Goal: Communication & Community: Answer question/provide support

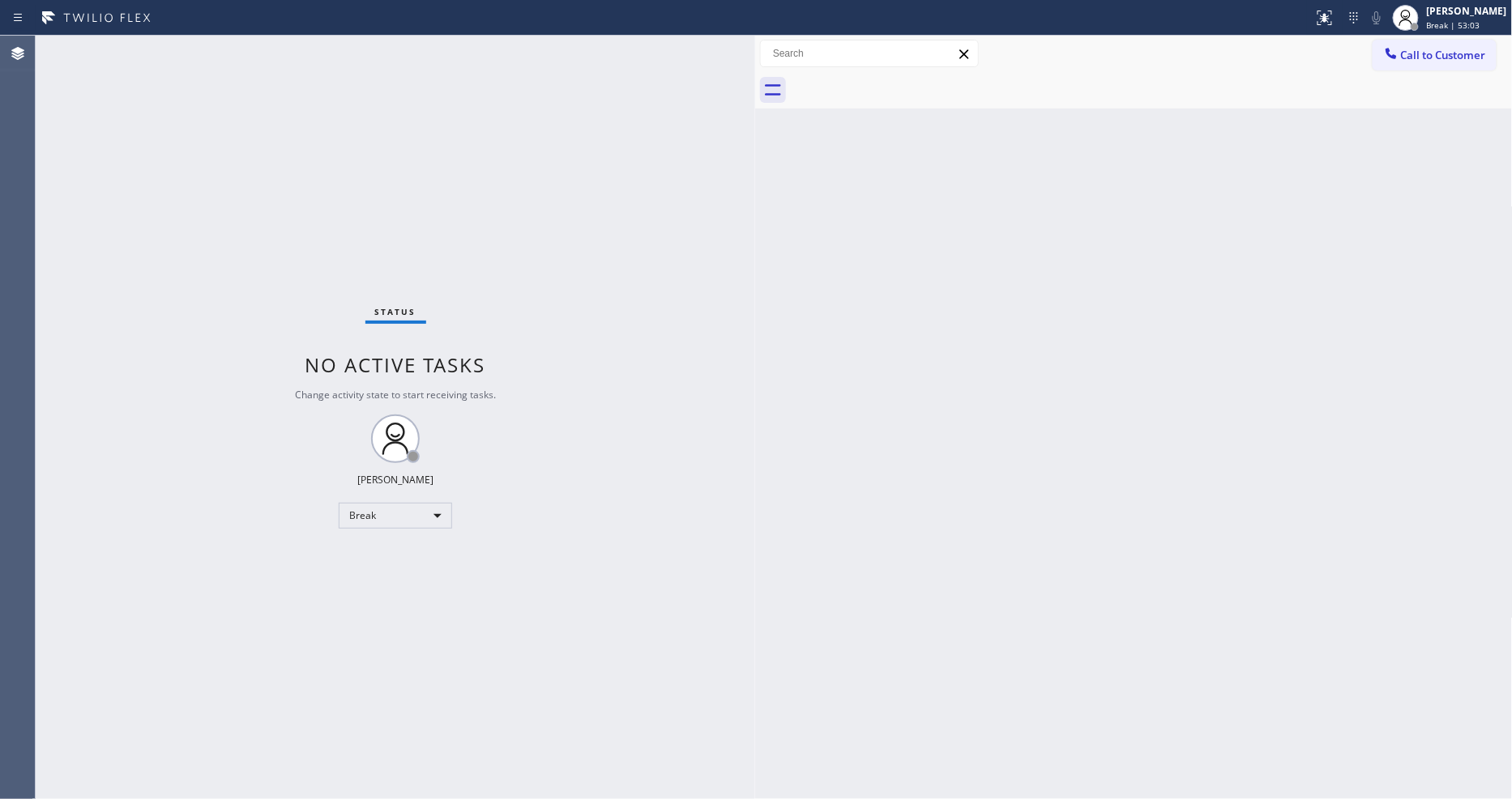
click at [799, 454] on div "Back to Dashboard Change Sender ID Customers Technicians Select a contact Outbo…" at bounding box center [1134, 417] width 757 height 764
click at [219, 50] on div "Status No active tasks Change activity state to start receiving tasks. [PERSON_…" at bounding box center [394, 417] width 719 height 764
click at [1461, 17] on div "[PERSON_NAME]" at bounding box center [1467, 11] width 80 height 13
click at [1390, 87] on button "Available" at bounding box center [1432, 86] width 162 height 21
click at [531, 413] on div "Status No active tasks You are ready to start receiving tasks. [PERSON_NAME] Av…" at bounding box center [394, 417] width 719 height 764
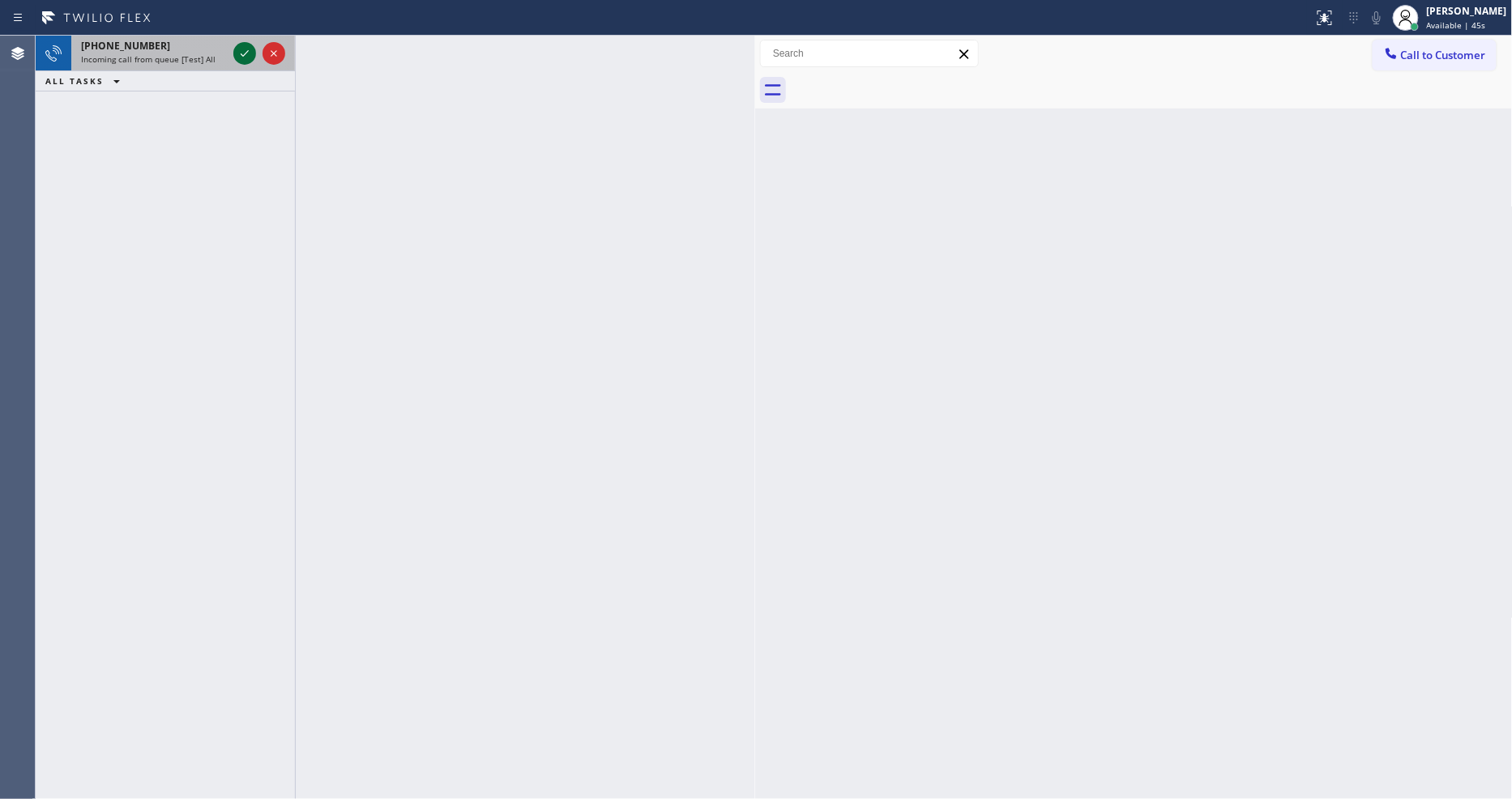
click at [238, 51] on icon at bounding box center [245, 53] width 19 height 19
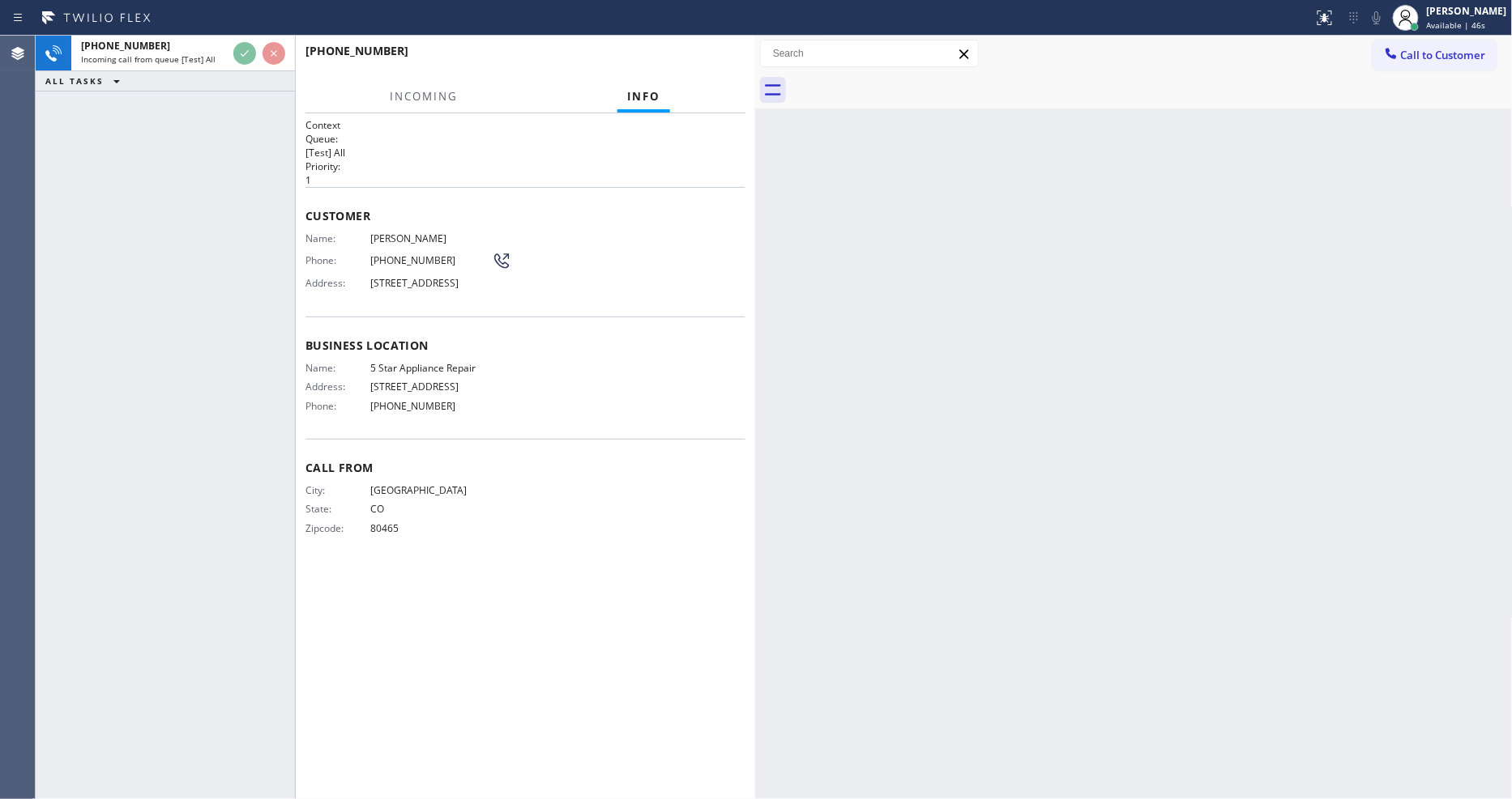
click at [205, 268] on div "[PHONE_NUMBER] Incoming call from queue [Test] All ALL TASKS ALL TASKS ACTIVE T…" at bounding box center [164, 417] width 259 height 764
click at [706, 57] on span "HANG UP" at bounding box center [708, 58] width 50 height 11
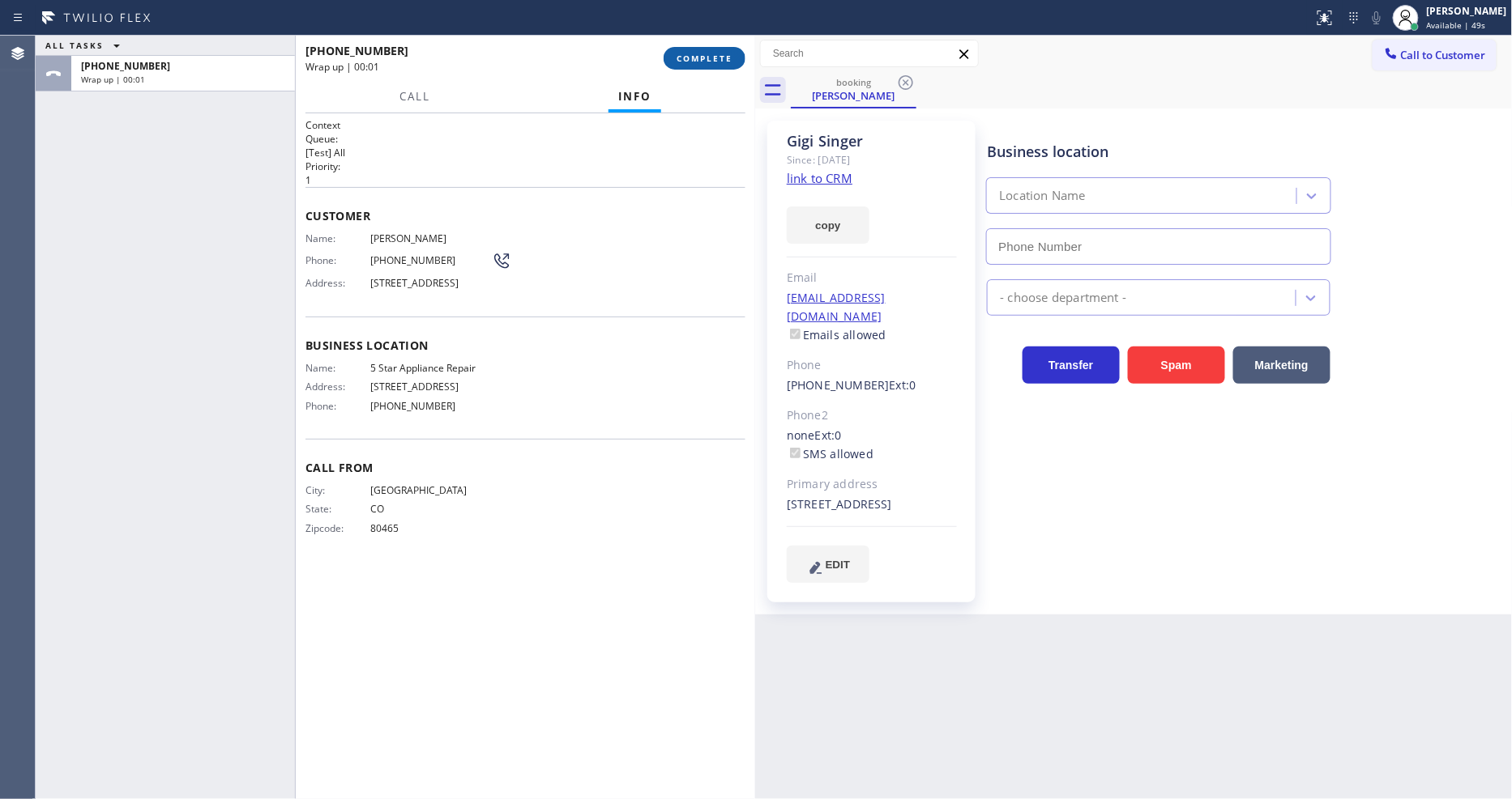
type input "[PHONE_NUMBER]"
click at [690, 57] on span "COMPLETE" at bounding box center [704, 58] width 56 height 11
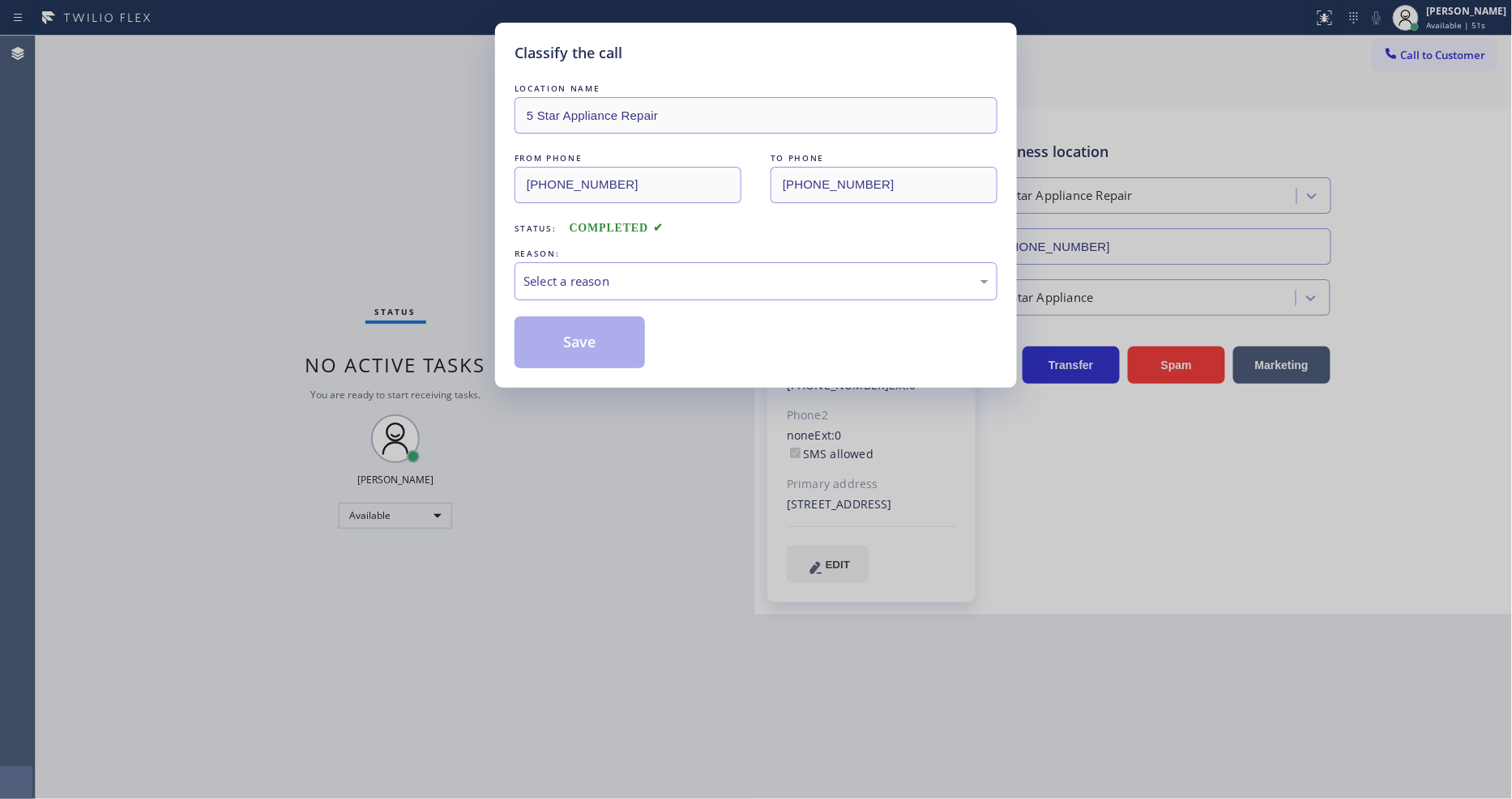
click at [576, 272] on div "Select a reason" at bounding box center [756, 282] width 465 height 19
click at [574, 337] on button "Save" at bounding box center [580, 343] width 131 height 52
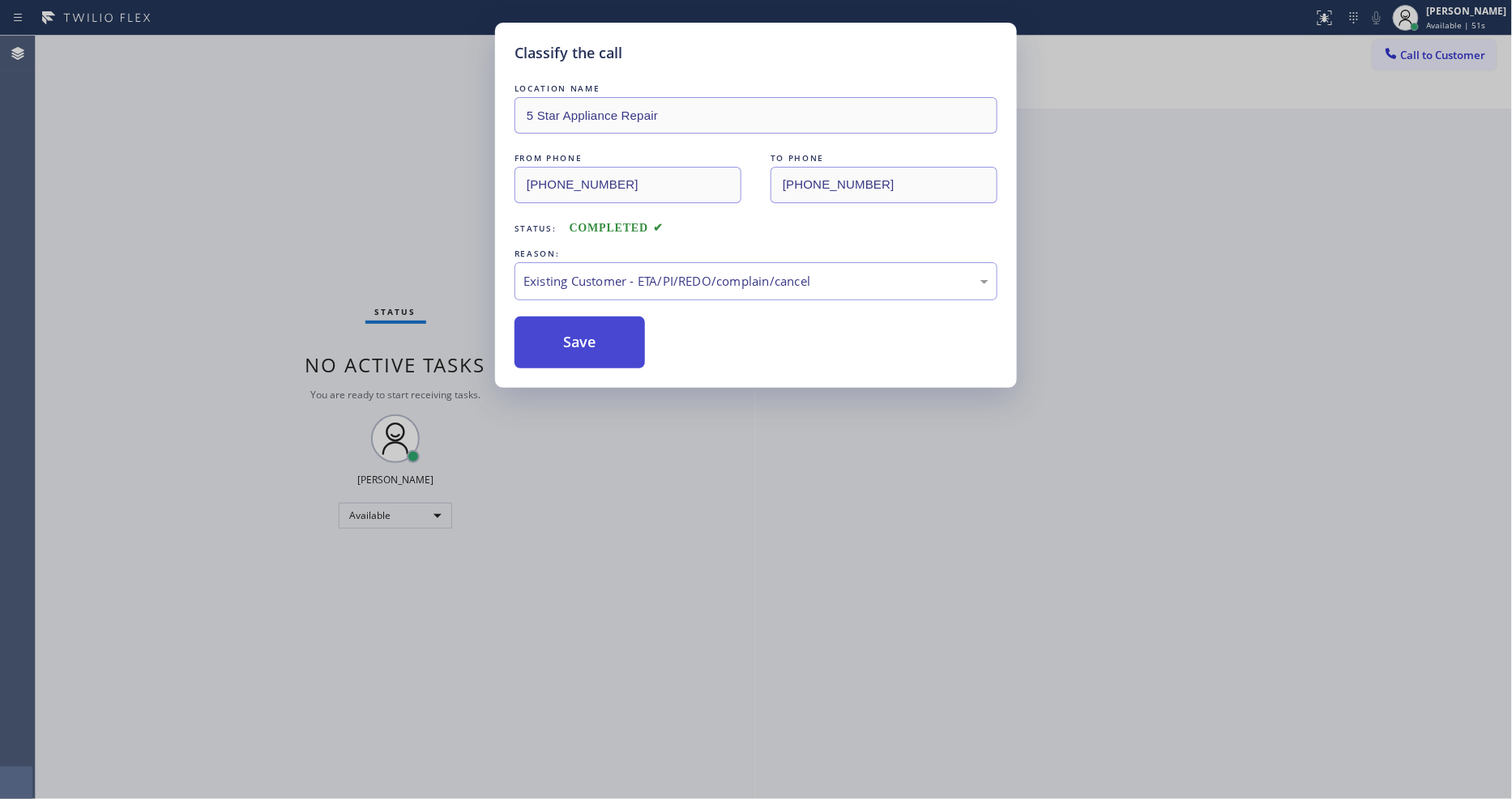
drag, startPoint x: 574, startPoint y: 337, endPoint x: 568, endPoint y: 326, distance: 12.5
click at [574, 335] on button "Save" at bounding box center [580, 343] width 131 height 52
click at [574, 334] on button "Save" at bounding box center [580, 343] width 131 height 52
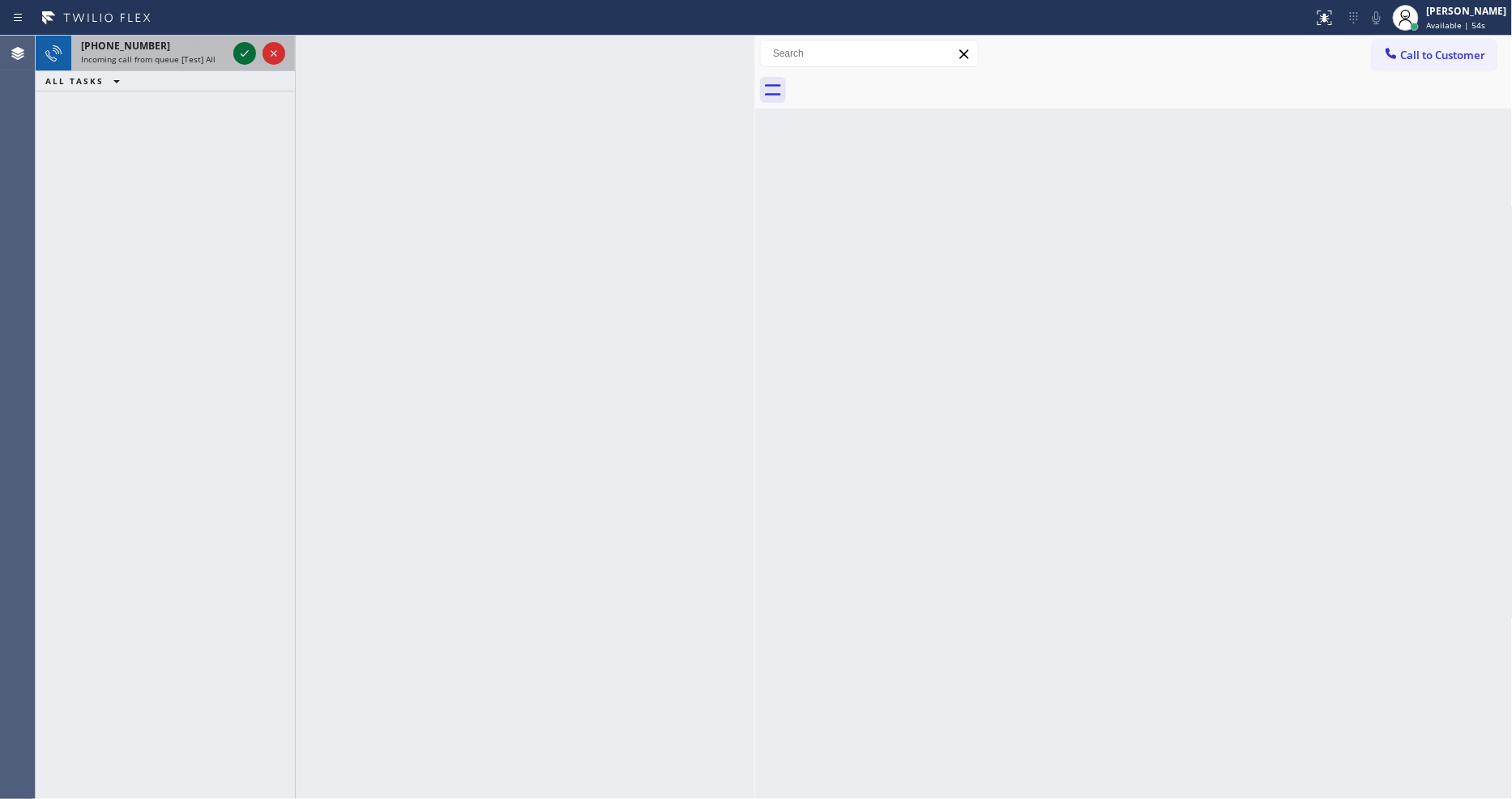
click at [248, 52] on icon at bounding box center [245, 53] width 19 height 19
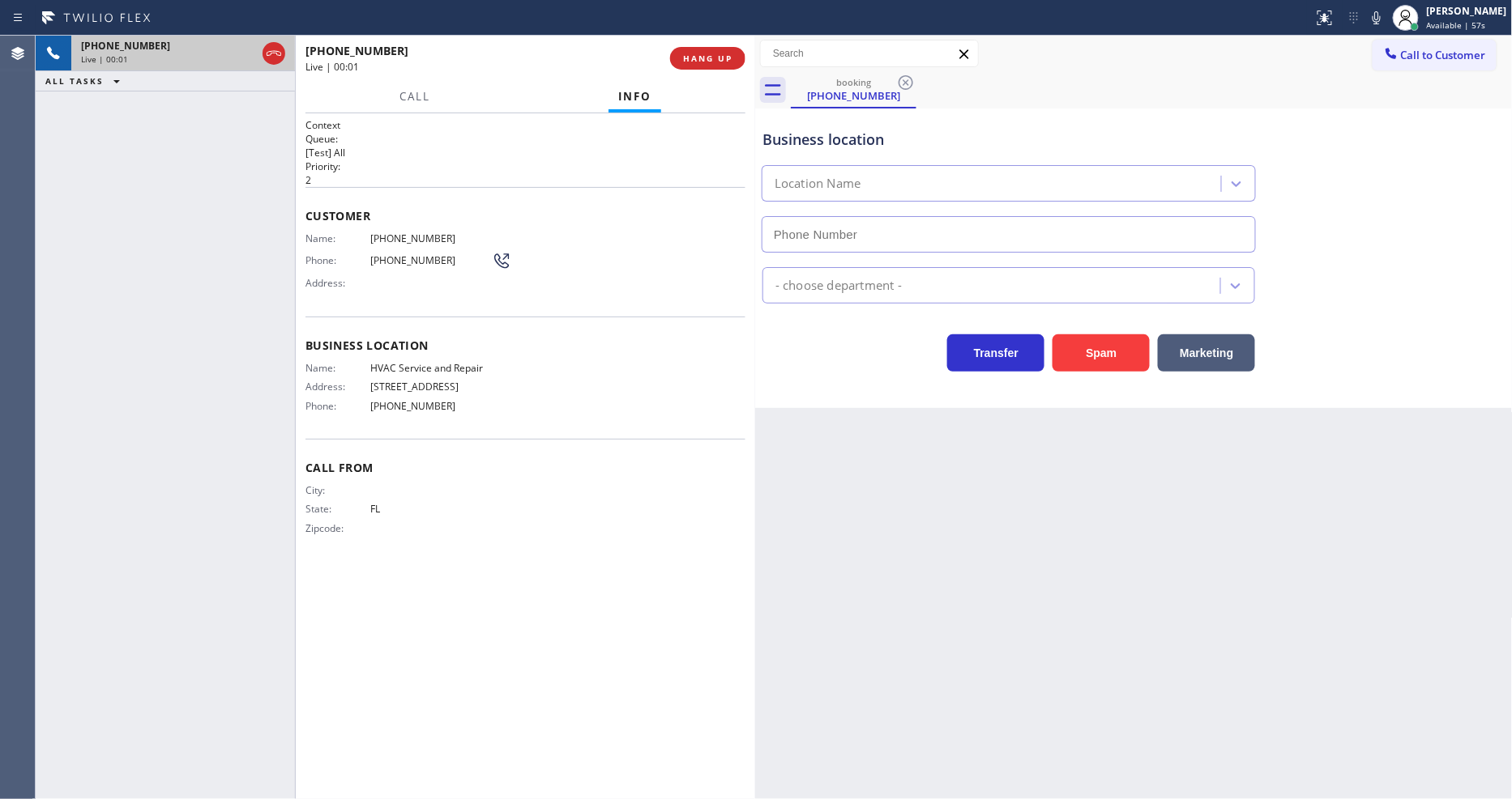
type input "[PHONE_NUMBER]"
drag, startPoint x: 235, startPoint y: 472, endPoint x: 498, endPoint y: 452, distance: 263.8
click at [235, 472] on div "[PHONE_NUMBER] Live | 00:04 ALL TASKS ALL TASKS ACTIVE TASKS TASKS IN WRAP UP" at bounding box center [164, 417] width 259 height 764
click at [700, 61] on span "HANG UP" at bounding box center [708, 58] width 50 height 11
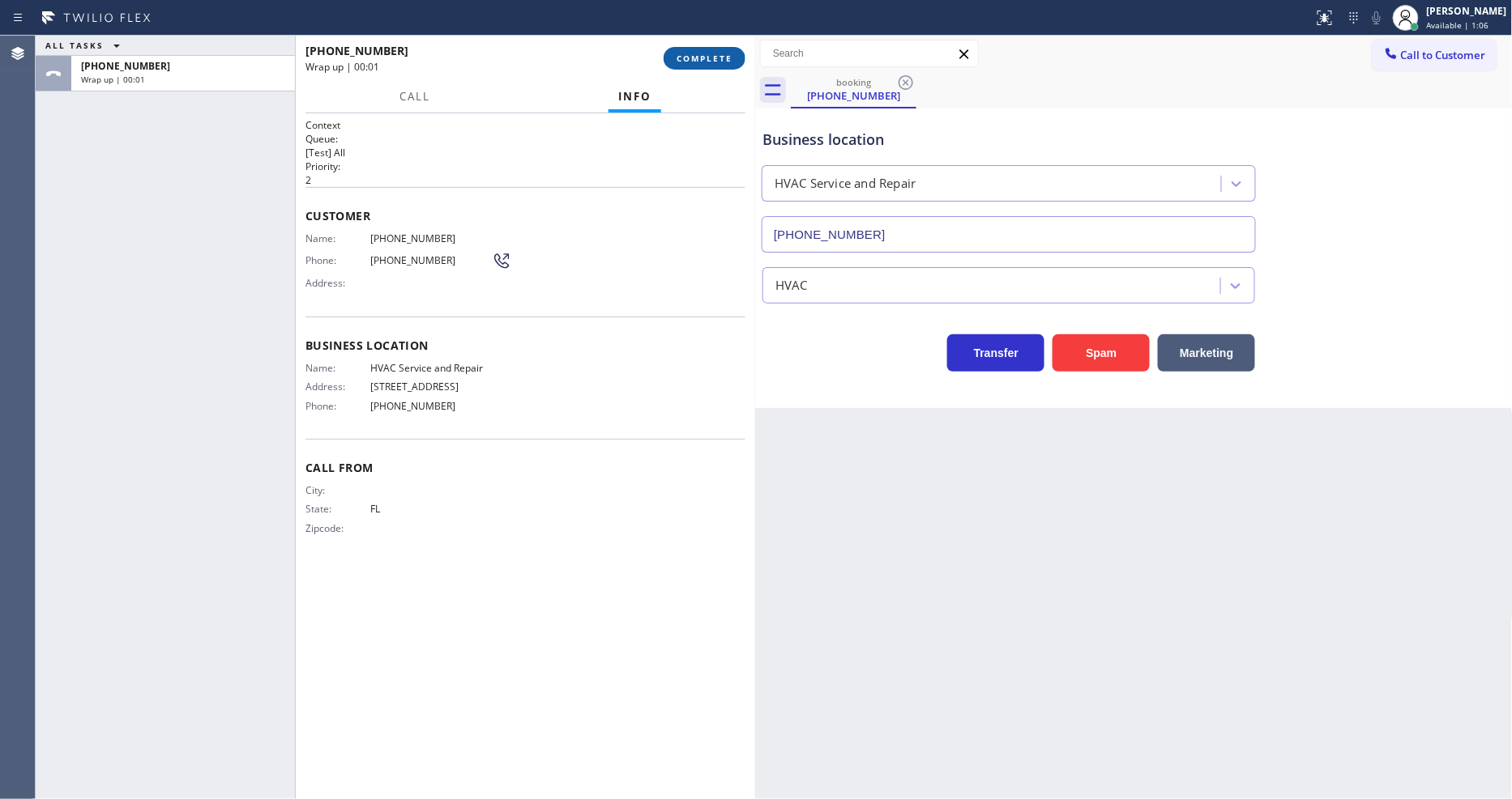
click at [700, 61] on span "COMPLETE" at bounding box center [704, 58] width 56 height 11
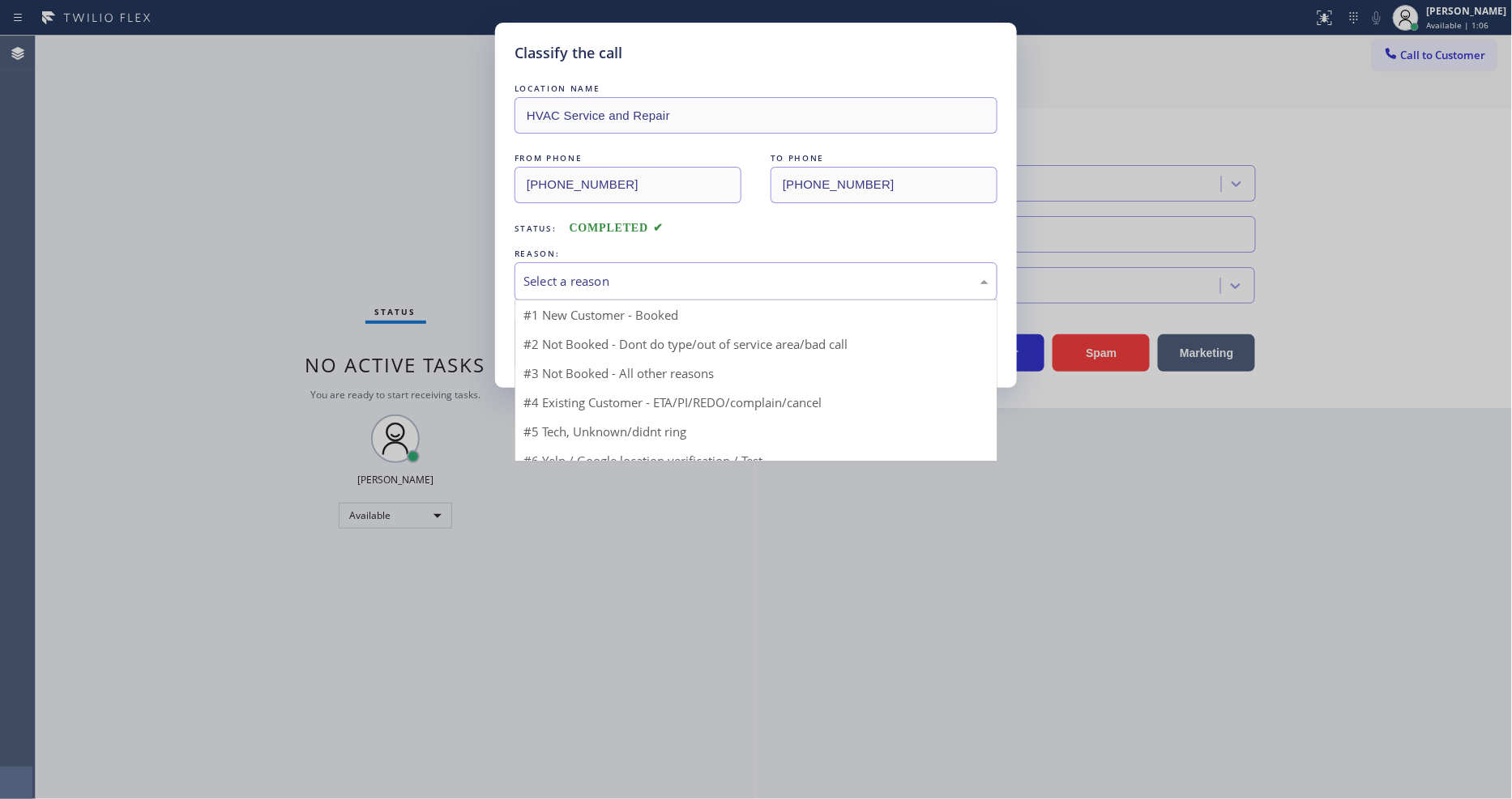
click at [670, 273] on div "Select a reason" at bounding box center [756, 282] width 465 height 19
drag, startPoint x: 637, startPoint y: 395, endPoint x: 630, endPoint y: 351, distance: 44.6
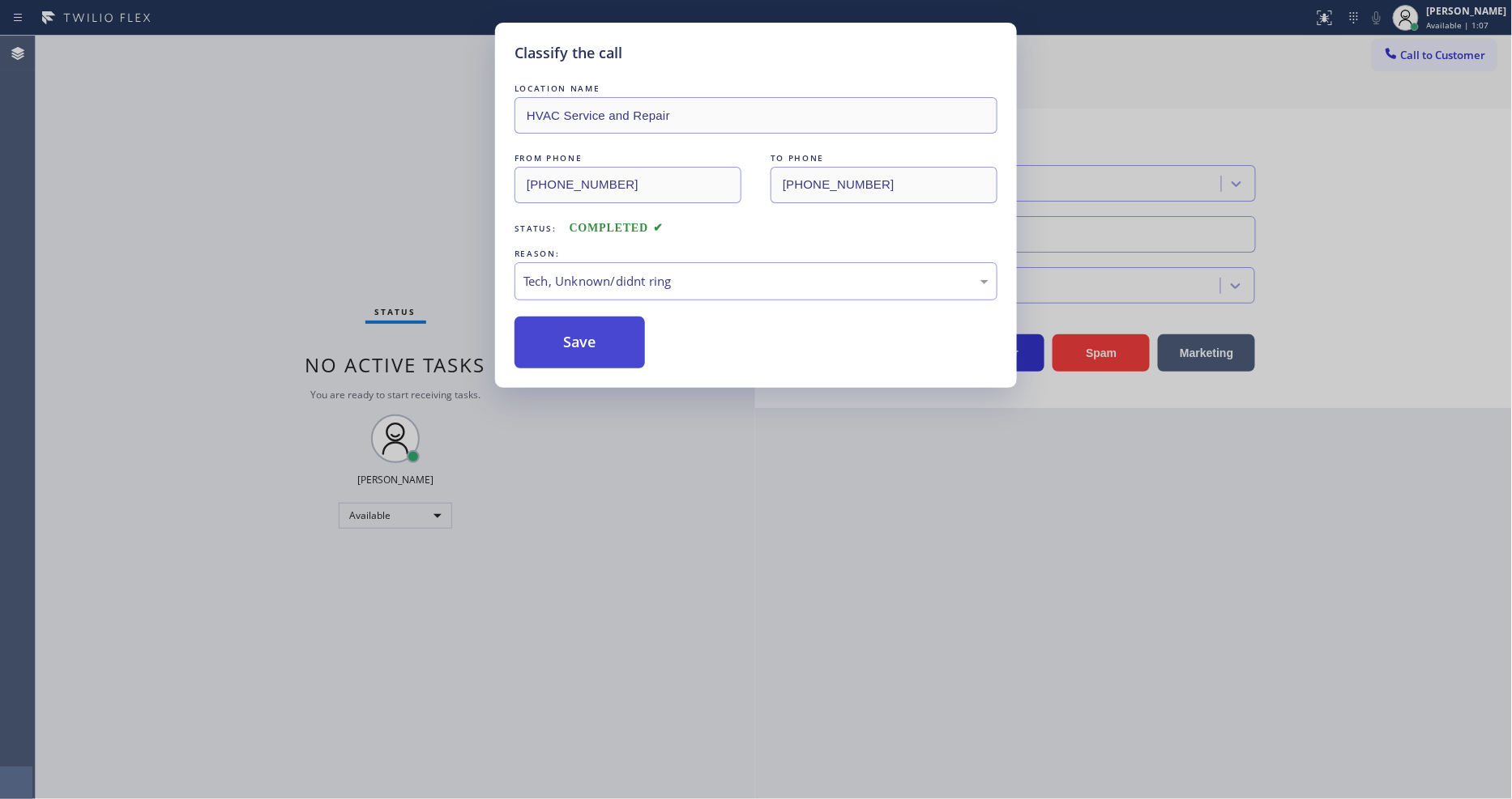
click at [628, 341] on button "Save" at bounding box center [580, 343] width 131 height 52
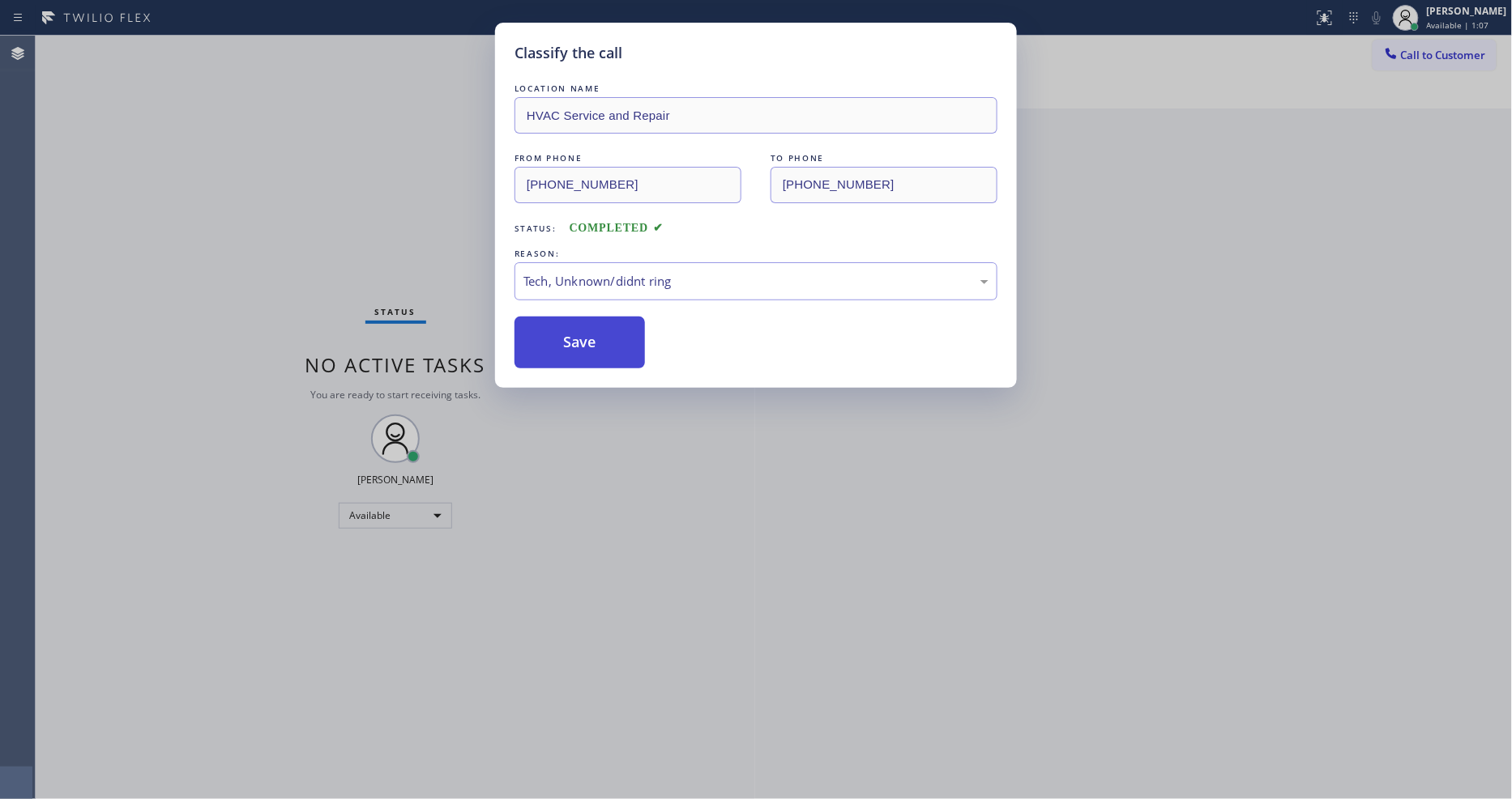
click at [628, 341] on button "Save" at bounding box center [580, 343] width 131 height 52
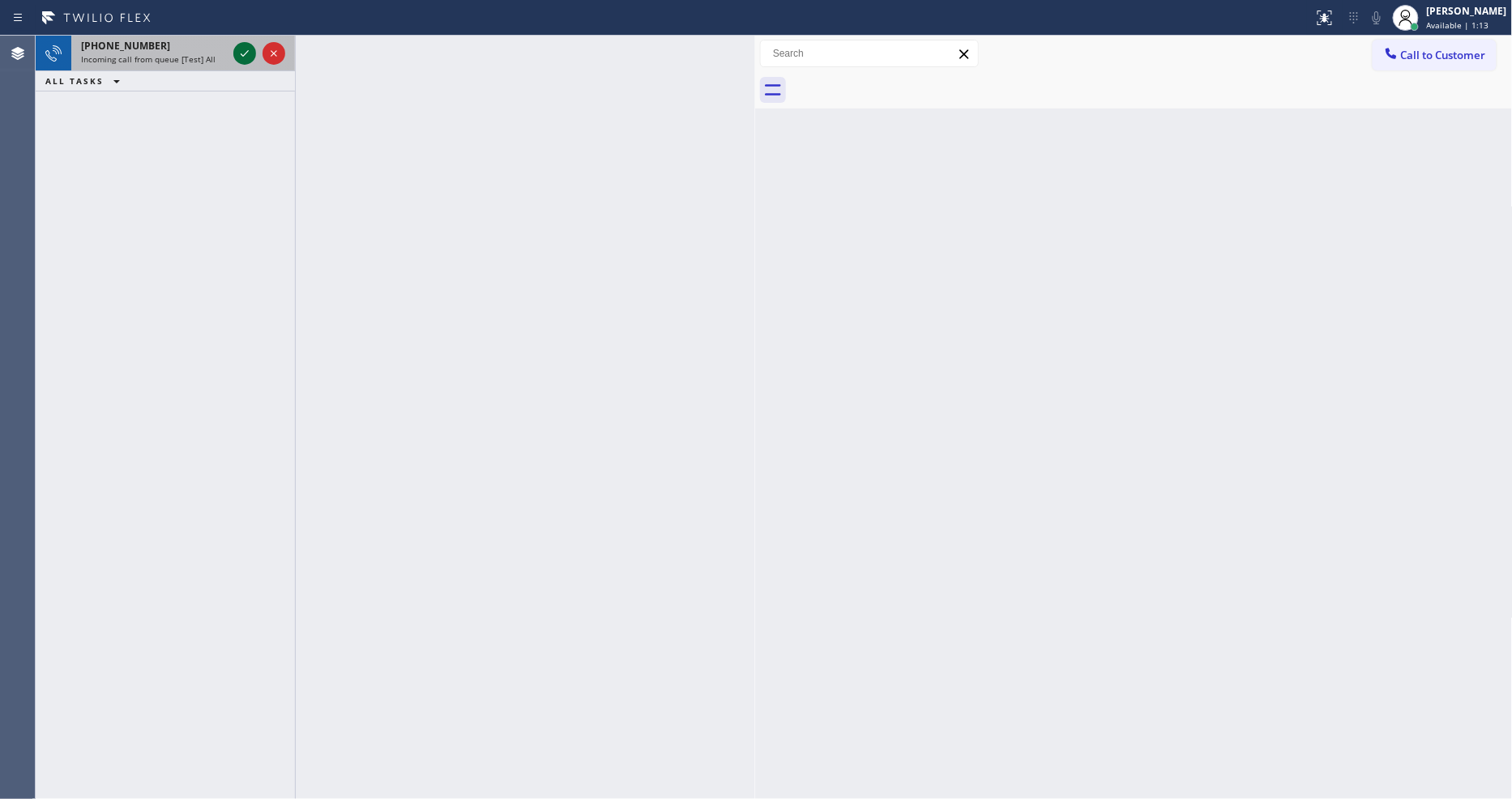
click at [246, 58] on icon at bounding box center [245, 53] width 19 height 19
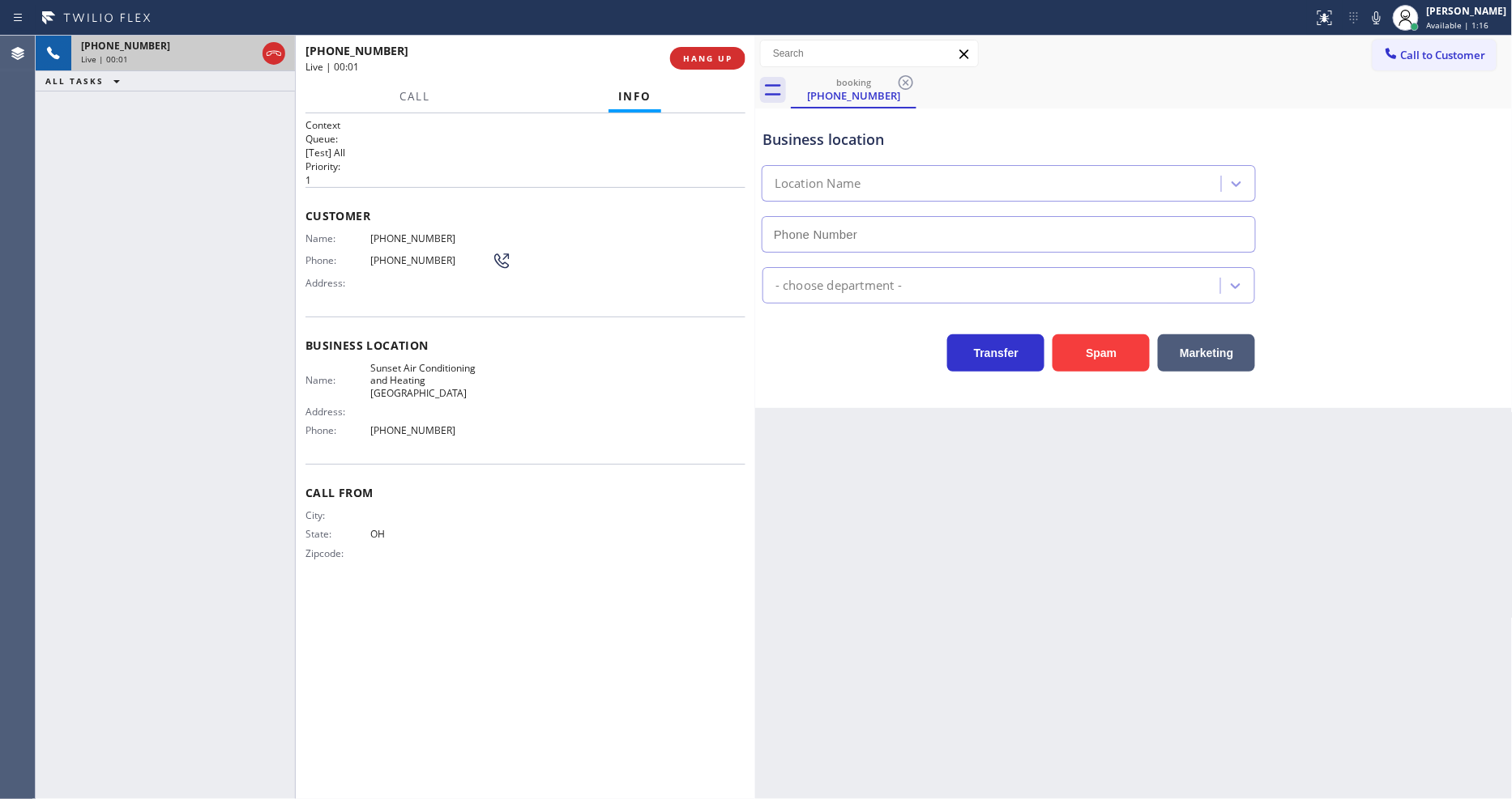
type input "[PHONE_NUMBER]"
click at [722, 51] on button "HANG UP" at bounding box center [707, 58] width 75 height 23
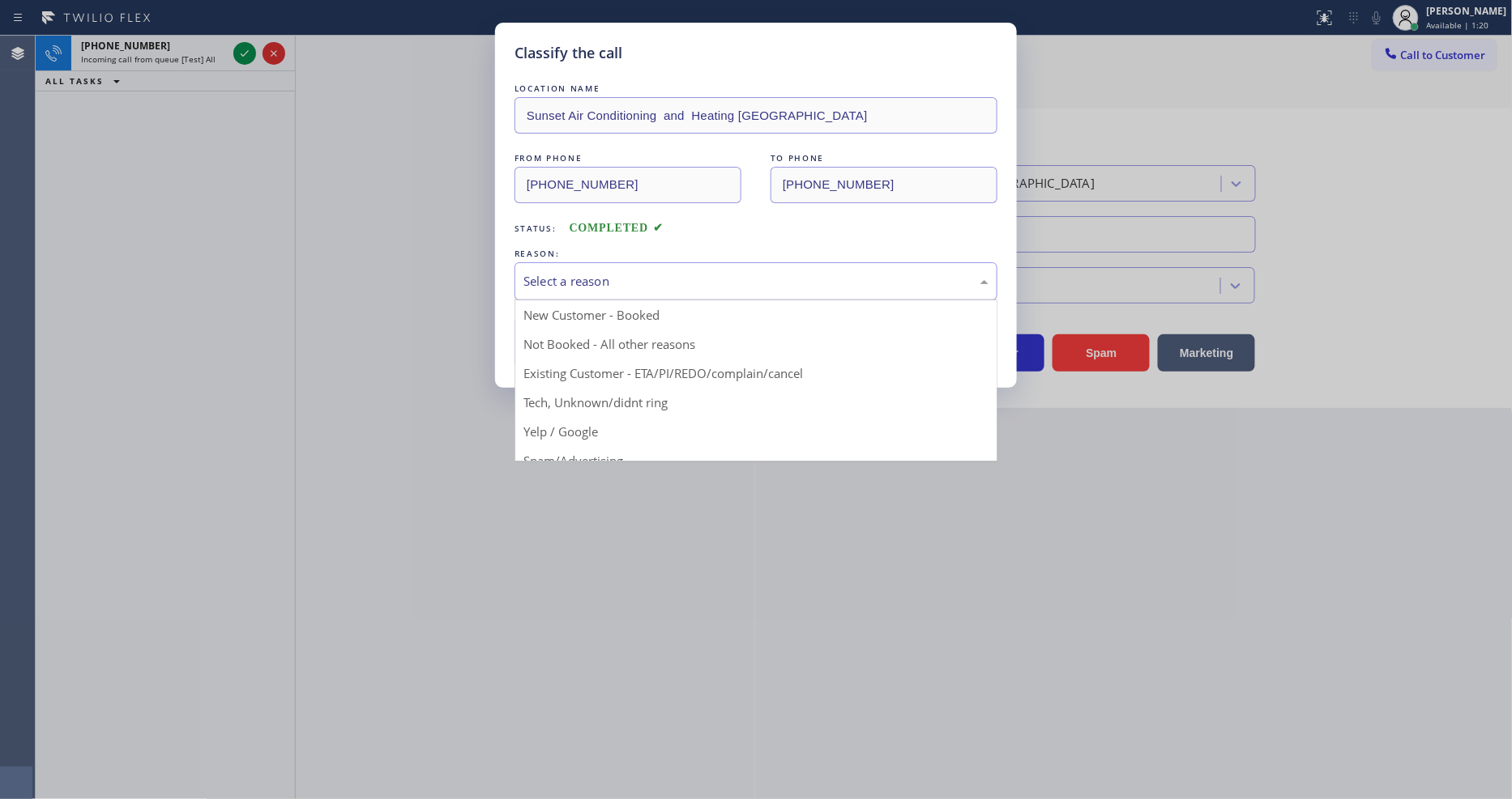
click at [571, 272] on div "Select a reason" at bounding box center [756, 282] width 465 height 19
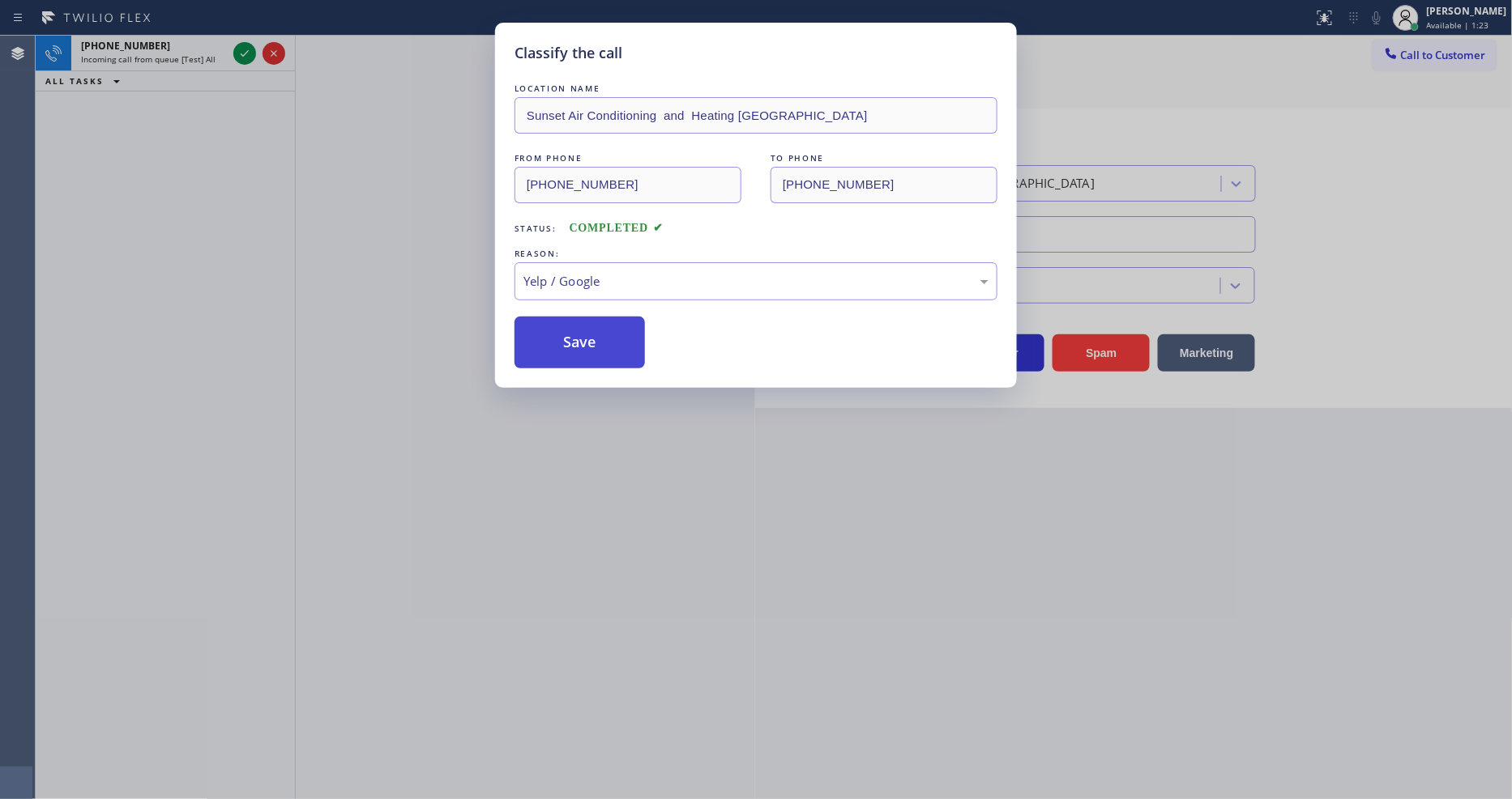
click at [578, 338] on button "Save" at bounding box center [580, 343] width 131 height 52
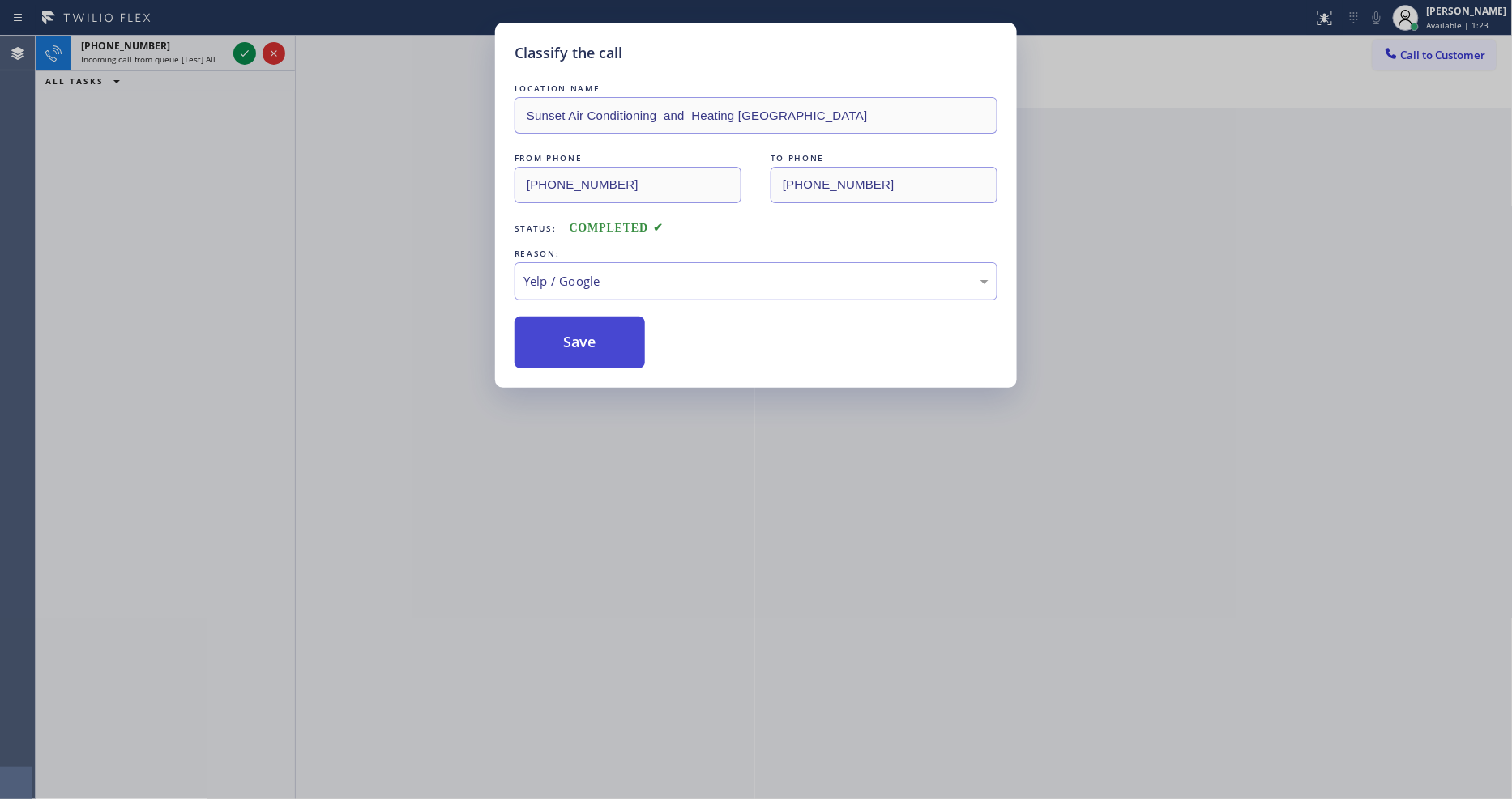
click at [578, 338] on button "Save" at bounding box center [580, 343] width 131 height 52
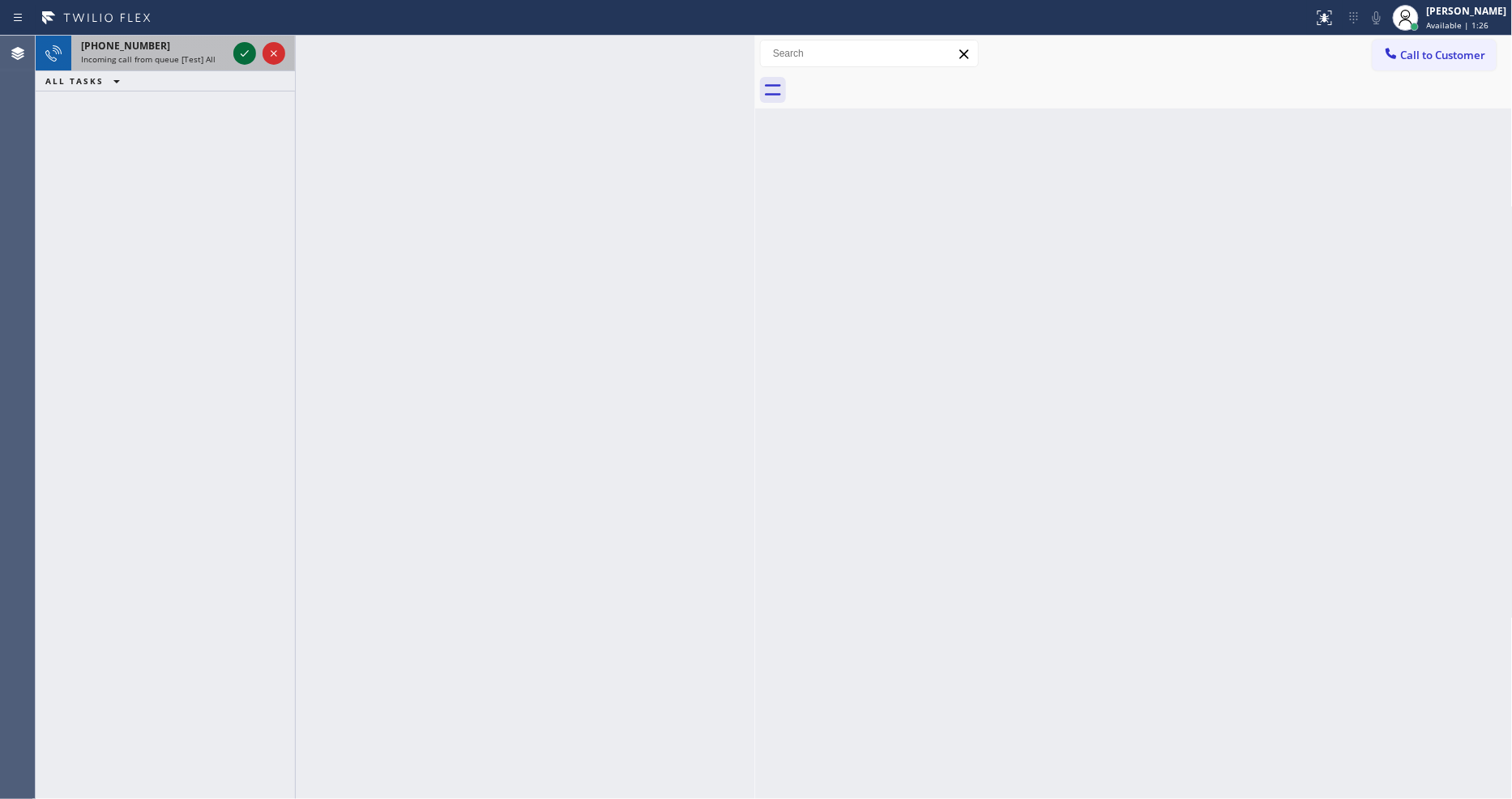
click at [247, 57] on icon at bounding box center [245, 53] width 19 height 19
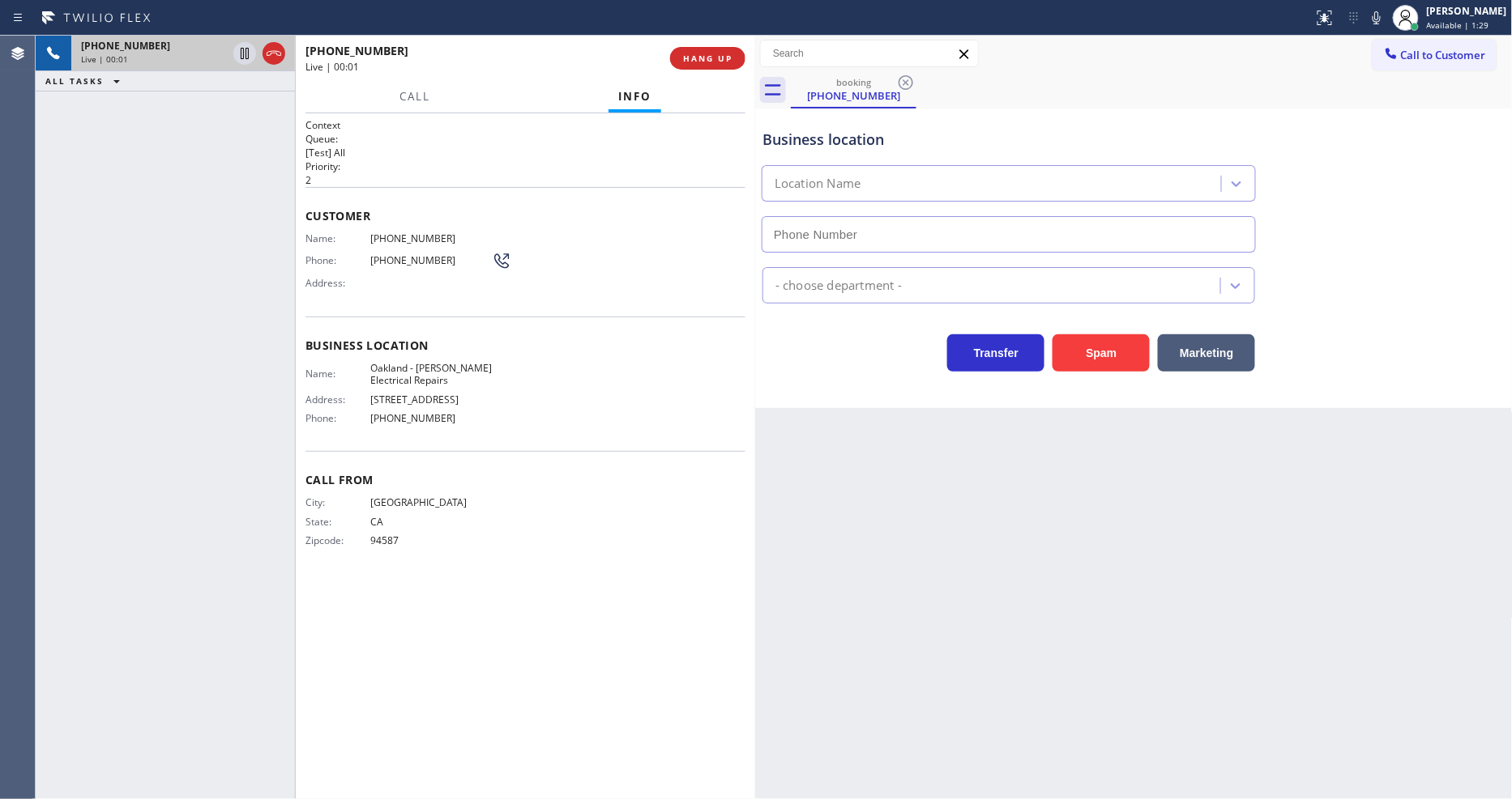
type input "[PHONE_NUMBER]"
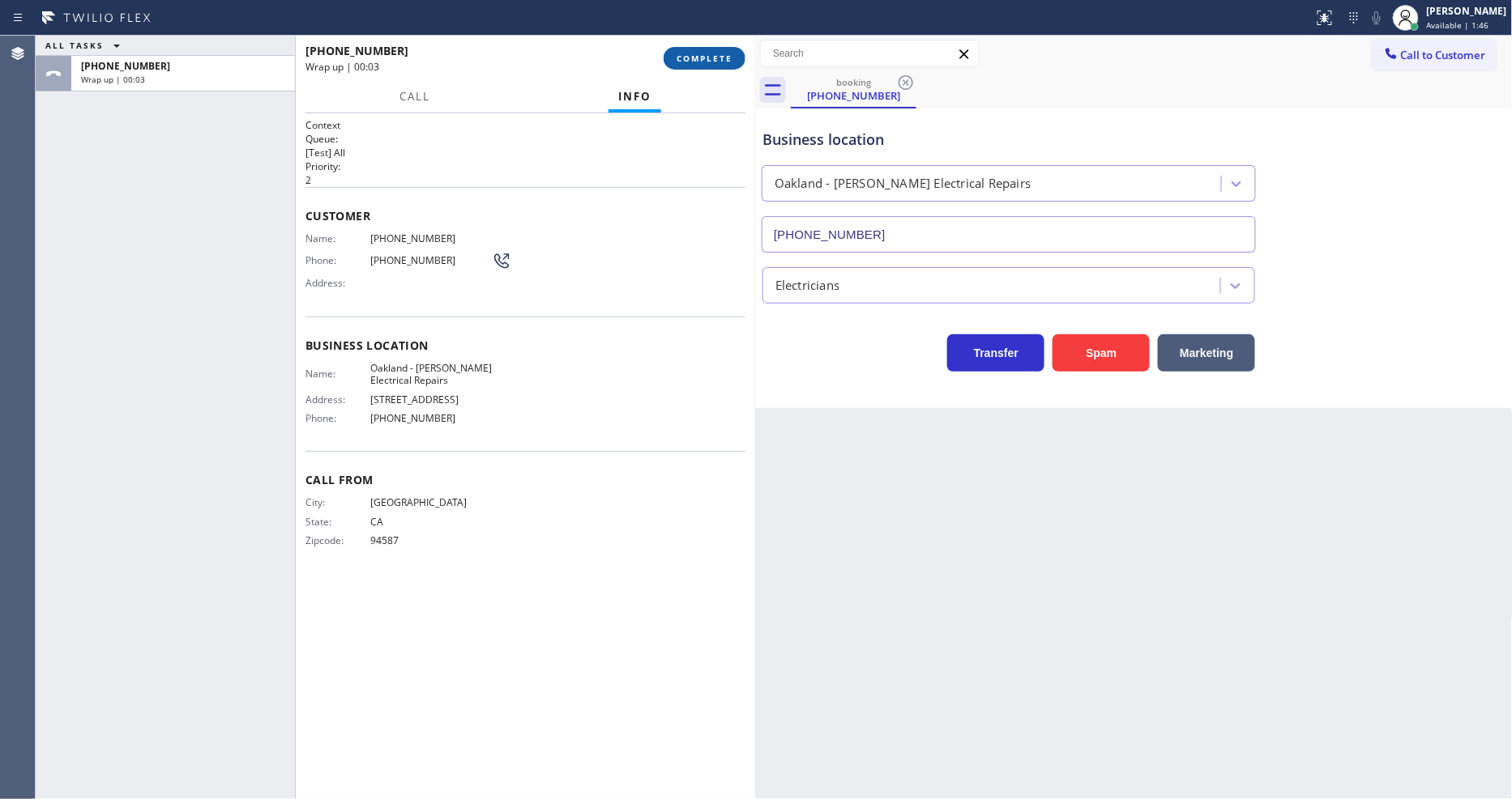
click at [691, 59] on span "COMPLETE" at bounding box center [704, 58] width 56 height 11
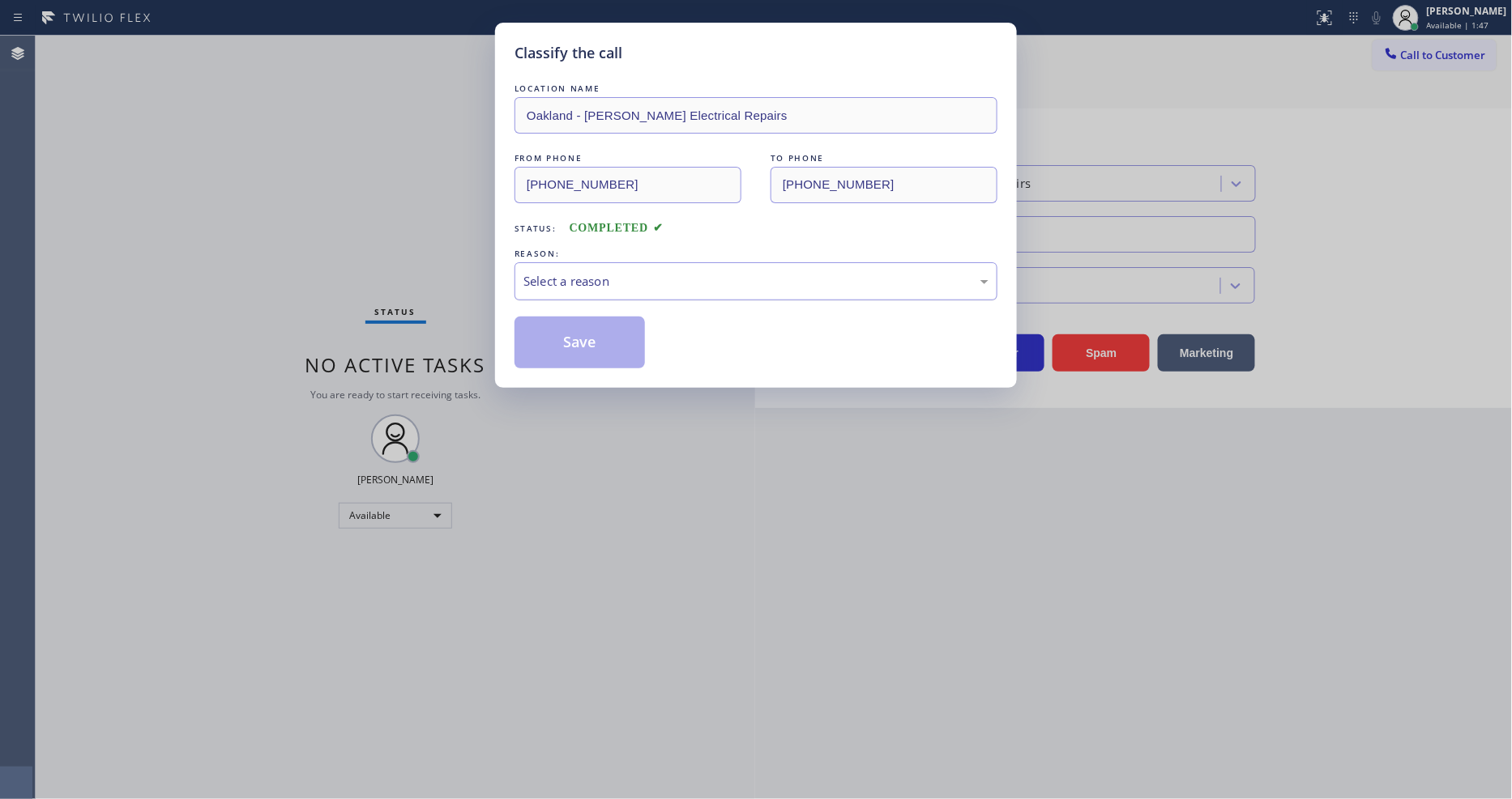
click at [611, 273] on div "Select a reason" at bounding box center [756, 282] width 465 height 19
click at [605, 339] on button "Save" at bounding box center [580, 343] width 131 height 52
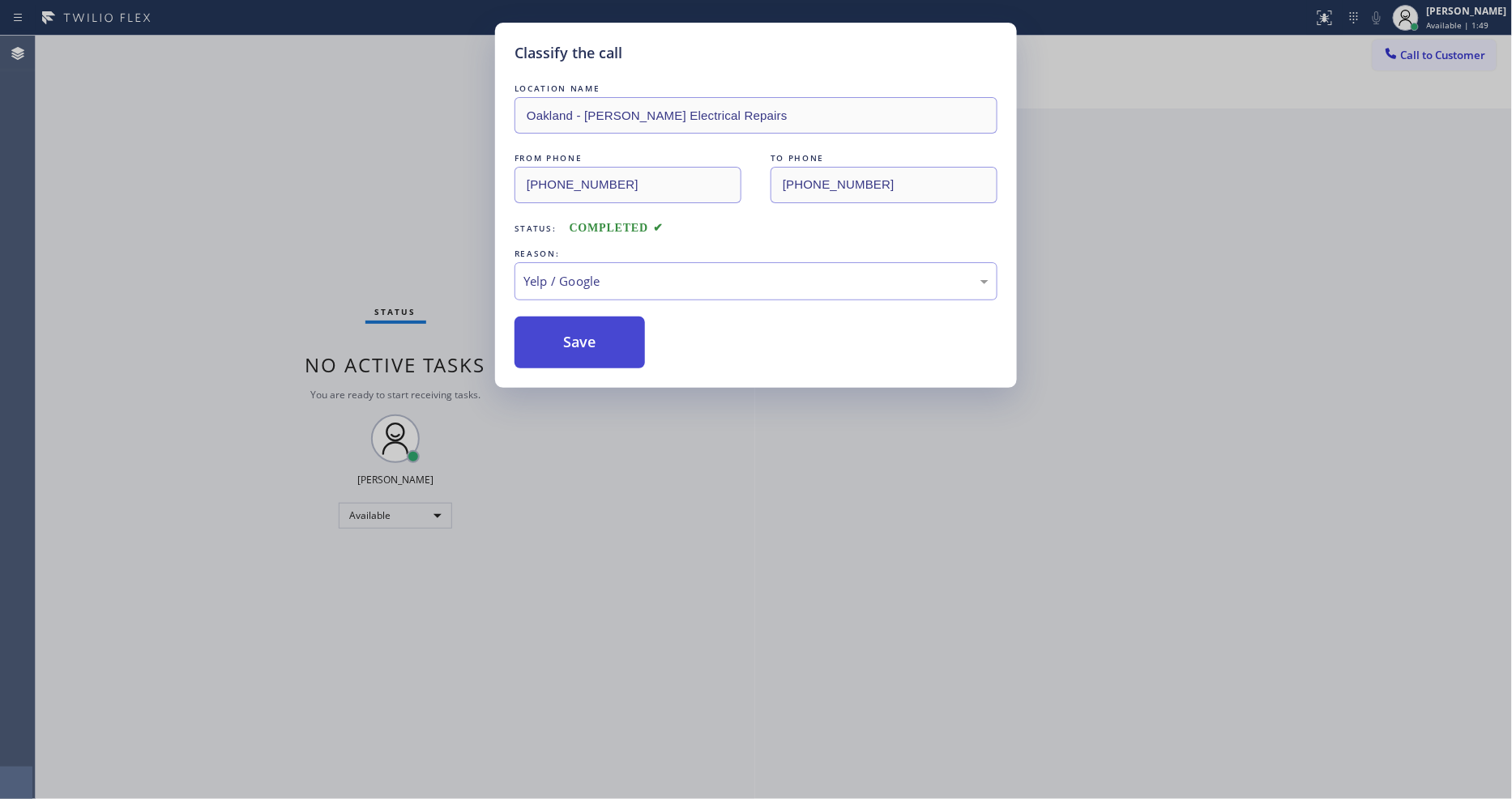
click at [605, 339] on button "Save" at bounding box center [580, 343] width 131 height 52
drag, startPoint x: 605, startPoint y: 339, endPoint x: 707, endPoint y: 257, distance: 130.9
click at [605, 338] on button "Save" at bounding box center [580, 343] width 131 height 52
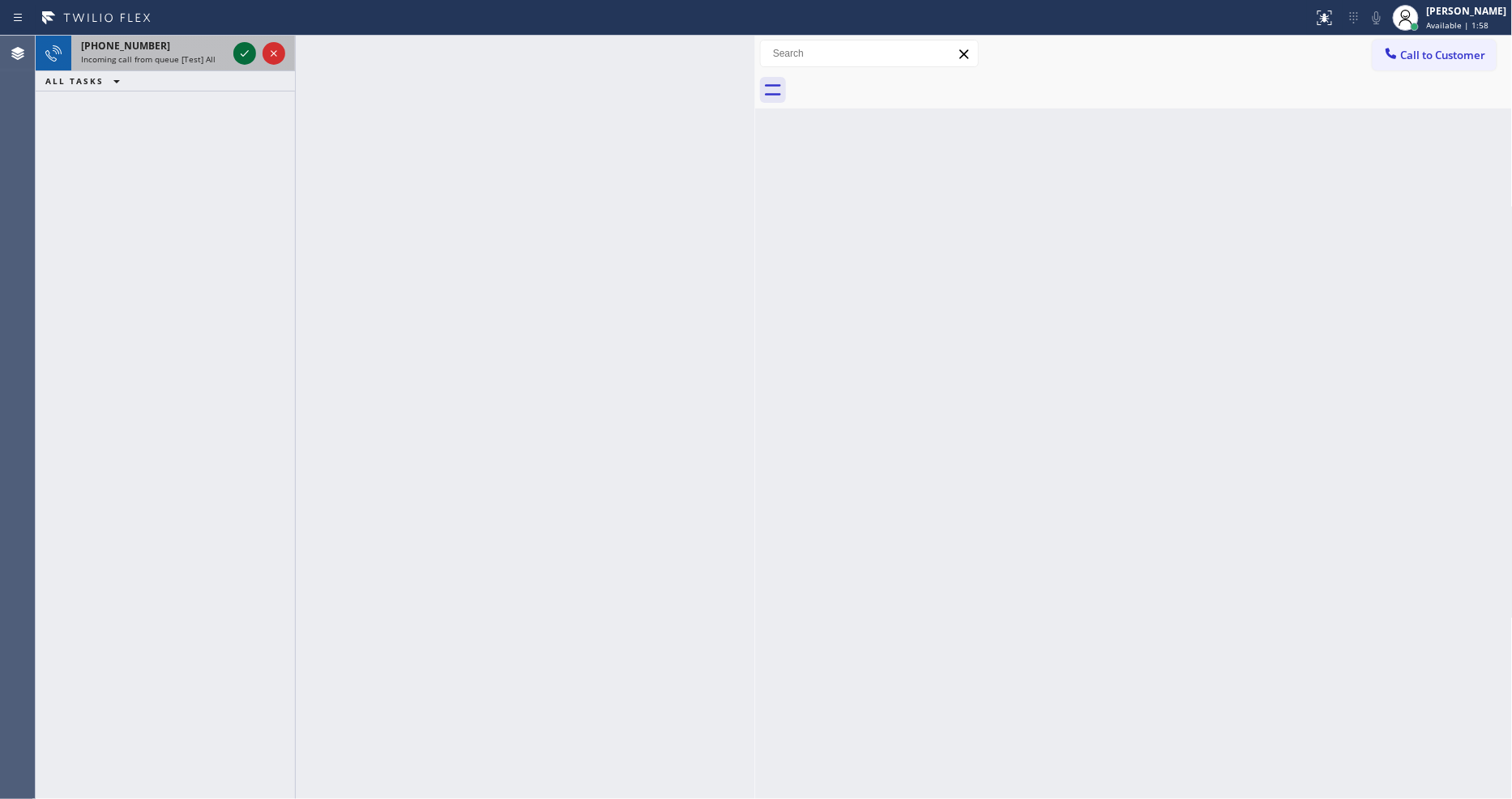
click at [245, 52] on icon at bounding box center [245, 53] width 19 height 19
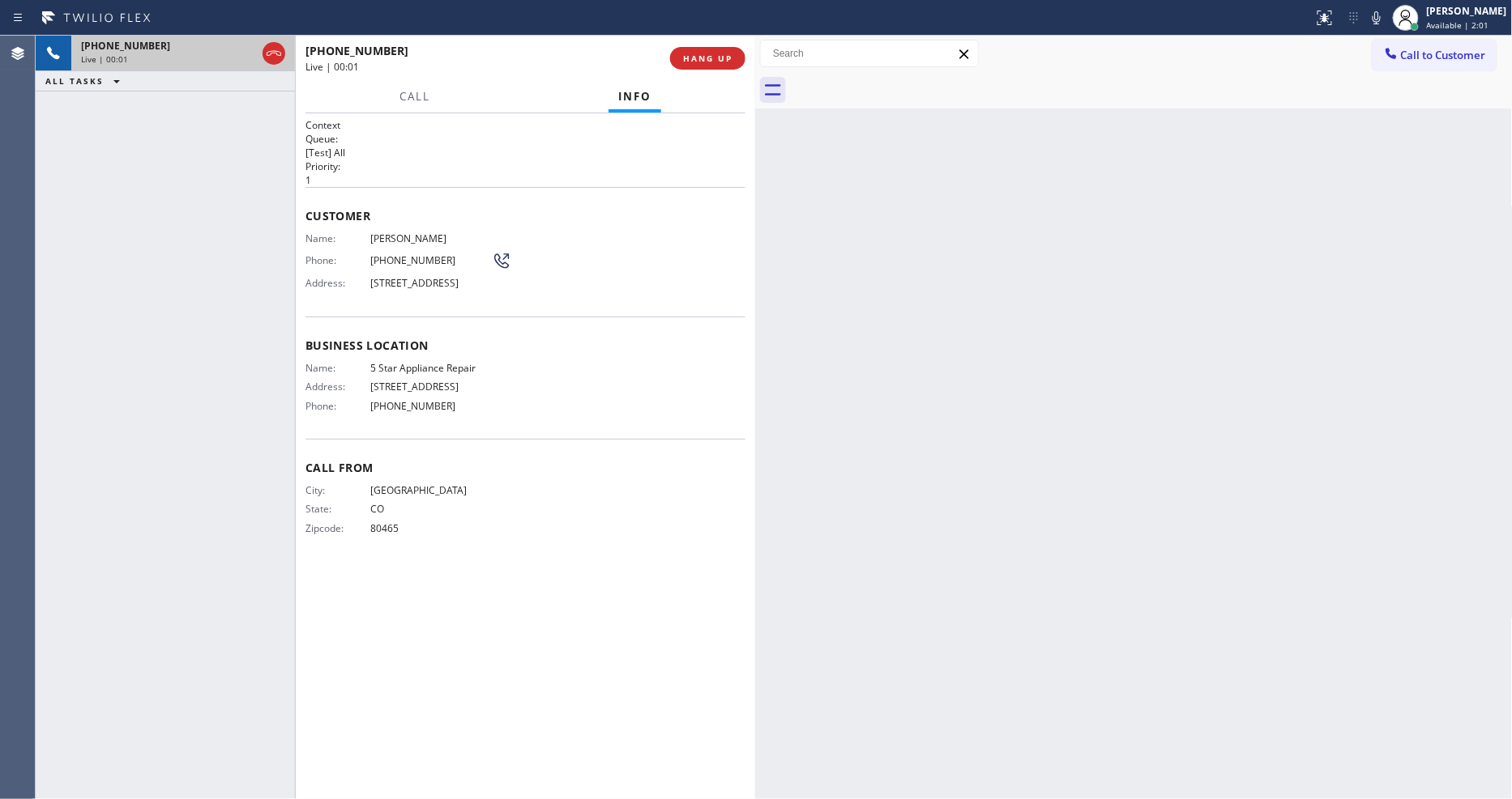
click at [695, 65] on button "HANG UP" at bounding box center [707, 58] width 75 height 23
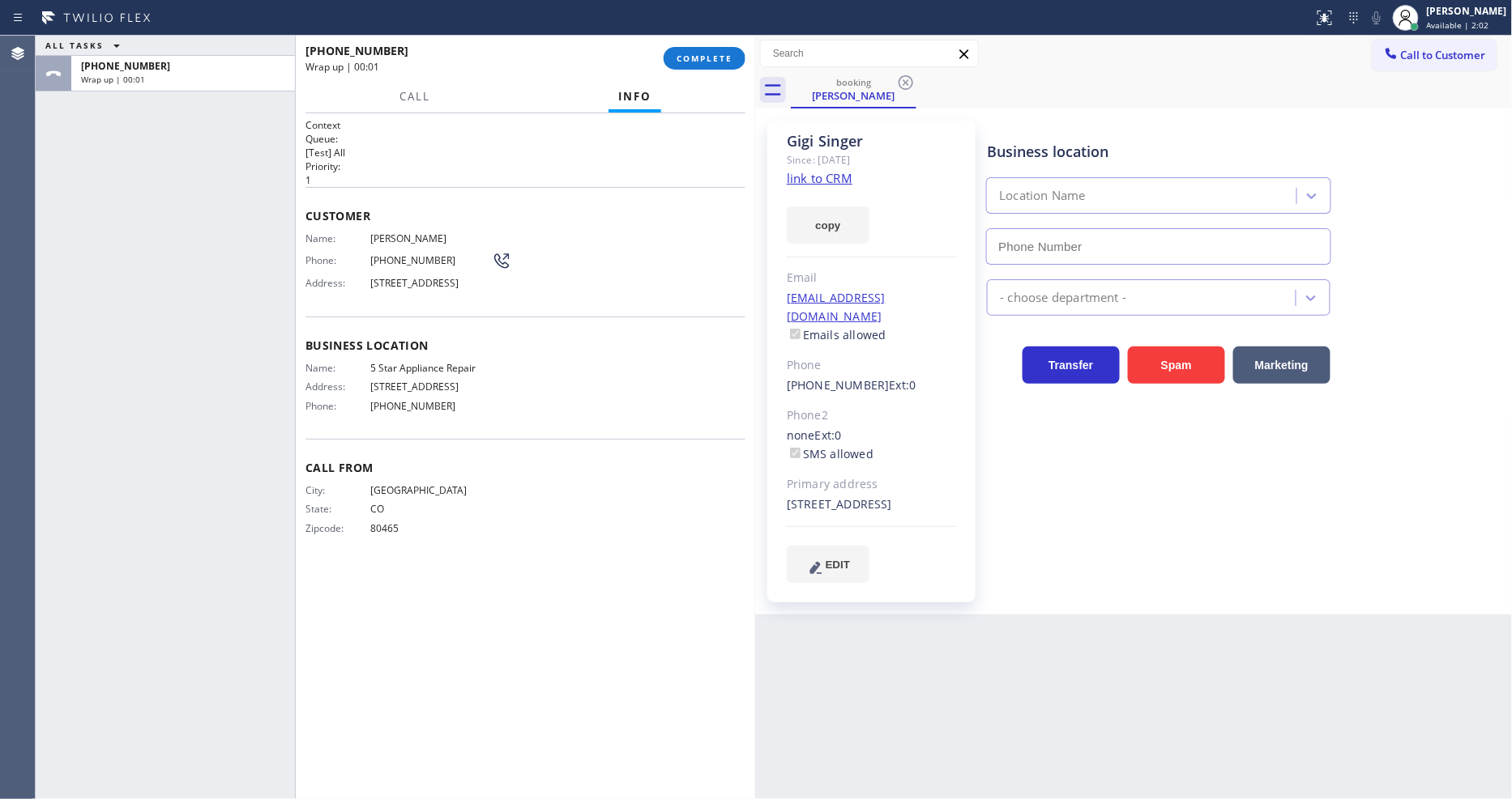
type input "[PHONE_NUMBER]"
click at [722, 50] on button "COMPLETE" at bounding box center [705, 58] width 82 height 23
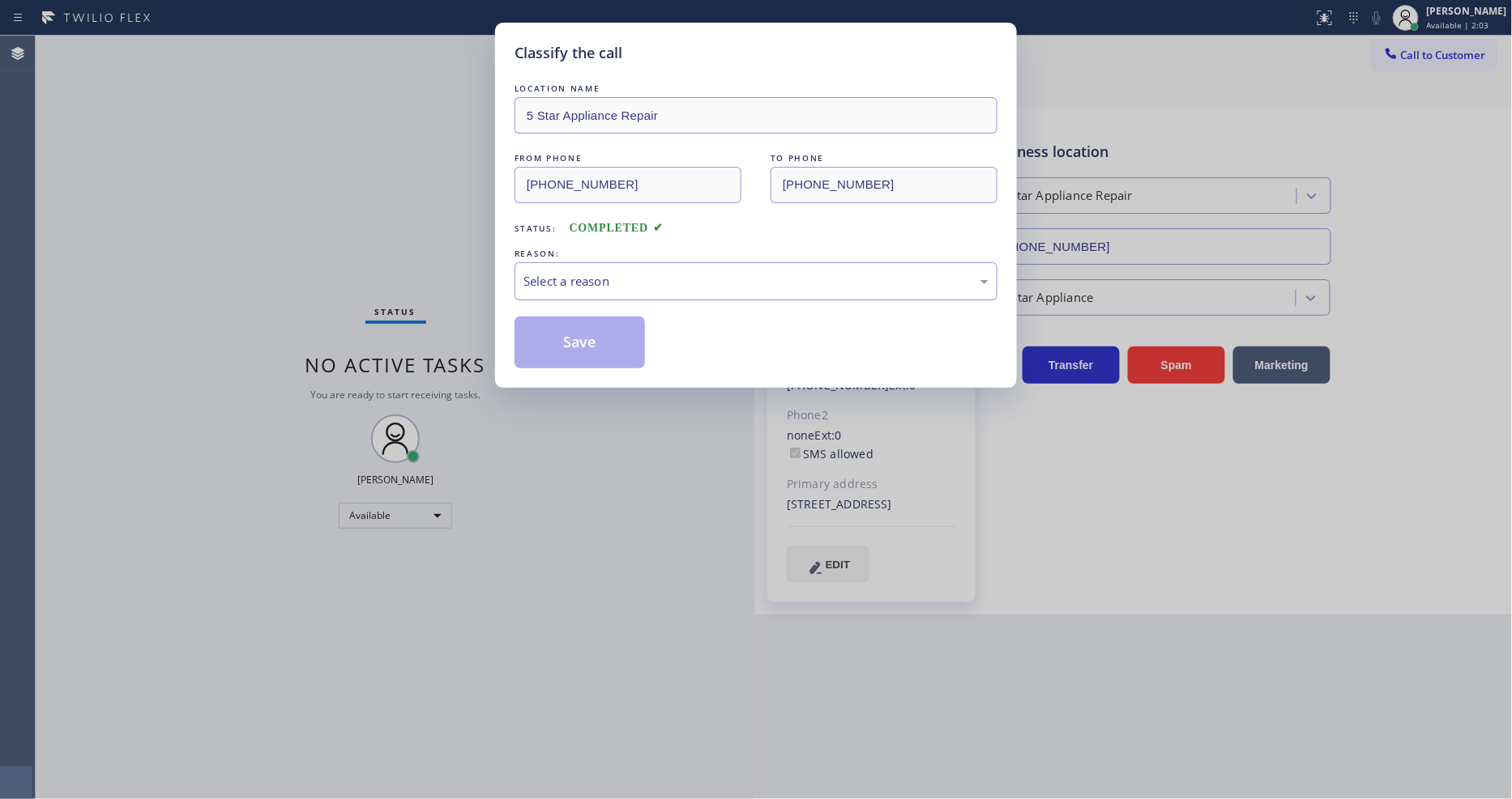
click at [637, 272] on div "Select a reason" at bounding box center [756, 282] width 465 height 19
click at [611, 310] on div "LOCATION NAME 5 Star Appliance Repair FROM PHONE [PHONE_NUMBER] TO PHONE [PHONE…" at bounding box center [756, 224] width 483 height 288
click at [609, 327] on button "Save" at bounding box center [580, 343] width 131 height 52
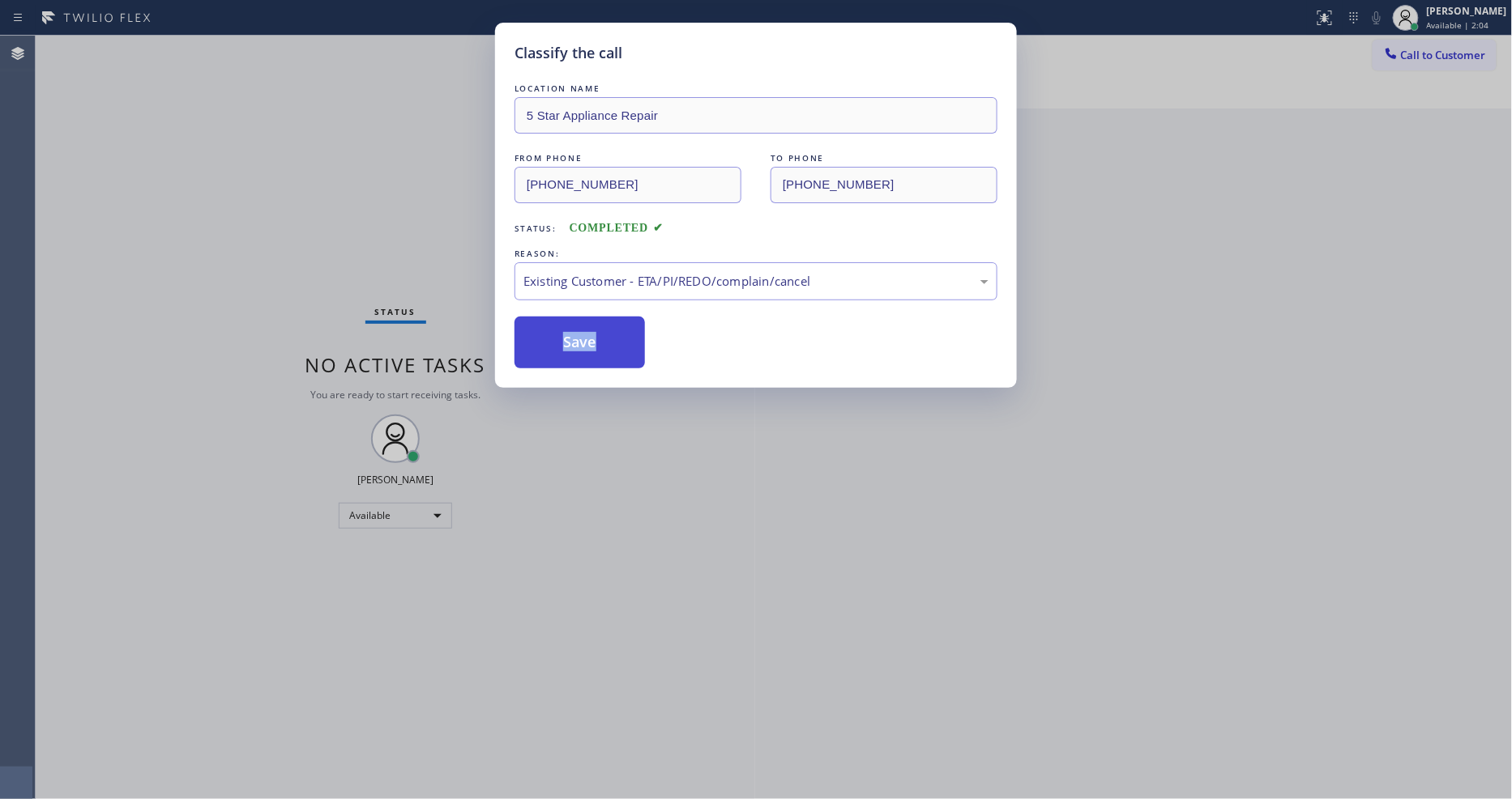
click at [609, 328] on button "Save" at bounding box center [580, 343] width 131 height 52
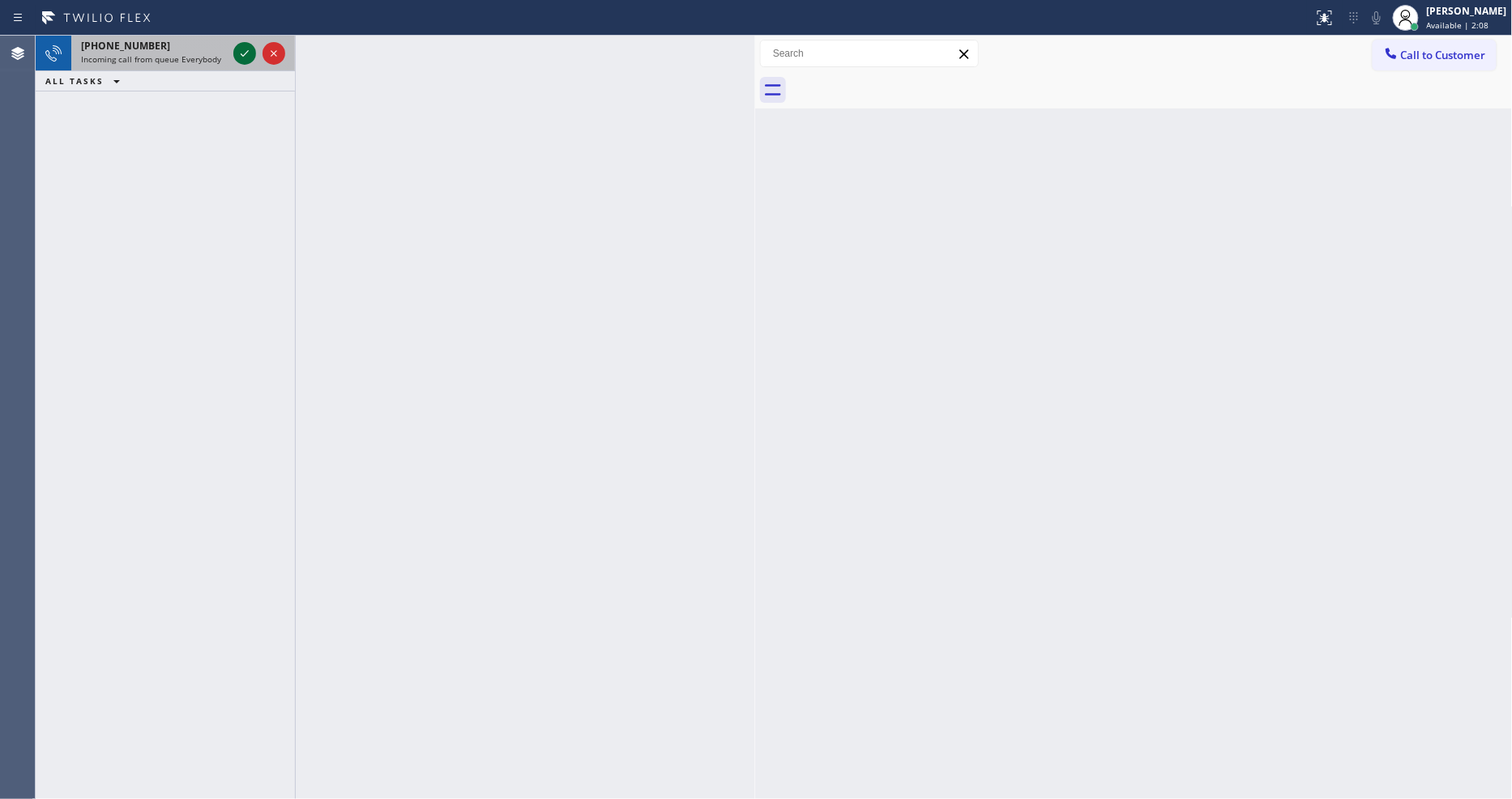
click at [238, 51] on icon at bounding box center [245, 53] width 19 height 19
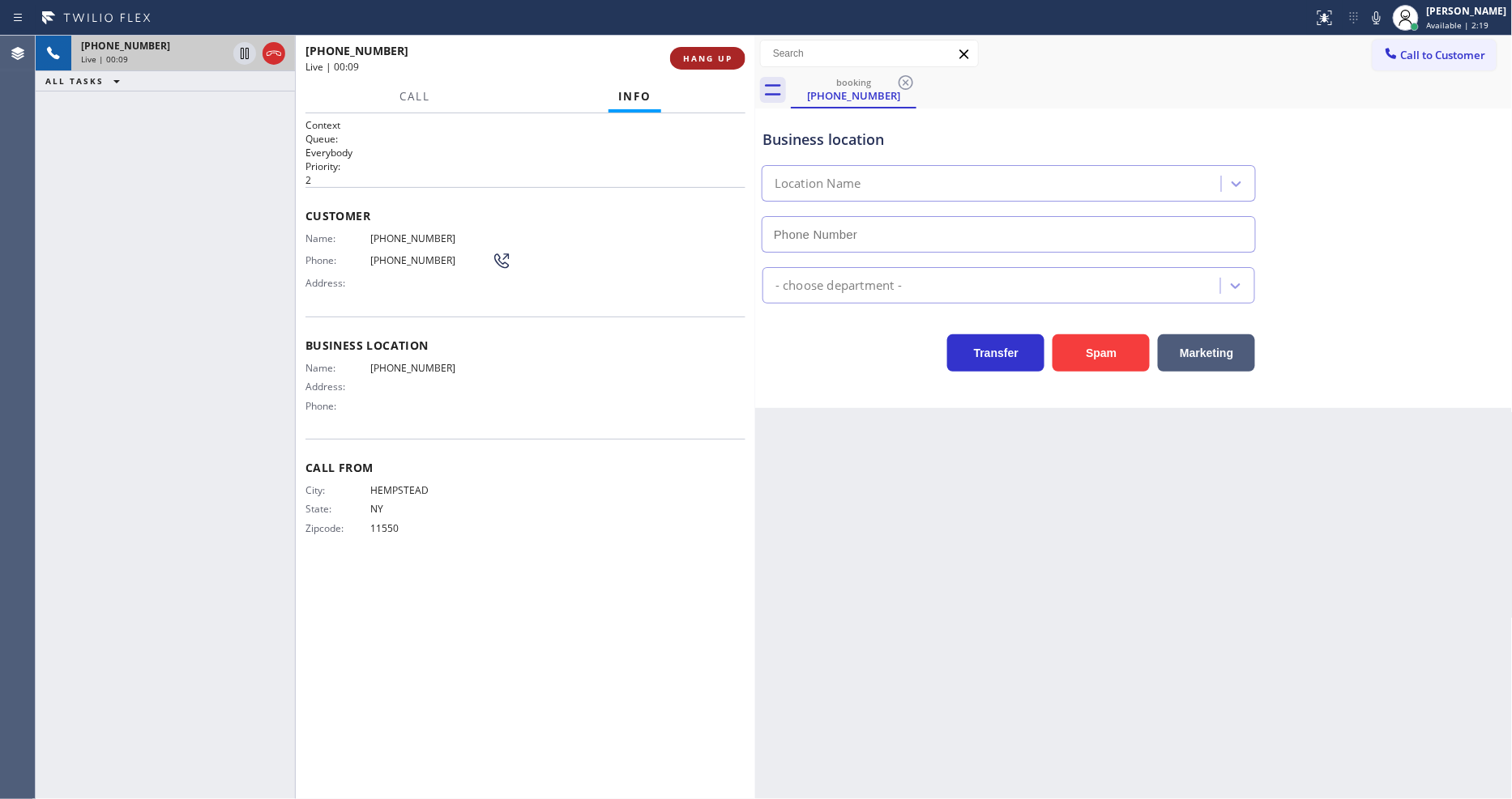
click at [695, 69] on button "HANG UP" at bounding box center [707, 58] width 75 height 23
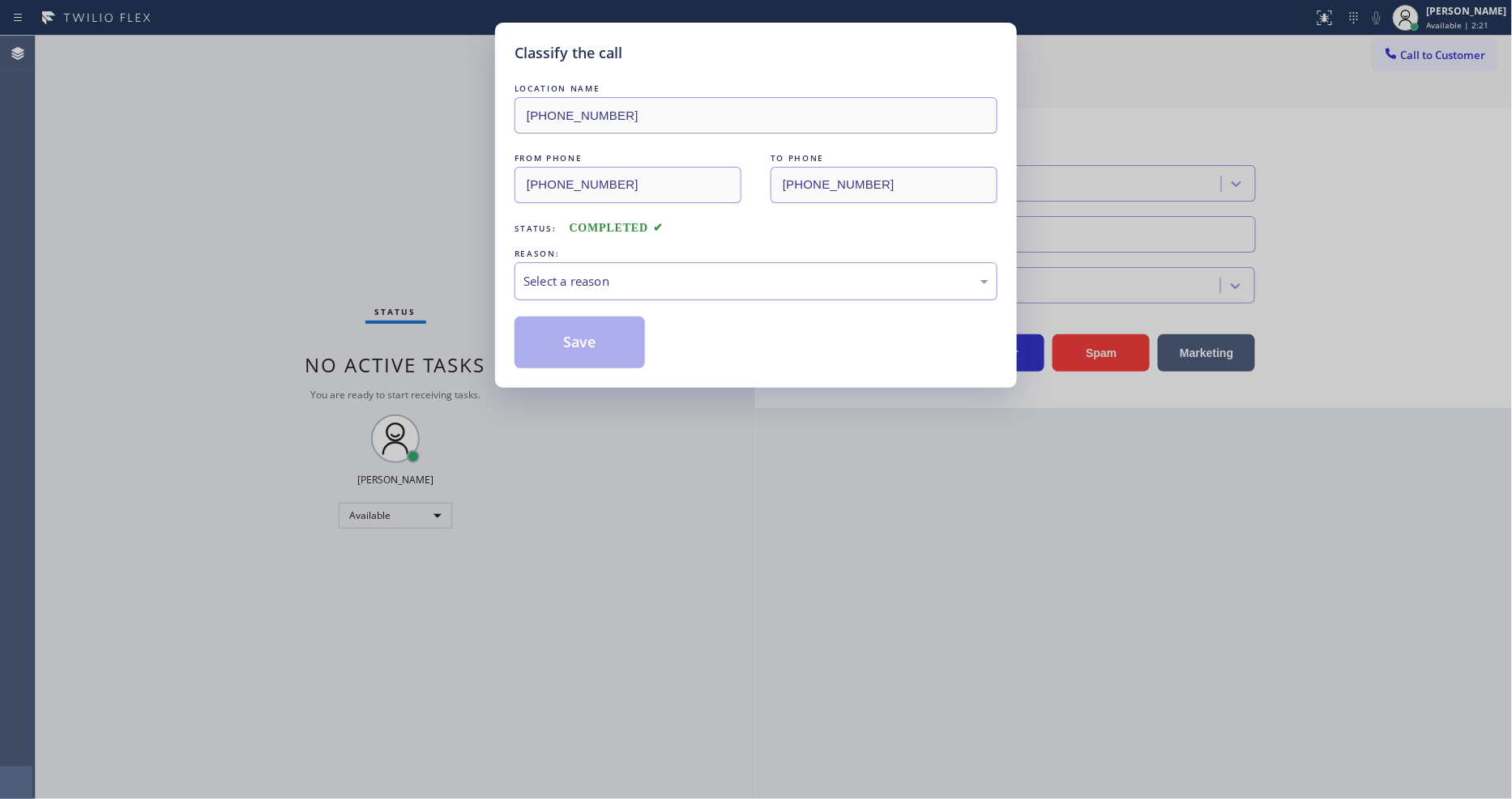
click at [640, 275] on div "Select a reason" at bounding box center [756, 282] width 465 height 19
click at [598, 327] on button "Save" at bounding box center [580, 343] width 131 height 52
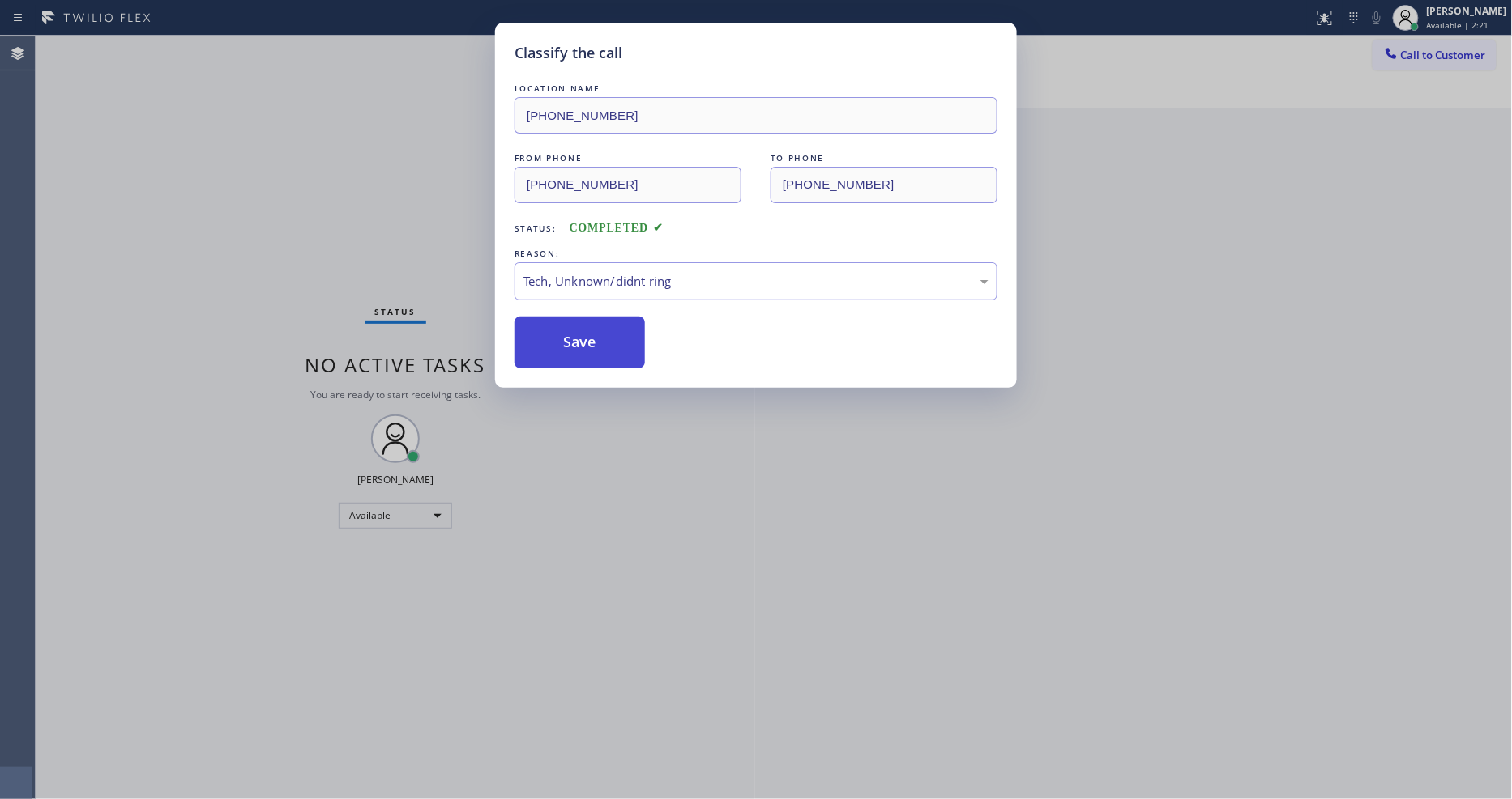
click at [598, 327] on button "Save" at bounding box center [580, 343] width 131 height 52
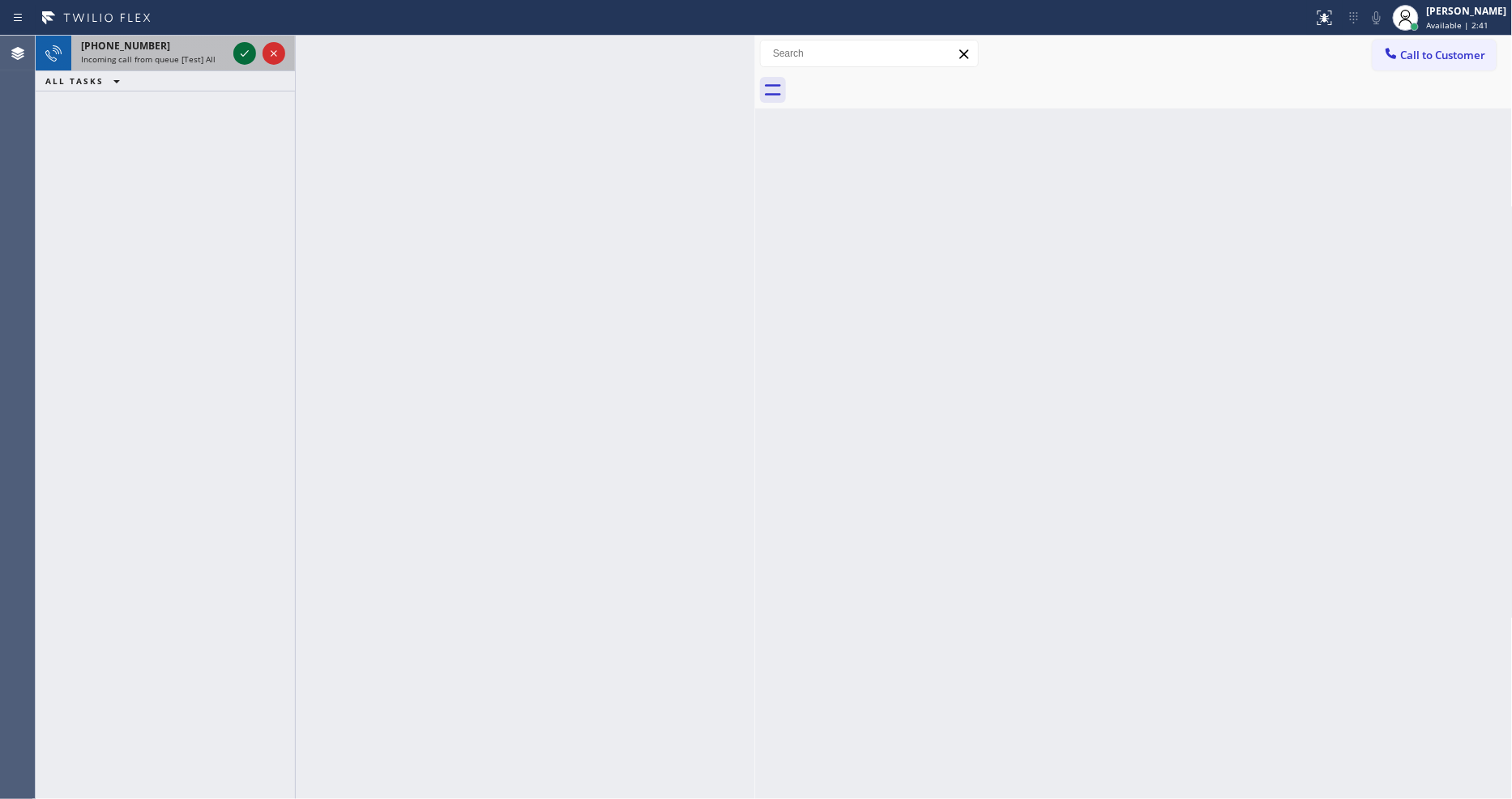
click at [243, 52] on icon at bounding box center [245, 53] width 19 height 19
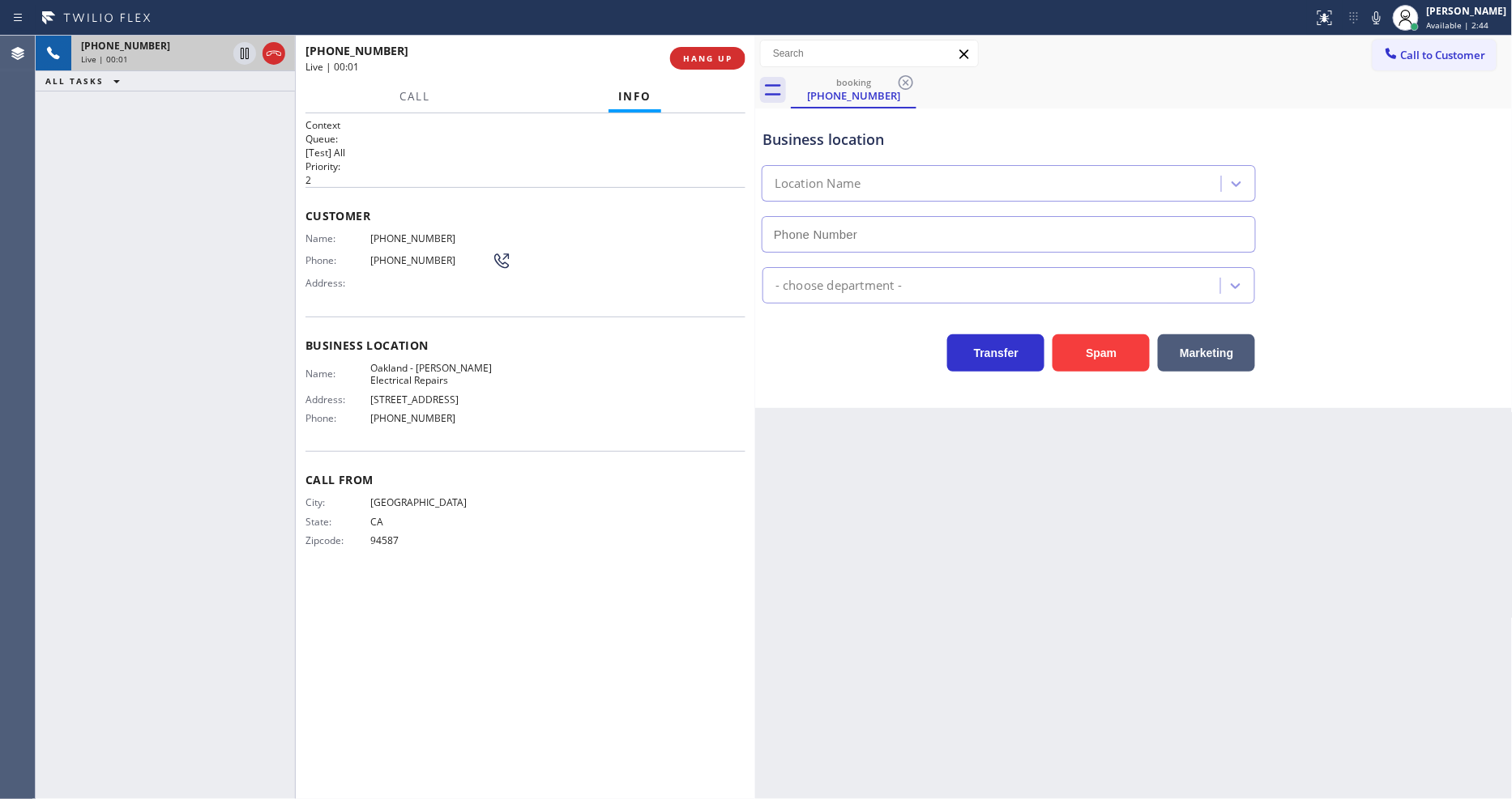
click at [723, 62] on span "HANG UP" at bounding box center [708, 58] width 50 height 11
type input "[PHONE_NUMBER]"
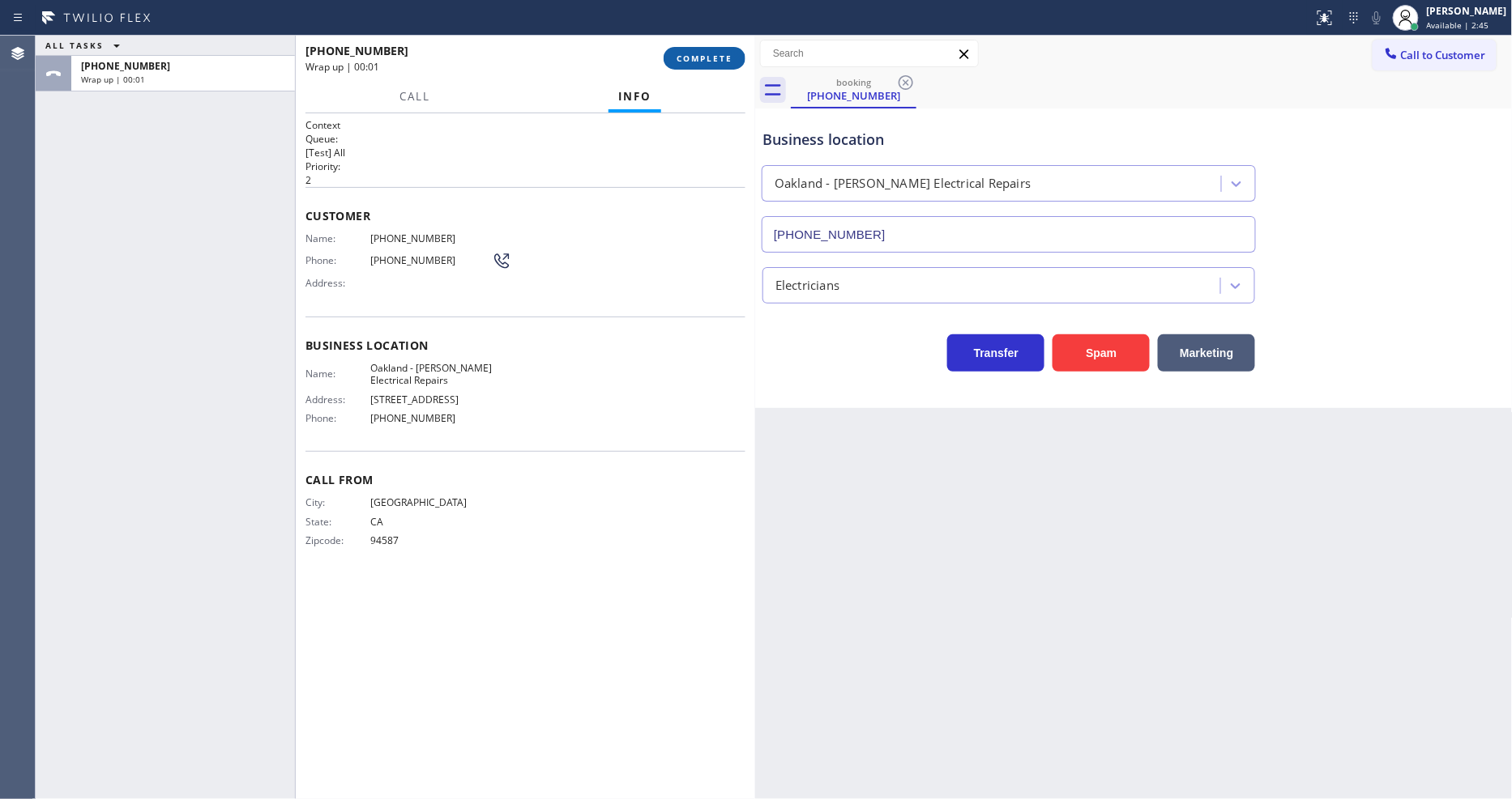
click at [723, 62] on span "COMPLETE" at bounding box center [704, 58] width 56 height 11
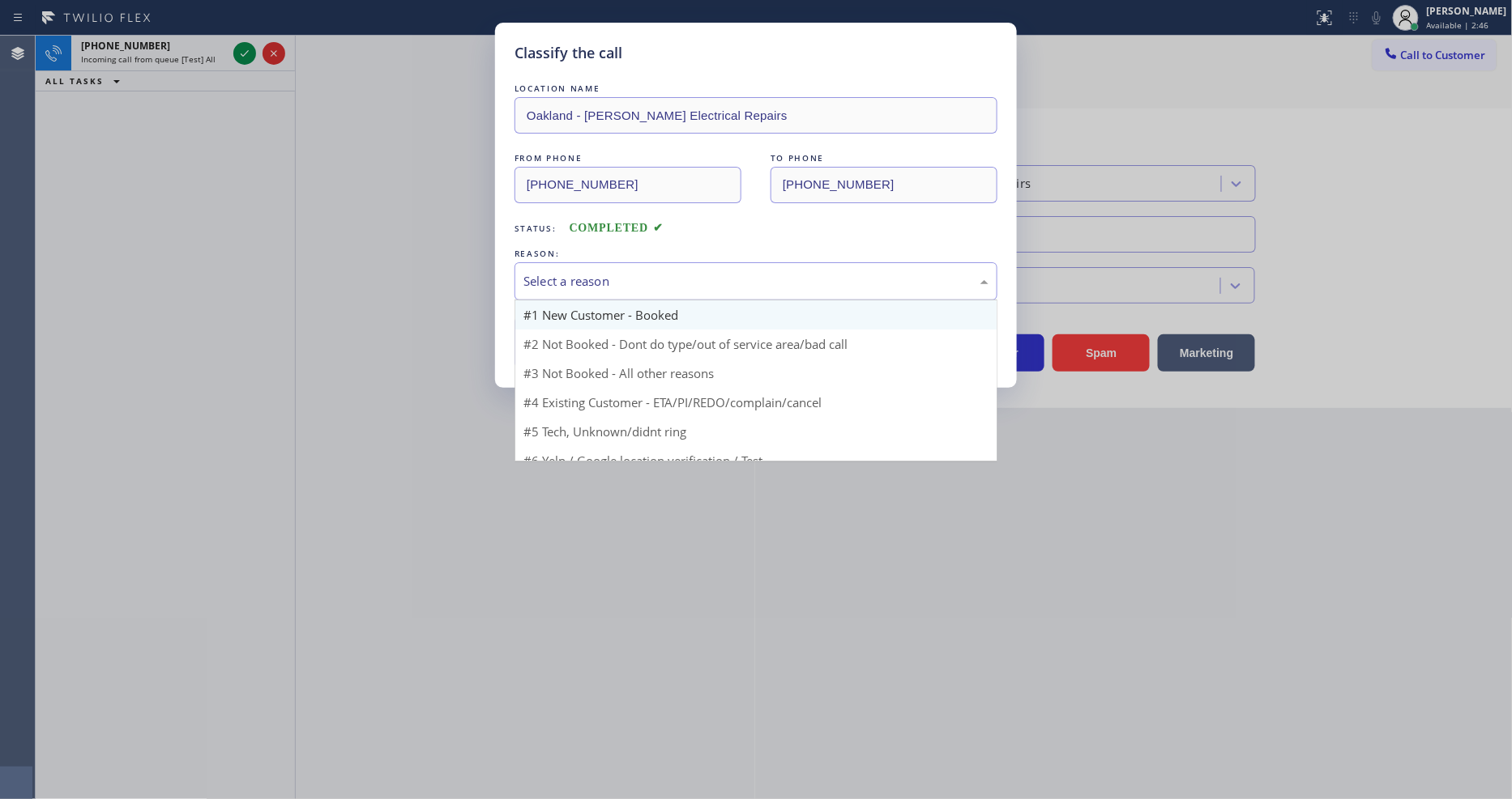
drag, startPoint x: 580, startPoint y: 288, endPoint x: 577, endPoint y: 321, distance: 33.1
click at [581, 287] on div "Select a reason" at bounding box center [756, 282] width 483 height 38
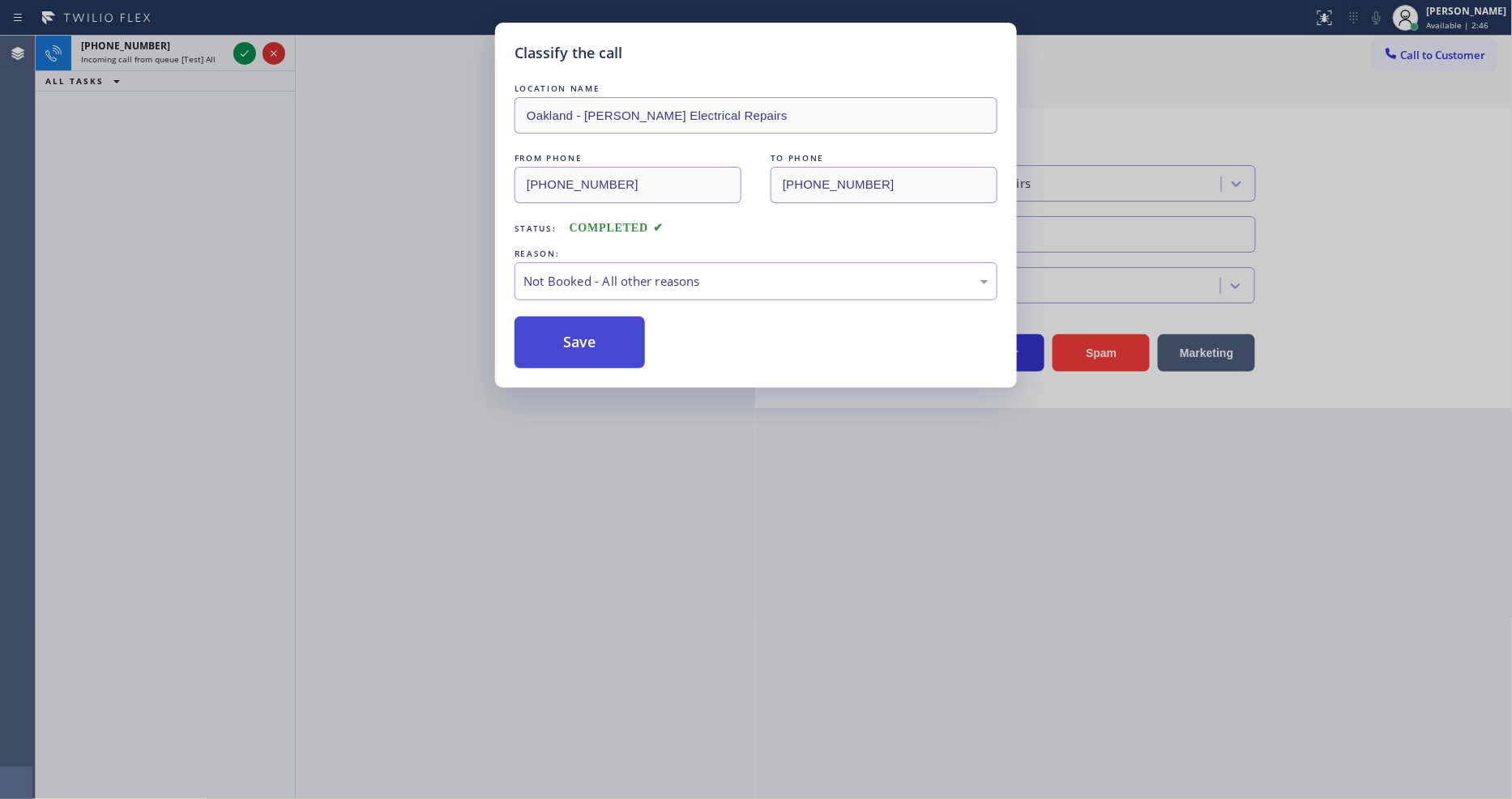
click at [574, 335] on button "Save" at bounding box center [580, 343] width 131 height 52
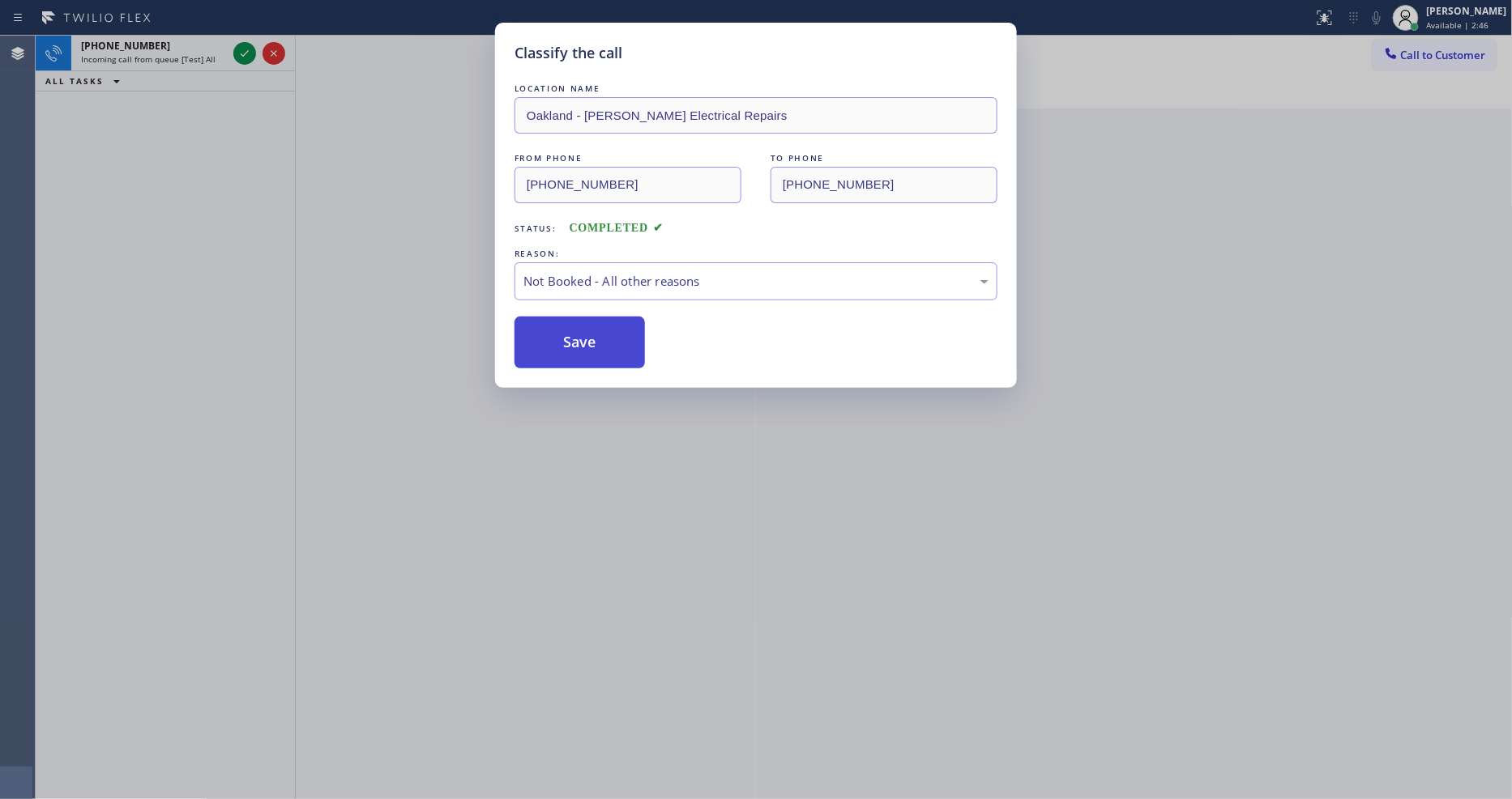
click at [574, 335] on button "Save" at bounding box center [580, 343] width 131 height 52
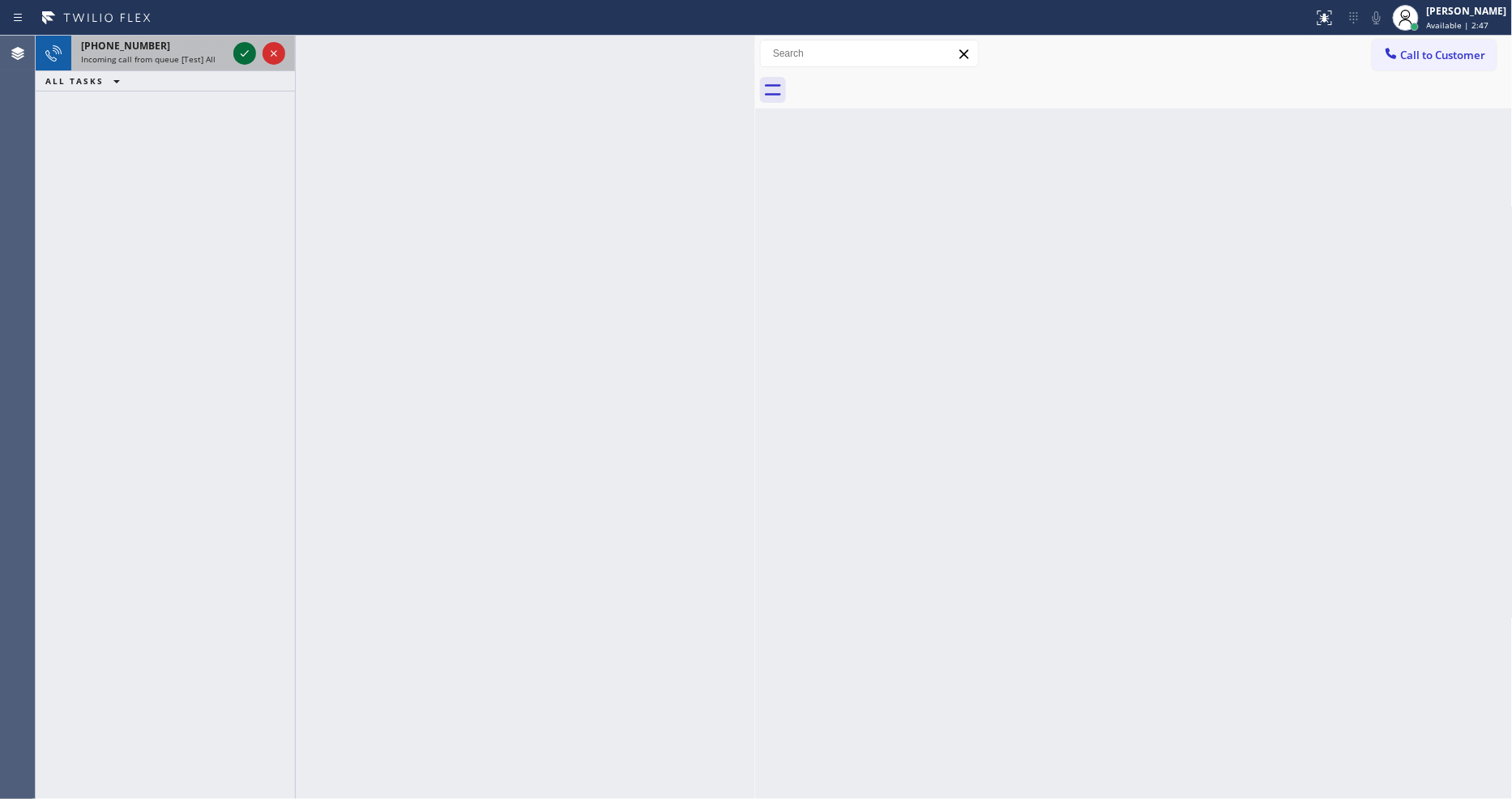
click at [238, 53] on icon at bounding box center [245, 53] width 19 height 19
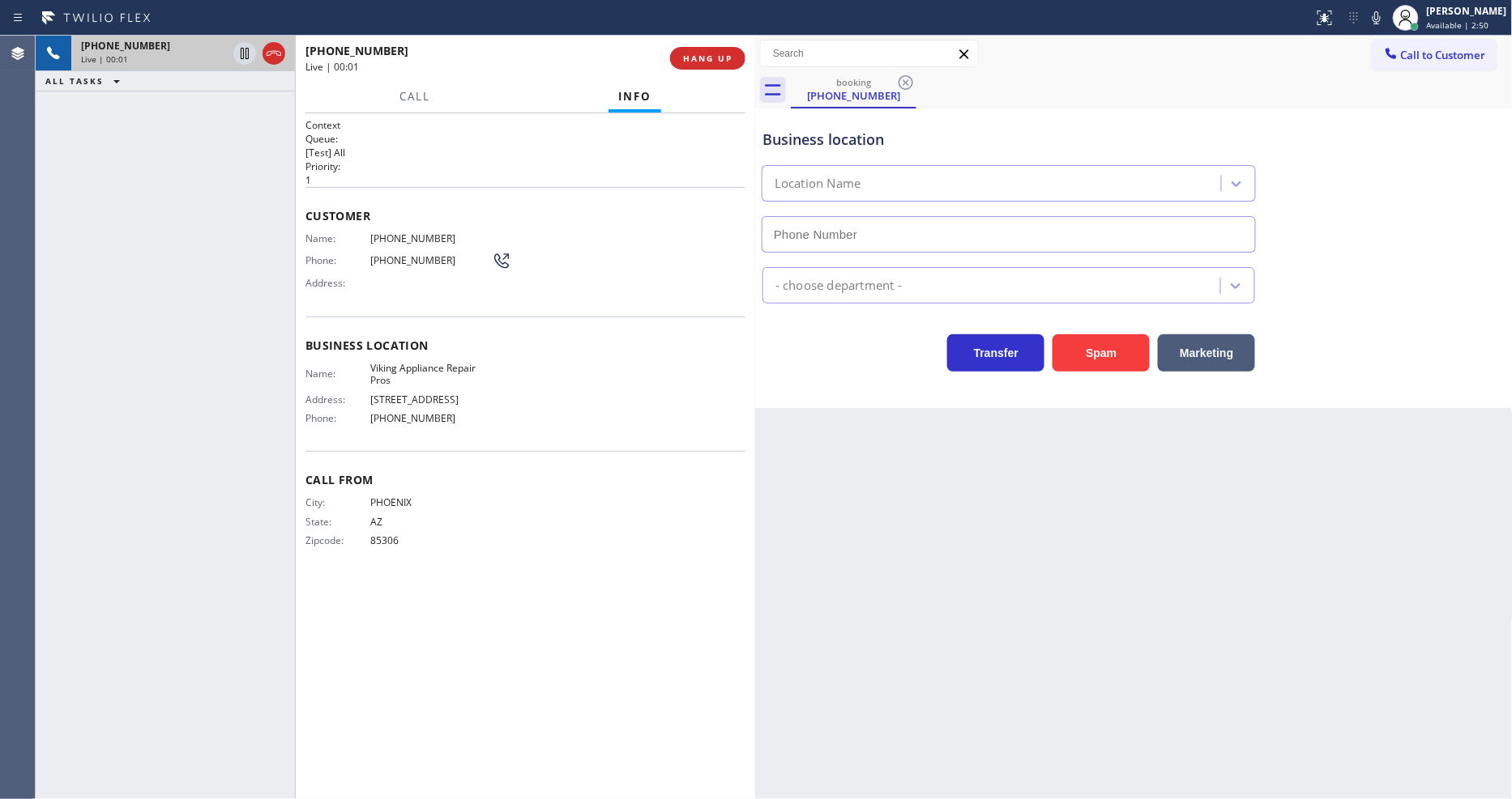
type input "[PHONE_NUMBER]"
drag, startPoint x: 1079, startPoint y: 487, endPoint x: 723, endPoint y: 361, distance: 377.6
click at [1079, 487] on div "Back to Dashboard Change Sender ID Customers Technicians Select a contact Outbo…" at bounding box center [1134, 417] width 757 height 764
click at [417, 374] on span "Viking Appliance Repair Pros" at bounding box center [431, 374] width 121 height 25
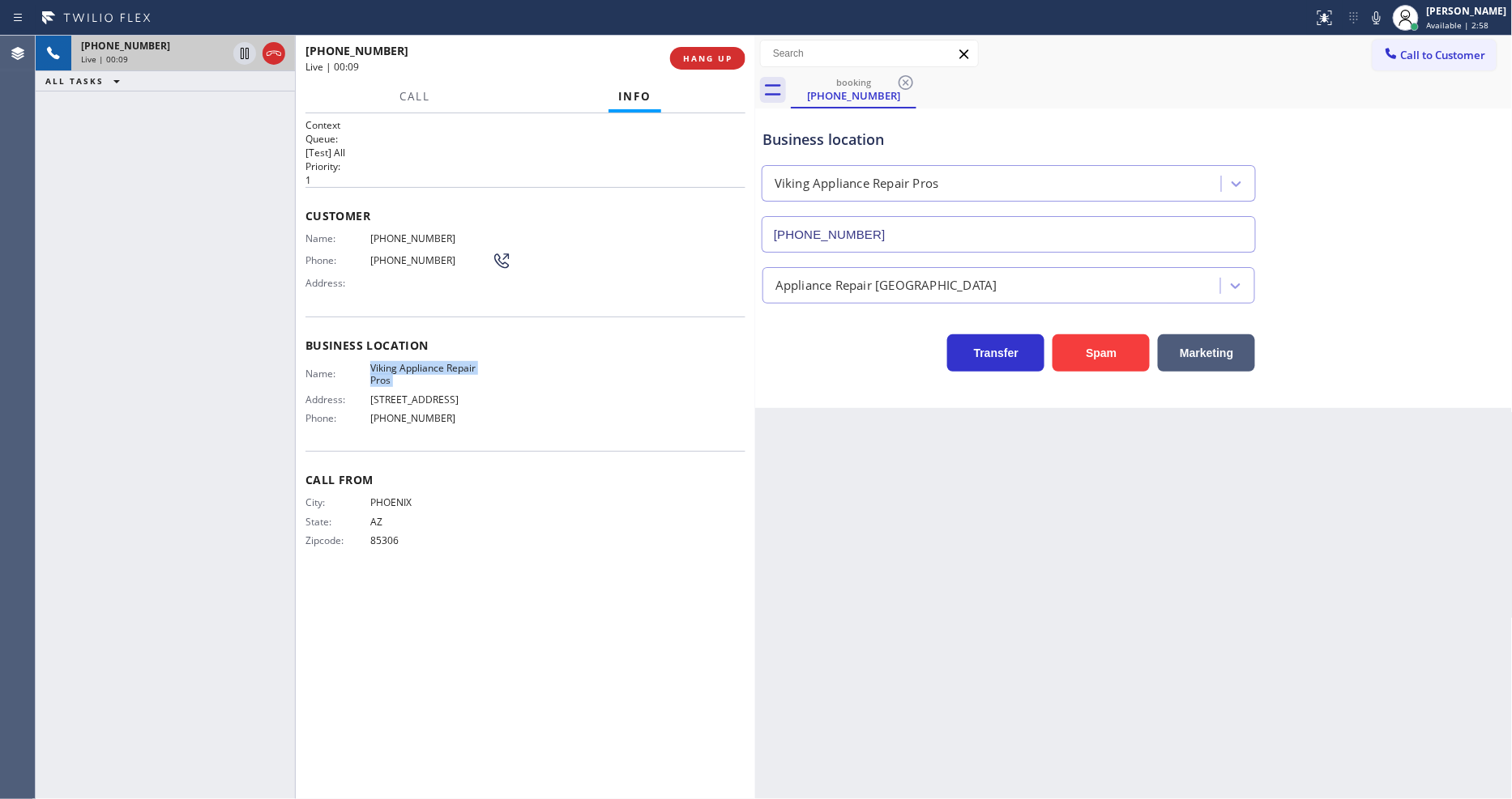
click at [417, 374] on span "Viking Appliance Repair Pros" at bounding box center [431, 374] width 121 height 25
copy span "Viking Appliance Repair Pros"
click at [168, 289] on div "[PHONE_NUMBER] Live | 00:18 ALL TASKS ALL TASKS ACTIVE TASKS TASKS IN WRAP UP" at bounding box center [164, 417] width 259 height 764
click at [1048, 488] on div "Back to Dashboard Change Sender ID Customers Technicians Select a contact Outbo…" at bounding box center [1134, 417] width 757 height 764
click at [377, 232] on span "[PHONE_NUMBER]" at bounding box center [431, 238] width 121 height 12
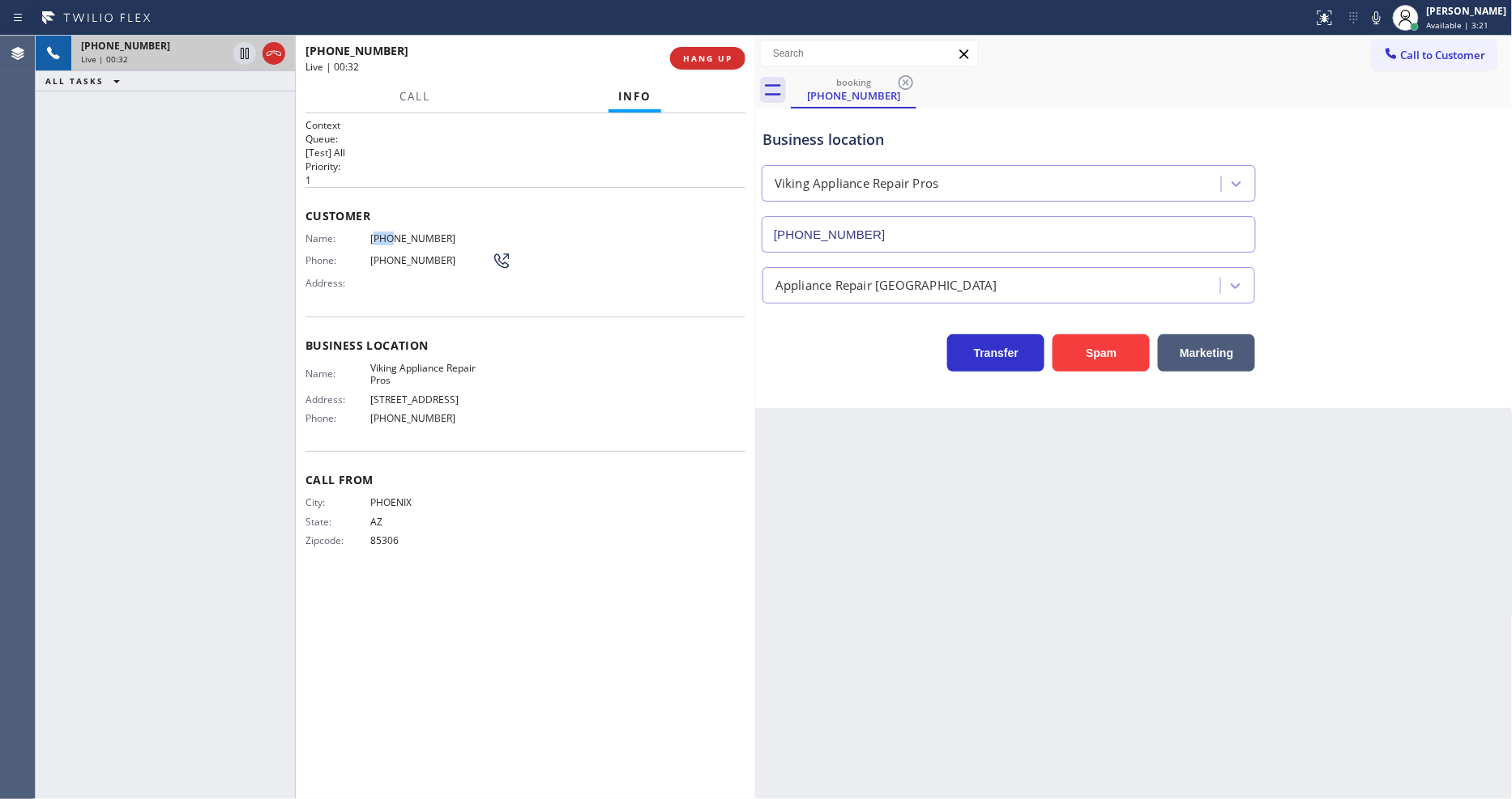
click at [377, 232] on span "[PHONE_NUMBER]" at bounding box center [431, 238] width 121 height 12
copy span "[PHONE_NUMBER]"
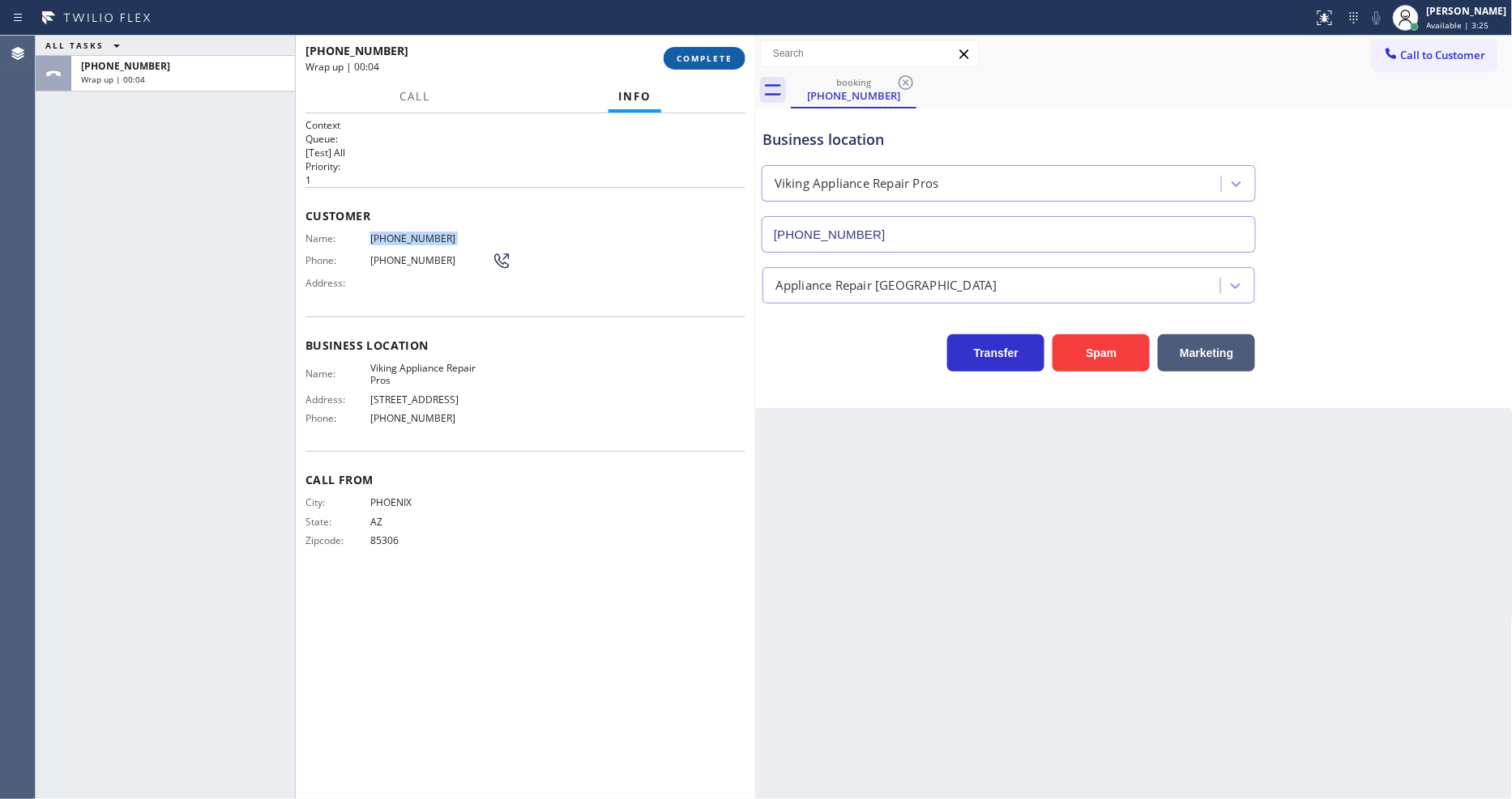
click at [685, 49] on button "COMPLETE" at bounding box center [705, 58] width 82 height 23
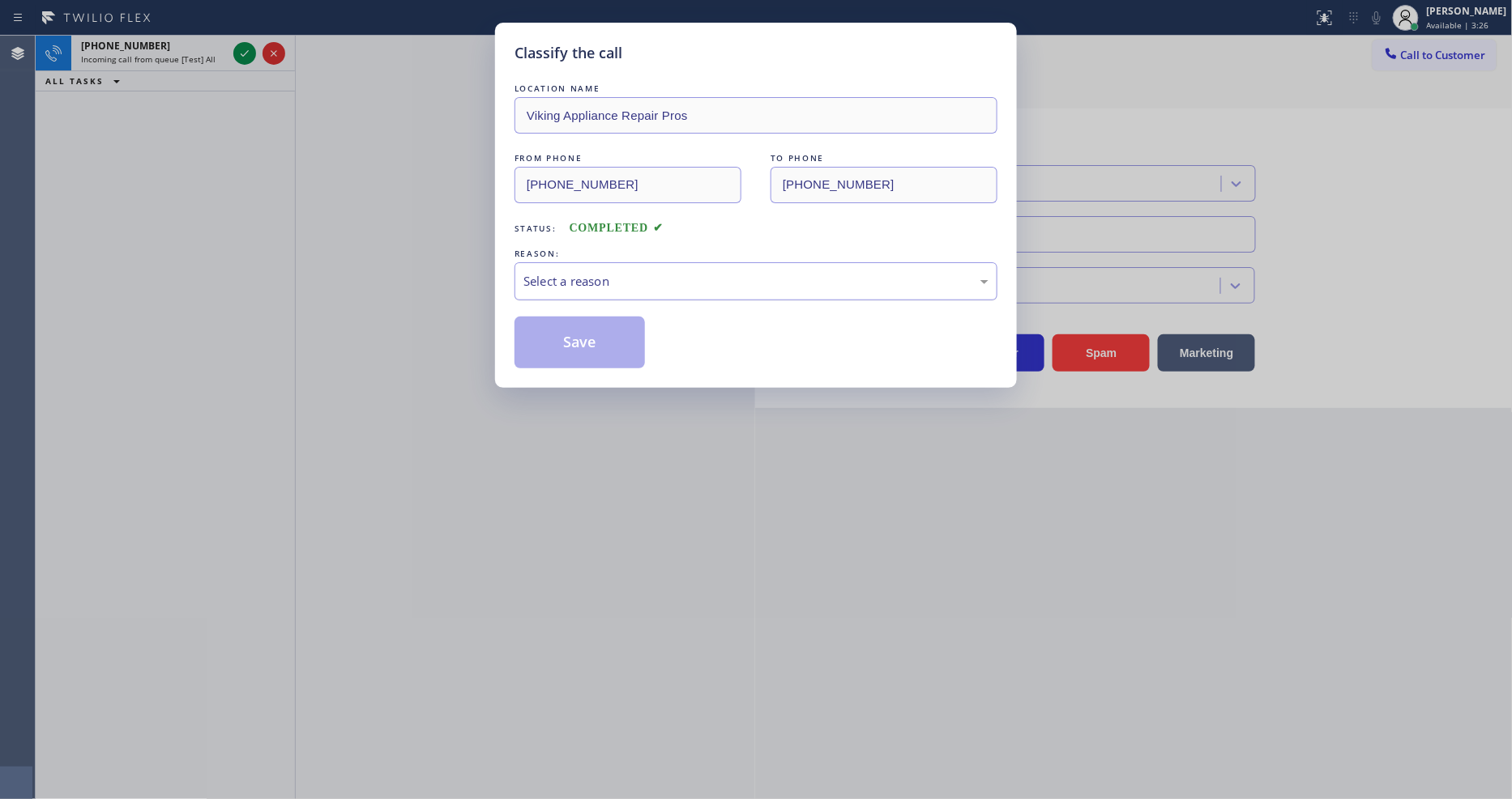
click at [581, 270] on div "Select a reason" at bounding box center [756, 282] width 483 height 38
click at [578, 334] on button "Save" at bounding box center [580, 343] width 131 height 52
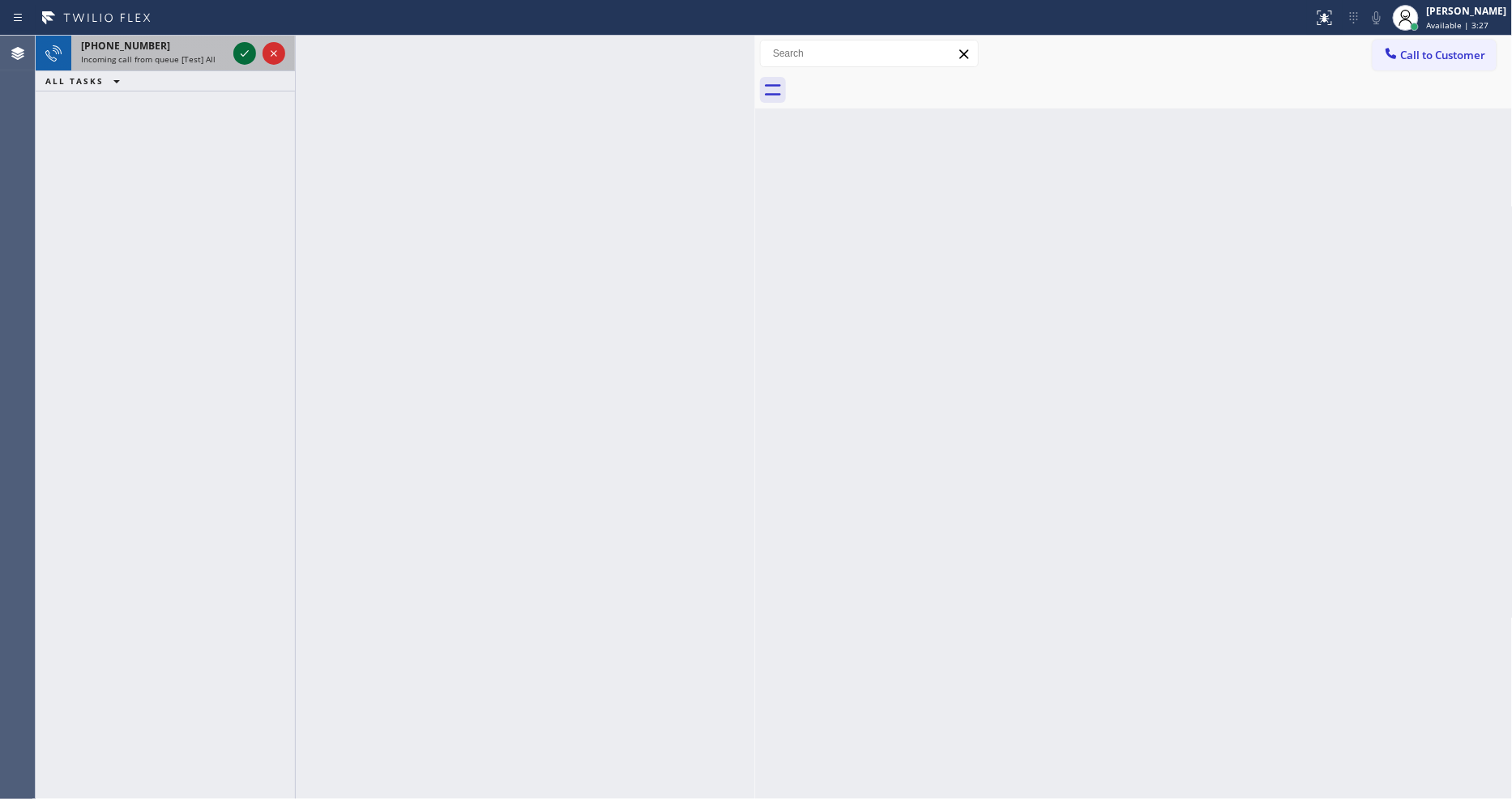
click at [239, 52] on icon at bounding box center [245, 53] width 19 height 19
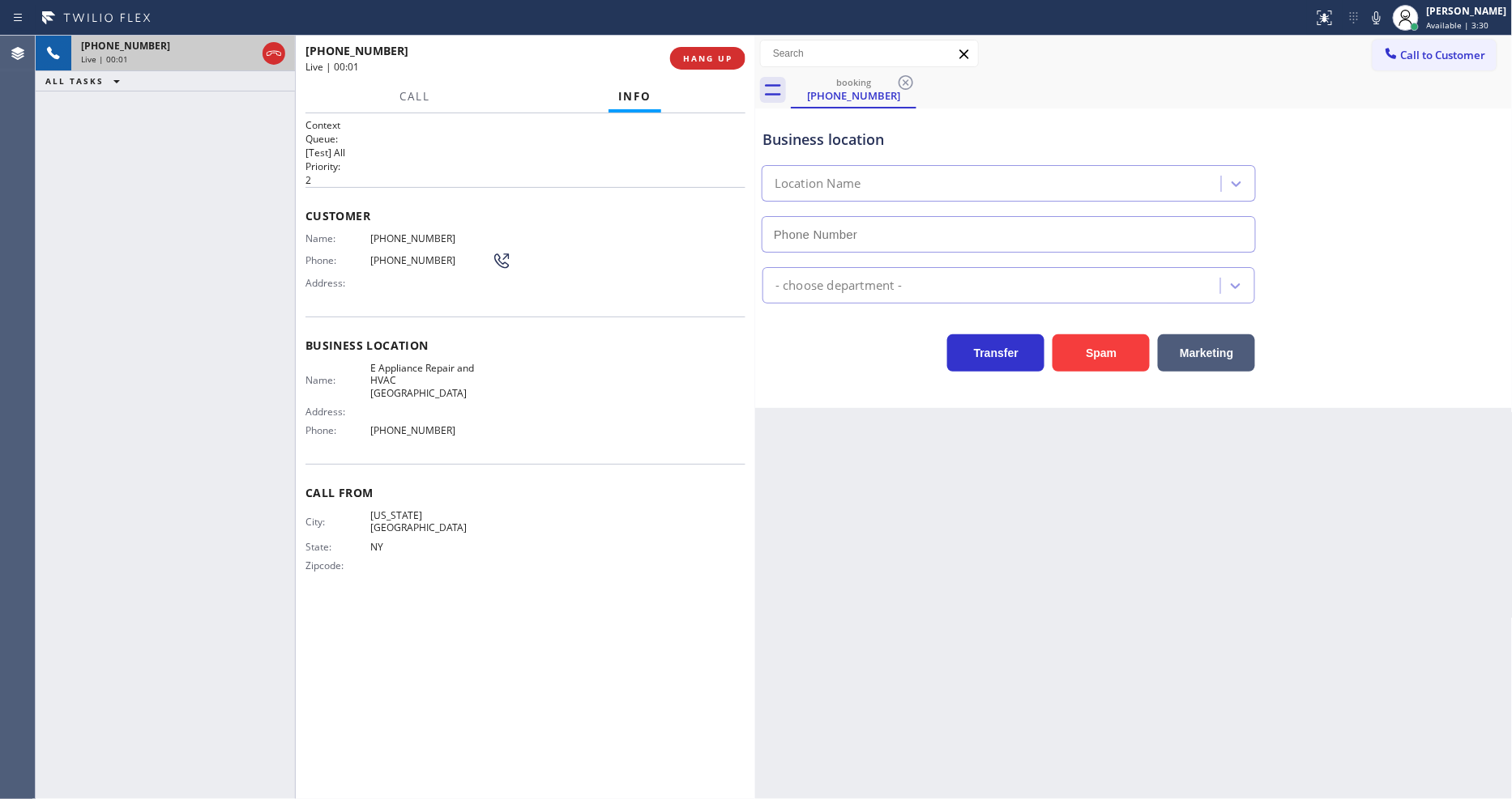
type input "[PHONE_NUMBER]"
click at [711, 54] on span "HANG UP" at bounding box center [708, 58] width 50 height 11
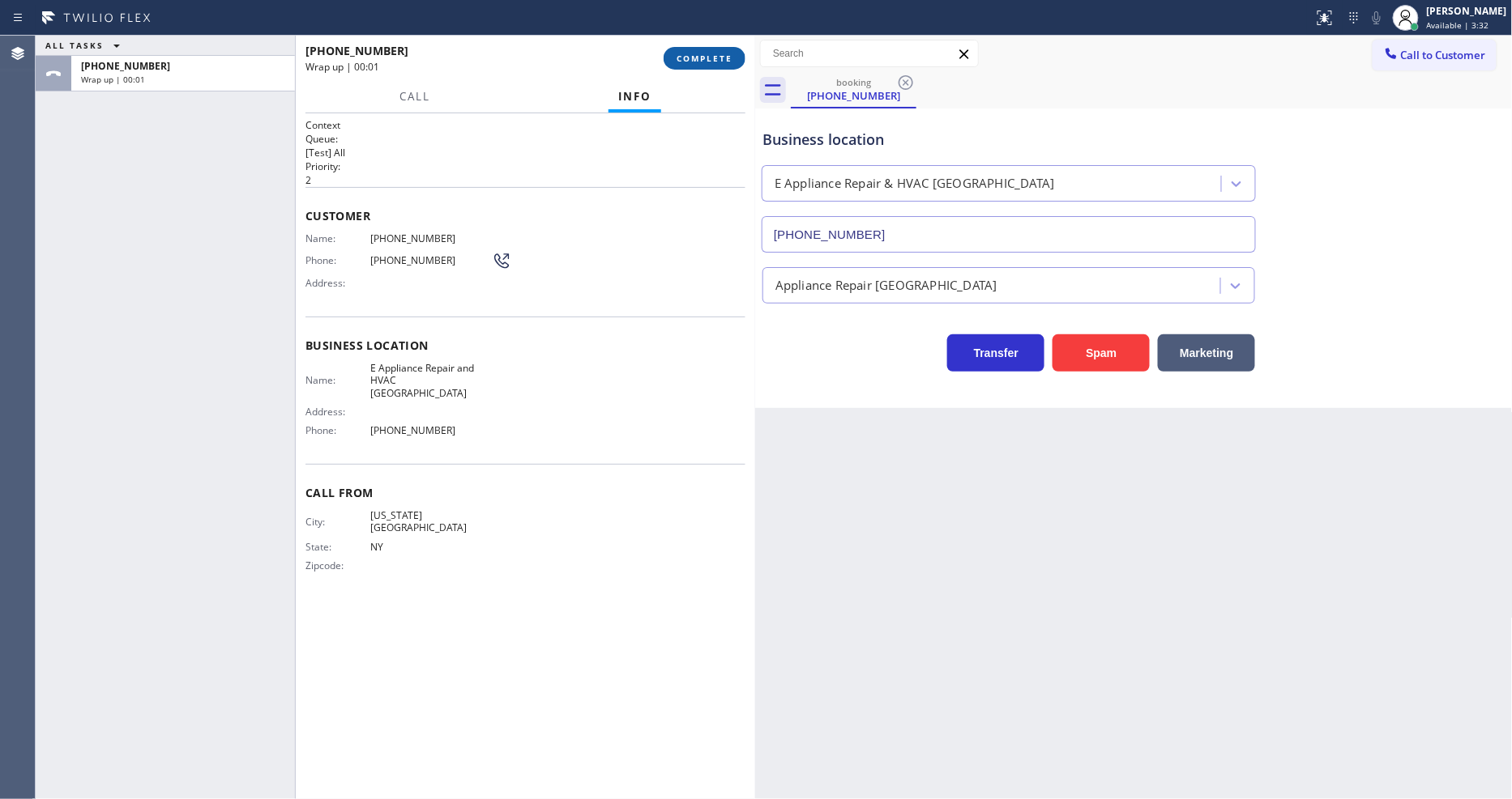
click at [712, 53] on span "COMPLETE" at bounding box center [704, 58] width 56 height 11
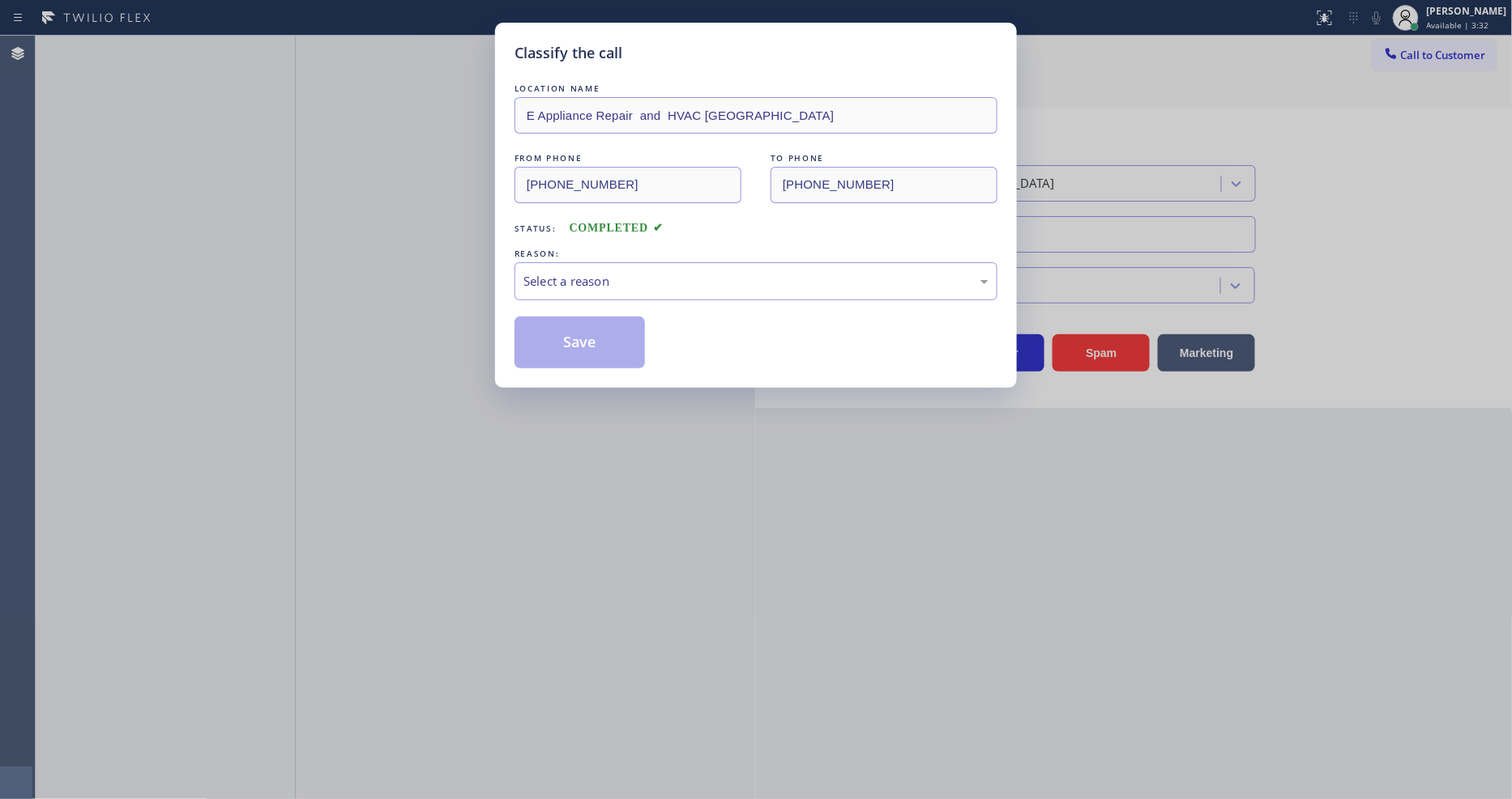
click at [665, 264] on div "Select a reason" at bounding box center [756, 282] width 483 height 38
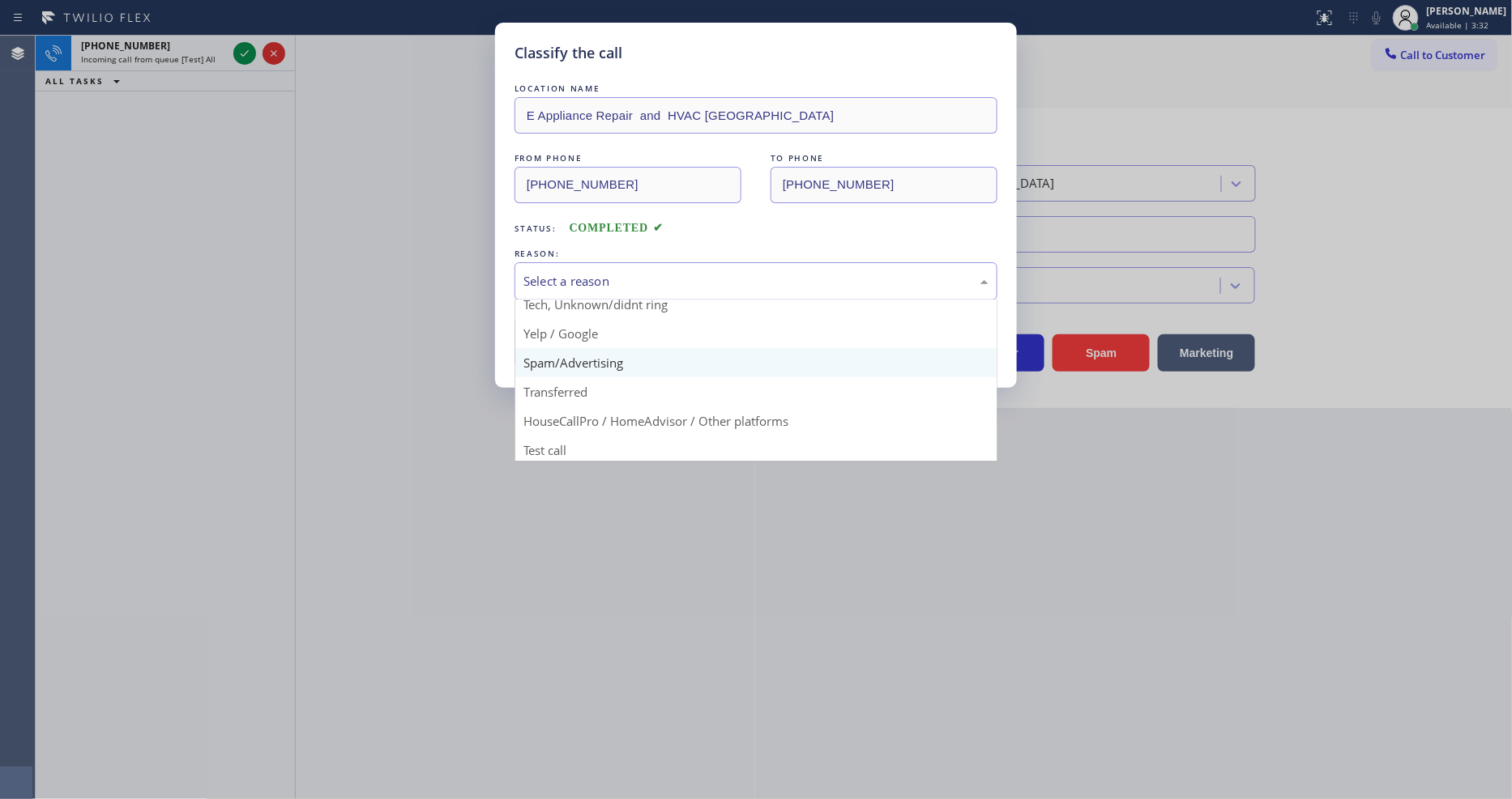
scroll to position [101, 0]
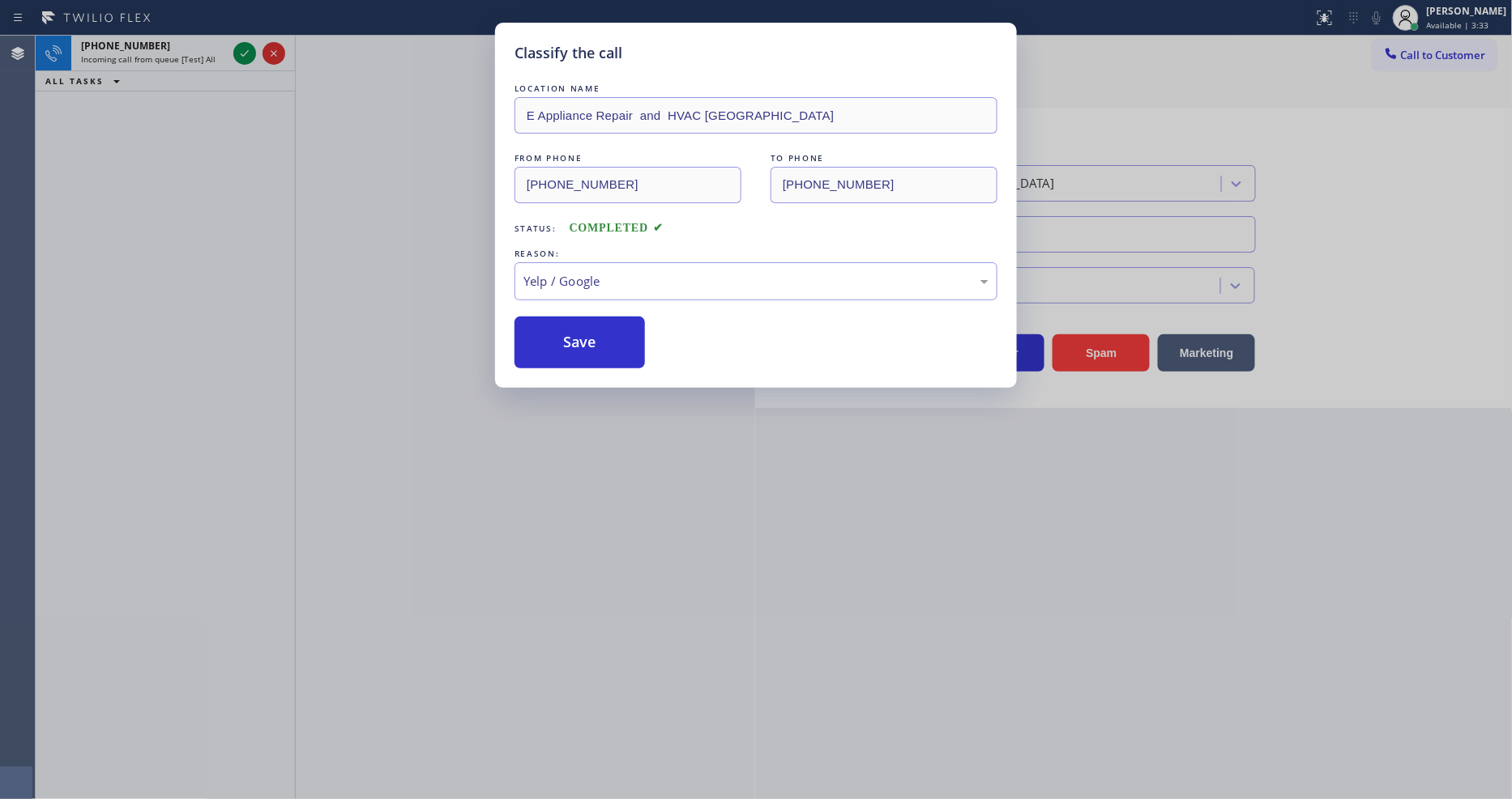
click at [593, 324] on button "Save" at bounding box center [580, 343] width 131 height 52
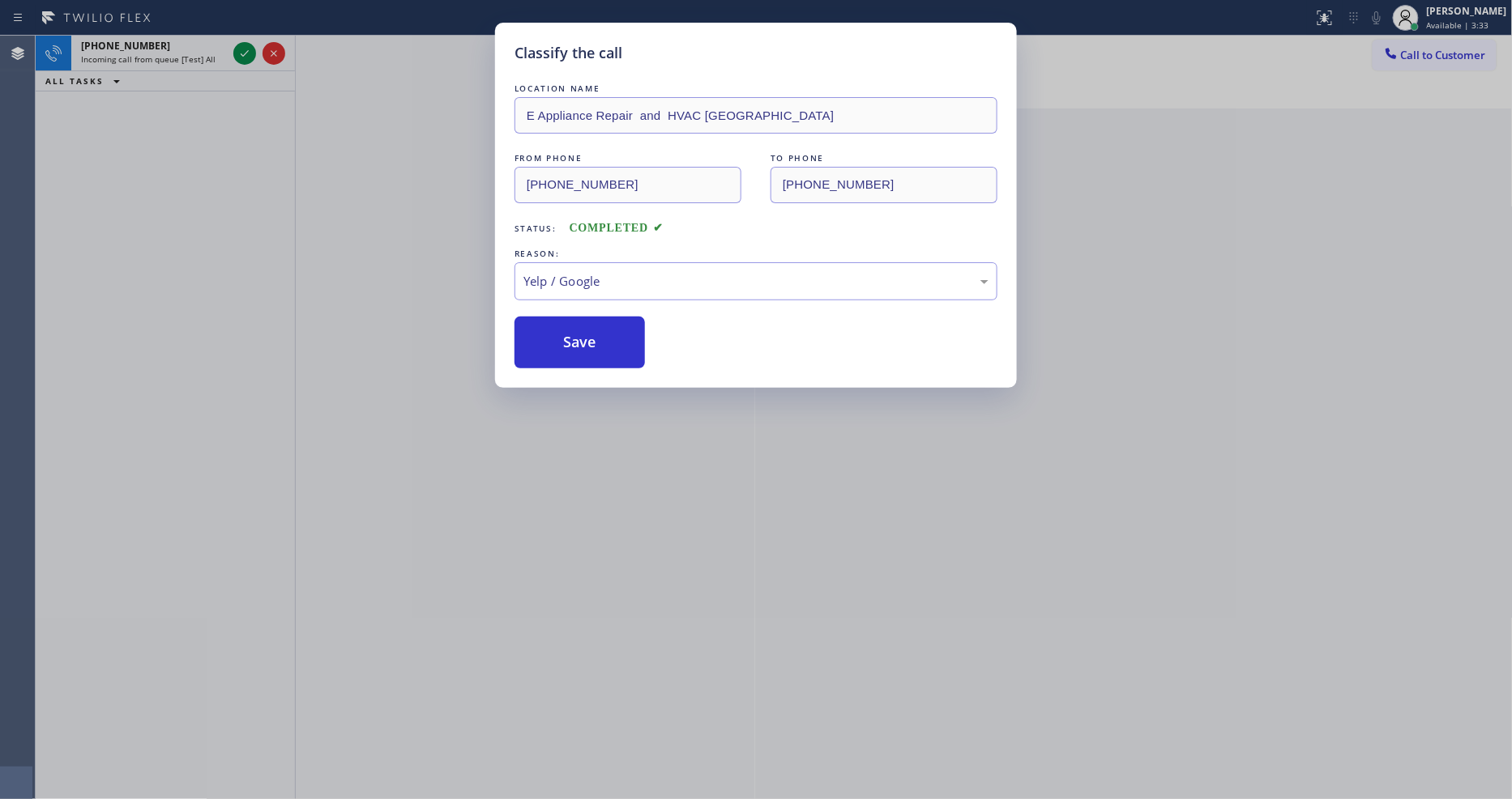
click at [593, 324] on button "Save" at bounding box center [580, 343] width 131 height 52
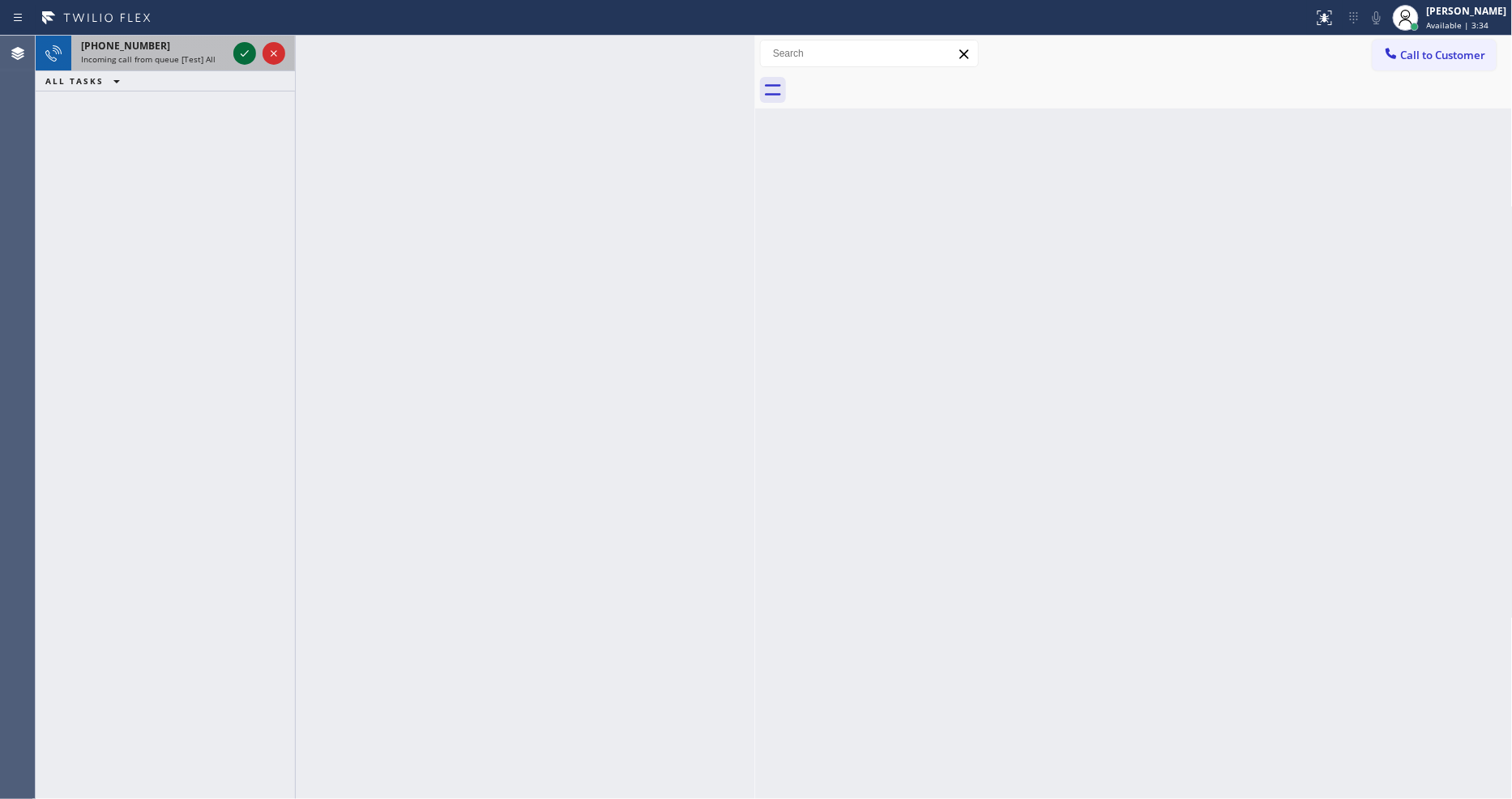
click at [245, 51] on icon at bounding box center [245, 53] width 19 height 19
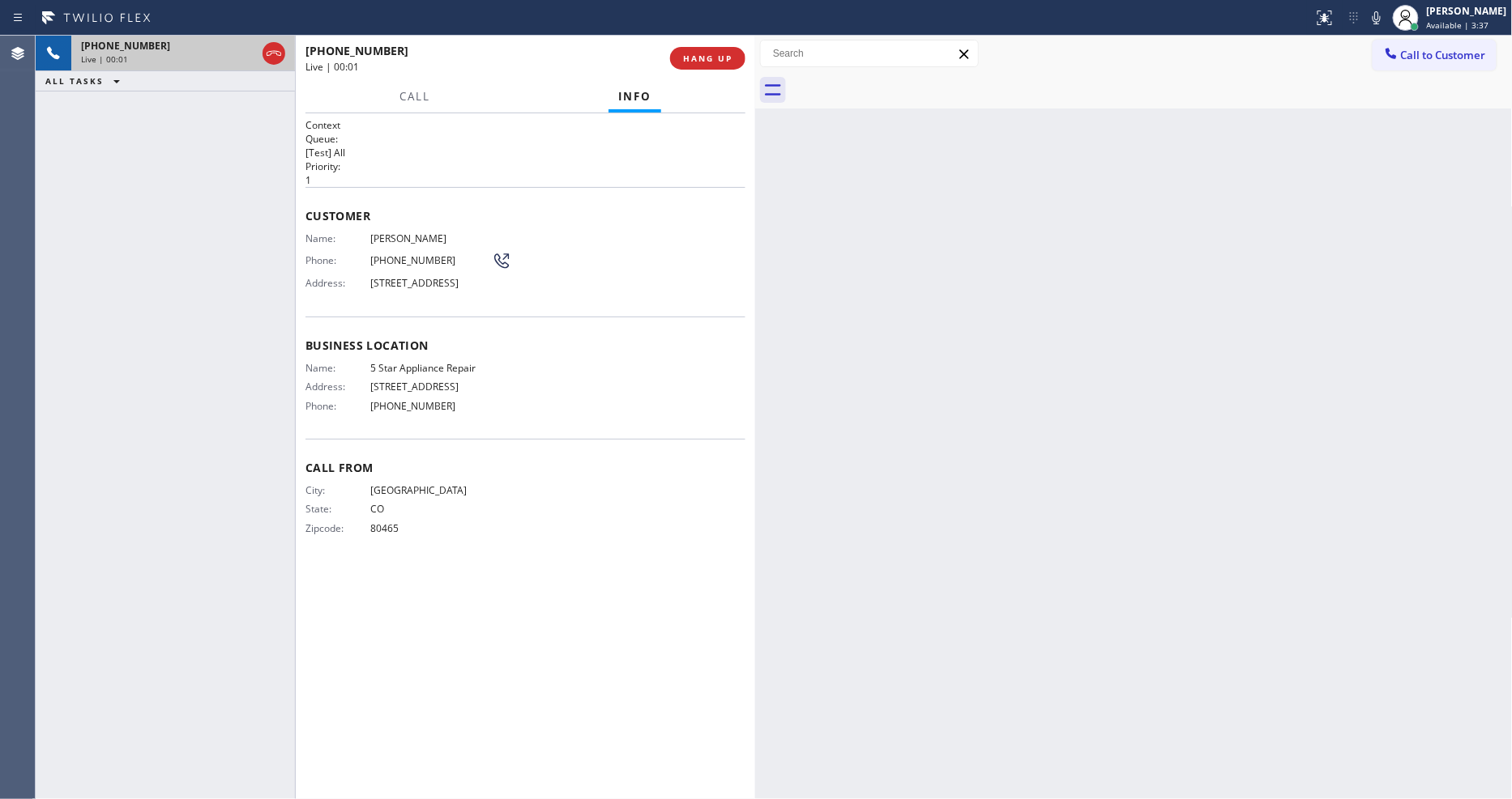
click at [699, 58] on span "HANG UP" at bounding box center [708, 58] width 50 height 11
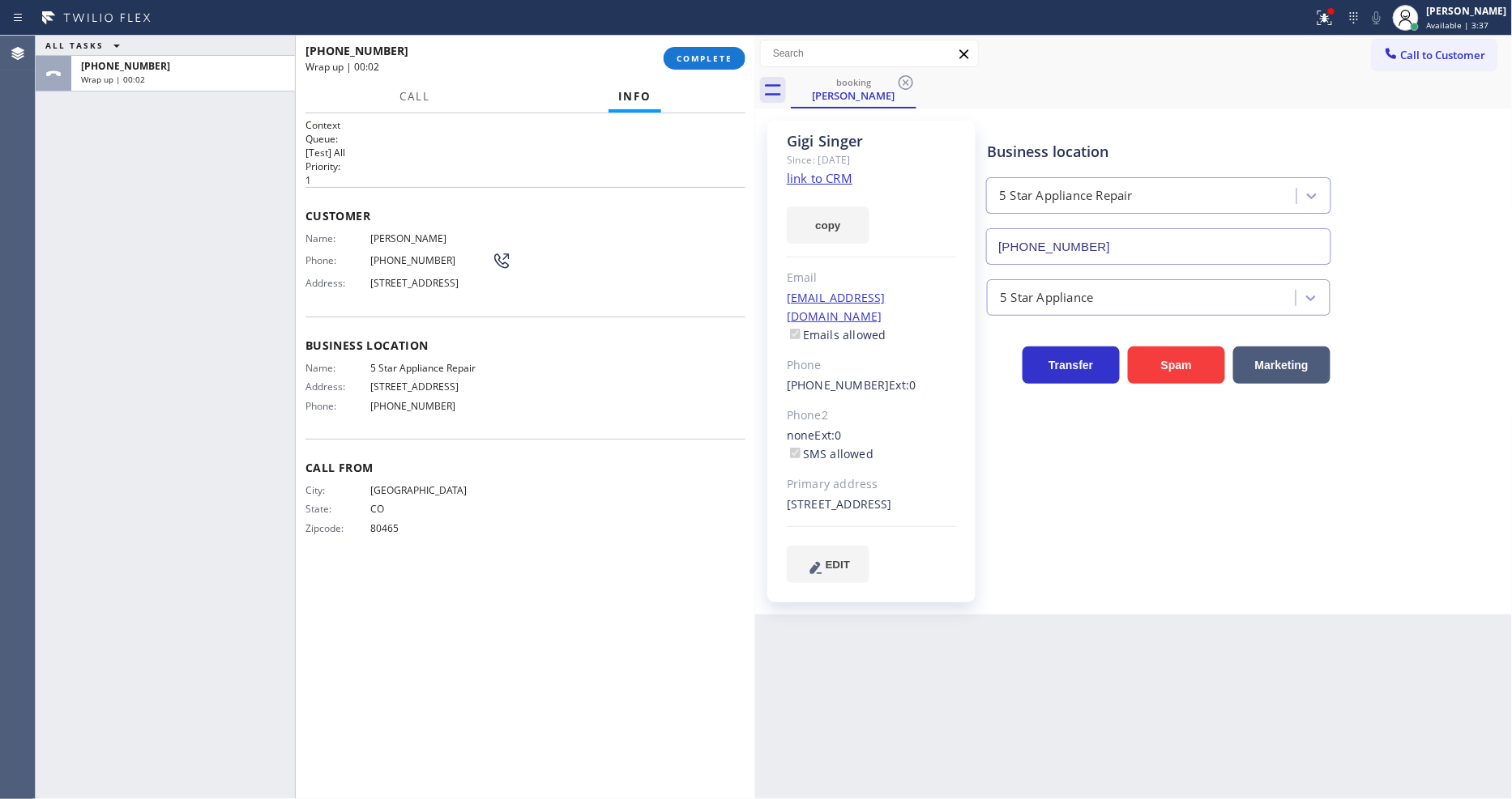
type input "[PHONE_NUMBER]"
click at [722, 53] on span "COMPLETE" at bounding box center [704, 58] width 56 height 11
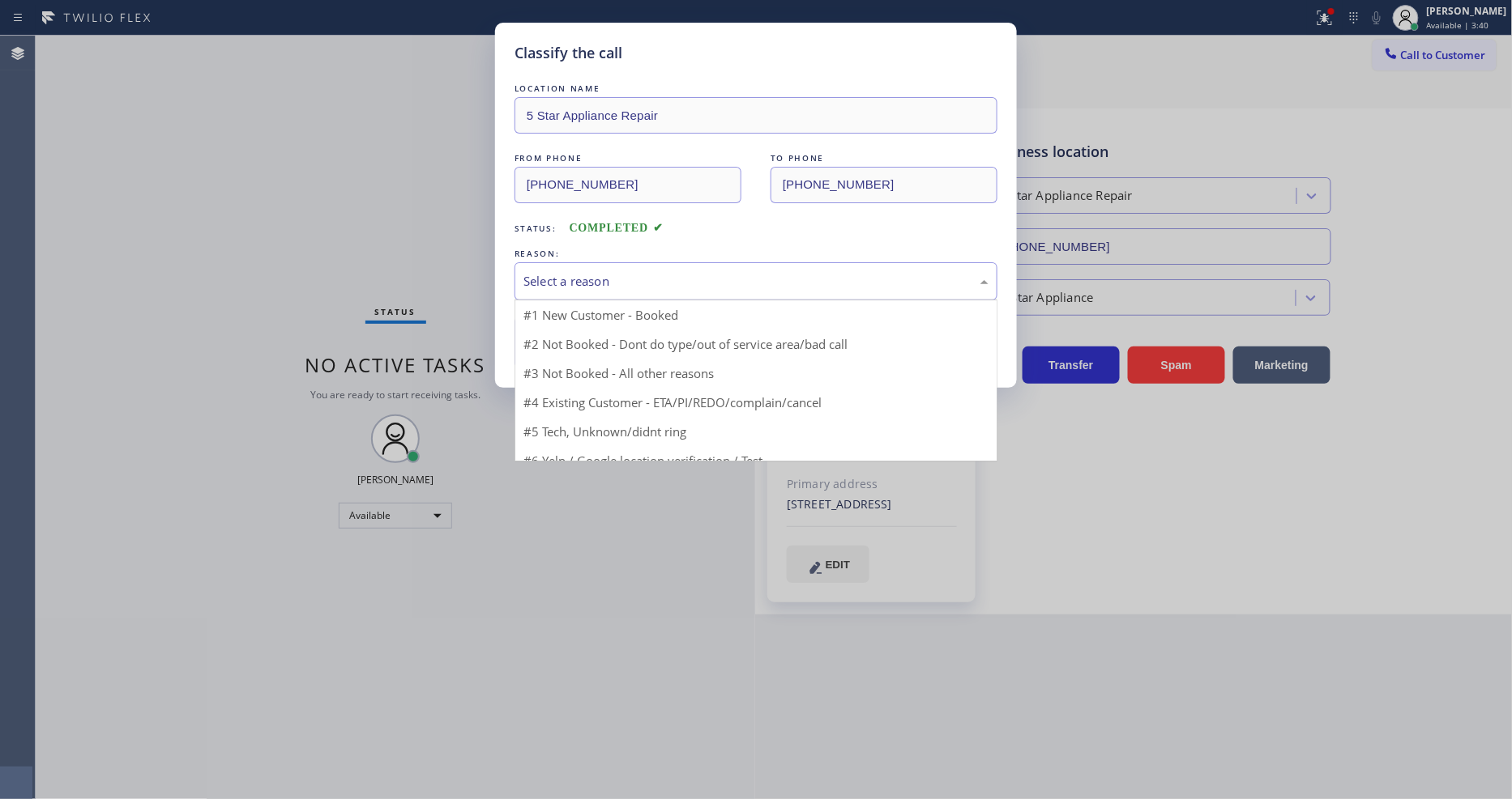
click at [618, 263] on div "Select a reason" at bounding box center [756, 282] width 483 height 38
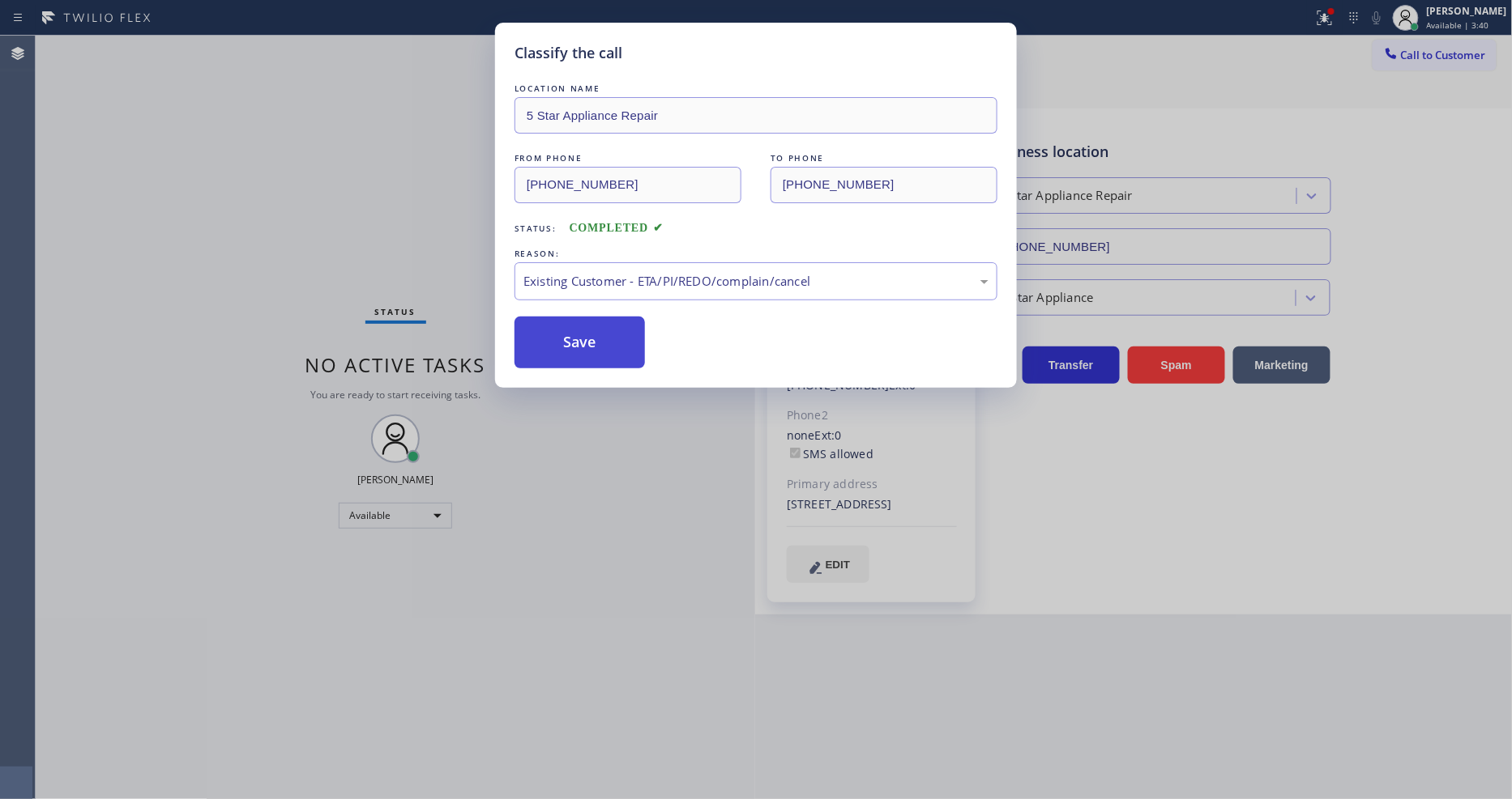
click at [598, 341] on button "Save" at bounding box center [580, 343] width 131 height 52
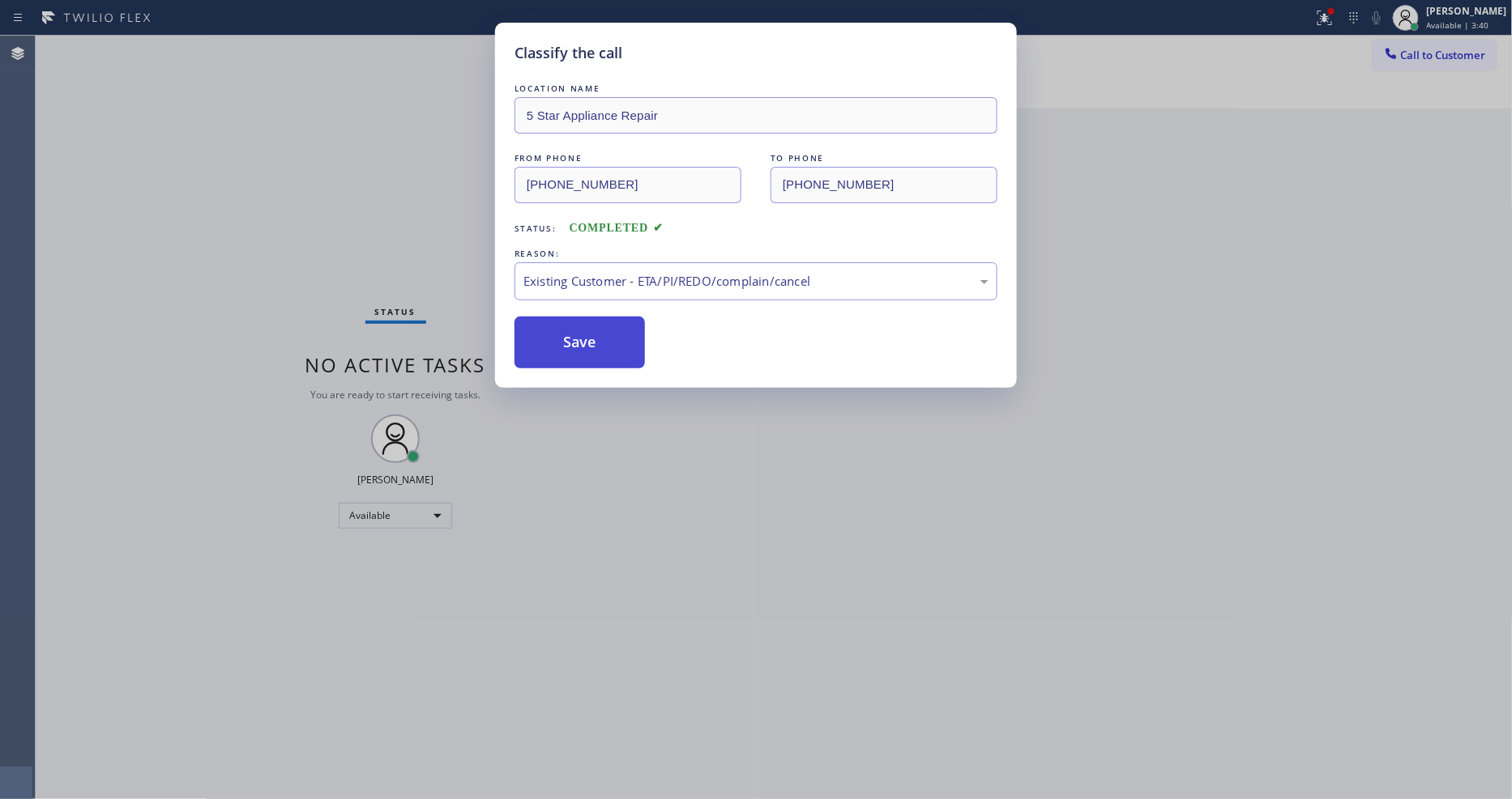
click at [598, 341] on button "Save" at bounding box center [580, 343] width 131 height 52
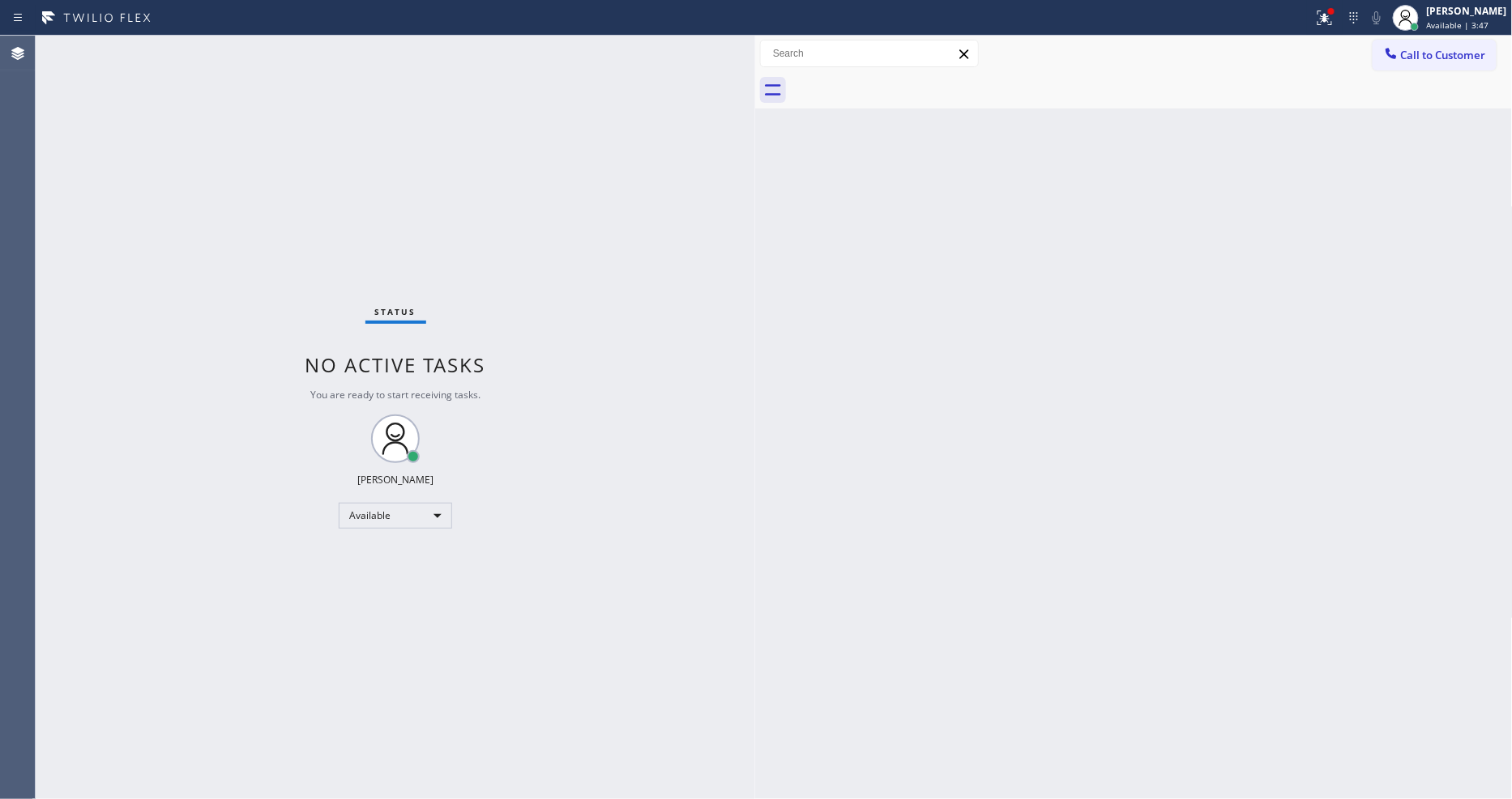
click at [193, 42] on div "Status No active tasks You are ready to start receiving tasks. [PERSON_NAME] Av…" at bounding box center [394, 417] width 719 height 764
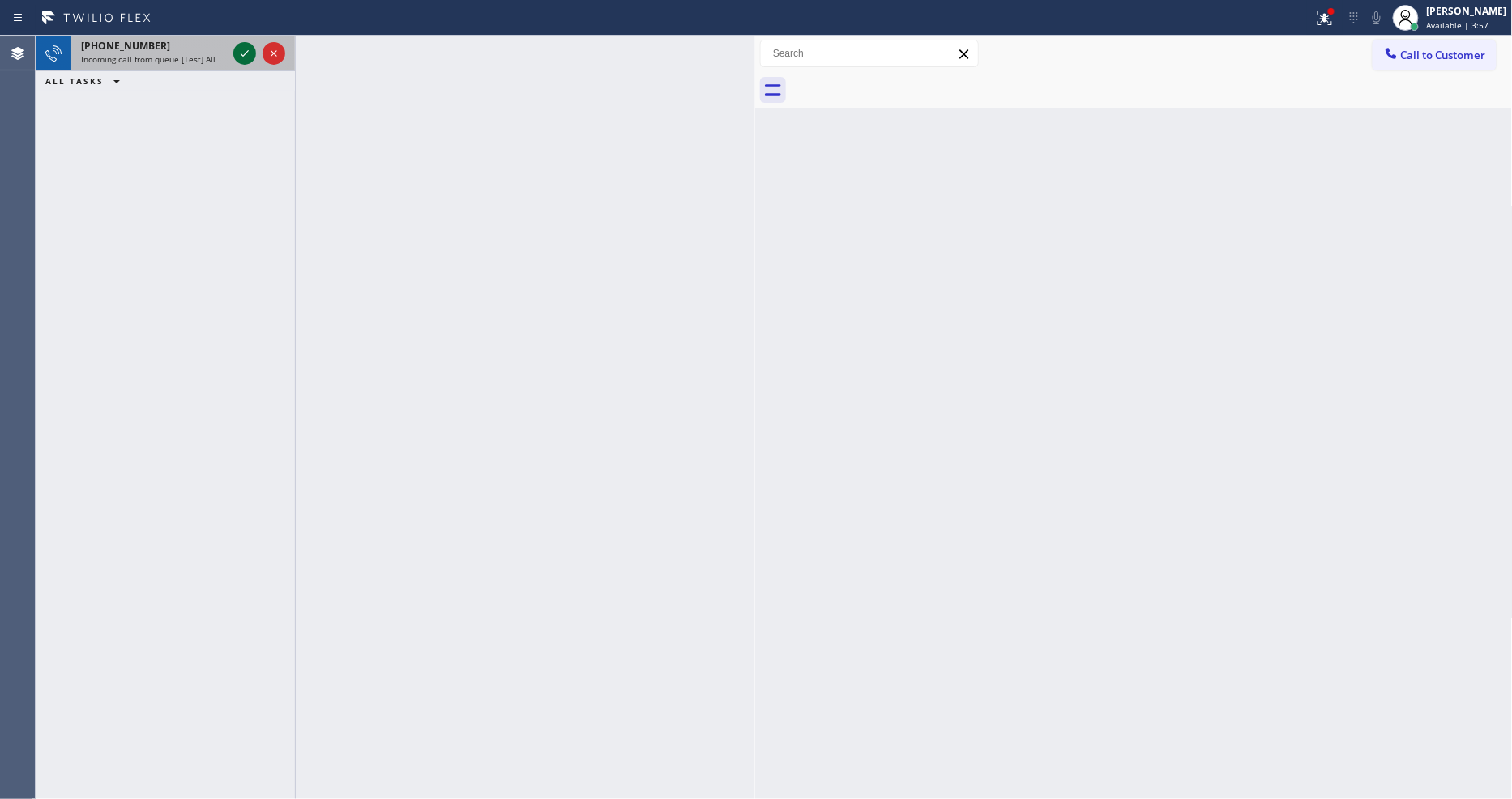
click at [239, 51] on icon at bounding box center [245, 53] width 19 height 19
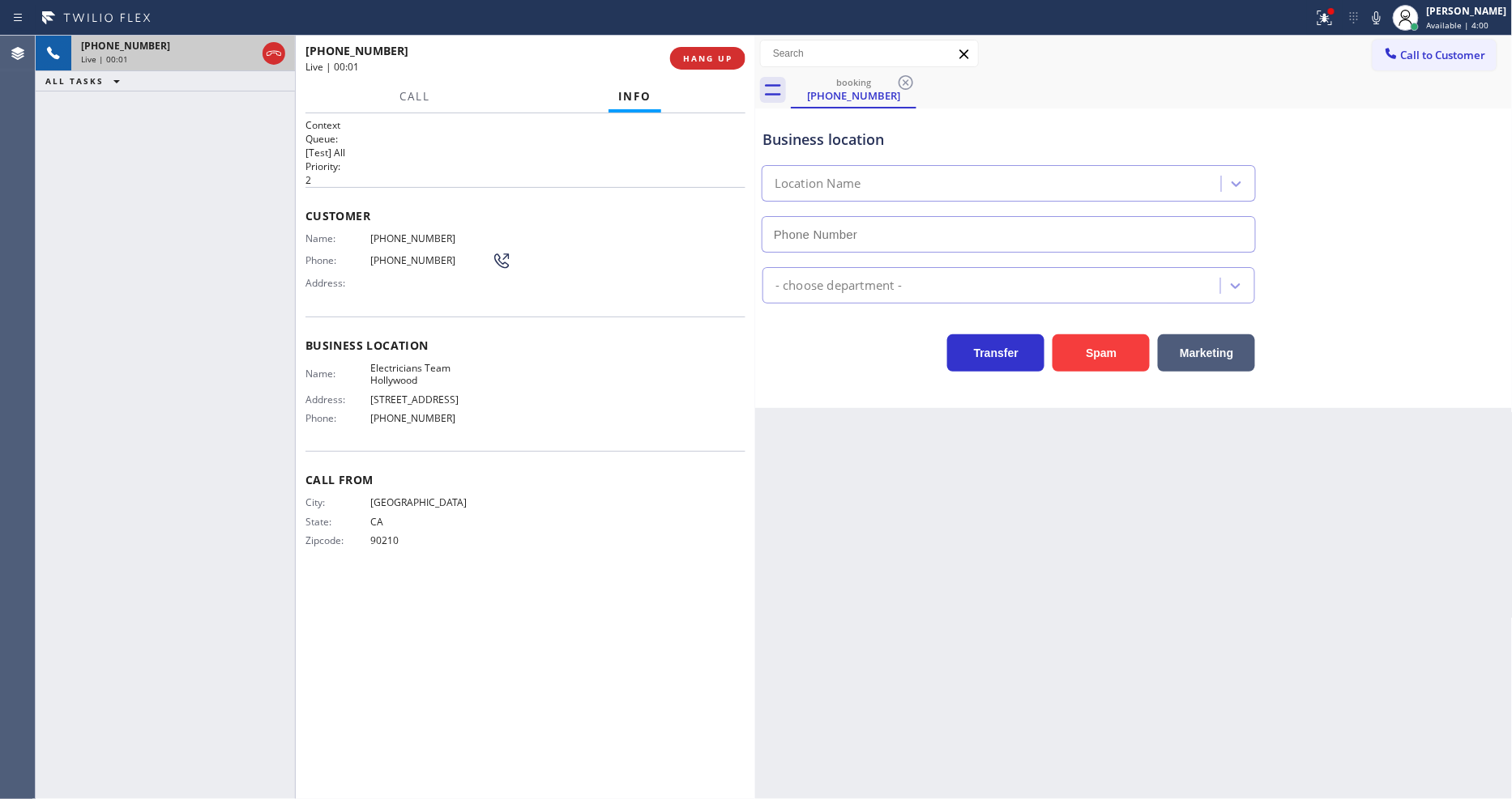
type input "[PHONE_NUMBER]"
click at [415, 367] on span "Electricians Team Hollywood" at bounding box center [431, 374] width 121 height 25
click at [414, 367] on span "Electricians Team Hollywood" at bounding box center [431, 374] width 121 height 25
copy span "Electricians Team Hollywood"
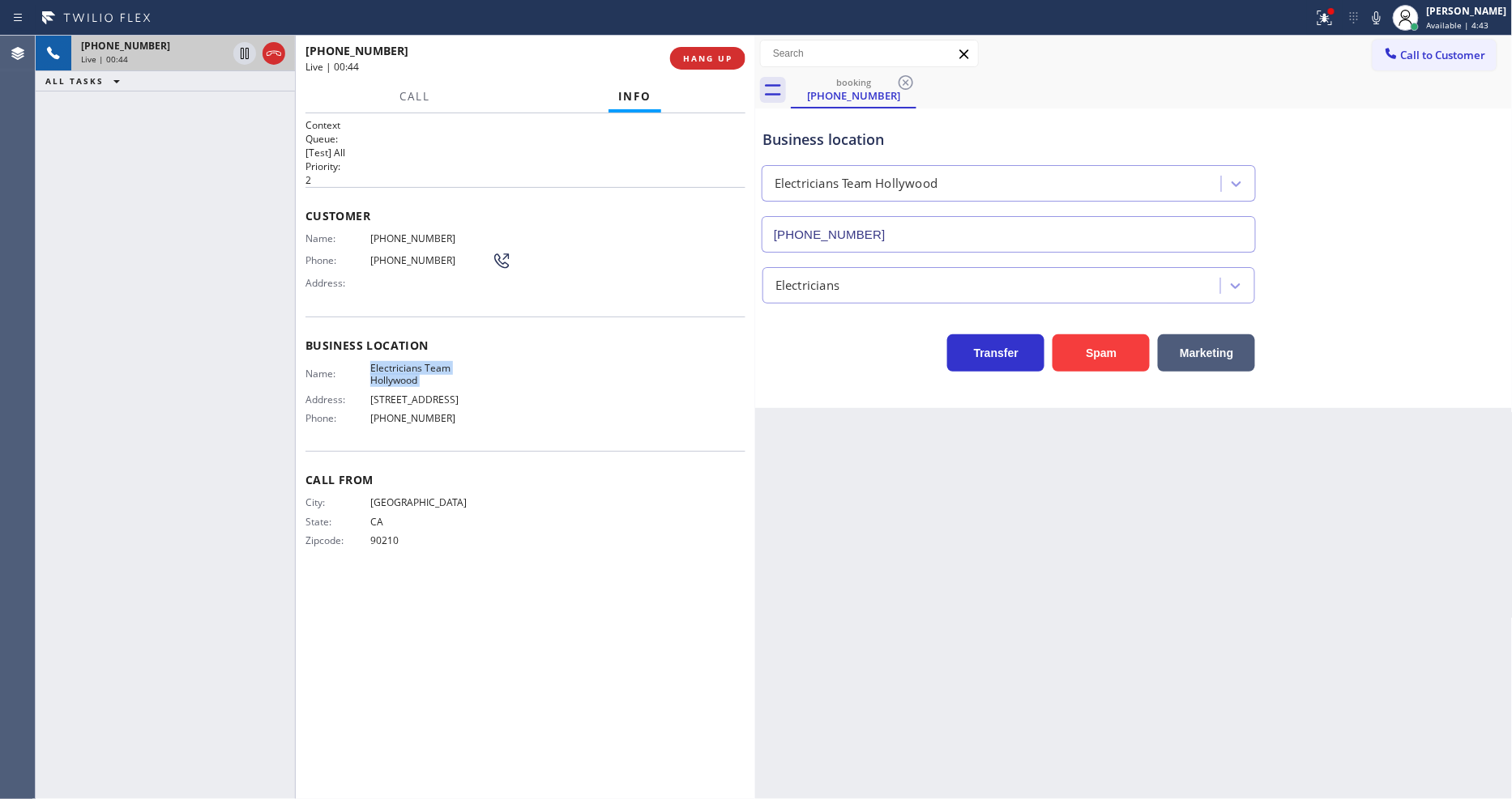
click at [414, 232] on span "[PHONE_NUMBER]" at bounding box center [431, 238] width 121 height 12
copy span "[PHONE_NUMBER]"
click at [245, 54] on icon at bounding box center [245, 53] width 19 height 19
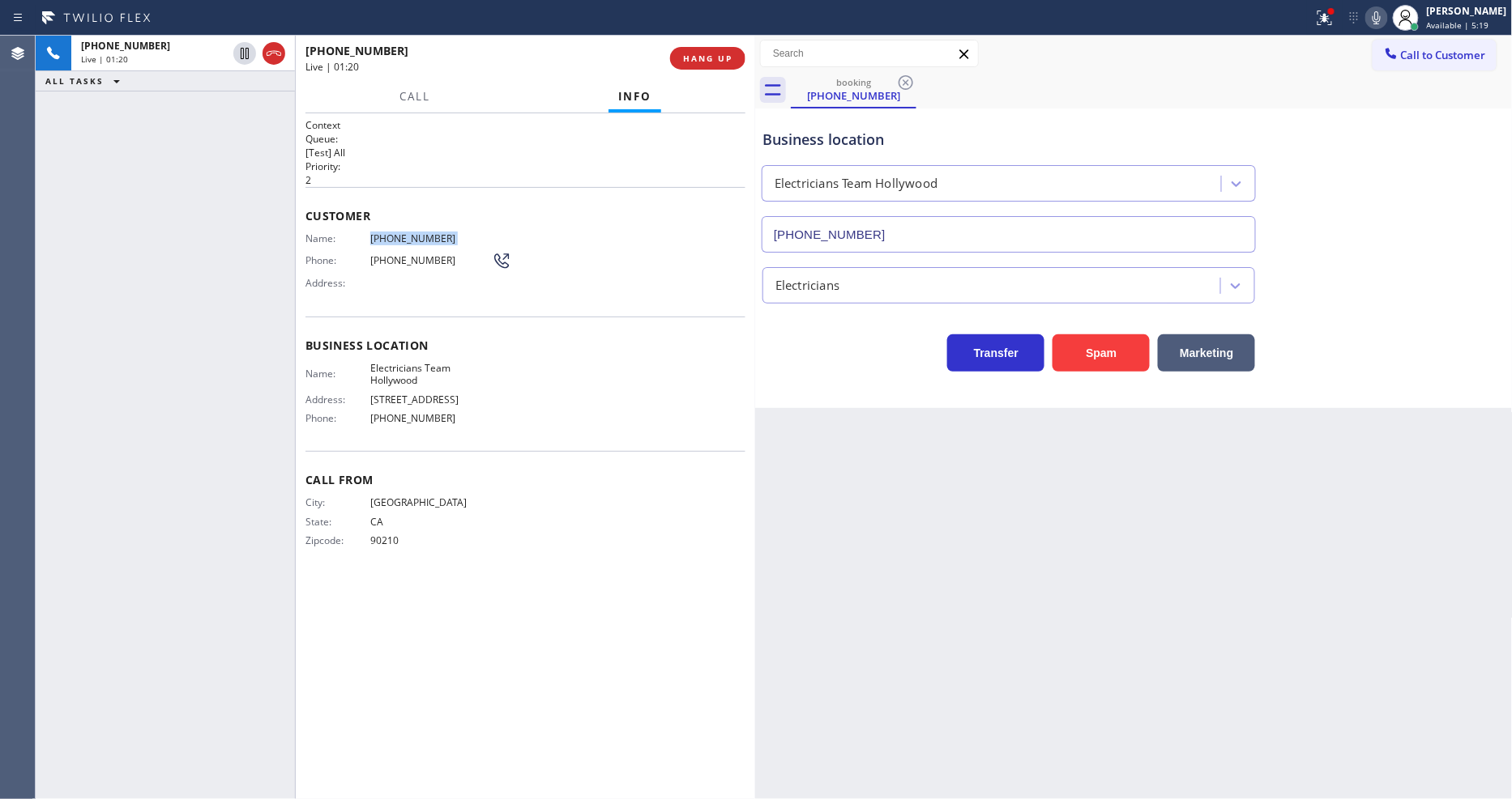
click at [1386, 12] on icon at bounding box center [1376, 17] width 19 height 19
click at [242, 54] on icon at bounding box center [245, 53] width 19 height 19
click at [226, 53] on div "Live | 04:26" at bounding box center [154, 59] width 146 height 11
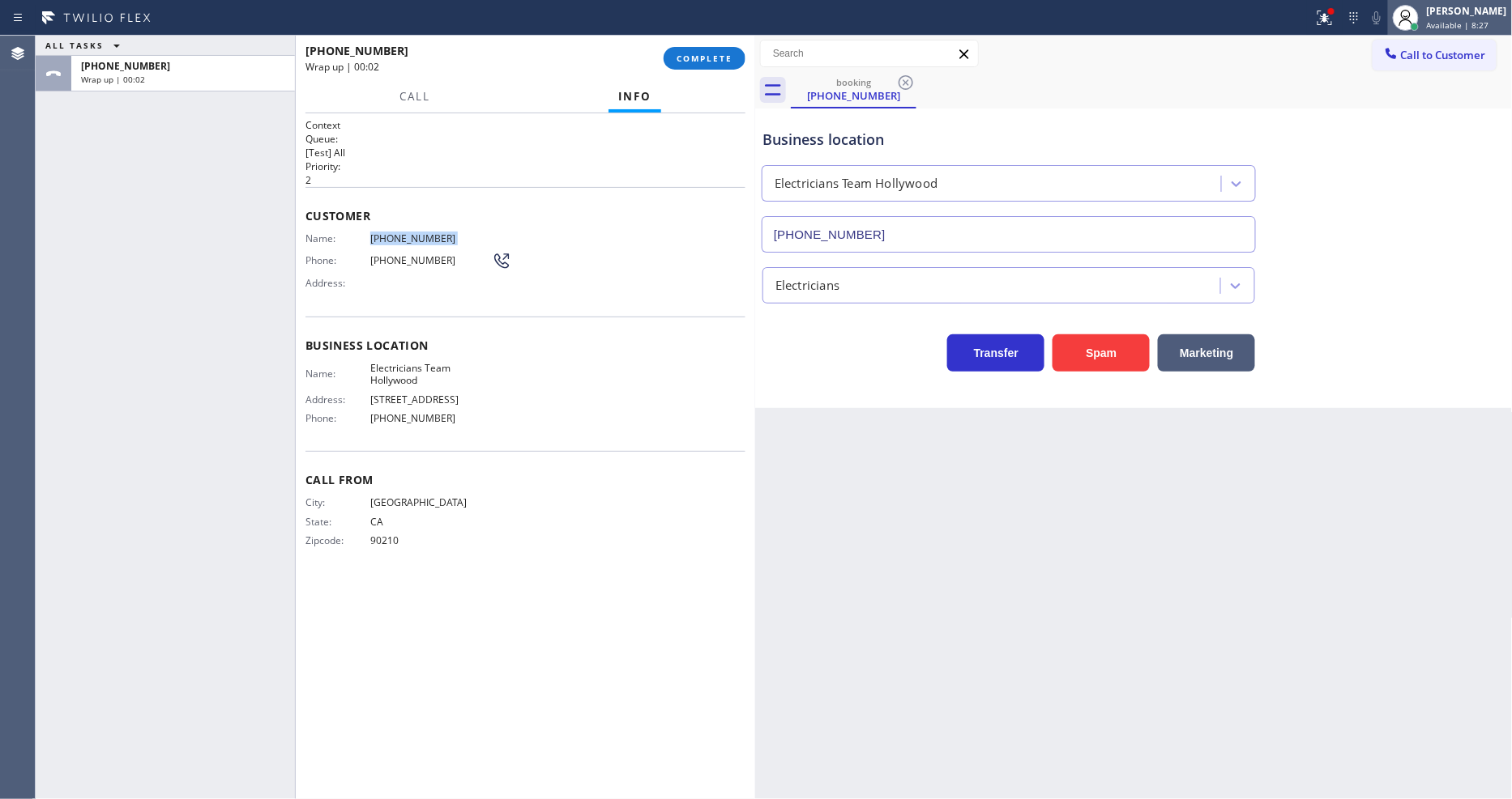
click at [1443, 11] on div "[PERSON_NAME]" at bounding box center [1467, 11] width 80 height 13
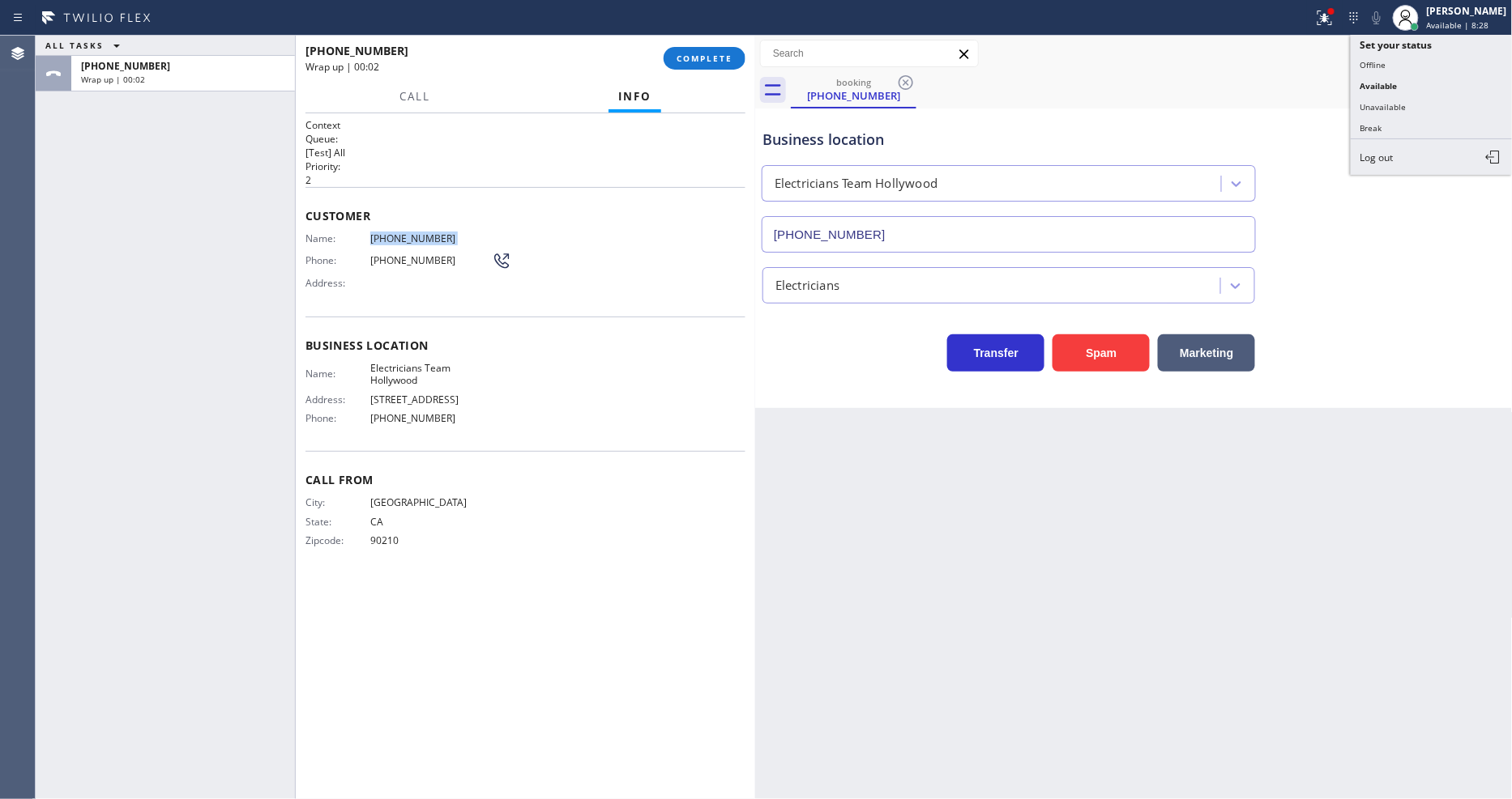
drag, startPoint x: 1322, startPoint y: 100, endPoint x: 1366, endPoint y: 102, distance: 44.0
click at [1327, 100] on div "booking [PHONE_NUMBER]" at bounding box center [1152, 90] width 722 height 36
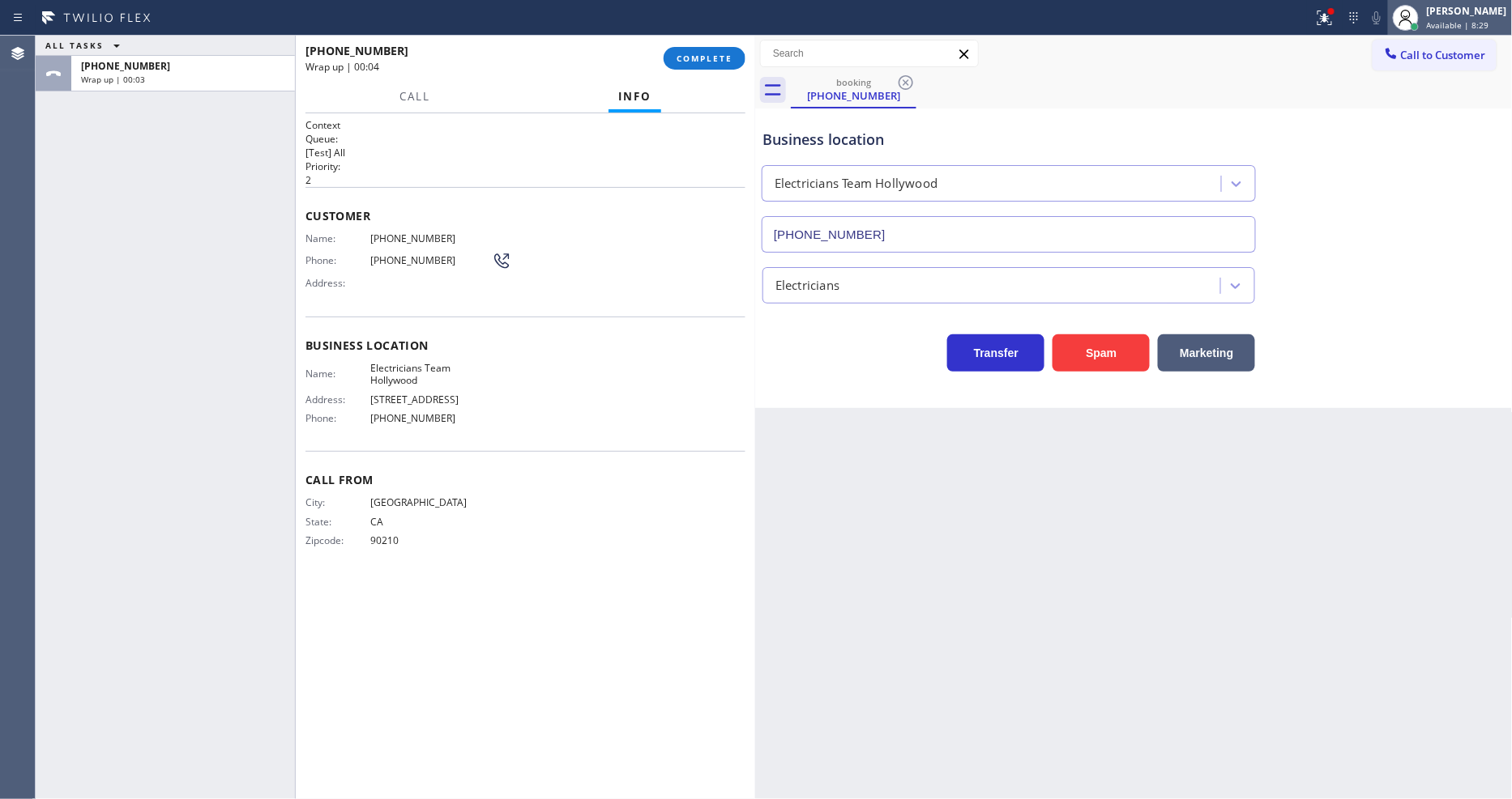
drag, startPoint x: 1451, startPoint y: 19, endPoint x: 1442, endPoint y: 34, distance: 17.5
click at [1451, 18] on div "[PERSON_NAME] Available | 8:29" at bounding box center [1467, 17] width 88 height 29
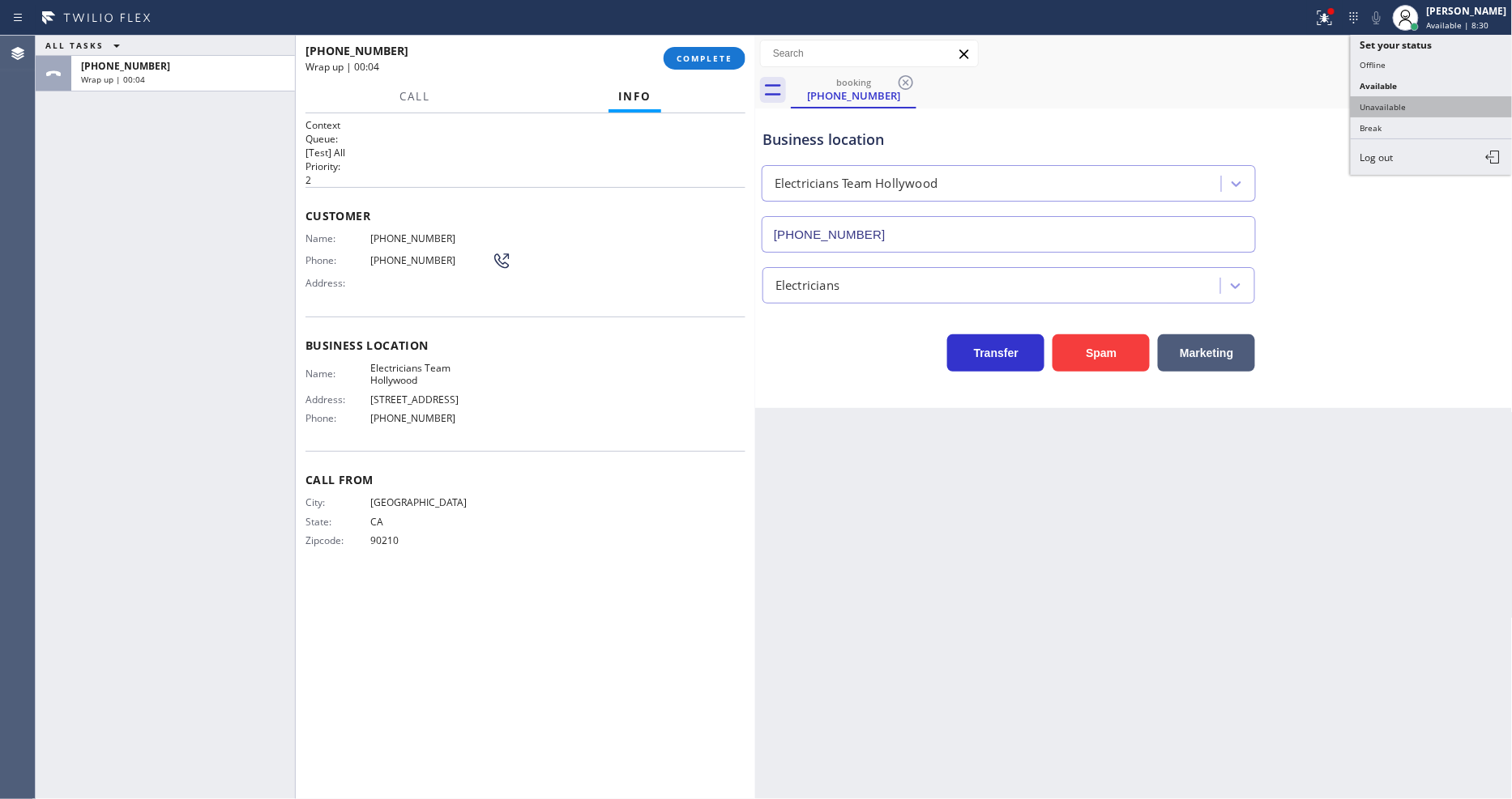
click at [1395, 102] on button "Unavailable" at bounding box center [1432, 107] width 162 height 21
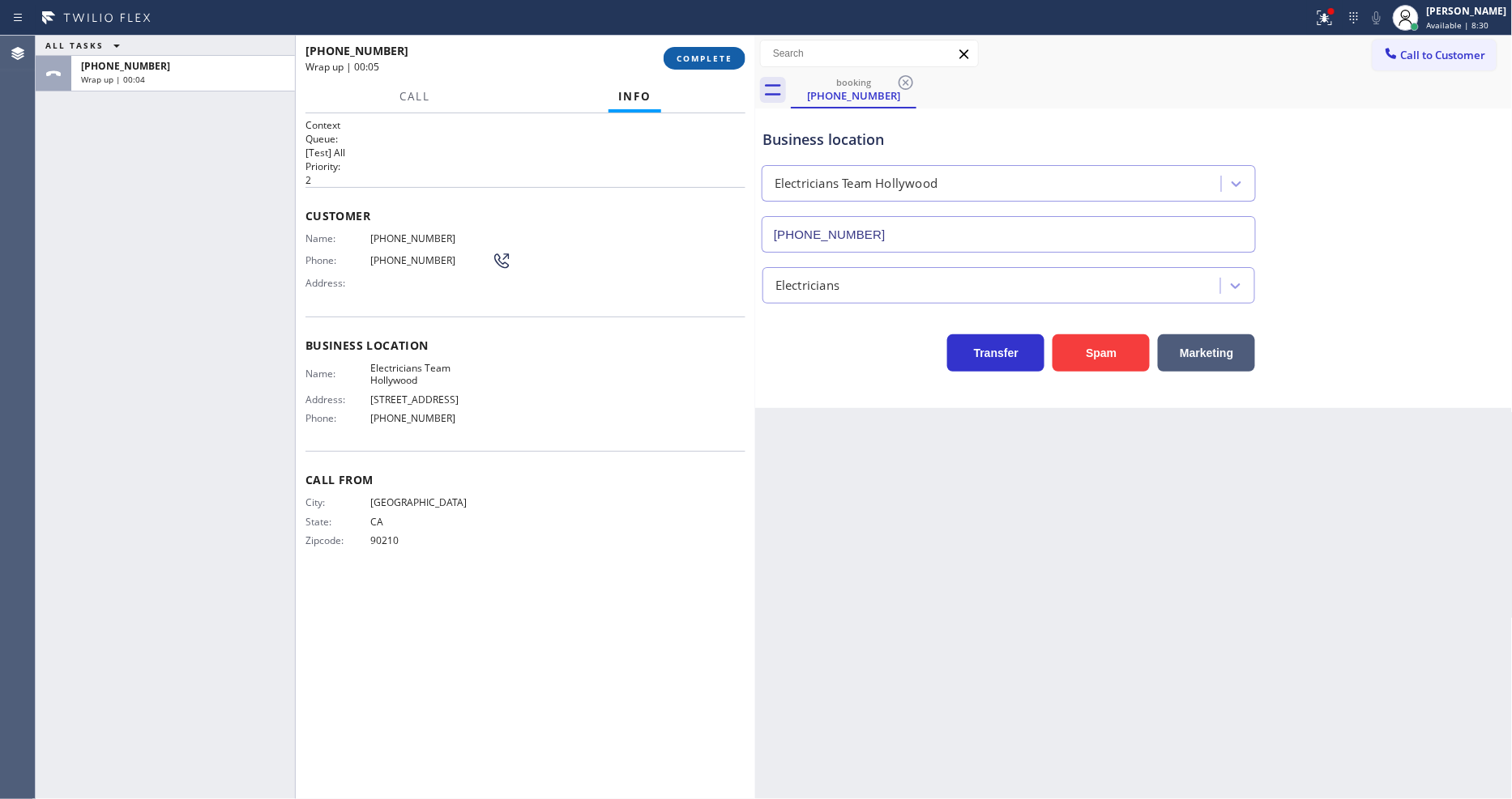
click at [680, 65] on button "COMPLETE" at bounding box center [705, 58] width 82 height 23
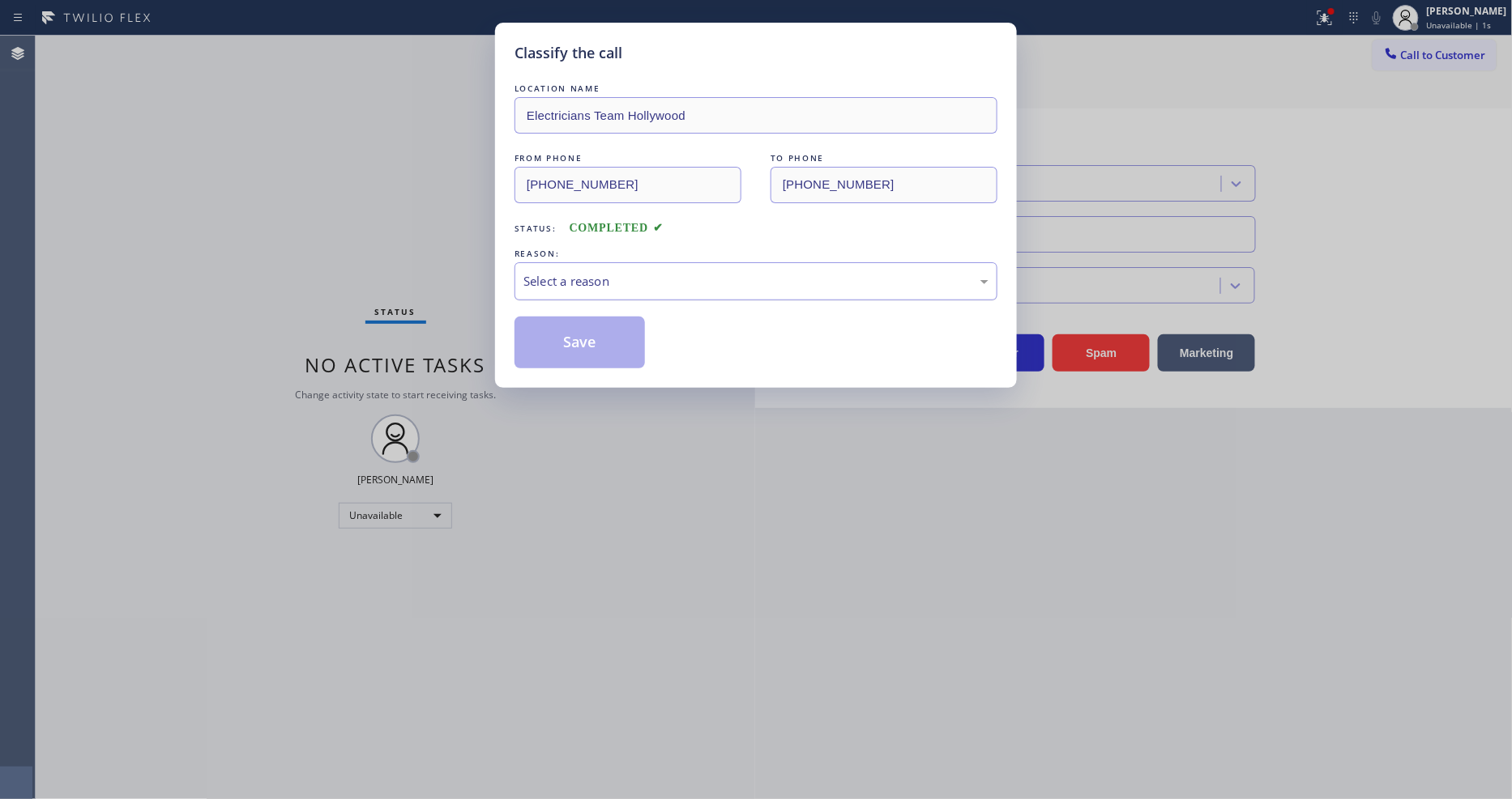
click at [596, 280] on div "Select a reason" at bounding box center [756, 282] width 465 height 19
click at [585, 340] on button "Save" at bounding box center [580, 343] width 131 height 52
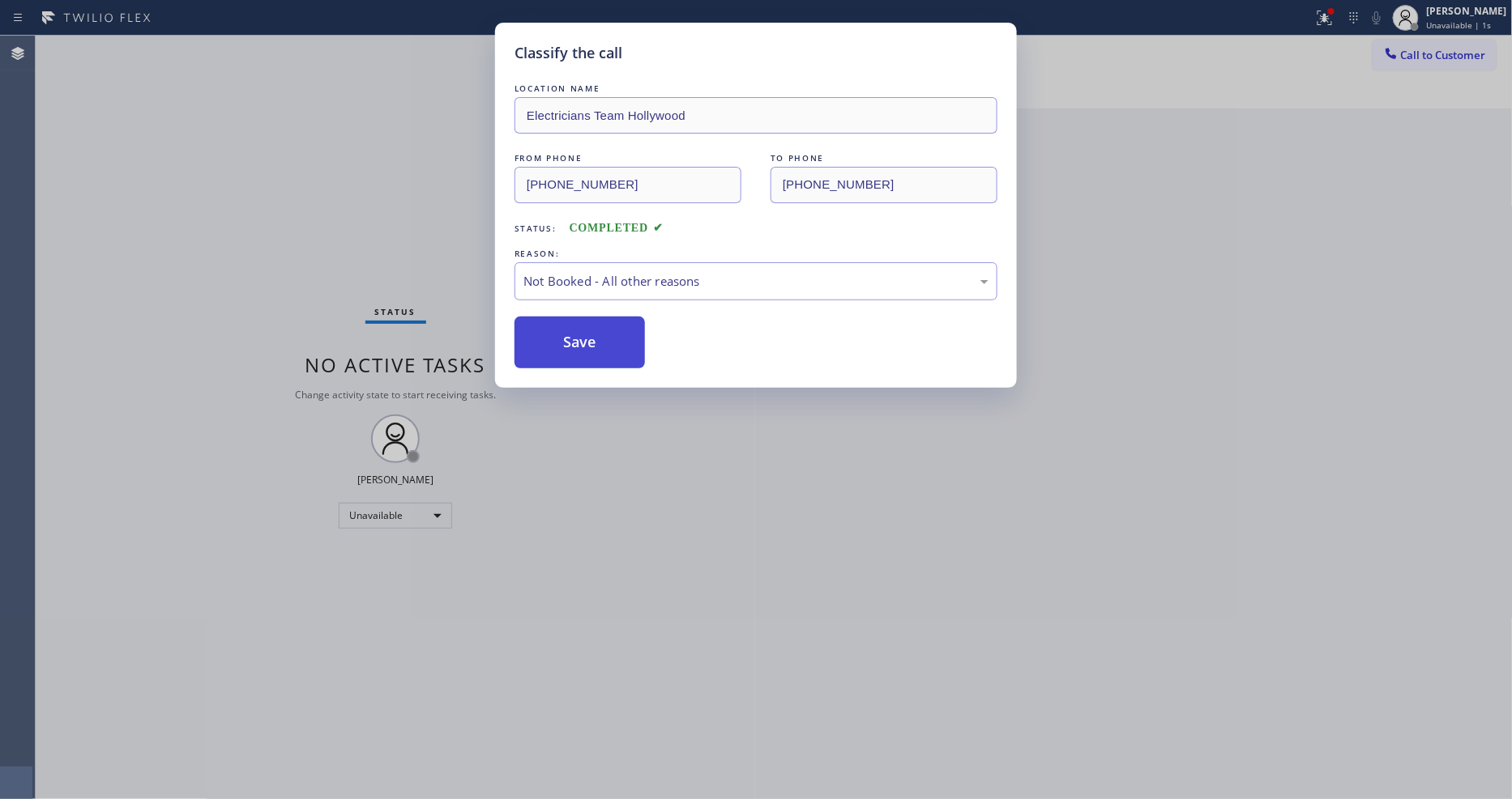
click at [584, 340] on button "Save" at bounding box center [580, 343] width 131 height 52
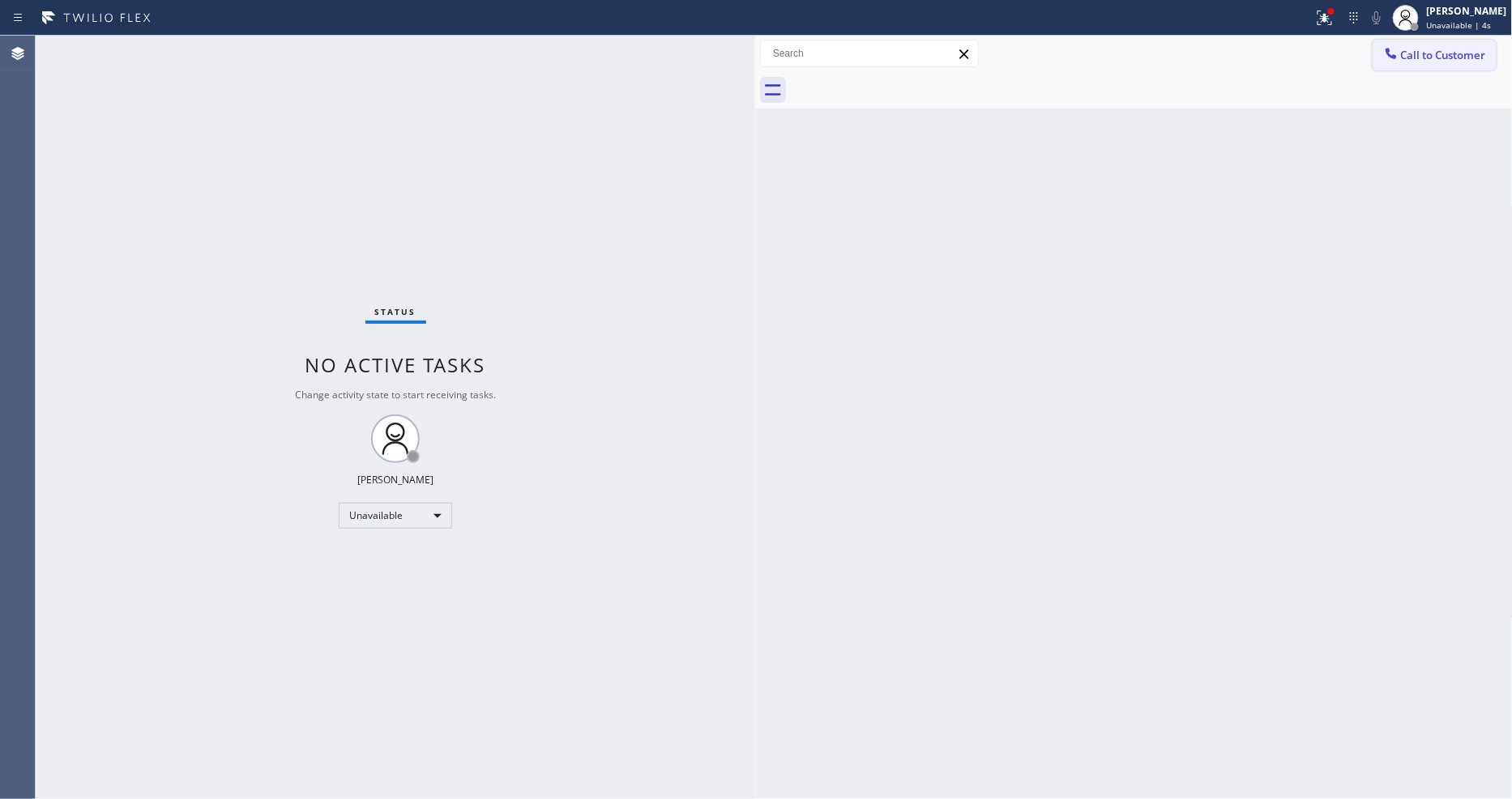
click at [1433, 53] on span "Call to Customer" at bounding box center [1443, 54] width 85 height 14
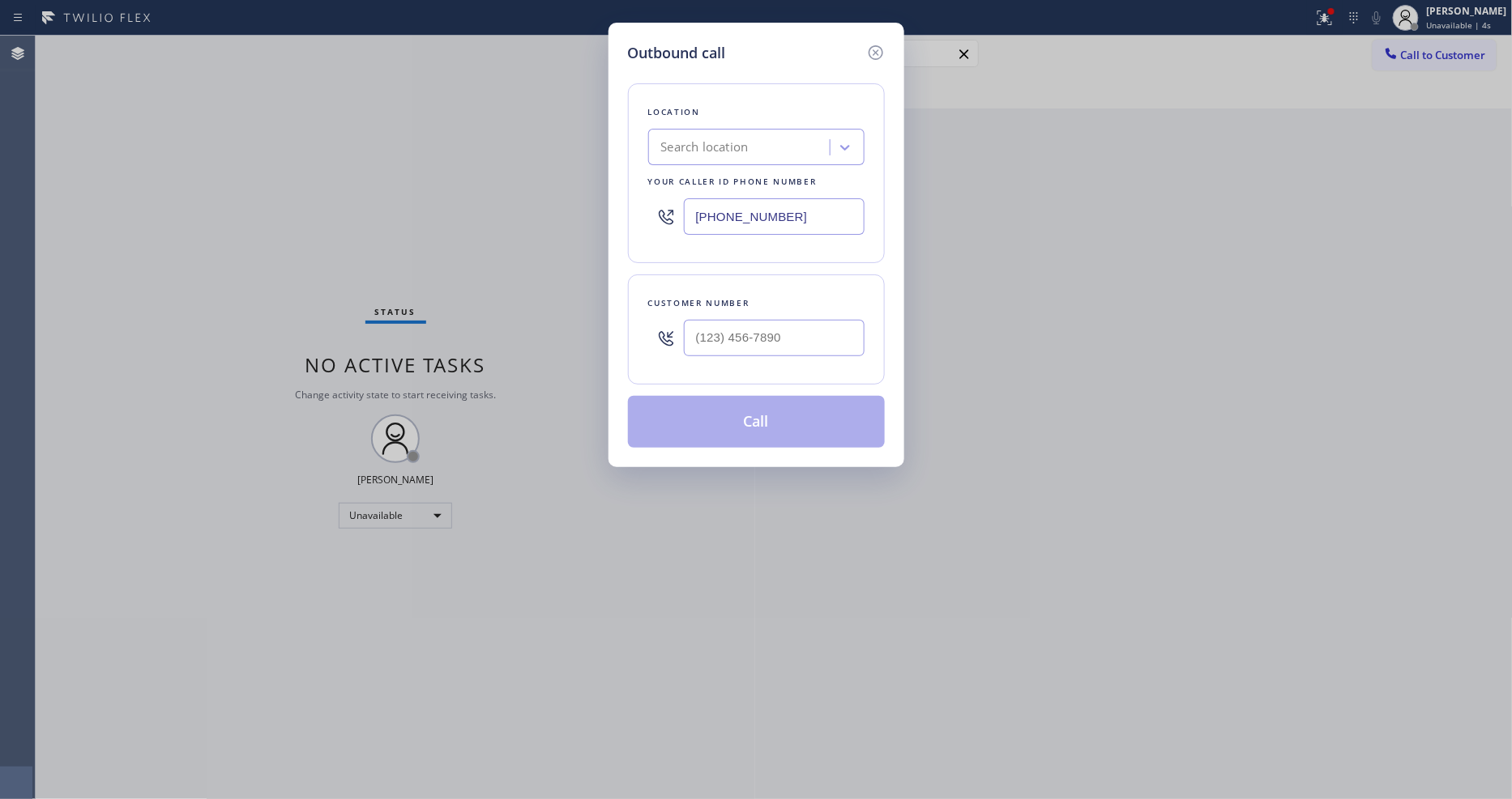
click at [752, 155] on div "Search location" at bounding box center [741, 148] width 177 height 29
paste input "Electricians Team Hollywood"
type input "Electricians Team Hollywood"
click at [748, 179] on div "Electricians Team Hollywood" at bounding box center [756, 181] width 216 height 30
type input "[PHONE_NUMBER]"
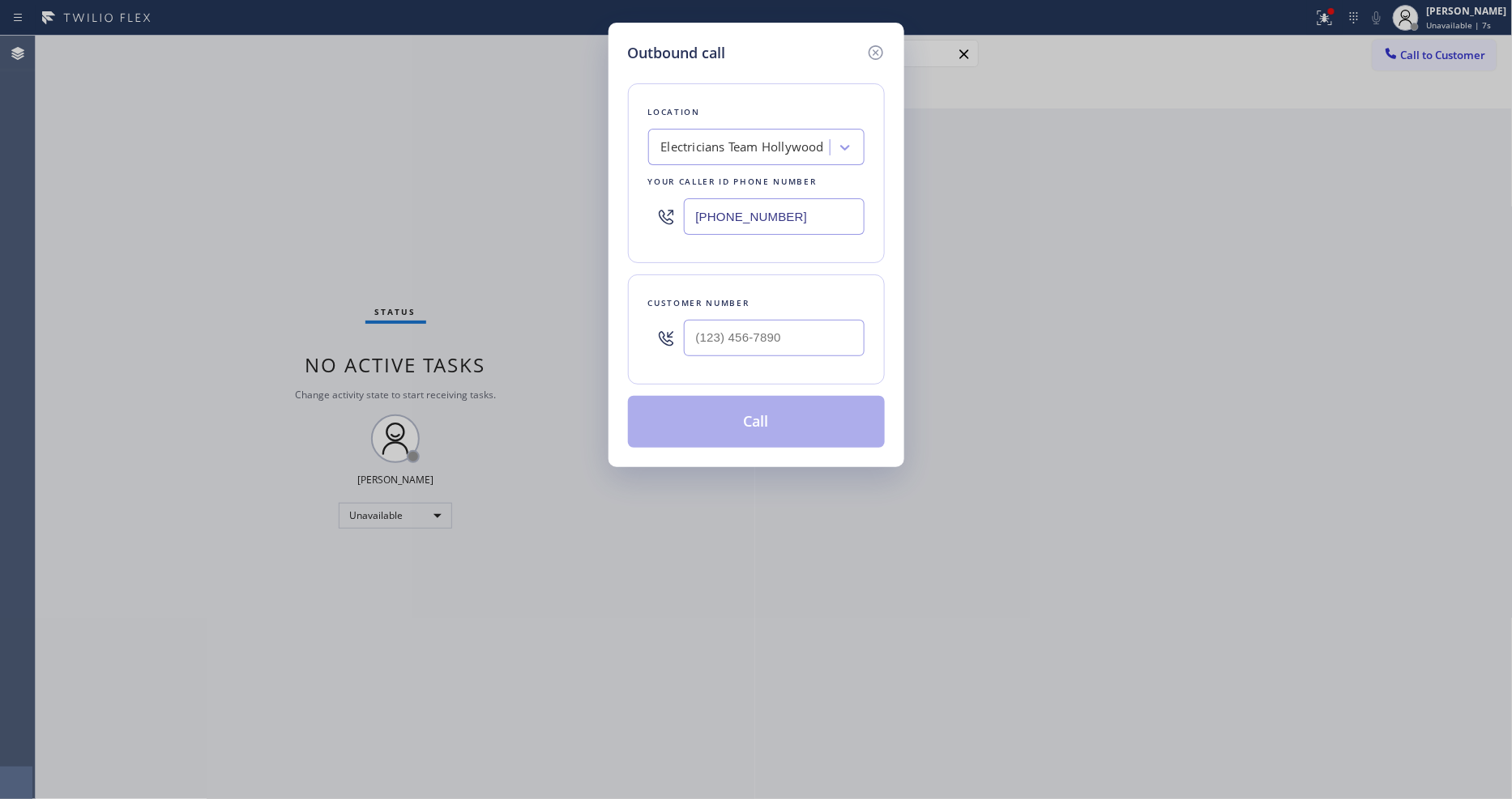
click at [414, 249] on div "Outbound call Location Electricians Team Hollywood Your caller id phone number …" at bounding box center [756, 399] width 1512 height 799
click at [738, 328] on input "(___) ___-____" at bounding box center [774, 338] width 181 height 36
paste input "310) 499-3211"
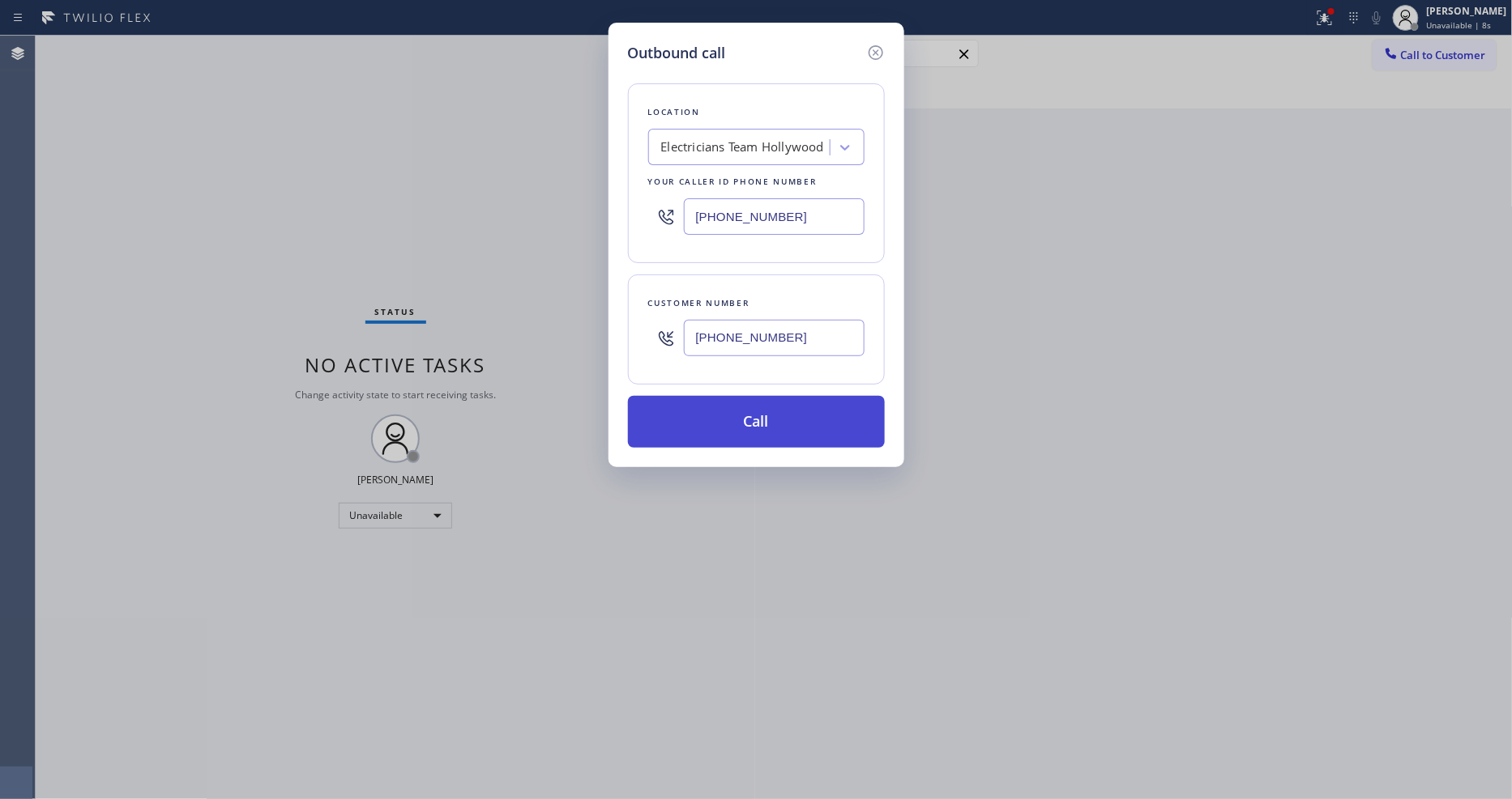
type input "[PHONE_NUMBER]"
click at [714, 403] on button "Call" at bounding box center [756, 422] width 257 height 52
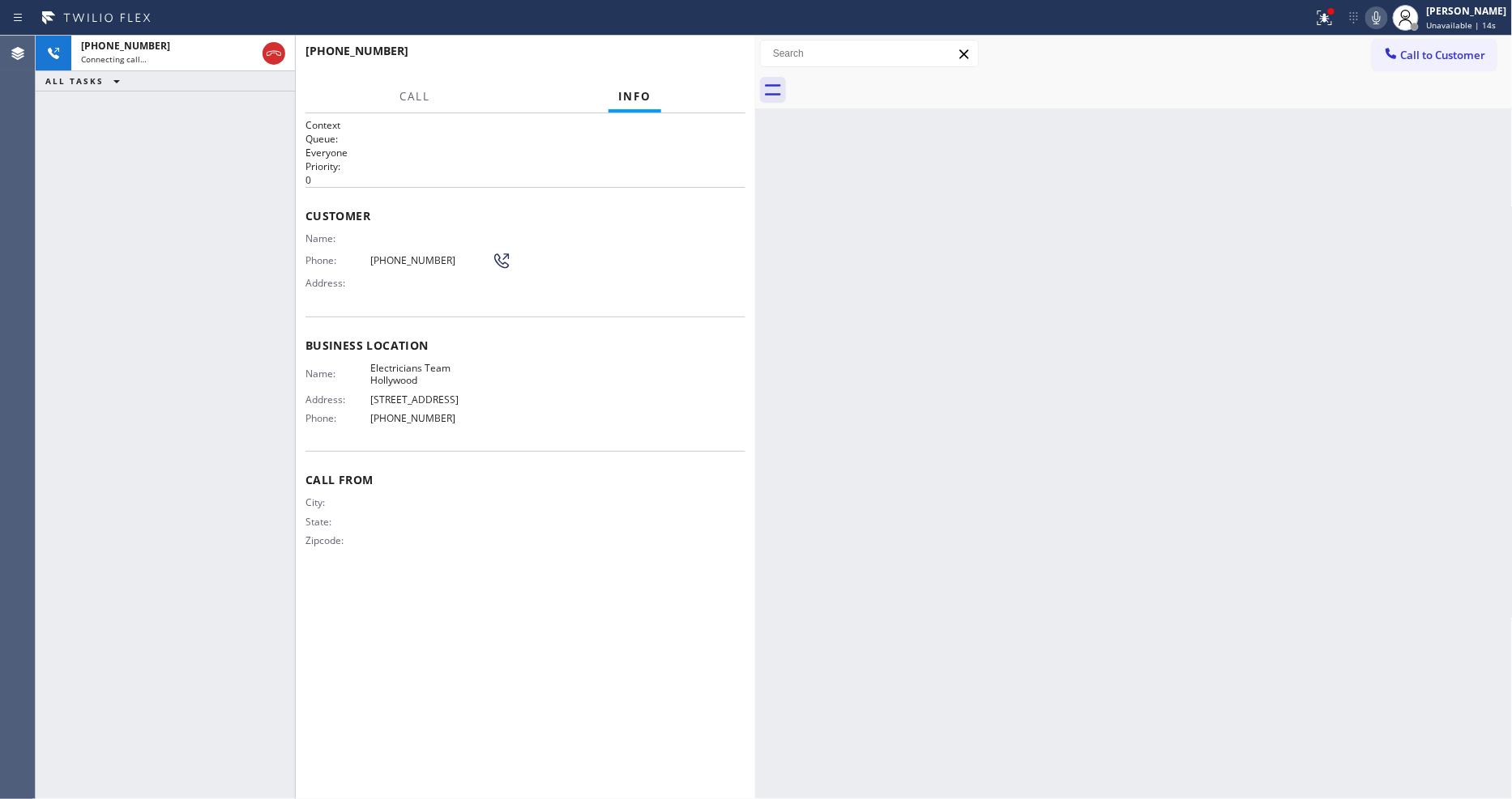
click at [1016, 522] on div "Back to Dashboard Change Sender ID Customers Technicians Select a contact Outbo…" at bounding box center [1134, 417] width 757 height 764
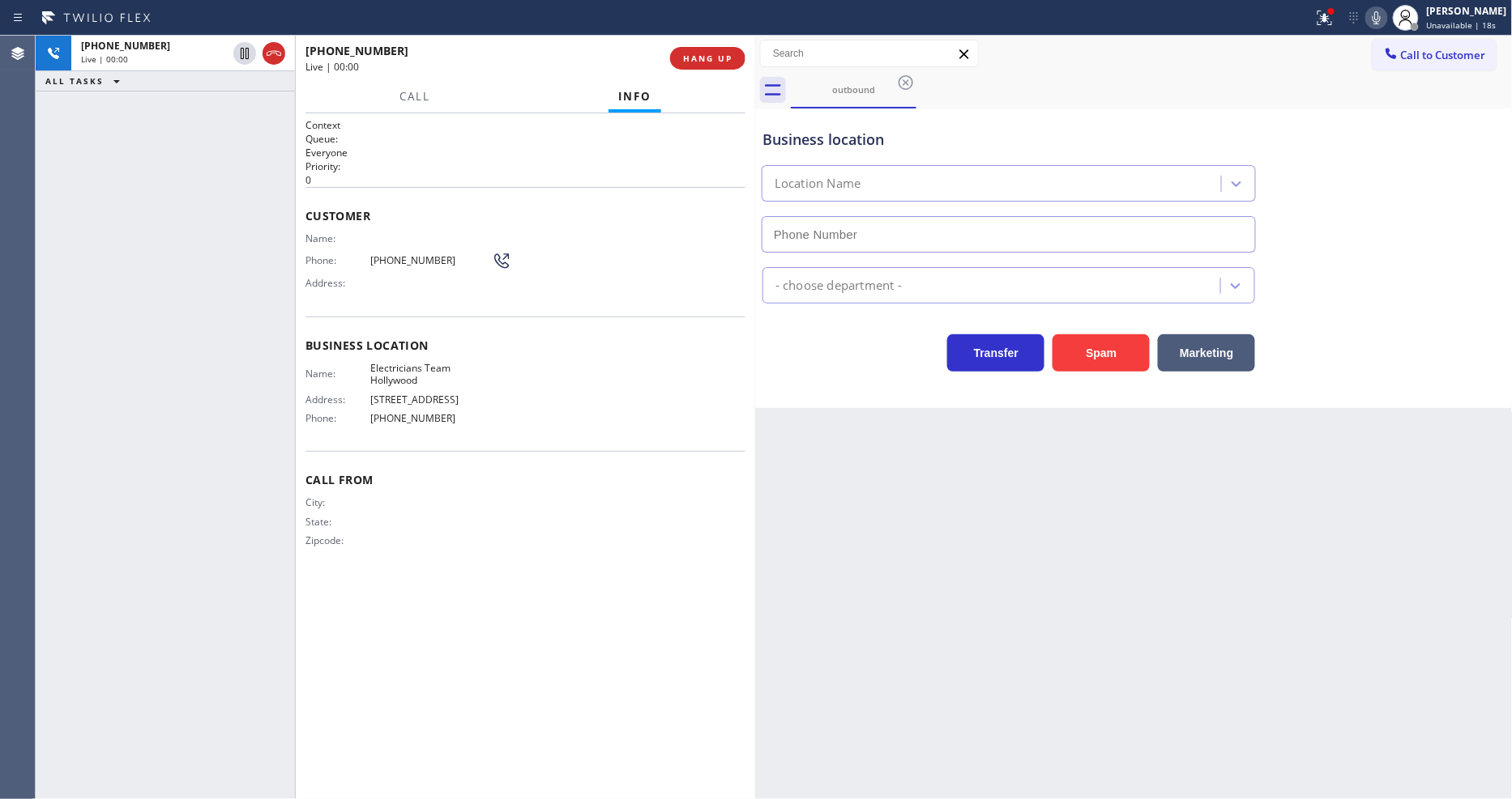
type input "[PHONE_NUMBER]"
drag, startPoint x: 1347, startPoint y: 20, endPoint x: 1345, endPoint y: 31, distance: 11.2
click at [1334, 20] on icon at bounding box center [1325, 17] width 19 height 19
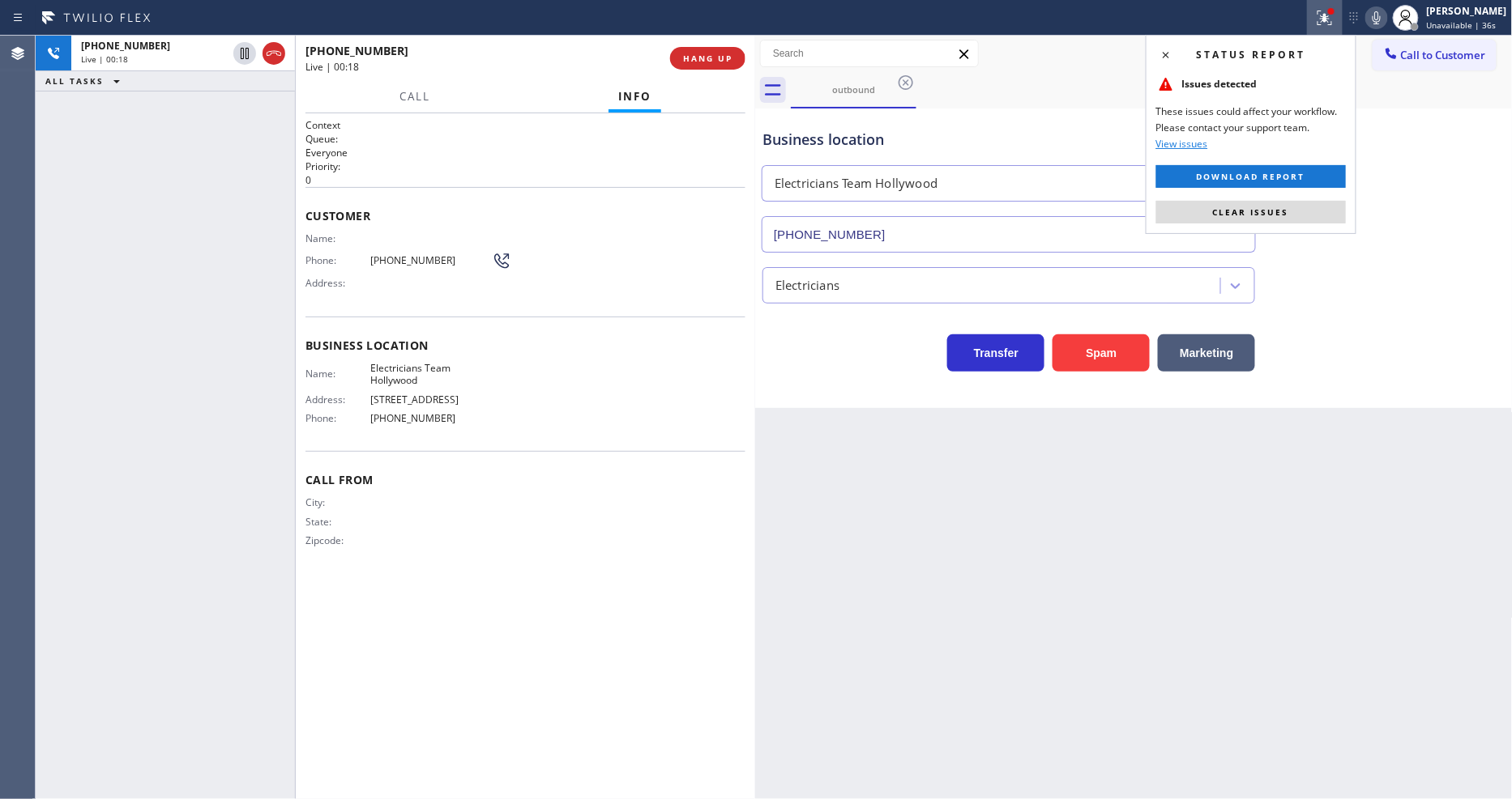
drag, startPoint x: 1283, startPoint y: 212, endPoint x: 1511, endPoint y: 177, distance: 230.7
click at [1282, 212] on span "Clear issues" at bounding box center [1251, 212] width 76 height 11
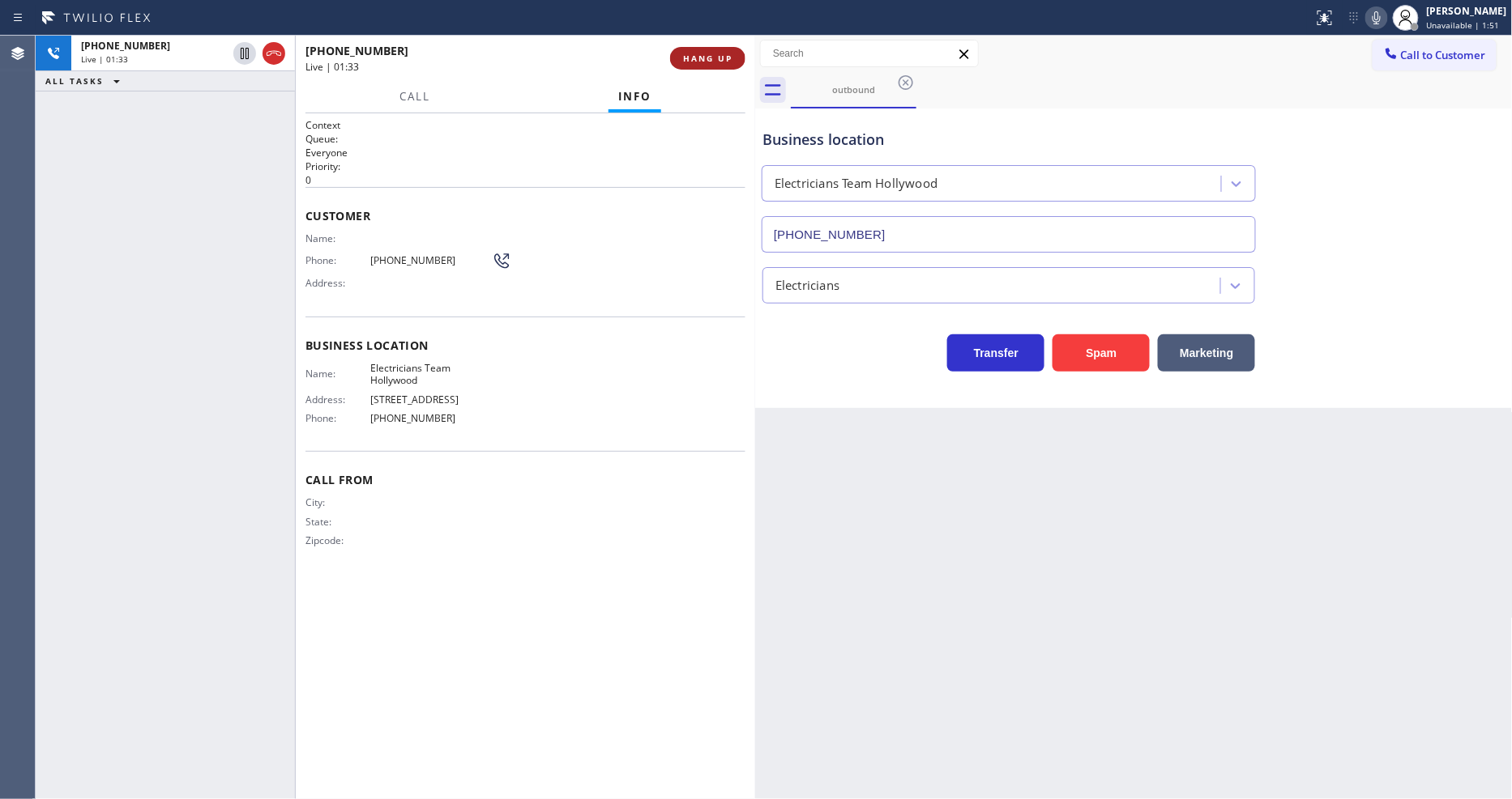
click at [677, 65] on button "HANG UP" at bounding box center [707, 58] width 75 height 23
click at [692, 53] on span "COMPLETE" at bounding box center [704, 58] width 56 height 11
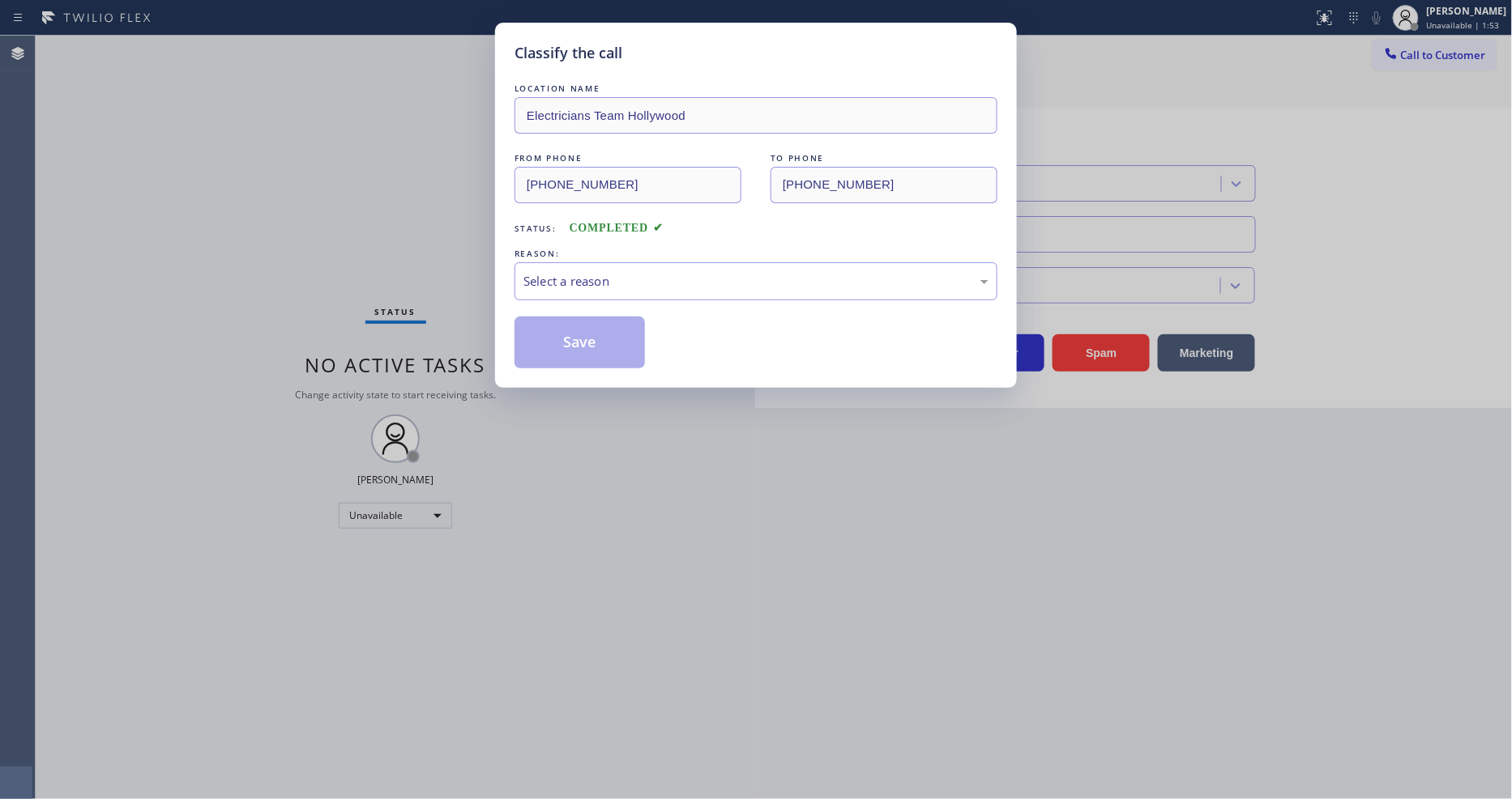
click at [588, 272] on div "Select a reason" at bounding box center [756, 282] width 465 height 19
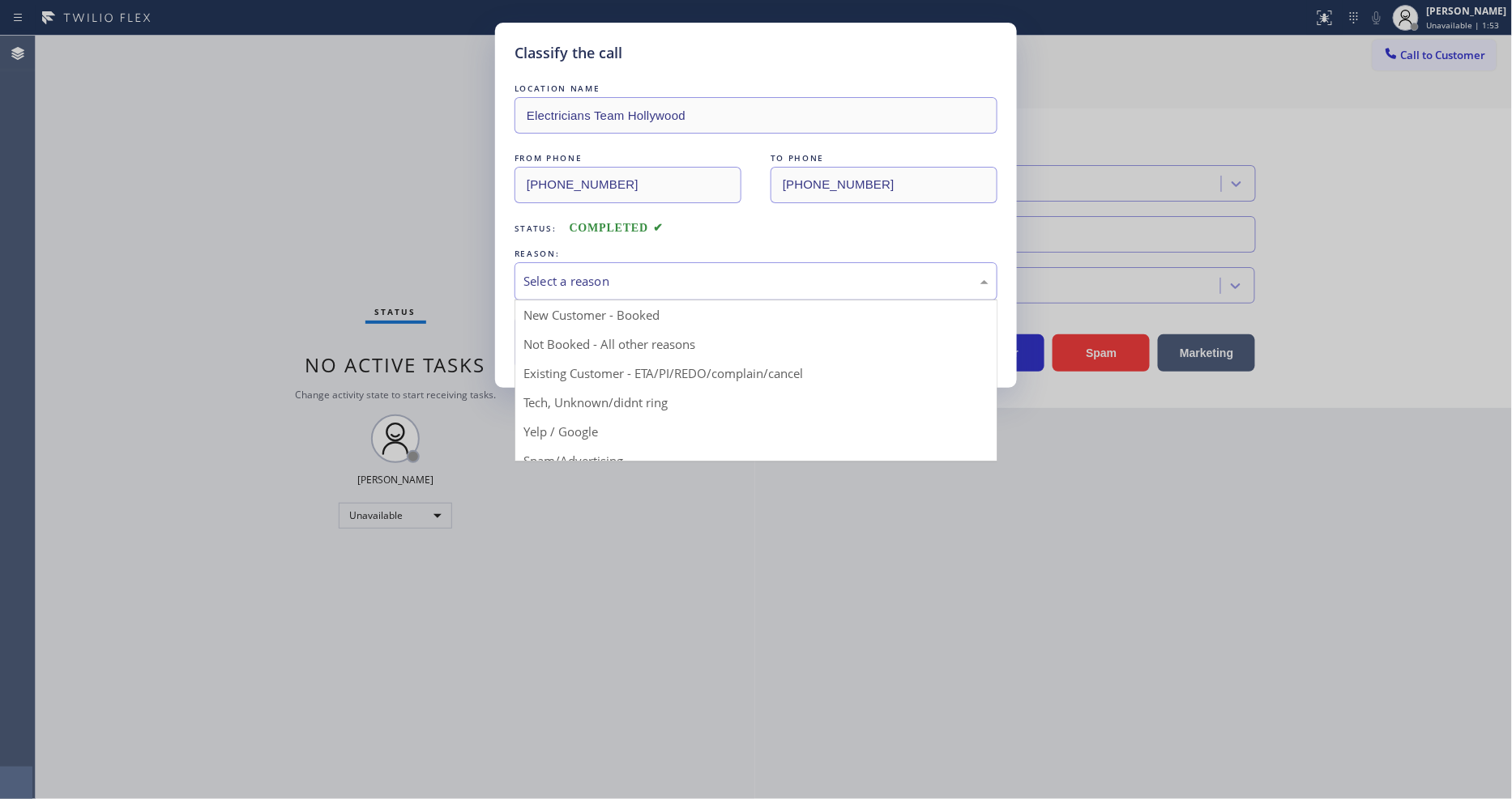
click at [589, 272] on div "Select a reason" at bounding box center [756, 282] width 465 height 19
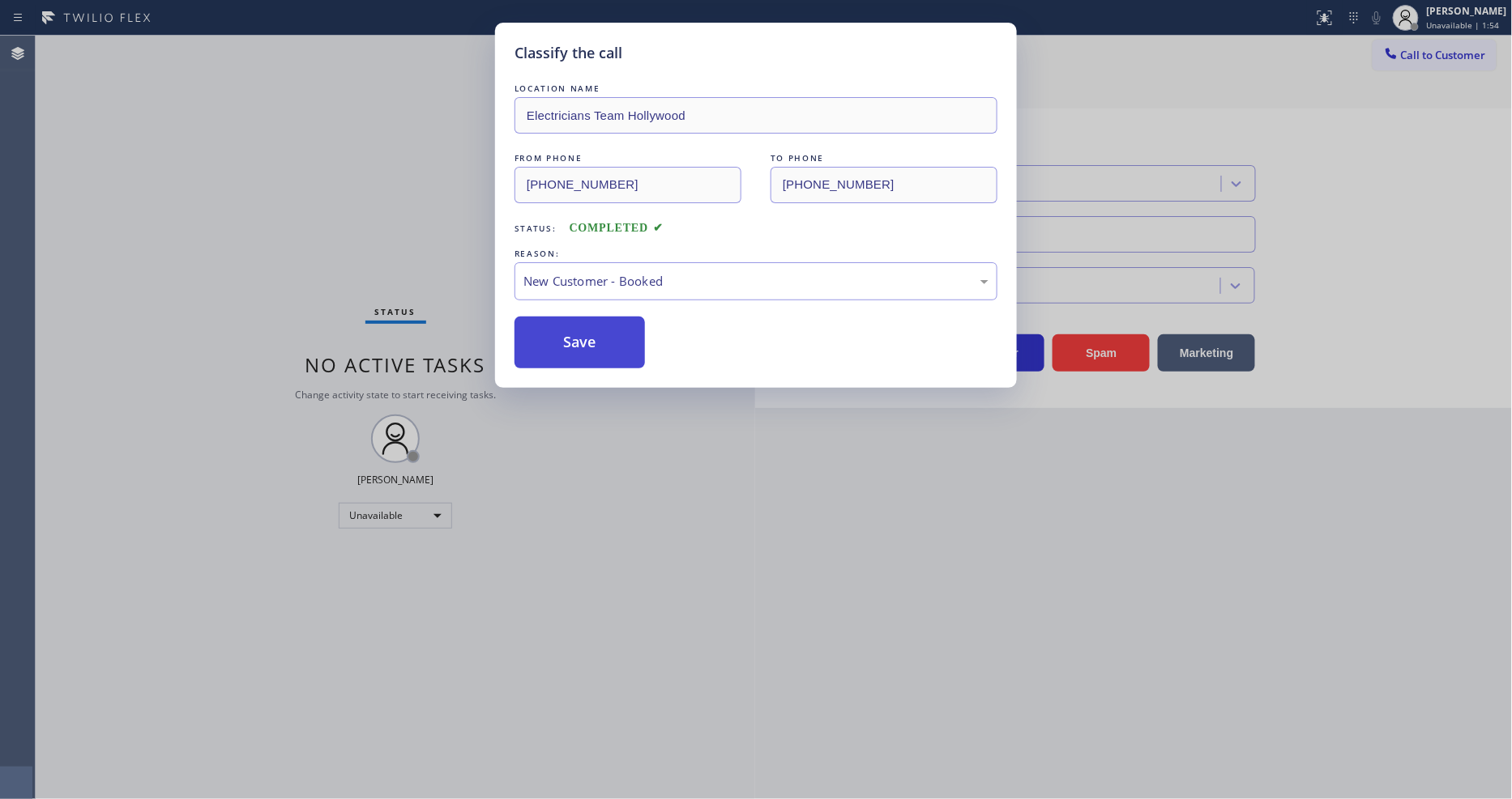
click at [572, 344] on button "Save" at bounding box center [580, 343] width 131 height 52
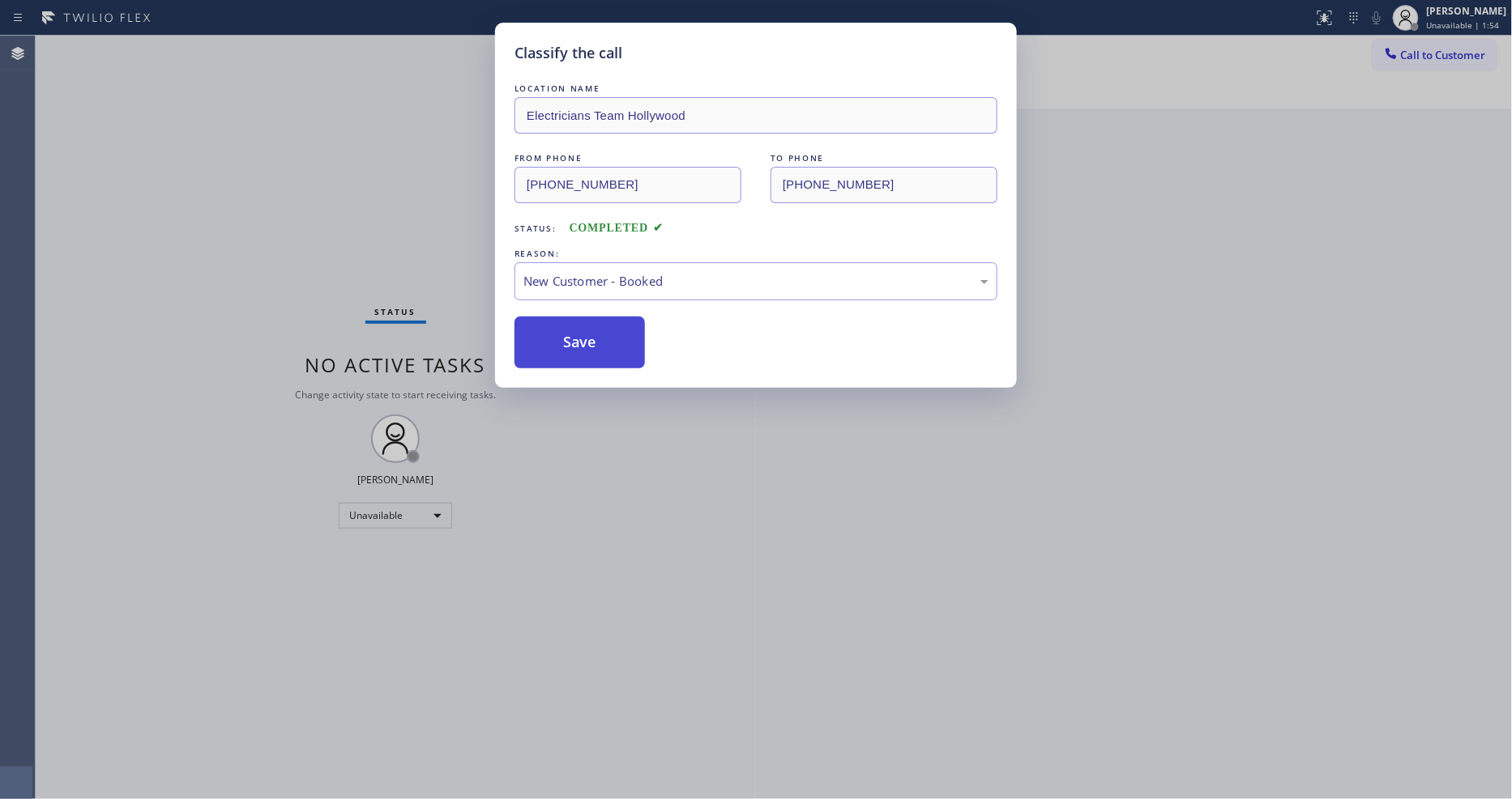
click at [572, 344] on button "Save" at bounding box center [580, 343] width 131 height 52
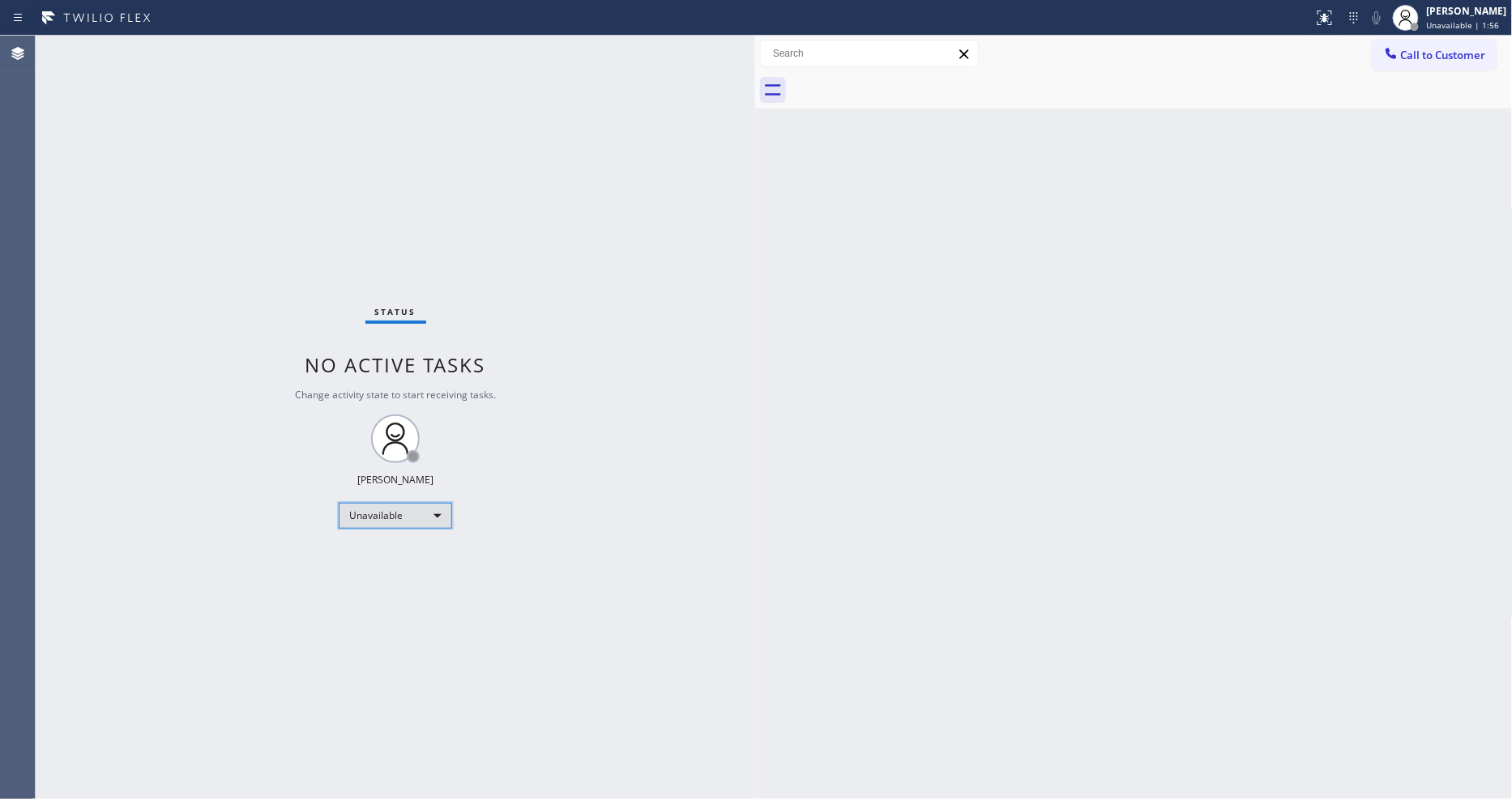
click at [398, 507] on div "Unavailable" at bounding box center [395, 515] width 114 height 26
click at [387, 557] on li "Available" at bounding box center [394, 558] width 110 height 19
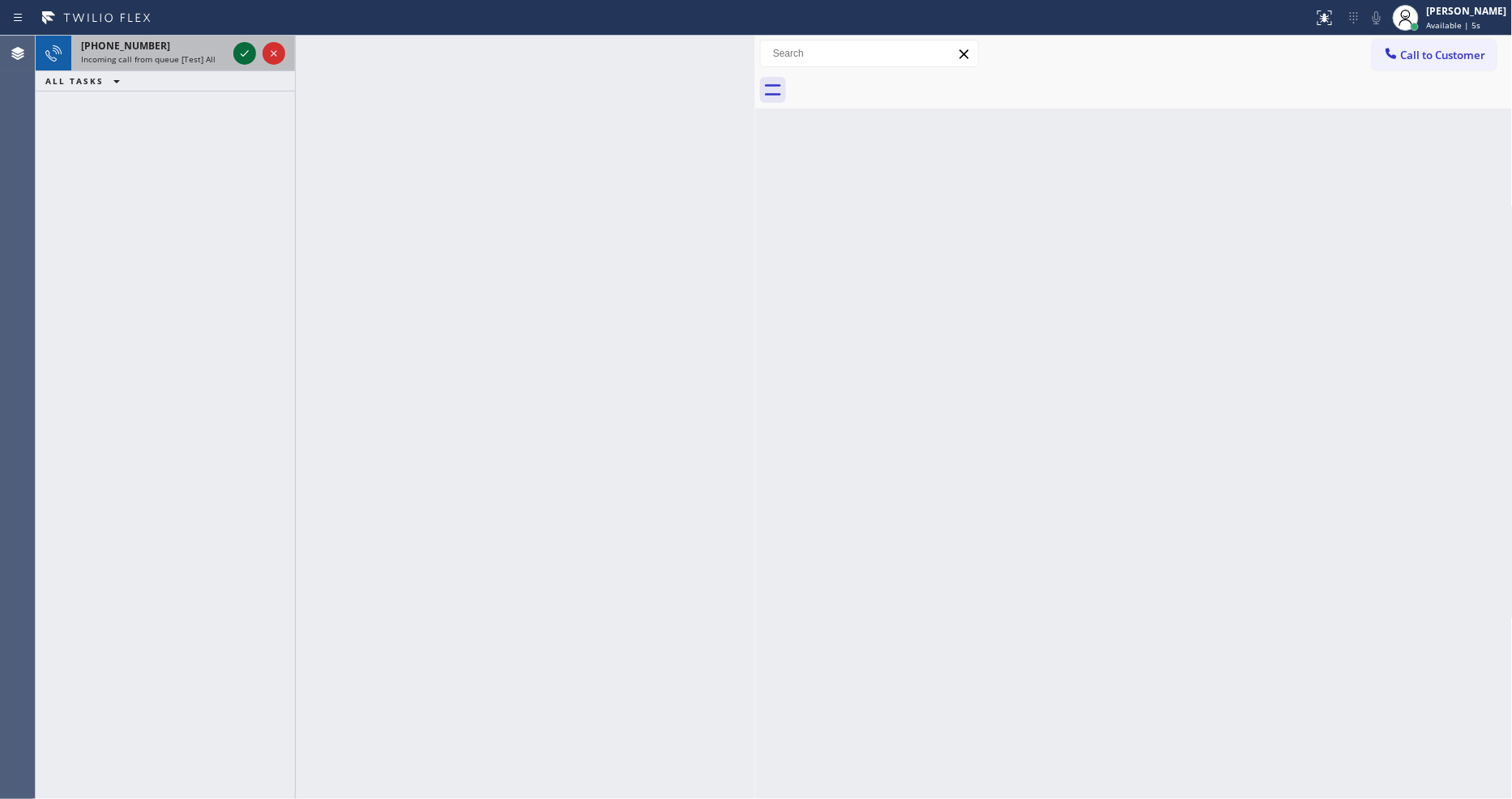
click at [240, 53] on icon at bounding box center [245, 53] width 19 height 19
click at [247, 49] on icon at bounding box center [245, 53] width 19 height 19
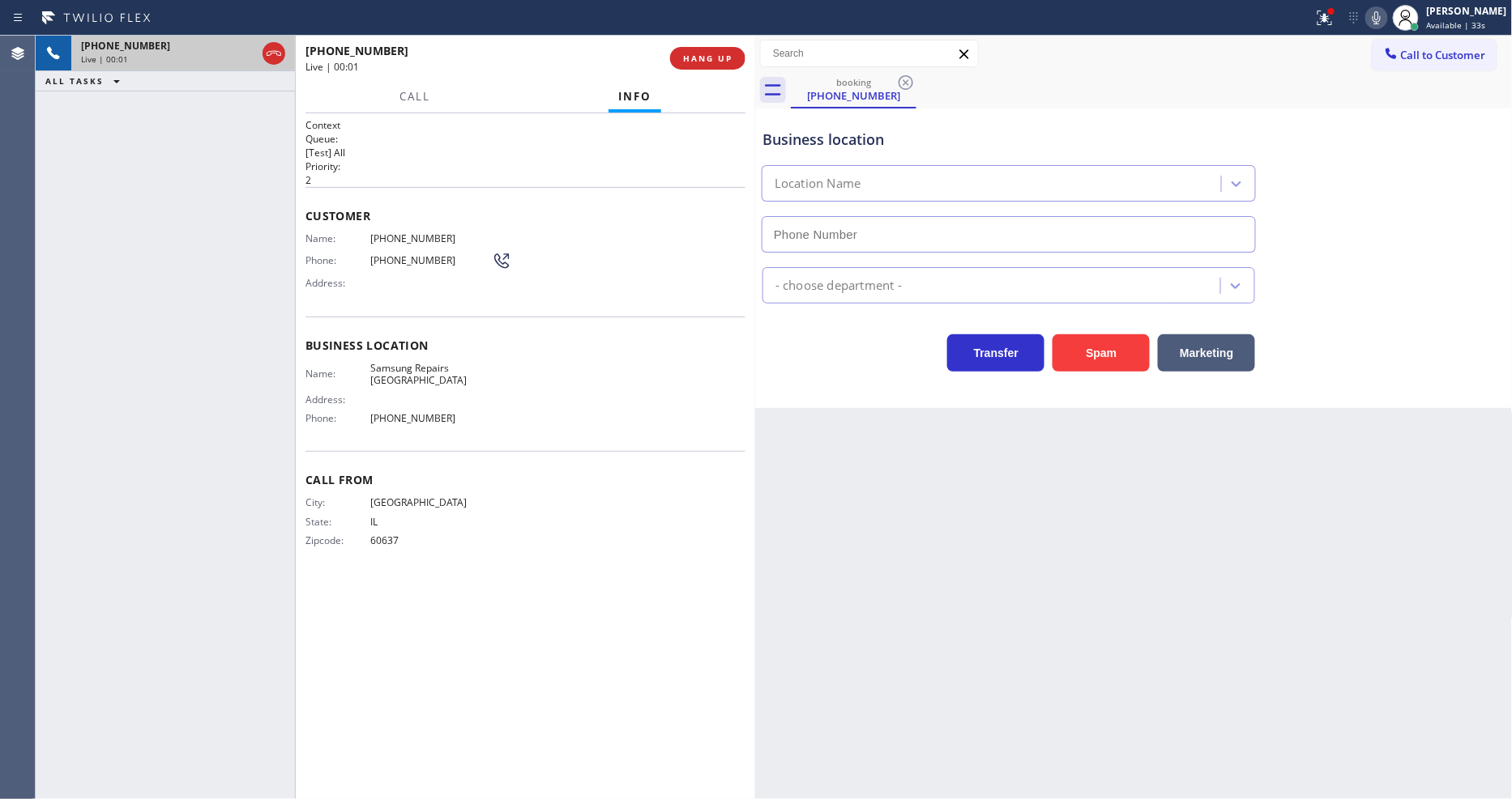
type input "[PHONE_NUMBER]"
click at [405, 370] on div "Name: Samsung Repairs [GEOGRAPHIC_DATA] Address: Phone: [PHONE_NUMBER]" at bounding box center [398, 396] width 186 height 70
copy span "Samsung Repairs [GEOGRAPHIC_DATA]"
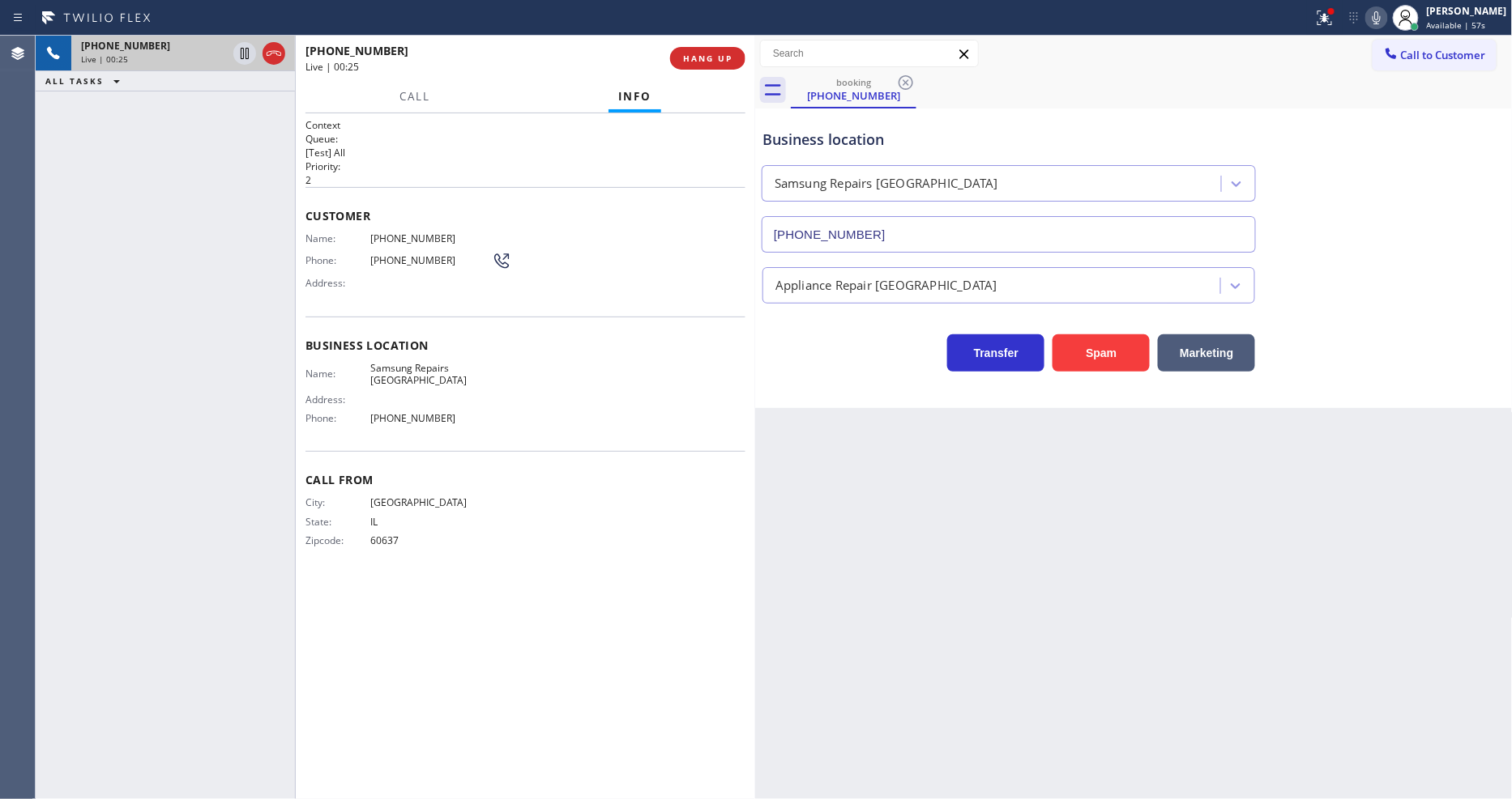
click at [392, 238] on span "[PHONE_NUMBER]" at bounding box center [431, 238] width 121 height 12
copy span "[PHONE_NUMBER]"
click at [239, 46] on icon at bounding box center [245, 53] width 19 height 19
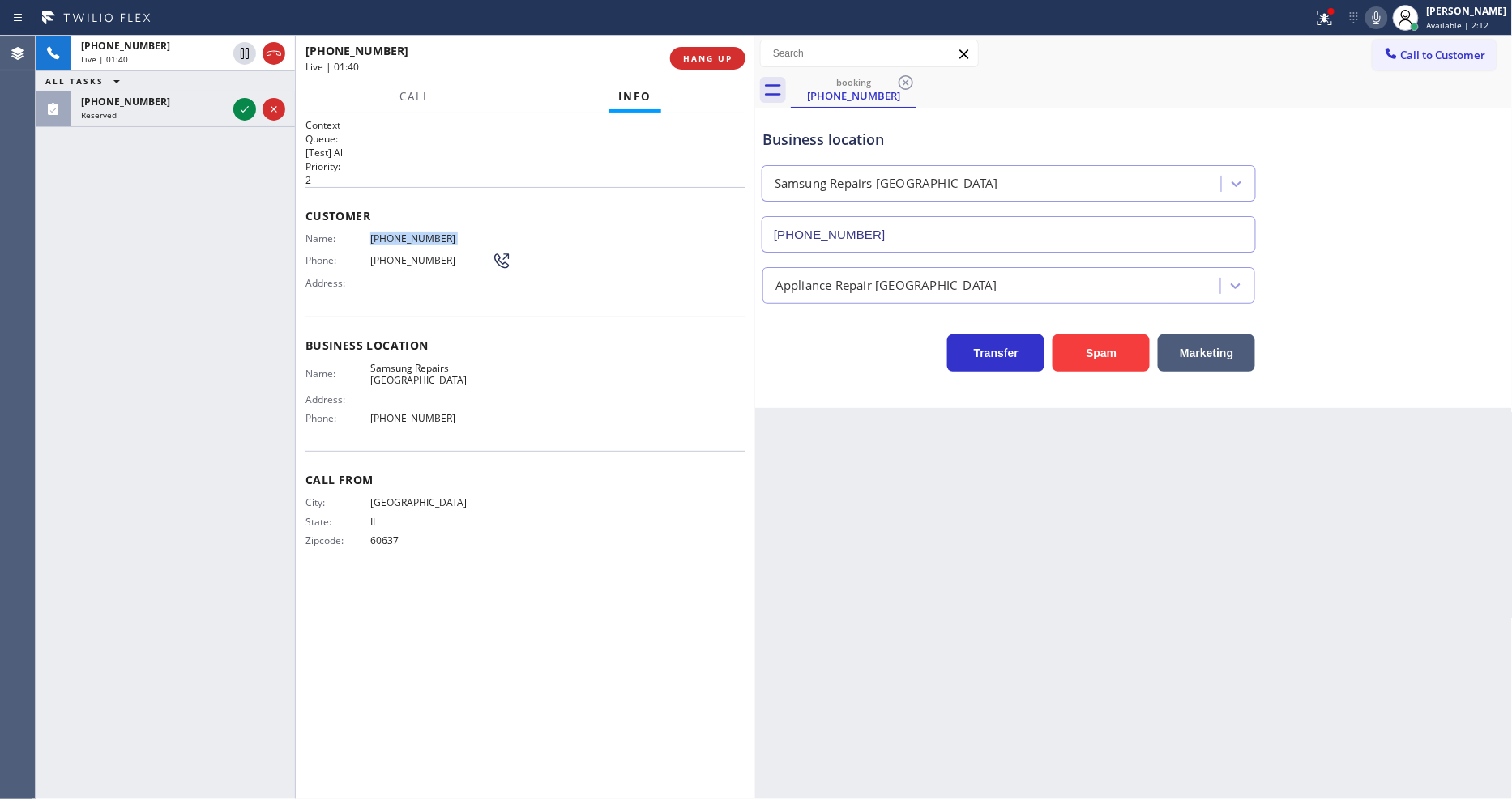
click at [1386, 8] on icon at bounding box center [1376, 17] width 19 height 19
click at [242, 114] on icon at bounding box center [245, 109] width 19 height 19
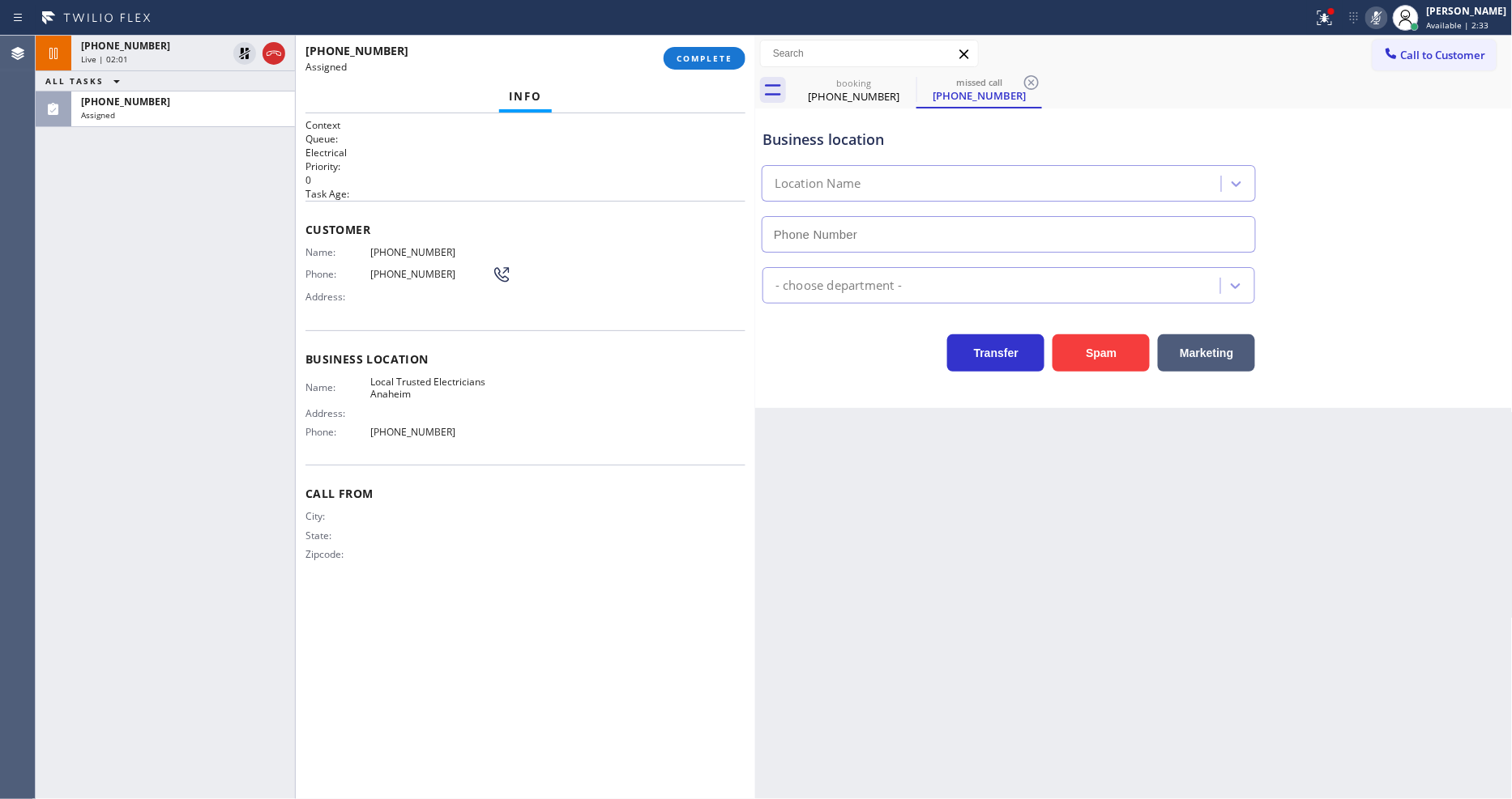
click at [632, 122] on h1 "Context" at bounding box center [525, 125] width 440 height 13
type input "[PHONE_NUMBER]"
click at [709, 57] on span "COMPLETE" at bounding box center [704, 58] width 56 height 11
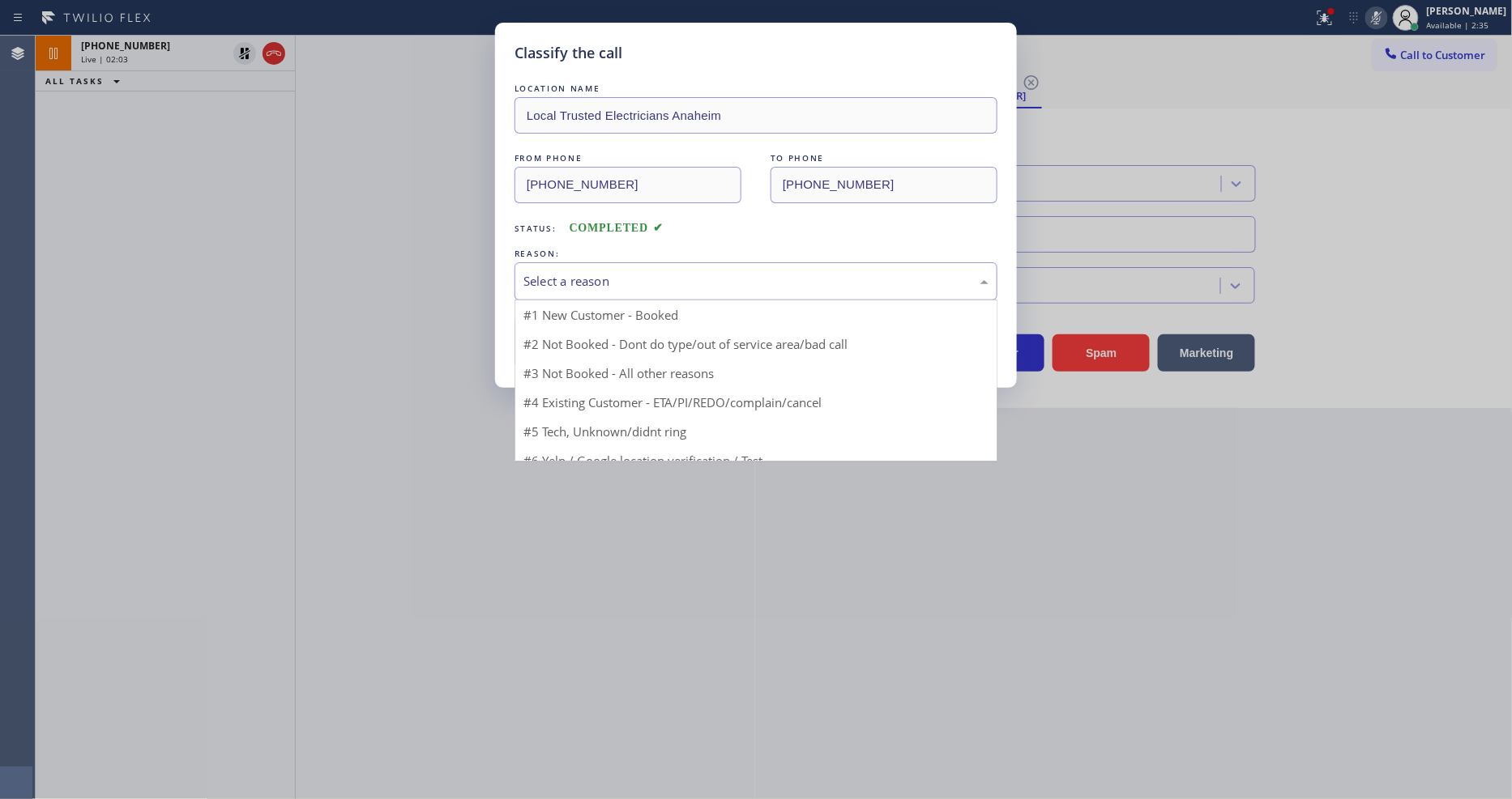
click at [645, 272] on div "Select a reason" at bounding box center [756, 282] width 465 height 19
drag, startPoint x: 642, startPoint y: 387, endPoint x: 625, endPoint y: 337, distance: 52.8
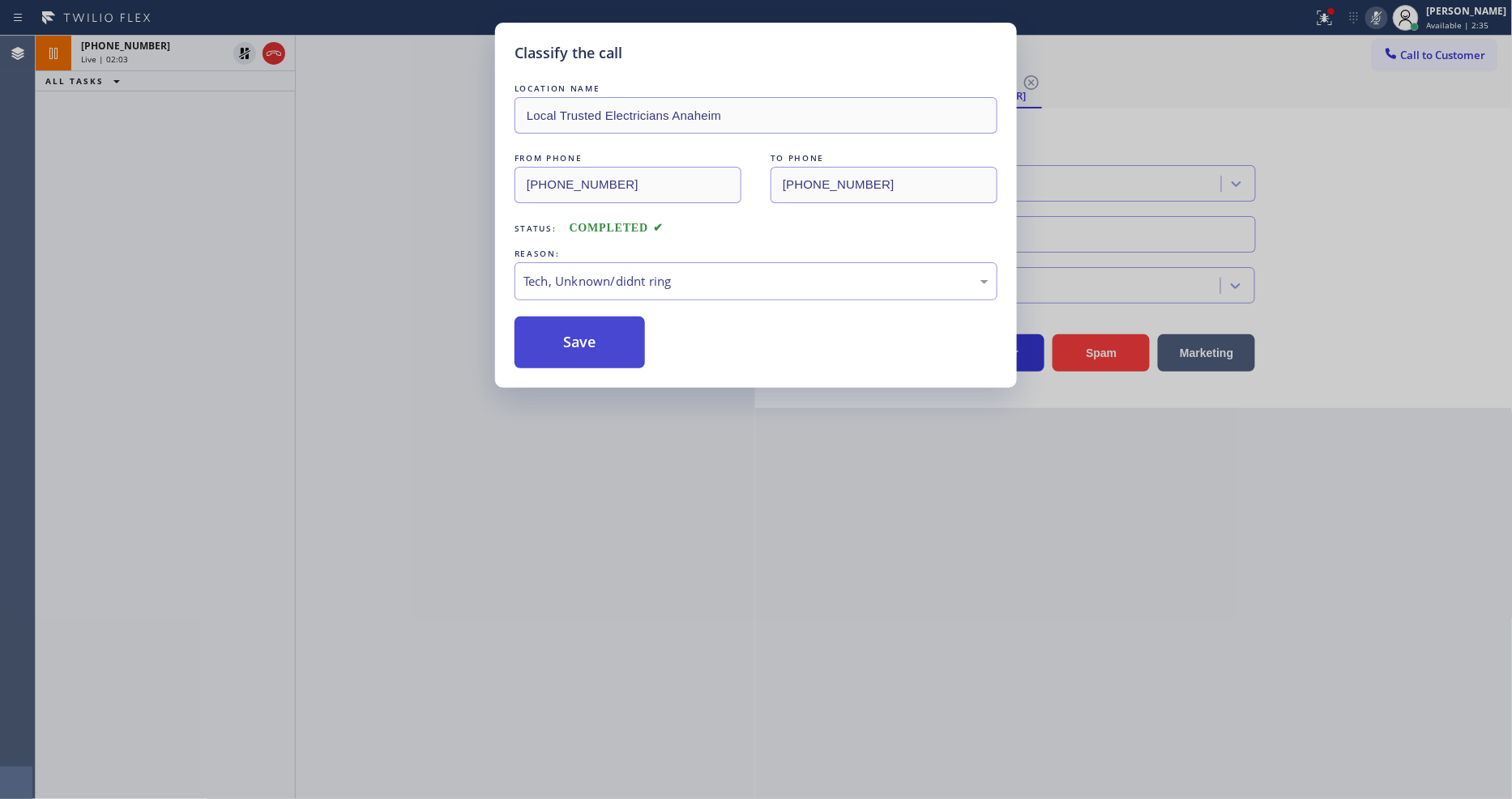
click at [625, 337] on button "Save" at bounding box center [580, 343] width 131 height 52
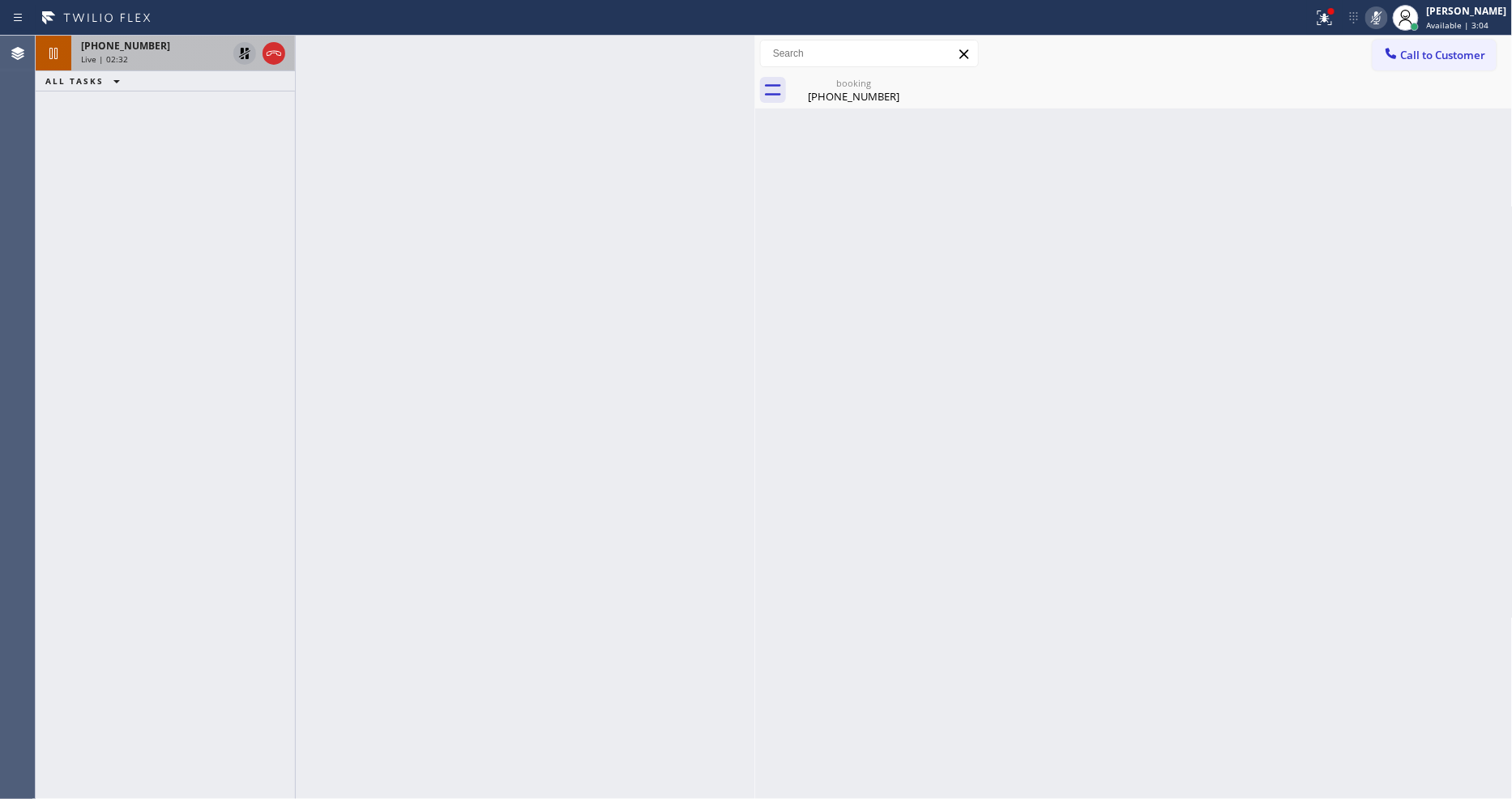
click at [241, 55] on icon at bounding box center [245, 53] width 11 height 11
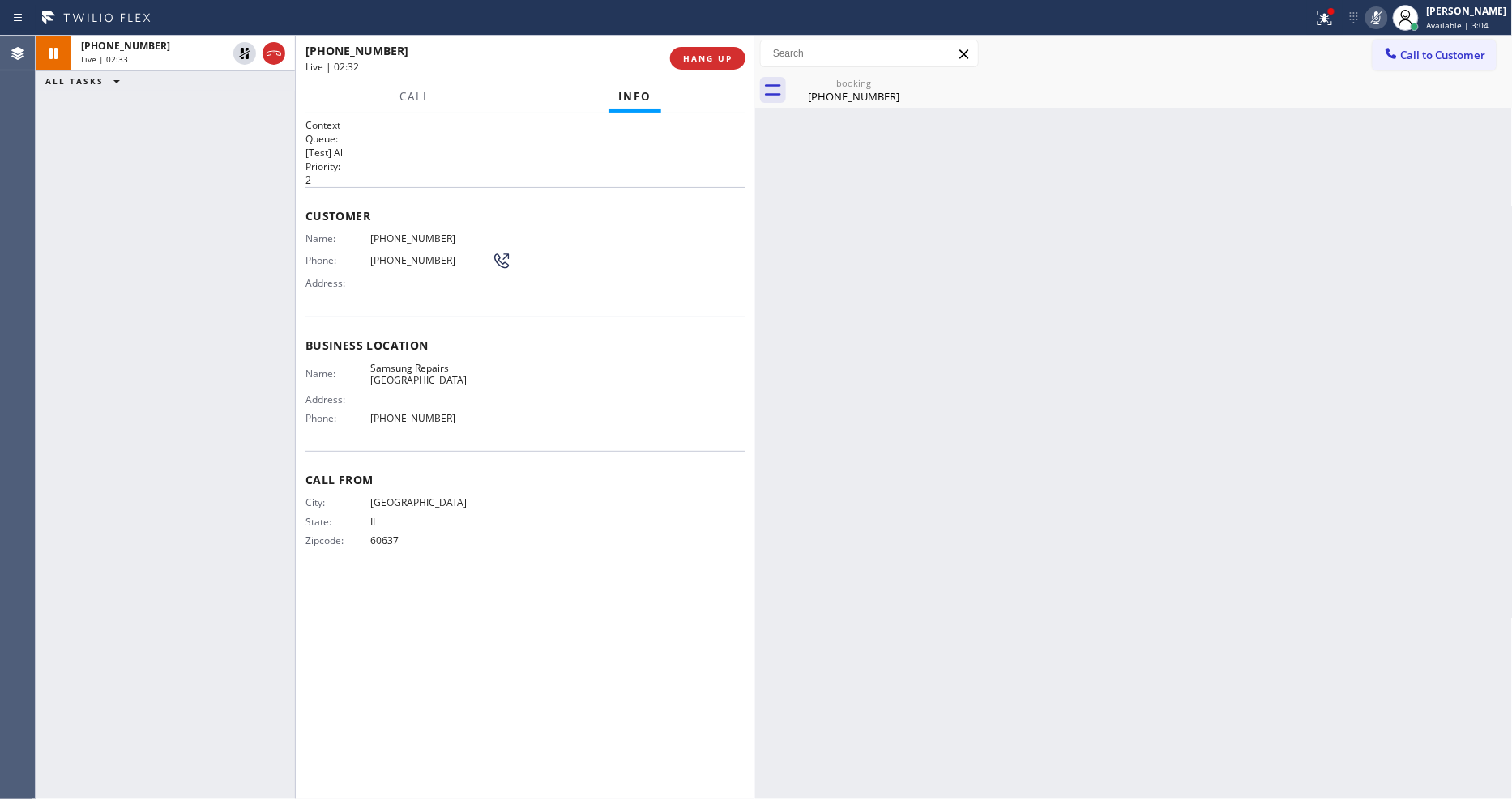
click at [1382, 19] on icon at bounding box center [1376, 17] width 19 height 19
click at [1334, 23] on icon at bounding box center [1325, 17] width 19 height 19
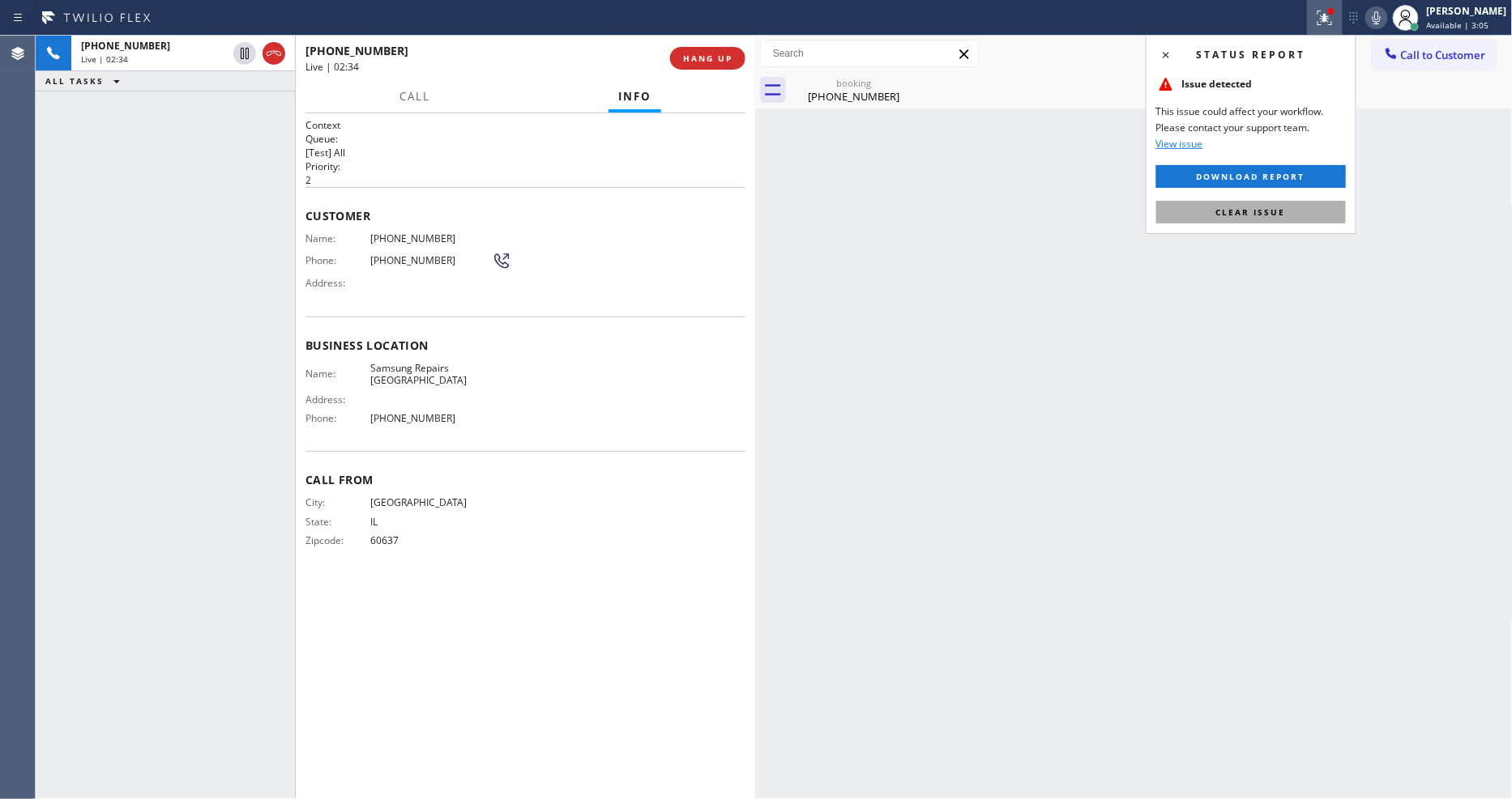
click at [1280, 214] on span "Clear issue" at bounding box center [1250, 212] width 70 height 11
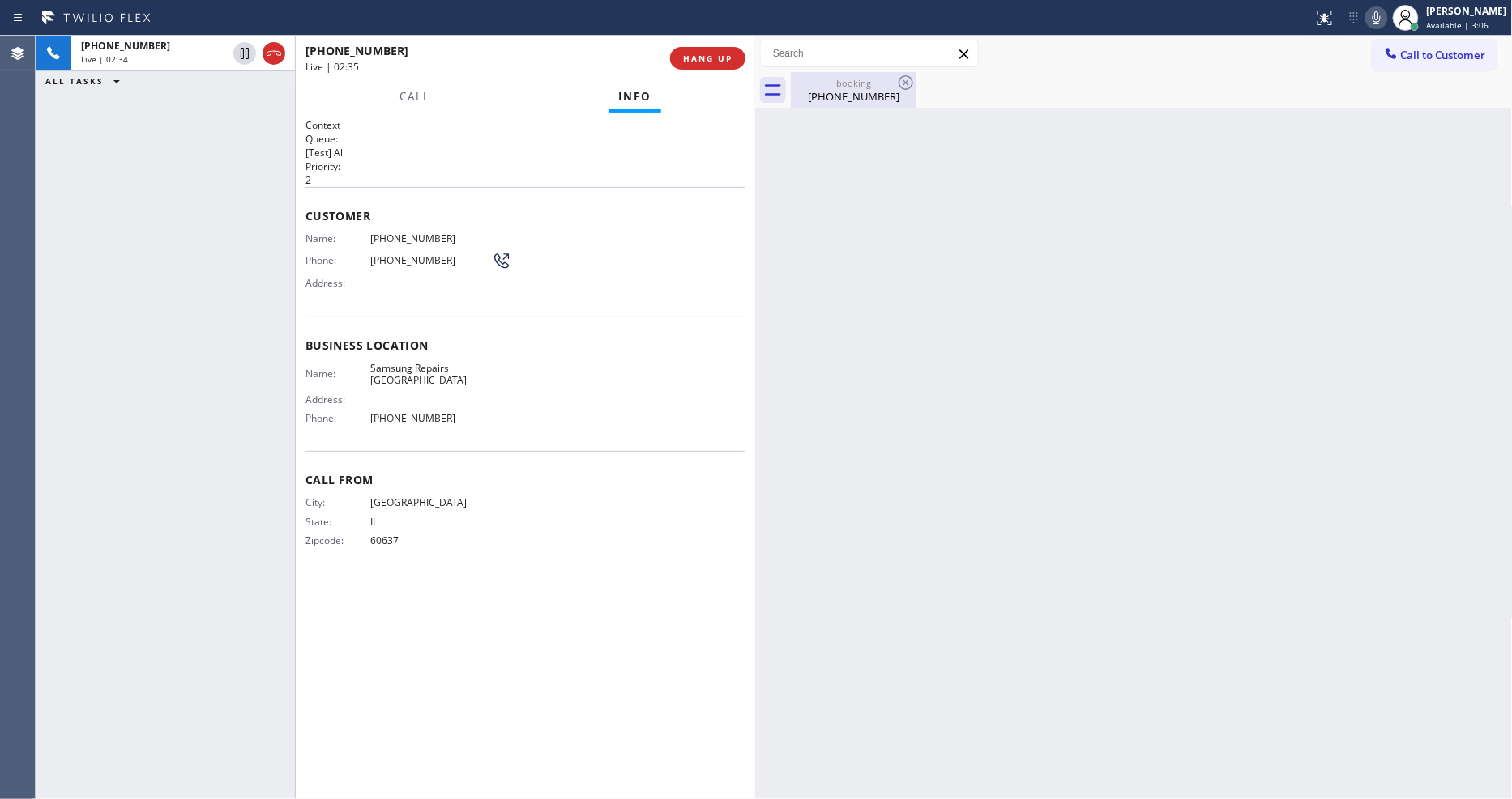
click at [808, 93] on div "[PHONE_NUMBER]" at bounding box center [854, 95] width 122 height 14
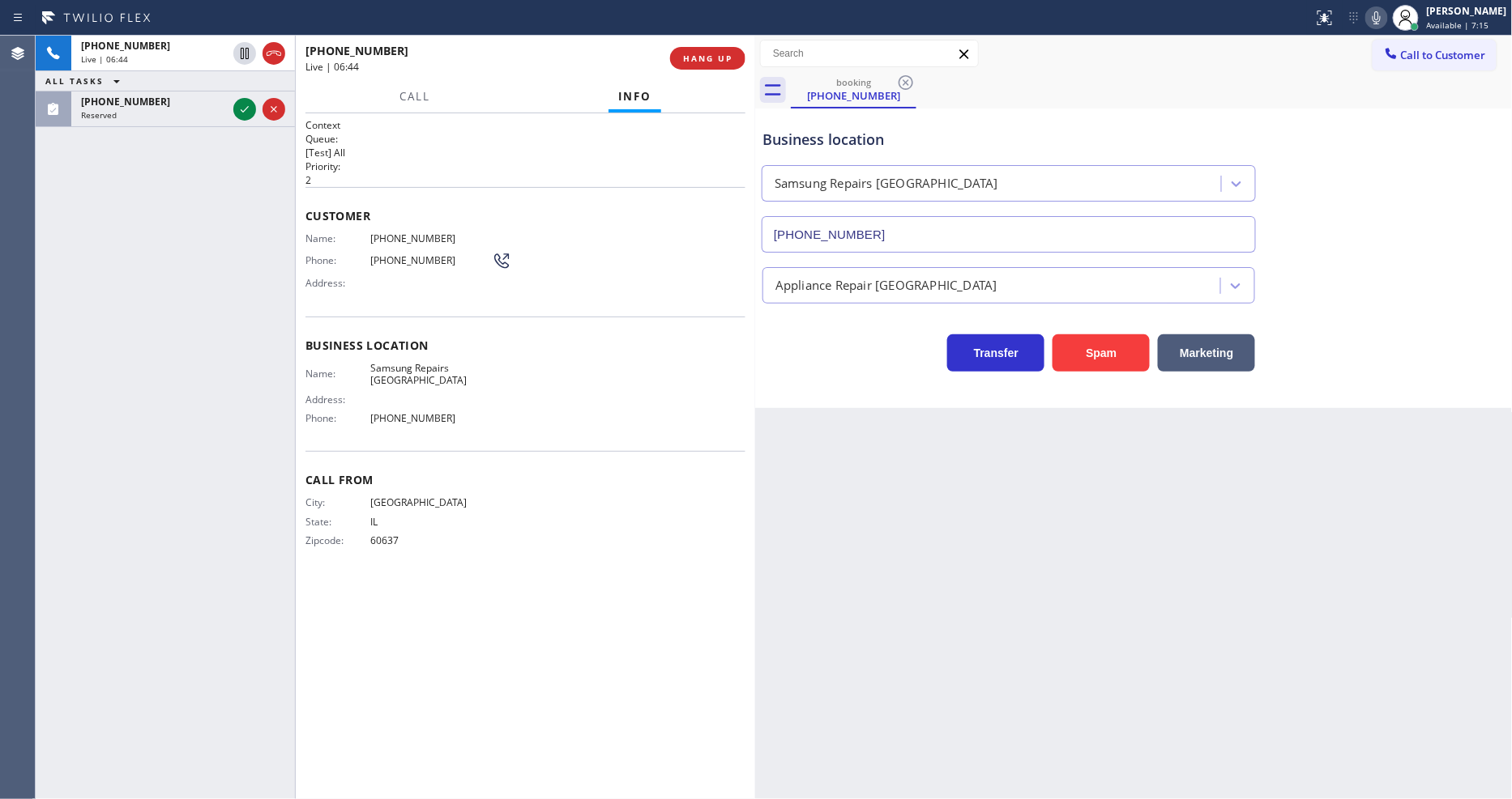
click at [747, 67] on div "[PHONE_NUMBER] Live | 06:44 HANG UP" at bounding box center [525, 57] width 459 height 45
click at [729, 53] on span "HANG UP" at bounding box center [708, 58] width 50 height 11
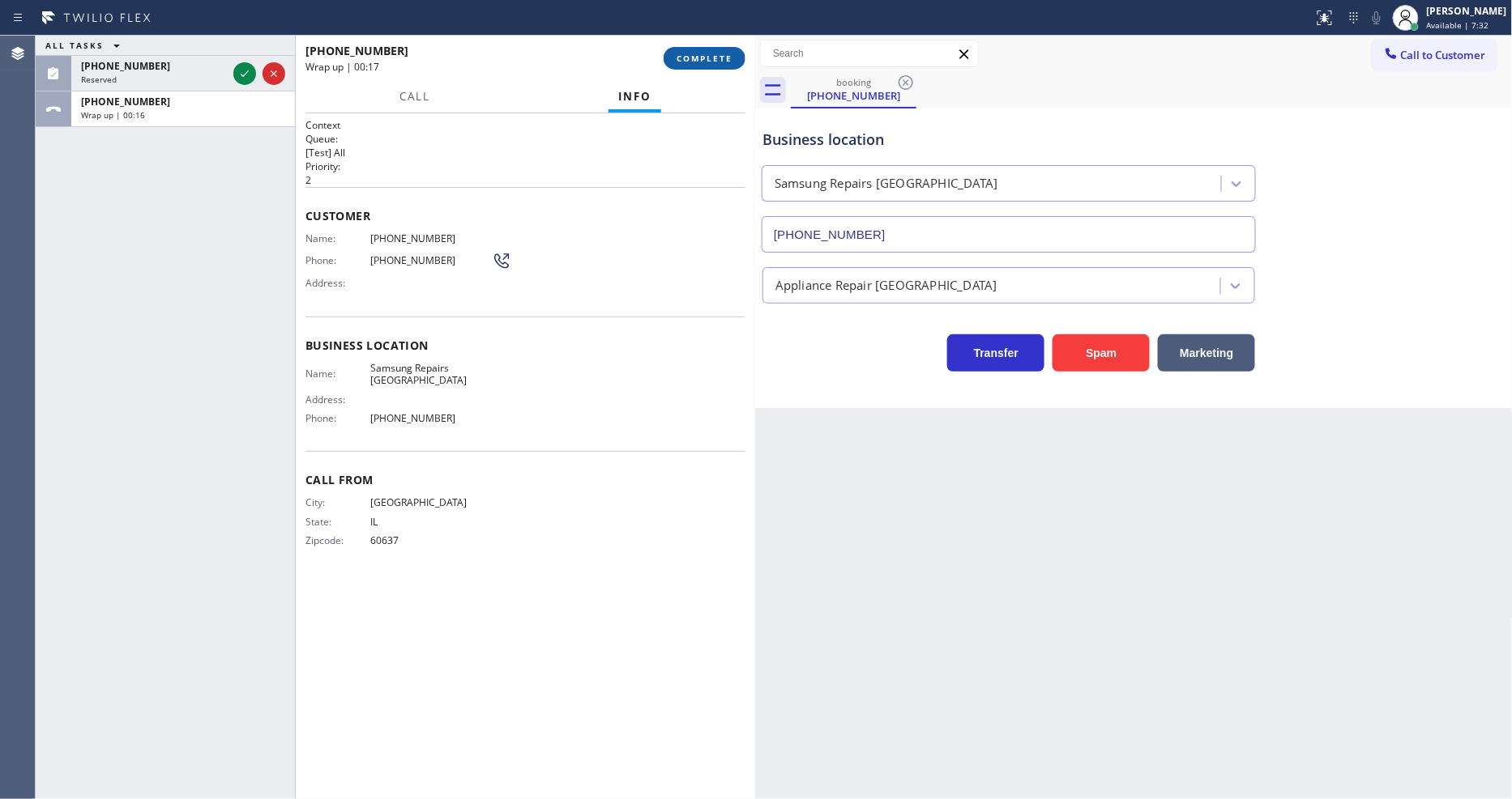
click at [721, 51] on button "COMPLETE" at bounding box center [705, 58] width 82 height 23
click at [614, 275] on div "Name: [PHONE_NUMBER] Phone: [PHONE_NUMBER] Address:" at bounding box center [525, 263] width 440 height 64
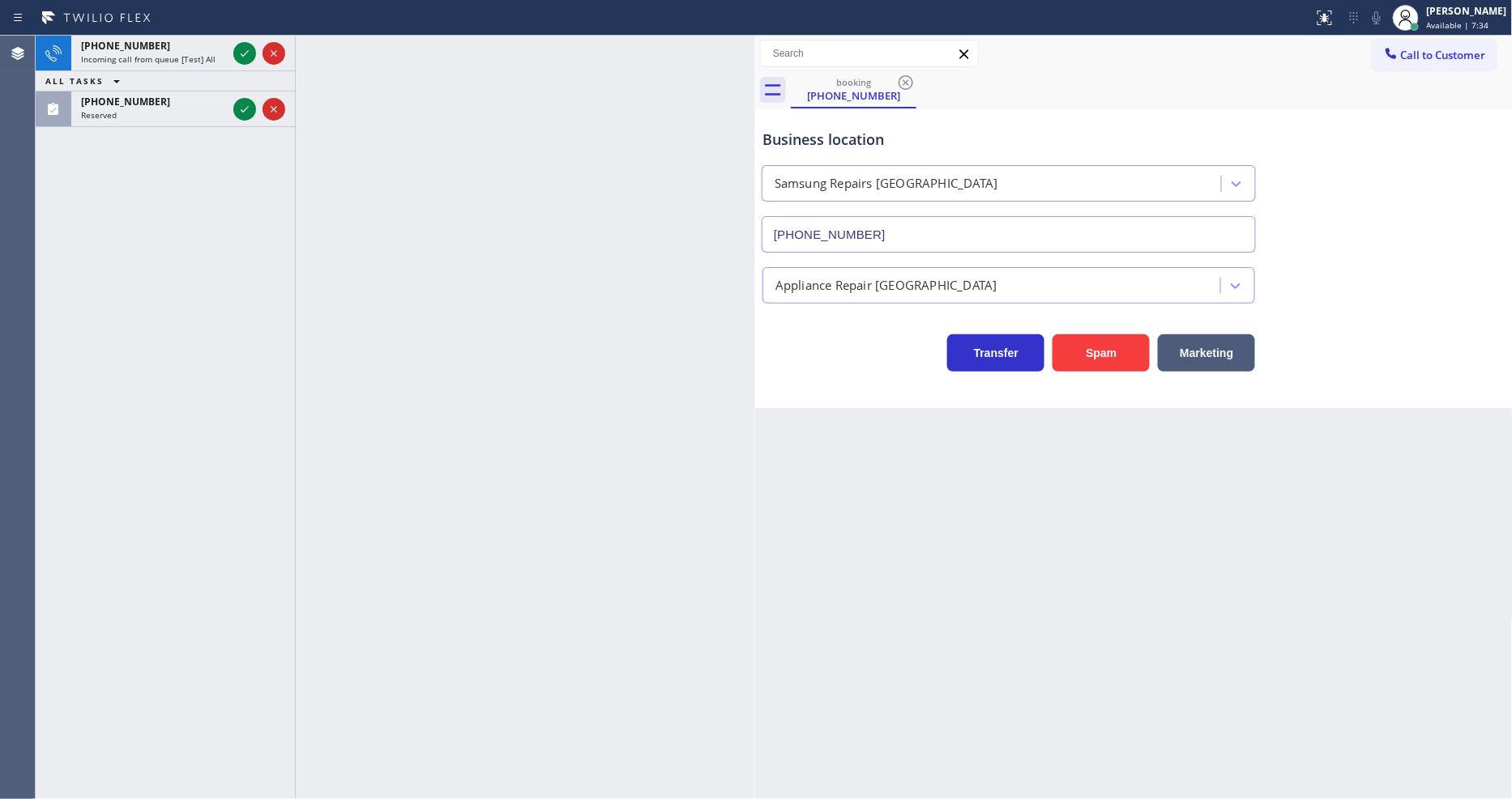
click at [614, 275] on div at bounding box center [525, 417] width 459 height 764
click at [237, 52] on icon at bounding box center [245, 53] width 19 height 19
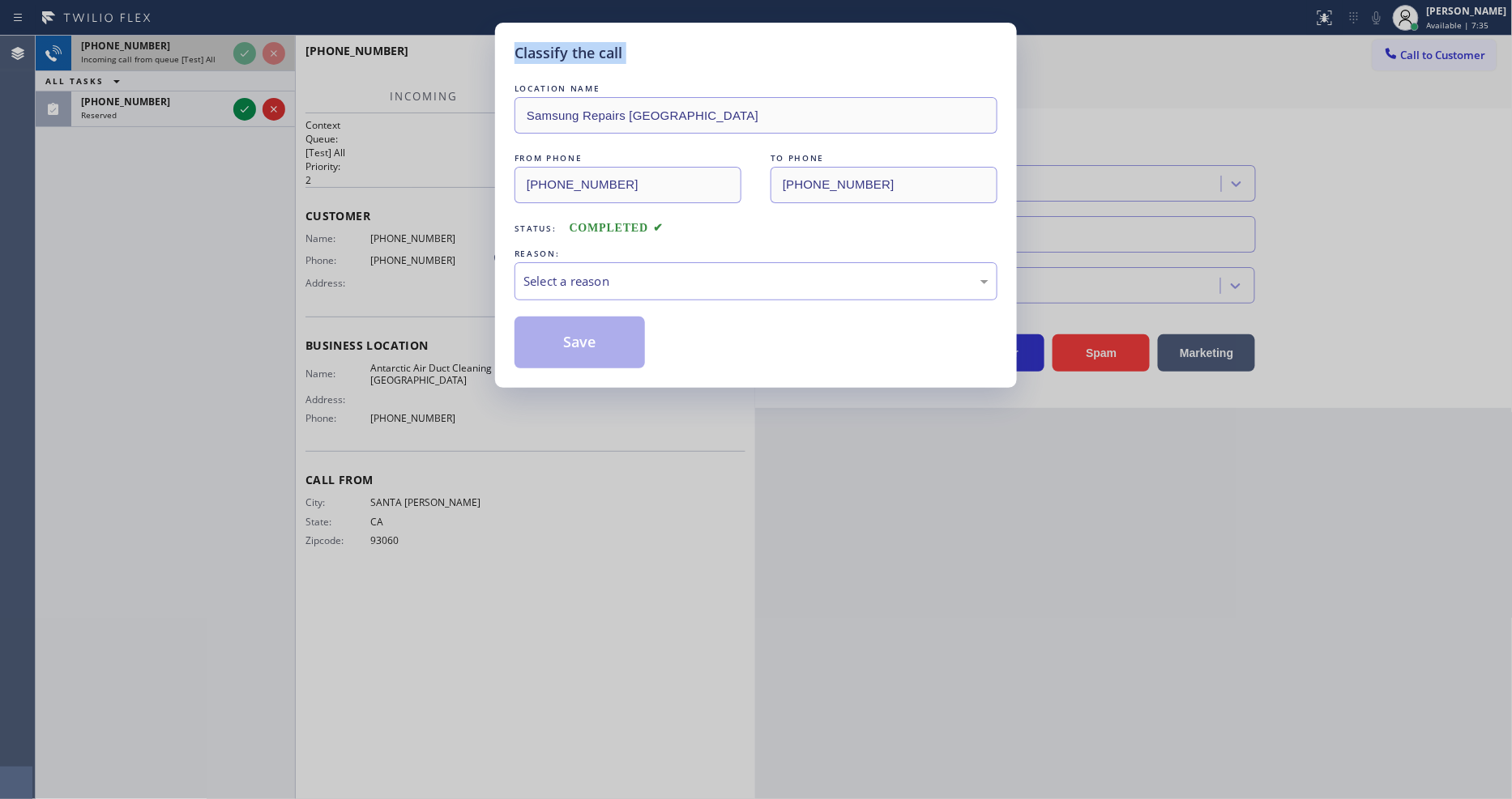
click at [237, 52] on div "Classify the call LOCATION NAME Samsung Repairs [GEOGRAPHIC_DATA] FROM PHONE [P…" at bounding box center [756, 399] width 1512 height 799
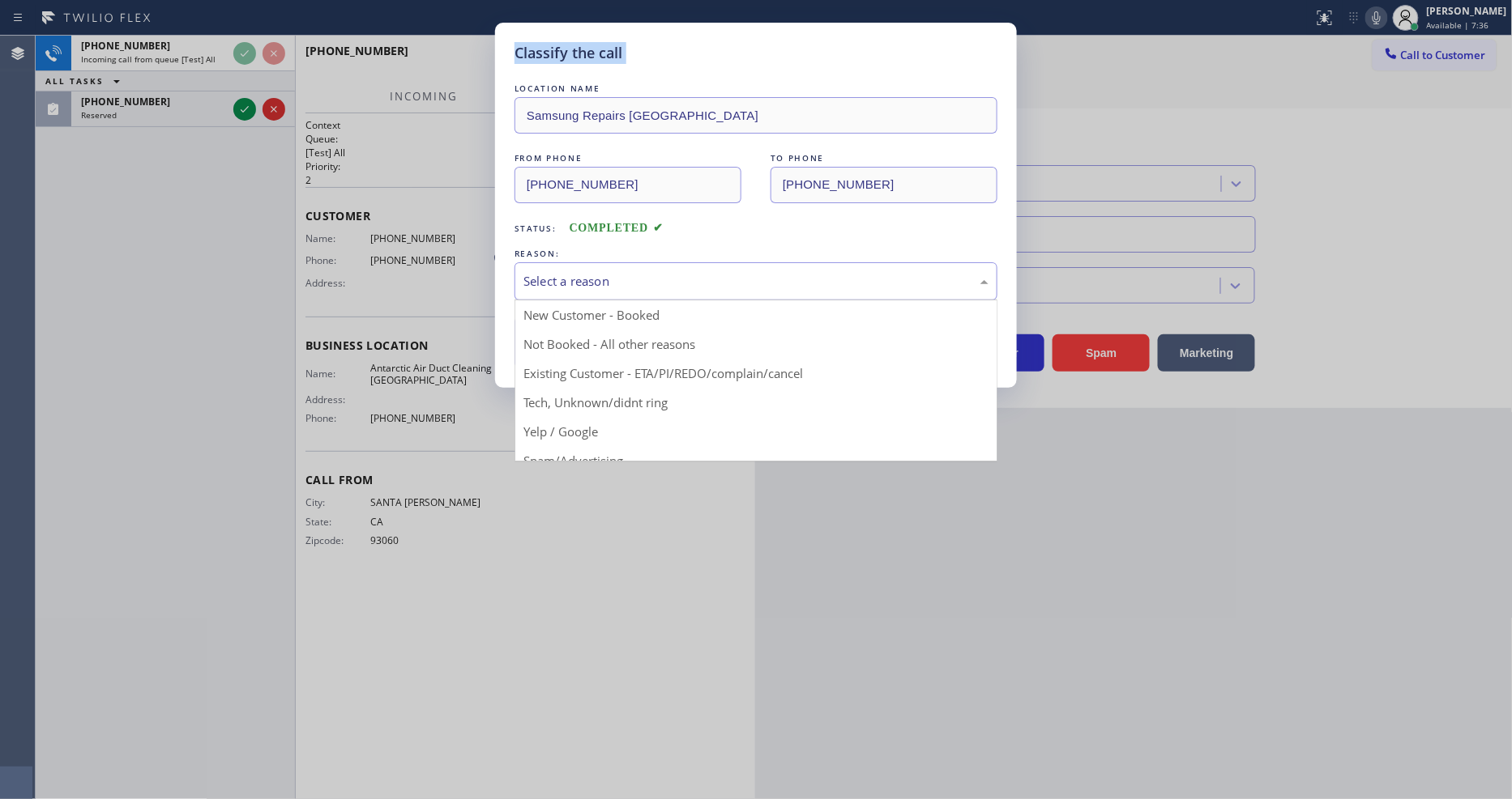
click at [584, 289] on div "Select a reason" at bounding box center [756, 282] width 483 height 38
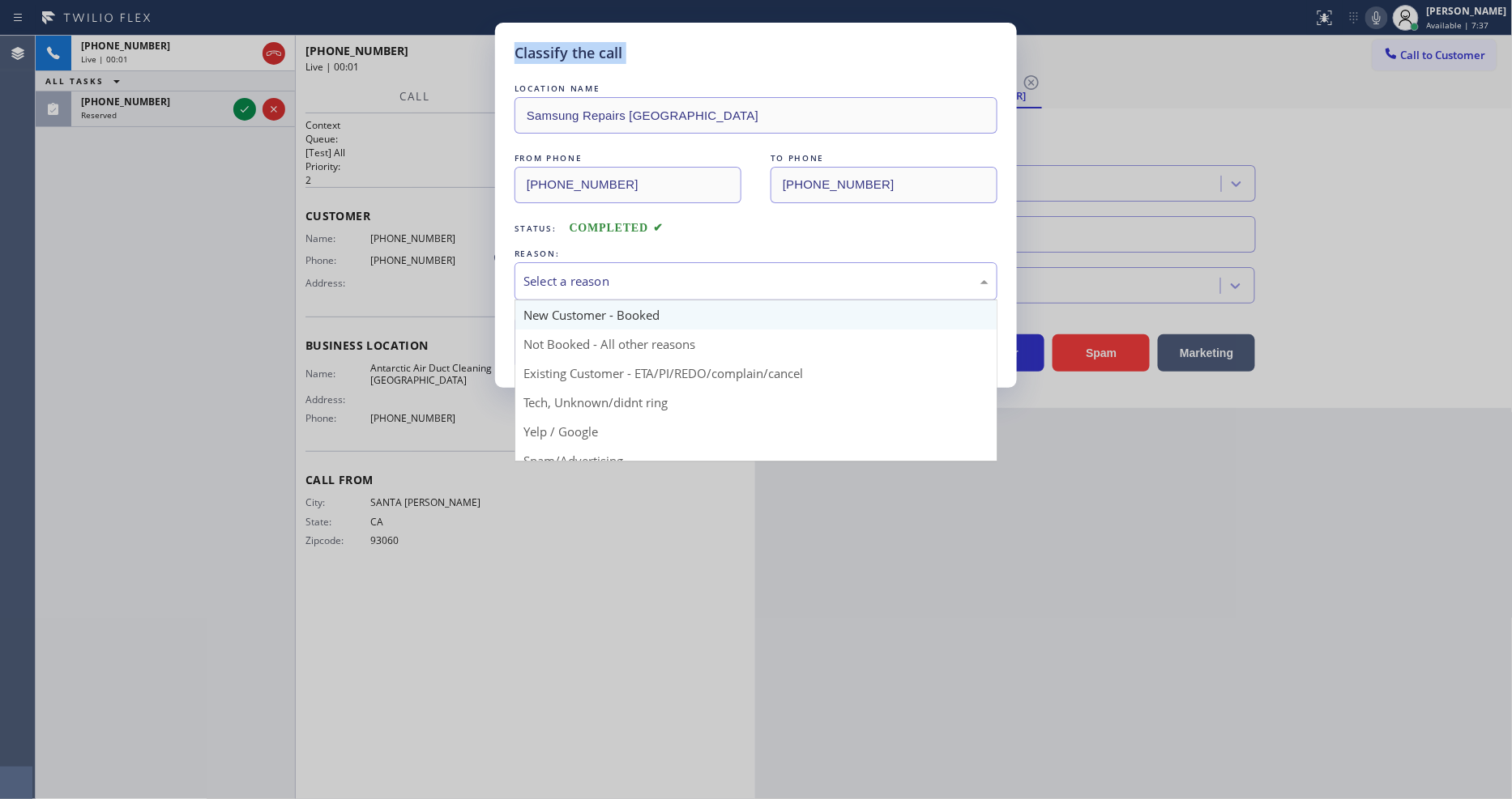
type input "[PHONE_NUMBER]"
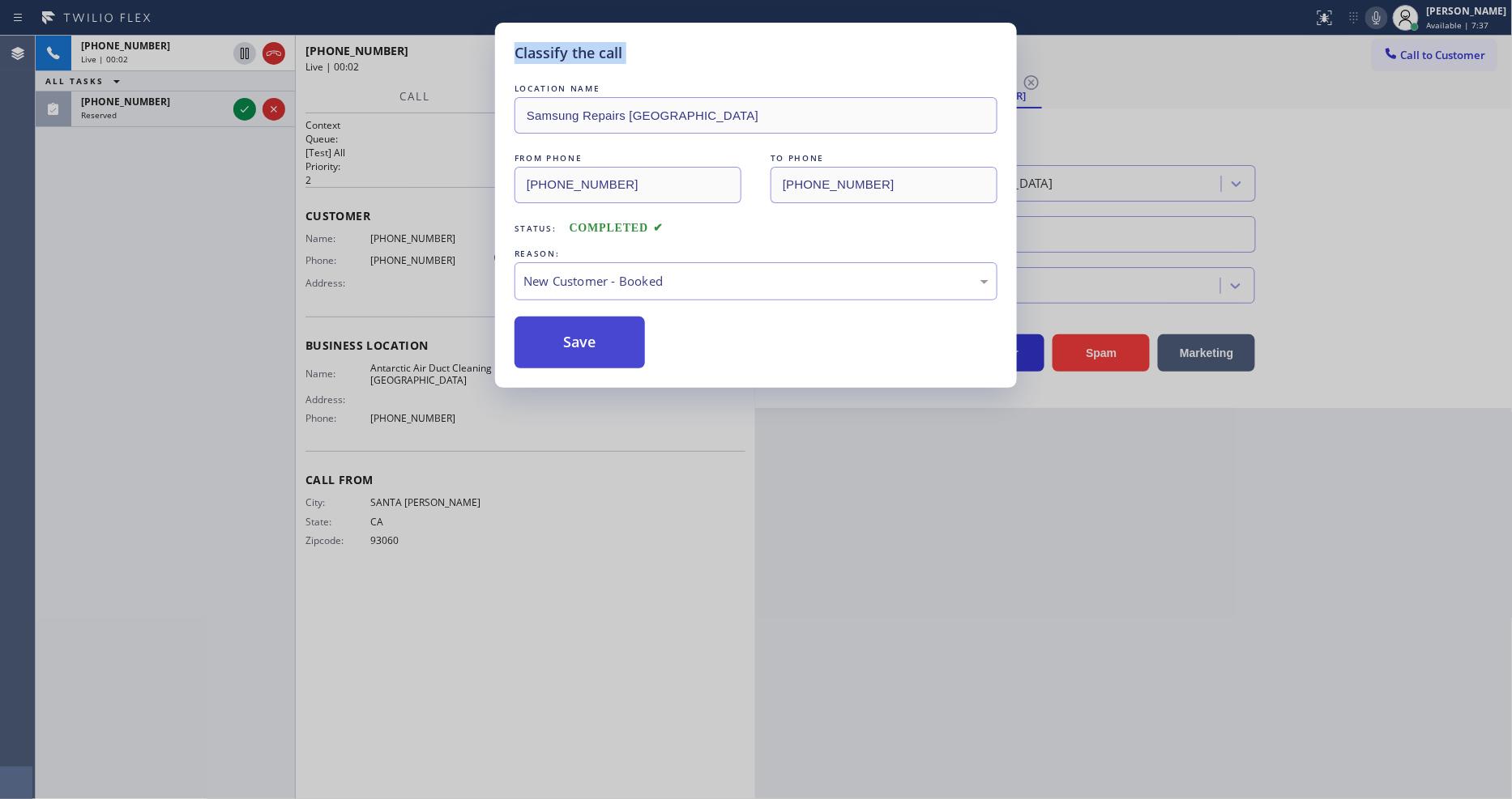
click at [586, 321] on button "Save" at bounding box center [580, 343] width 131 height 52
click at [586, 323] on button "Save" at bounding box center [580, 343] width 131 height 52
click at [586, 325] on button "Save" at bounding box center [580, 343] width 131 height 52
drag, startPoint x: 586, startPoint y: 325, endPoint x: 322, endPoint y: 99, distance: 347.5
click at [586, 307] on div "LOCATION NAME Samsung Repairs [GEOGRAPHIC_DATA] FROM PHONE [PHONE_NUMBER] TO PH…" at bounding box center [756, 224] width 483 height 288
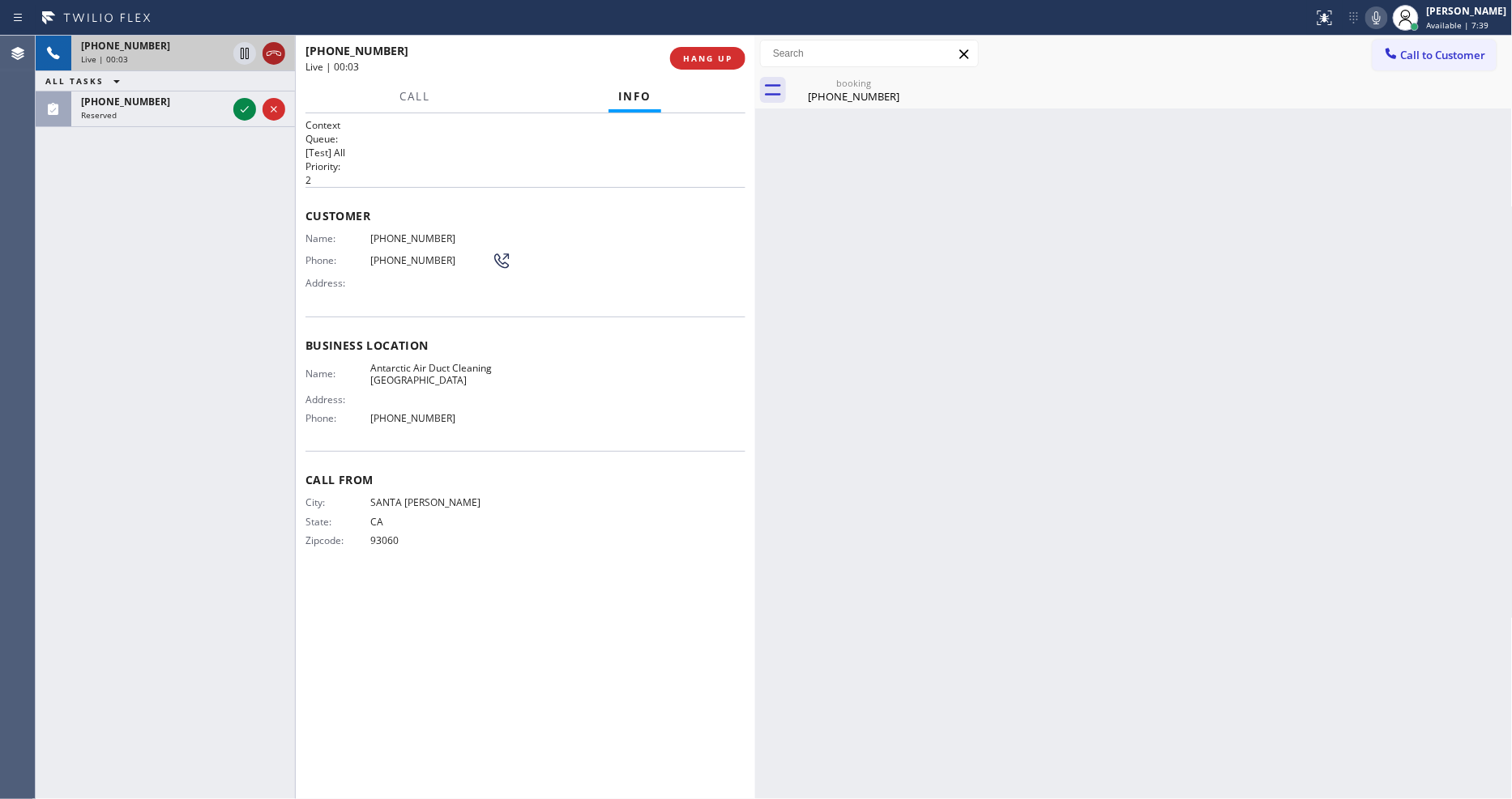
click at [273, 51] on icon at bounding box center [274, 53] width 19 height 19
click at [694, 51] on button "HANG UP" at bounding box center [707, 58] width 75 height 23
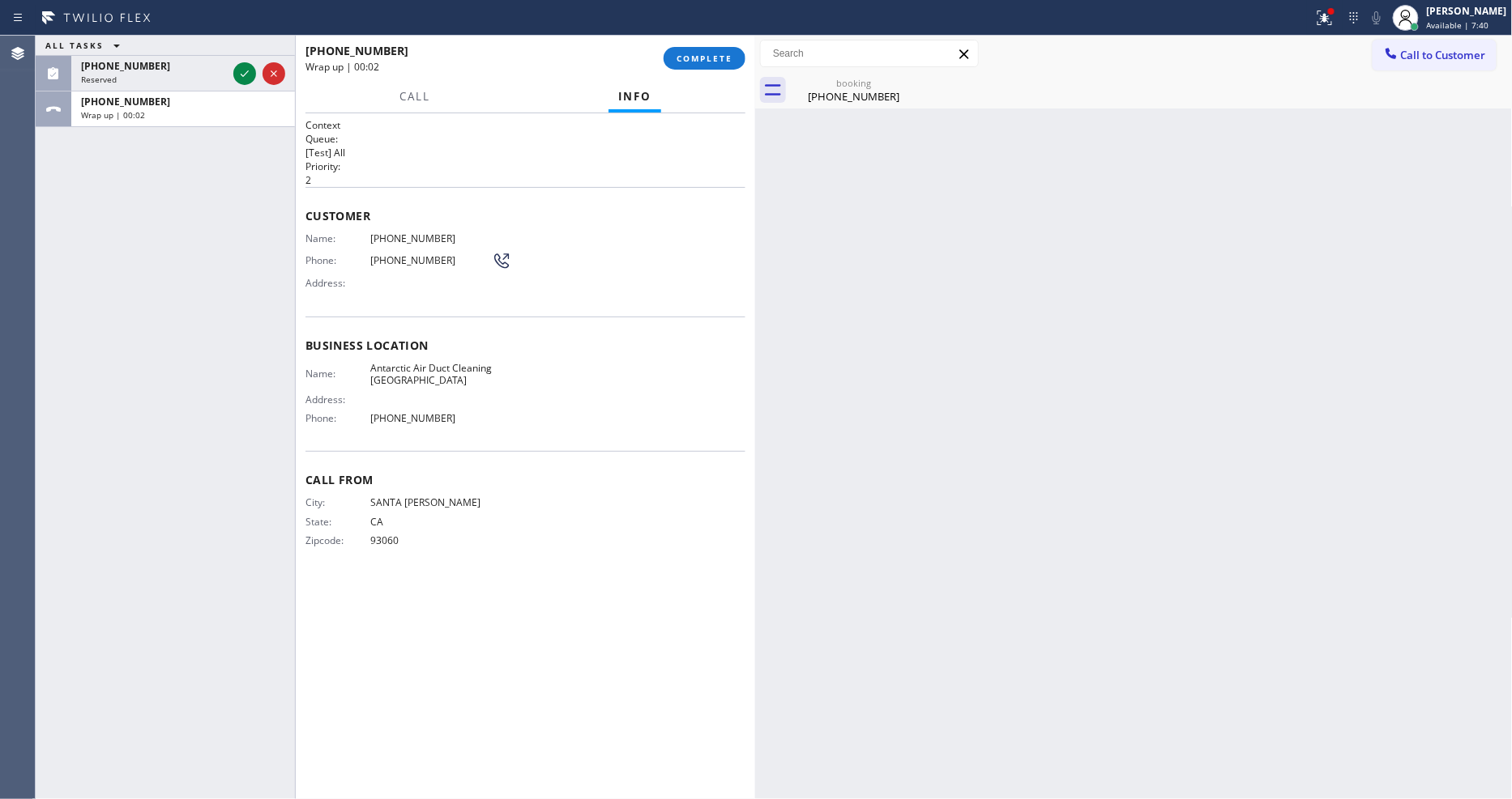
drag, startPoint x: 696, startPoint y: 56, endPoint x: 750, endPoint y: 209, distance: 162.2
click at [697, 56] on span "COMPLETE" at bounding box center [704, 58] width 56 height 11
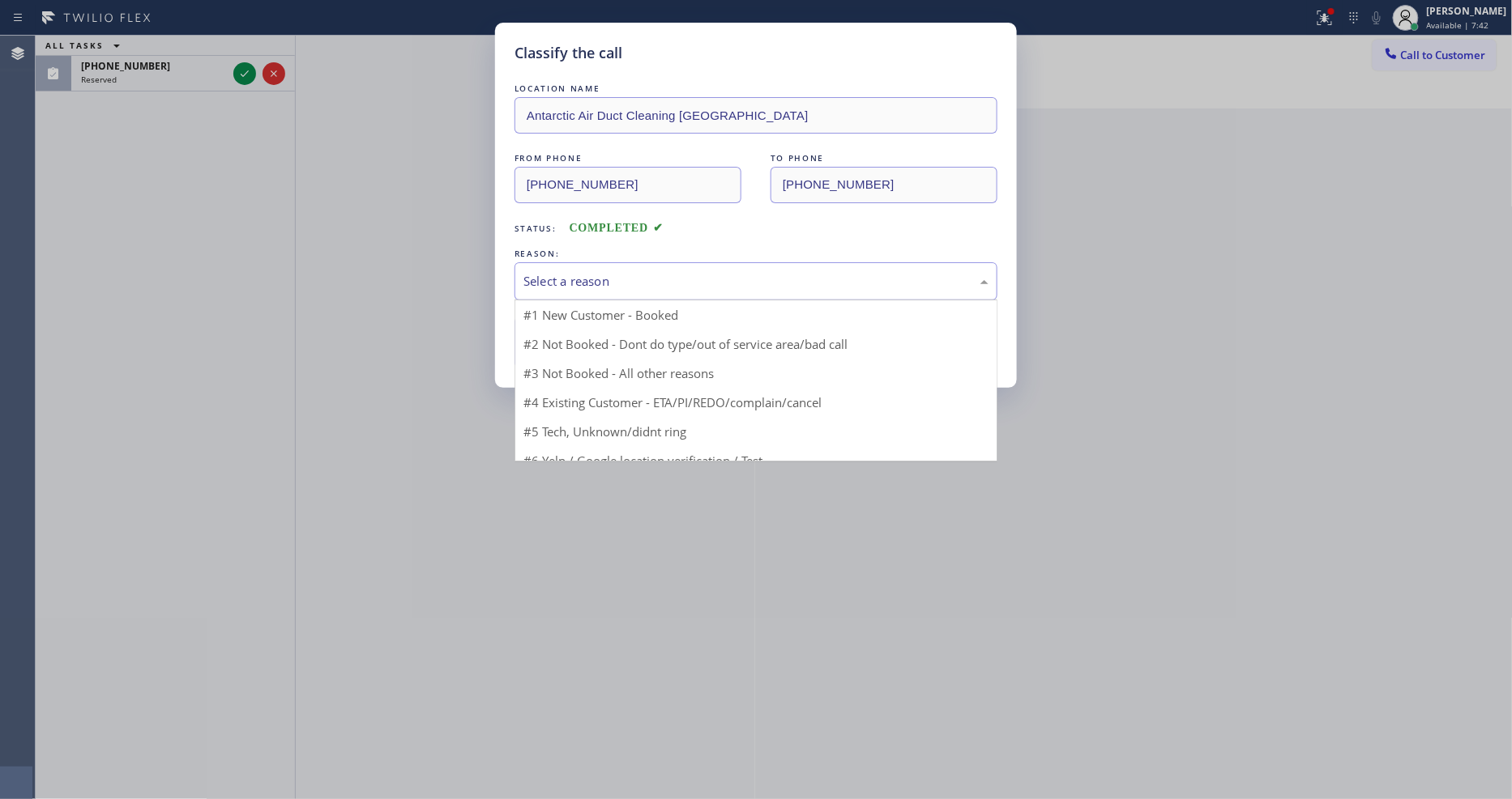
click at [650, 272] on div "Select a reason" at bounding box center [756, 282] width 465 height 19
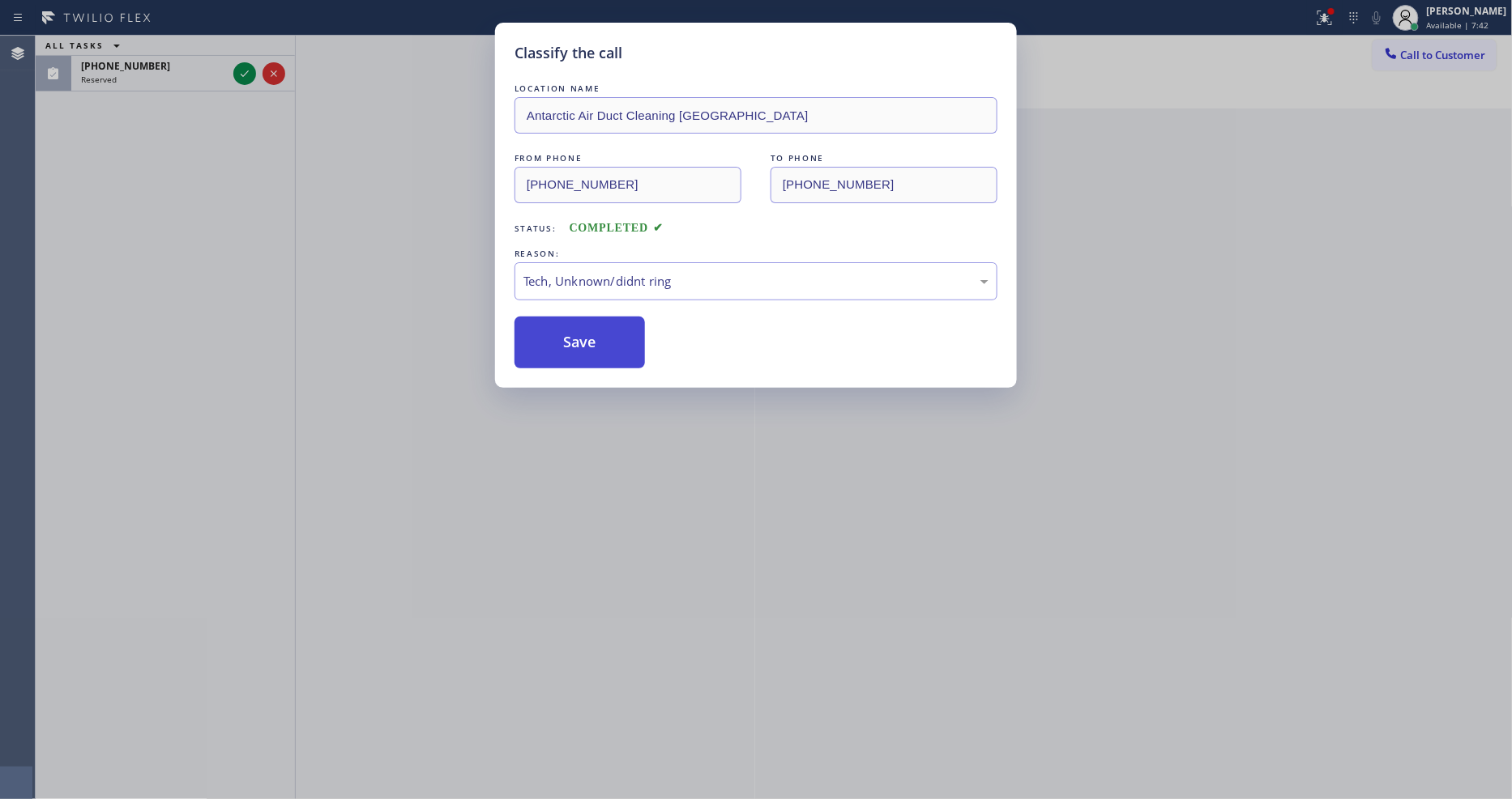
click at [620, 329] on button "Save" at bounding box center [580, 343] width 131 height 52
click at [620, 332] on button "Save" at bounding box center [580, 343] width 131 height 52
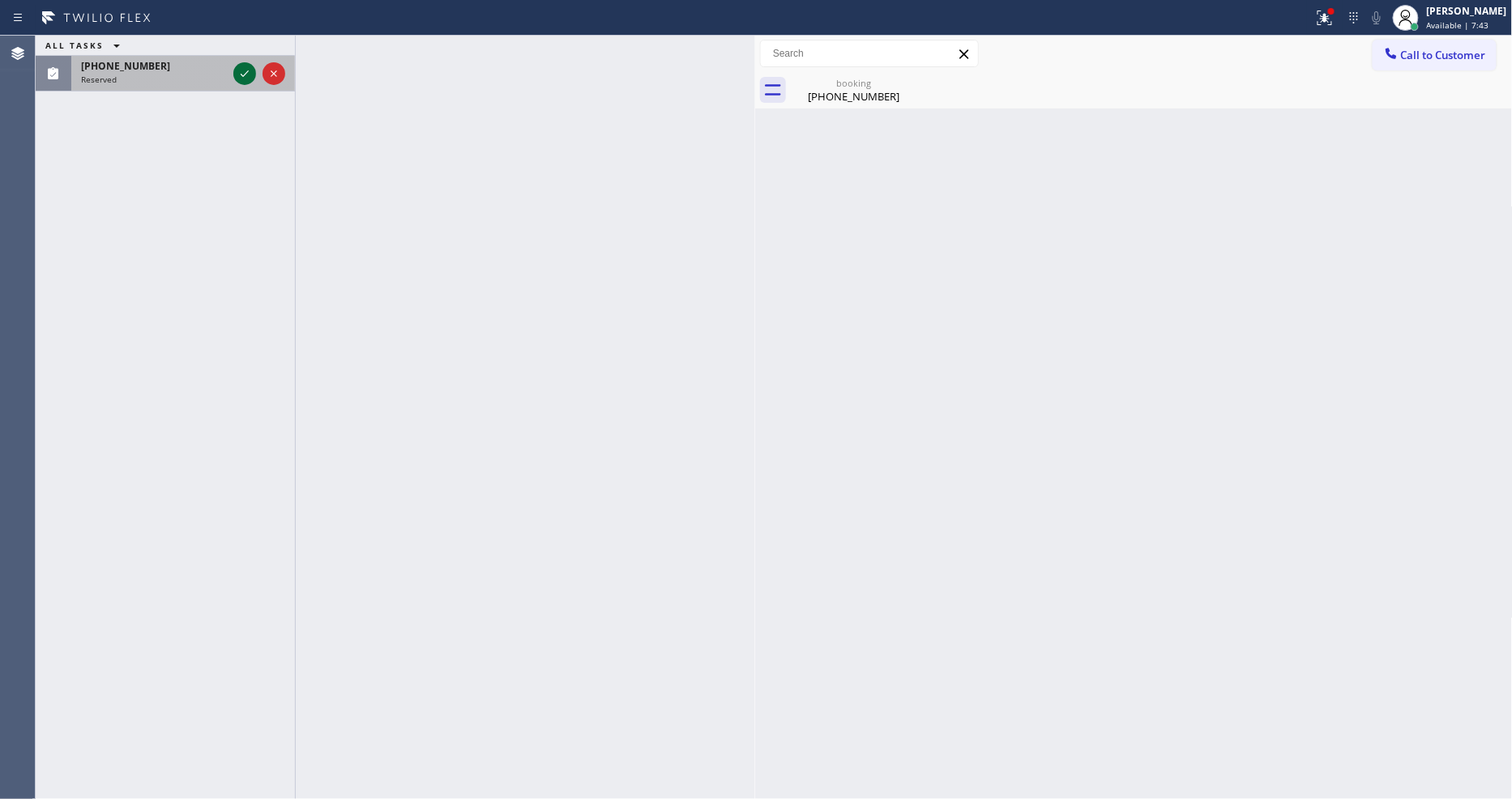
click at [246, 73] on icon at bounding box center [245, 74] width 8 height 7
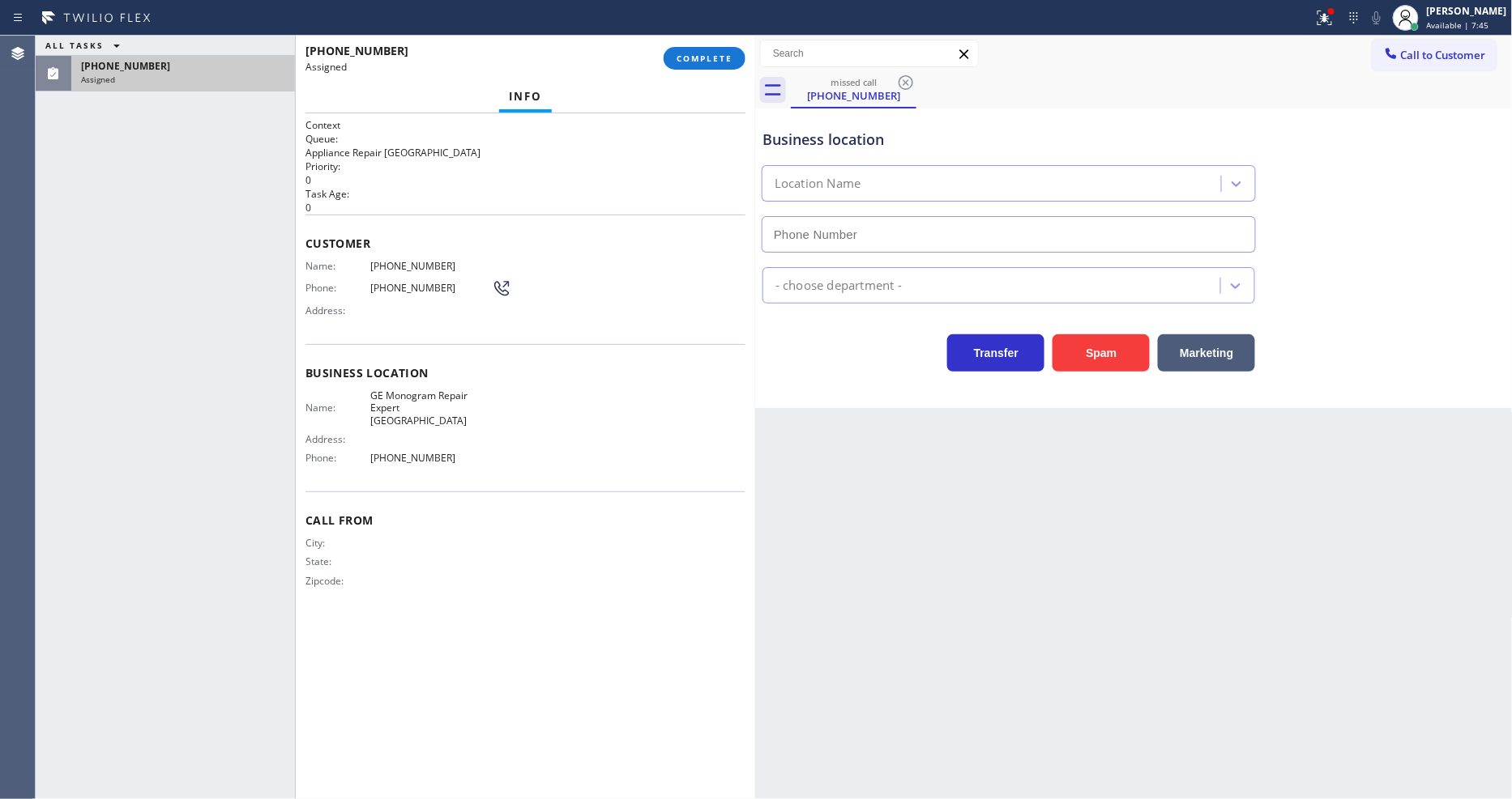
type input "[PHONE_NUMBER]"
click at [684, 49] on button "COMPLETE" at bounding box center [705, 58] width 82 height 23
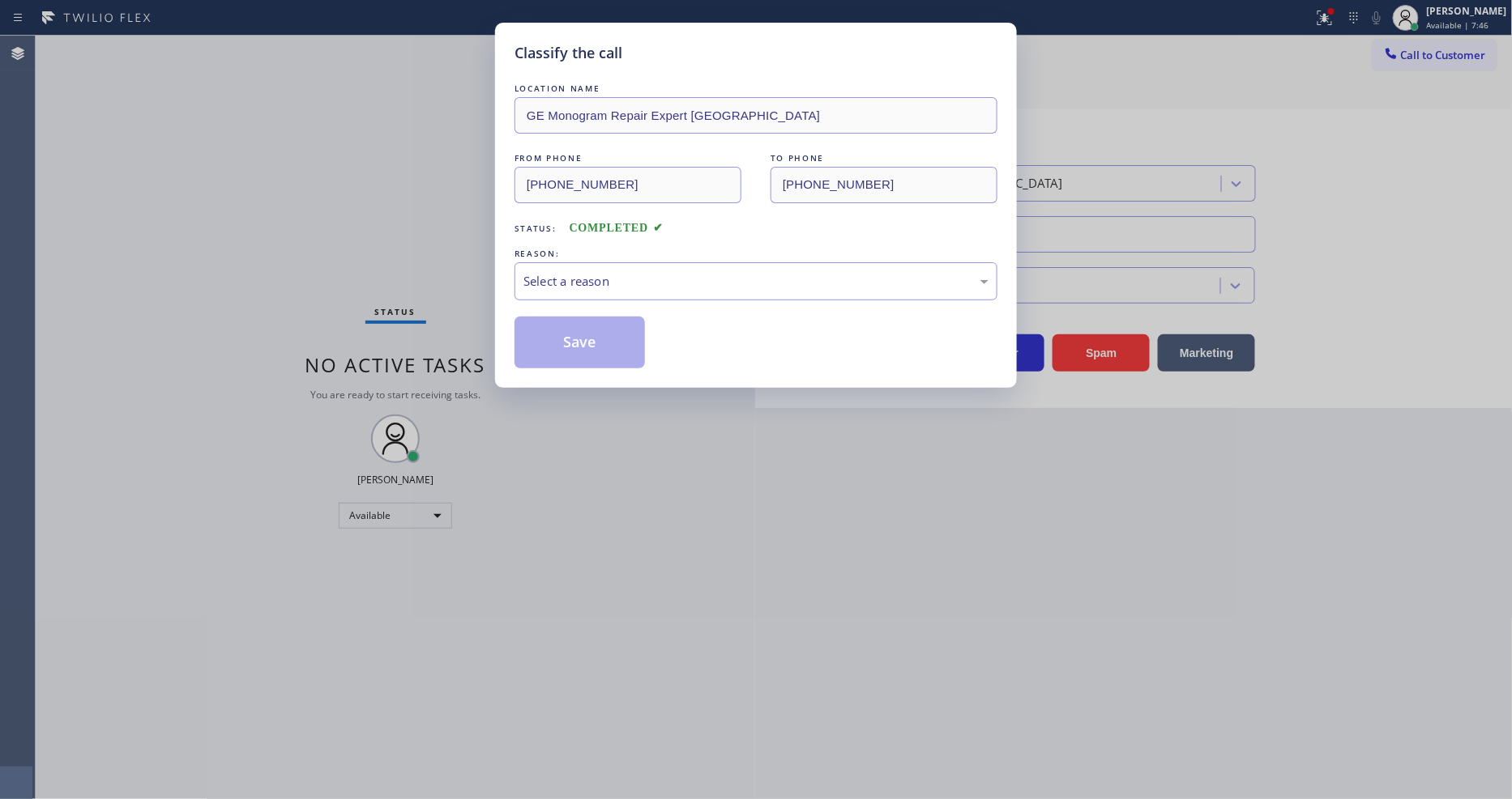
click at [596, 287] on div "Select a reason" at bounding box center [756, 282] width 483 height 38
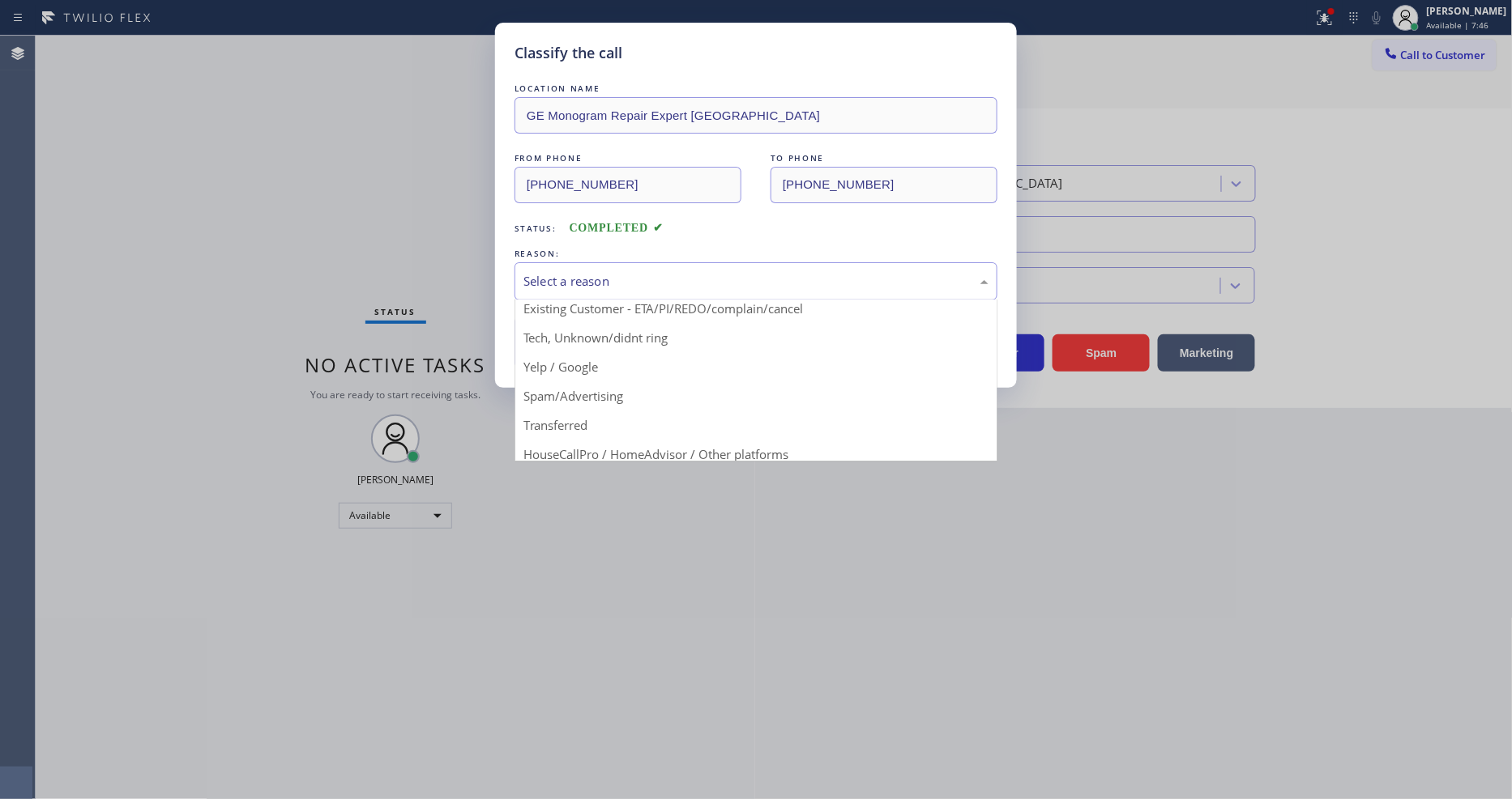
scroll to position [101, 0]
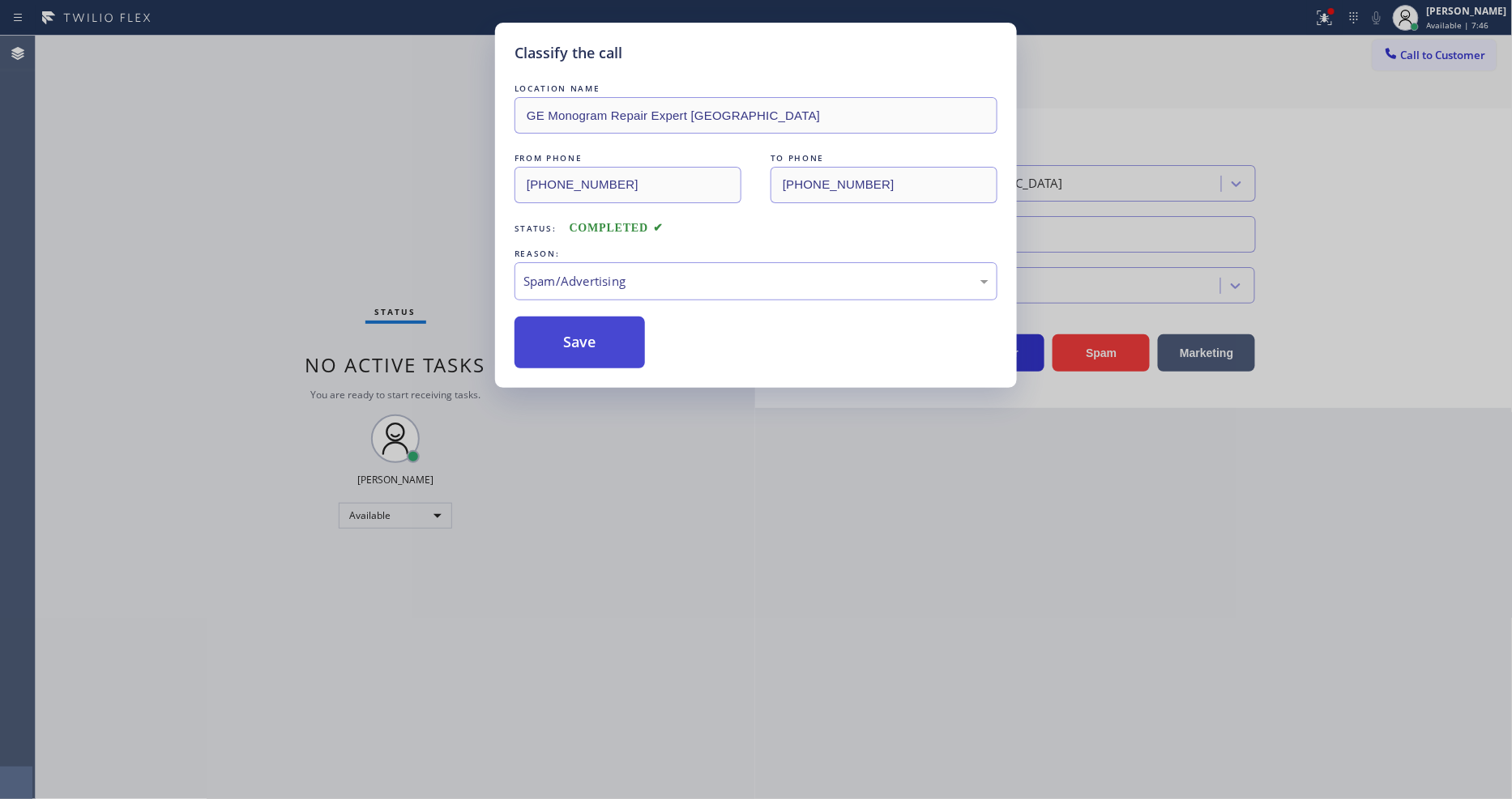
click at [609, 326] on button "Save" at bounding box center [580, 343] width 131 height 52
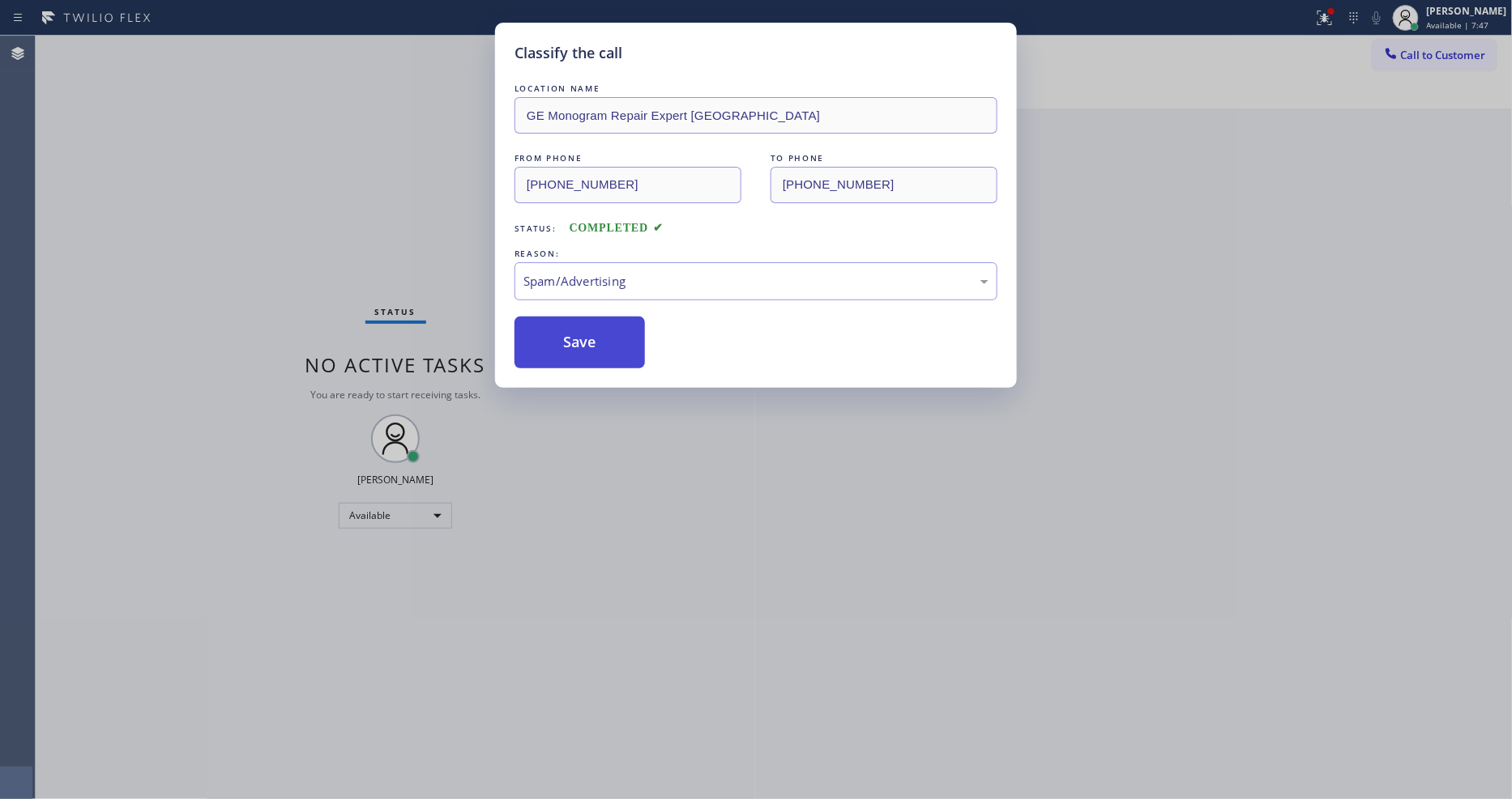
click at [609, 326] on button "Save" at bounding box center [580, 343] width 131 height 52
drag, startPoint x: 609, startPoint y: 326, endPoint x: 478, endPoint y: 16, distance: 336.5
click at [606, 319] on button "Save" at bounding box center [580, 343] width 131 height 52
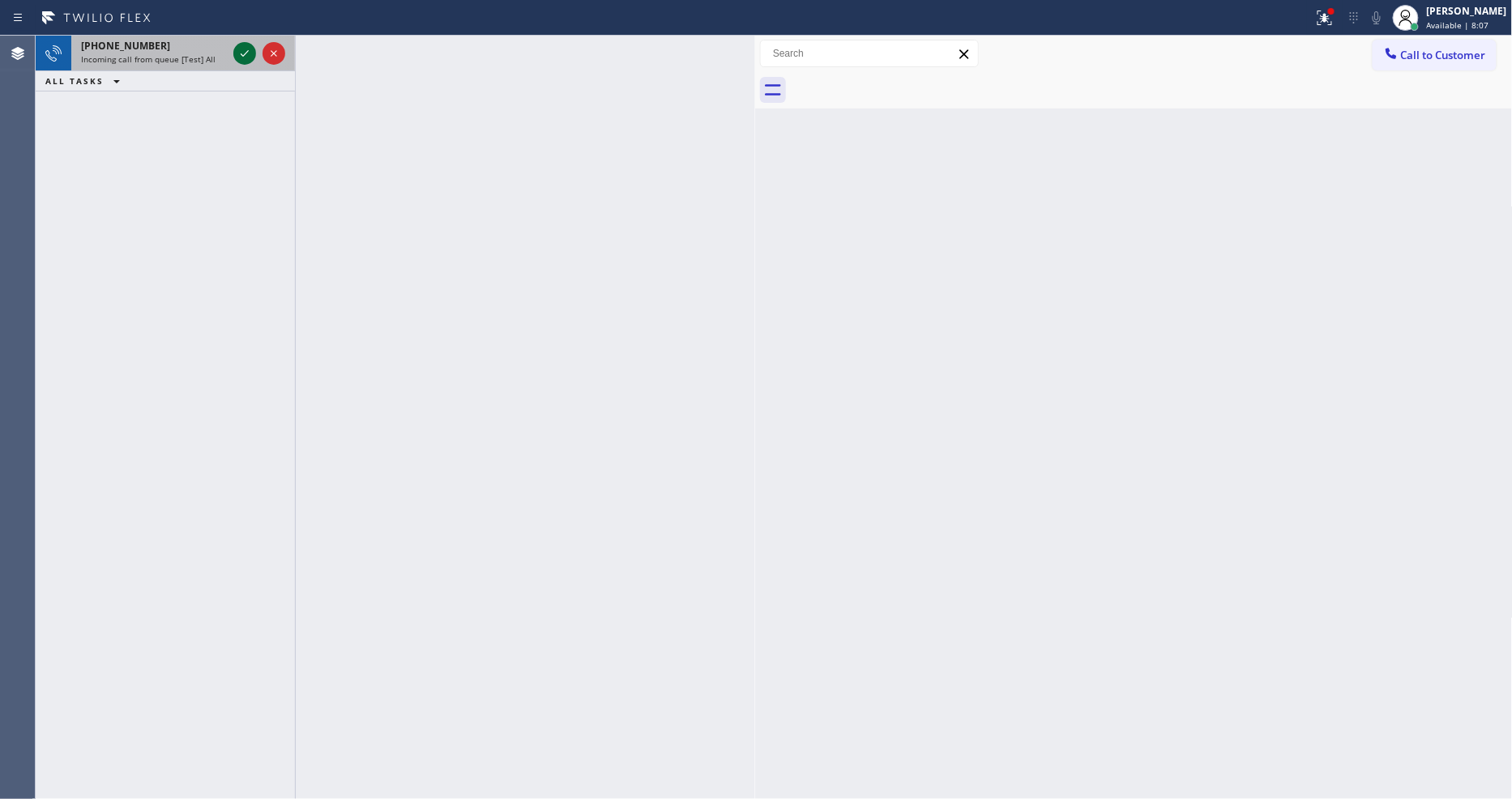
drag, startPoint x: 239, startPoint y: 42, endPoint x: 239, endPoint y: 52, distance: 10.0
click at [239, 44] on div at bounding box center [259, 53] width 58 height 35
click at [239, 52] on icon at bounding box center [245, 53] width 19 height 19
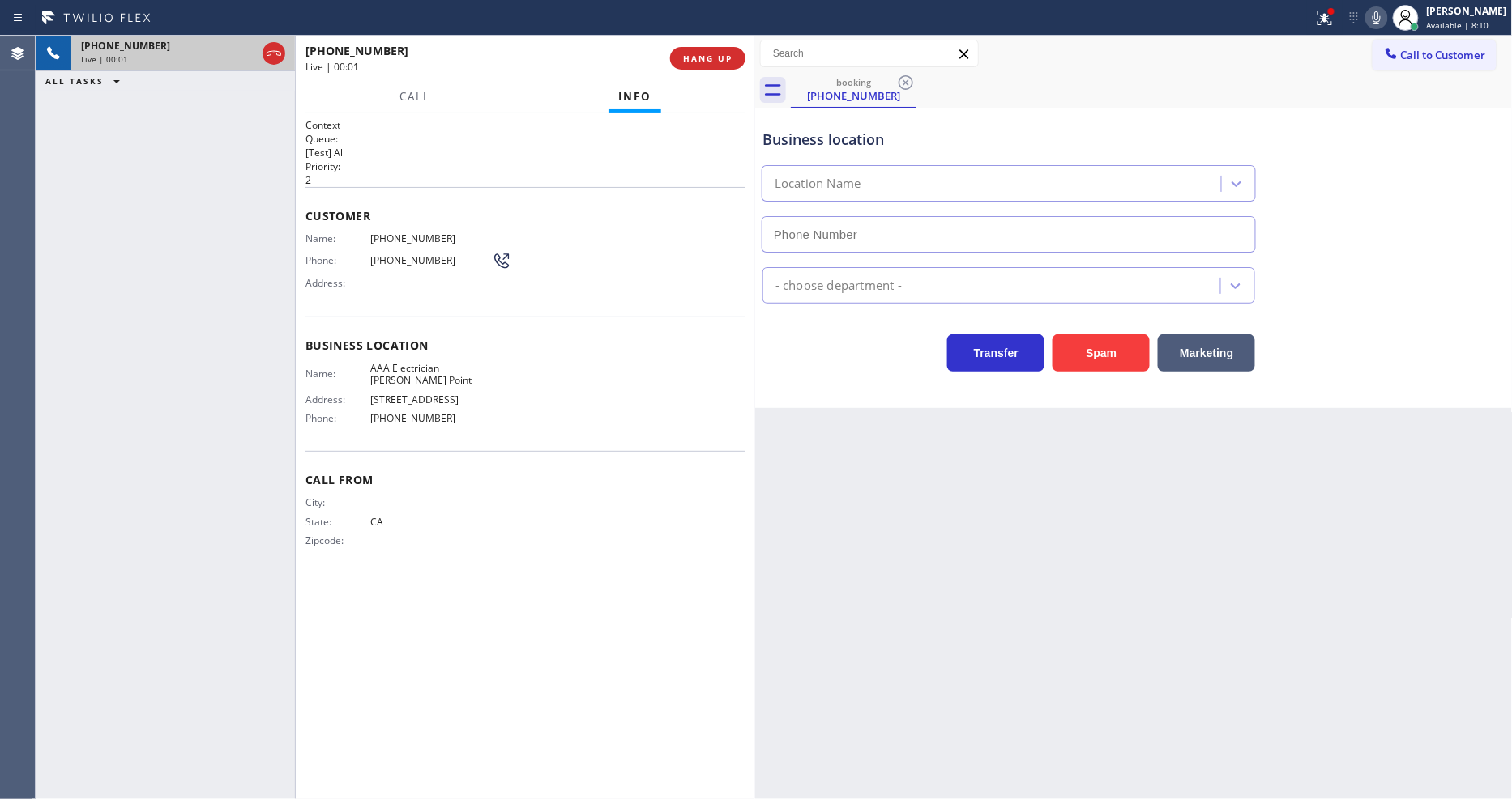
type input "[PHONE_NUMBER]"
click at [351, 267] on div "Name: [PHONE_NUMBER] Phone: [PHONE_NUMBER] Address:" at bounding box center [408, 263] width 205 height 64
click at [699, 67] on button "HANG UP" at bounding box center [707, 58] width 75 height 23
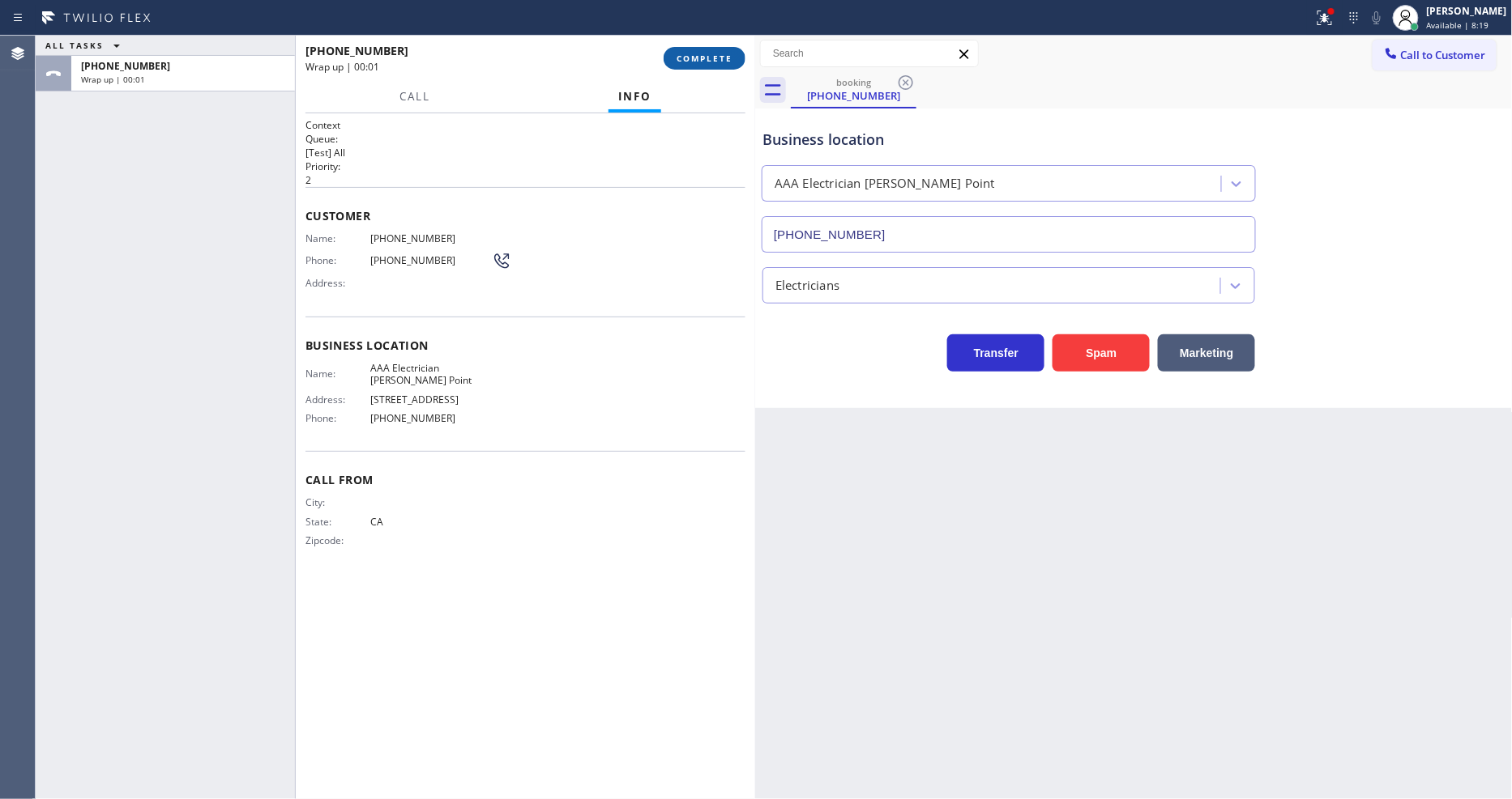
click at [700, 58] on span "COMPLETE" at bounding box center [704, 58] width 56 height 11
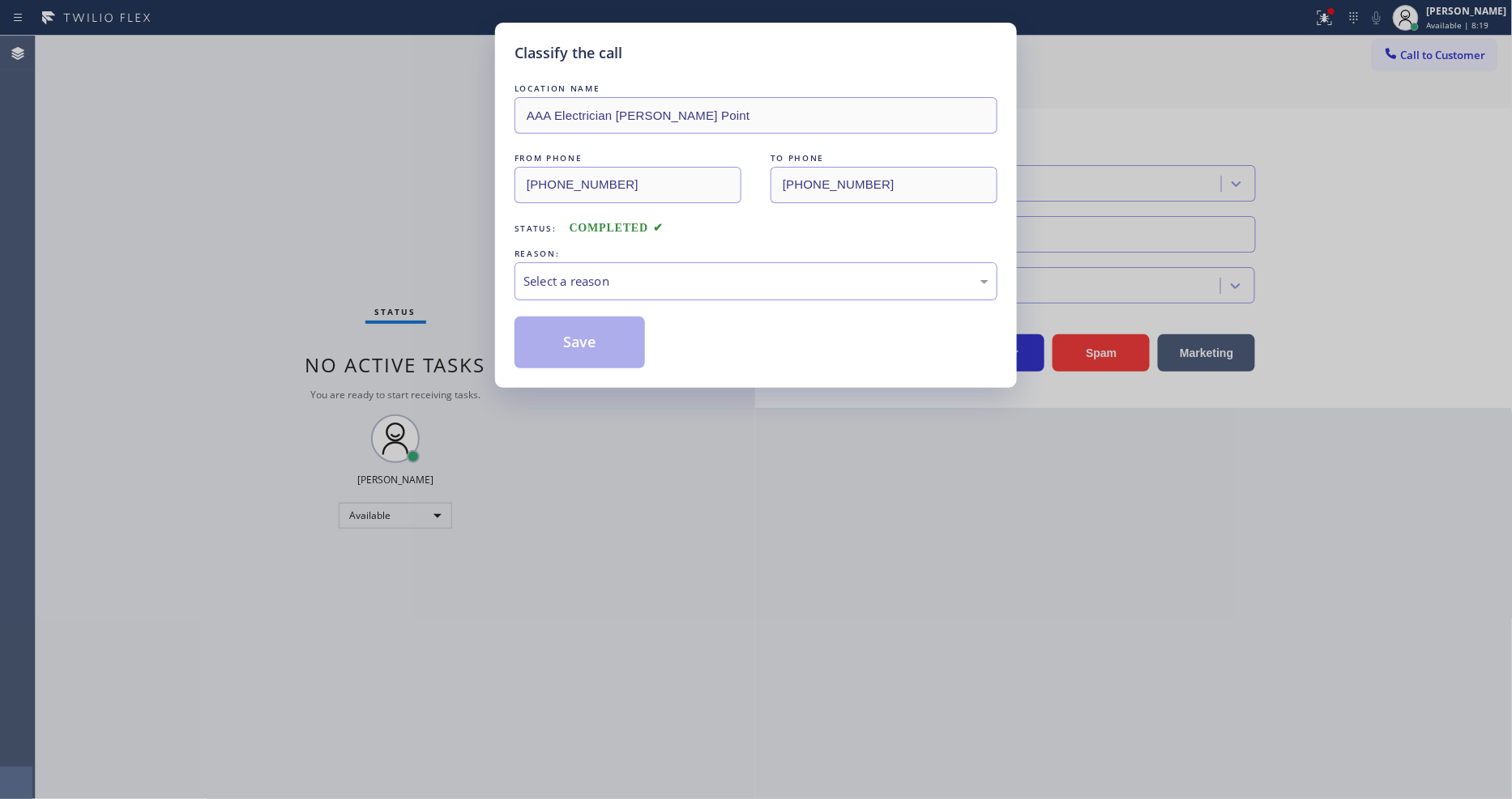
click at [643, 281] on div "Select a reason" at bounding box center [756, 282] width 465 height 19
click at [617, 336] on button "Save" at bounding box center [580, 343] width 131 height 52
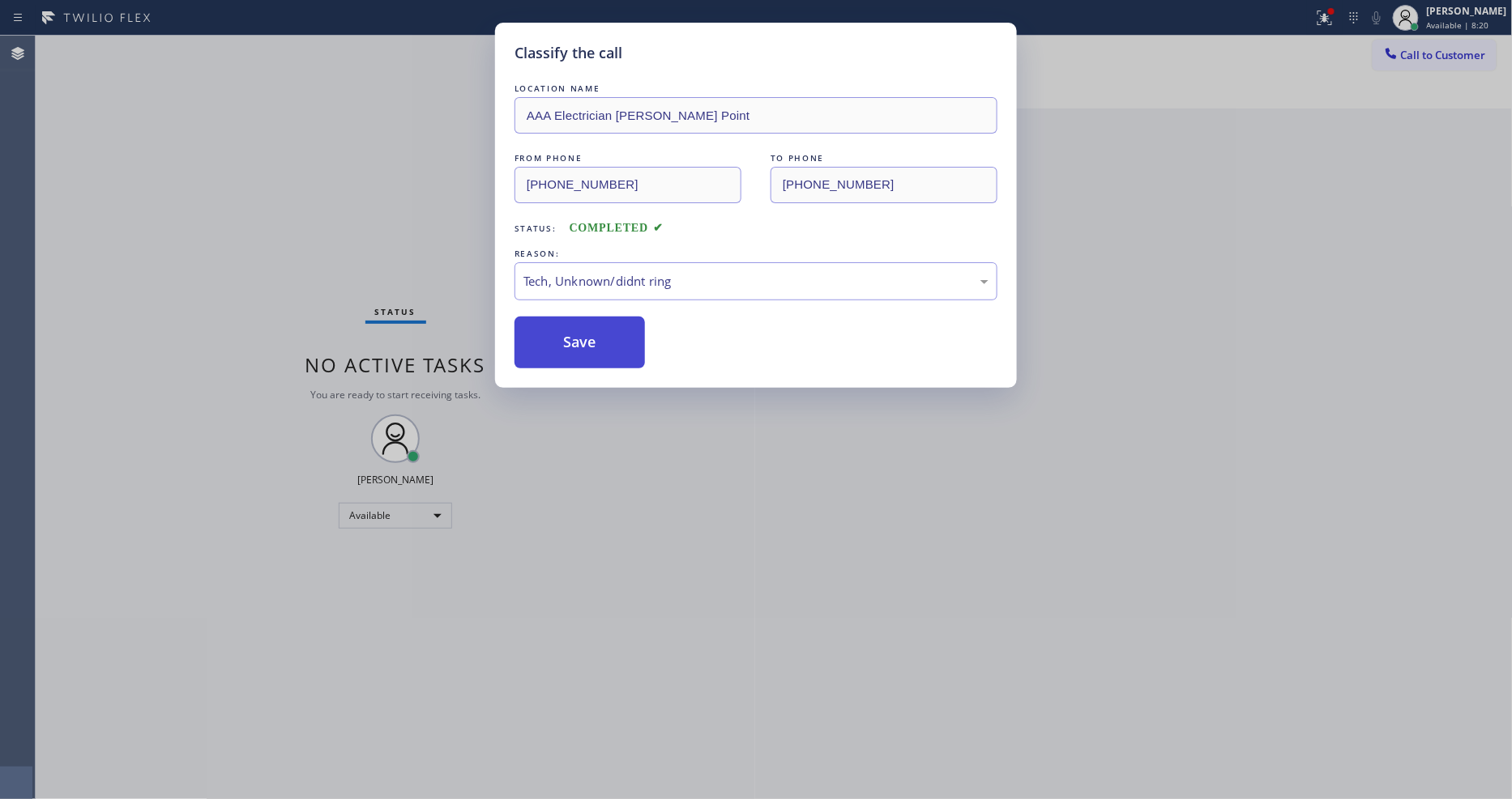
click at [617, 336] on button "Save" at bounding box center [580, 343] width 131 height 52
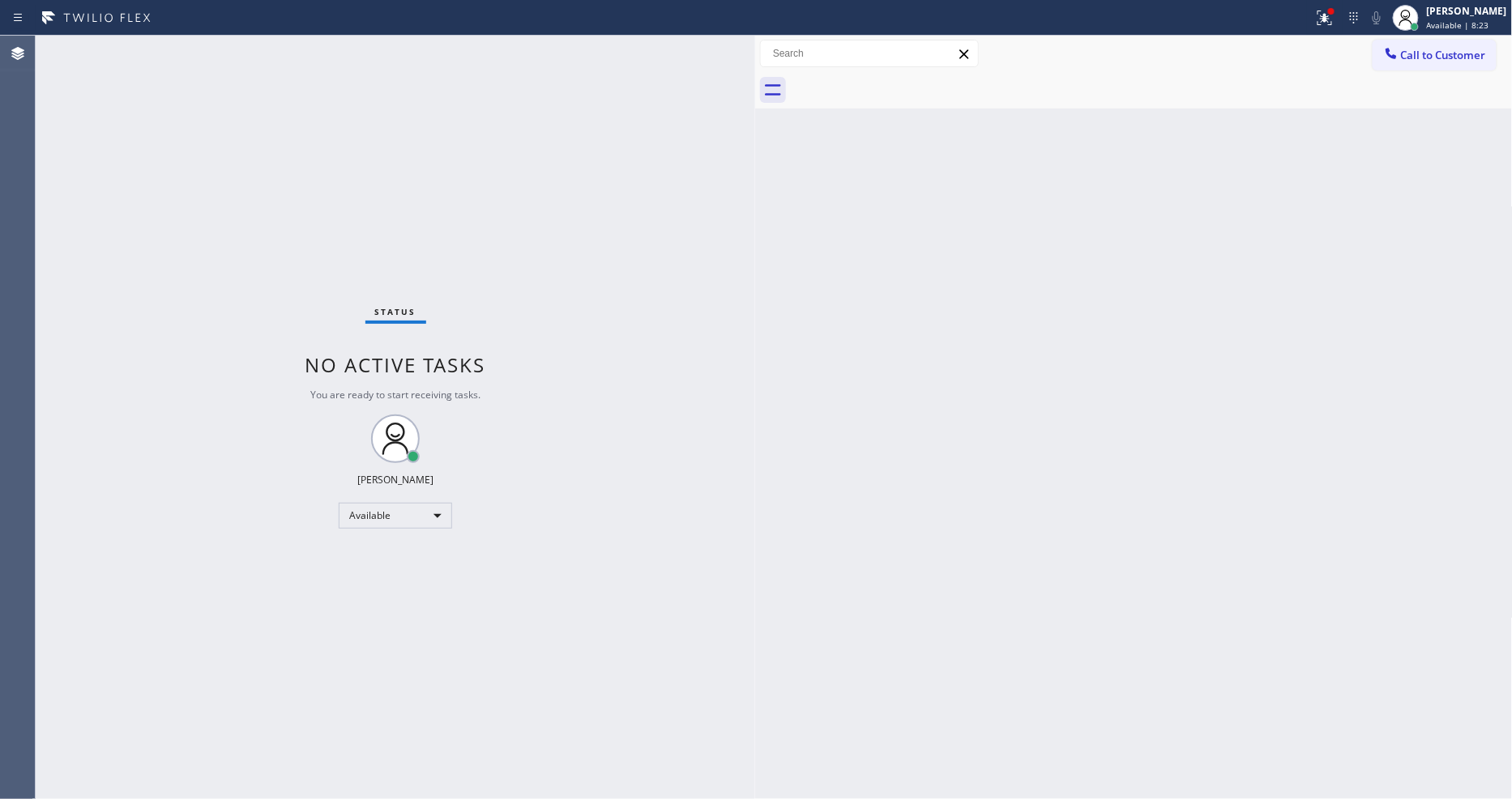
click at [702, 574] on div "Status No active tasks You are ready to start receiving tasks. [PERSON_NAME] Av…" at bounding box center [394, 417] width 719 height 764
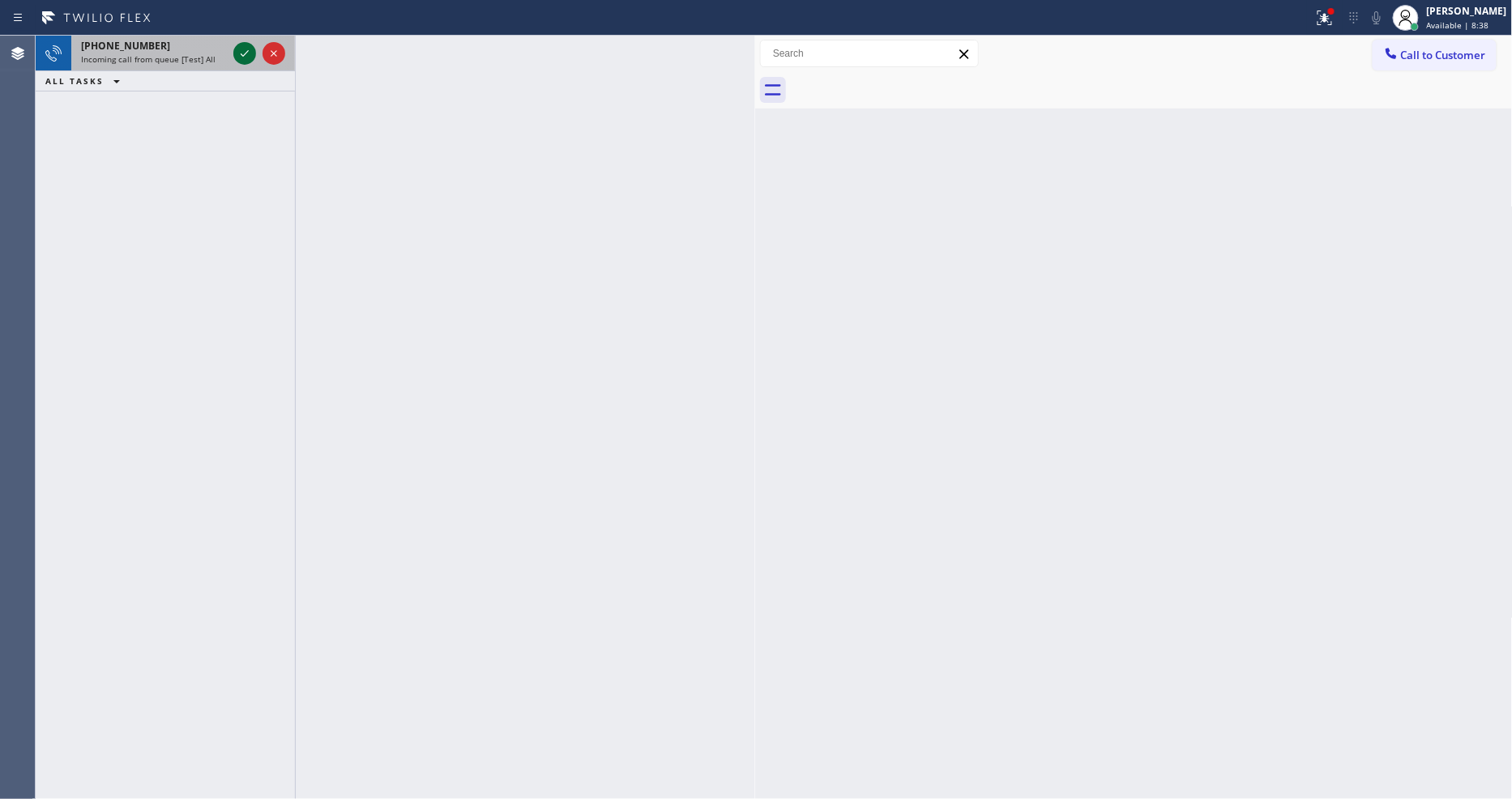
click at [245, 47] on icon at bounding box center [245, 53] width 19 height 19
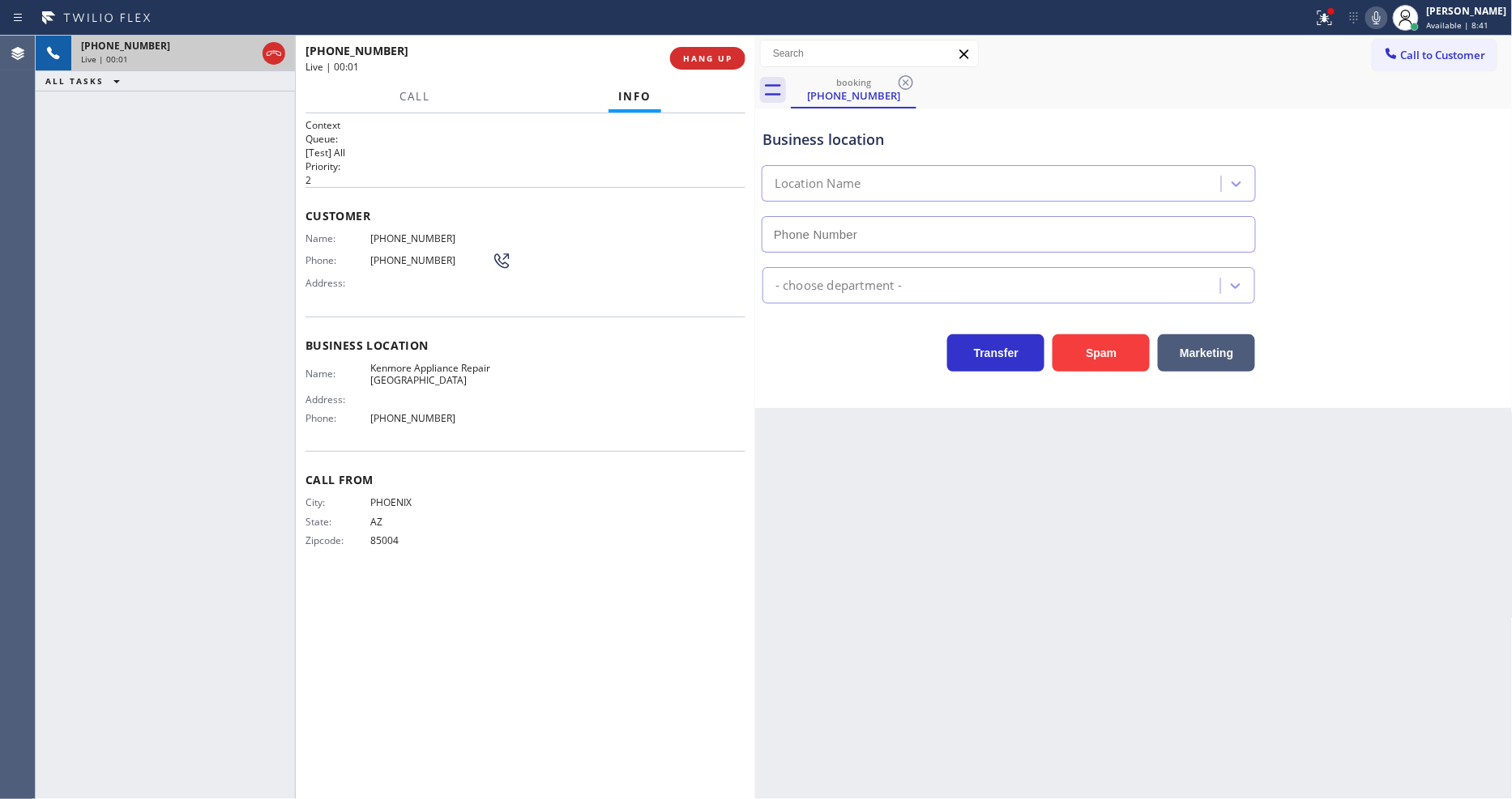
type input "[PHONE_NUMBER]"
click at [696, 61] on span "HANG UP" at bounding box center [708, 58] width 50 height 11
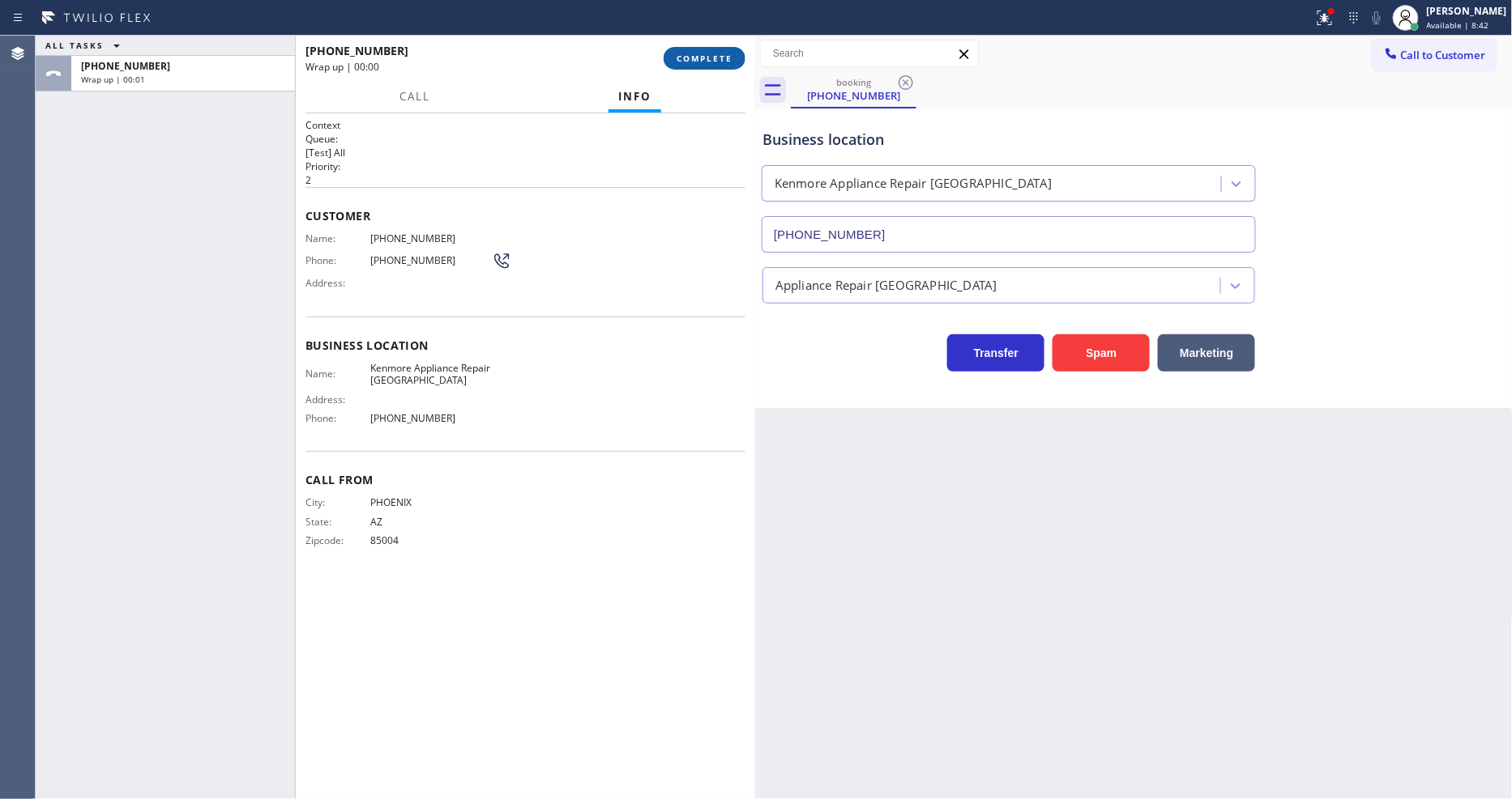
click at [697, 61] on span "COMPLETE" at bounding box center [704, 58] width 56 height 11
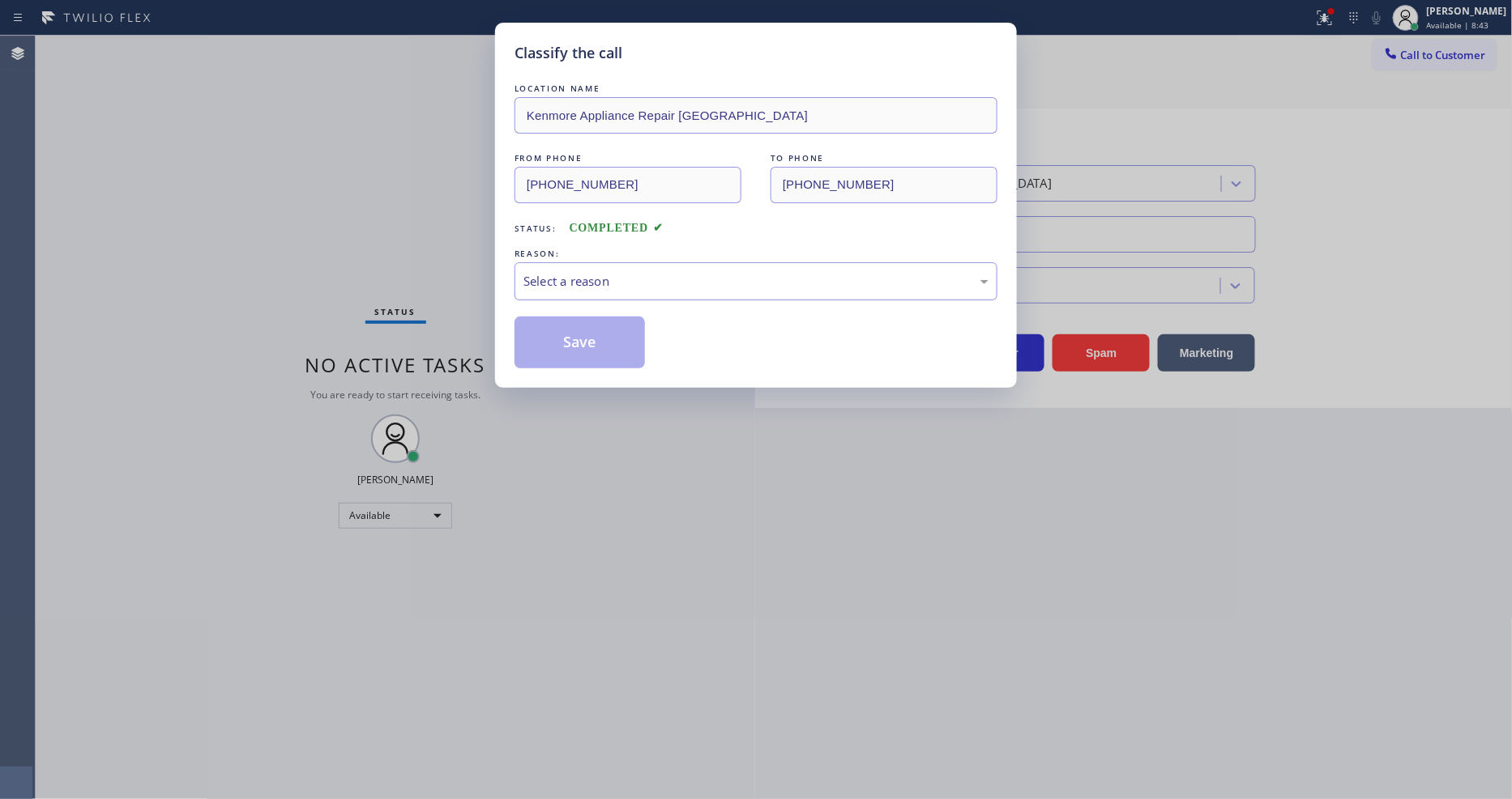
click at [627, 272] on div "Select a reason" at bounding box center [756, 282] width 465 height 19
click at [598, 319] on button "Save" at bounding box center [580, 343] width 131 height 52
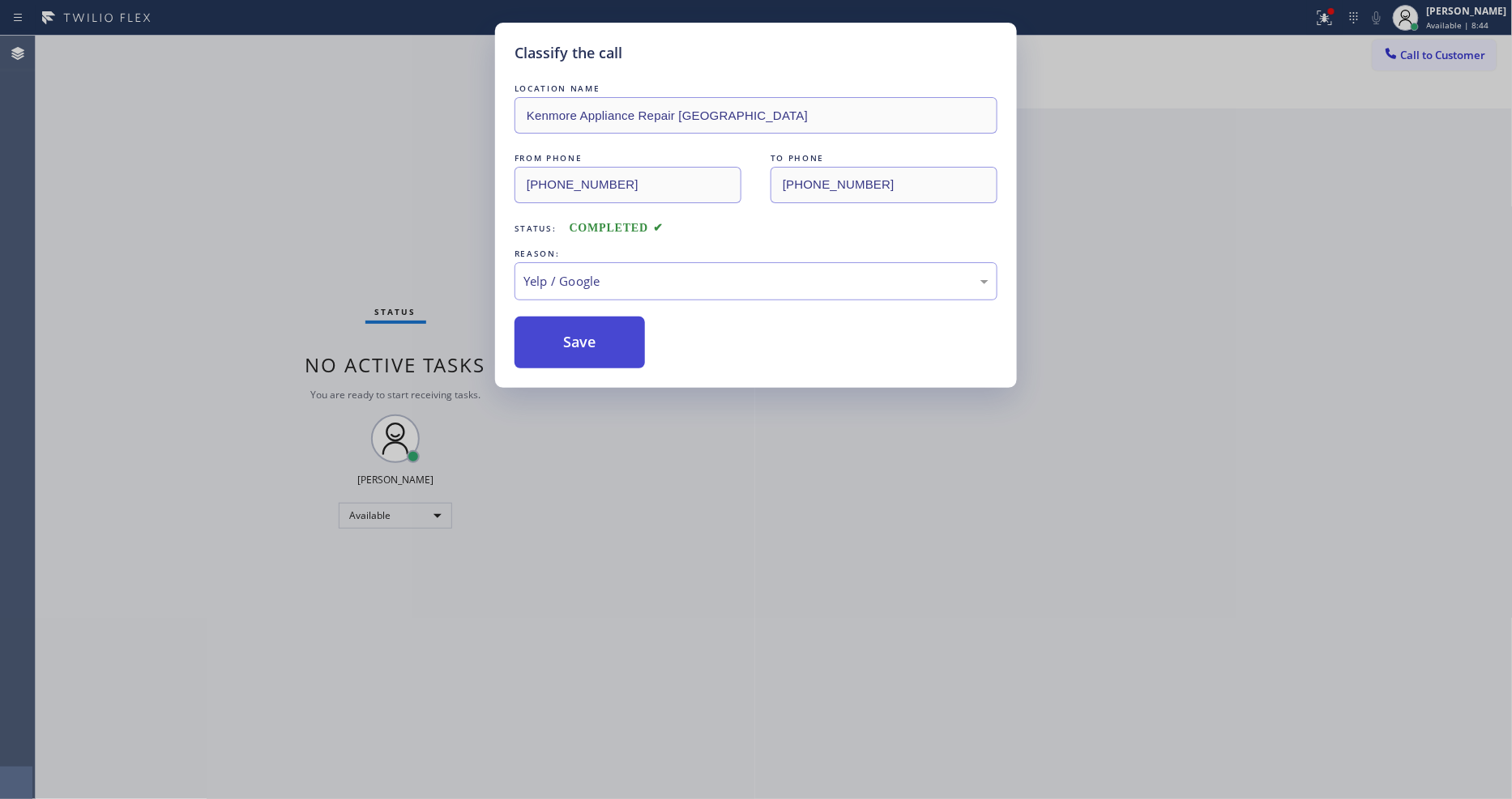
click at [598, 319] on button "Save" at bounding box center [580, 343] width 131 height 52
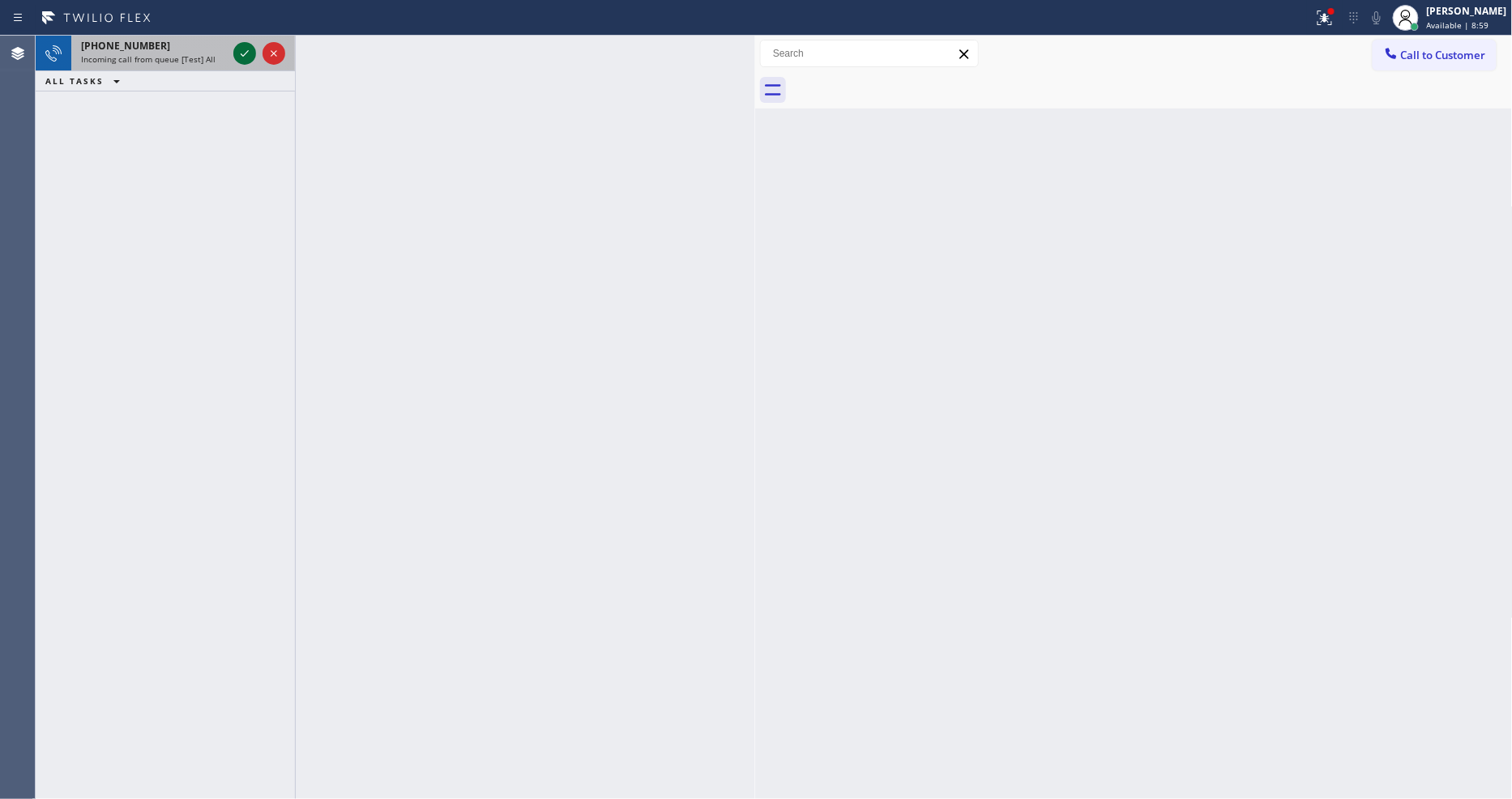
click at [243, 52] on icon at bounding box center [245, 53] width 19 height 19
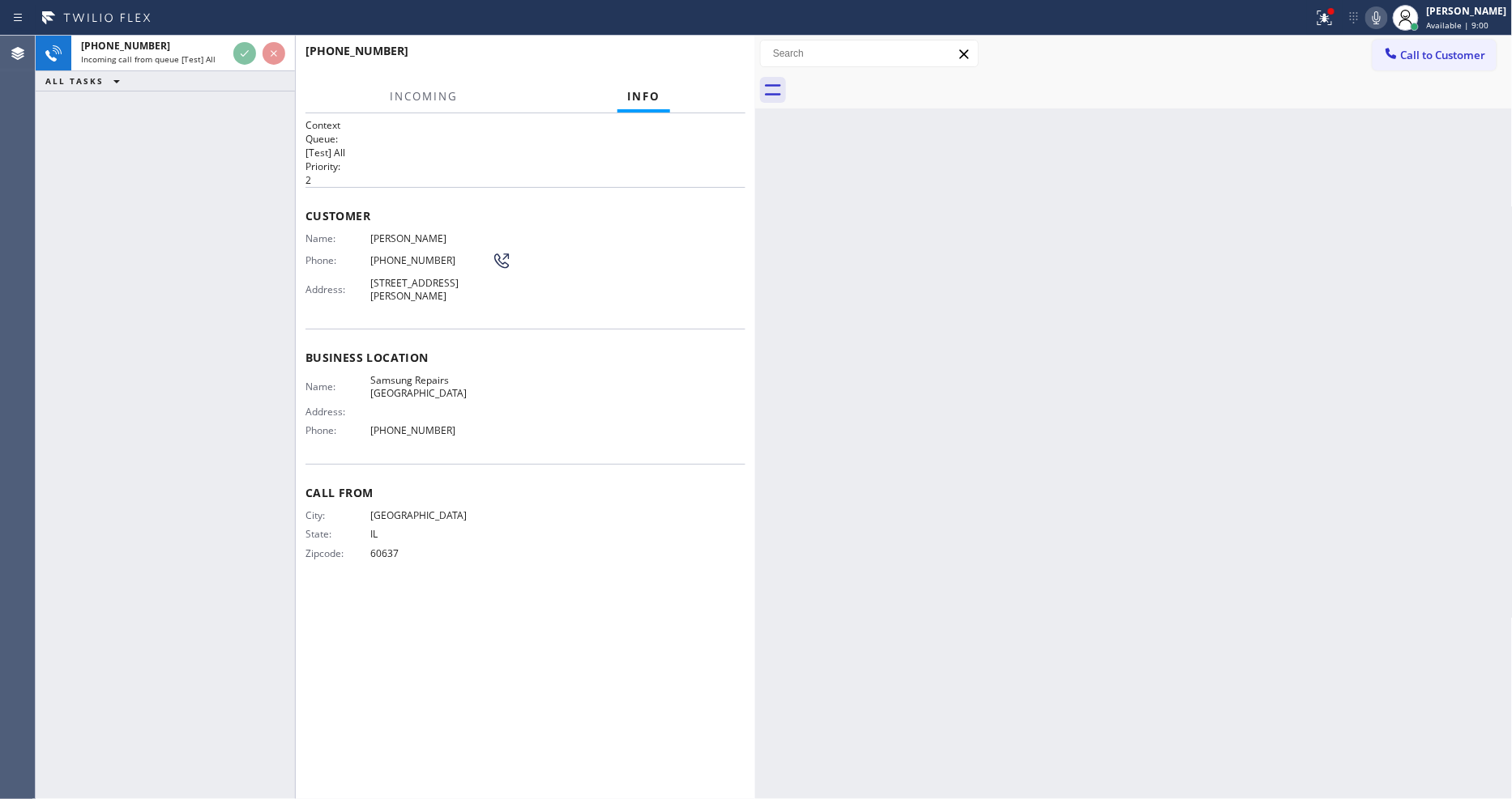
click at [601, 243] on div "Name: [PERSON_NAME] Phone: [PHONE_NUMBER] Address: [STREET_ADDRESS][PERSON_NAME]" at bounding box center [525, 270] width 440 height 76
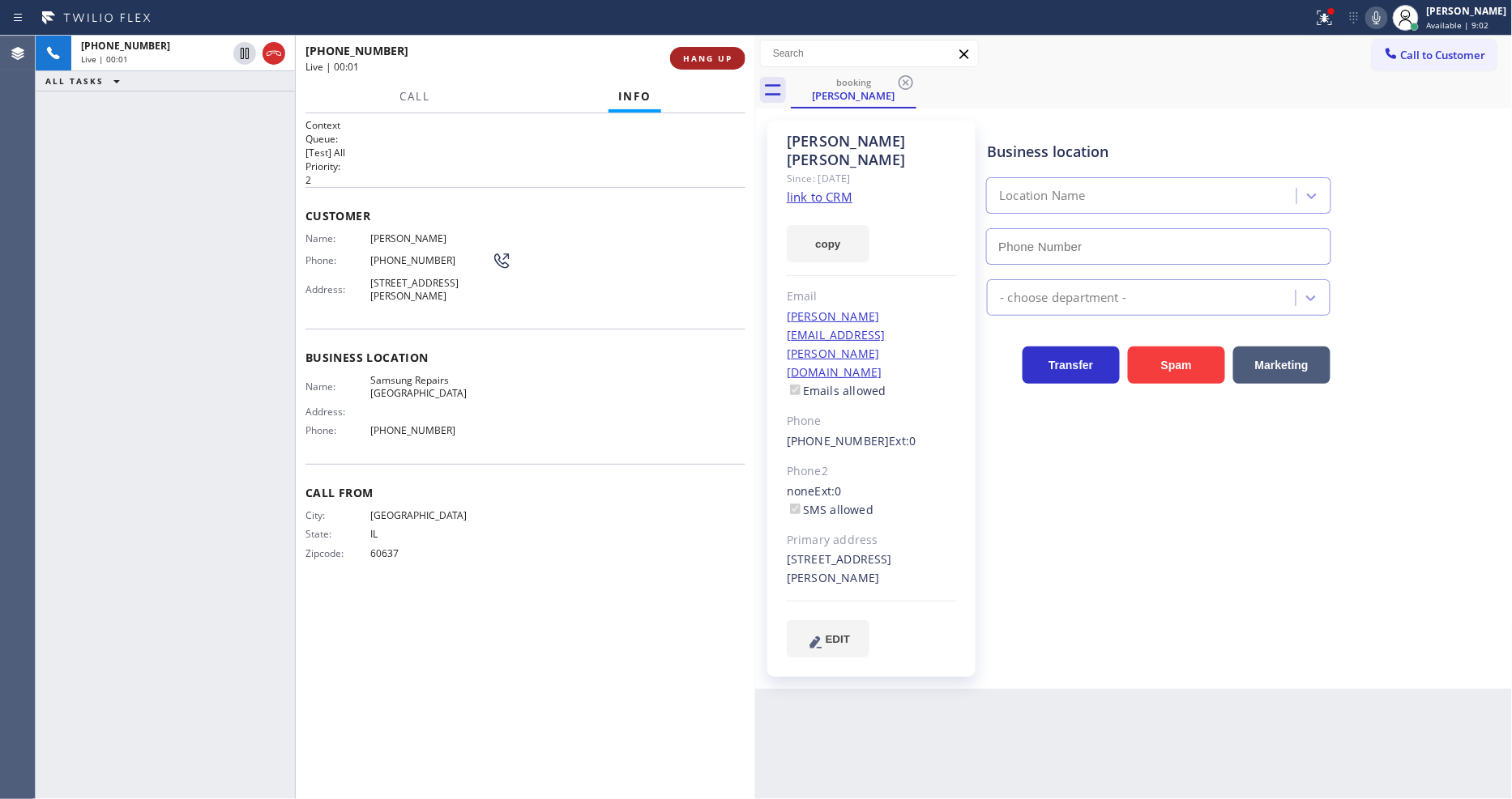
type input "[PHONE_NUMBER]"
click at [944, 648] on div "Back to Dashboard Change Sender ID Customers Technicians Select a contact Outbo…" at bounding box center [1134, 417] width 757 height 764
click at [727, 61] on span "HANG UP" at bounding box center [708, 58] width 50 height 11
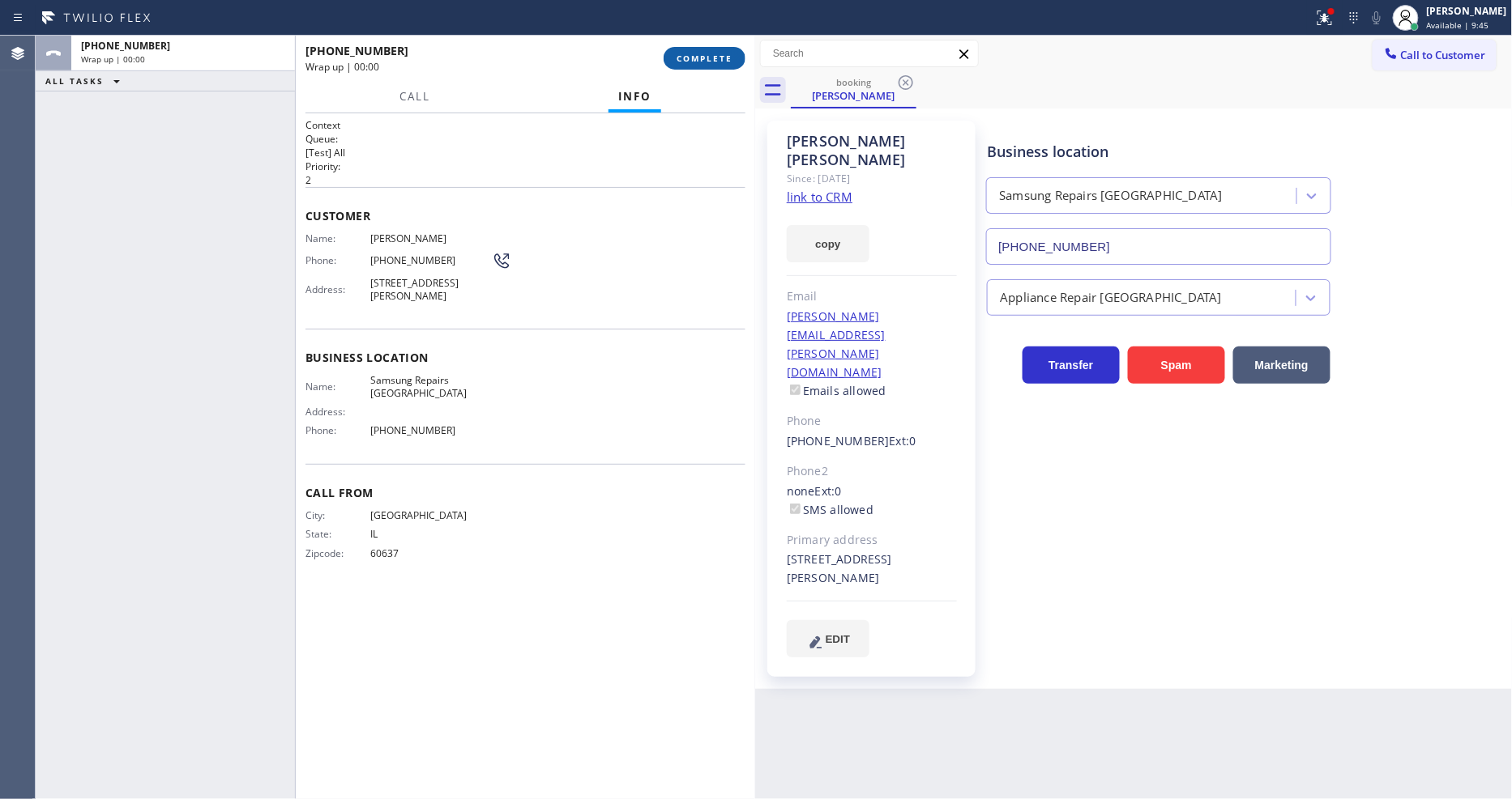
click at [727, 61] on span "COMPLETE" at bounding box center [704, 58] width 56 height 11
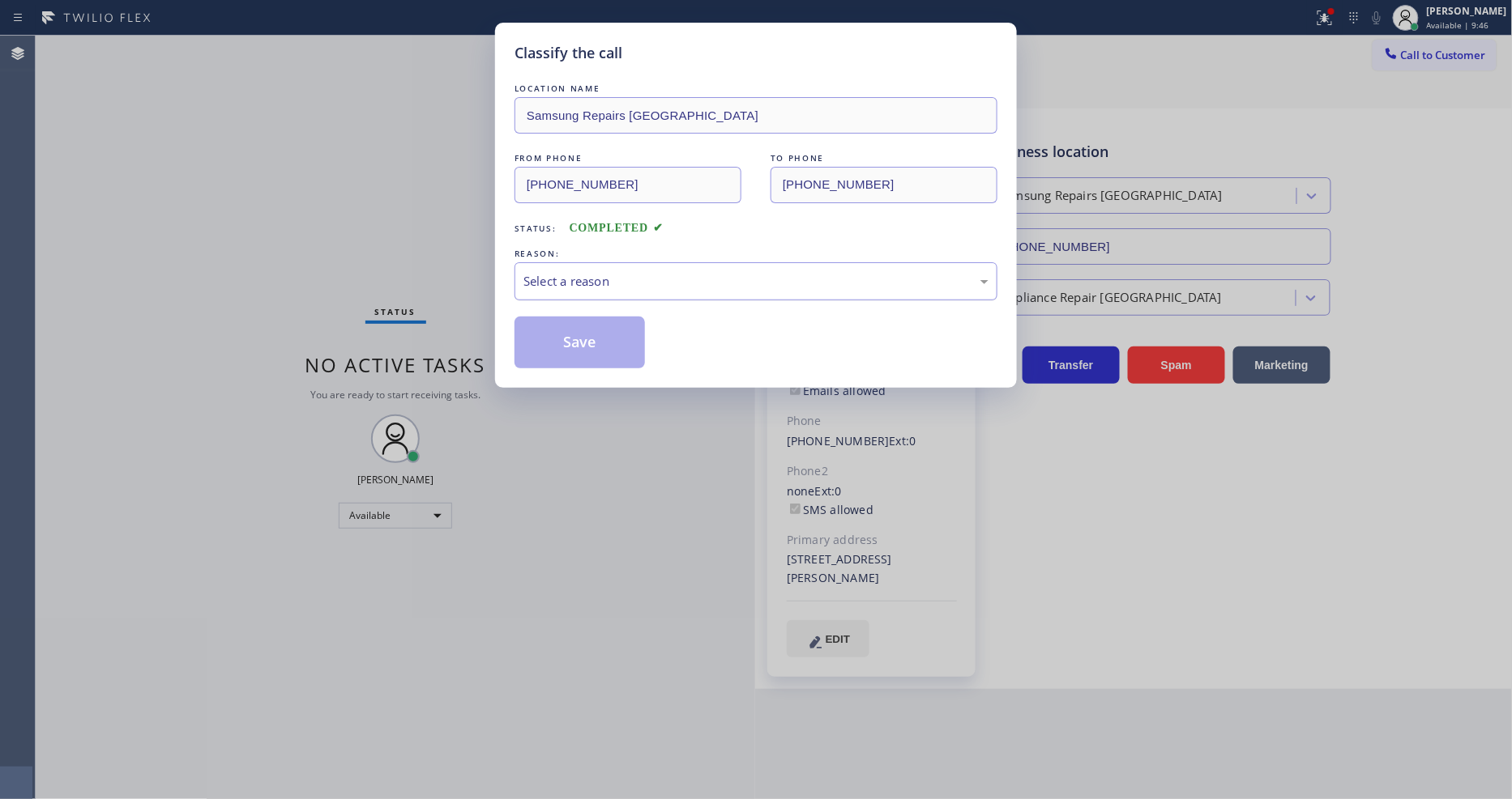
click at [650, 277] on div "Select a reason" at bounding box center [756, 282] width 465 height 19
click at [617, 326] on button "Save" at bounding box center [580, 343] width 131 height 52
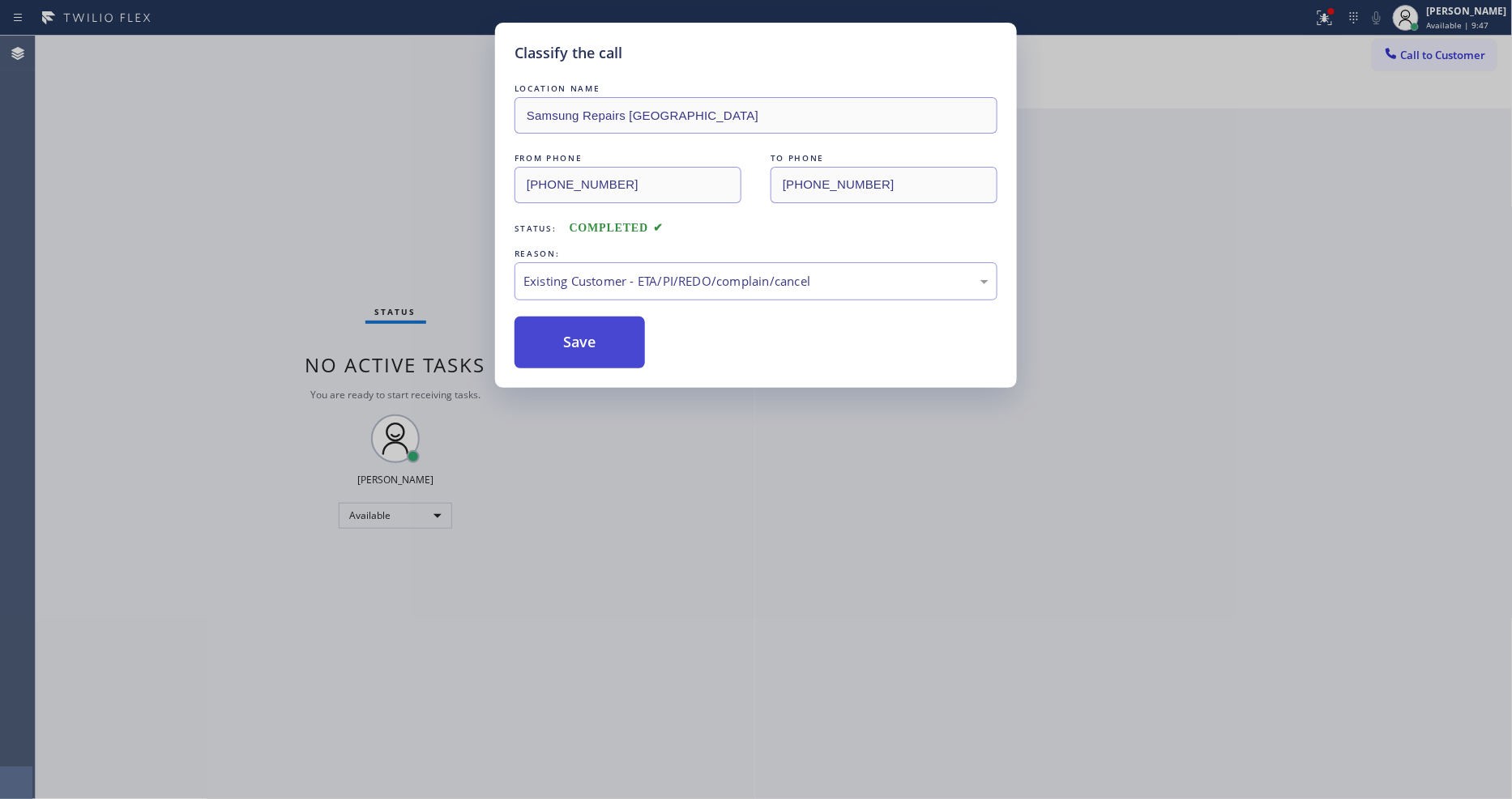
drag, startPoint x: 617, startPoint y: 326, endPoint x: 651, endPoint y: 701, distance: 376.5
click at [616, 339] on button "Save" at bounding box center [580, 343] width 131 height 52
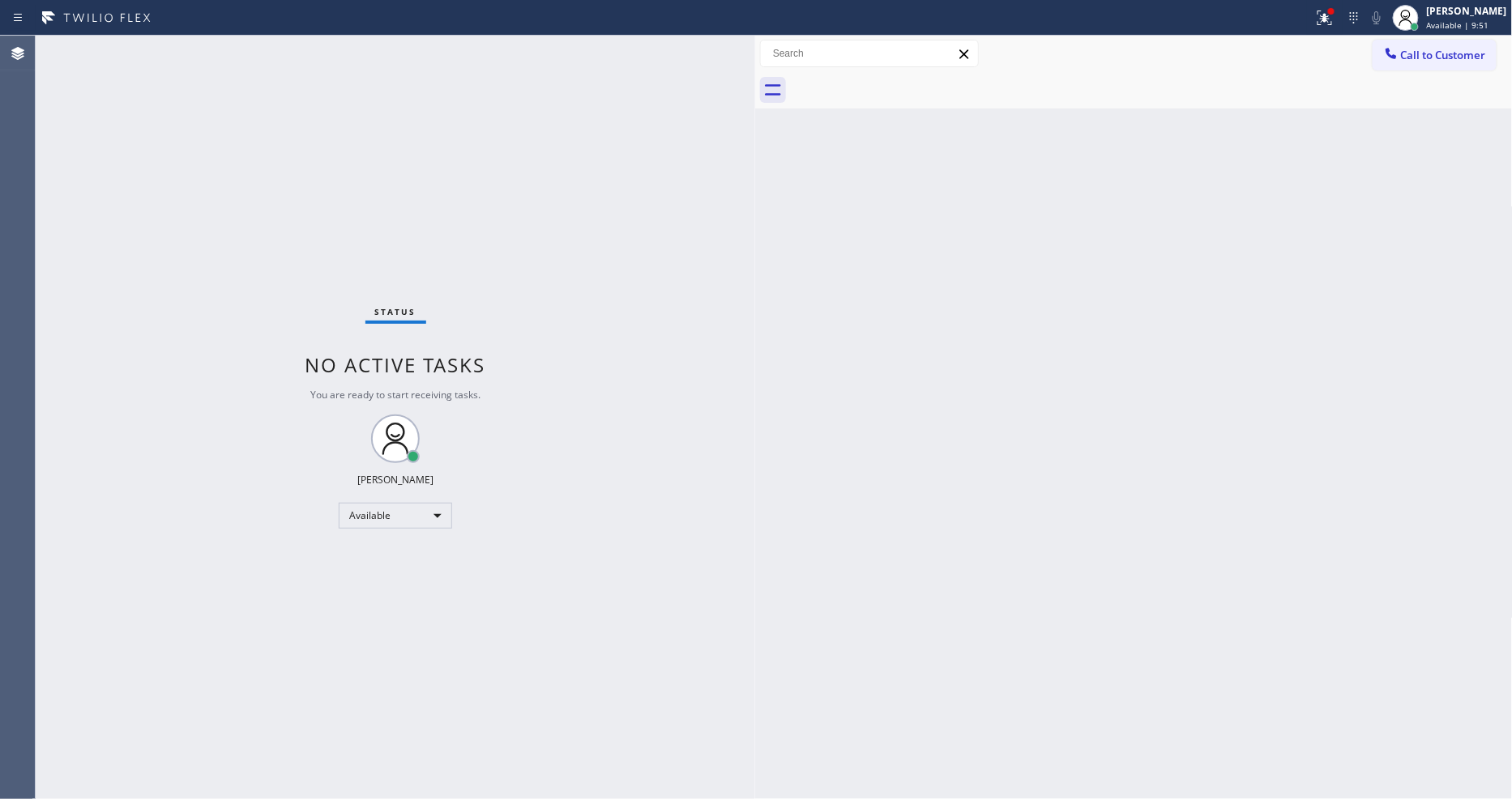
drag, startPoint x: 406, startPoint y: 648, endPoint x: 456, endPoint y: 653, distance: 50.2
click at [406, 648] on div "Status No active tasks You are ready to start receiving tasks. [PERSON_NAME] Av…" at bounding box center [394, 417] width 719 height 764
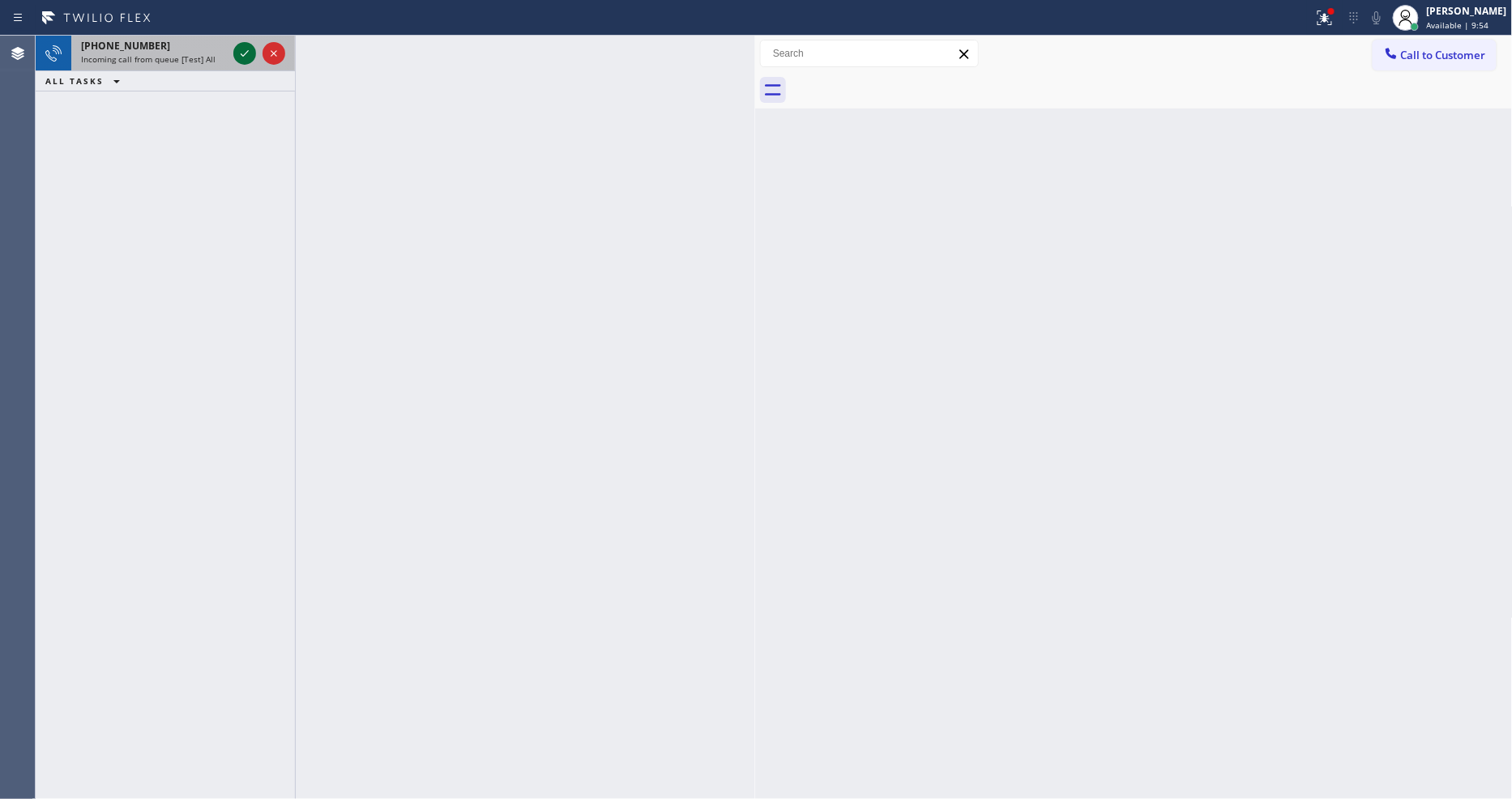
click at [245, 52] on icon at bounding box center [245, 53] width 19 height 19
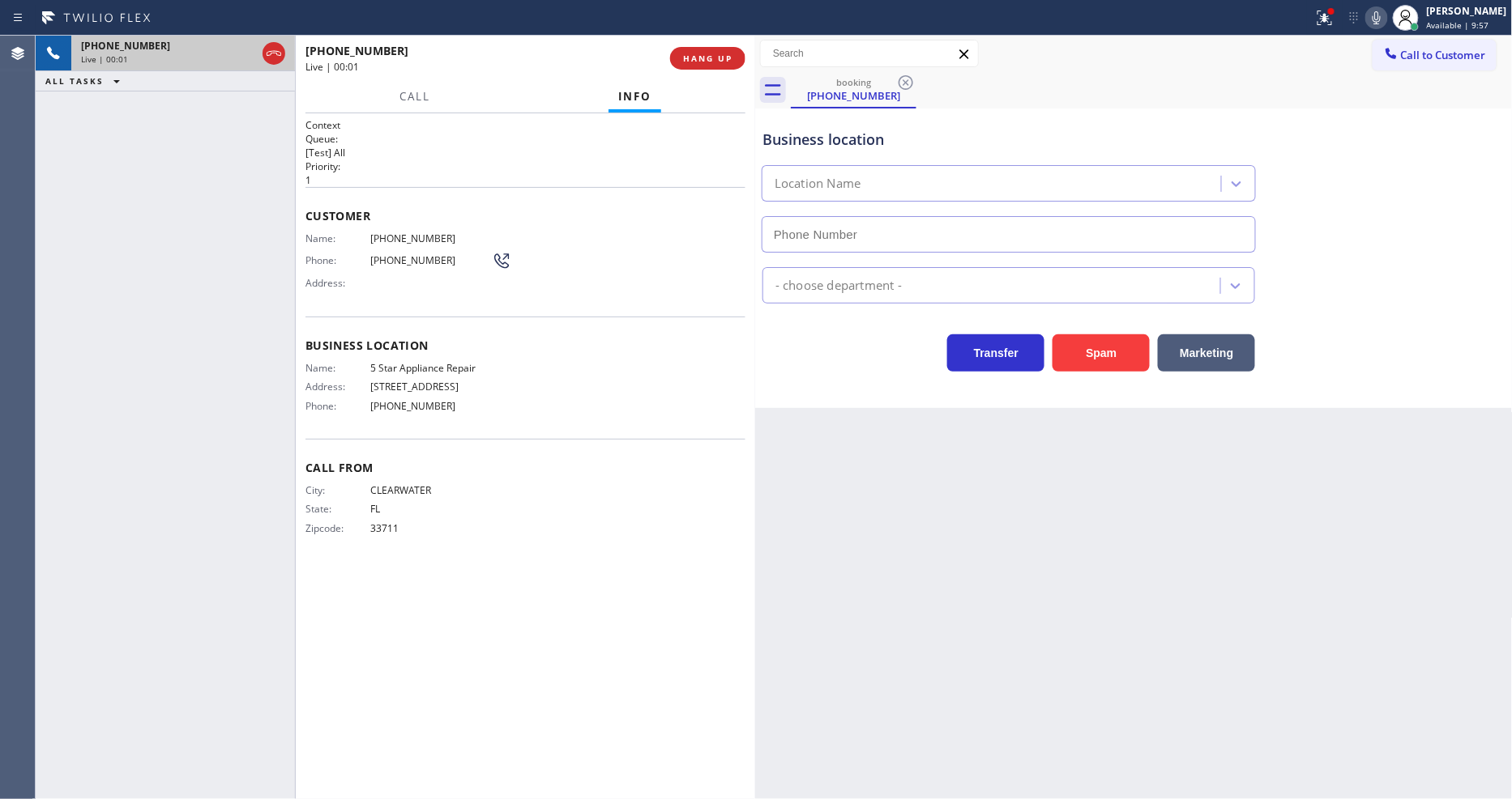
type input "[PHONE_NUMBER]"
click at [1340, 31] on button at bounding box center [1324, 17] width 35 height 35
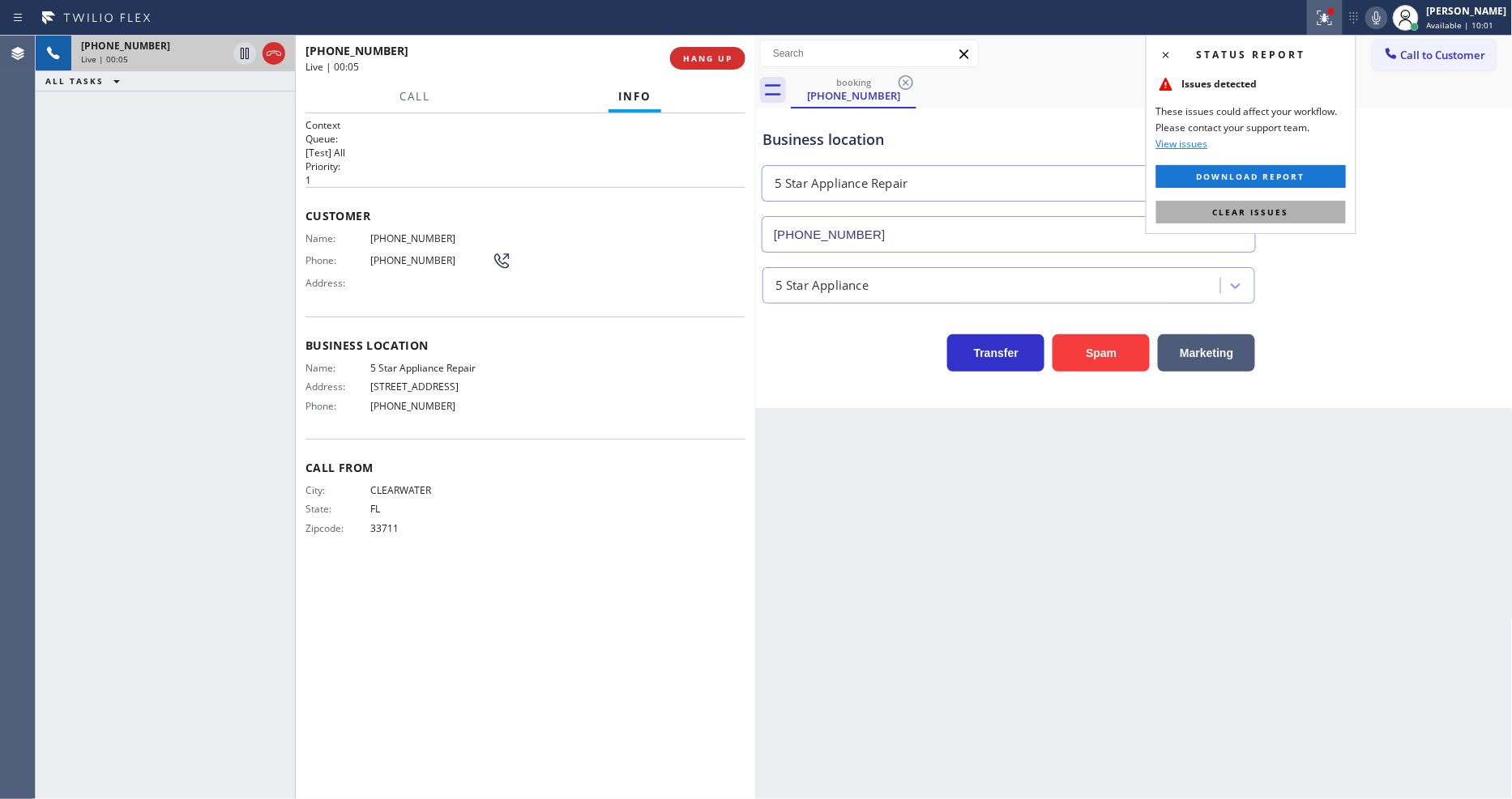
click at [1251, 220] on button "Clear issues" at bounding box center [1250, 212] width 189 height 23
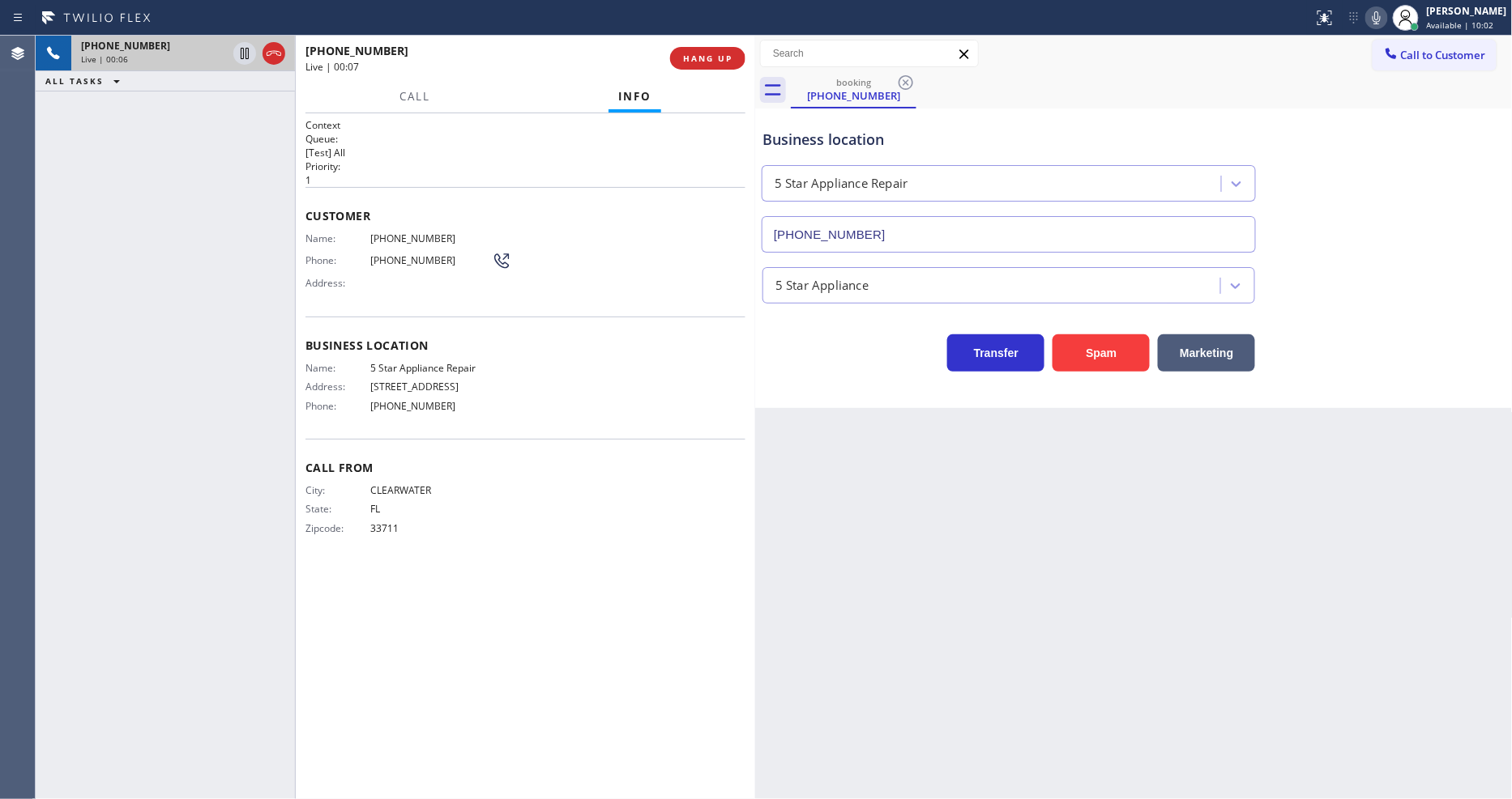
click at [456, 366] on span "5 Star Appliance Repair" at bounding box center [431, 368] width 121 height 12
copy span "5 Star Appliance Repair"
click at [248, 47] on icon at bounding box center [245, 53] width 19 height 19
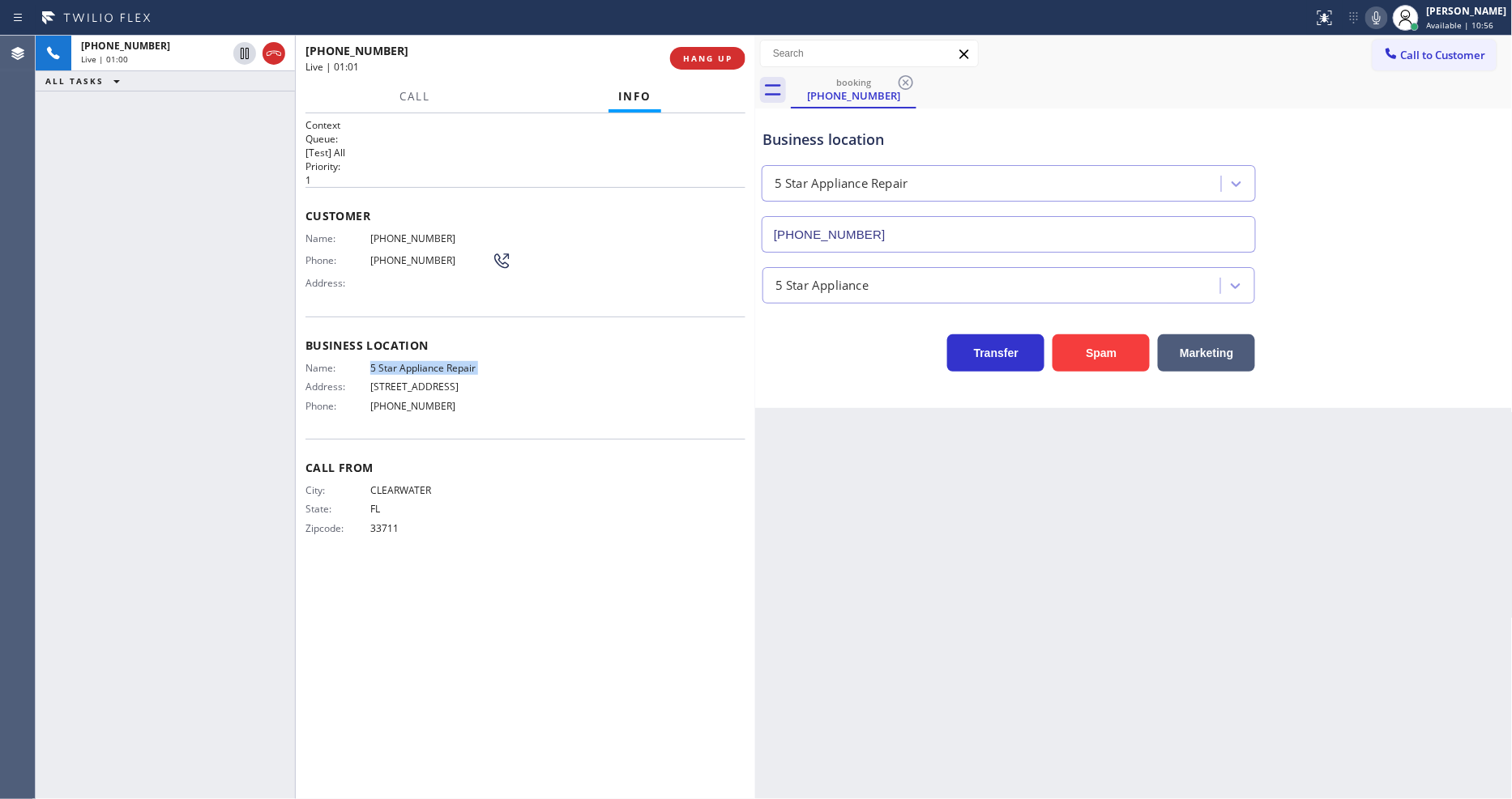
click at [1386, 13] on icon at bounding box center [1376, 17] width 19 height 19
click at [418, 90] on span "Call" at bounding box center [415, 95] width 31 height 14
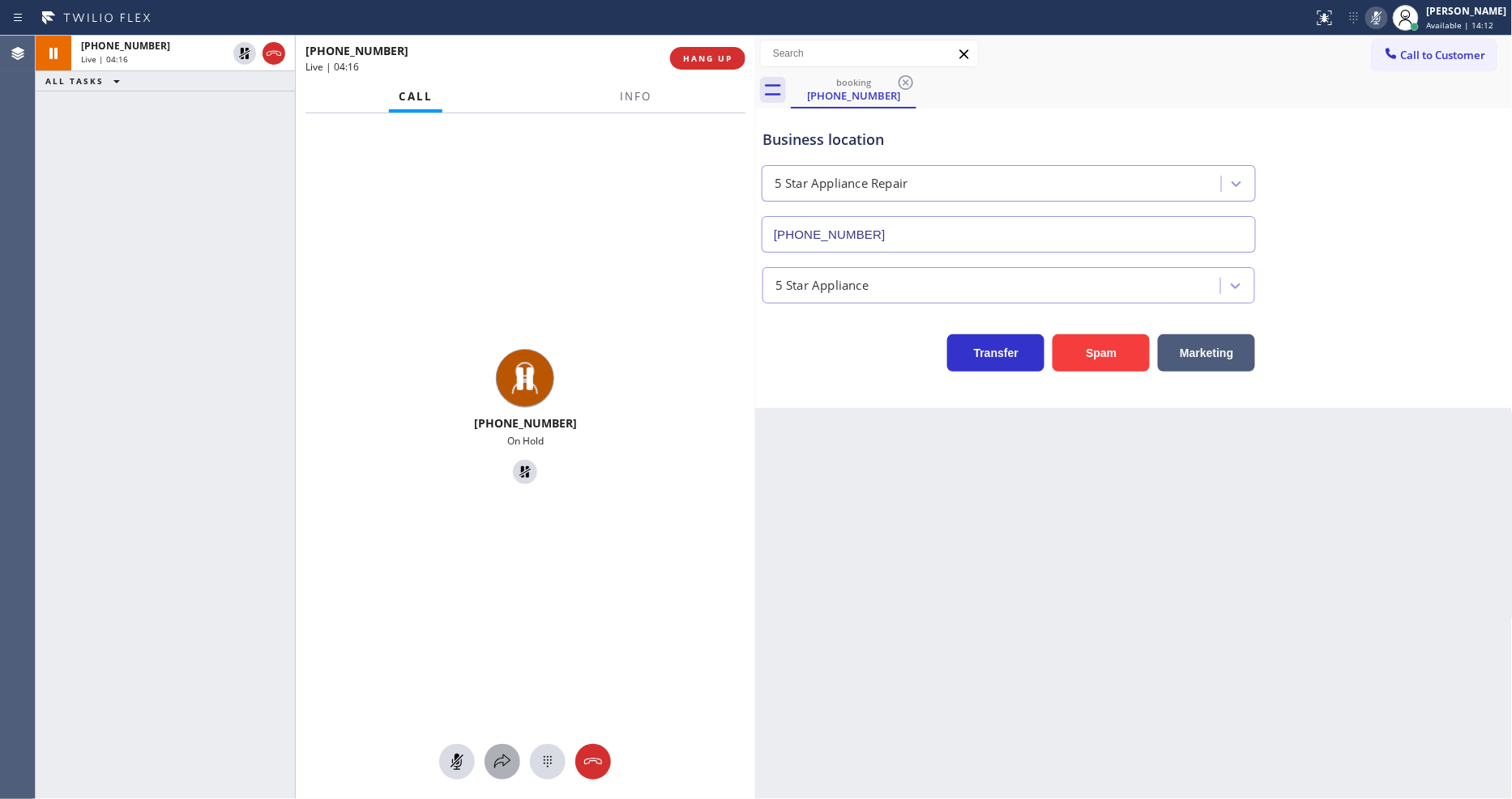
click at [499, 769] on icon at bounding box center [502, 762] width 19 height 19
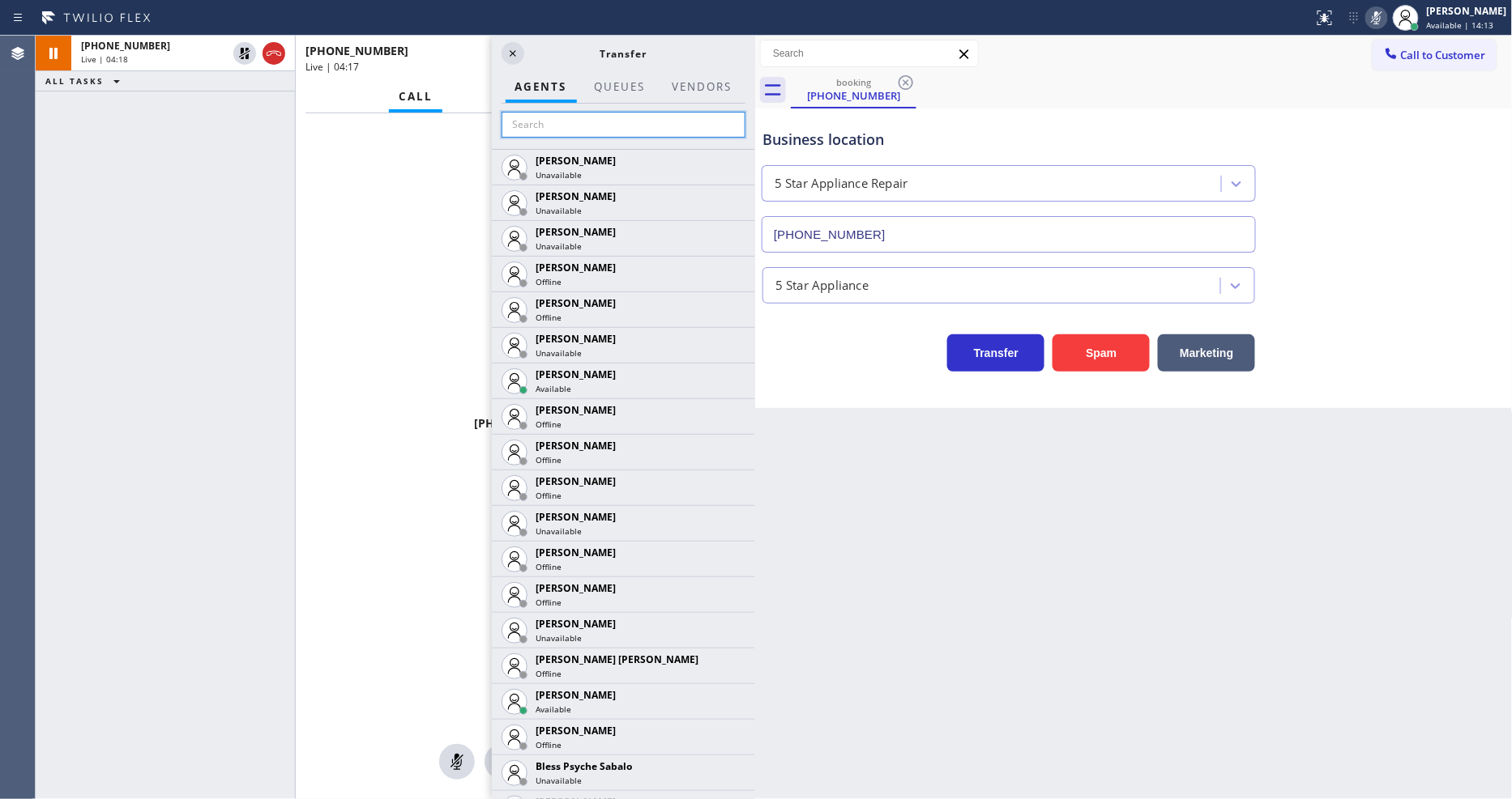
click at [554, 121] on input "text" at bounding box center [623, 124] width 244 height 26
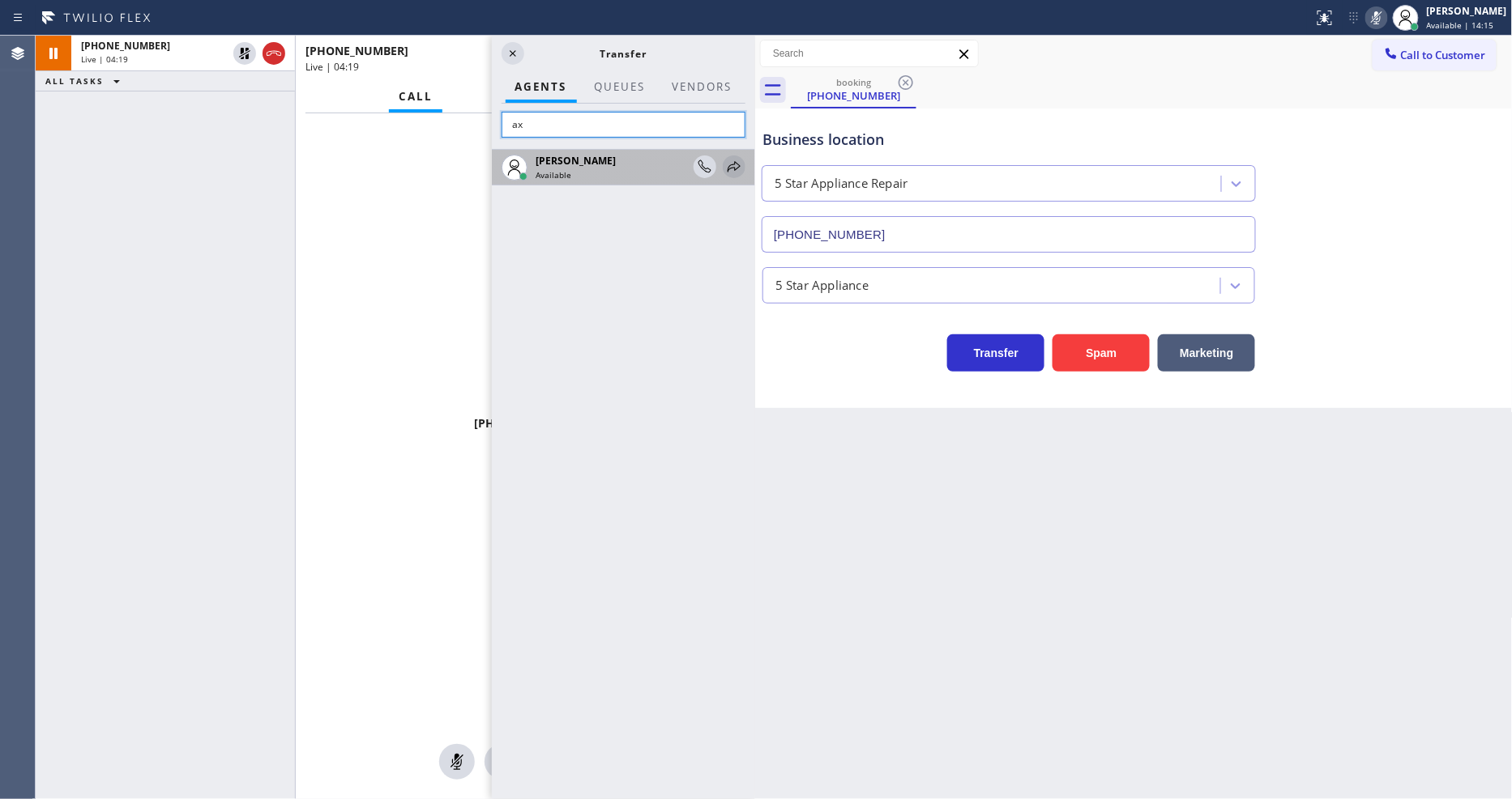
type input "ax"
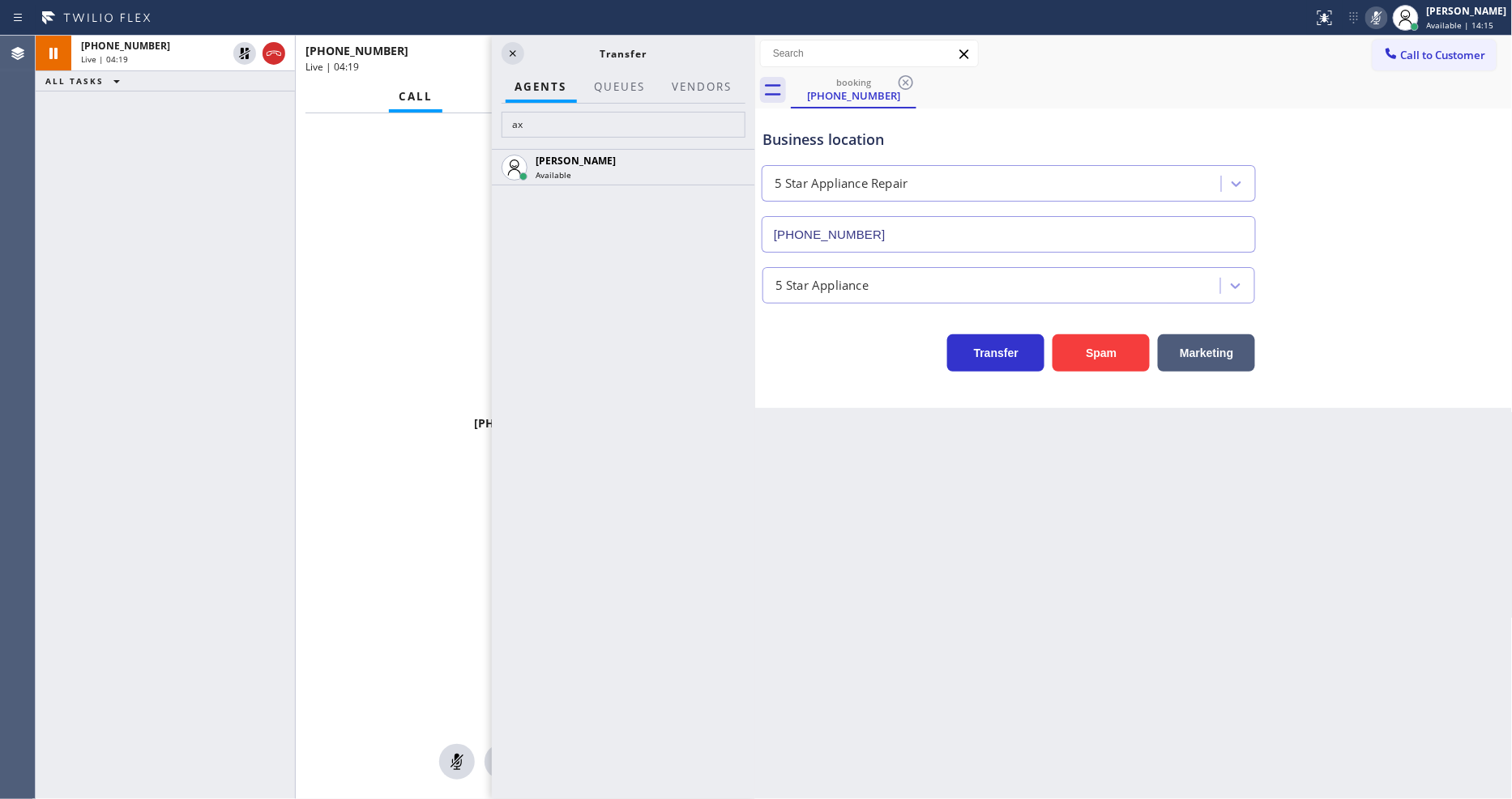
drag, startPoint x: 727, startPoint y: 164, endPoint x: 701, endPoint y: 158, distance: 26.7
click at [0, 0] on icon at bounding box center [0, 0] width 0 height 0
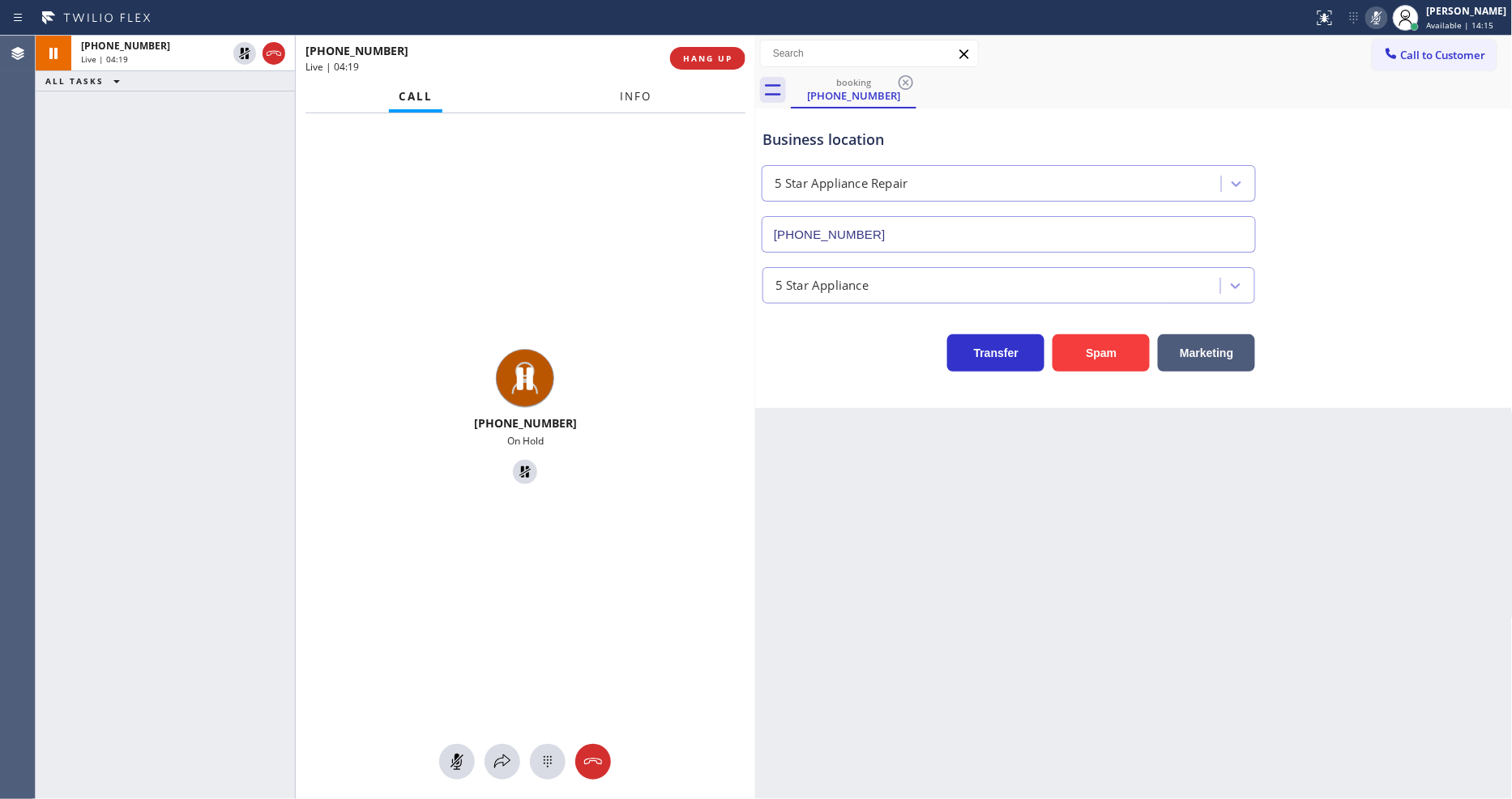
click at [627, 95] on span "Info" at bounding box center [635, 95] width 32 height 14
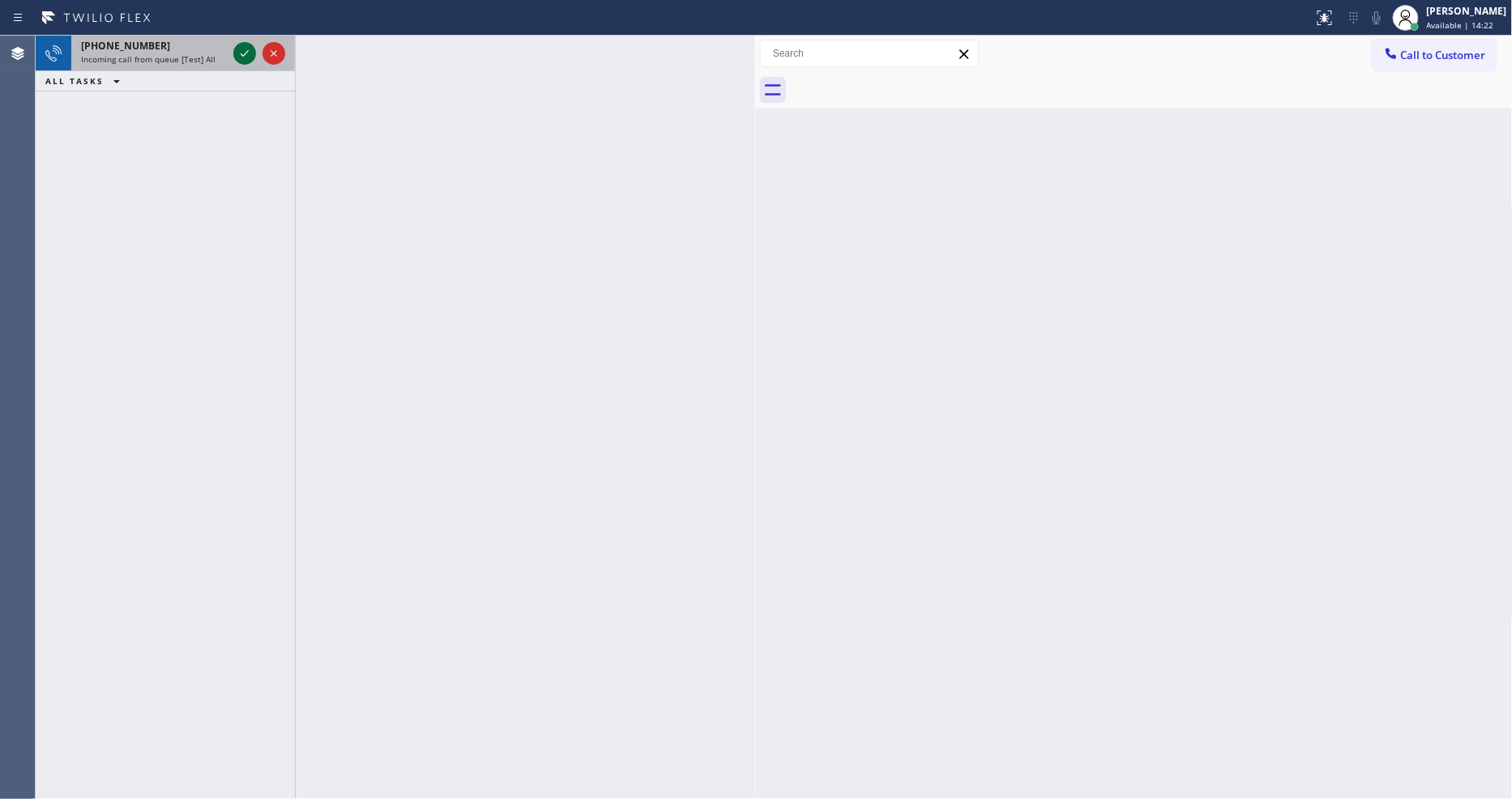
click at [238, 51] on icon at bounding box center [245, 53] width 19 height 19
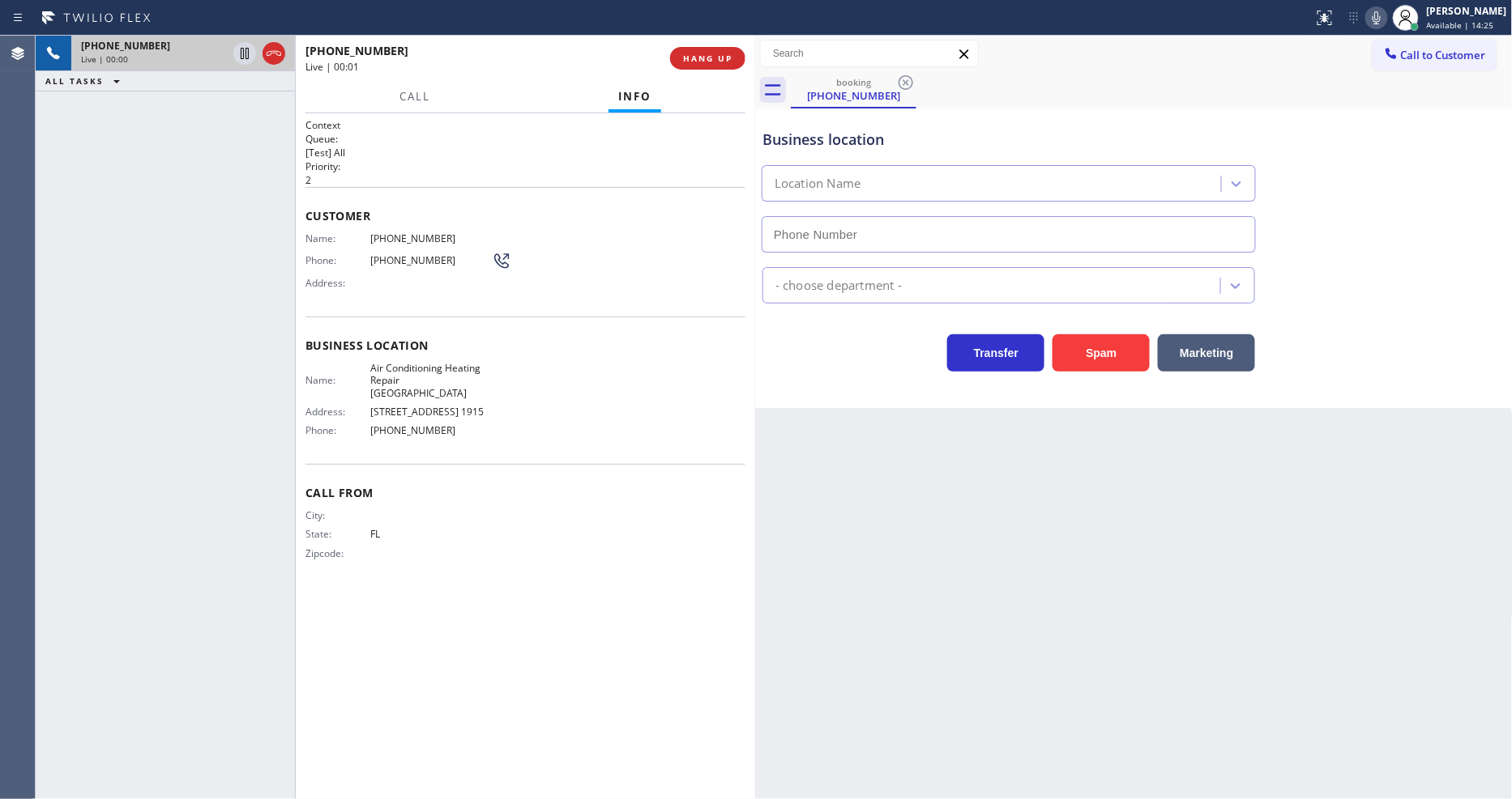
type input "[PHONE_NUMBER]"
click at [705, 65] on button "HANG UP" at bounding box center [707, 58] width 75 height 23
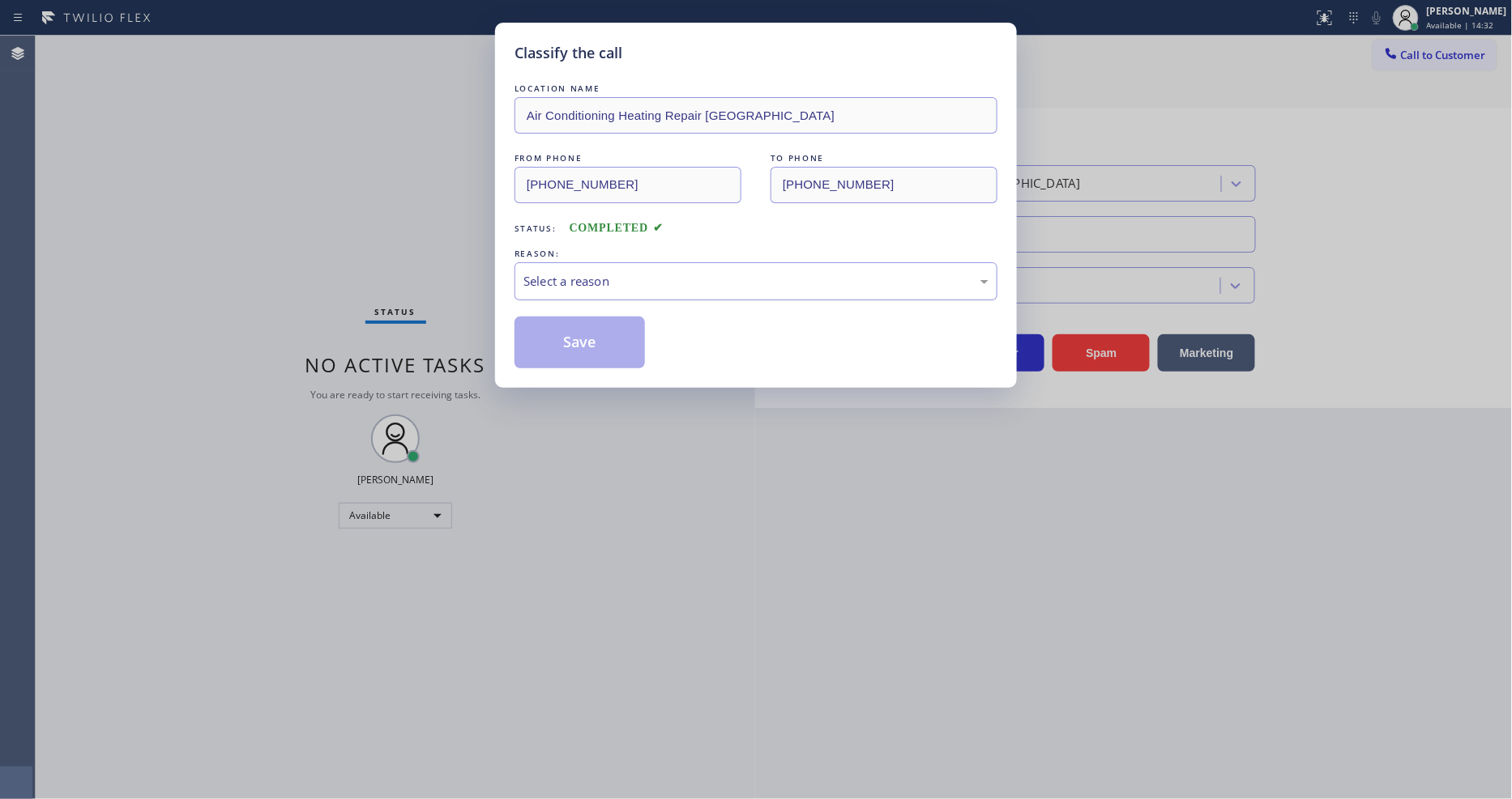
click at [600, 272] on div "Select a reason" at bounding box center [756, 282] width 465 height 19
click at [601, 328] on button "Save" at bounding box center [580, 343] width 131 height 52
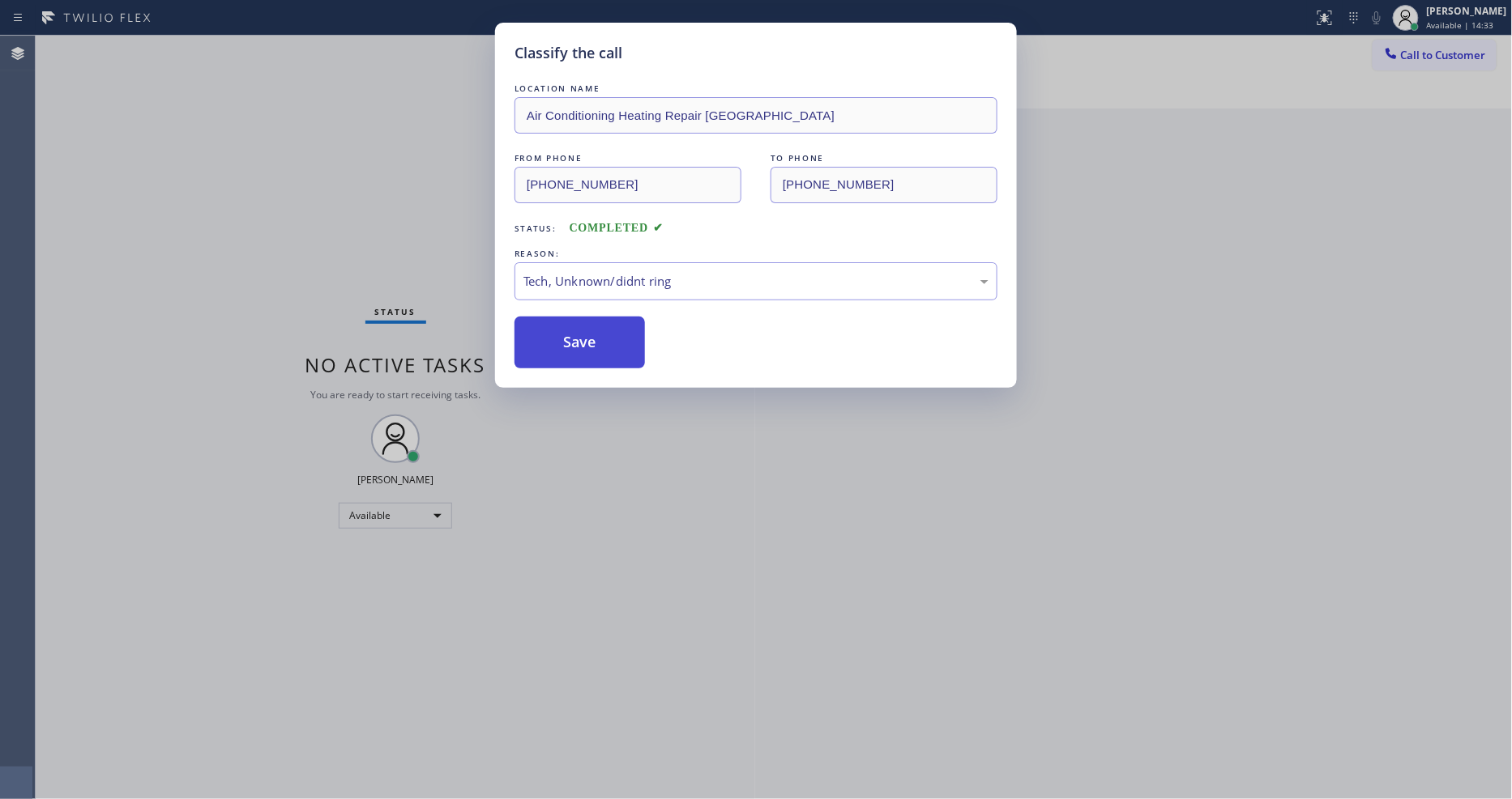
click at [601, 328] on button "Save" at bounding box center [580, 343] width 131 height 52
drag, startPoint x: 601, startPoint y: 328, endPoint x: 628, endPoint y: 307, distance: 34.2
click at [605, 326] on button "Save" at bounding box center [580, 343] width 131 height 52
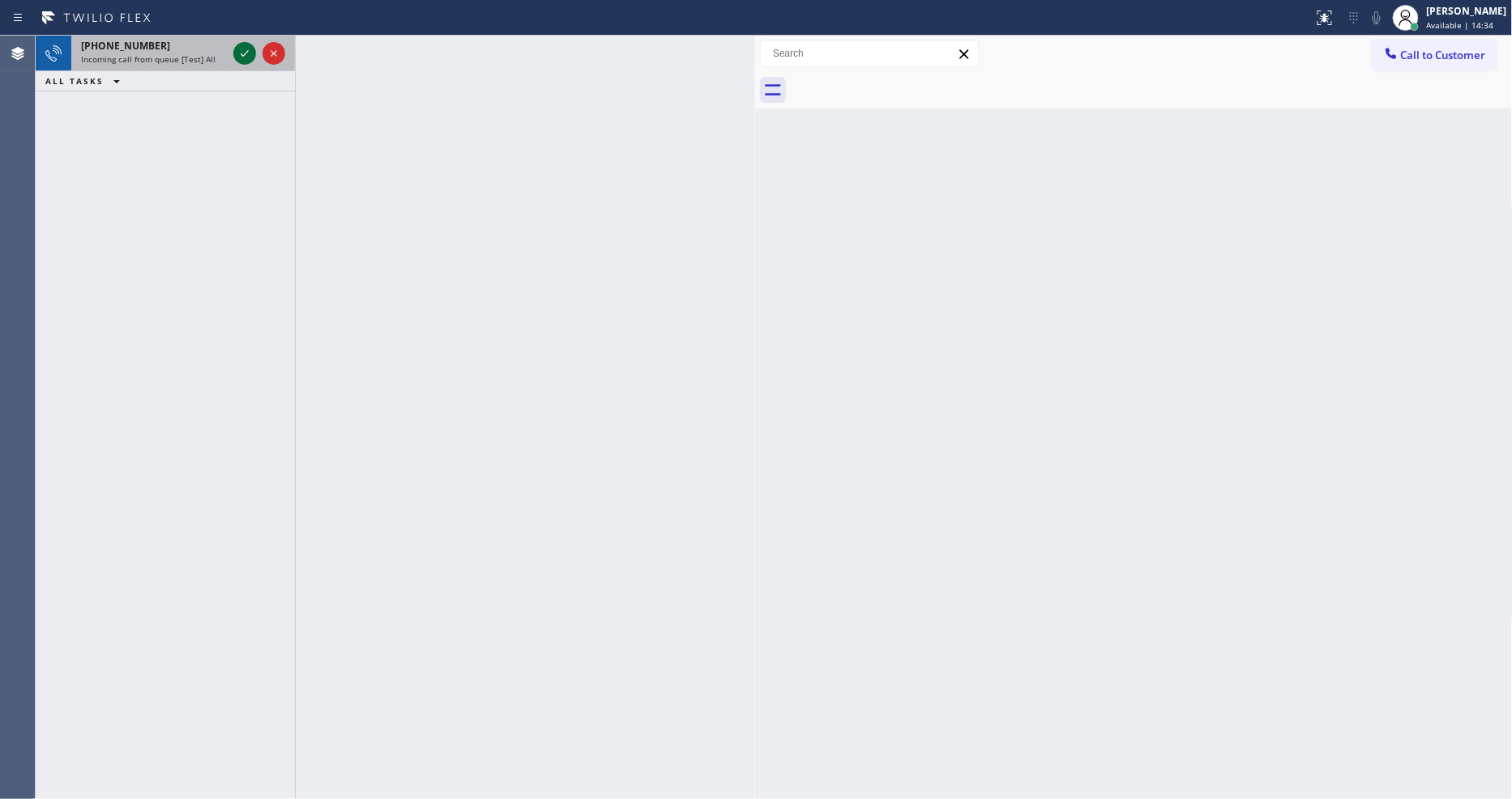
click at [243, 45] on icon at bounding box center [245, 53] width 19 height 19
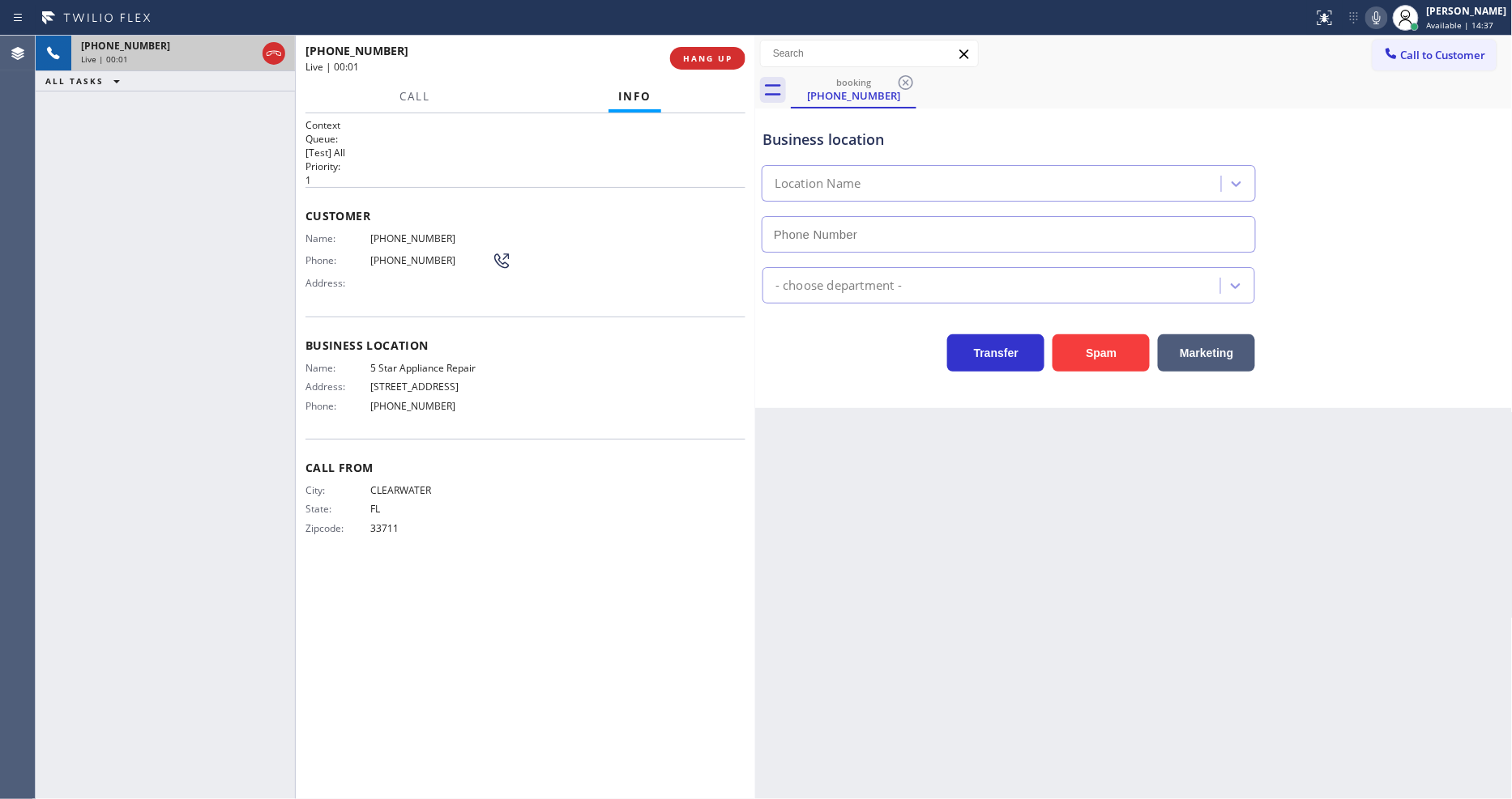
type input "[PHONE_NUMBER]"
click at [414, 98] on span "Call" at bounding box center [415, 95] width 31 height 14
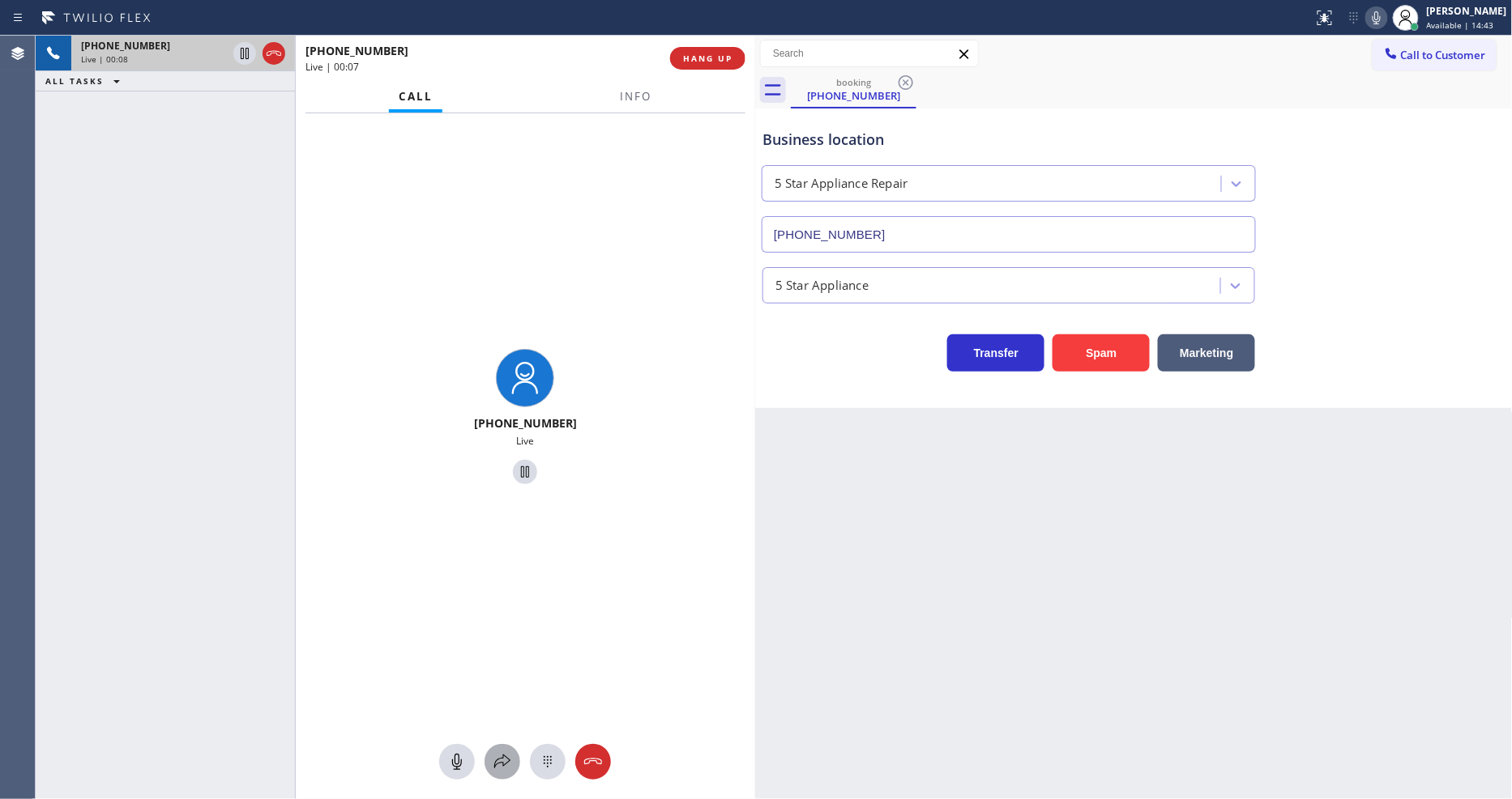
click at [499, 760] on icon at bounding box center [502, 762] width 19 height 19
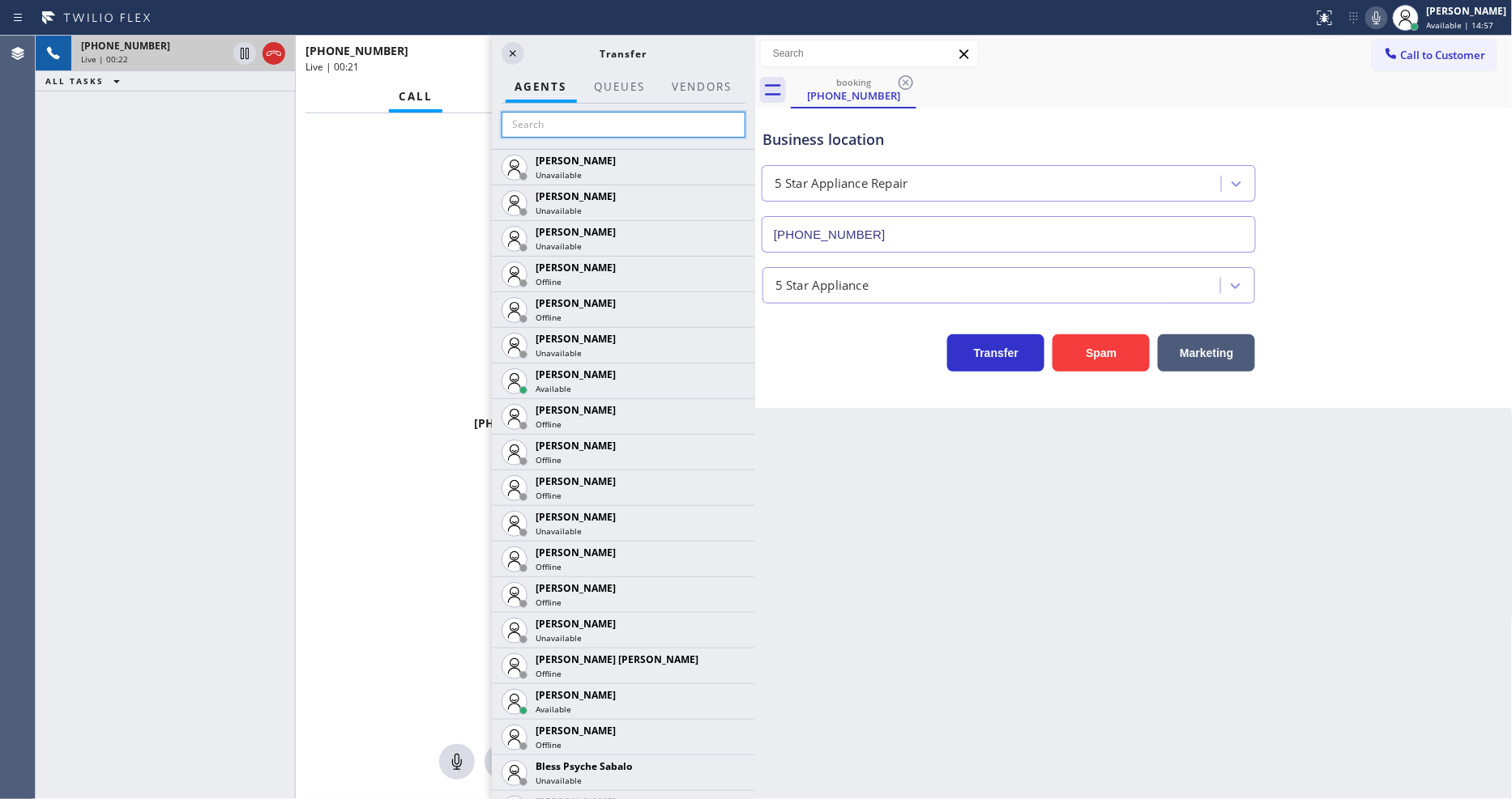
click at [596, 126] on input "text" at bounding box center [623, 124] width 244 height 26
click at [618, 119] on input "text" at bounding box center [623, 124] width 244 height 26
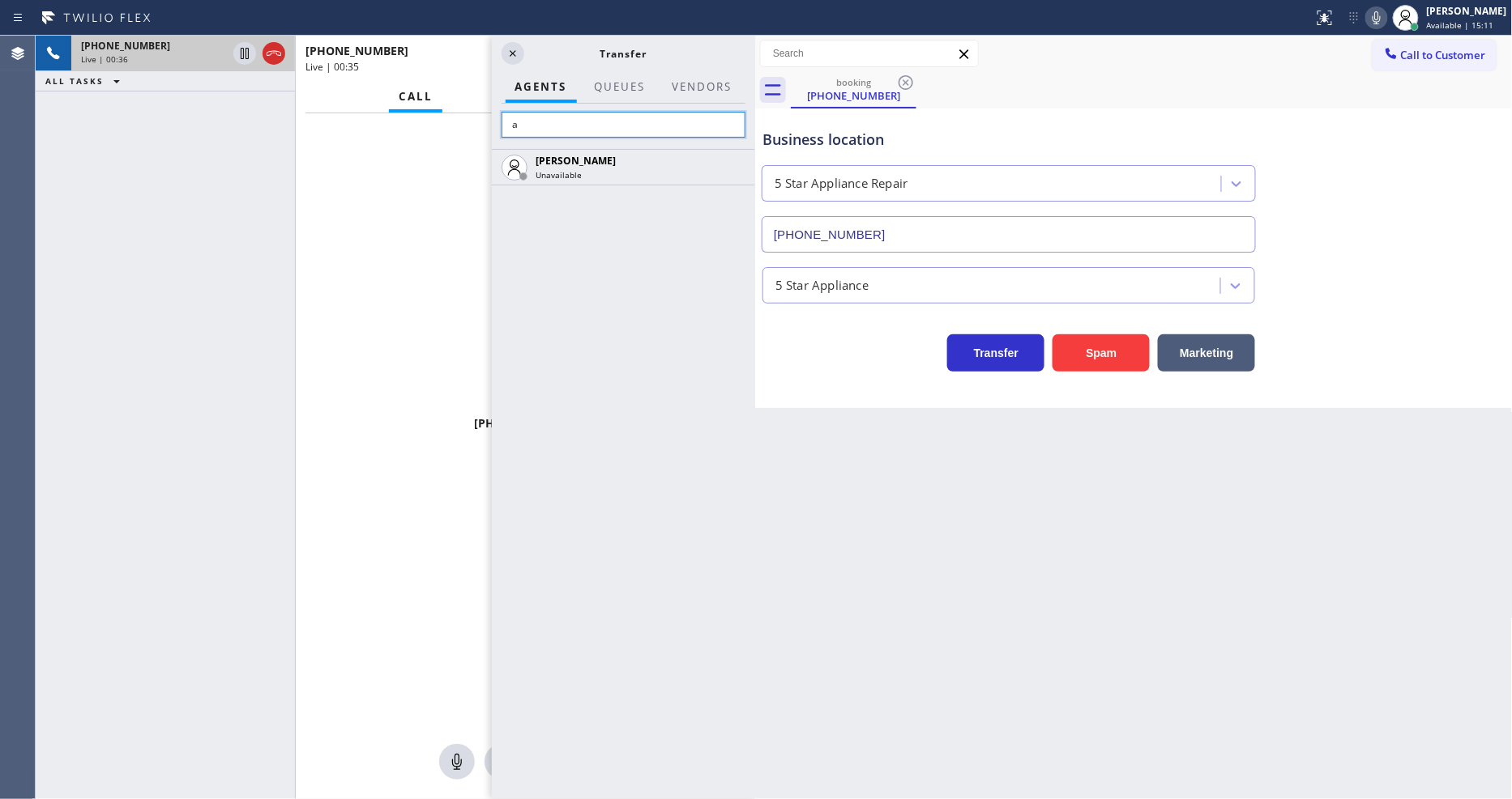
type input "a"
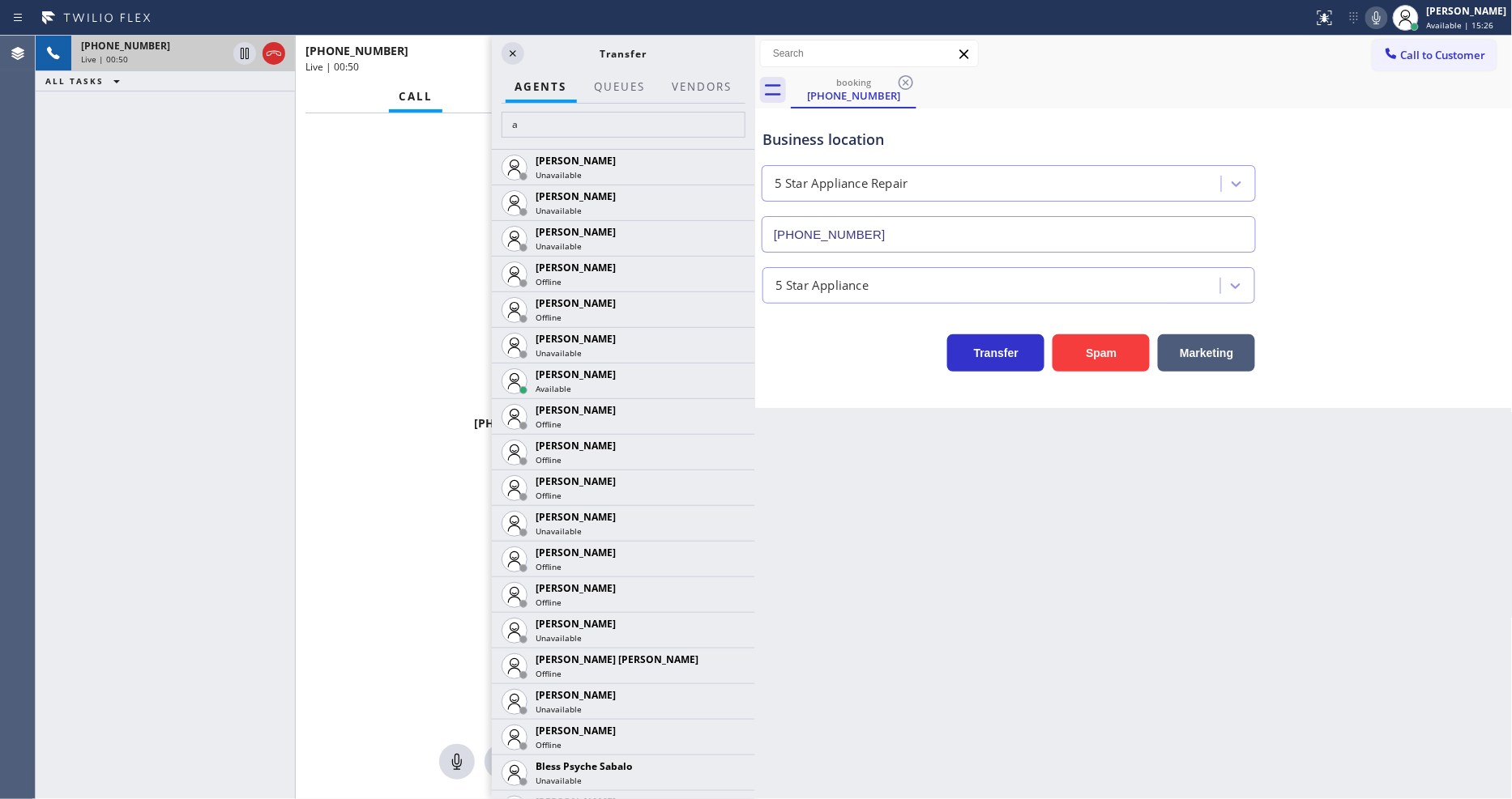
click at [1386, 13] on icon at bounding box center [1376, 17] width 19 height 19
click at [578, 120] on input "a" at bounding box center [623, 124] width 244 height 26
click at [1386, 10] on icon at bounding box center [1376, 17] width 19 height 19
click at [673, 125] on input "a" at bounding box center [623, 124] width 244 height 26
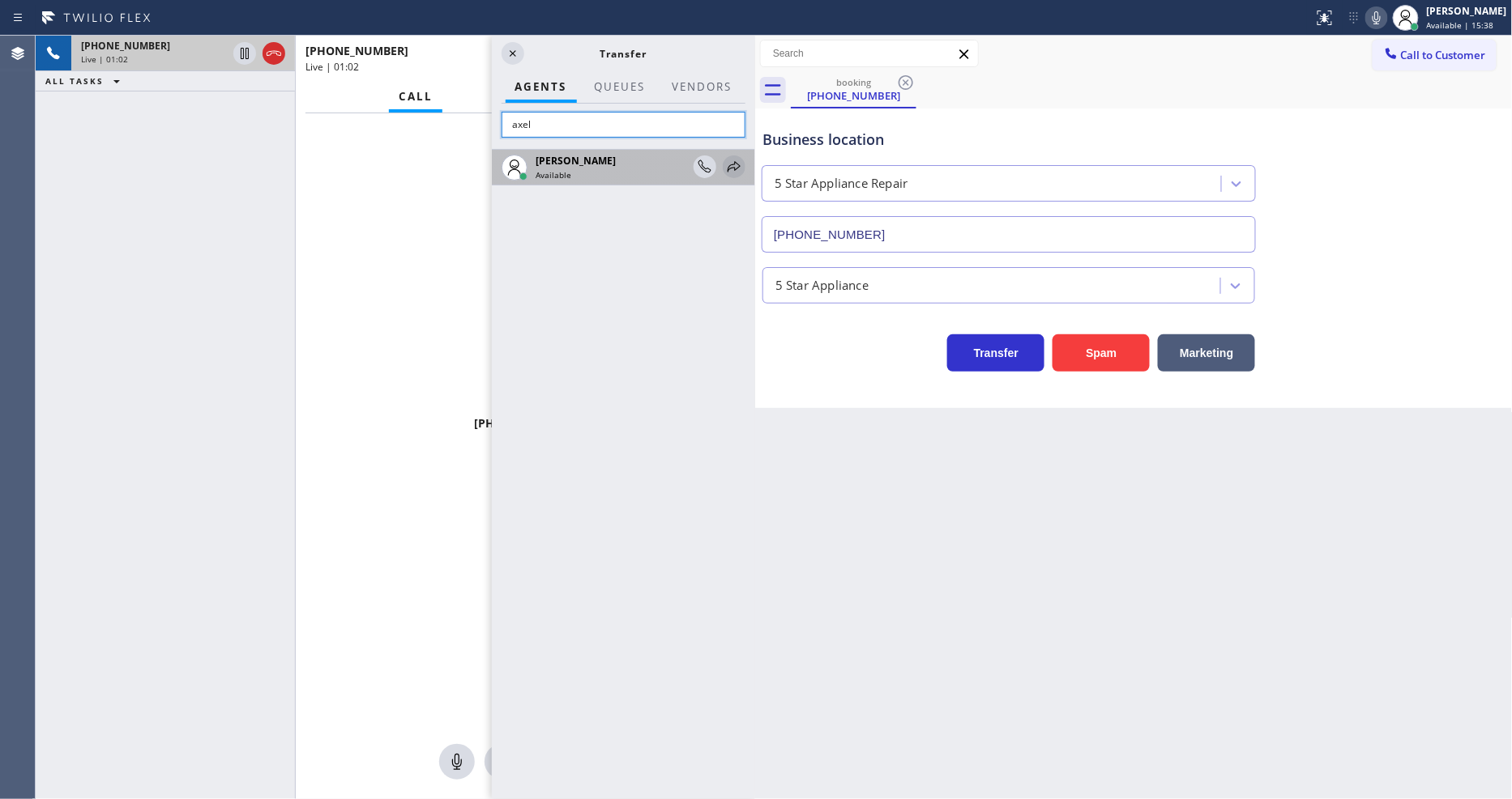
type input "axel"
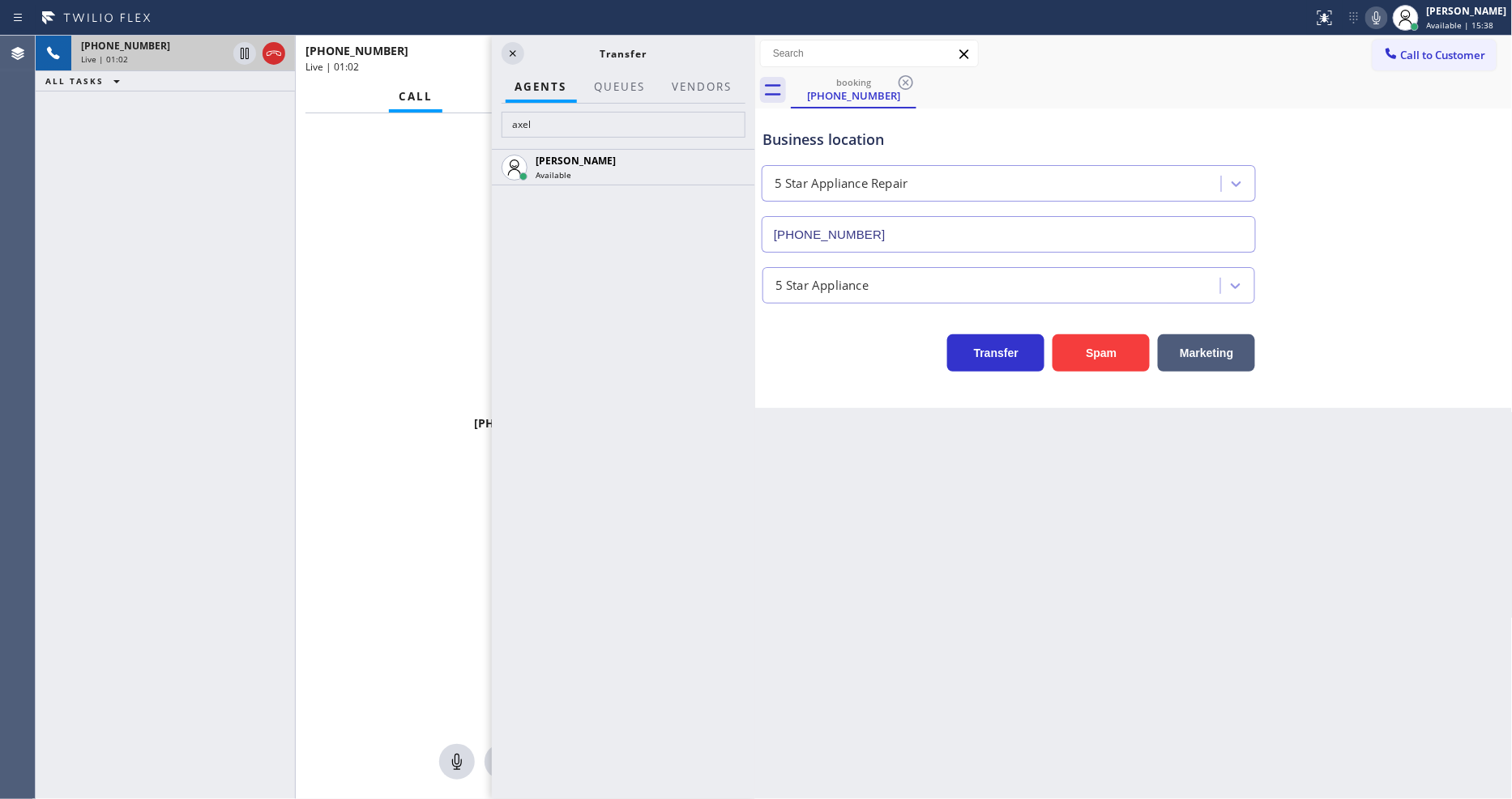
click at [0, 0] on icon at bounding box center [0, 0] width 0 height 0
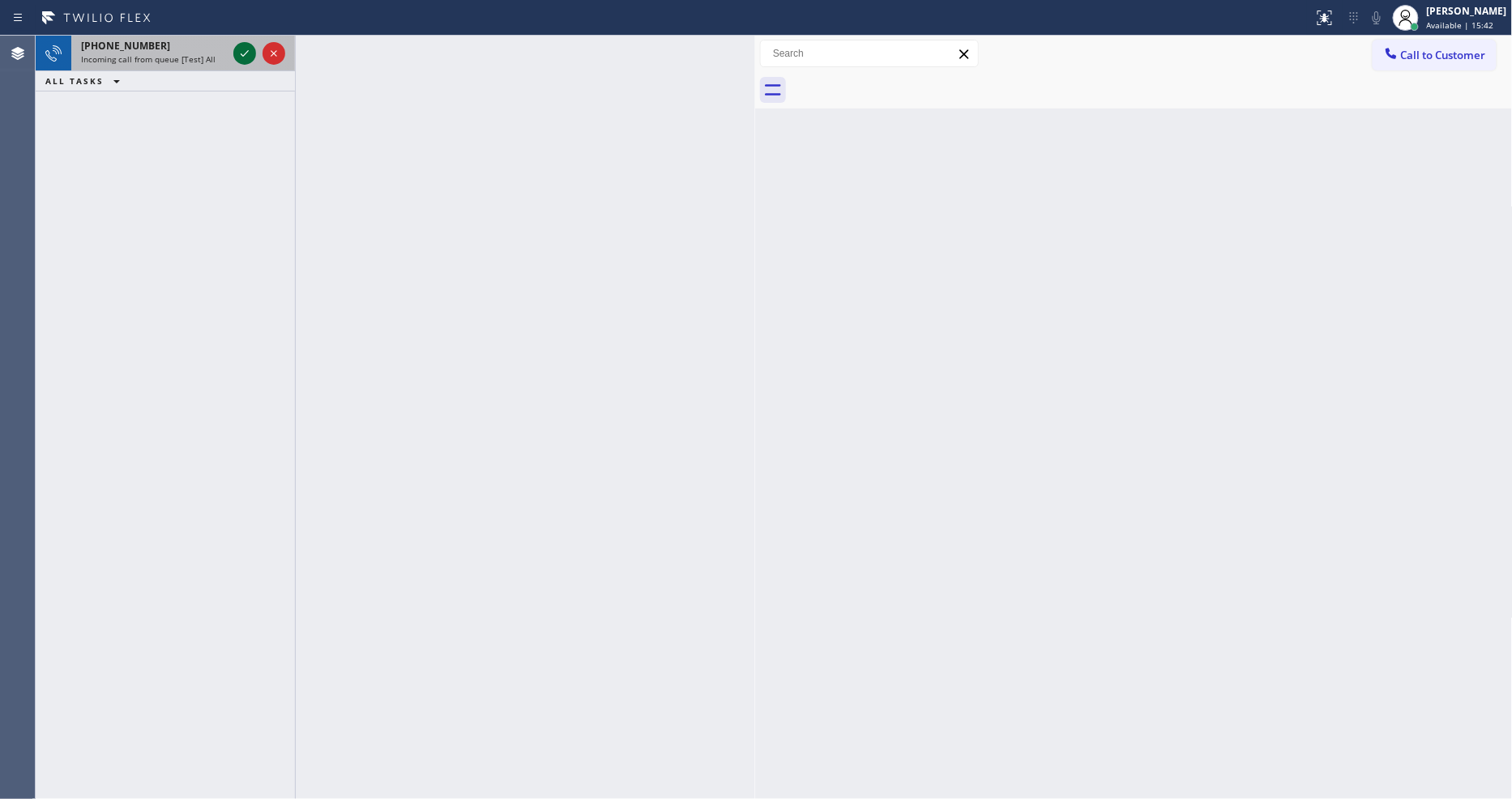
click at [253, 46] on icon at bounding box center [245, 53] width 19 height 19
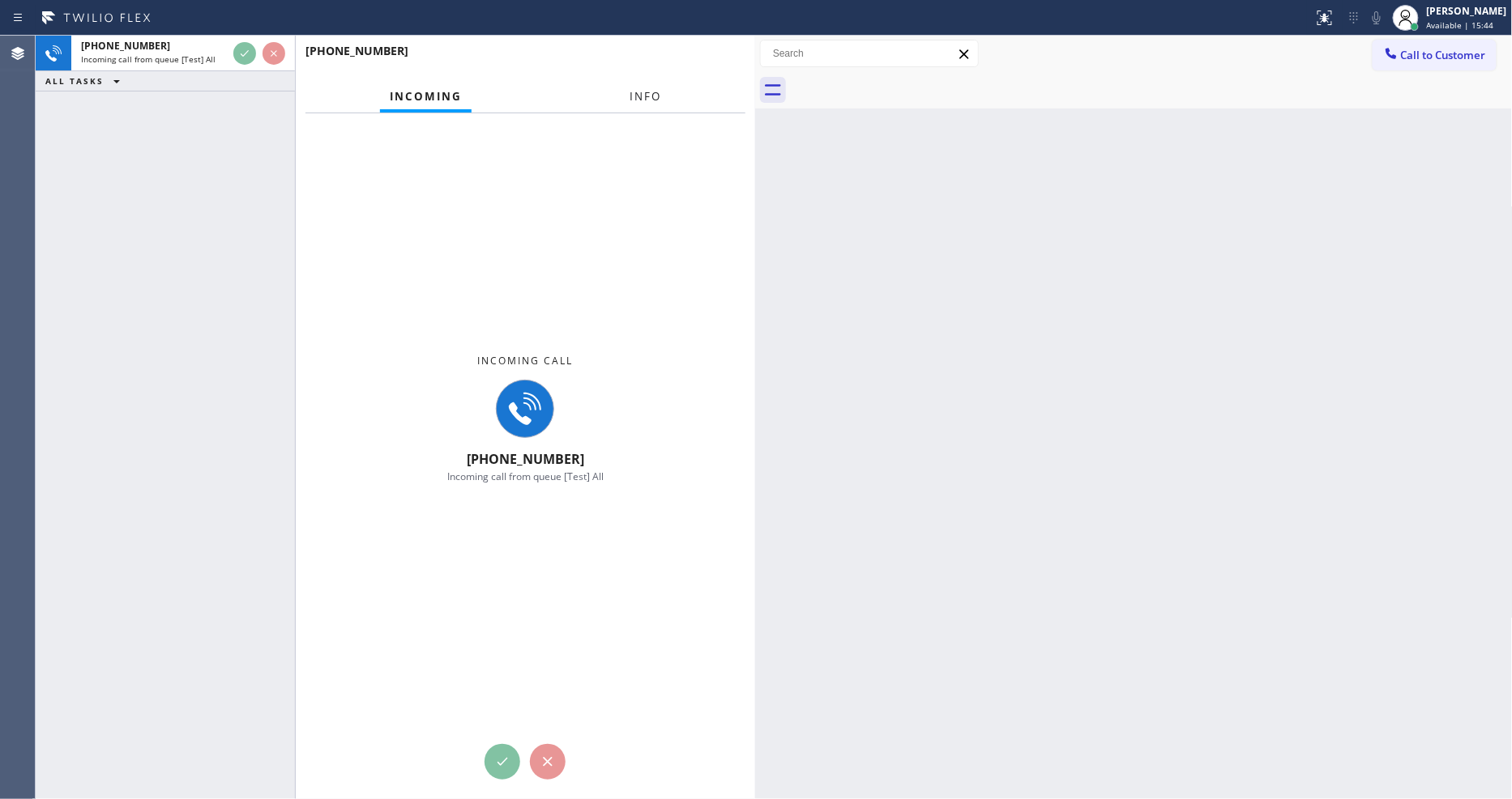
click at [638, 97] on span "Info" at bounding box center [645, 95] width 32 height 14
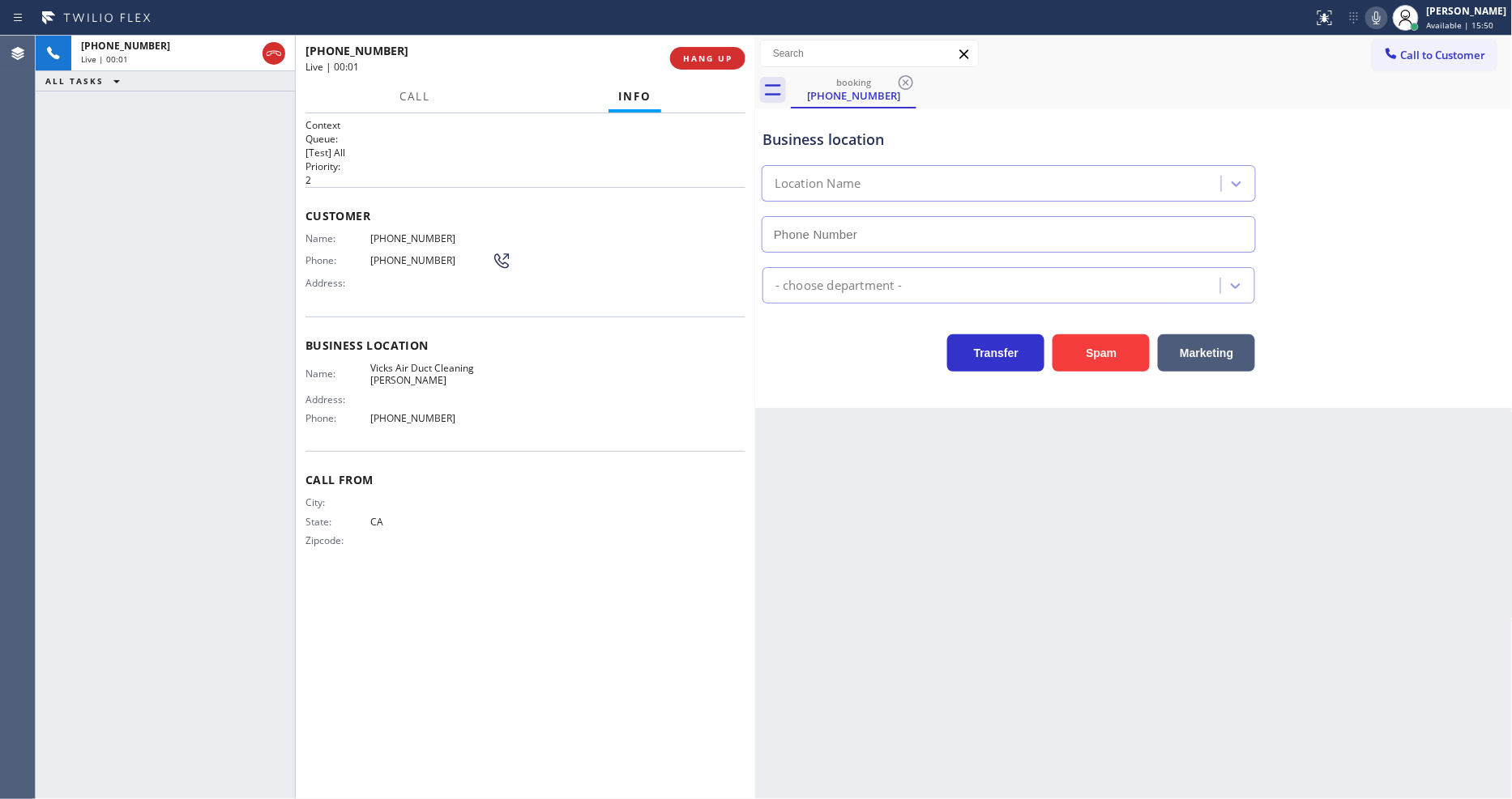
type input "[PHONE_NUMBER]"
click at [715, 56] on span "HANG UP" at bounding box center [708, 58] width 50 height 11
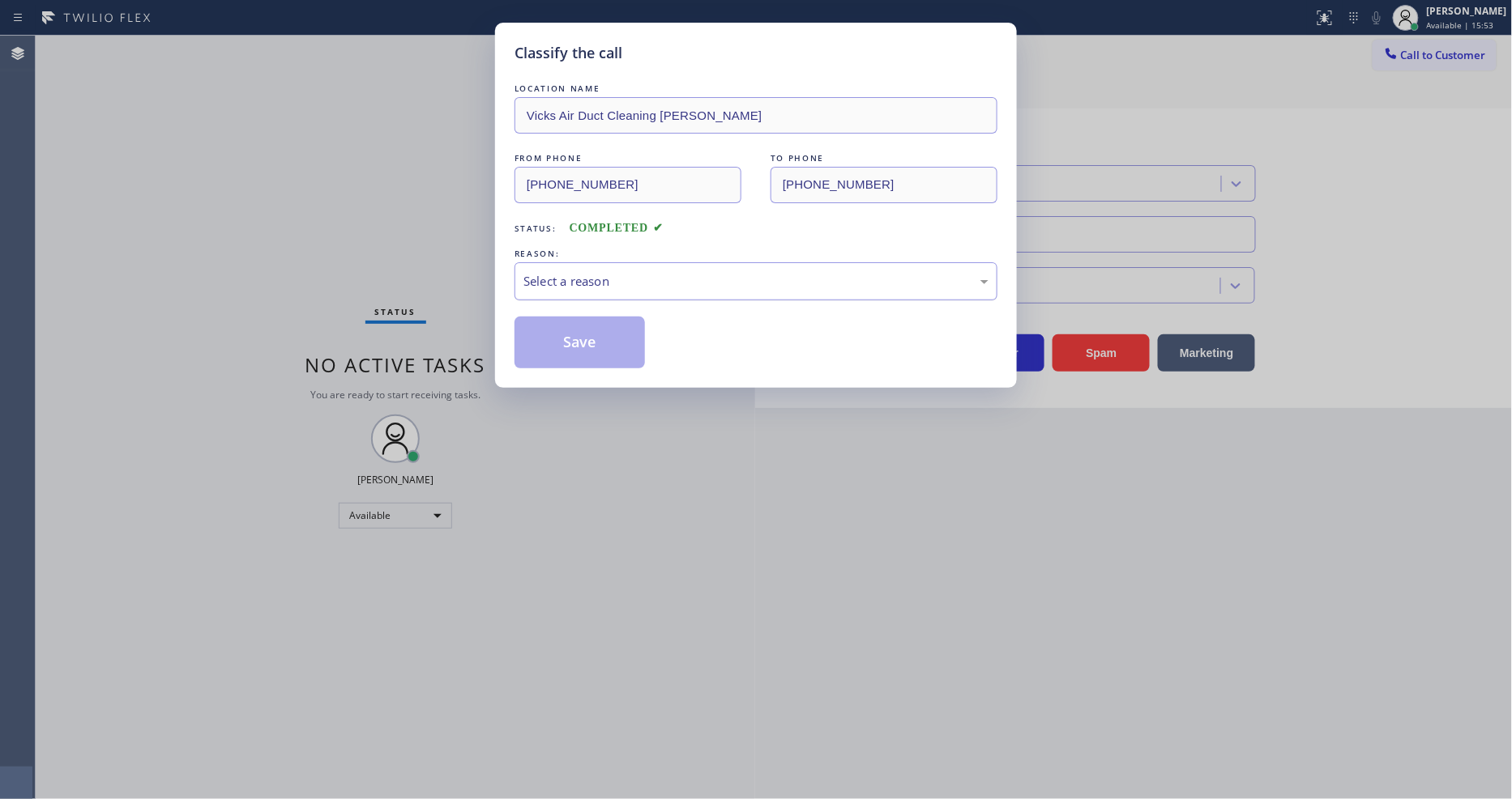
click at [642, 264] on div "Select a reason" at bounding box center [756, 282] width 483 height 38
click at [621, 326] on button "Save" at bounding box center [580, 343] width 131 height 52
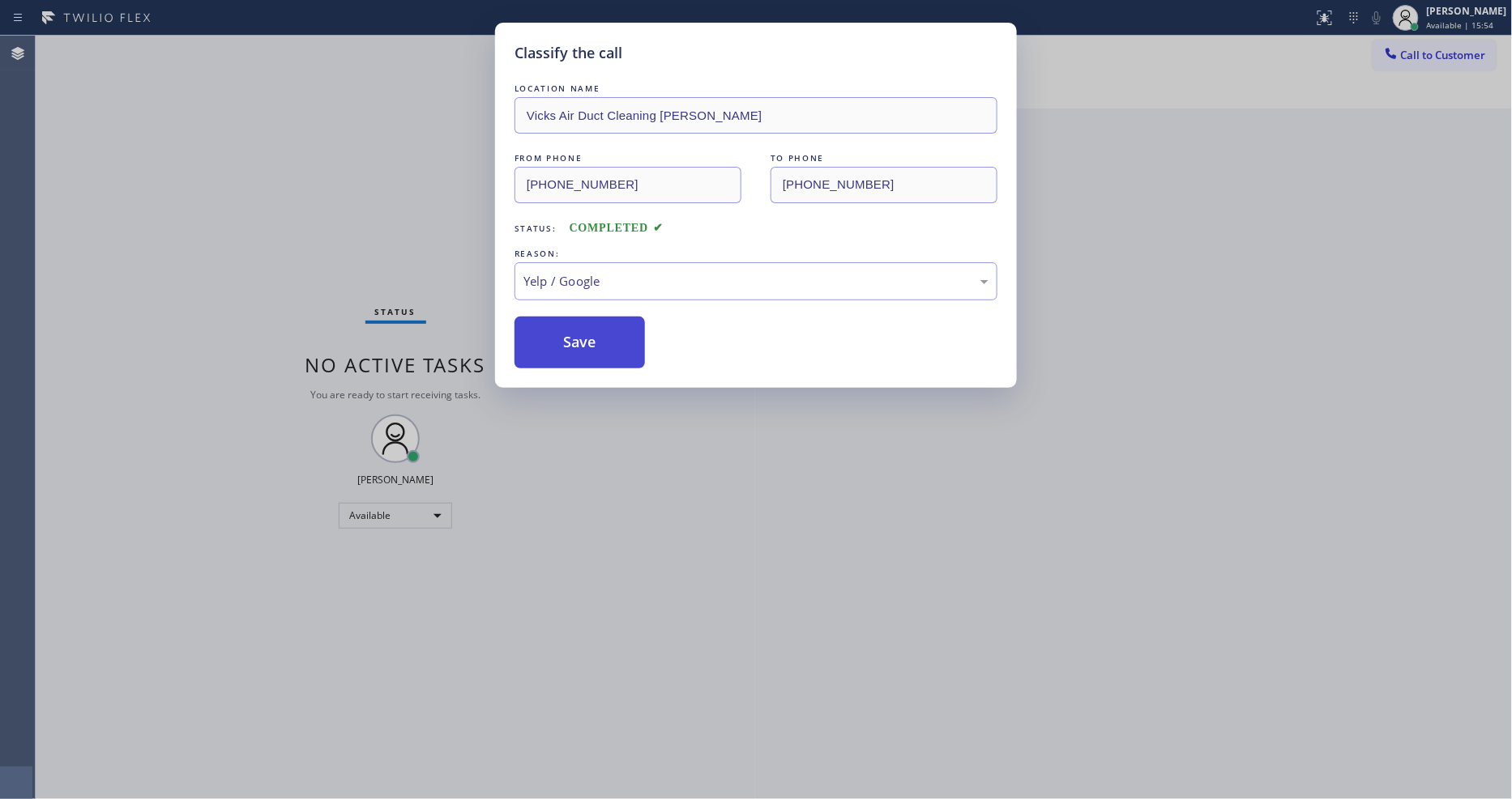
click at [621, 326] on button "Save" at bounding box center [580, 343] width 131 height 52
drag, startPoint x: 621, startPoint y: 326, endPoint x: 578, endPoint y: 610, distance: 287.2
click at [620, 326] on button "Save" at bounding box center [580, 343] width 131 height 52
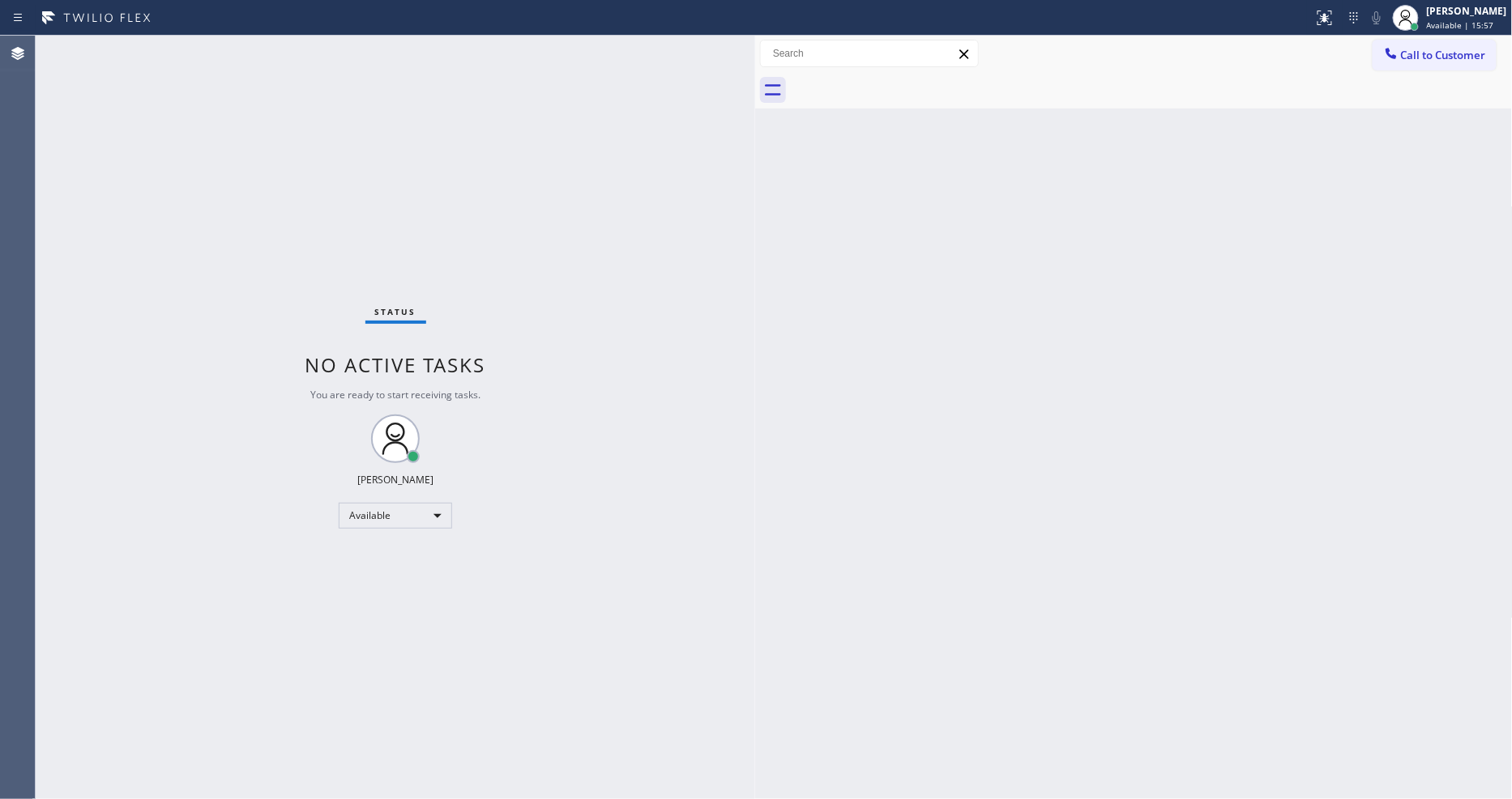
click at [222, 50] on div "Status No active tasks You are ready to start receiving tasks. [PERSON_NAME] Av…" at bounding box center [394, 417] width 719 height 764
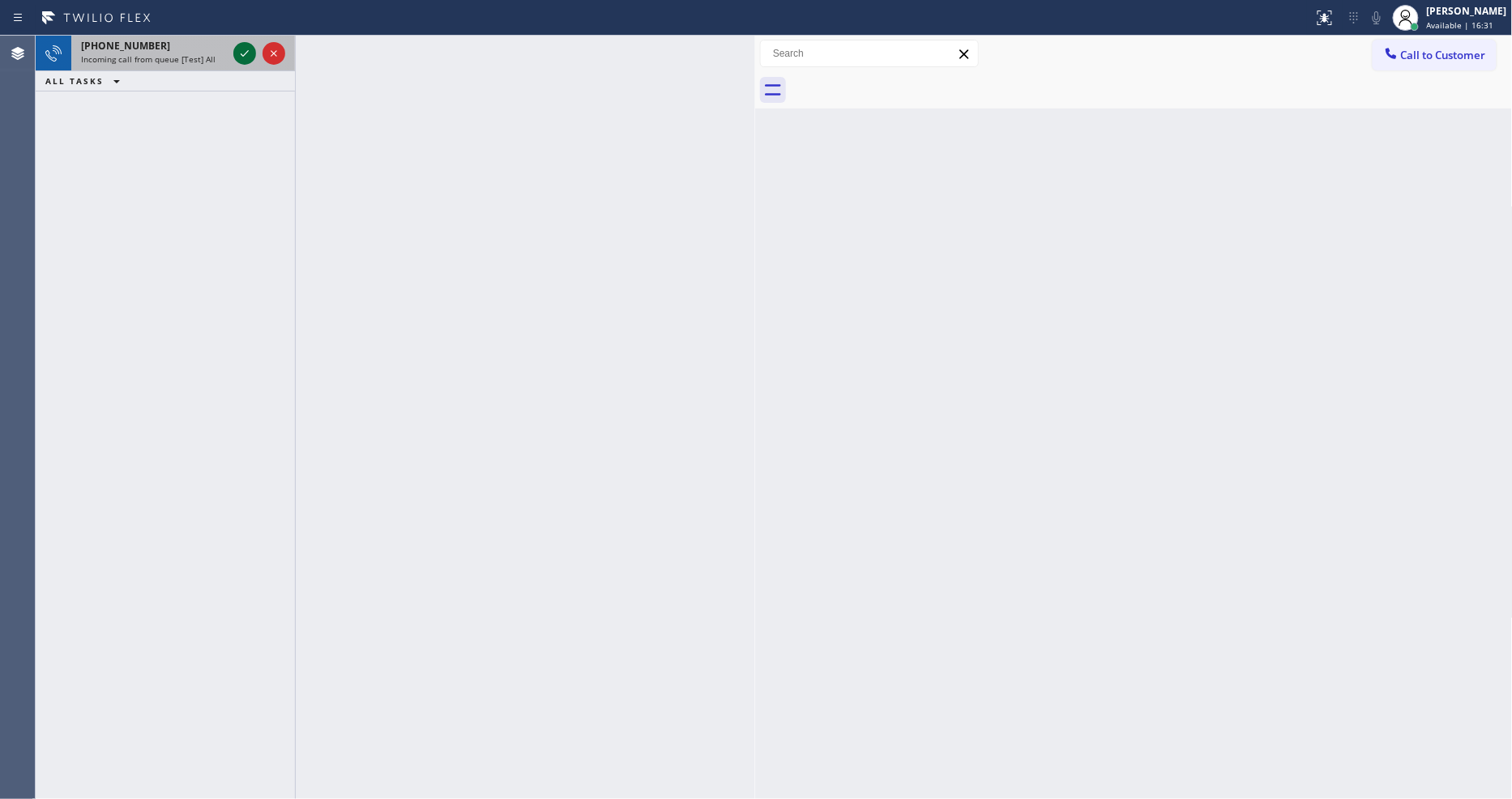
click at [243, 51] on icon at bounding box center [245, 53] width 19 height 19
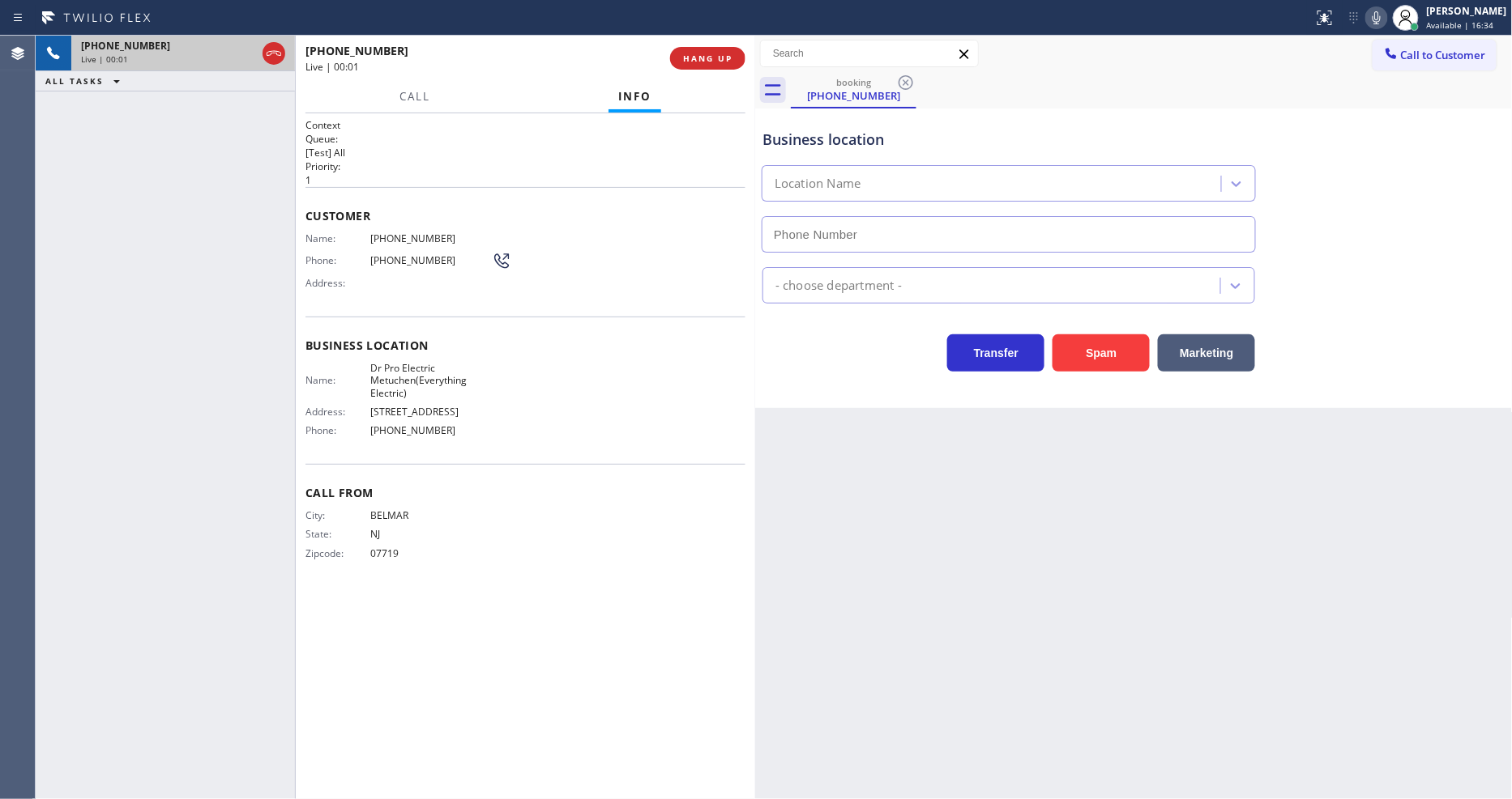
type input "[PHONE_NUMBER]"
click at [702, 63] on span "HANG UP" at bounding box center [708, 58] width 50 height 11
click at [702, 62] on span "HANG UP" at bounding box center [708, 58] width 50 height 11
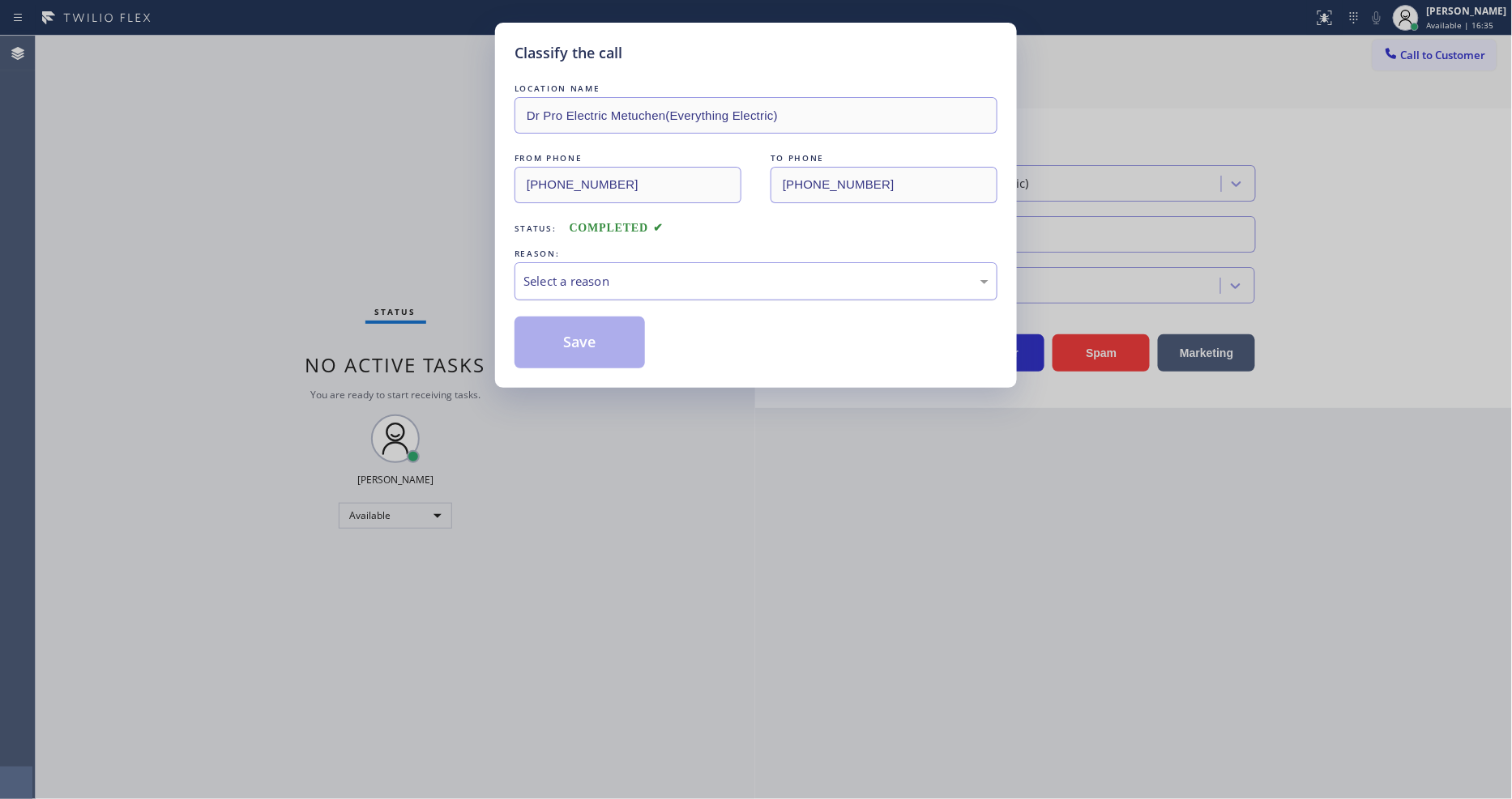
click at [689, 263] on div "Select a reason" at bounding box center [756, 282] width 483 height 38
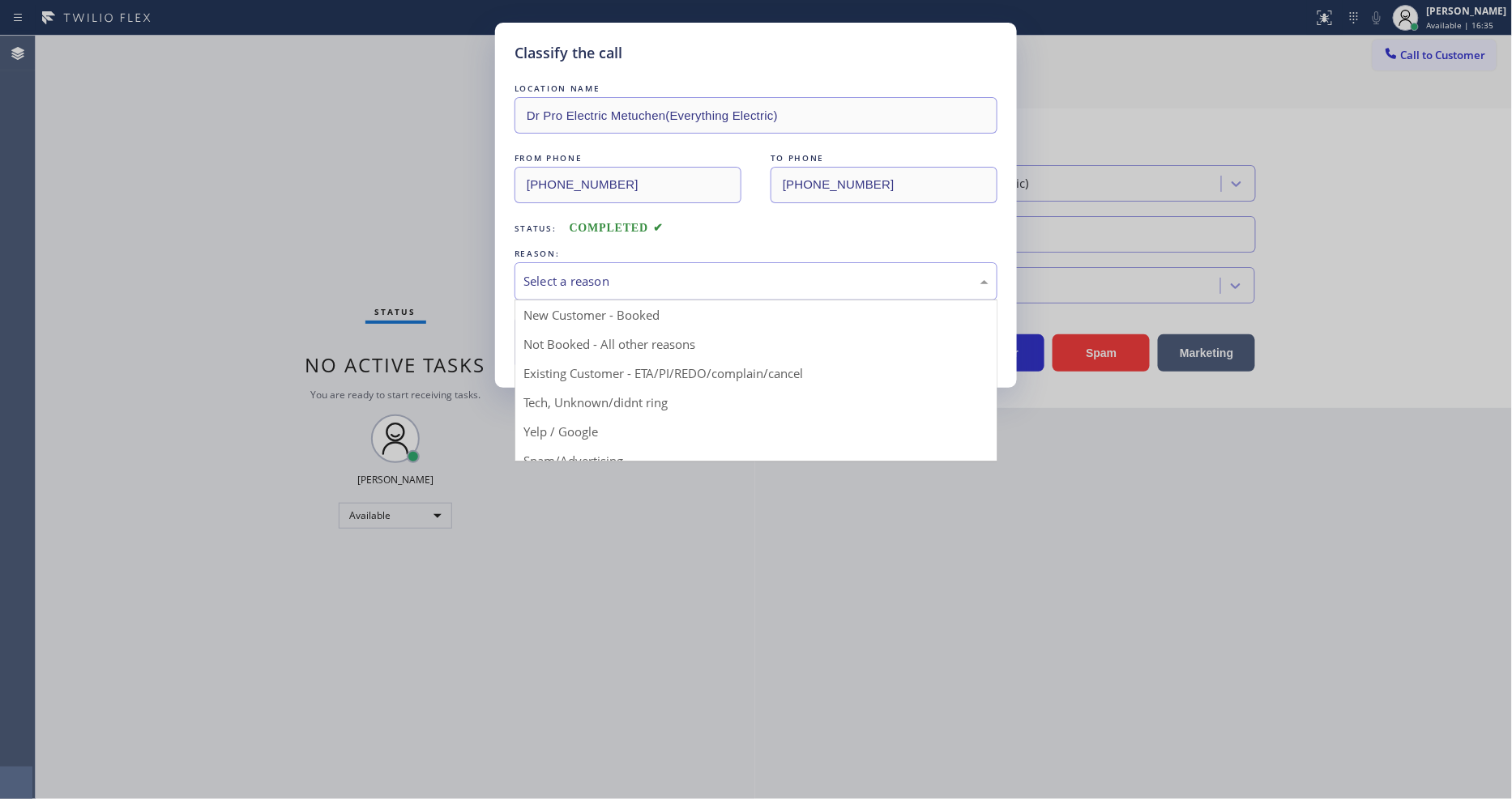
drag, startPoint x: 632, startPoint y: 408, endPoint x: 628, endPoint y: 353, distance: 55.1
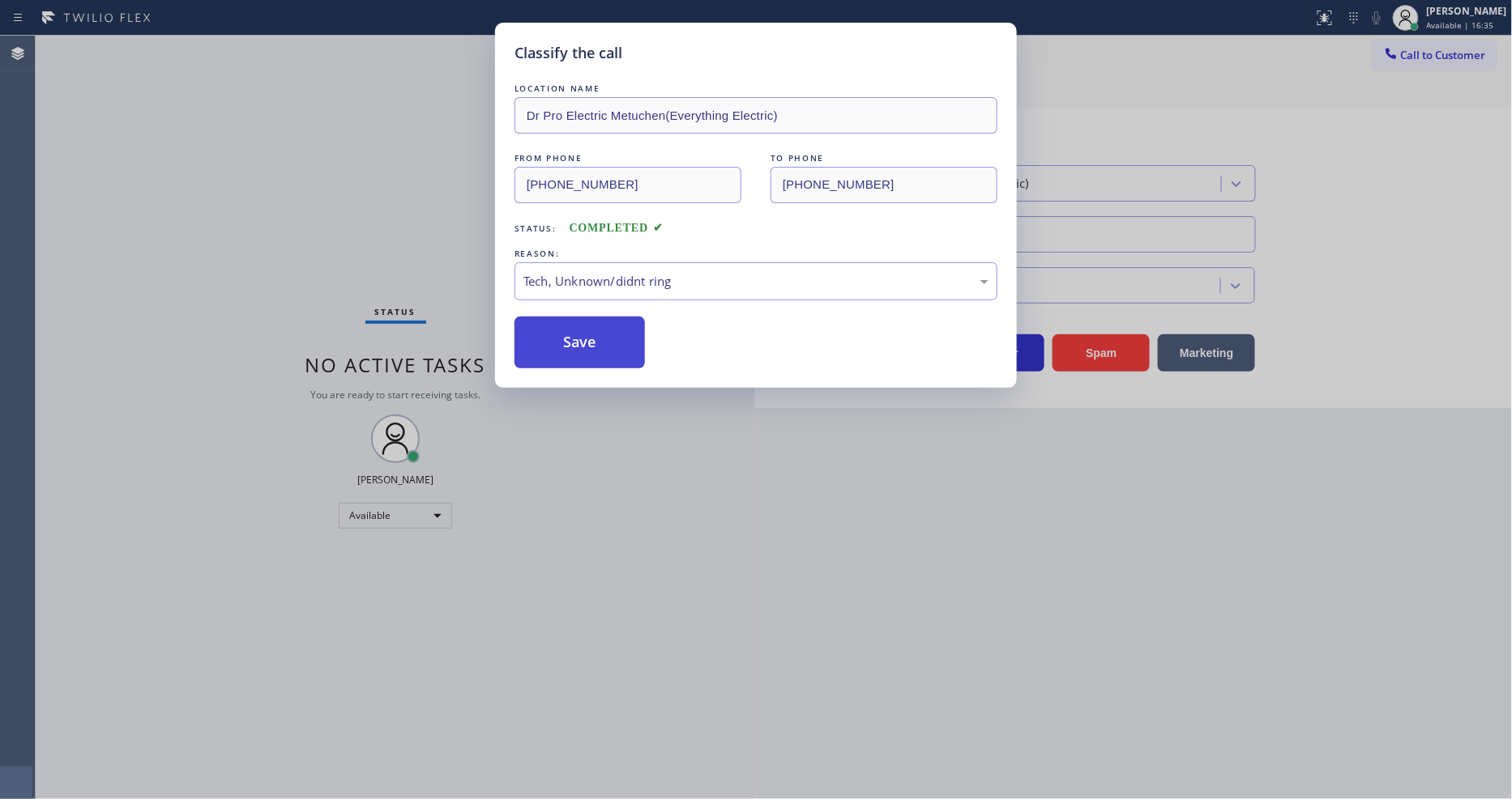
click at [627, 340] on button "Save" at bounding box center [580, 343] width 131 height 52
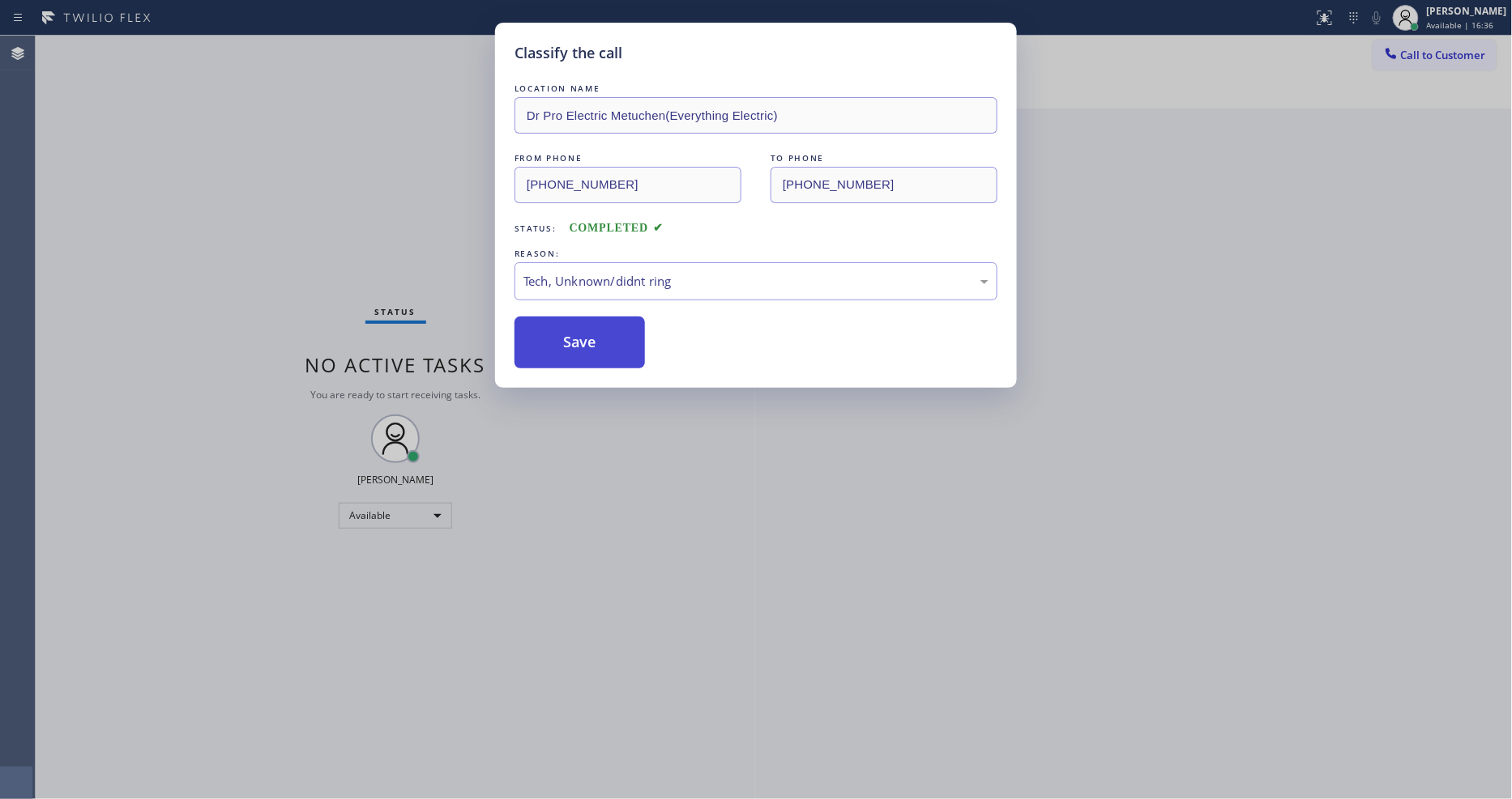
click at [627, 340] on button "Save" at bounding box center [580, 343] width 131 height 52
click at [626, 340] on button "Save" at bounding box center [580, 343] width 131 height 52
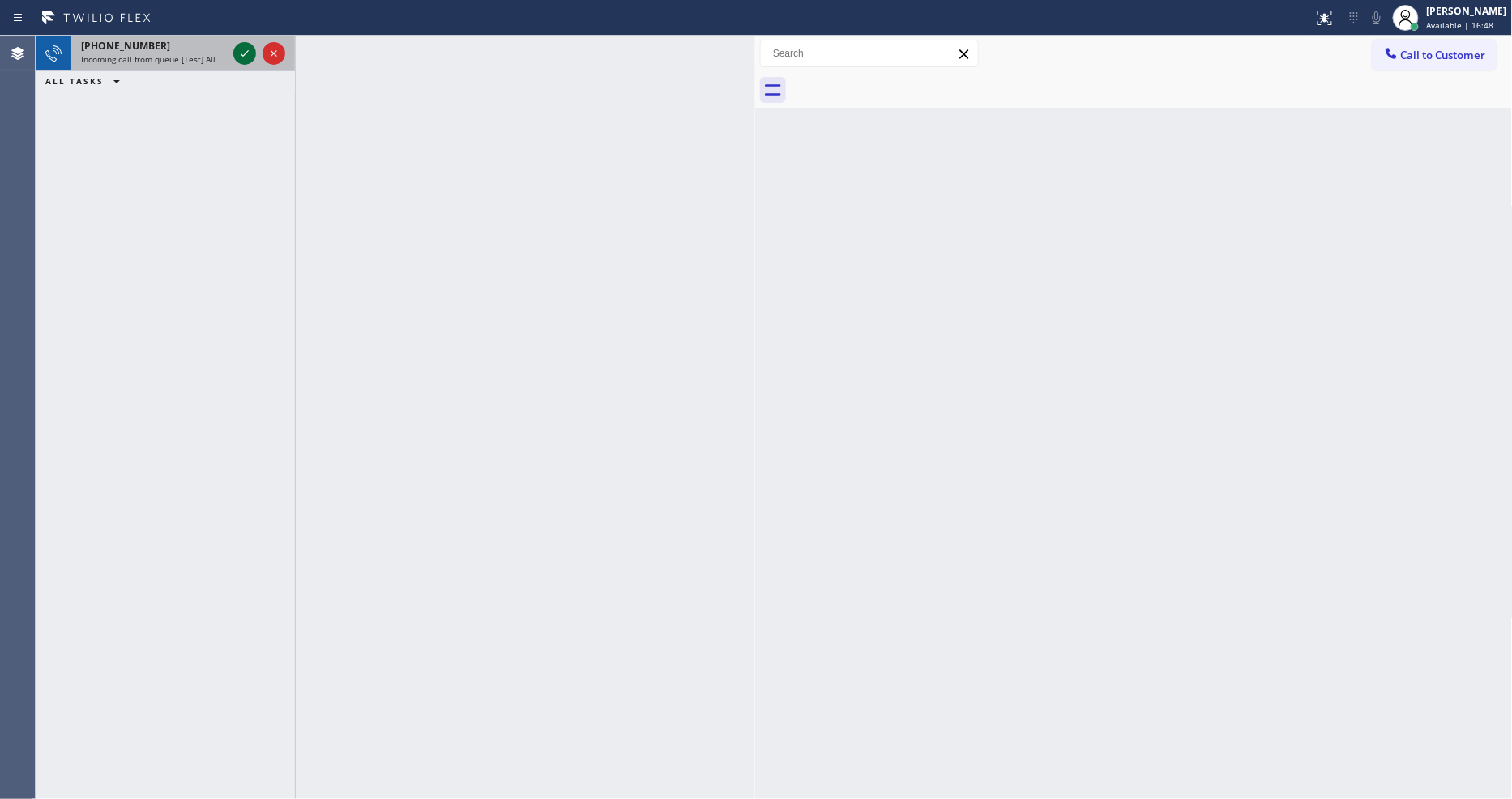
click at [247, 51] on icon at bounding box center [245, 53] width 19 height 19
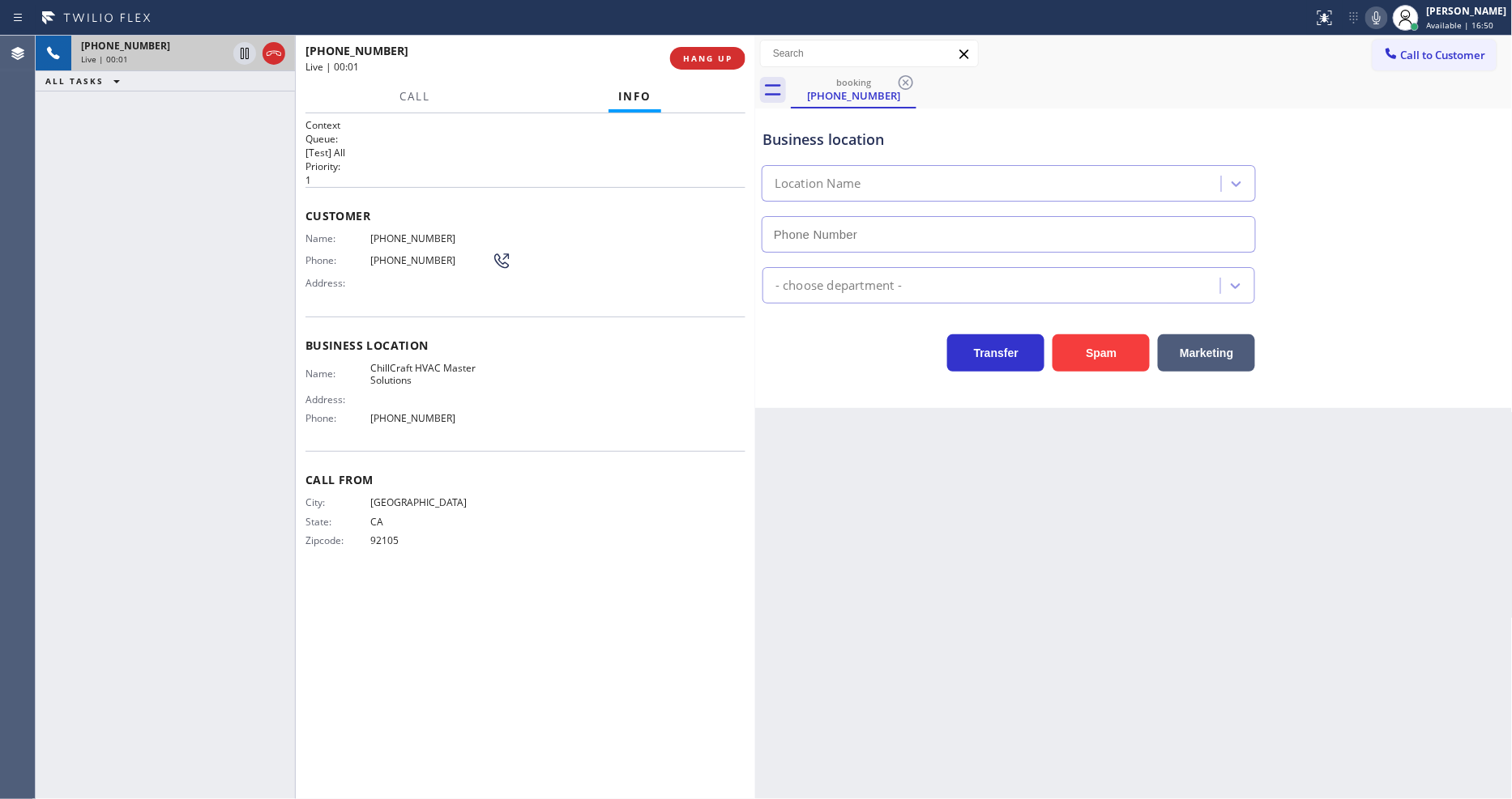
click at [702, 60] on span "HANG UP" at bounding box center [708, 58] width 50 height 11
type input "[PHONE_NUMBER]"
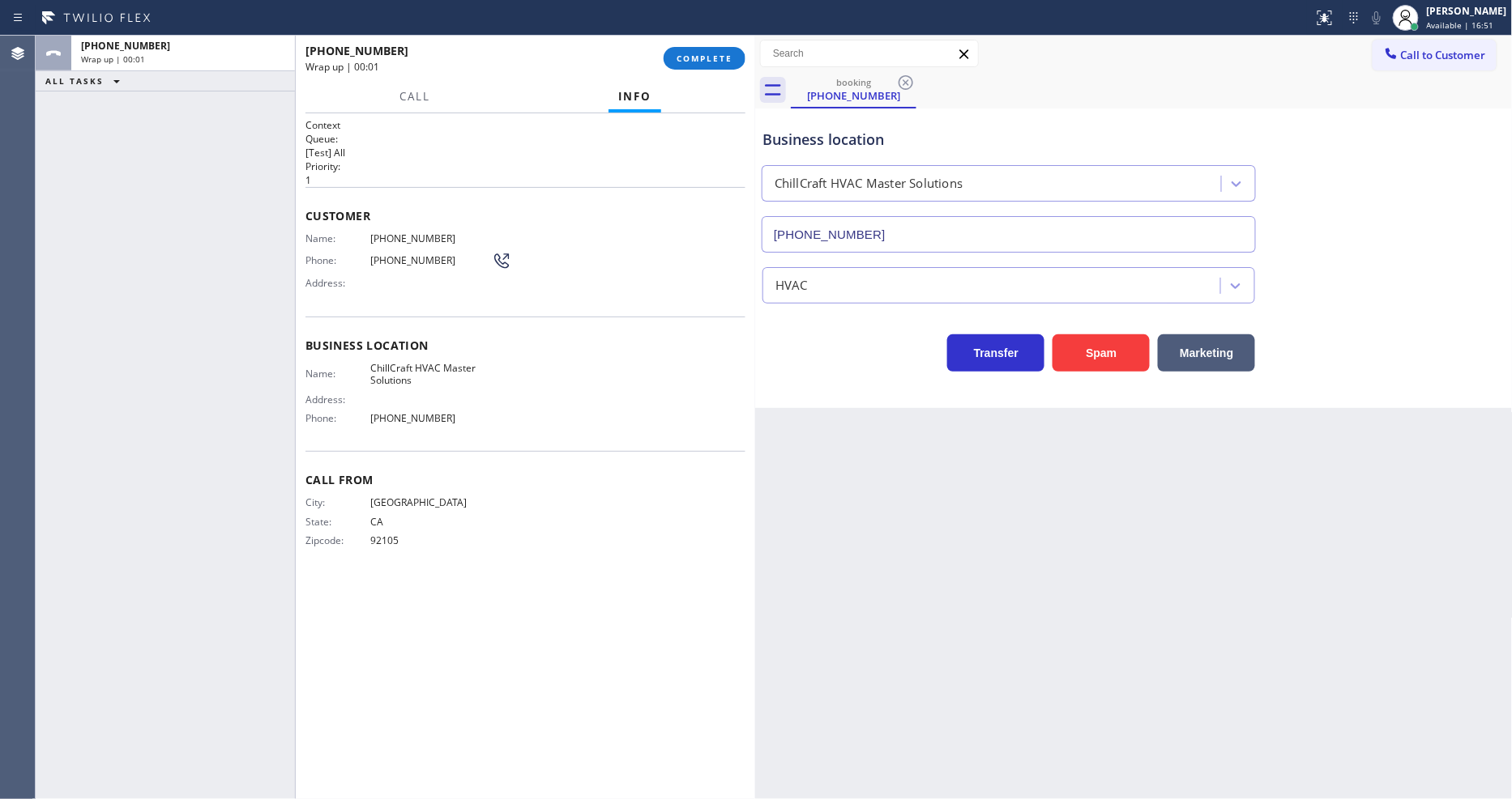
click at [702, 60] on span "COMPLETE" at bounding box center [704, 58] width 56 height 11
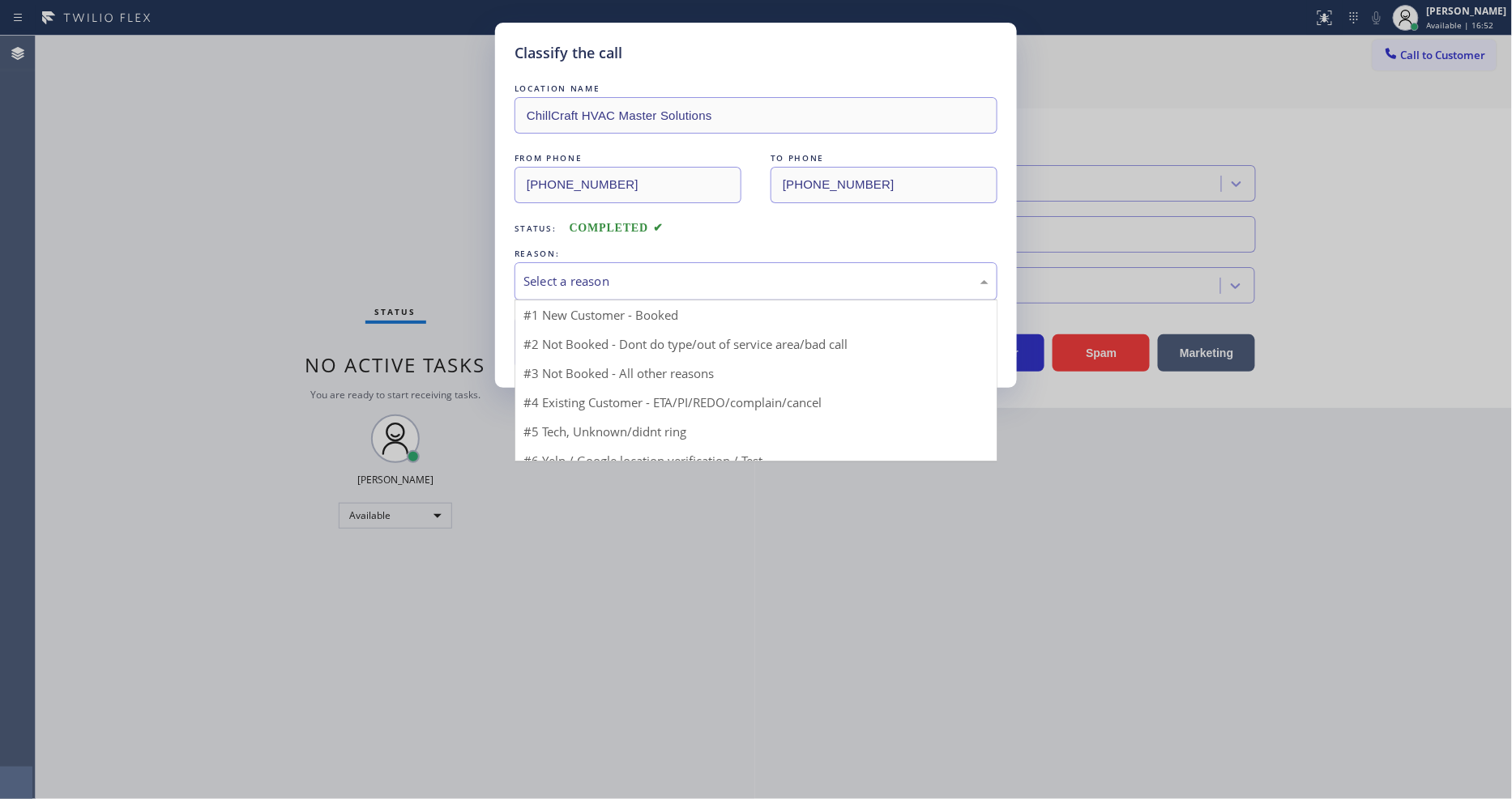
click at [644, 276] on div "Select a reason" at bounding box center [756, 282] width 465 height 19
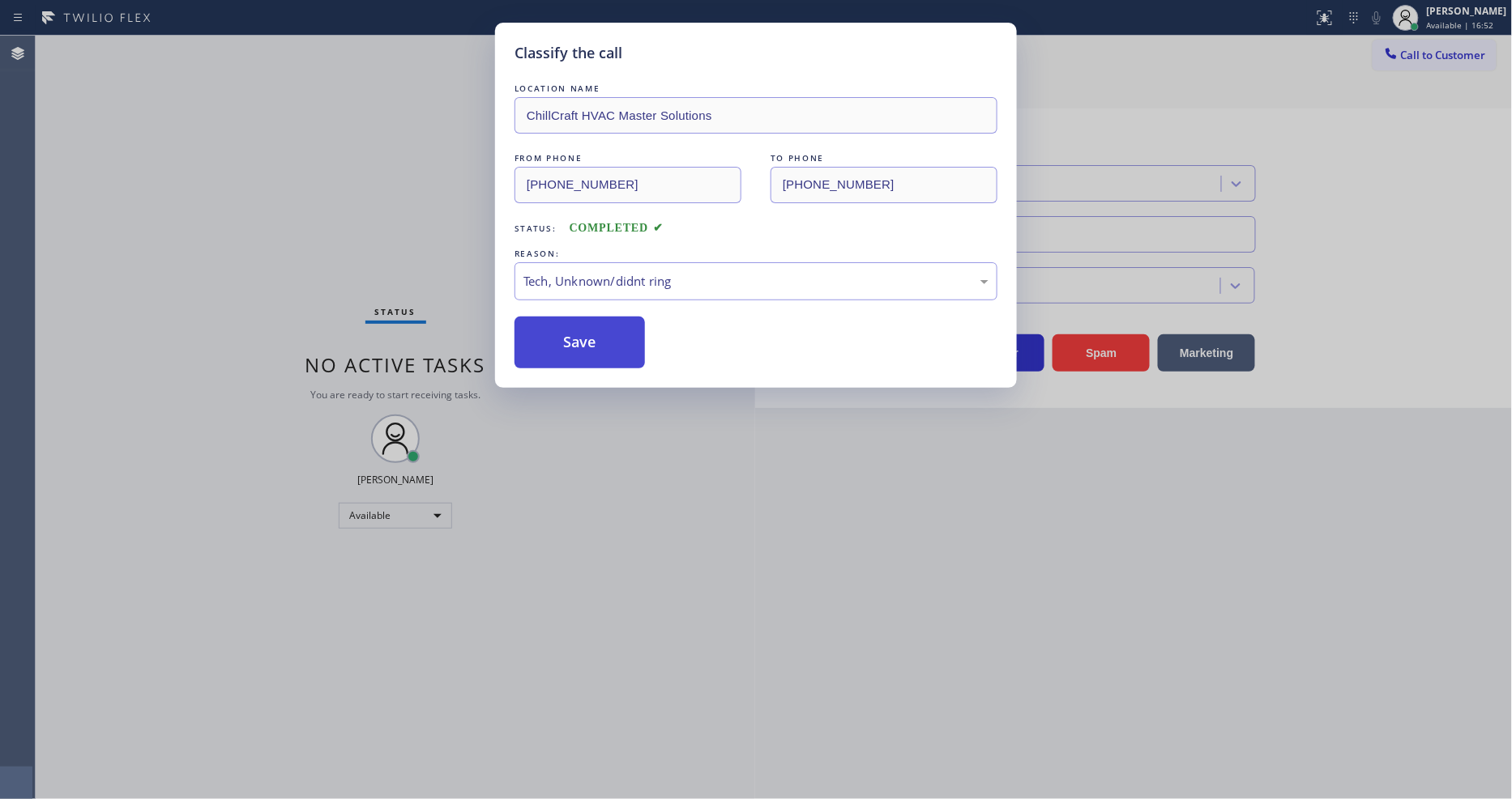
click at [608, 321] on button "Save" at bounding box center [580, 343] width 131 height 52
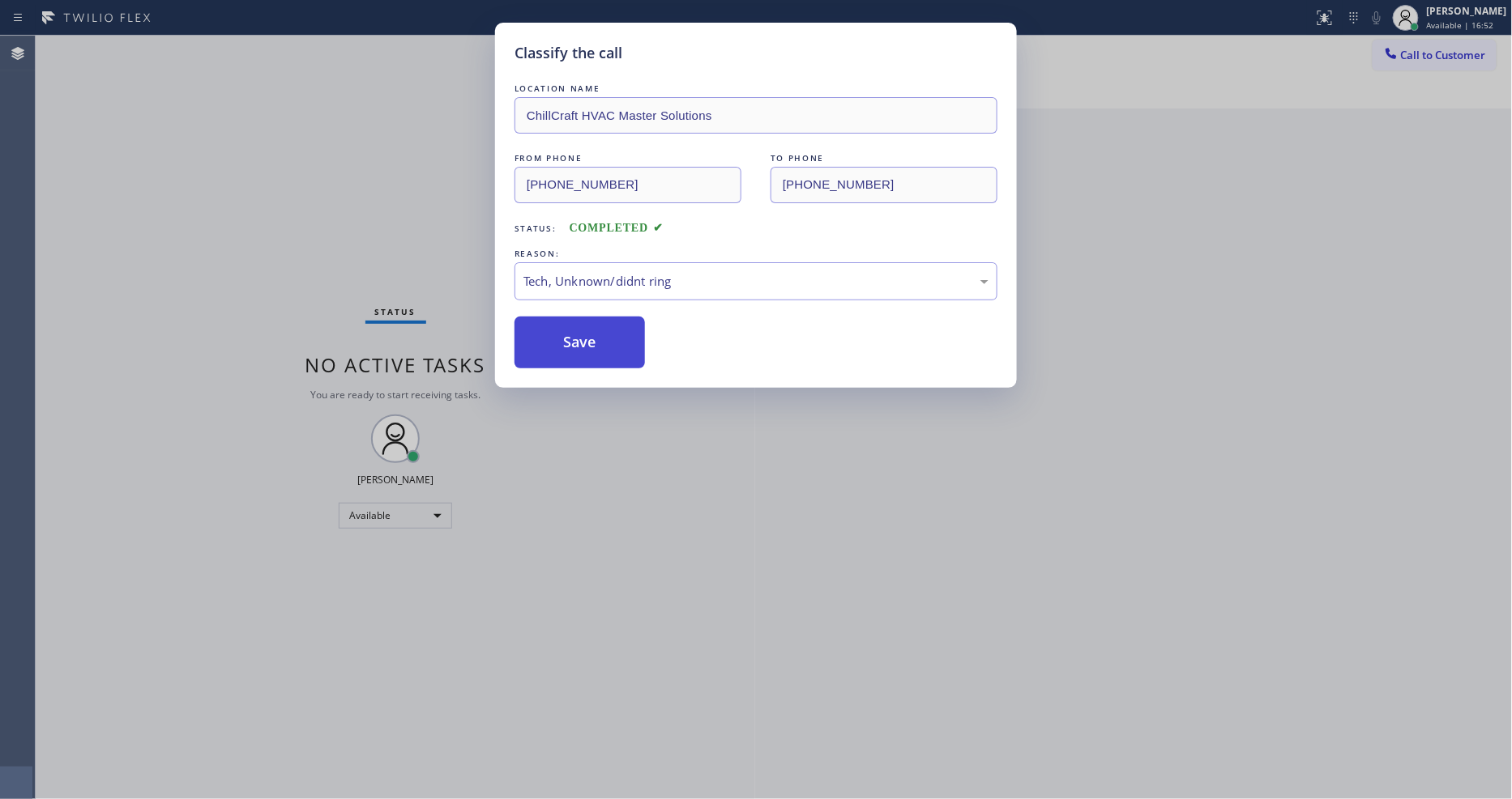
click at [608, 321] on button "Save" at bounding box center [580, 343] width 131 height 52
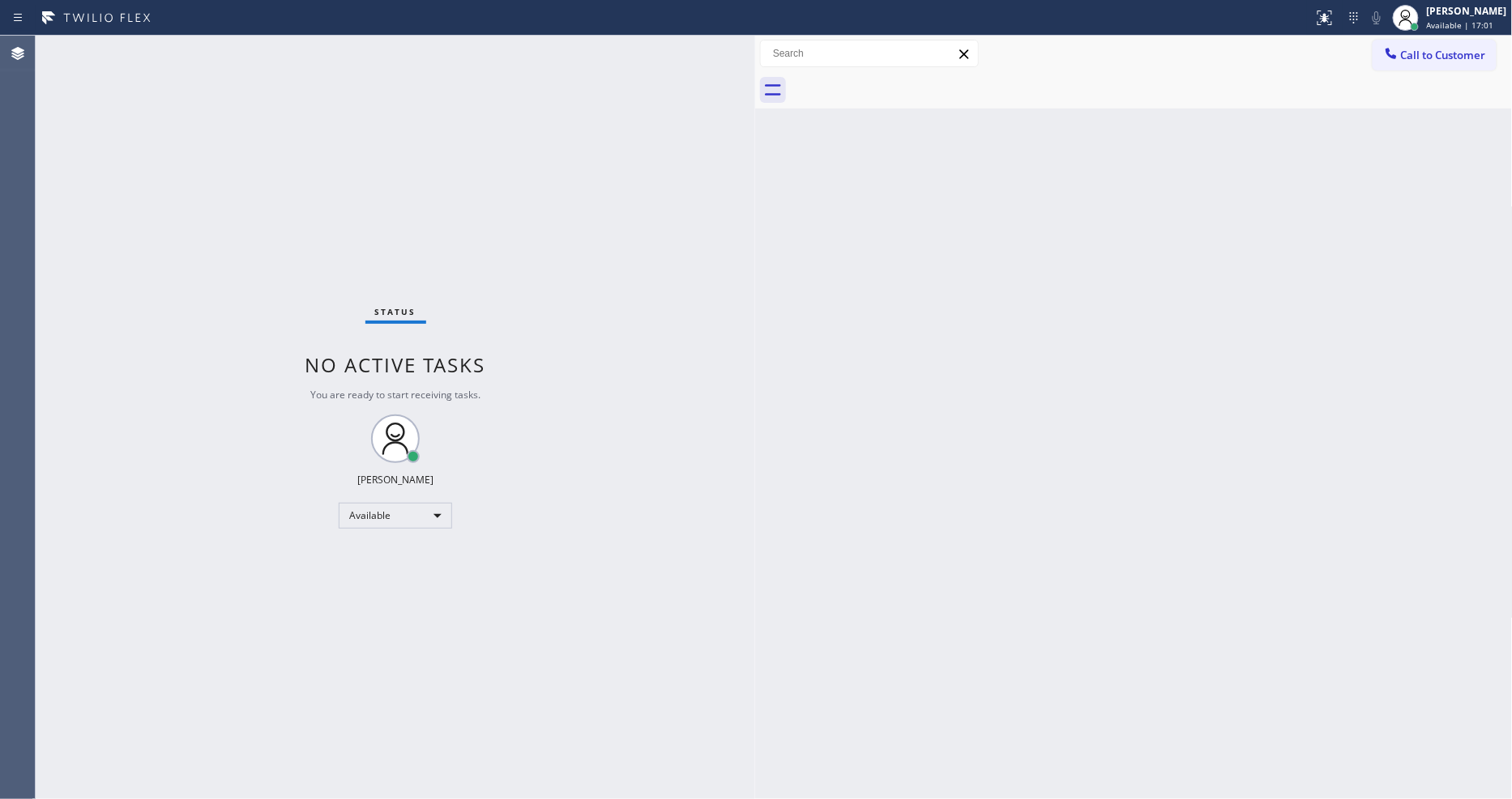
click at [456, 246] on div "Status No active tasks You are ready to start receiving tasks. [PERSON_NAME] Av…" at bounding box center [394, 417] width 719 height 764
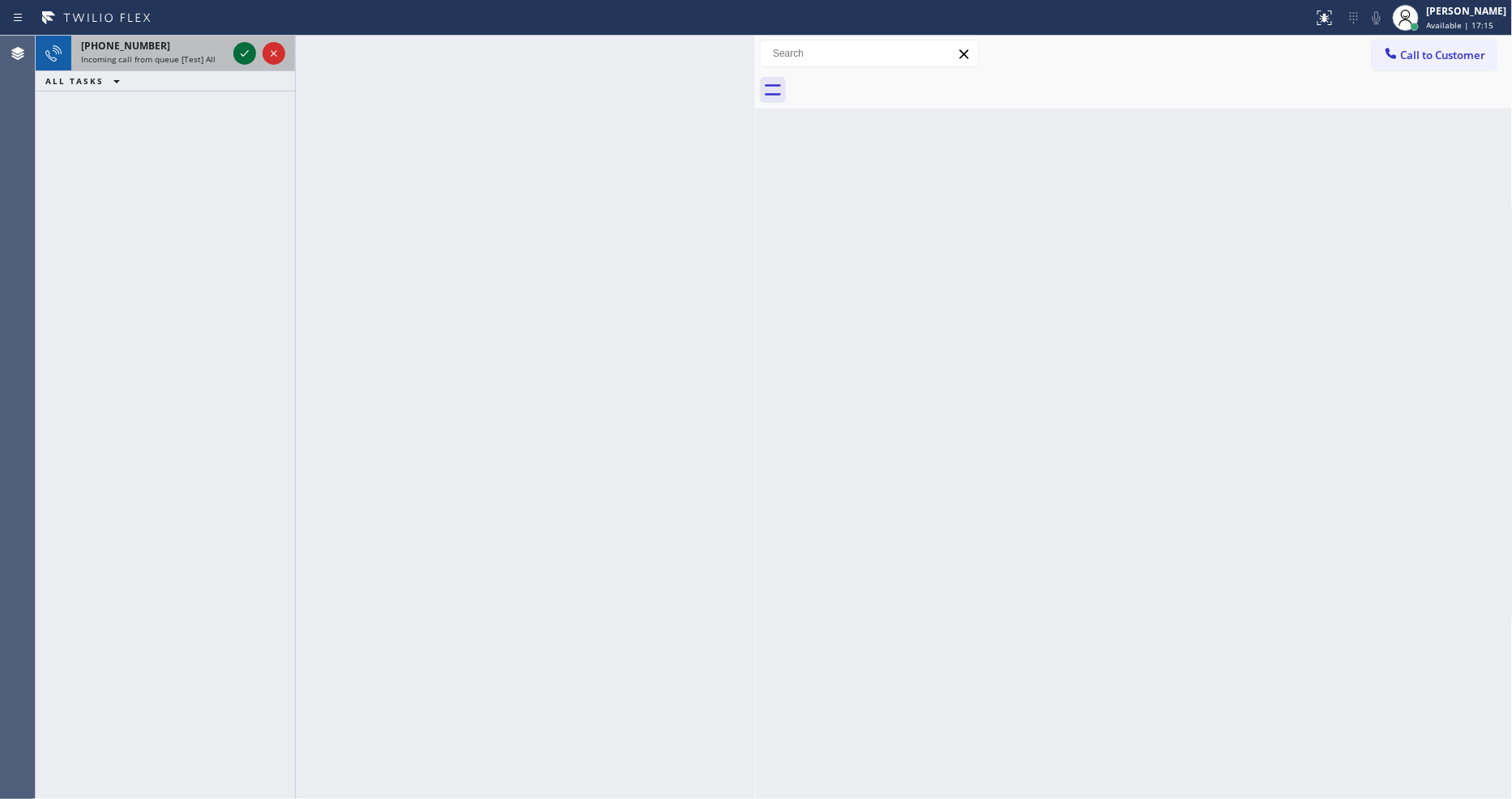
click at [238, 47] on icon at bounding box center [245, 53] width 19 height 19
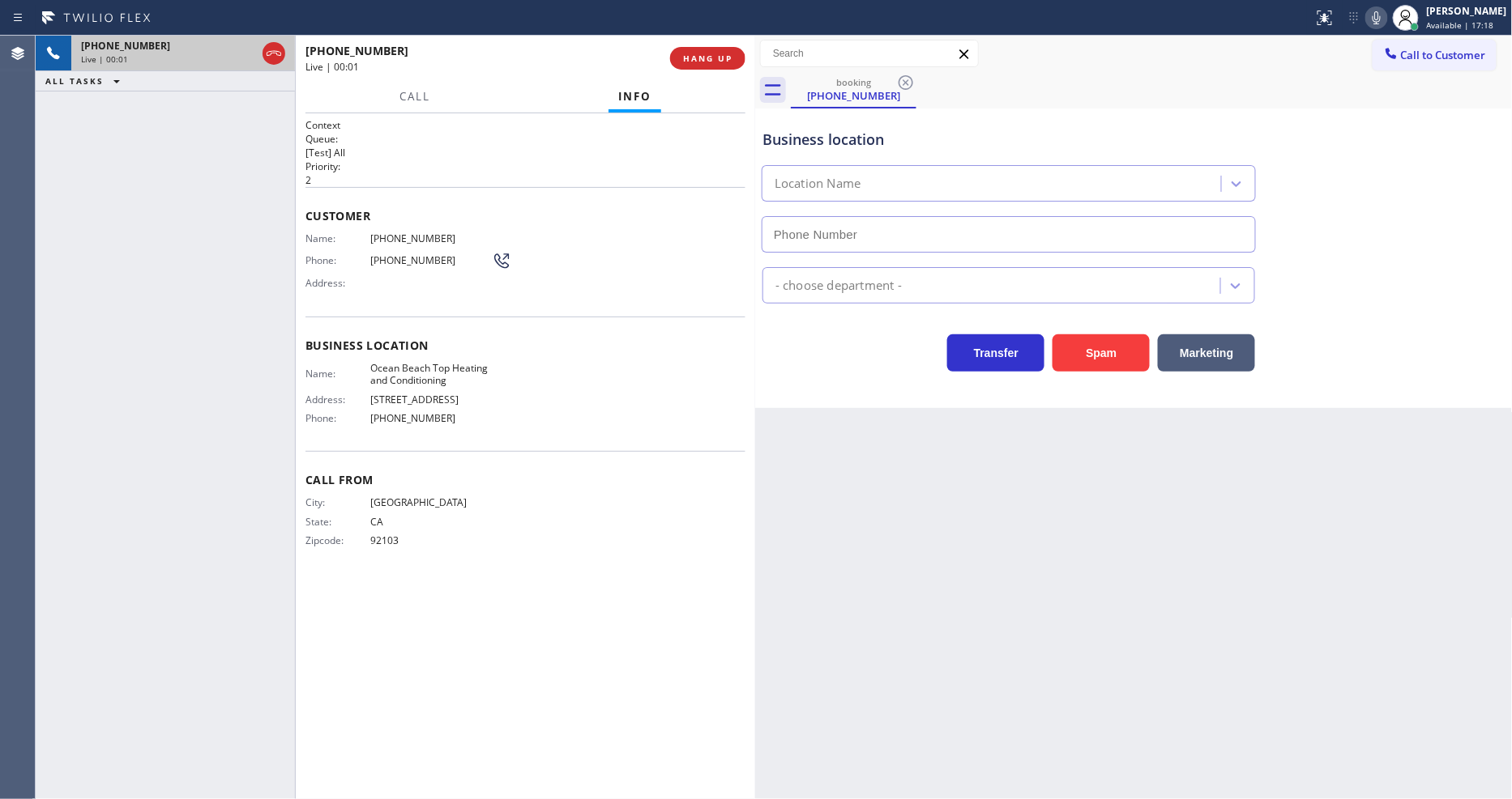
type input "[PHONE_NUMBER]"
click at [692, 61] on span "HANG UP" at bounding box center [708, 58] width 50 height 11
click at [694, 57] on span "HANG UP" at bounding box center [708, 58] width 50 height 11
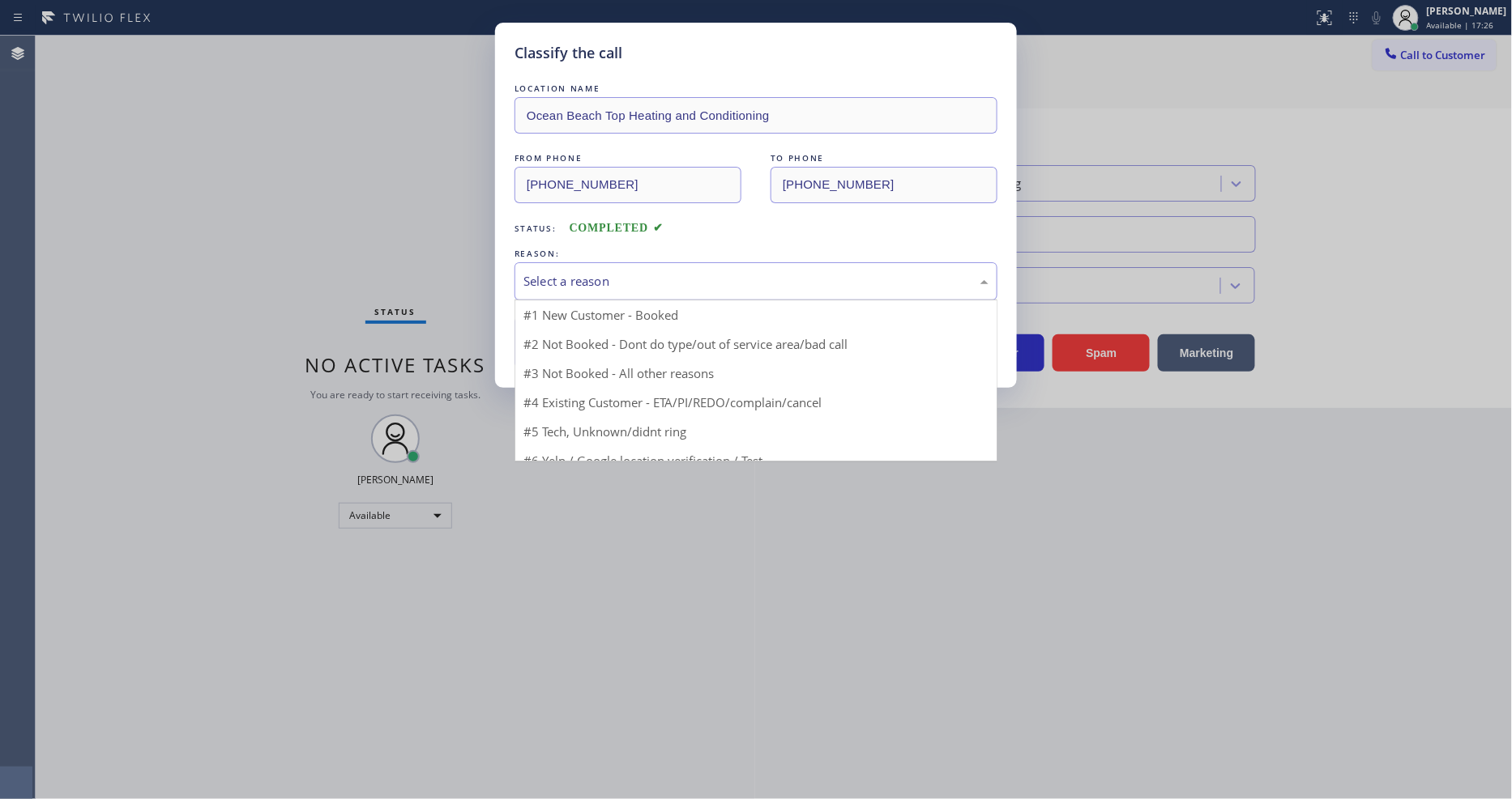
click at [621, 278] on div "Select a reason" at bounding box center [756, 282] width 465 height 19
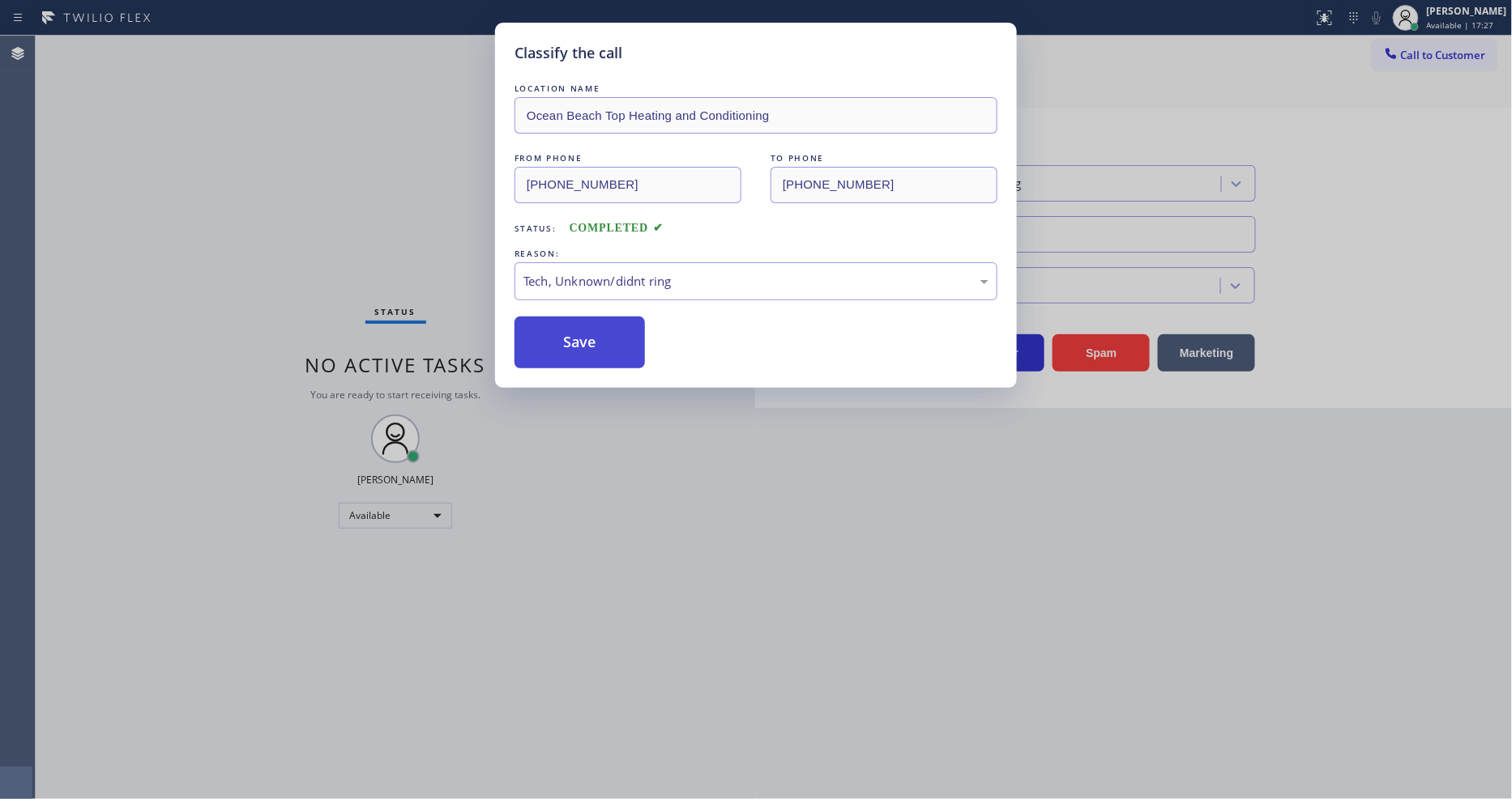
click at [589, 345] on button "Save" at bounding box center [580, 343] width 131 height 52
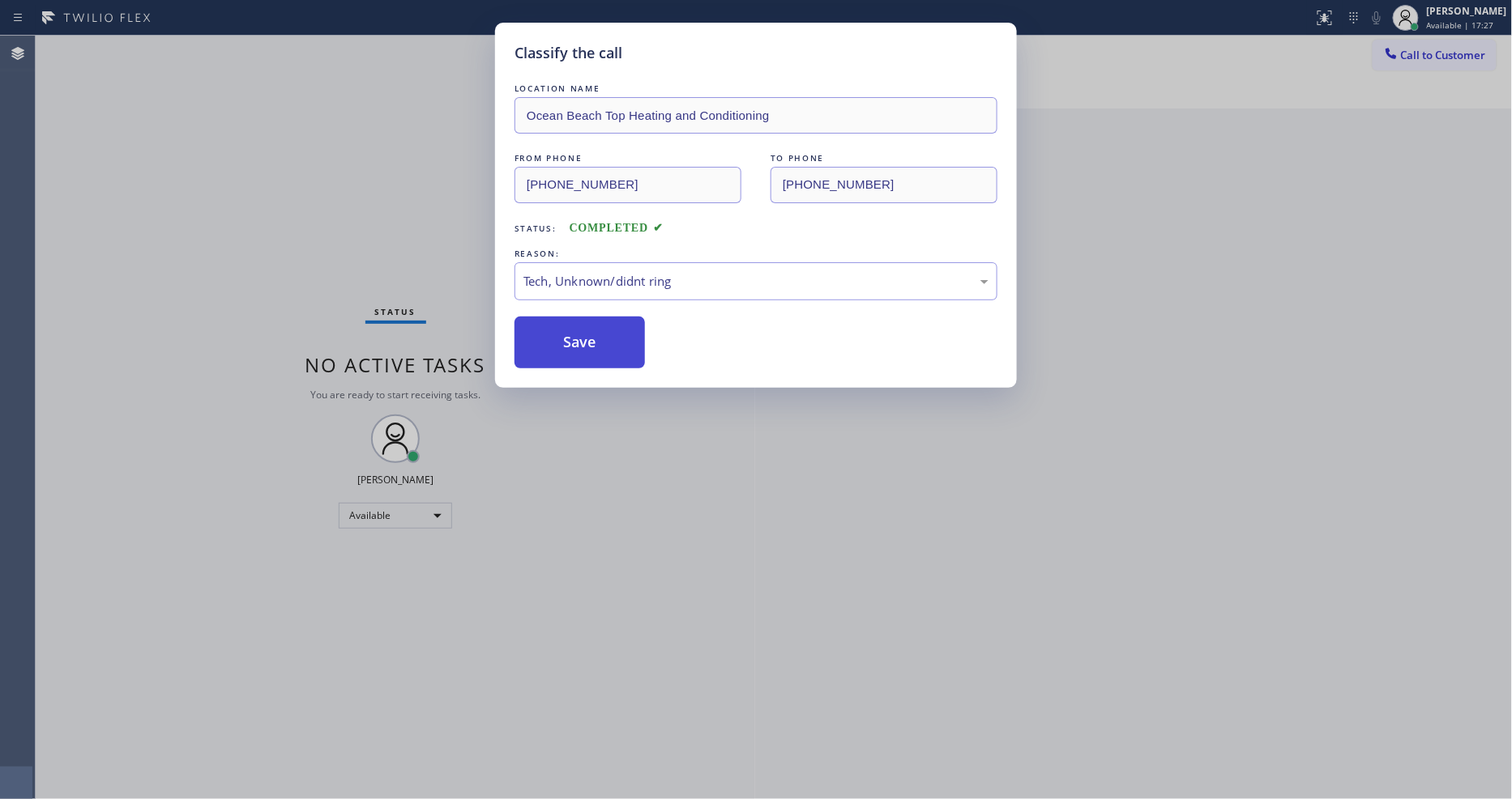
click at [589, 345] on button "Save" at bounding box center [580, 343] width 131 height 52
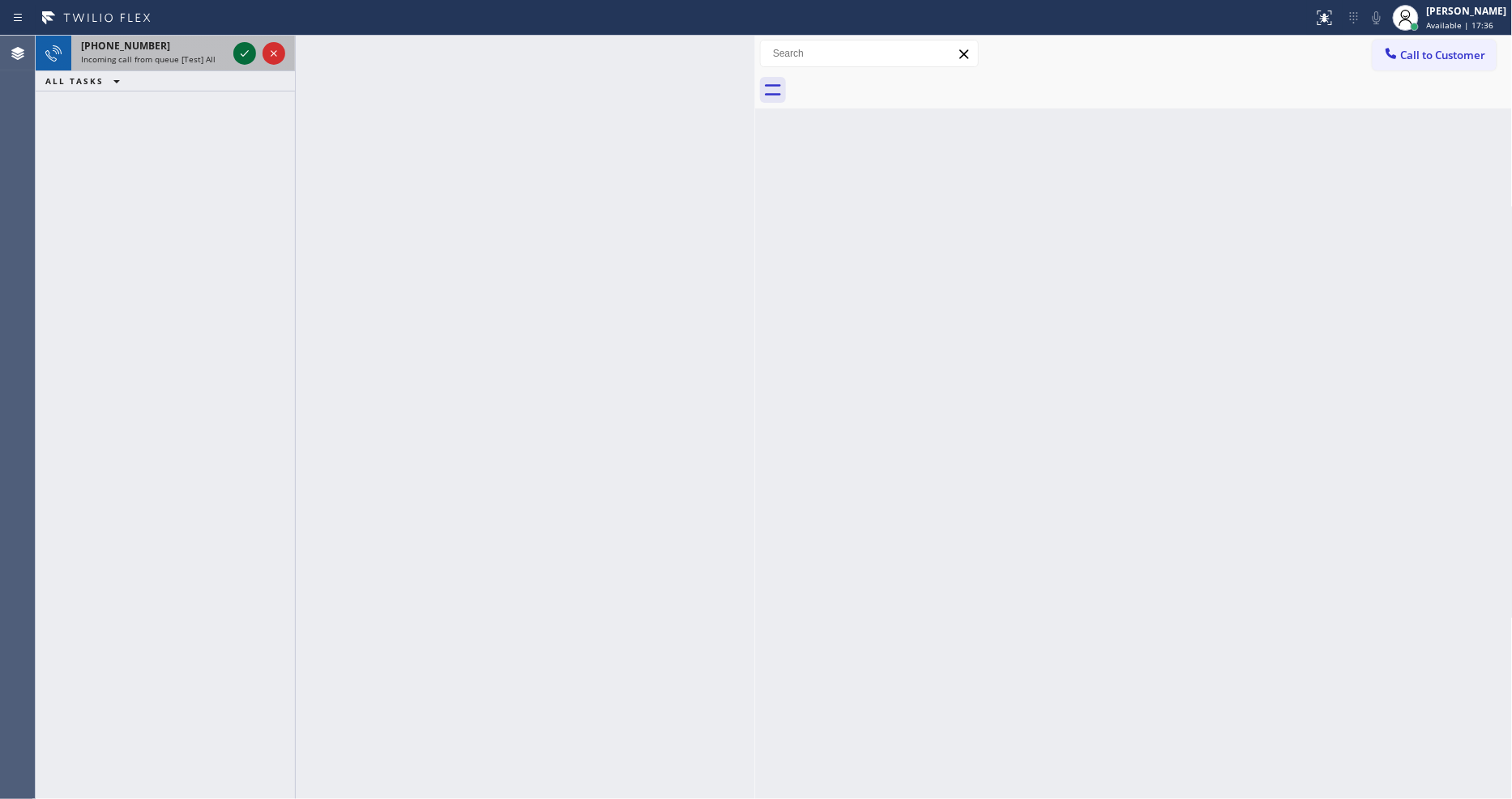
click at [242, 49] on icon at bounding box center [245, 53] width 19 height 19
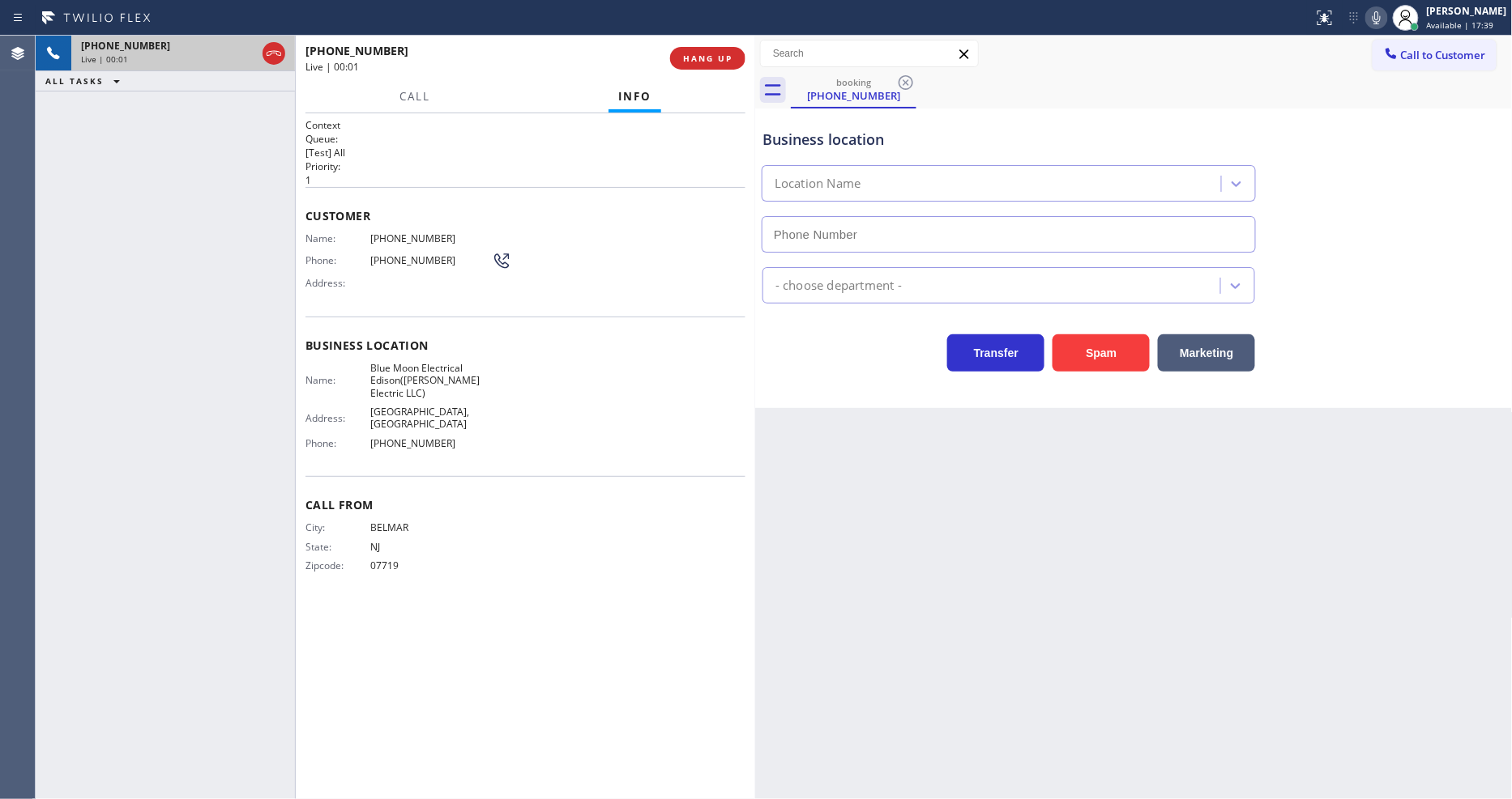
type input "[PHONE_NUMBER]"
click at [445, 363] on span "Blue Moon Electrical Edison([PERSON_NAME] Electric LLC)" at bounding box center [431, 380] width 121 height 37
copy span "Blue Moon Electrical Edison([PERSON_NAME] Electric LLC)"
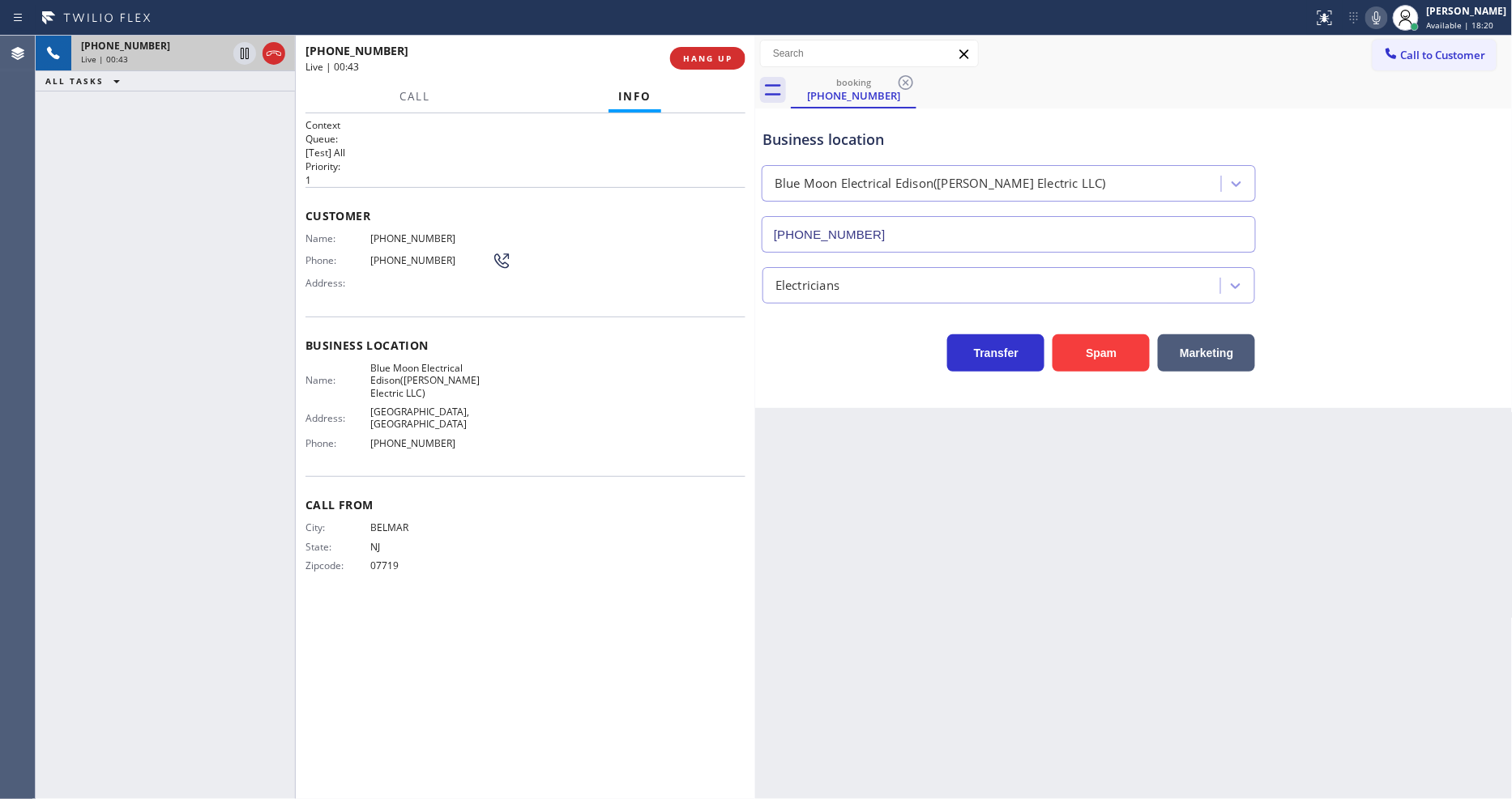
click at [430, 233] on span "[PHONE_NUMBER]" at bounding box center [431, 238] width 121 height 12
click at [428, 232] on span "[PHONE_NUMBER]" at bounding box center [431, 238] width 121 height 12
copy span "[PHONE_NUMBER]"
drag, startPoint x: 265, startPoint y: 350, endPoint x: 203, endPoint y: 509, distance: 170.7
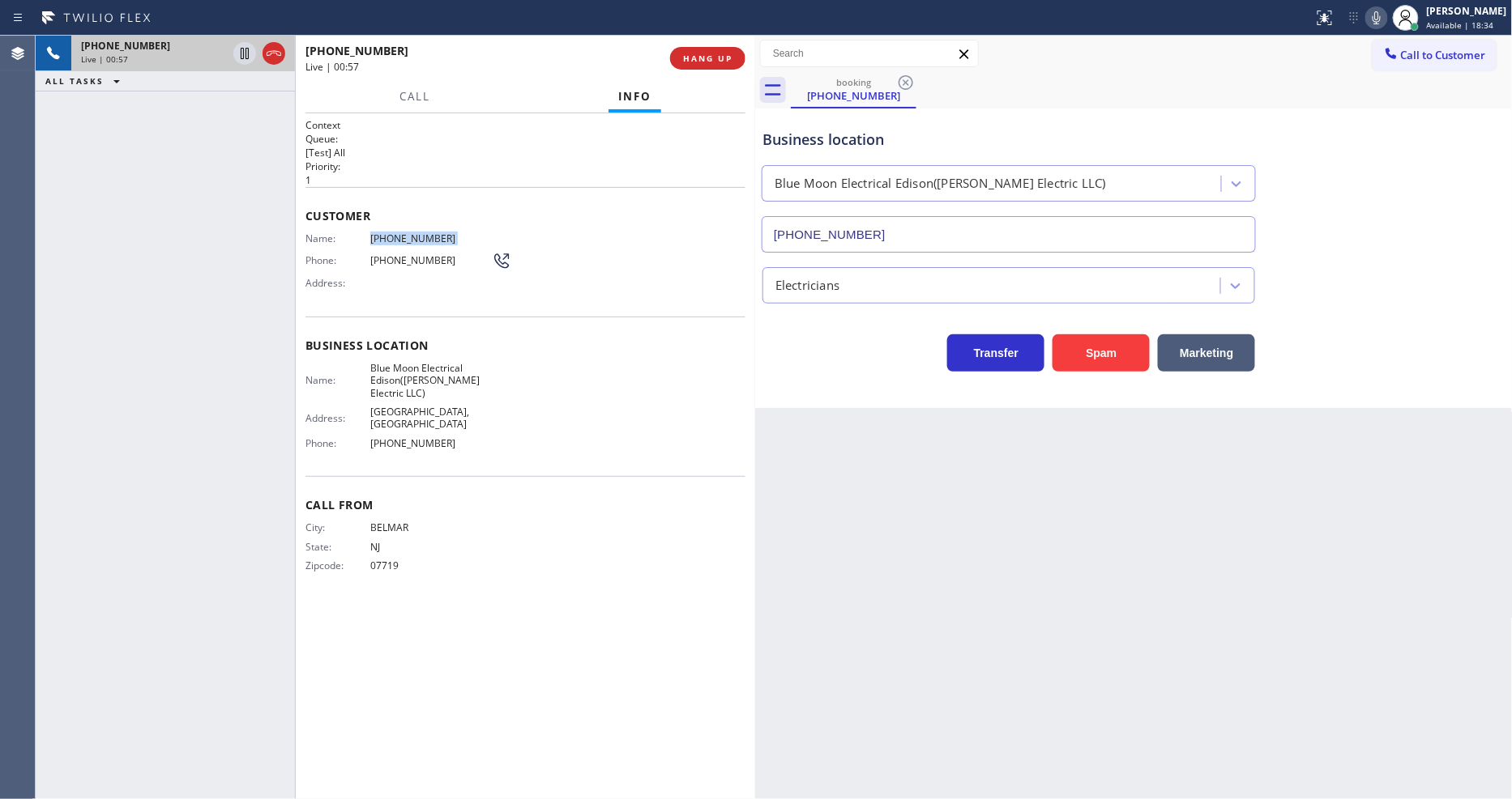
click at [265, 350] on div "[PHONE_NUMBER] Live | 00:57 ALL TASKS ALL TASKS ACTIVE TASKS TASKS IN WRAP UP" at bounding box center [164, 417] width 259 height 764
click at [245, 51] on icon at bounding box center [245, 53] width 19 height 19
click at [1386, 16] on icon at bounding box center [1376, 17] width 19 height 19
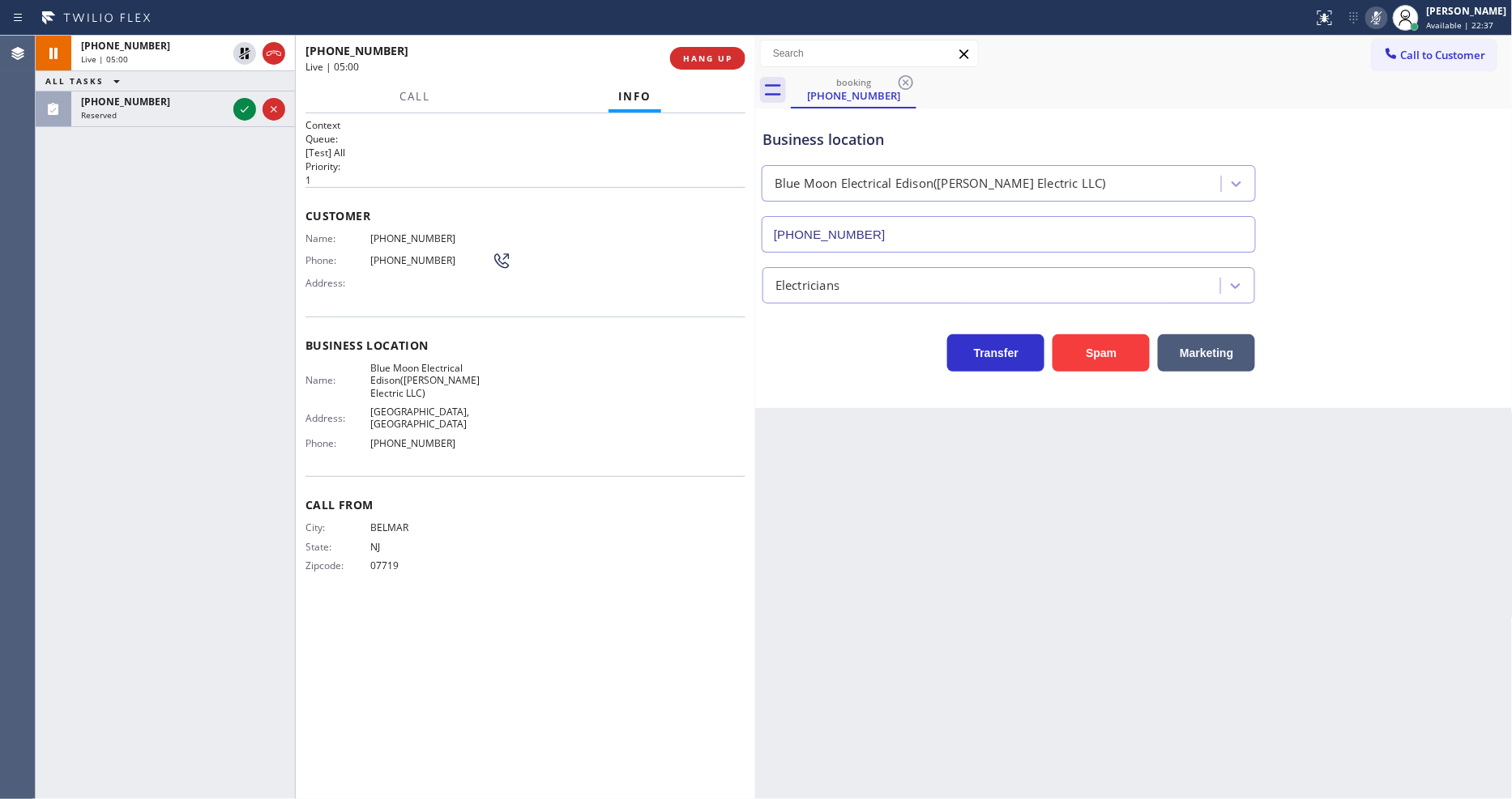
click at [248, 108] on icon at bounding box center [245, 109] width 19 height 19
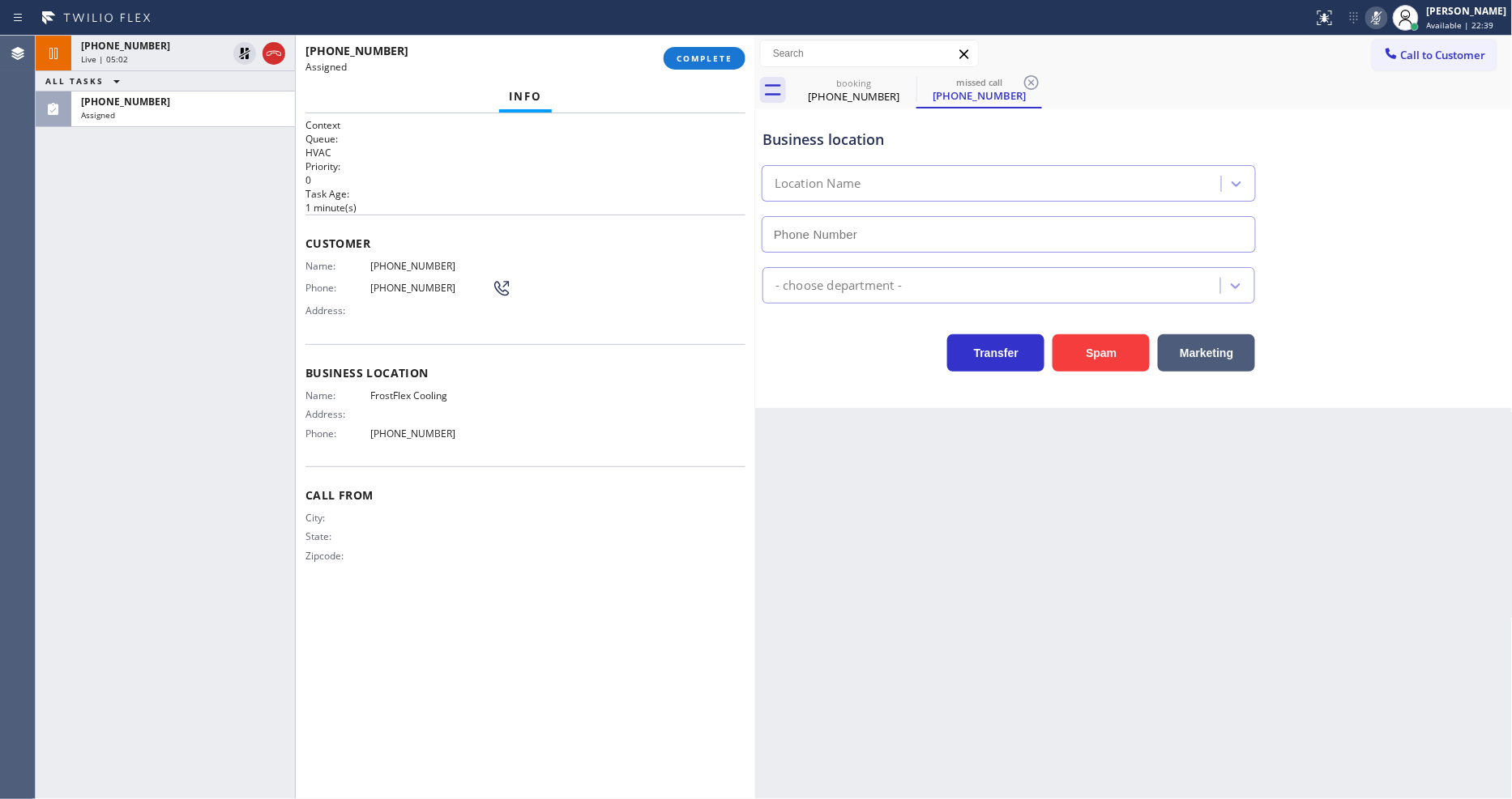
click at [719, 61] on span "COMPLETE" at bounding box center [704, 58] width 56 height 11
type input "[PHONE_NUMBER]"
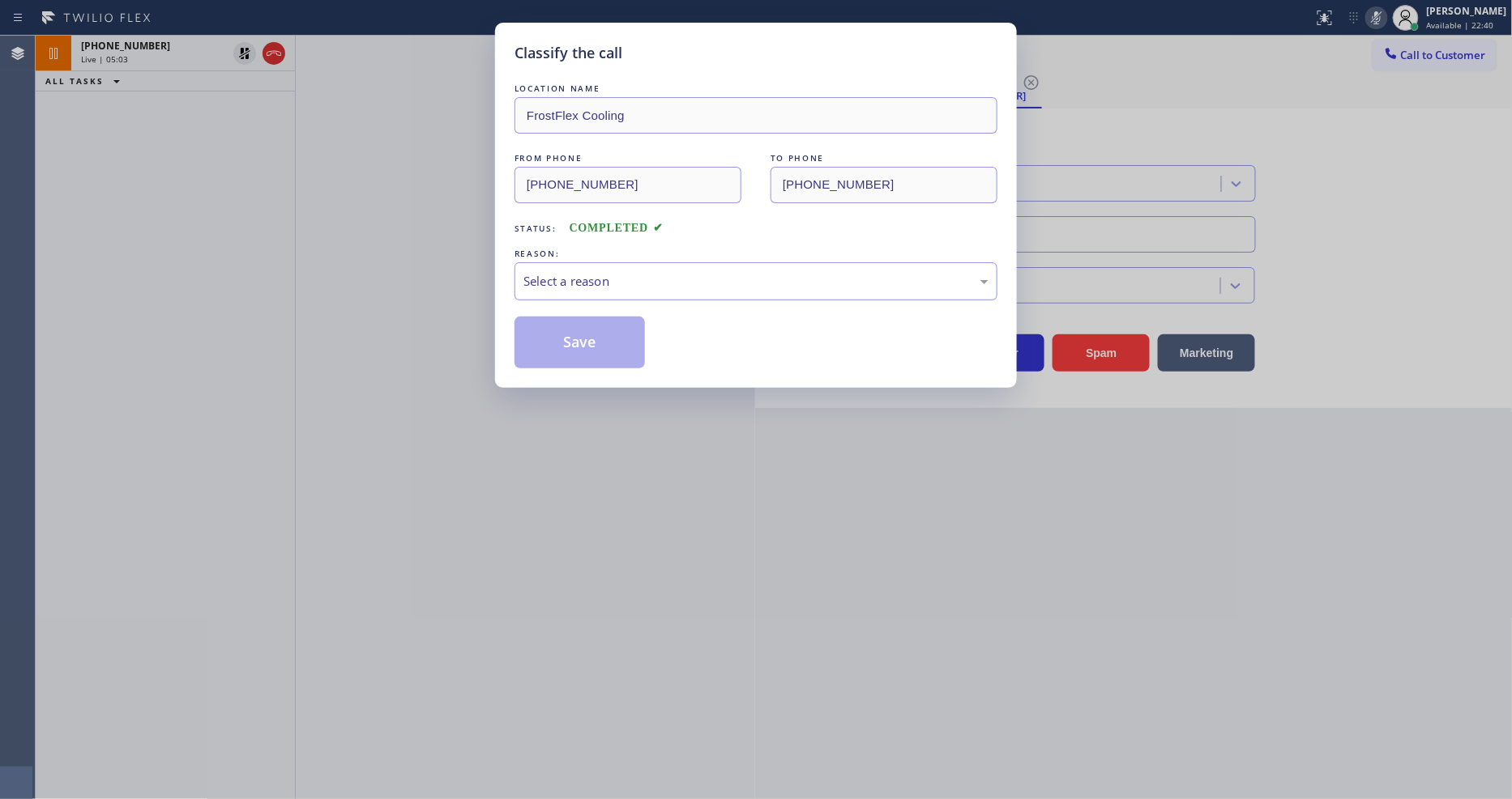
click at [645, 275] on div "Select a reason" at bounding box center [756, 282] width 465 height 19
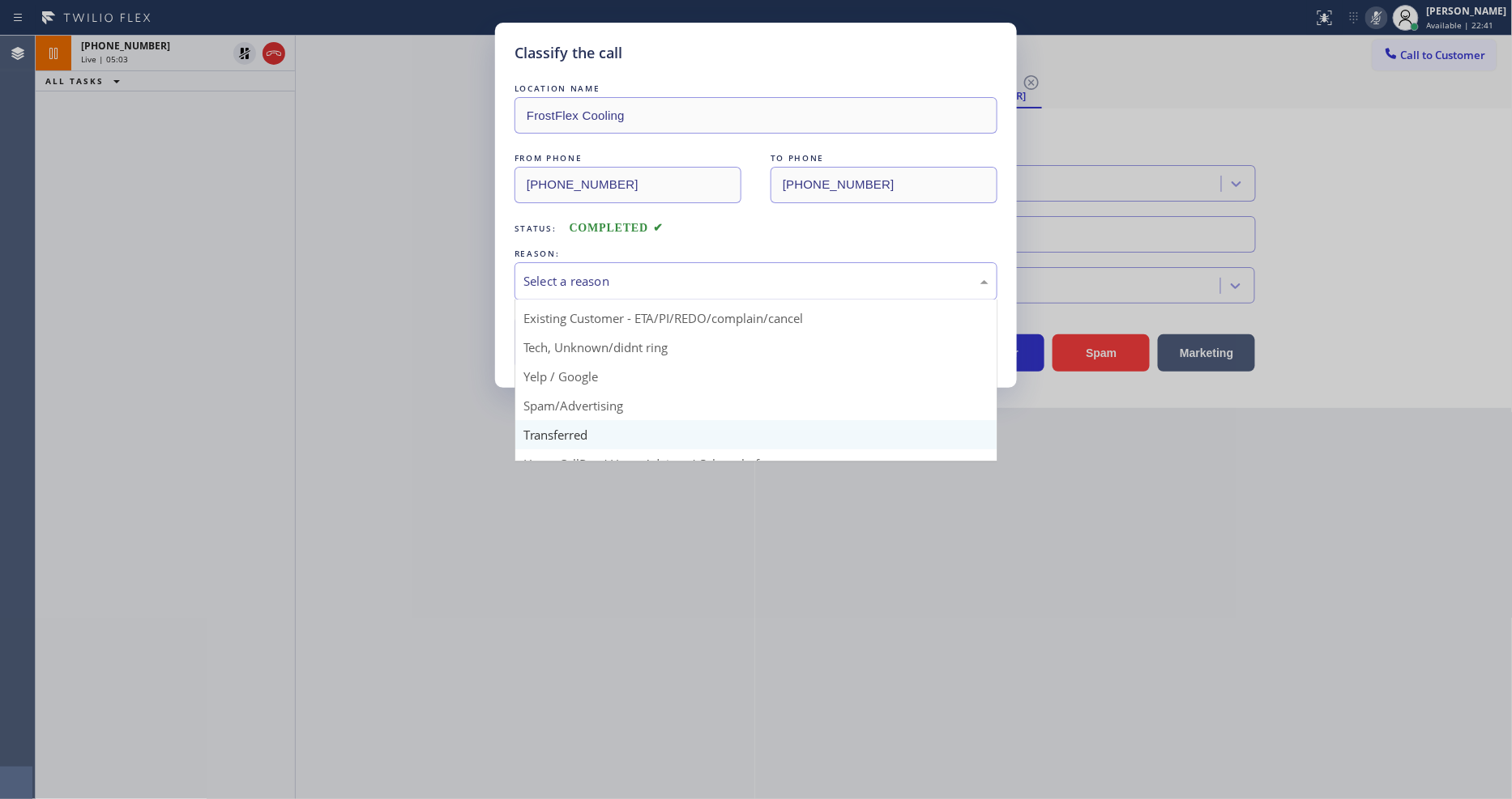
scroll to position [101, 0]
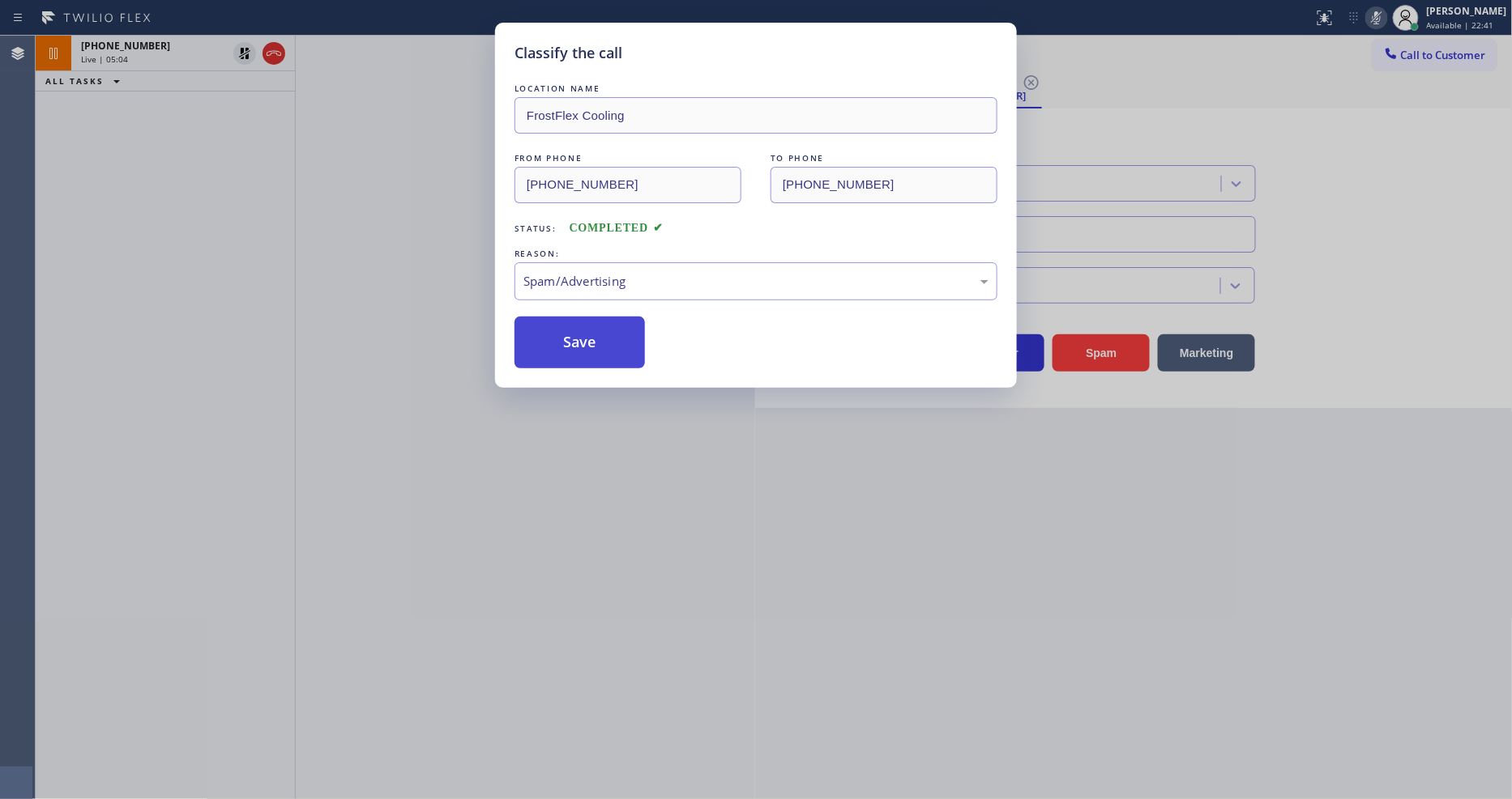
click at [595, 333] on button "Save" at bounding box center [580, 343] width 131 height 52
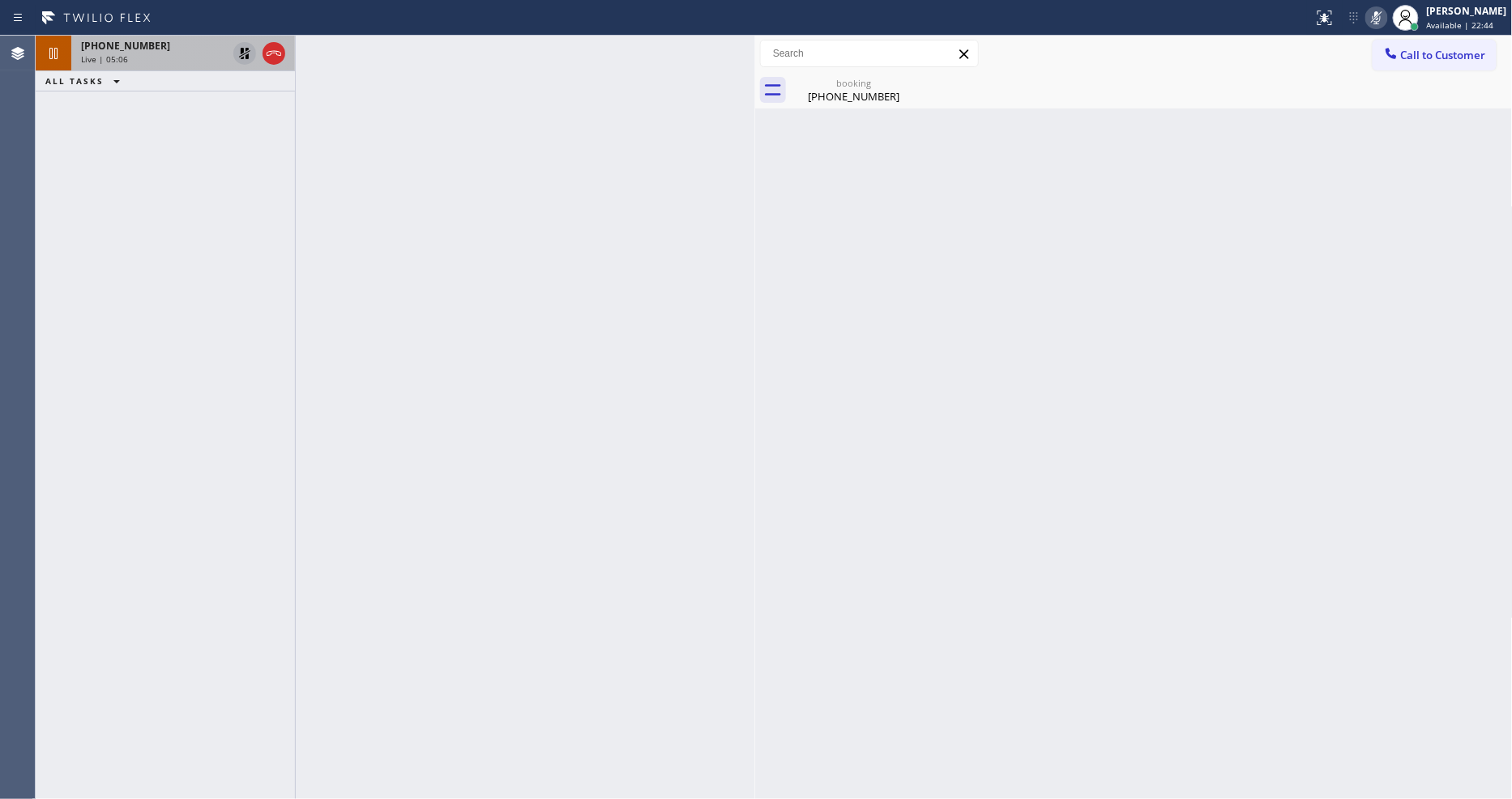
click at [247, 51] on icon at bounding box center [245, 53] width 11 height 11
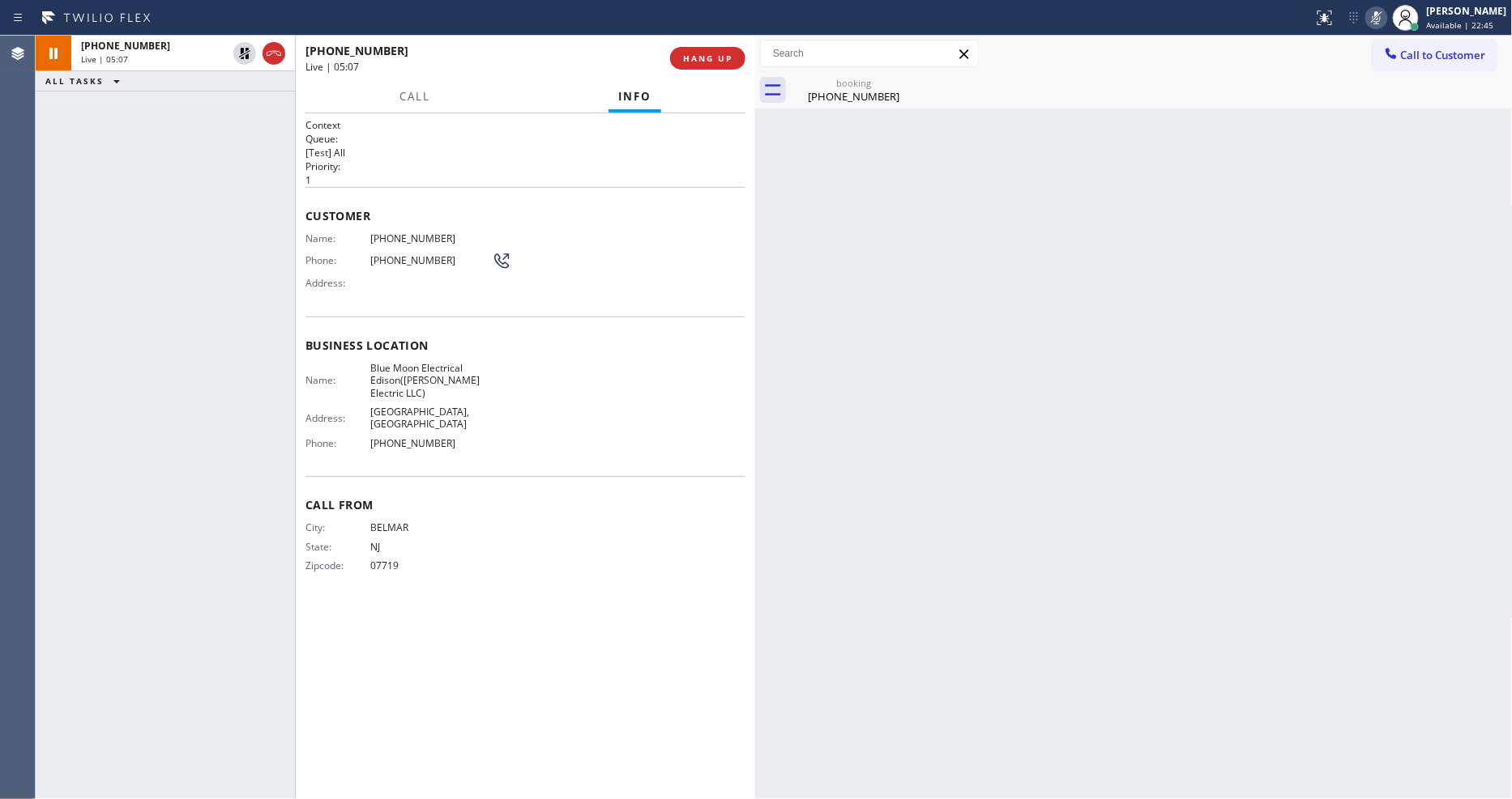
click at [1386, 20] on icon at bounding box center [1376, 17] width 19 height 19
click at [823, 98] on div "[PHONE_NUMBER]" at bounding box center [854, 95] width 122 height 14
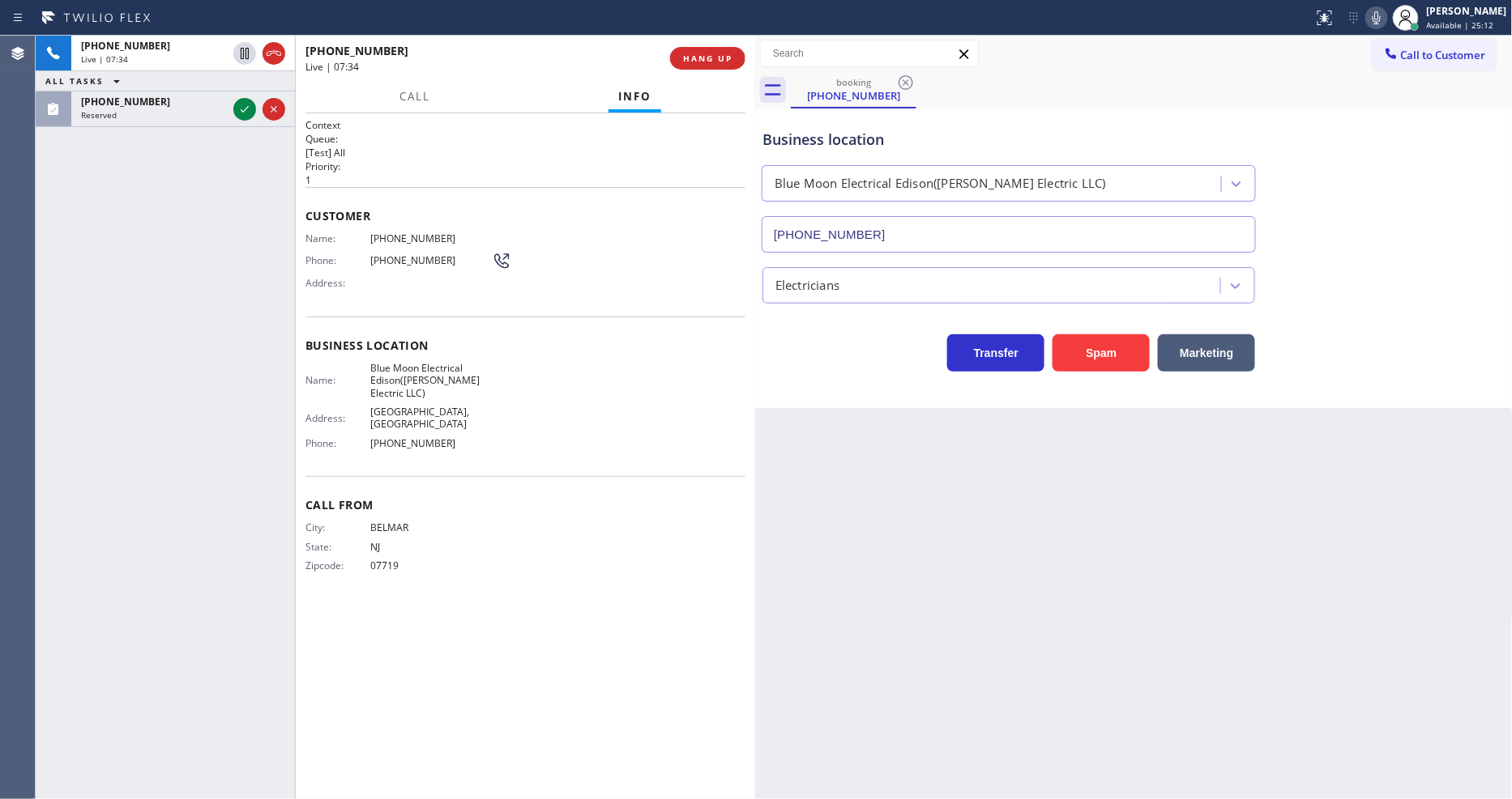
drag, startPoint x: 238, startPoint y: 111, endPoint x: 239, endPoint y: 285, distance: 174.0
click at [238, 111] on icon at bounding box center [245, 109] width 19 height 19
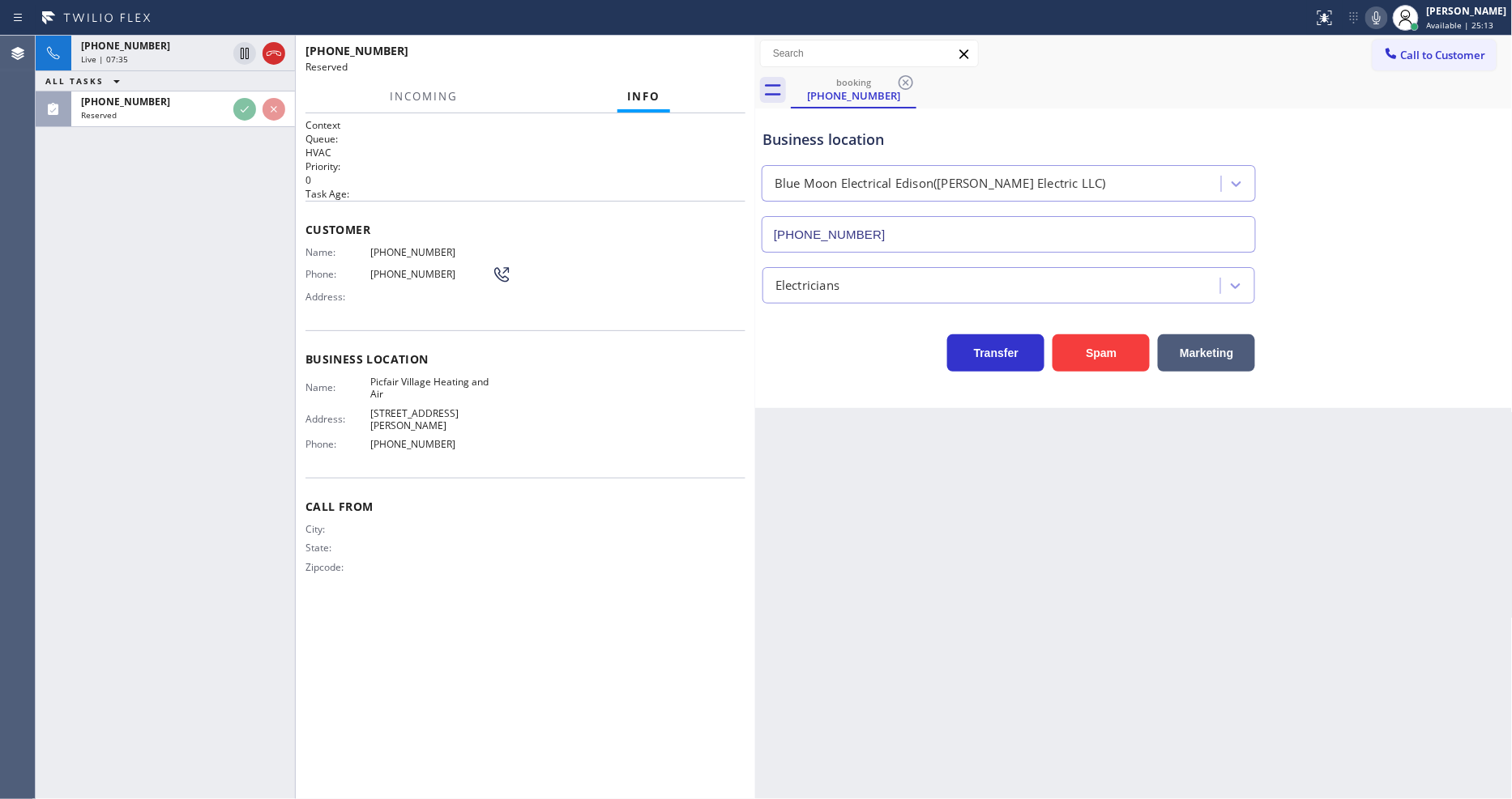
click at [359, 305] on div "Customer Name: [PHONE_NUMBER] Phone: [PHONE_NUMBER] Address:" at bounding box center [525, 265] width 440 height 130
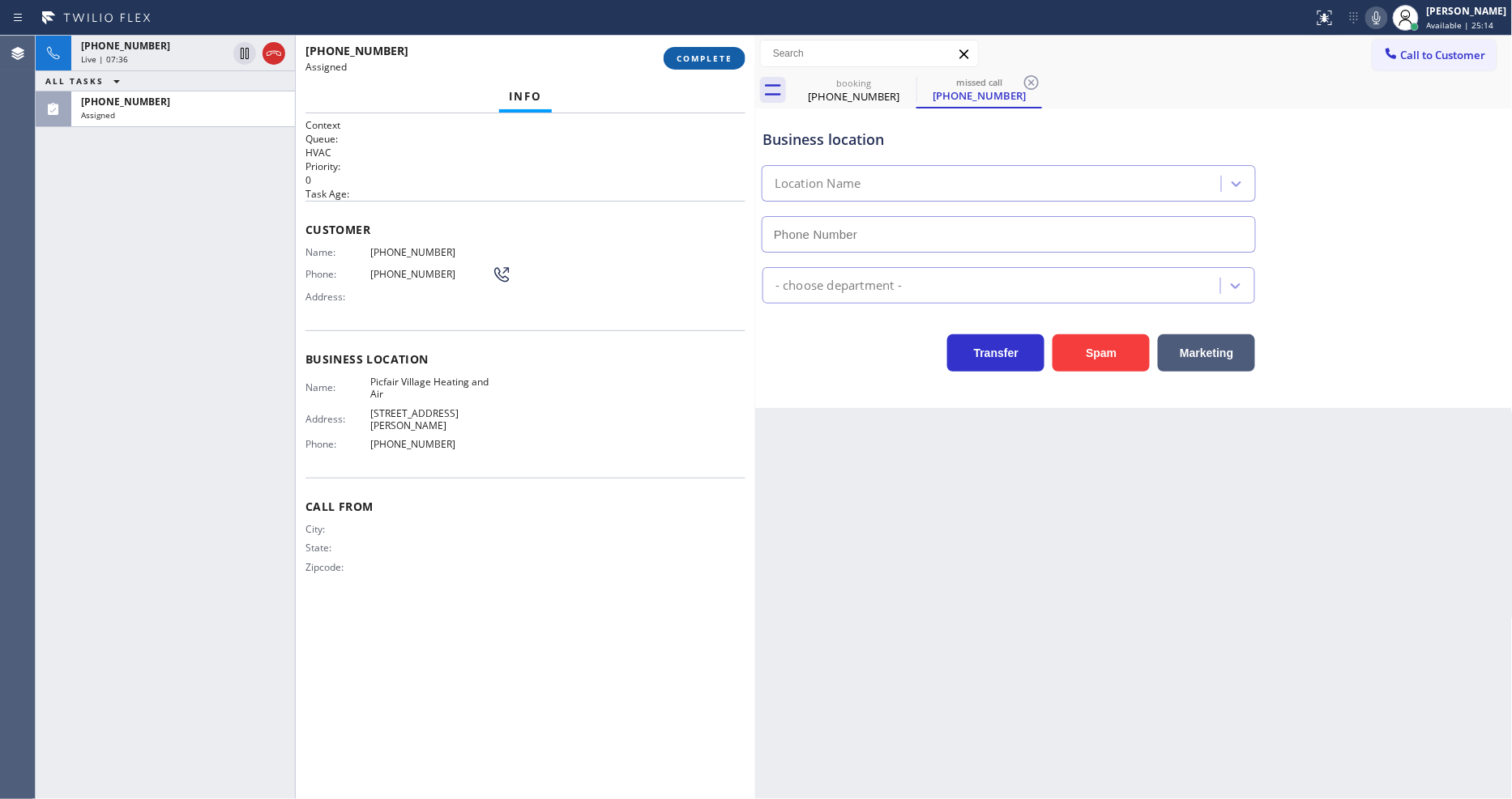
click at [732, 65] on button "COMPLETE" at bounding box center [705, 58] width 82 height 23
type input "[PHONE_NUMBER]"
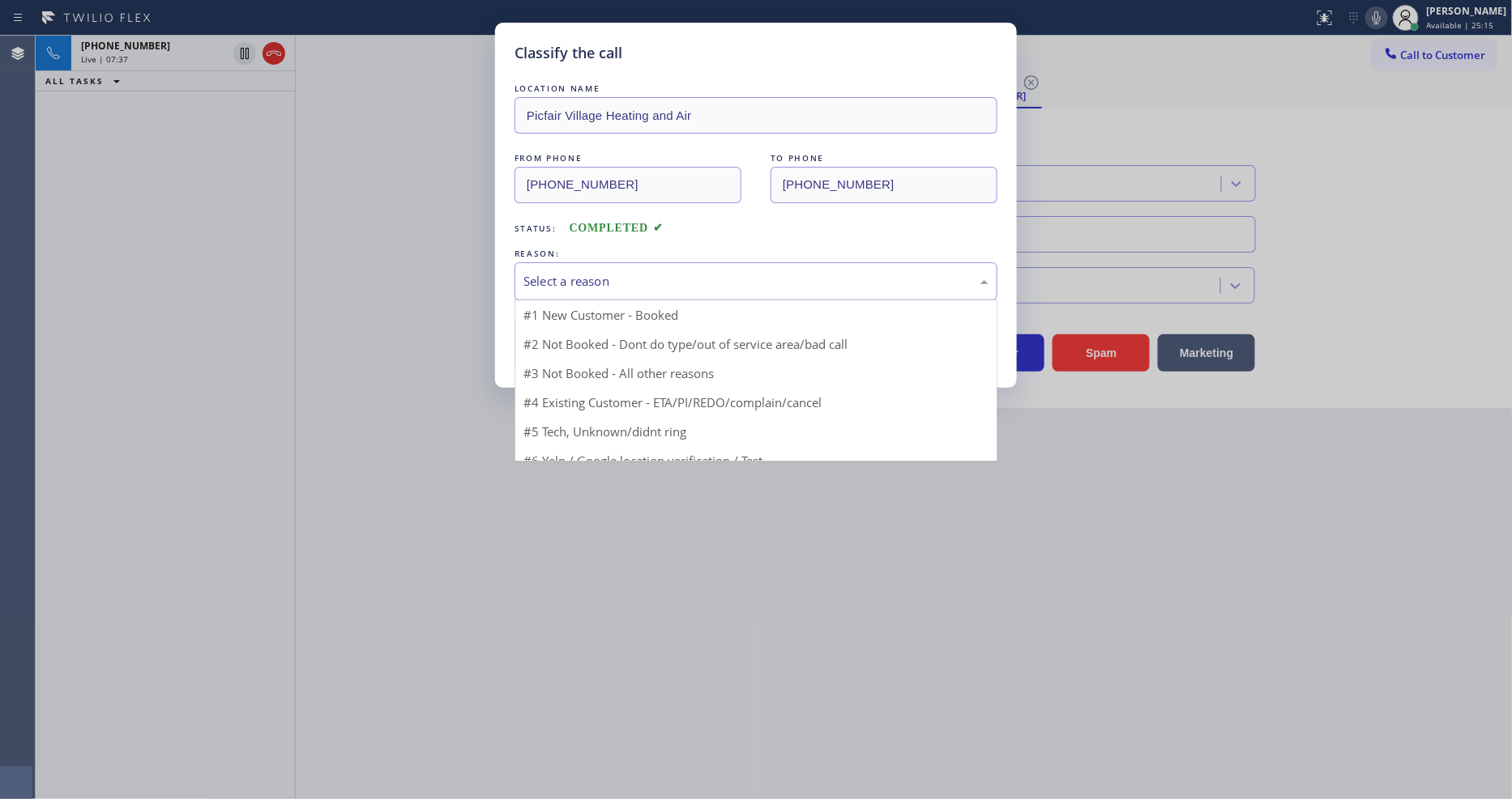
click at [614, 280] on div "Select a reason" at bounding box center [756, 282] width 465 height 19
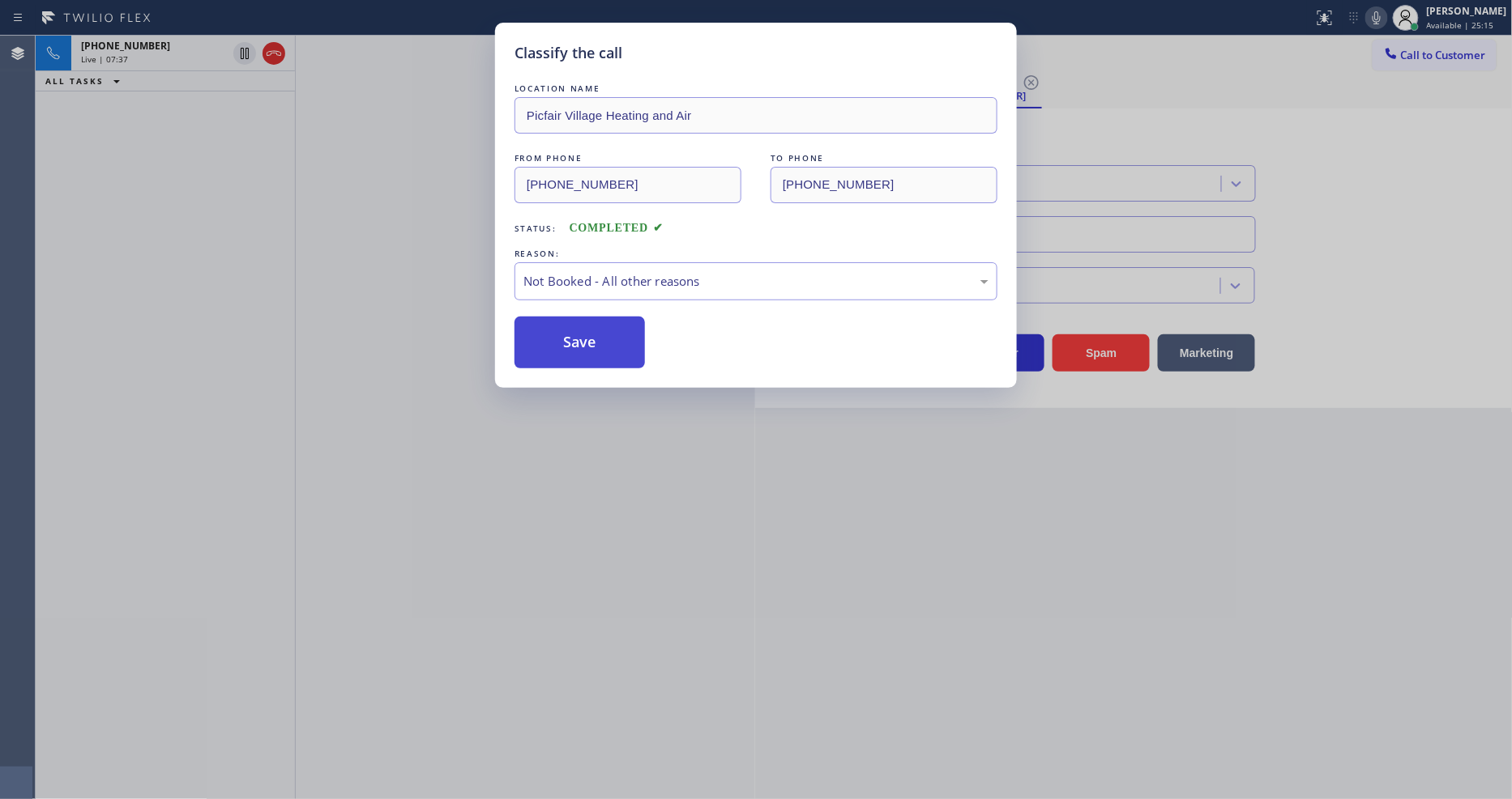
click at [593, 338] on button "Save" at bounding box center [580, 343] width 131 height 52
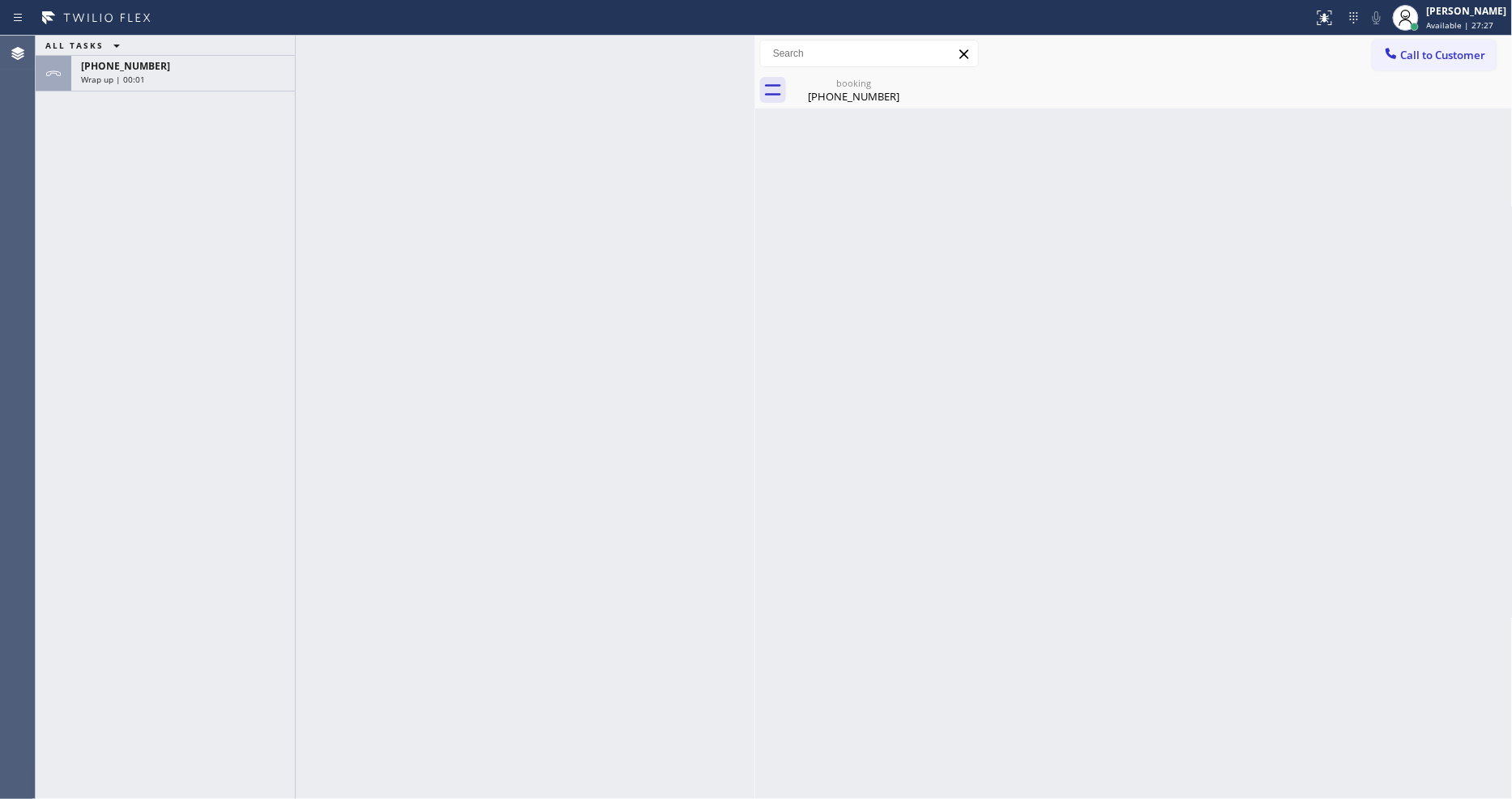
drag, startPoint x: 257, startPoint y: 47, endPoint x: 397, endPoint y: 49, distance: 140.0
click at [256, 49] on div "ALL TASKS ALL TASKS ACTIVE TASKS TASKS IN WRAP UP" at bounding box center [164, 45] width 259 height 20
click at [266, 77] on div "Wrap up | 00:02" at bounding box center [183, 79] width 204 height 11
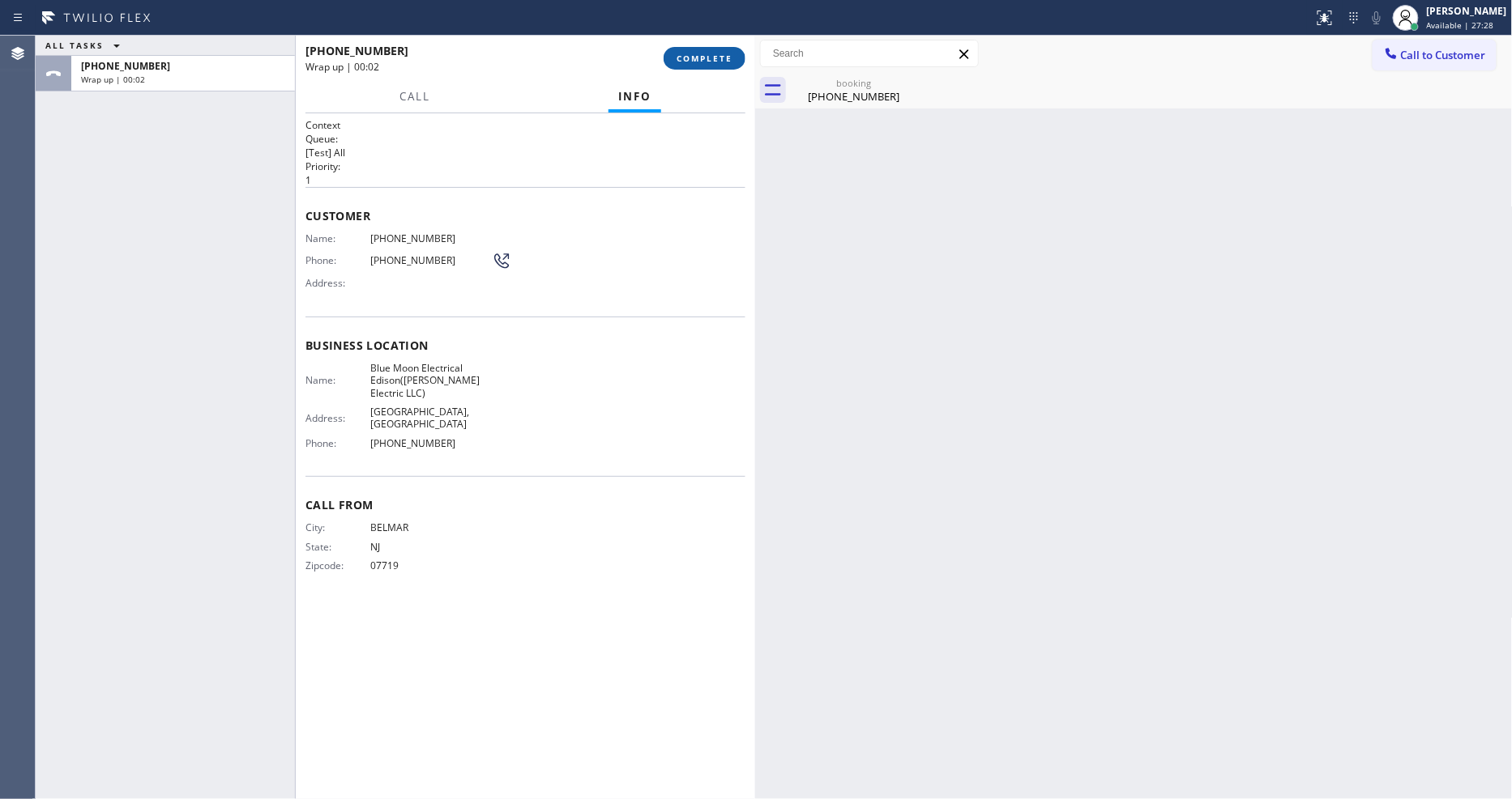
click at [723, 66] on button "COMPLETE" at bounding box center [705, 58] width 82 height 23
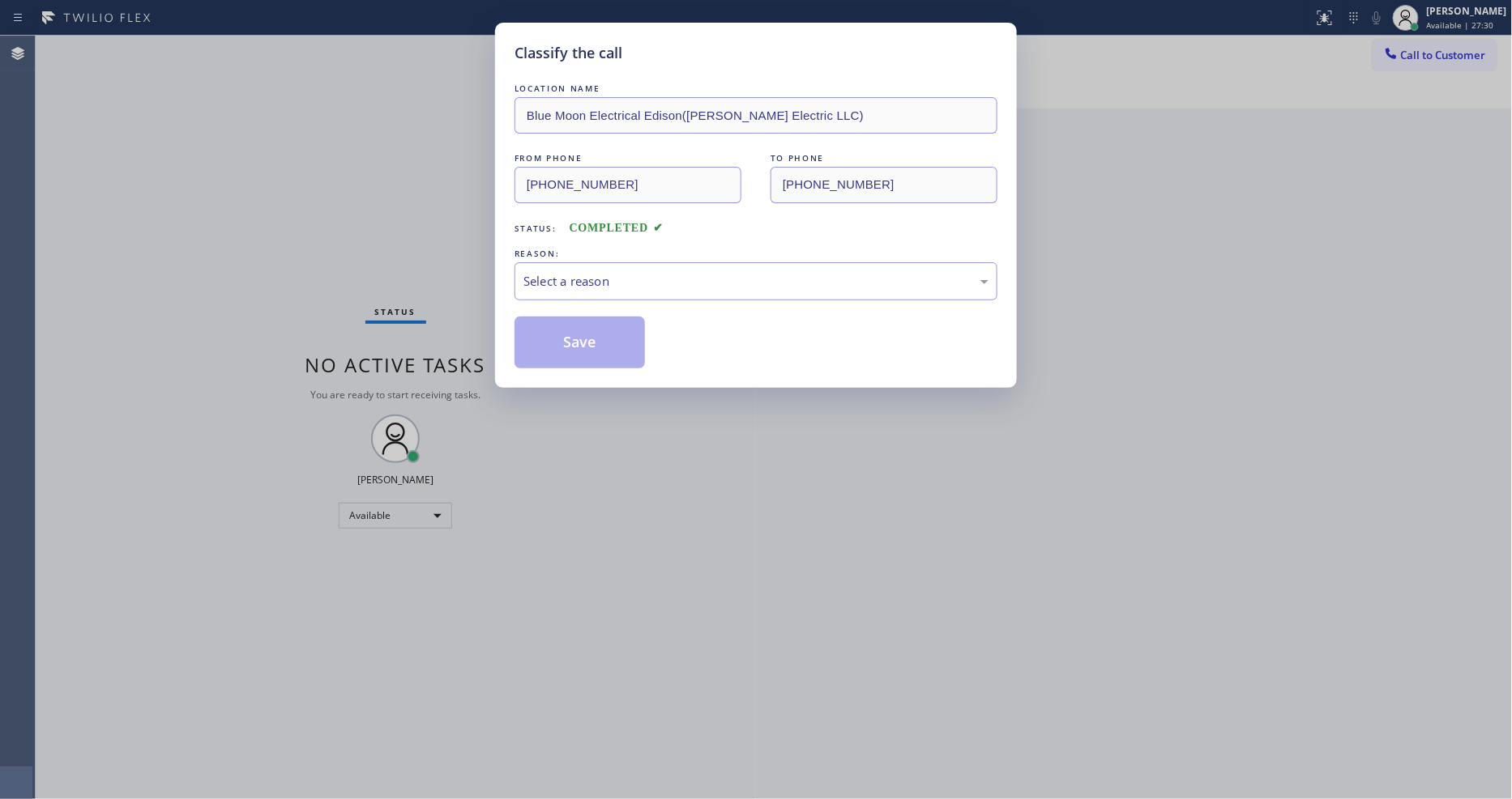
click at [596, 272] on div "Select a reason" at bounding box center [756, 282] width 465 height 19
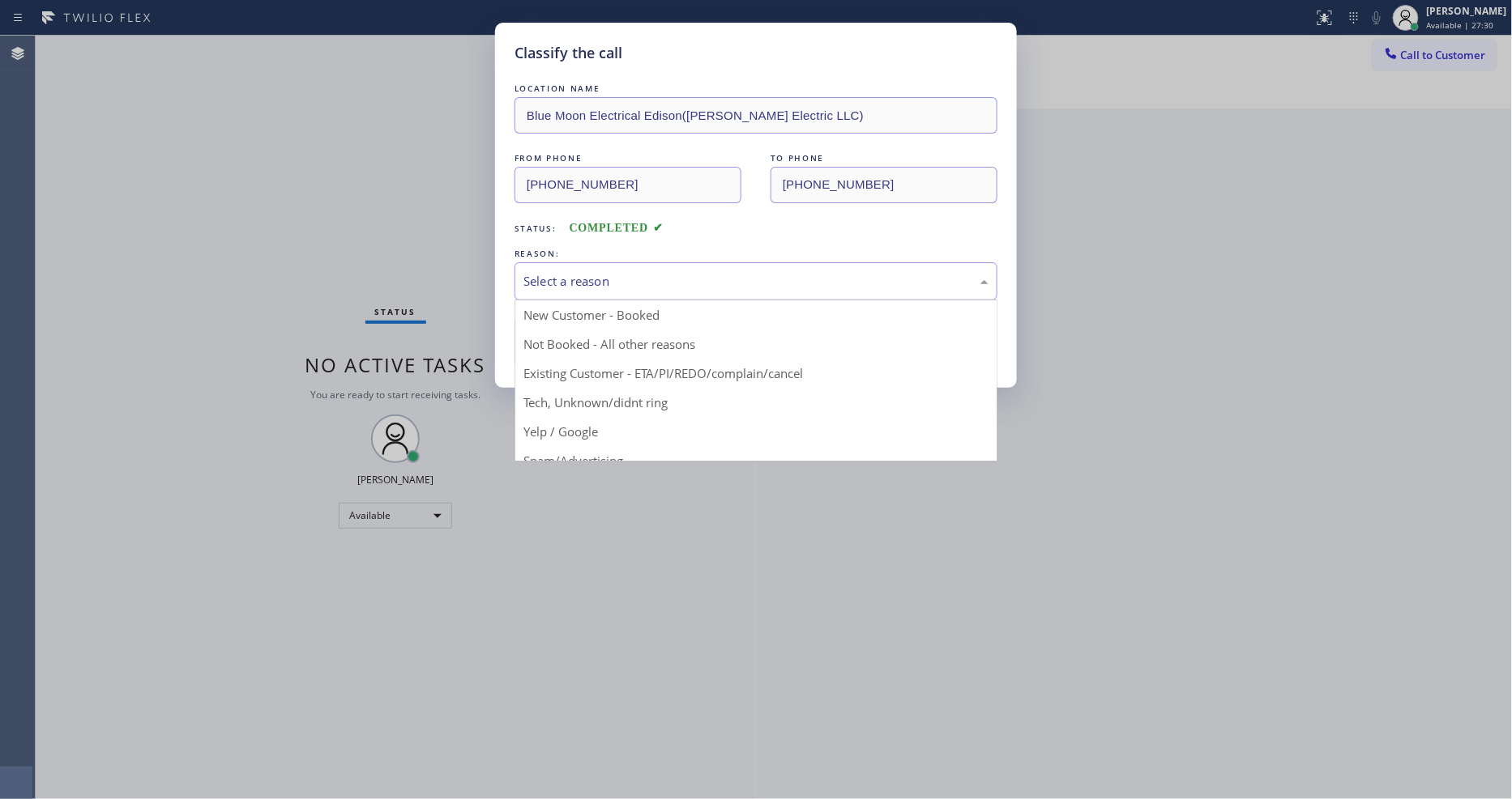
drag, startPoint x: 595, startPoint y: 392, endPoint x: 603, endPoint y: 330, distance: 62.5
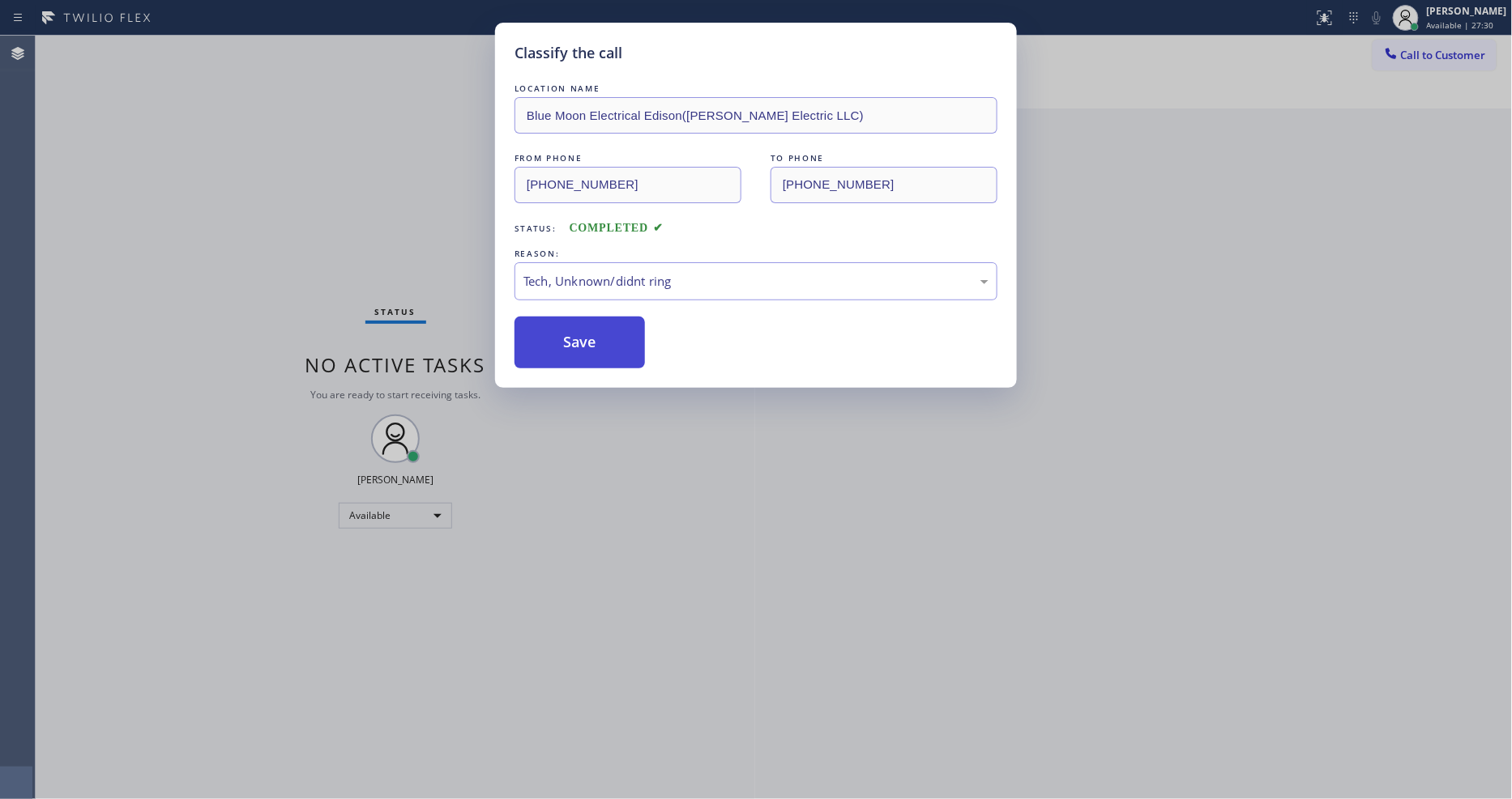
click at [604, 324] on button "Save" at bounding box center [580, 343] width 131 height 52
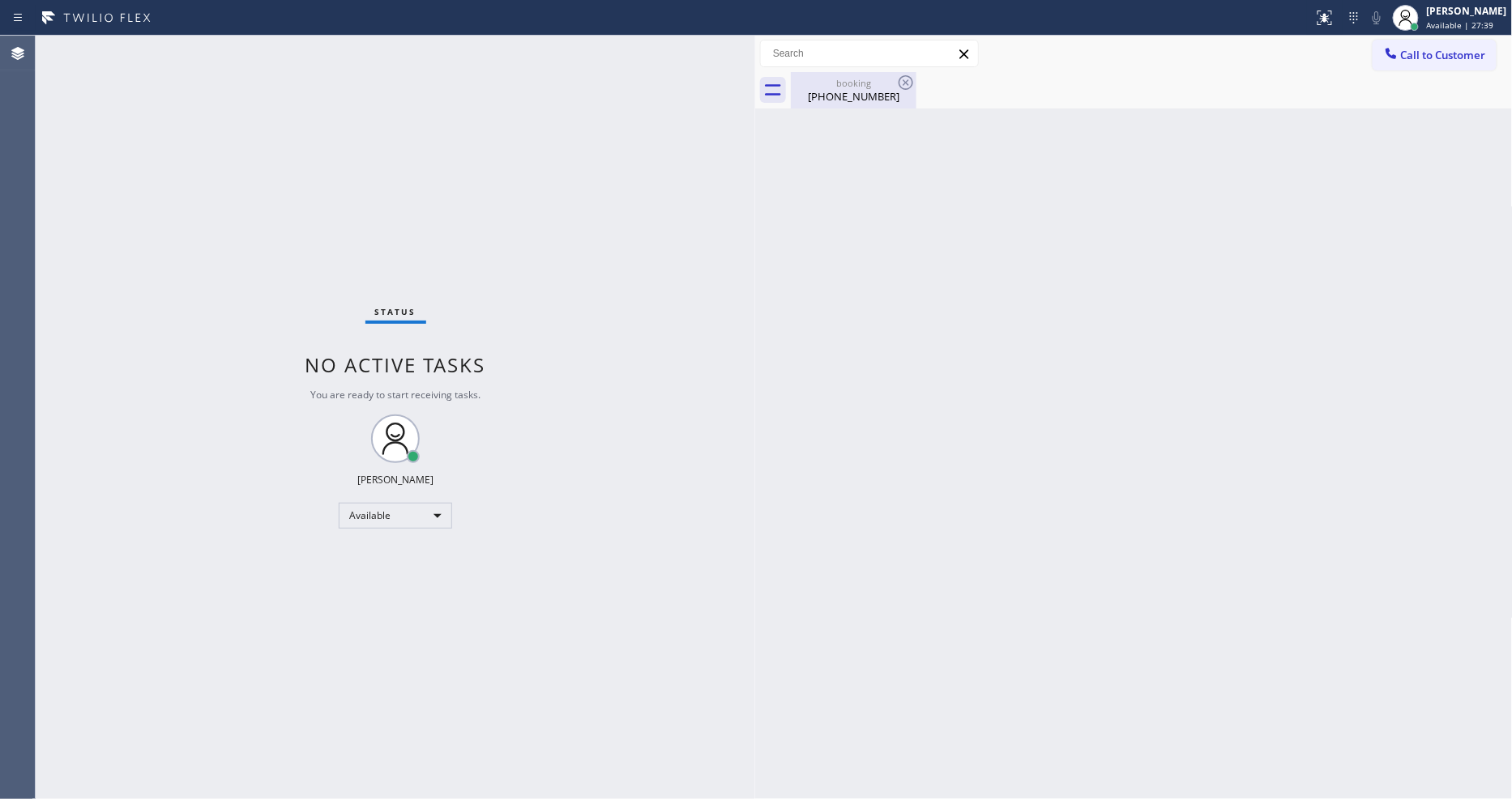
click at [811, 101] on div "[PHONE_NUMBER]" at bounding box center [854, 95] width 122 height 14
click at [1065, 422] on div "Back to Dashboard Change Sender ID Customers Technicians Select a contact Outbo…" at bounding box center [1134, 417] width 757 height 764
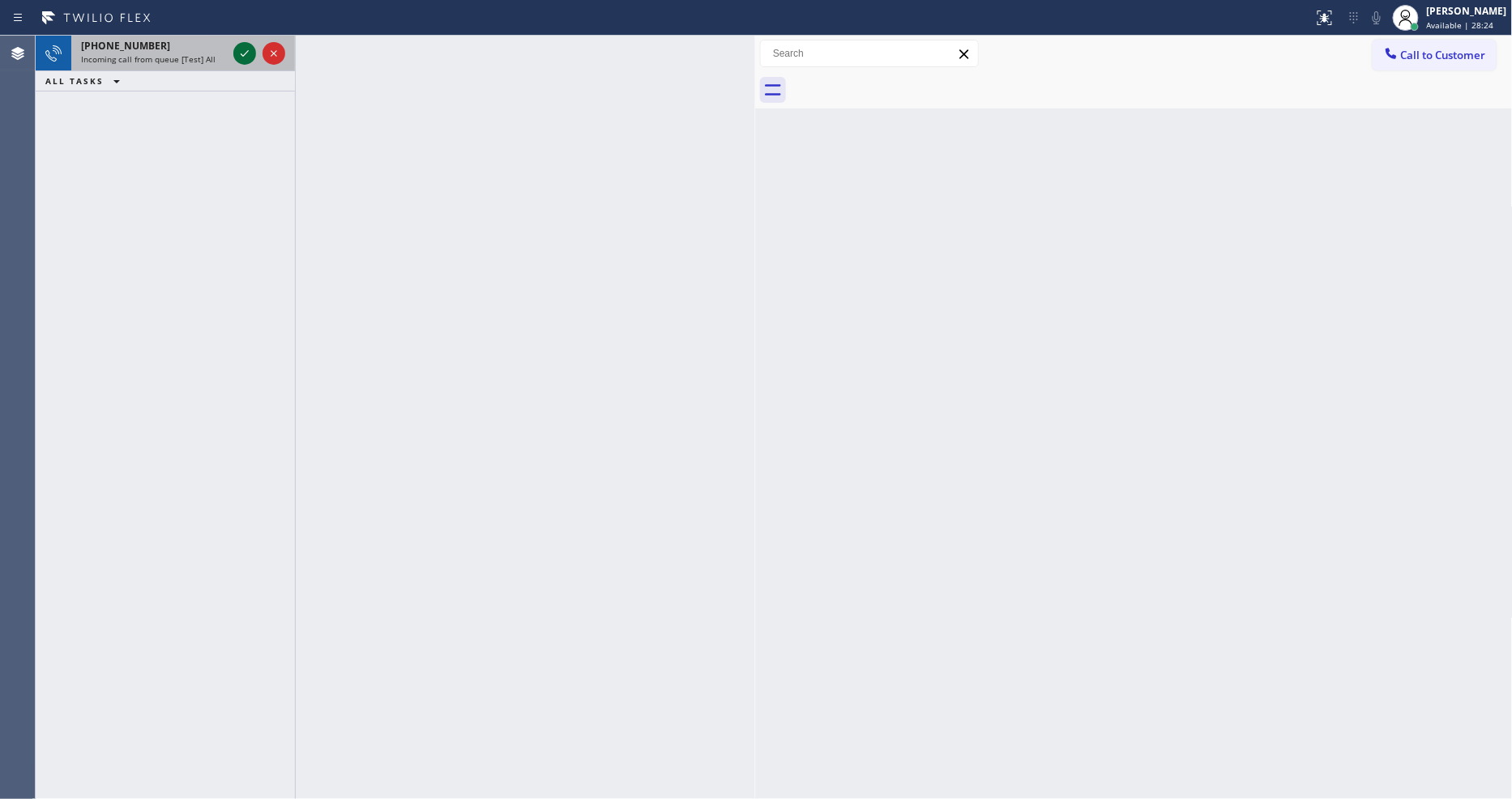
click at [236, 45] on icon at bounding box center [245, 53] width 19 height 19
click at [244, 53] on icon at bounding box center [245, 53] width 19 height 19
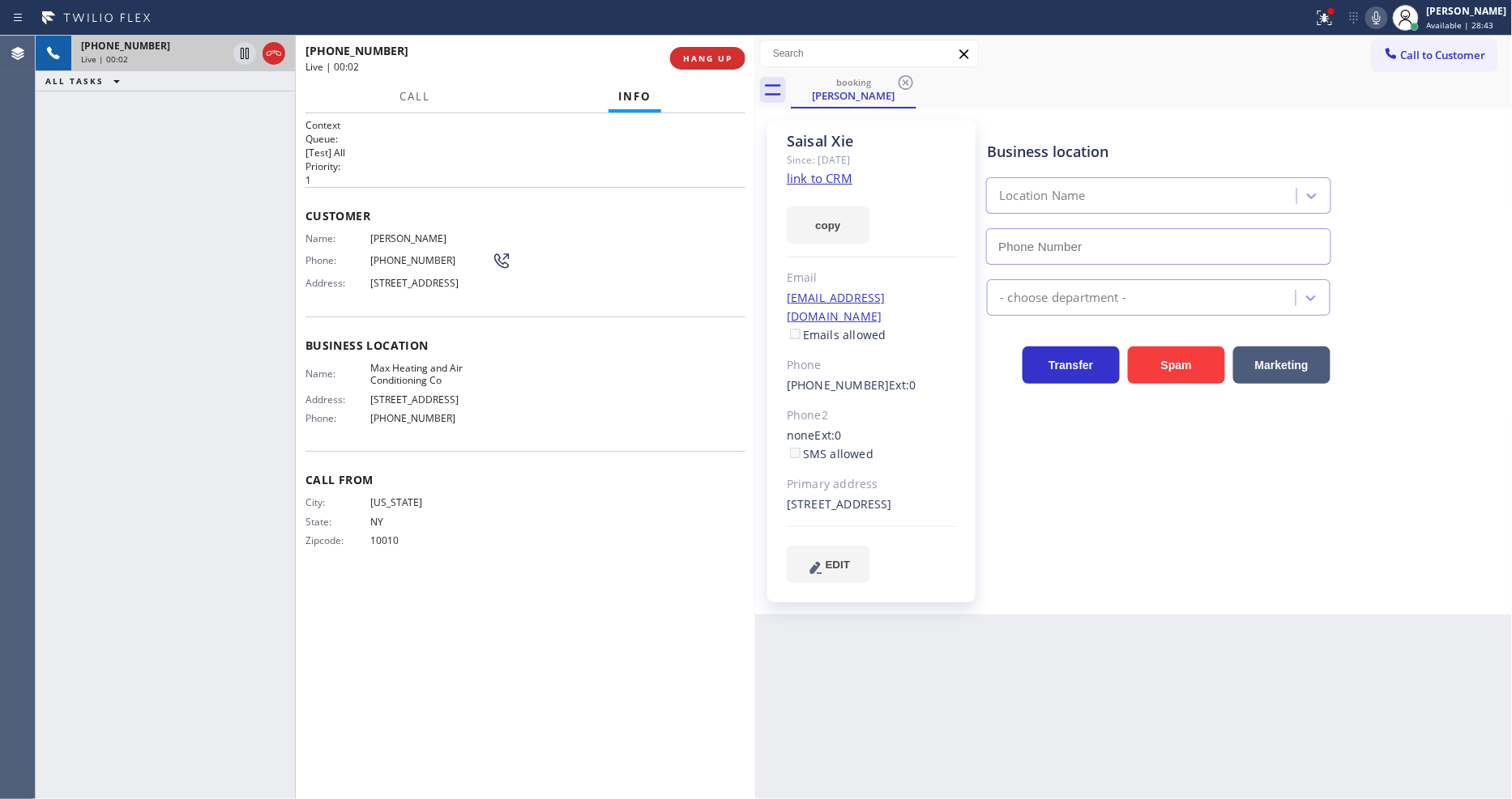
type input "[PHONE_NUMBER]"
click at [826, 175] on link "link to CRM" at bounding box center [820, 178] width 66 height 16
click at [717, 65] on button "HANG UP" at bounding box center [707, 58] width 75 height 23
click at [717, 60] on span "HANG UP" at bounding box center [708, 58] width 50 height 11
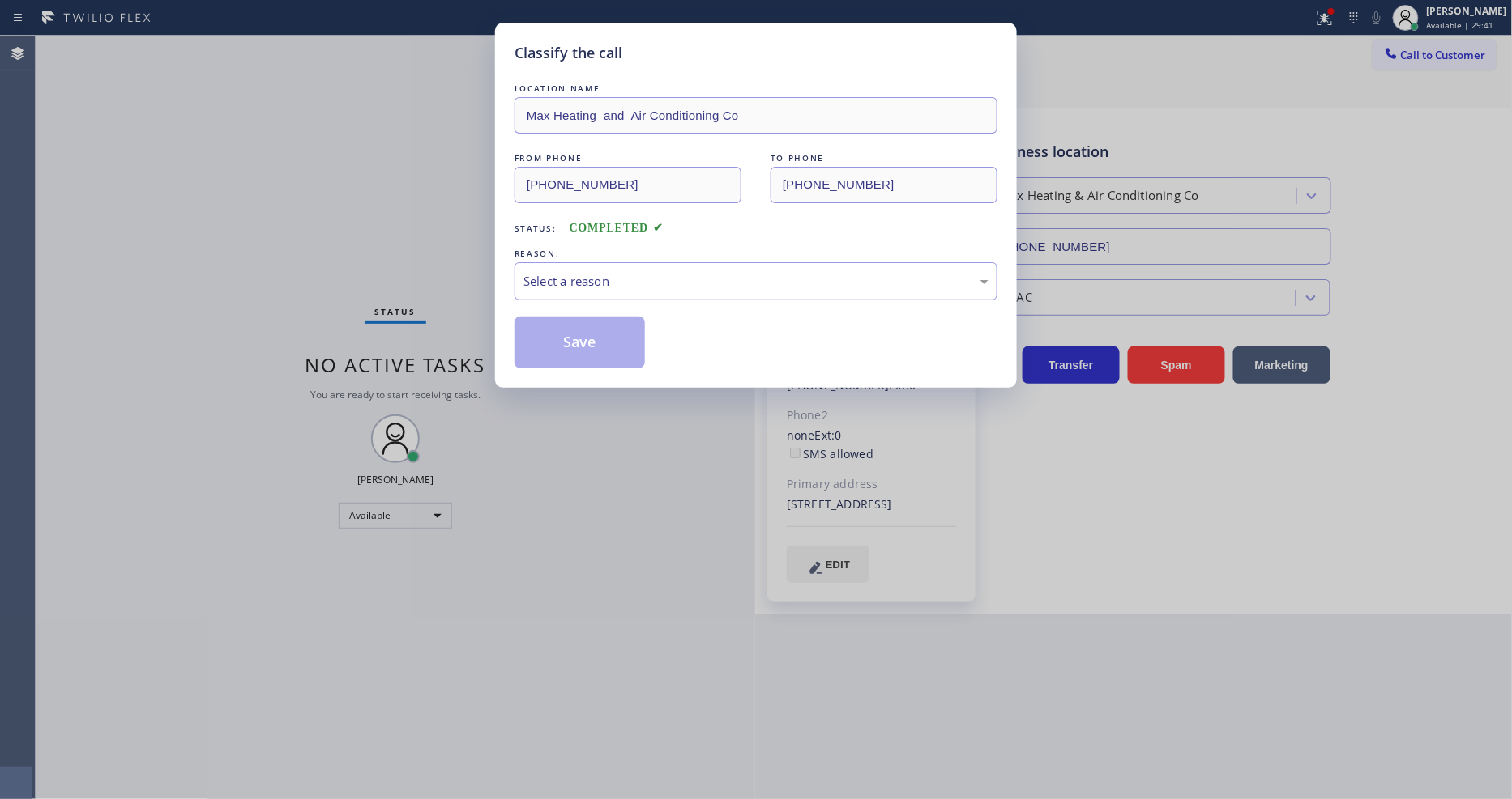
click at [606, 280] on div "Select a reason" at bounding box center [756, 282] width 465 height 19
click at [588, 349] on button "Save" at bounding box center [580, 343] width 131 height 52
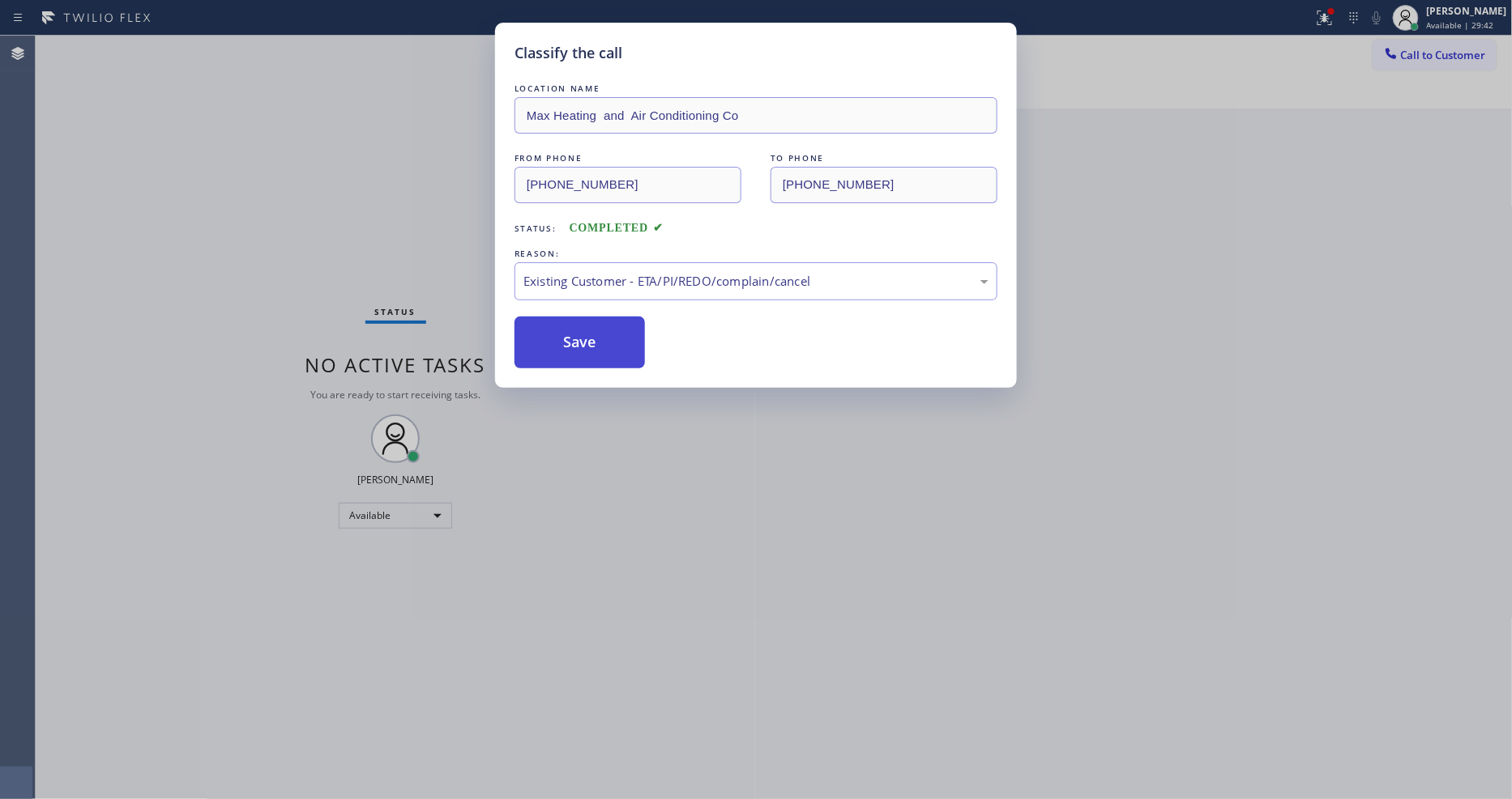
click at [588, 349] on button "Save" at bounding box center [580, 343] width 131 height 52
click at [588, 348] on button "Save" at bounding box center [580, 343] width 131 height 52
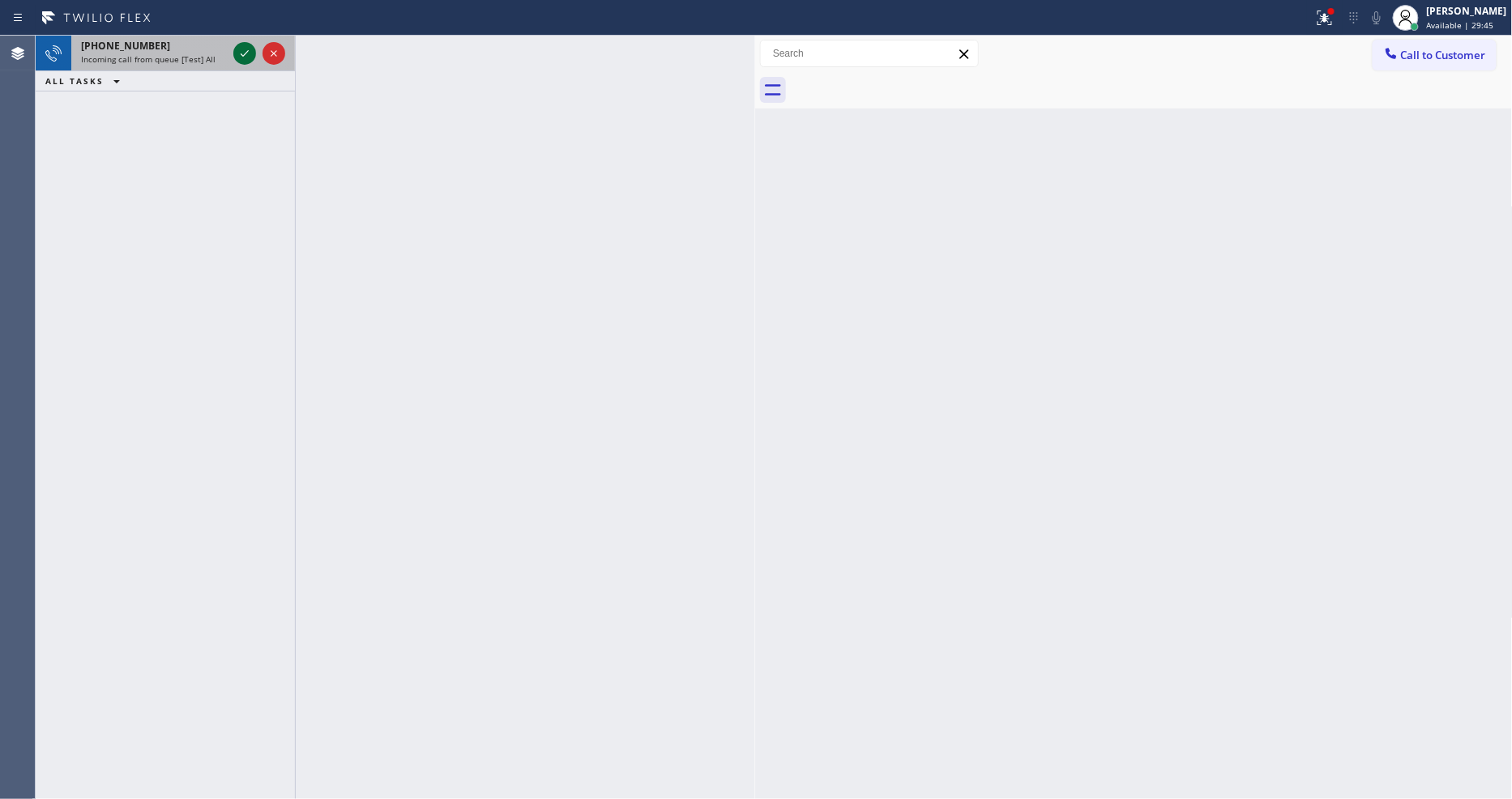
click at [245, 54] on icon at bounding box center [245, 53] width 8 height 7
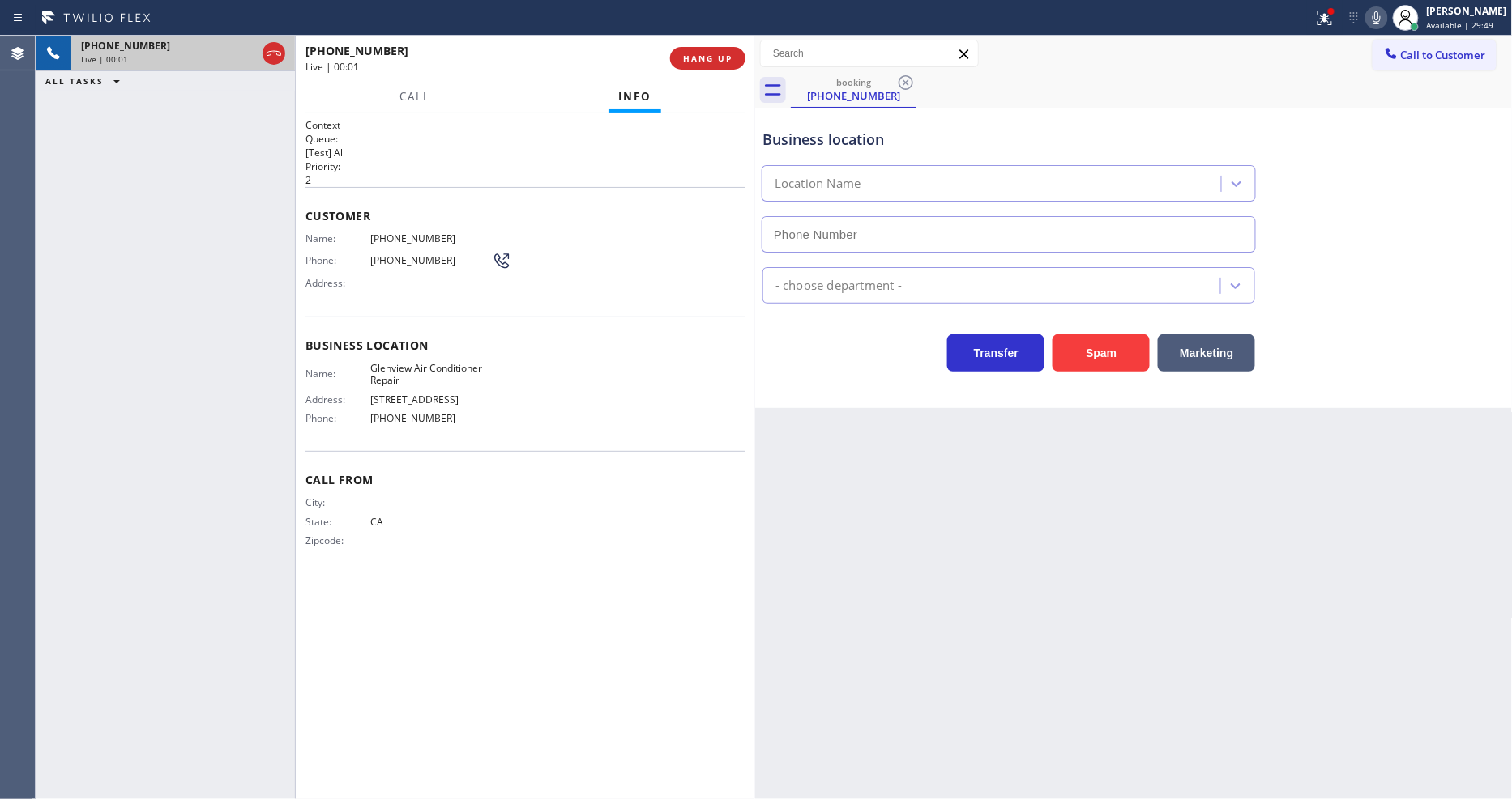
type input "[PHONE_NUMBER]"
drag, startPoint x: 1198, startPoint y: 512, endPoint x: 896, endPoint y: 475, distance: 304.3
click at [1197, 512] on div "Back to Dashboard Change Sender ID Customers Technicians Select a contact Outbo…" at bounding box center [1134, 417] width 757 height 764
click at [715, 55] on span "HANG UP" at bounding box center [708, 58] width 50 height 11
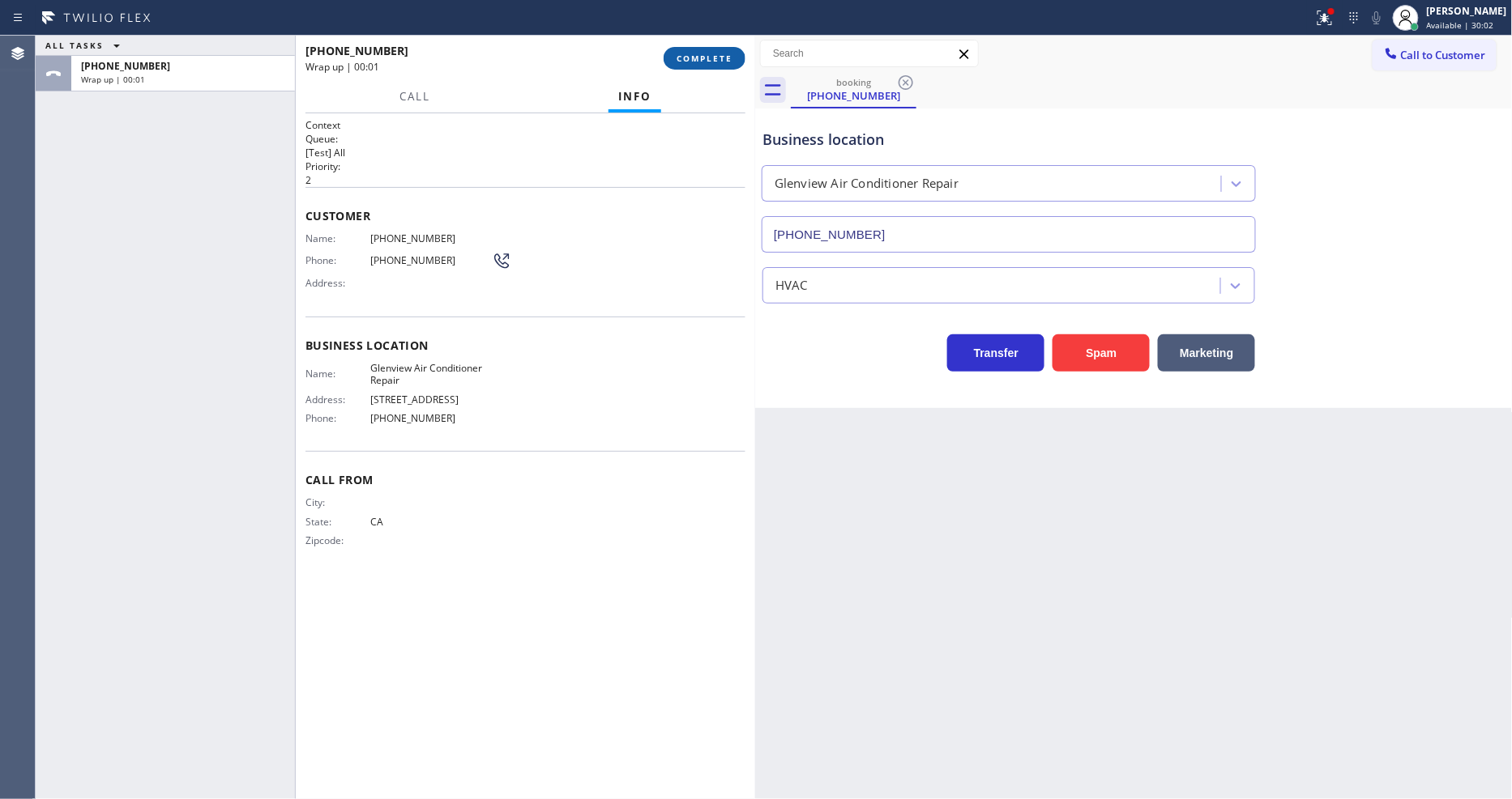
click at [714, 55] on span "COMPLETE" at bounding box center [704, 58] width 56 height 11
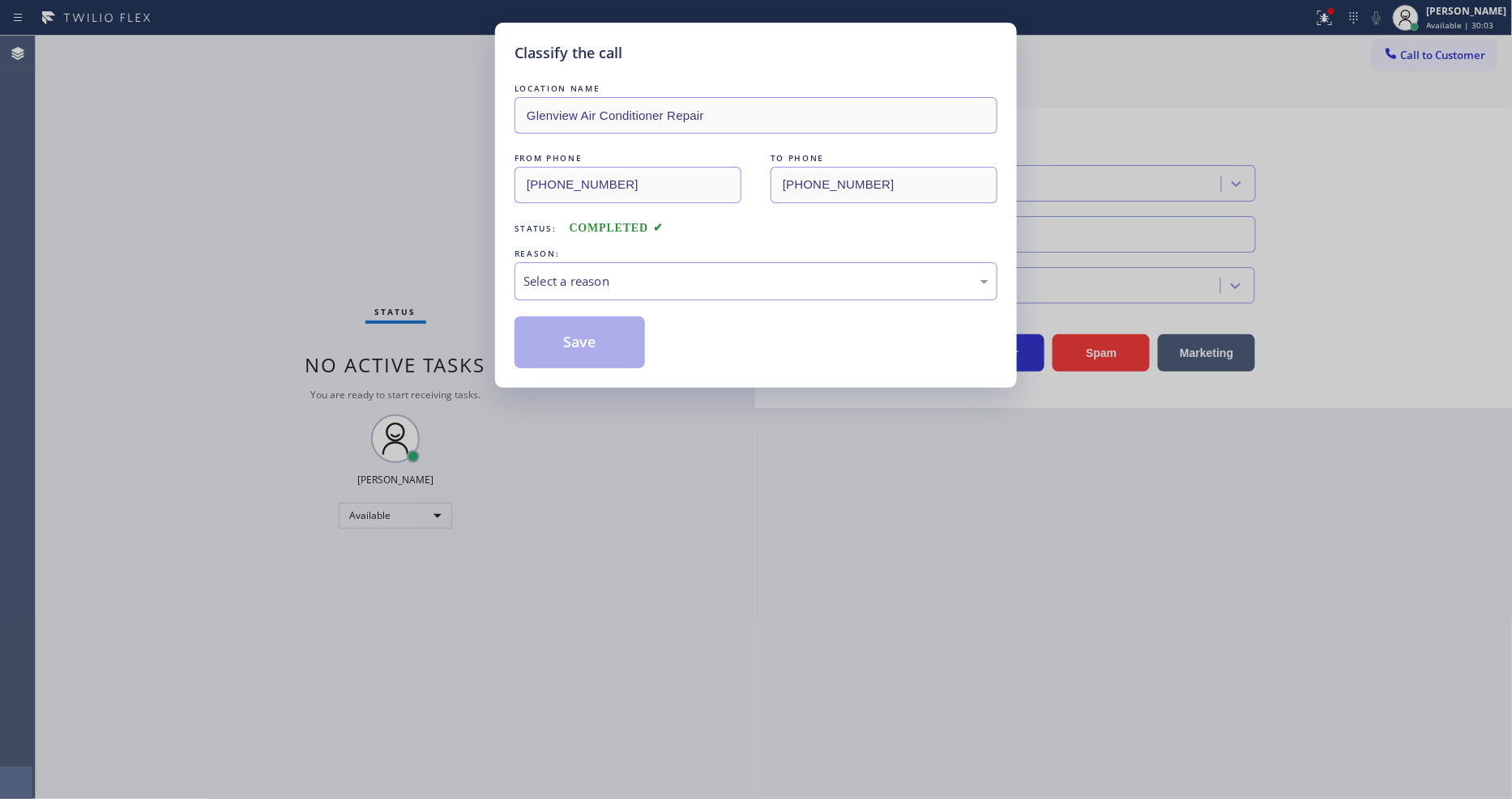
click at [604, 272] on div "Select a reason" at bounding box center [756, 282] width 465 height 19
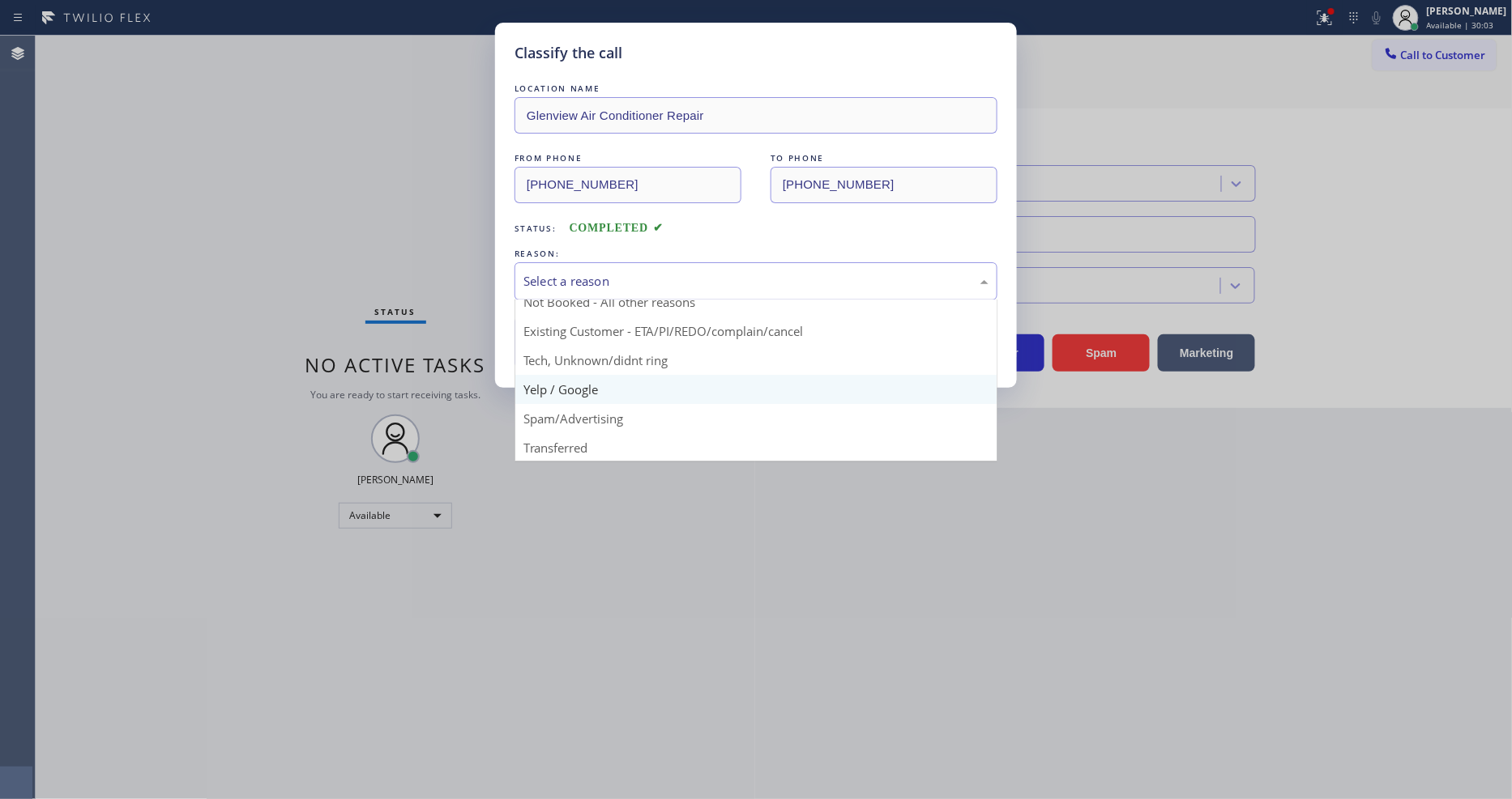
scroll to position [101, 0]
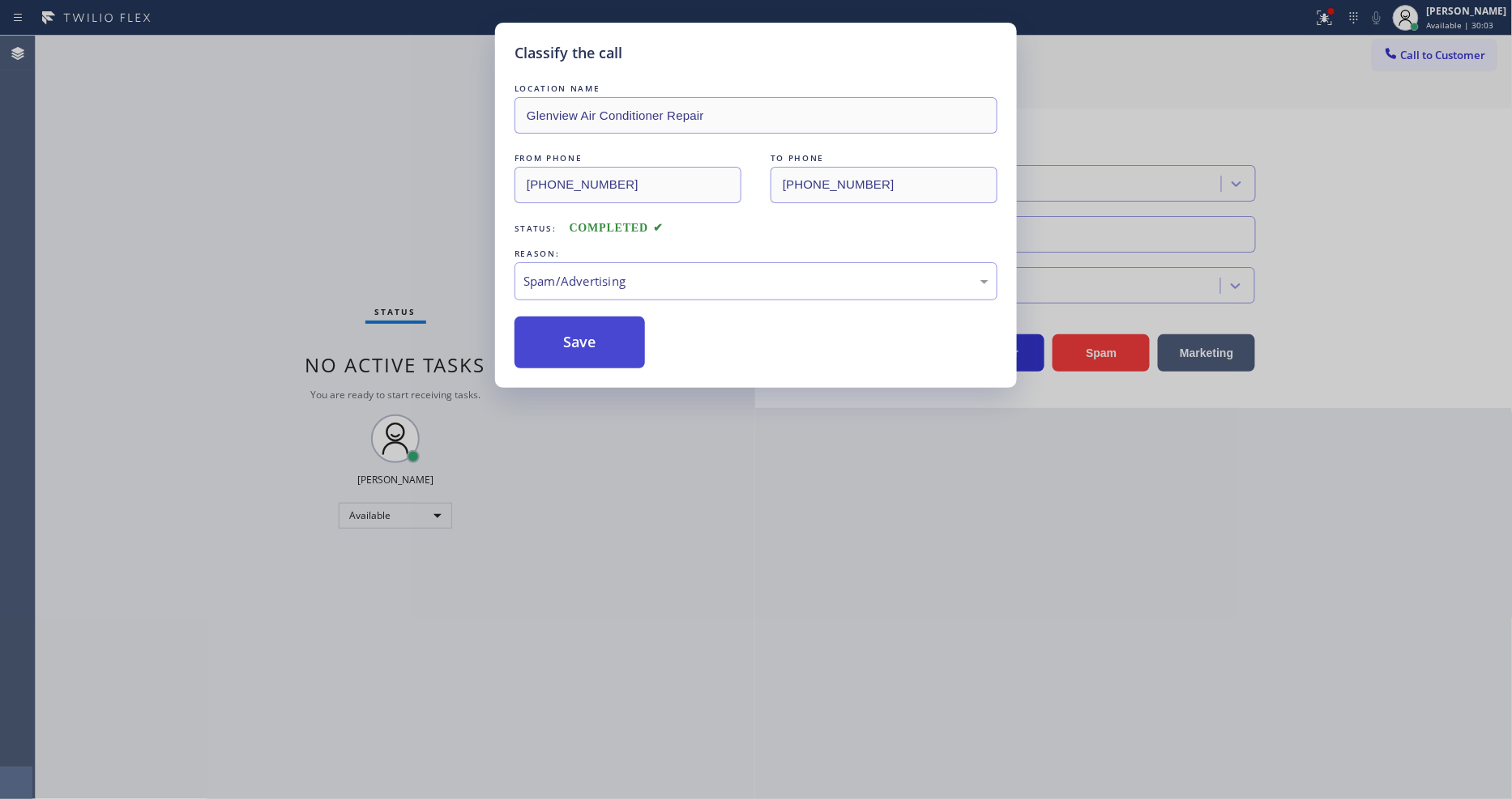
click at [595, 333] on button "Save" at bounding box center [580, 343] width 131 height 52
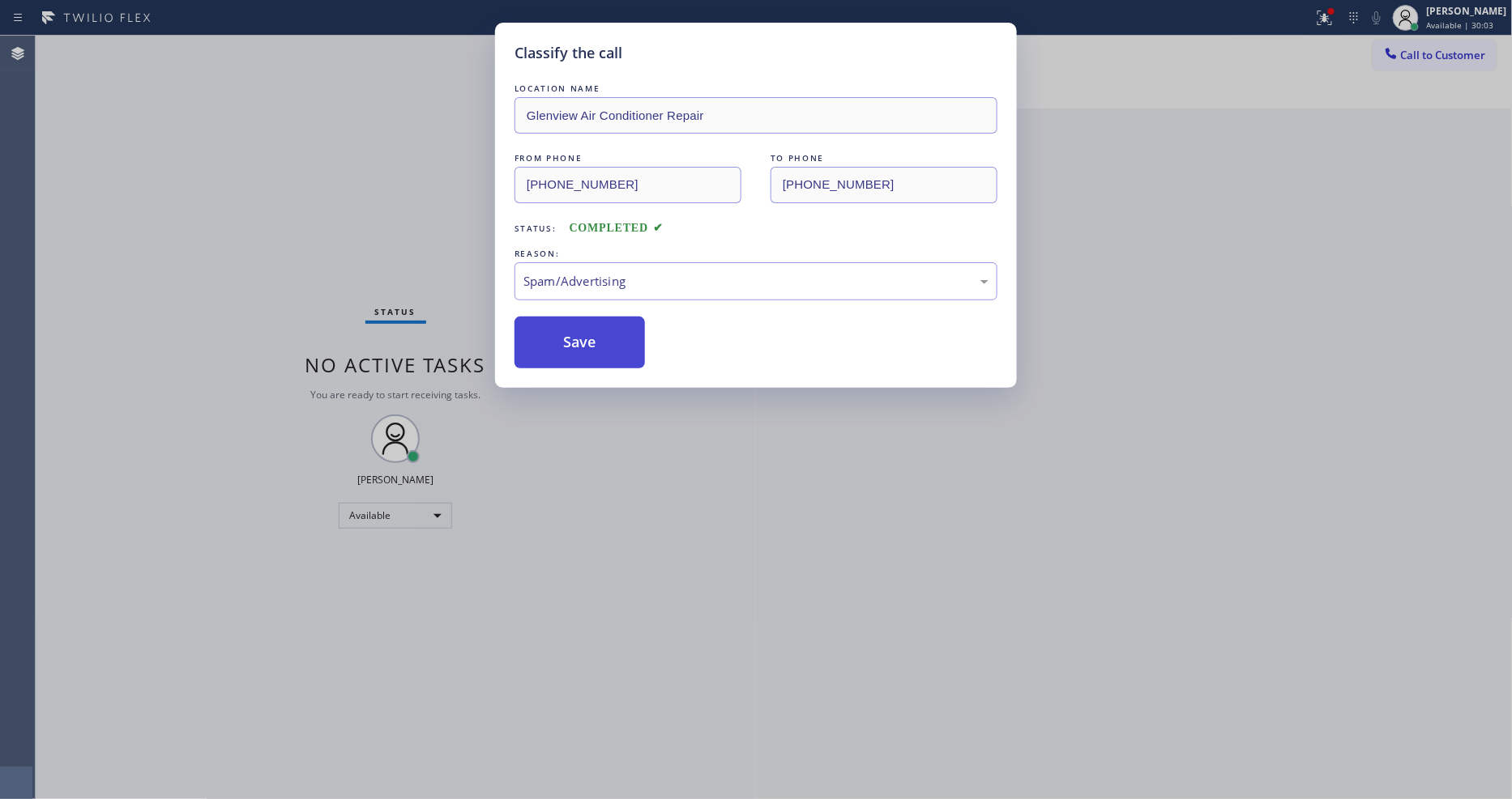
click at [595, 333] on button "Save" at bounding box center [580, 343] width 131 height 52
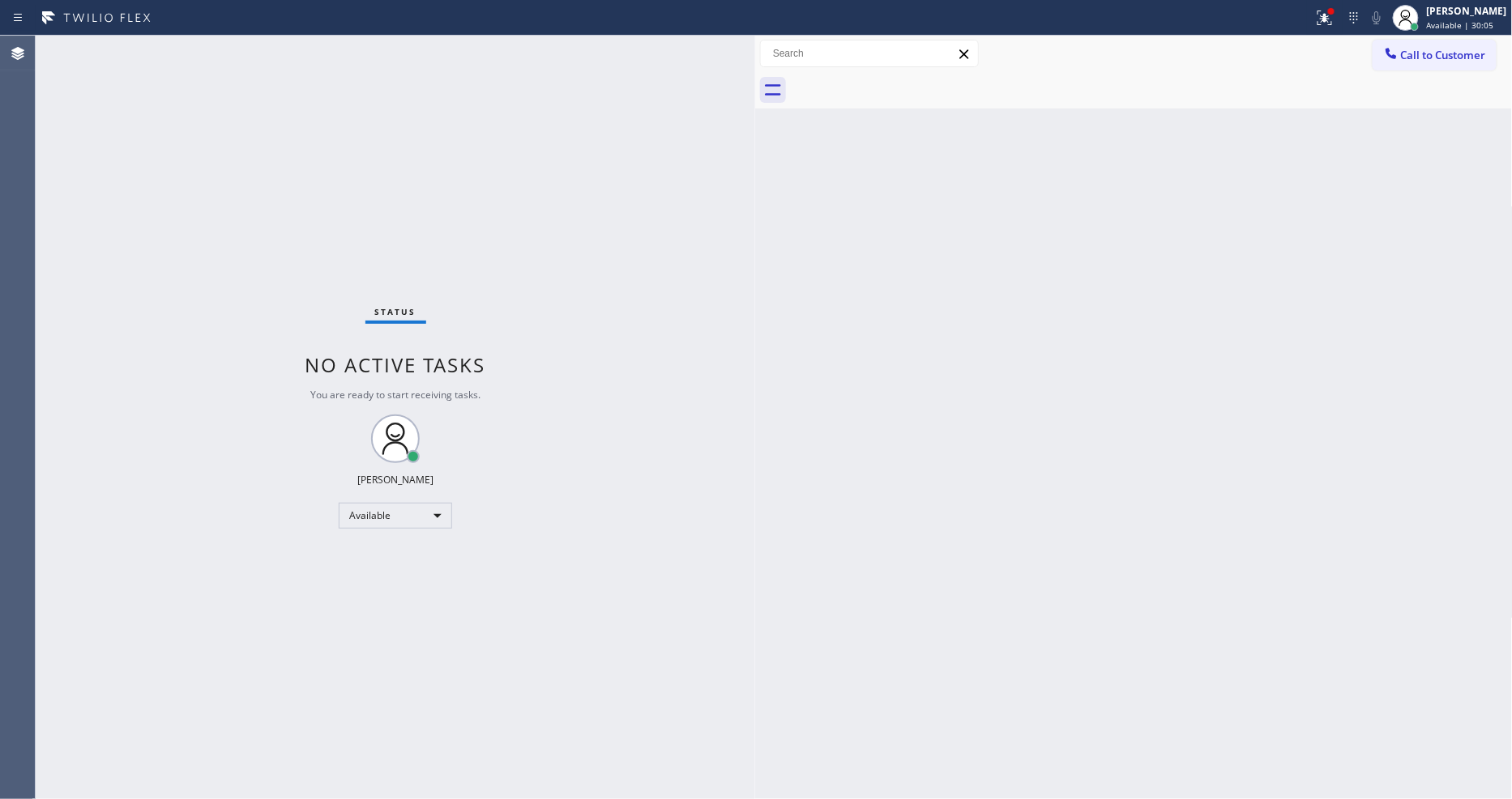
click at [224, 50] on div "Status No active tasks You are ready to start receiving tasks. [PERSON_NAME] Av…" at bounding box center [394, 417] width 719 height 764
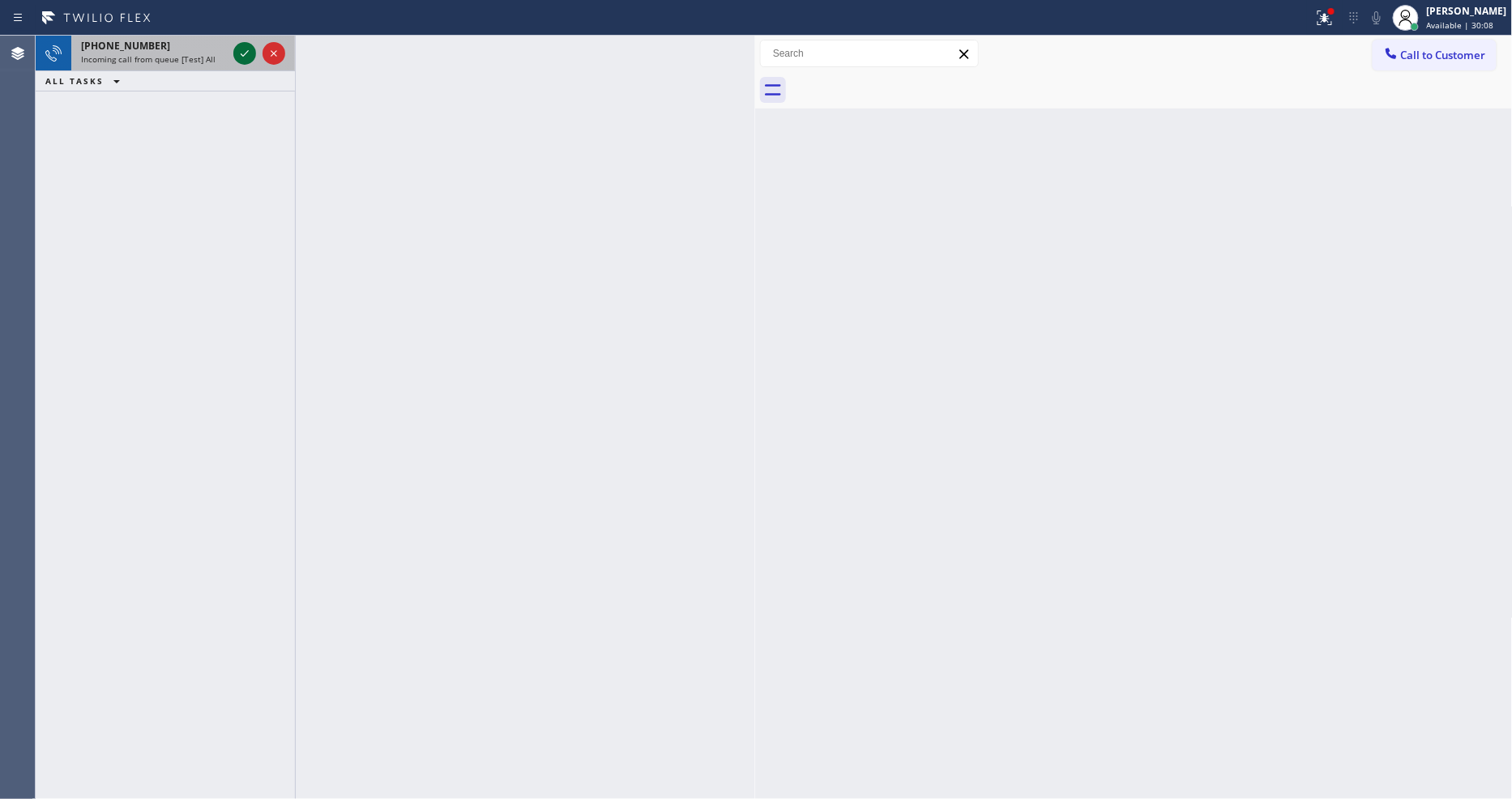
click at [248, 47] on icon at bounding box center [245, 53] width 19 height 19
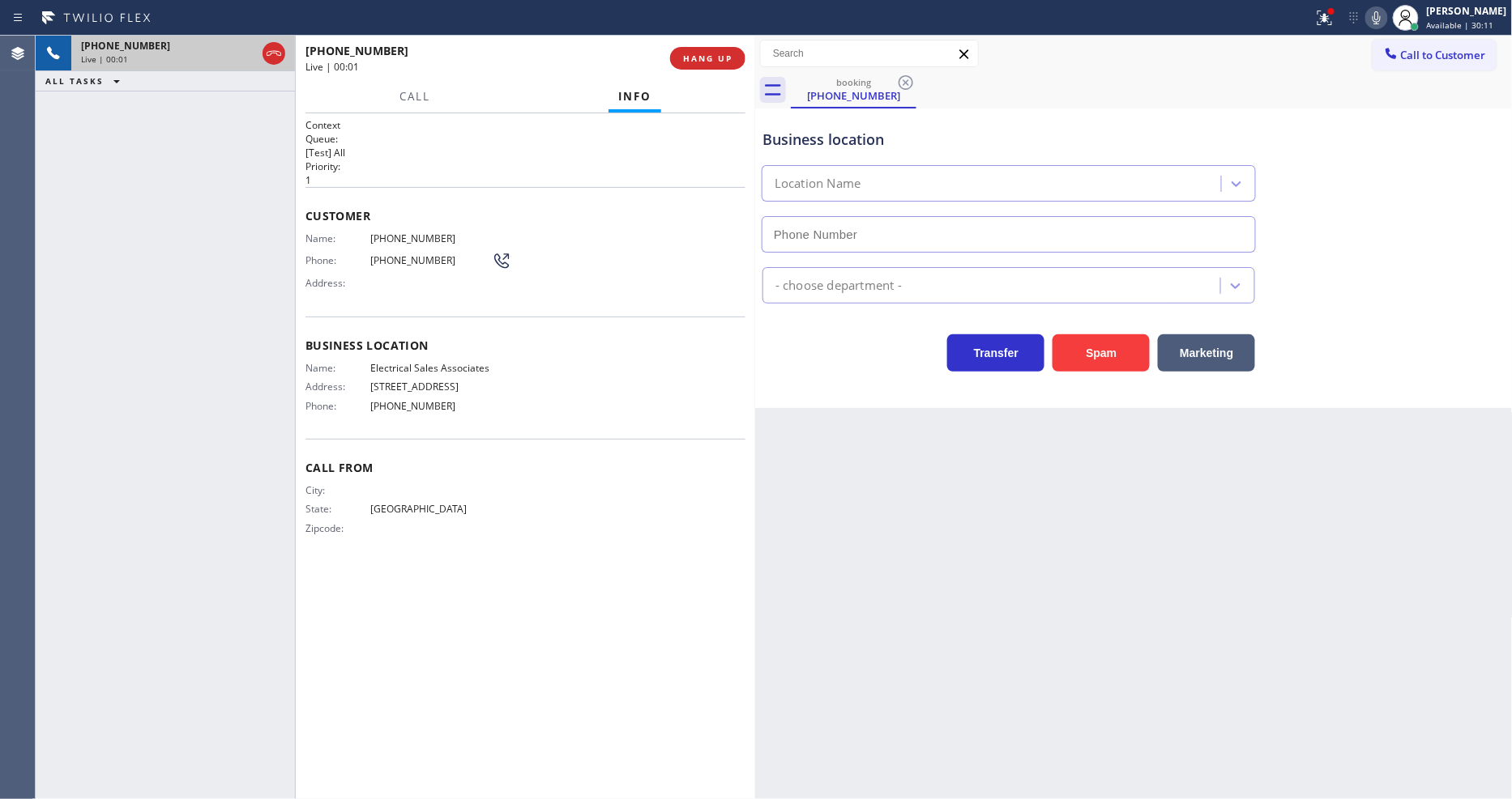
type input "[PHONE_NUMBER]"
click at [710, 60] on span "HANG UP" at bounding box center [708, 58] width 50 height 11
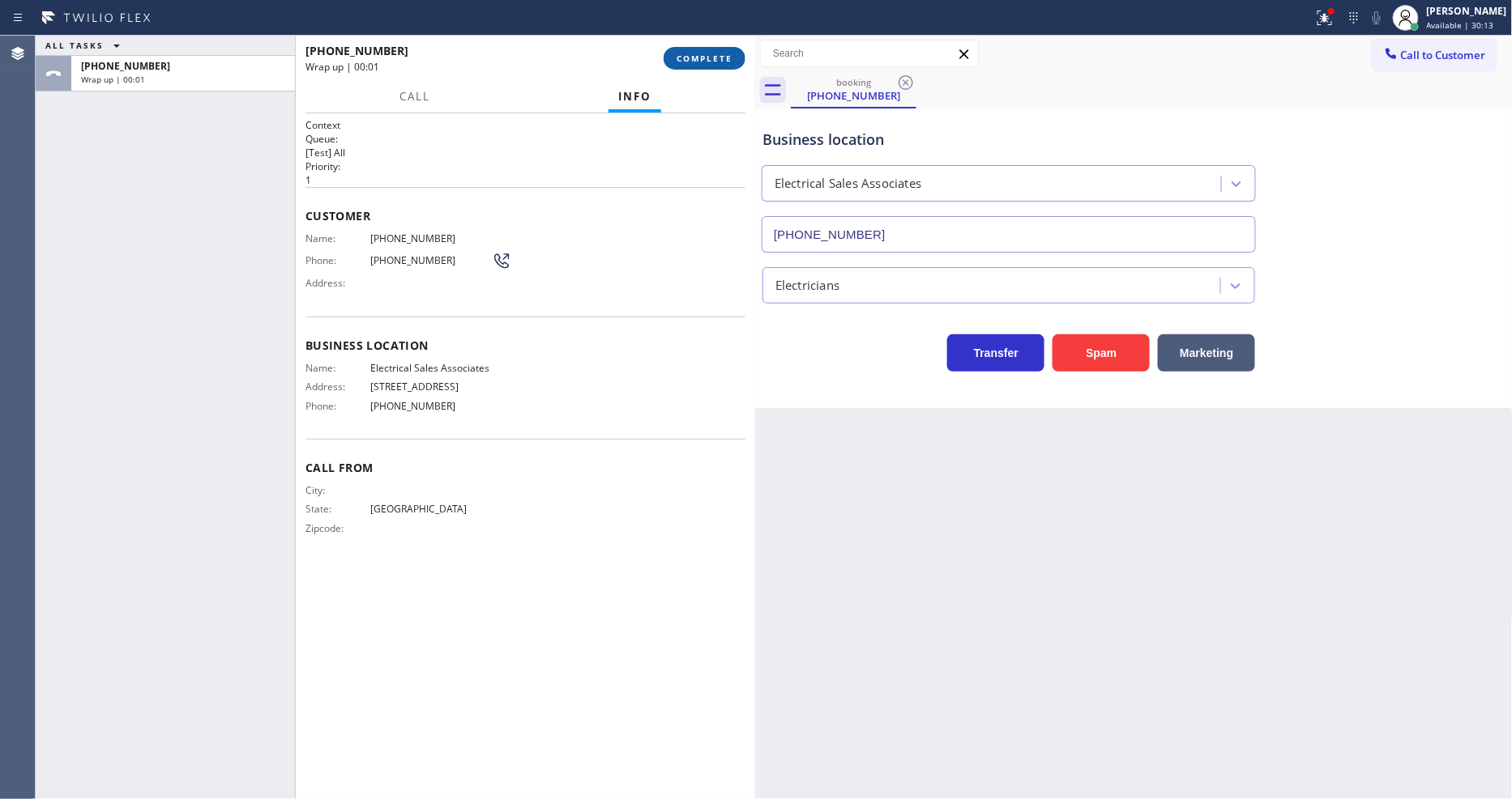
click at [711, 60] on span "COMPLETE" at bounding box center [704, 58] width 56 height 11
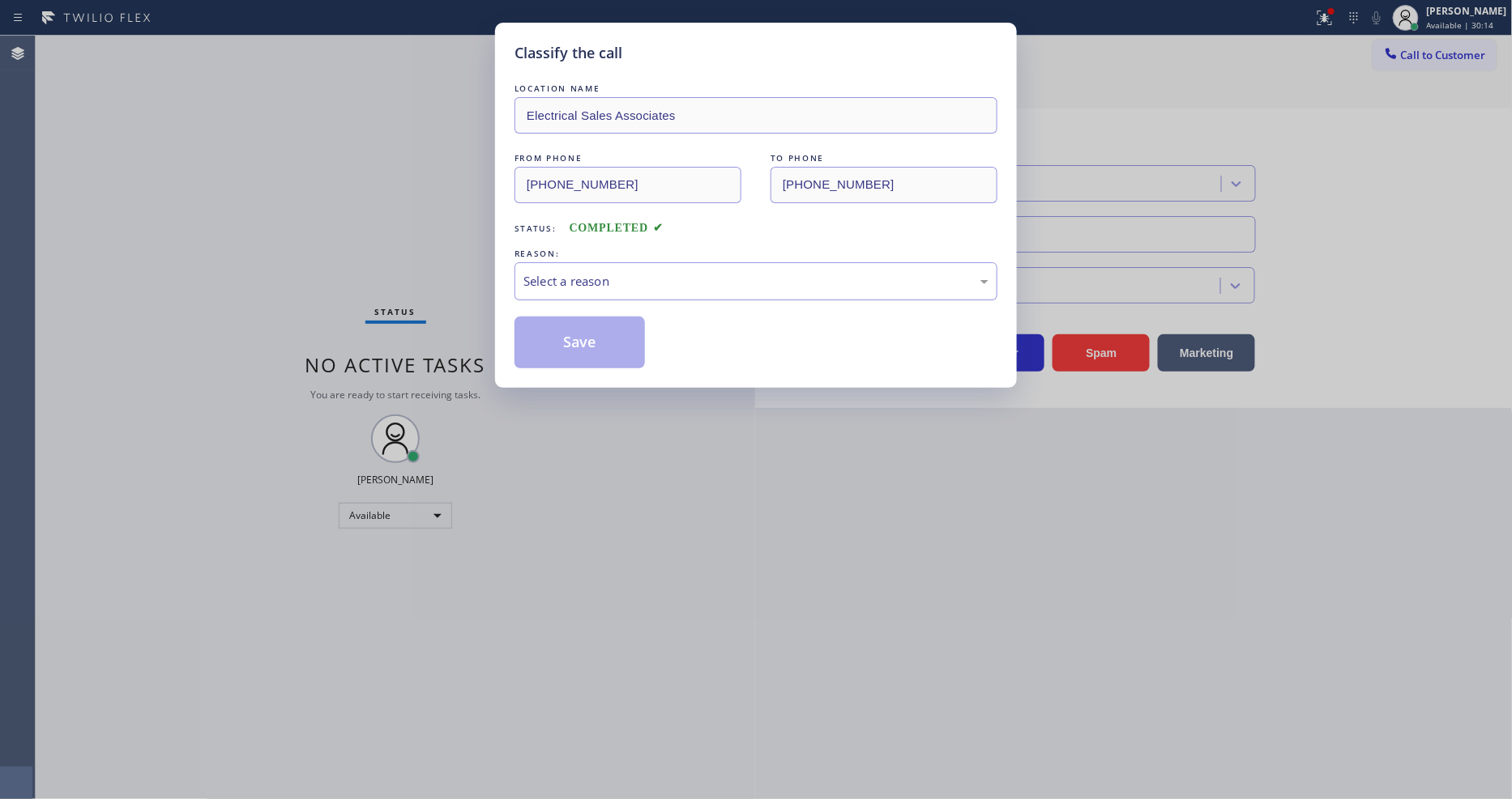
click at [671, 275] on div "Select a reason" at bounding box center [756, 282] width 465 height 19
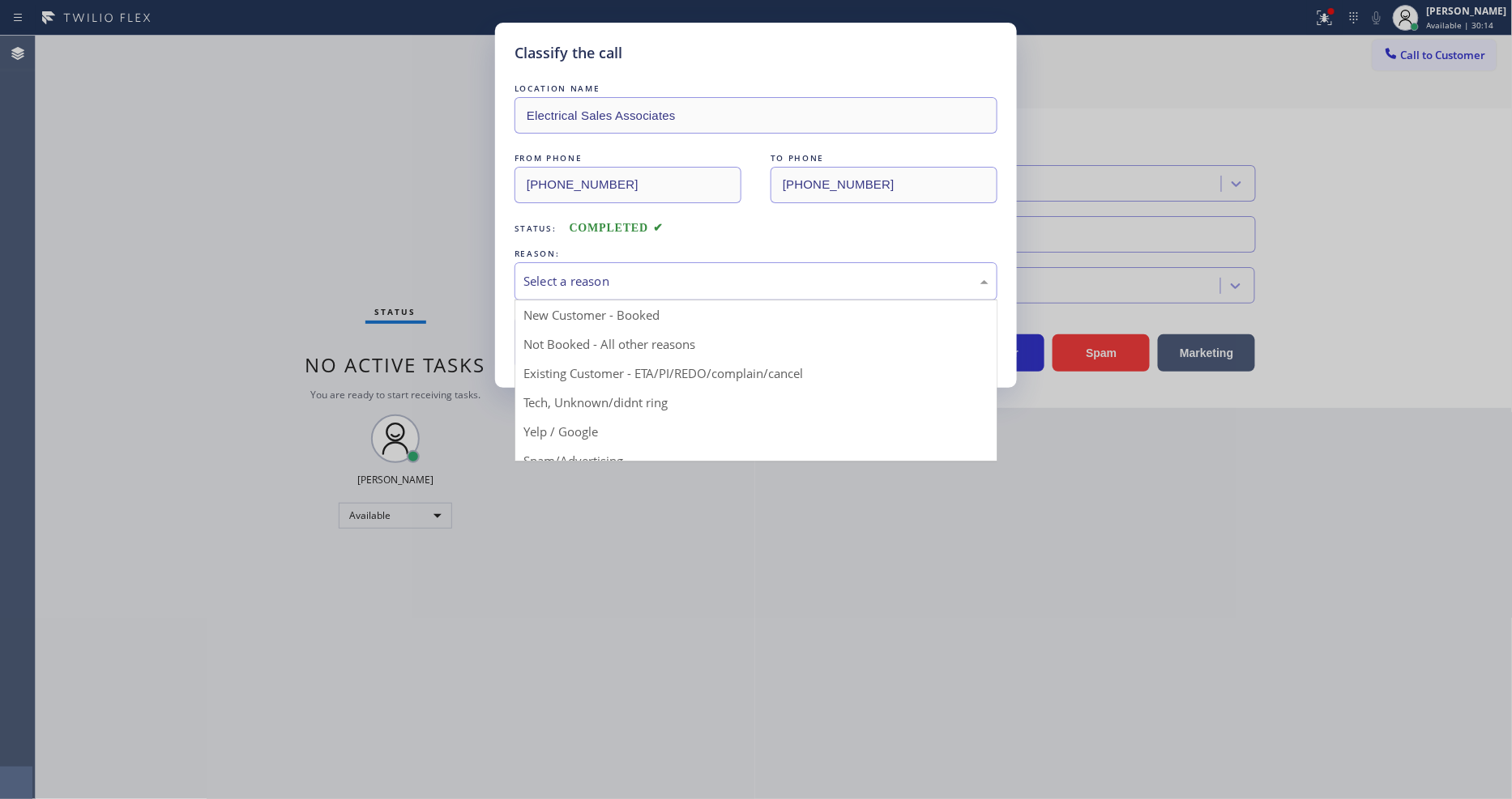
drag, startPoint x: 628, startPoint y: 423, endPoint x: 616, endPoint y: 374, distance: 50.4
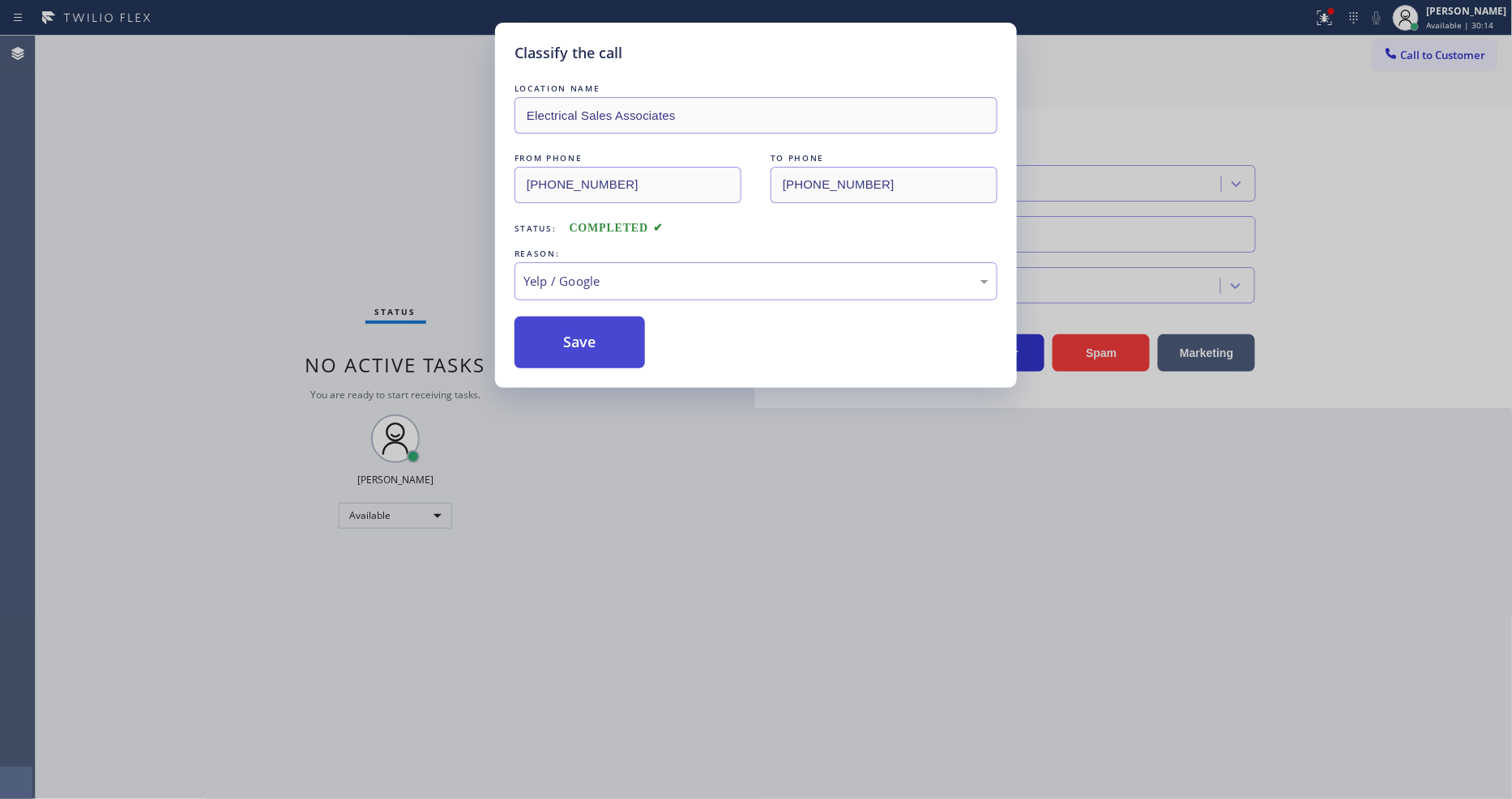
click at [616, 325] on button "Save" at bounding box center [580, 343] width 131 height 52
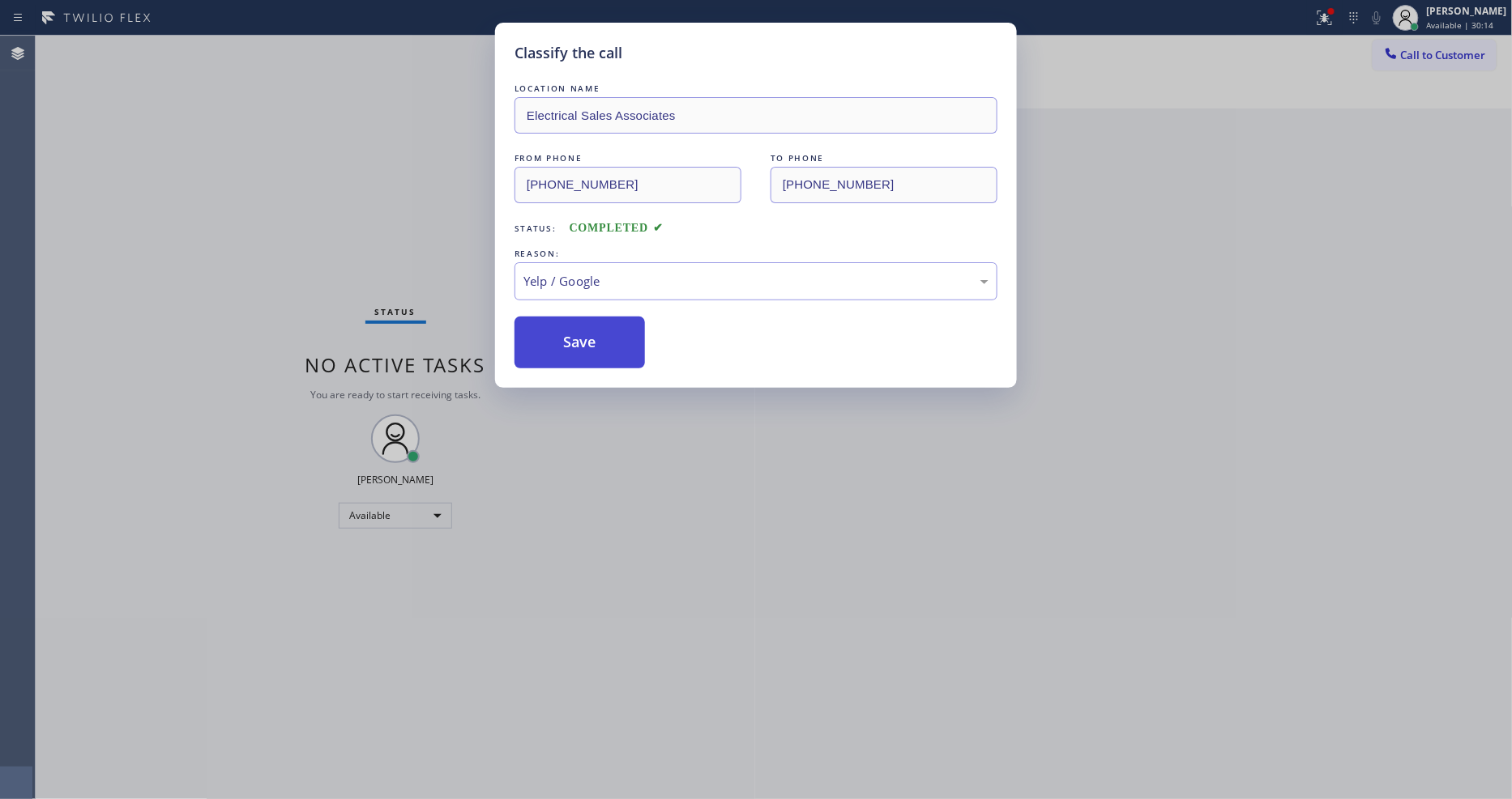
click at [616, 325] on button "Save" at bounding box center [580, 343] width 131 height 52
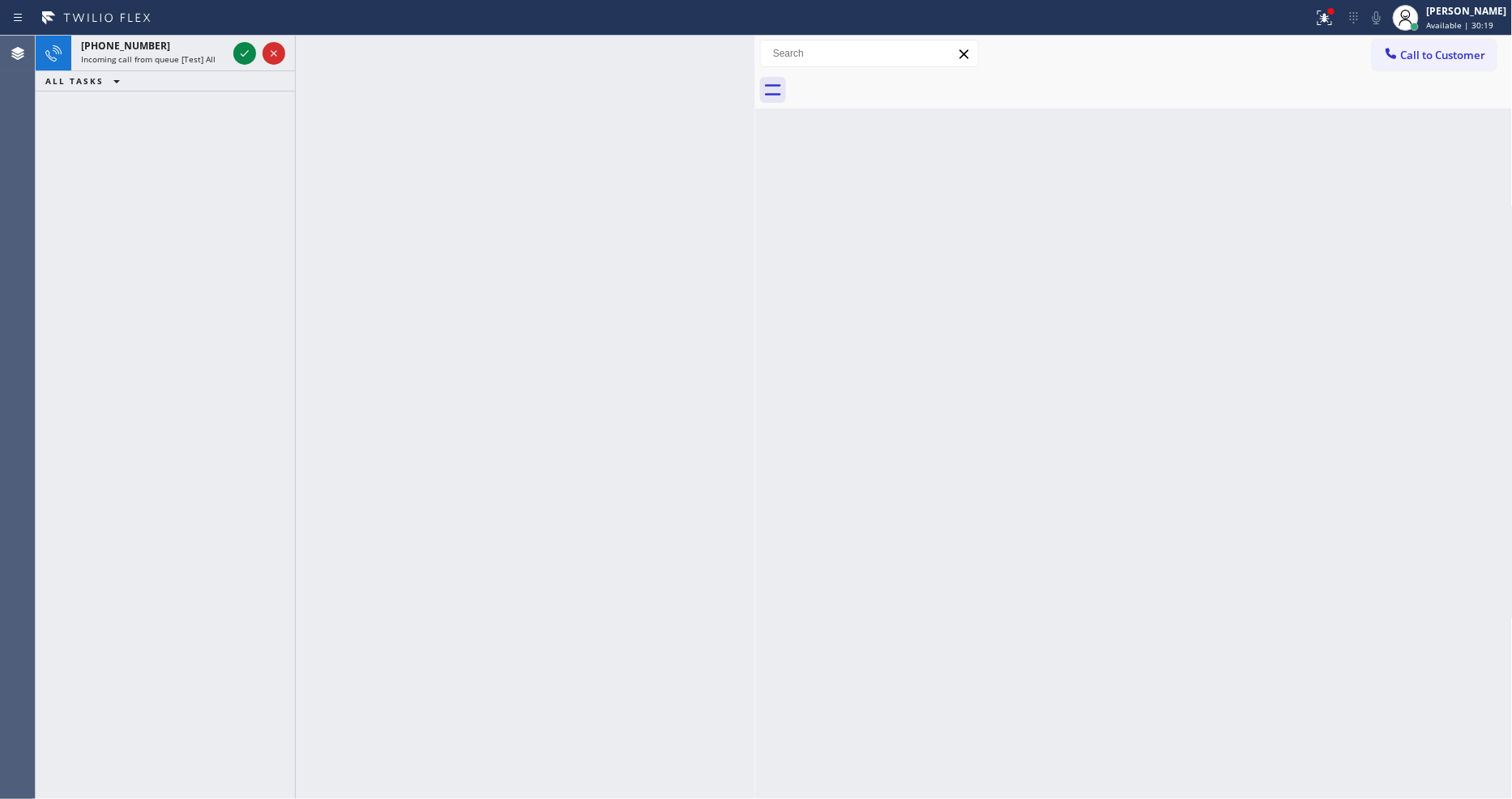
click at [245, 55] on icon at bounding box center [245, 53] width 19 height 19
click at [252, 47] on icon at bounding box center [245, 53] width 19 height 19
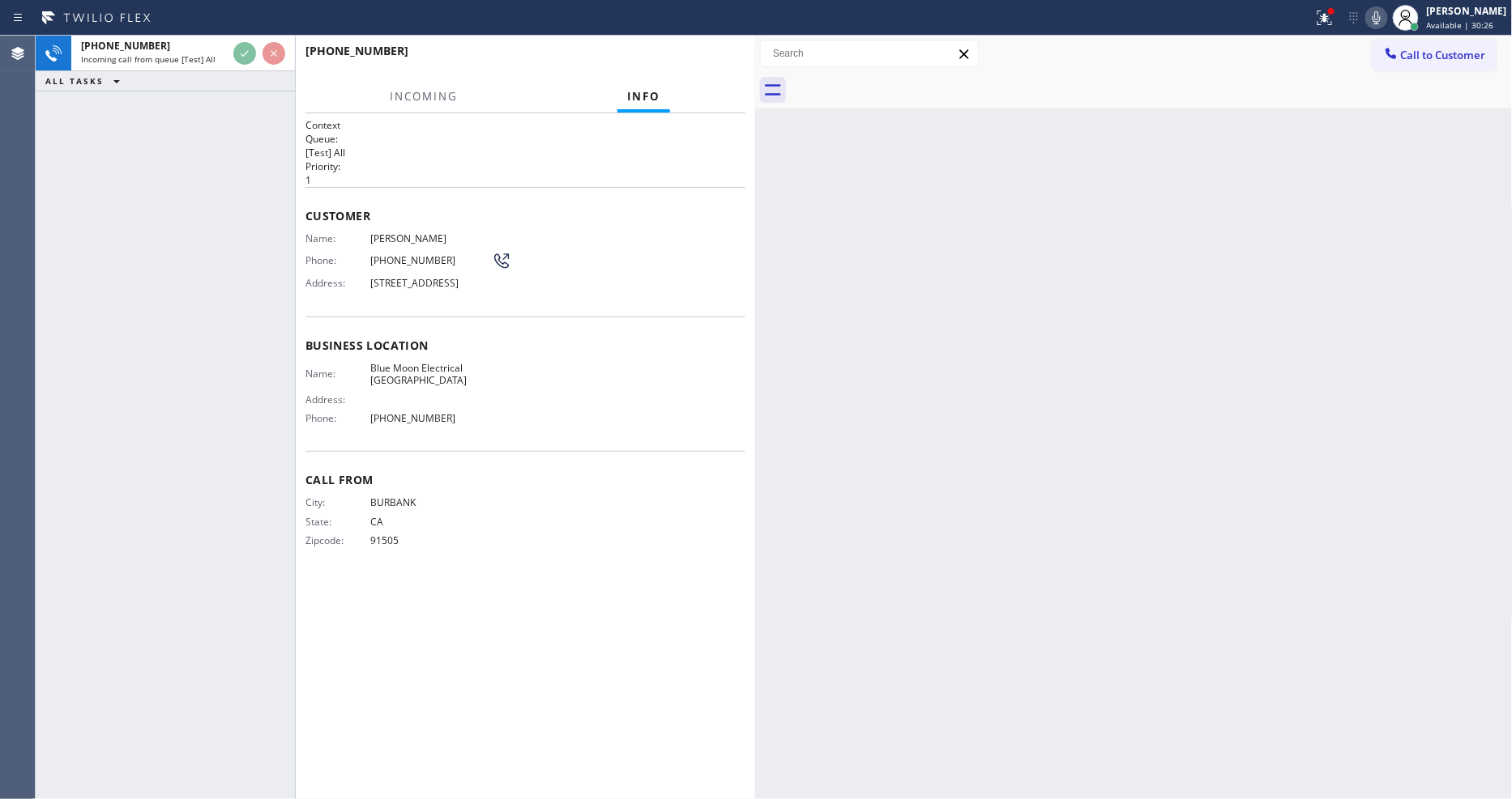
click at [627, 162] on h2 "Priority:" at bounding box center [525, 166] width 440 height 13
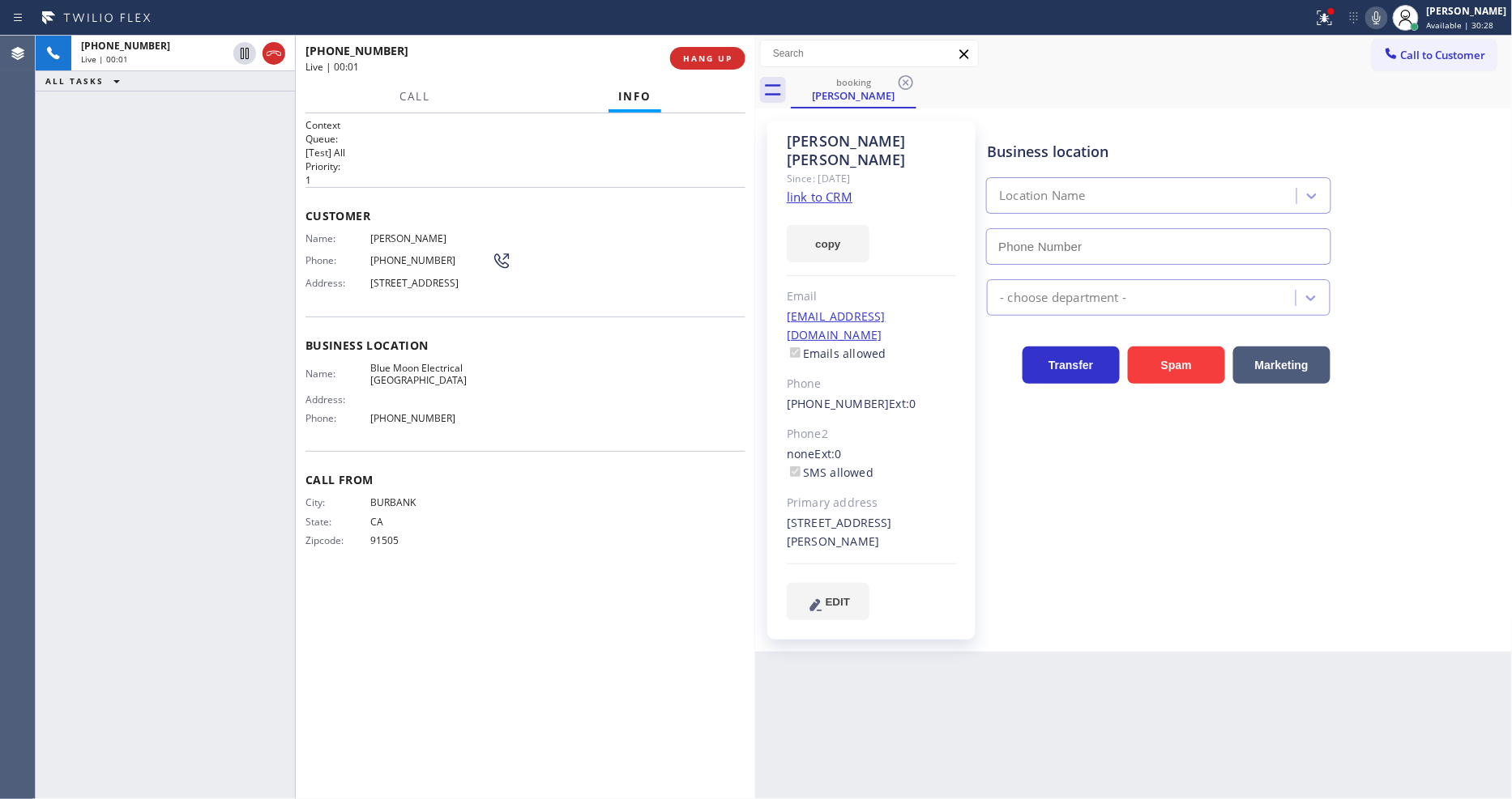
type input "[PHONE_NUMBER]"
click at [814, 189] on link "link to CRM" at bounding box center [820, 197] width 66 height 16
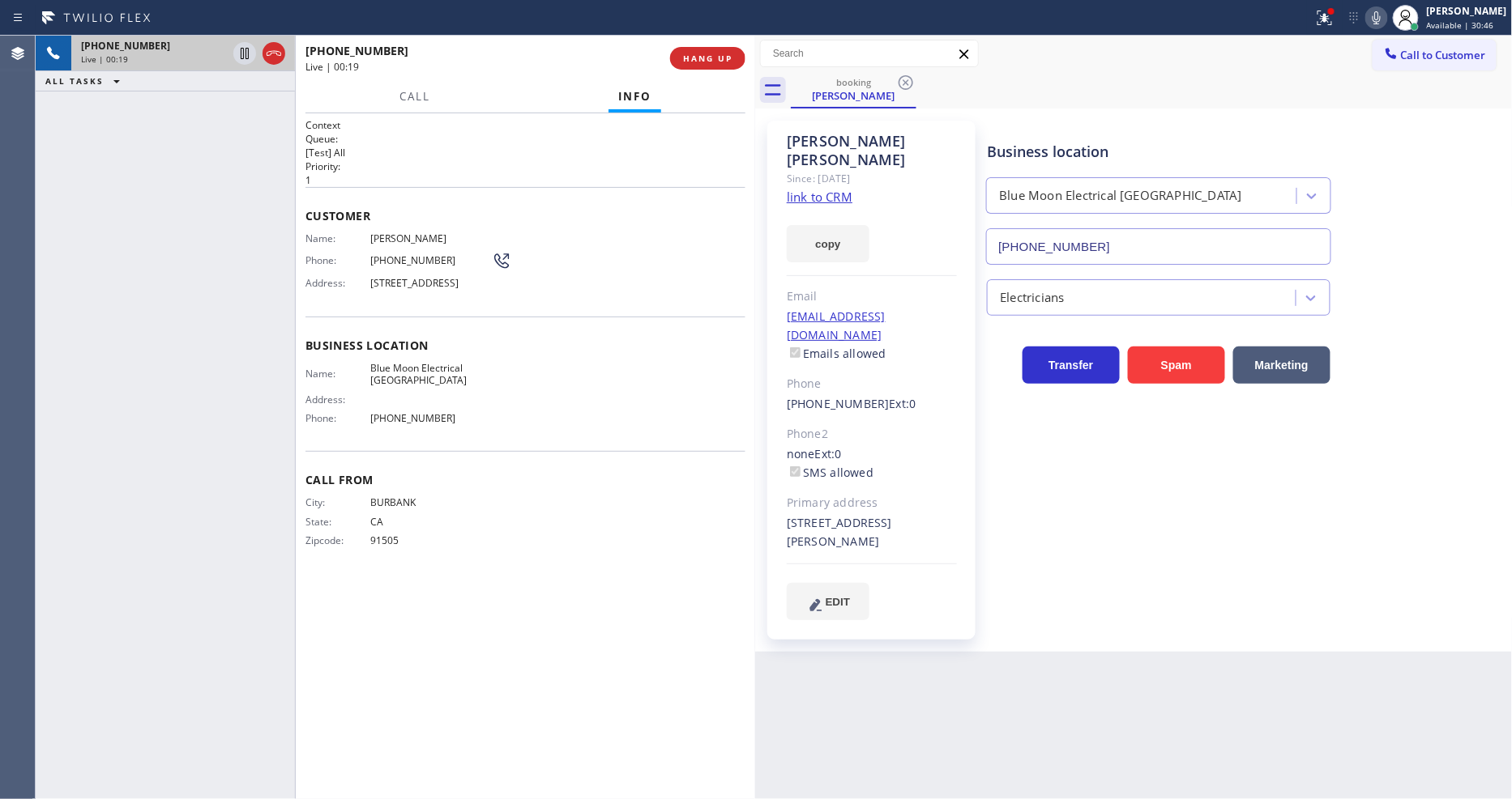
click at [243, 51] on icon at bounding box center [245, 53] width 19 height 19
click at [1386, 11] on icon at bounding box center [1376, 17] width 19 height 19
click at [504, 81] on div "Call Info" at bounding box center [525, 97] width 440 height 32
click at [241, 52] on icon at bounding box center [245, 53] width 11 height 11
click at [1386, 11] on icon at bounding box center [1376, 17] width 19 height 19
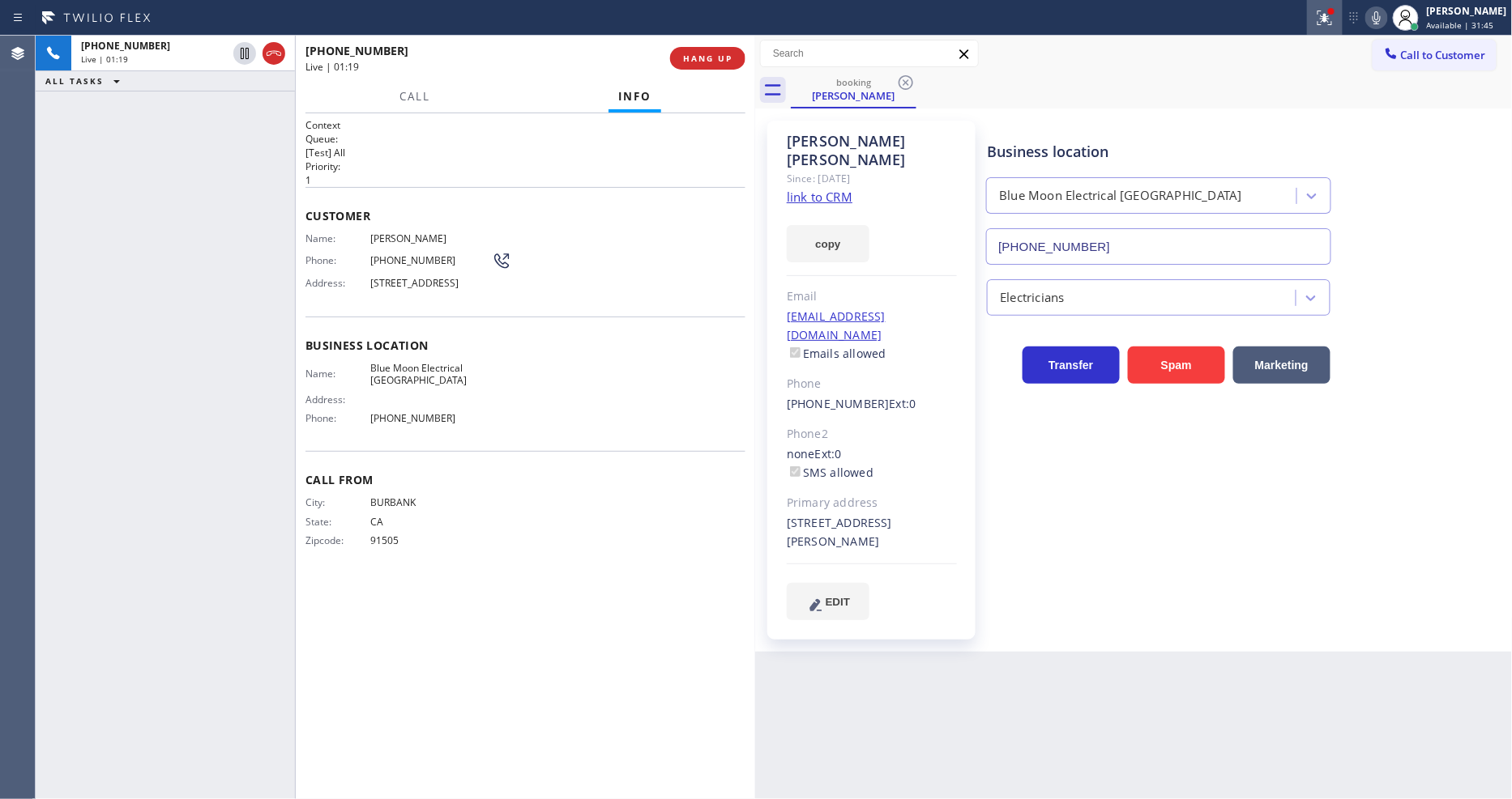
click at [1334, 21] on icon at bounding box center [1325, 17] width 19 height 19
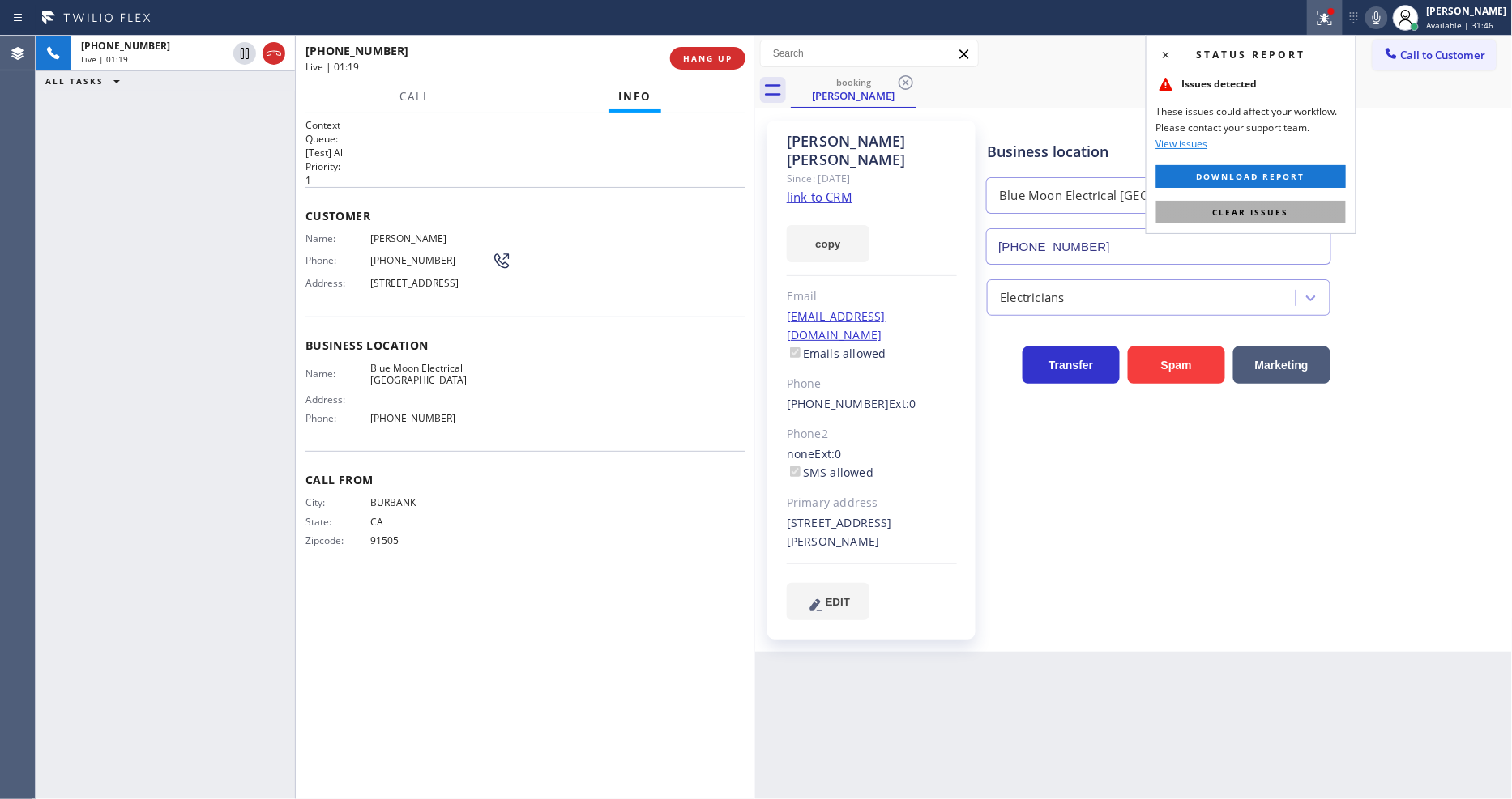
click at [1302, 206] on button "Clear issues" at bounding box center [1250, 212] width 189 height 23
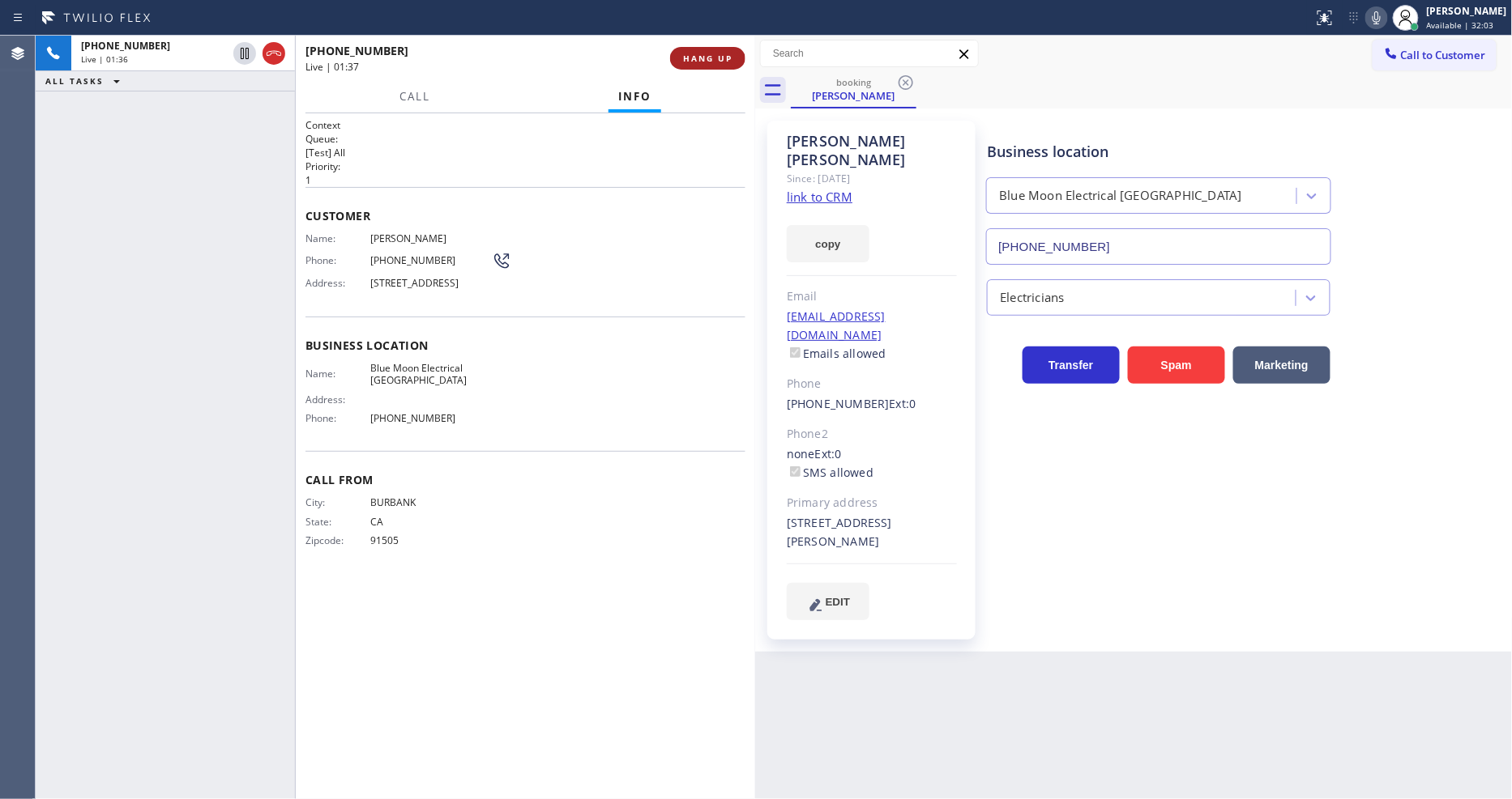
click at [719, 53] on span "HANG UP" at bounding box center [708, 58] width 50 height 11
click at [719, 54] on span "HANG UP" at bounding box center [708, 58] width 50 height 11
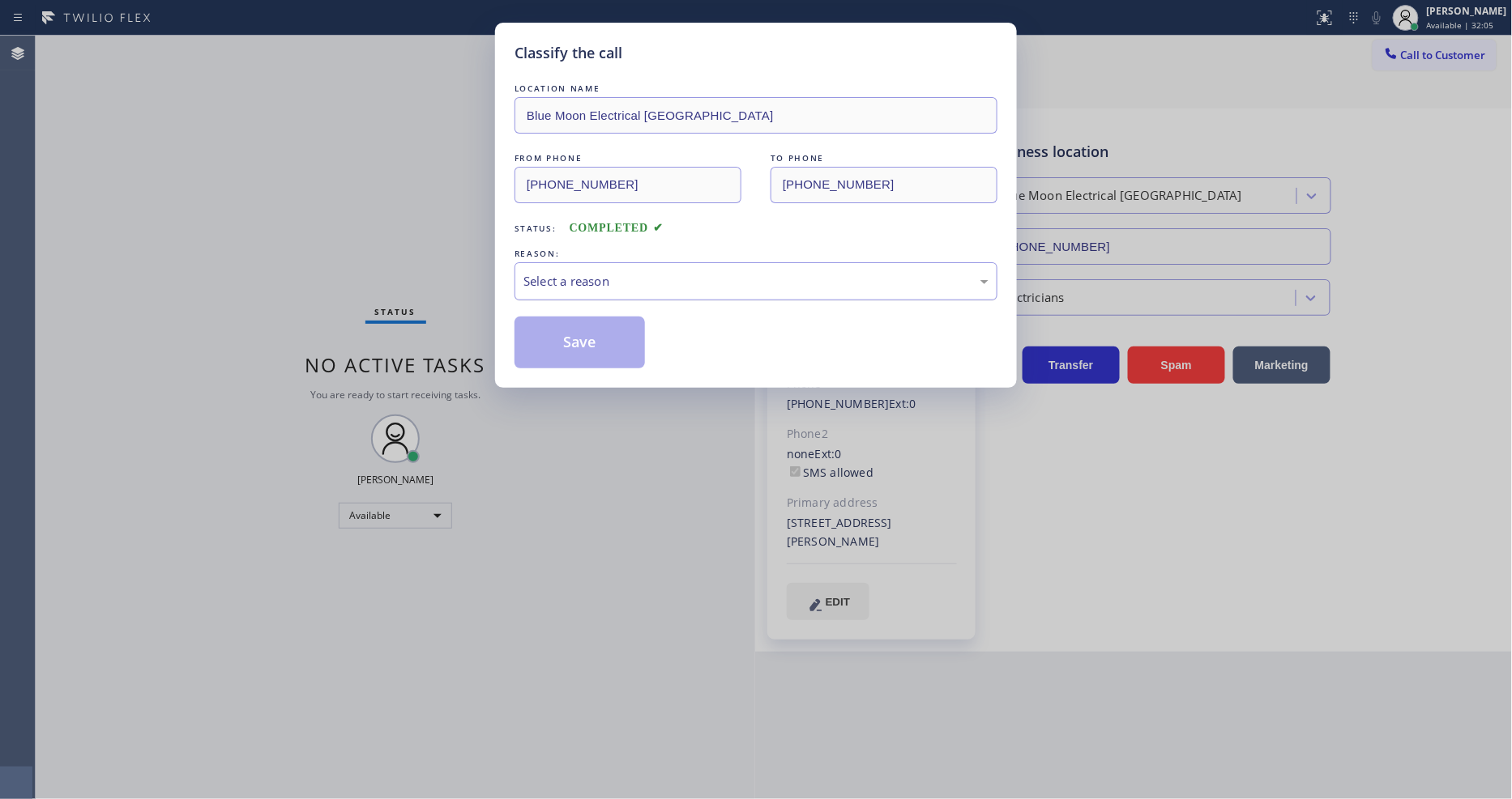
click at [589, 278] on div "Select a reason" at bounding box center [756, 282] width 465 height 19
drag, startPoint x: 565, startPoint y: 372, endPoint x: 570, endPoint y: 361, distance: 12.1
click at [577, 341] on button "Save" at bounding box center [580, 343] width 131 height 52
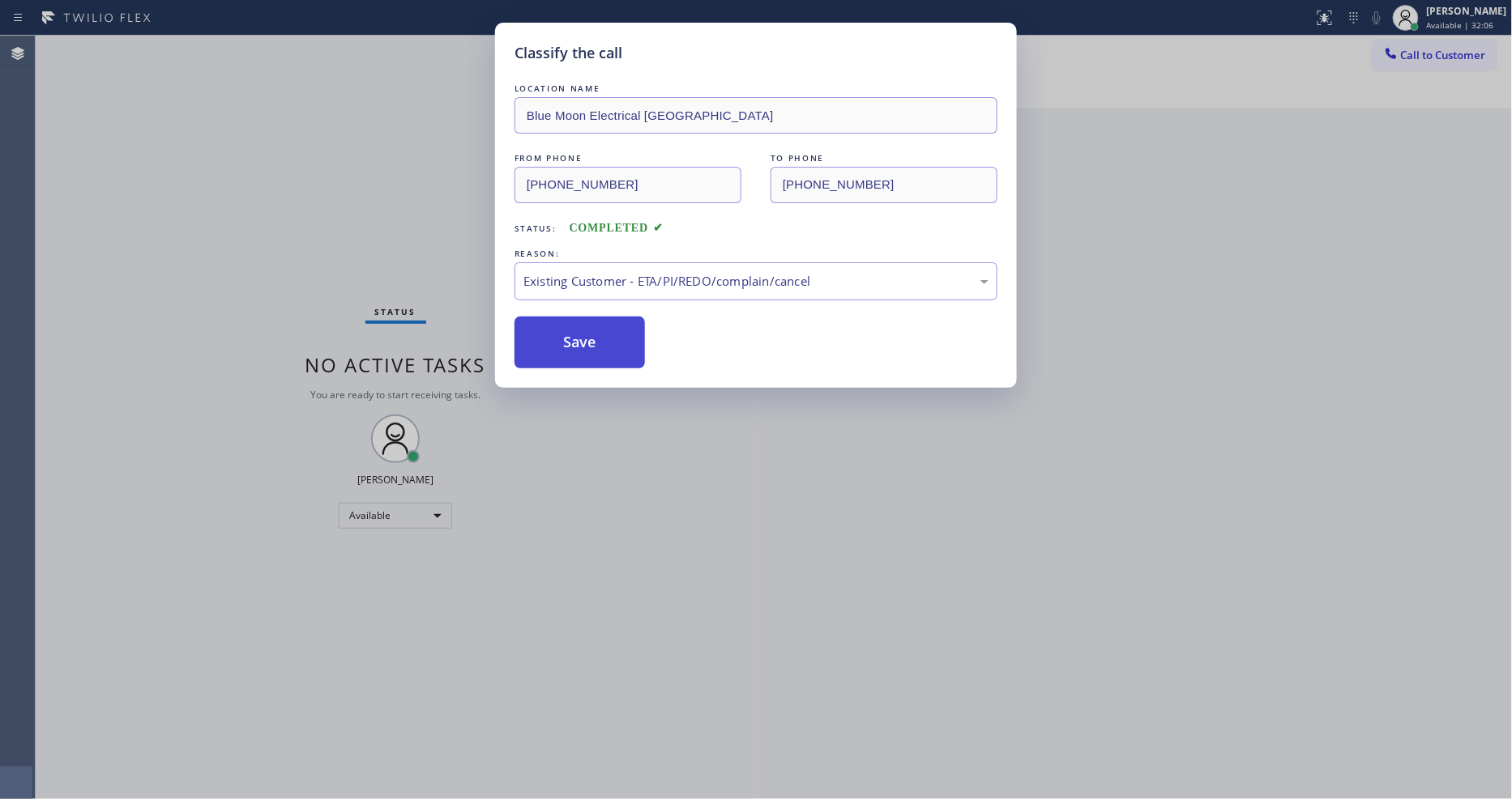
click at [577, 341] on button "Save" at bounding box center [580, 343] width 131 height 52
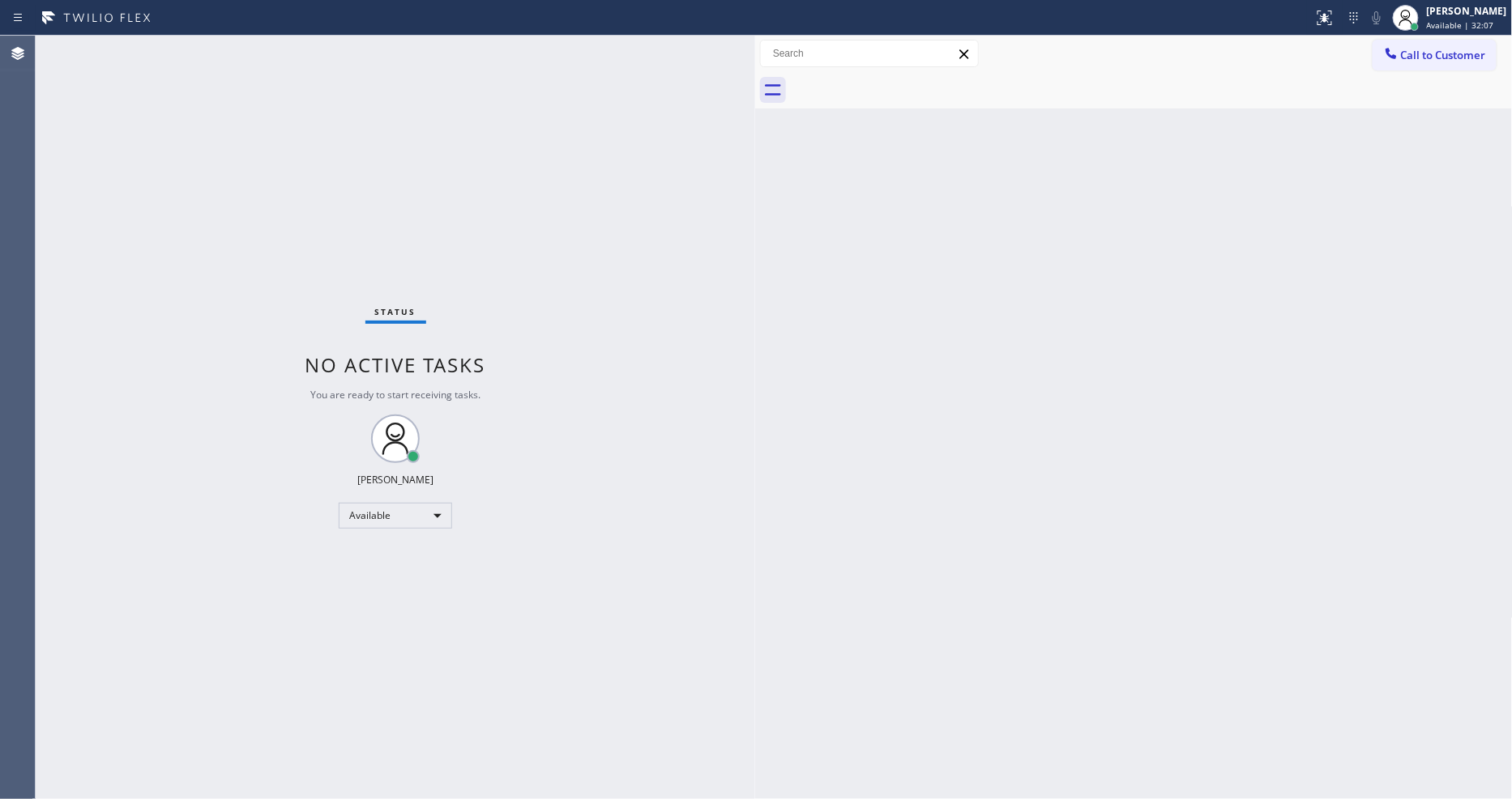
click at [221, 51] on div "Status No active tasks You are ready to start receiving tasks. [PERSON_NAME] Av…" at bounding box center [394, 417] width 719 height 764
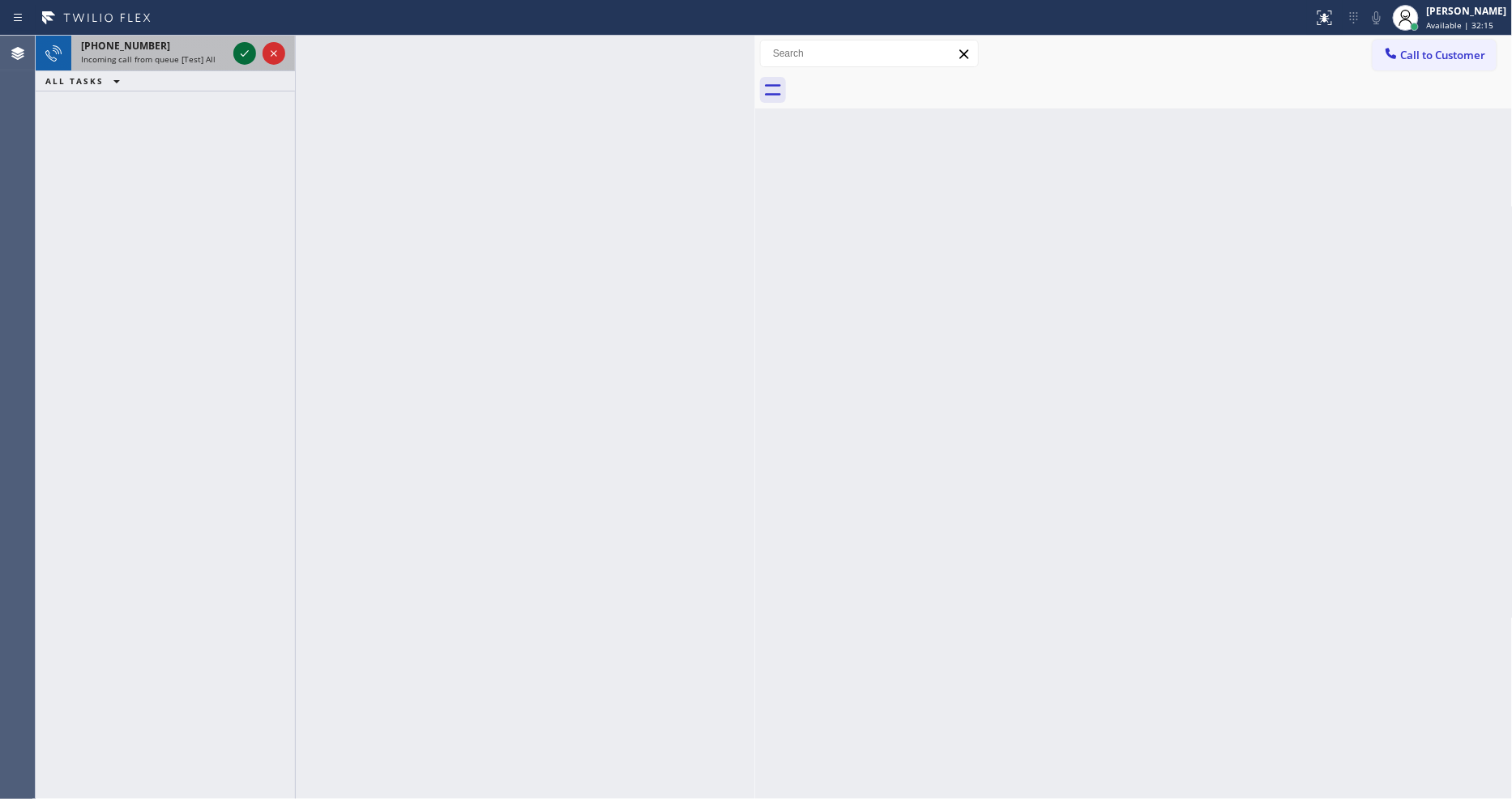
click at [245, 44] on icon at bounding box center [245, 53] width 19 height 19
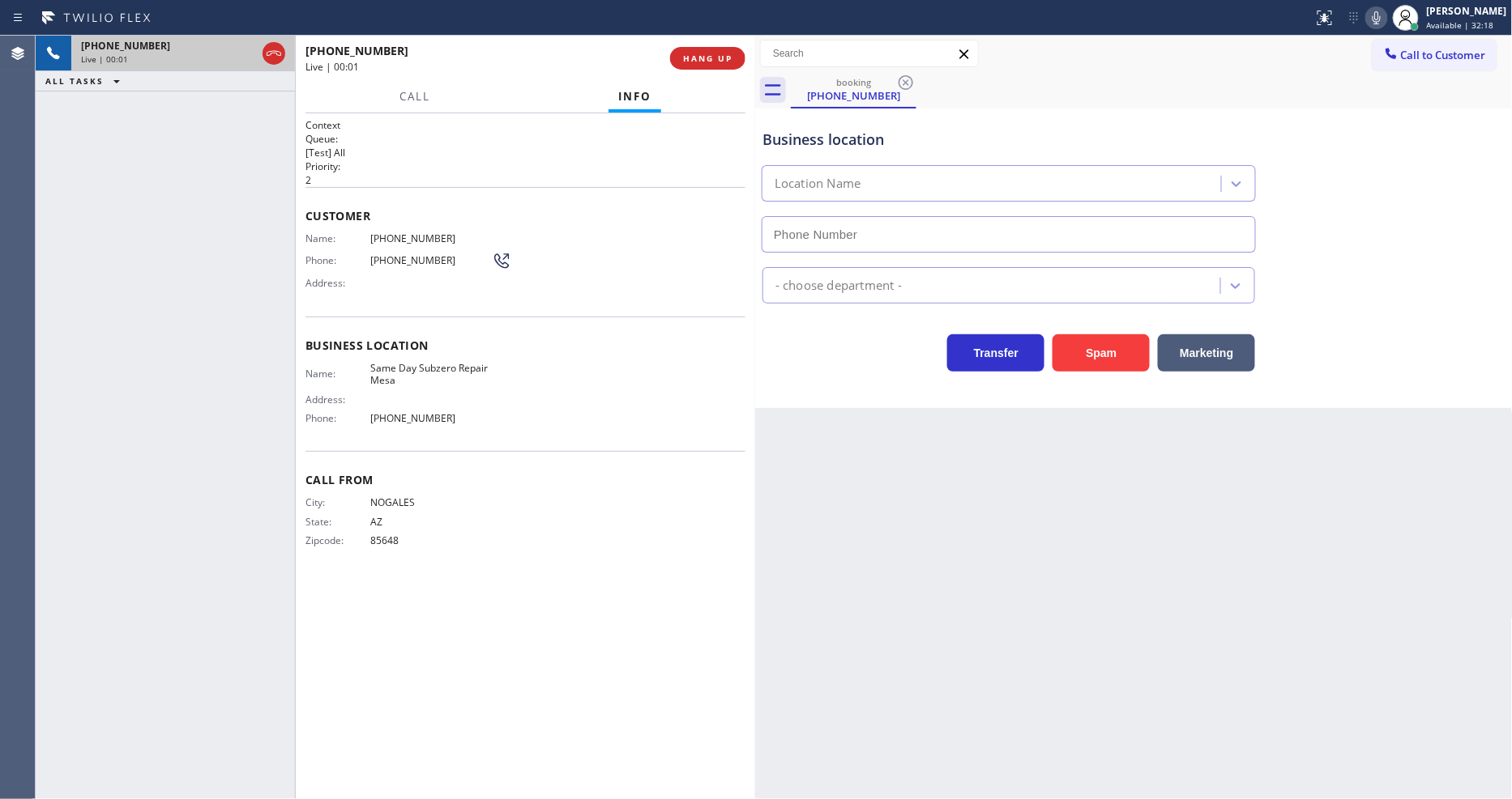
type input "[PHONE_NUMBER]"
click at [681, 58] on button "HANG UP" at bounding box center [707, 58] width 75 height 23
click at [683, 62] on span "HANG UP" at bounding box center [708, 58] width 50 height 11
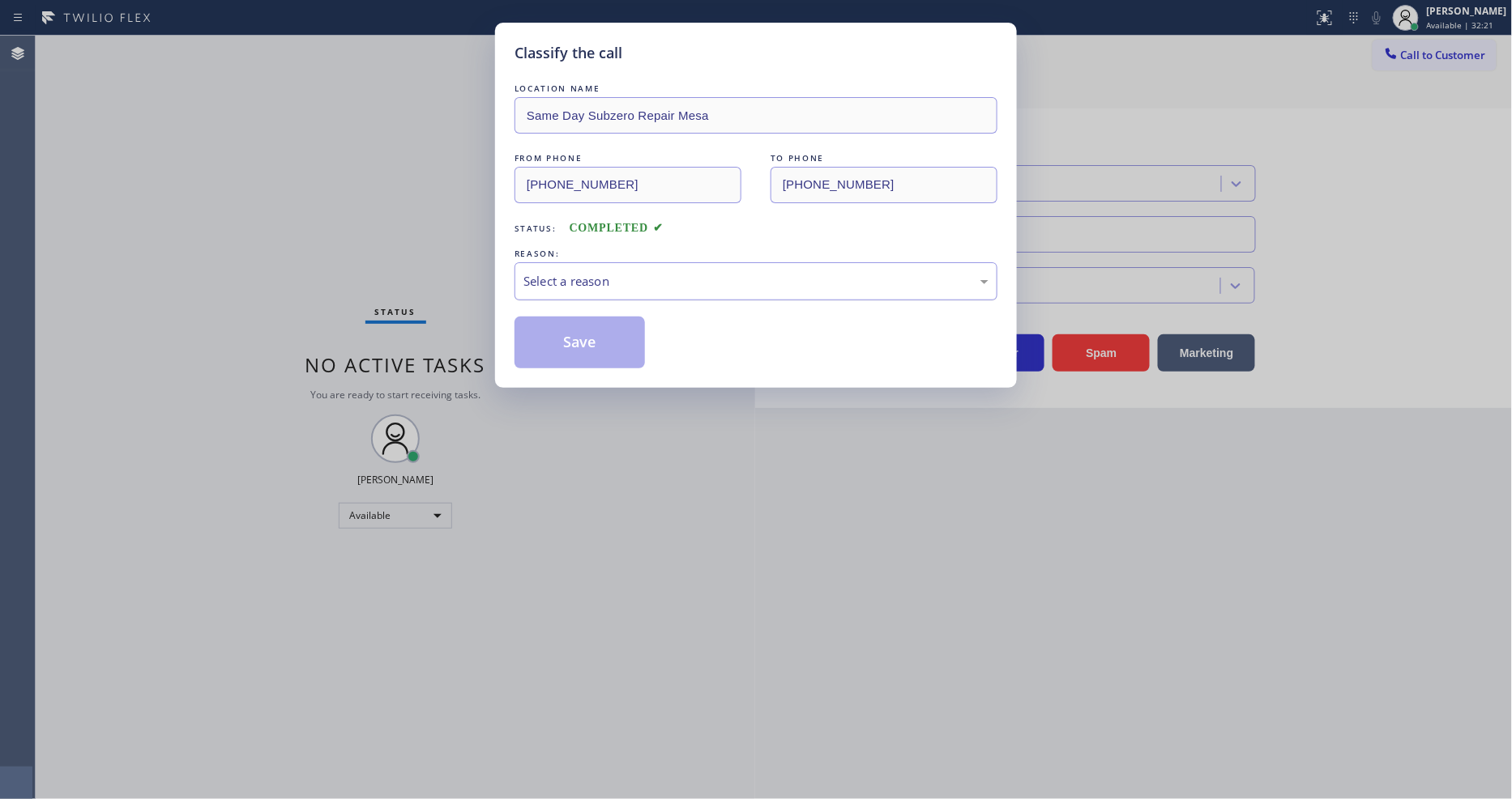
click at [647, 265] on div "Select a reason" at bounding box center [756, 282] width 483 height 38
click at [595, 329] on button "Save" at bounding box center [580, 343] width 131 height 52
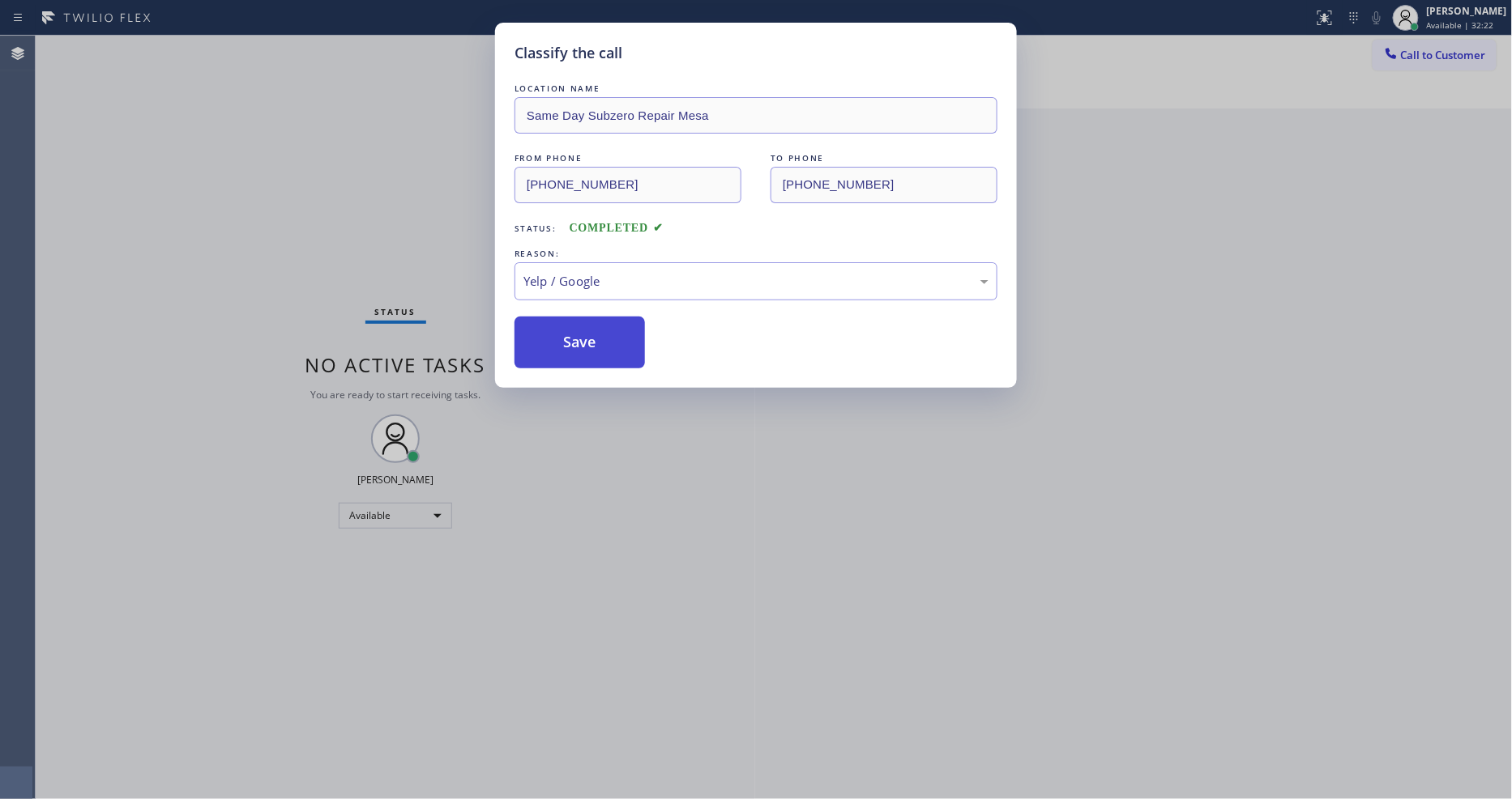
click at [595, 329] on button "Save" at bounding box center [580, 343] width 131 height 52
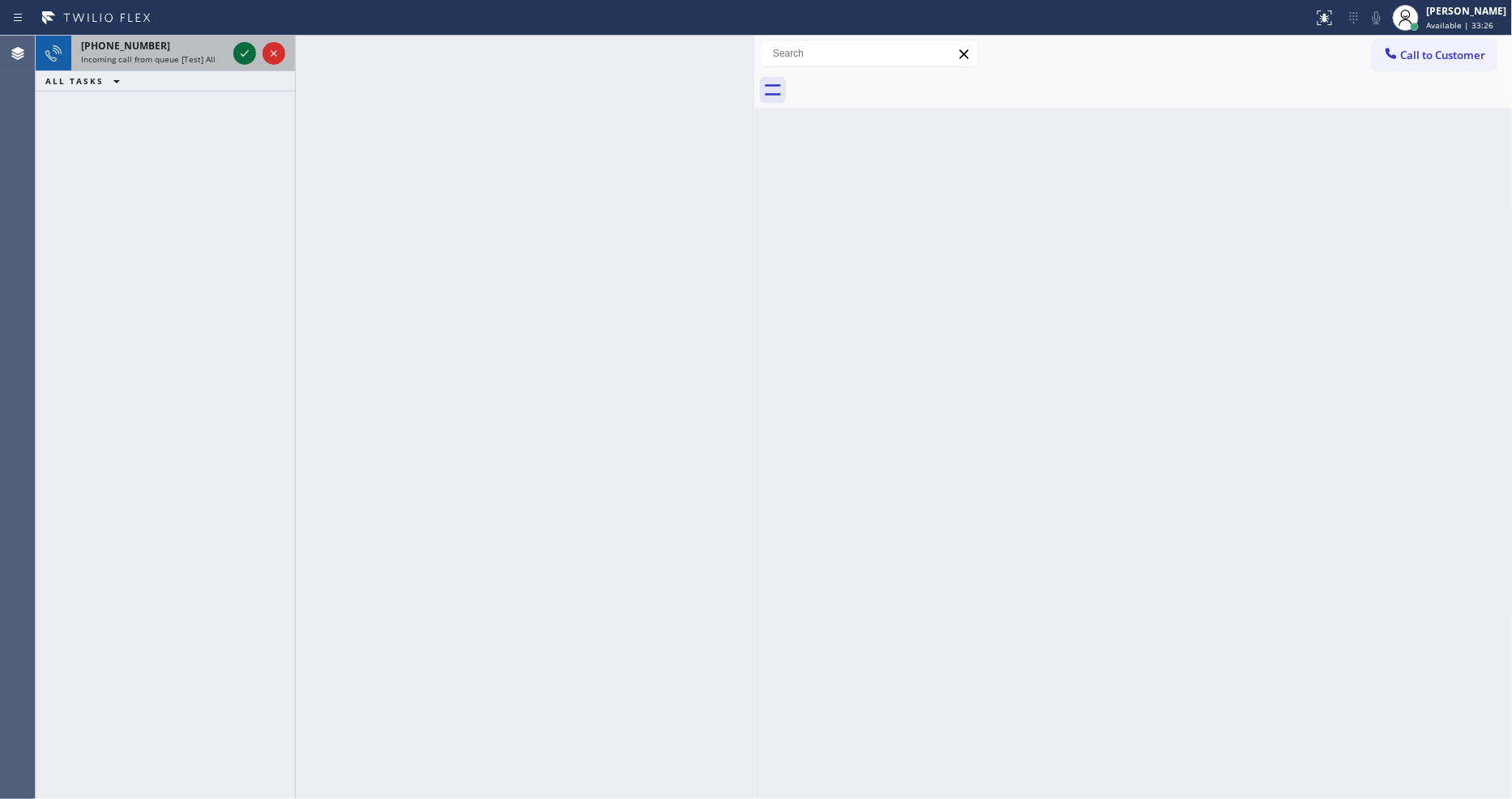
click at [238, 47] on icon at bounding box center [245, 53] width 19 height 19
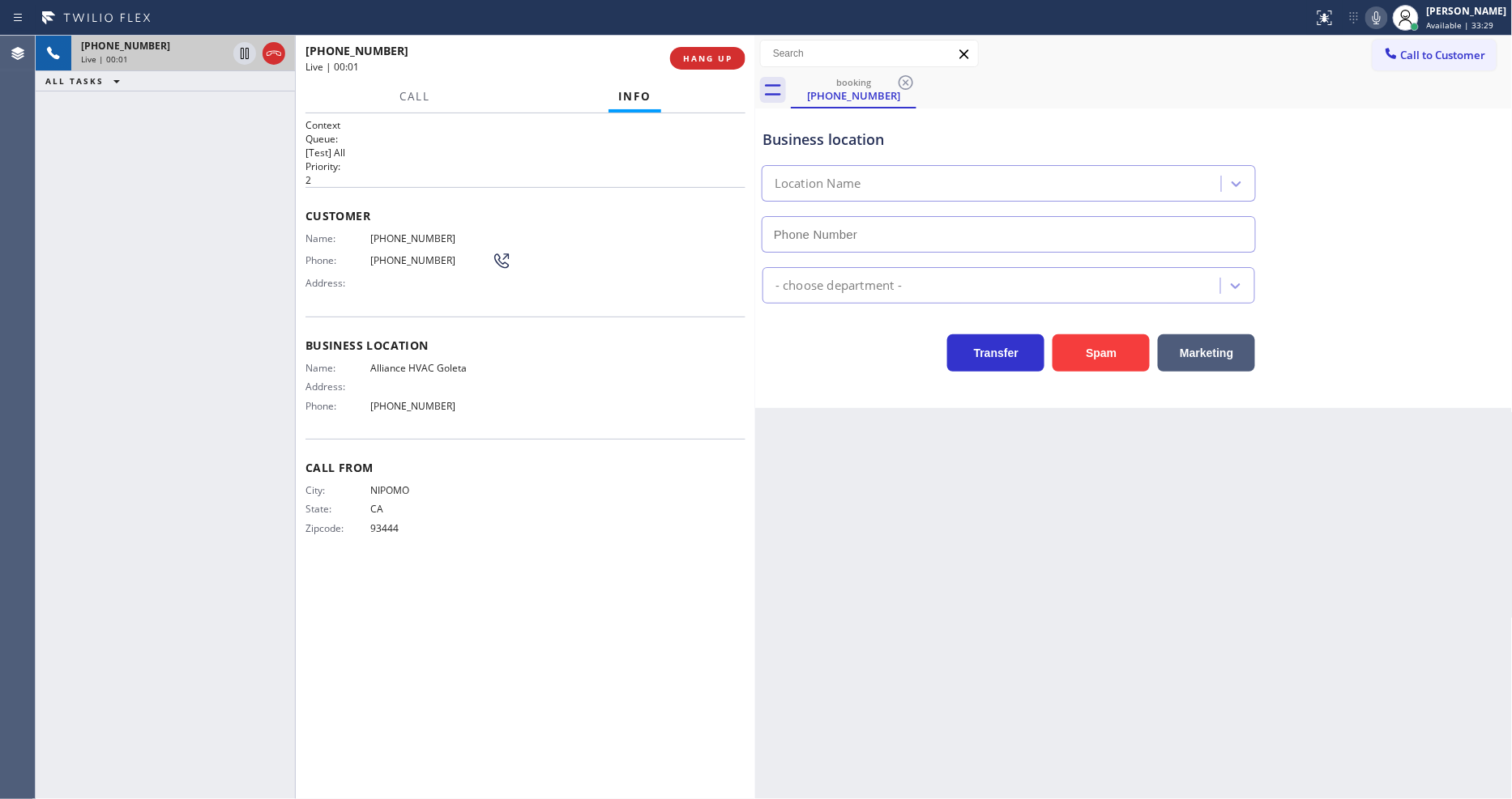
type input "[PHONE_NUMBER]"
click at [689, 74] on div "[PHONE_NUMBER] Live | 00:01 HANG UP" at bounding box center [525, 58] width 440 height 42
click at [707, 52] on button "HANG UP" at bounding box center [707, 58] width 75 height 23
drag, startPoint x: 707, startPoint y: 52, endPoint x: 748, endPoint y: 65, distance: 43.0
click at [707, 53] on span "HANG UP" at bounding box center [708, 58] width 50 height 11
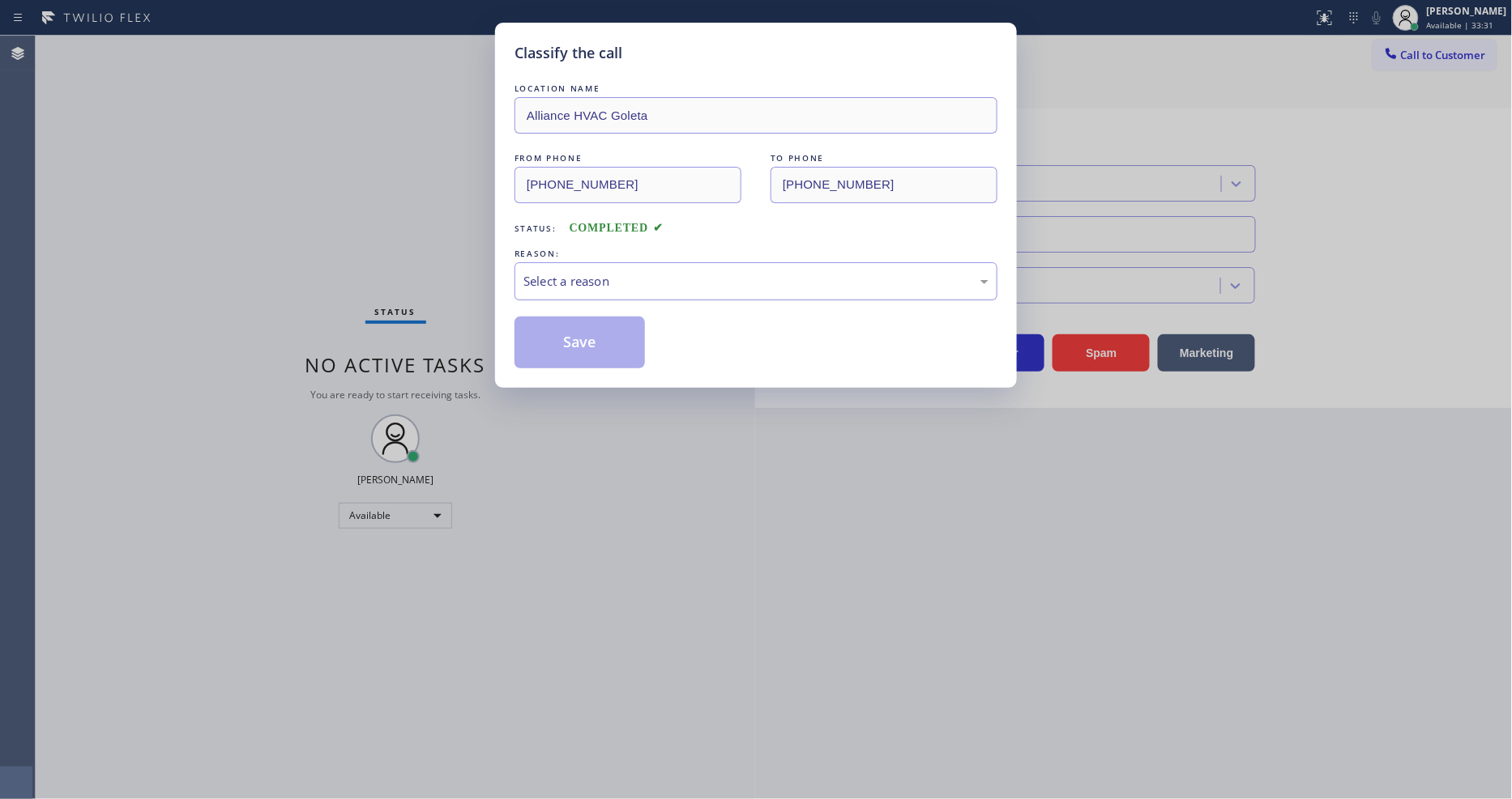
click at [656, 276] on div "Select a reason" at bounding box center [756, 282] width 465 height 19
click at [621, 324] on button "Save" at bounding box center [580, 343] width 131 height 52
click at [620, 324] on button "Save" at bounding box center [580, 343] width 131 height 52
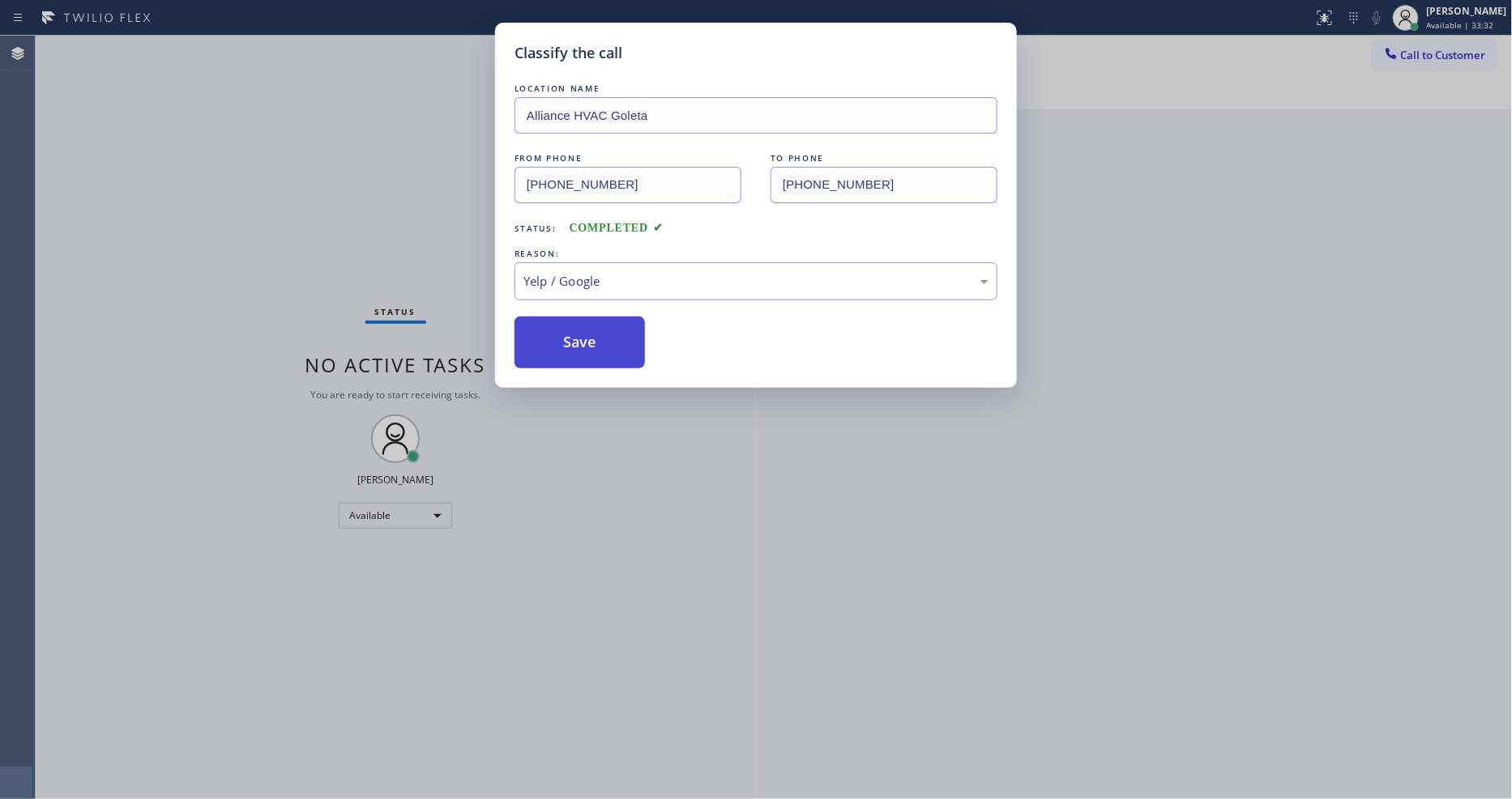
click at [620, 324] on button "Save" at bounding box center [580, 343] width 131 height 52
click at [222, 42] on div "Classify the call LOCATION NAME 5 Star Appliance Repair FROM PHONE [PHONE_NUMBE…" at bounding box center [773, 417] width 1476 height 764
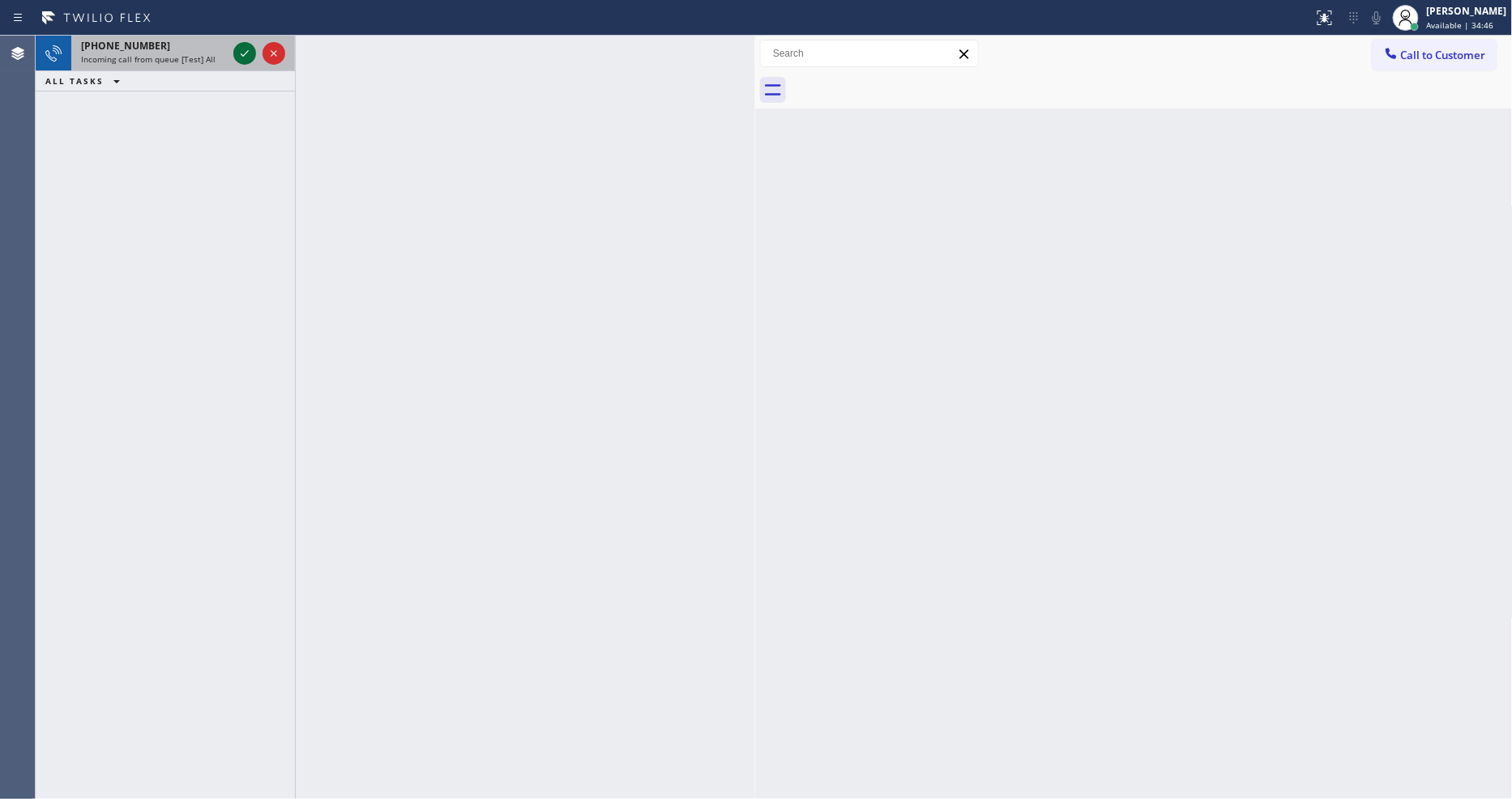
click at [237, 47] on icon at bounding box center [245, 53] width 19 height 19
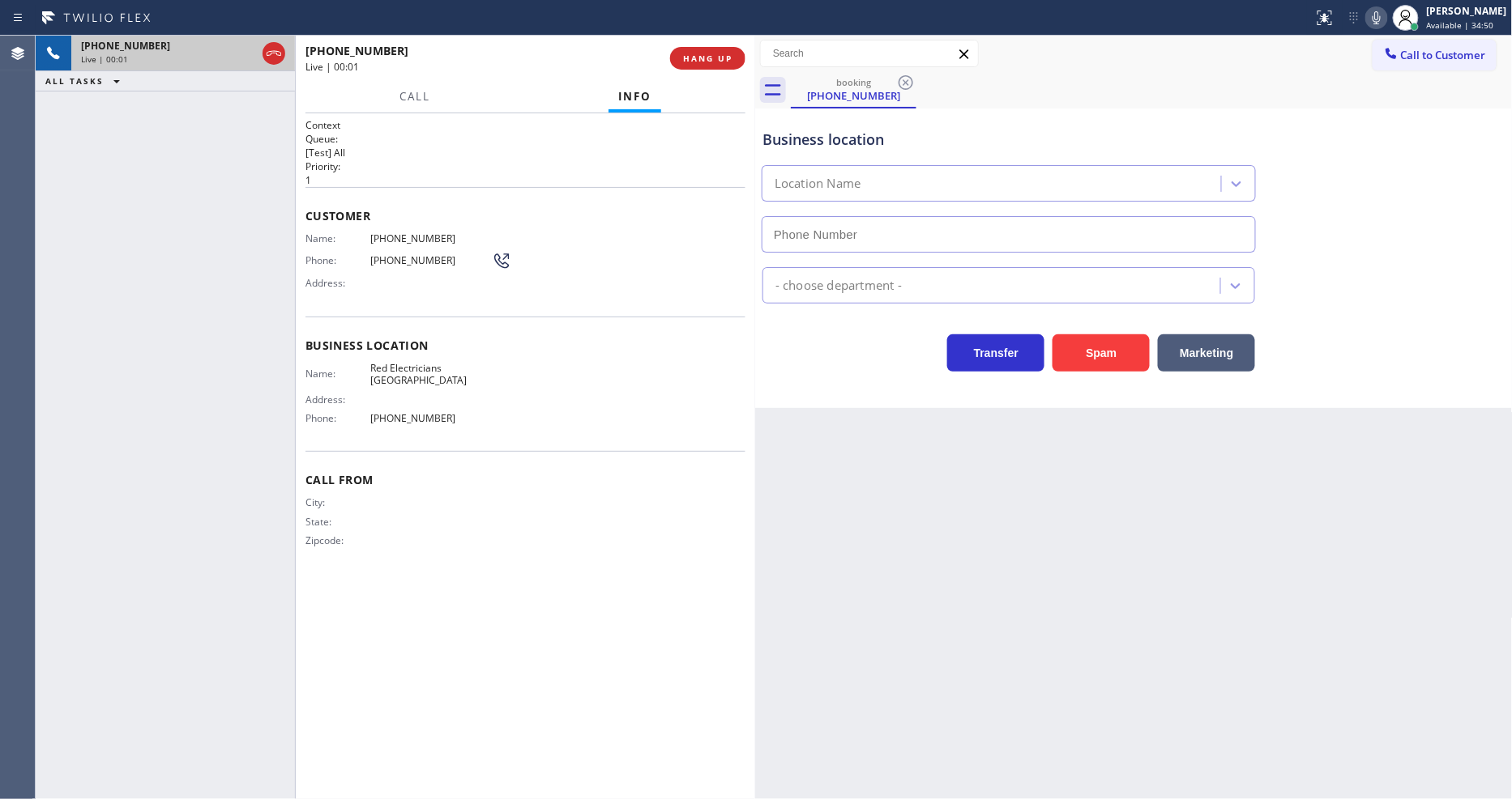
type input "[PHONE_NUMBER]"
click at [685, 51] on button "HANG UP" at bounding box center [707, 58] width 75 height 23
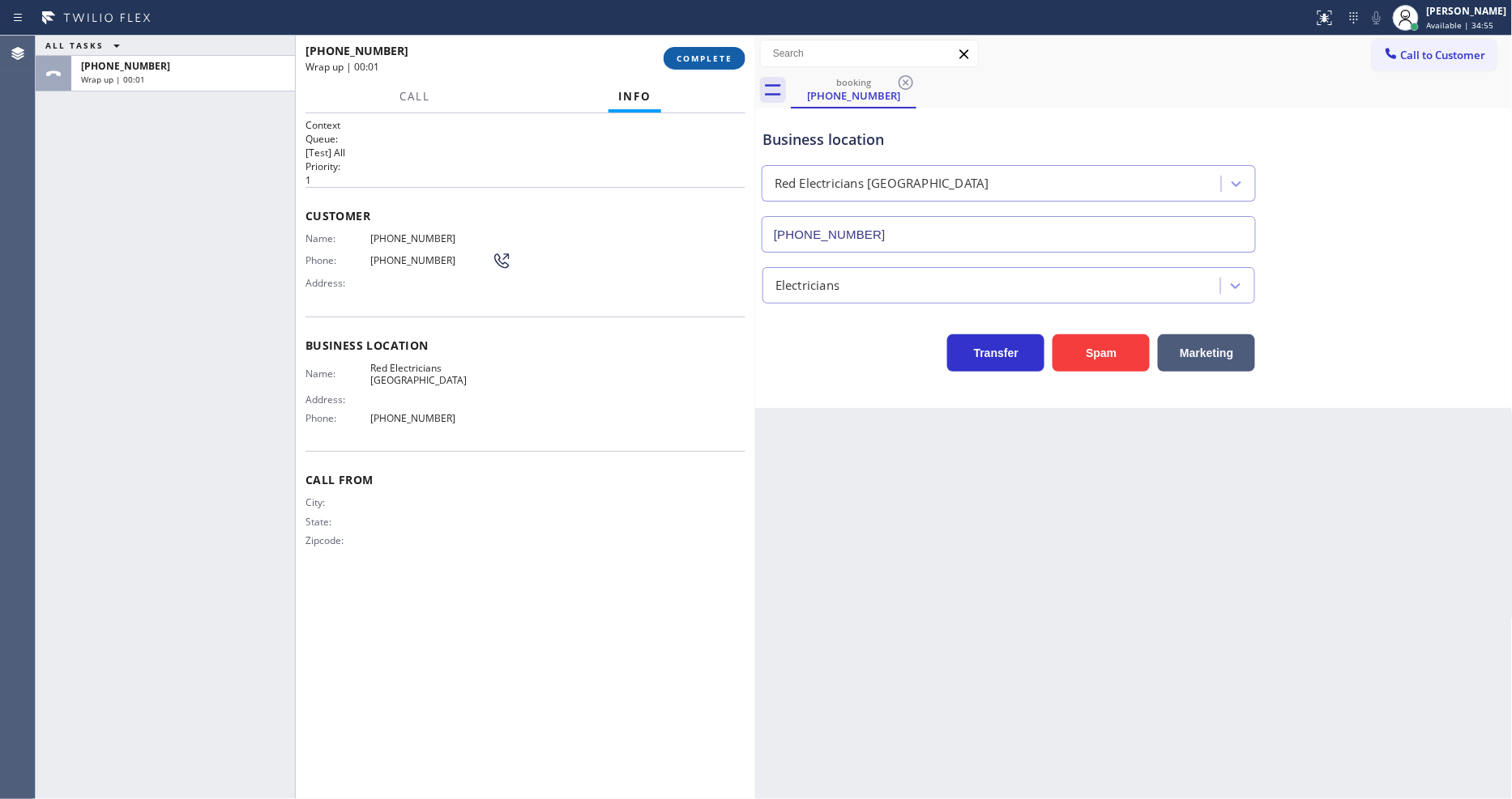
click at [719, 60] on span "COMPLETE" at bounding box center [704, 58] width 56 height 11
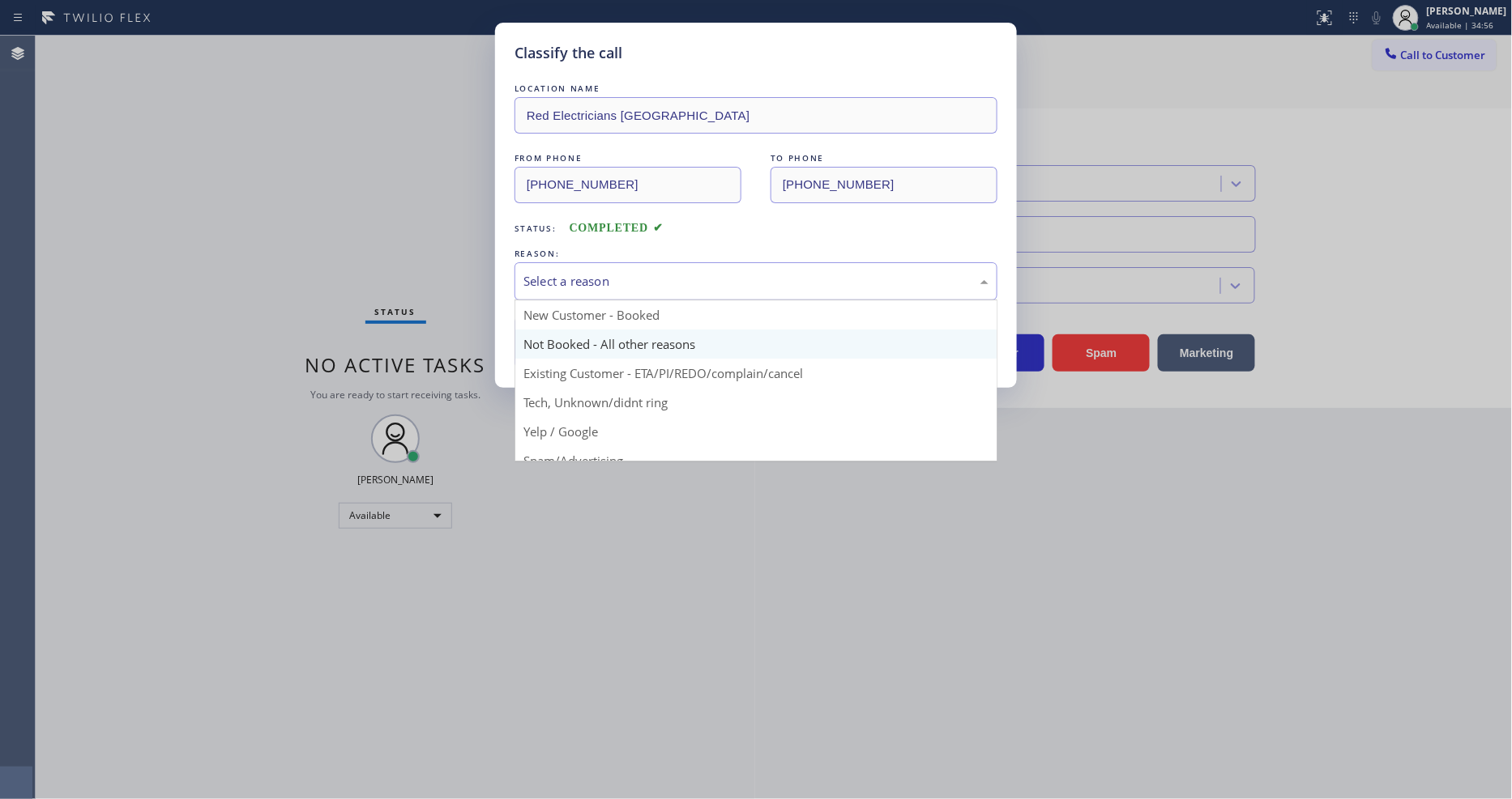
drag, startPoint x: 630, startPoint y: 288, endPoint x: 622, endPoint y: 349, distance: 61.5
click at [629, 284] on div "Select a reason" at bounding box center [756, 282] width 483 height 38
drag, startPoint x: 597, startPoint y: 418, endPoint x: 605, endPoint y: 328, distance: 90.4
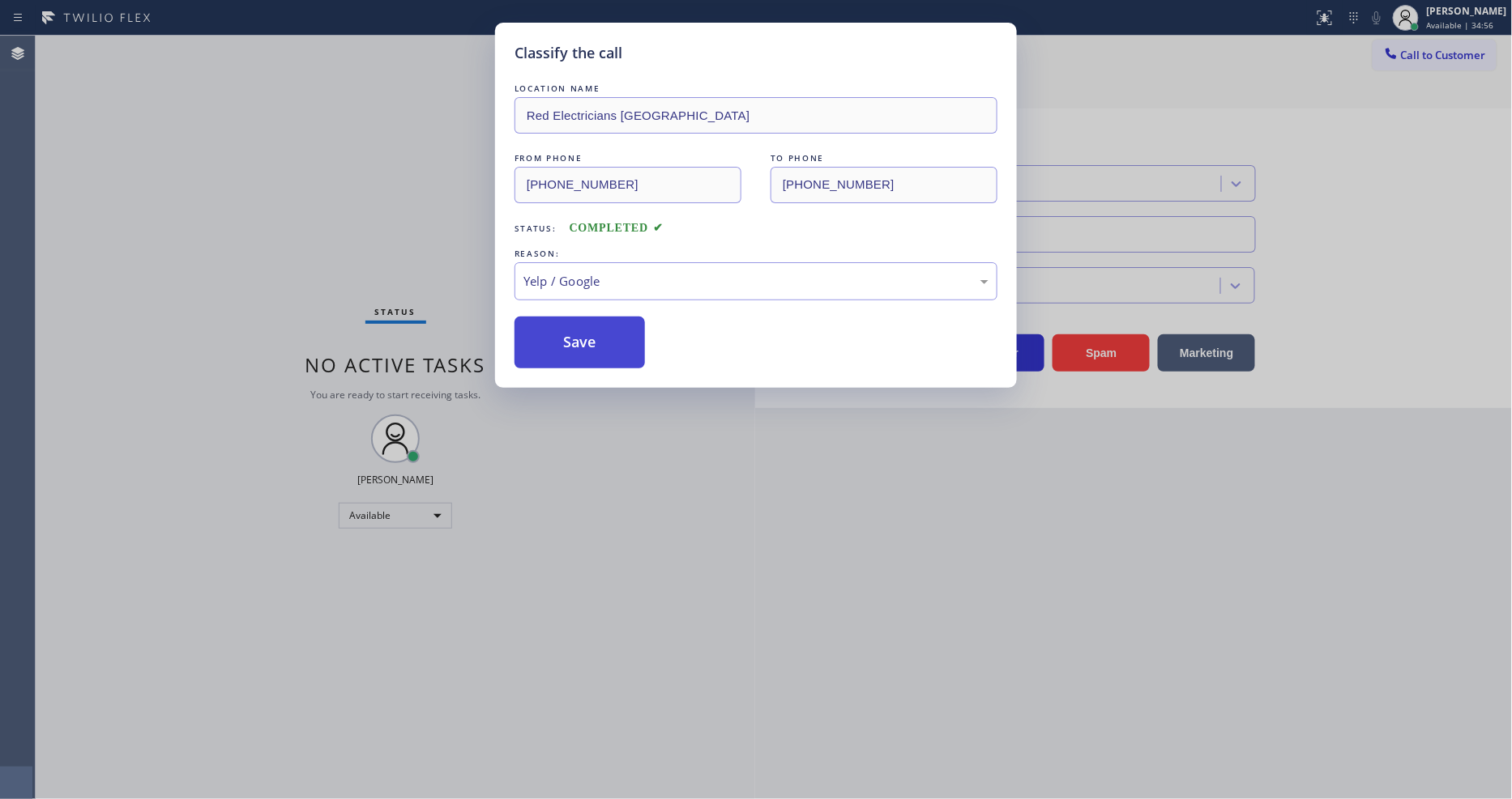
click at [605, 326] on button "Save" at bounding box center [580, 343] width 131 height 52
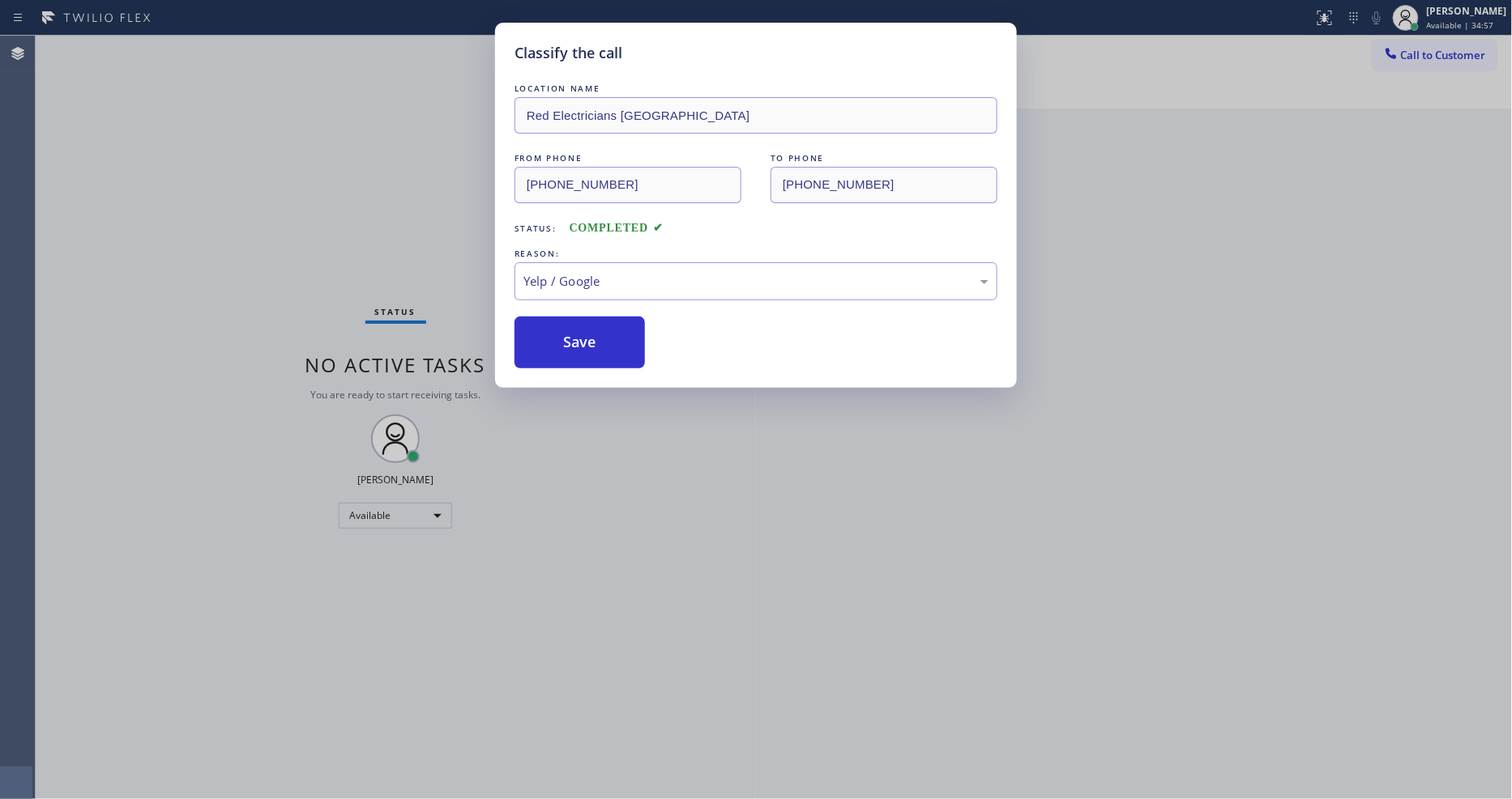
drag, startPoint x: 605, startPoint y: 326, endPoint x: 314, endPoint y: 112, distance: 361.2
click at [605, 325] on button "Save" at bounding box center [580, 343] width 131 height 52
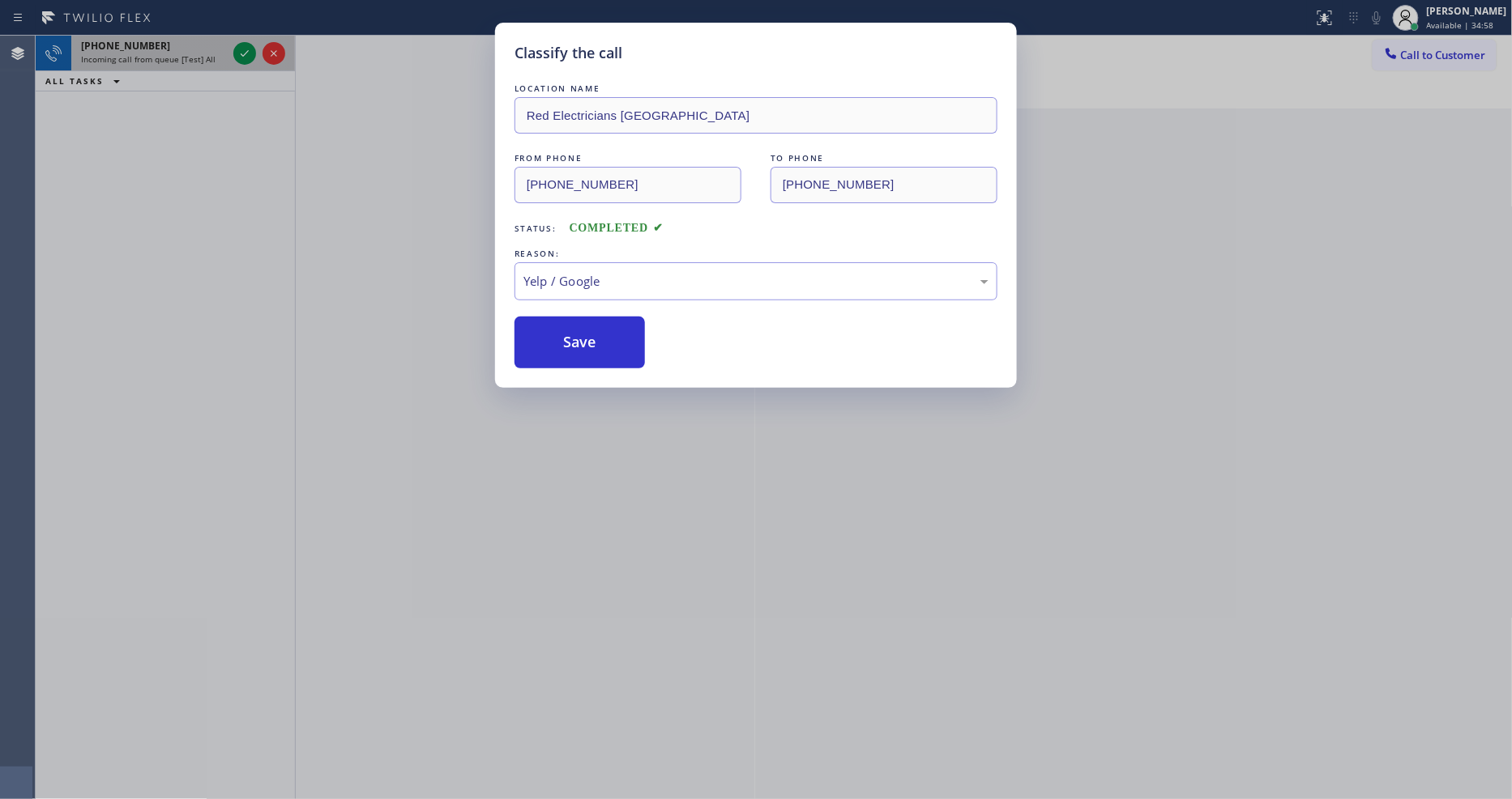
click at [219, 41] on div "Classify the call LOCATION NAME Red Electricians Costa Mesa FROM PHONE [PHONE_N…" at bounding box center [756, 399] width 1512 height 799
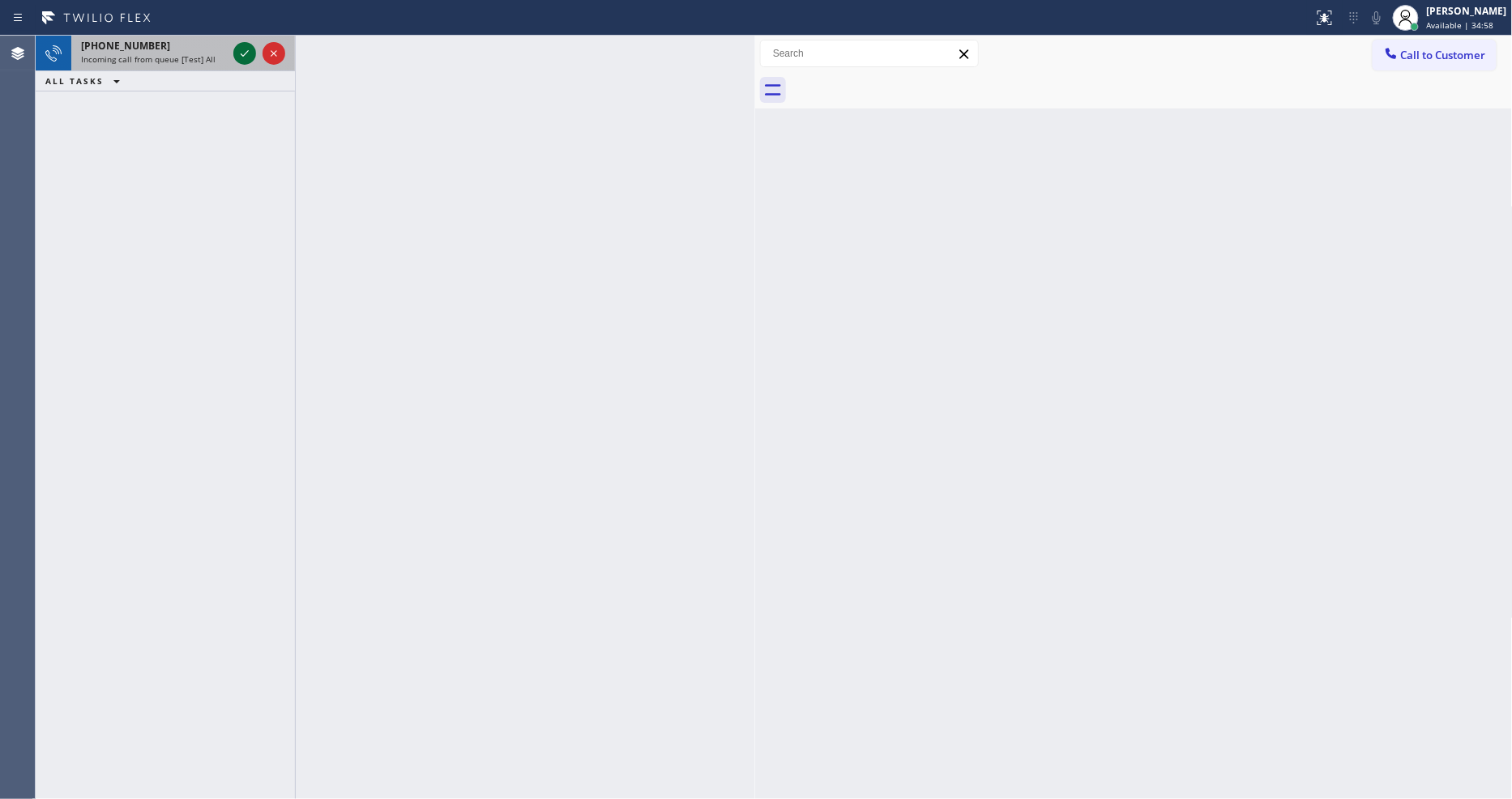
click at [239, 51] on icon at bounding box center [245, 53] width 19 height 19
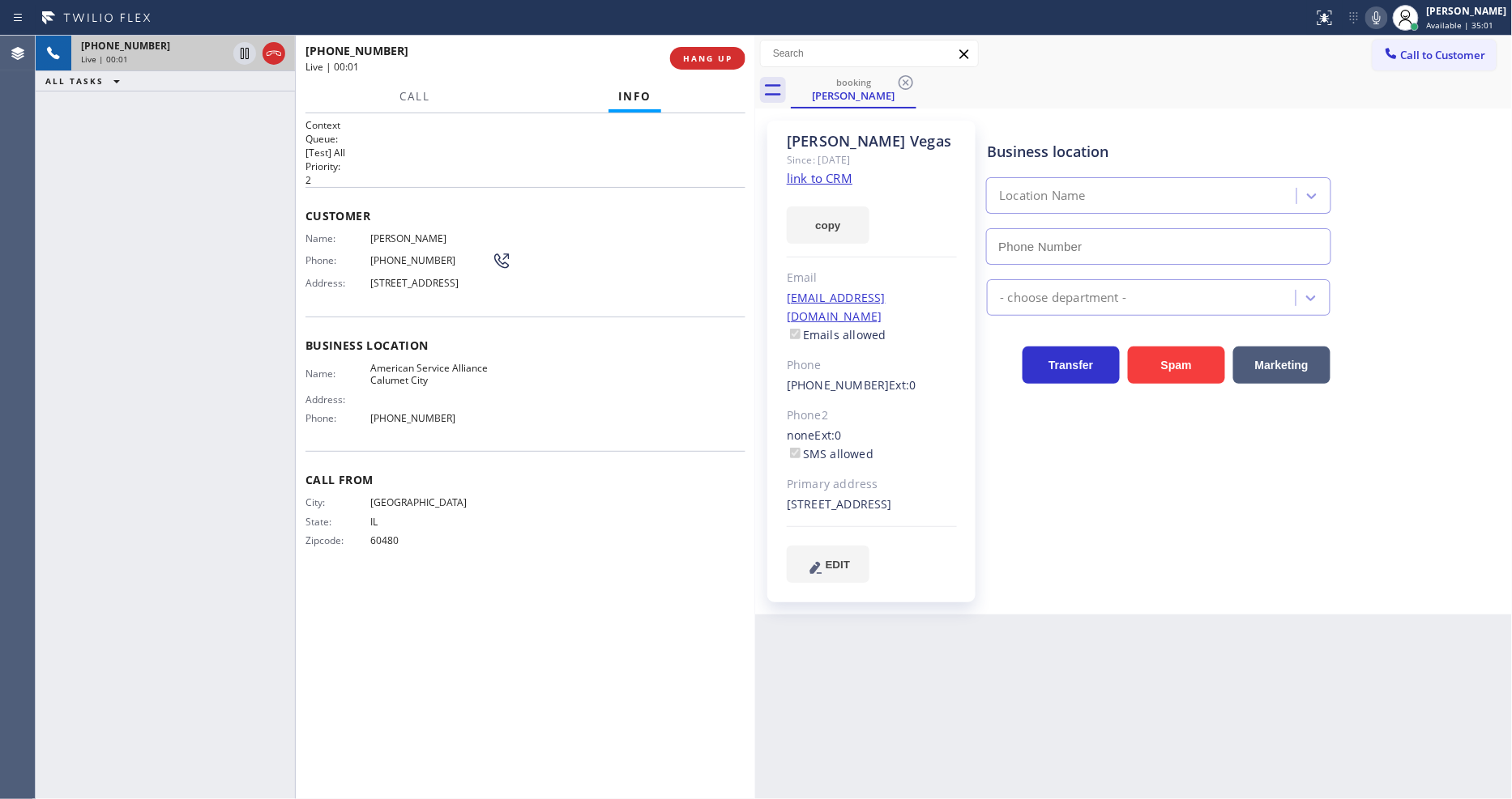
type input "[PHONE_NUMBER]"
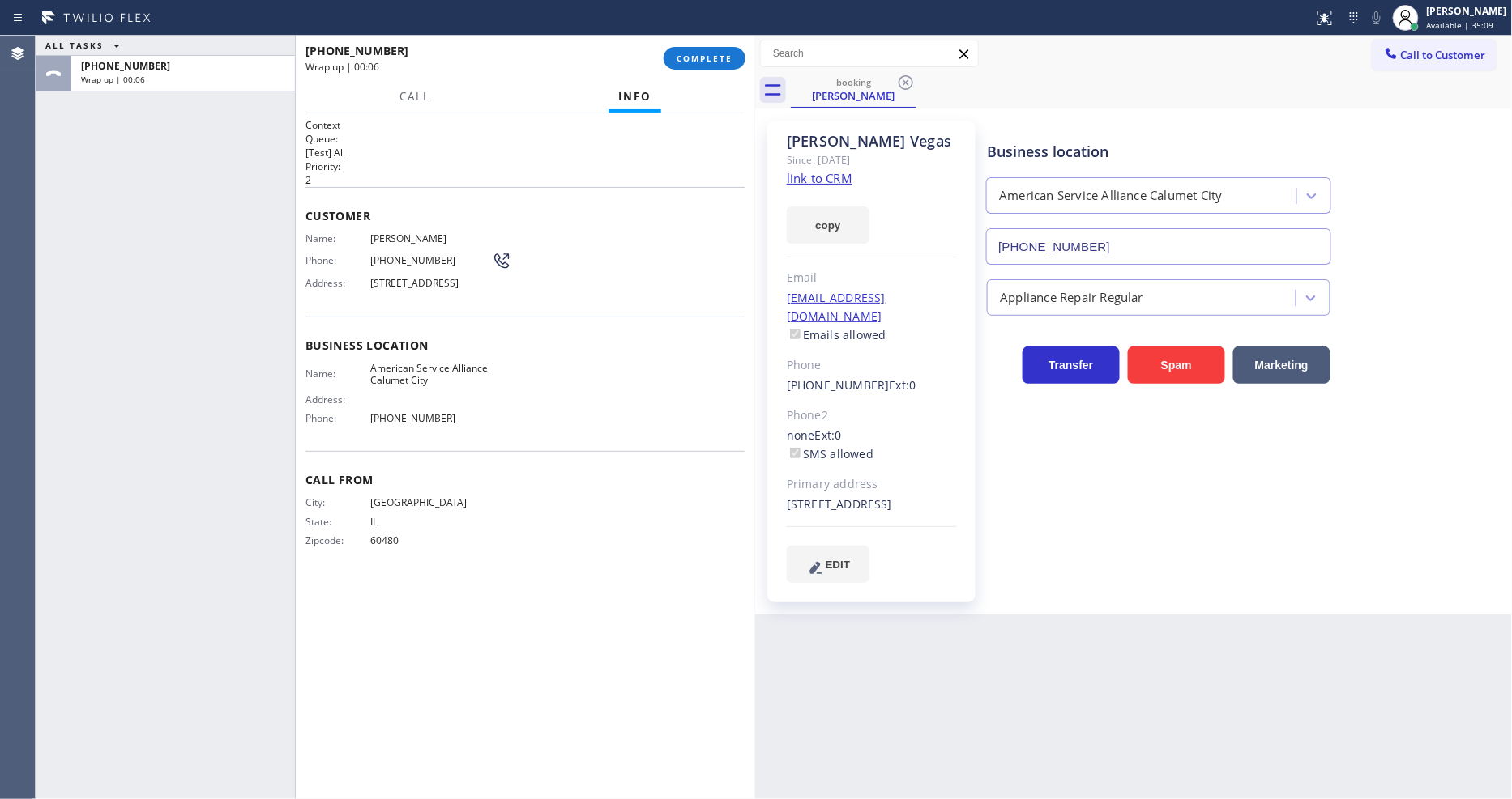
click at [696, 44] on div "[PHONE_NUMBER] Wrap up | 00:06 COMPLETE" at bounding box center [525, 58] width 440 height 42
click at [732, 60] on span "COMPLETE" at bounding box center [704, 58] width 56 height 11
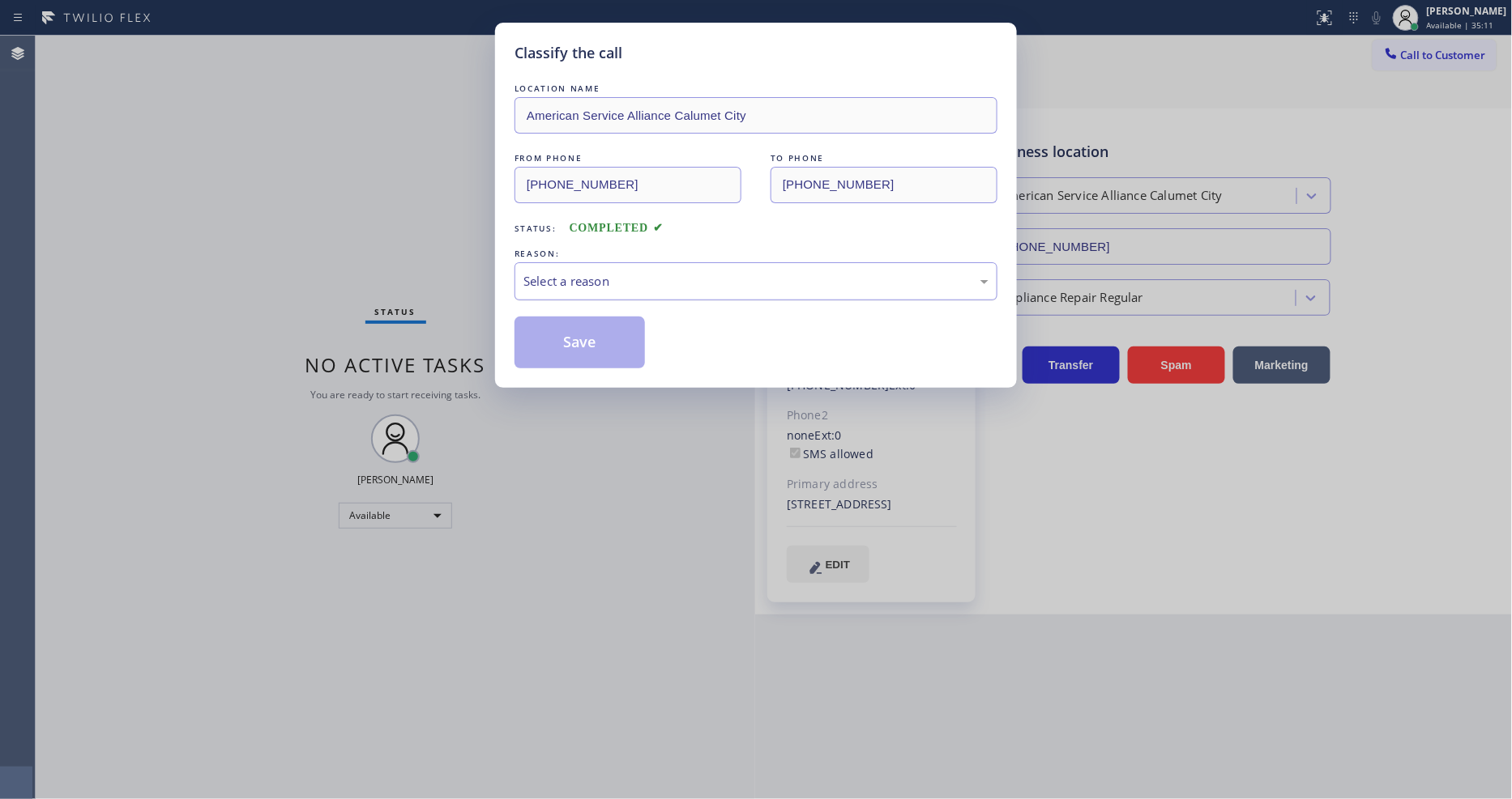
drag, startPoint x: 651, startPoint y: 282, endPoint x: 650, endPoint y: 263, distance: 19.0
click at [650, 263] on div "Select a reason" at bounding box center [756, 282] width 483 height 38
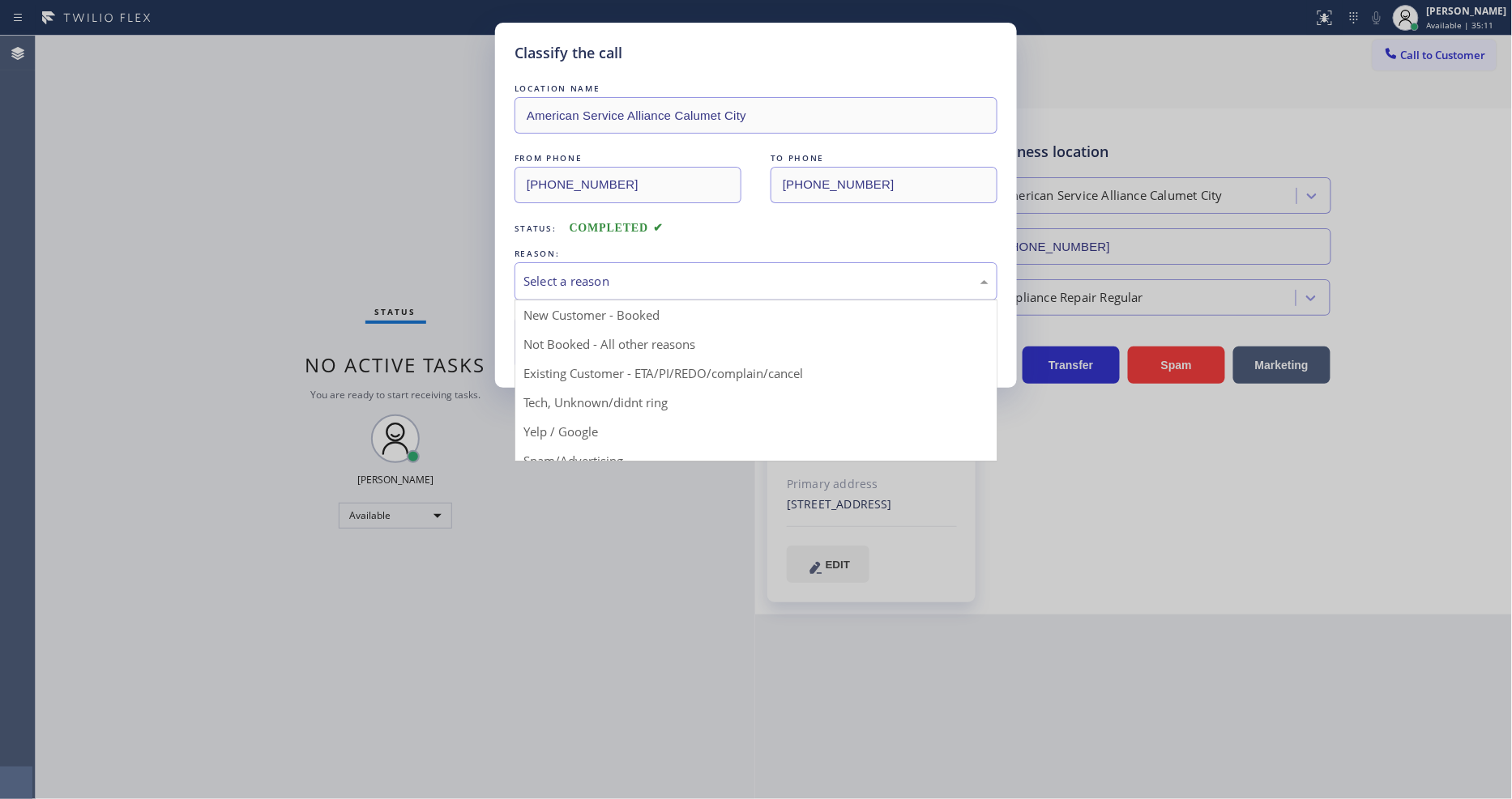
drag, startPoint x: 643, startPoint y: 395, endPoint x: 647, endPoint y: 339, distance: 56.1
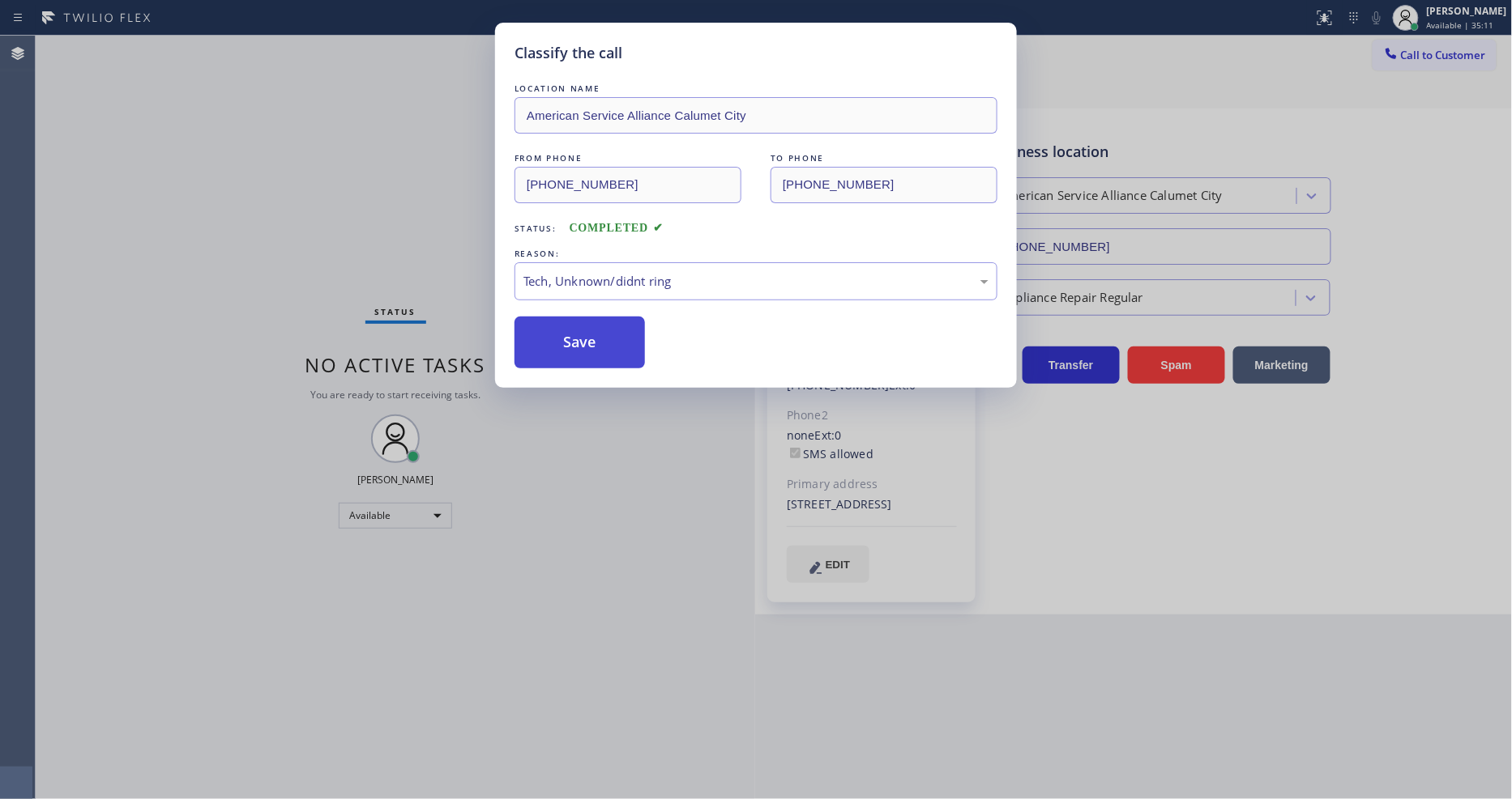
drag, startPoint x: 647, startPoint y: 339, endPoint x: 632, endPoint y: 337, distance: 15.1
click at [647, 337] on div "Save" at bounding box center [756, 343] width 483 height 52
click at [638, 337] on div "Save" at bounding box center [756, 343] width 483 height 52
click at [613, 333] on button "Save" at bounding box center [580, 343] width 131 height 52
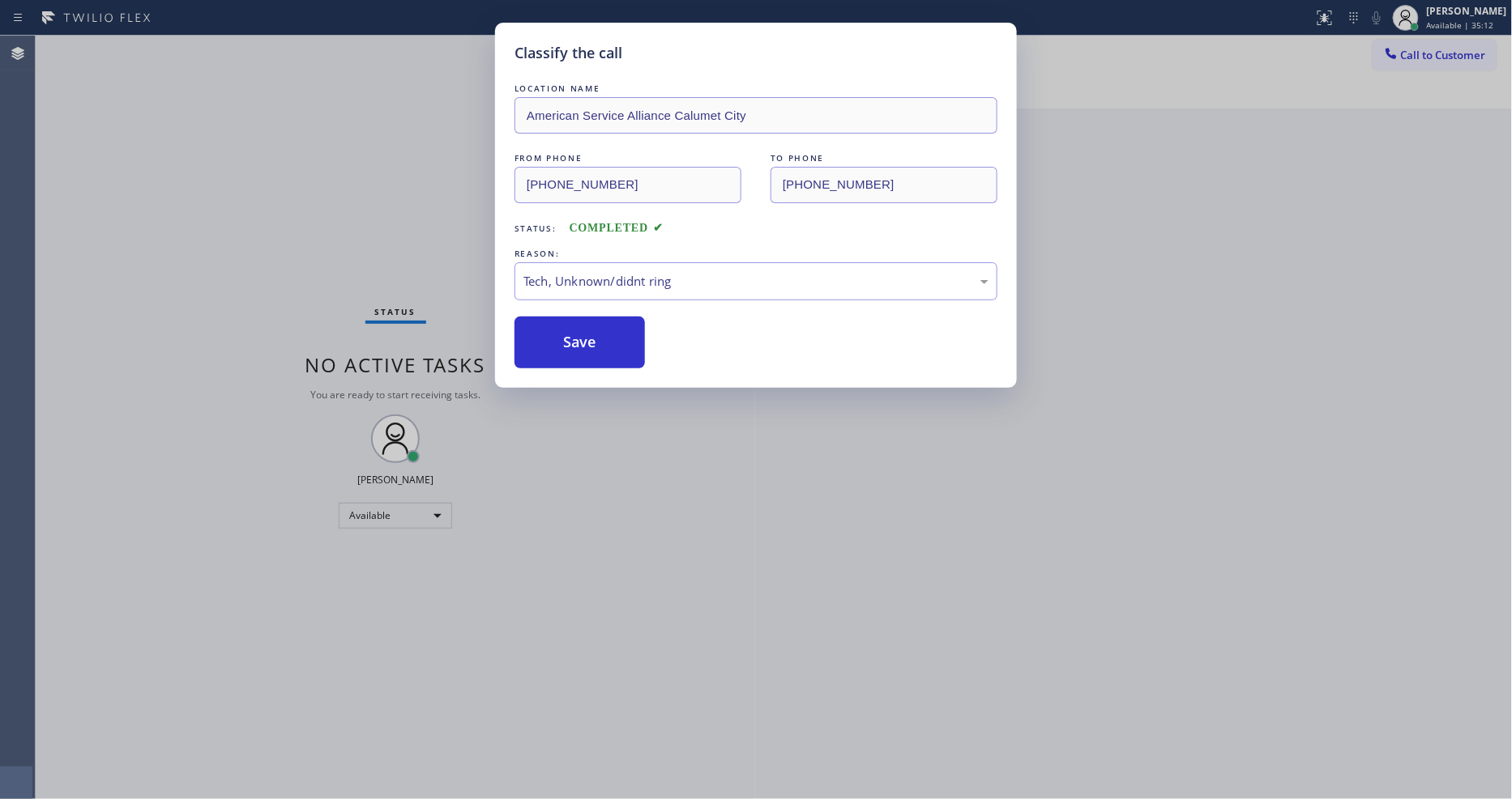
click at [215, 45] on div "Status No active tasks You are ready to start receiving tasks. [PERSON_NAME] Av…" at bounding box center [394, 417] width 719 height 764
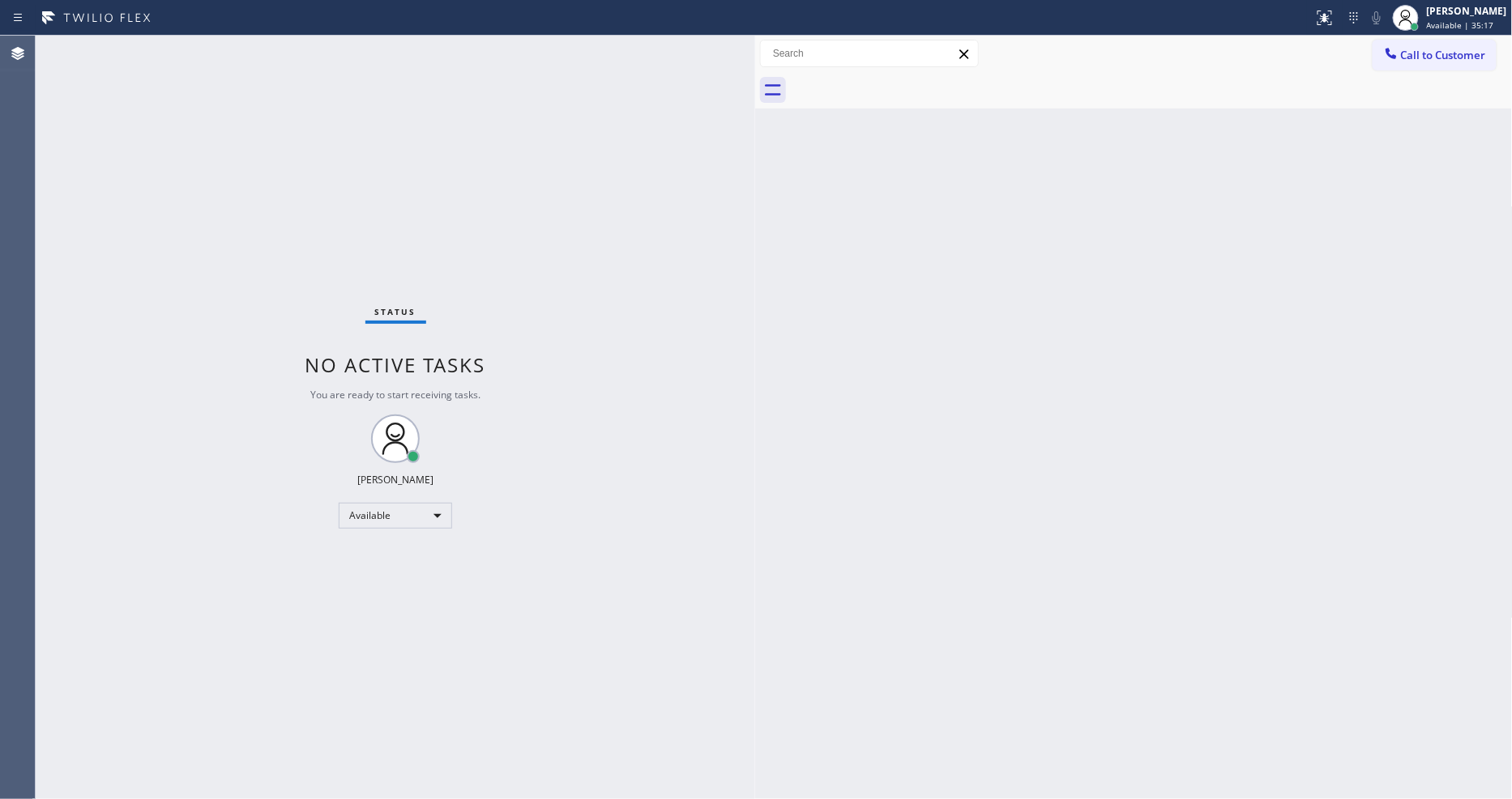
click at [222, 53] on div "Status No active tasks You are ready to start receiving tasks. [PERSON_NAME] Av…" at bounding box center [394, 417] width 719 height 764
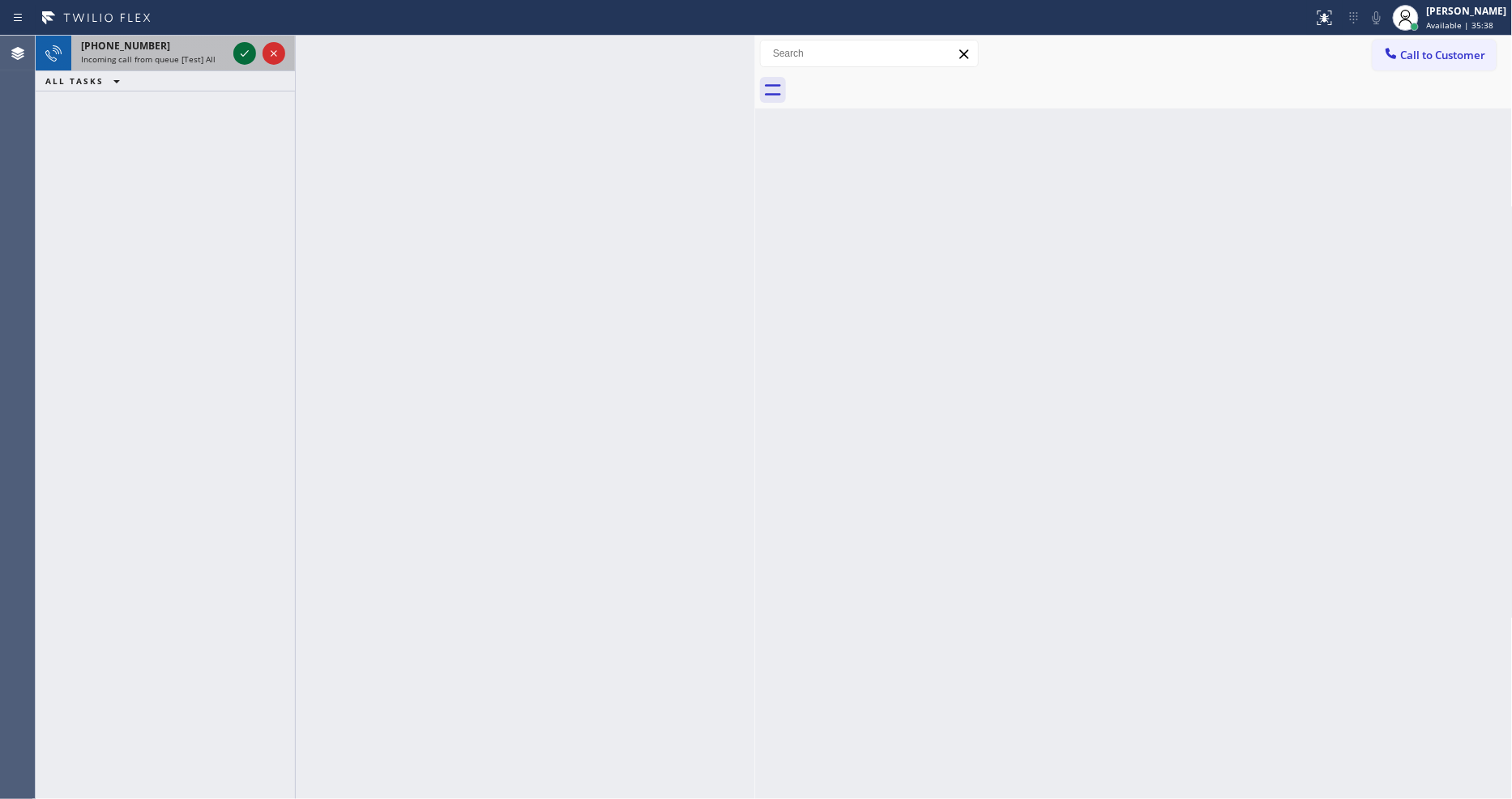
click at [236, 49] on icon at bounding box center [245, 53] width 19 height 19
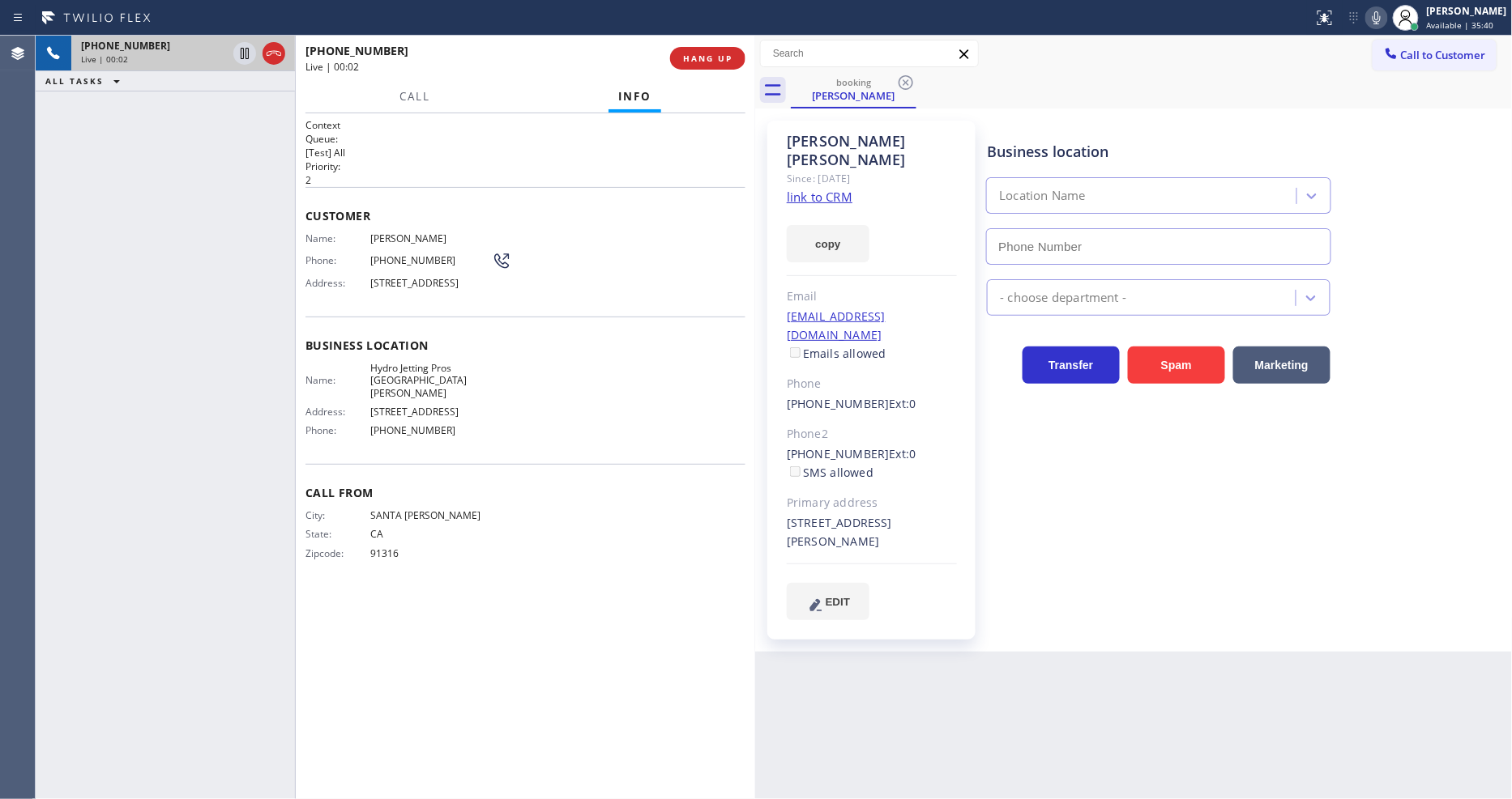
type input "[PHONE_NUMBER]"
click at [800, 189] on link "link to CRM" at bounding box center [820, 197] width 66 height 16
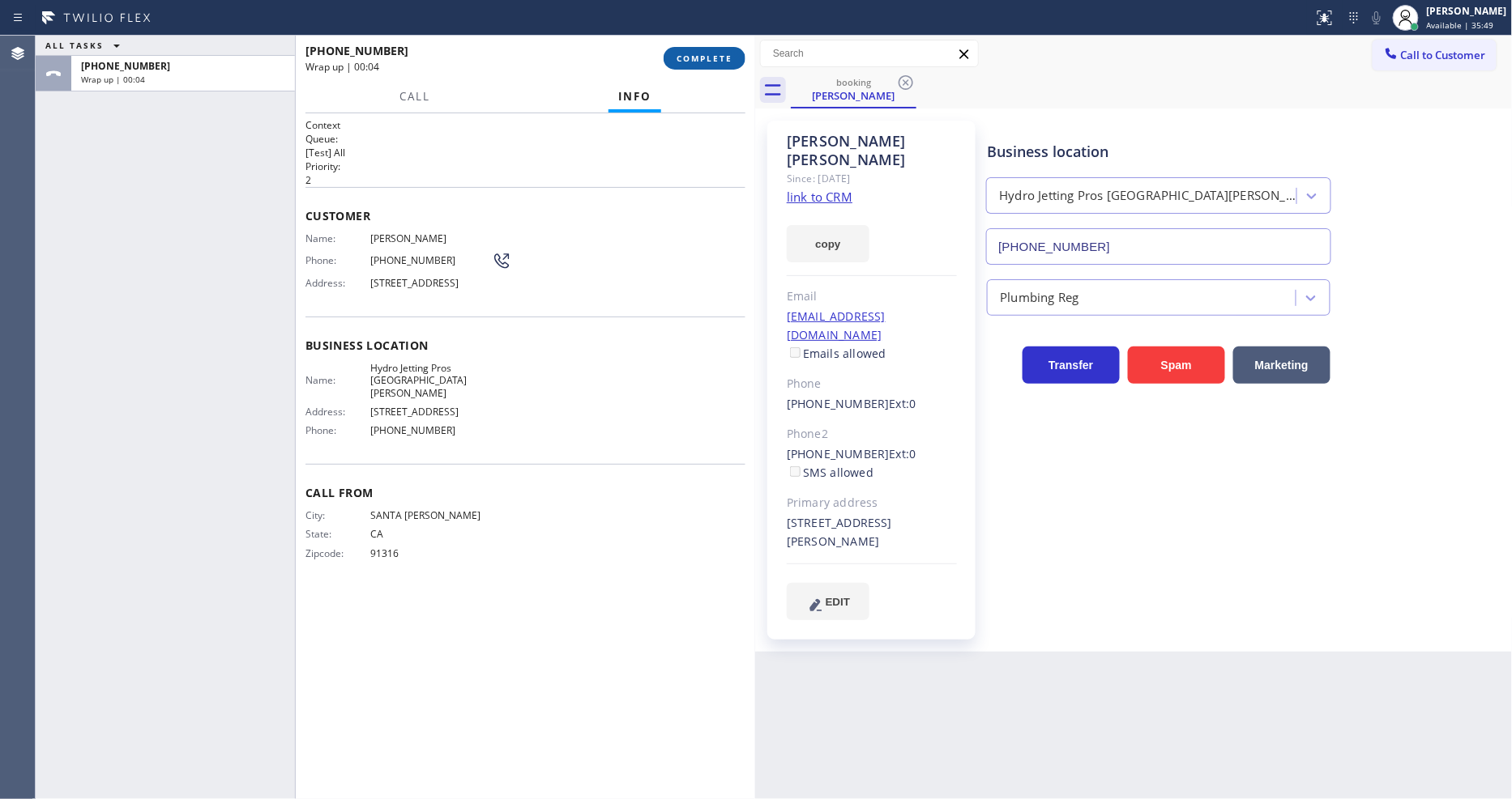
click at [707, 61] on span "COMPLETE" at bounding box center [704, 58] width 56 height 11
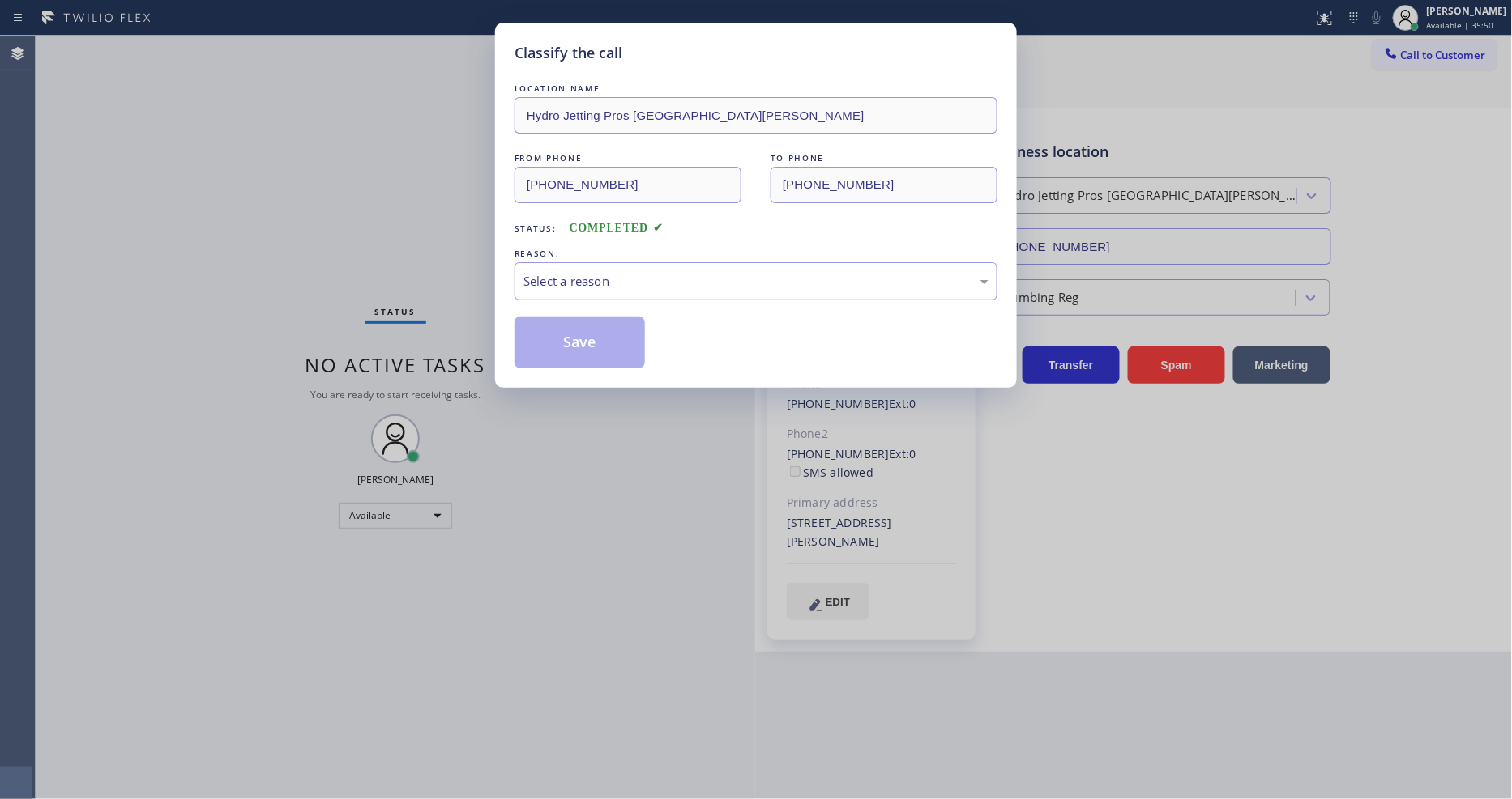
click at [601, 296] on div "LOCATION NAME Hydro Jetting Pros [GEOGRAPHIC_DATA][PERSON_NAME] FROM PHONE [PHO…" at bounding box center [756, 224] width 483 height 288
click at [606, 285] on div "Select a reason" at bounding box center [756, 282] width 465 height 19
click at [585, 341] on button "Save" at bounding box center [580, 343] width 131 height 52
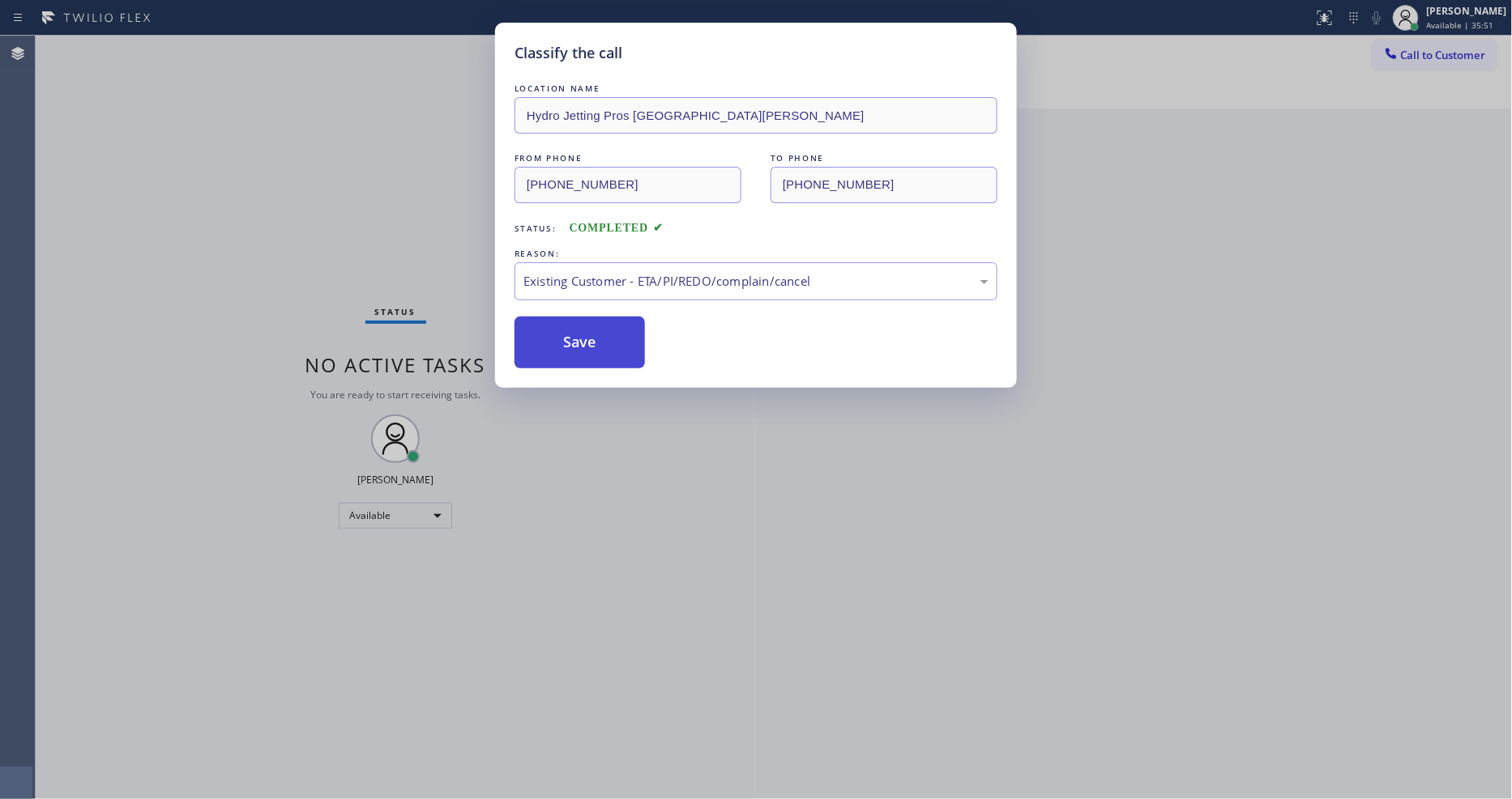
click at [585, 341] on button "Save" at bounding box center [580, 343] width 131 height 52
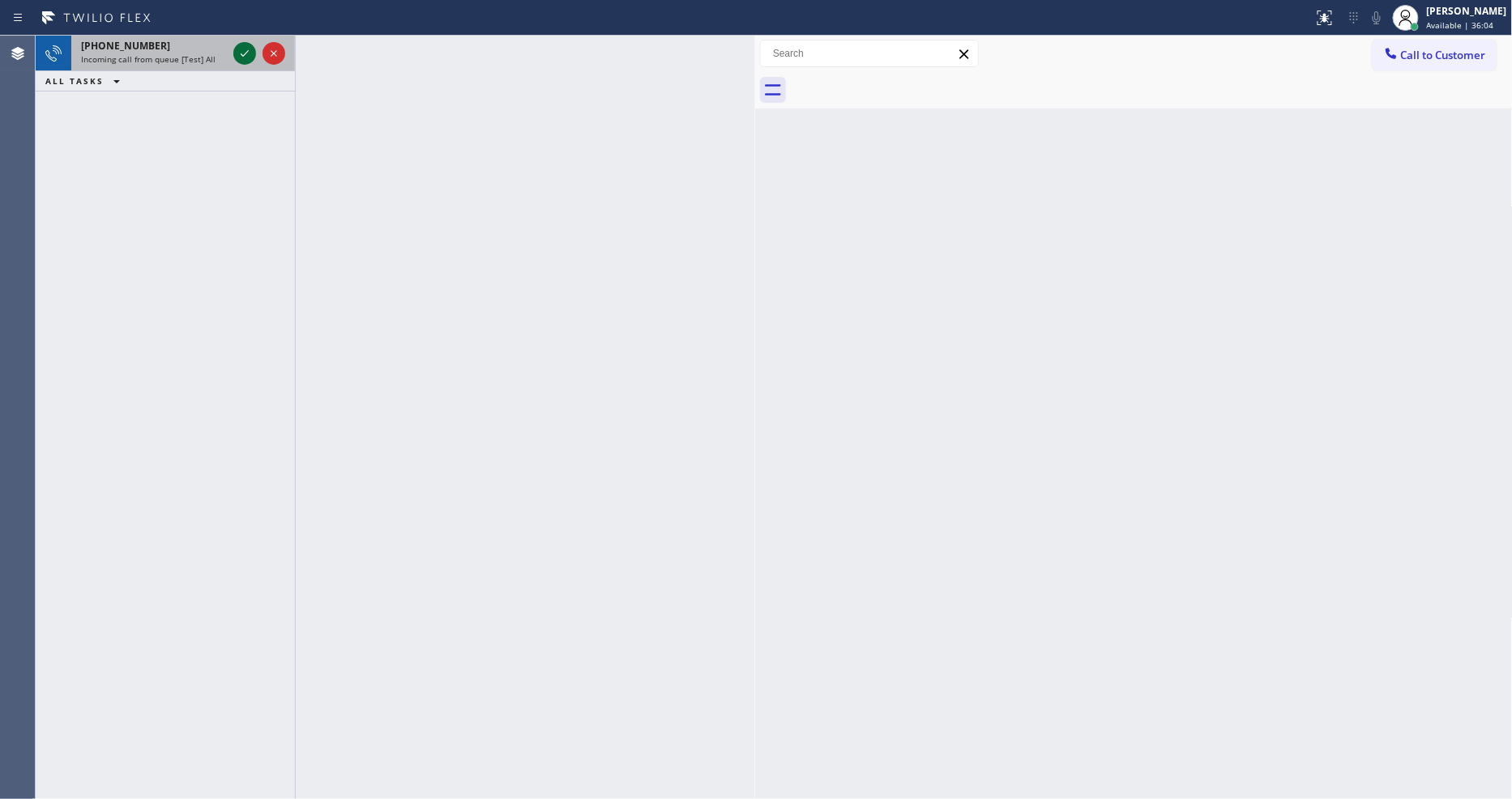
click at [245, 47] on icon at bounding box center [245, 53] width 19 height 19
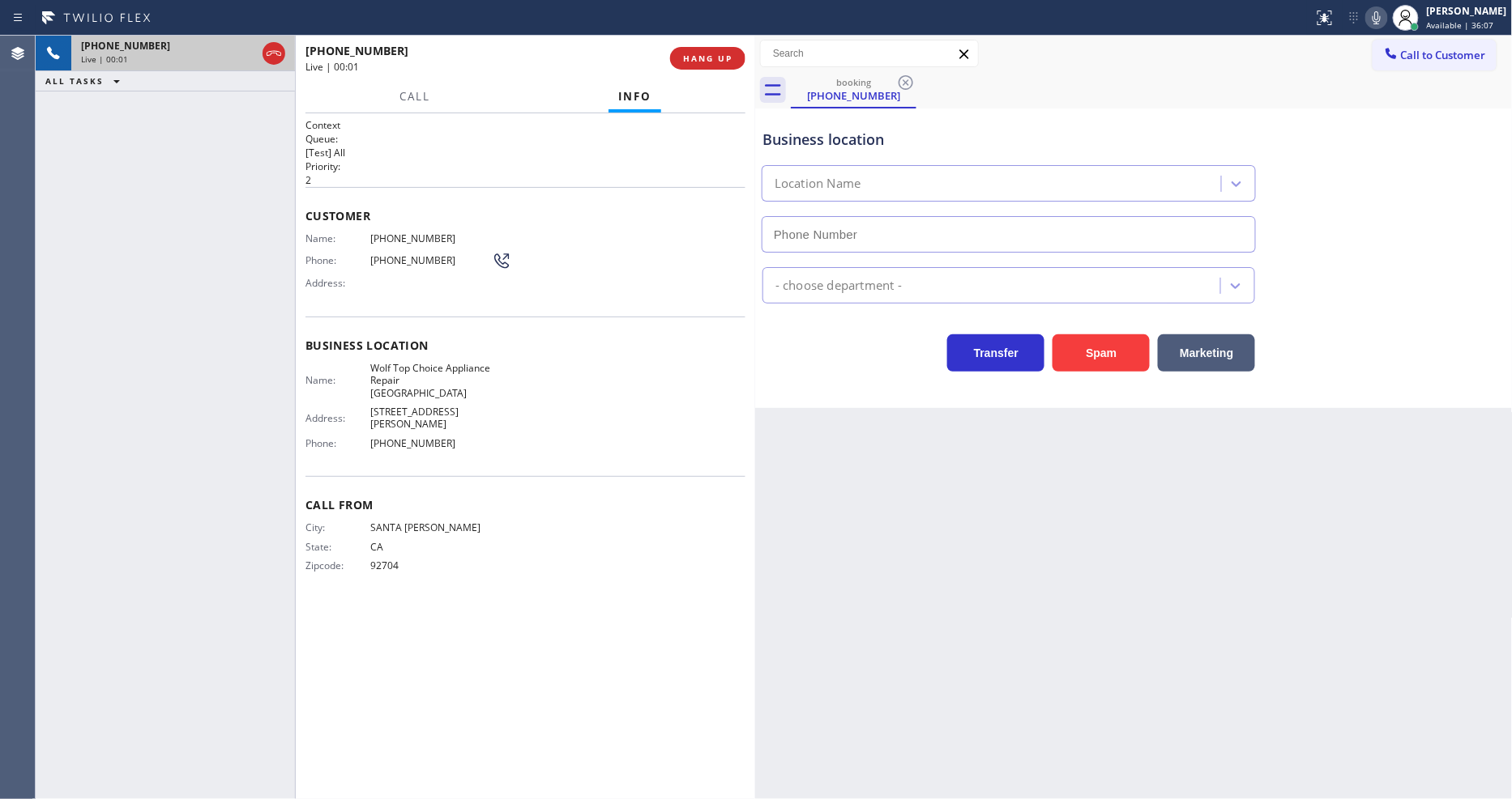
type input "[PHONE_NUMBER]"
click at [706, 51] on button "HANG UP" at bounding box center [707, 58] width 75 height 23
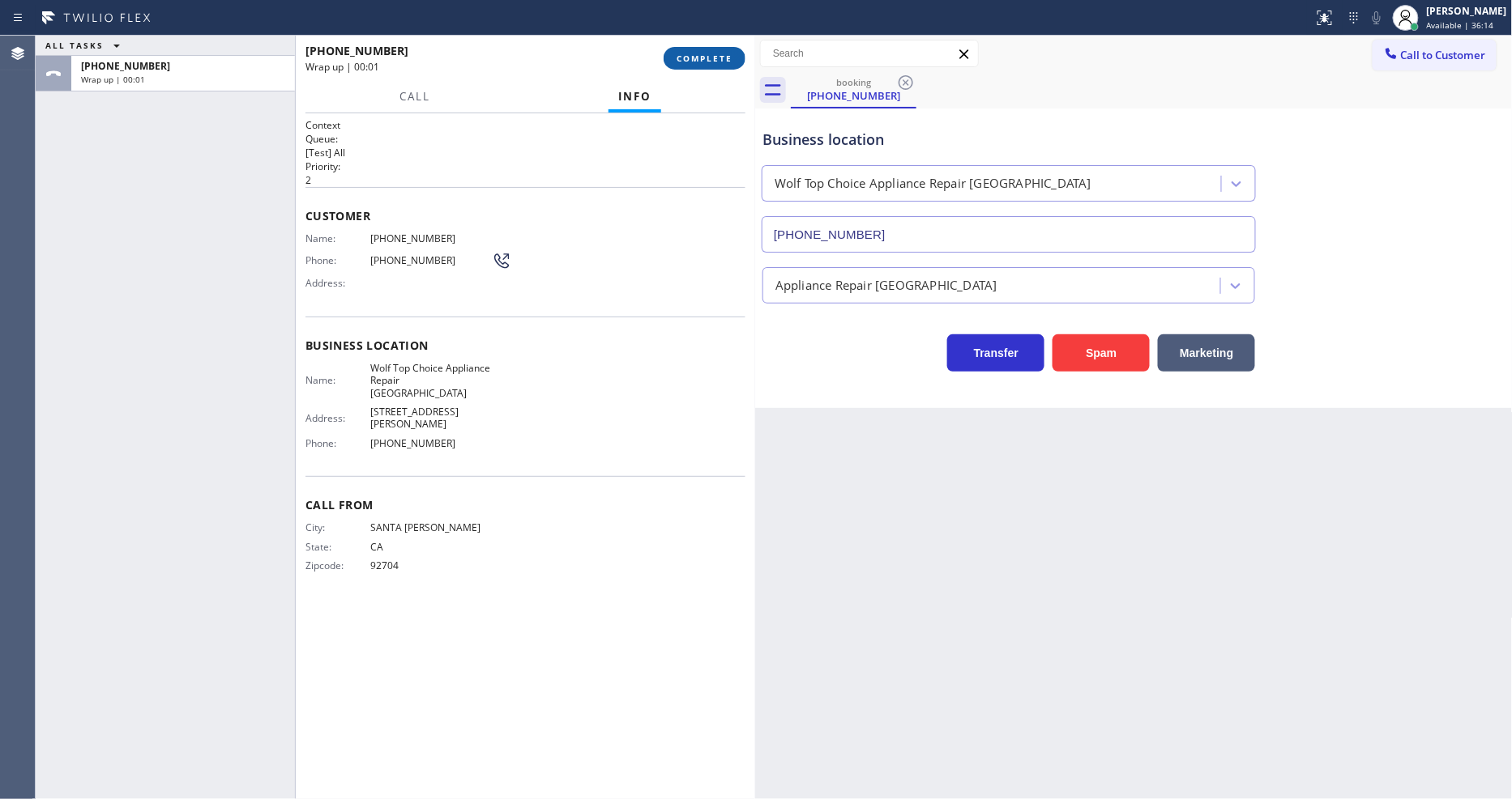
click at [705, 53] on span "COMPLETE" at bounding box center [704, 58] width 56 height 11
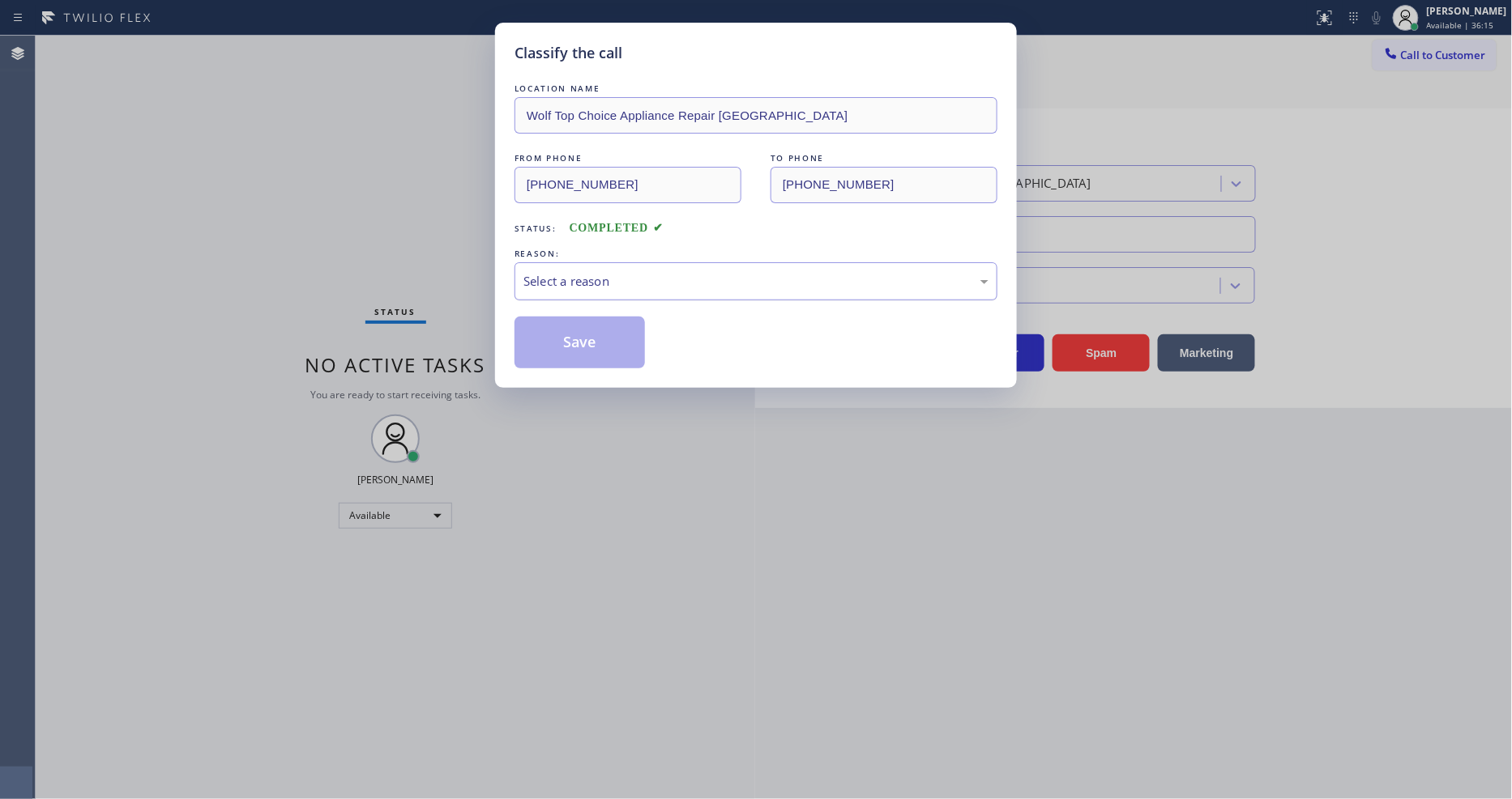
click at [628, 272] on div "Select a reason" at bounding box center [756, 282] width 465 height 19
click at [624, 349] on button "Save" at bounding box center [580, 343] width 131 height 52
click at [622, 349] on button "Save" at bounding box center [580, 343] width 131 height 52
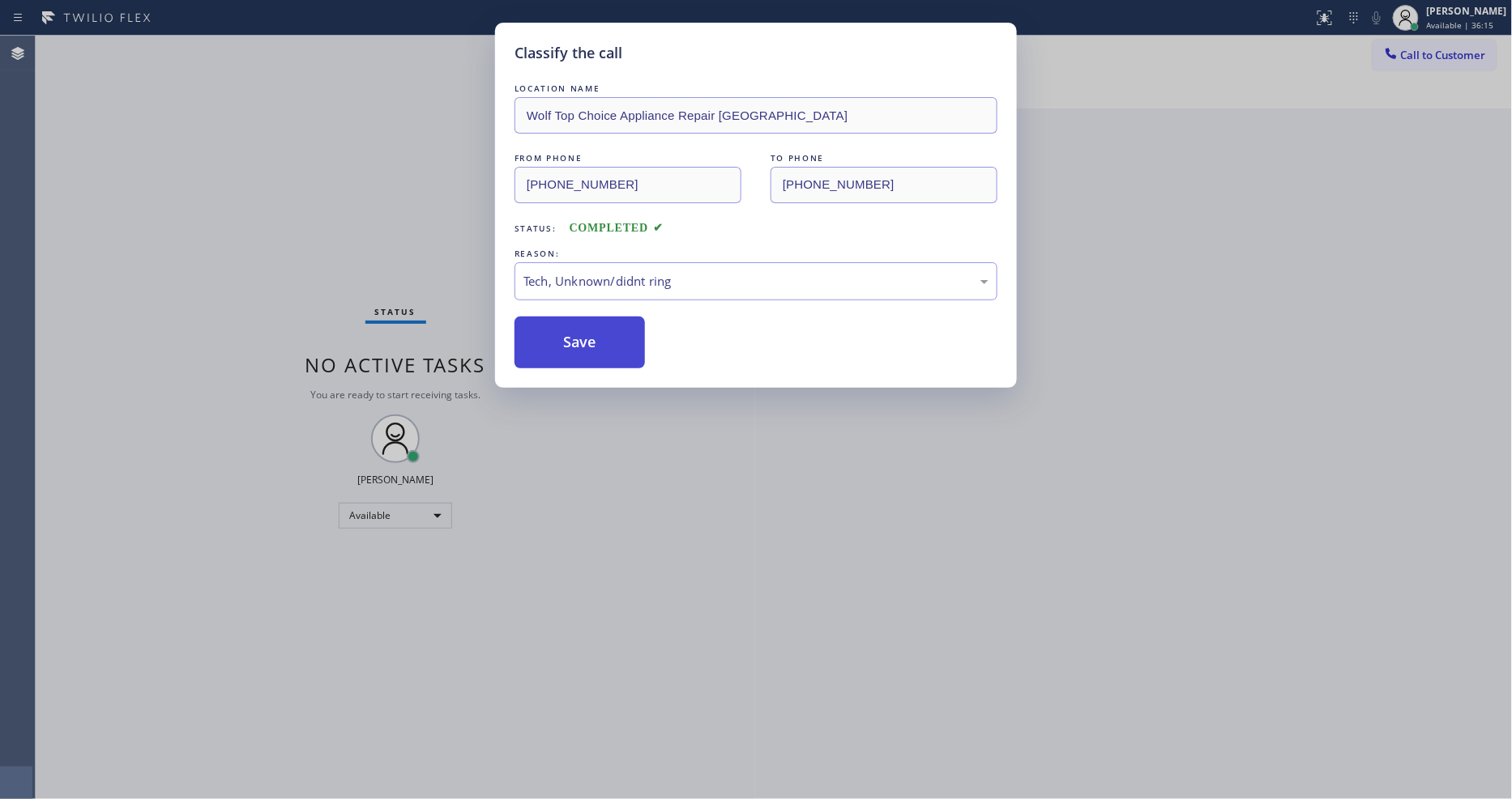
click at [622, 349] on button "Save" at bounding box center [580, 343] width 131 height 52
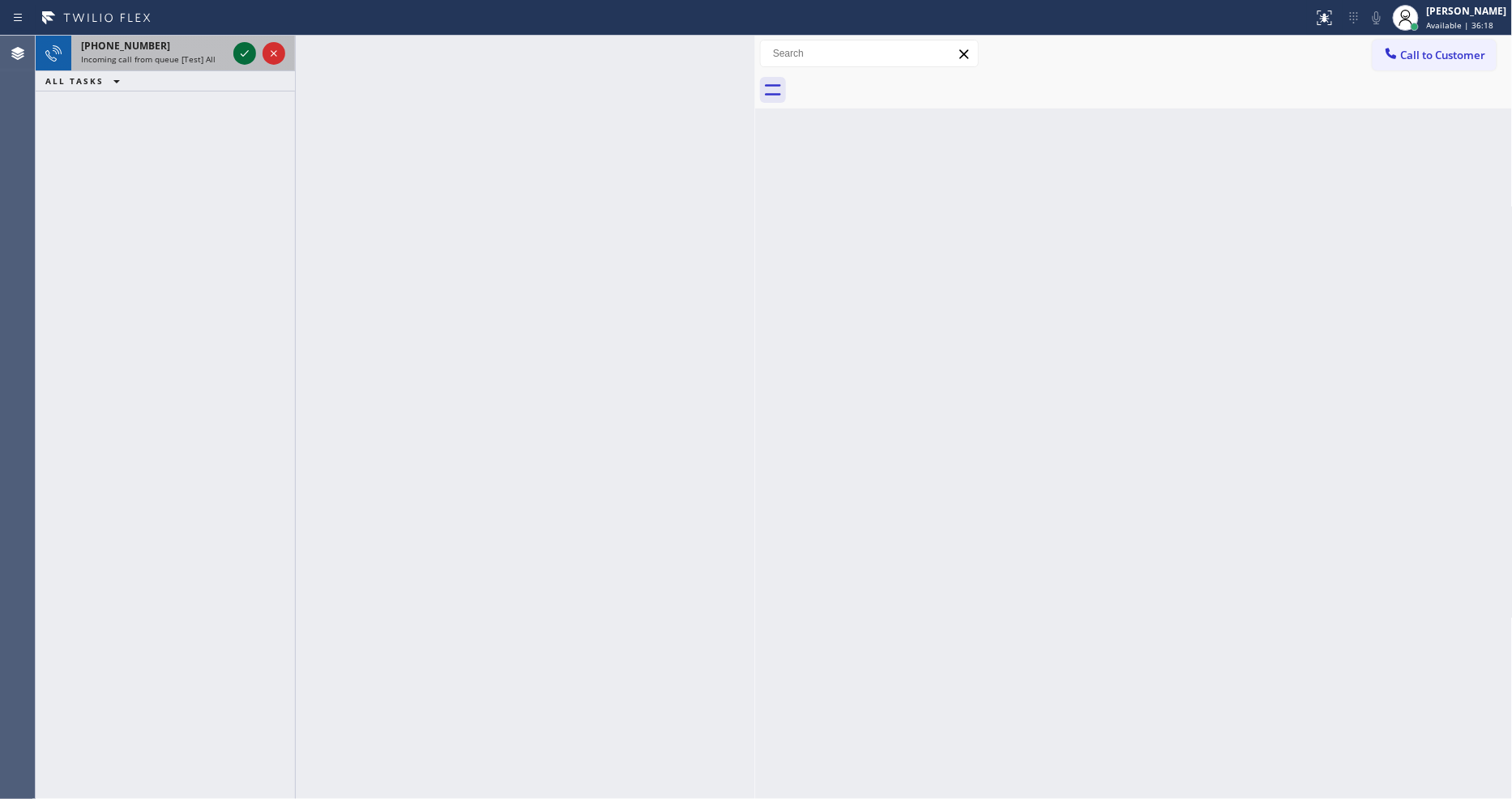
click at [249, 51] on icon at bounding box center [245, 53] width 19 height 19
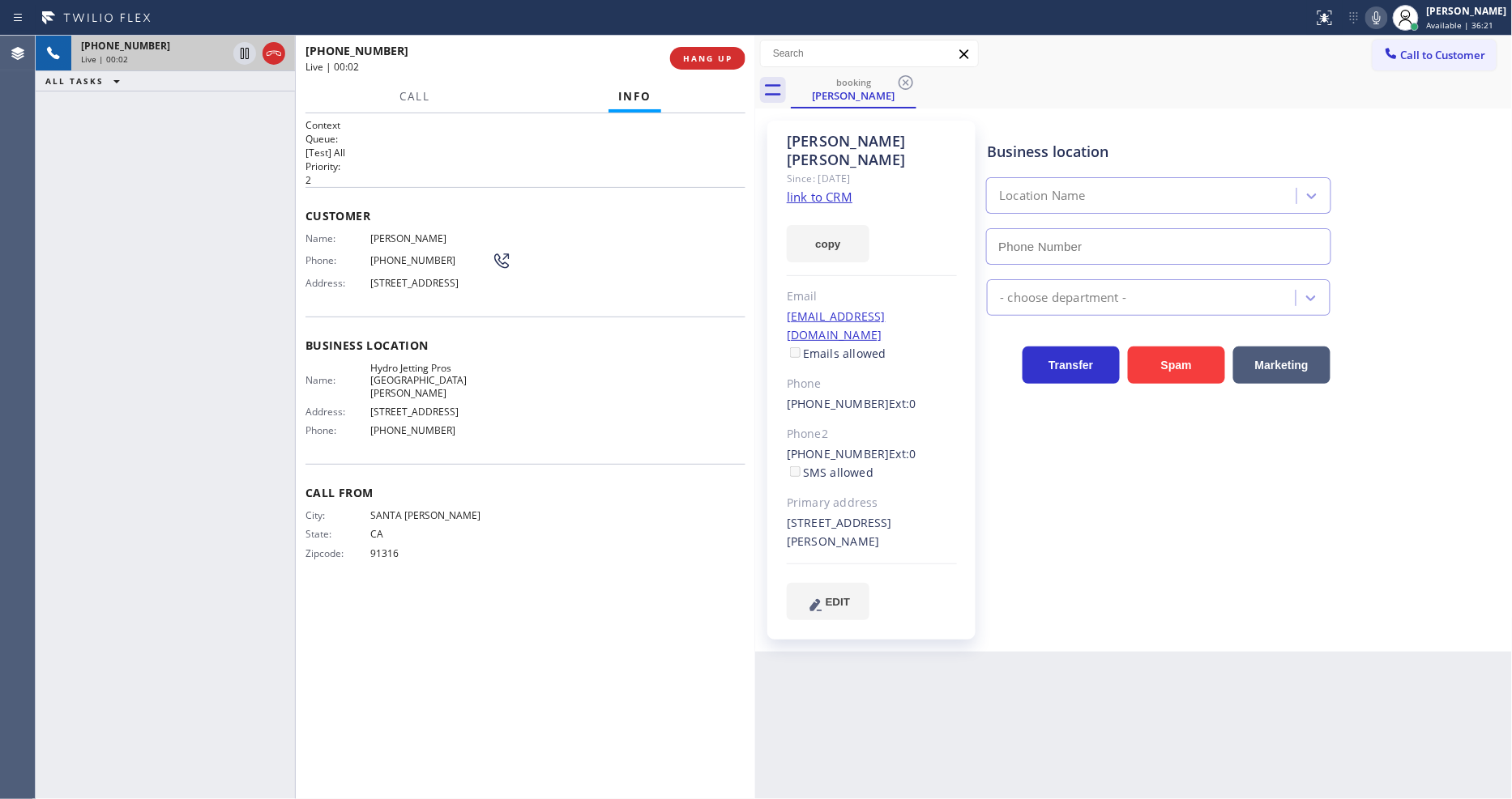
type input "[PHONE_NUMBER]"
click at [817, 189] on link "link to CRM" at bounding box center [820, 197] width 66 height 16
click at [399, 389] on span "Hydro Jetting Pros [GEOGRAPHIC_DATA][PERSON_NAME]" at bounding box center [431, 380] width 121 height 37
click at [399, 387] on span "Hydro Jetting Pros [GEOGRAPHIC_DATA][PERSON_NAME]" at bounding box center [431, 380] width 121 height 37
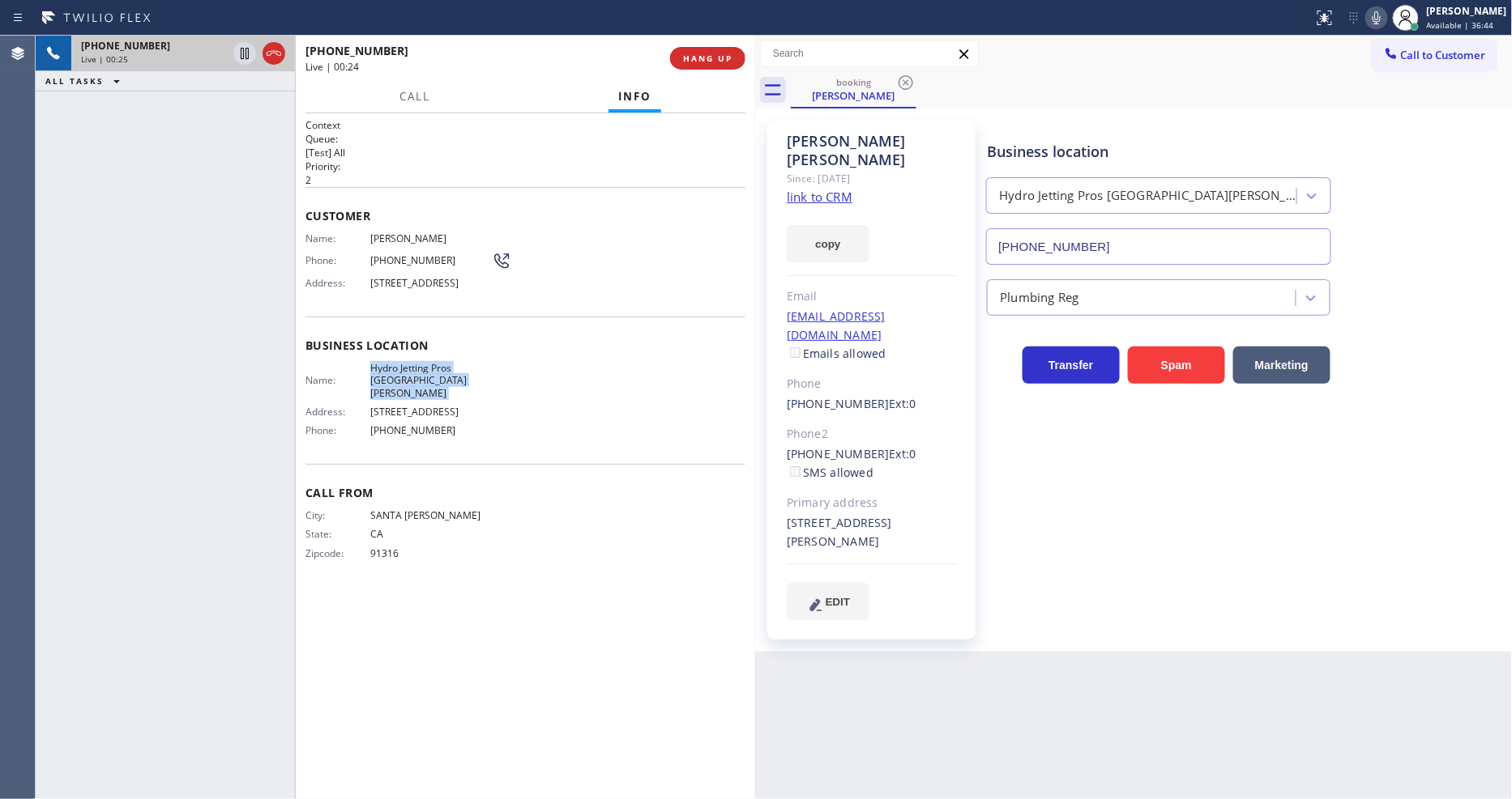
copy span "Hydro Jetting Pros [GEOGRAPHIC_DATA][PERSON_NAME]"
click at [403, 289] on span "[STREET_ADDRESS]" at bounding box center [431, 283] width 121 height 12
click at [403, 288] on span "[STREET_ADDRESS]" at bounding box center [431, 283] width 121 height 12
click at [403, 287] on span "[STREET_ADDRESS]" at bounding box center [431, 283] width 121 height 12
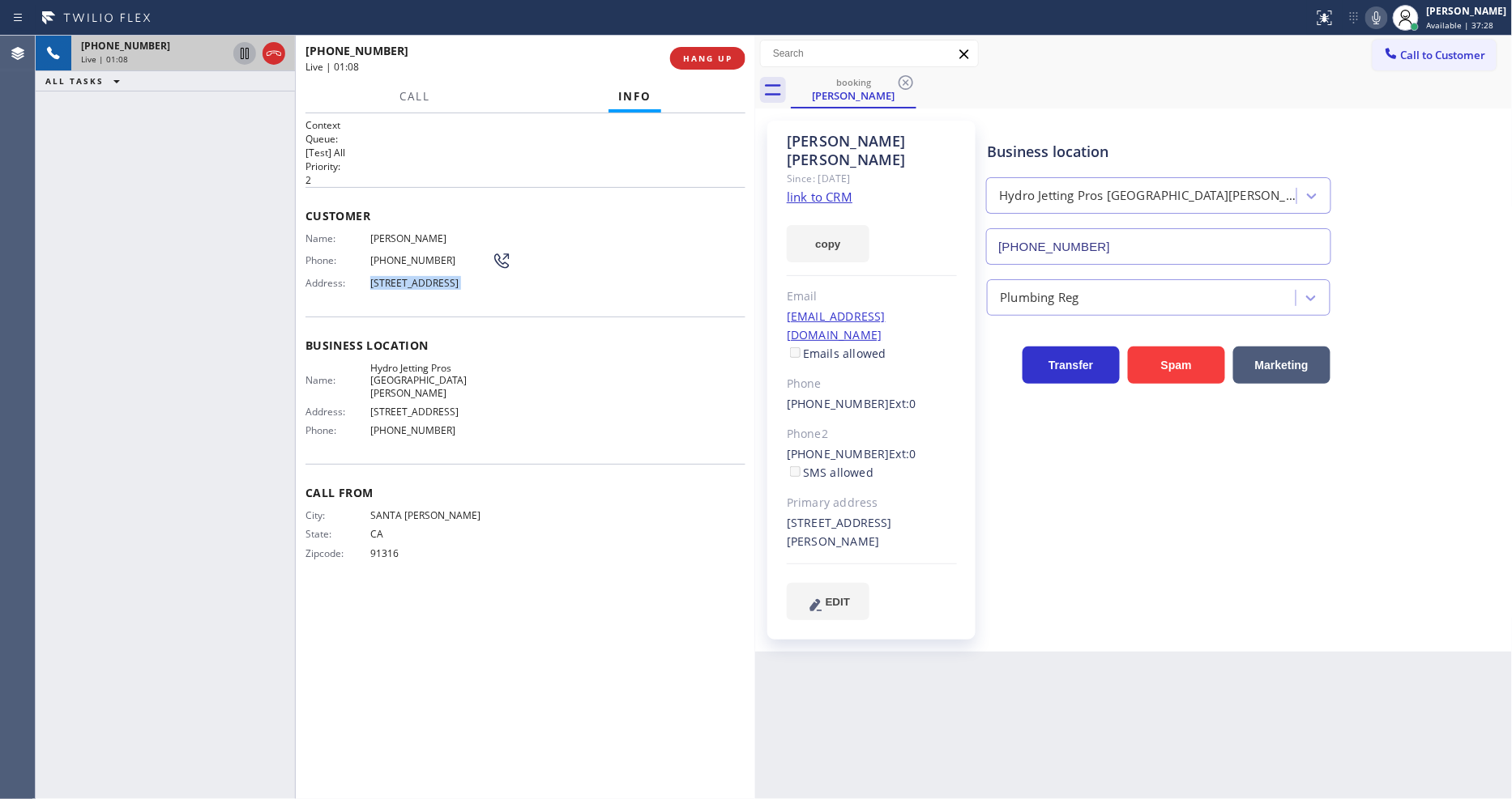
click at [245, 53] on icon at bounding box center [245, 53] width 8 height 11
click at [1386, 18] on icon at bounding box center [1376, 17] width 19 height 19
click at [497, 797] on div "Context Queue: [Test] All Priority: 2 Customer Name: [PERSON_NAME] Phone: [PHON…" at bounding box center [525, 456] width 459 height 685
click at [393, 232] on span "[PERSON_NAME]" at bounding box center [431, 238] width 121 height 12
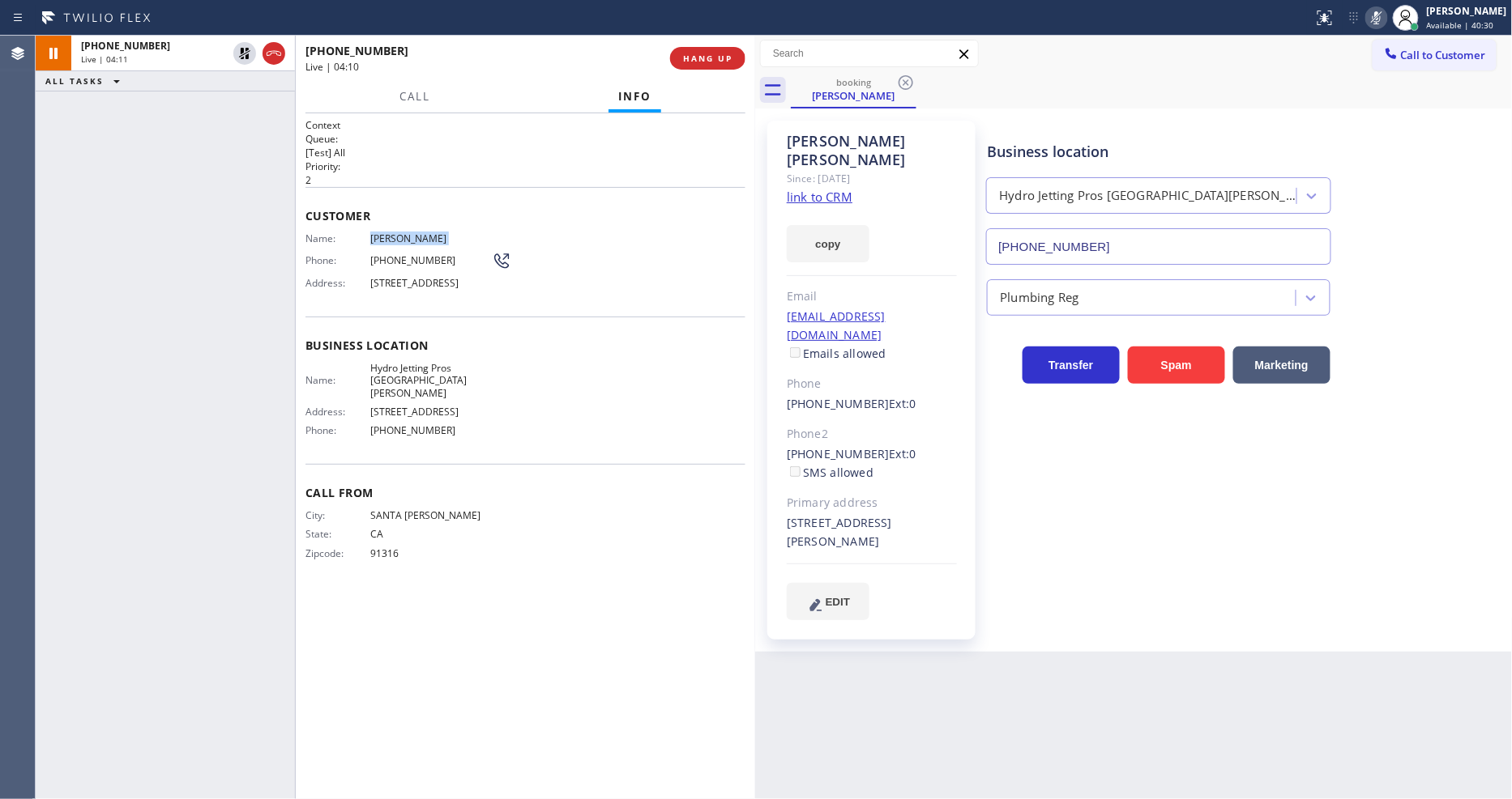
click at [393, 232] on span "[PERSON_NAME]" at bounding box center [431, 238] width 121 height 12
click at [422, 257] on span "[PHONE_NUMBER]" at bounding box center [431, 260] width 121 height 12
click at [421, 257] on span "[PHONE_NUMBER]" at bounding box center [431, 260] width 121 height 12
click at [296, 285] on div at bounding box center [295, 417] width 1 height 764
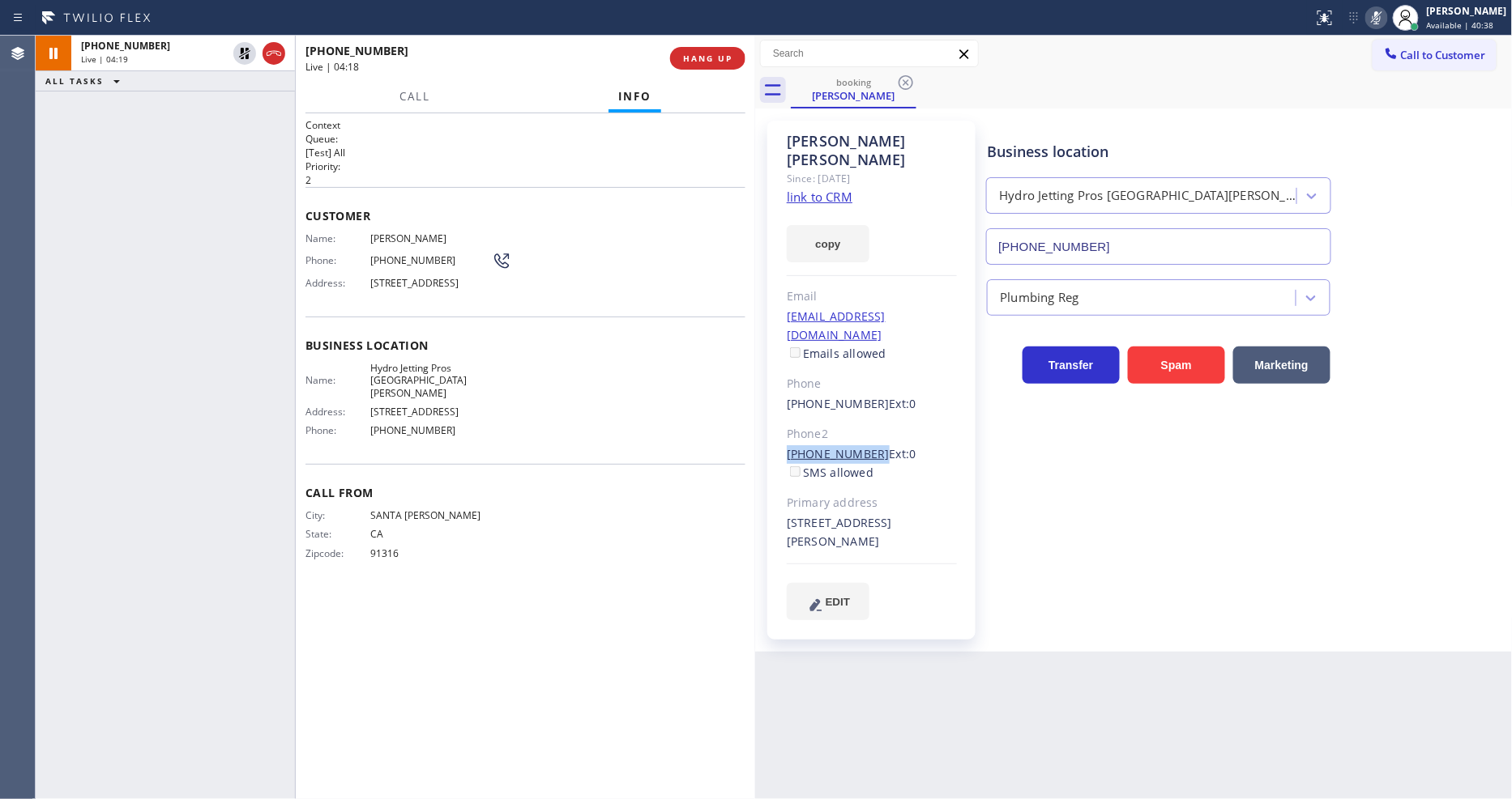
drag, startPoint x: 777, startPoint y: 410, endPoint x: 756, endPoint y: 494, distance: 86.6
click at [865, 411] on div "[PERSON_NAME] Since: [DATE] link to CRM copy Email [EMAIL_ADDRESS][DOMAIN_NAME]…" at bounding box center [871, 380] width 208 height 519
click at [1111, 518] on div "Business location Hydro Jetting Pros [GEOGRAPHIC_DATA][PERSON_NAME] [PHONE_NUMB…" at bounding box center [1246, 370] width 524 height 491
click at [931, 307] on div "[EMAIL_ADDRESS][DOMAIN_NAME] Emails allowed" at bounding box center [872, 335] width 170 height 56
click at [930, 307] on div "[EMAIL_ADDRESS][DOMAIN_NAME] Emails allowed" at bounding box center [872, 335] width 170 height 56
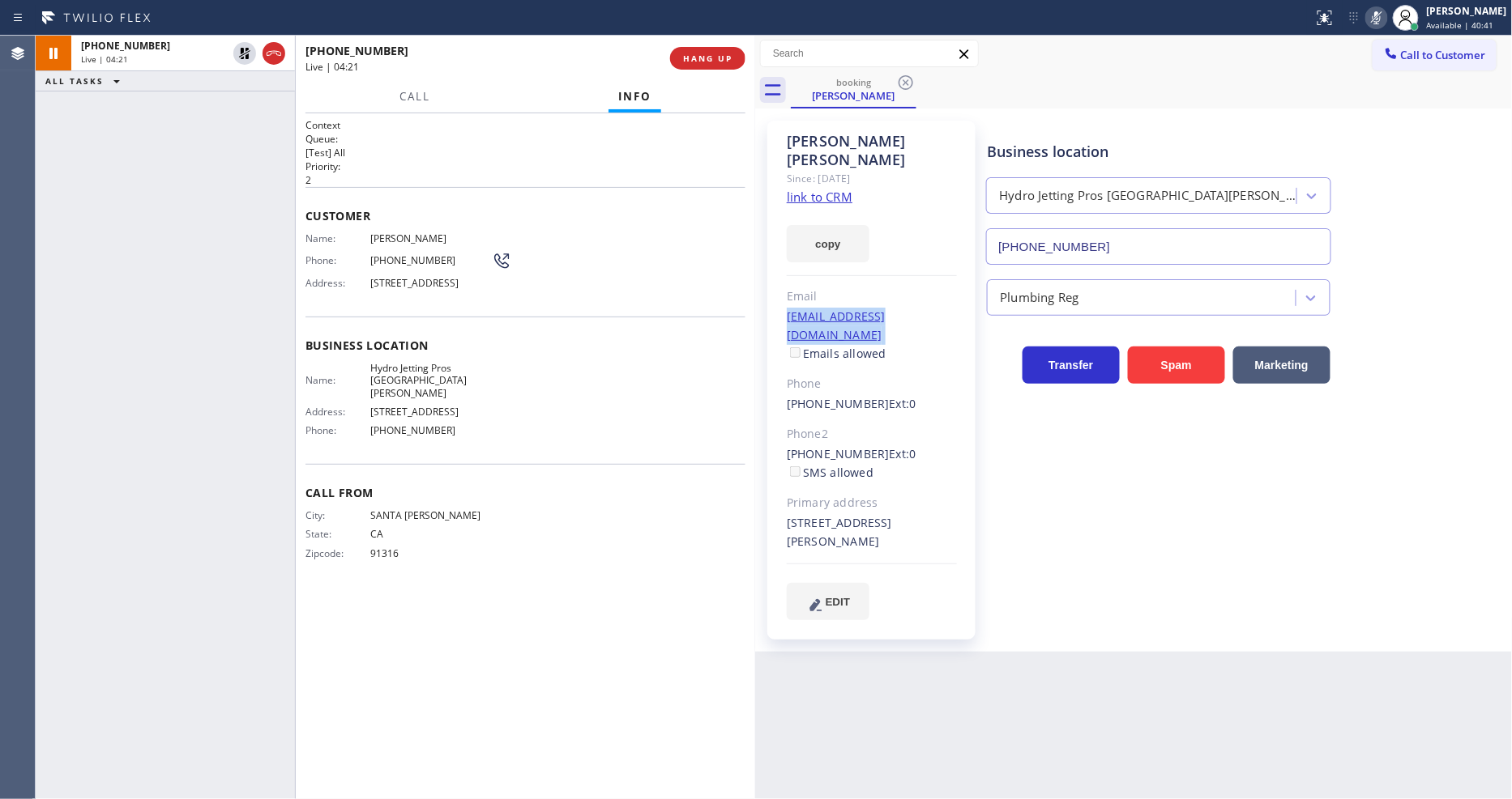
click at [930, 307] on div "[EMAIL_ADDRESS][DOMAIN_NAME] Emails allowed" at bounding box center [872, 335] width 170 height 56
click at [224, 417] on div "[PHONE_NUMBER] Live | 05:05 ALL TASKS ALL TASKS ACTIVE TASKS TASKS IN WRAP UP" at bounding box center [164, 417] width 259 height 764
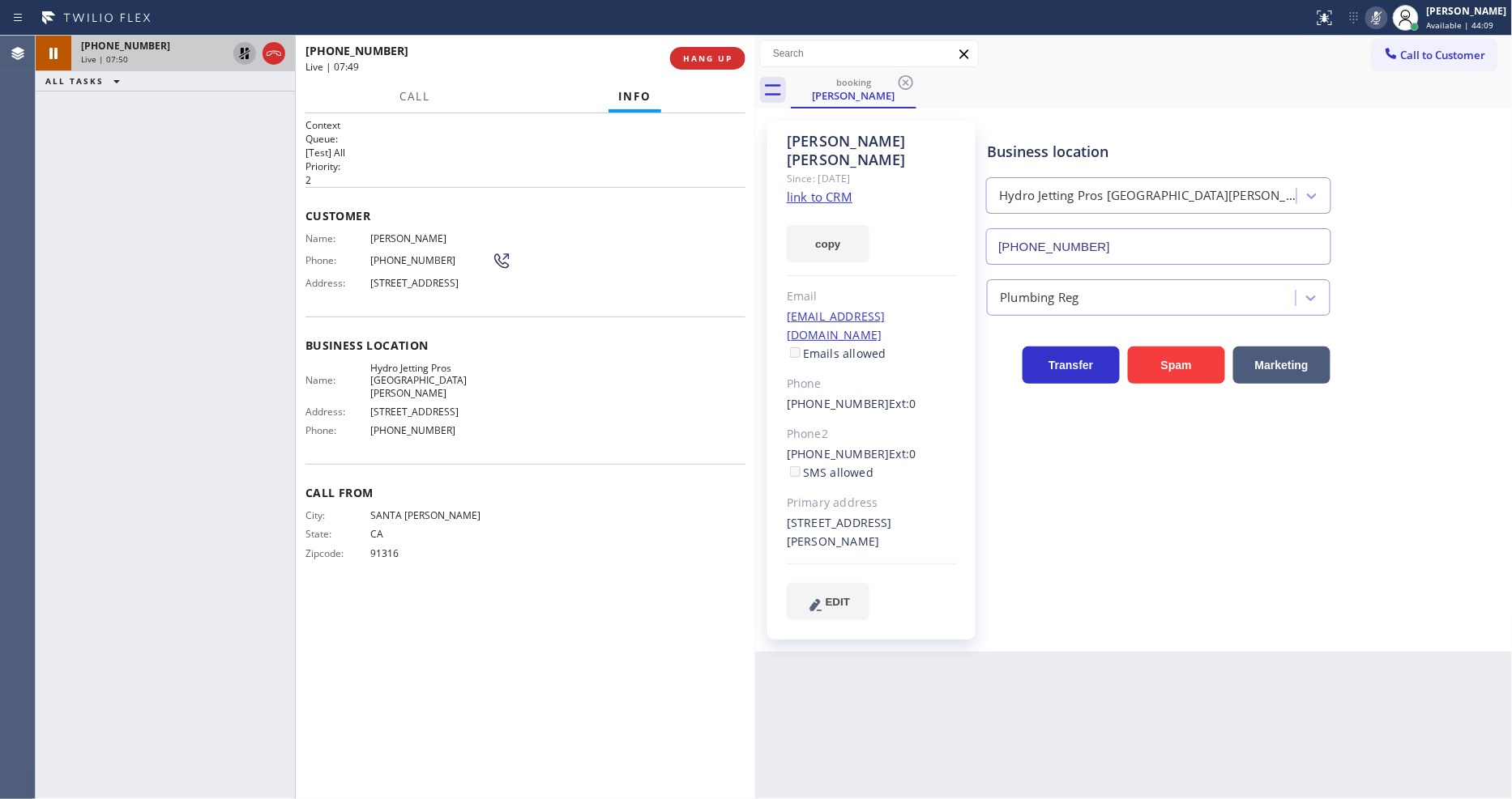
click at [248, 53] on icon at bounding box center [245, 53] width 11 height 11
click at [1401, 17] on div at bounding box center [1405, 17] width 35 height 35
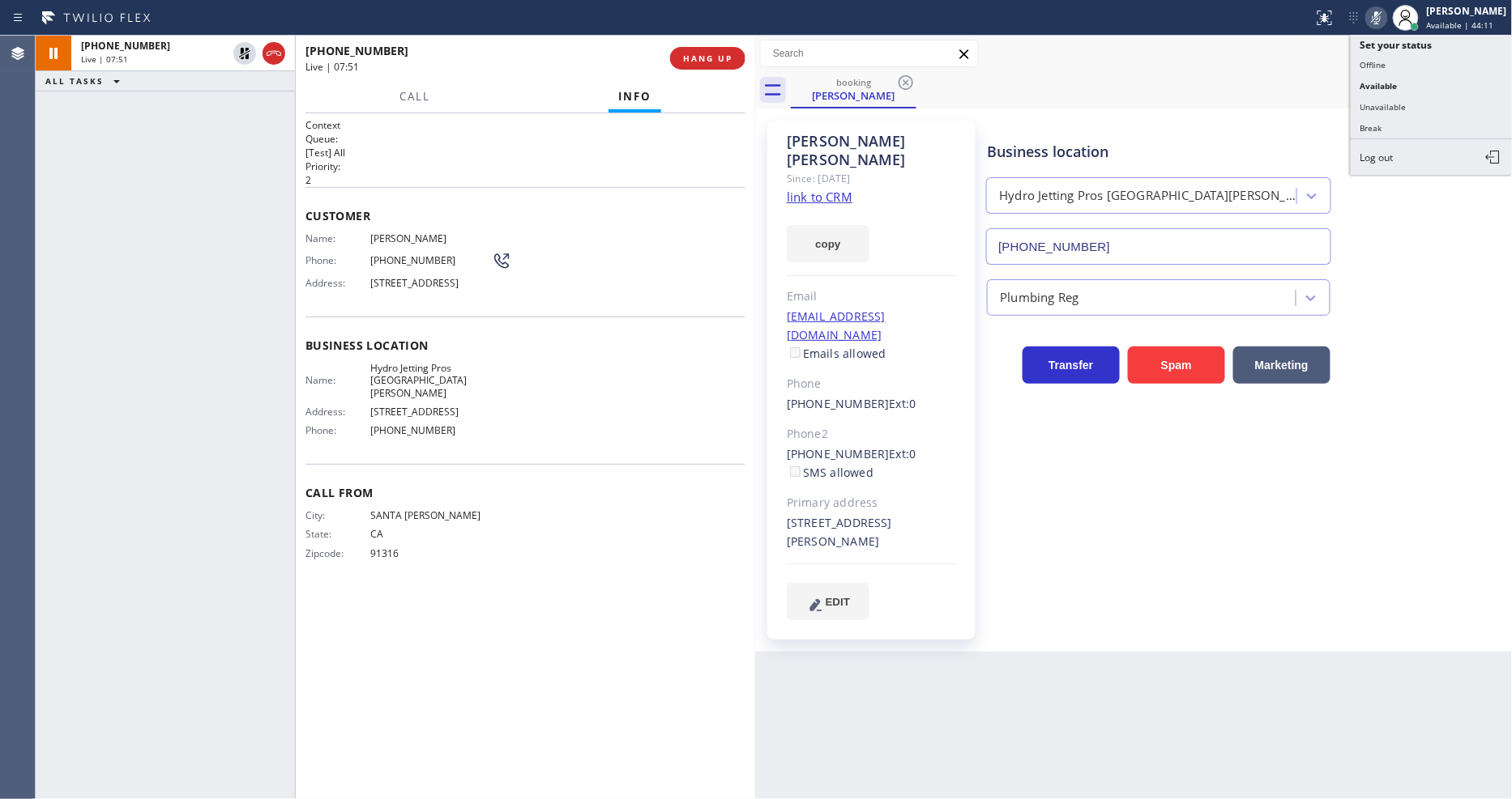
click at [1386, 17] on icon at bounding box center [1376, 17] width 19 height 19
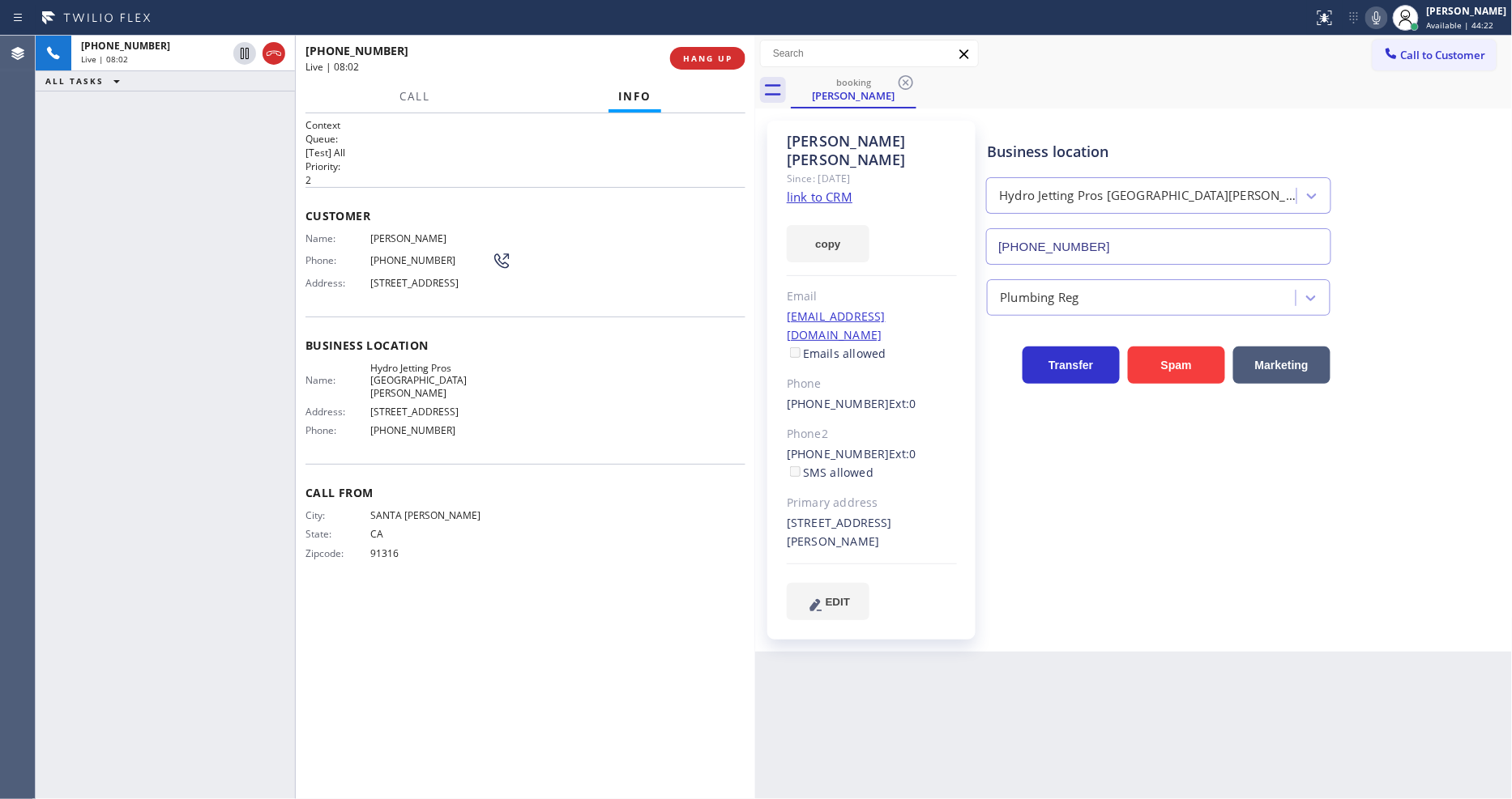
click at [1013, 638] on div "Back to Dashboard Change Sender ID Customers Technicians Select a contact Outbo…" at bounding box center [1134, 417] width 757 height 764
click at [244, 54] on icon at bounding box center [245, 53] width 19 height 19
click at [1386, 11] on icon at bounding box center [1376, 17] width 19 height 19
drag, startPoint x: 241, startPoint y: 115, endPoint x: 320, endPoint y: 221, distance: 132.2
click at [241, 115] on icon at bounding box center [245, 109] width 19 height 19
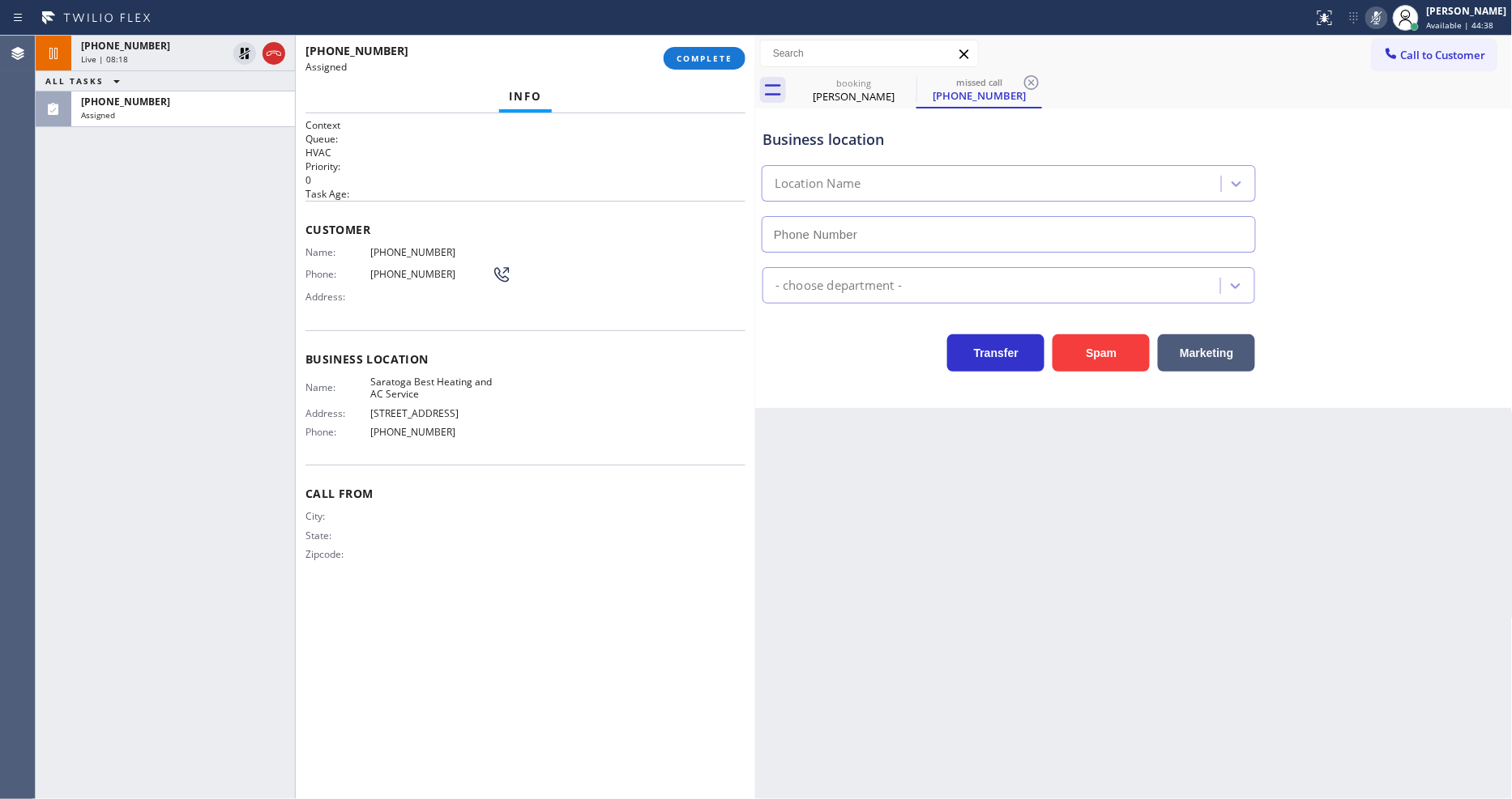
type input "[PHONE_NUMBER]"
click at [403, 221] on span "Customer" at bounding box center [525, 229] width 440 height 15
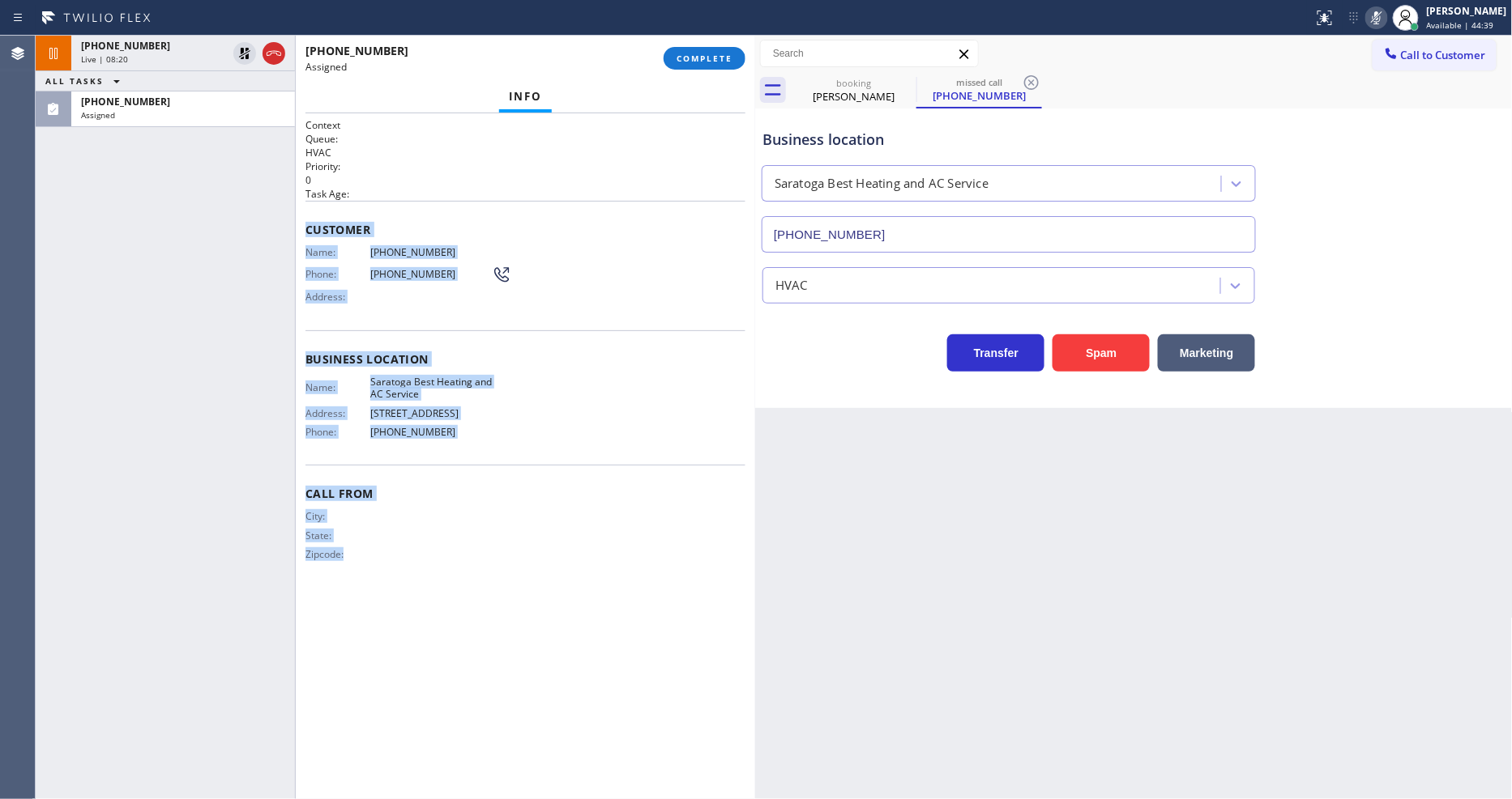
drag, startPoint x: 304, startPoint y: 222, endPoint x: 415, endPoint y: 664, distance: 455.7
click at [415, 664] on div "Context Queue: HVAC Priority: 0 Task Age: Customer Name: [PHONE_NUMBER] Phone: …" at bounding box center [525, 456] width 459 height 685
click at [717, 53] on span "COMPLETE" at bounding box center [704, 58] width 56 height 11
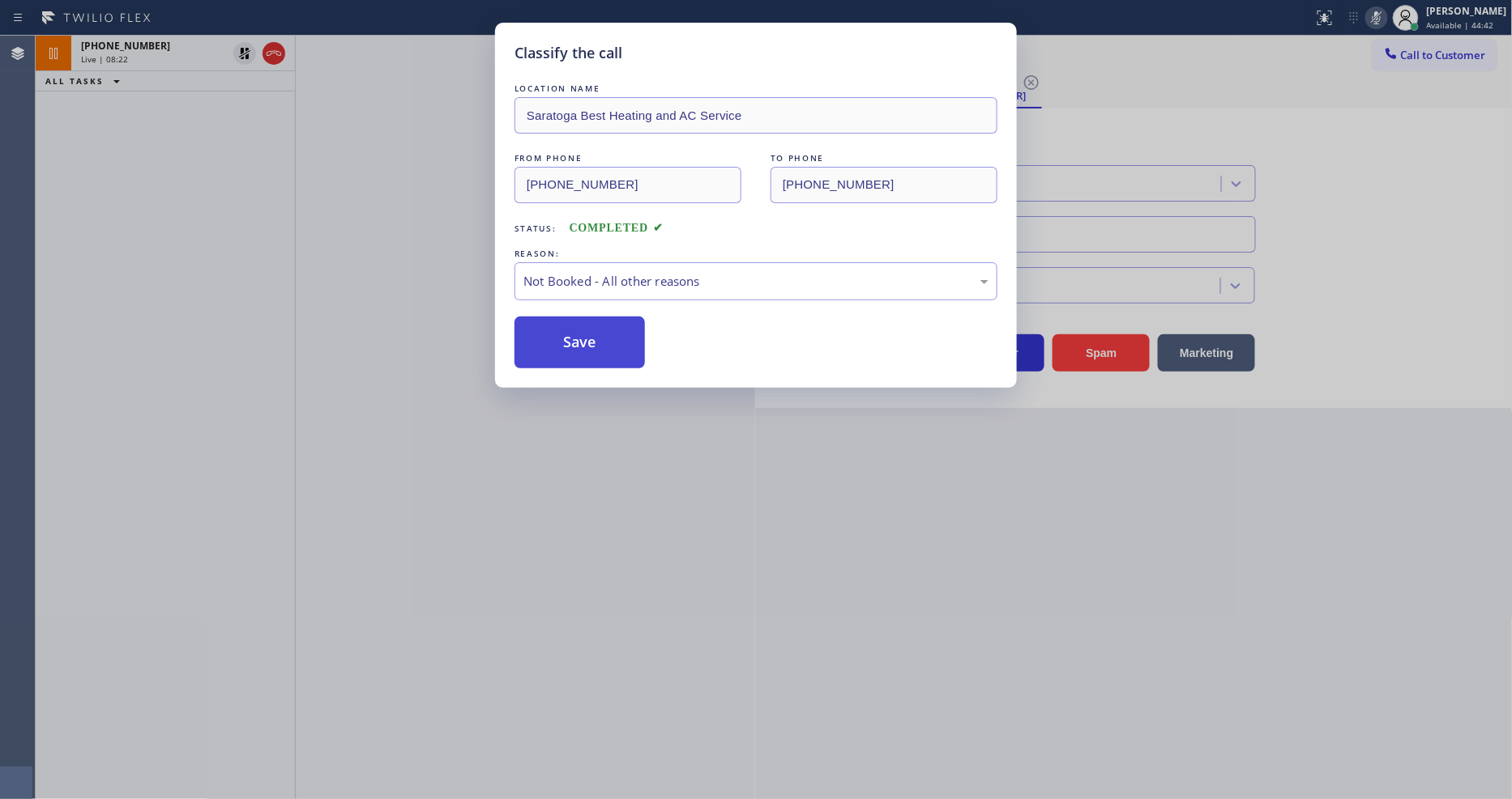
click at [579, 330] on button "Save" at bounding box center [580, 343] width 131 height 52
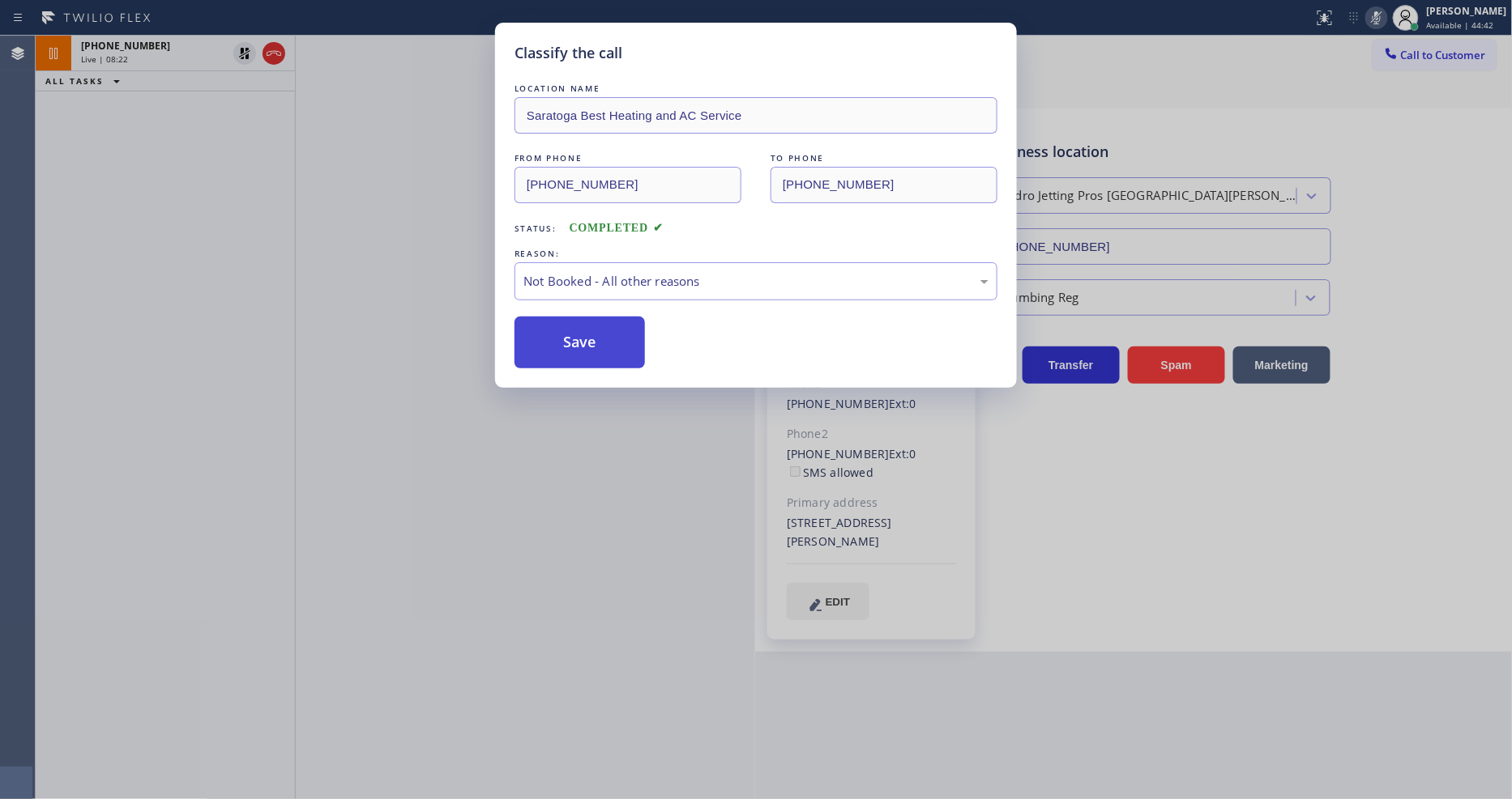
click at [579, 330] on button "Save" at bounding box center [580, 343] width 131 height 52
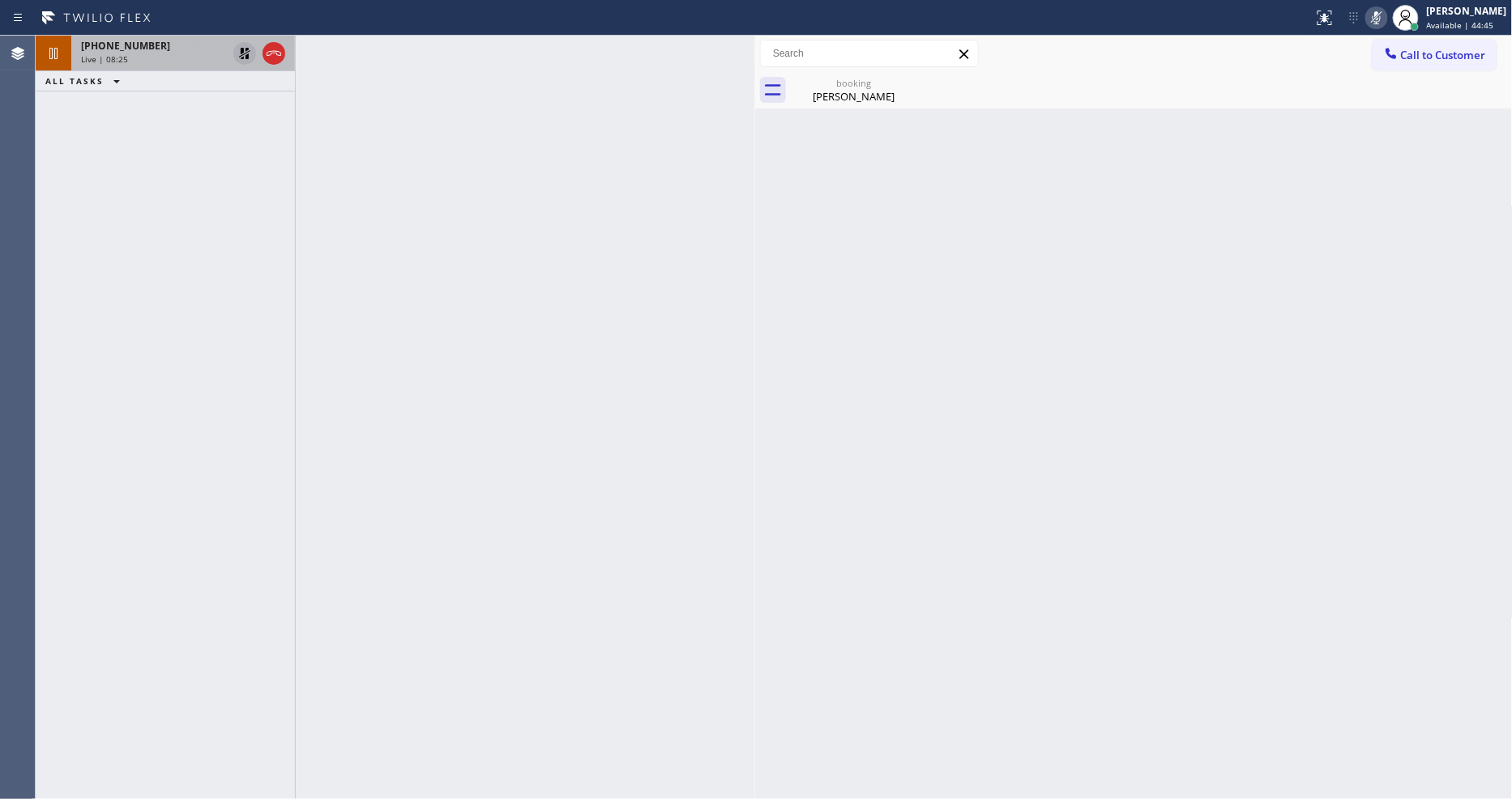
click at [244, 51] on icon at bounding box center [245, 53] width 19 height 19
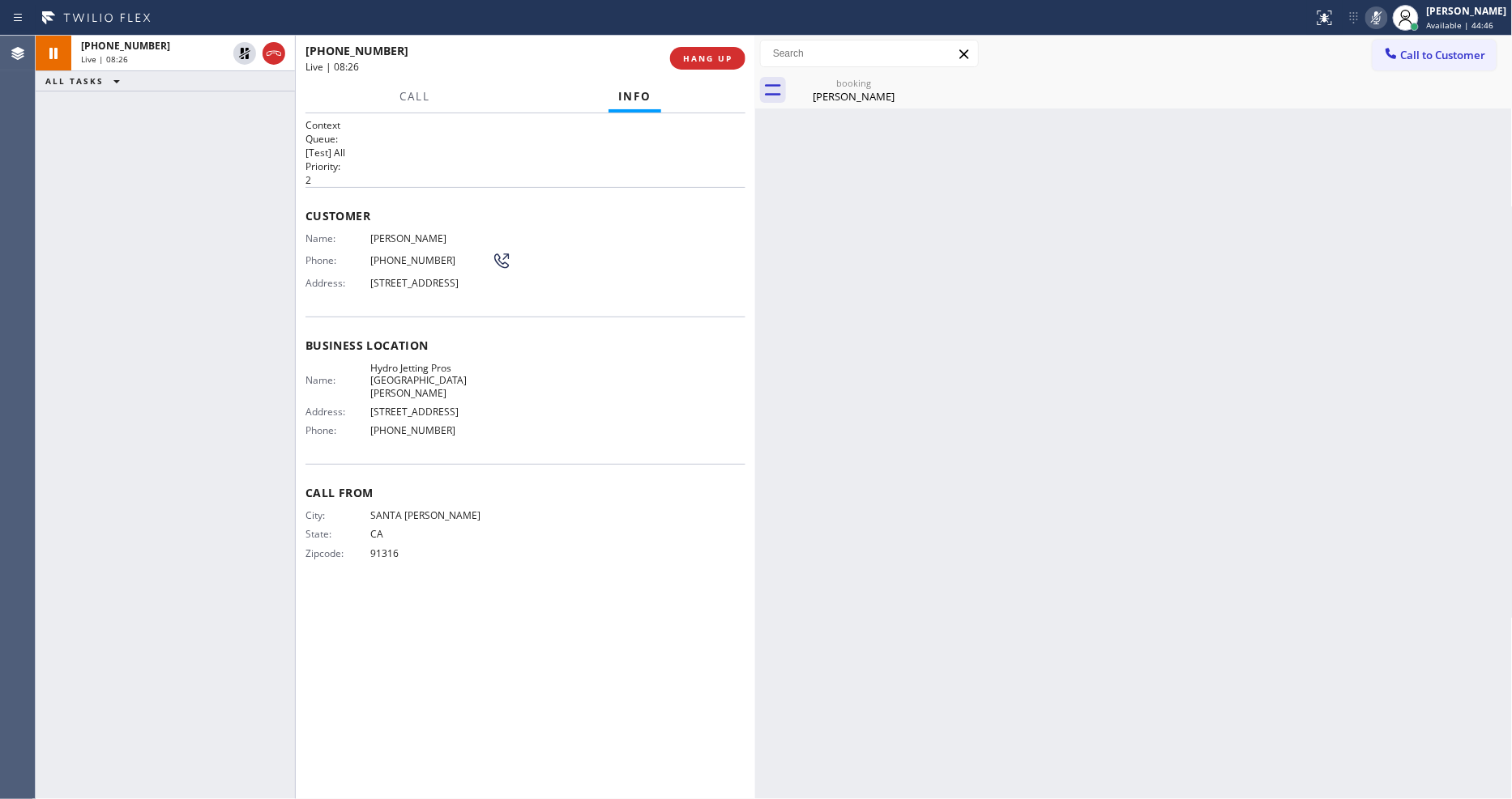
click at [1386, 24] on icon at bounding box center [1376, 17] width 19 height 19
click at [830, 75] on div "booking [PERSON_NAME]" at bounding box center [854, 90] width 122 height 36
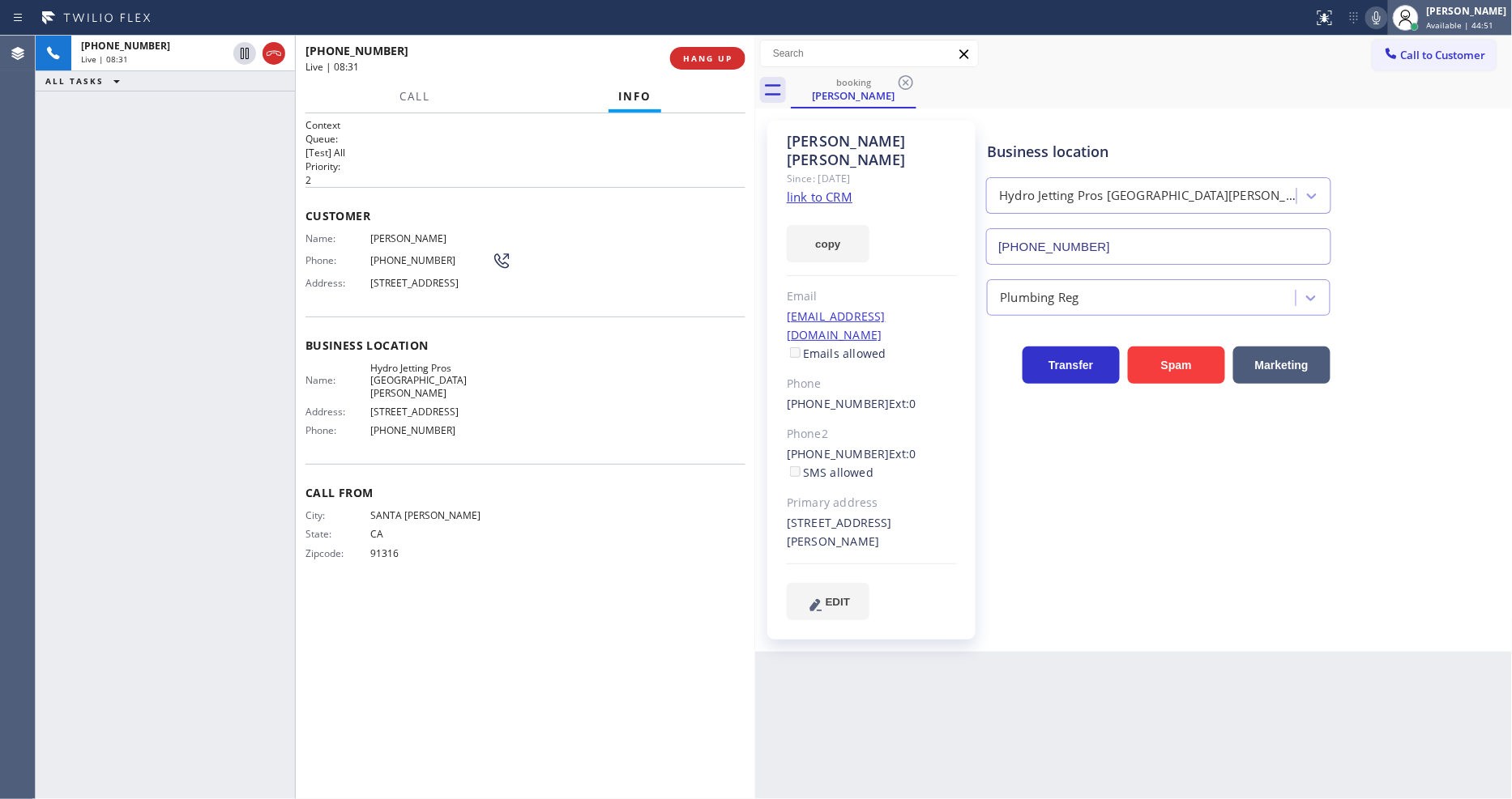
click at [1452, 14] on div "[PERSON_NAME]" at bounding box center [1467, 11] width 80 height 13
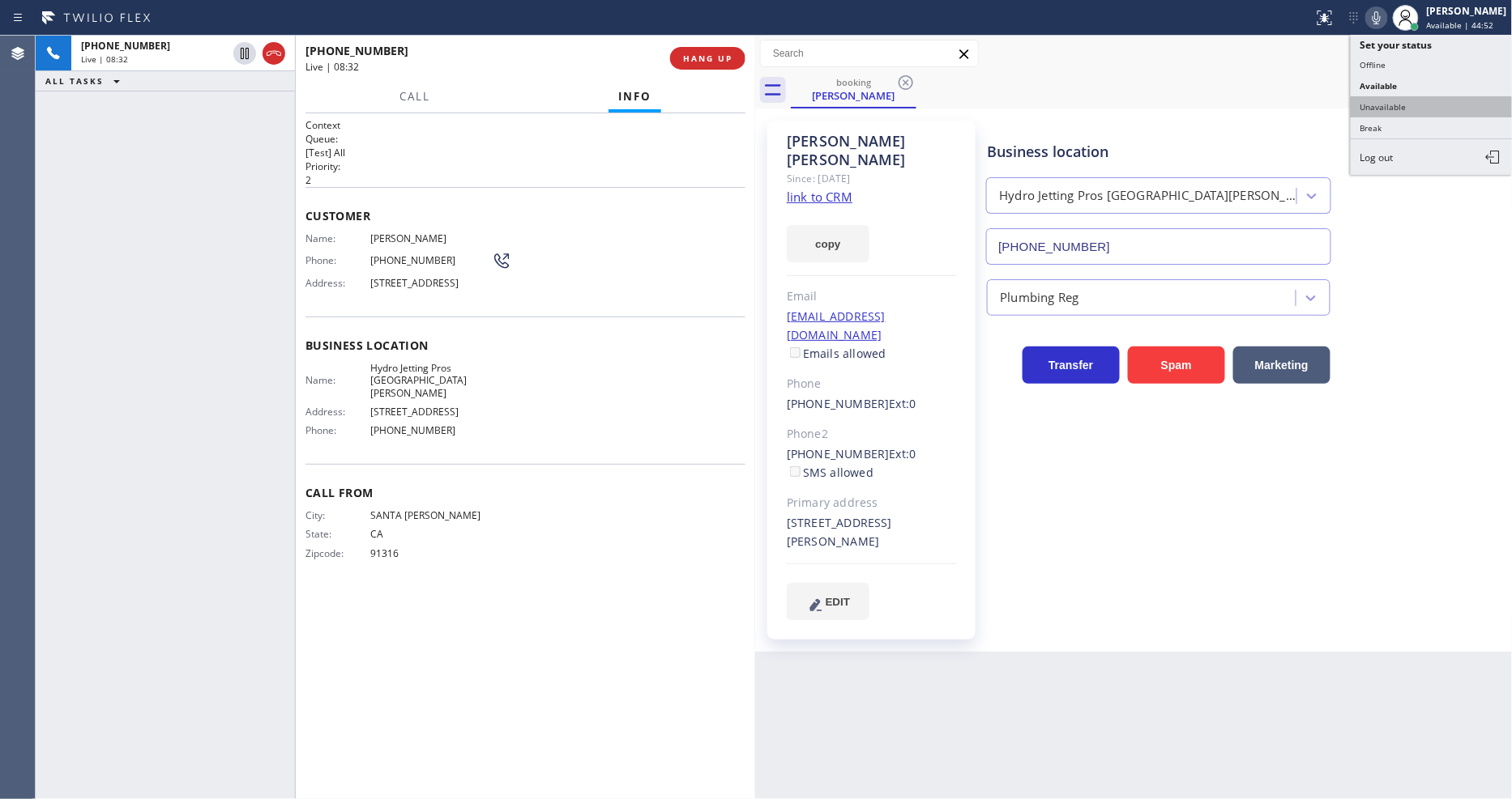
click at [1424, 99] on button "Unavailable" at bounding box center [1432, 107] width 162 height 21
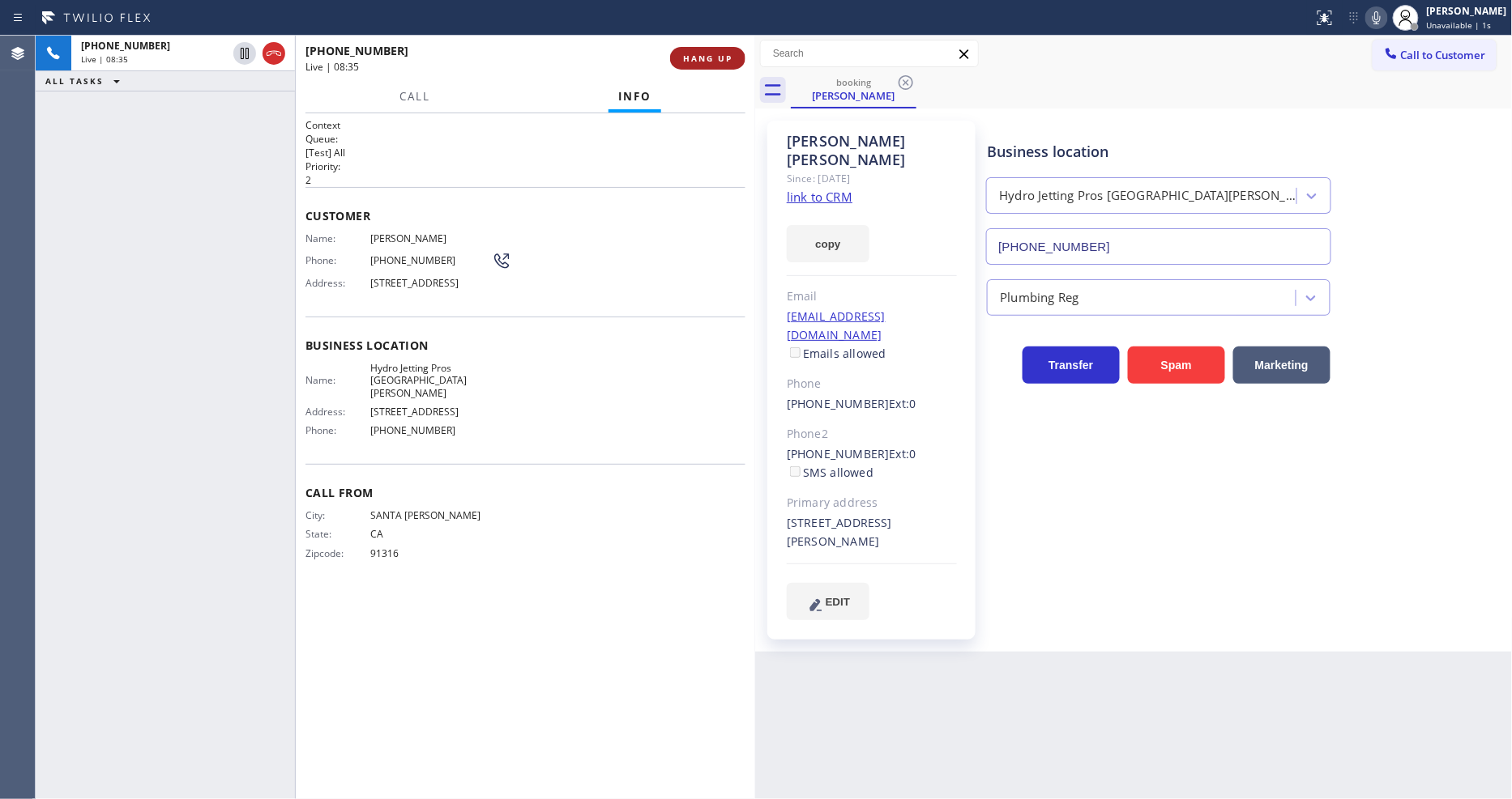
click at [707, 59] on span "HANG UP" at bounding box center [708, 58] width 50 height 11
click at [708, 58] on span "HANG UP" at bounding box center [708, 58] width 50 height 11
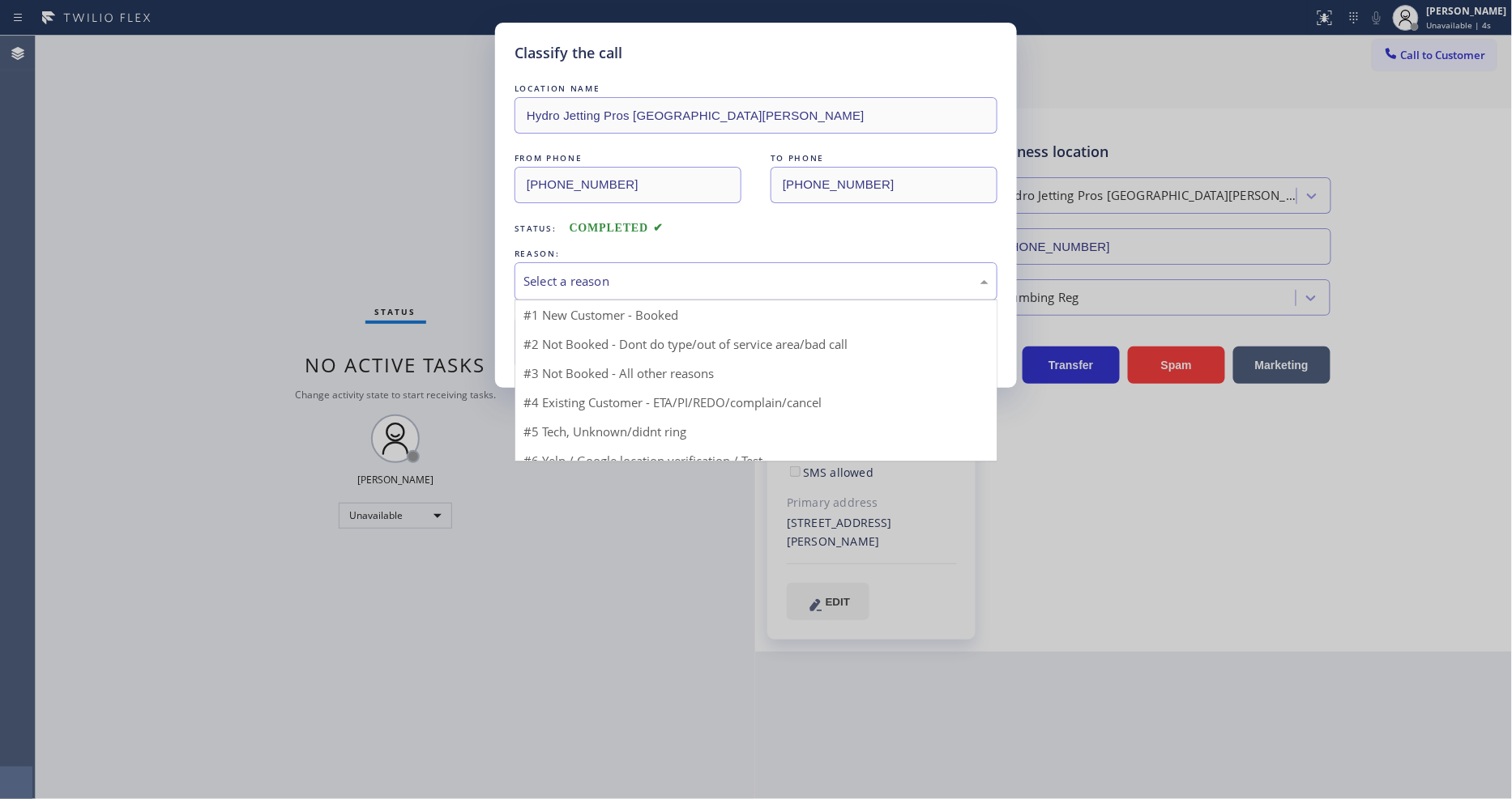
click at [609, 276] on div "Select a reason" at bounding box center [756, 282] width 465 height 19
drag, startPoint x: 577, startPoint y: 366, endPoint x: 578, endPoint y: 333, distance: 33.0
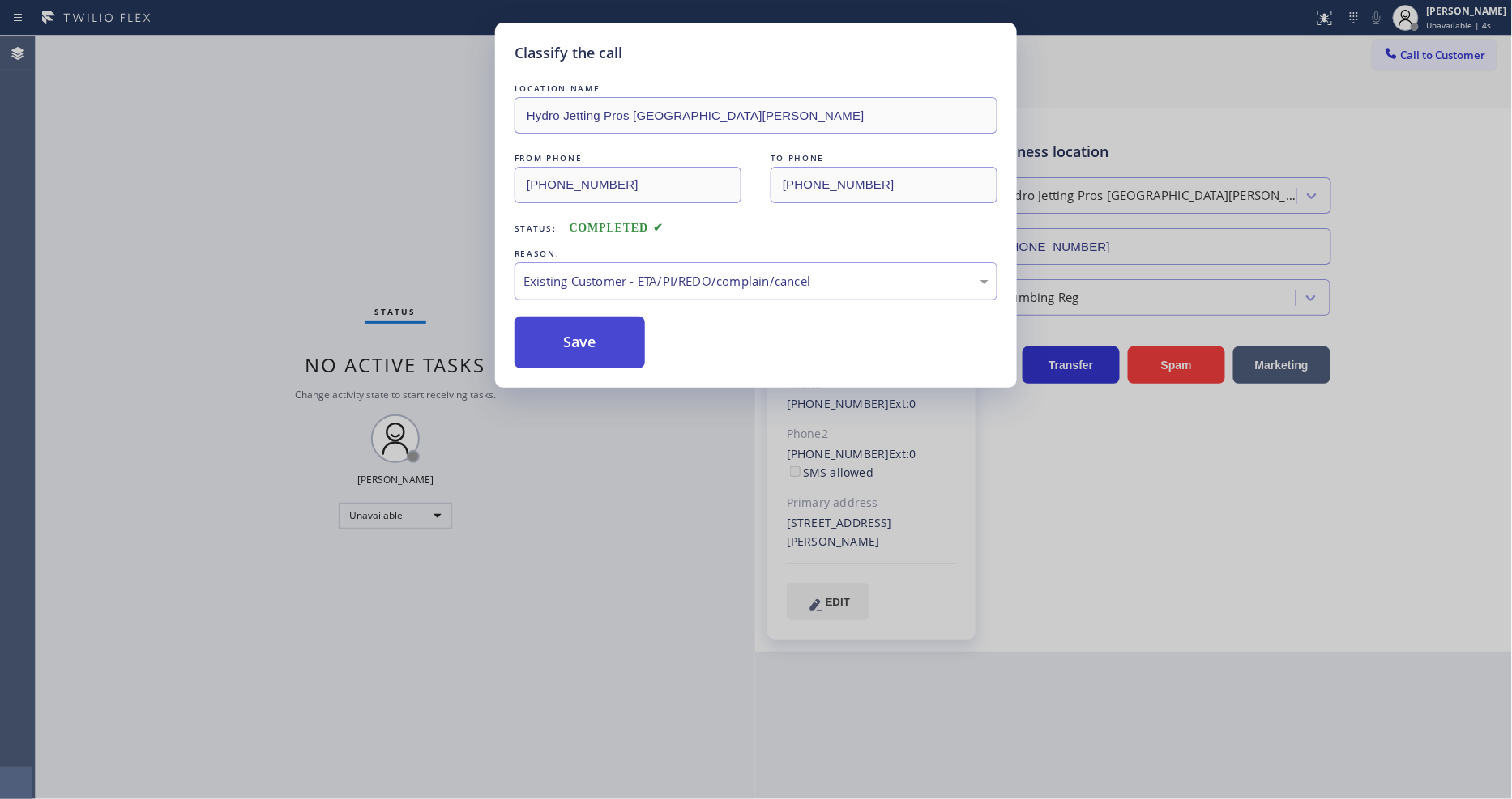
click at [578, 333] on button "Save" at bounding box center [580, 343] width 131 height 52
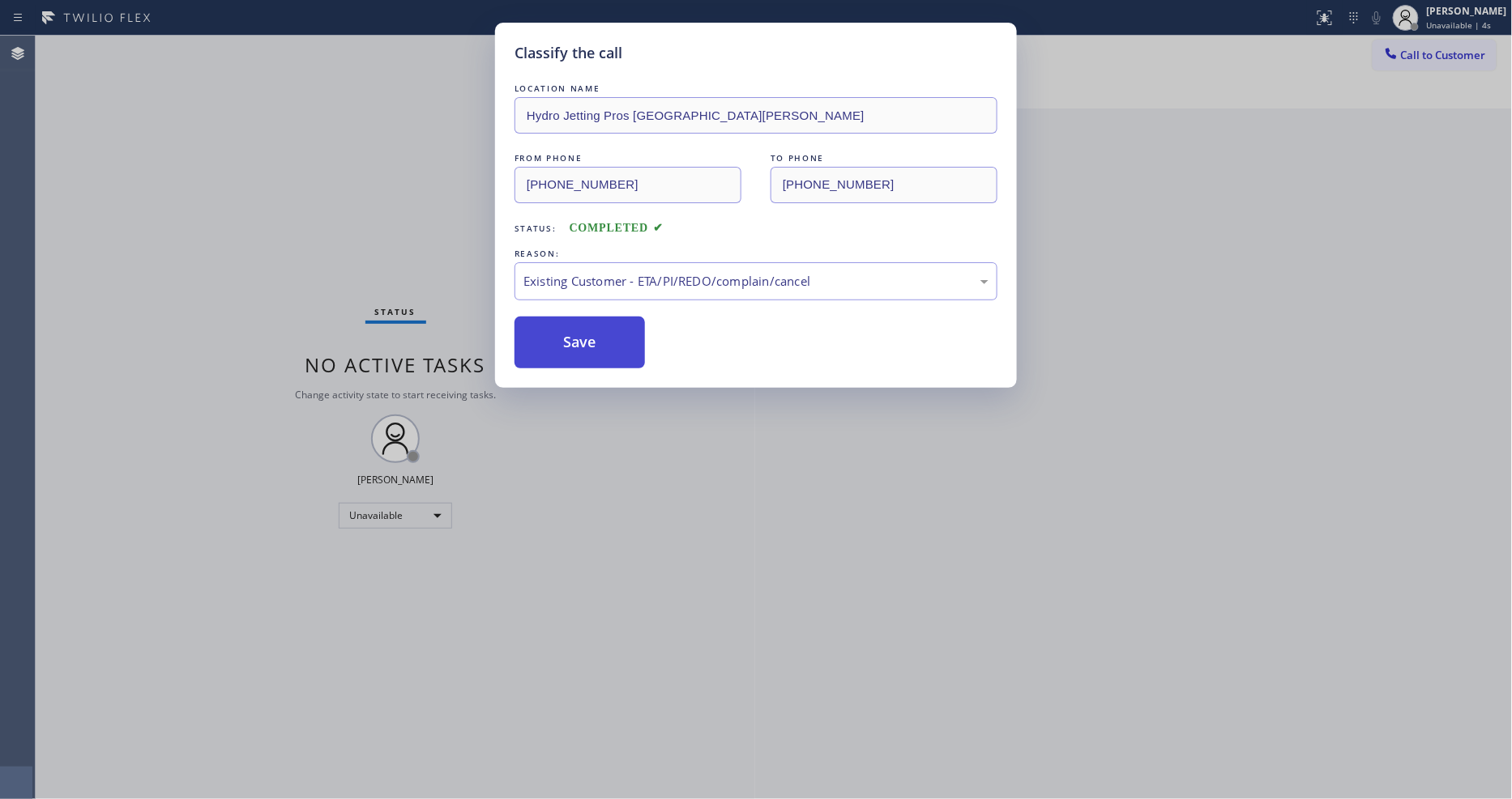
click at [578, 333] on button "Save" at bounding box center [580, 343] width 131 height 52
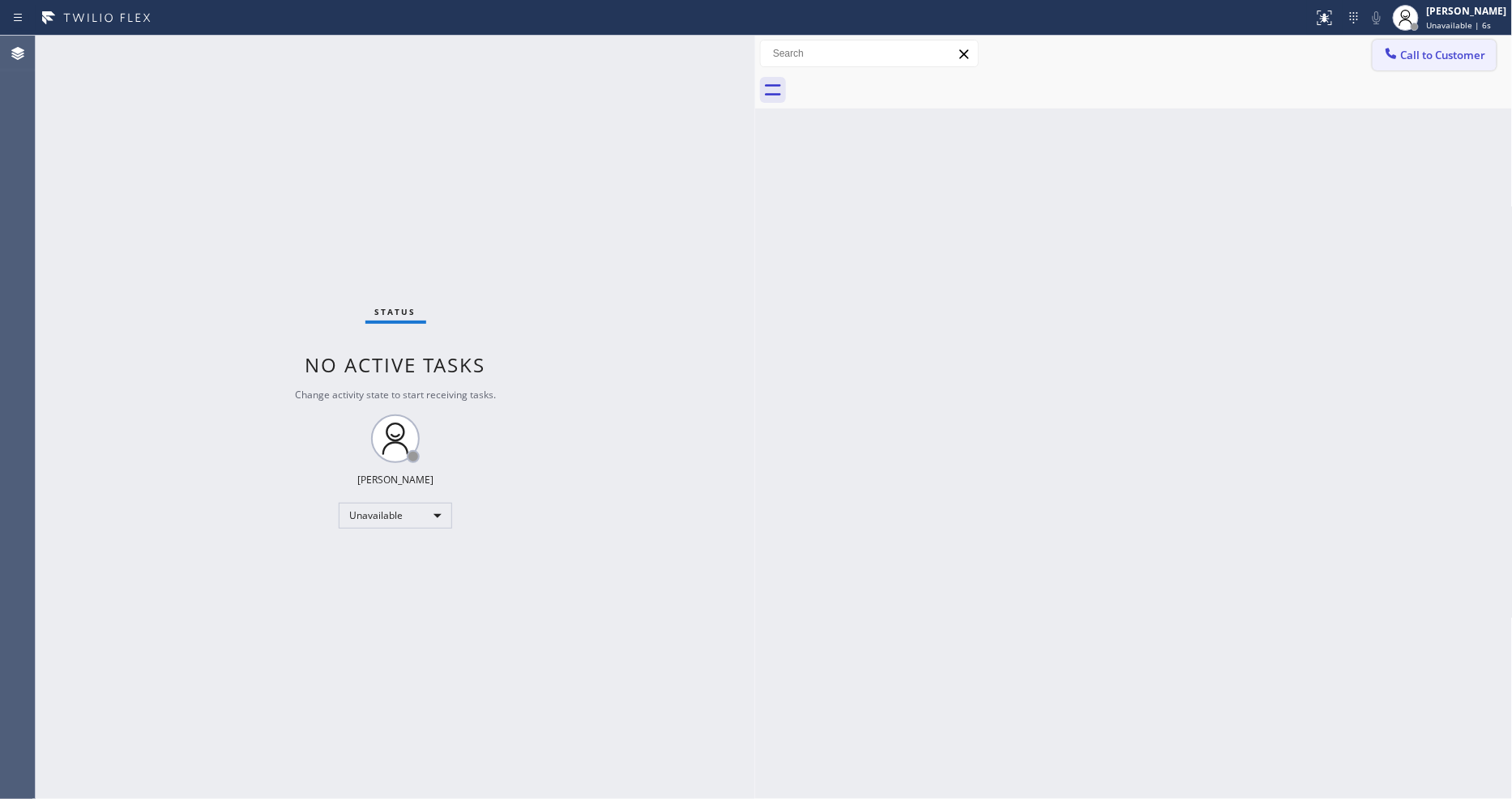
click at [1419, 54] on span "Call to Customer" at bounding box center [1443, 54] width 85 height 14
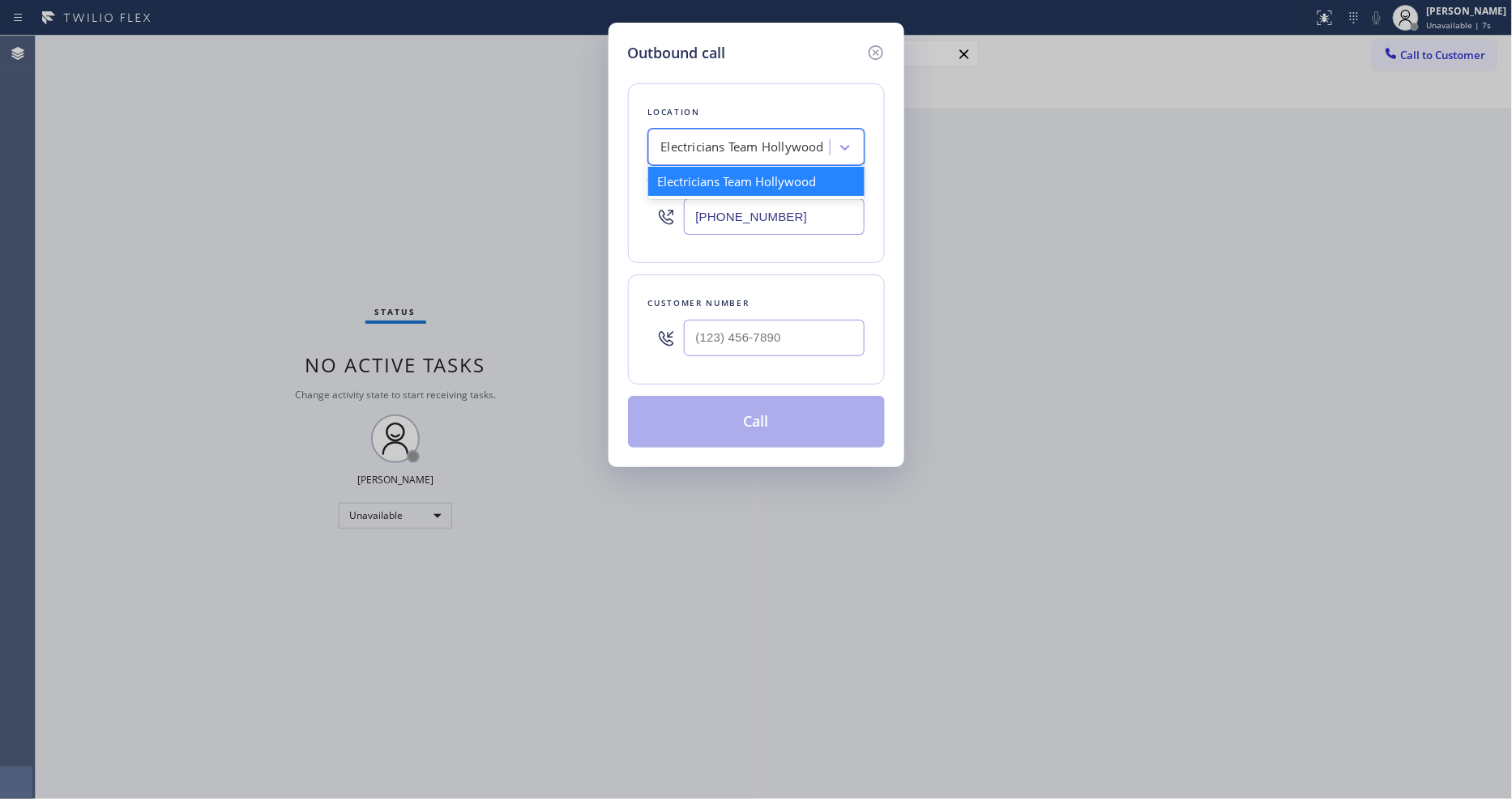
click at [810, 140] on div "Electricians Team Hollywood" at bounding box center [742, 148] width 162 height 19
paste input "Saratoga Best Heating and AC Service"
type input "Saratoga Best Heating and AC Service"
click at [742, 167] on div "Saratoga Best Heating and AC Service" at bounding box center [756, 189] width 216 height 45
type input "[PHONE_NUMBER]"
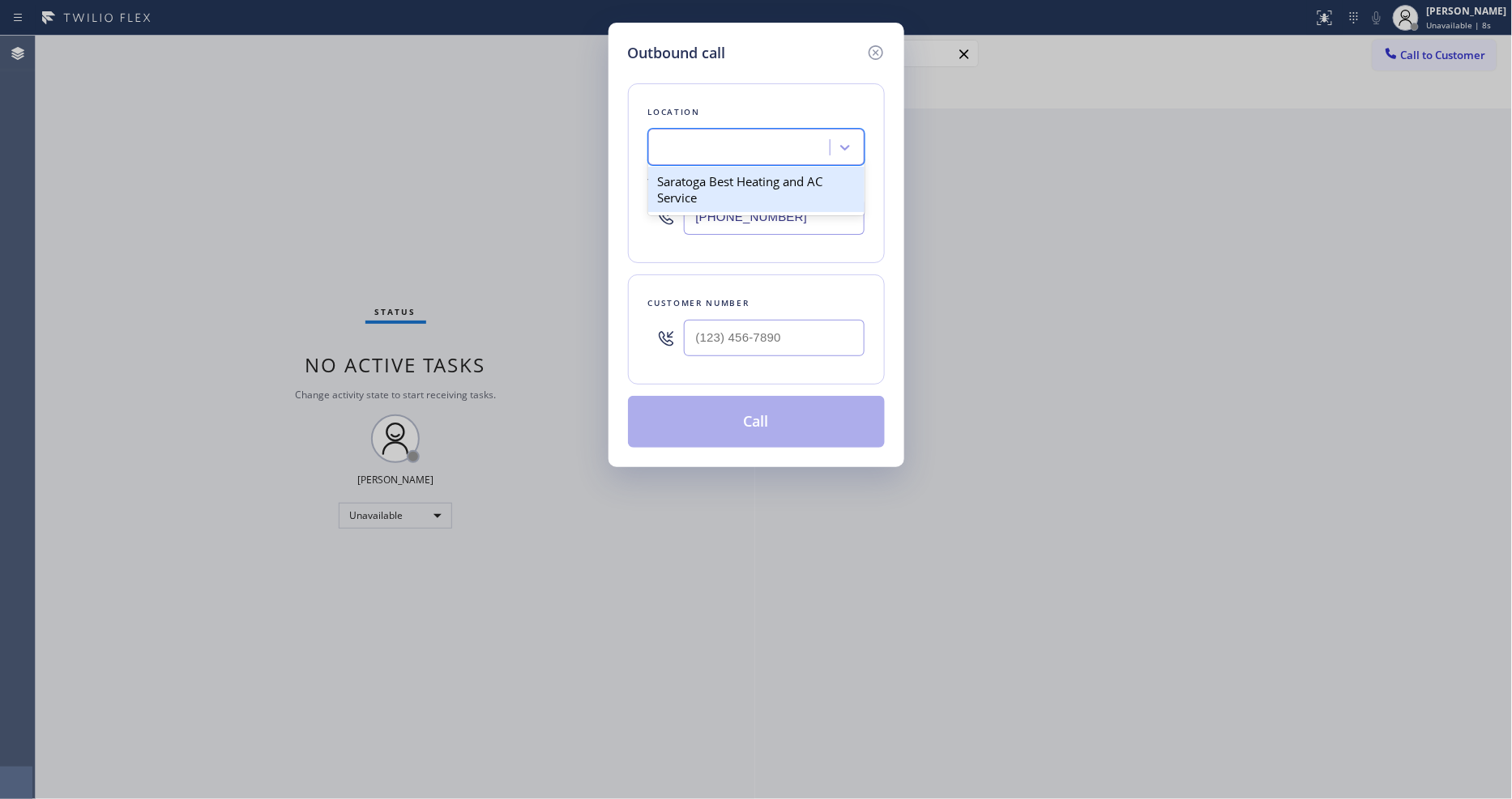
scroll to position [0, 2]
click at [414, 317] on div "Outbound call Location [GEOGRAPHIC_DATA] Best Heating and AC Service Your calle…" at bounding box center [756, 399] width 1512 height 799
click at [733, 329] on input "(___) ___-____" at bounding box center [774, 338] width 181 height 36
paste input "408) 350-8278"
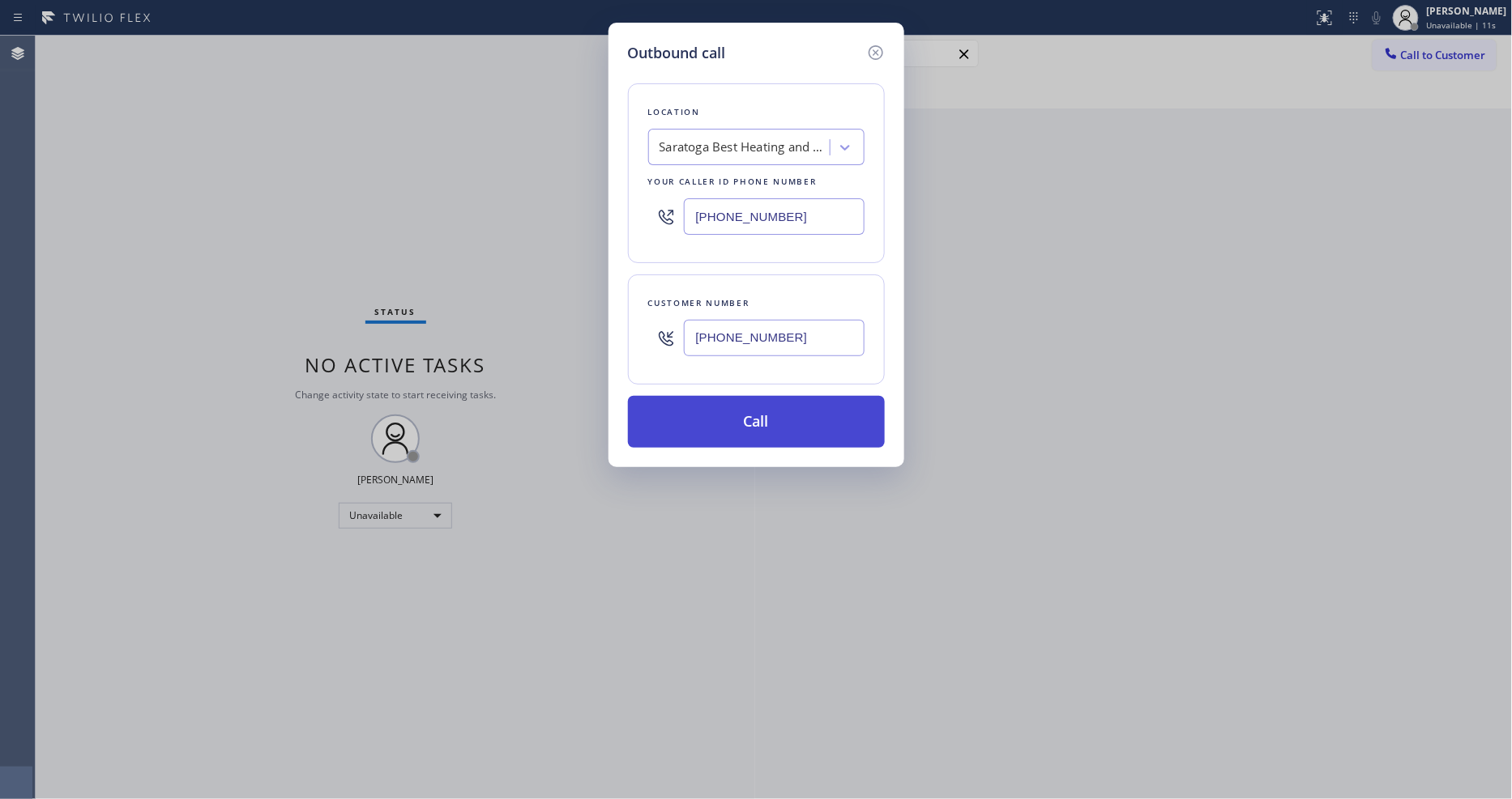
type input "[PHONE_NUMBER]"
click at [710, 430] on button "Call" at bounding box center [756, 422] width 257 height 52
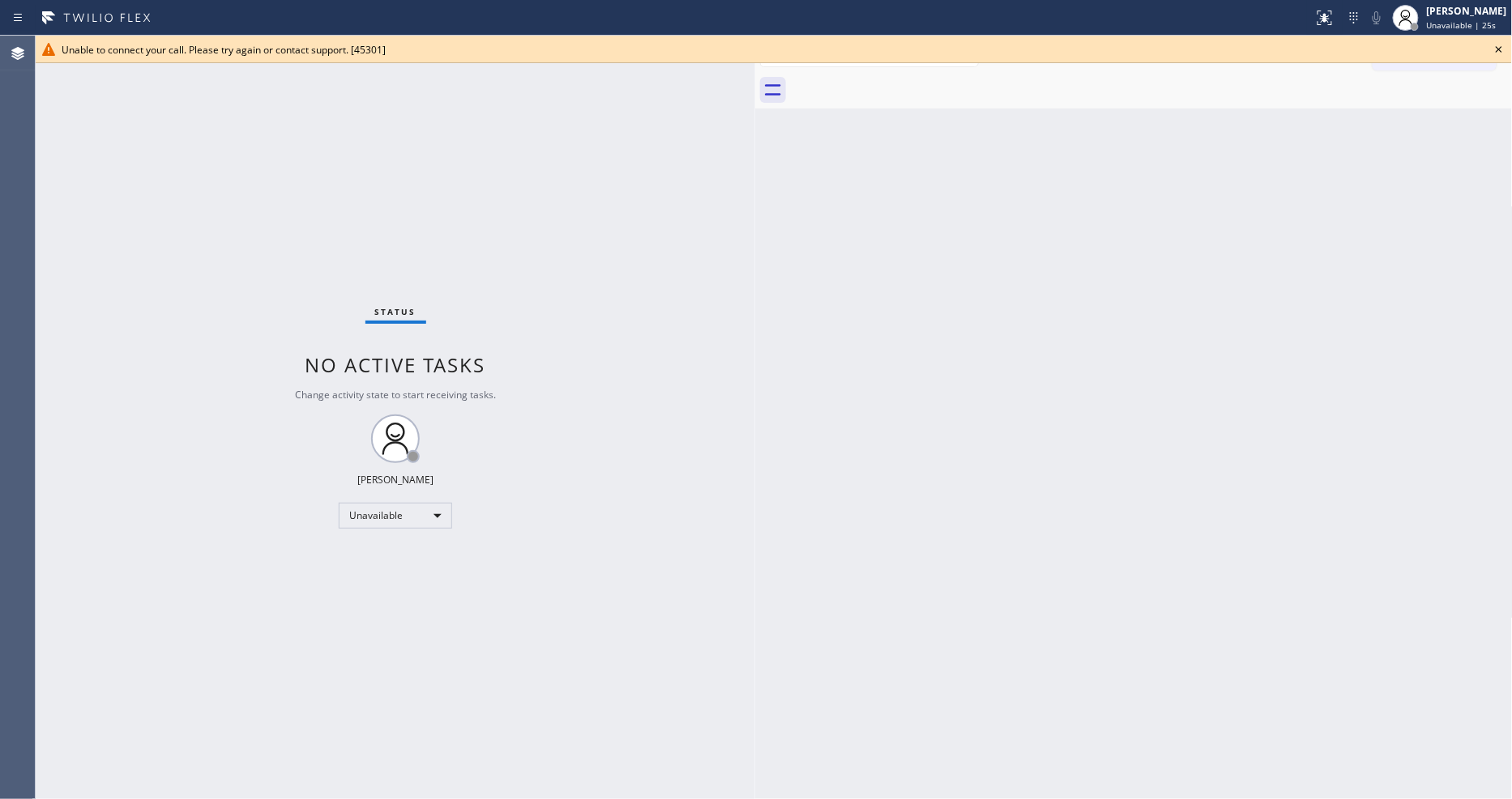
click at [1500, 52] on icon at bounding box center [1499, 50] width 19 height 19
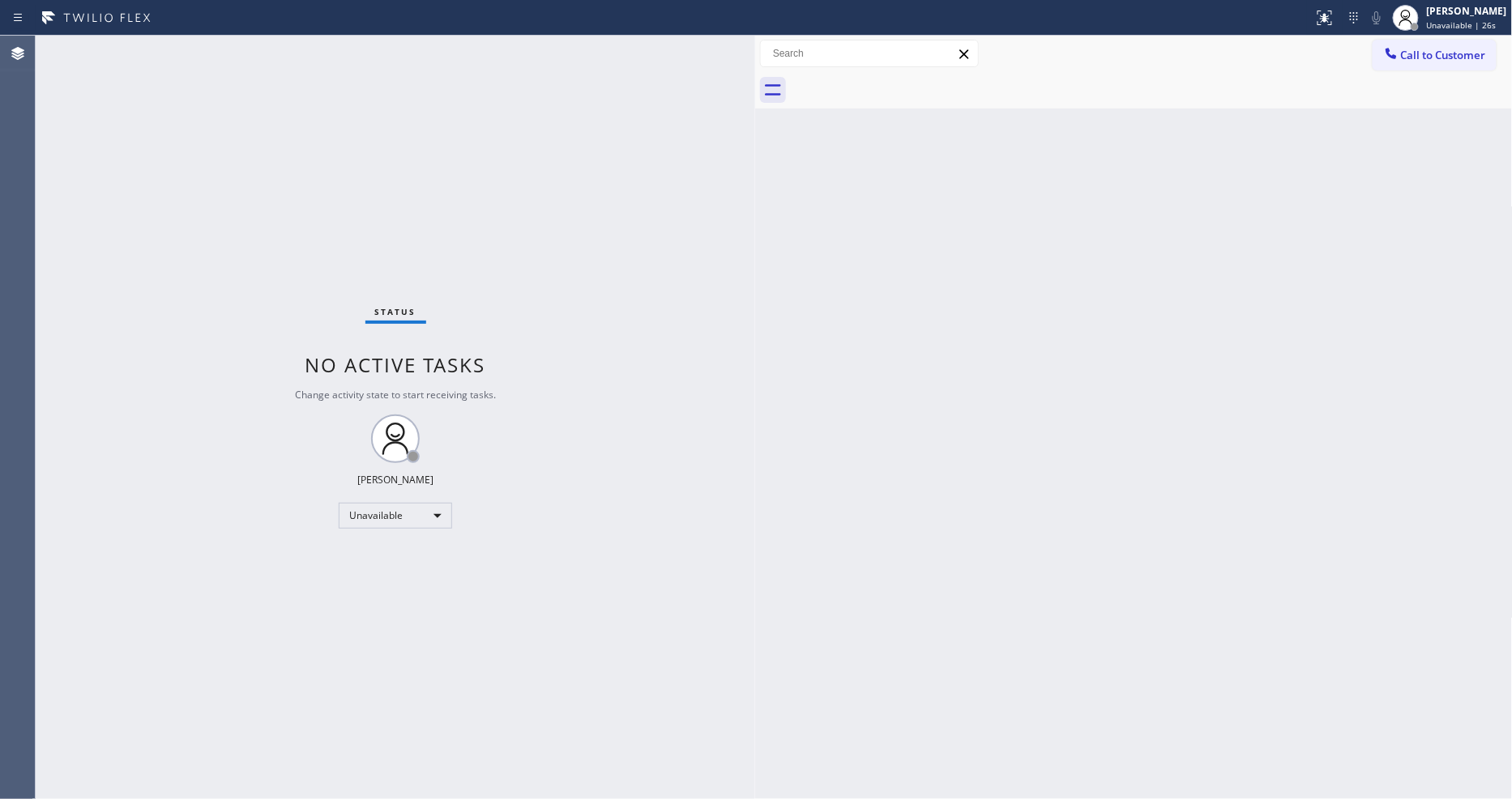
click at [1459, 58] on span "Call to Customer" at bounding box center [1443, 54] width 85 height 14
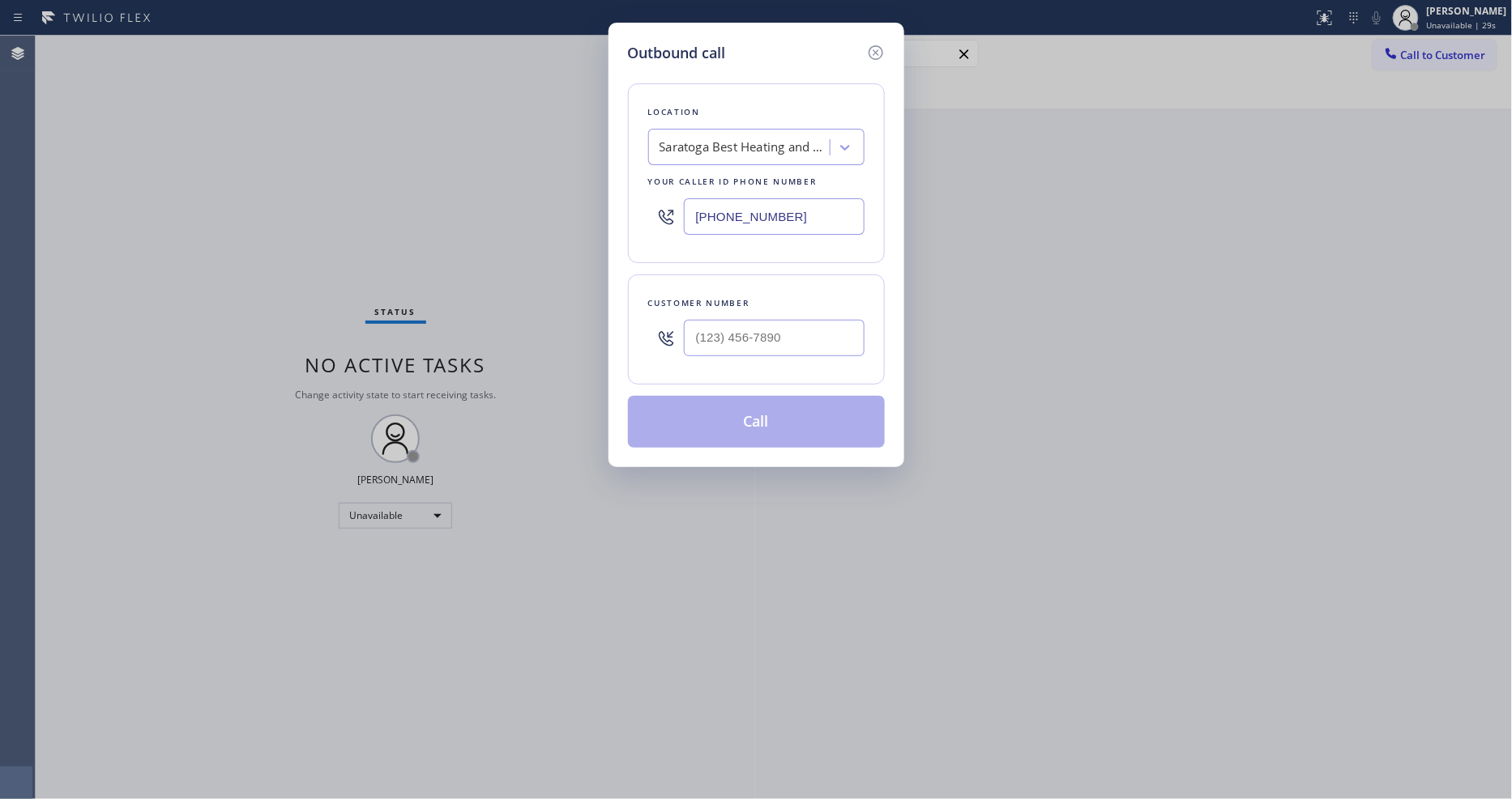
click at [735, 87] on div "Location [GEOGRAPHIC_DATA] Best Heating and AC Service Your caller id phone num…" at bounding box center [756, 173] width 257 height 179
click at [428, 198] on div "Outbound call Location [GEOGRAPHIC_DATA] Best Heating and AC Service Your calle…" at bounding box center [756, 399] width 1512 height 799
click at [771, 122] on div "Location [GEOGRAPHIC_DATA] Best Heating and AC Service Your caller id phone num…" at bounding box center [756, 173] width 257 height 179
click at [762, 138] on div "Saratoga Best Heating and AC Service" at bounding box center [744, 148] width 170 height 19
paste input "Hydro Jetting Pros [GEOGRAPHIC_DATA][PERSON_NAME]"
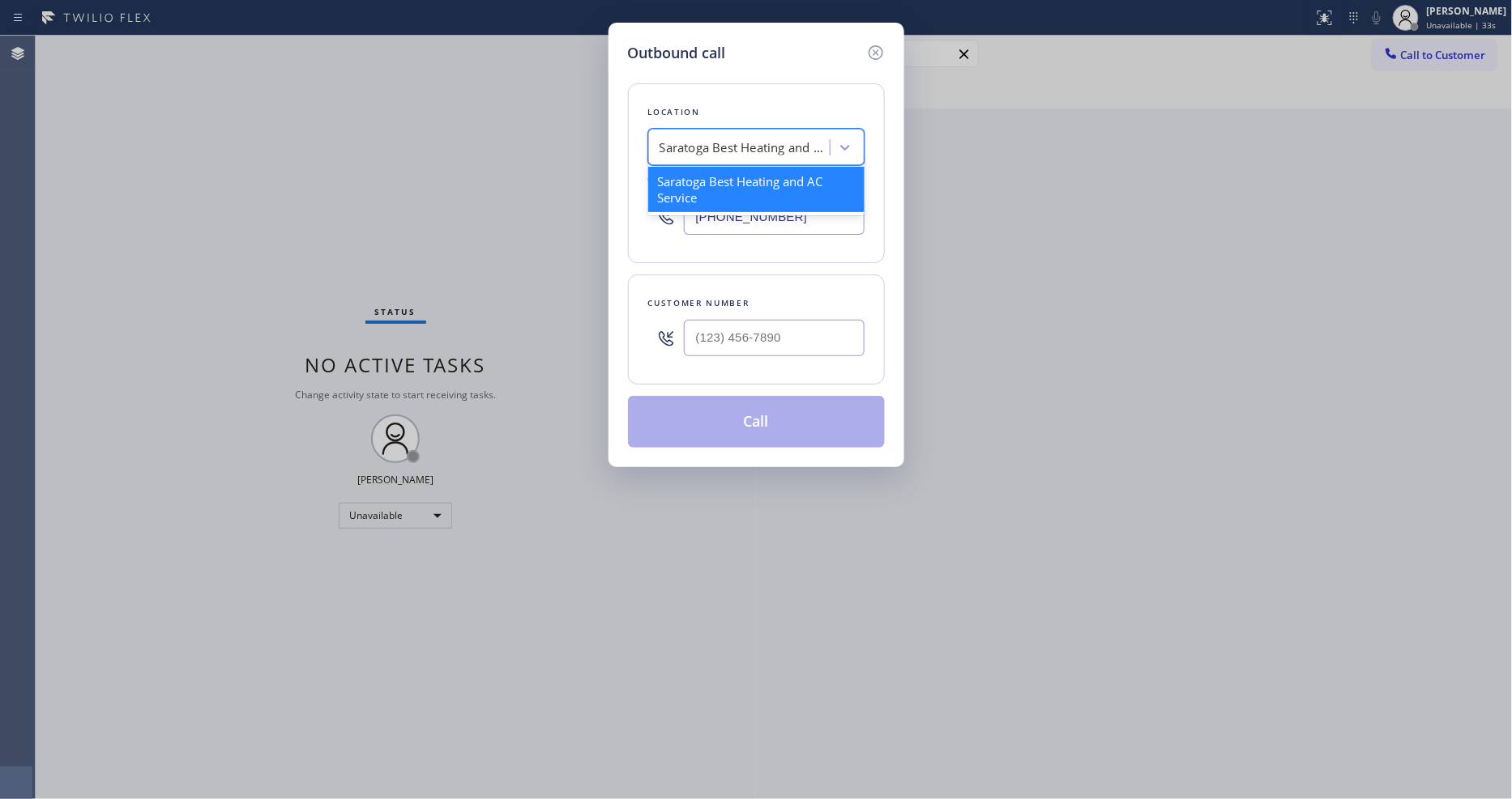
type input "Hydro Jetting Pros [GEOGRAPHIC_DATA][PERSON_NAME]"
click at [725, 172] on div "Hydro Jetting Pros [GEOGRAPHIC_DATA][PERSON_NAME]" at bounding box center [756, 198] width 216 height 61
type input "[PHONE_NUMBER]"
drag, startPoint x: 401, startPoint y: 274, endPoint x: 554, endPoint y: 278, distance: 153.1
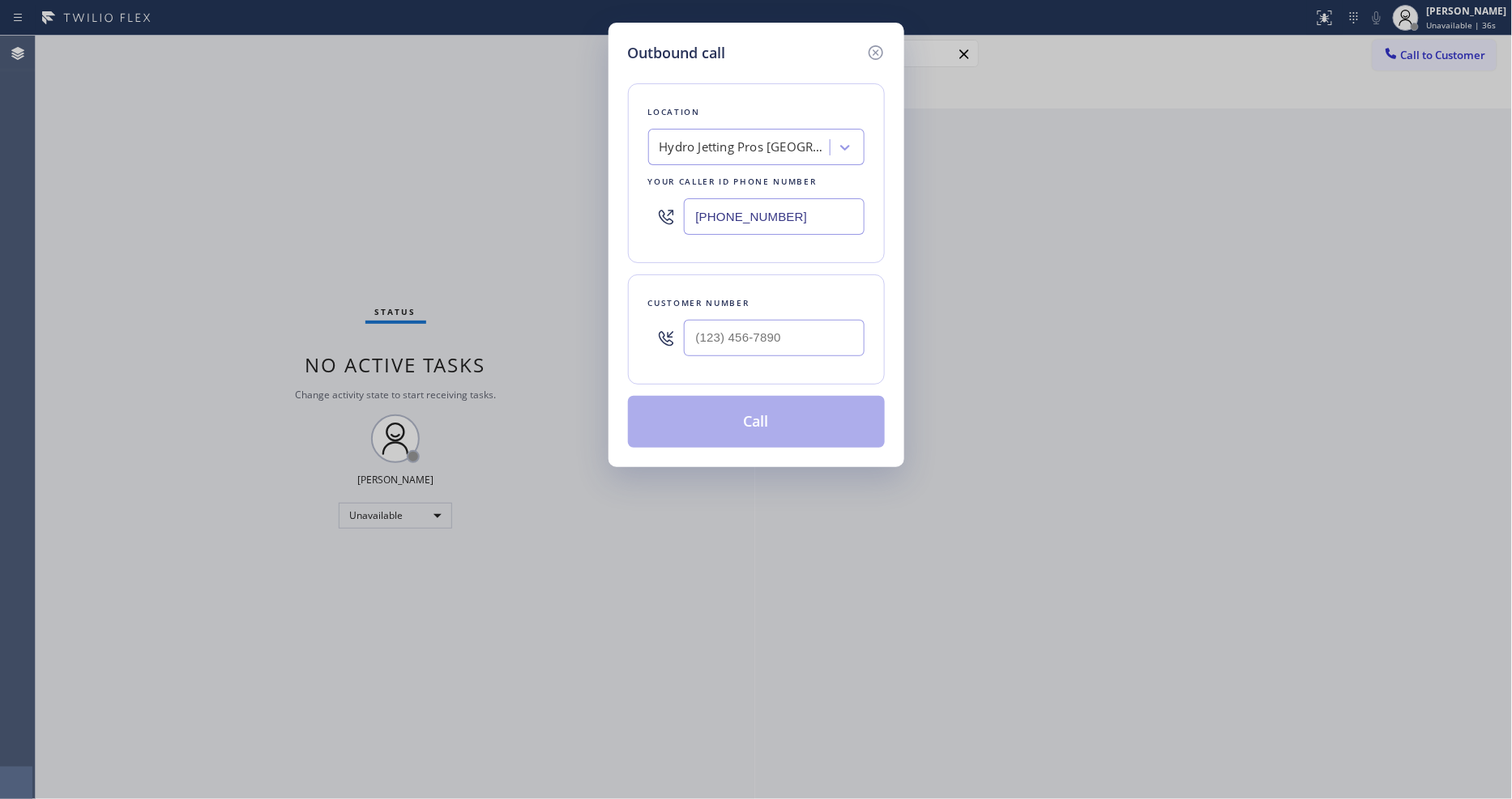
click at [402, 273] on div "Outbound call Location Hydro Jetting Pros [GEOGRAPHIC_DATA][PERSON_NAME] Your c…" at bounding box center [756, 399] width 1512 height 799
click at [733, 340] on input "(___) ___-____" at bounding box center [774, 338] width 181 height 36
paste input "310) 266-1877"
type input "[PHONE_NUMBER]"
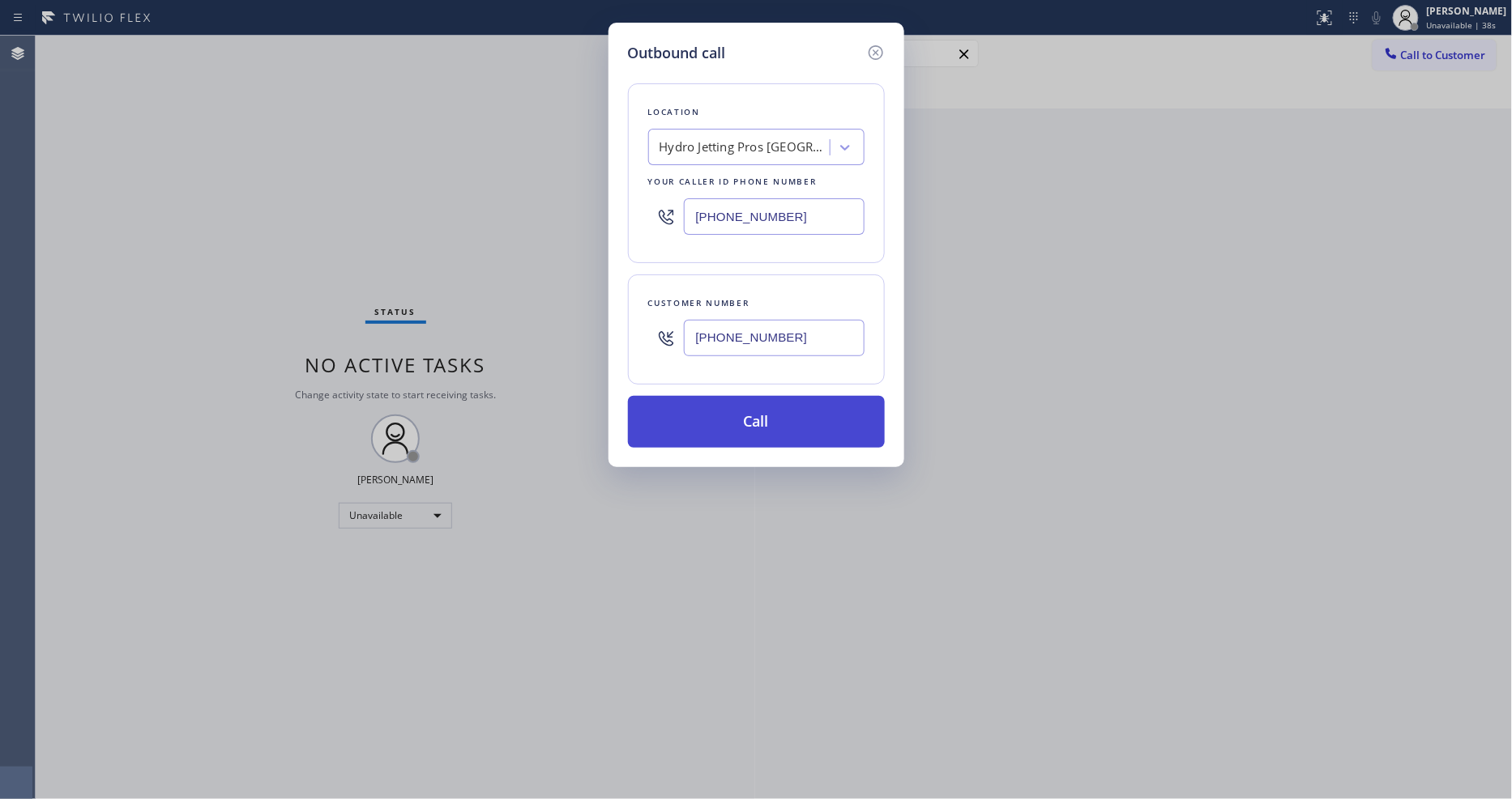
click at [705, 409] on button "Call" at bounding box center [756, 422] width 257 height 52
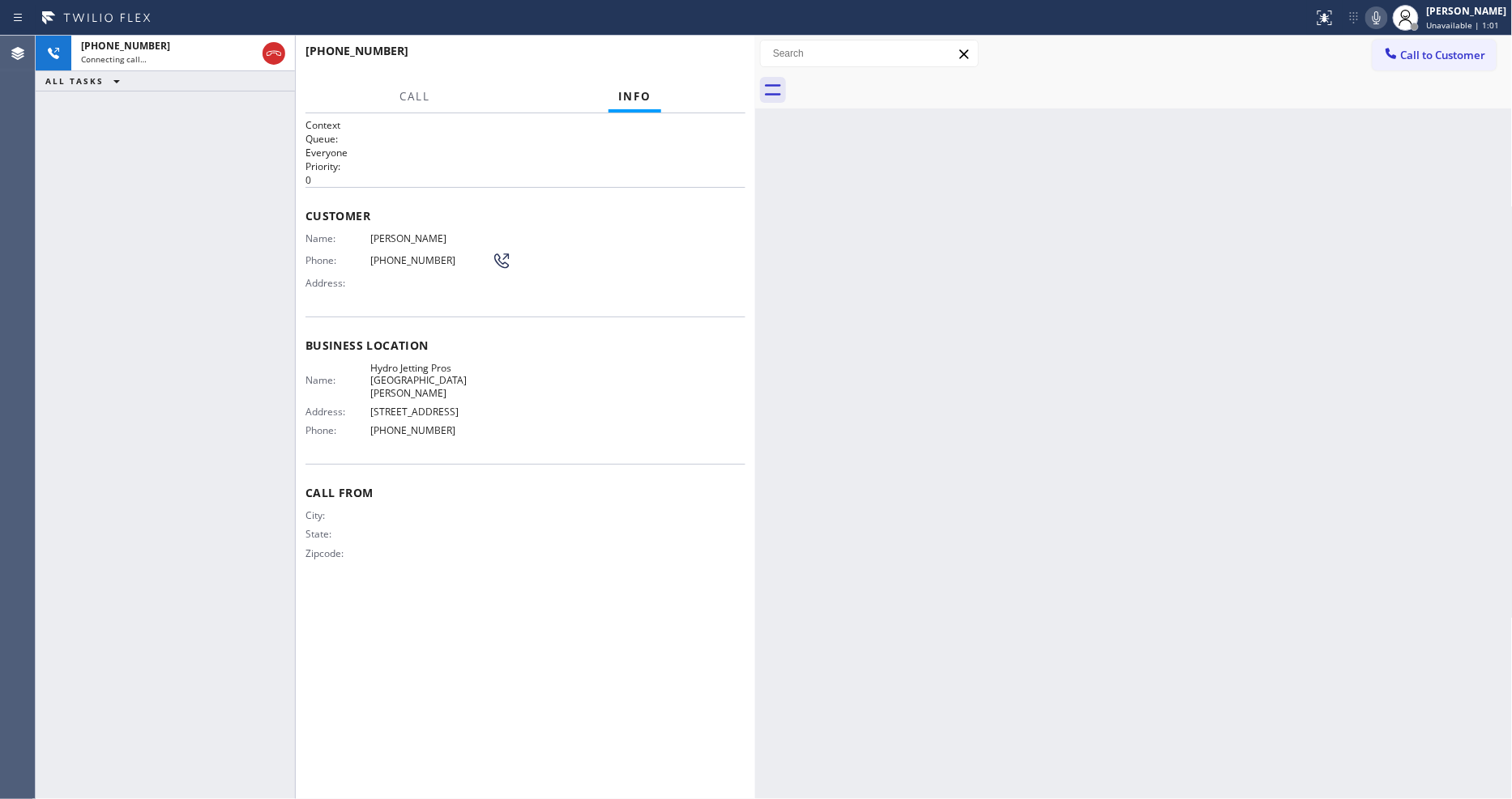
click at [1148, 614] on div "Back to Dashboard Change Sender ID Customers Technicians Select a contact Outbo…" at bounding box center [1134, 417] width 757 height 764
click at [517, 526] on div "City: State: Zipcode:" at bounding box center [525, 537] width 440 height 56
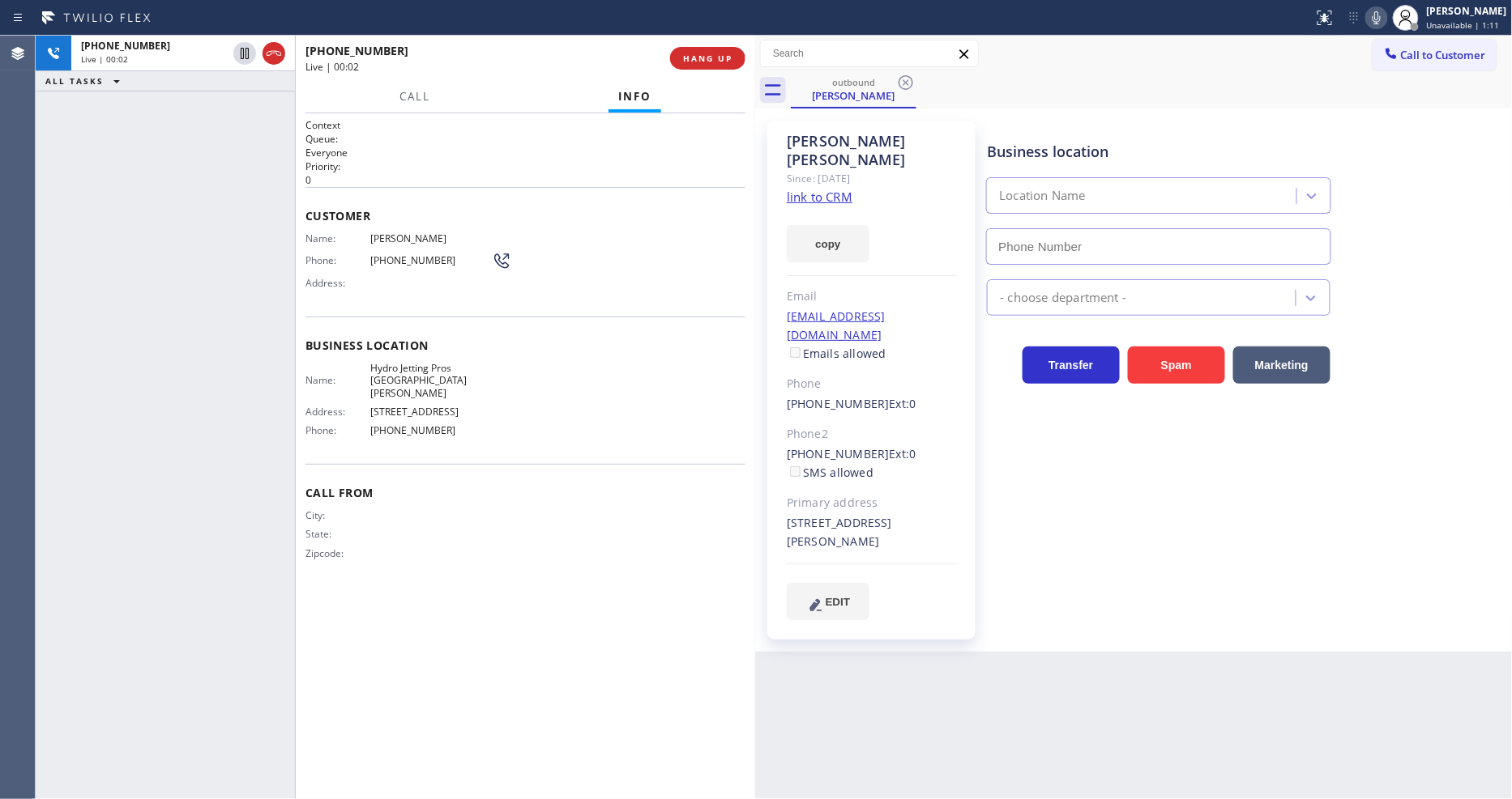
type input "[PHONE_NUMBER]"
click at [382, 258] on span "[PHONE_NUMBER]" at bounding box center [431, 260] width 121 height 12
click at [693, 60] on span "HANG UP" at bounding box center [708, 58] width 50 height 11
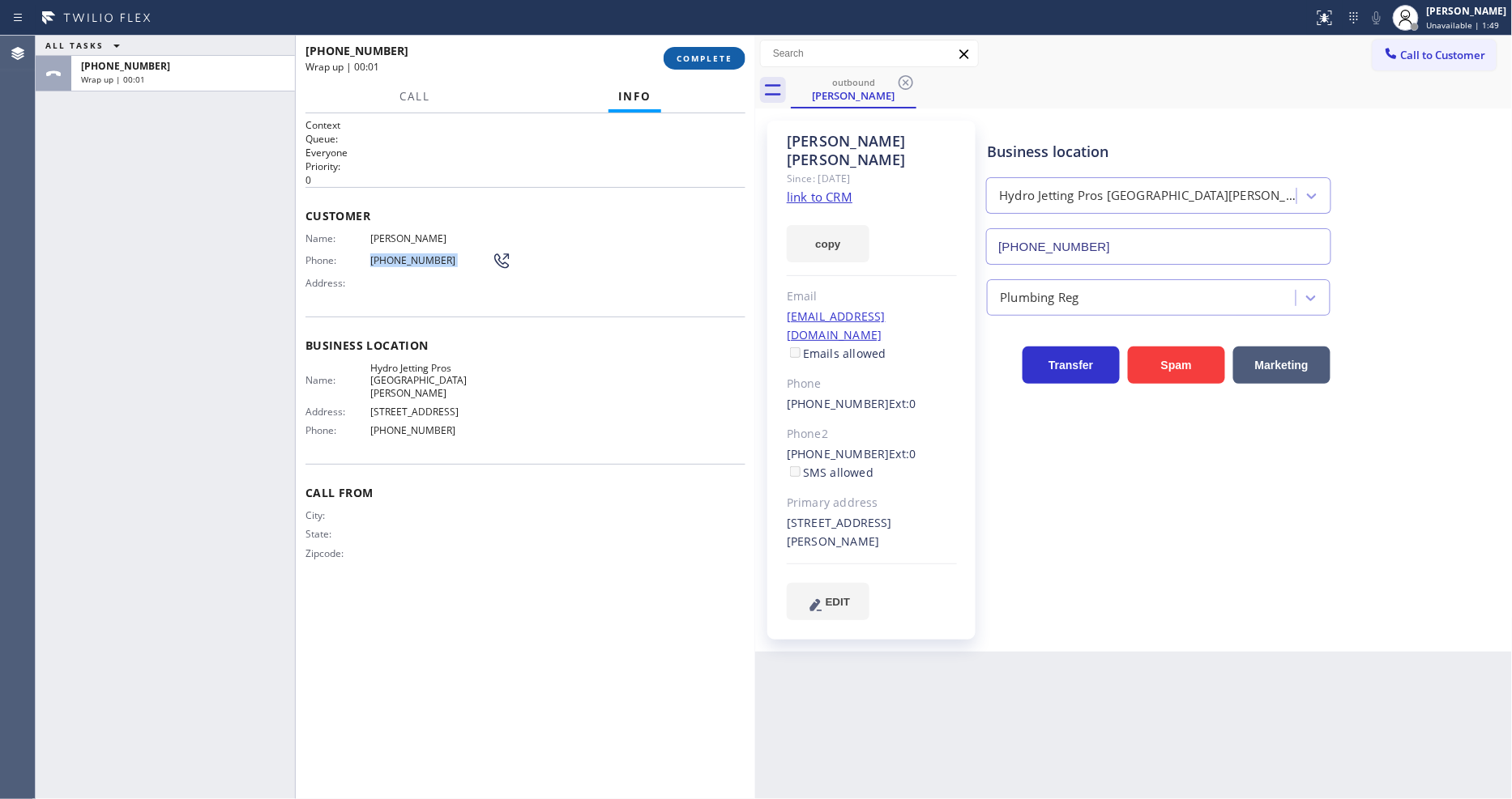
click at [694, 58] on span "COMPLETE" at bounding box center [704, 58] width 56 height 11
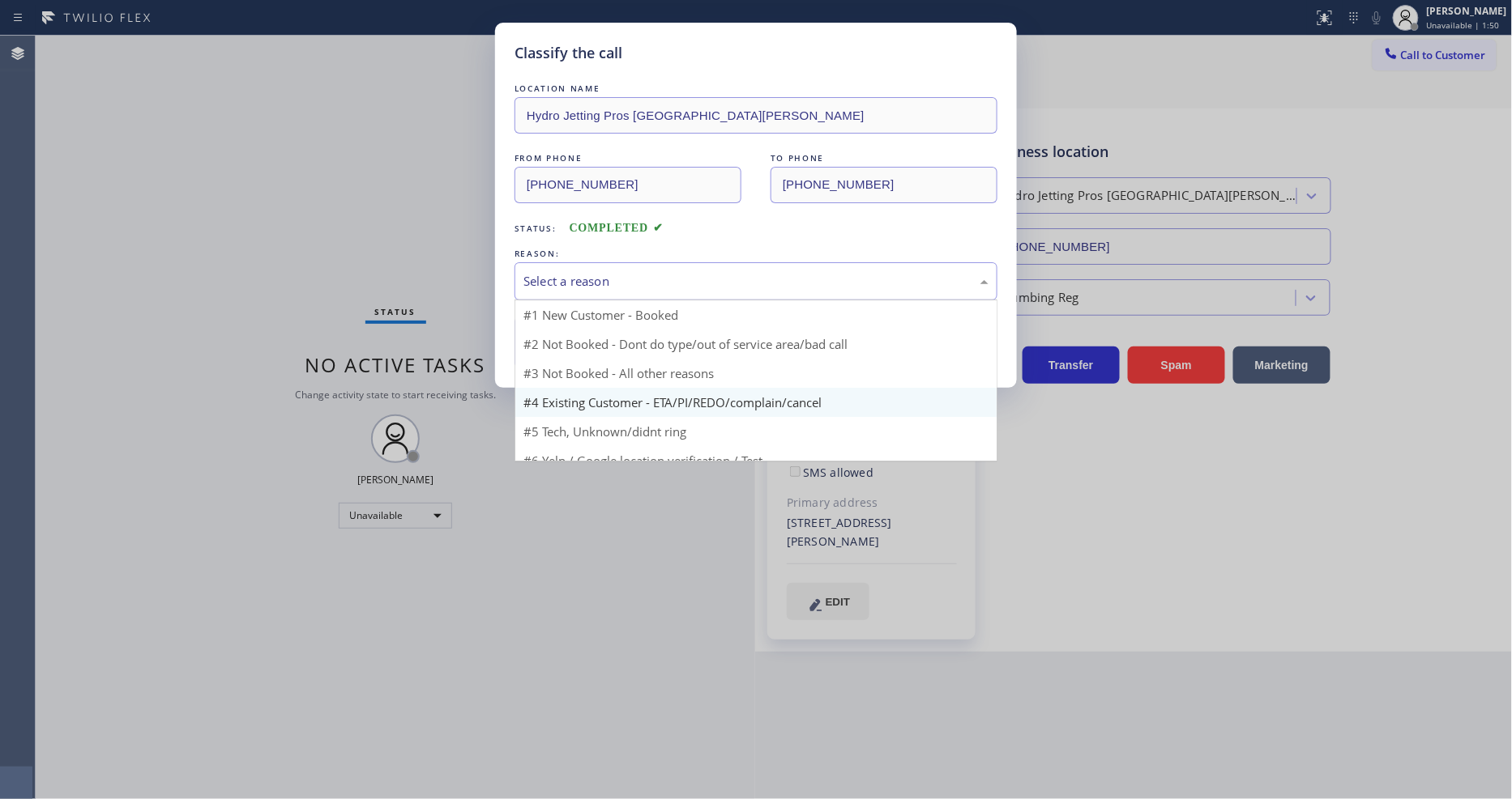
drag, startPoint x: 606, startPoint y: 268, endPoint x: 574, endPoint y: 372, distance: 108.8
click at [606, 272] on div "Select a reason" at bounding box center [756, 282] width 465 height 19
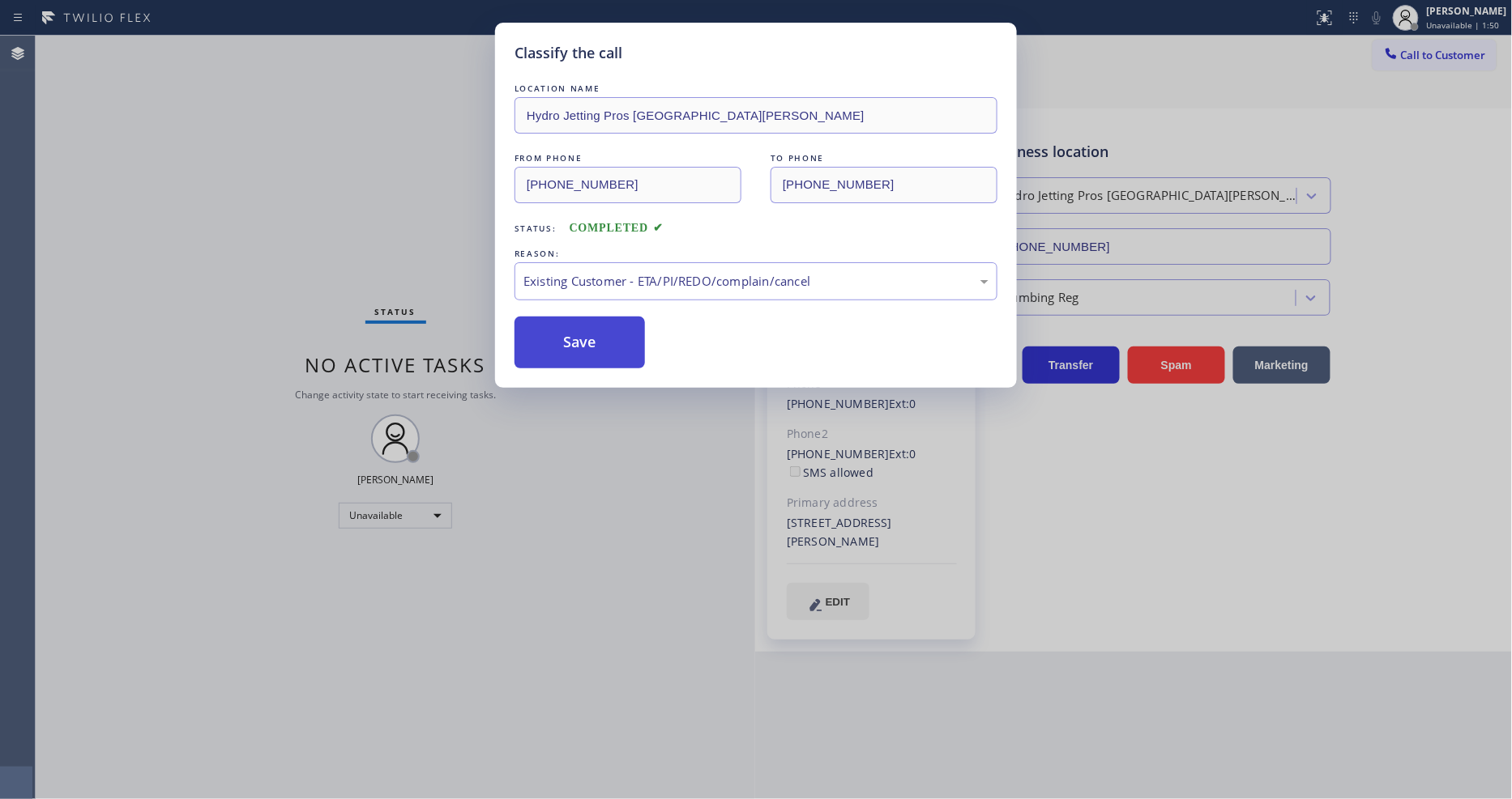
click at [592, 335] on button "Save" at bounding box center [580, 343] width 131 height 52
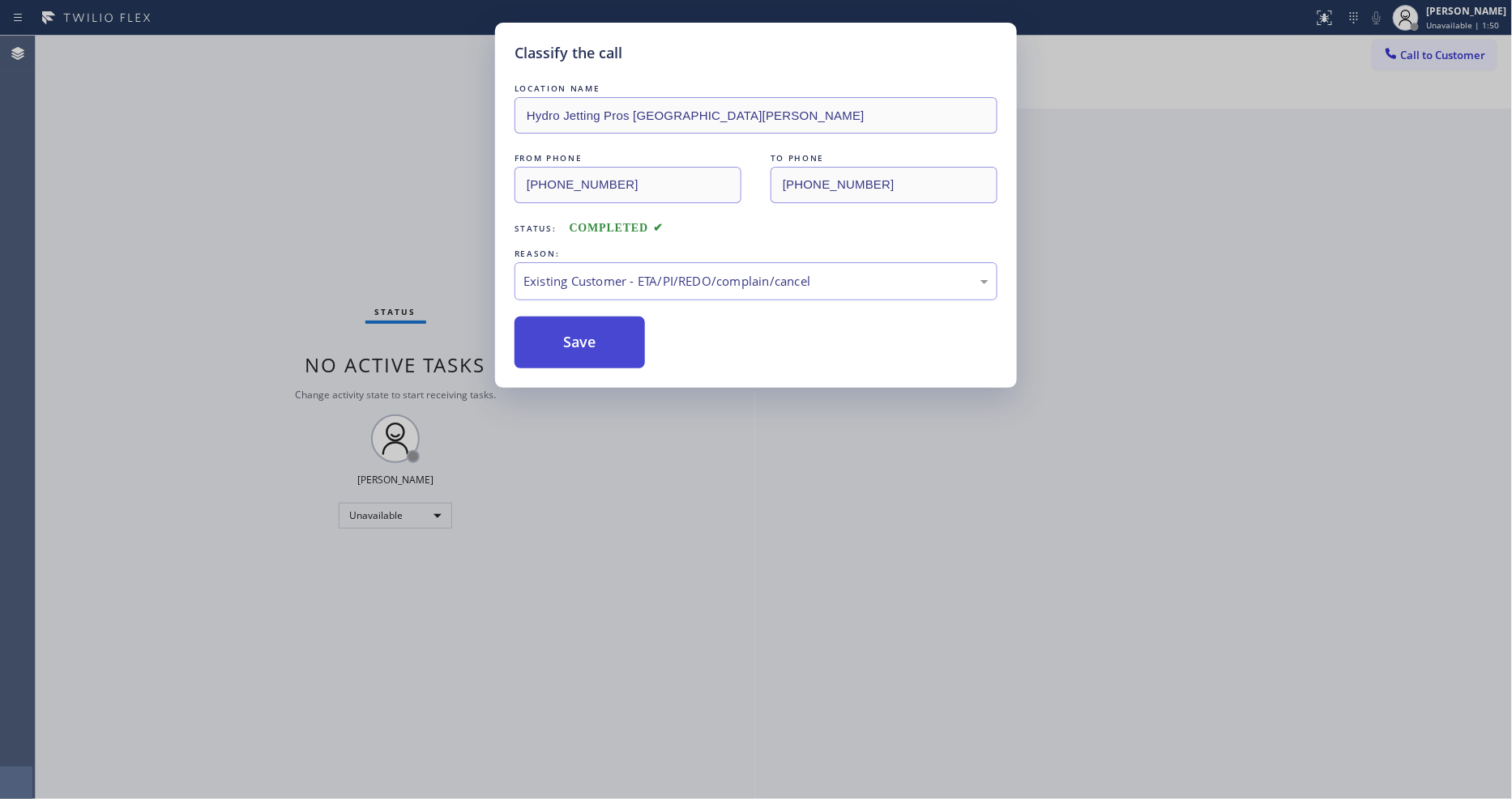
click at [592, 335] on button "Save" at bounding box center [580, 343] width 131 height 52
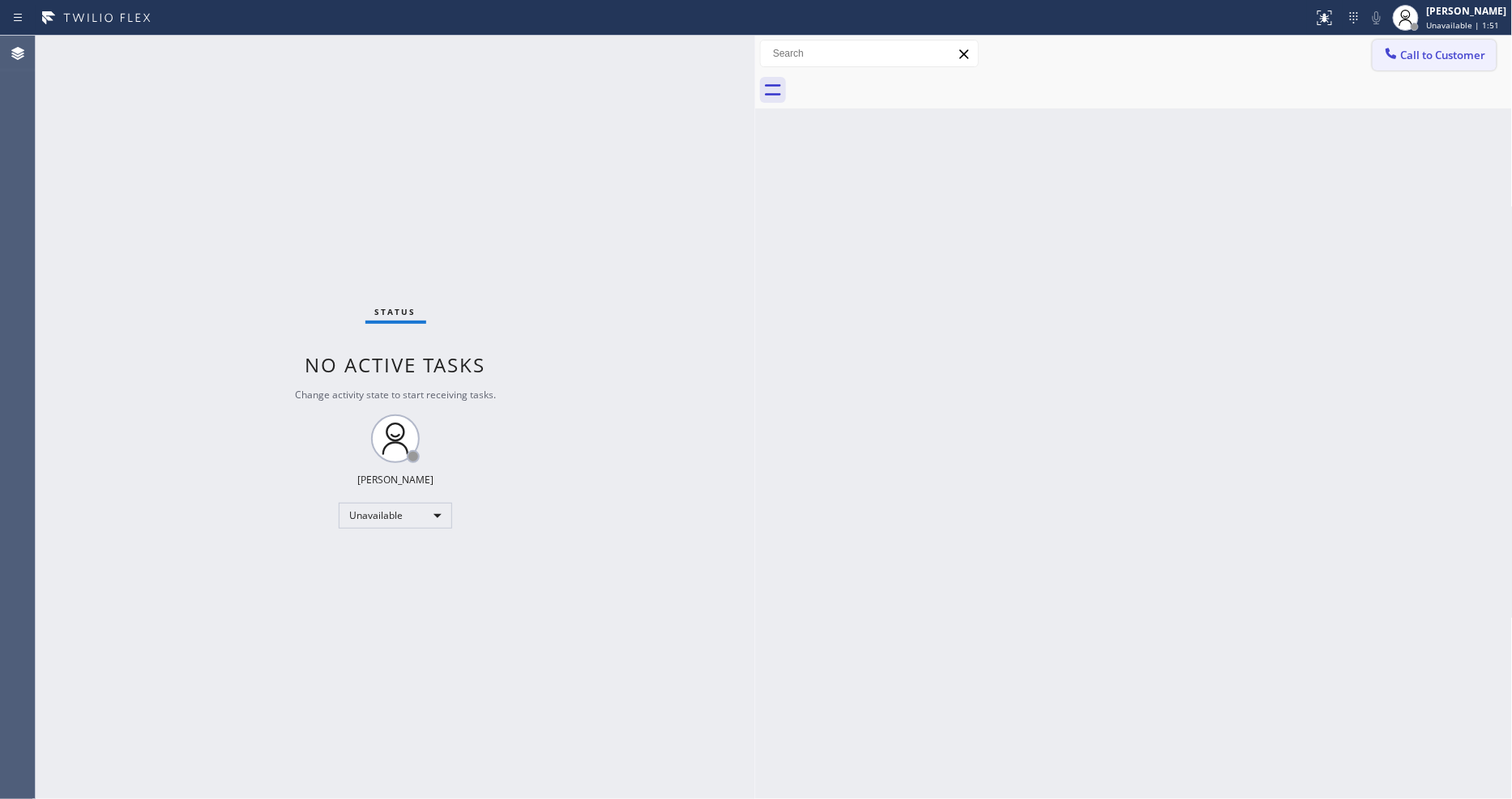
click at [1401, 66] on button "Call to Customer" at bounding box center [1435, 55] width 124 height 31
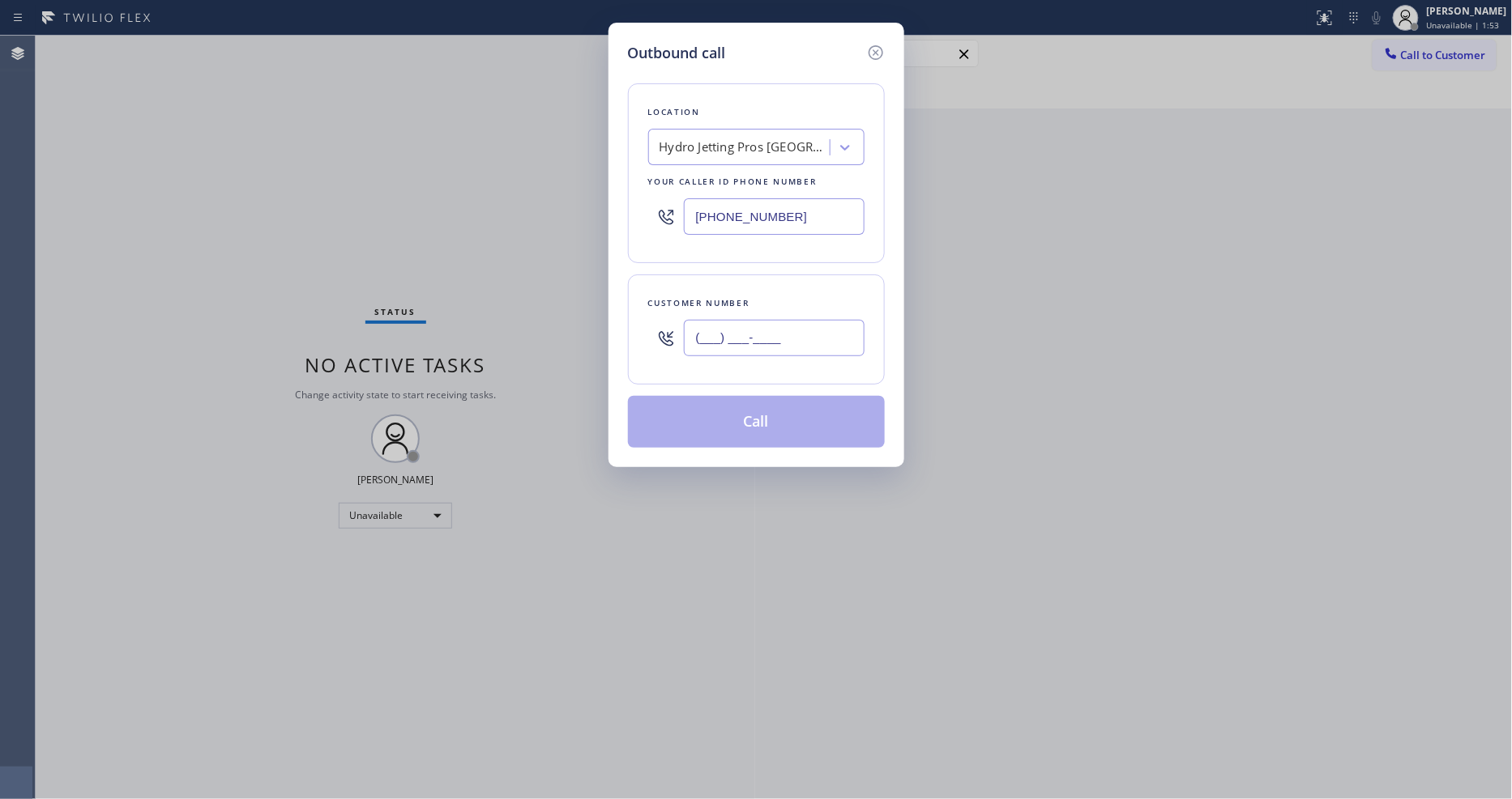
click at [758, 345] on input "(___) ___-____" at bounding box center [774, 338] width 181 height 36
paste input "310) 266-1877"
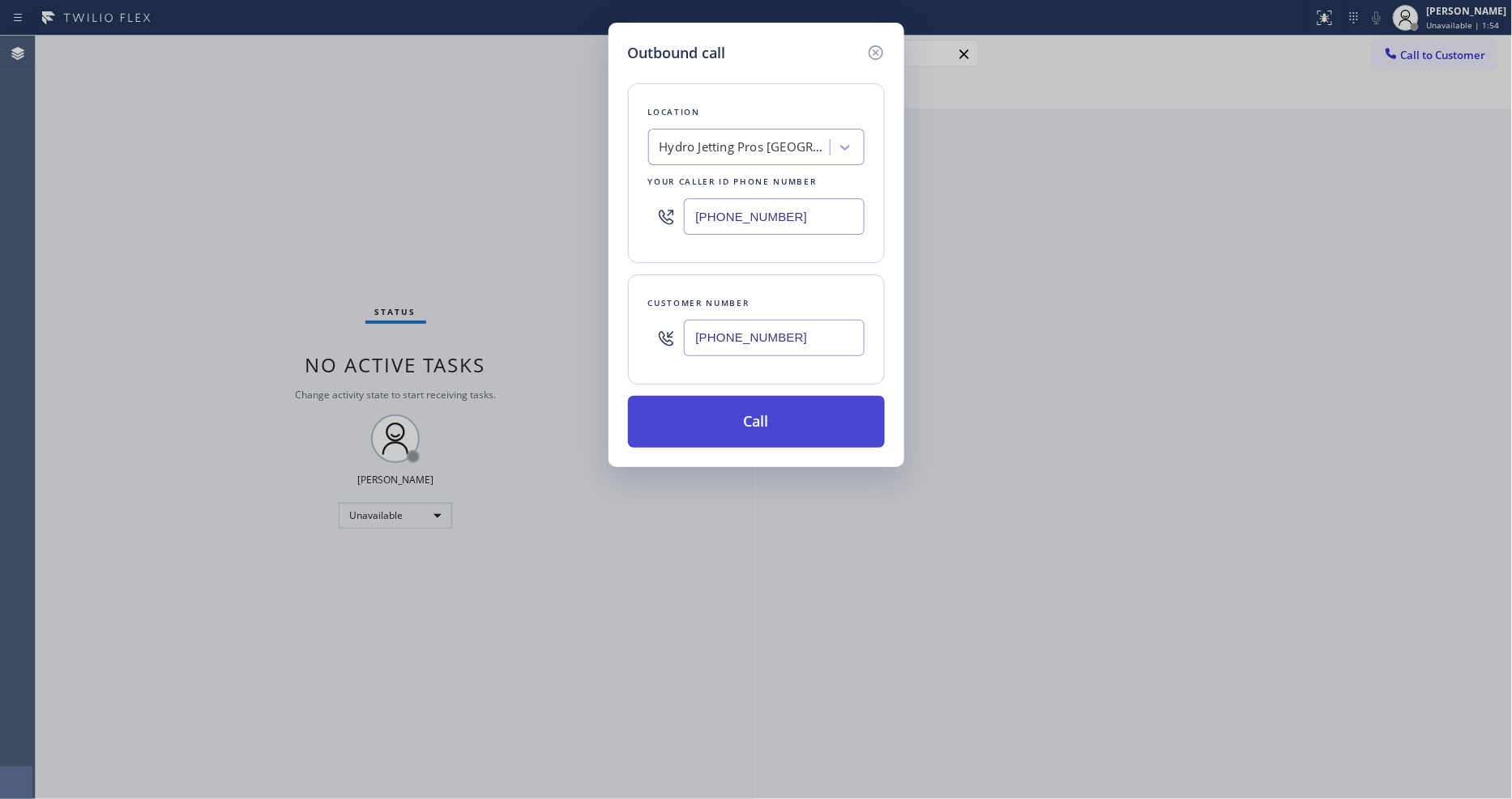
type input "[PHONE_NUMBER]"
click at [742, 417] on button "Call" at bounding box center [756, 422] width 257 height 52
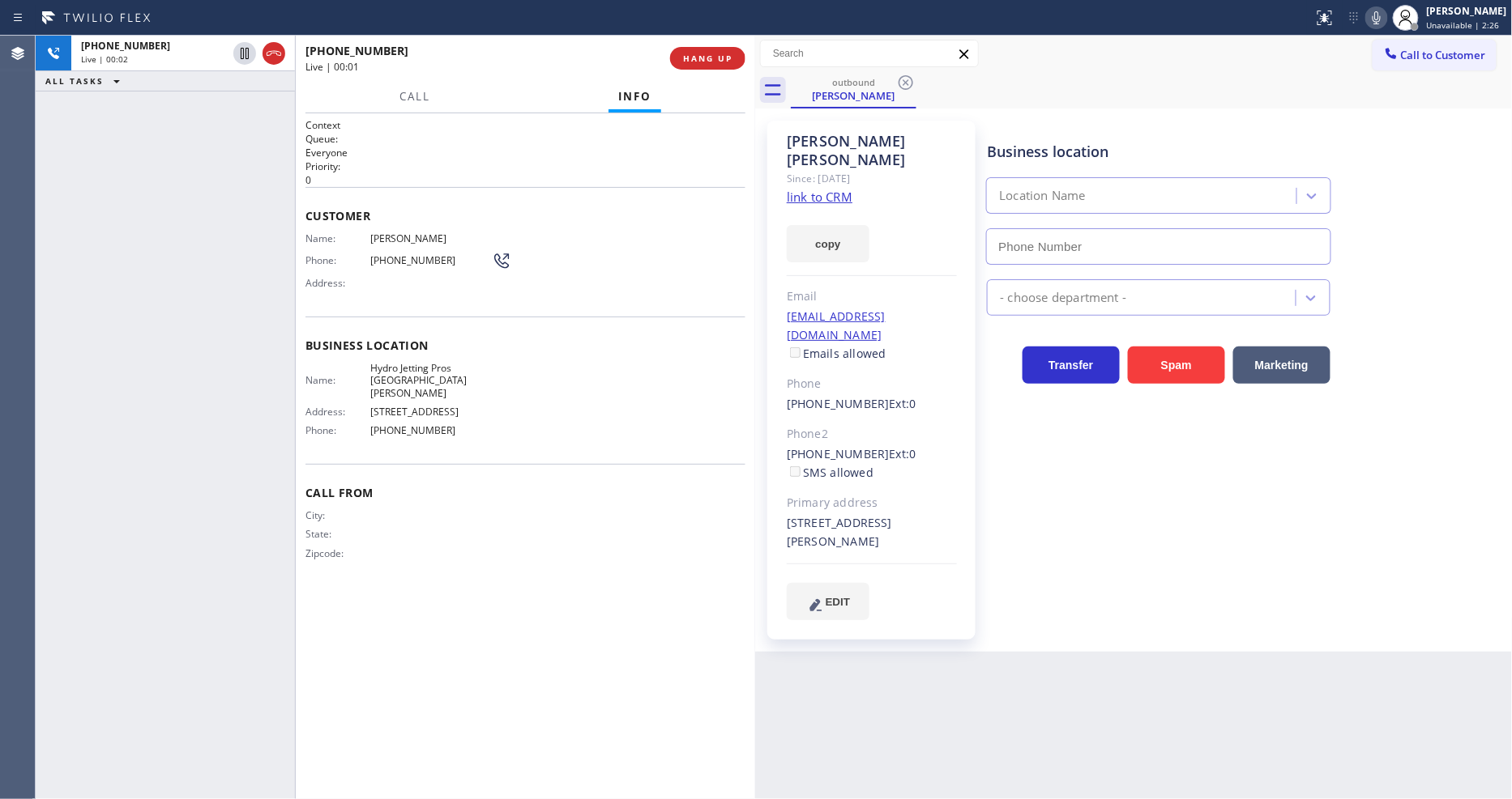
type input "[PHONE_NUMBER]"
click at [326, 53] on span "[PHONE_NUMBER]" at bounding box center [357, 51] width 103 height 15
drag, startPoint x: 278, startPoint y: 50, endPoint x: 635, endPoint y: 50, distance: 357.0
click at [276, 50] on icon at bounding box center [274, 53] width 19 height 19
click at [713, 56] on span "HANG UP" at bounding box center [708, 58] width 50 height 11
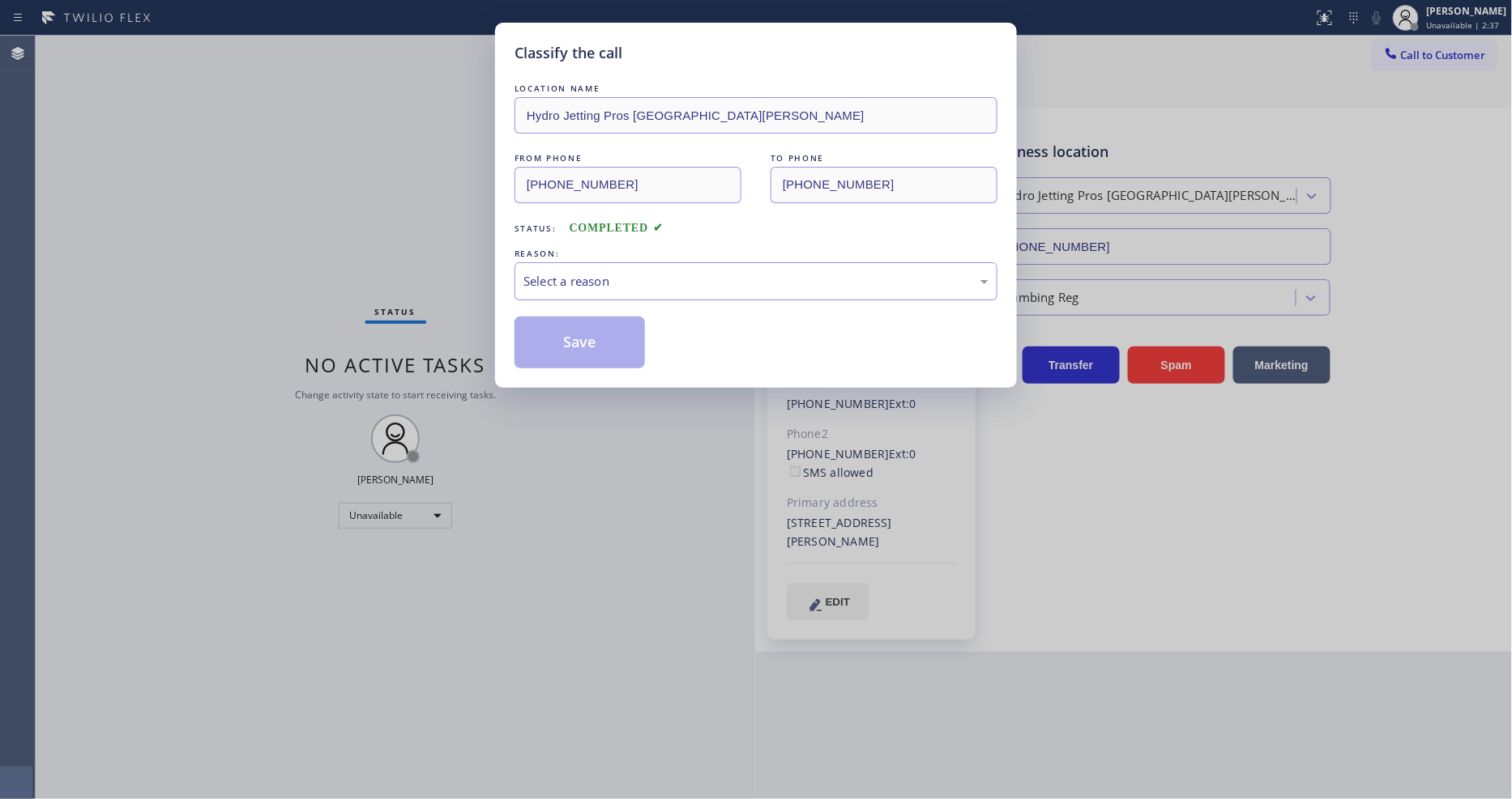
click at [560, 278] on div "Select a reason" at bounding box center [756, 282] width 465 height 19
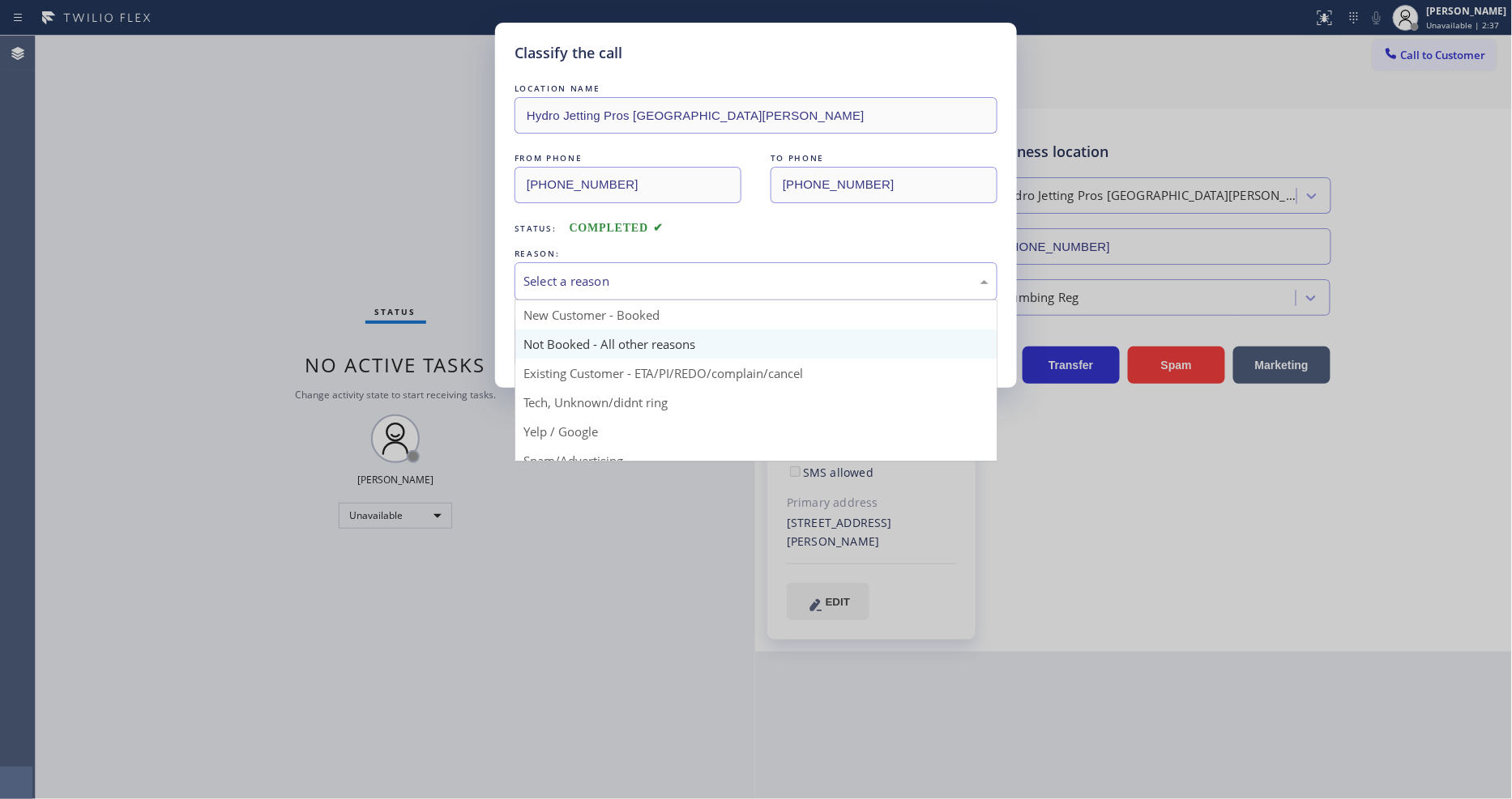
click at [539, 343] on button "Save" at bounding box center [580, 343] width 131 height 52
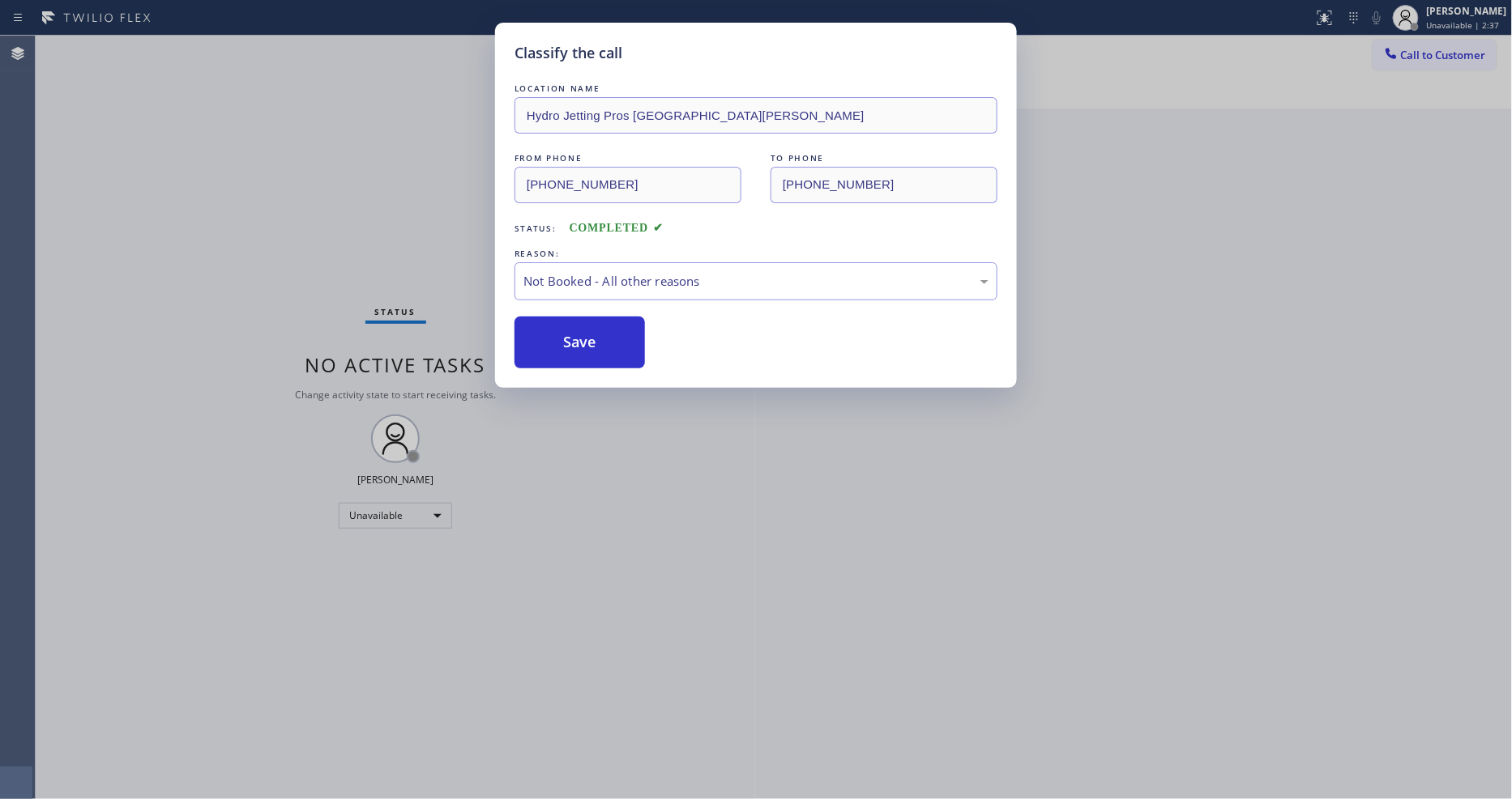
click at [539, 343] on button "Save" at bounding box center [580, 343] width 131 height 52
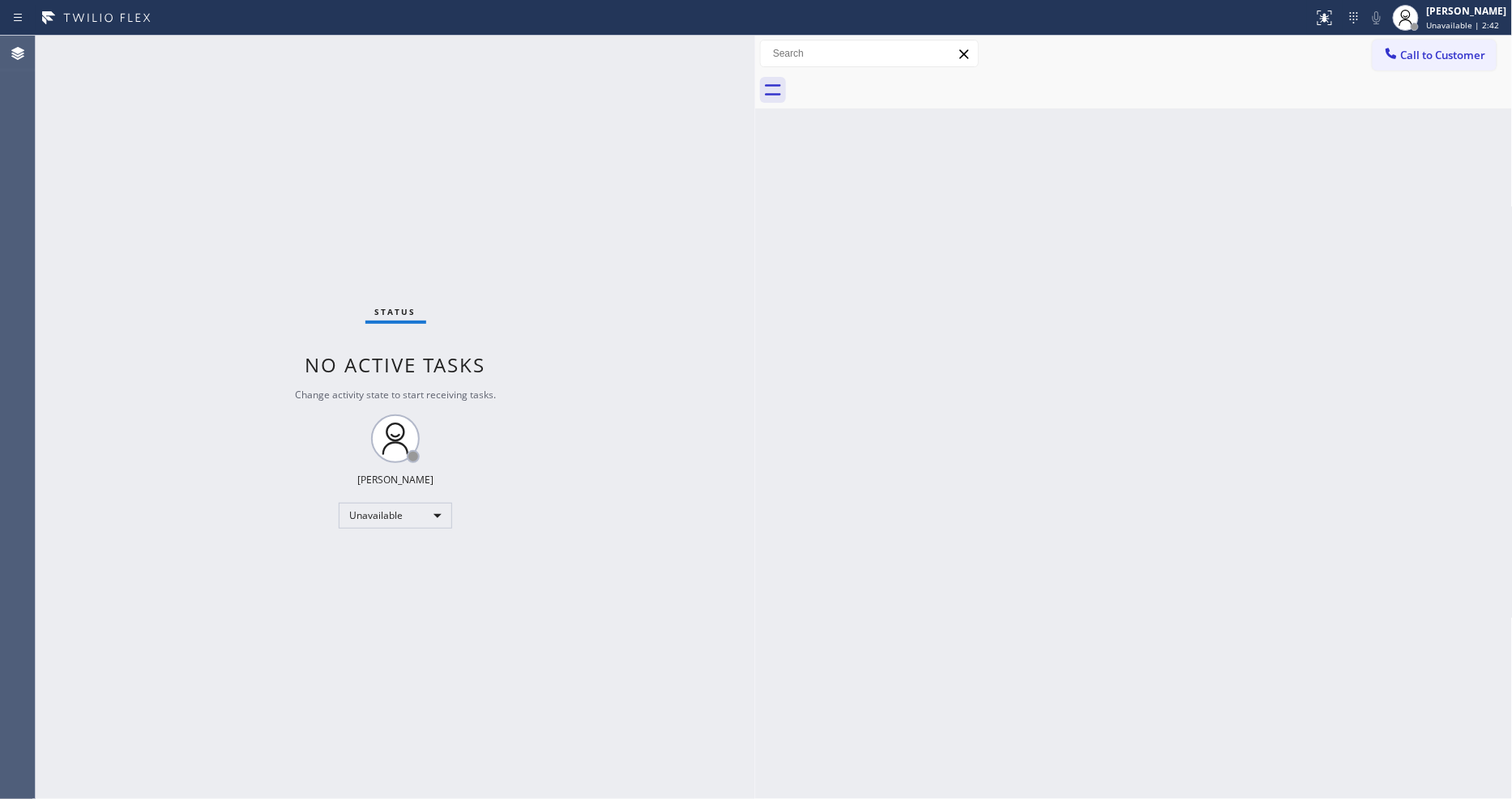
drag, startPoint x: 1415, startPoint y: 45, endPoint x: 1258, endPoint y: 73, distance: 159.5
click at [1415, 45] on button "Call to Customer" at bounding box center [1435, 55] width 124 height 31
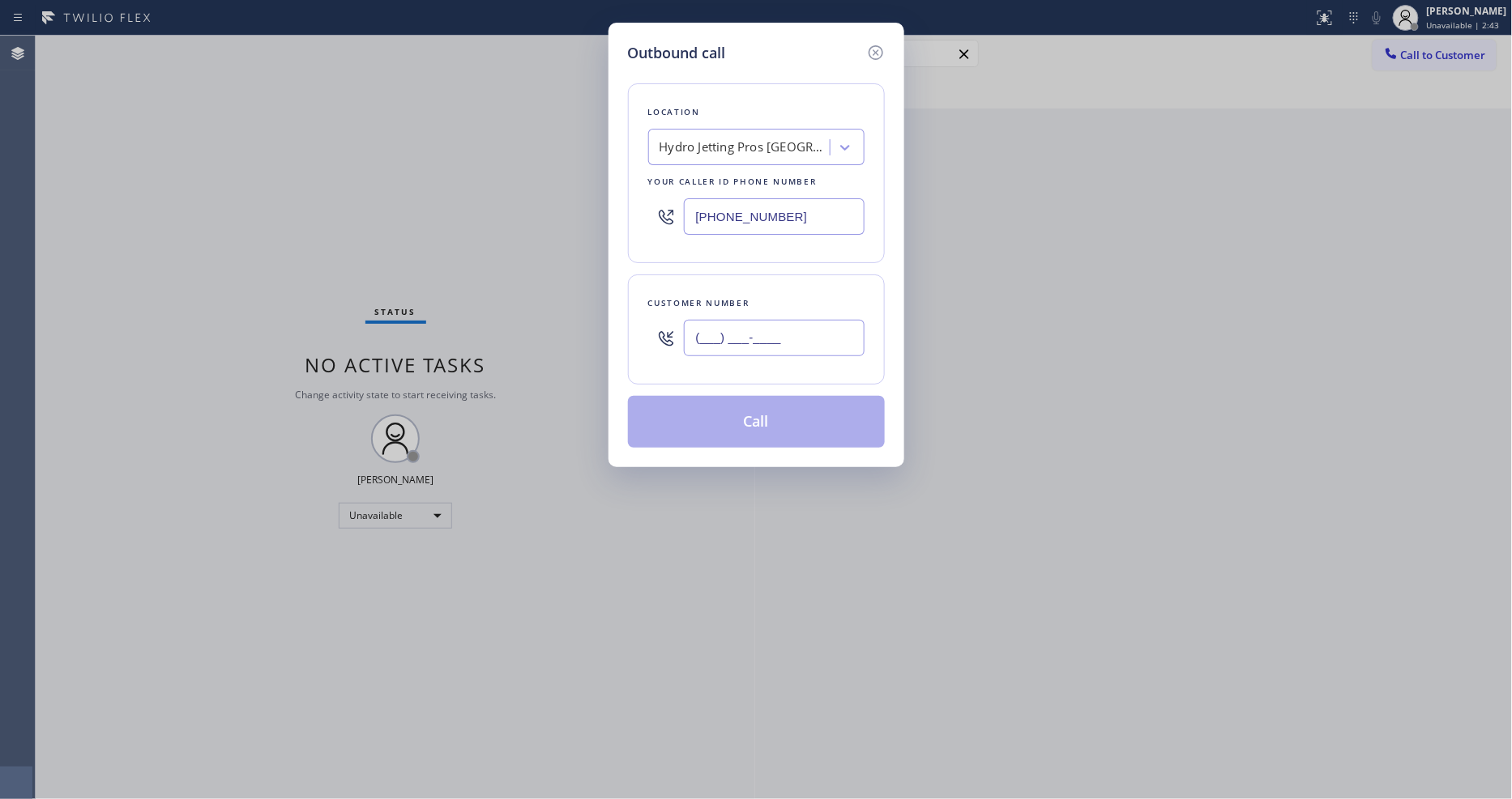
click at [756, 333] on input "(___) ___-____" at bounding box center [774, 338] width 181 height 36
paste input "310) 581-2996"
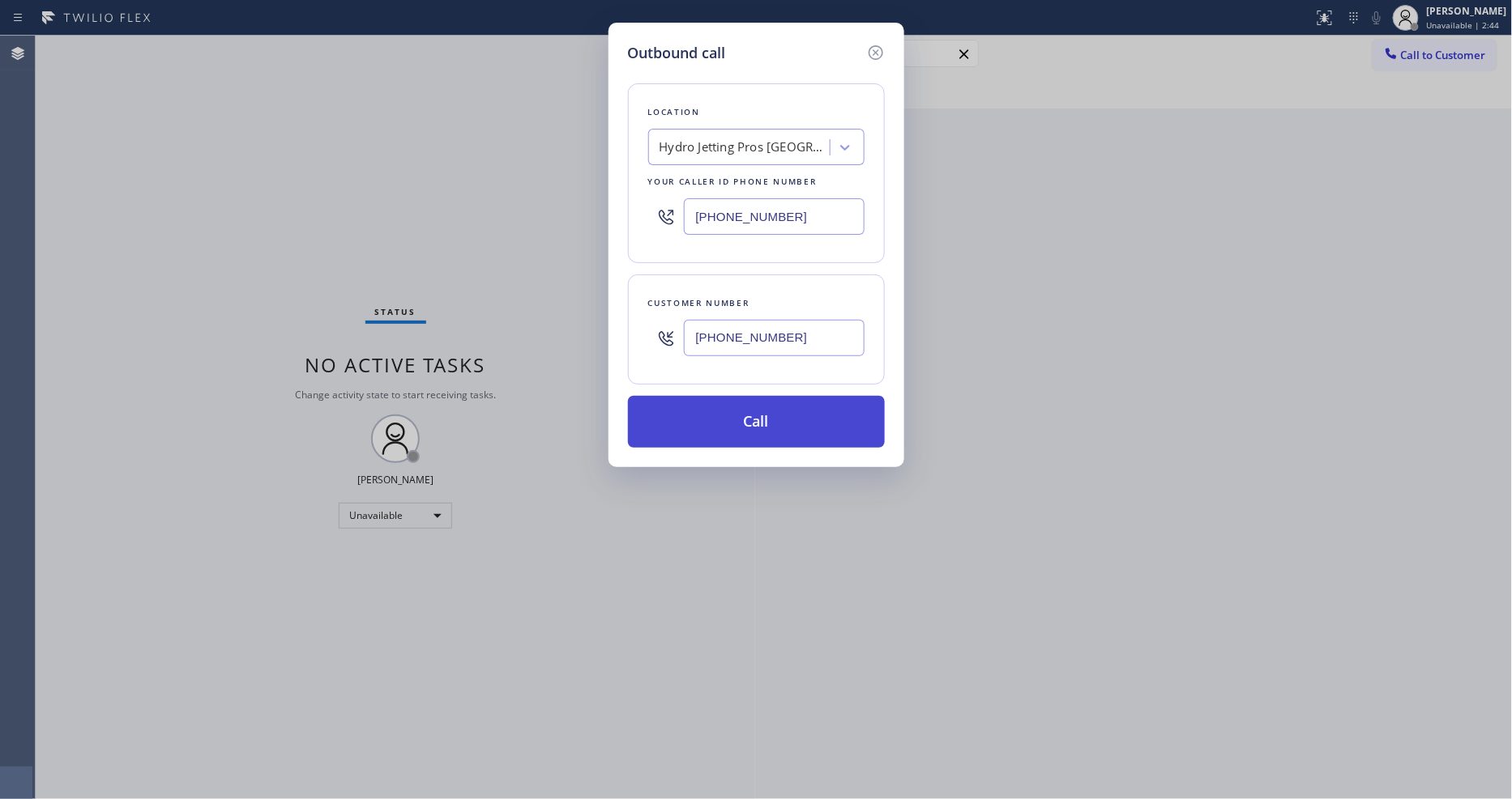
type input "[PHONE_NUMBER]"
click at [732, 405] on button "Call" at bounding box center [756, 422] width 257 height 52
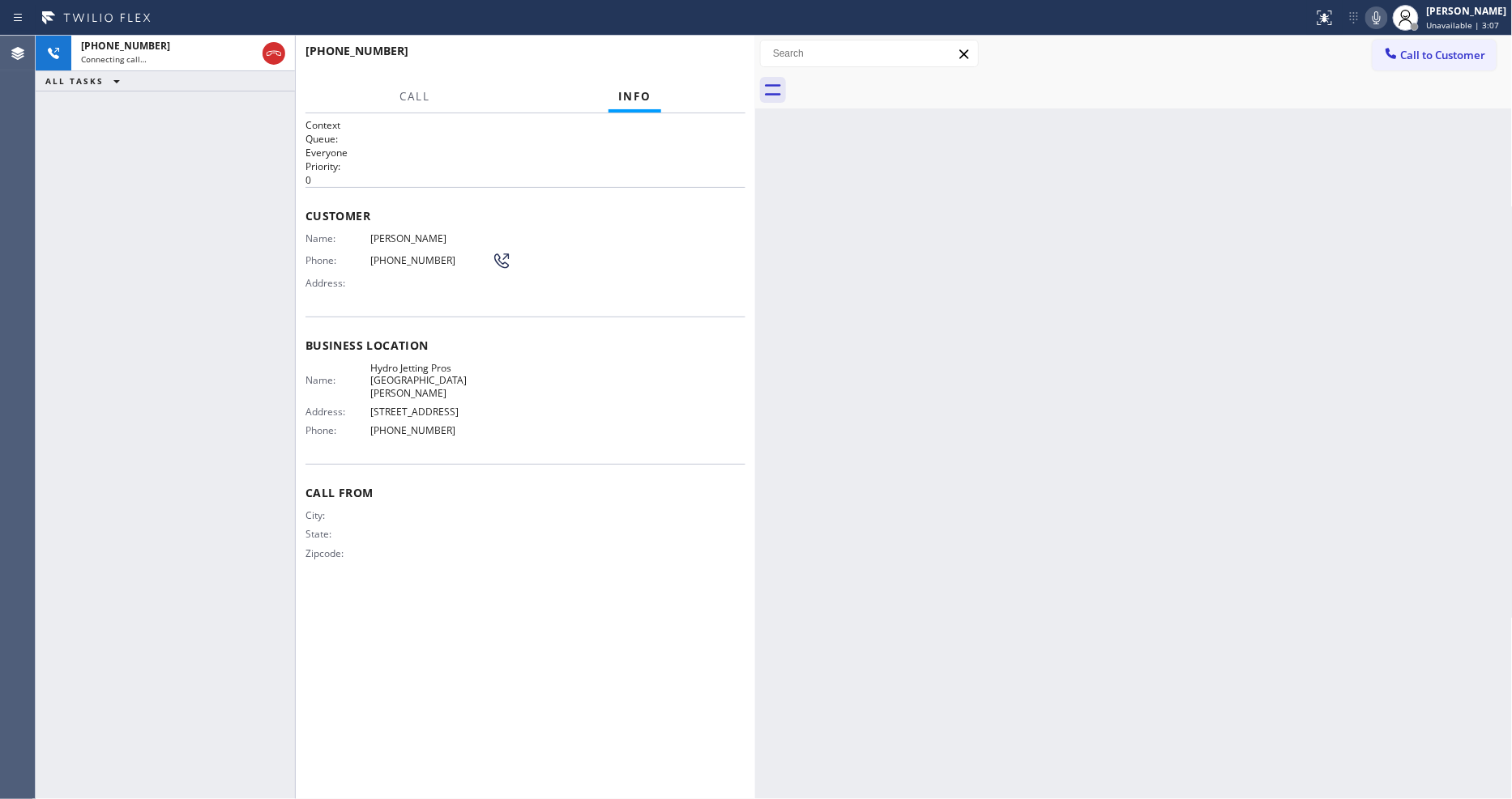
drag, startPoint x: 292, startPoint y: 489, endPoint x: 481, endPoint y: 773, distance: 341.1
click at [295, 489] on div at bounding box center [295, 417] width 1 height 764
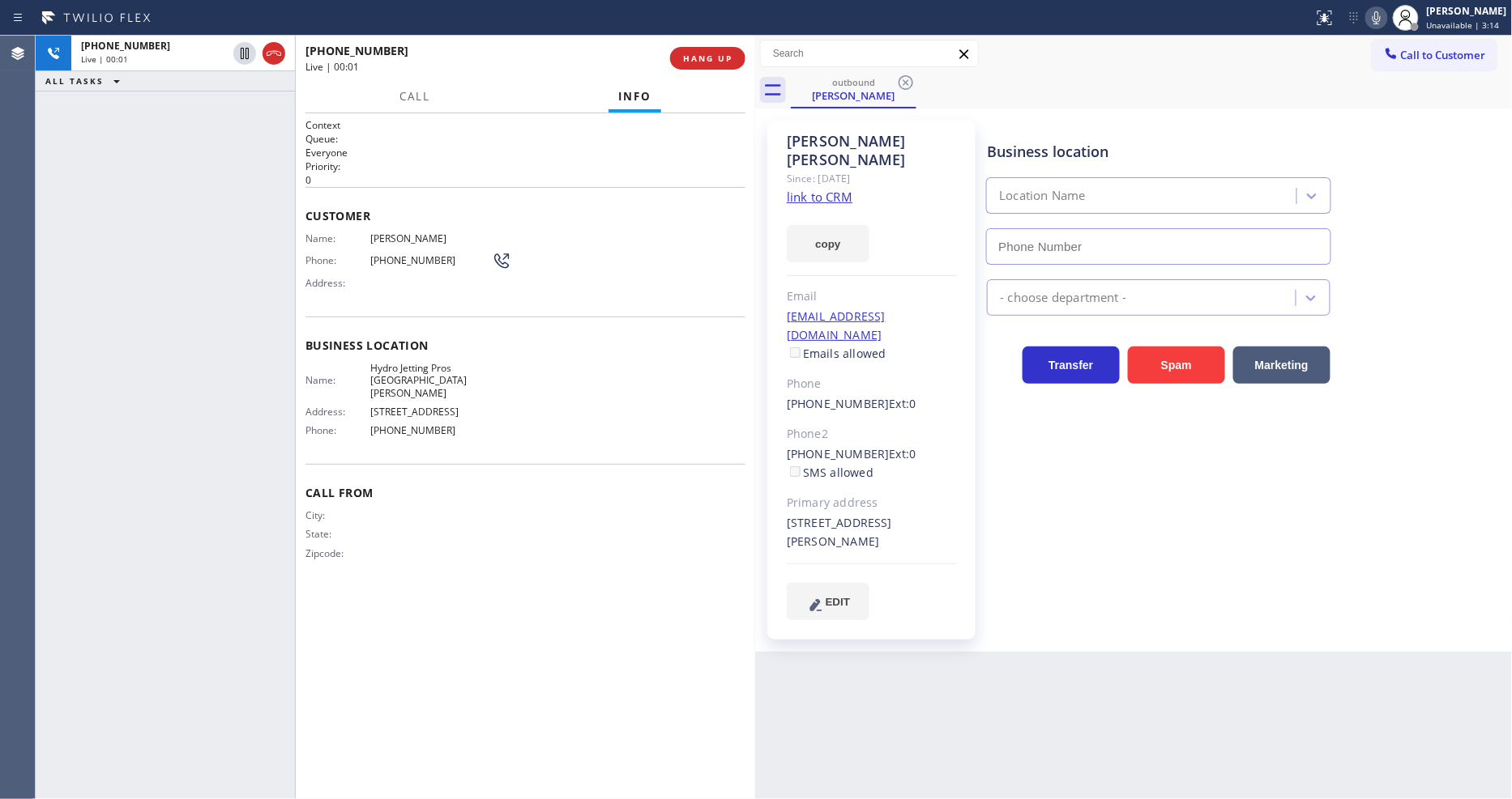
type input "[PHONE_NUMBER]"
drag, startPoint x: 1442, startPoint y: 20, endPoint x: 1379, endPoint y: 110, distance: 109.9
click at [1442, 20] on span "Unavailable | 3:16" at bounding box center [1463, 25] width 73 height 11
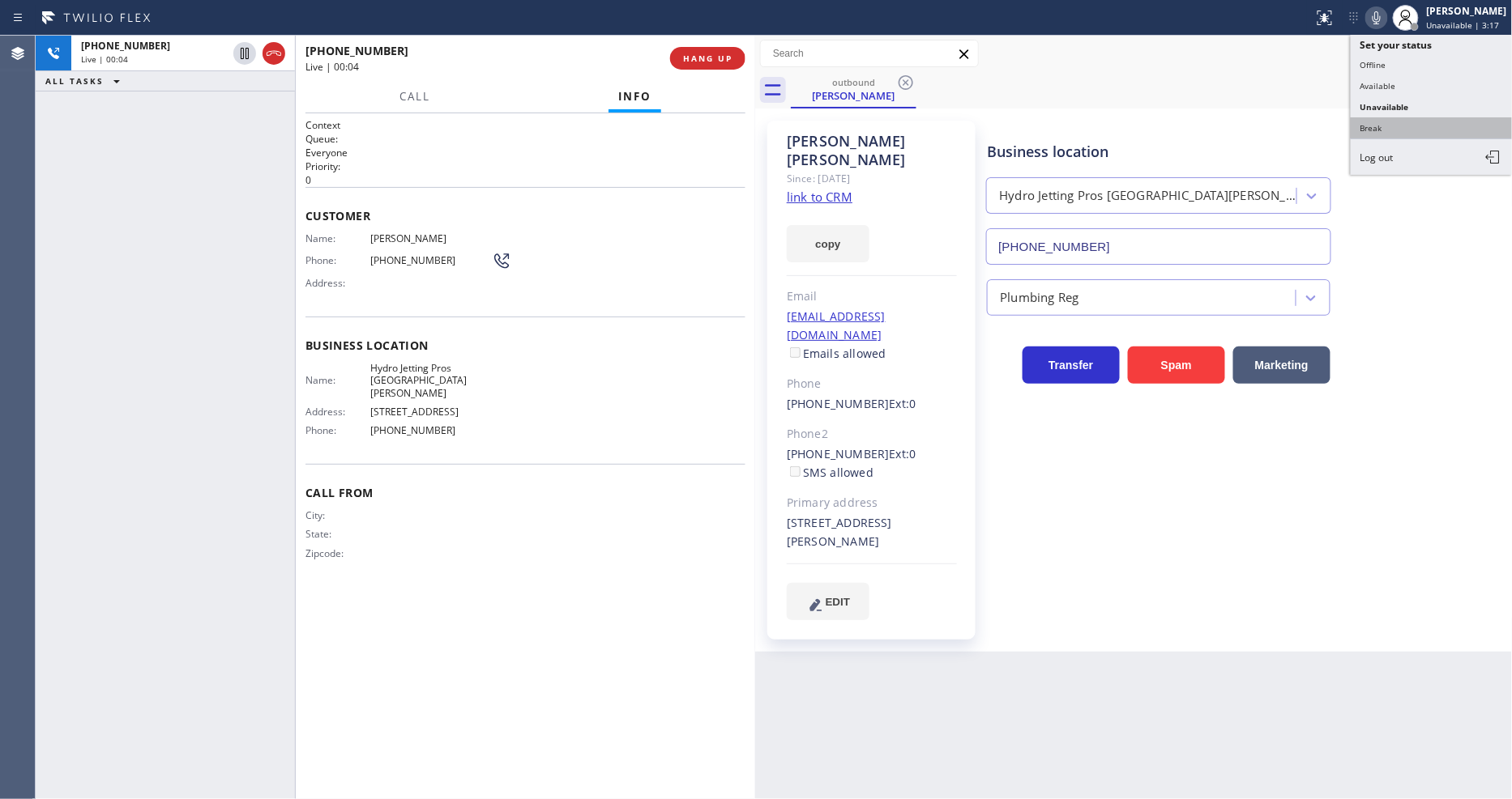
click at [1383, 122] on button "Break" at bounding box center [1432, 128] width 162 height 21
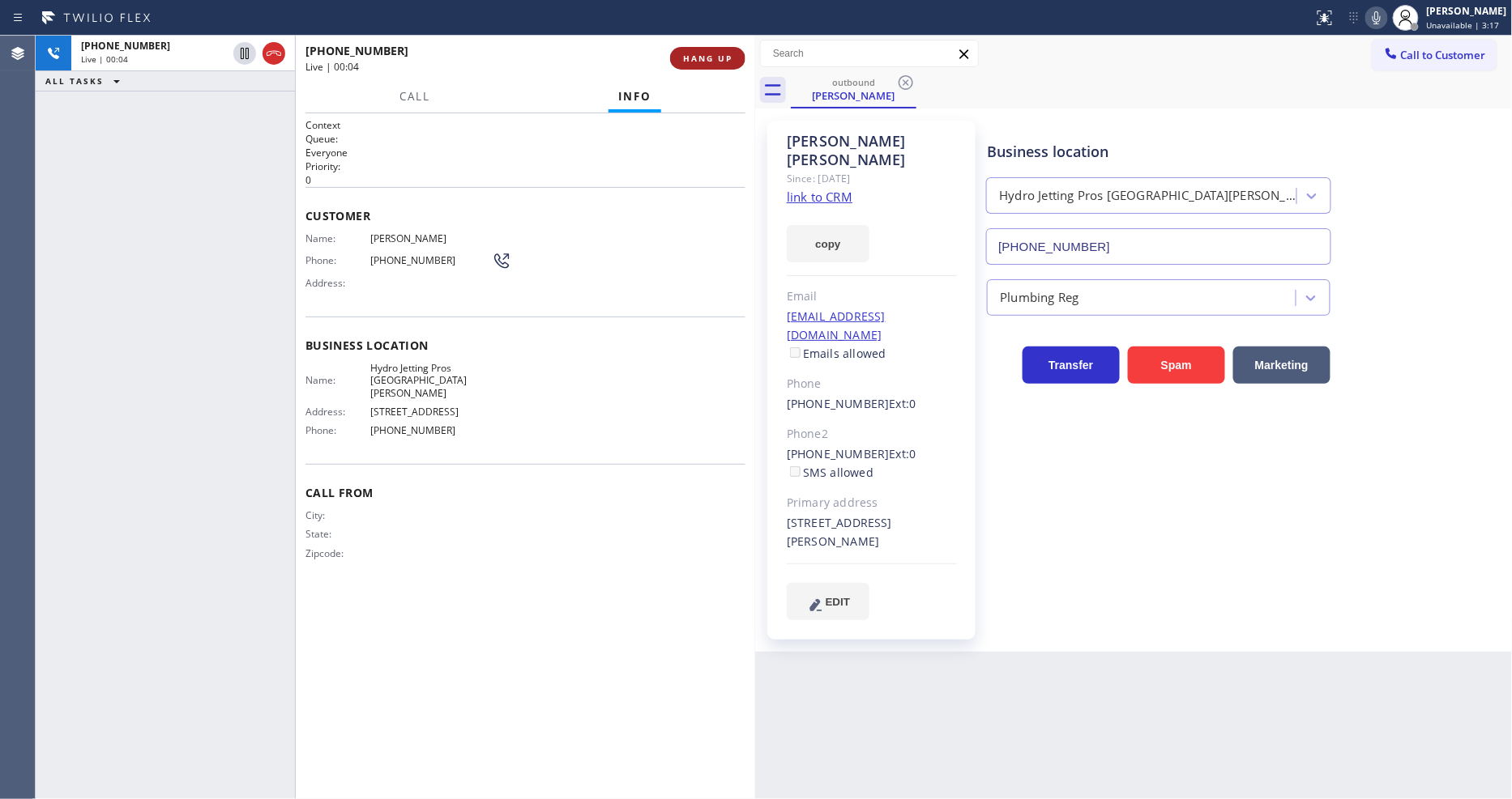
click at [692, 57] on span "HANG UP" at bounding box center [708, 58] width 50 height 11
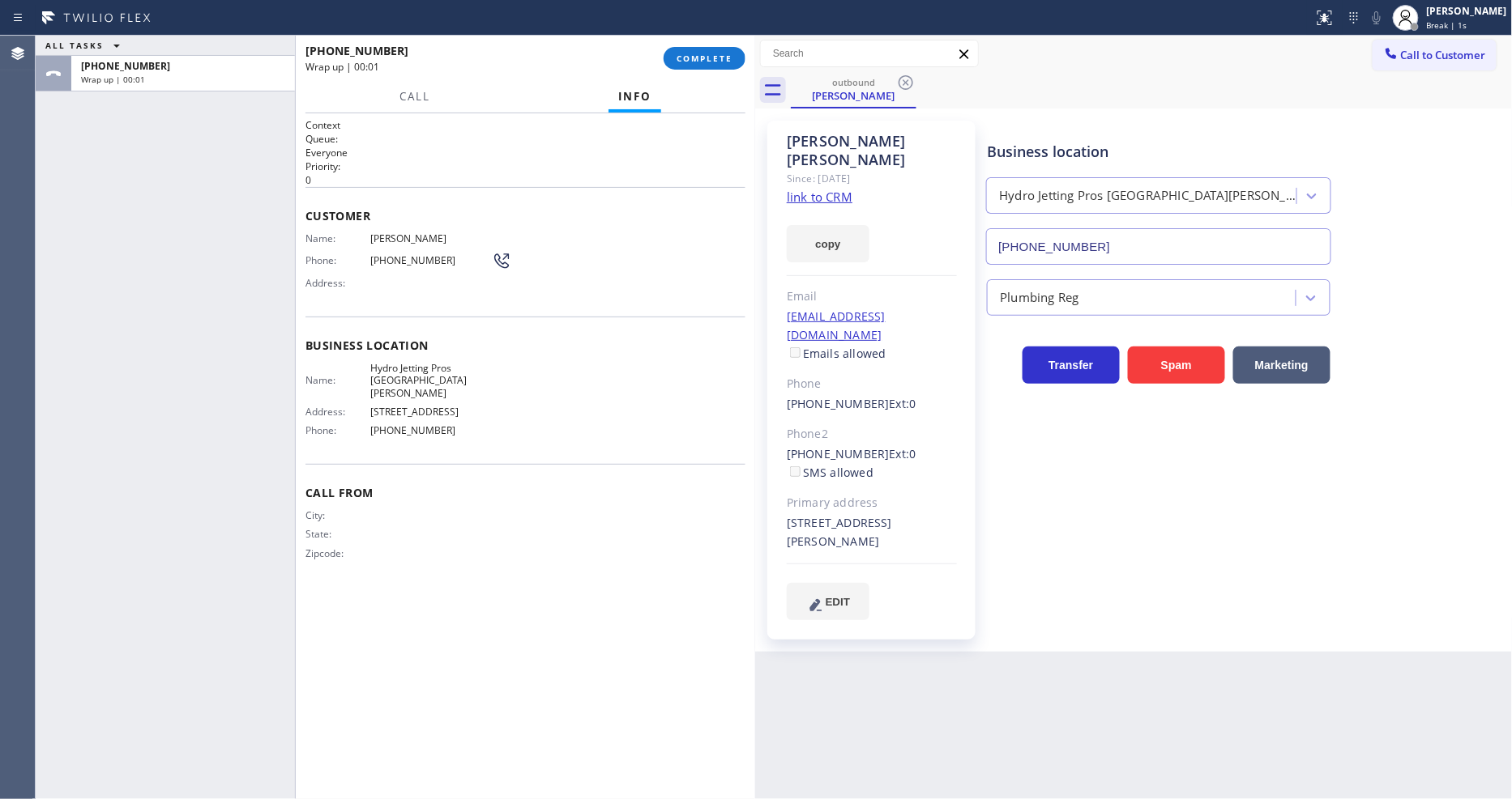
drag, startPoint x: 692, startPoint y: 52, endPoint x: 632, endPoint y: 741, distance: 691.6
click at [692, 51] on button "COMPLETE" at bounding box center [705, 58] width 82 height 23
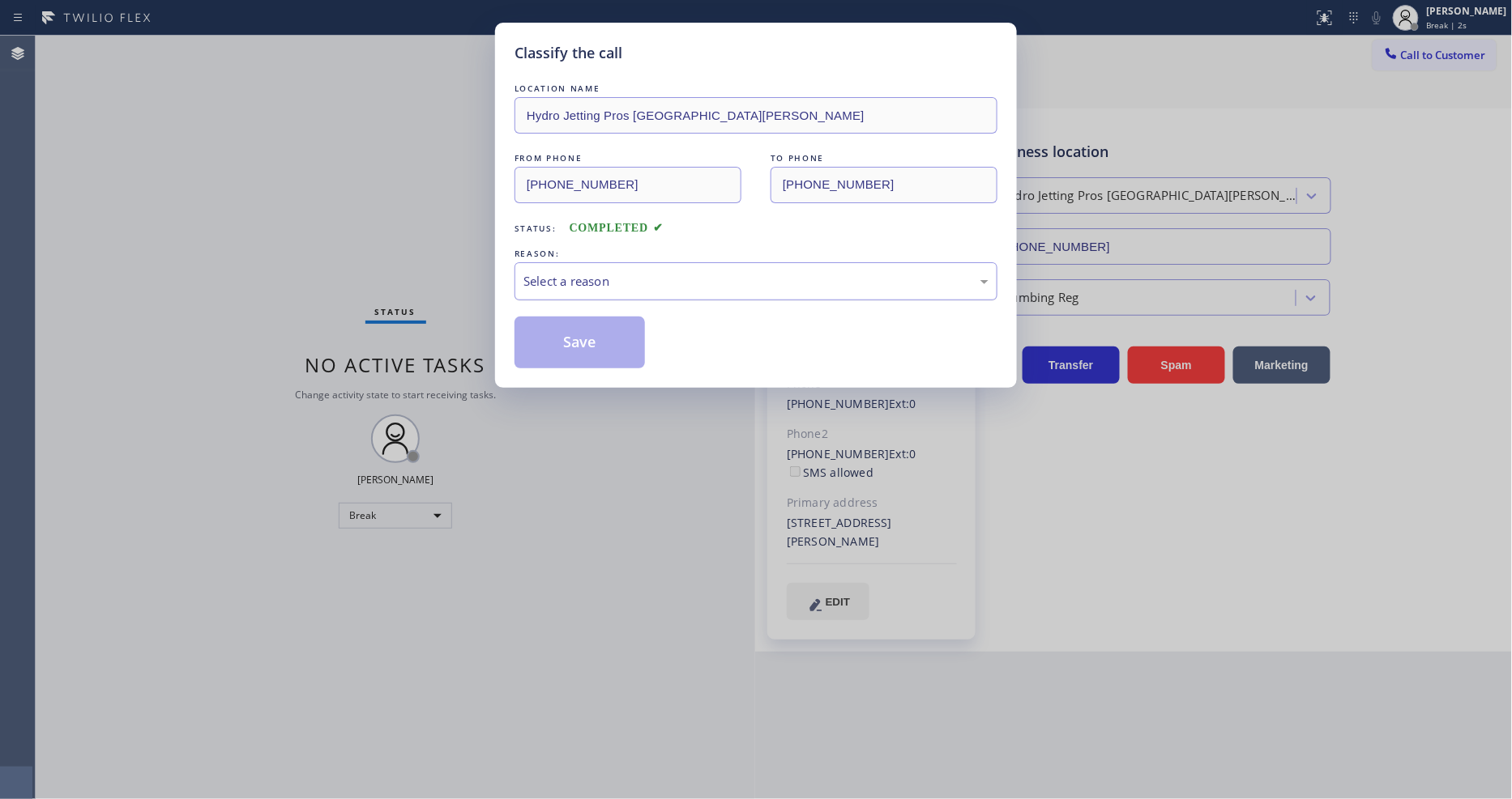
click at [641, 276] on div "Select a reason" at bounding box center [756, 282] width 465 height 19
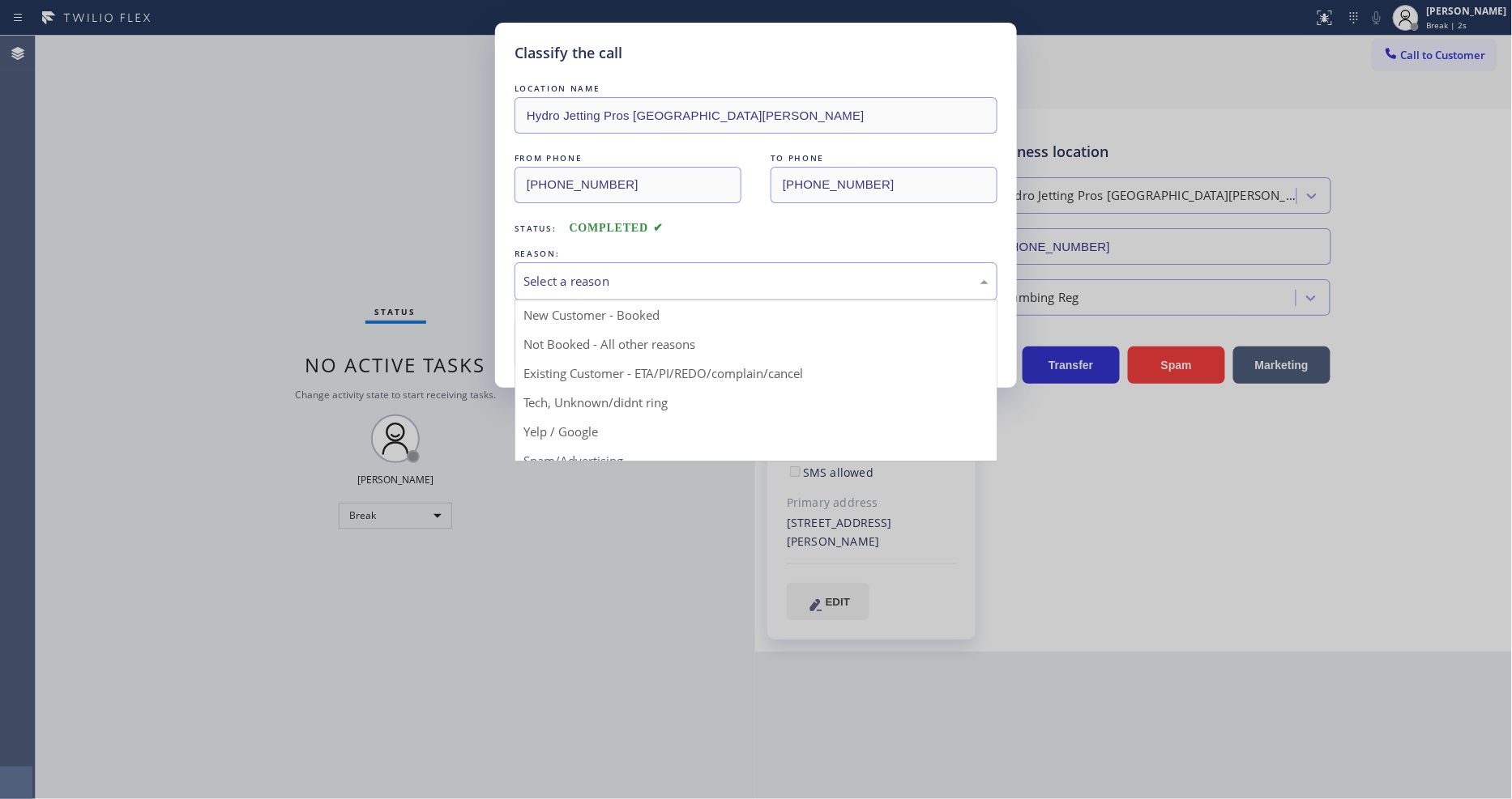
drag, startPoint x: 638, startPoint y: 284, endPoint x: 585, endPoint y: 358, distance: 91.0
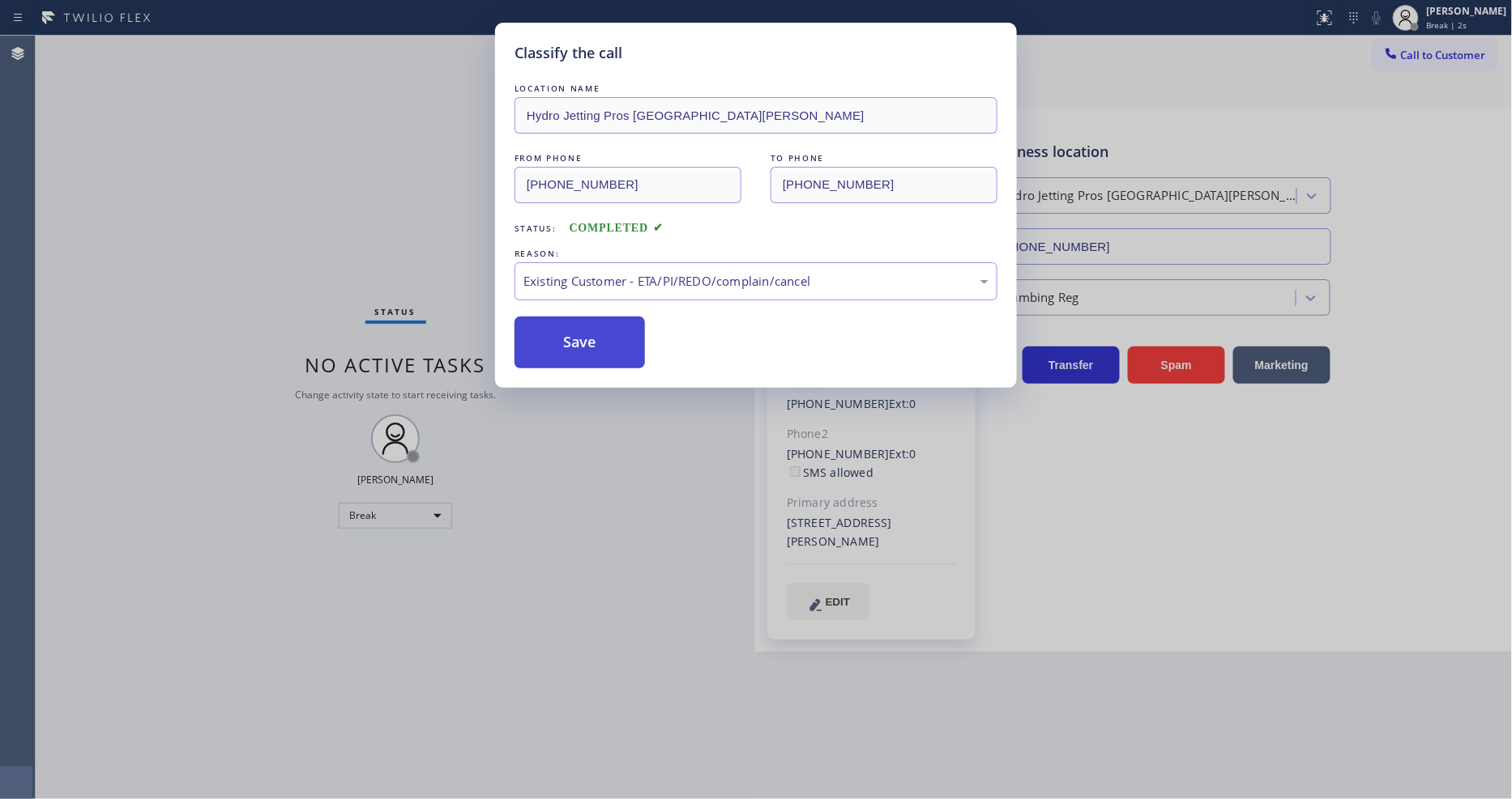
click at [586, 322] on button "Save" at bounding box center [580, 343] width 131 height 52
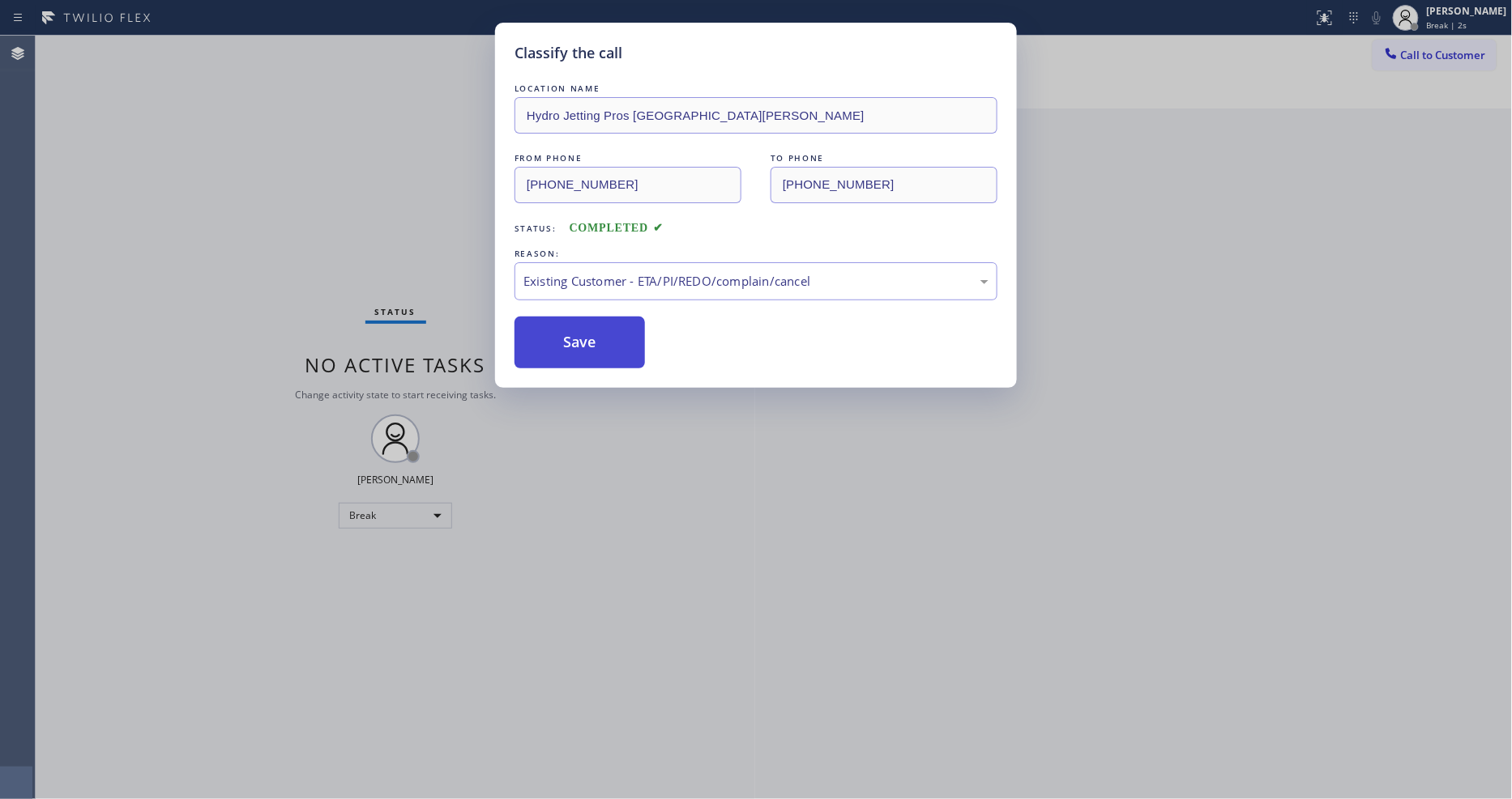
click at [586, 322] on button "Save" at bounding box center [580, 343] width 131 height 52
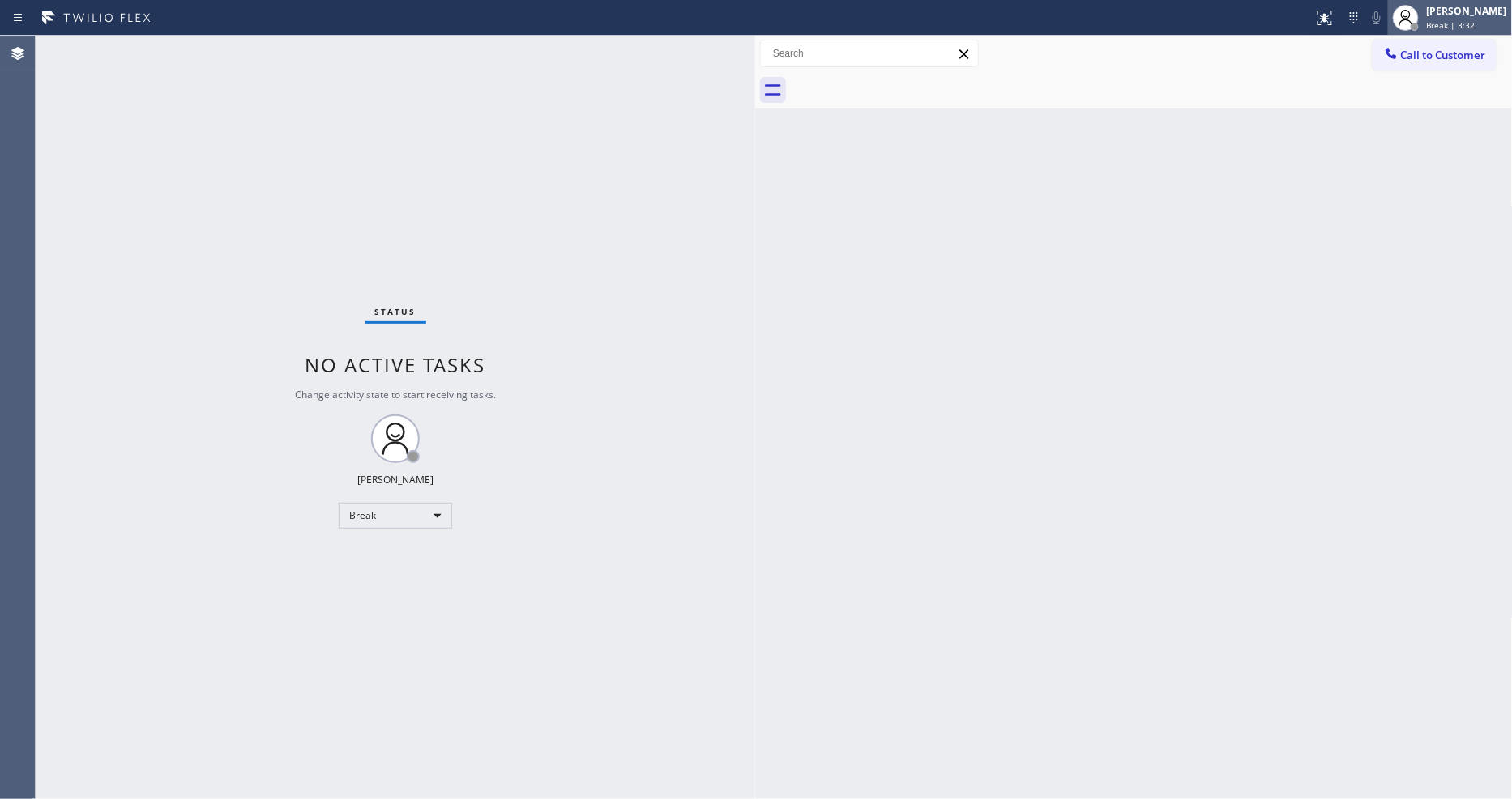
click at [1451, 20] on span "Break | 3:32" at bounding box center [1451, 25] width 49 height 11
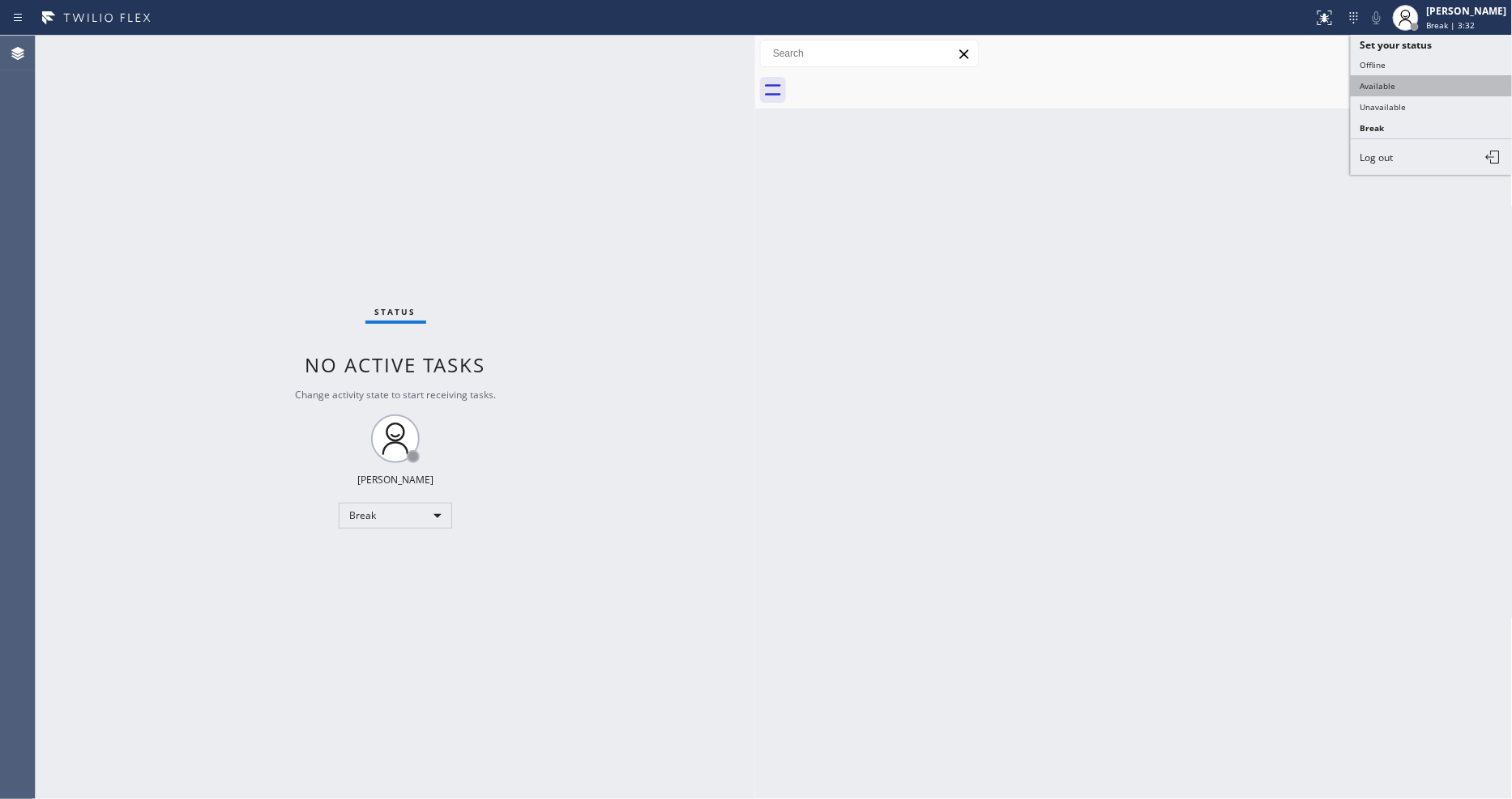
click at [1411, 82] on button "Available" at bounding box center [1432, 86] width 162 height 21
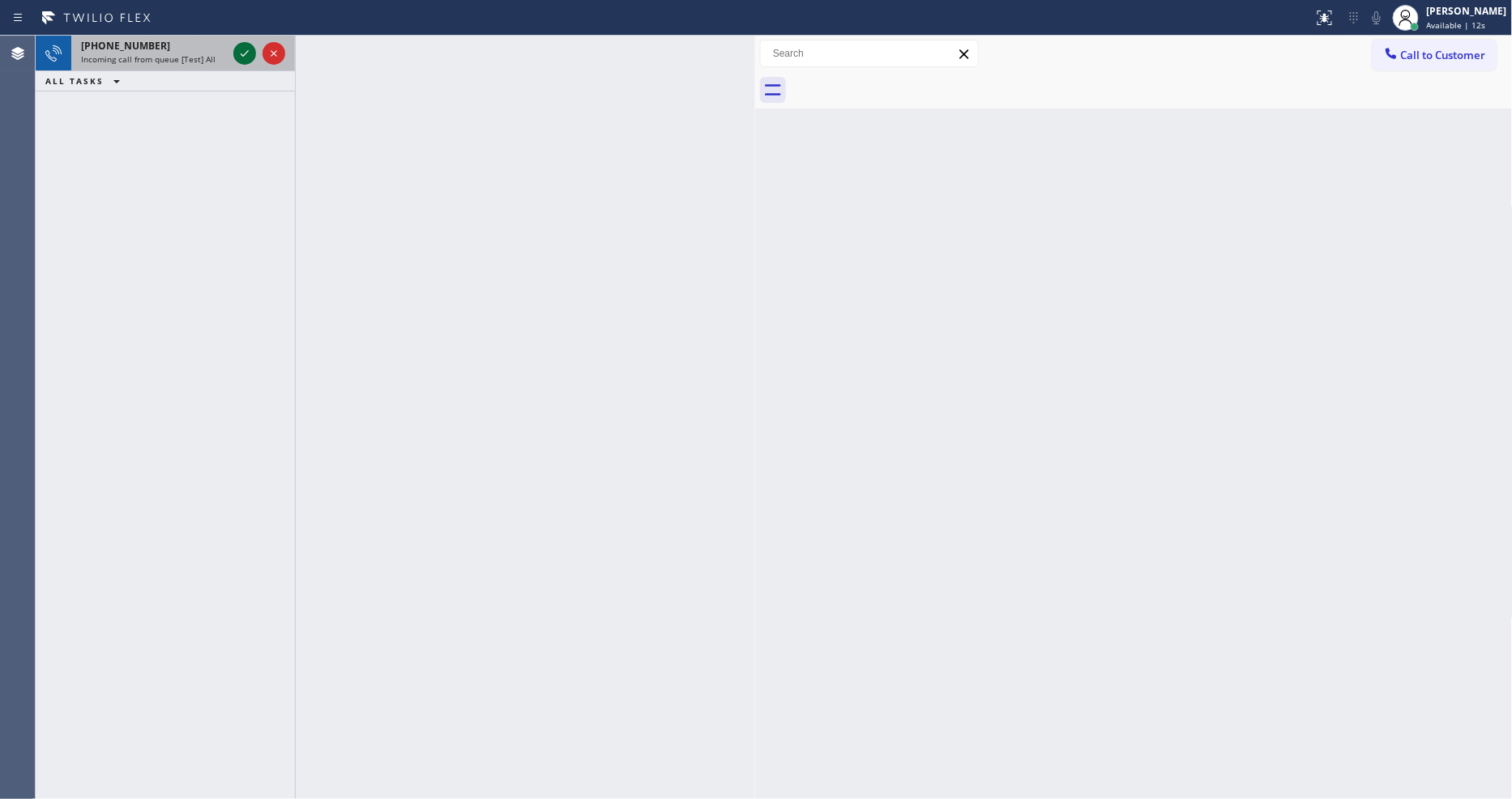
click at [245, 51] on icon at bounding box center [245, 53] width 19 height 19
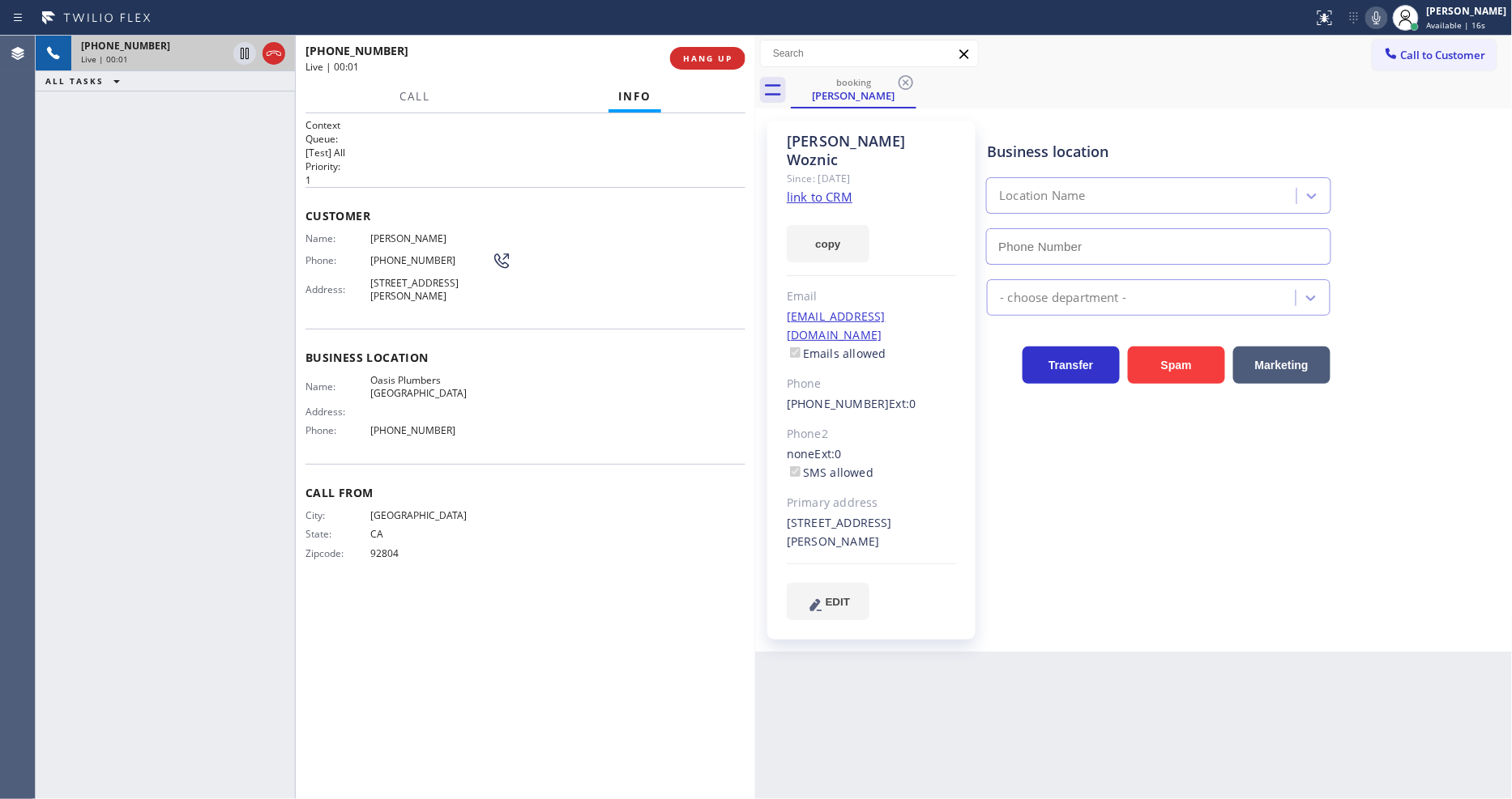
type input "[PHONE_NUMBER]"
click at [798, 189] on link "link to CRM" at bounding box center [820, 197] width 66 height 16
click at [414, 374] on span "Oasis Plumbers [GEOGRAPHIC_DATA]" at bounding box center [431, 387] width 121 height 25
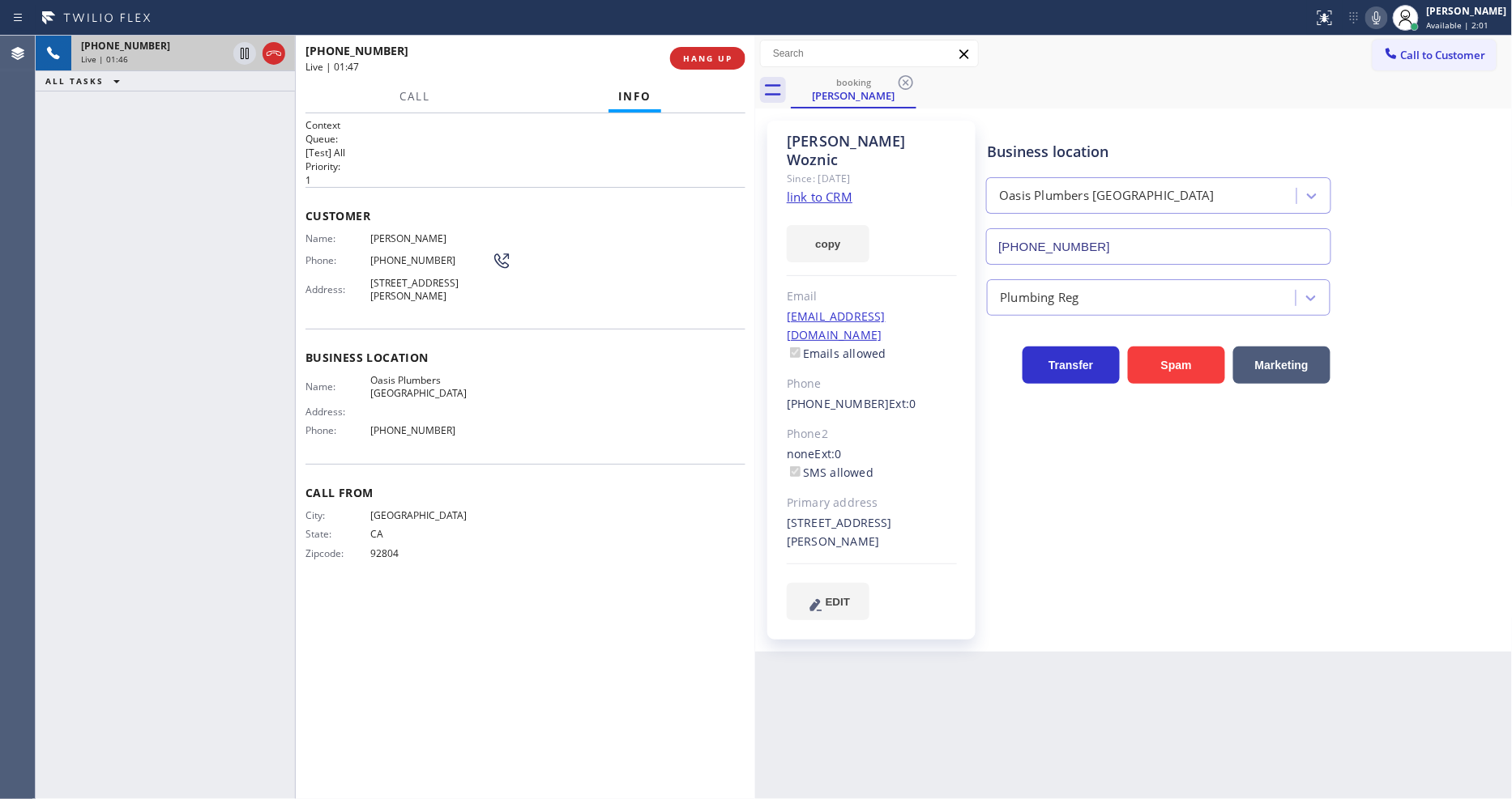
click at [229, 422] on div "[PHONE_NUMBER] Live | 01:46 ALL TASKS ALL TASKS ACTIVE TASKS TASKS IN WRAP UP" at bounding box center [164, 417] width 259 height 764
click at [504, 798] on html "Status report No issues detected If you experience an issue, please download th…" at bounding box center [756, 399] width 1512 height 799
click at [242, 53] on icon at bounding box center [245, 53] width 19 height 19
click at [1383, 16] on icon at bounding box center [1376, 17] width 19 height 19
click at [1098, 535] on div "Business location [GEOGRAPHIC_DATA] [PHONE_NUMBER] Plumbing Reg Transfer Spam M…" at bounding box center [1246, 370] width 524 height 491
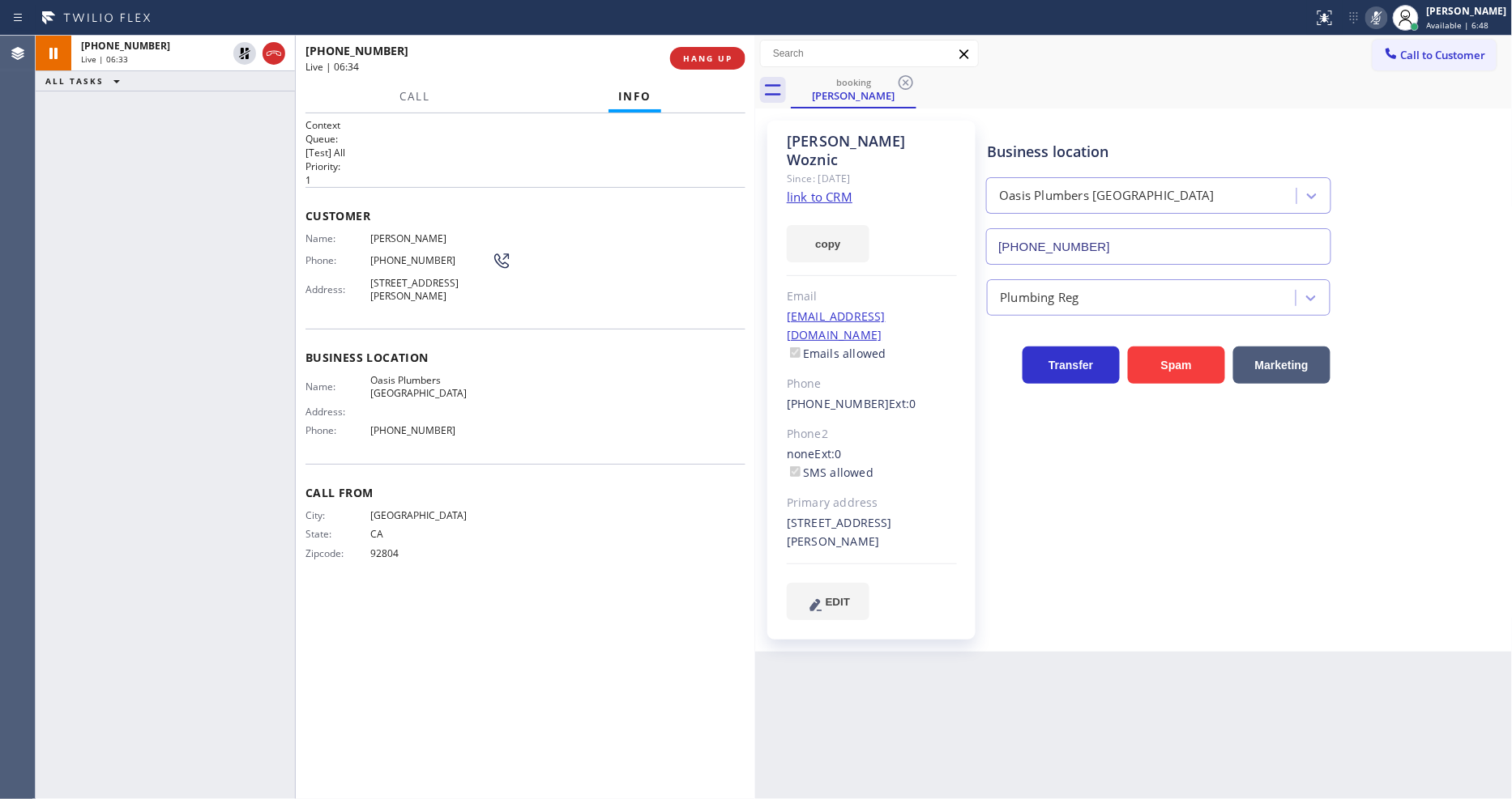
drag, startPoint x: 1033, startPoint y: 581, endPoint x: 722, endPoint y: 745, distance: 351.6
click at [1029, 578] on div "Business location [GEOGRAPHIC_DATA] [PHONE_NUMBER] Plumbing Reg Transfer Spam M…" at bounding box center [1246, 387] width 524 height 523
click at [243, 51] on icon at bounding box center [245, 53] width 11 height 11
click at [1386, 14] on icon at bounding box center [1376, 17] width 19 height 19
click at [1383, 19] on icon at bounding box center [1376, 17] width 19 height 19
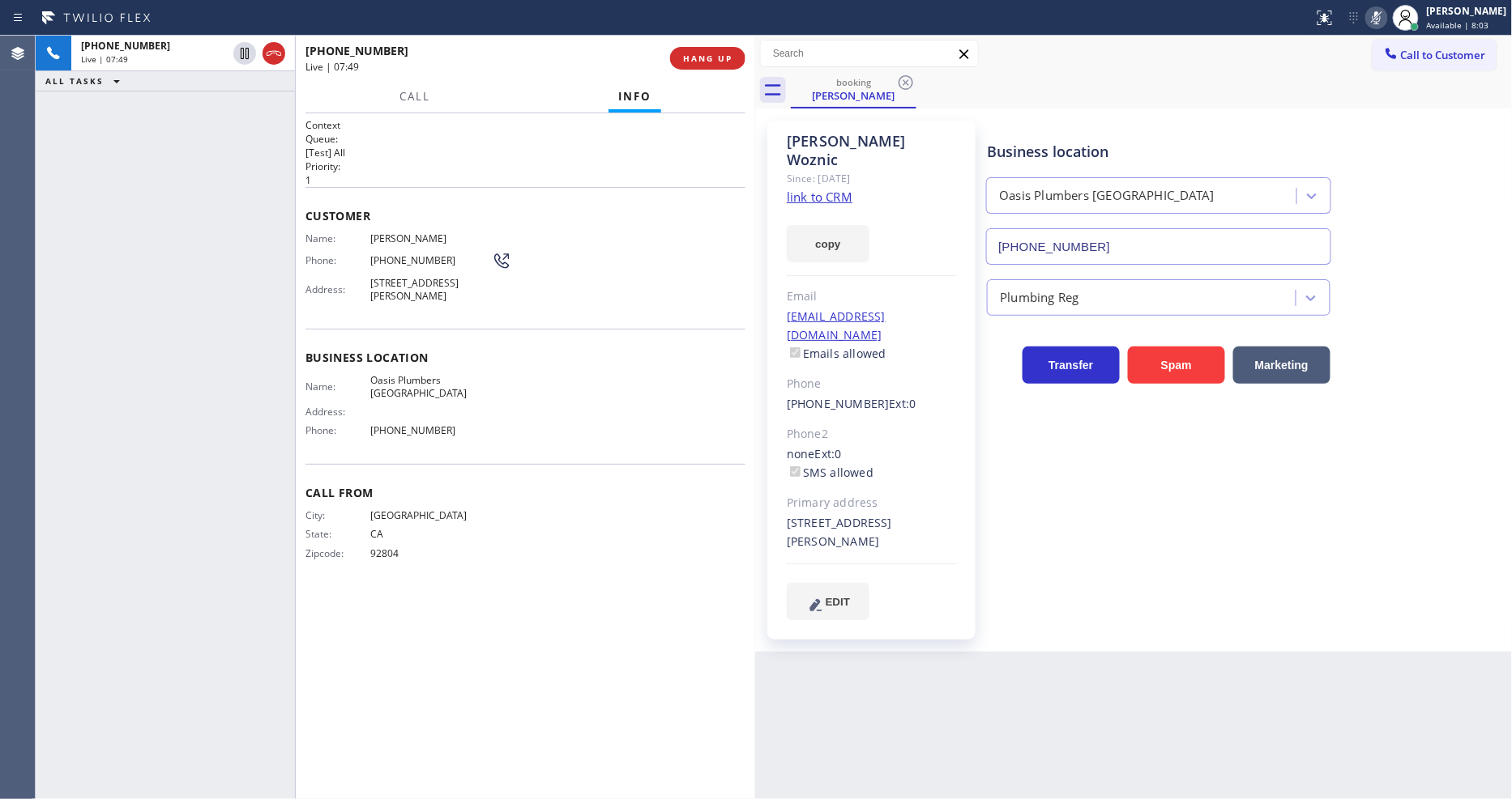
click at [1384, 19] on icon at bounding box center [1376, 17] width 19 height 19
drag, startPoint x: 1040, startPoint y: 559, endPoint x: 1033, endPoint y: 764, distance: 205.1
click at [1039, 557] on div "Business location [GEOGRAPHIC_DATA] [PHONE_NUMBER] Plumbing Reg Transfer Spam M…" at bounding box center [1246, 370] width 524 height 491
click at [403, 232] on span "[PERSON_NAME]" at bounding box center [431, 238] width 121 height 12
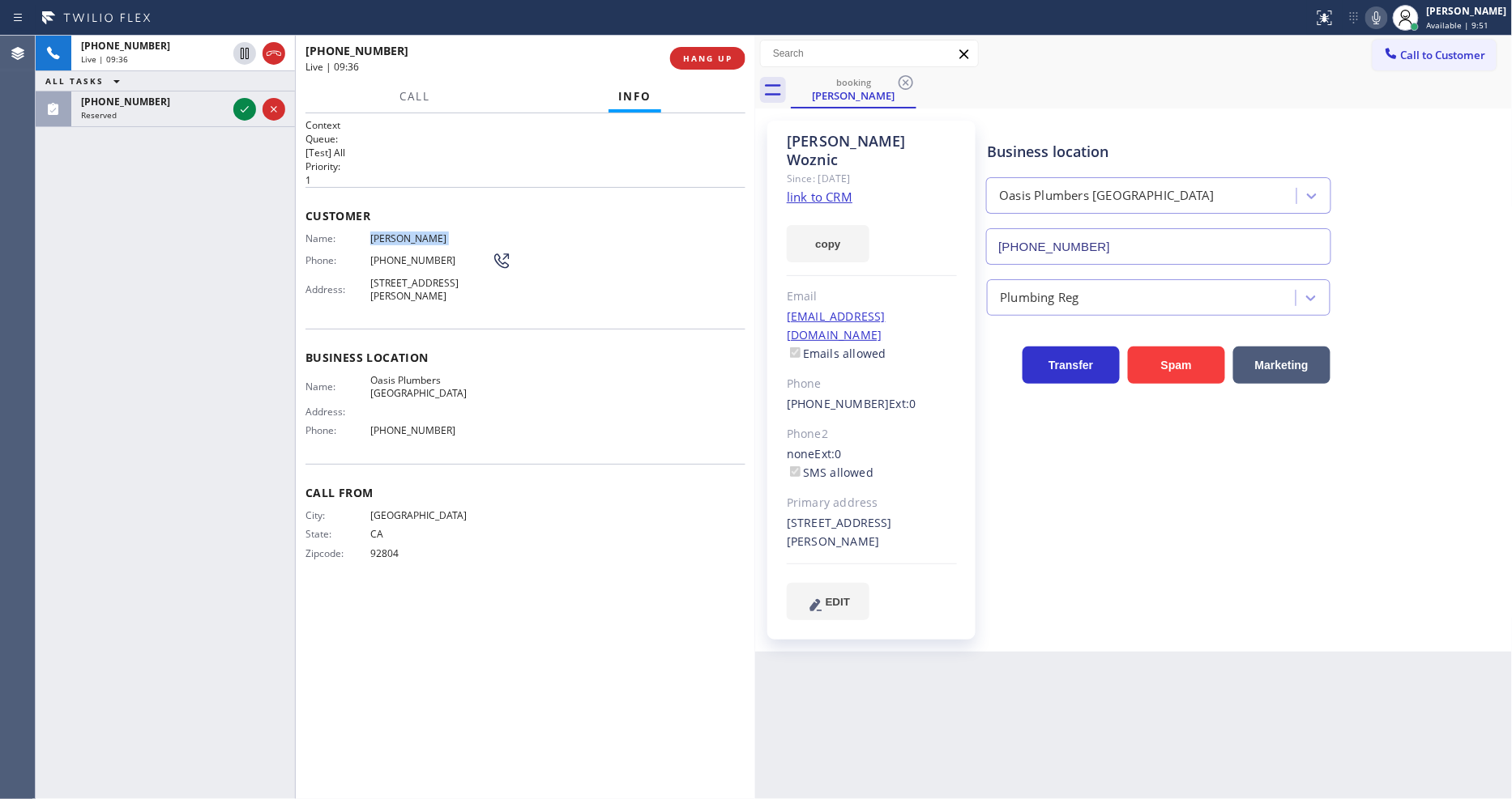
click at [403, 232] on span "[PERSON_NAME]" at bounding box center [431, 238] width 121 height 12
click at [384, 254] on span "[PHONE_NUMBER]" at bounding box center [431, 260] width 121 height 12
click at [384, 256] on span "[PHONE_NUMBER]" at bounding box center [431, 260] width 121 height 12
click at [427, 593] on div "Context Queue: [Test] All Priority: 1 Customer Name: [PERSON_NAME] Phone: [PHON…" at bounding box center [525, 456] width 440 height 676
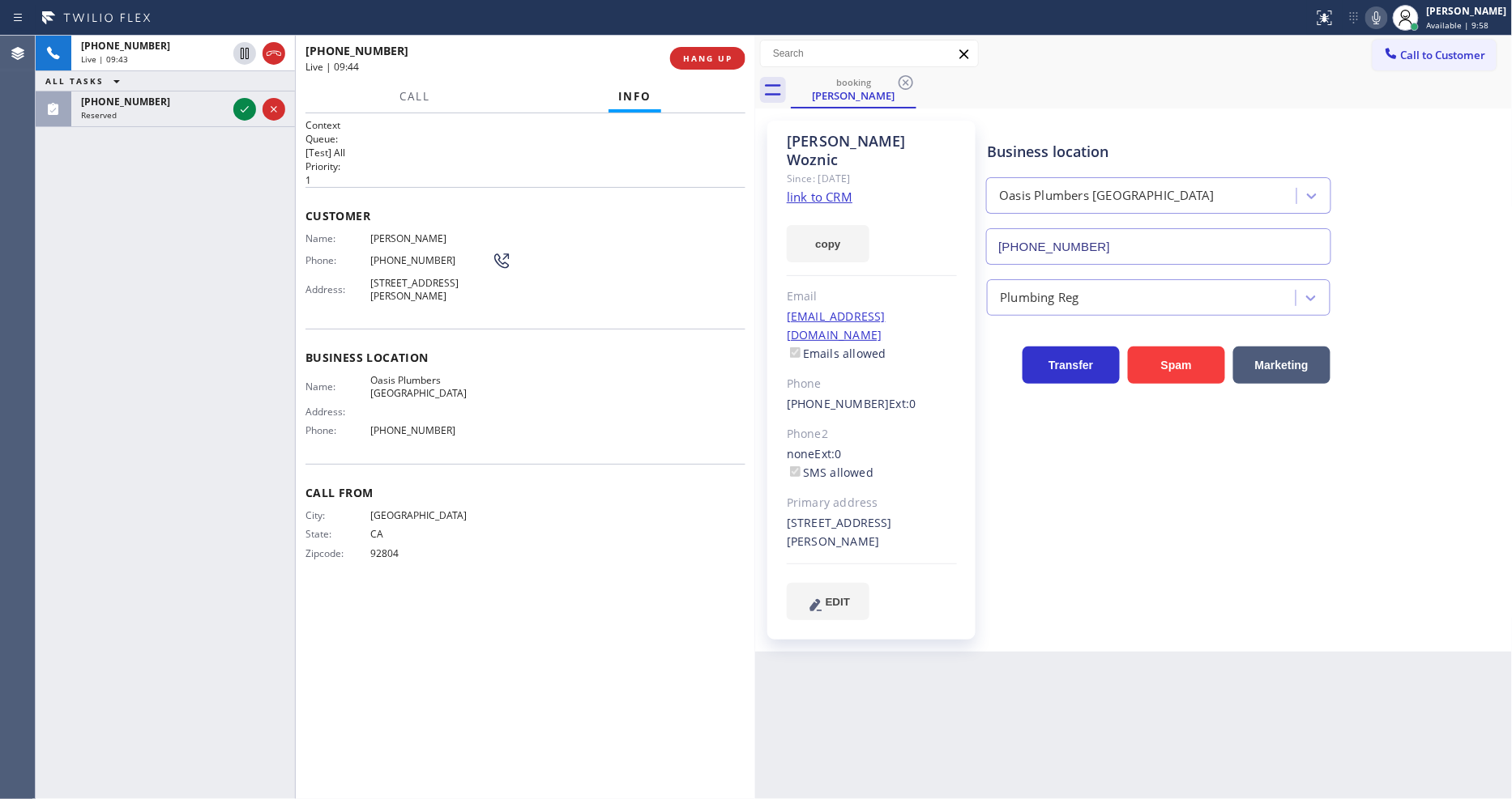
click at [945, 307] on div "[EMAIL_ADDRESS][DOMAIN_NAME] Emails allowed" at bounding box center [872, 335] width 170 height 56
click at [944, 307] on div "[EMAIL_ADDRESS][DOMAIN_NAME] Emails allowed" at bounding box center [872, 335] width 170 height 56
drag, startPoint x: 238, startPoint y: 110, endPoint x: 287, endPoint y: 298, distance: 194.3
click at [238, 110] on icon at bounding box center [245, 109] width 19 height 19
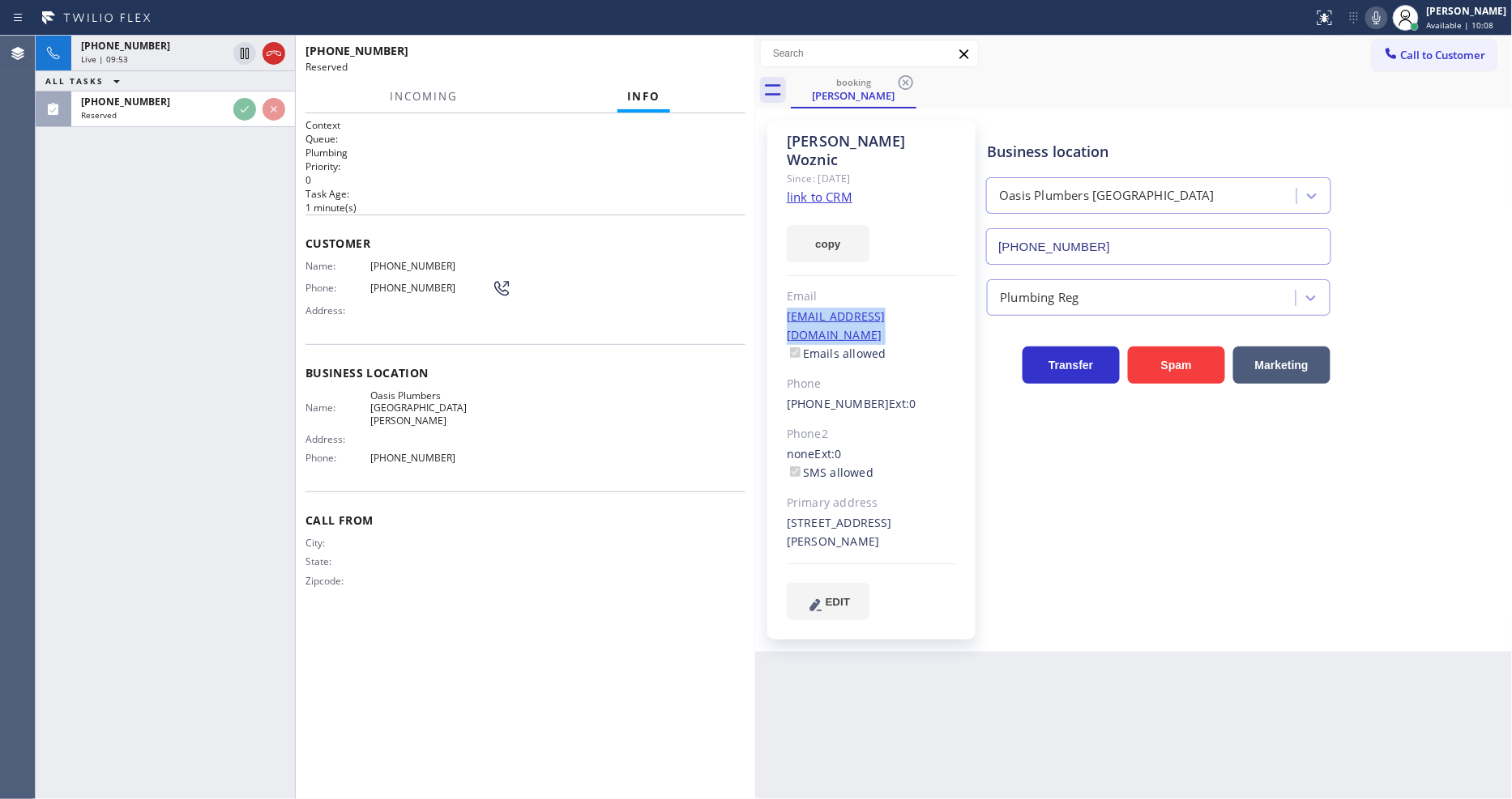
click at [328, 334] on div "Customer Name: [PHONE_NUMBER] Phone: [PHONE_NUMBER] Address:" at bounding box center [525, 280] width 440 height 130
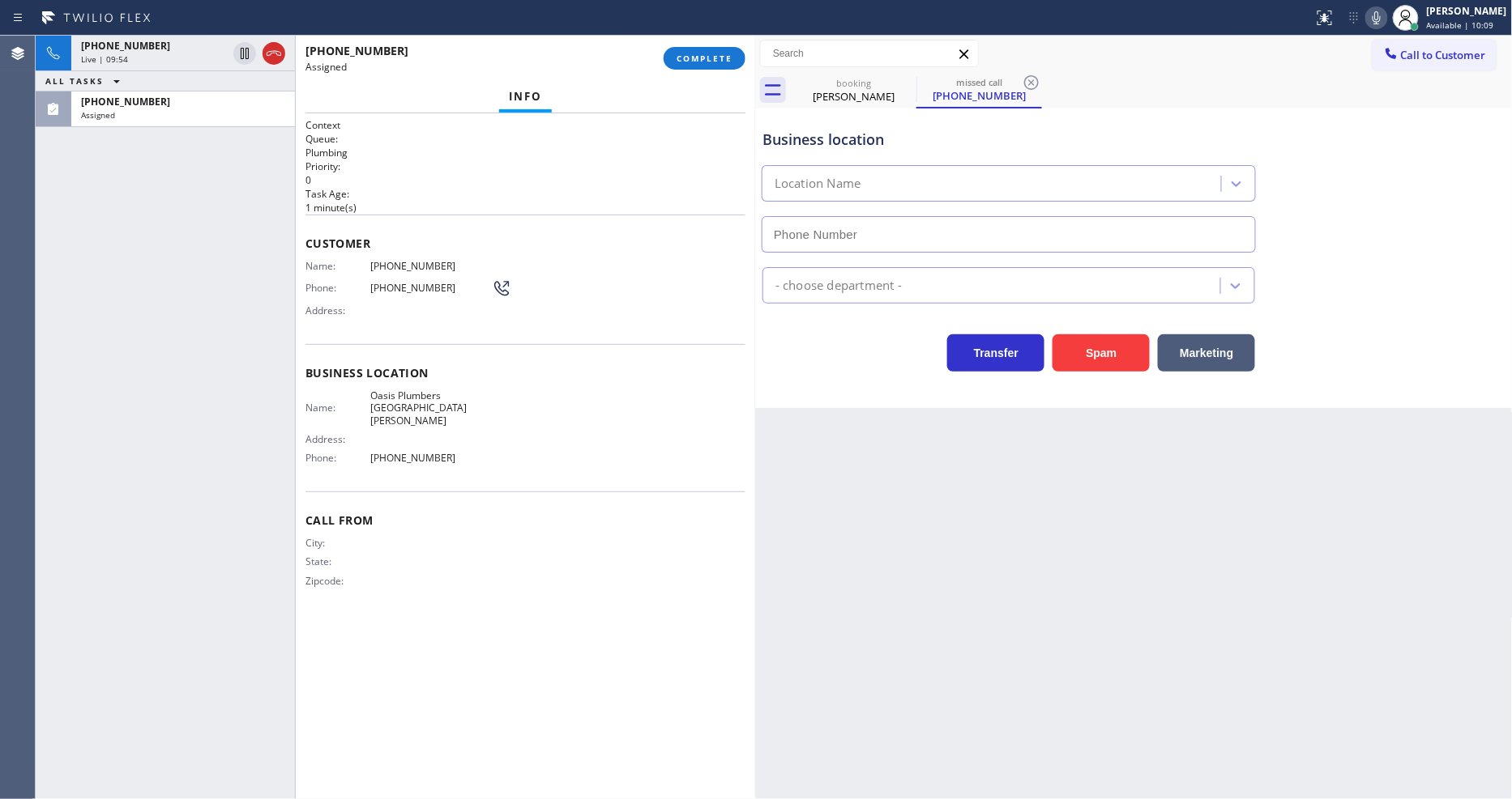
type input "[PHONE_NUMBER]"
click at [700, 60] on span "COMPLETE" at bounding box center [704, 58] width 56 height 11
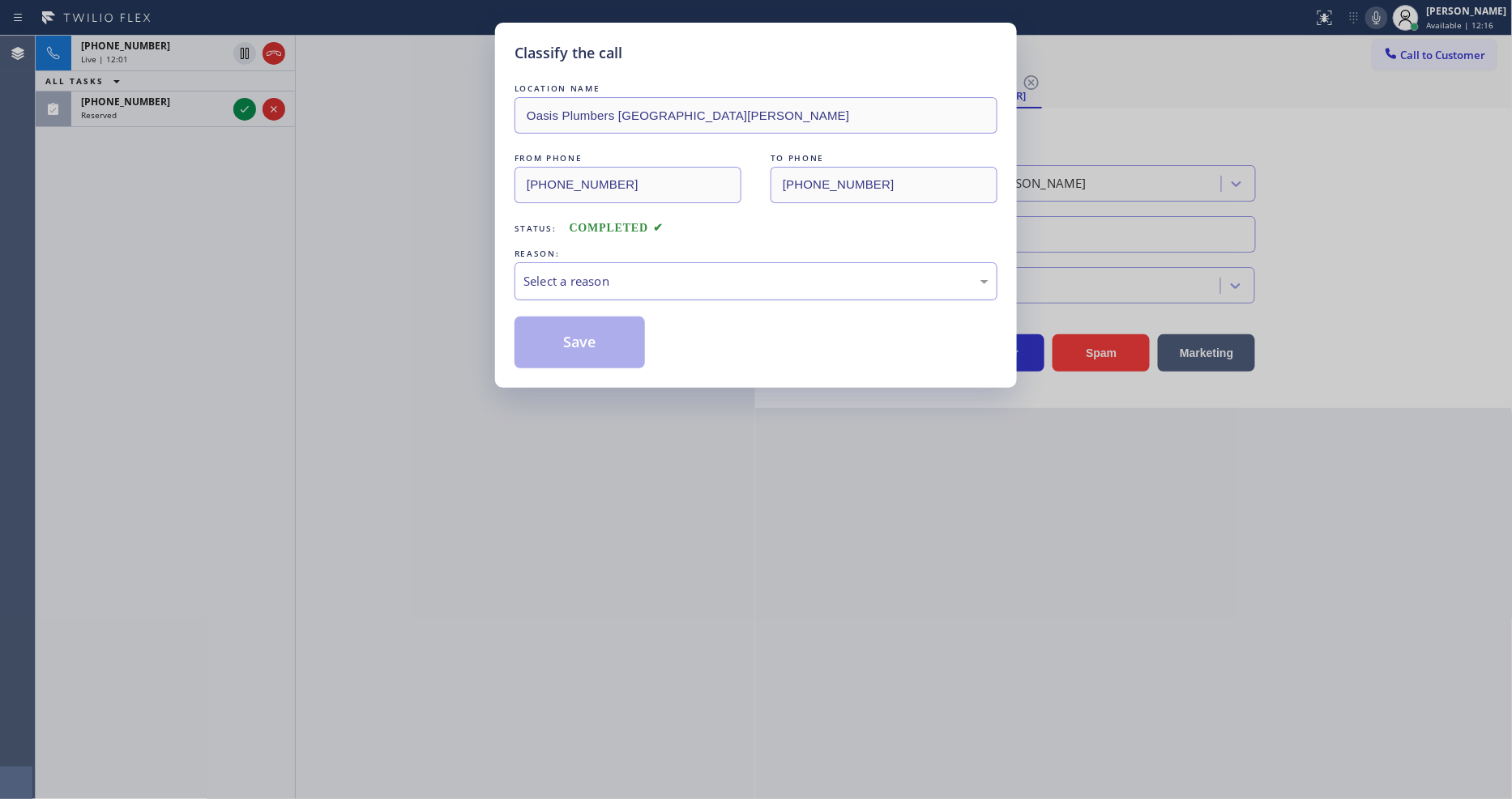
click at [620, 272] on div "Select a reason" at bounding box center [756, 282] width 465 height 19
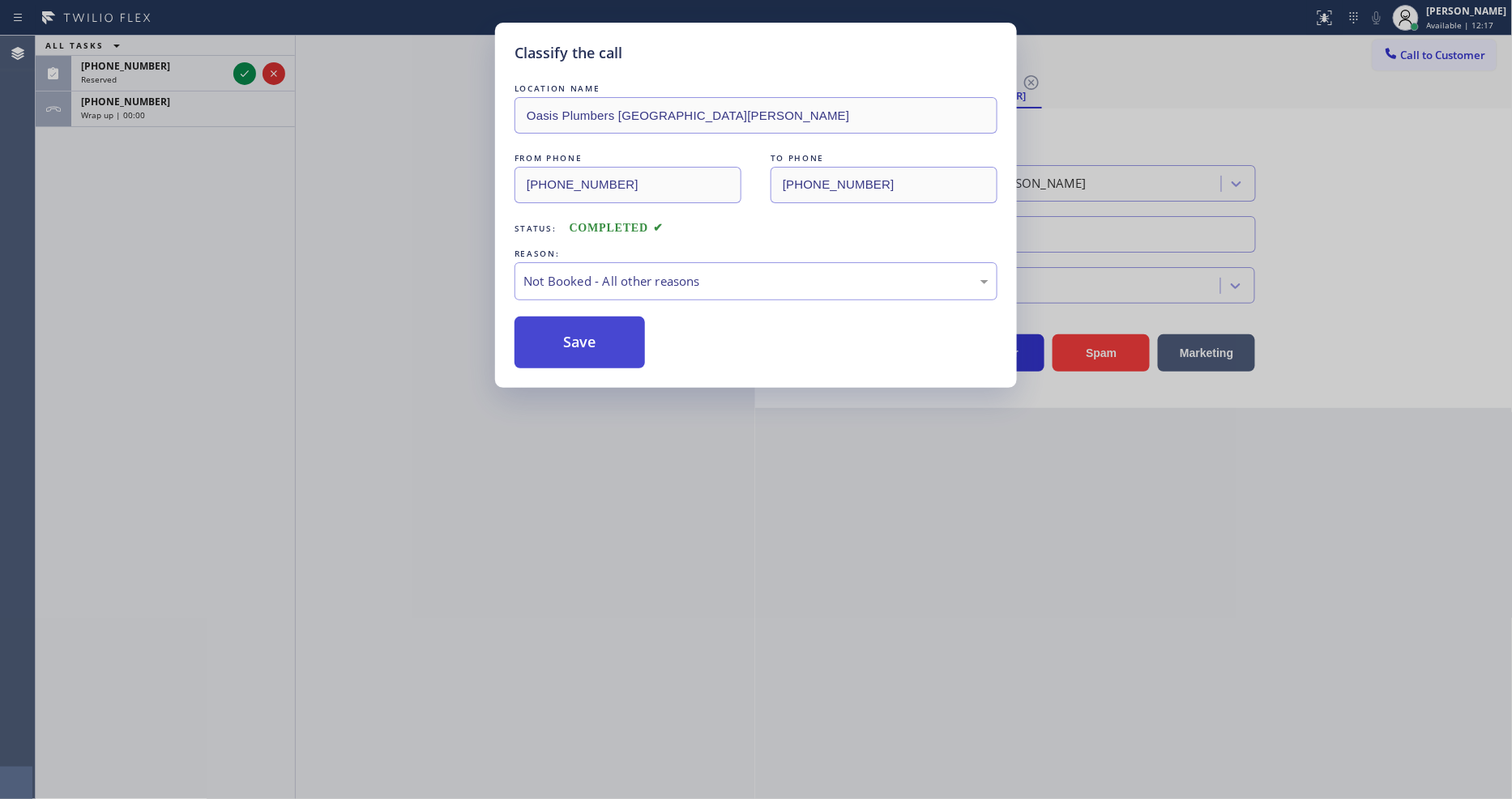
click at [582, 345] on button "Save" at bounding box center [580, 343] width 131 height 52
type input "[PHONE_NUMBER]"
click at [582, 345] on button "Save" at bounding box center [580, 343] width 131 height 52
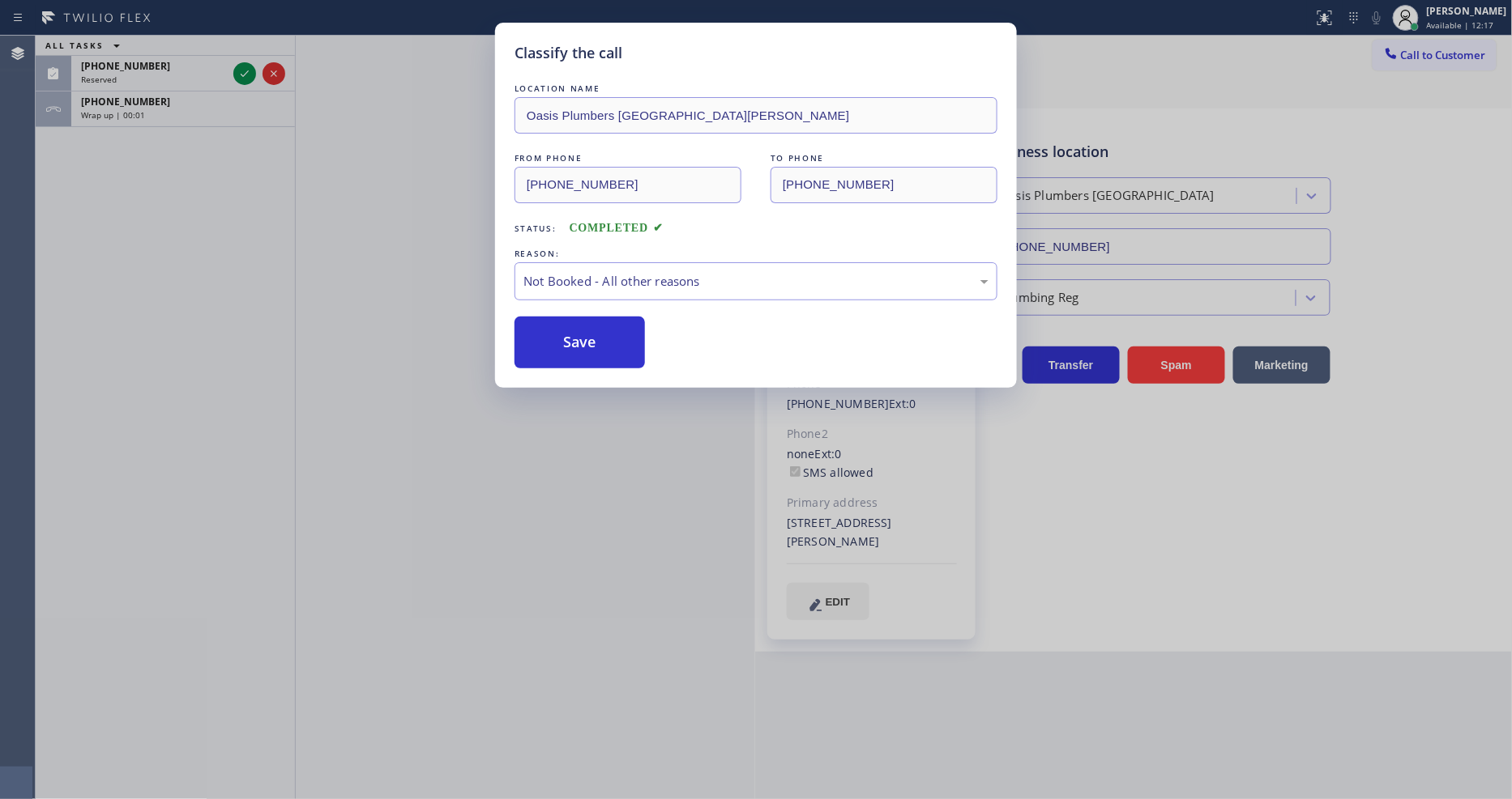
click at [160, 112] on div "Wrap up | 00:01" at bounding box center [183, 116] width 204 height 11
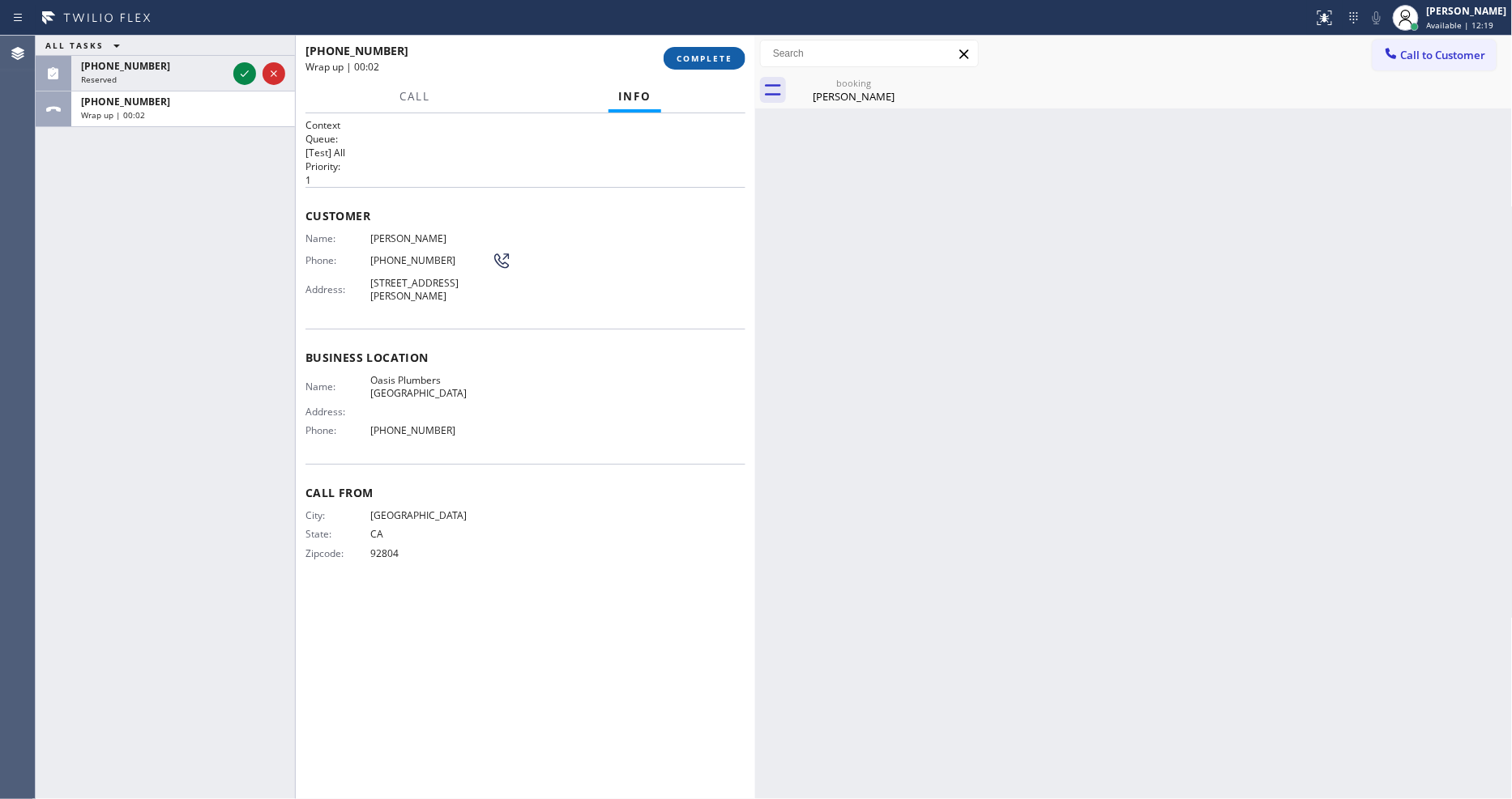
click at [698, 53] on span "COMPLETE" at bounding box center [704, 58] width 56 height 11
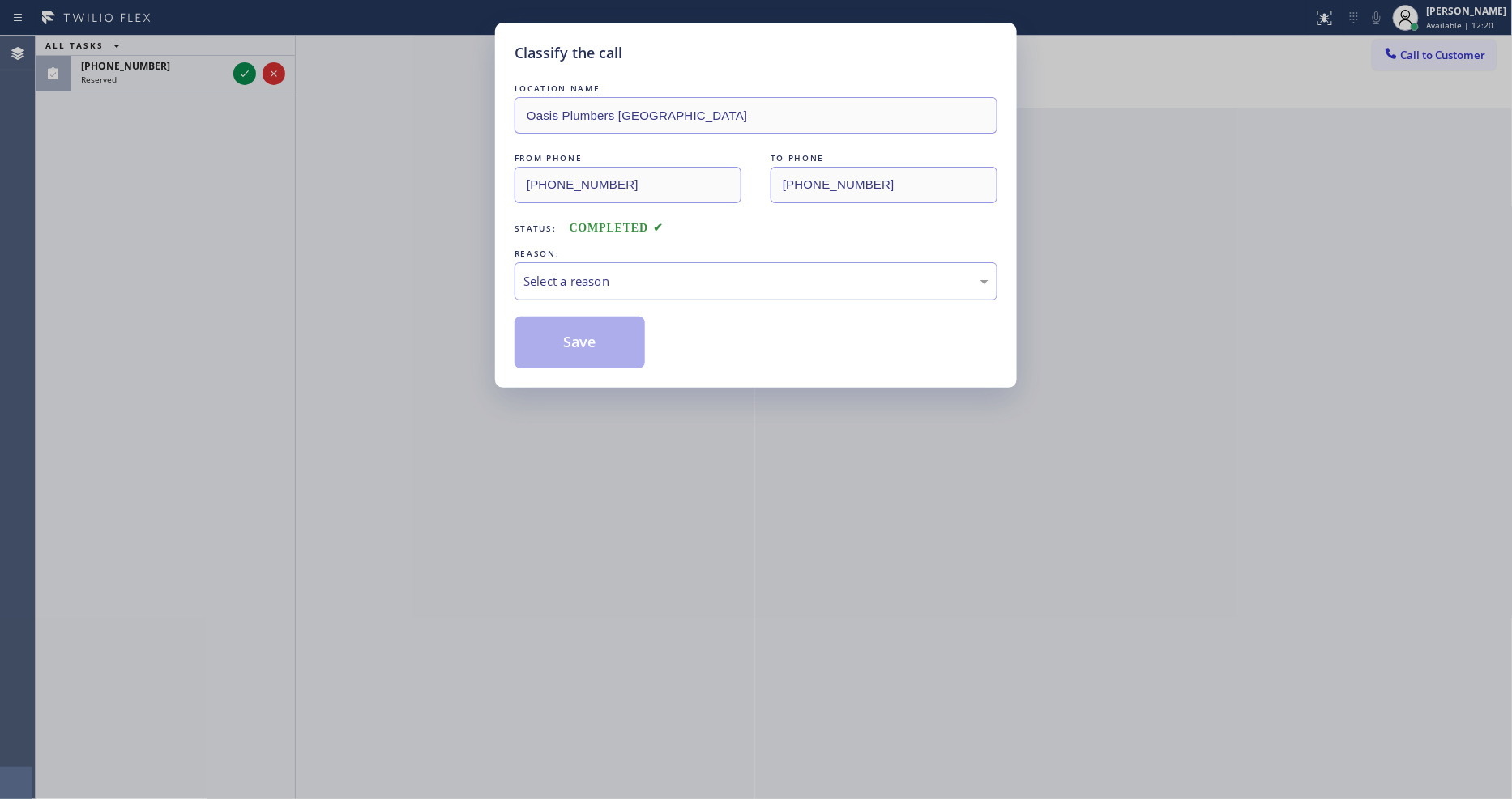
click at [560, 273] on div "Select a reason" at bounding box center [756, 282] width 465 height 19
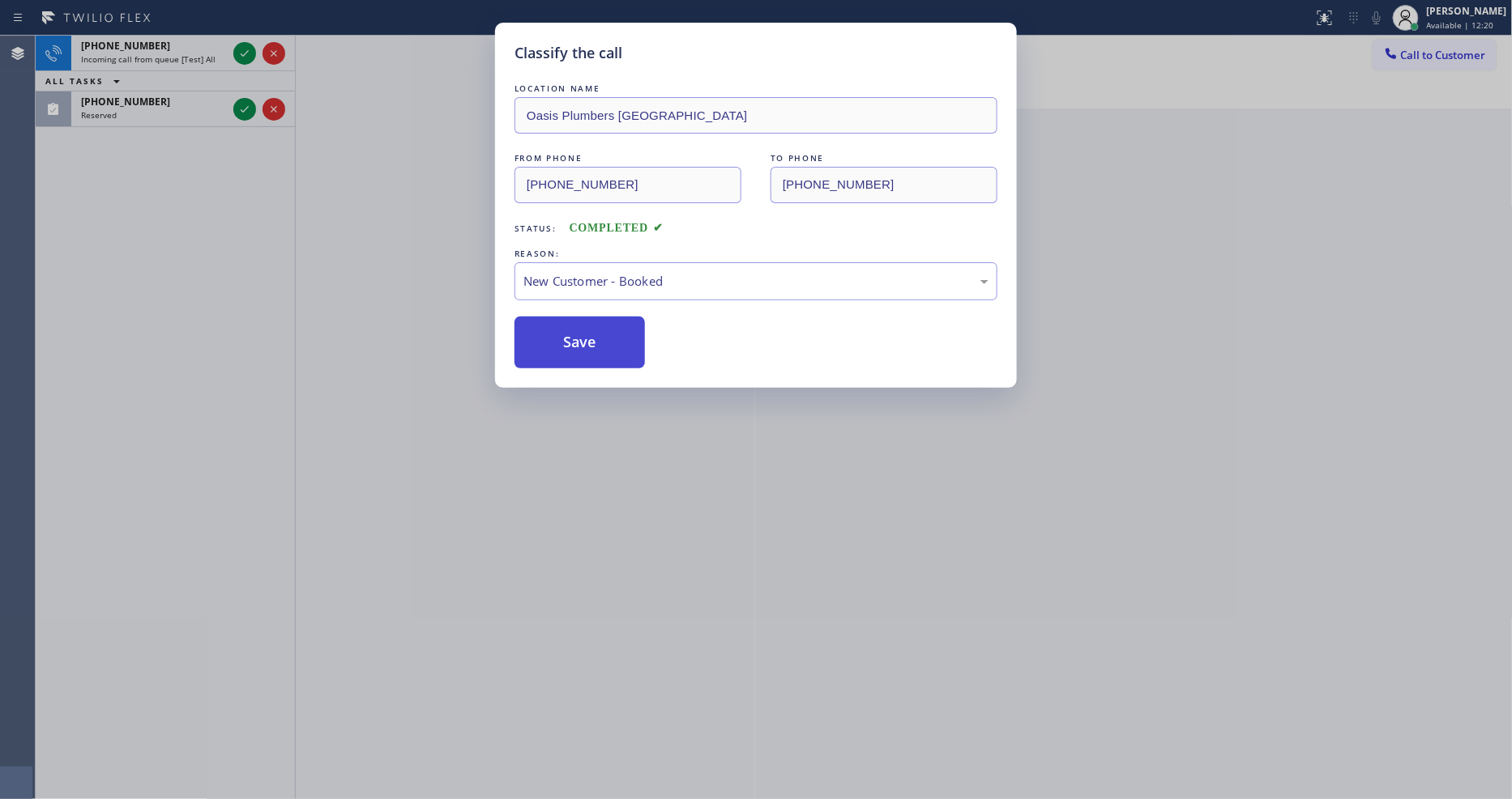
click at [547, 340] on button "Save" at bounding box center [580, 343] width 131 height 52
click at [546, 340] on button "Save" at bounding box center [580, 343] width 131 height 52
drag, startPoint x: 546, startPoint y: 340, endPoint x: 515, endPoint y: 188, distance: 155.1
click at [546, 338] on button "Save" at bounding box center [580, 343] width 131 height 52
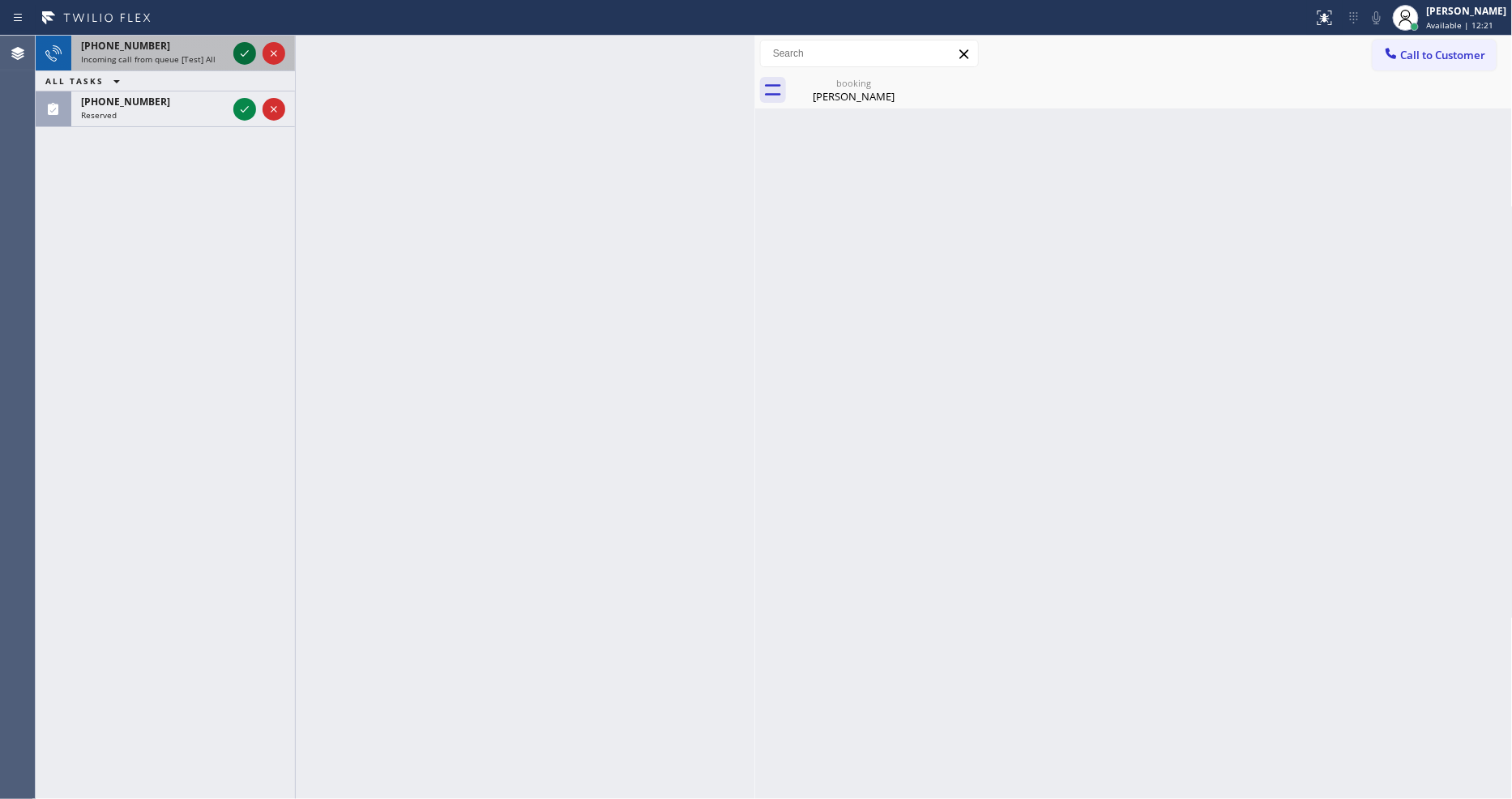
click at [246, 55] on icon at bounding box center [245, 53] width 19 height 19
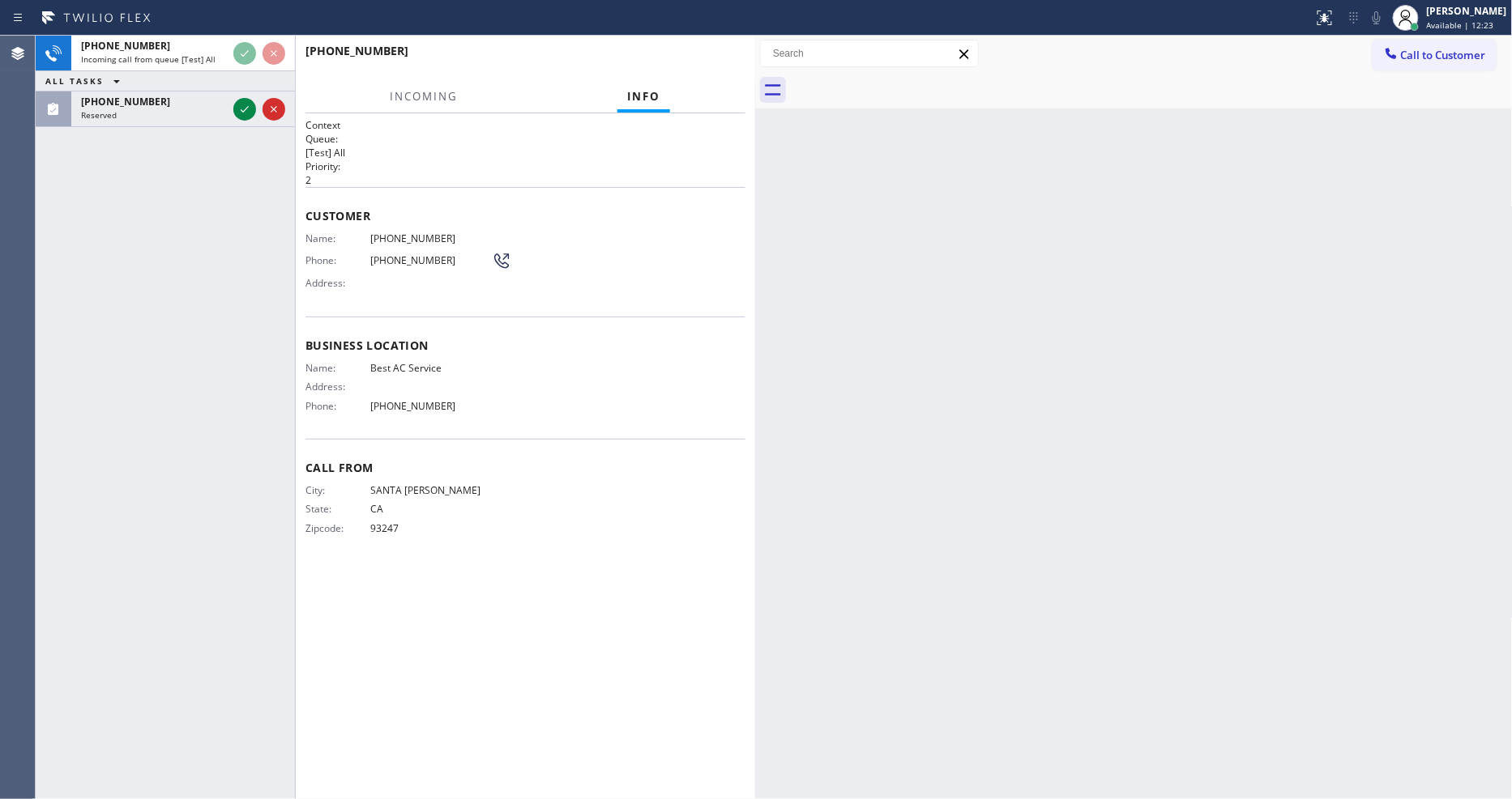
click at [248, 107] on icon at bounding box center [245, 109] width 8 height 7
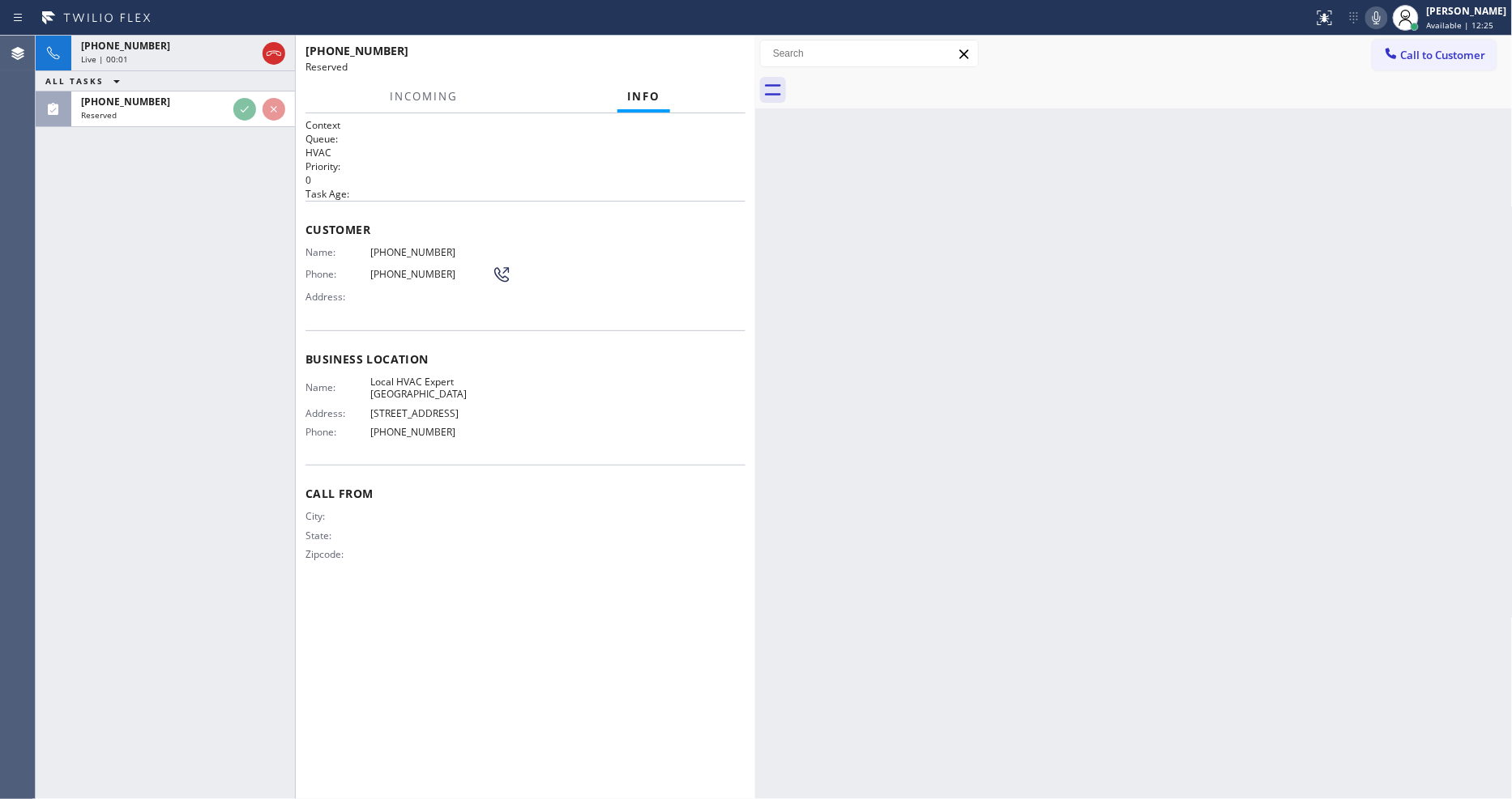
click at [535, 146] on p "HVAC" at bounding box center [525, 153] width 440 height 13
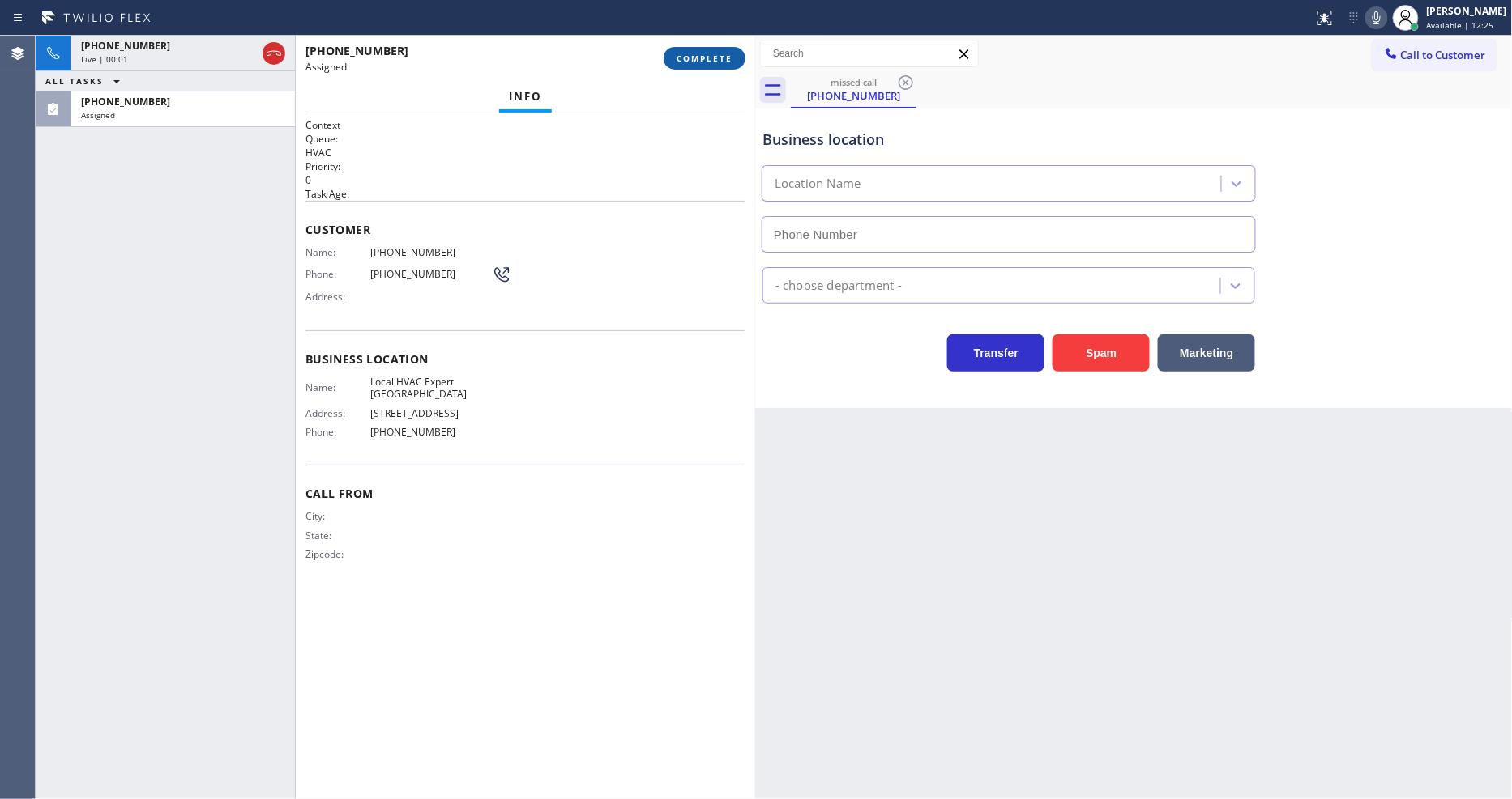
click at [692, 53] on span "COMPLETE" at bounding box center [704, 58] width 56 height 11
type input "[PHONE_NUMBER]"
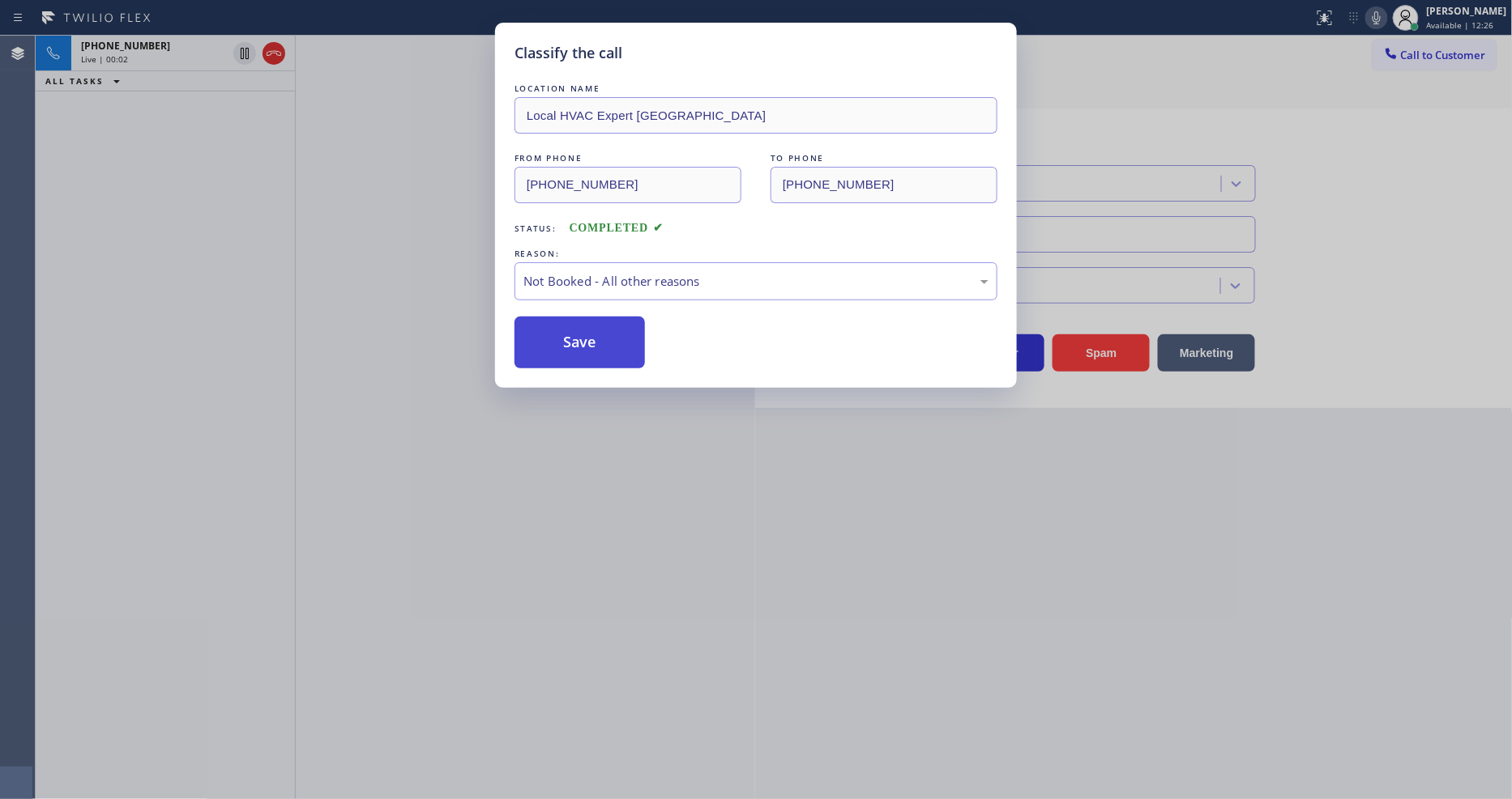
click at [571, 333] on button "Save" at bounding box center [580, 343] width 131 height 52
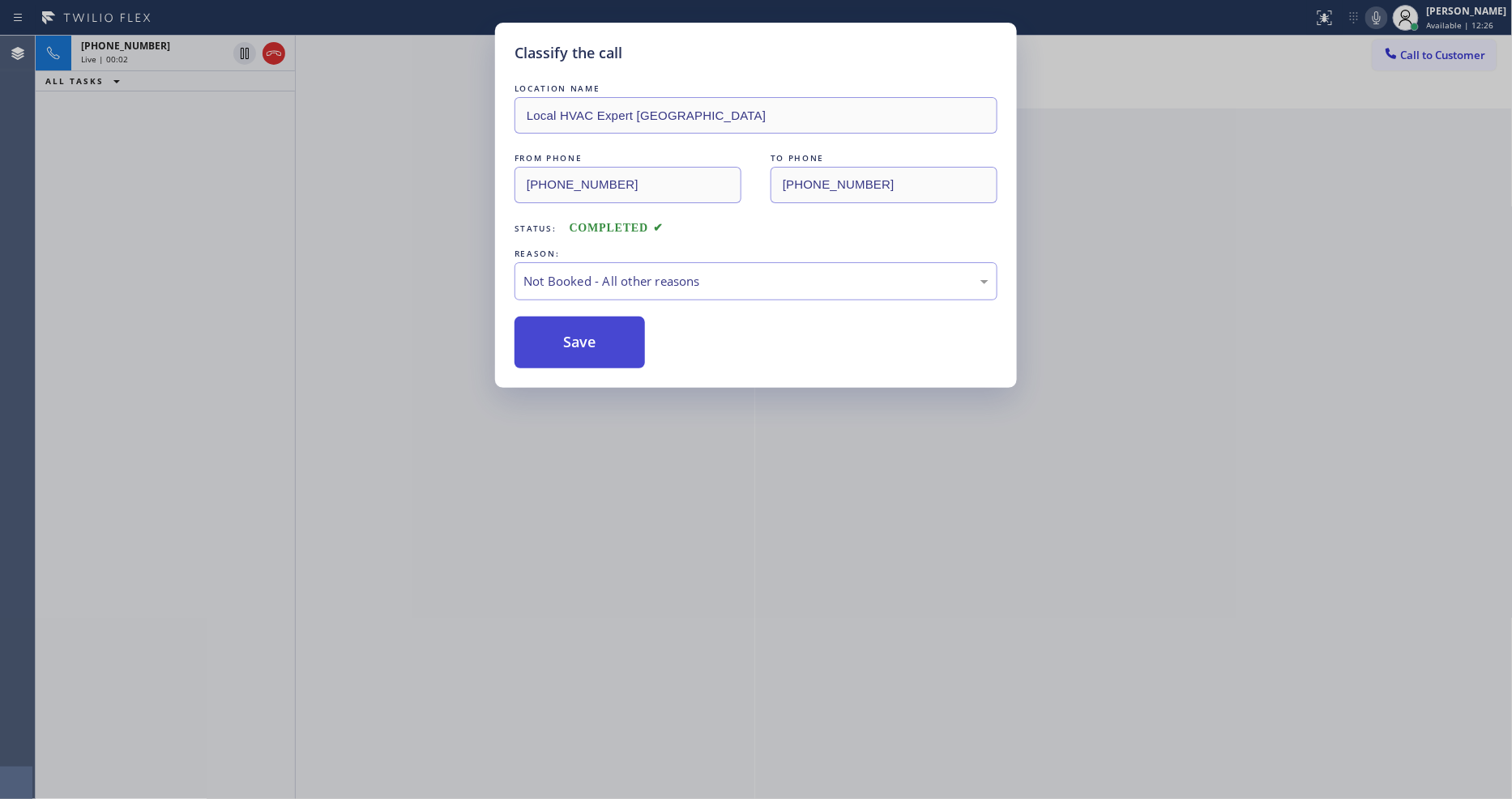
click at [571, 333] on button "Save" at bounding box center [580, 343] width 131 height 52
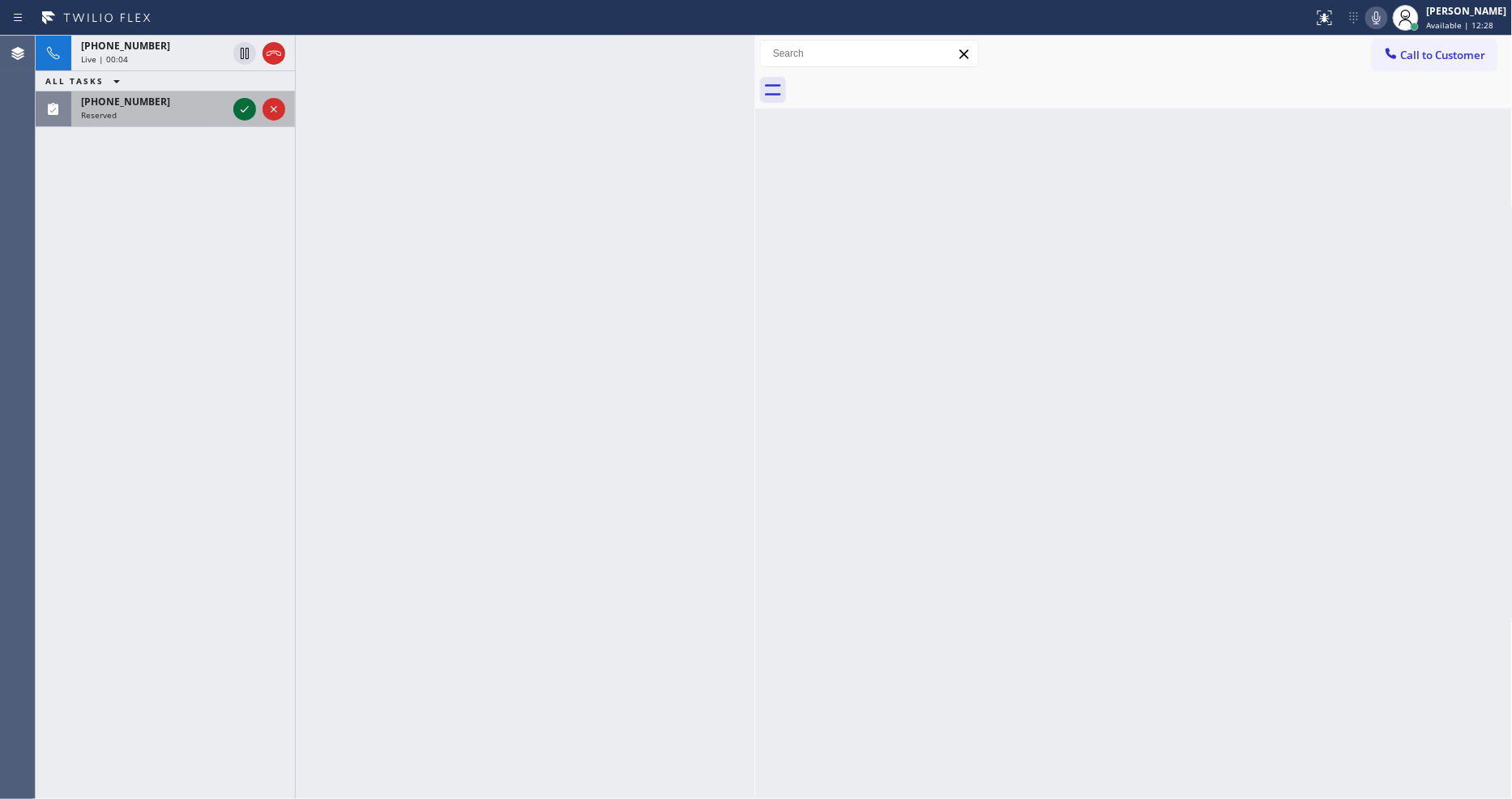
click at [239, 110] on icon at bounding box center [245, 109] width 19 height 19
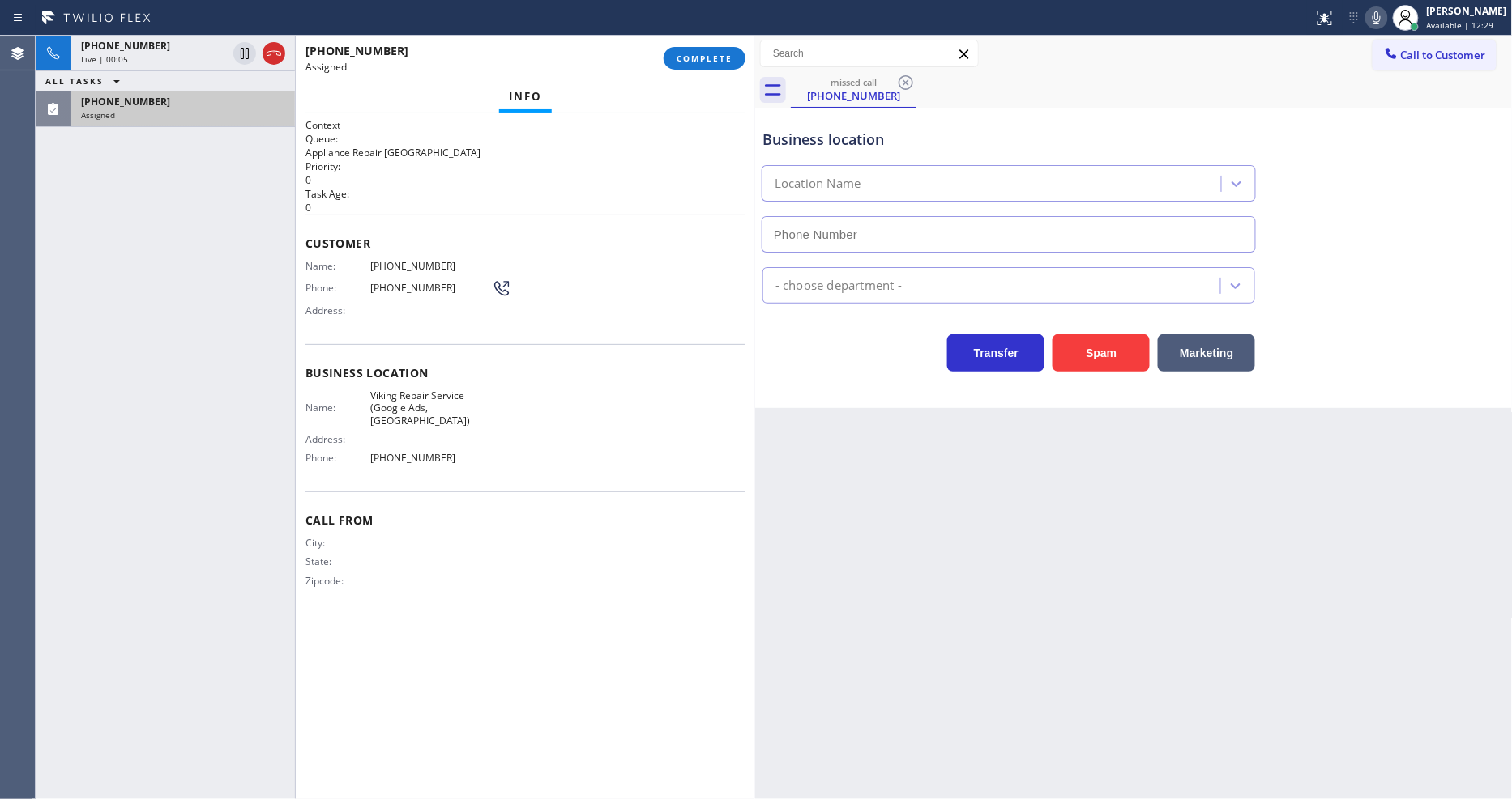
type input "[PHONE_NUMBER]"
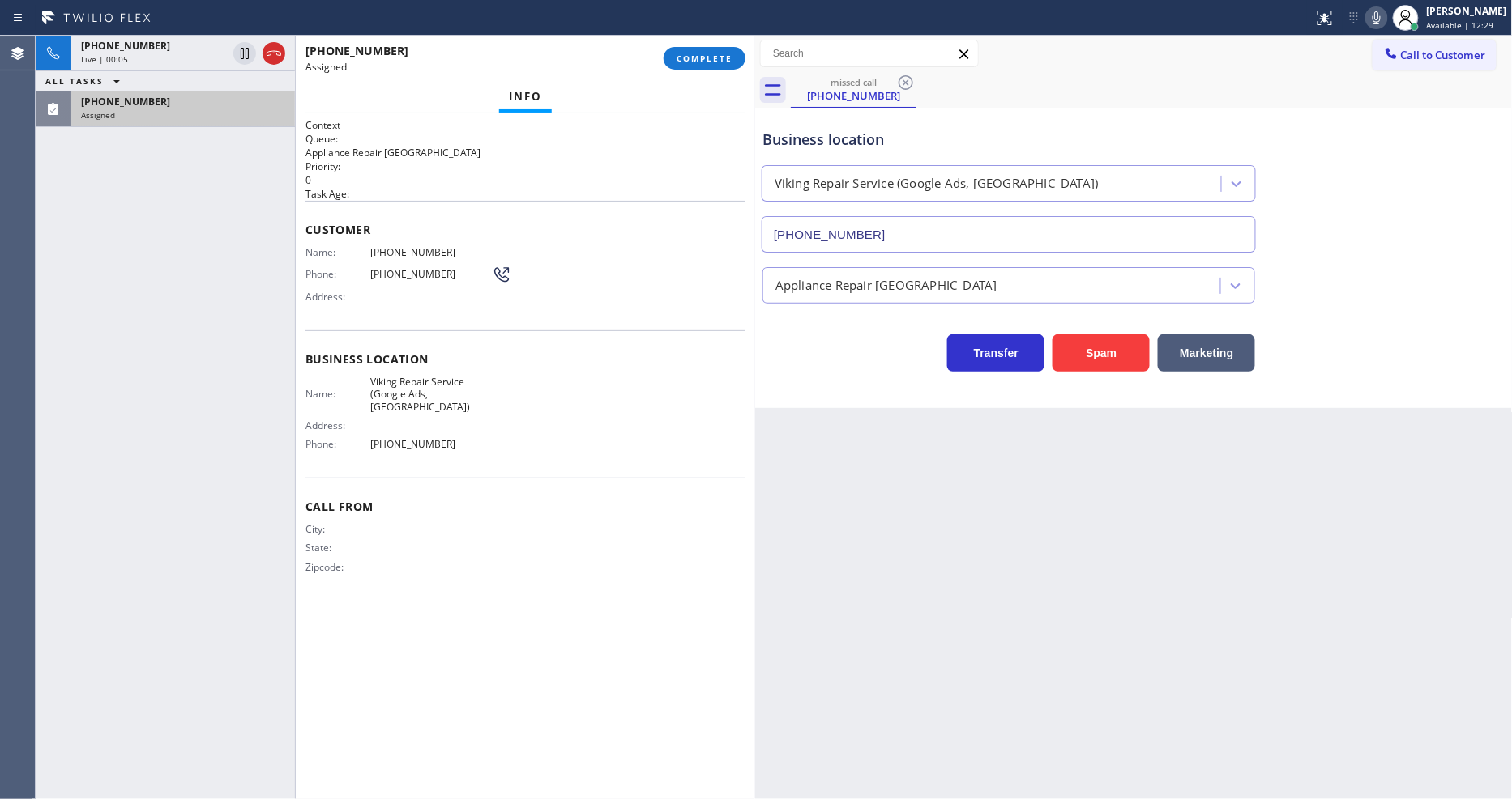
click at [314, 330] on div "Business location Name: Viking Repair Service (Google Ads, [GEOGRAPHIC_DATA]) A…" at bounding box center [525, 404] width 440 height 147
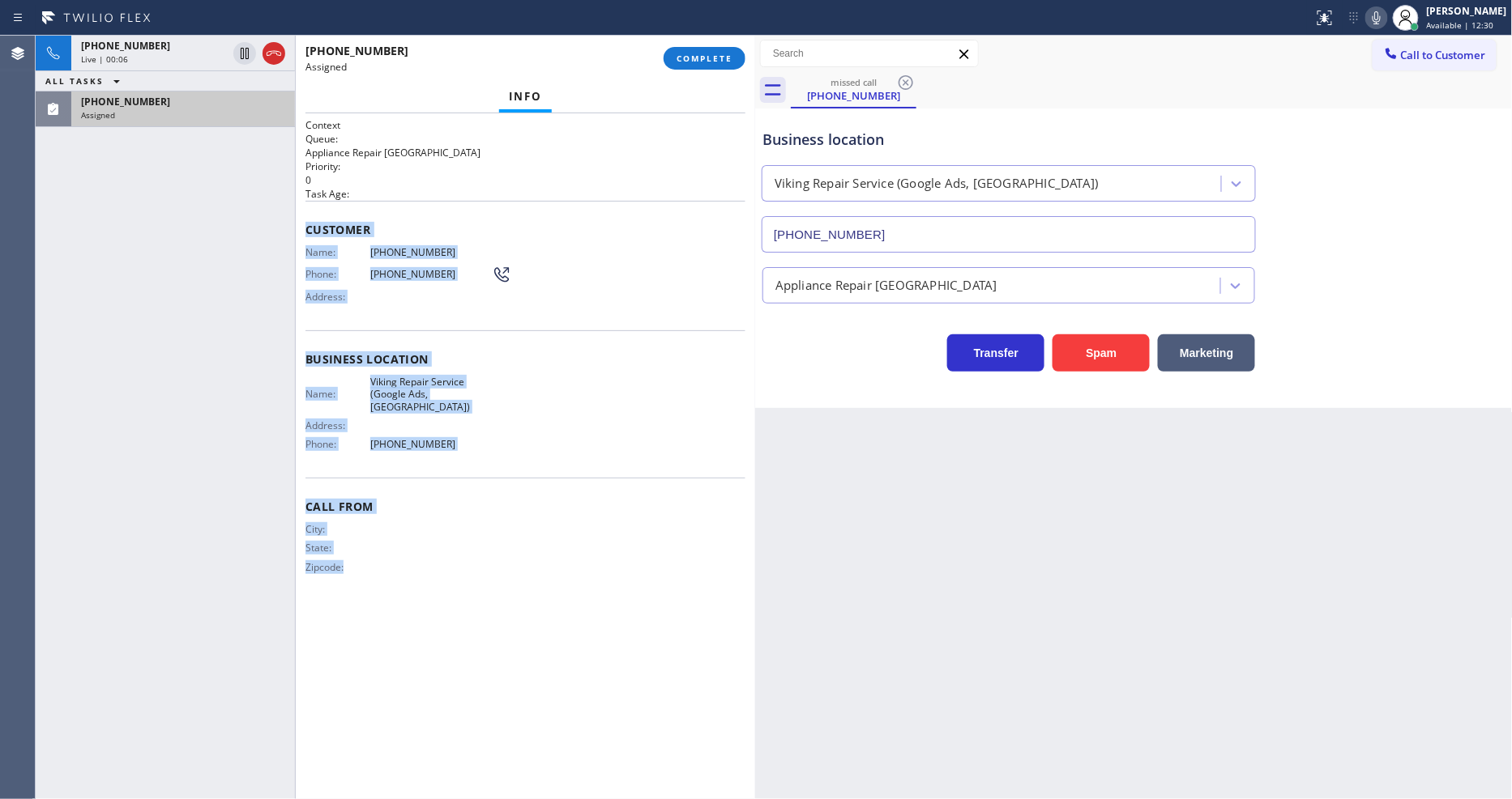
drag, startPoint x: 304, startPoint y: 223, endPoint x: 578, endPoint y: 434, distance: 345.8
click at [456, 690] on div "Context Queue: Appliance Repair High End Priority: 0 Task Age: Customer Name: […" at bounding box center [525, 456] width 459 height 685
click at [717, 56] on span "COMPLETE" at bounding box center [704, 58] width 56 height 11
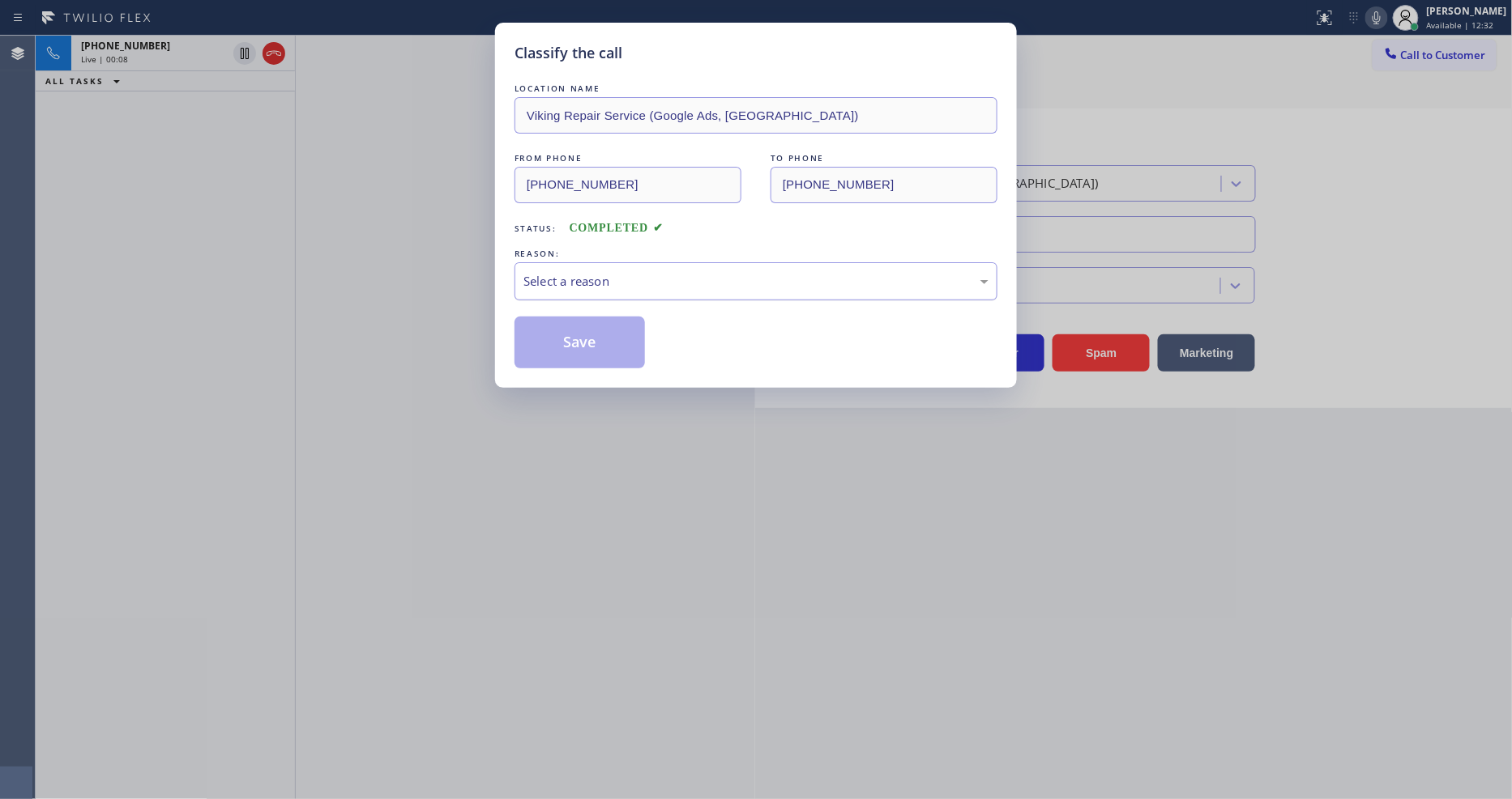
click at [584, 276] on div "Select a reason" at bounding box center [756, 282] width 465 height 19
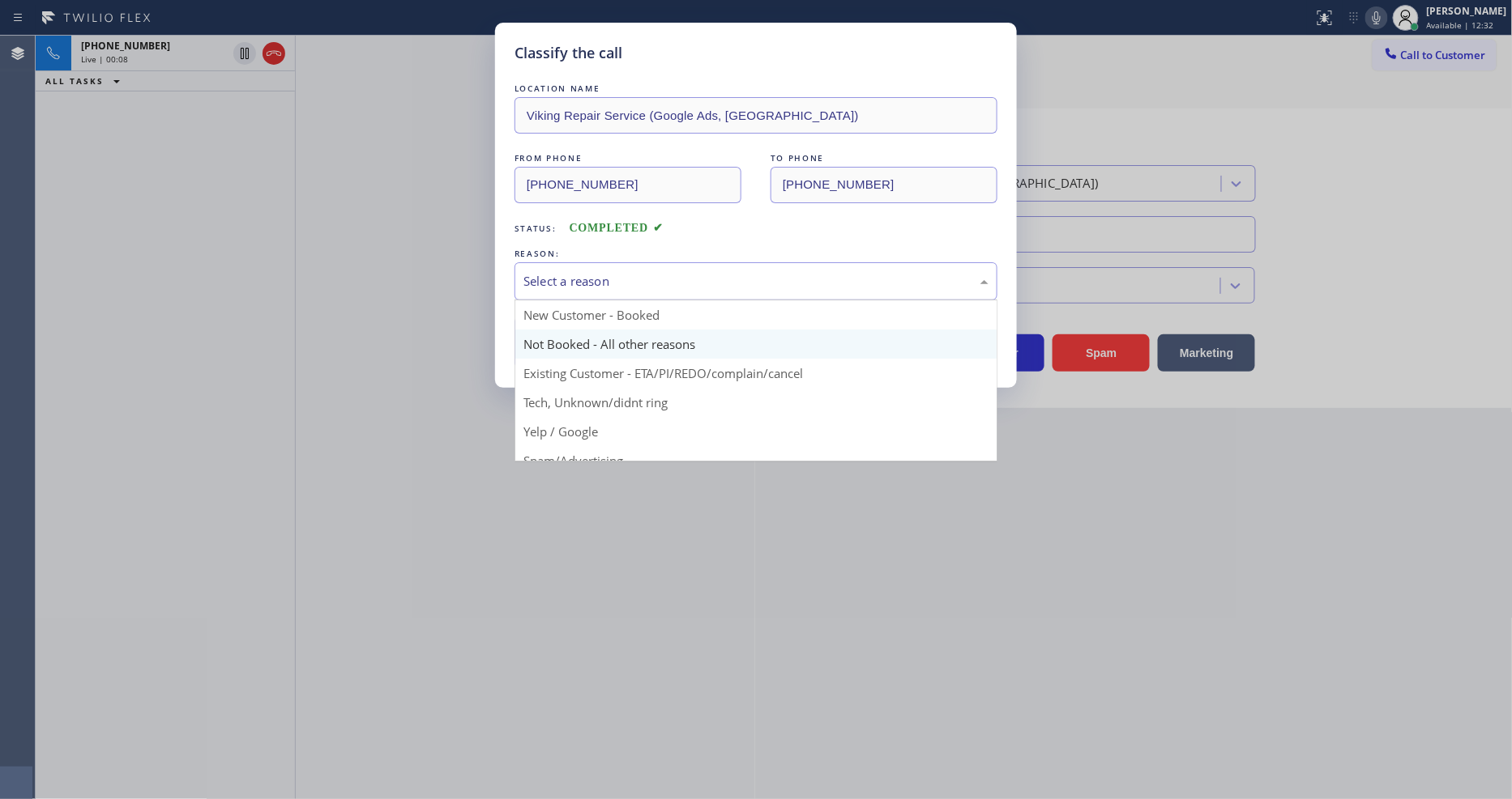
click at [572, 327] on button "Save" at bounding box center [580, 343] width 131 height 52
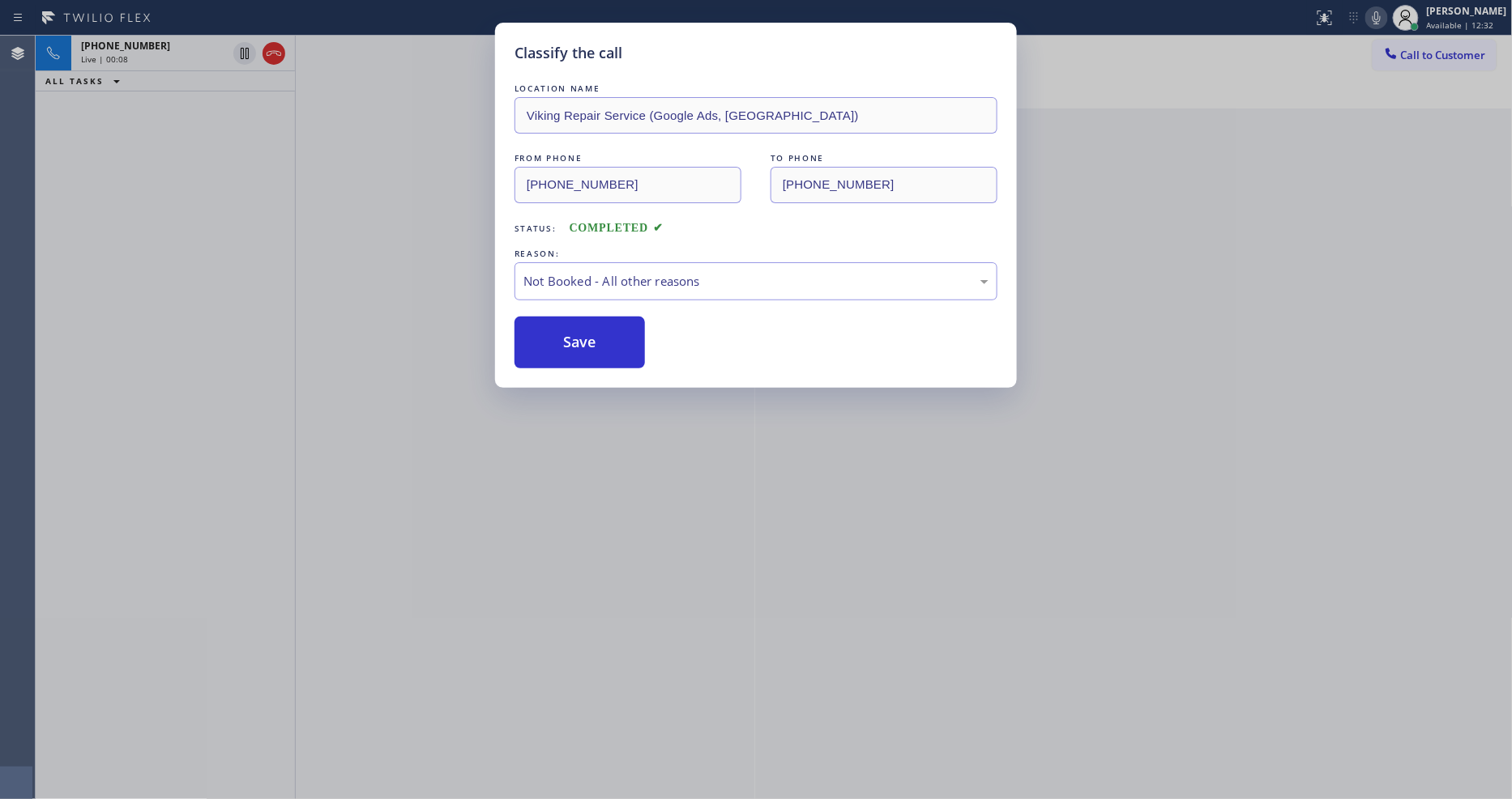
click at [572, 327] on button "Save" at bounding box center [580, 343] width 131 height 52
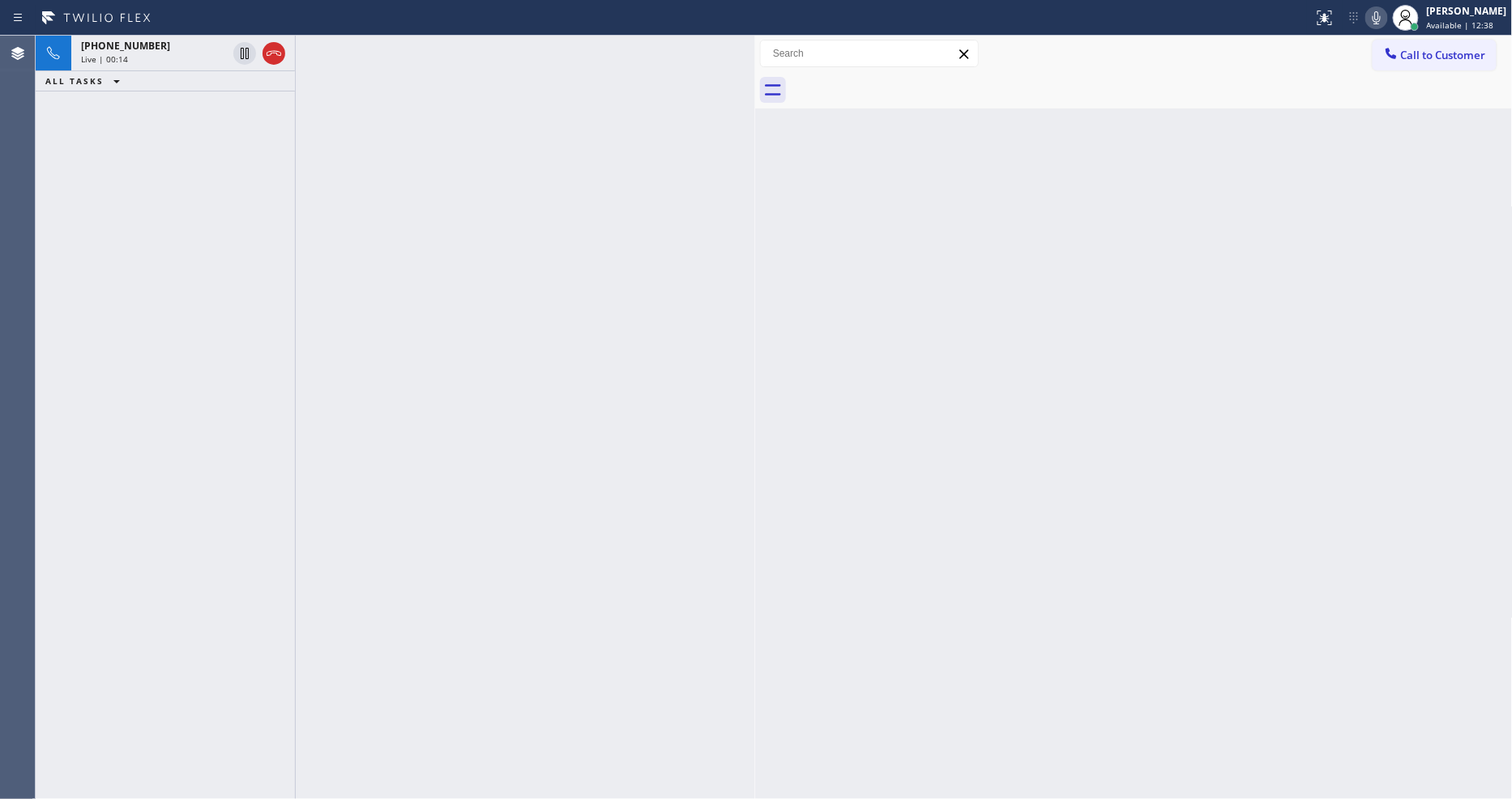
drag, startPoint x: 241, startPoint y: 168, endPoint x: 232, endPoint y: 102, distance: 66.6
click at [239, 167] on div "[PHONE_NUMBER] Live | 00:14 ALL TASKS ALL TASKS ACTIVE TASKS TASKS IN WRAP UP" at bounding box center [164, 417] width 259 height 764
click at [203, 50] on div "[PHONE_NUMBER]" at bounding box center [154, 46] width 146 height 13
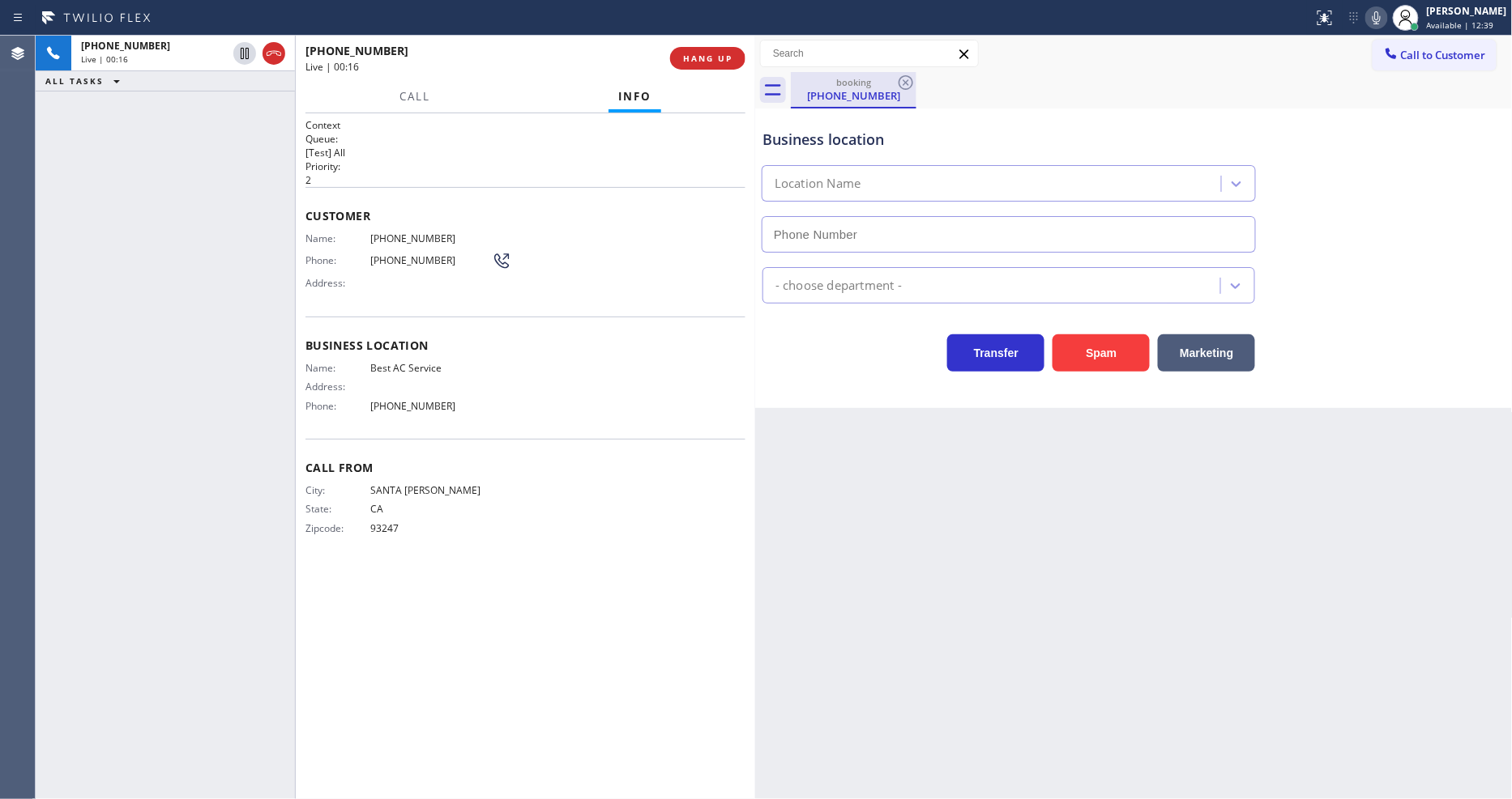
click at [823, 93] on div "[PHONE_NUMBER]" at bounding box center [854, 95] width 122 height 14
type input "[PHONE_NUMBER]"
click at [398, 363] on span "Best AC Service" at bounding box center [431, 368] width 121 height 12
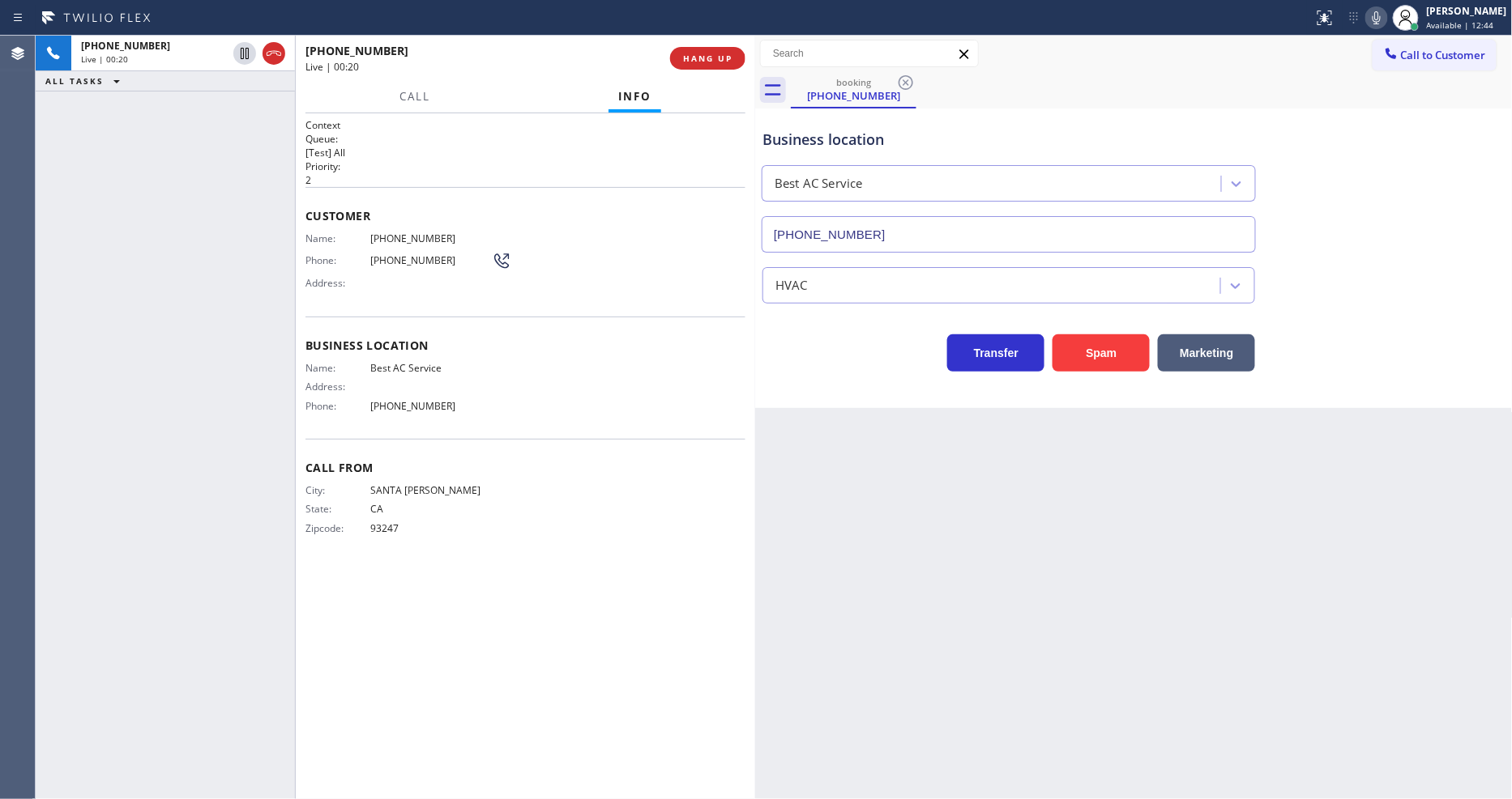
click at [416, 232] on span "[PHONE_NUMBER]" at bounding box center [431, 238] width 121 height 12
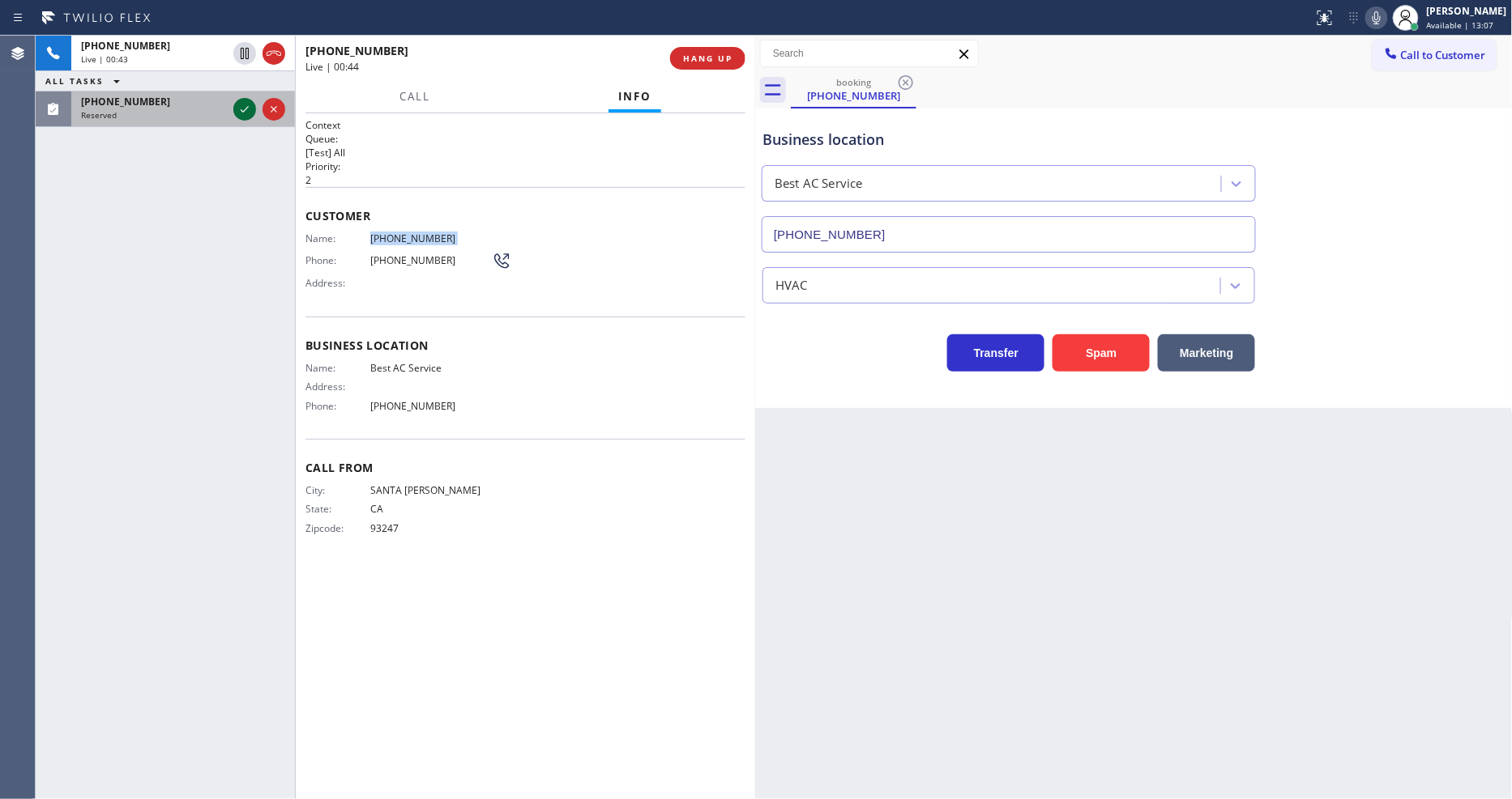
click at [249, 111] on icon at bounding box center [245, 109] width 19 height 19
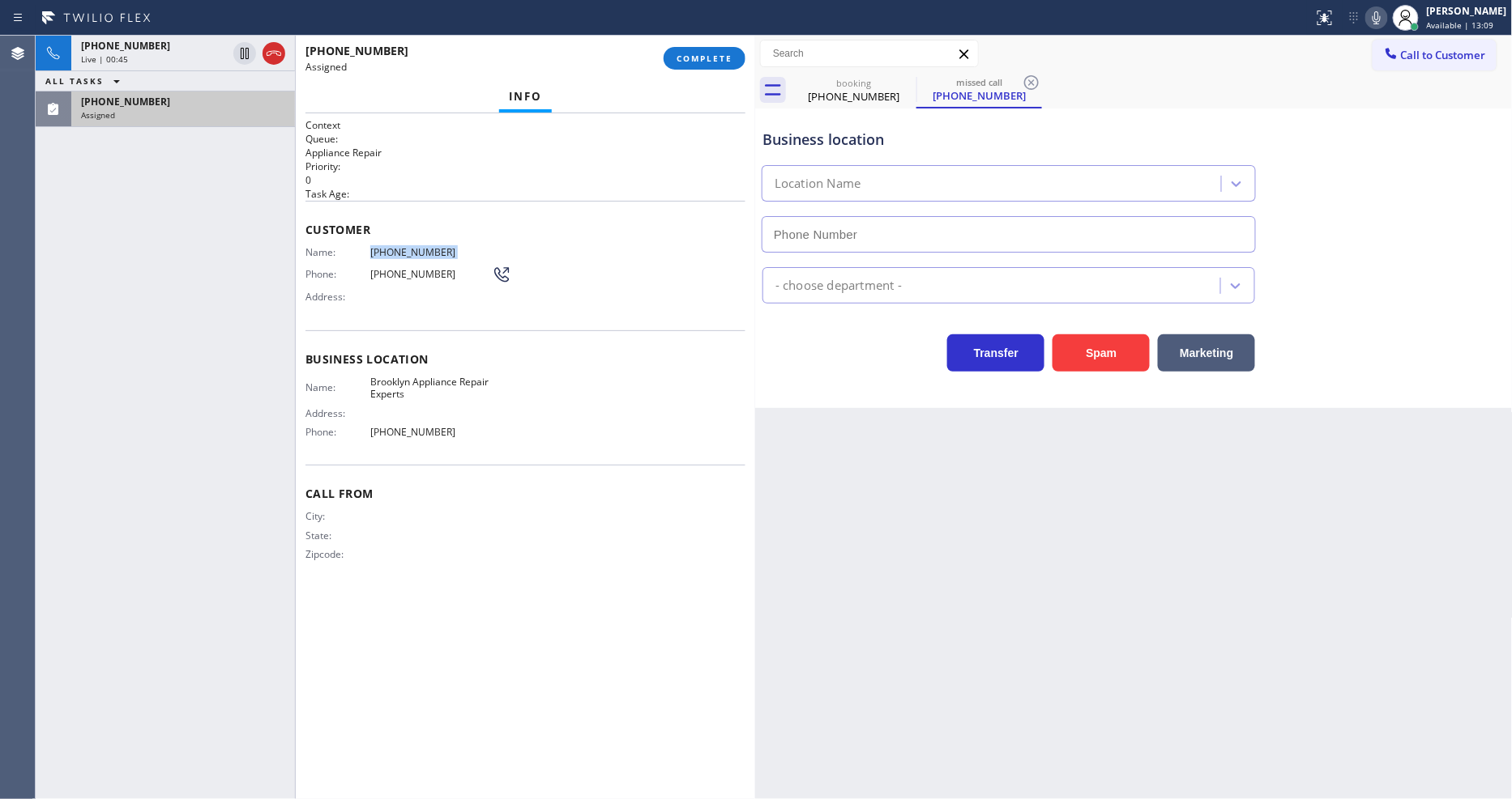
type input "[PHONE_NUMBER]"
click at [383, 323] on div "Customer Name: [PHONE_NUMBER] Phone: [PHONE_NUMBER] Address:" at bounding box center [525, 265] width 440 height 130
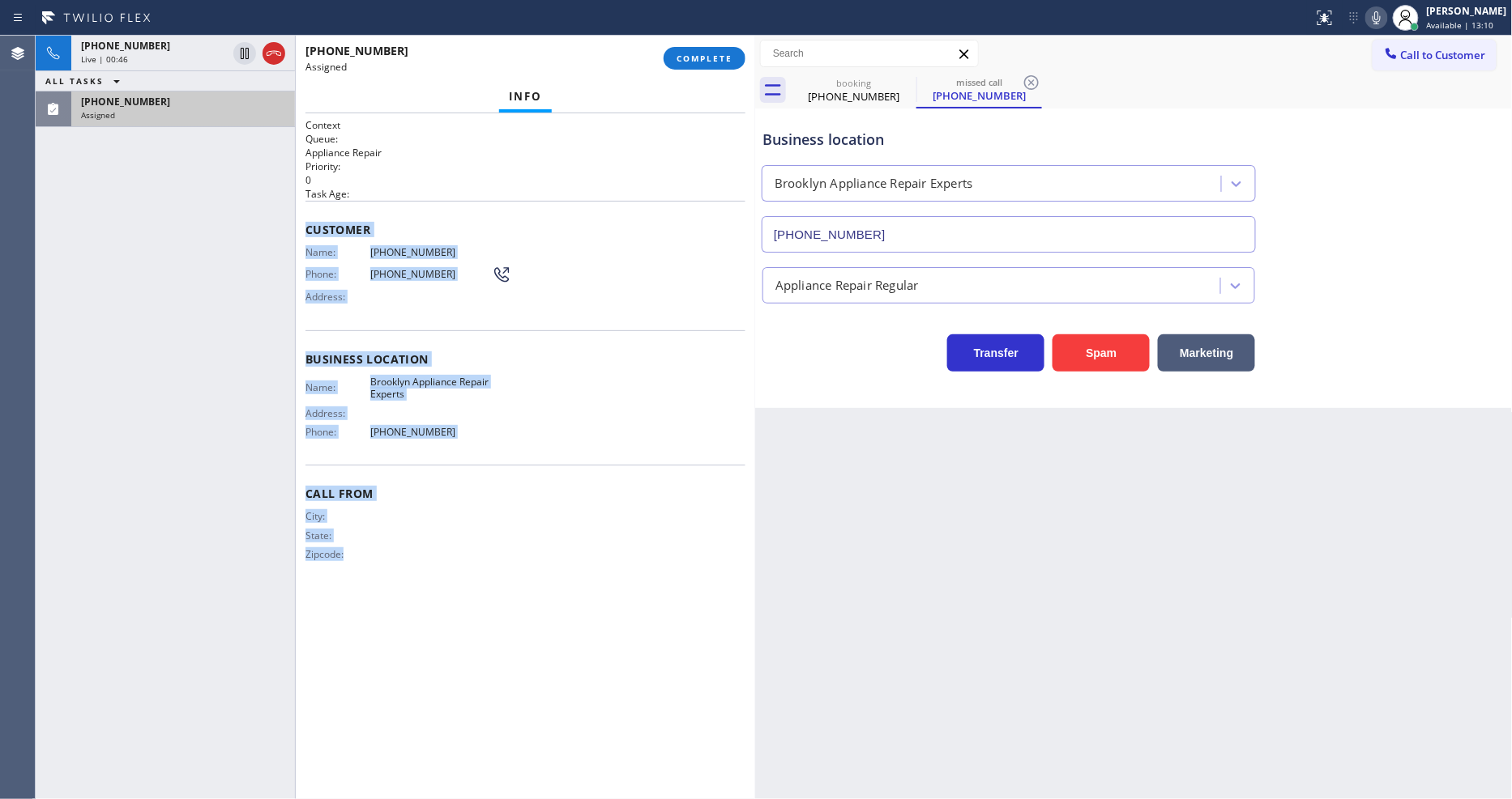
drag, startPoint x: 305, startPoint y: 219, endPoint x: 638, endPoint y: 511, distance: 442.9
click at [452, 670] on div "Context Queue: Appliance Repair Priority: 0 Task Age: Customer Name: [PHONE_NUM…" at bounding box center [525, 456] width 440 height 676
click at [710, 59] on span "COMPLETE" at bounding box center [704, 58] width 56 height 11
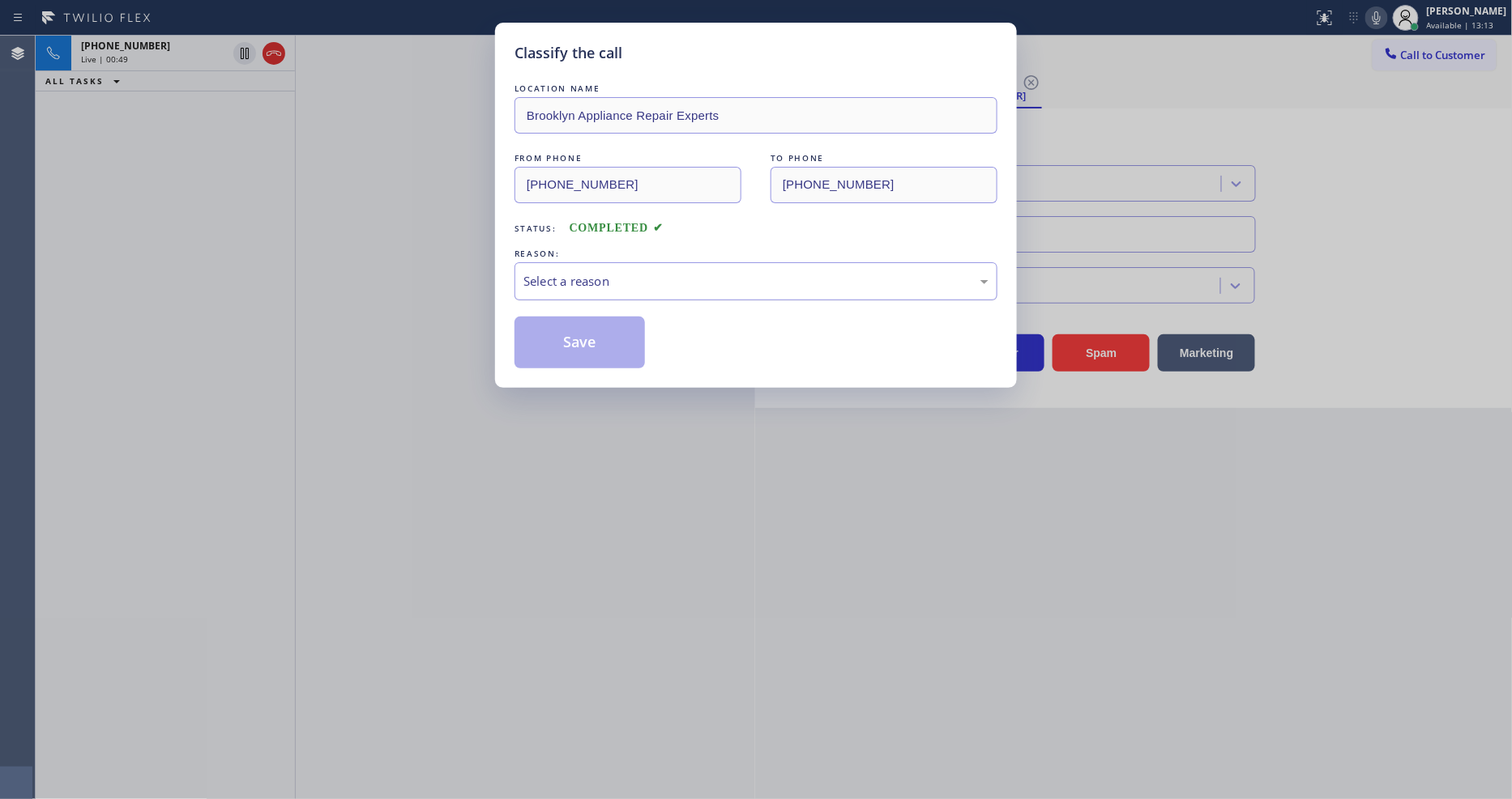
click at [628, 272] on div "Select a reason" at bounding box center [756, 282] width 465 height 19
click at [616, 333] on button "Save" at bounding box center [580, 343] width 131 height 52
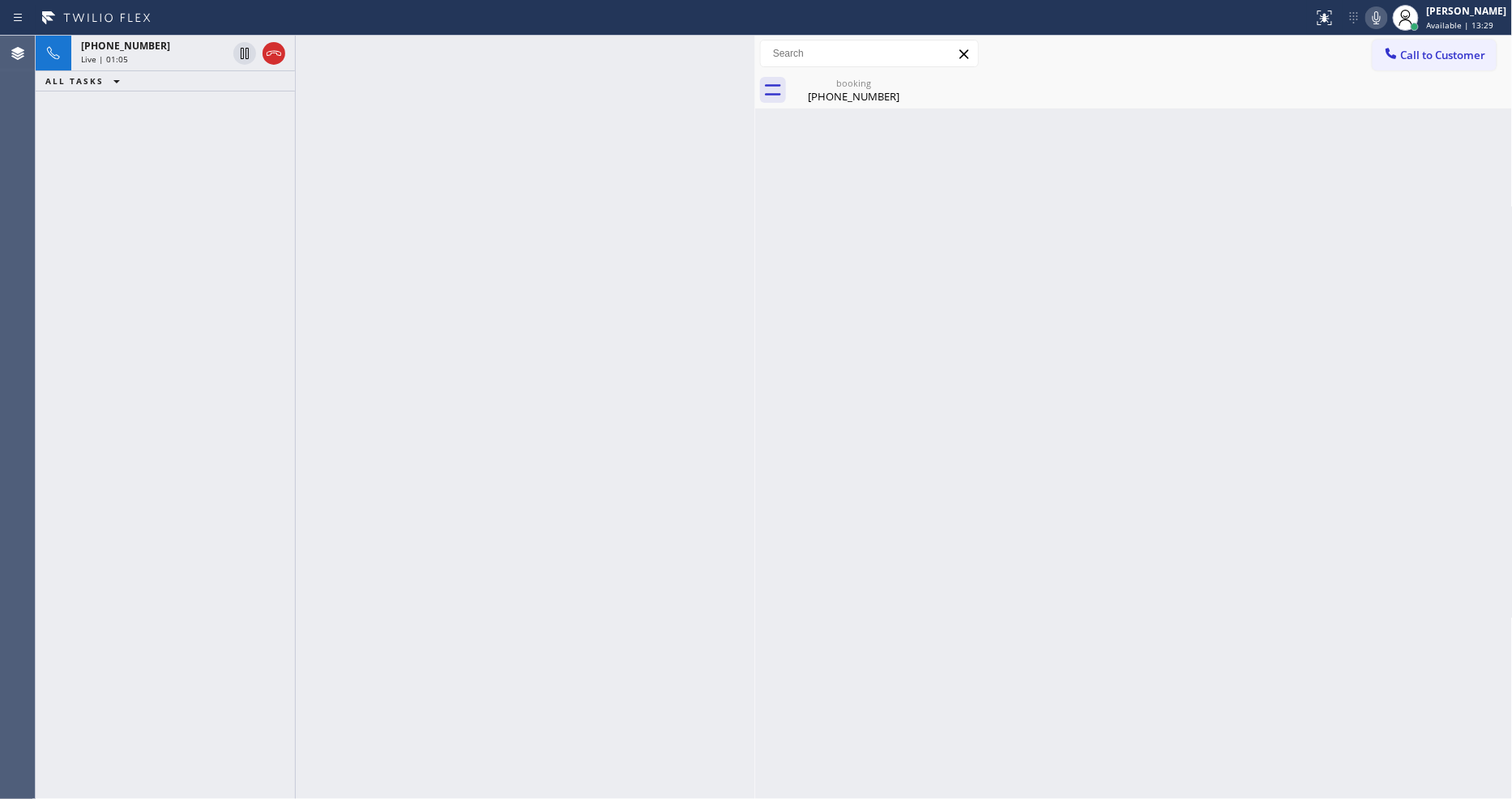
click at [186, 56] on div "Live | 01:05" at bounding box center [154, 59] width 146 height 11
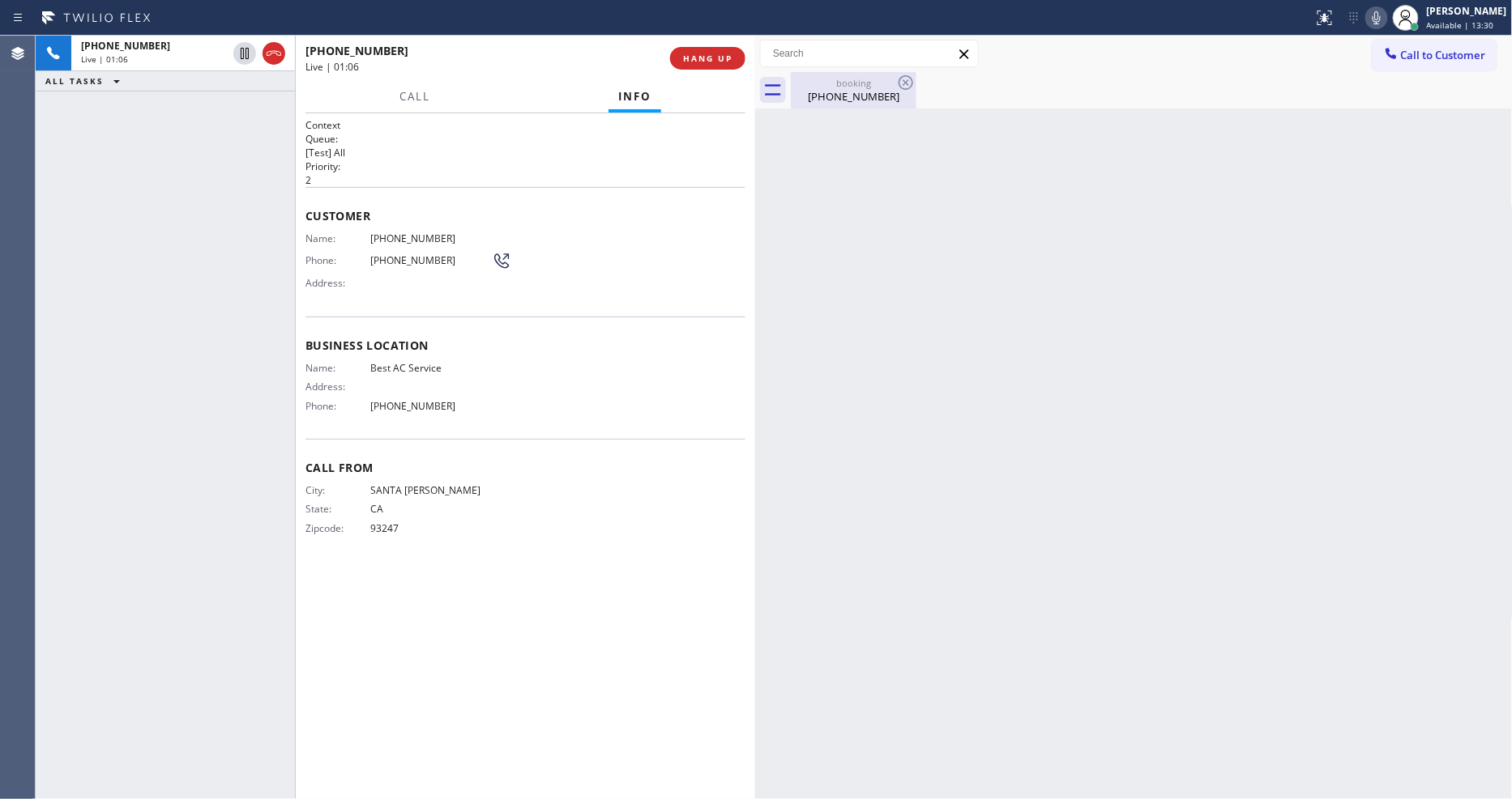
click at [867, 92] on div "[PHONE_NUMBER]" at bounding box center [854, 95] width 122 height 14
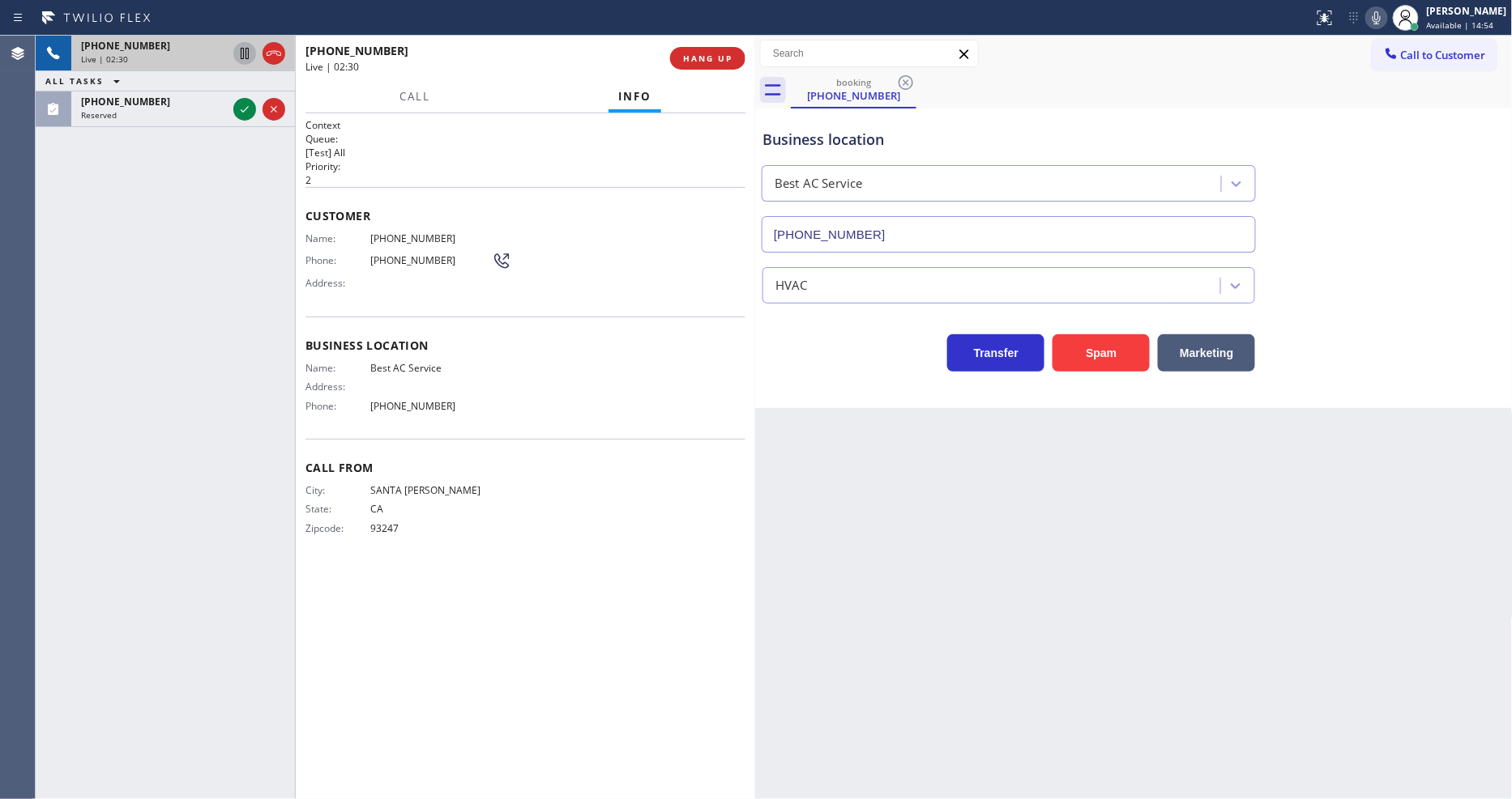
click at [244, 50] on icon at bounding box center [245, 53] width 19 height 19
click at [1380, 22] on icon at bounding box center [1376, 18] width 8 height 13
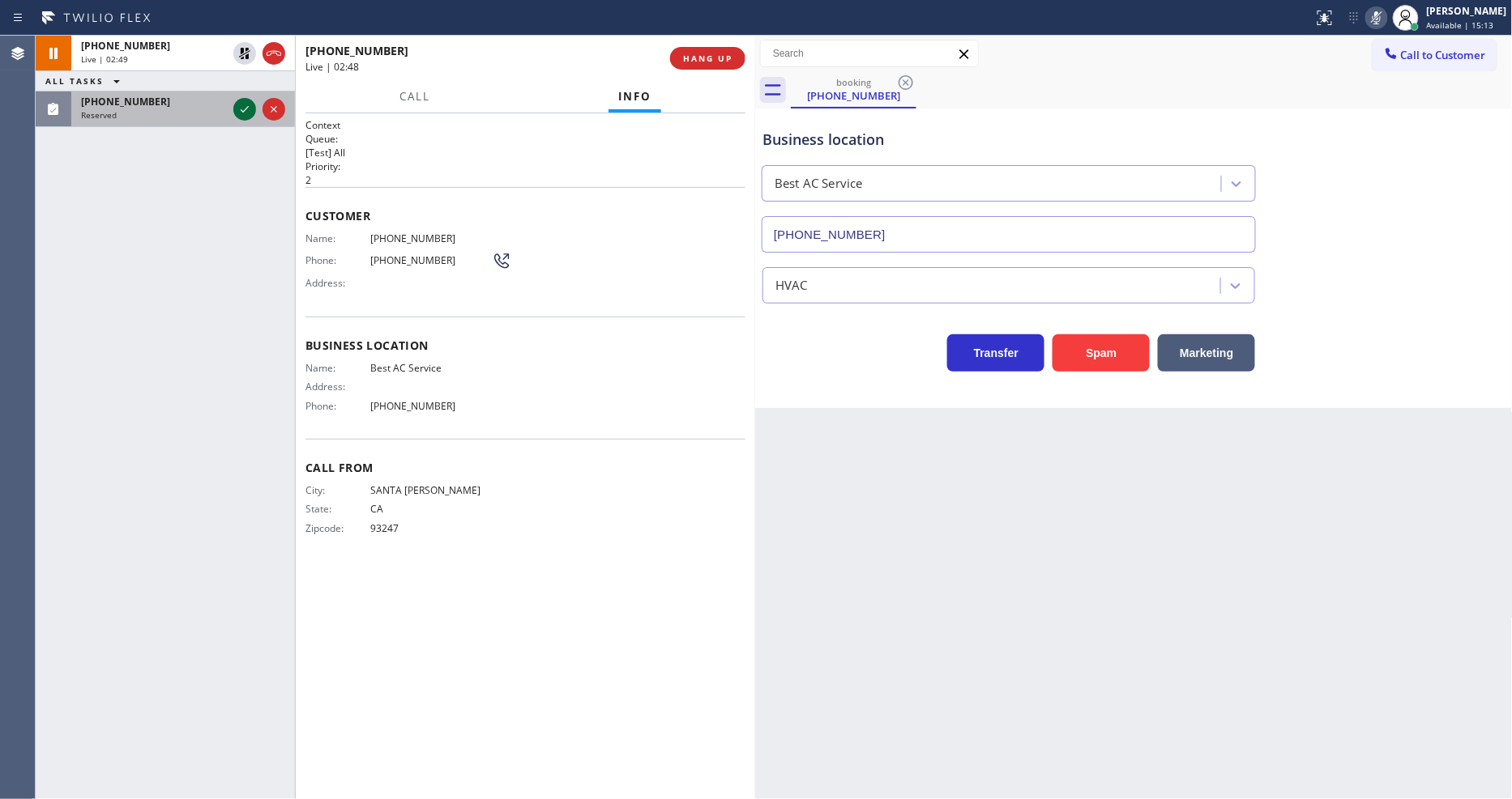
click at [240, 114] on icon at bounding box center [245, 109] width 19 height 19
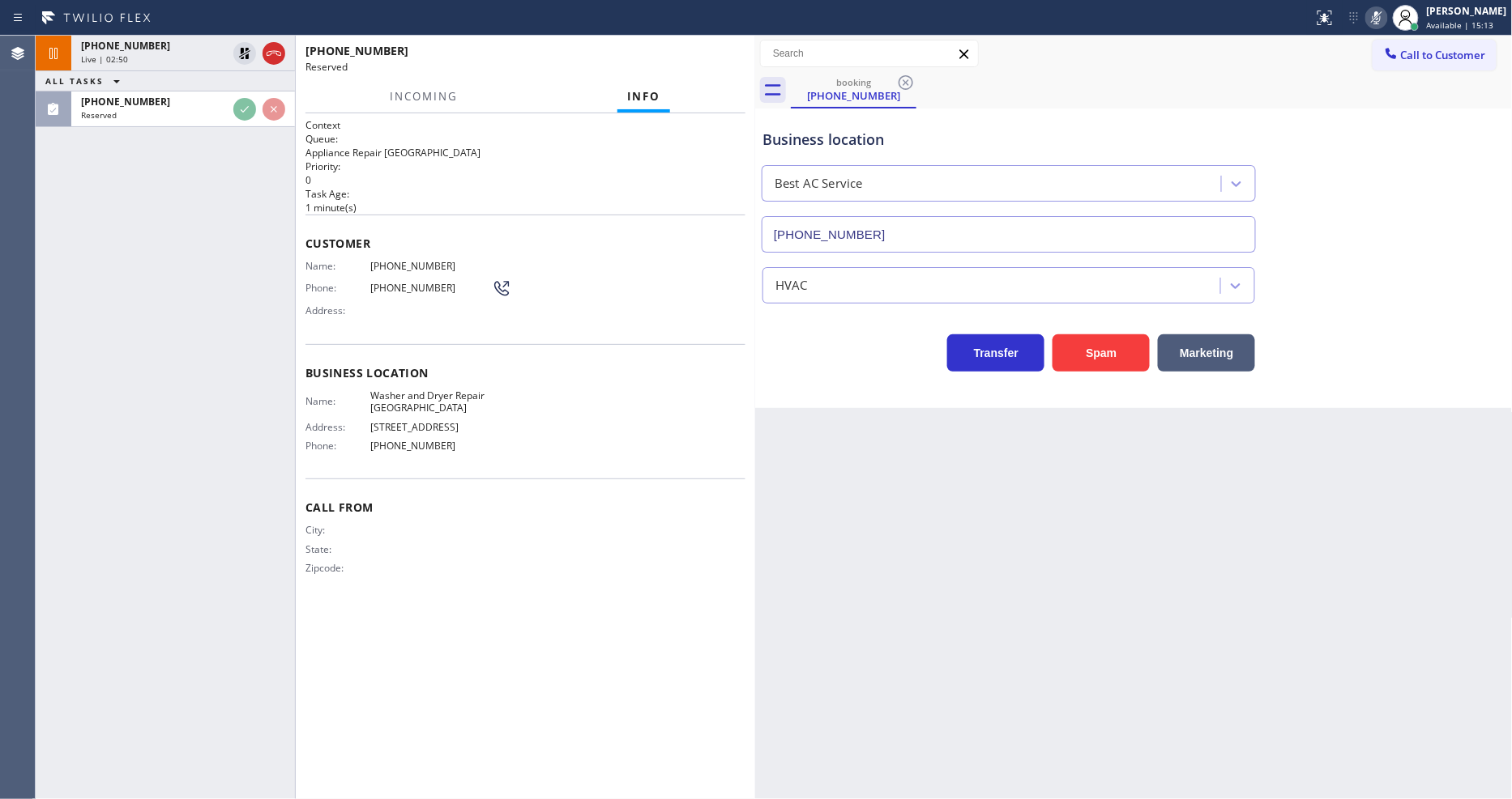
click at [314, 367] on span "Business location" at bounding box center [525, 373] width 440 height 15
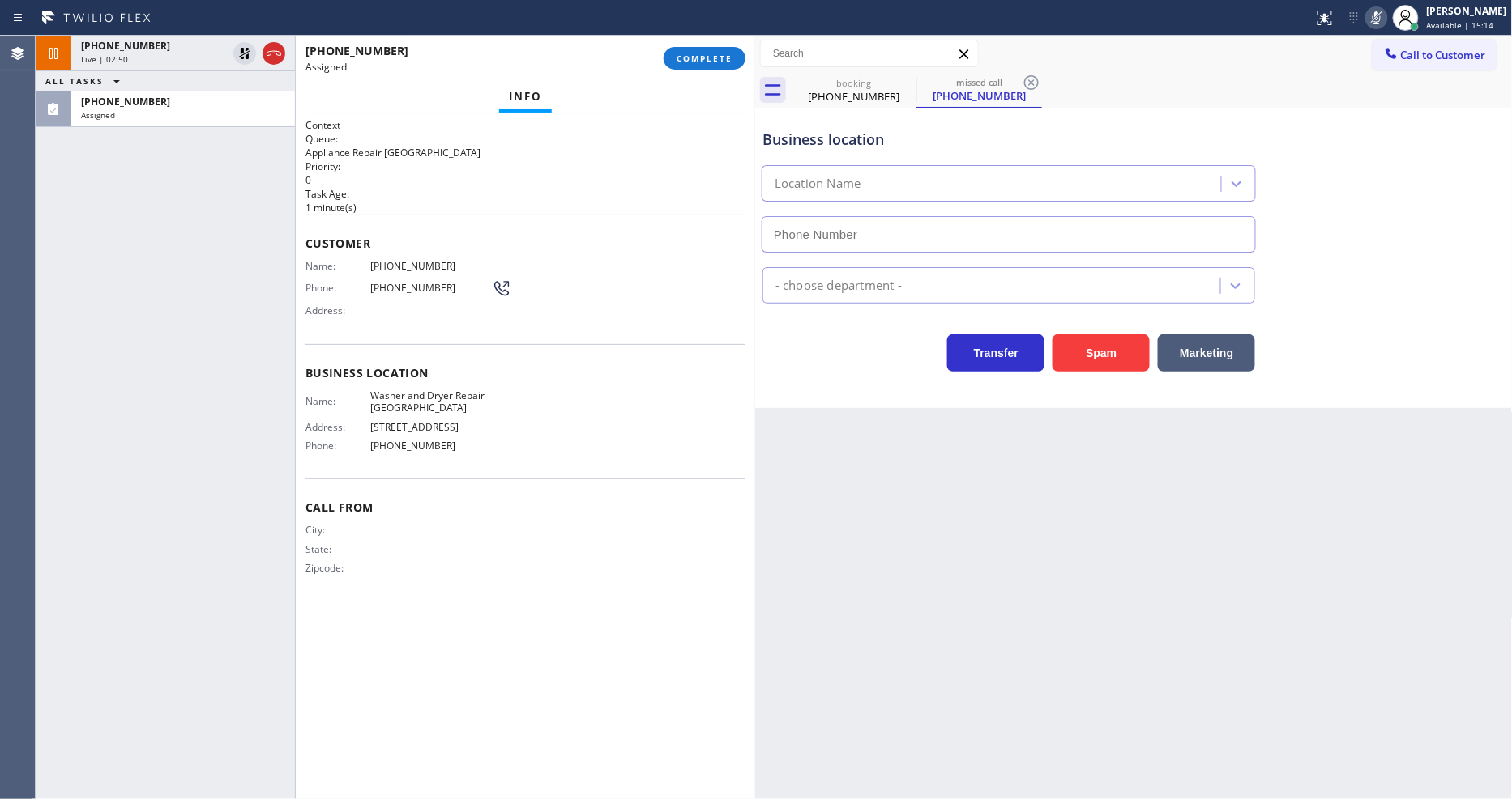
type input "[PHONE_NUMBER]"
click at [705, 61] on span "COMPLETE" at bounding box center [704, 58] width 56 height 11
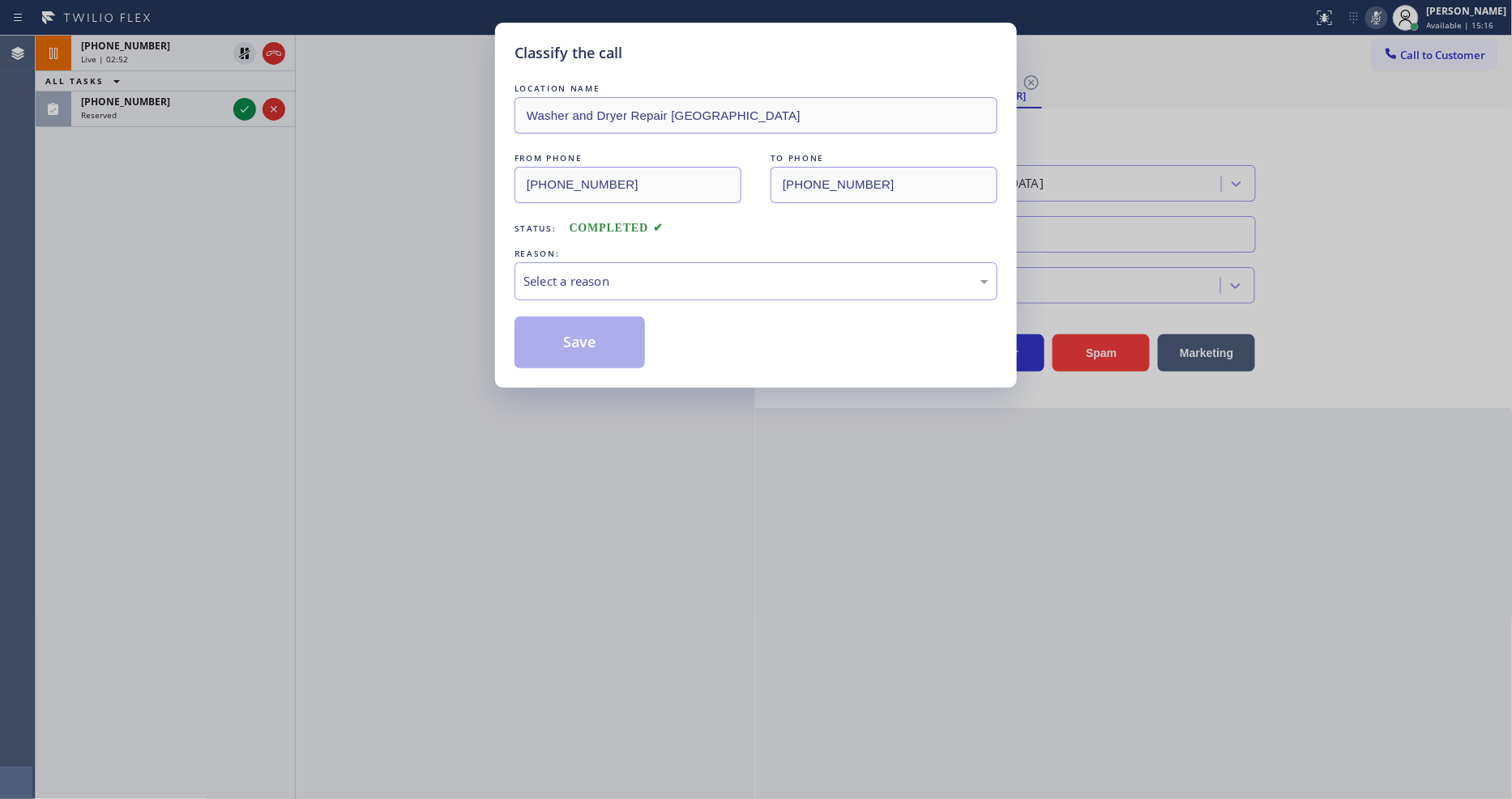
click at [606, 277] on div "Select a reason" at bounding box center [756, 282] width 465 height 19
click at [602, 328] on button "Save" at bounding box center [580, 343] width 131 height 52
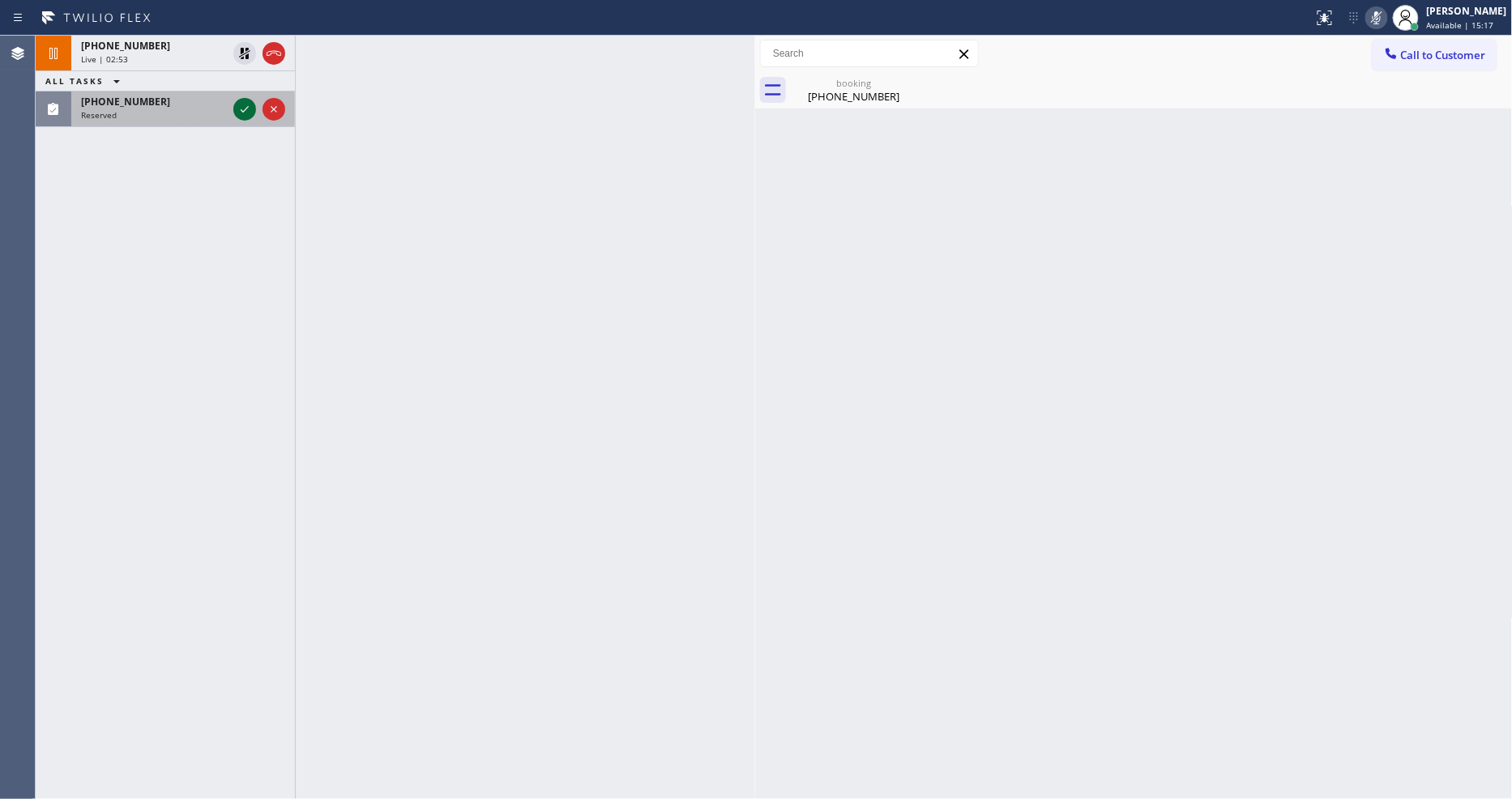
click at [243, 110] on icon at bounding box center [245, 109] width 19 height 19
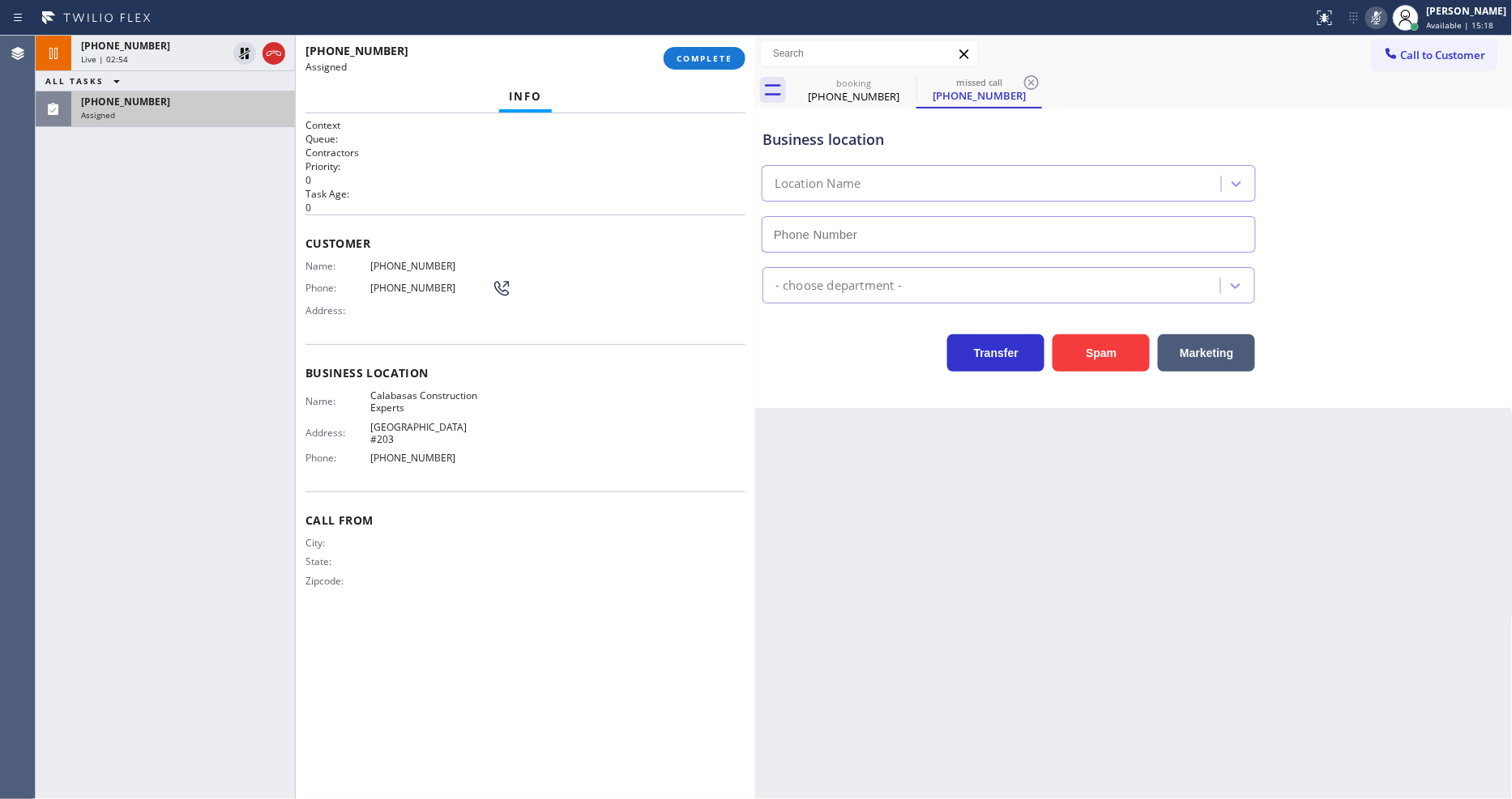
type input "[PHONE_NUMBER]"
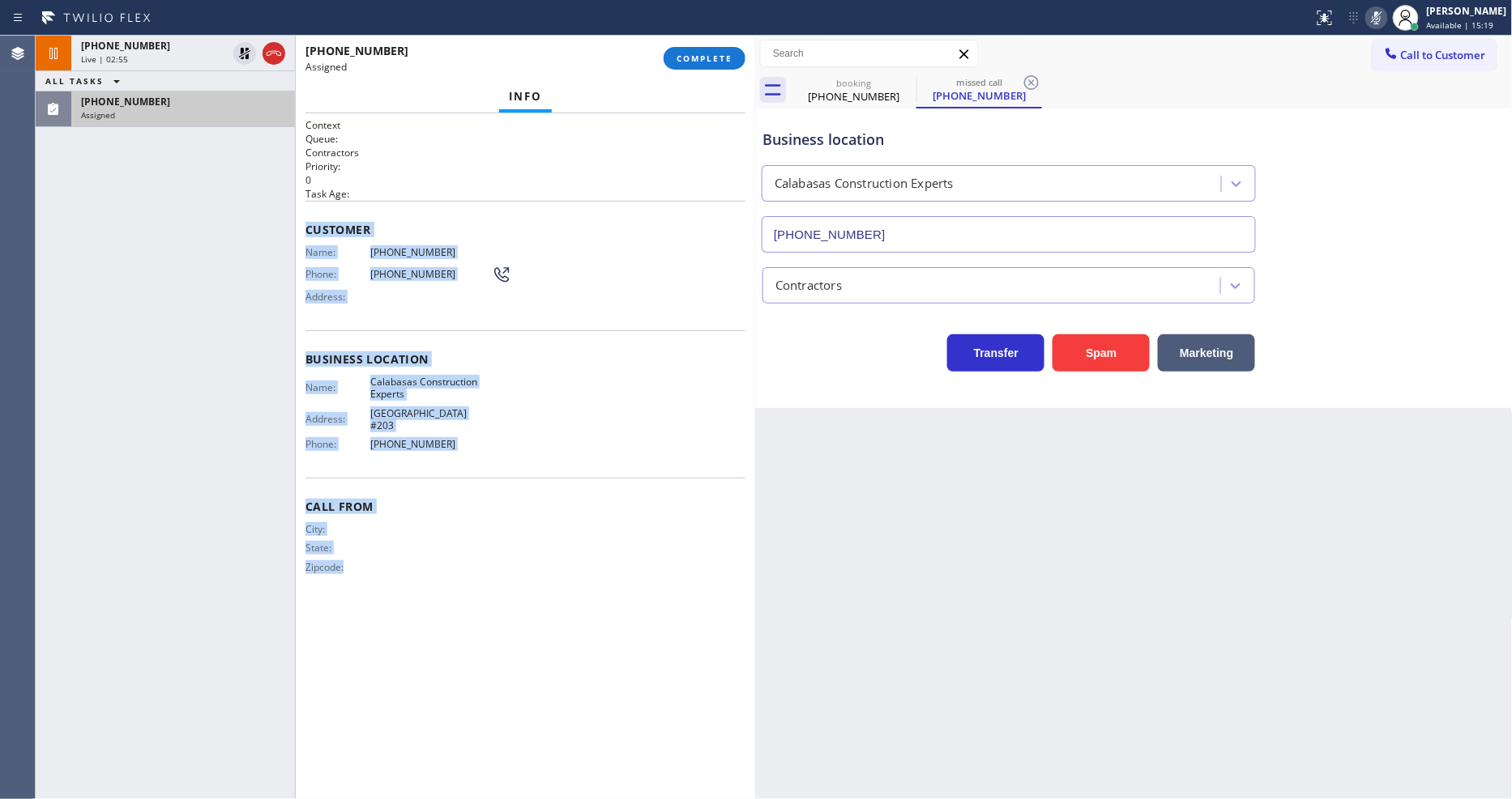
drag, startPoint x: 302, startPoint y: 221, endPoint x: 452, endPoint y: 654, distance: 458.2
click at [450, 662] on div "Context Queue: Contractors Priority: 0 Task Age: Customer Name: [PHONE_NUMBER] …" at bounding box center [525, 456] width 459 height 685
click at [713, 56] on span "COMPLETE" at bounding box center [704, 58] width 56 height 11
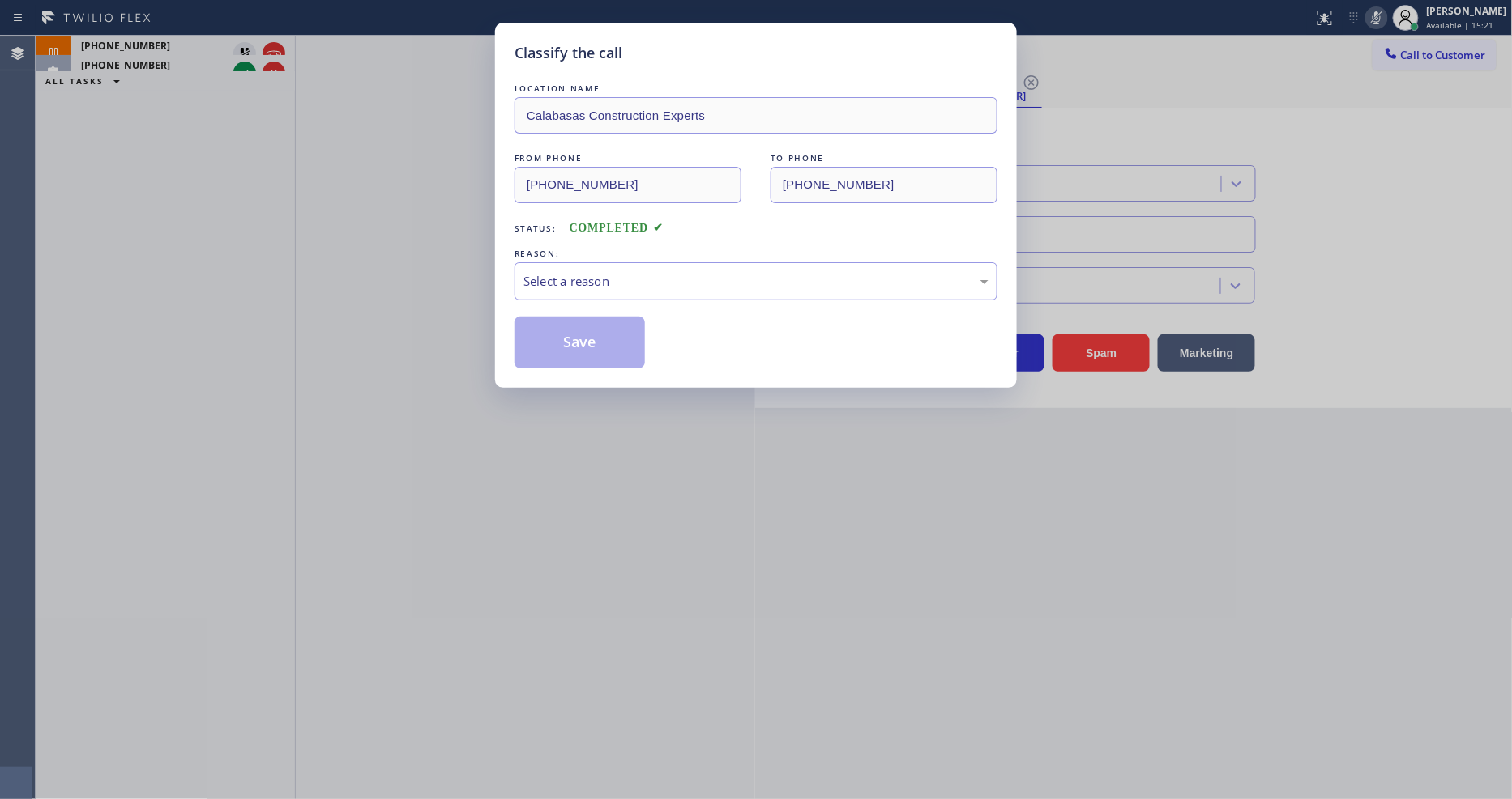
click at [604, 280] on div "Select a reason" at bounding box center [756, 282] width 465 height 19
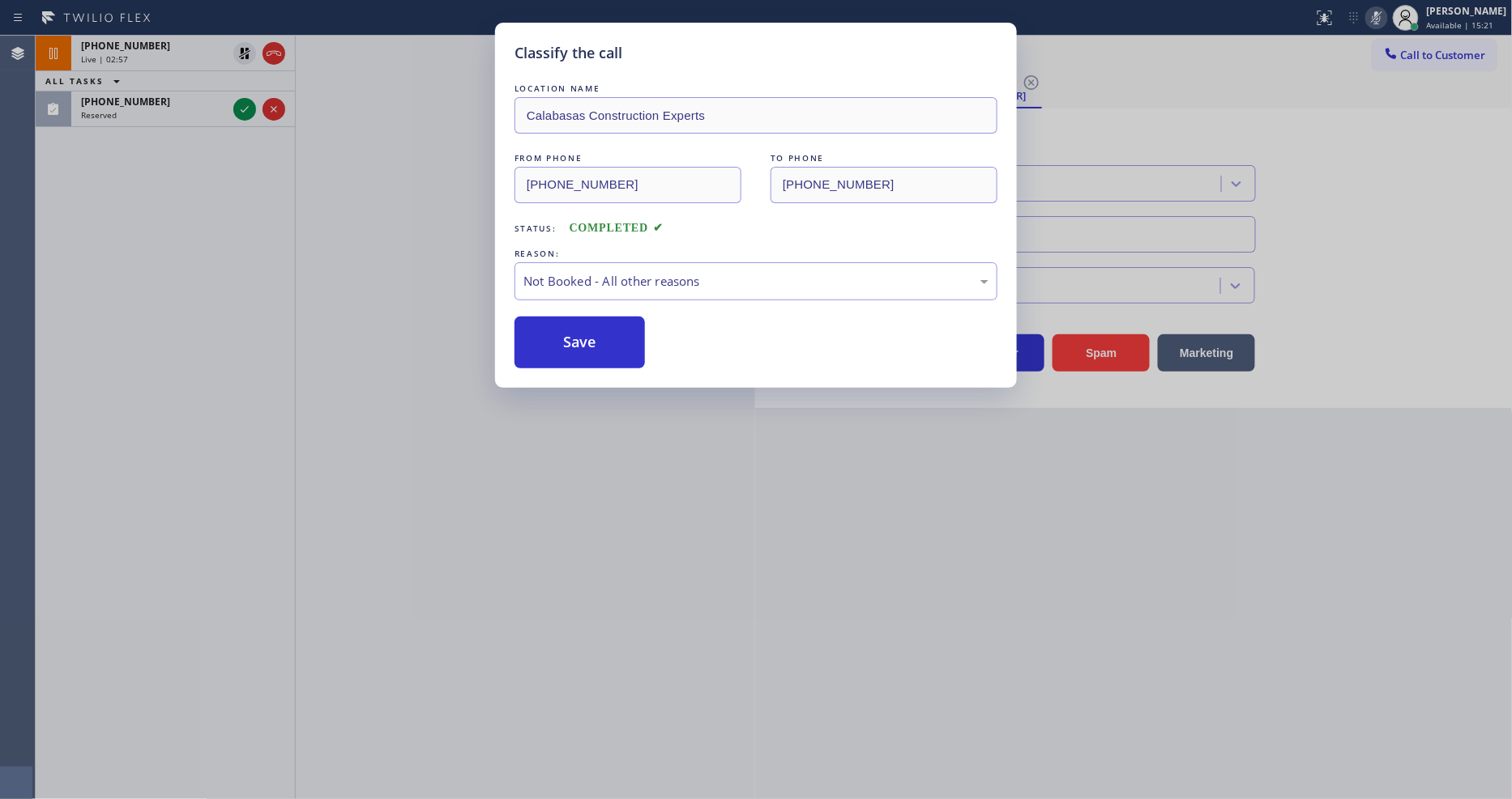
click at [591, 330] on button "Save" at bounding box center [580, 343] width 131 height 52
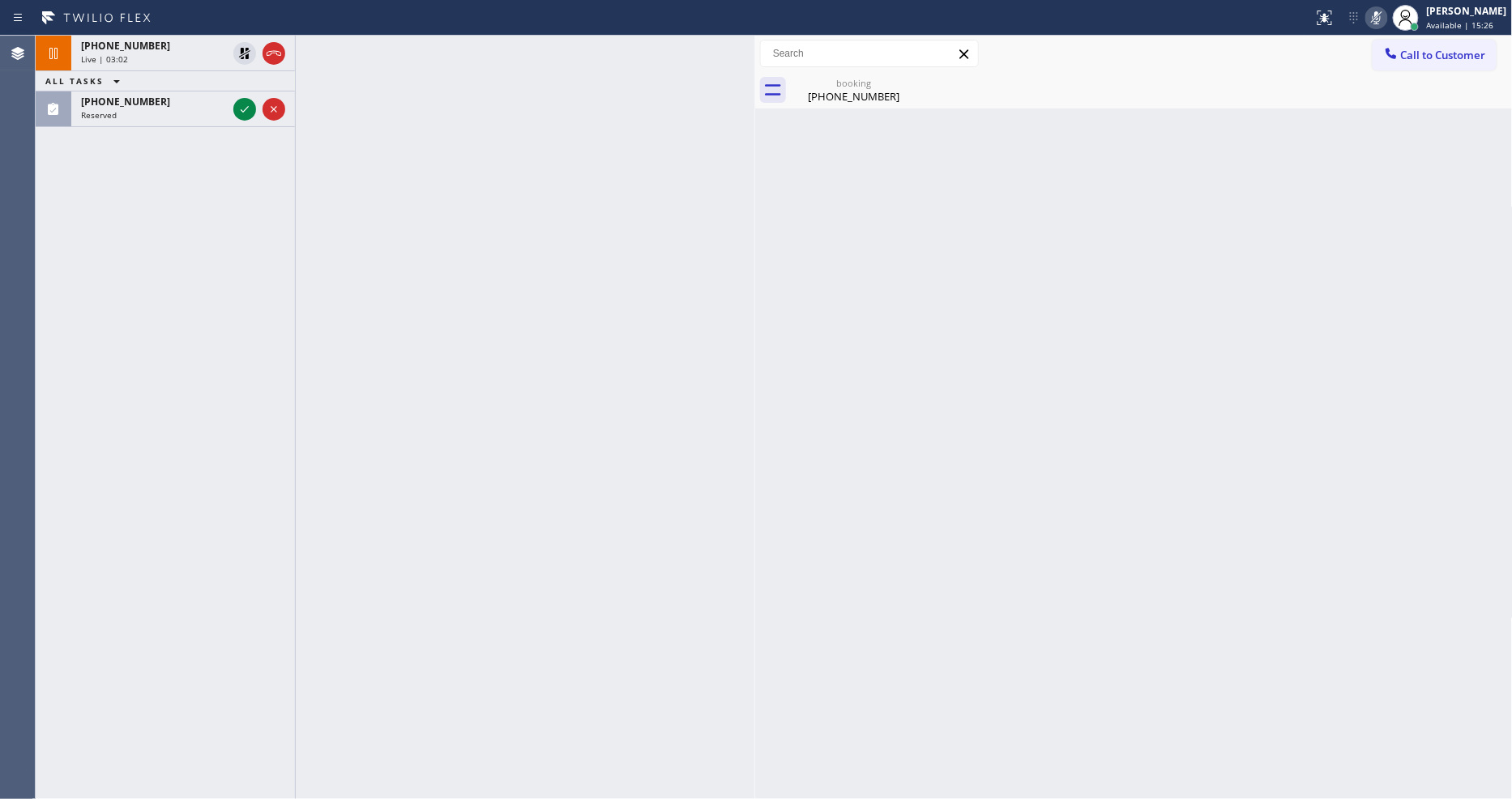
drag, startPoint x: 1059, startPoint y: 556, endPoint x: 644, endPoint y: 354, distance: 461.6
click at [1059, 556] on div "Back to Dashboard Change Sender ID Customers Technicians Select a contact Outbo…" at bounding box center [1134, 417] width 757 height 764
click at [248, 110] on icon at bounding box center [245, 109] width 19 height 19
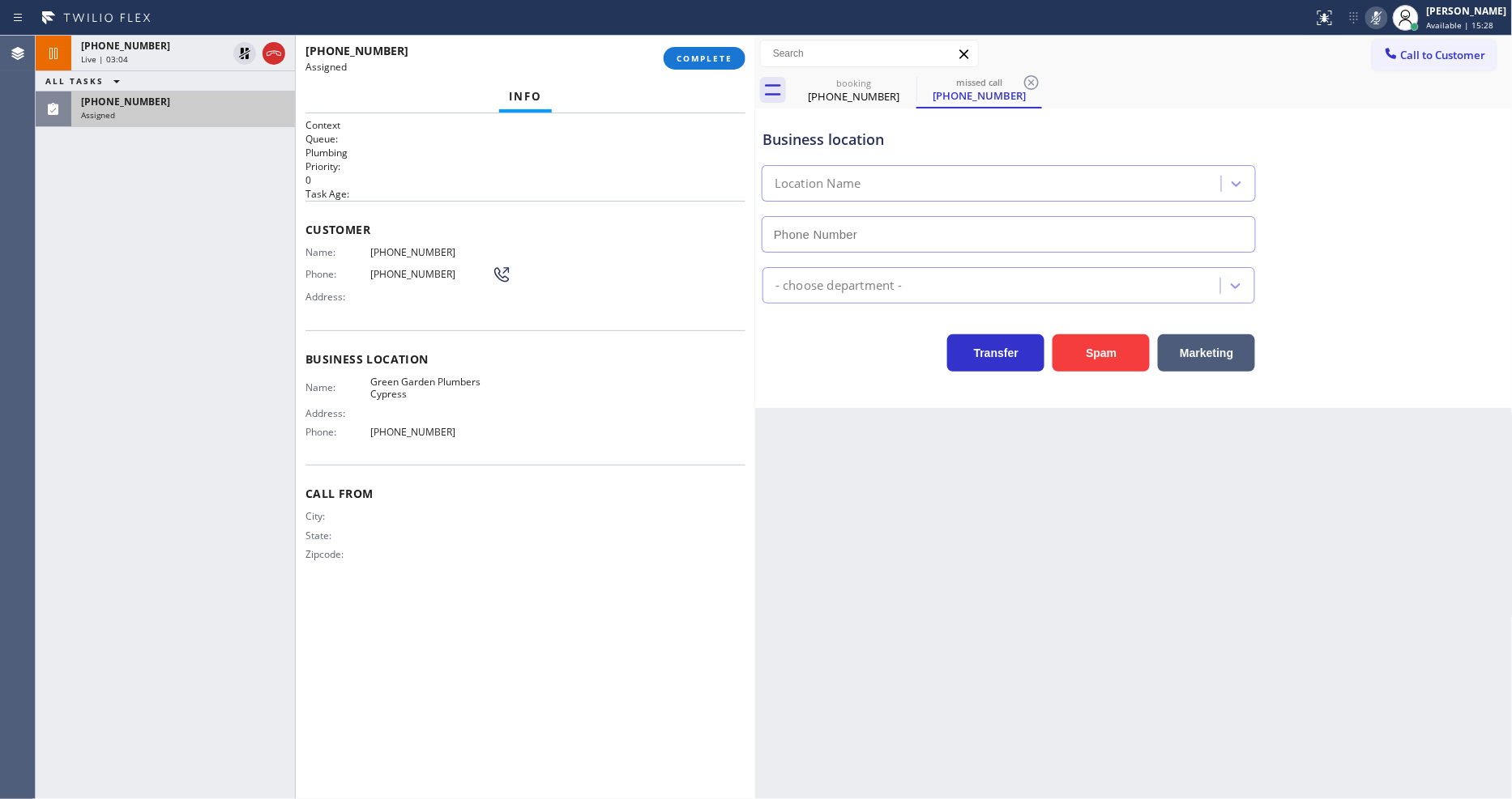
type input "[PHONE_NUMBER]"
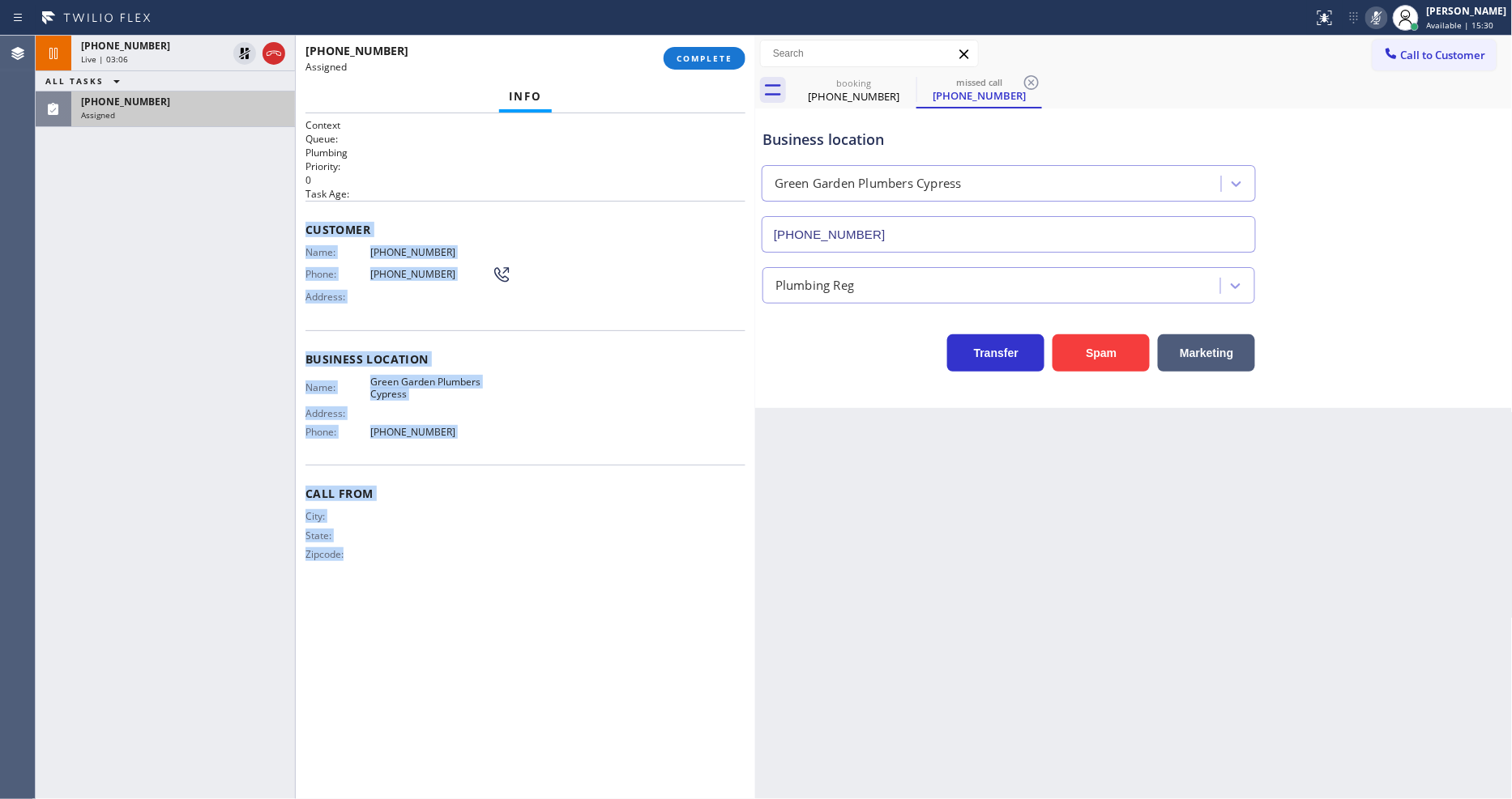
drag, startPoint x: 306, startPoint y: 222, endPoint x: 571, endPoint y: 600, distance: 461.6
click at [500, 798] on html "Status report No issues detected If you experience an issue, please download th…" at bounding box center [756, 399] width 1512 height 799
click at [717, 60] on span "COMPLETE" at bounding box center [704, 58] width 56 height 11
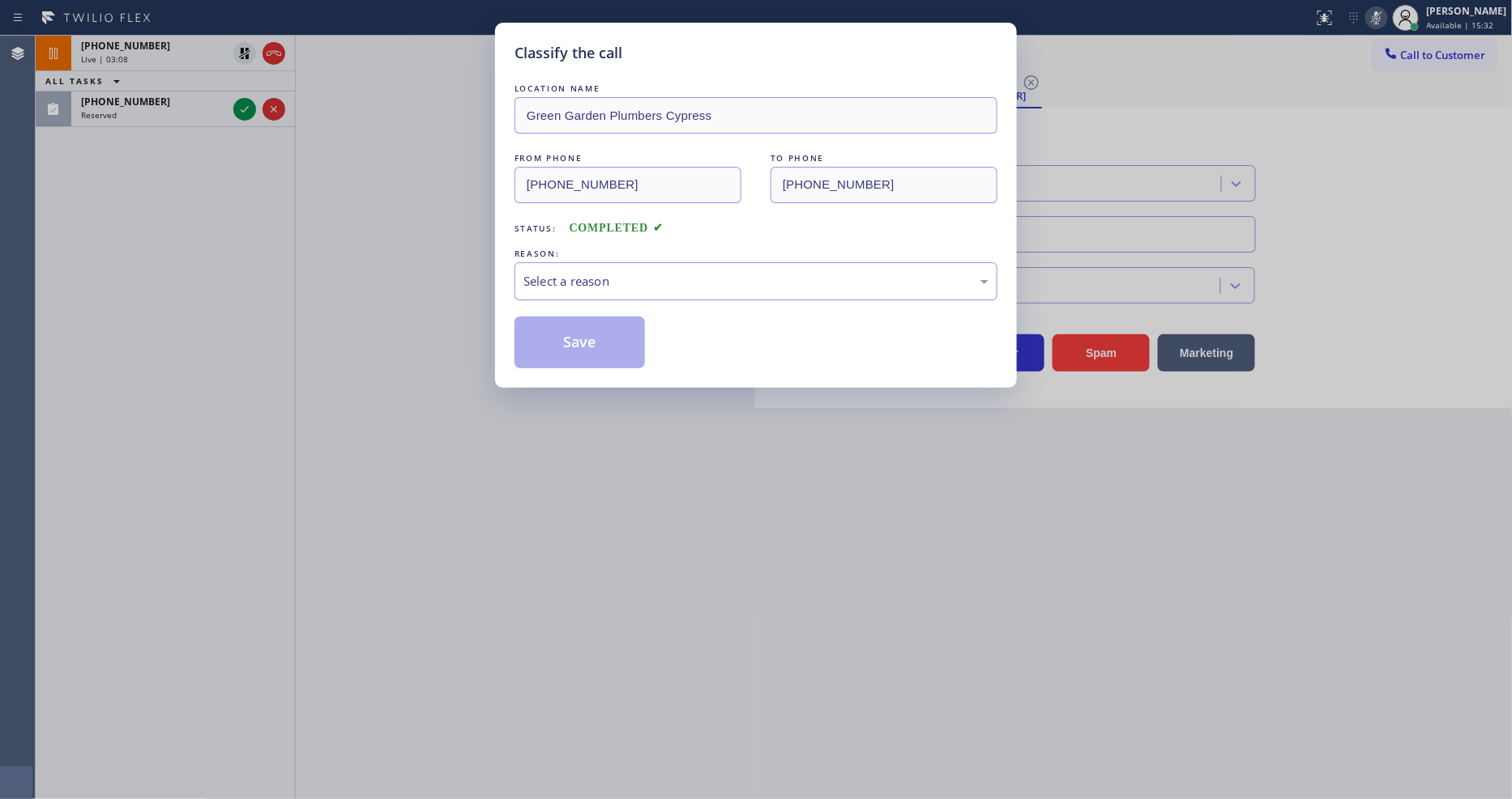
click at [626, 263] on div "Select a reason" at bounding box center [756, 282] width 483 height 38
click at [604, 327] on button "Save" at bounding box center [580, 343] width 131 height 52
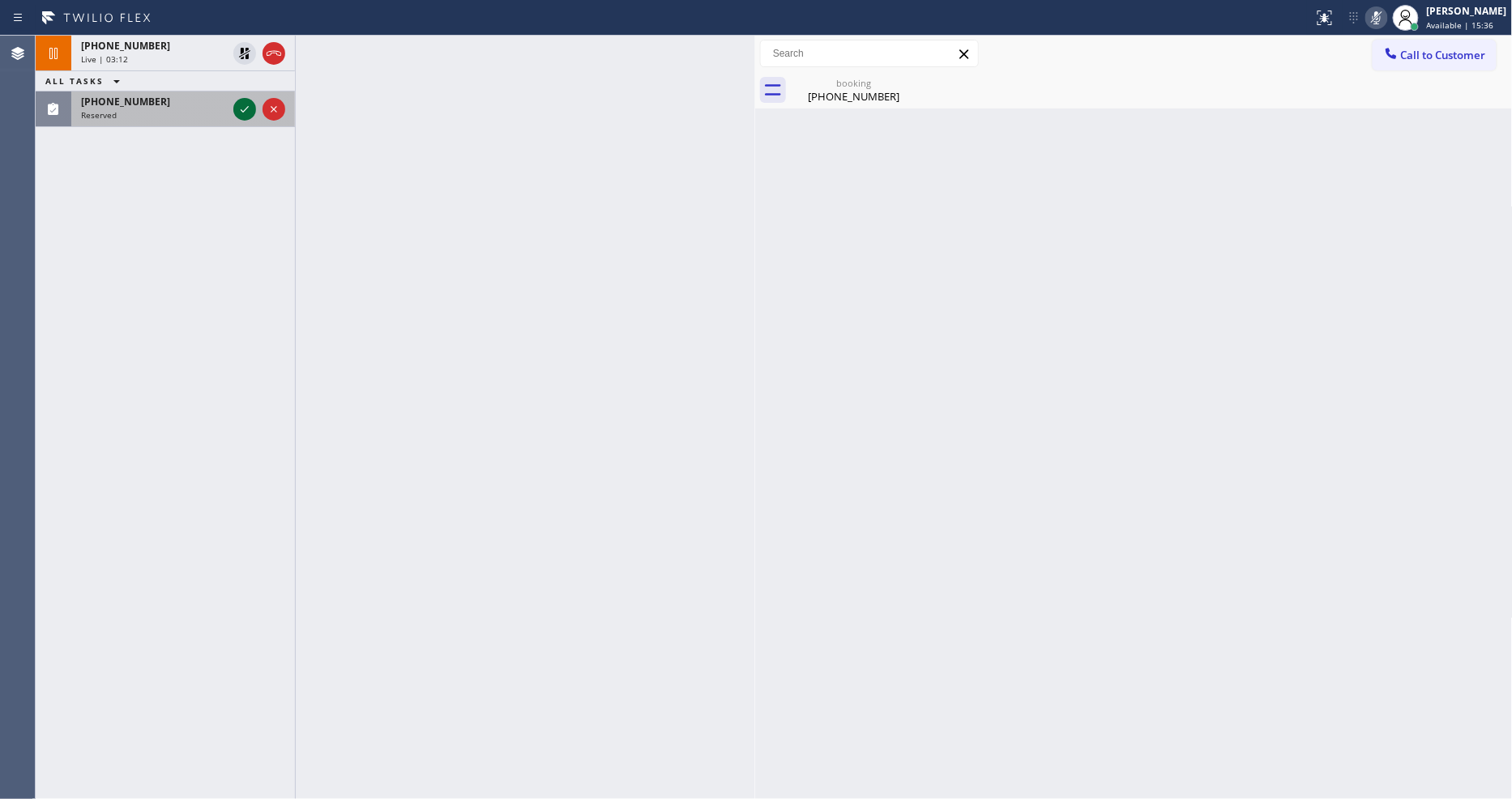
click at [238, 105] on icon at bounding box center [245, 109] width 19 height 19
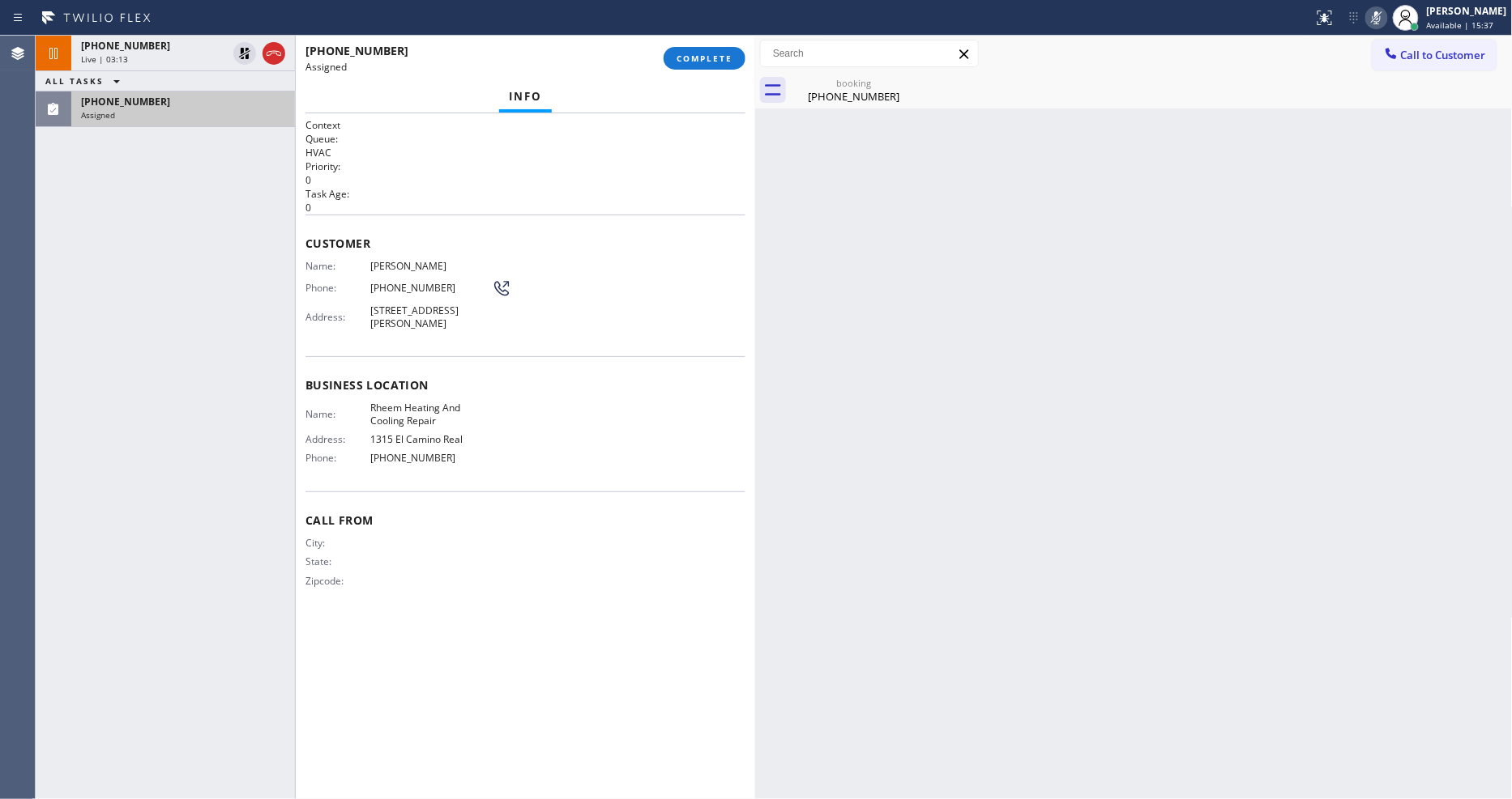
click at [467, 179] on p "0" at bounding box center [525, 180] width 440 height 13
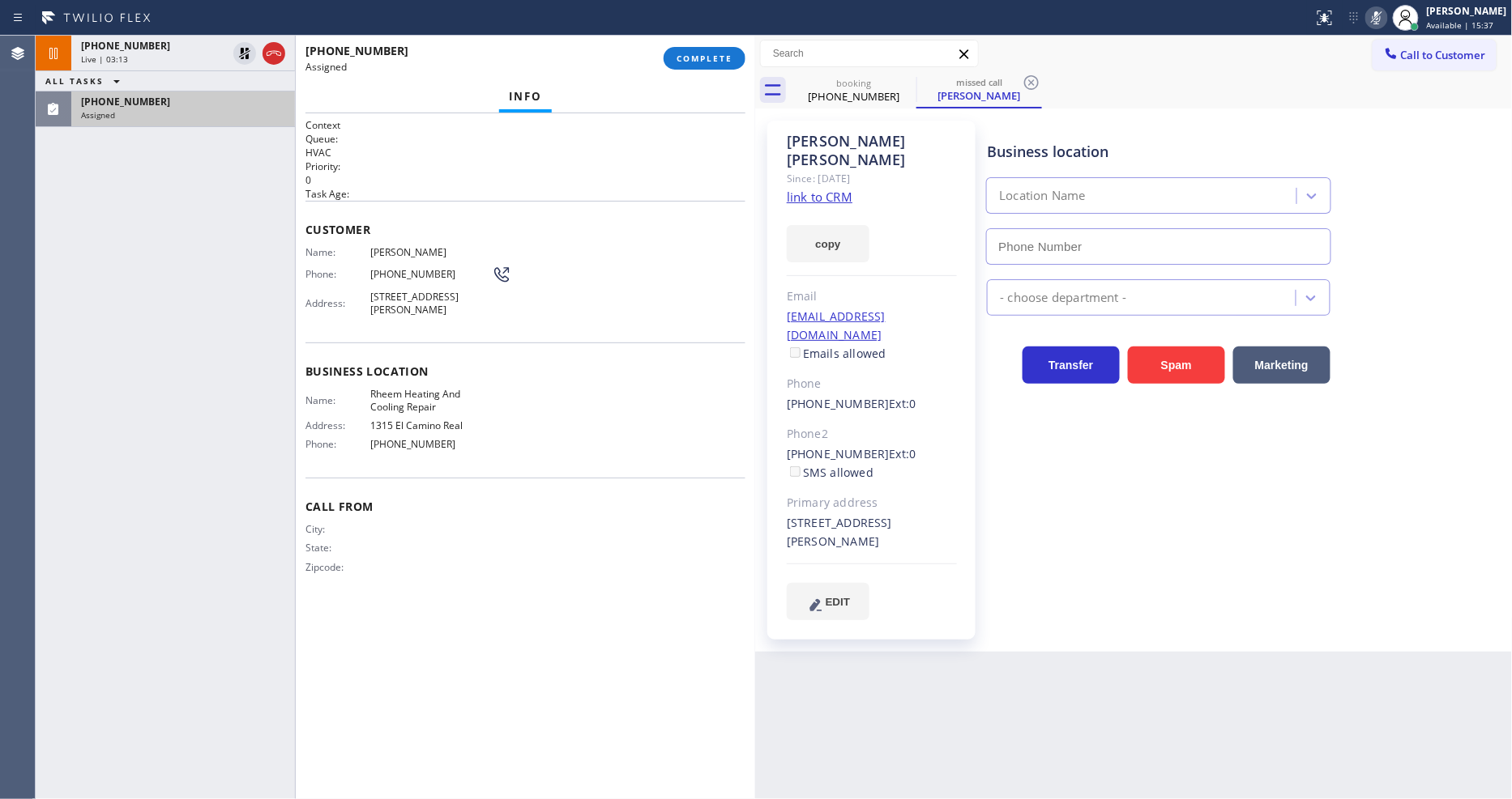
type input "[PHONE_NUMBER]"
click at [810, 189] on link "link to CRM" at bounding box center [820, 197] width 66 height 16
click at [443, 344] on div "Business location Name: Rheem Heating And Cooling Repair Address: [STREET_ADDRE…" at bounding box center [525, 410] width 440 height 136
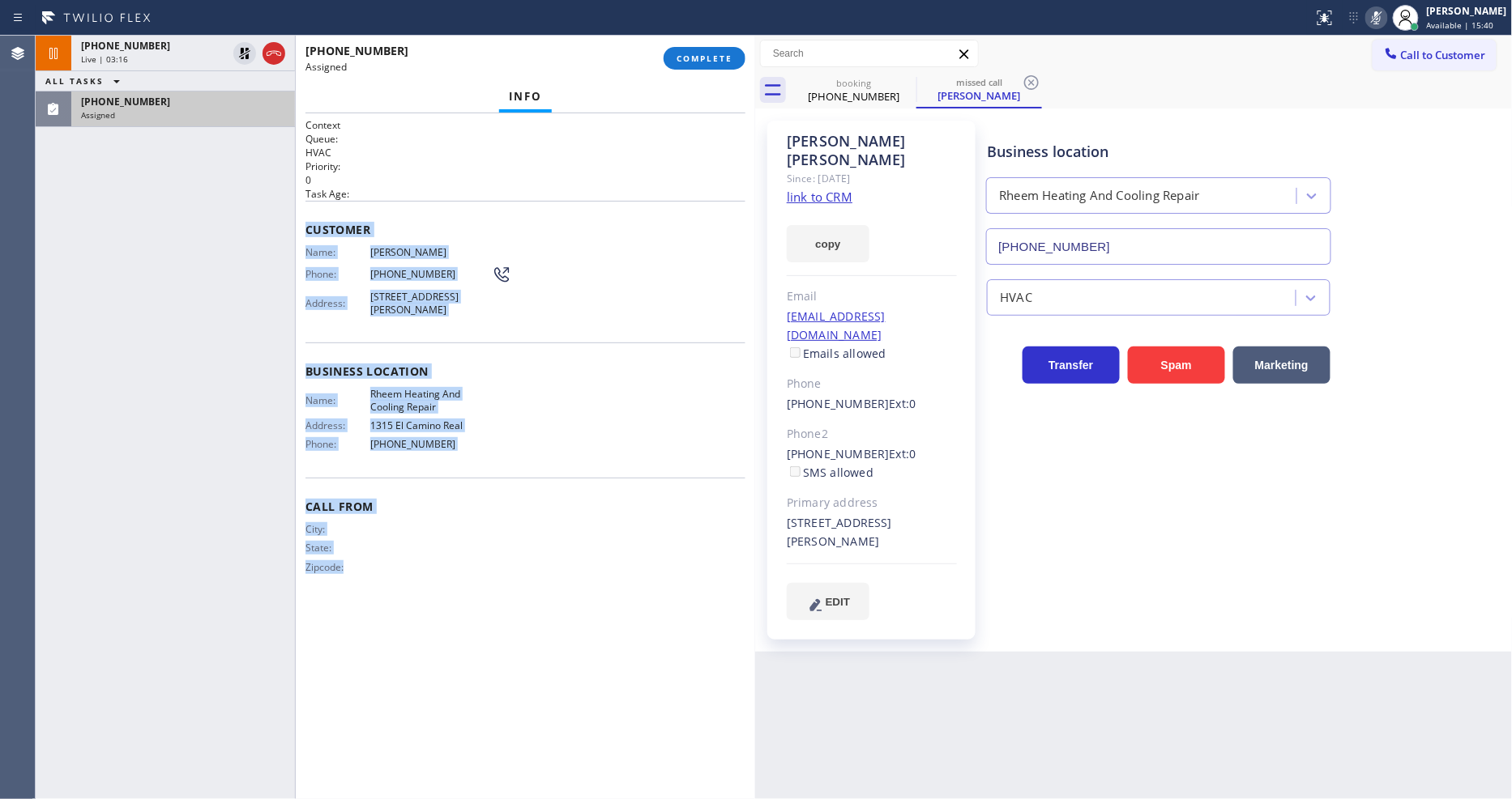
drag, startPoint x: 308, startPoint y: 221, endPoint x: 480, endPoint y: 790, distance: 594.4
click at [480, 790] on div "Context Queue: HVAC Priority: 0 Task Age: Customer Name: [PERSON_NAME] Phone: […" at bounding box center [525, 456] width 440 height 676
click at [718, 58] on span "COMPLETE" at bounding box center [704, 58] width 56 height 11
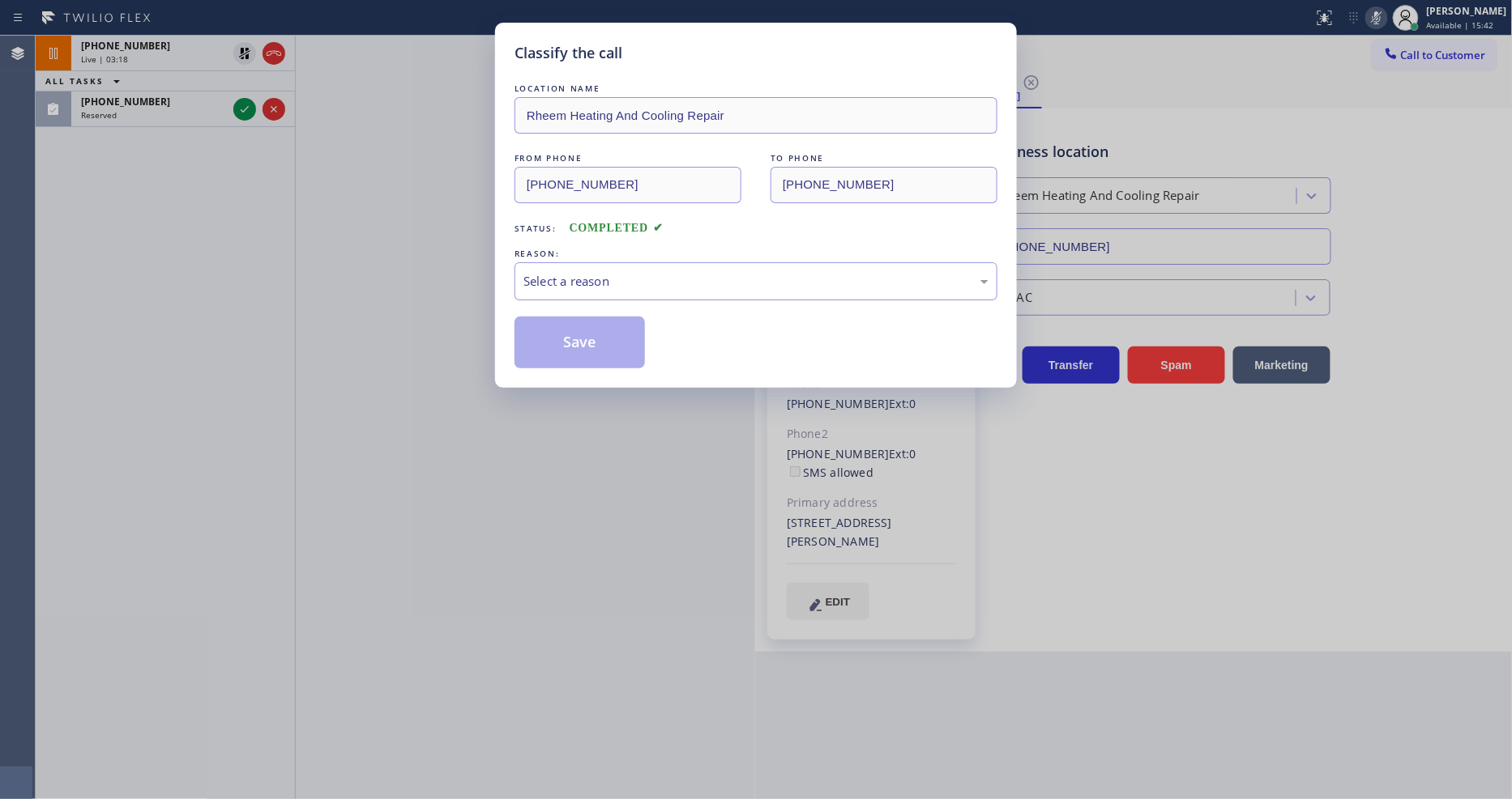
click at [640, 272] on div "Select a reason" at bounding box center [756, 282] width 465 height 19
click at [602, 344] on button "Save" at bounding box center [580, 343] width 131 height 52
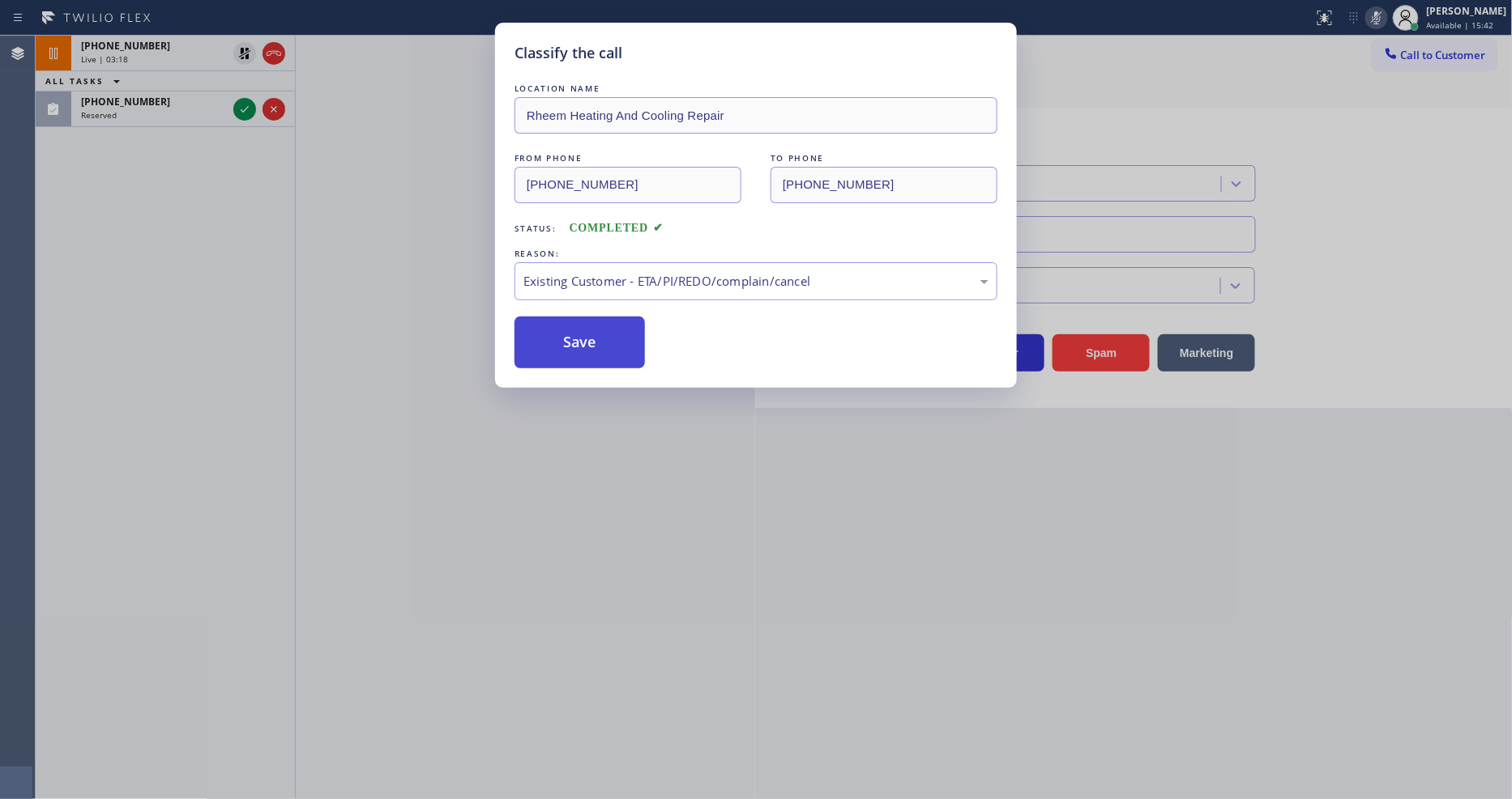
click at [602, 344] on button "Save" at bounding box center [580, 343] width 131 height 52
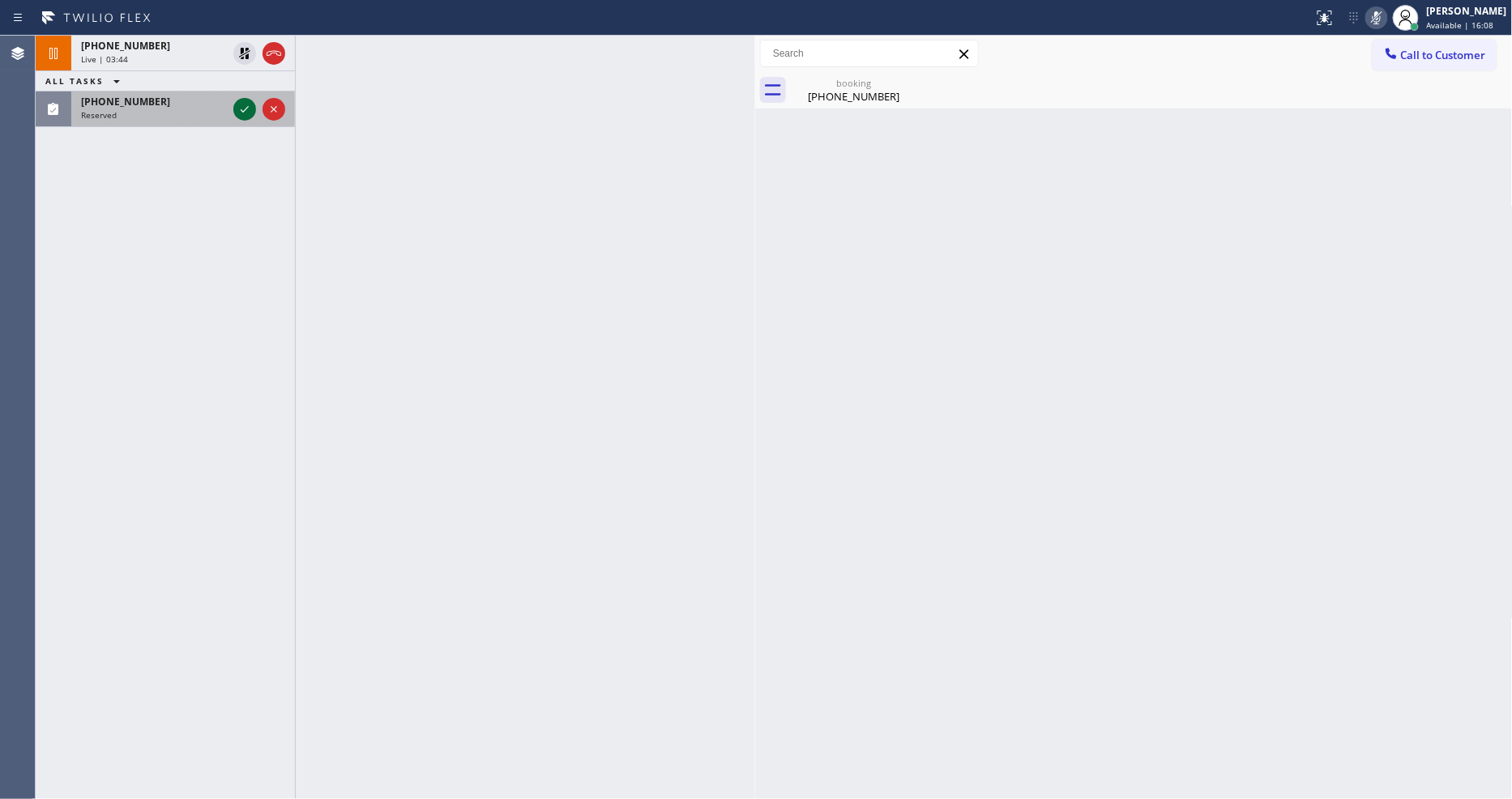
click at [245, 109] on icon at bounding box center [245, 109] width 8 height 7
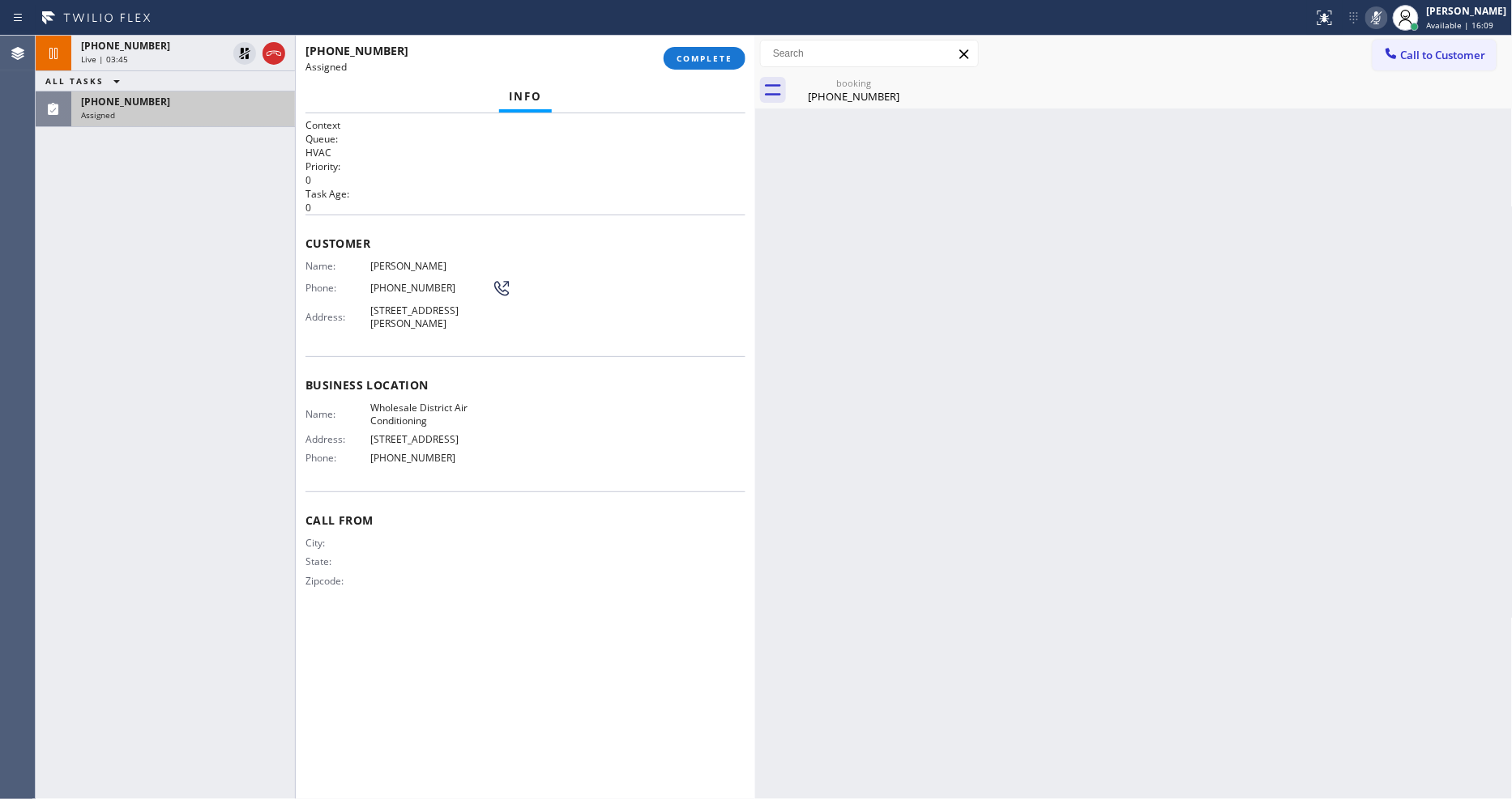
click at [409, 217] on div "Customer Name: [PERSON_NAME] Phone: [PHONE_NUMBER] Address: [STREET_ADDRESS][PE…" at bounding box center [525, 285] width 440 height 141
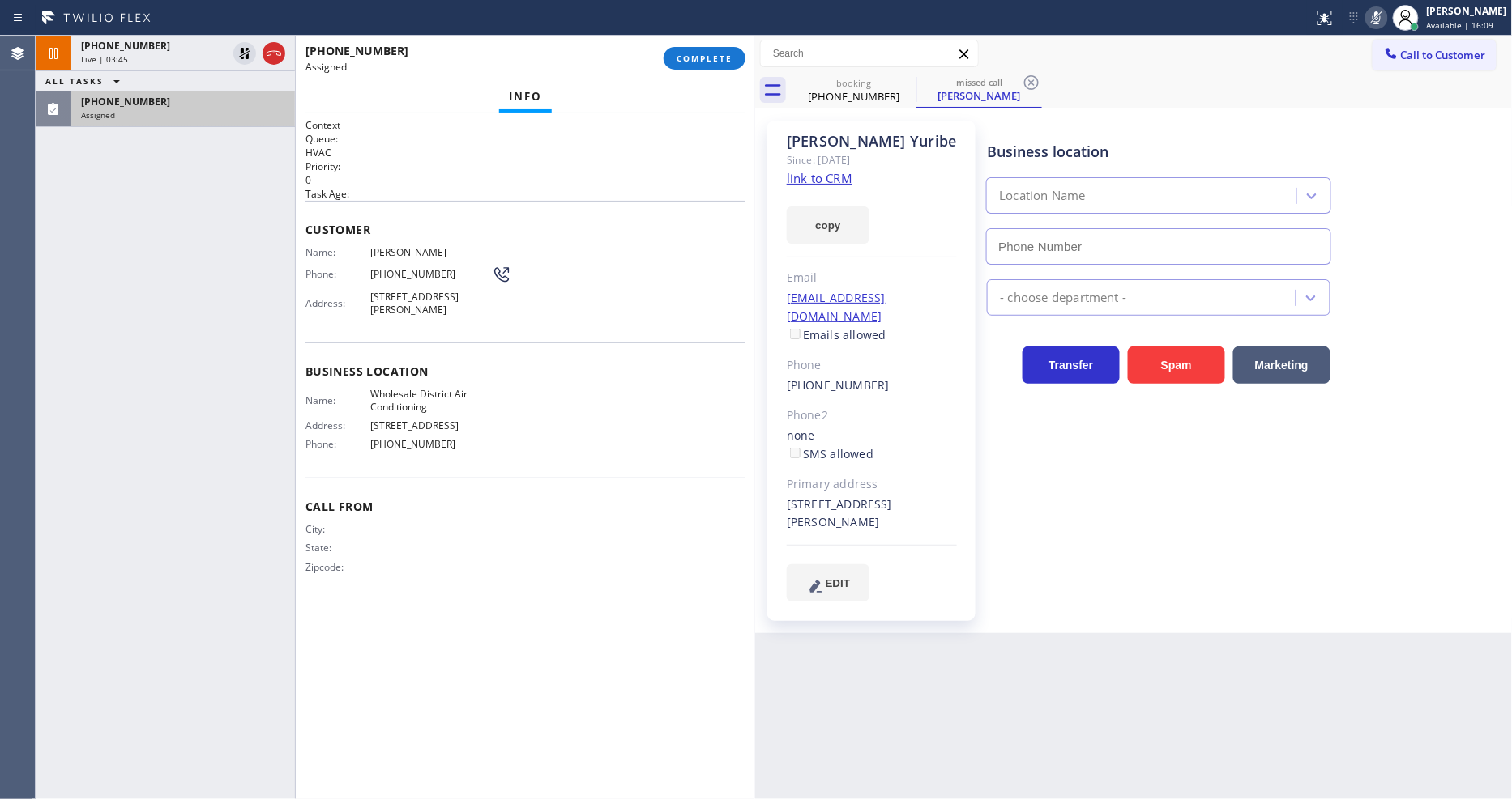
click at [787, 184] on link "link to CRM" at bounding box center [820, 178] width 66 height 16
type input "[PHONE_NUMBER]"
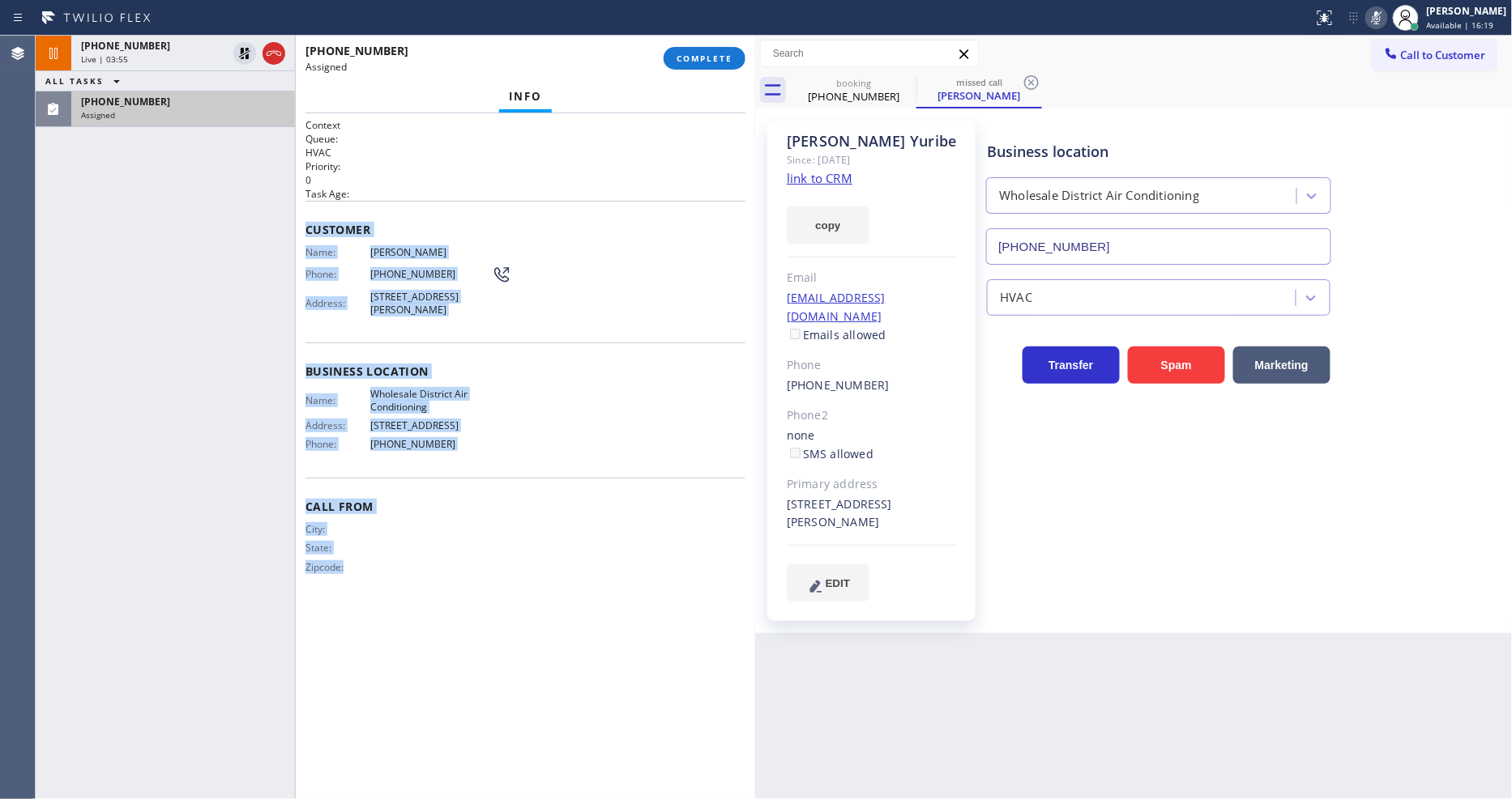
drag, startPoint x: 307, startPoint y: 214, endPoint x: 654, endPoint y: 362, distance: 377.2
click at [543, 798] on html "Status report No issues detected If you experience an issue, please download th…" at bounding box center [756, 399] width 1512 height 799
click at [713, 51] on button "COMPLETE" at bounding box center [705, 58] width 82 height 23
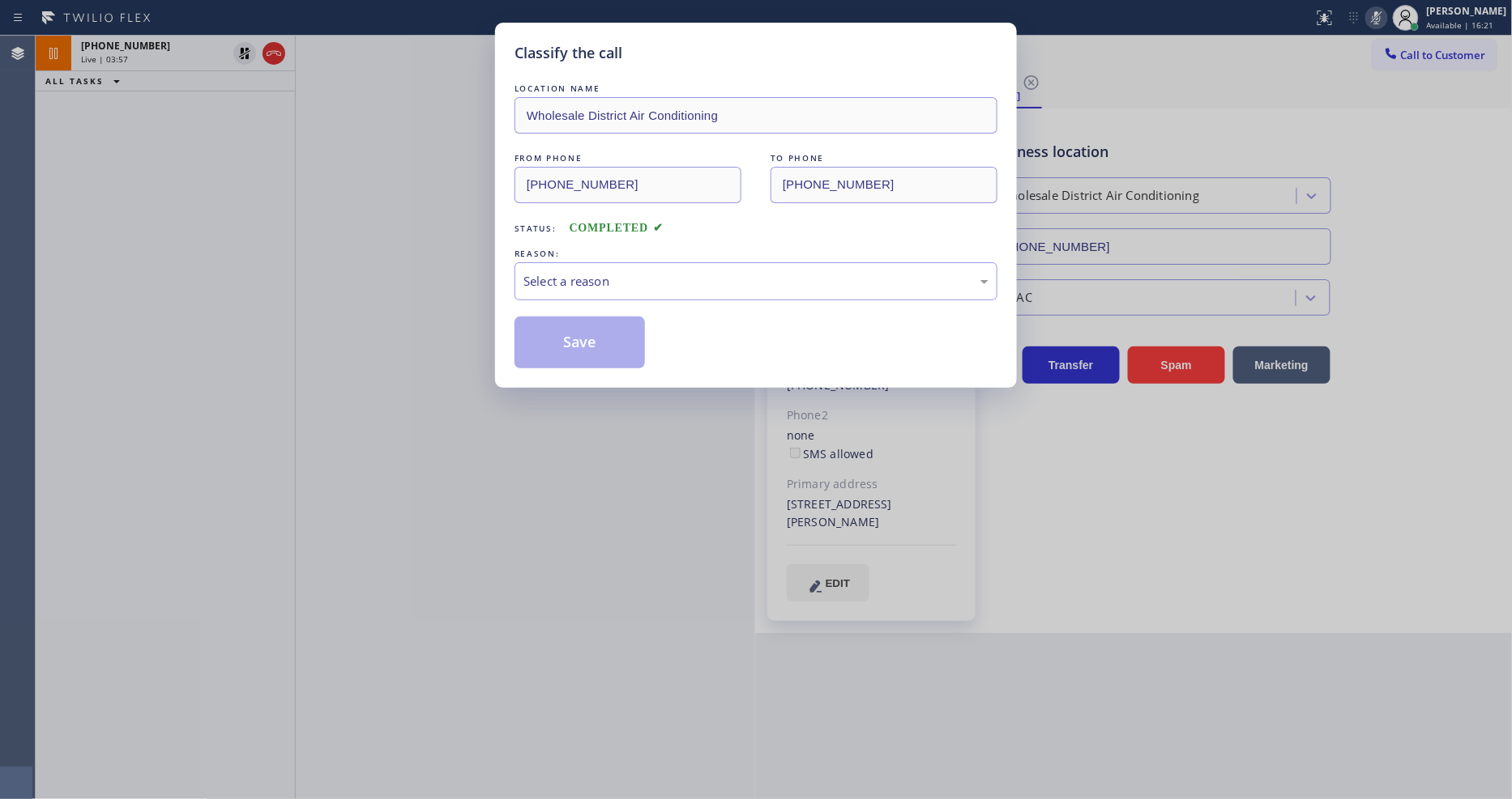
click at [635, 277] on div "Select a reason" at bounding box center [756, 282] width 465 height 19
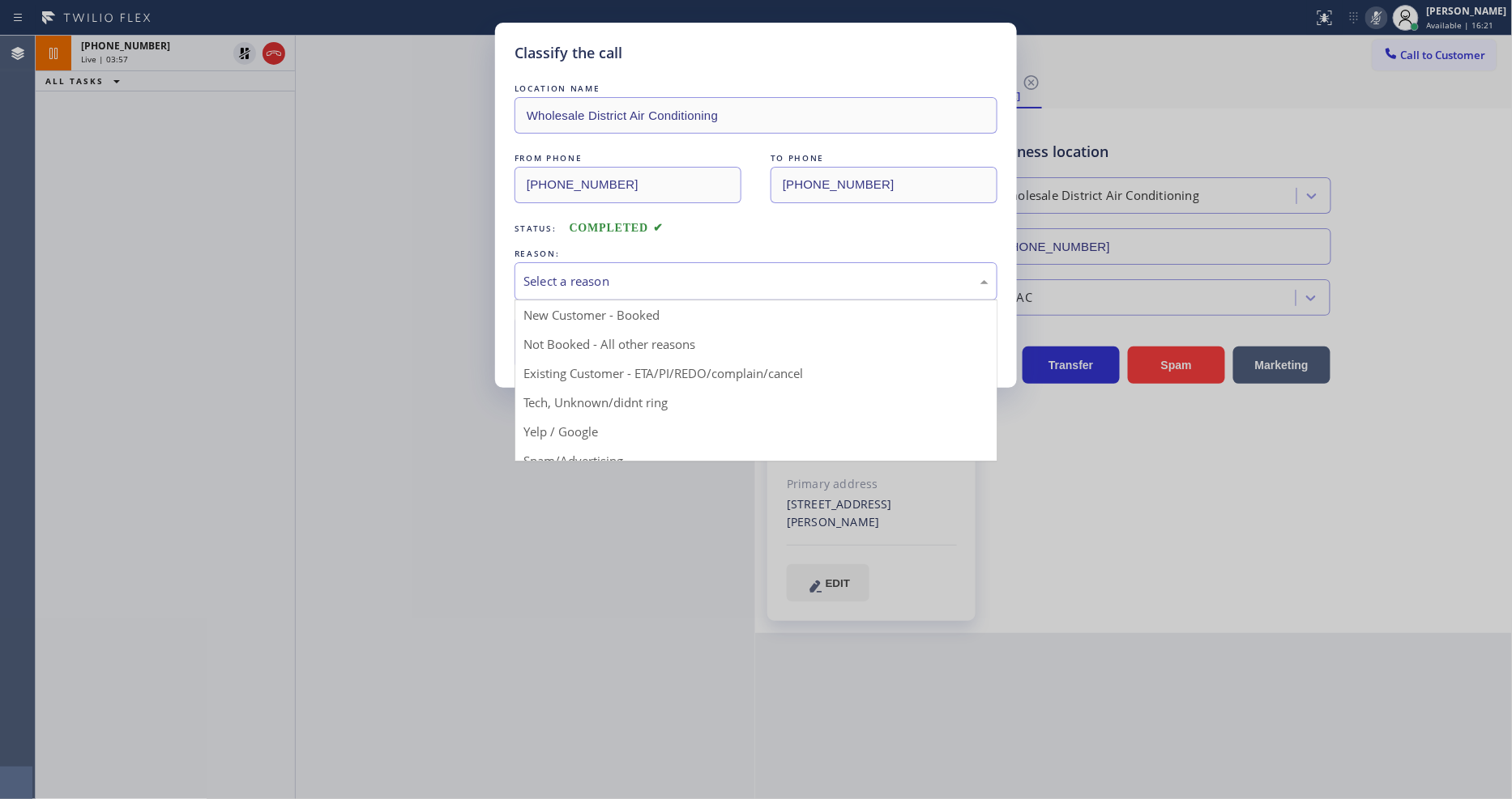
drag, startPoint x: 606, startPoint y: 367, endPoint x: 605, endPoint y: 338, distance: 29.0
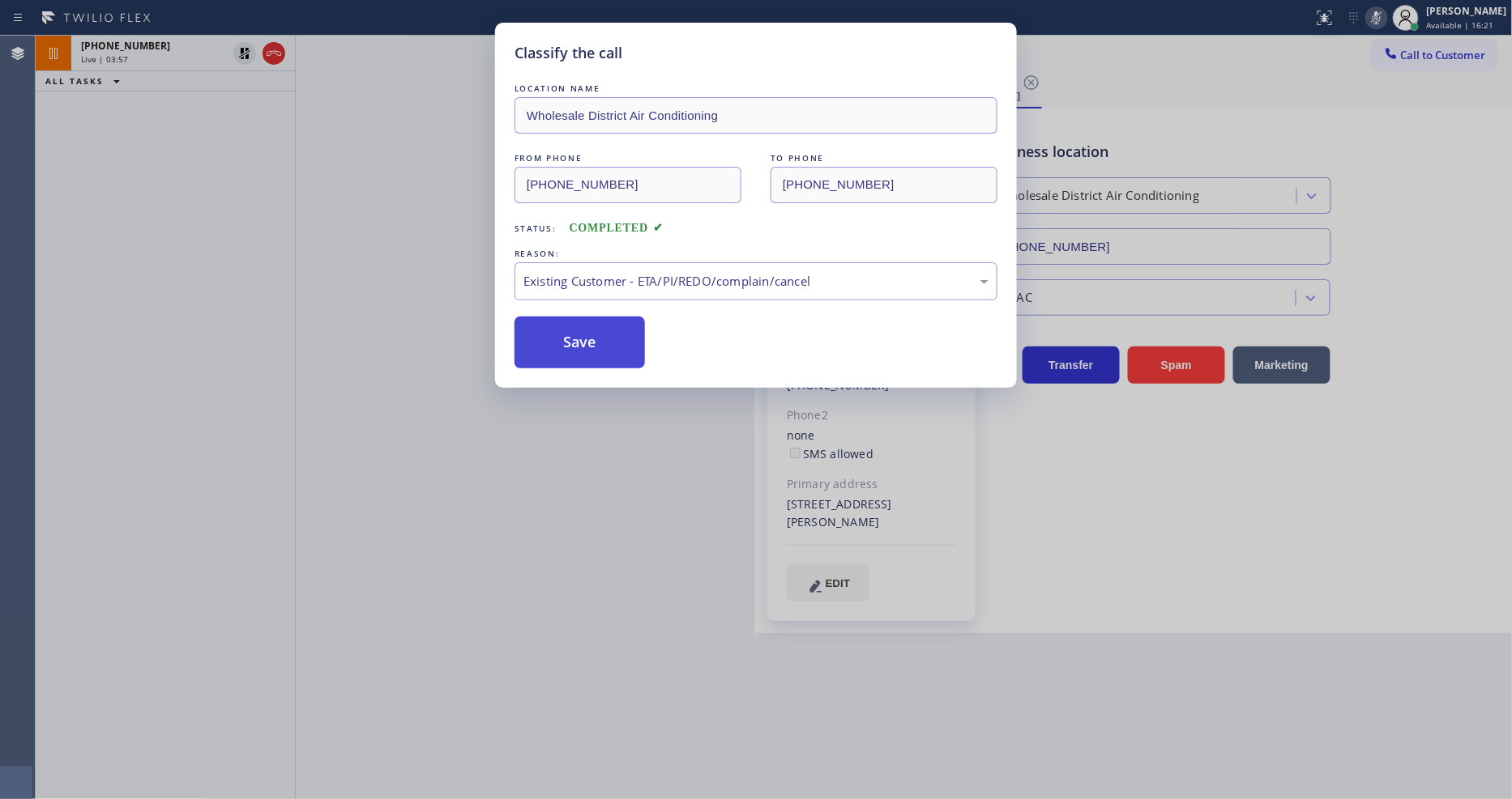
click at [605, 338] on button "Save" at bounding box center [580, 343] width 131 height 52
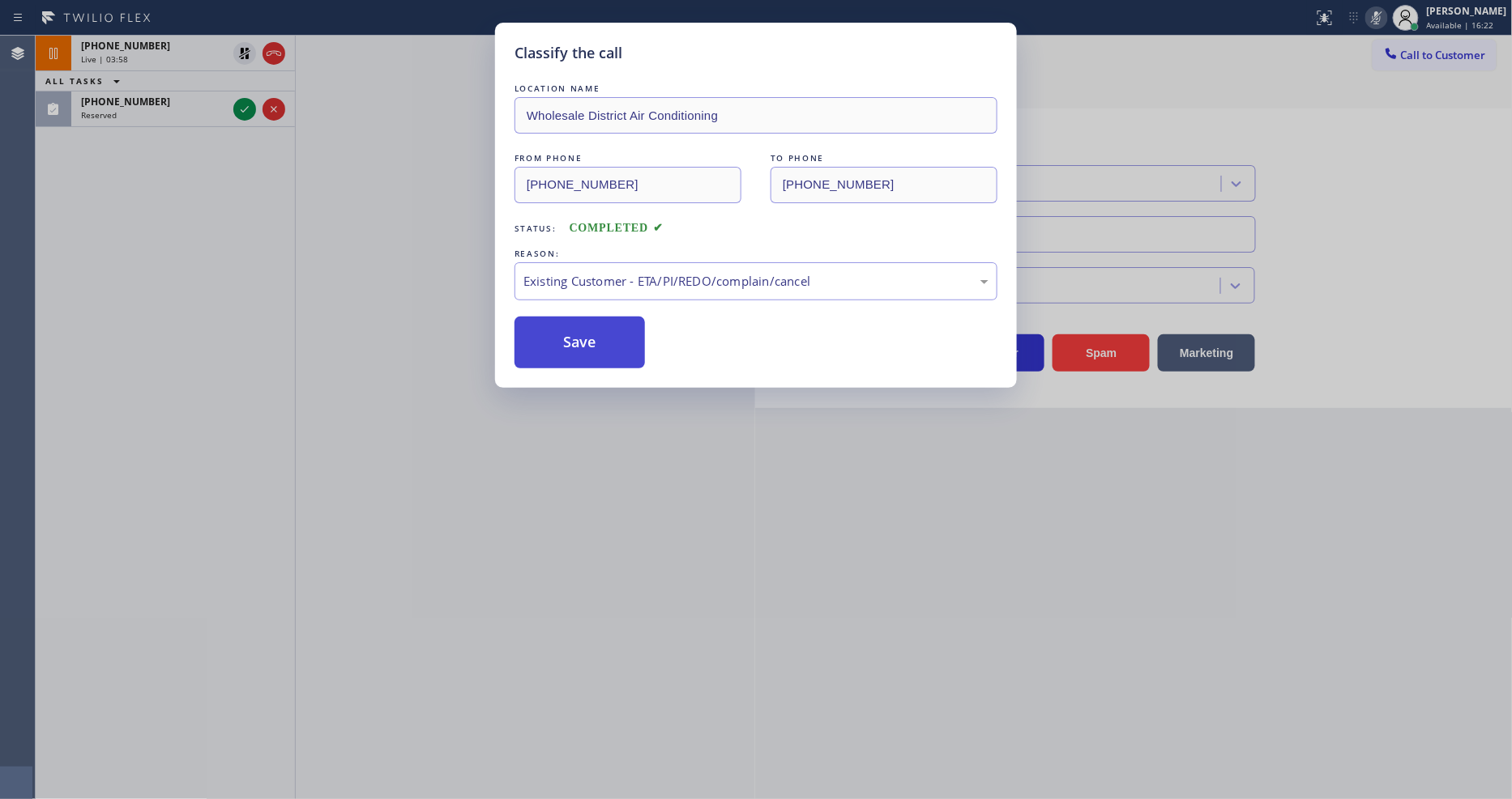
drag, startPoint x: 605, startPoint y: 338, endPoint x: 526, endPoint y: 798, distance: 466.7
click at [605, 337] on button "Save" at bounding box center [580, 343] width 131 height 52
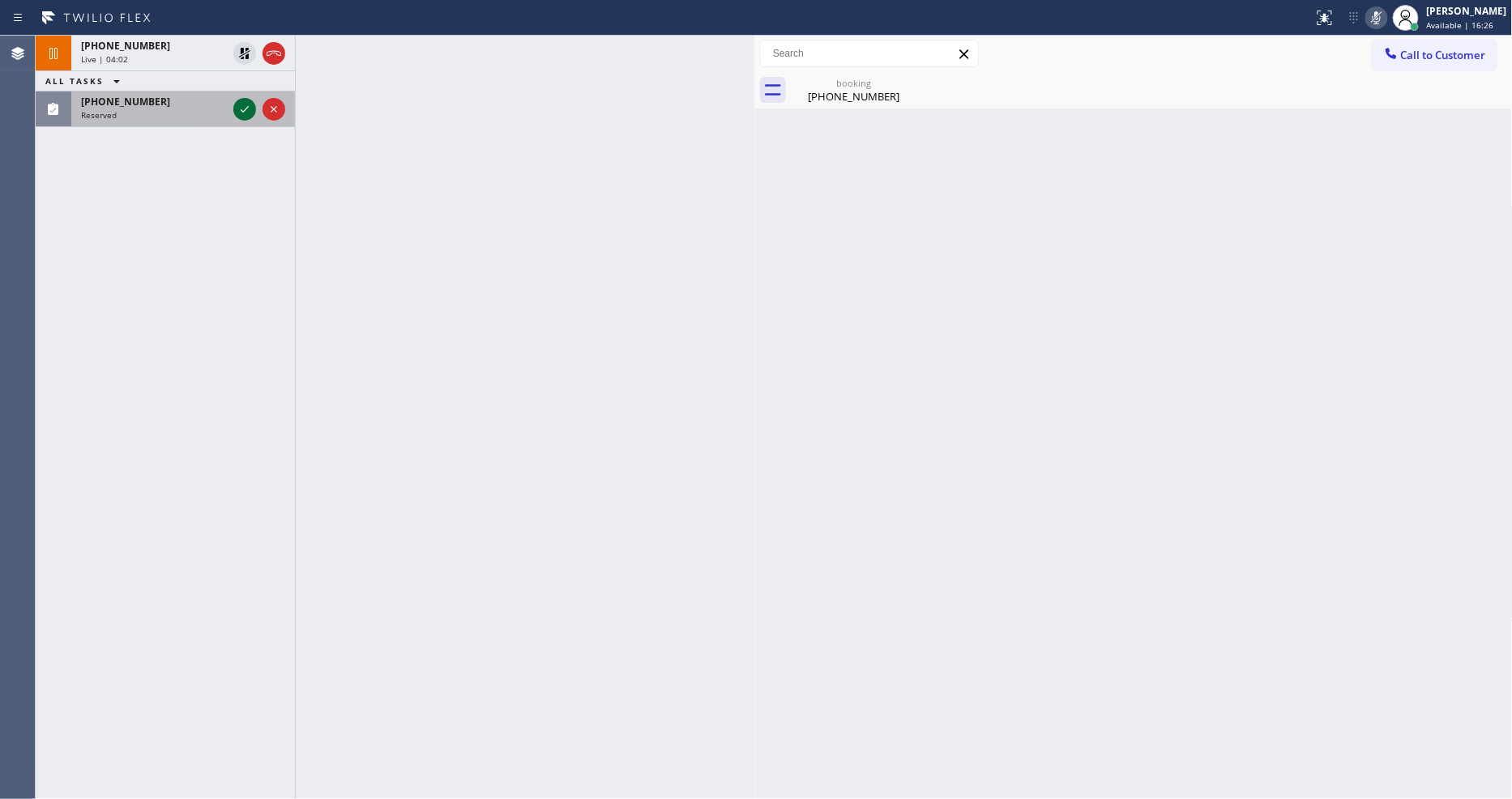
click at [238, 106] on icon at bounding box center [245, 109] width 19 height 19
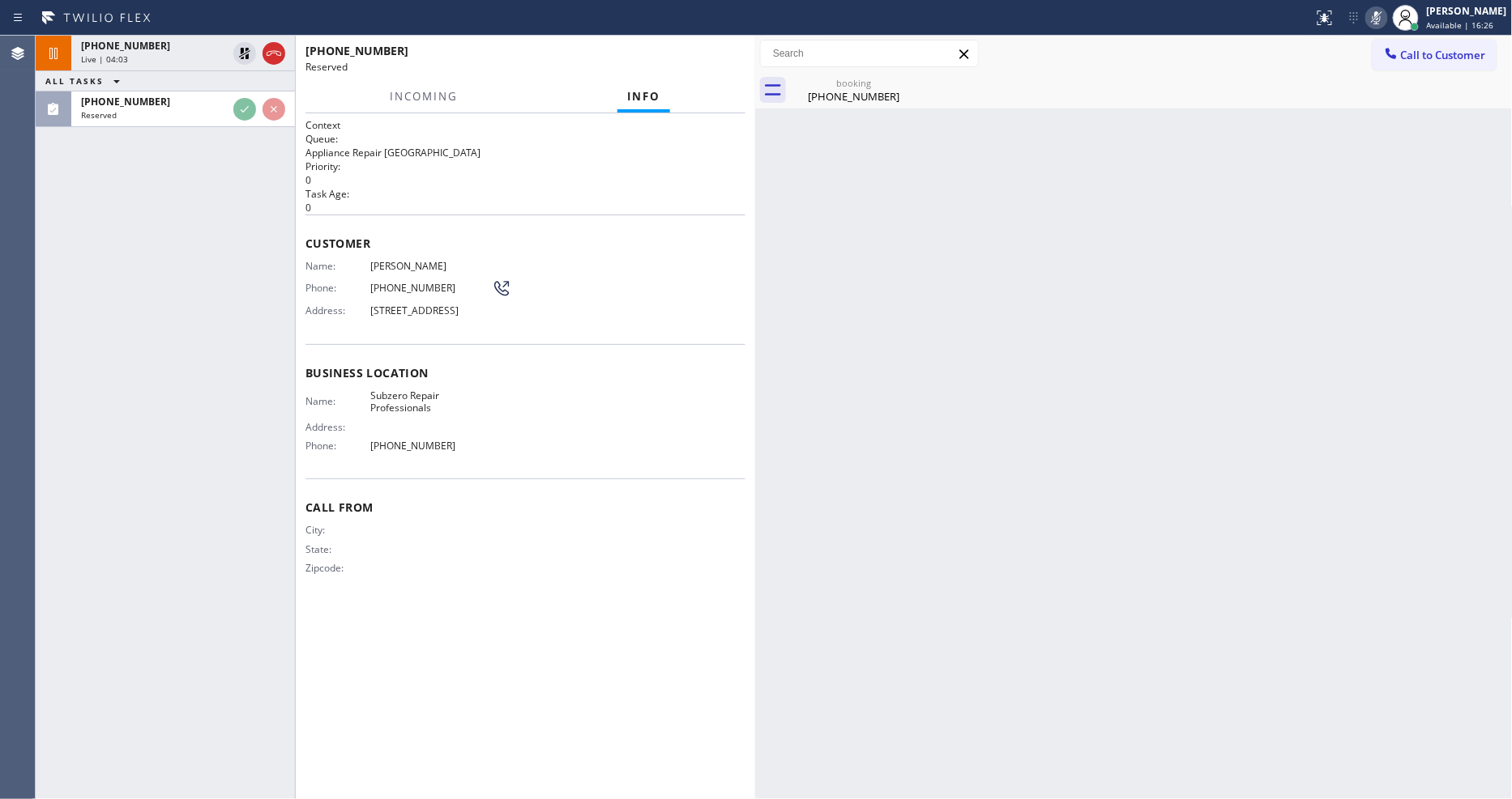
click at [460, 202] on p "0" at bounding box center [525, 207] width 440 height 13
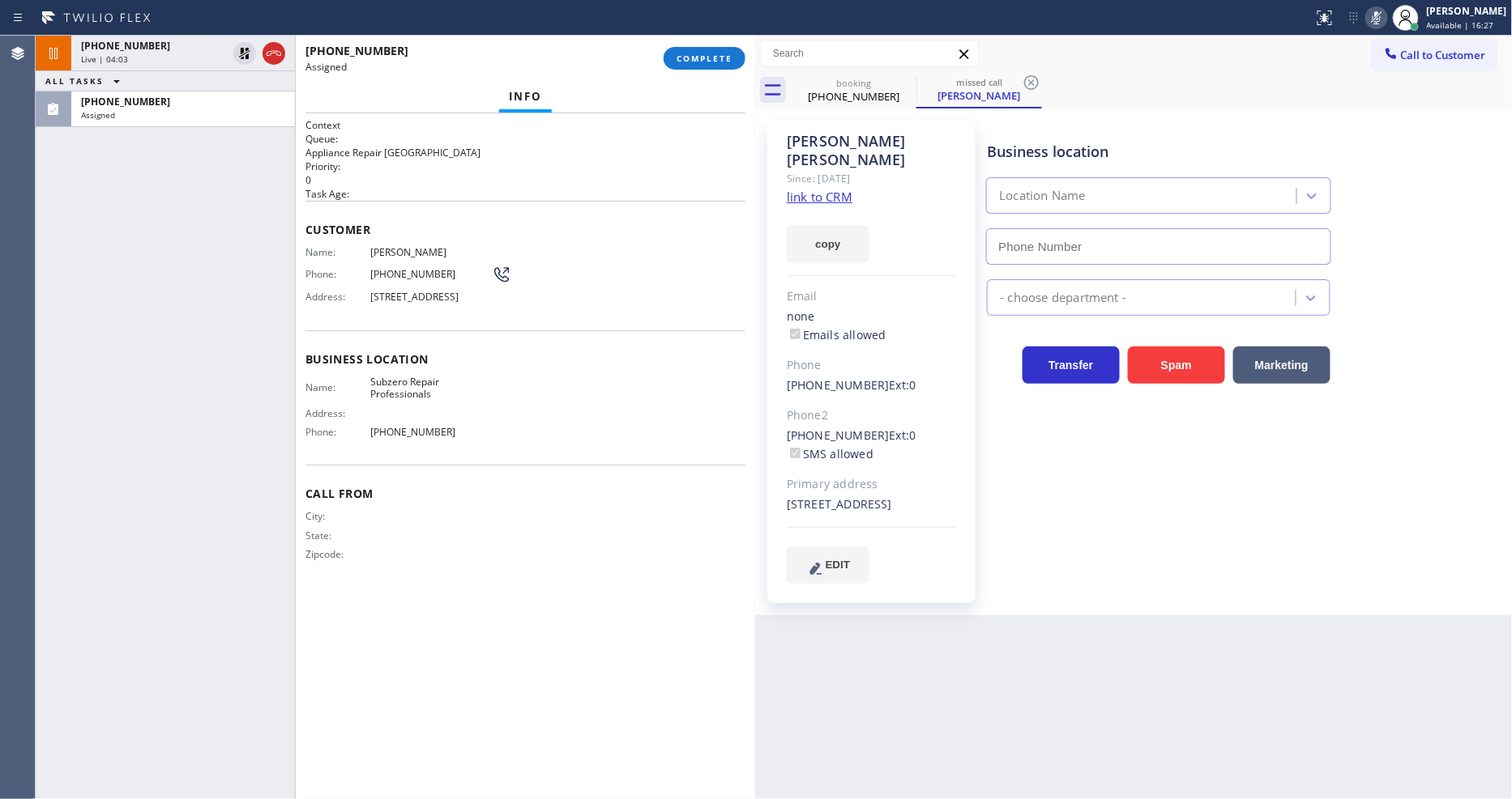
type input "[PHONE_NUMBER]"
click at [799, 189] on link "link to CRM" at bounding box center [820, 197] width 66 height 16
click at [366, 303] on div "Address: [STREET_ADDRESS]" at bounding box center [408, 296] width 205 height 12
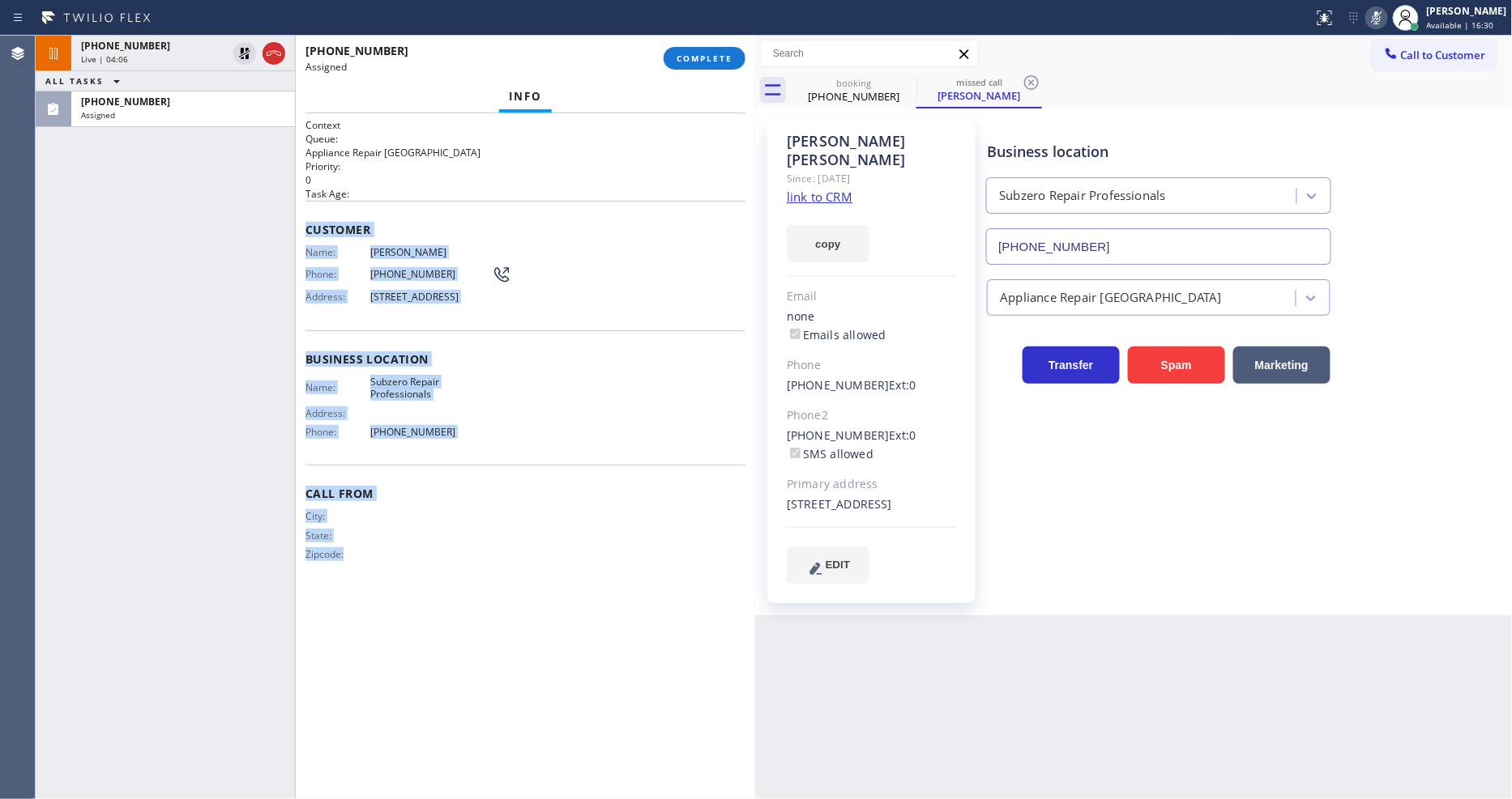
drag, startPoint x: 306, startPoint y: 215, endPoint x: 405, endPoint y: 806, distance: 599.2
click at [405, 798] on html "Status report No issues detected If you experience an issue, please download th…" at bounding box center [756, 399] width 1512 height 799
click at [710, 62] on span "COMPLETE" at bounding box center [704, 58] width 56 height 11
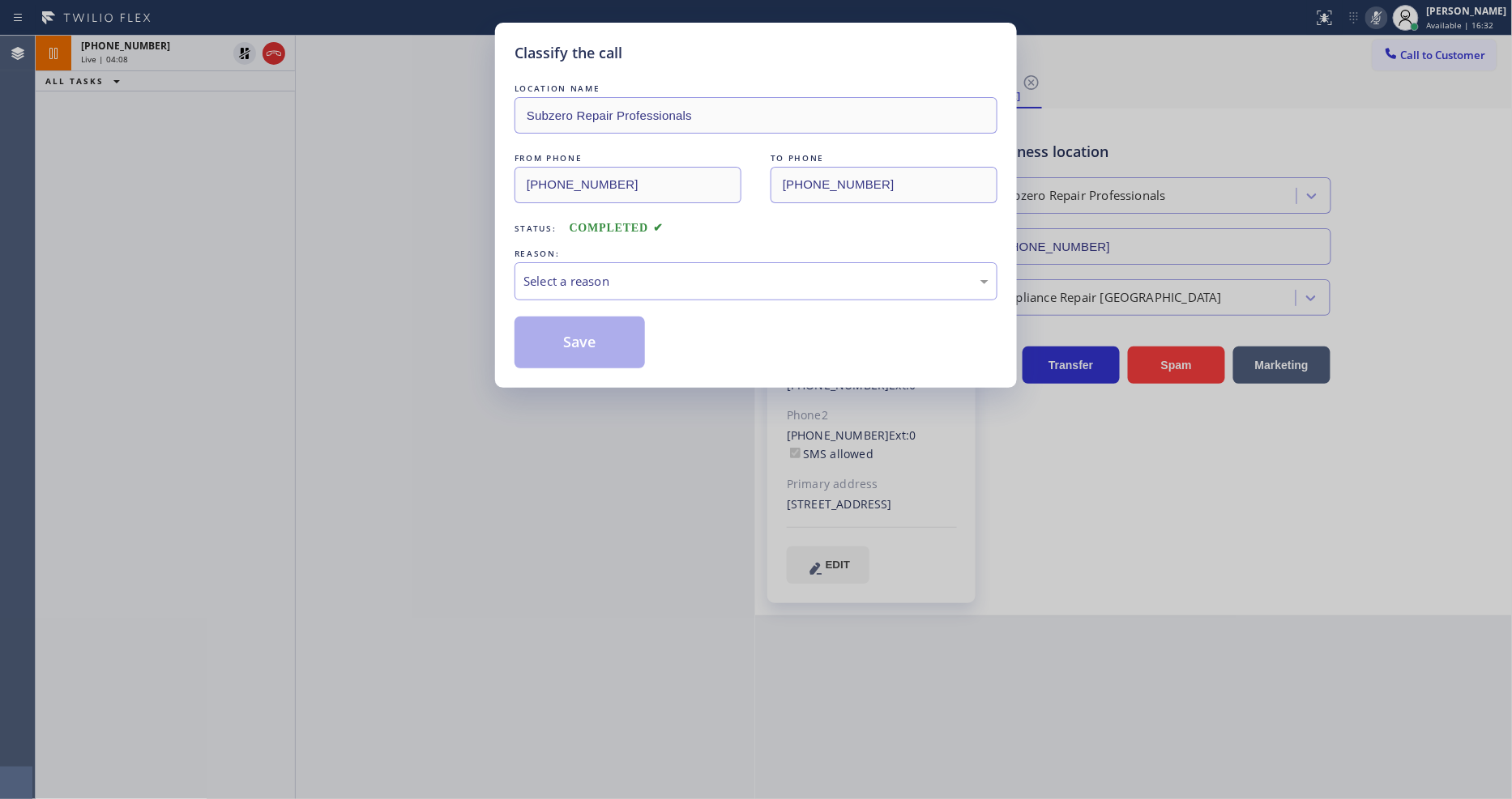
click at [603, 272] on div "Select a reason" at bounding box center [756, 282] width 465 height 19
click at [594, 344] on button "Save" at bounding box center [580, 343] width 131 height 52
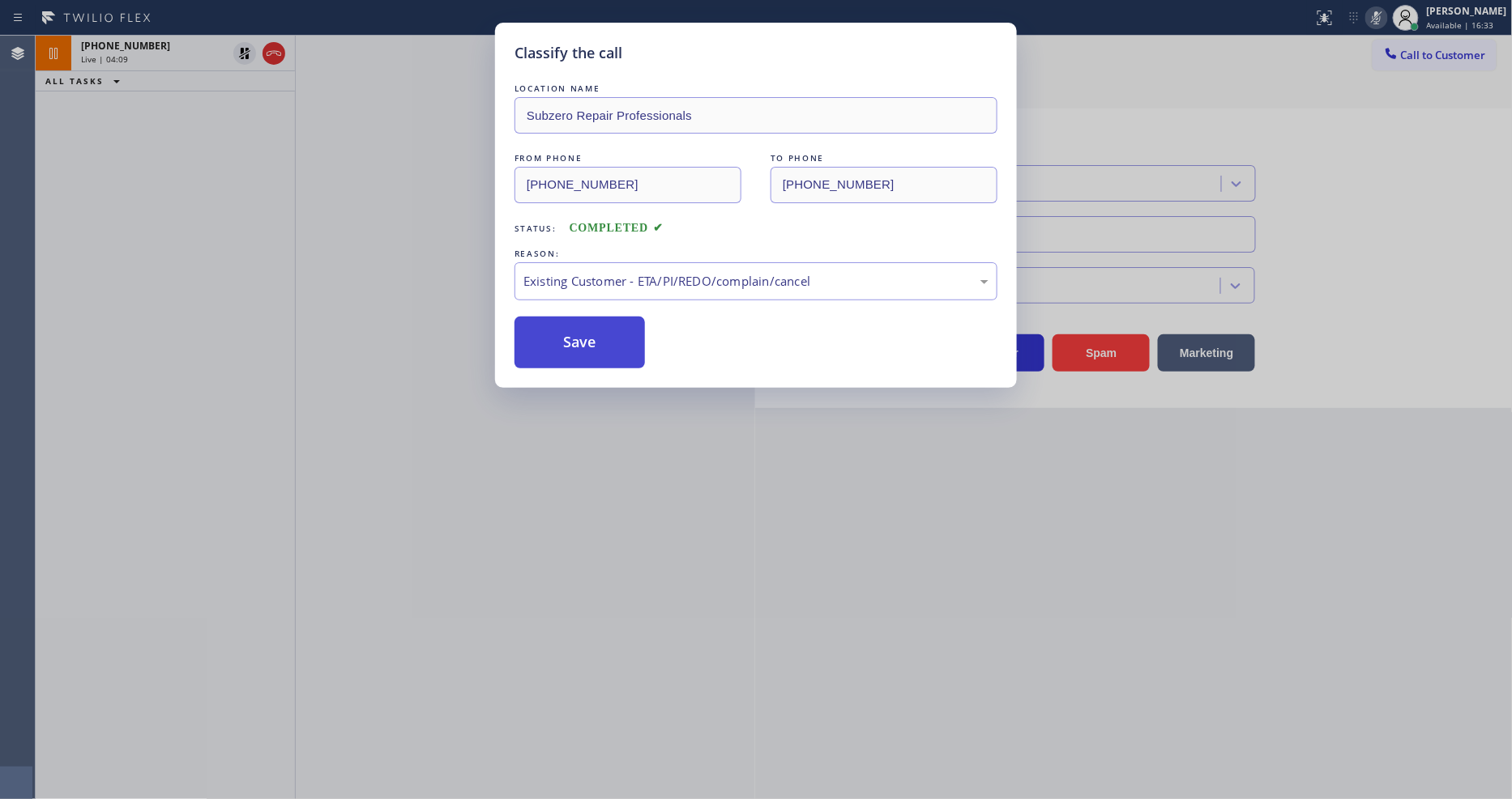
click at [594, 344] on button "Save" at bounding box center [580, 343] width 131 height 52
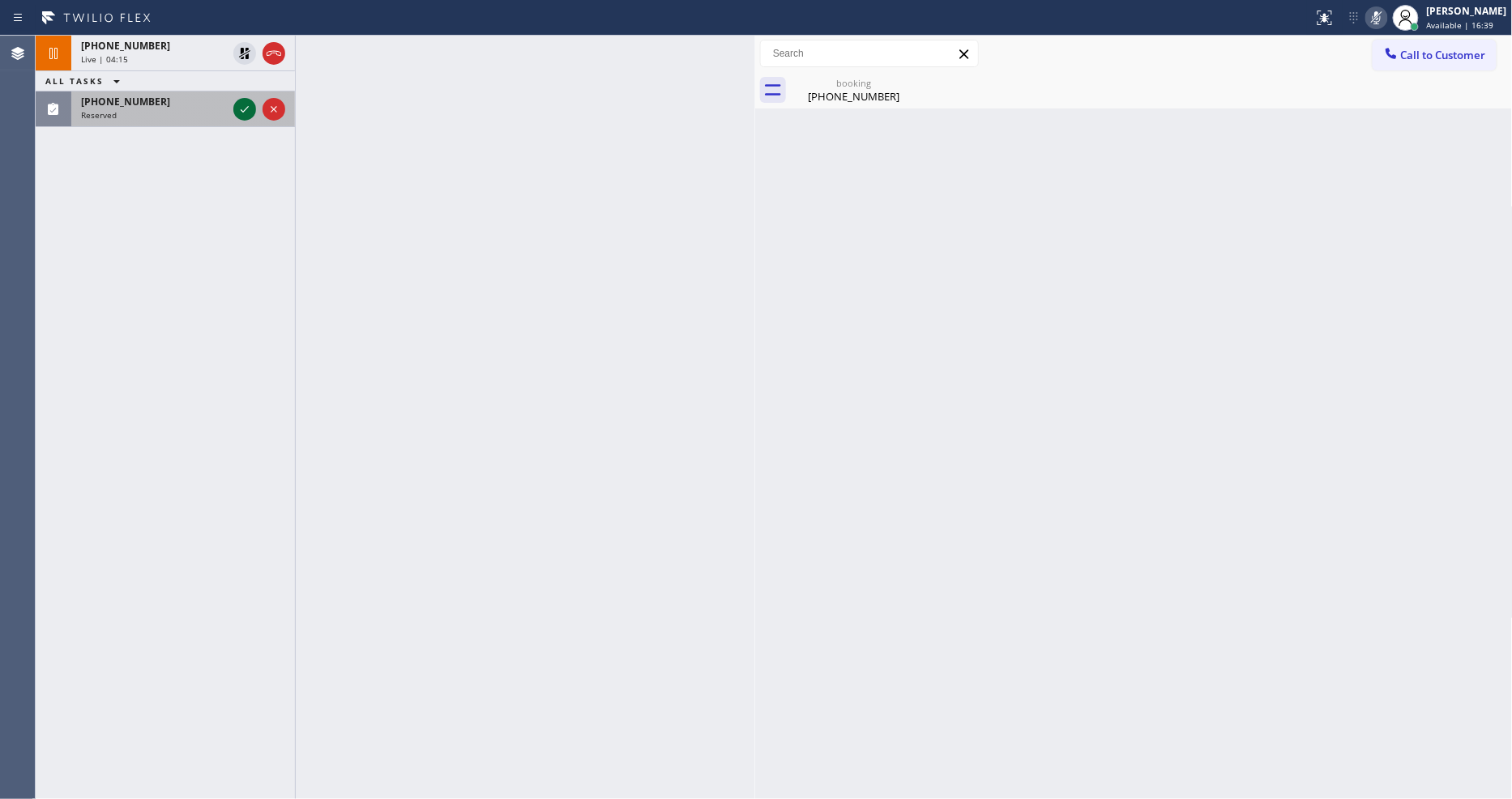
click at [245, 102] on icon at bounding box center [245, 109] width 19 height 19
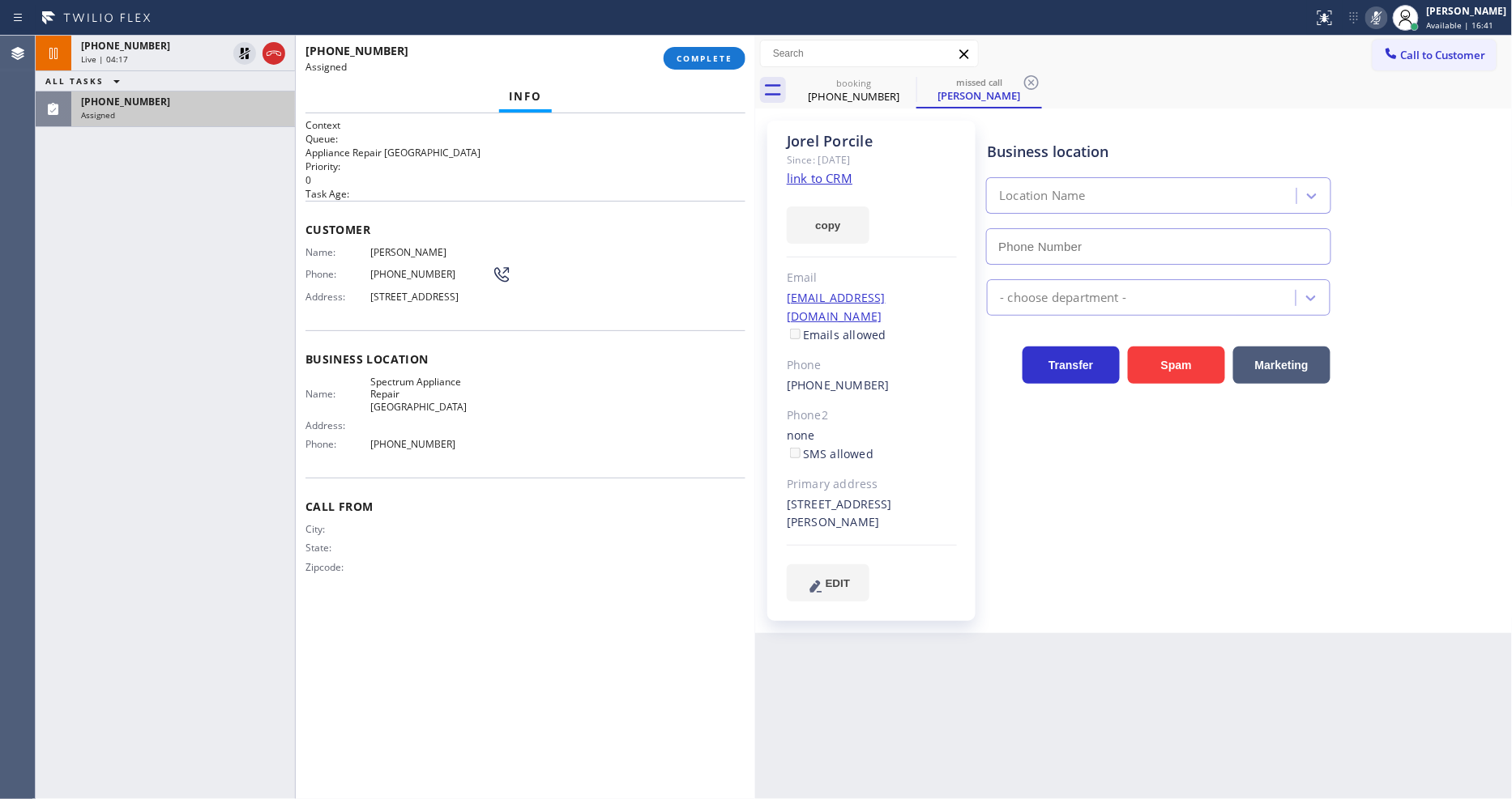
click at [810, 180] on link "link to CRM" at bounding box center [820, 178] width 66 height 16
type input "[PHONE_NUMBER]"
click at [442, 223] on span "Customer" at bounding box center [525, 229] width 440 height 15
drag, startPoint x: 298, startPoint y: 219, endPoint x: 325, endPoint y: 267, distance: 55.1
click at [296, 267] on div at bounding box center [295, 417] width 1 height 764
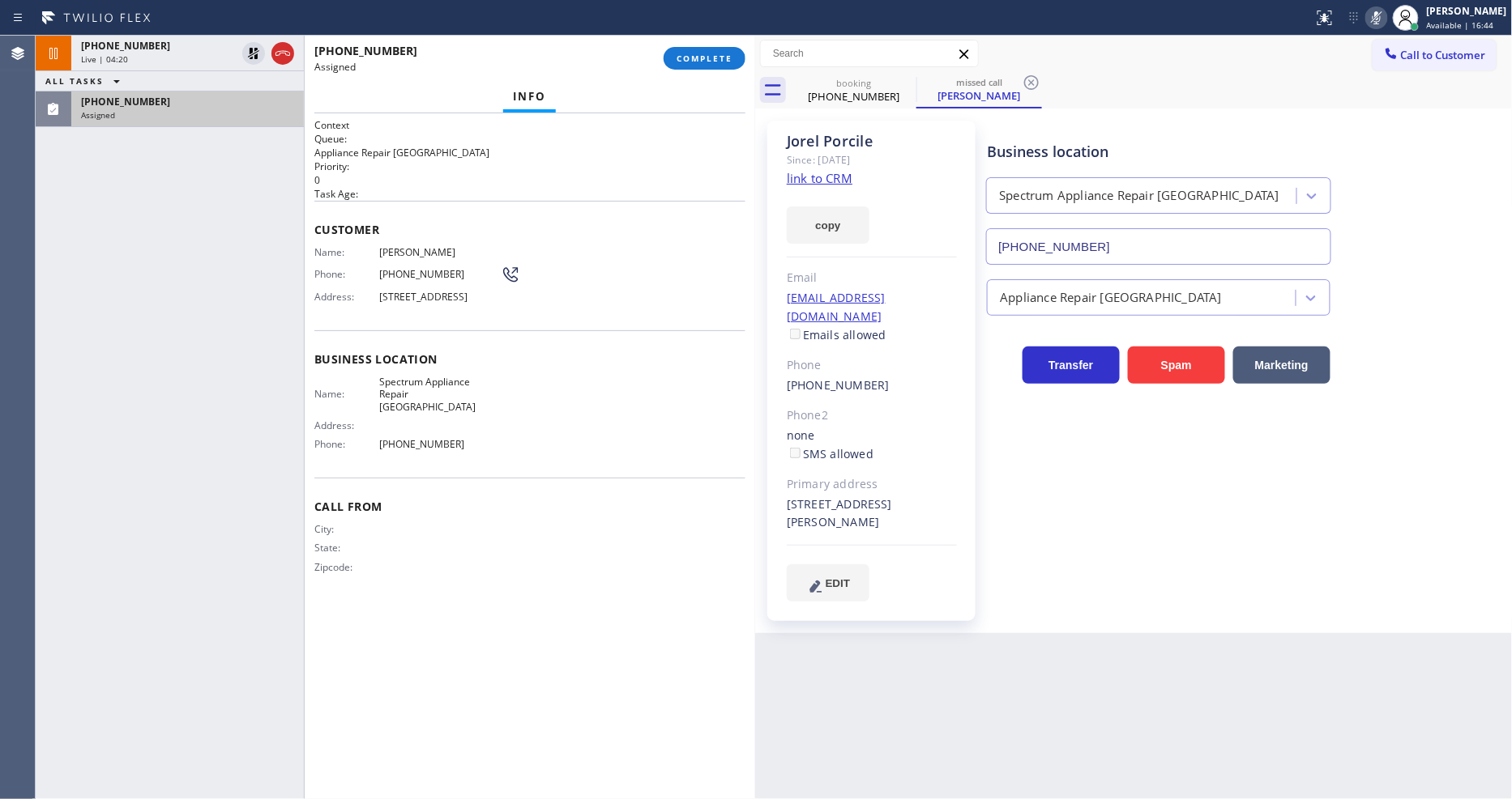
drag, startPoint x: 324, startPoint y: 242, endPoint x: 324, endPoint y: 212, distance: 30.0
click at [305, 241] on div at bounding box center [304, 417] width 1 height 764
click at [325, 211] on div "Customer Name: [PERSON_NAME] Phone: [PHONE_NUMBER] Address: [STREET_ADDRESS]" at bounding box center [529, 265] width 431 height 130
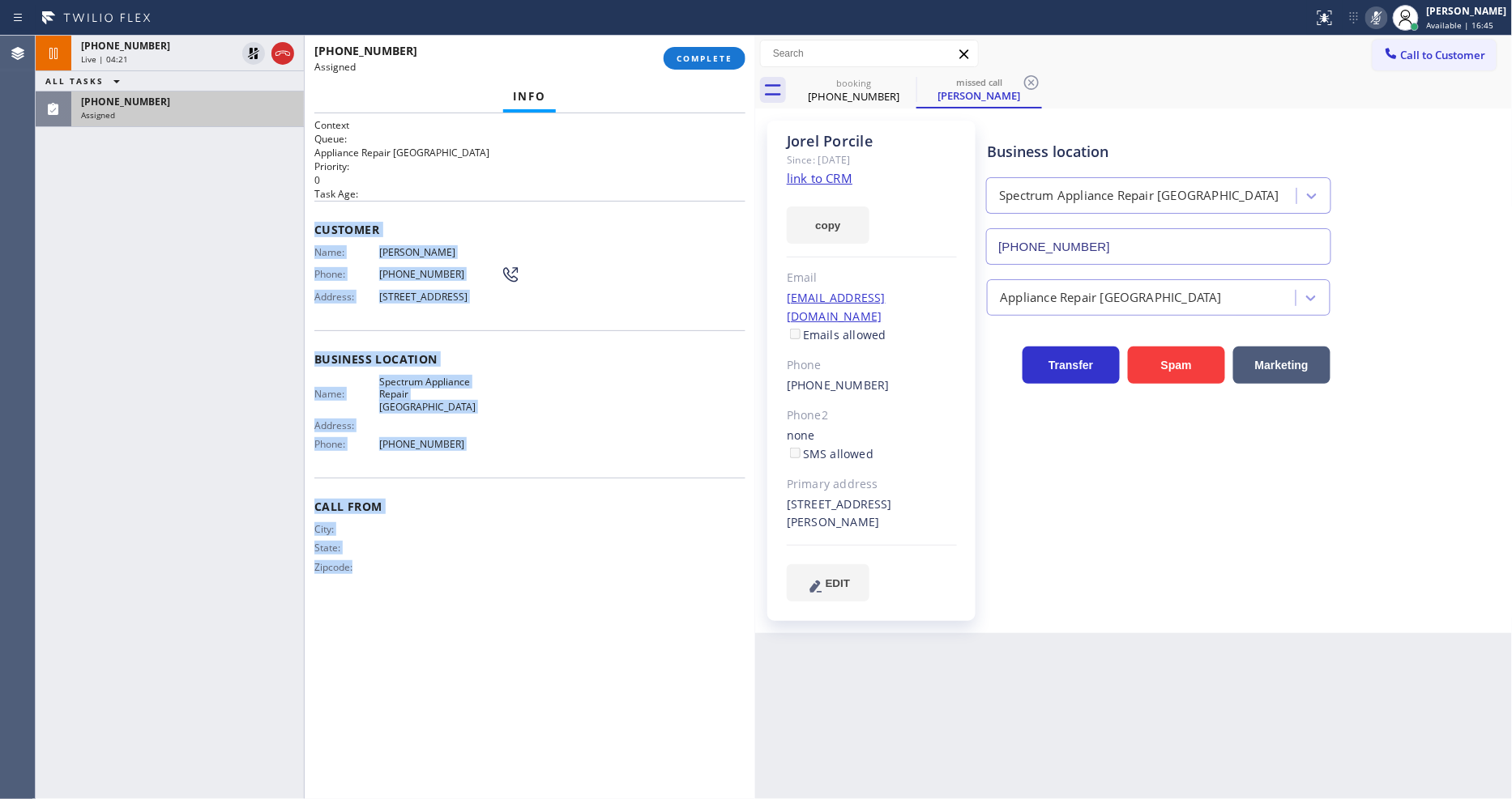
drag, startPoint x: 312, startPoint y: 208, endPoint x: 472, endPoint y: 834, distance: 646.1
click at [472, 798] on html "Status report No issues detected If you experience an issue, please download th…" at bounding box center [756, 399] width 1512 height 799
click at [699, 61] on span "COMPLETE" at bounding box center [704, 58] width 56 height 11
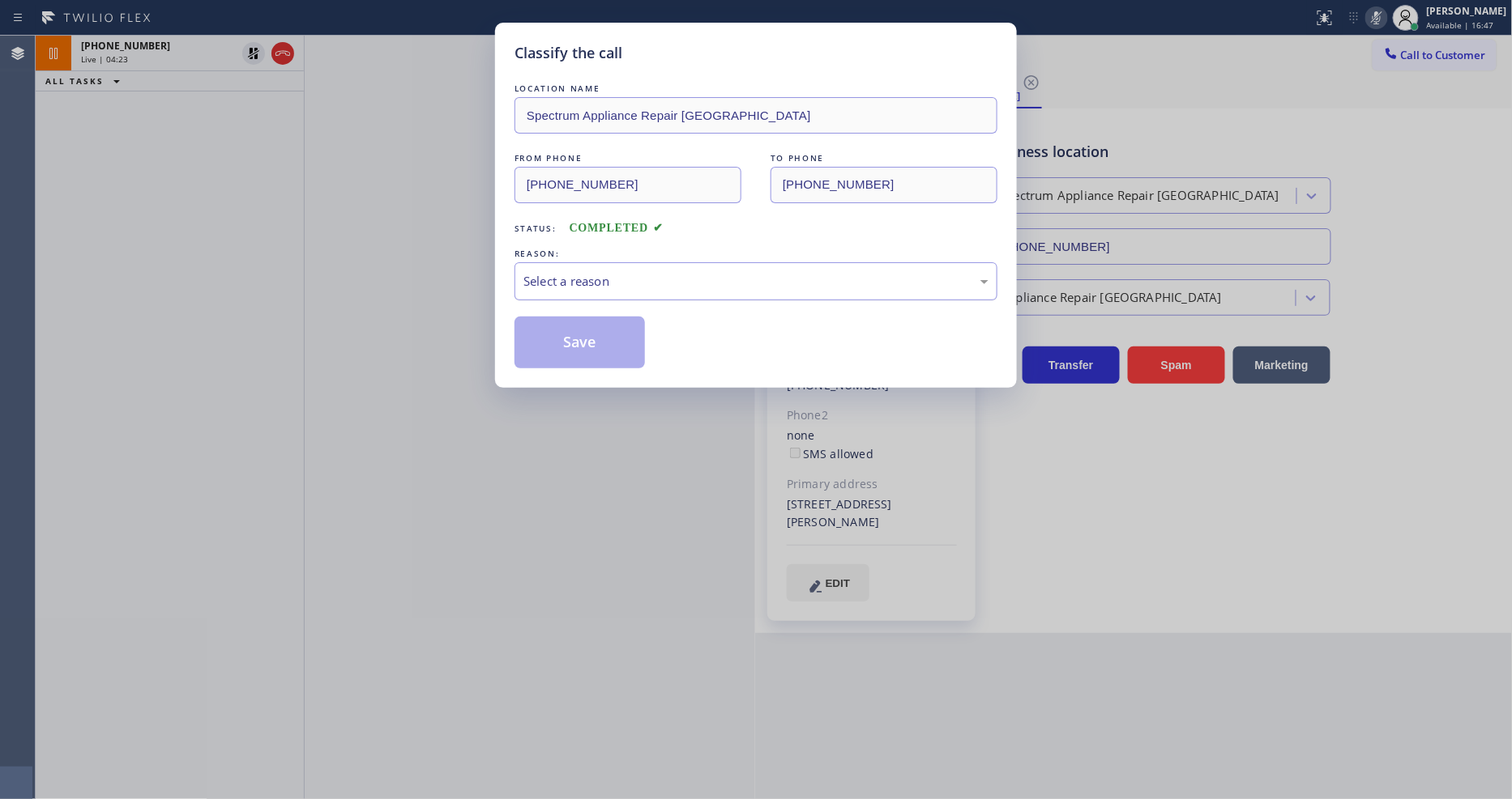
click at [586, 272] on div "Select a reason" at bounding box center [756, 282] width 465 height 19
drag, startPoint x: 580, startPoint y: 355, endPoint x: 582, endPoint y: 347, distance: 8.2
click at [582, 347] on button "Save" at bounding box center [580, 343] width 131 height 52
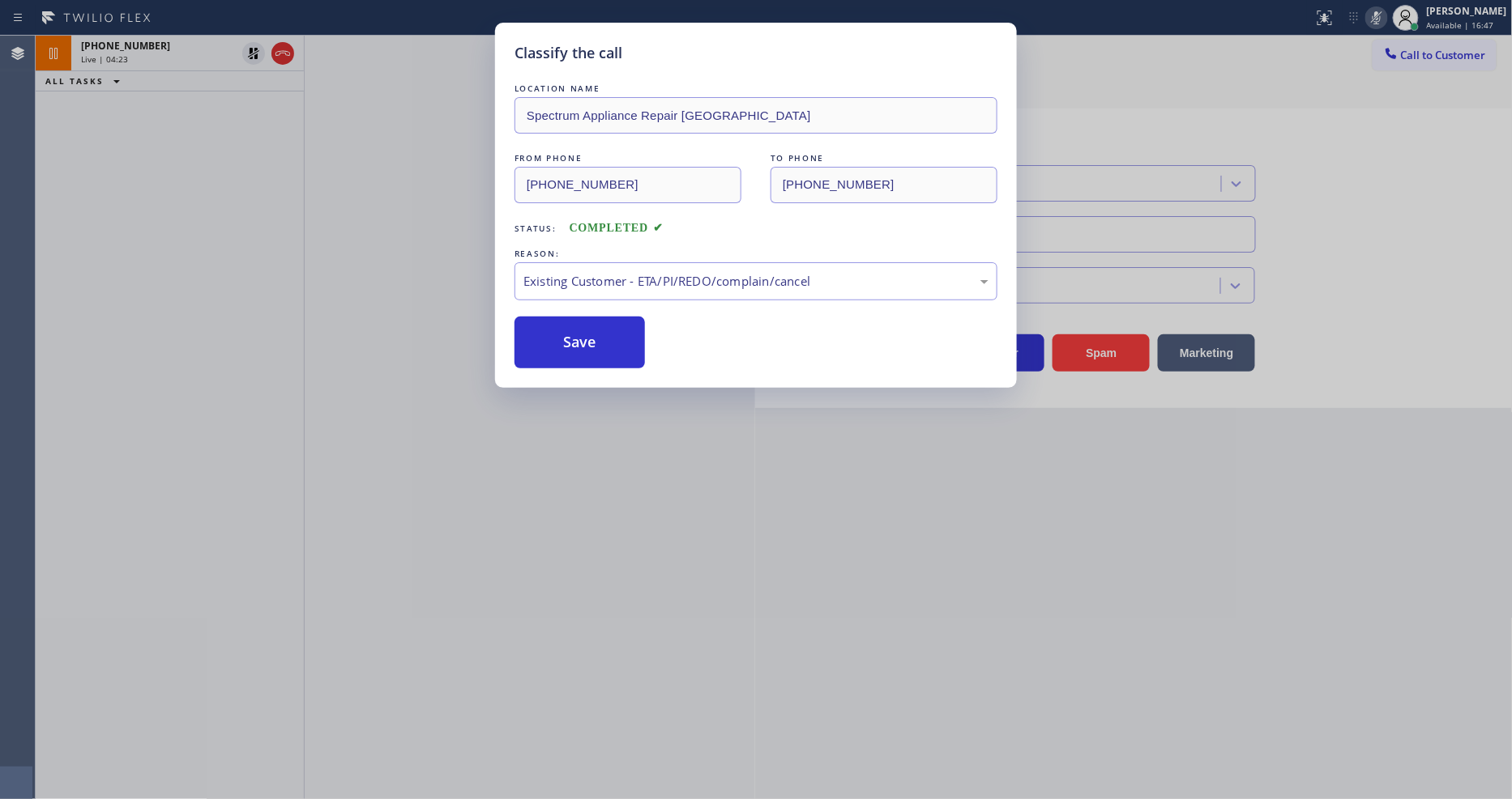
drag, startPoint x: 582, startPoint y: 347, endPoint x: 627, endPoint y: 791, distance: 446.3
click at [582, 346] on button "Save" at bounding box center [580, 343] width 131 height 52
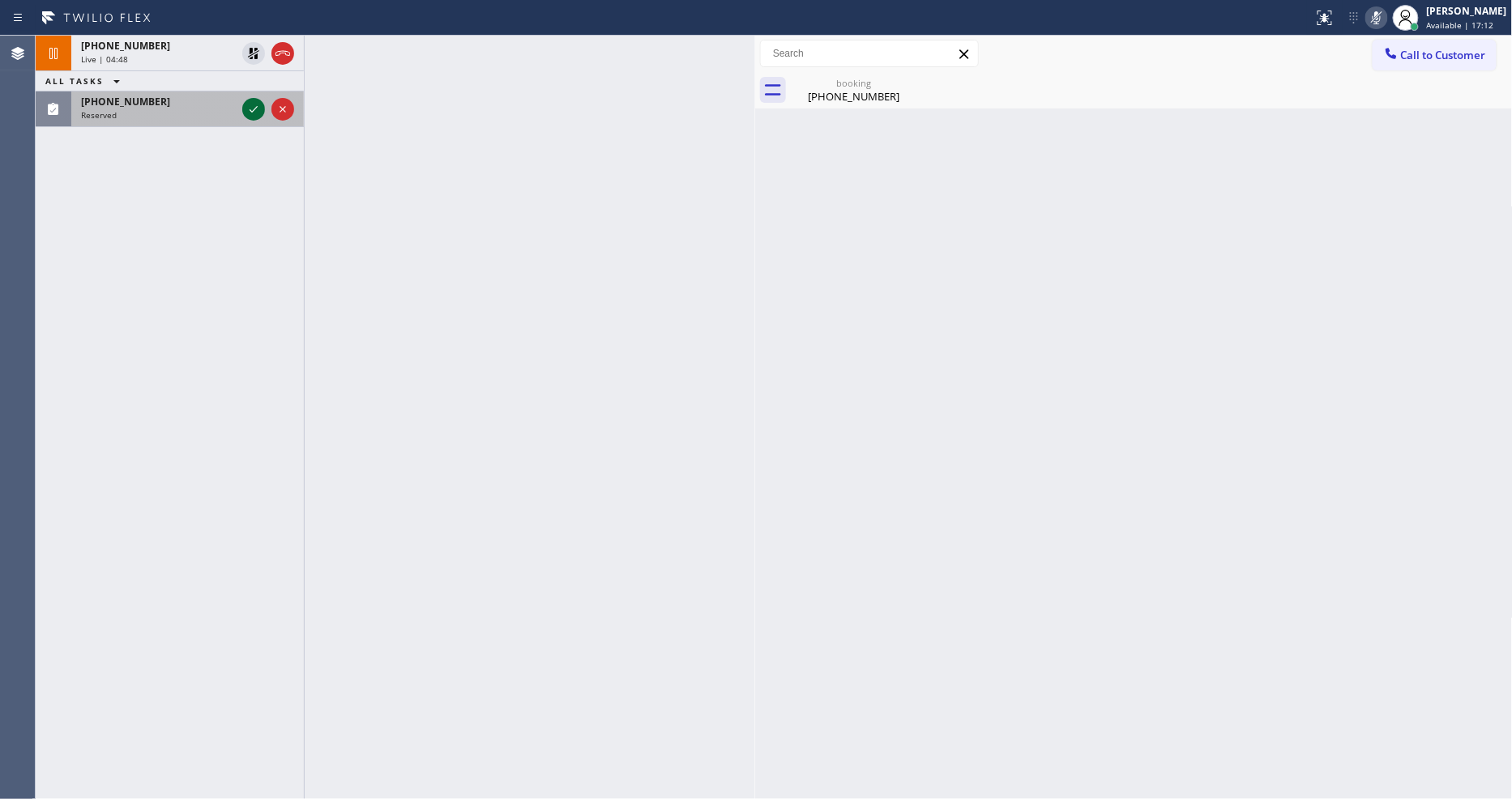
click at [247, 100] on icon at bounding box center [253, 109] width 19 height 19
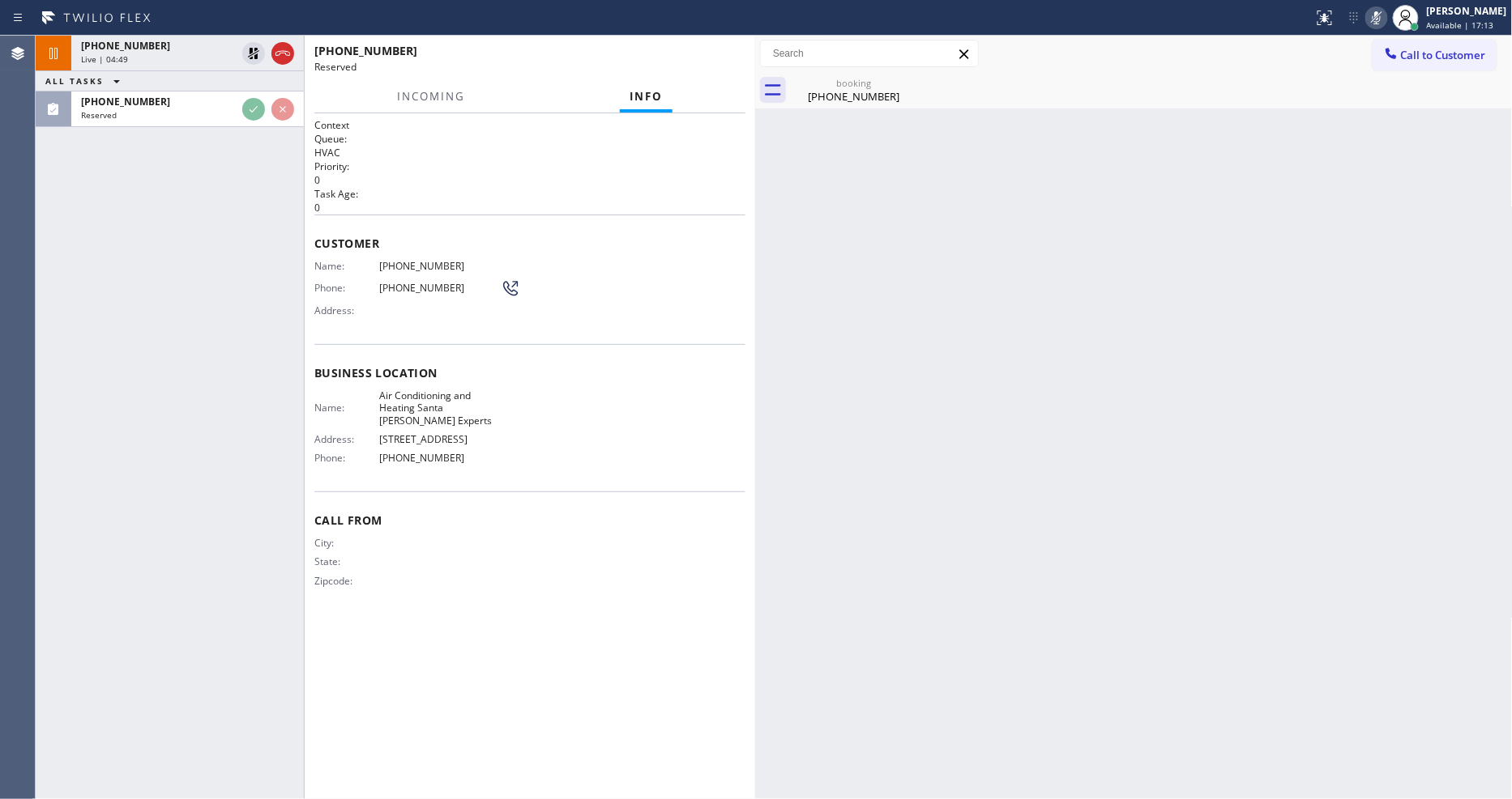
click at [465, 262] on span "[PHONE_NUMBER]" at bounding box center [439, 265] width 121 height 12
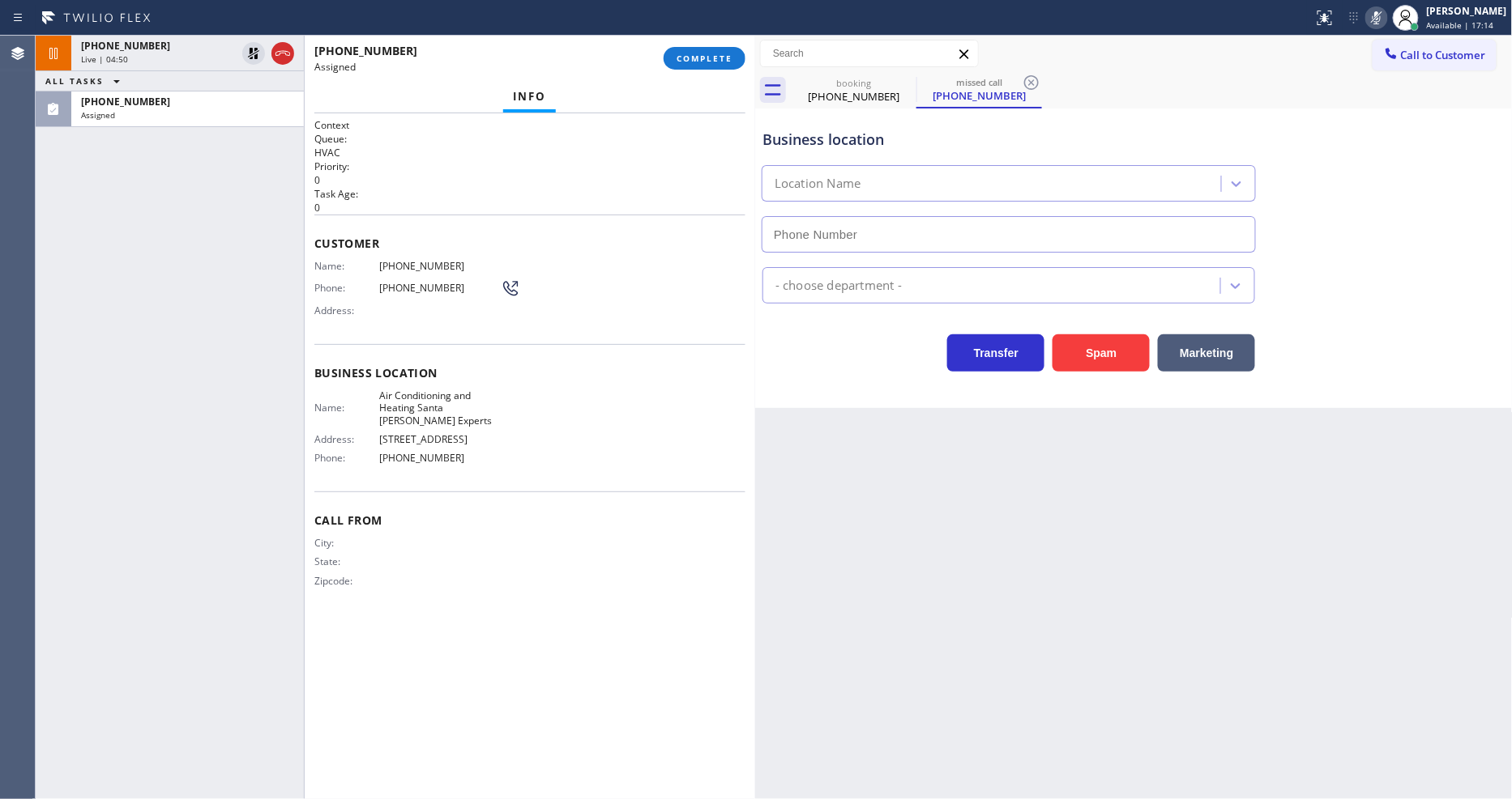
type input "[PHONE_NUMBER]"
click at [365, 284] on div "Name: [PHONE_NUMBER] Phone: [PHONE_NUMBER] Address:" at bounding box center [416, 291] width 205 height 64
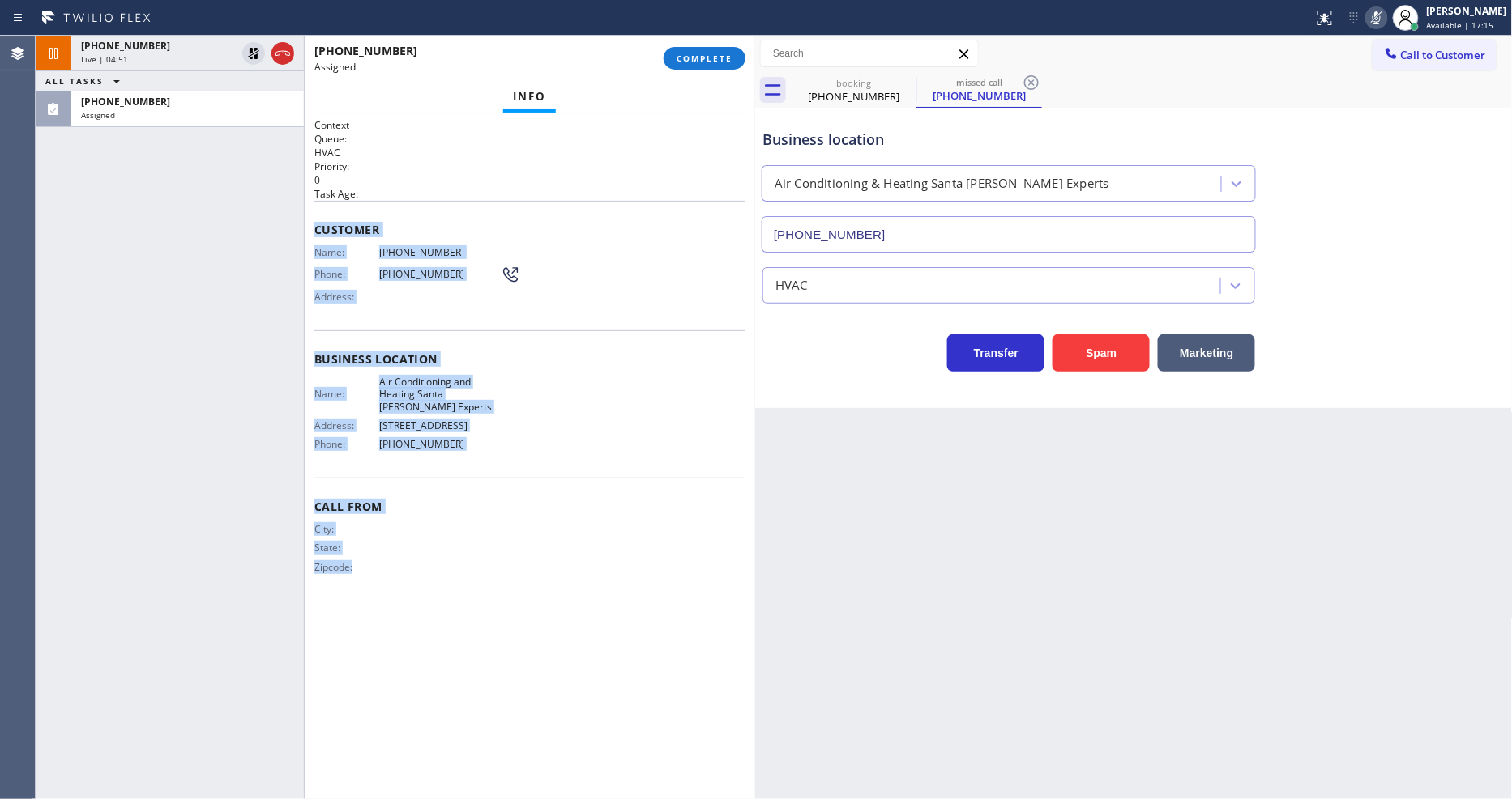
drag, startPoint x: 314, startPoint y: 216, endPoint x: 503, endPoint y: 787, distance: 601.5
click at [484, 798] on html "Status report No issues detected If you experience an issue, please download th…" at bounding box center [756, 399] width 1512 height 799
click at [702, 60] on span "COMPLETE" at bounding box center [704, 58] width 56 height 11
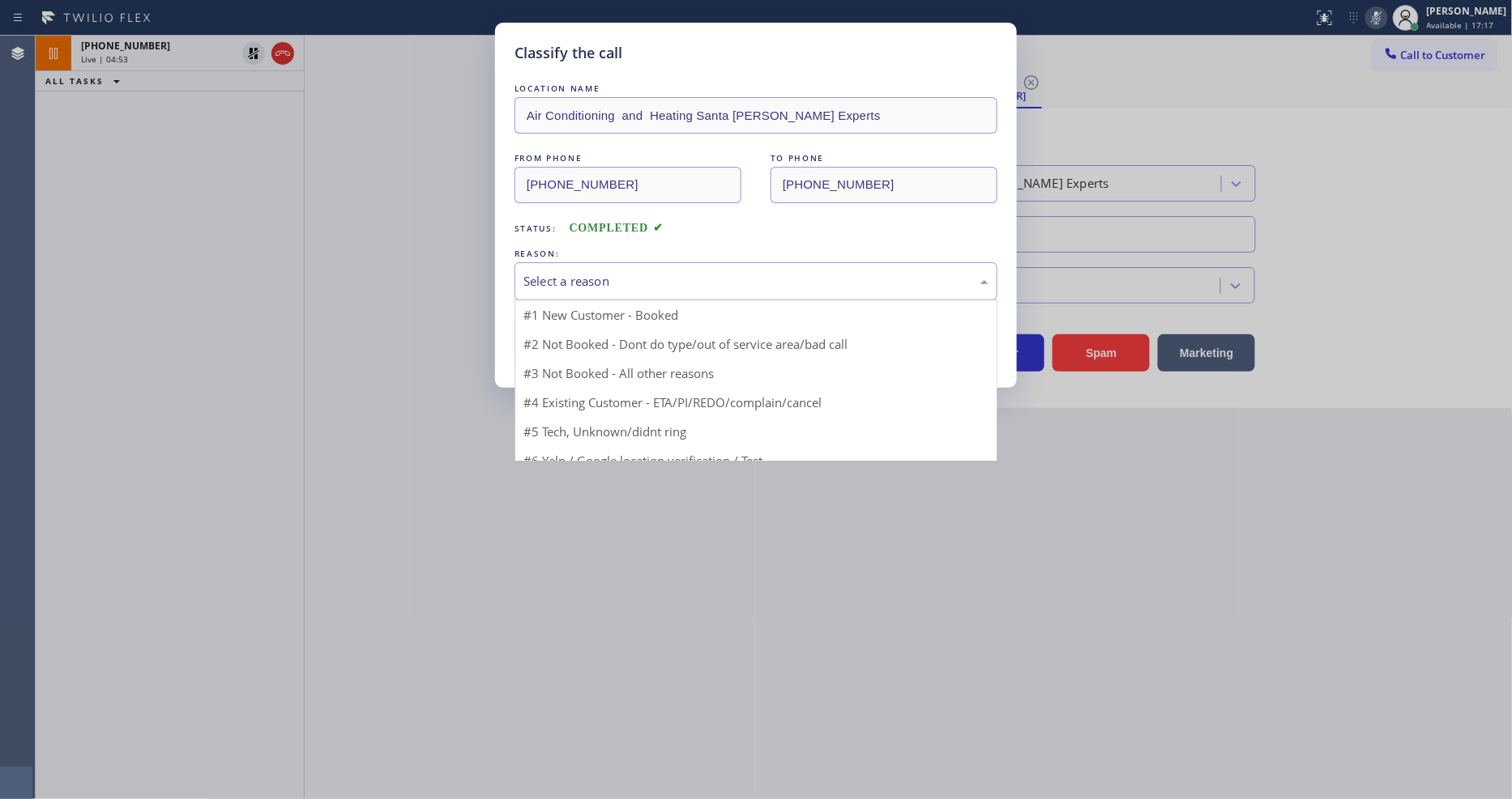
click at [606, 278] on div "Select a reason" at bounding box center [756, 282] width 465 height 19
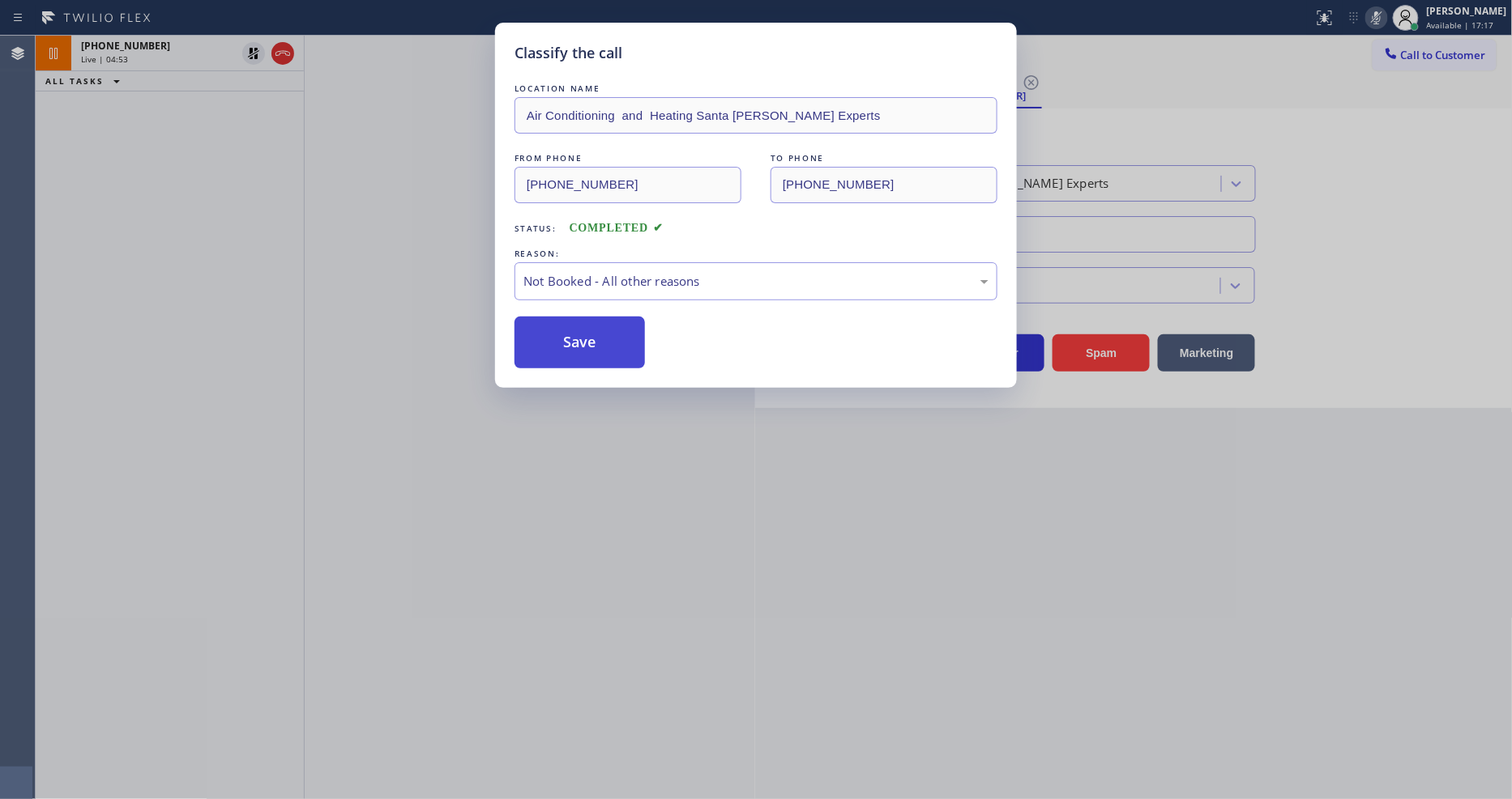
click at [596, 337] on button "Save" at bounding box center [580, 343] width 131 height 52
drag, startPoint x: 596, startPoint y: 337, endPoint x: 601, endPoint y: 386, distance: 49.3
click at [596, 336] on button "Save" at bounding box center [580, 343] width 131 height 52
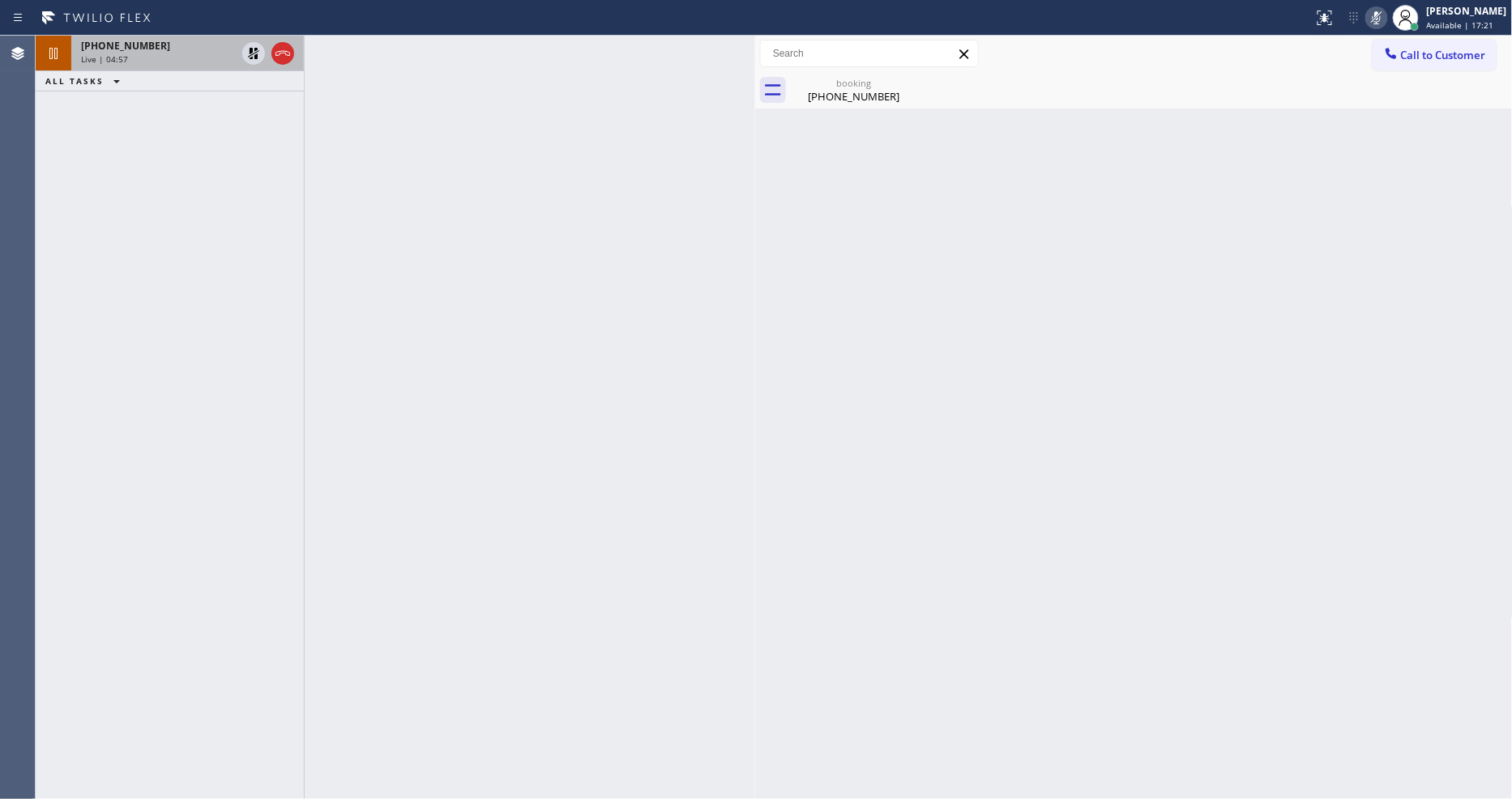
click at [184, 51] on div "[PHONE_NUMBER]" at bounding box center [159, 46] width 155 height 13
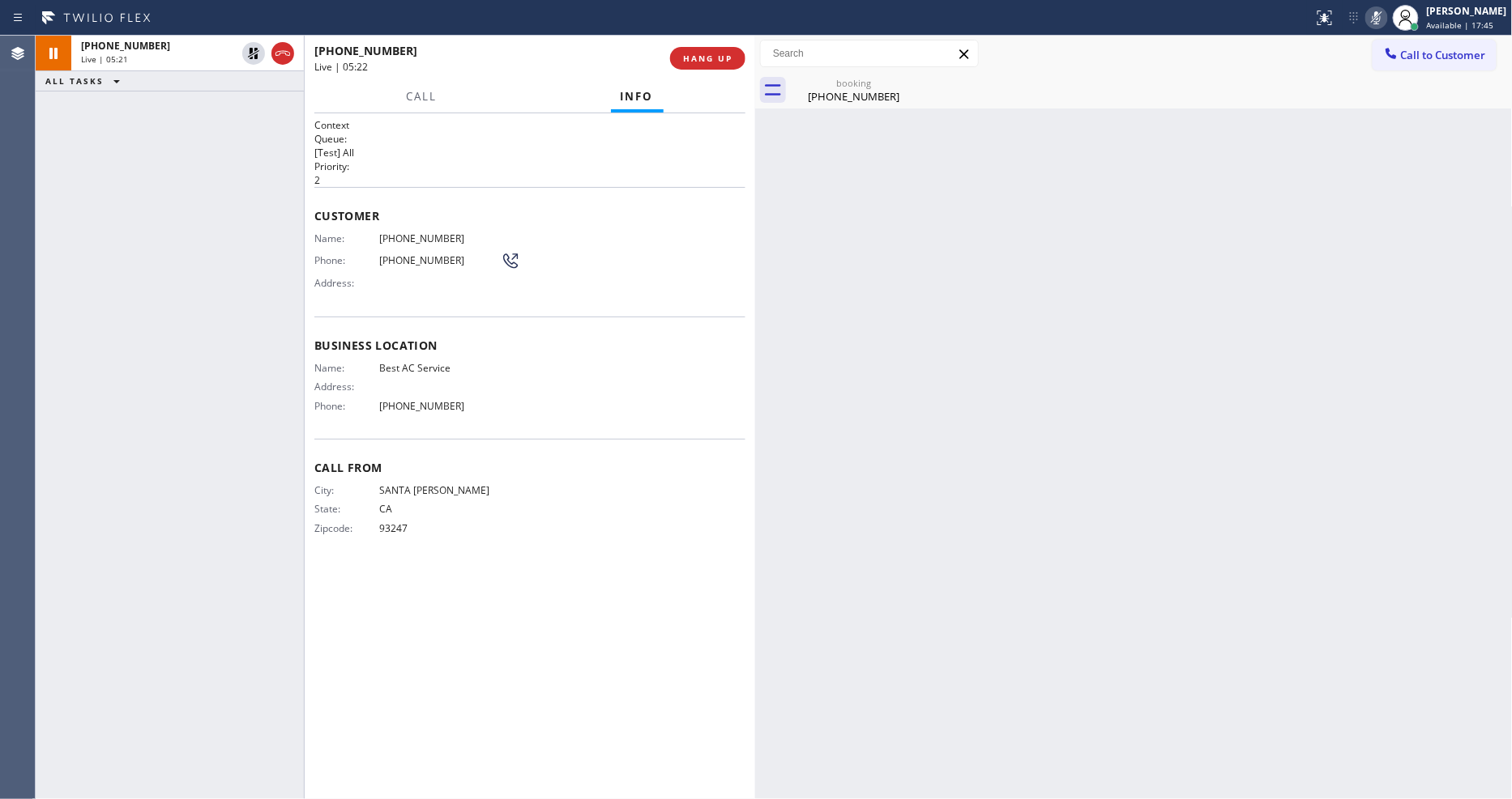
drag, startPoint x: 257, startPoint y: 45, endPoint x: 584, endPoint y: 34, distance: 327.2
click at [254, 45] on icon at bounding box center [253, 53] width 19 height 19
click at [1386, 18] on icon at bounding box center [1376, 17] width 19 height 19
click at [1054, 516] on div "Back to Dashboard Change Sender ID Customers Technicians Select a contact Outbo…" at bounding box center [1134, 417] width 757 height 764
drag, startPoint x: 246, startPoint y: 112, endPoint x: 253, endPoint y: 220, distance: 108.2
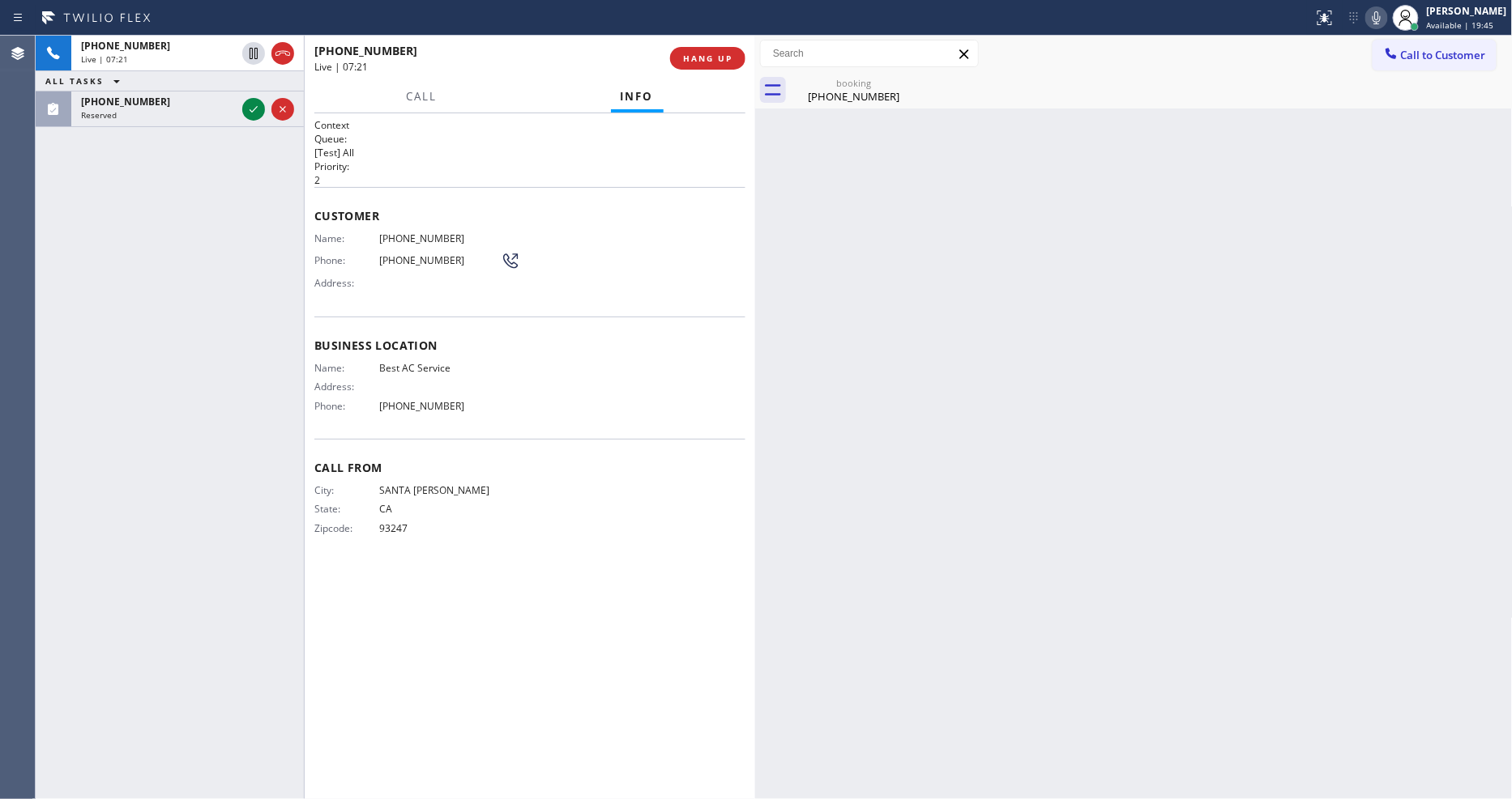
click at [246, 112] on icon at bounding box center [253, 109] width 19 height 19
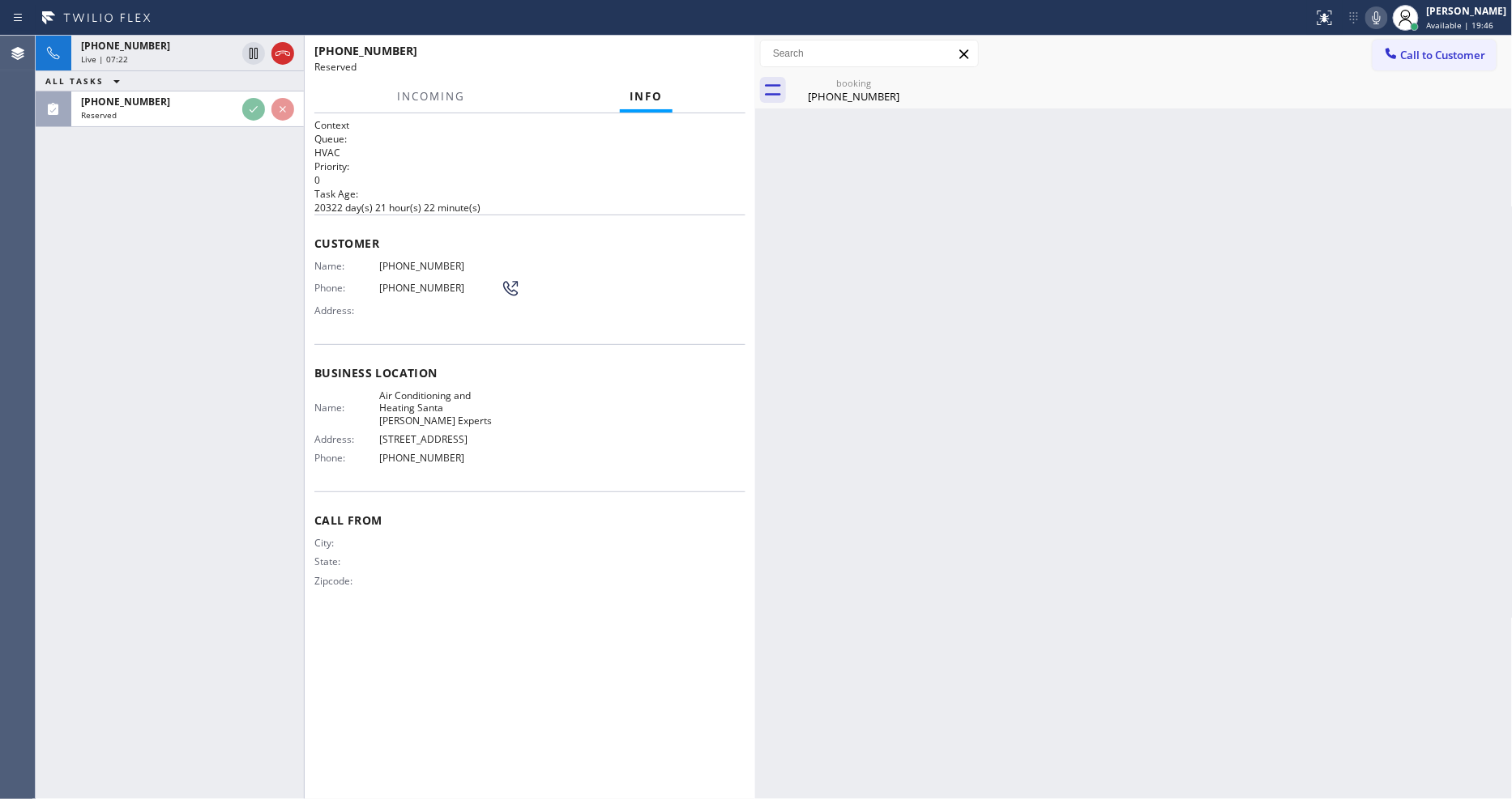
click at [363, 260] on span "Name:" at bounding box center [347, 265] width 65 height 12
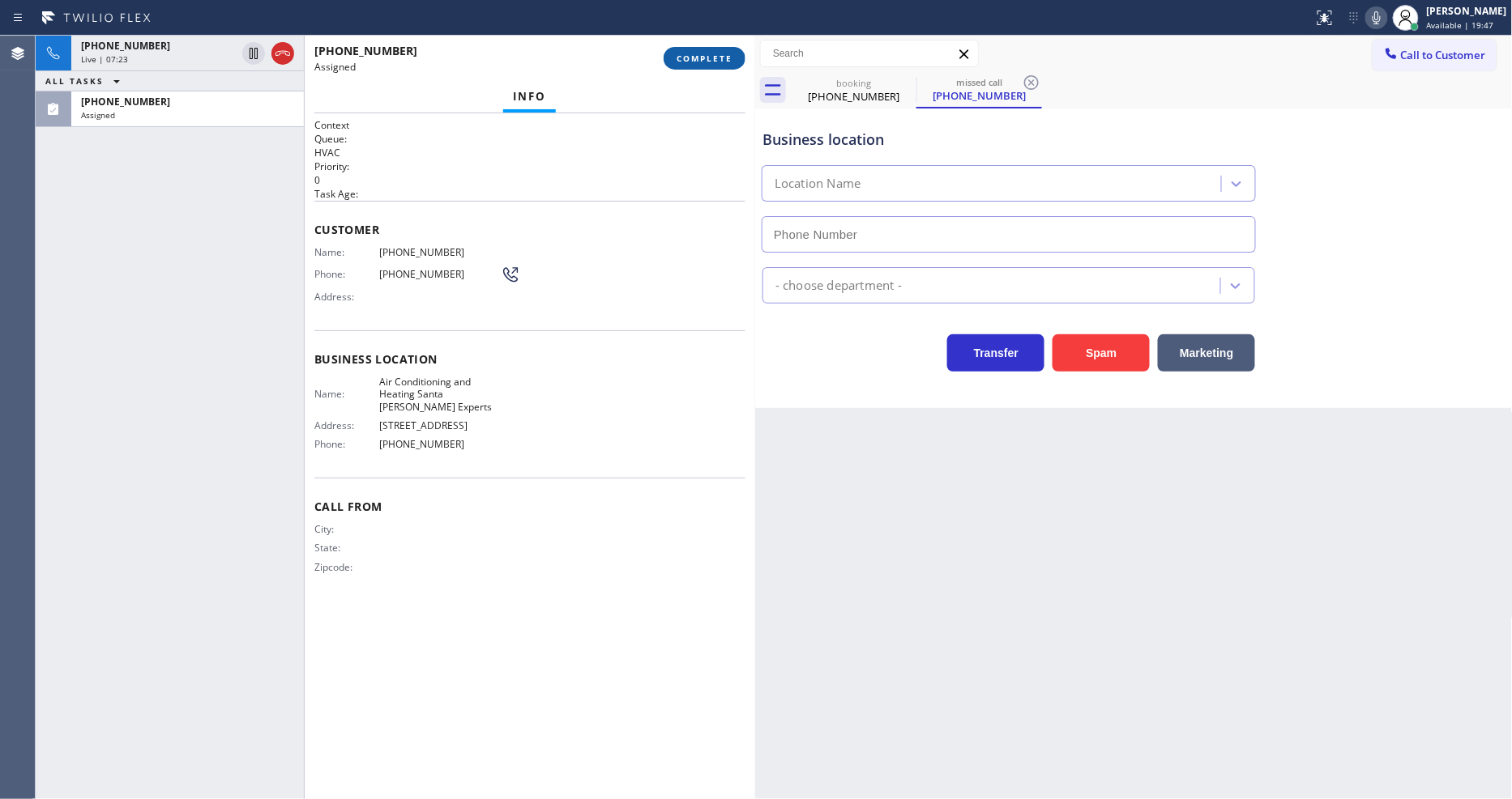
type input "[PHONE_NUMBER]"
click at [717, 60] on span "COMPLETE" at bounding box center [704, 58] width 56 height 11
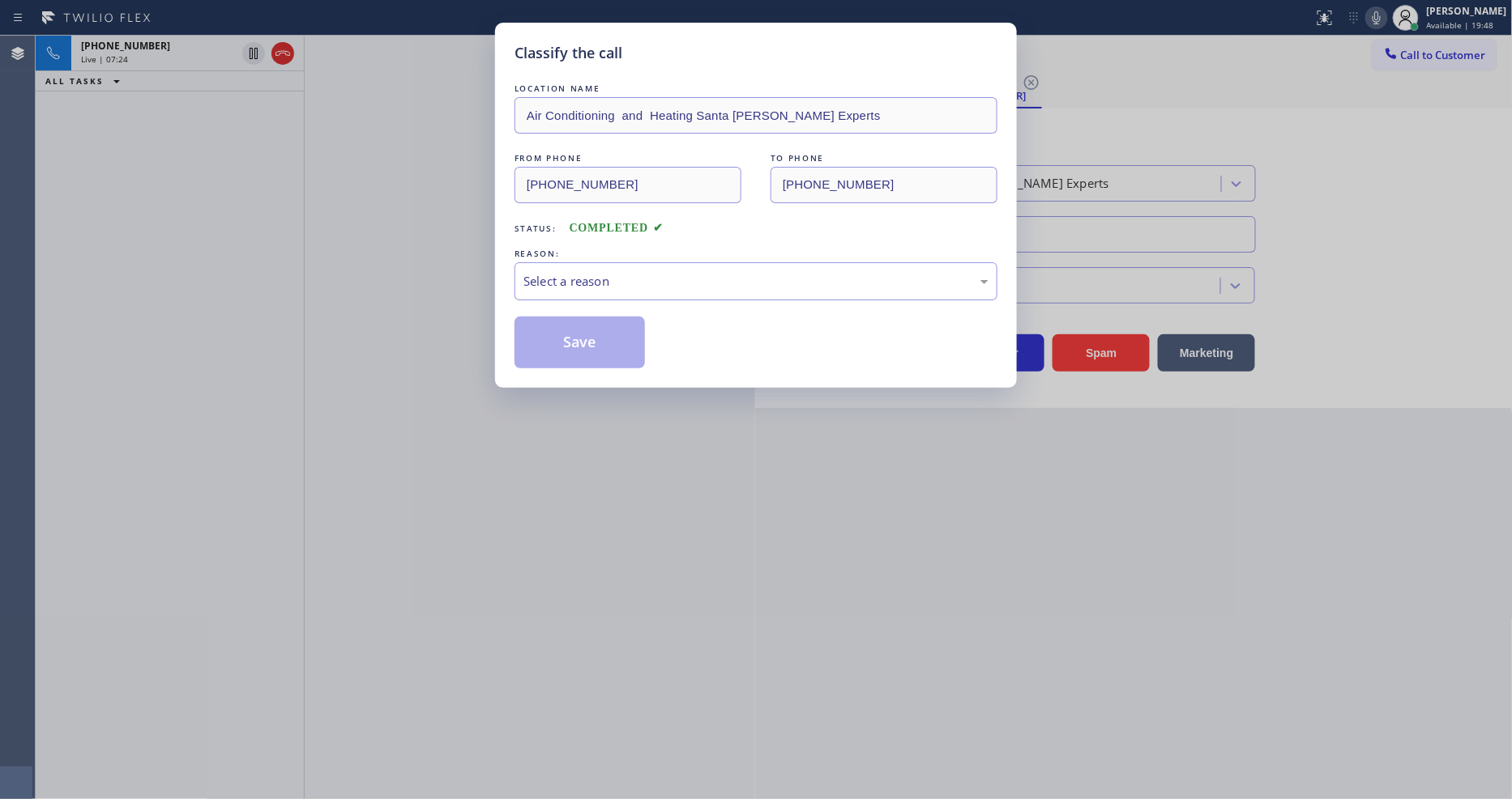
click at [626, 272] on div "Select a reason" at bounding box center [756, 282] width 465 height 19
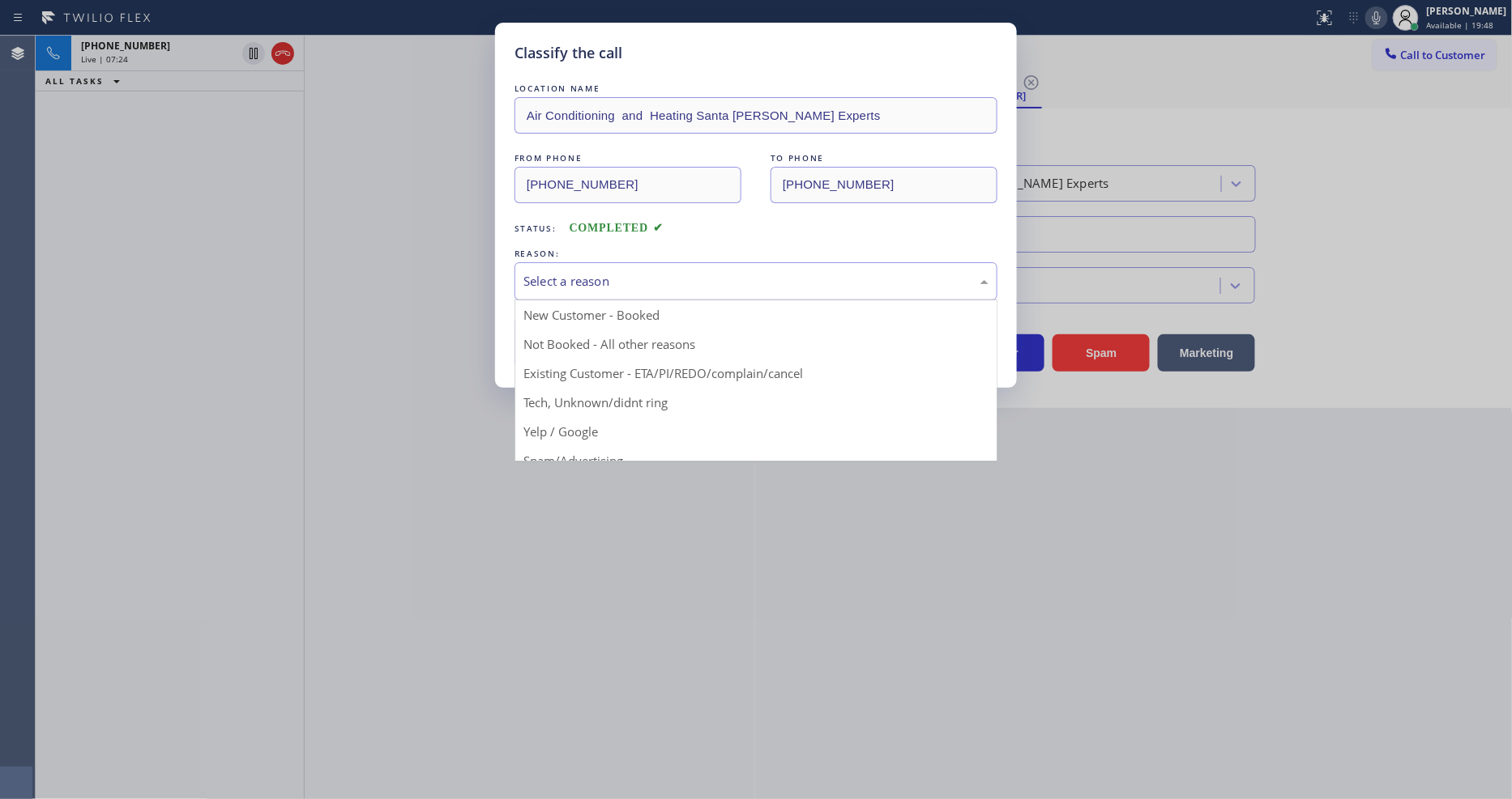
click at [585, 333] on button "Save" at bounding box center [580, 343] width 131 height 52
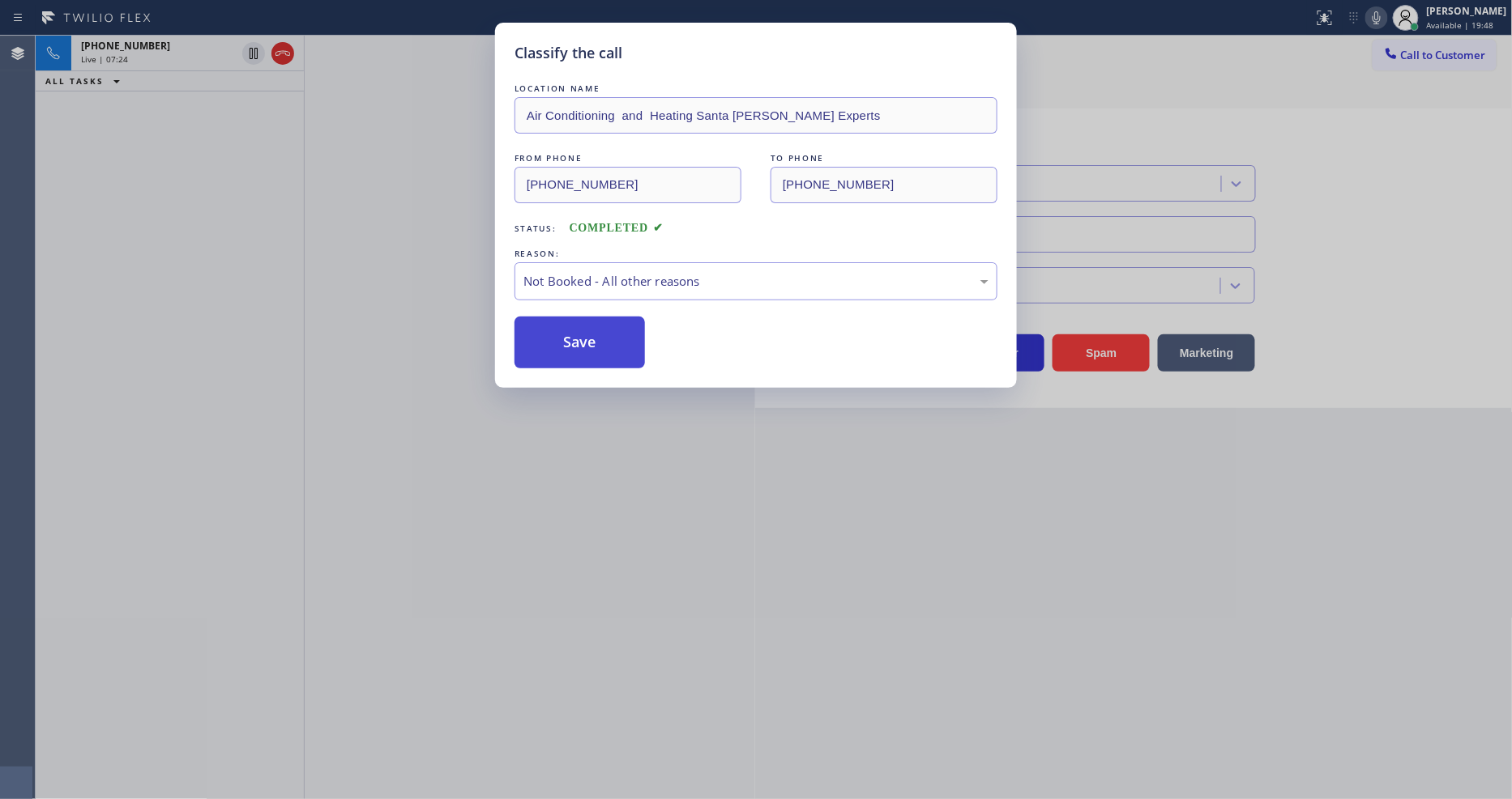
click at [585, 333] on button "Save" at bounding box center [580, 343] width 131 height 52
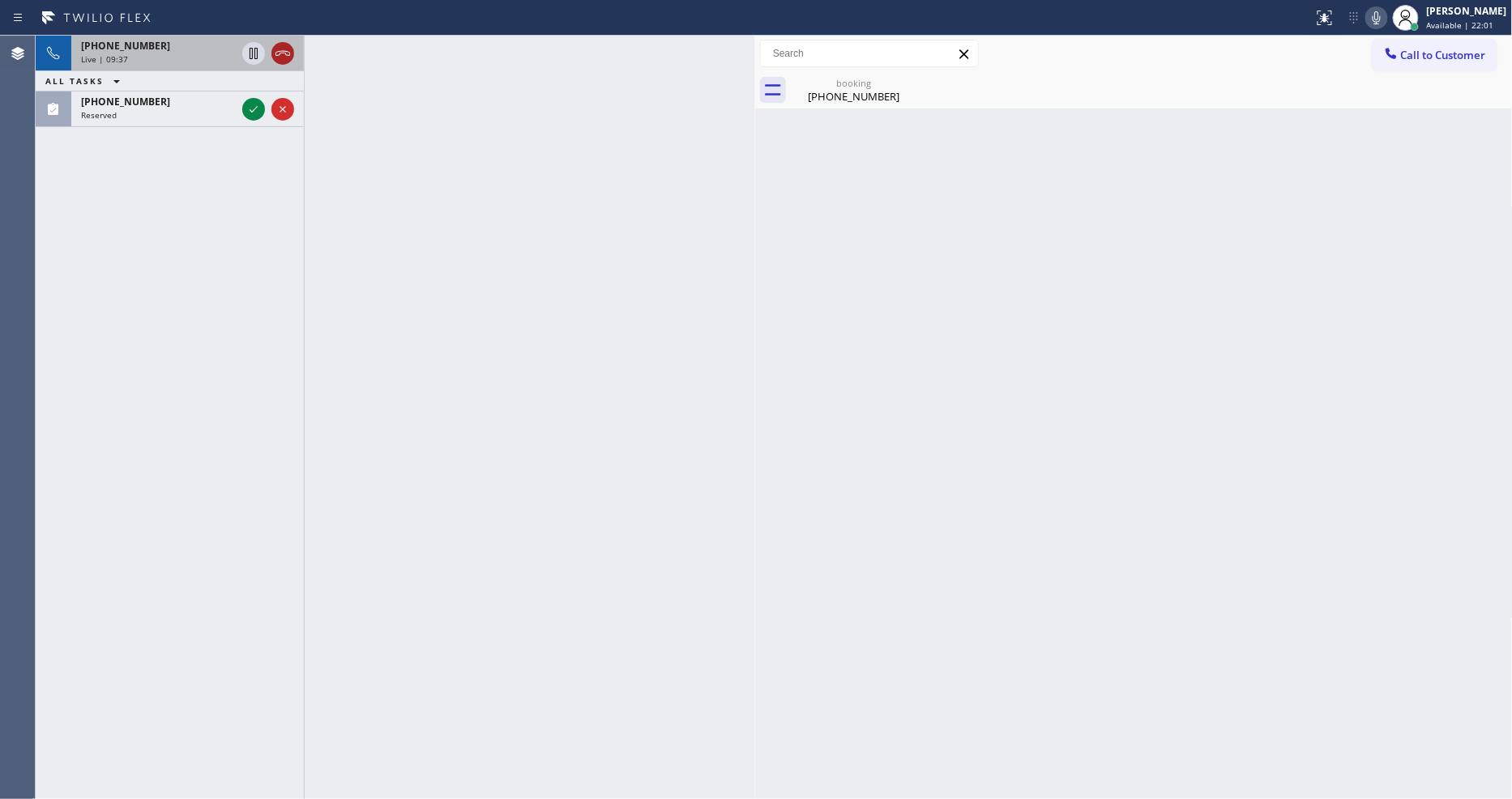
click at [280, 53] on icon at bounding box center [282, 53] width 14 height 5
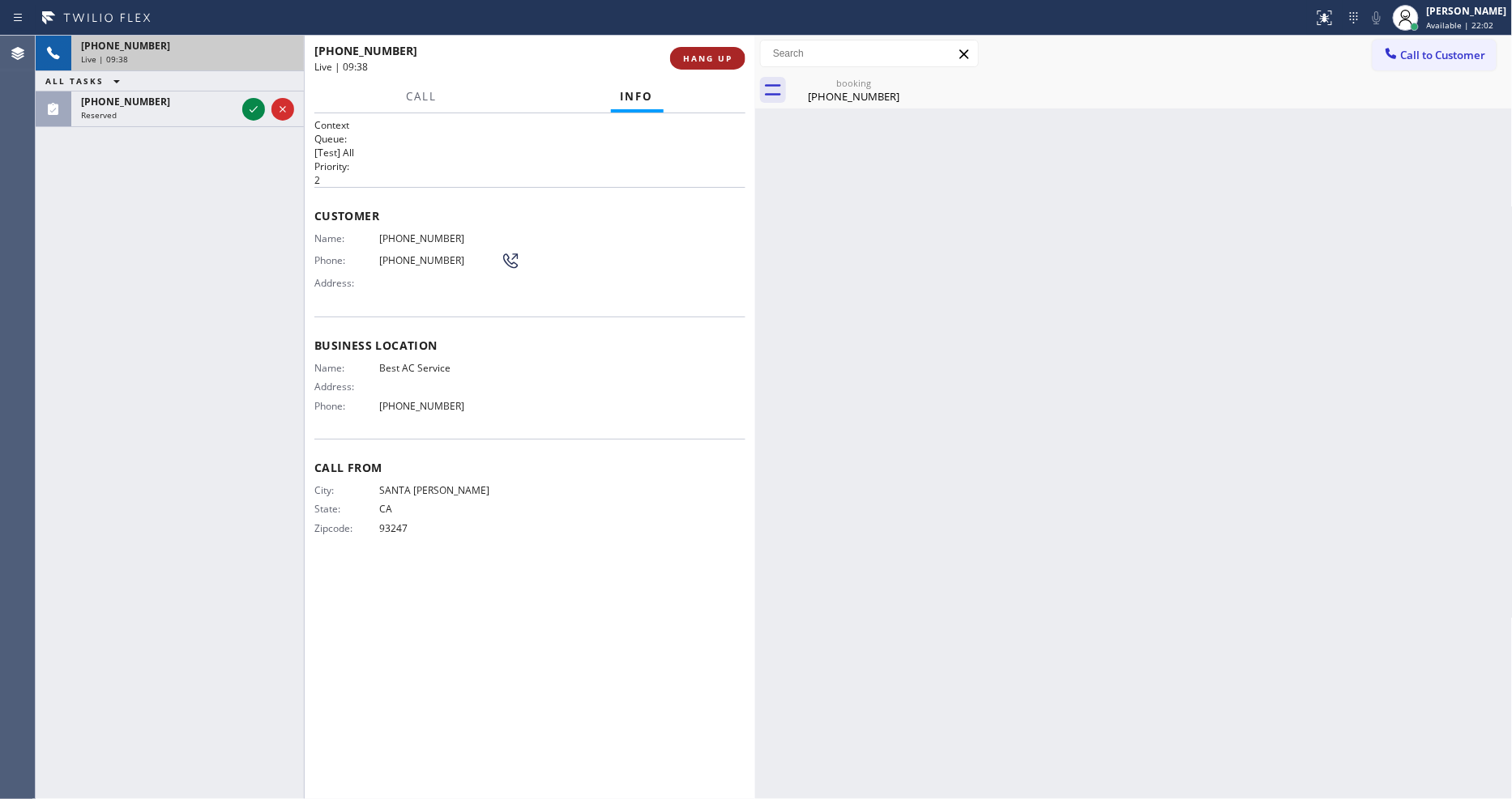
click at [710, 59] on span "HANG UP" at bounding box center [708, 58] width 50 height 11
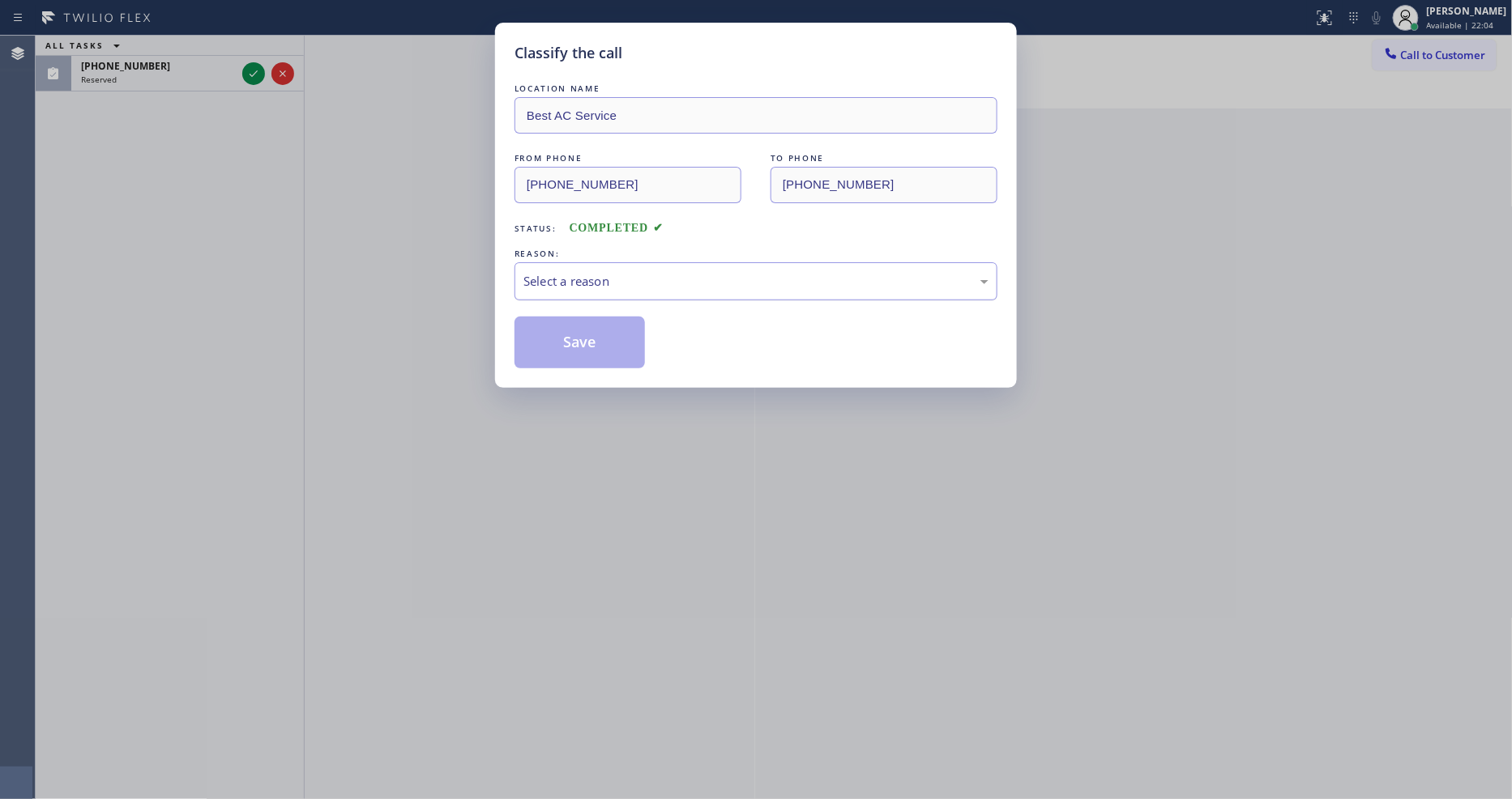
click at [612, 275] on div "Select a reason" at bounding box center [756, 282] width 465 height 19
click at [601, 325] on button "Save" at bounding box center [580, 343] width 131 height 52
drag, startPoint x: 601, startPoint y: 325, endPoint x: 549, endPoint y: 217, distance: 119.9
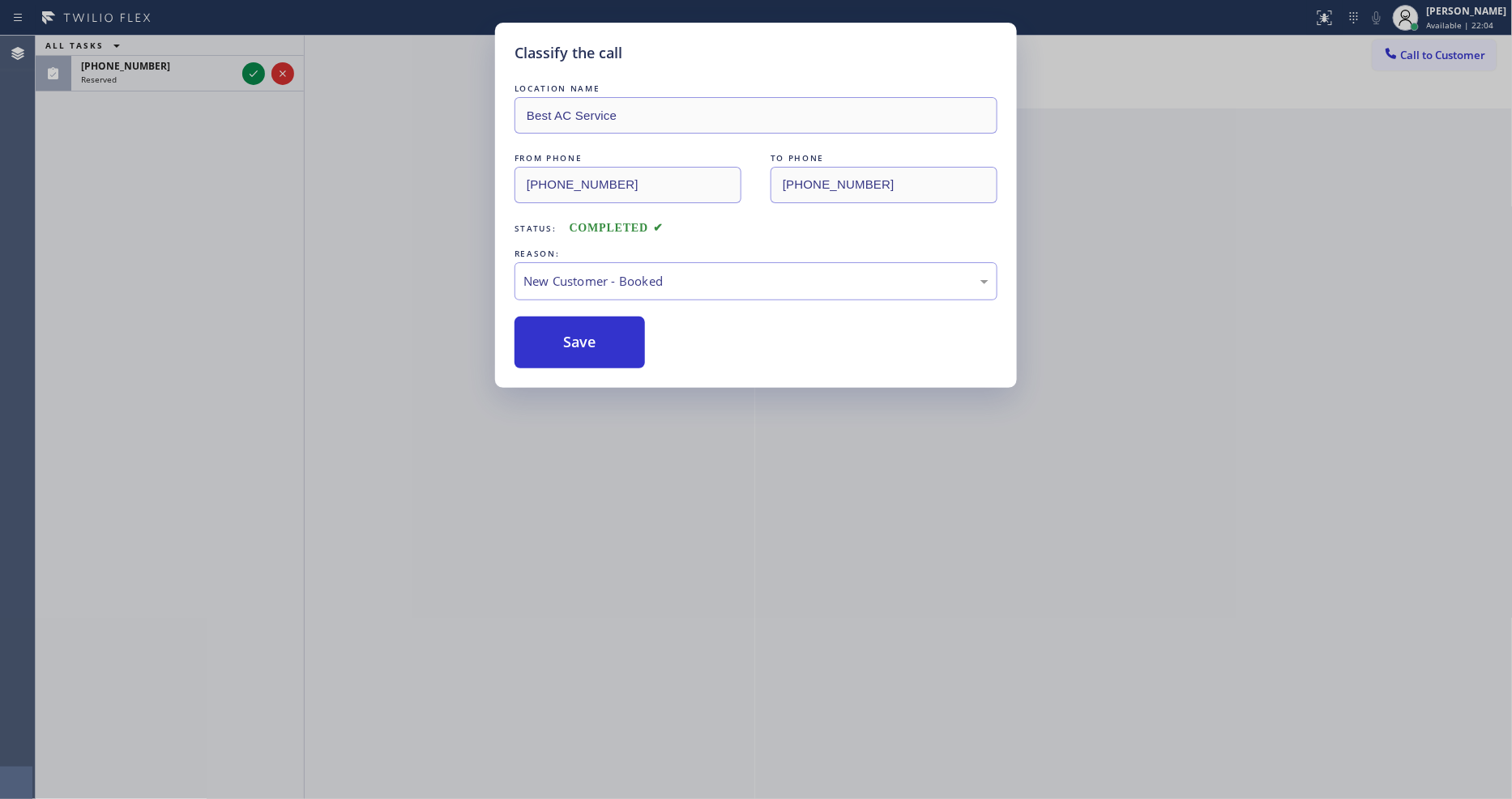
click at [600, 326] on button "Save" at bounding box center [580, 343] width 131 height 52
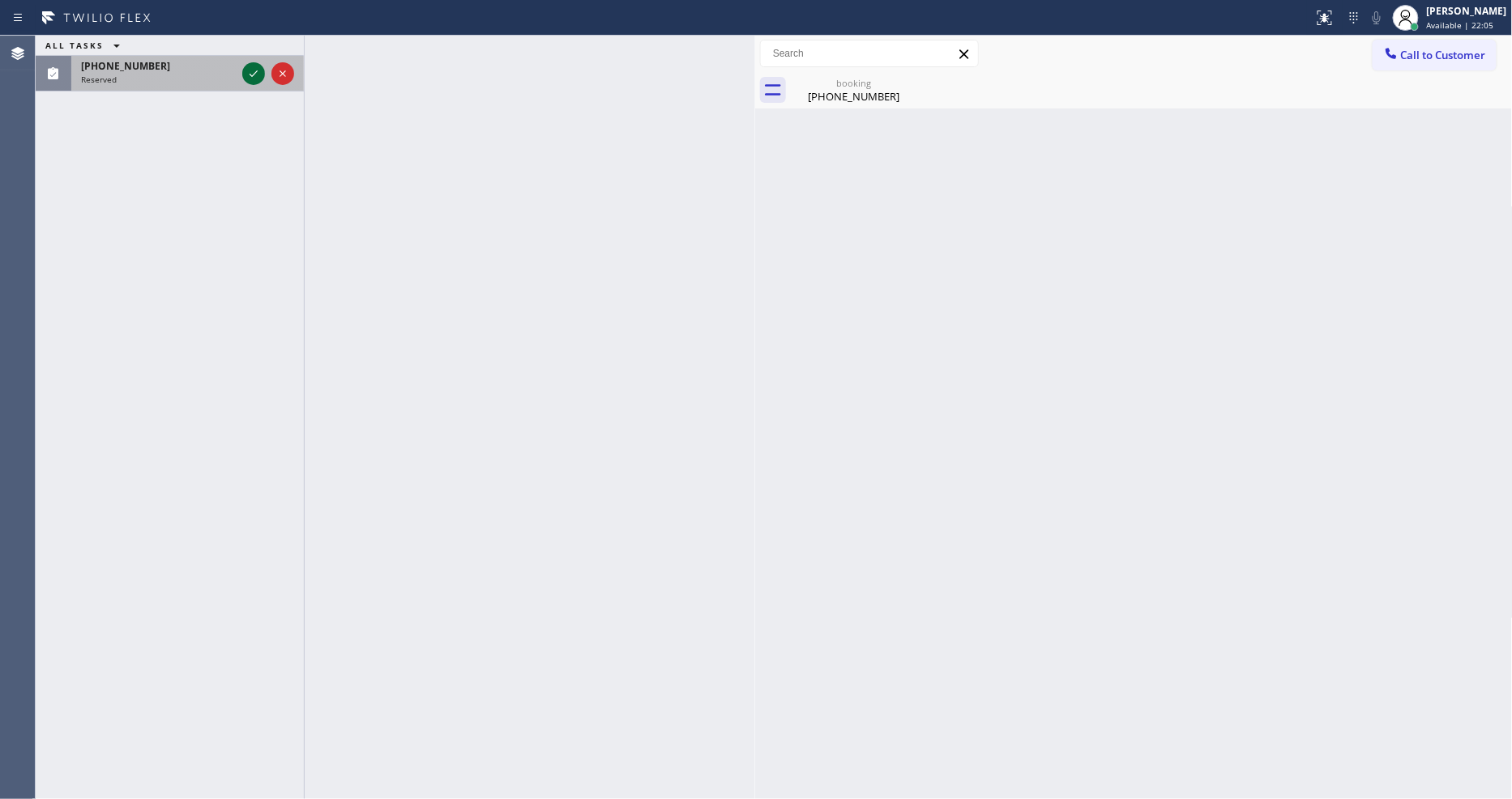
click at [248, 73] on icon at bounding box center [253, 74] width 19 height 19
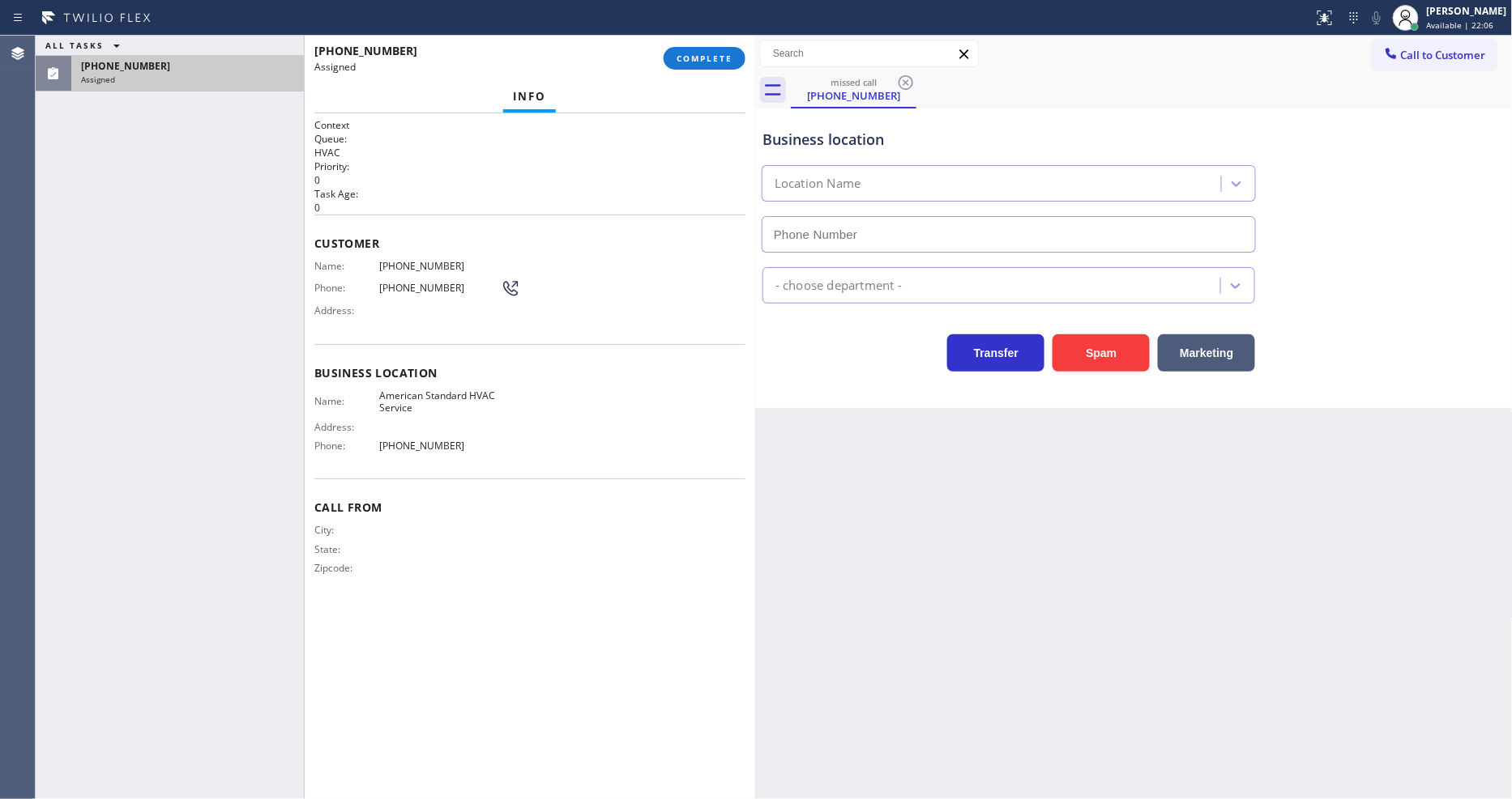
type input "[PHONE_NUMBER]"
click at [509, 246] on div "Customer Name: [PHONE_NUMBER] Phone: [PHONE_NUMBER] Address:" at bounding box center [529, 280] width 431 height 130
click at [746, 47] on div "[PHONE_NUMBER] Assigned COMPLETE" at bounding box center [530, 57] width 451 height 45
click at [734, 54] on button "COMPLETE" at bounding box center [705, 58] width 82 height 23
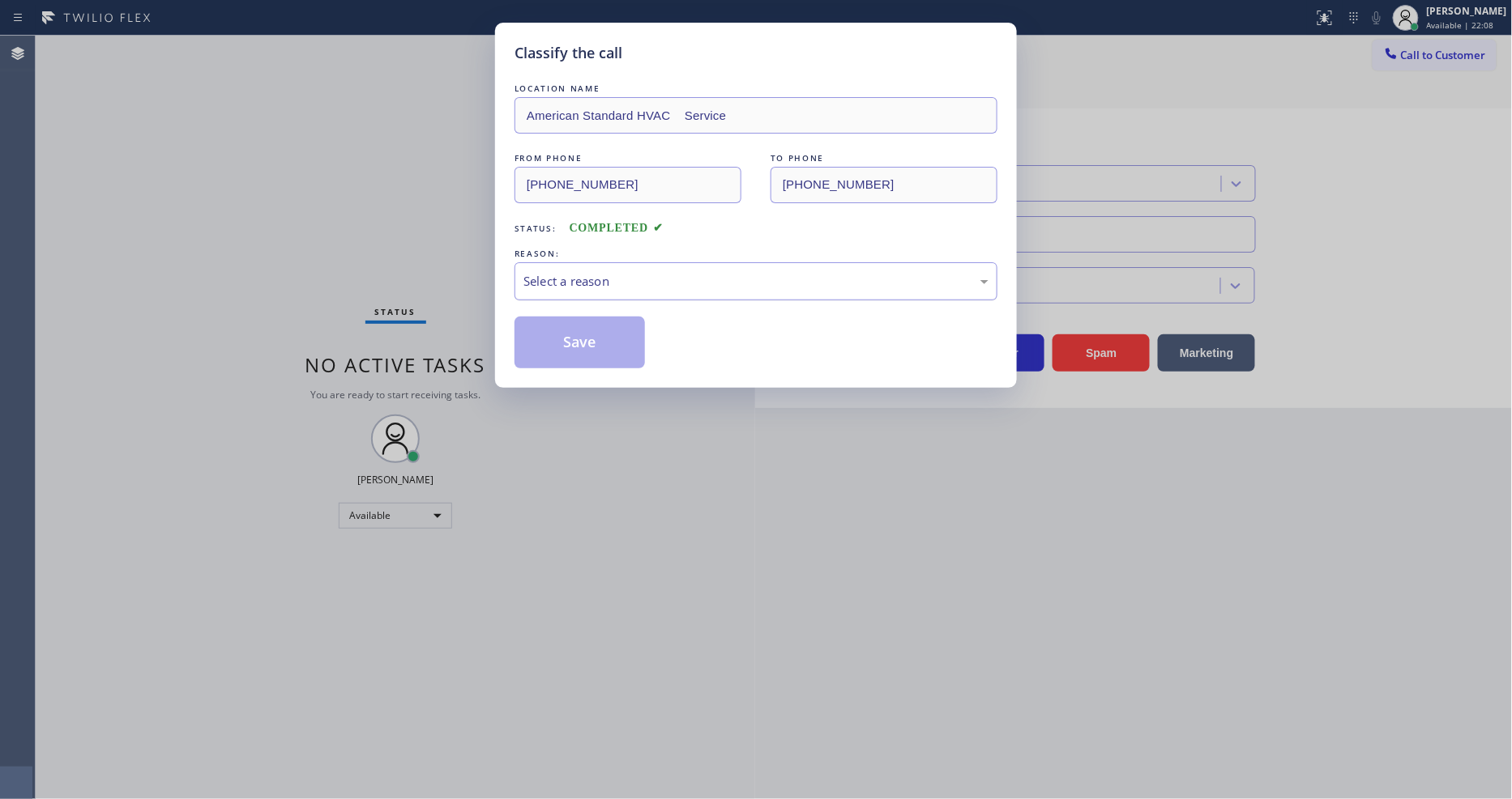
click at [606, 285] on div "Select a reason" at bounding box center [756, 282] width 465 height 19
click at [600, 328] on button "Save" at bounding box center [580, 343] width 131 height 52
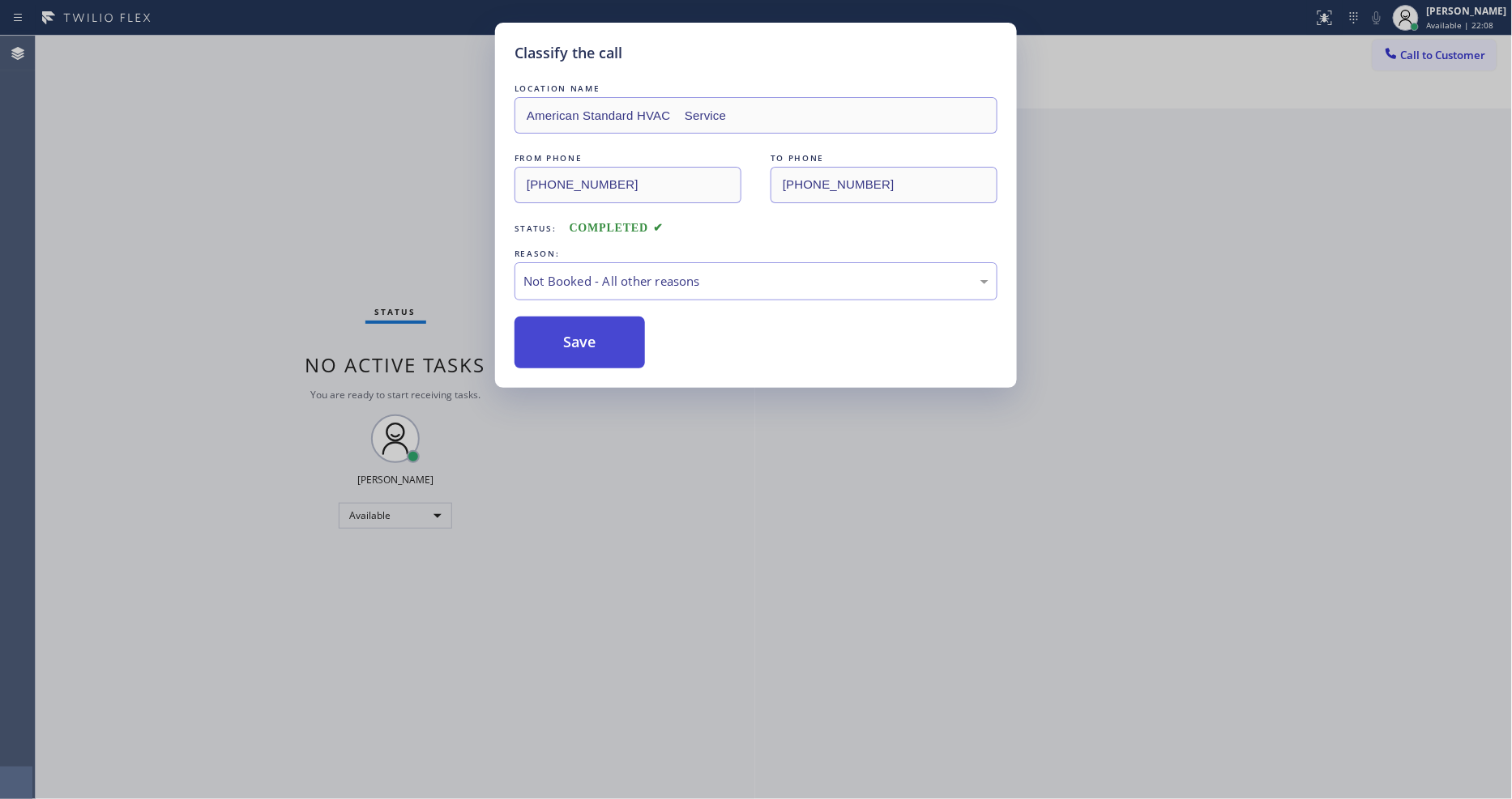
click at [600, 328] on button "Save" at bounding box center [580, 343] width 131 height 52
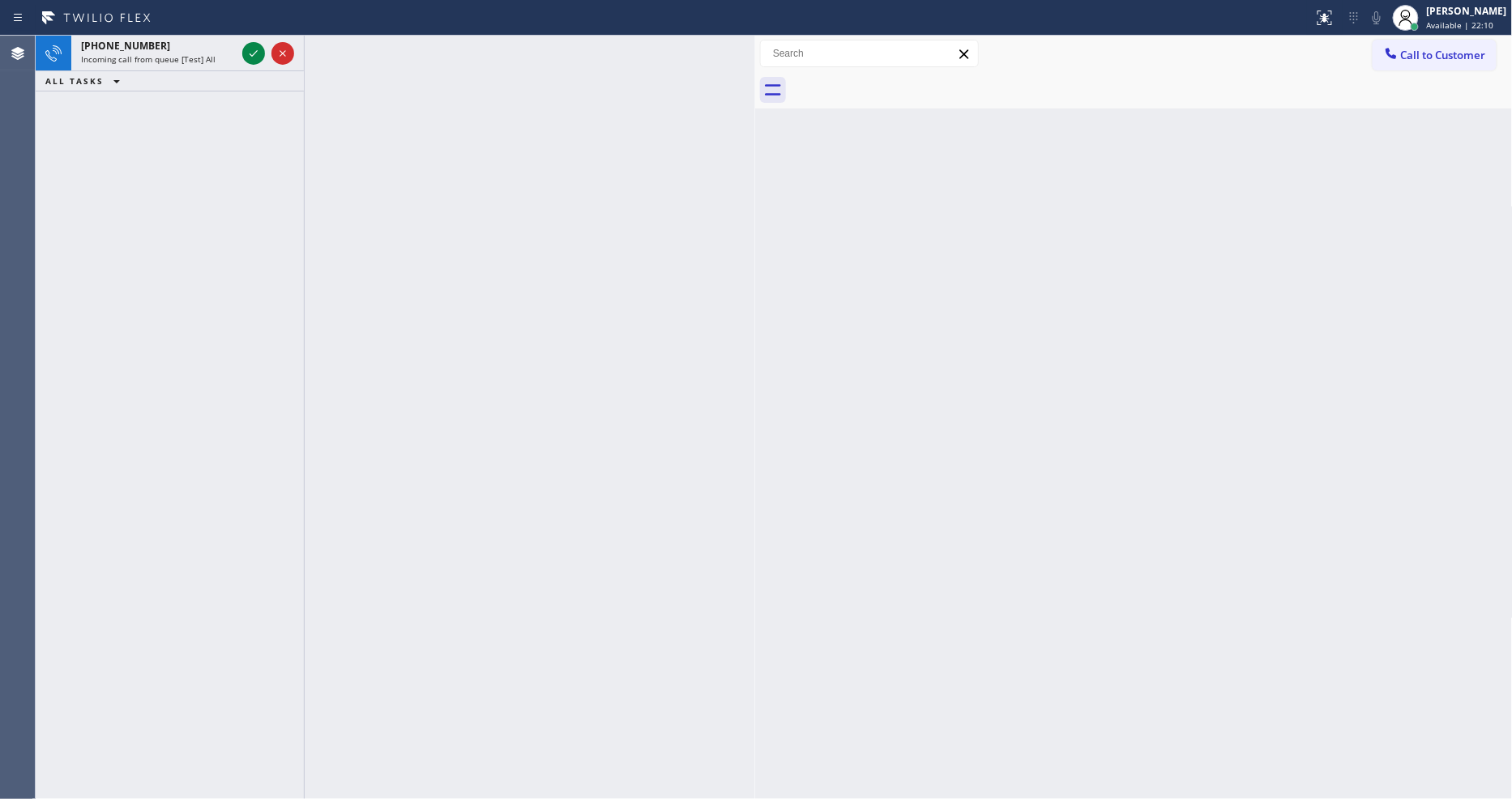
drag, startPoint x: 253, startPoint y: 52, endPoint x: 242, endPoint y: 95, distance: 44.4
click at [253, 52] on icon at bounding box center [253, 53] width 19 height 19
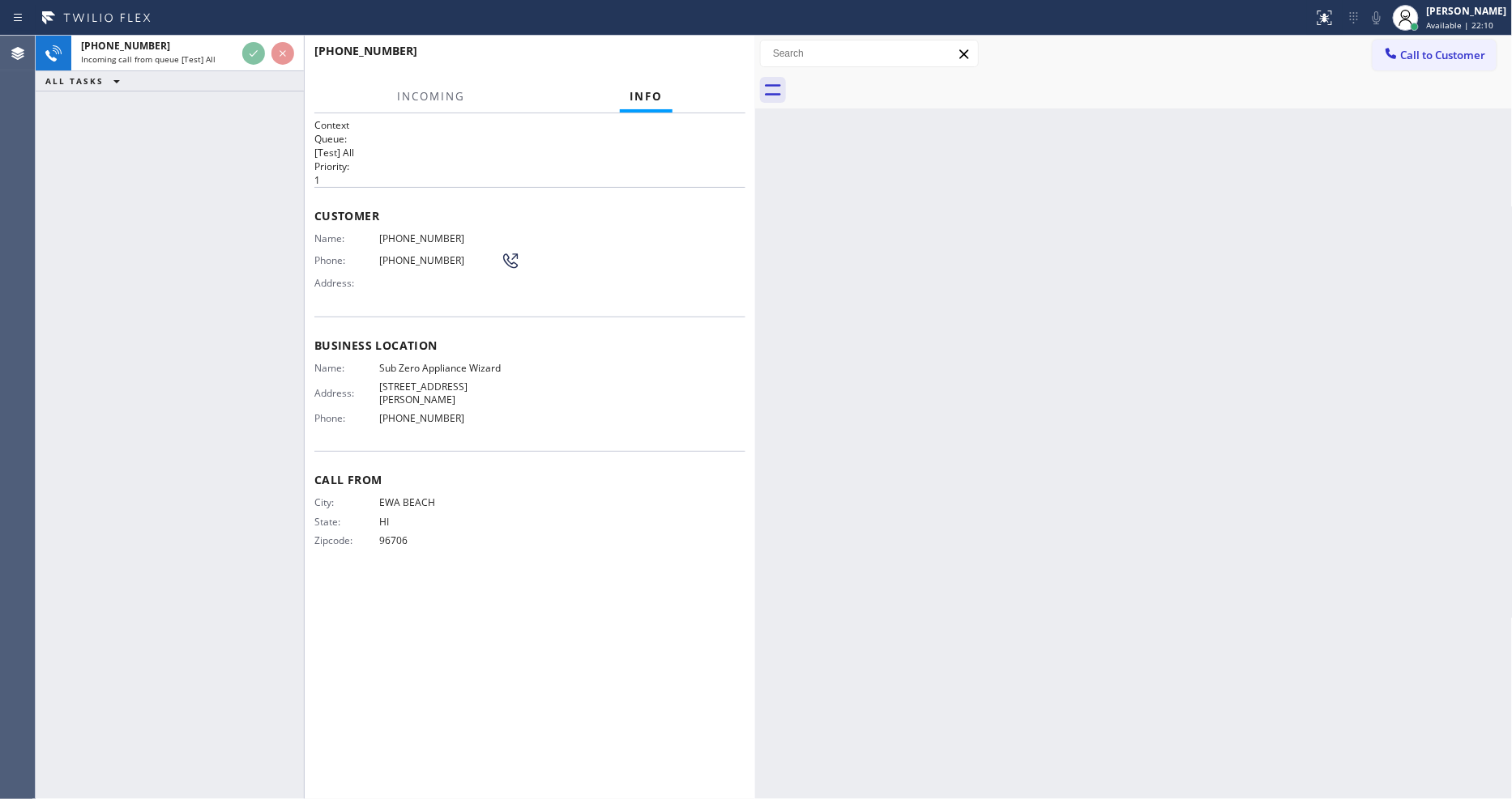
drag, startPoint x: 237, startPoint y: 176, endPoint x: 251, endPoint y: 211, distance: 37.7
click at [236, 176] on div "[PHONE_NUMBER] Incoming call from queue [Test] All ALL TASKS ALL TASKS ACTIVE T…" at bounding box center [169, 417] width 268 height 764
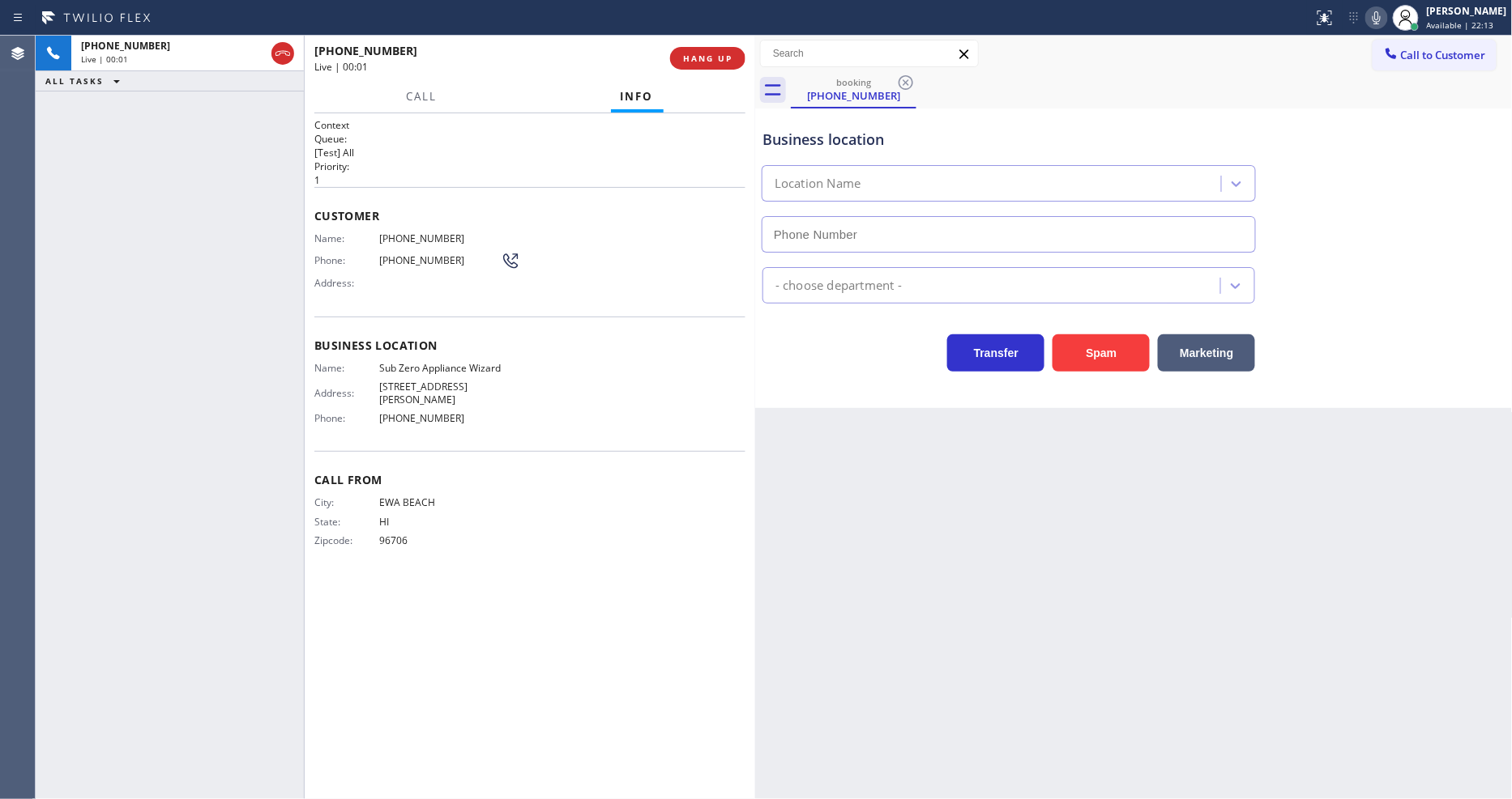
type input "[PHONE_NUMBER]"
click at [430, 362] on span "Sub Zero Appliance Wizard" at bounding box center [439, 368] width 121 height 12
click at [398, 235] on span "[PHONE_NUMBER]" at bounding box center [439, 238] width 121 height 12
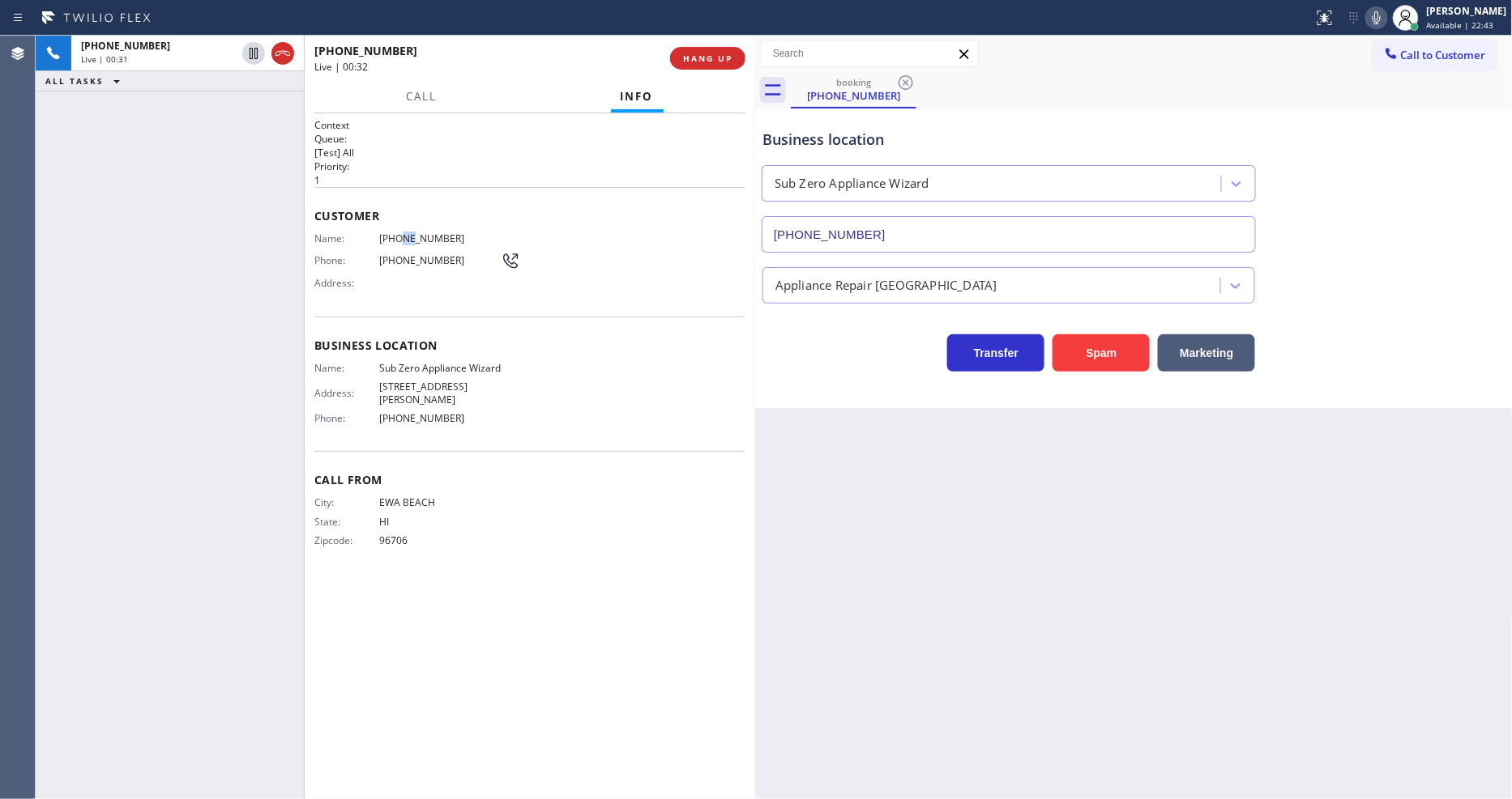
click at [398, 235] on span "[PHONE_NUMBER]" at bounding box center [439, 238] width 121 height 12
click at [214, 312] on div "[PHONE_NUMBER] Live | 01:05 ALL TASKS ALL TASKS ACTIVE TASKS TASKS IN WRAP UP" at bounding box center [169, 417] width 268 height 764
click at [255, 54] on icon at bounding box center [253, 53] width 19 height 19
click at [1386, 19] on icon at bounding box center [1376, 17] width 19 height 19
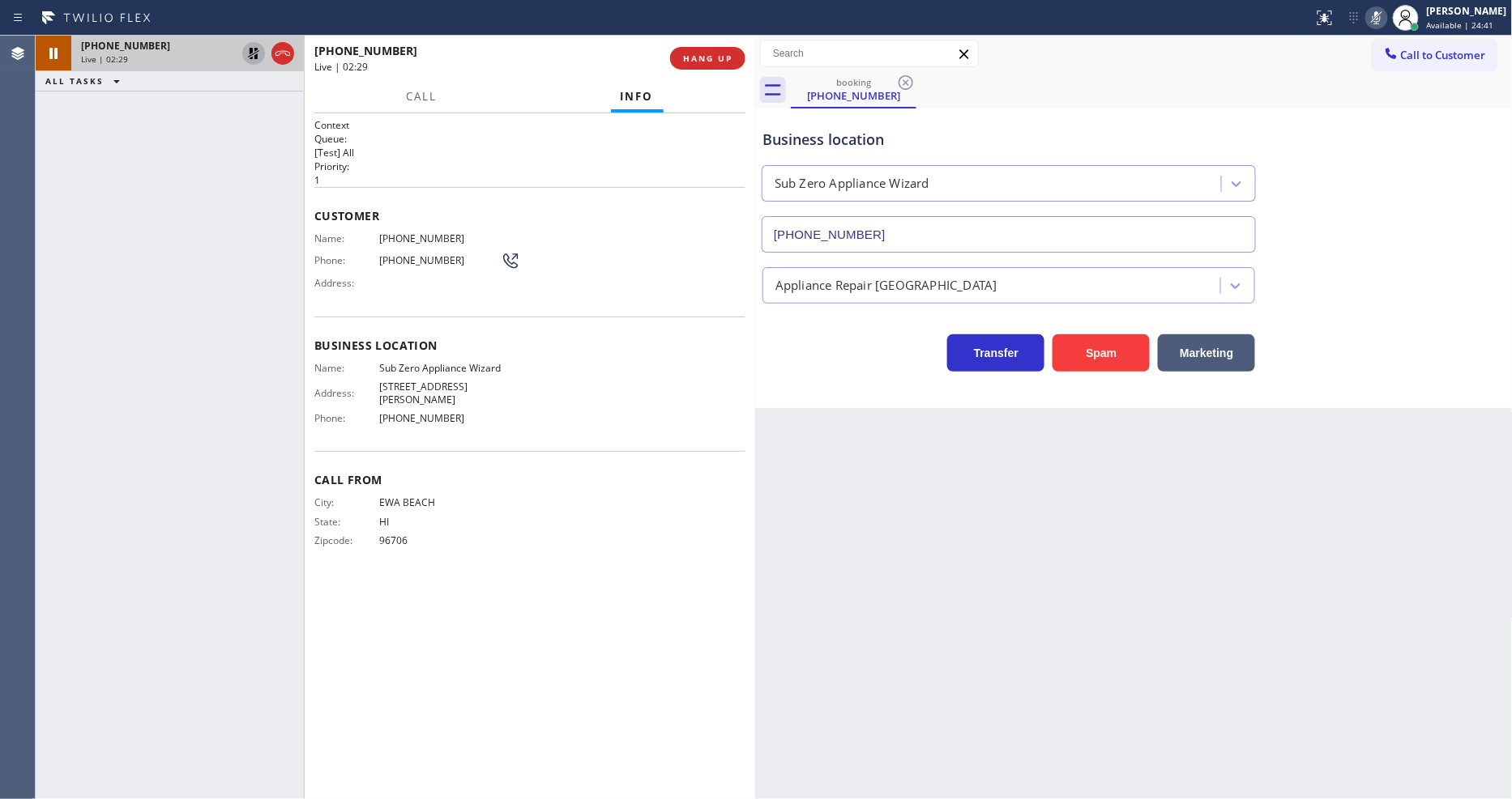
click at [253, 53] on icon at bounding box center [253, 53] width 19 height 19
click at [1379, 8] on icon at bounding box center [1376, 17] width 19 height 19
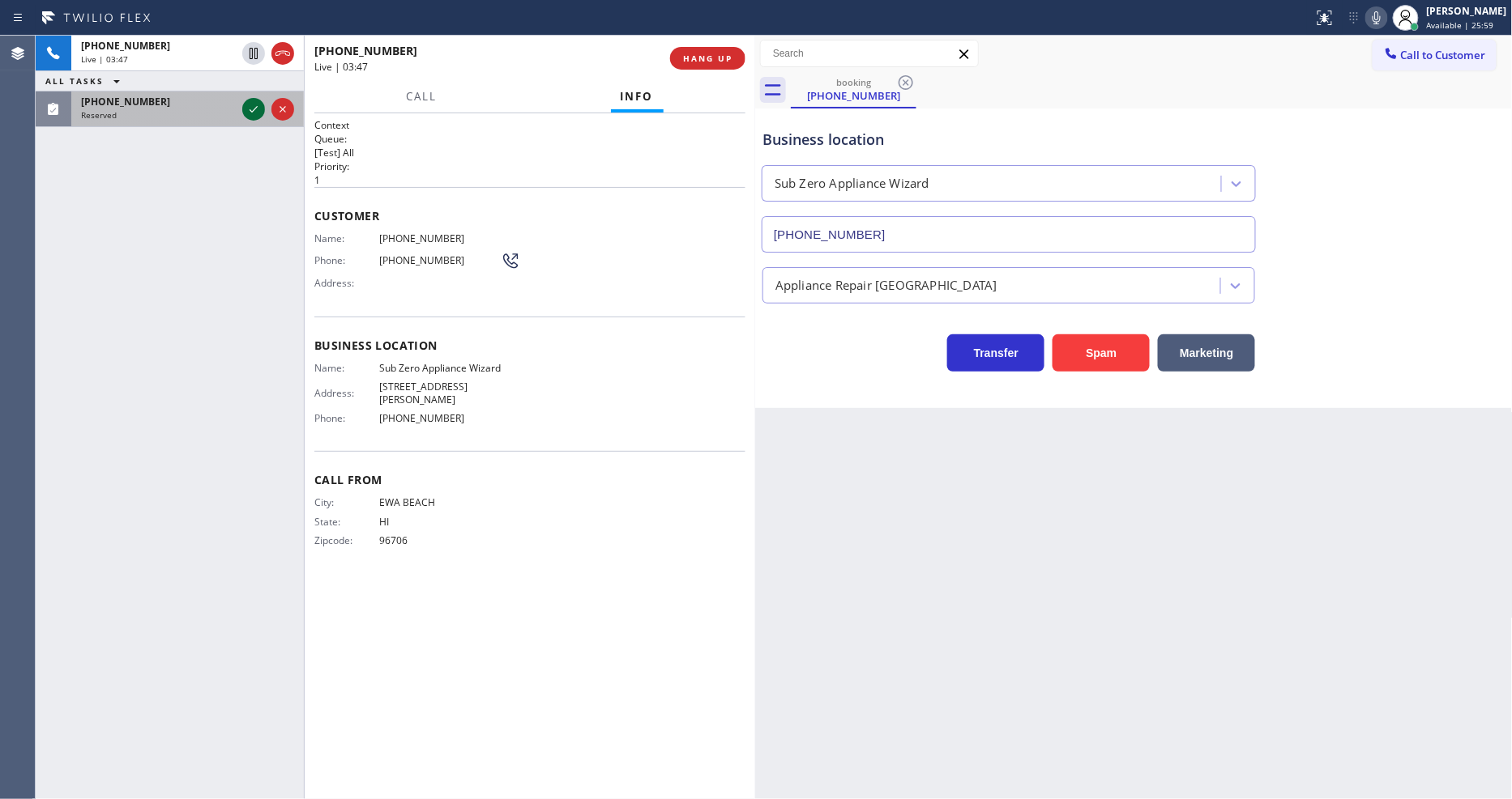
click at [260, 110] on icon at bounding box center [253, 109] width 19 height 19
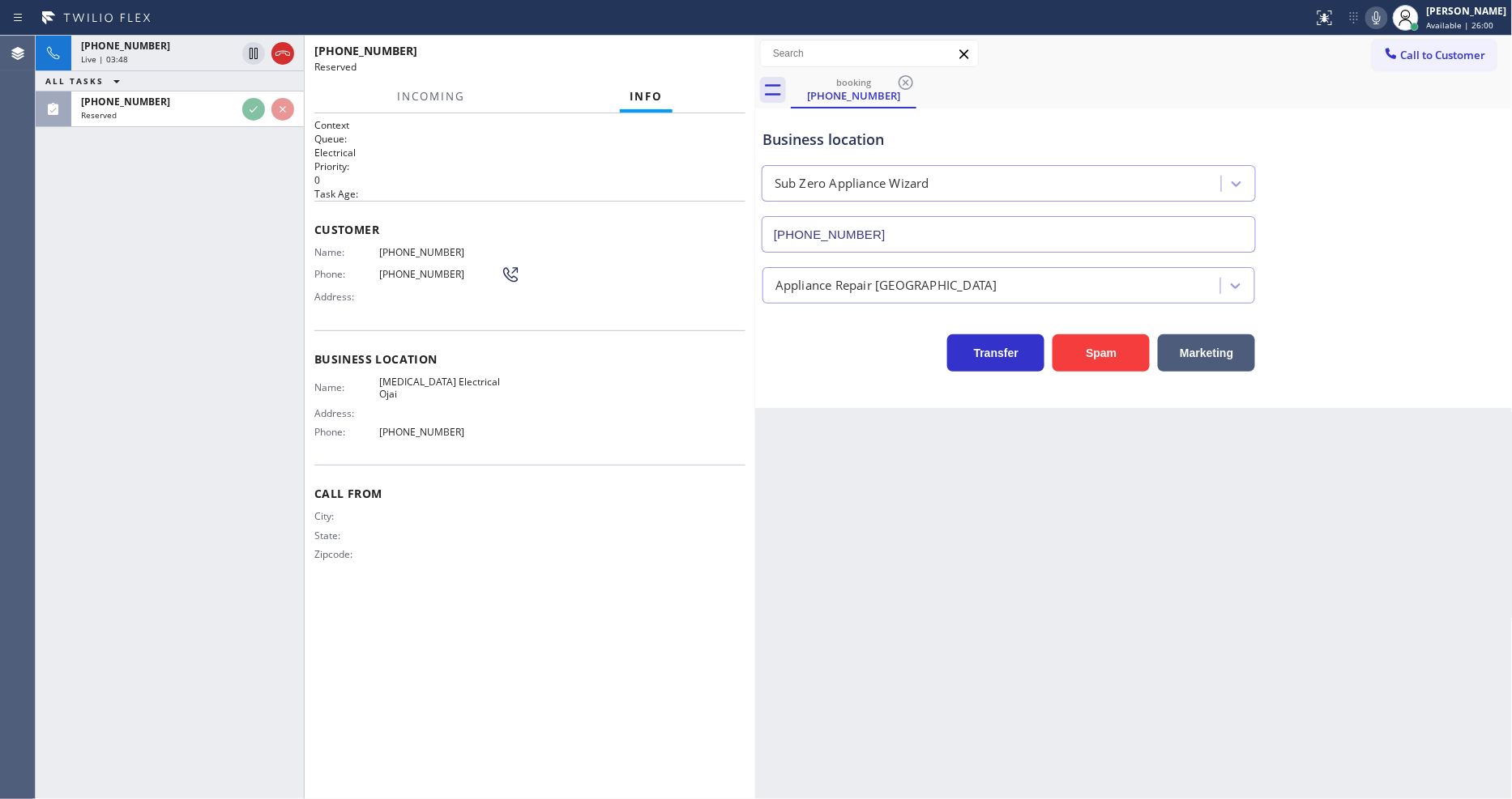
click at [359, 381] on span "Name:" at bounding box center [347, 387] width 65 height 12
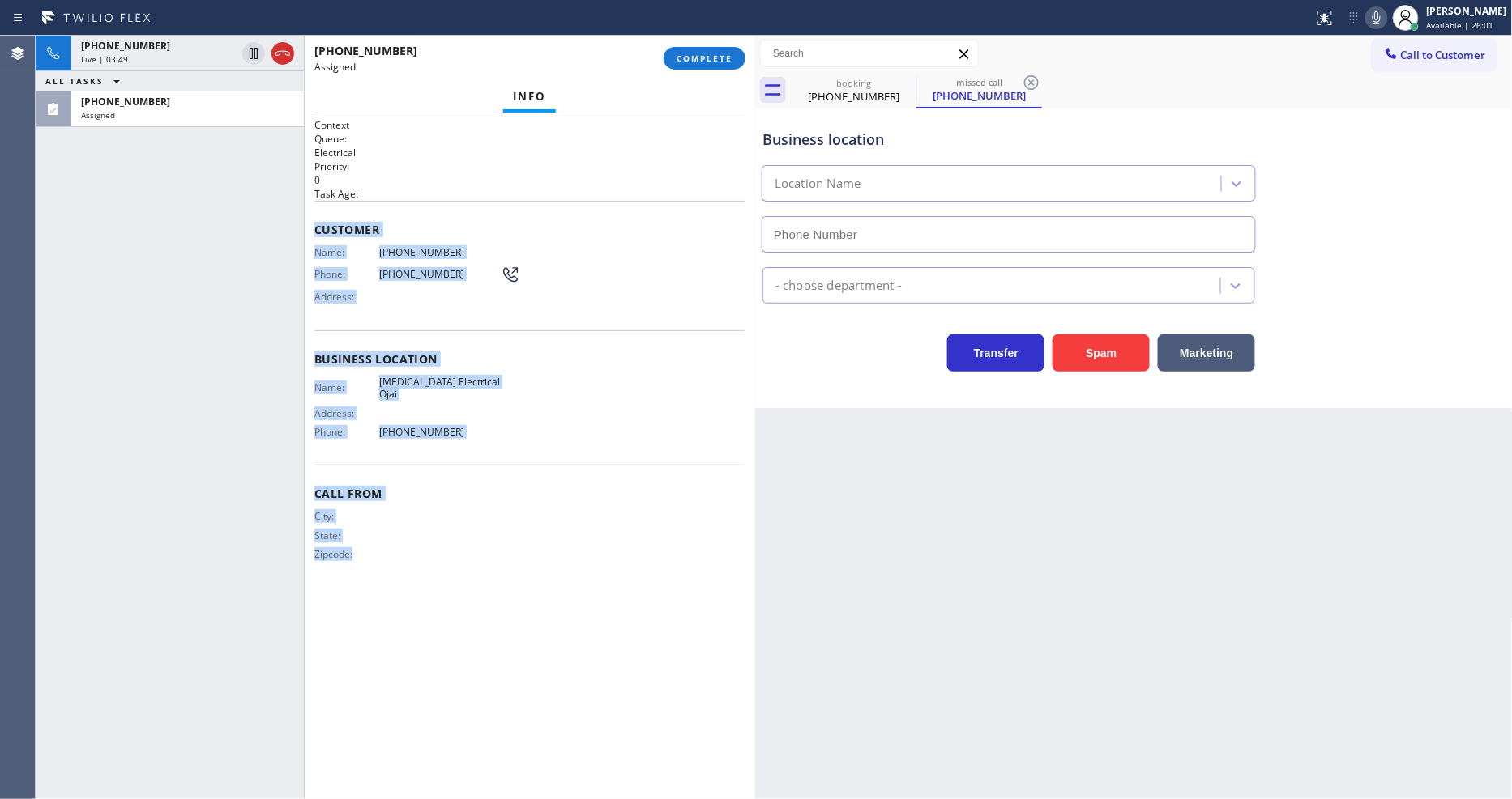
drag, startPoint x: 314, startPoint y: 223, endPoint x: 561, endPoint y: 568, distance: 424.3
click at [470, 798] on html "Status report No issues detected If you experience an issue, please download th…" at bounding box center [756, 399] width 1512 height 799
type input "[PHONE_NUMBER]"
click at [708, 55] on span "COMPLETE" at bounding box center [704, 58] width 56 height 11
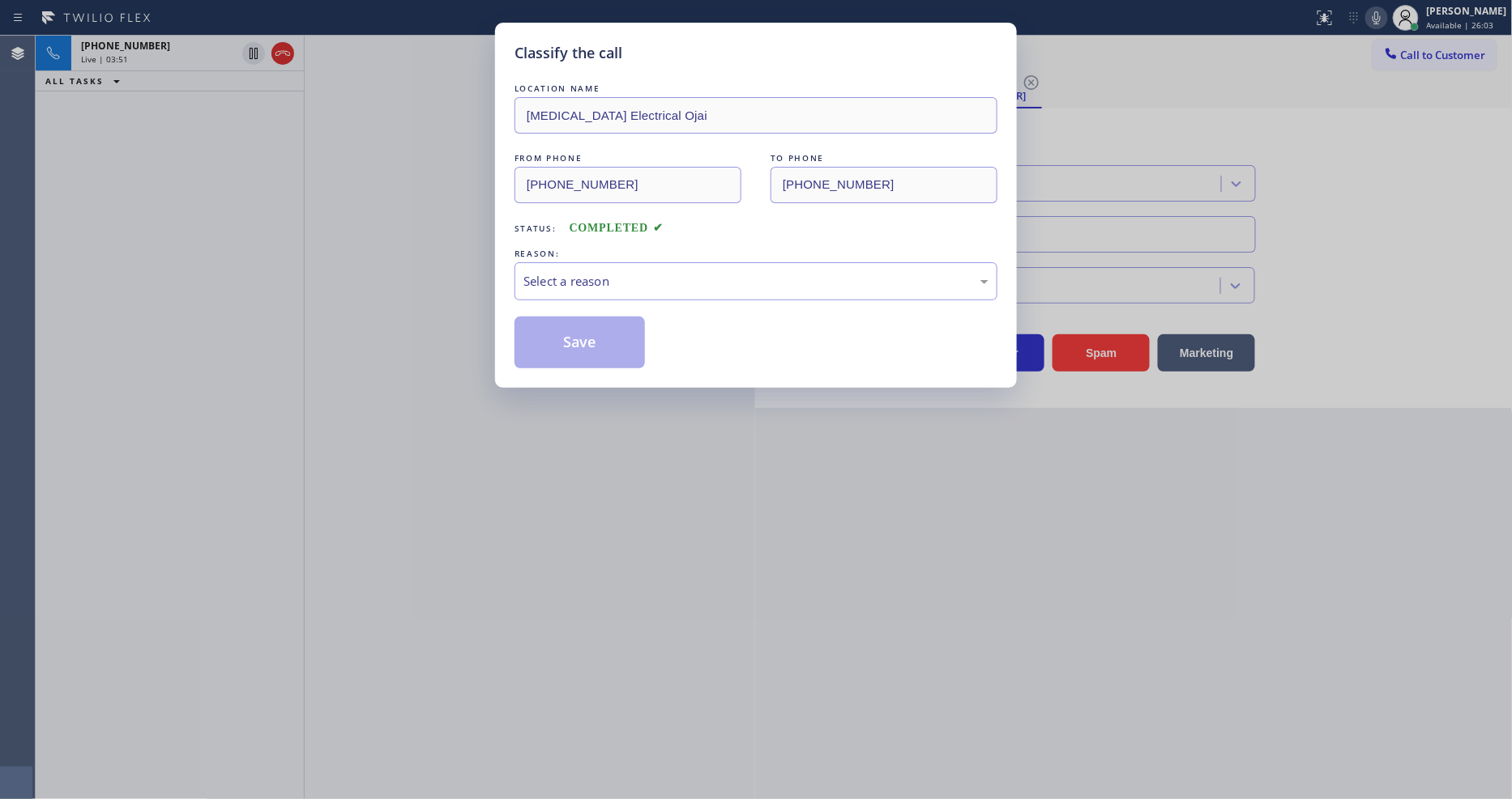
click at [598, 263] on div "Select a reason" at bounding box center [756, 282] width 483 height 38
click at [578, 329] on button "Save" at bounding box center [580, 343] width 131 height 52
click at [577, 329] on button "Save" at bounding box center [580, 343] width 131 height 52
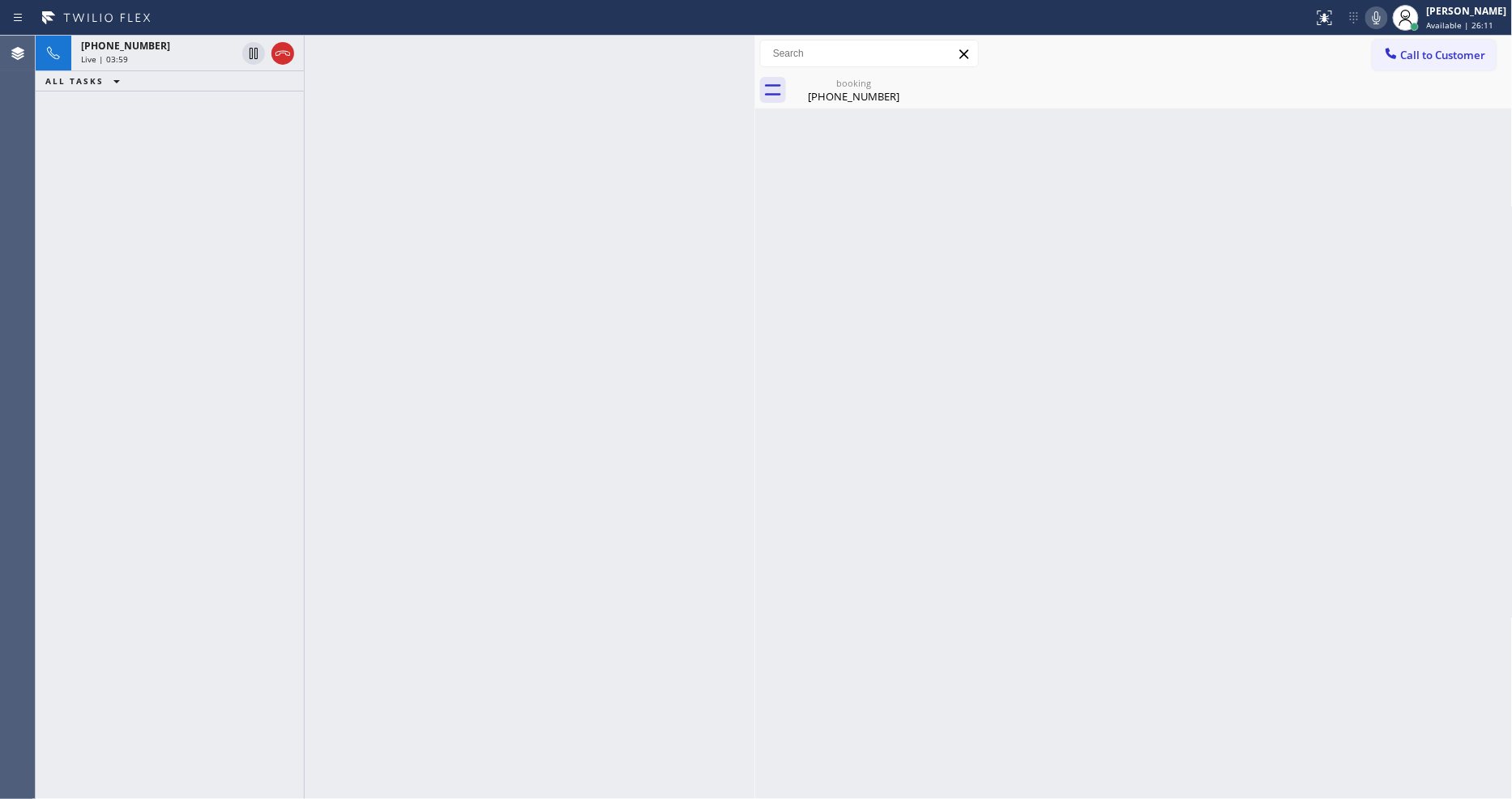
drag, startPoint x: 109, startPoint y: 316, endPoint x: 130, endPoint y: 317, distance: 21.0
click at [109, 316] on div "[PHONE_NUMBER] Live | 03:59 ALL TASKS ALL TASKS ACTIVE TASKS TASKS IN WRAP UP" at bounding box center [169, 417] width 268 height 764
click at [159, 49] on div "[PHONE_NUMBER]" at bounding box center [159, 46] width 155 height 13
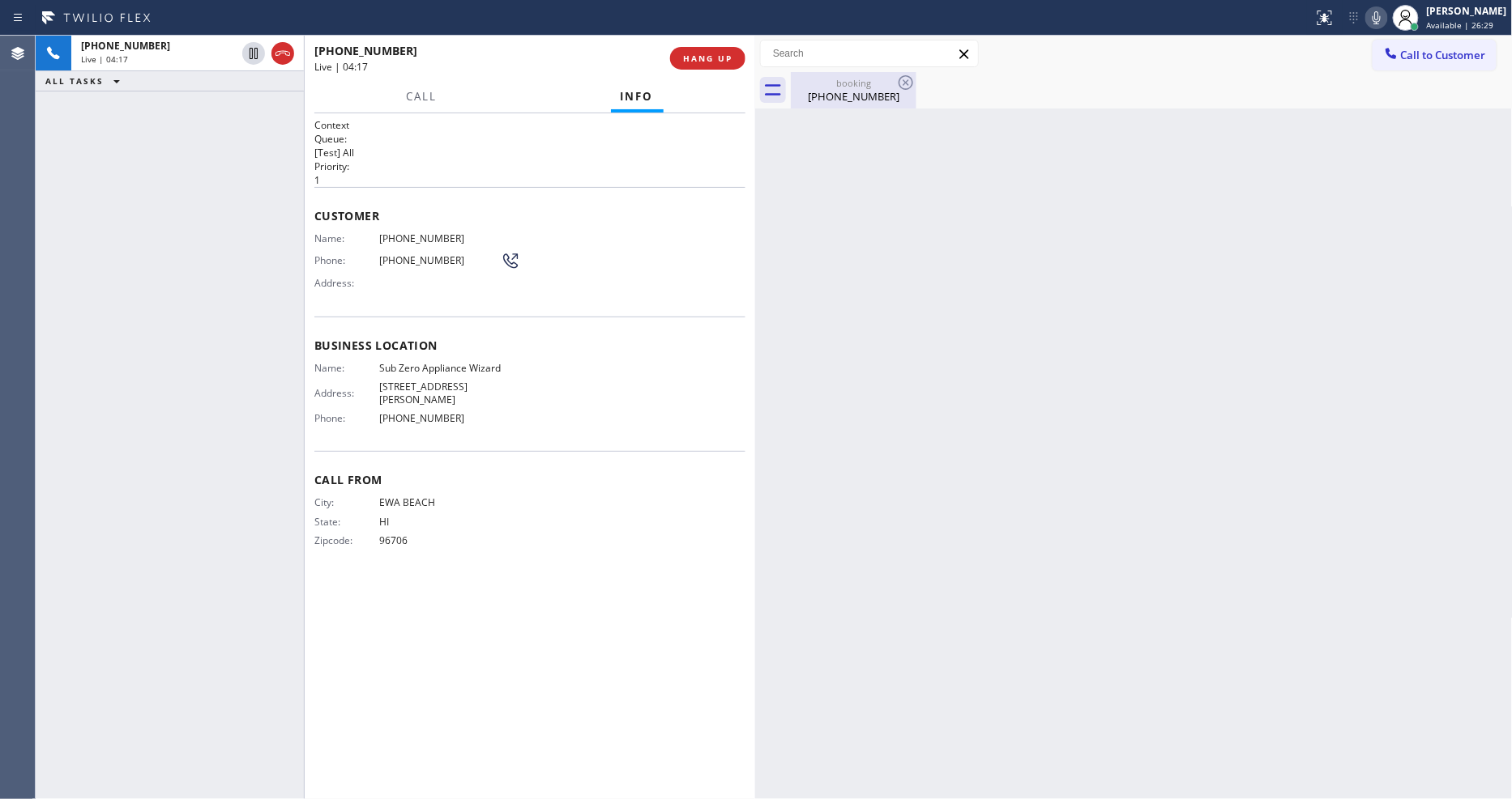
click at [820, 83] on div "booking" at bounding box center [854, 83] width 122 height 12
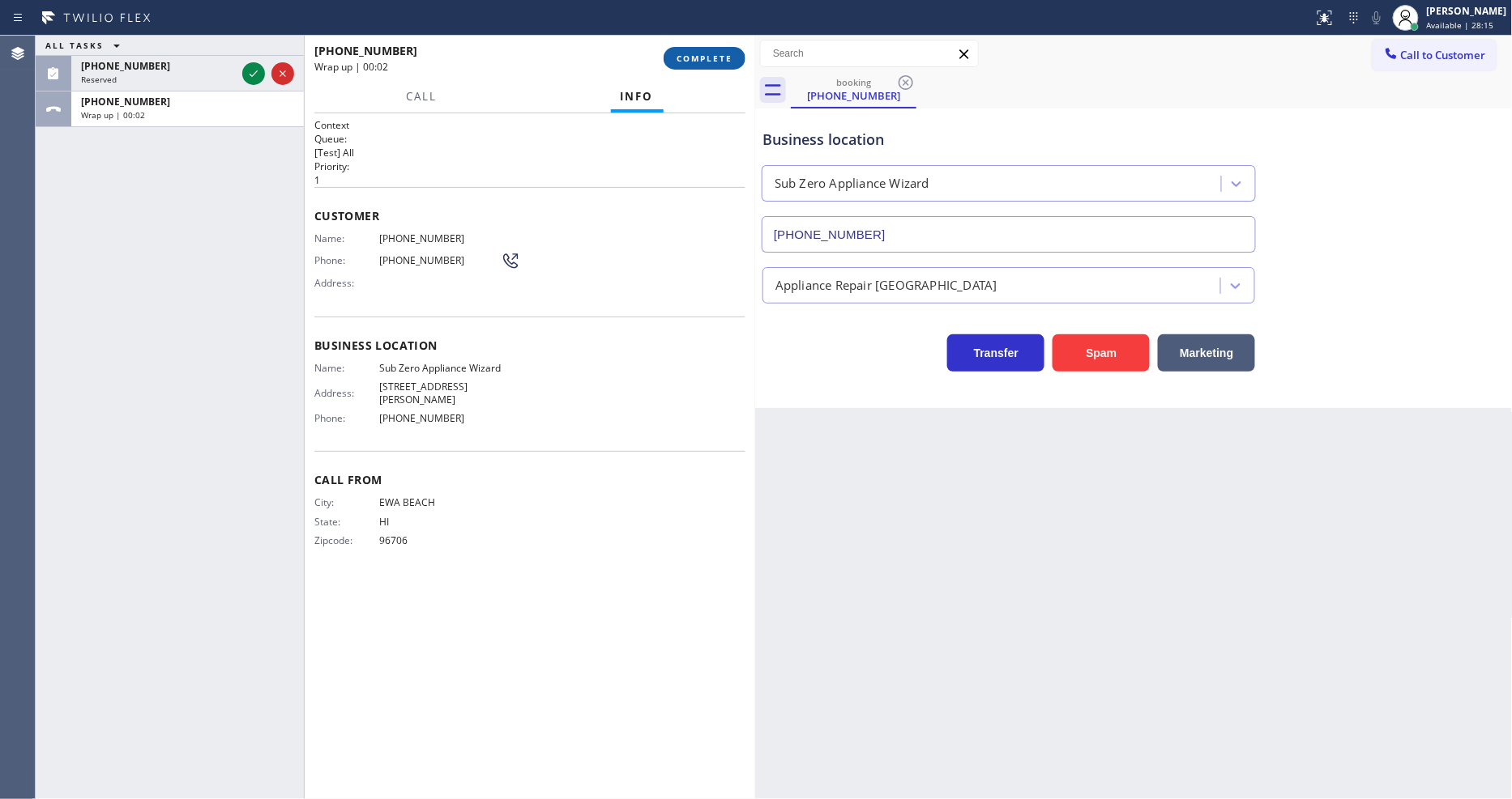
click at [696, 47] on button "COMPLETE" at bounding box center [705, 58] width 82 height 23
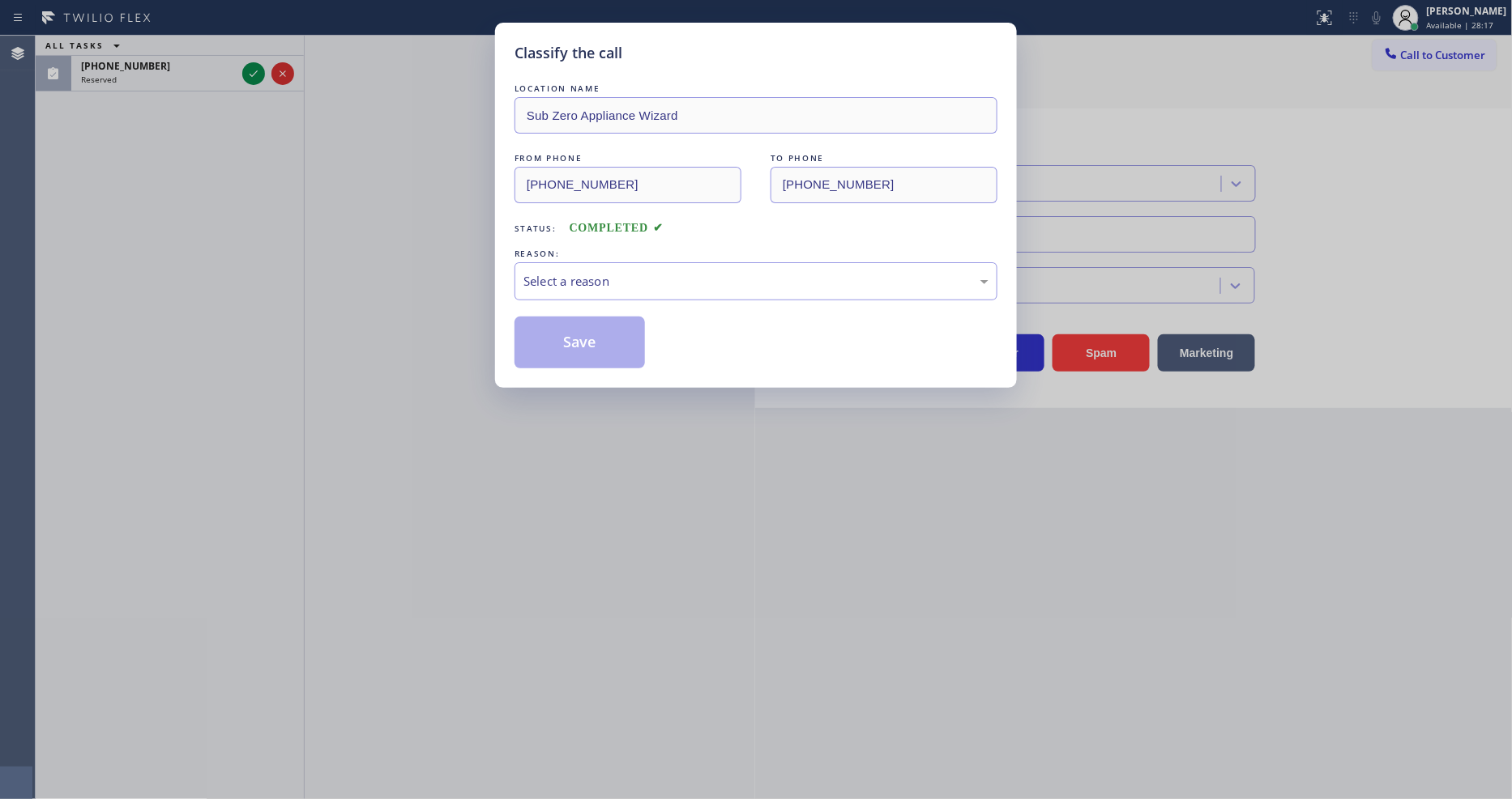
click at [571, 280] on div "Select a reason" at bounding box center [756, 282] width 465 height 19
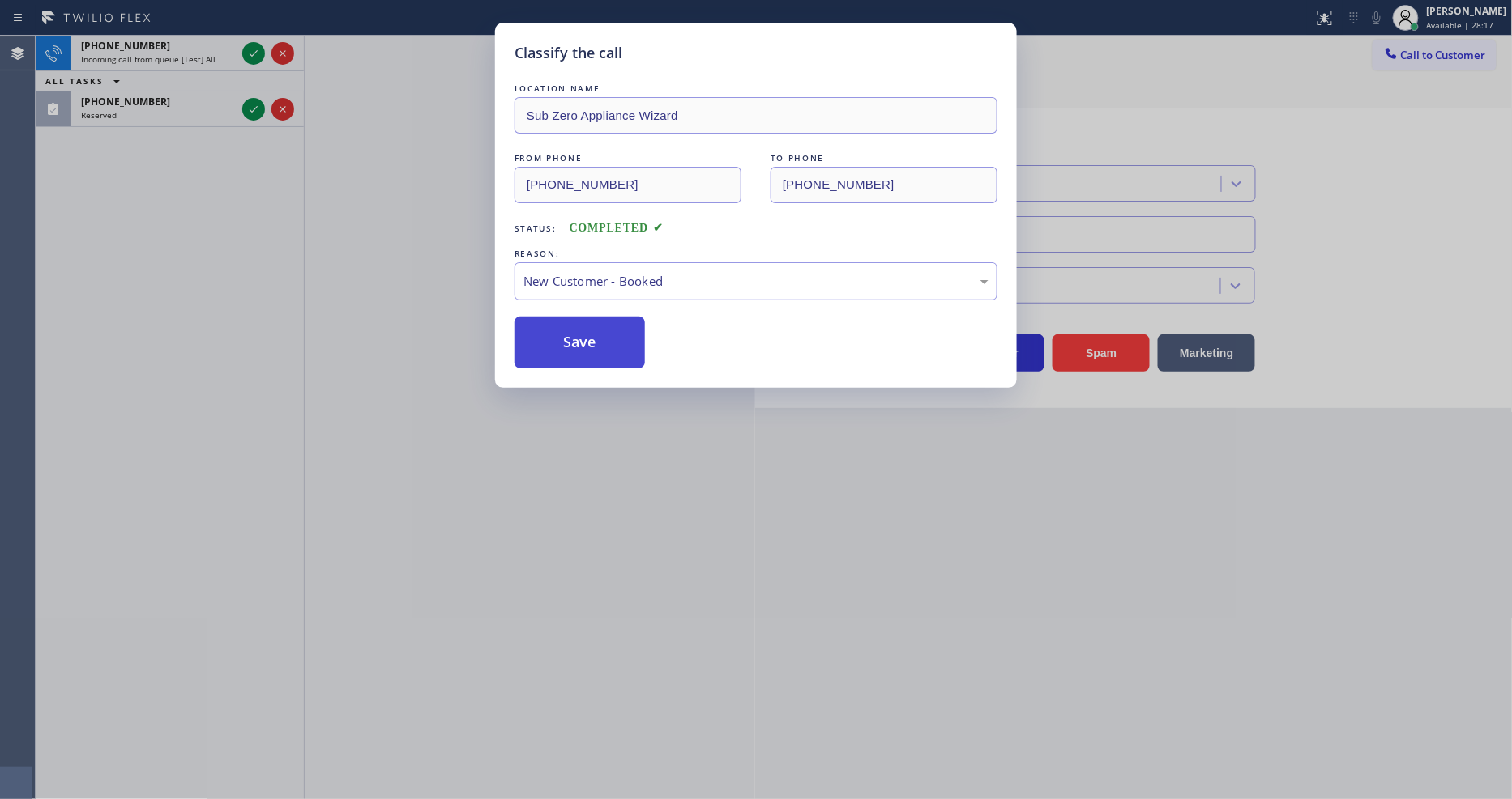
click at [570, 341] on button "Save" at bounding box center [580, 343] width 131 height 52
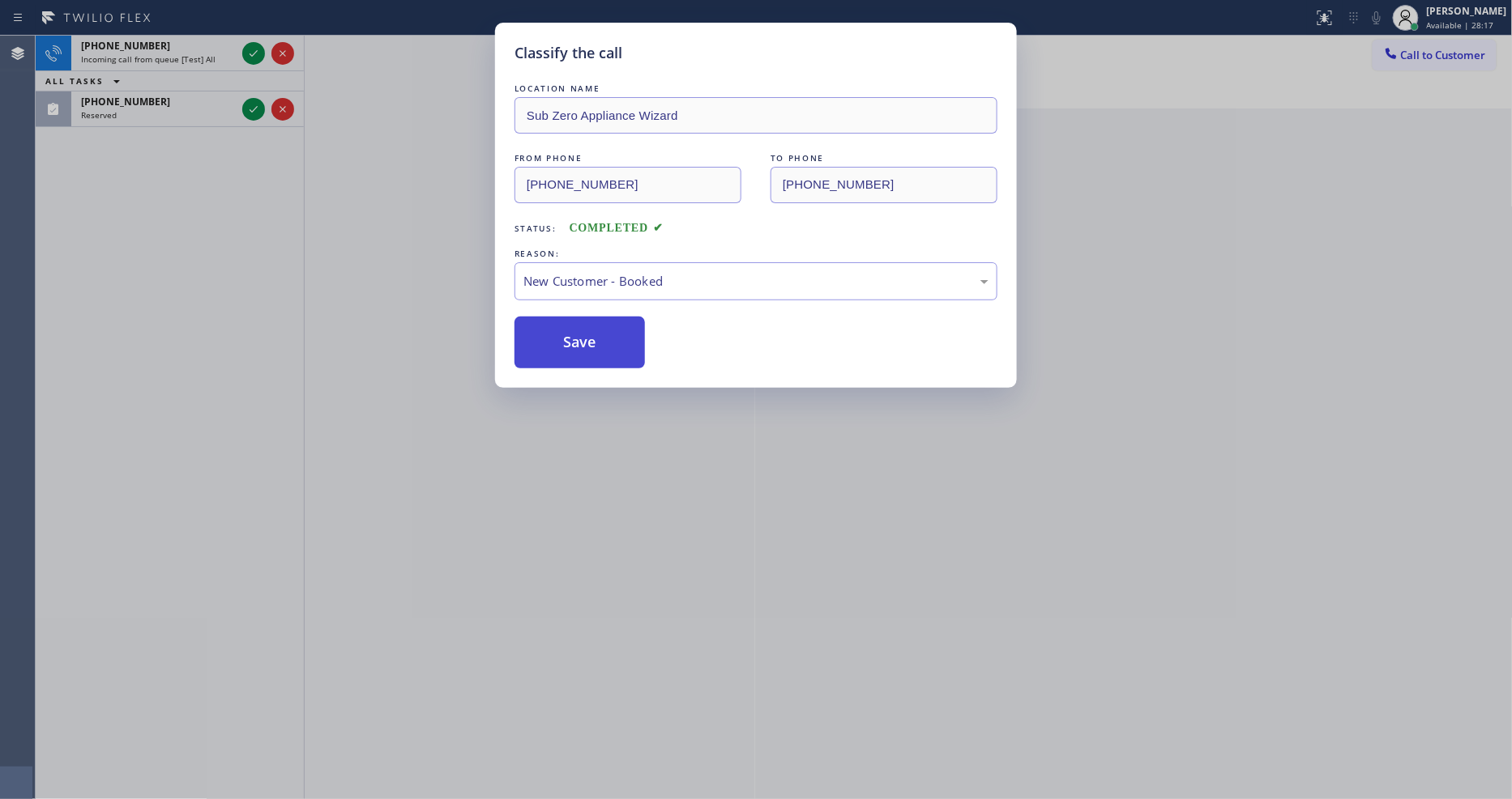
click at [570, 341] on button "Save" at bounding box center [580, 343] width 131 height 52
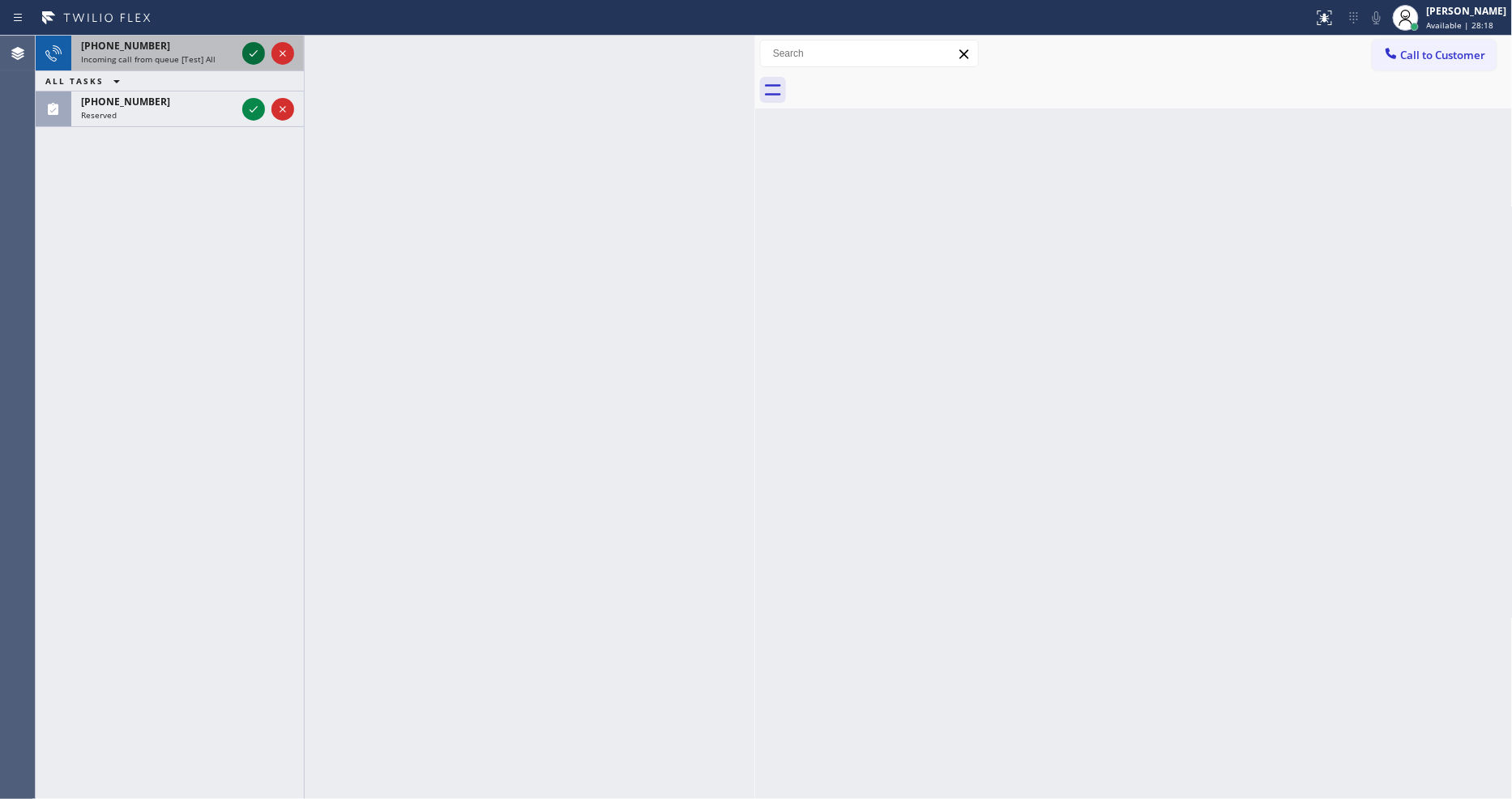
click at [255, 55] on icon at bounding box center [253, 53] width 19 height 19
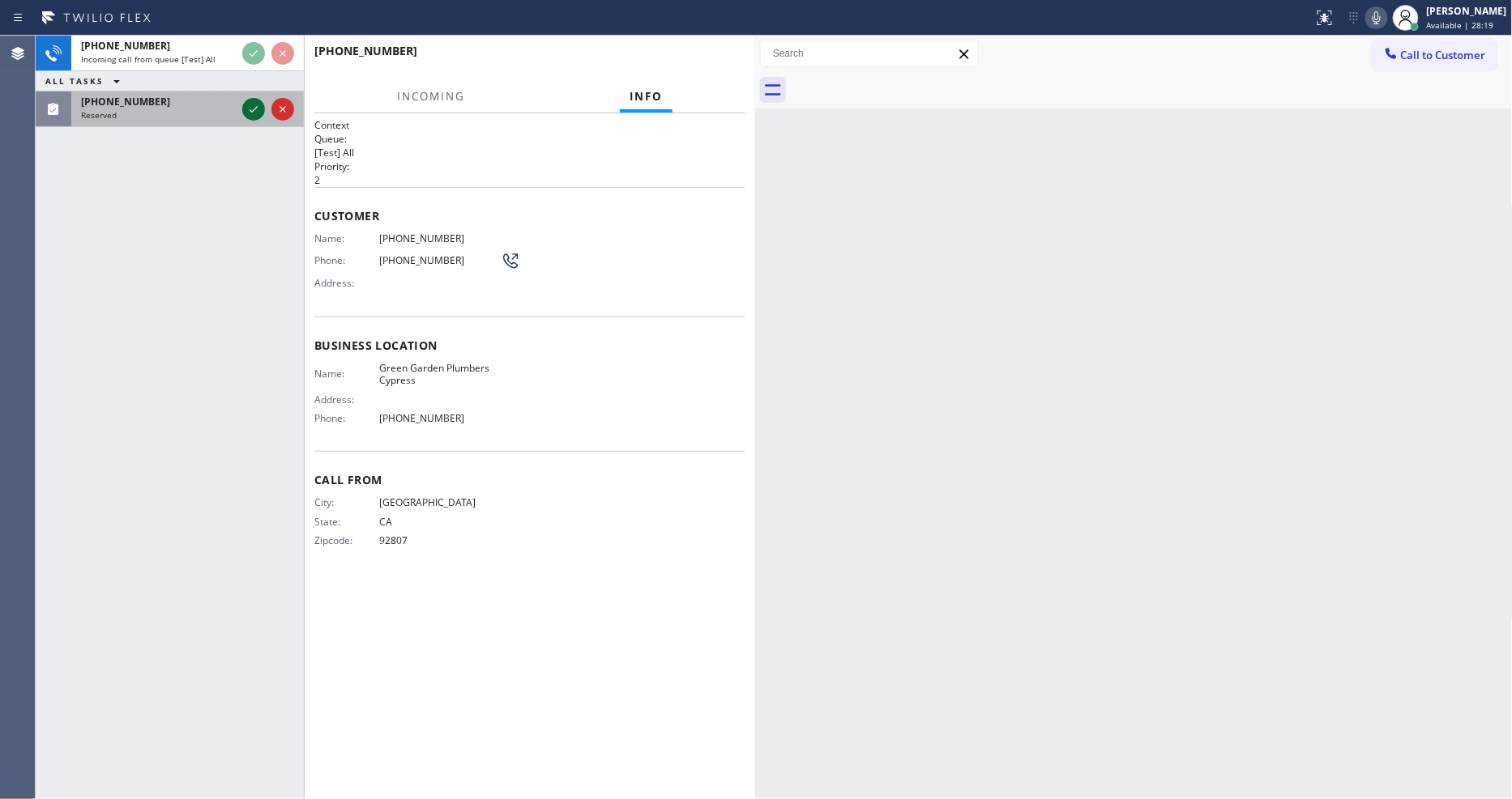
click at [253, 104] on icon at bounding box center [253, 109] width 19 height 19
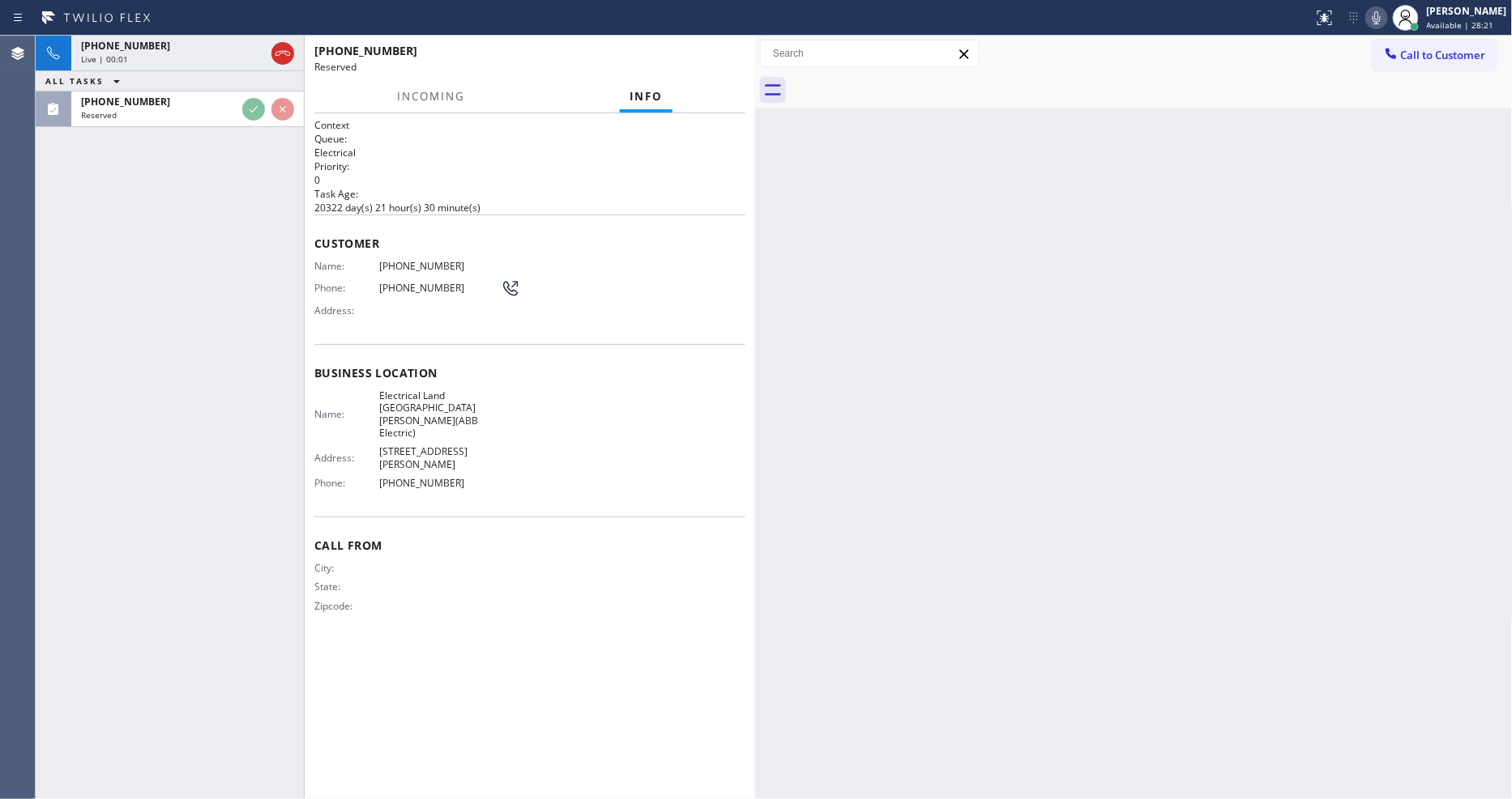
click at [443, 152] on p "Electrical" at bounding box center [529, 153] width 431 height 13
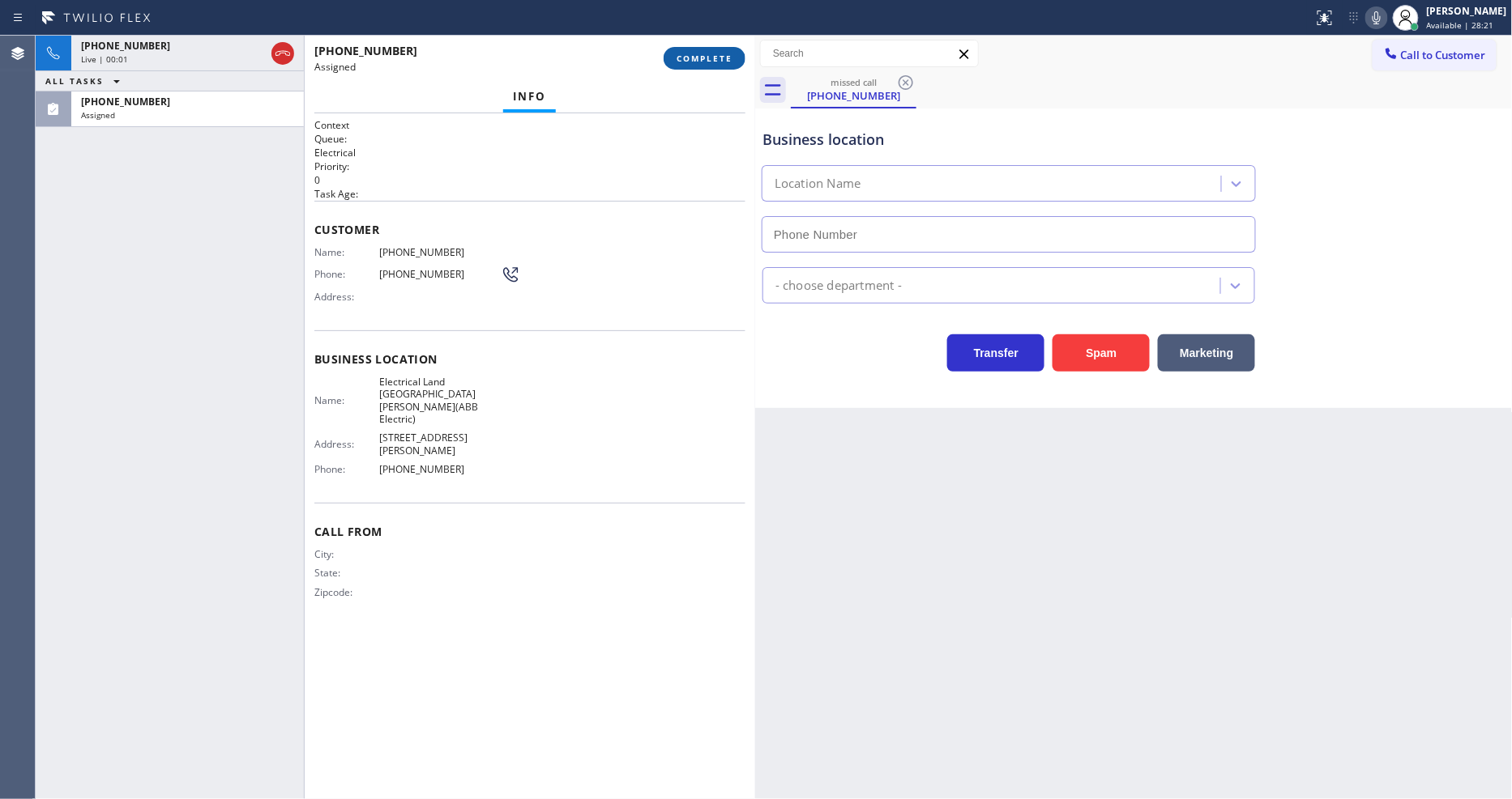
click at [693, 49] on button "COMPLETE" at bounding box center [705, 58] width 82 height 23
type input "[PHONE_NUMBER]"
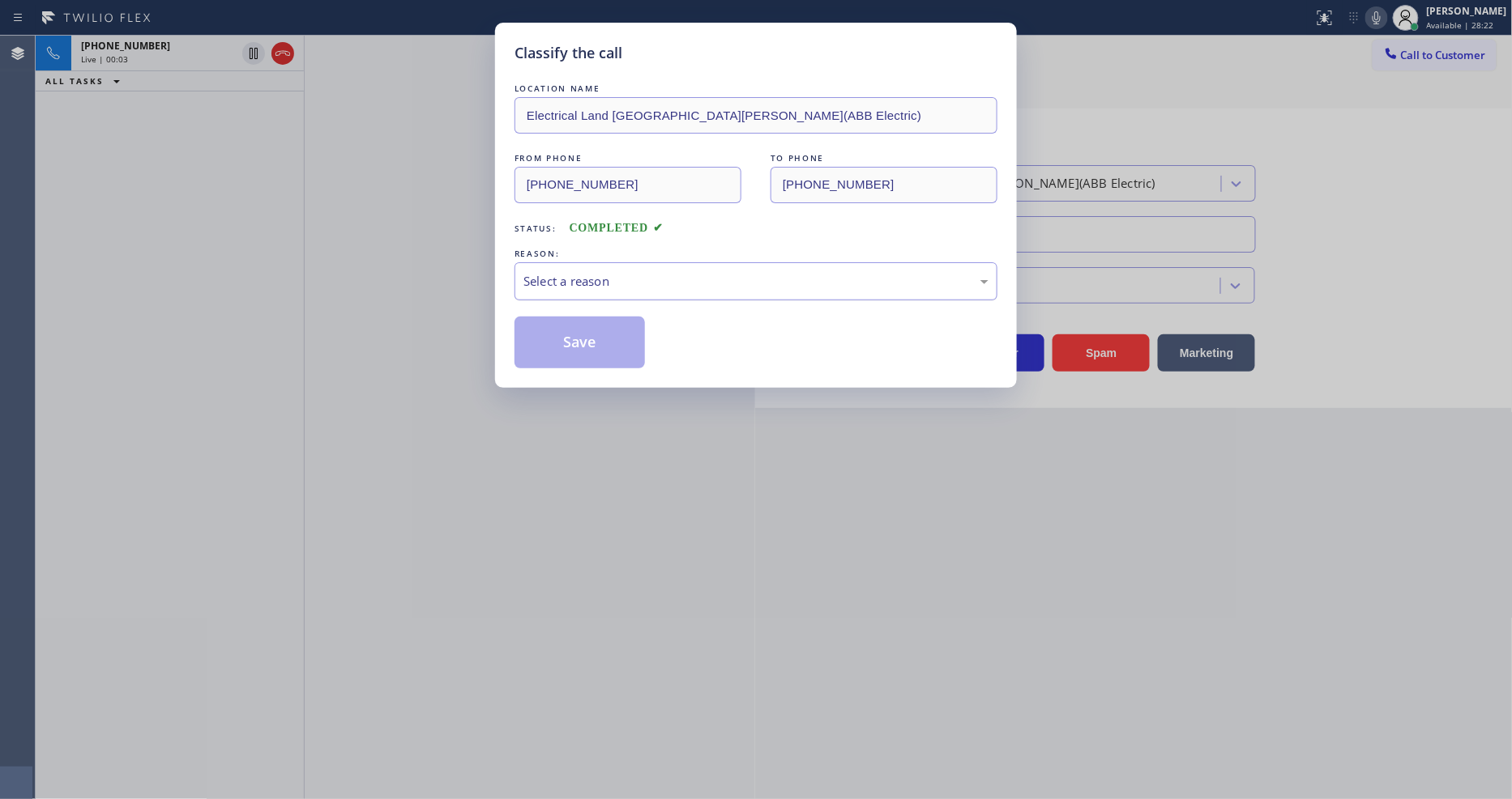
click at [620, 263] on div "Select a reason" at bounding box center [756, 282] width 483 height 38
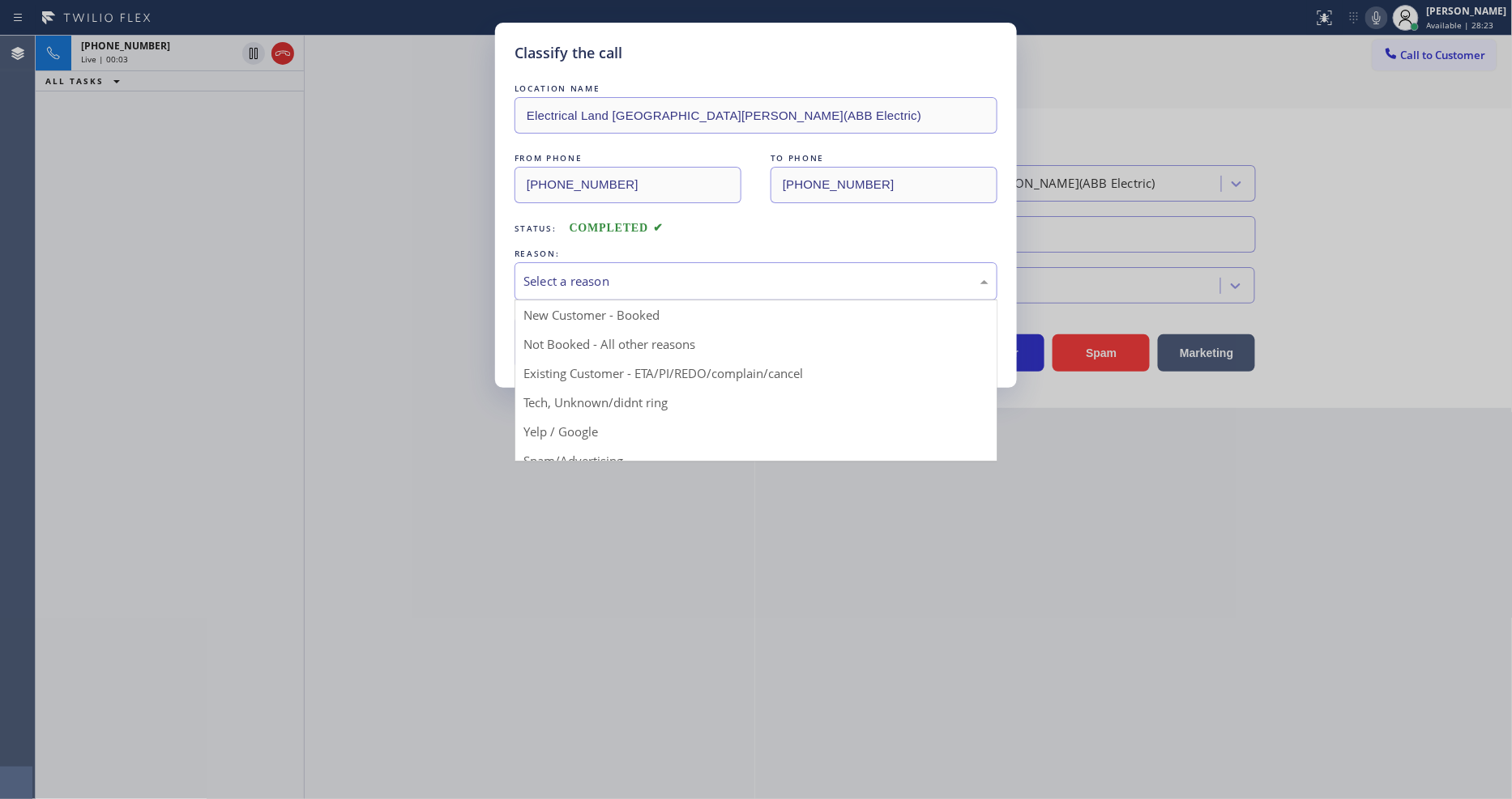
drag, startPoint x: 618, startPoint y: 398, endPoint x: 618, endPoint y: 347, distance: 51.0
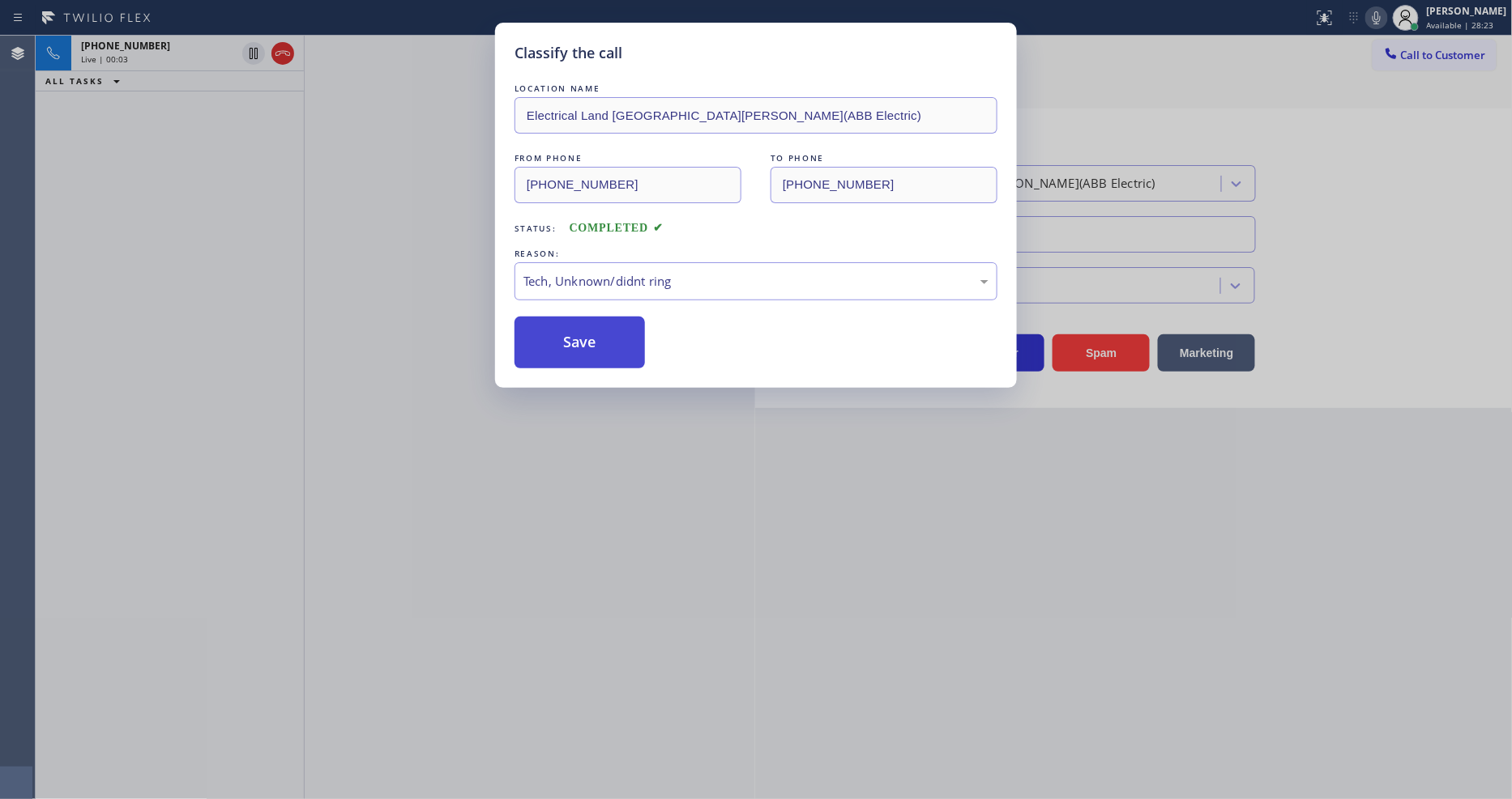
click at [618, 347] on button "Save" at bounding box center [580, 343] width 131 height 52
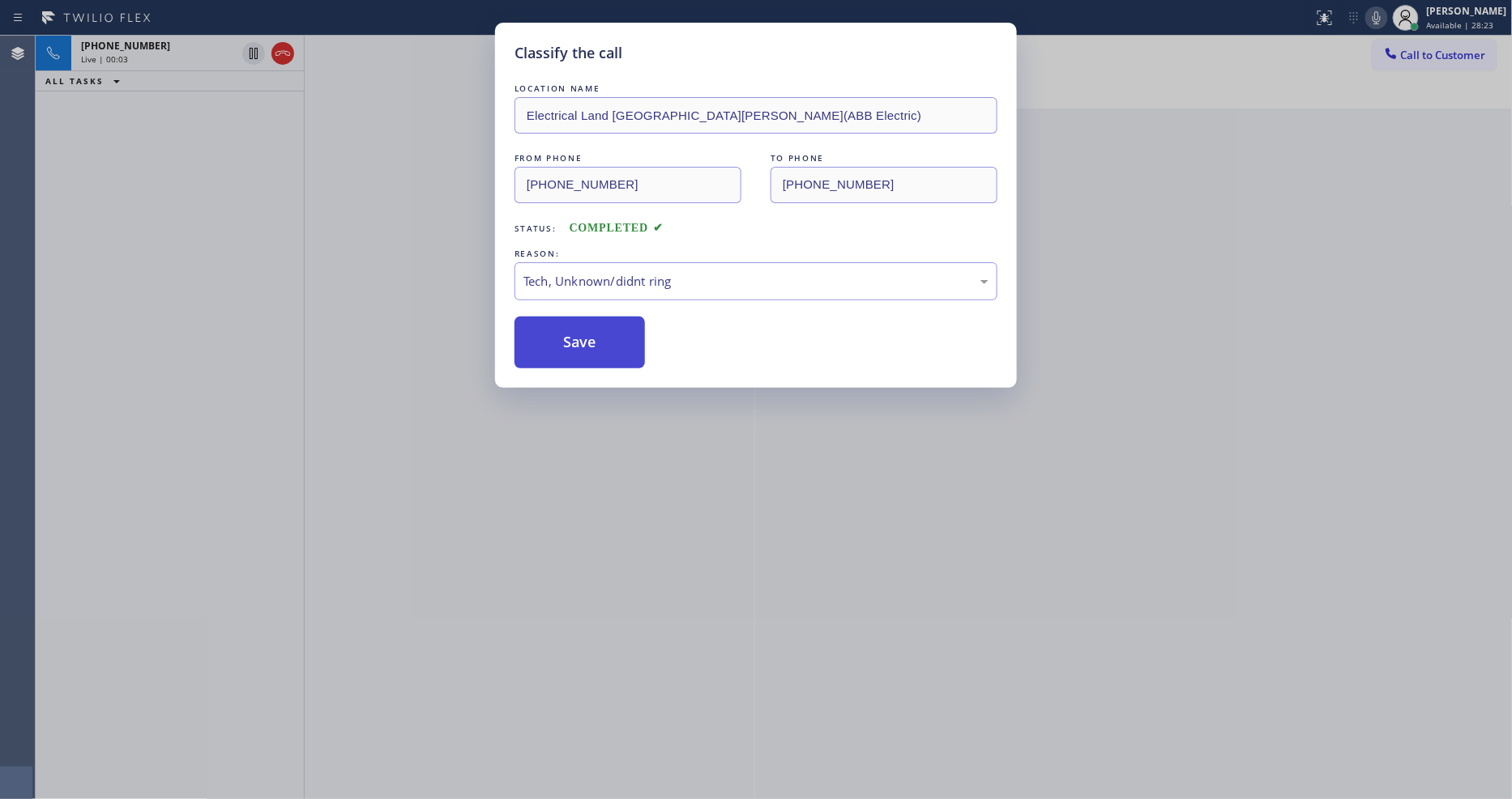
click at [618, 347] on button "Save" at bounding box center [580, 343] width 131 height 52
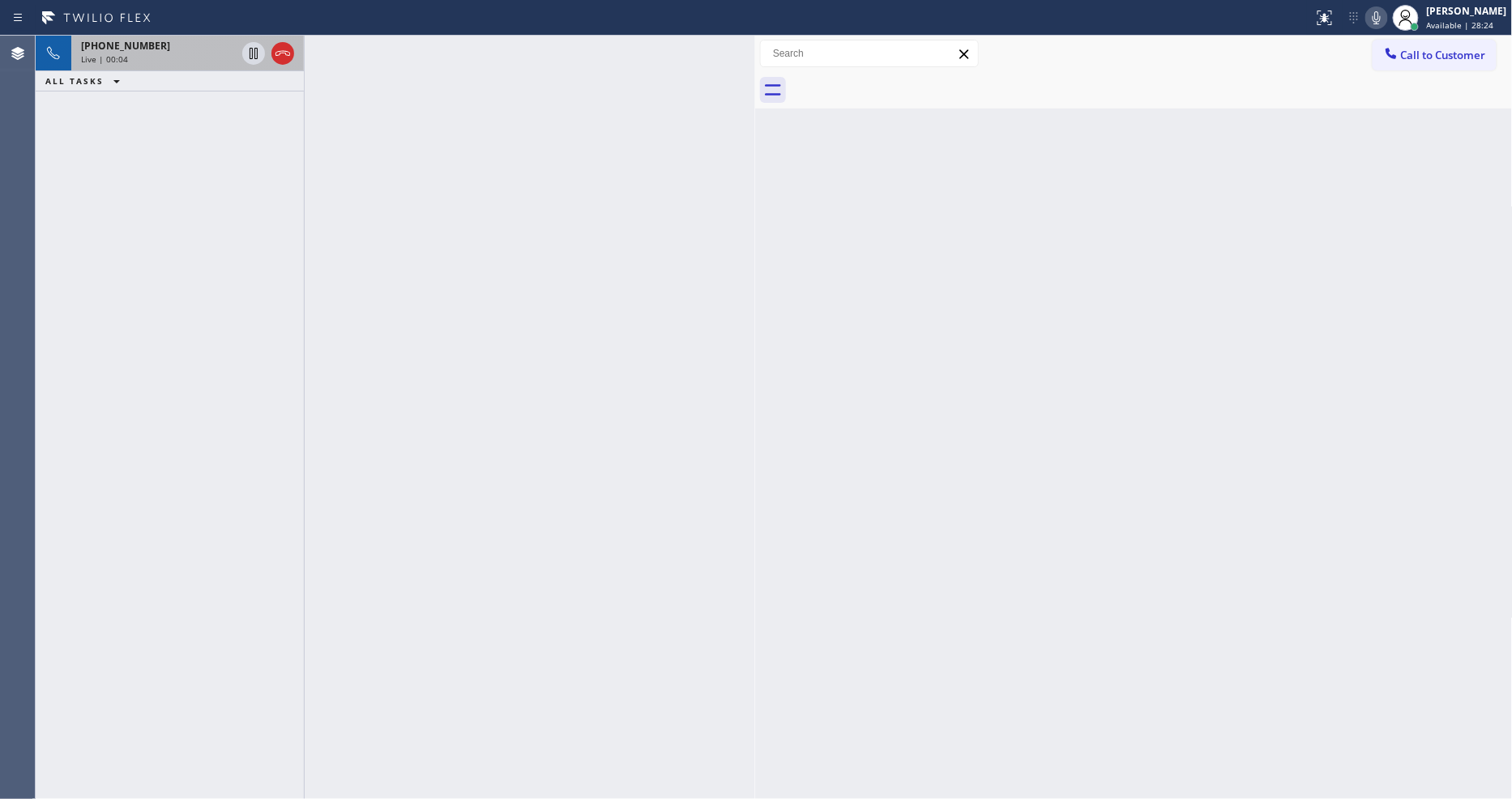
click at [176, 53] on div "Live | 00:04" at bounding box center [159, 59] width 155 height 11
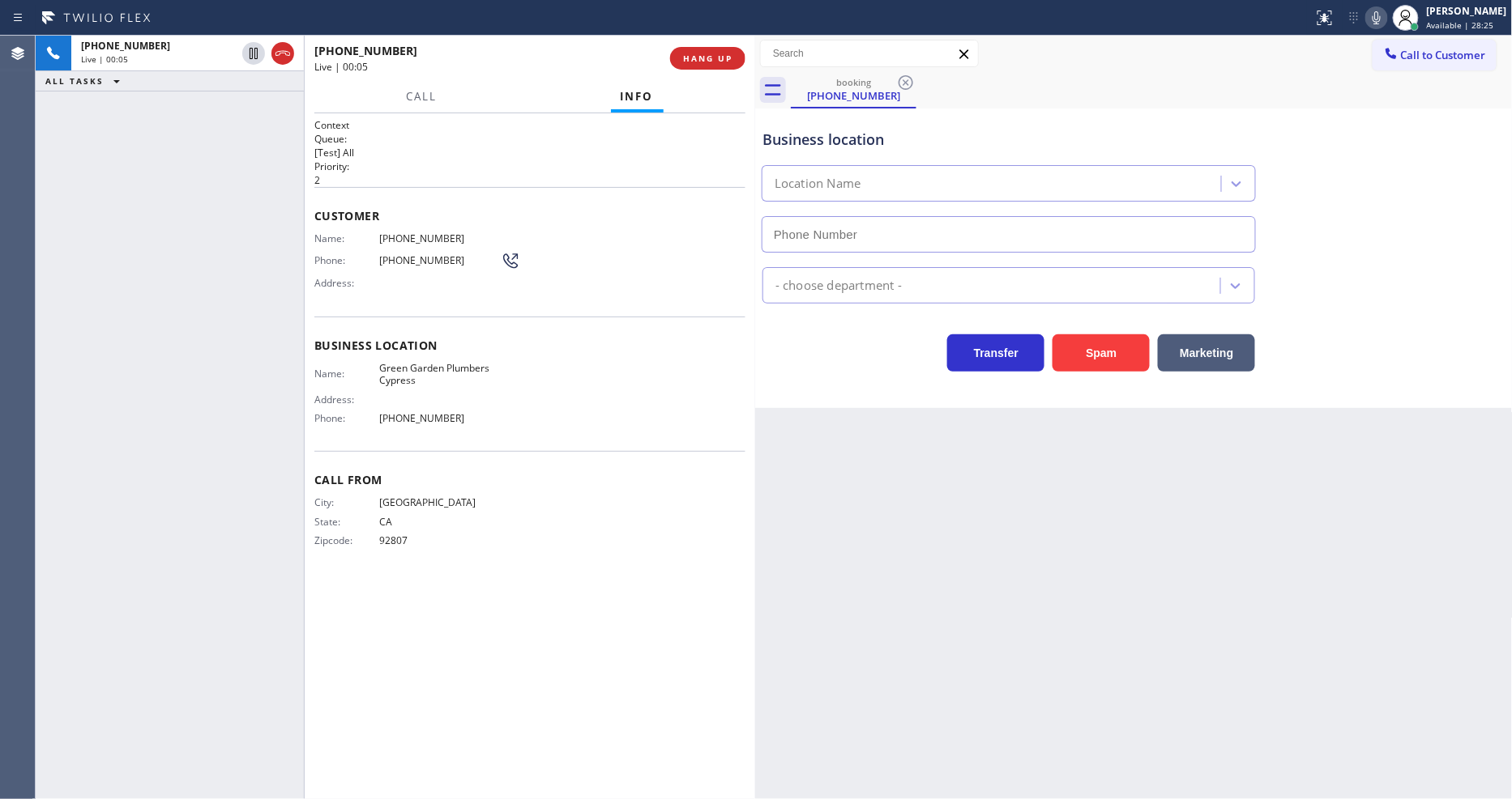
type input "[PHONE_NUMBER]"
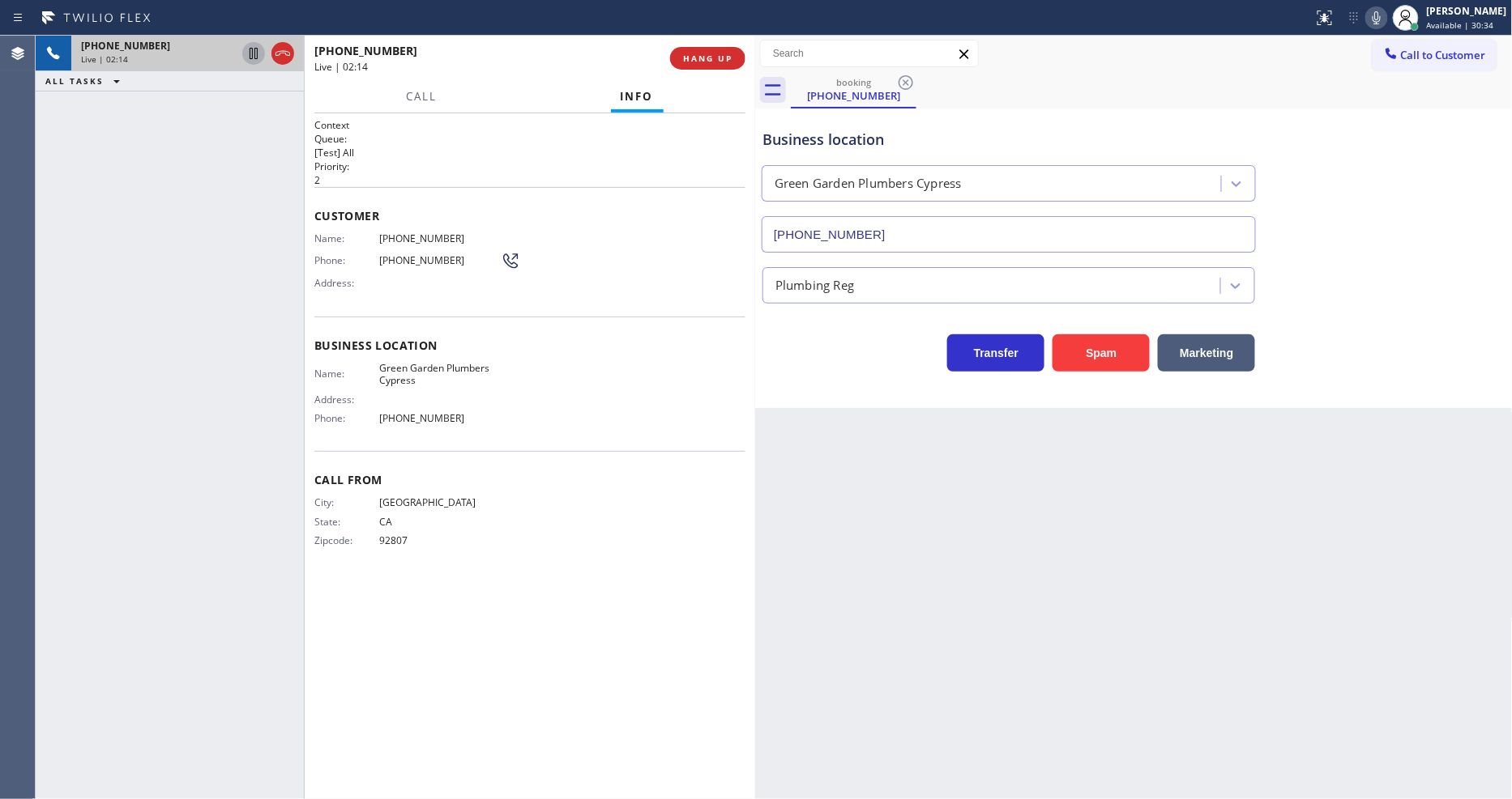
click at [252, 51] on icon at bounding box center [253, 53] width 8 height 11
click at [1386, 20] on icon at bounding box center [1376, 17] width 19 height 19
click at [457, 368] on span "Green Garden Plumbers Cypress" at bounding box center [439, 374] width 121 height 25
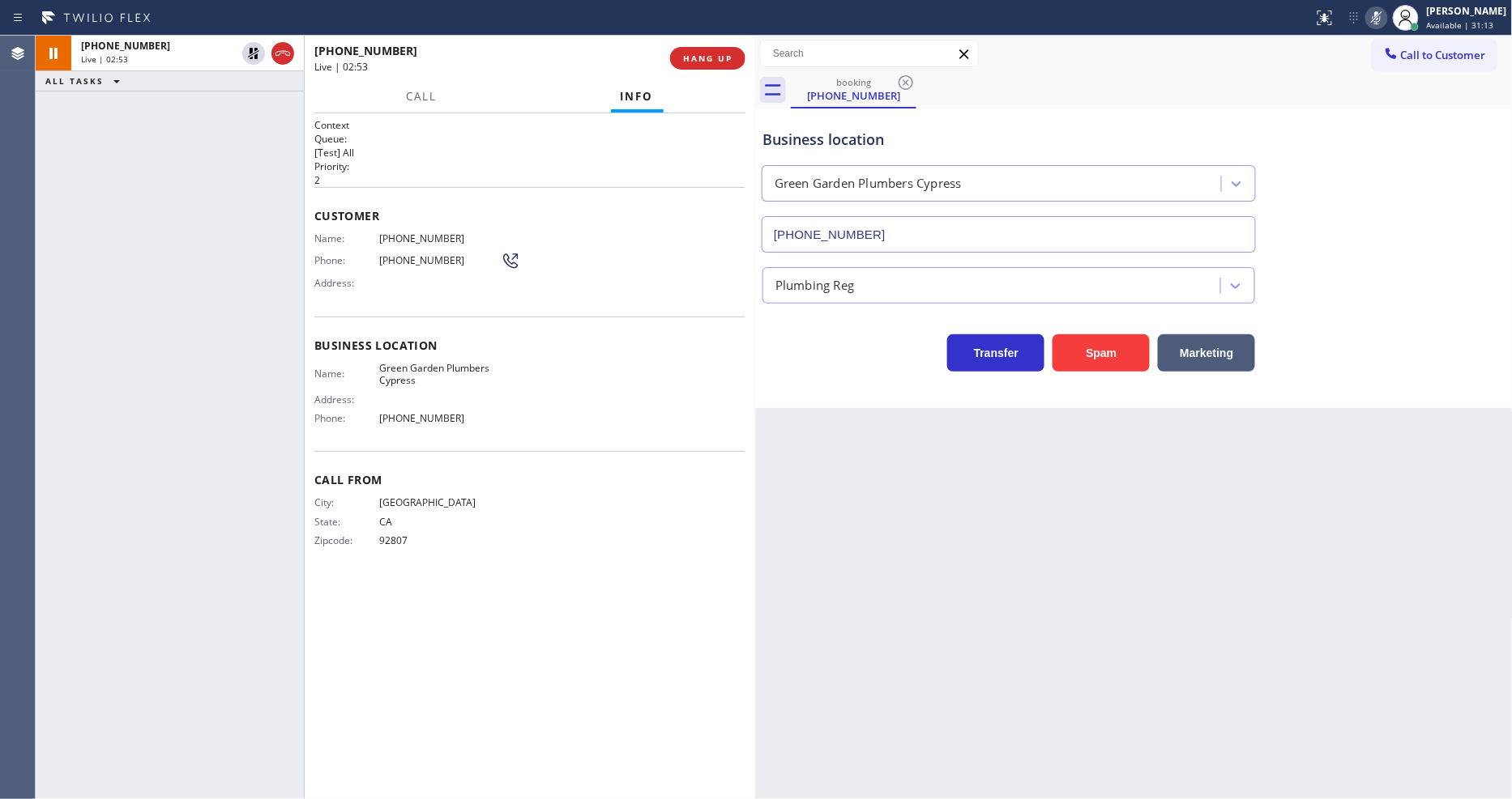
click at [1107, 547] on div "Back to Dashboard Change Sender ID Customers Technicians Select a contact Outbo…" at bounding box center [1134, 417] width 757 height 764
click at [257, 52] on icon at bounding box center [253, 53] width 19 height 19
click at [1386, 26] on icon at bounding box center [1376, 17] width 19 height 19
click at [969, 536] on div "Back to Dashboard Change Sender ID Customers Technicians Select a contact Outbo…" at bounding box center [1134, 417] width 757 height 764
click at [430, 232] on span "[PHONE_NUMBER]" at bounding box center [439, 238] width 121 height 12
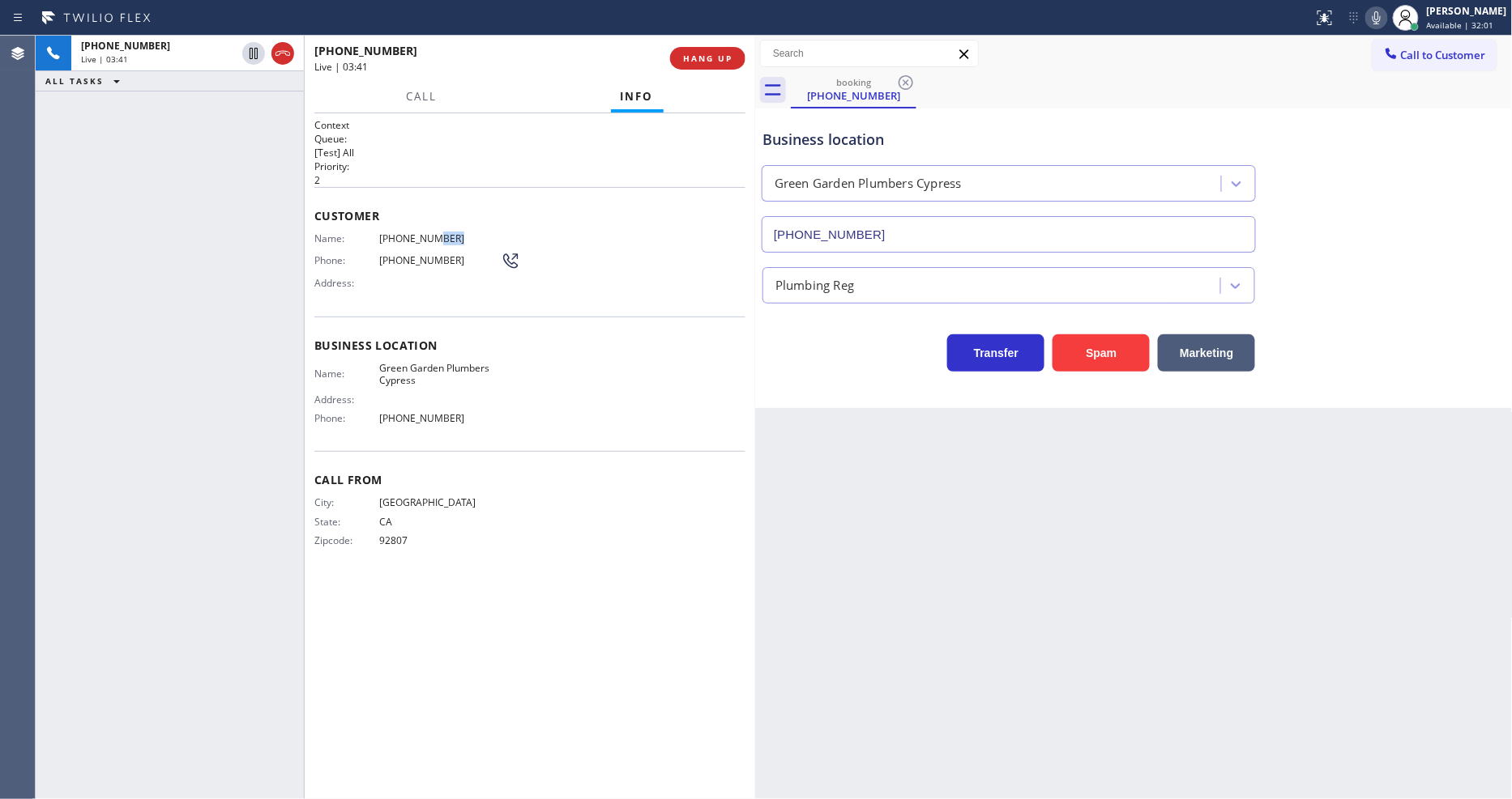
click at [430, 232] on span "[PHONE_NUMBER]" at bounding box center [439, 238] width 121 height 12
click at [718, 60] on span "HANG UP" at bounding box center [708, 58] width 50 height 11
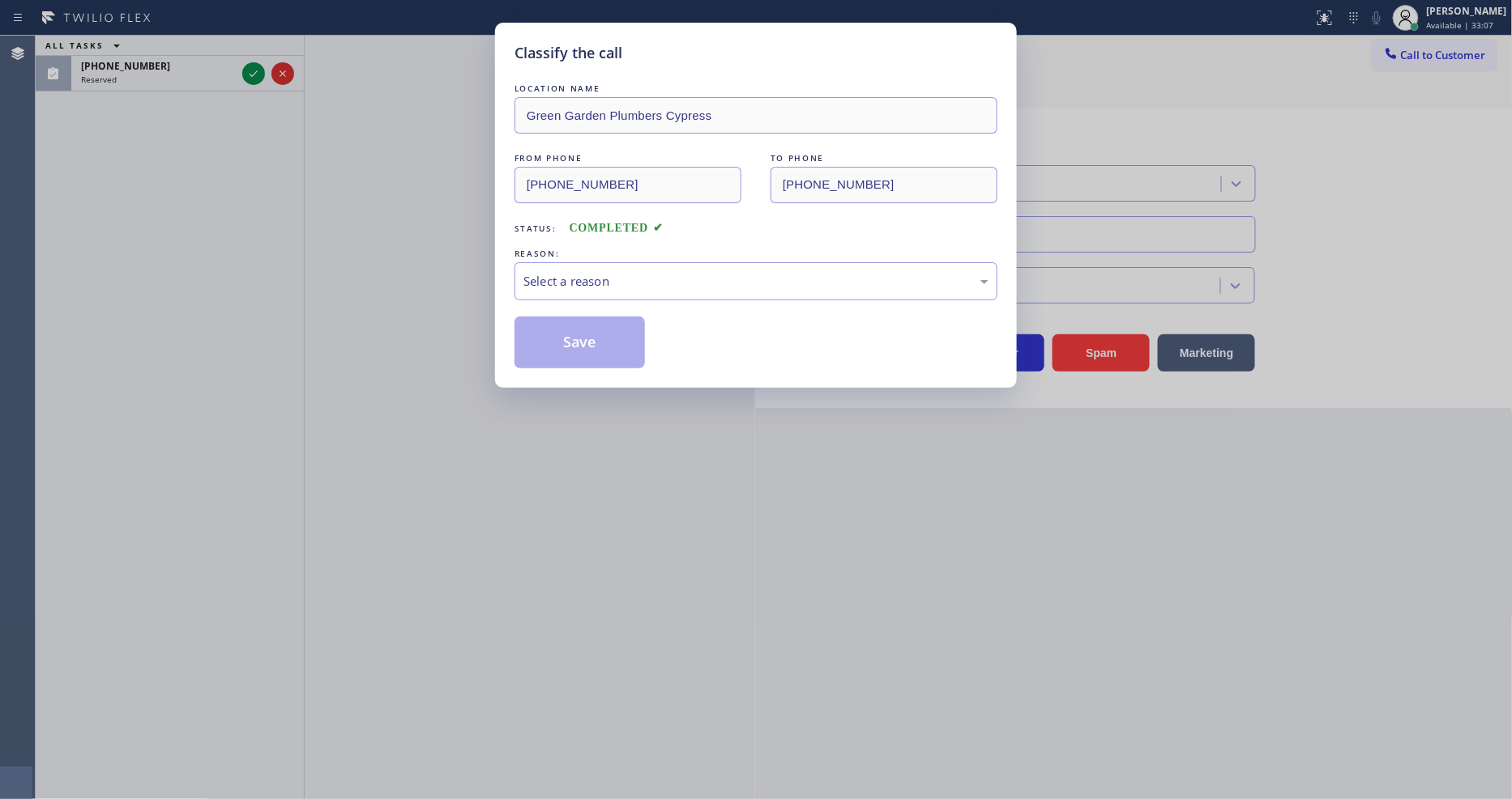
click at [597, 273] on div "Select a reason" at bounding box center [756, 282] width 465 height 19
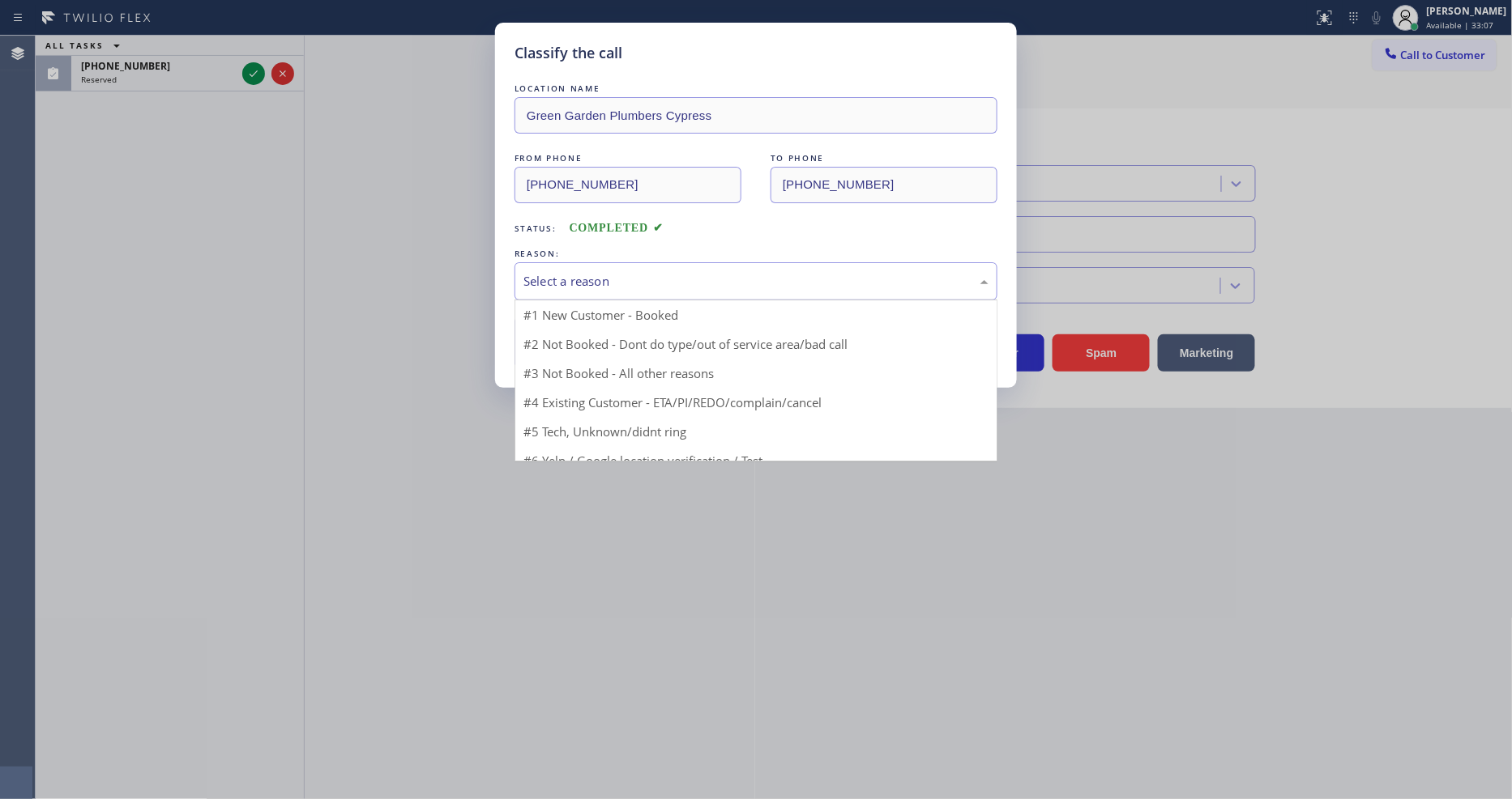
drag, startPoint x: 595, startPoint y: 290, endPoint x: 594, endPoint y: 329, distance: 39.0
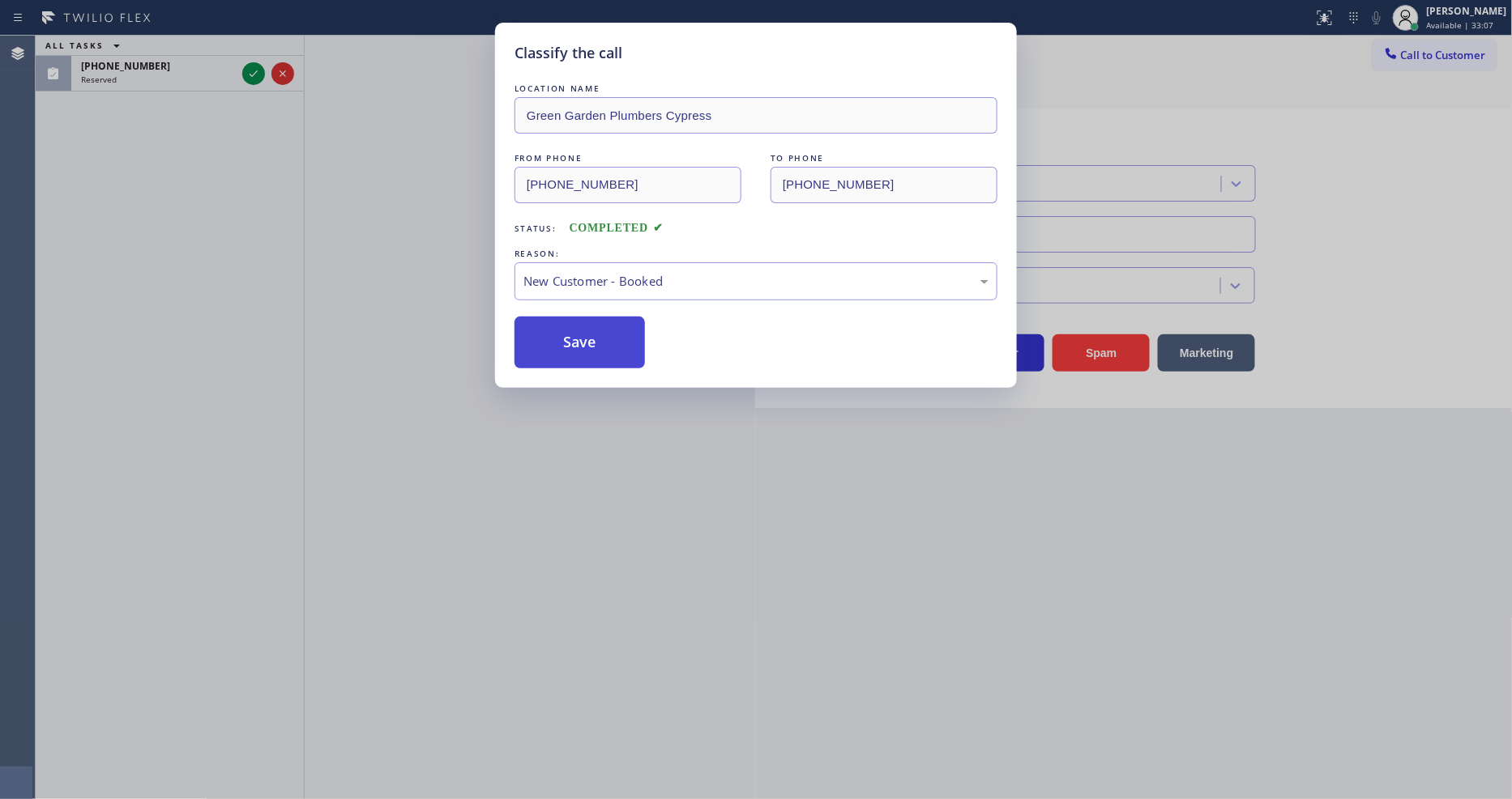
click at [594, 330] on button "Save" at bounding box center [580, 343] width 131 height 52
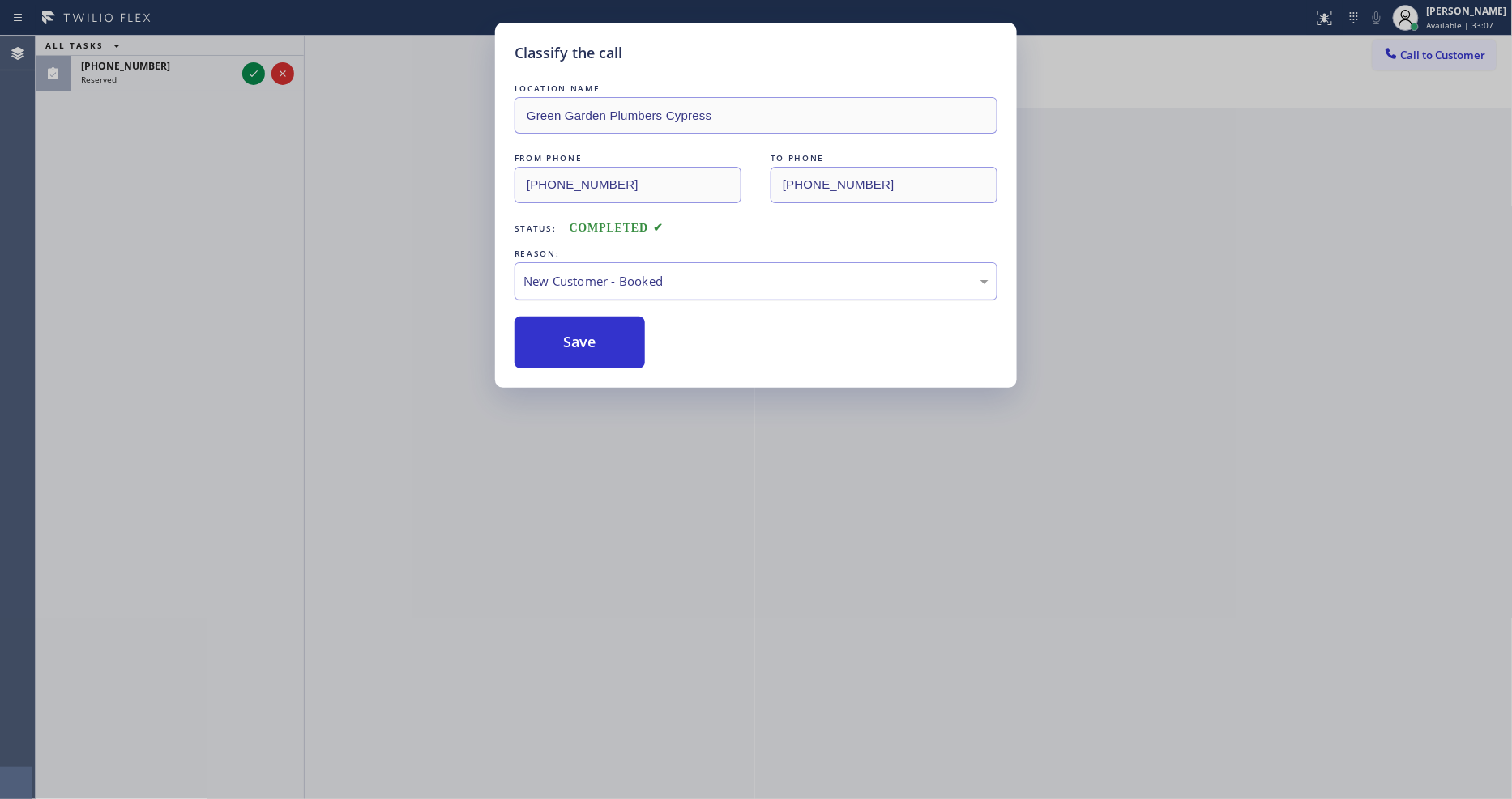
click at [594, 332] on button "Save" at bounding box center [580, 343] width 131 height 52
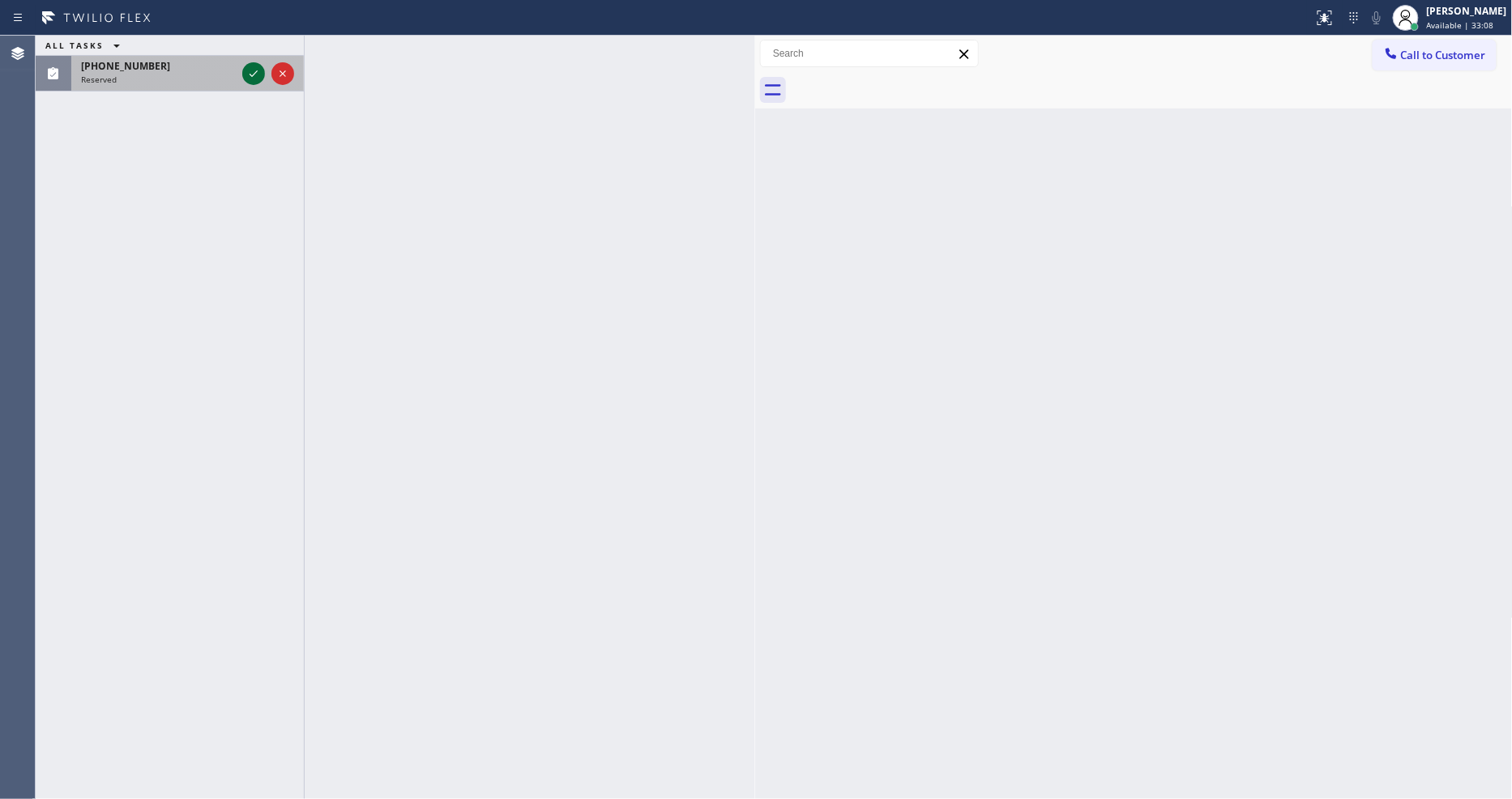
click at [247, 76] on icon at bounding box center [253, 74] width 19 height 19
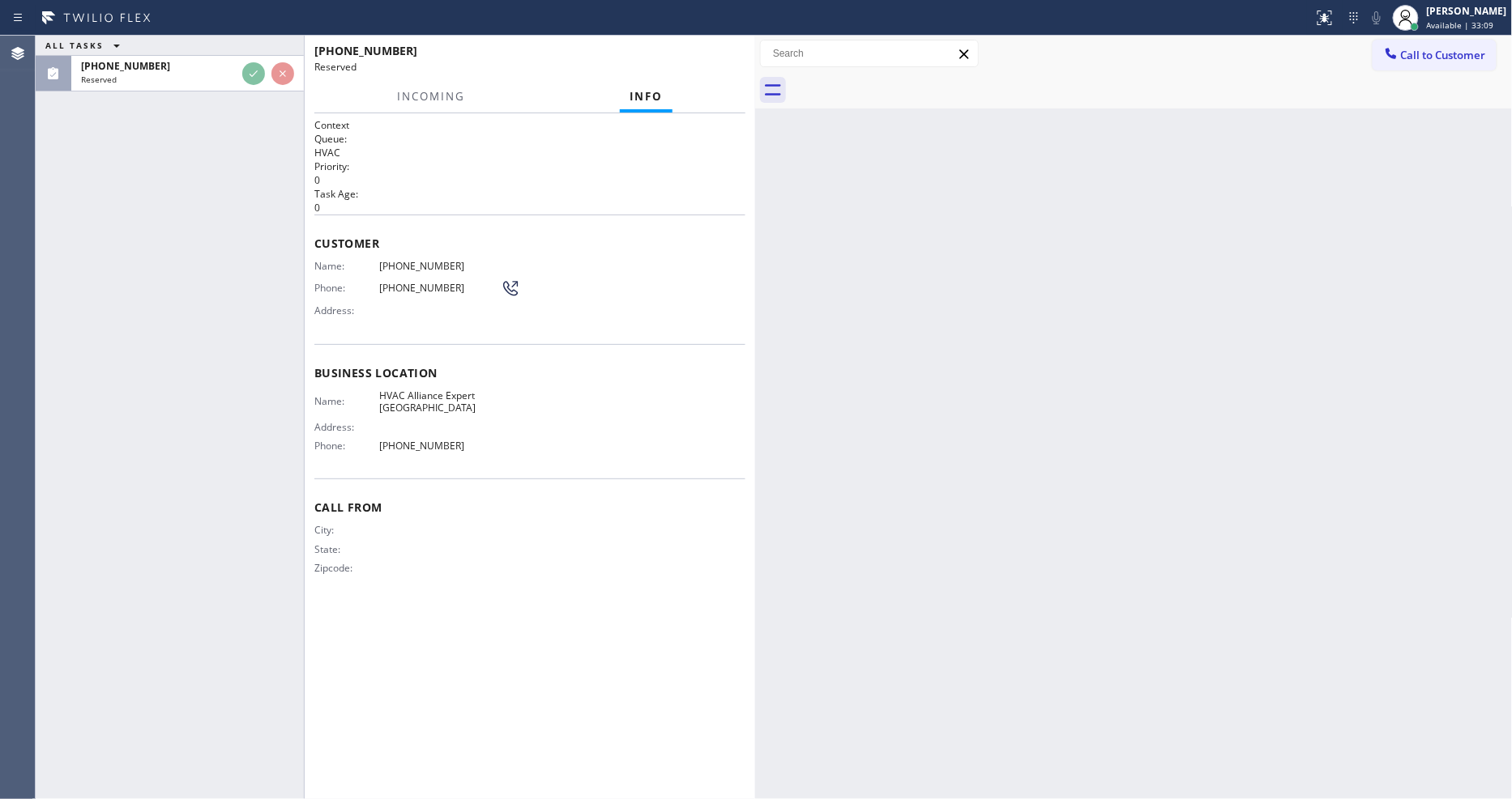
click at [217, 265] on div "ALL TASKS ALL TASKS ACTIVE TASKS TASKS IN WRAP UP [PHONE_NUMBER] Reserved" at bounding box center [169, 417] width 268 height 764
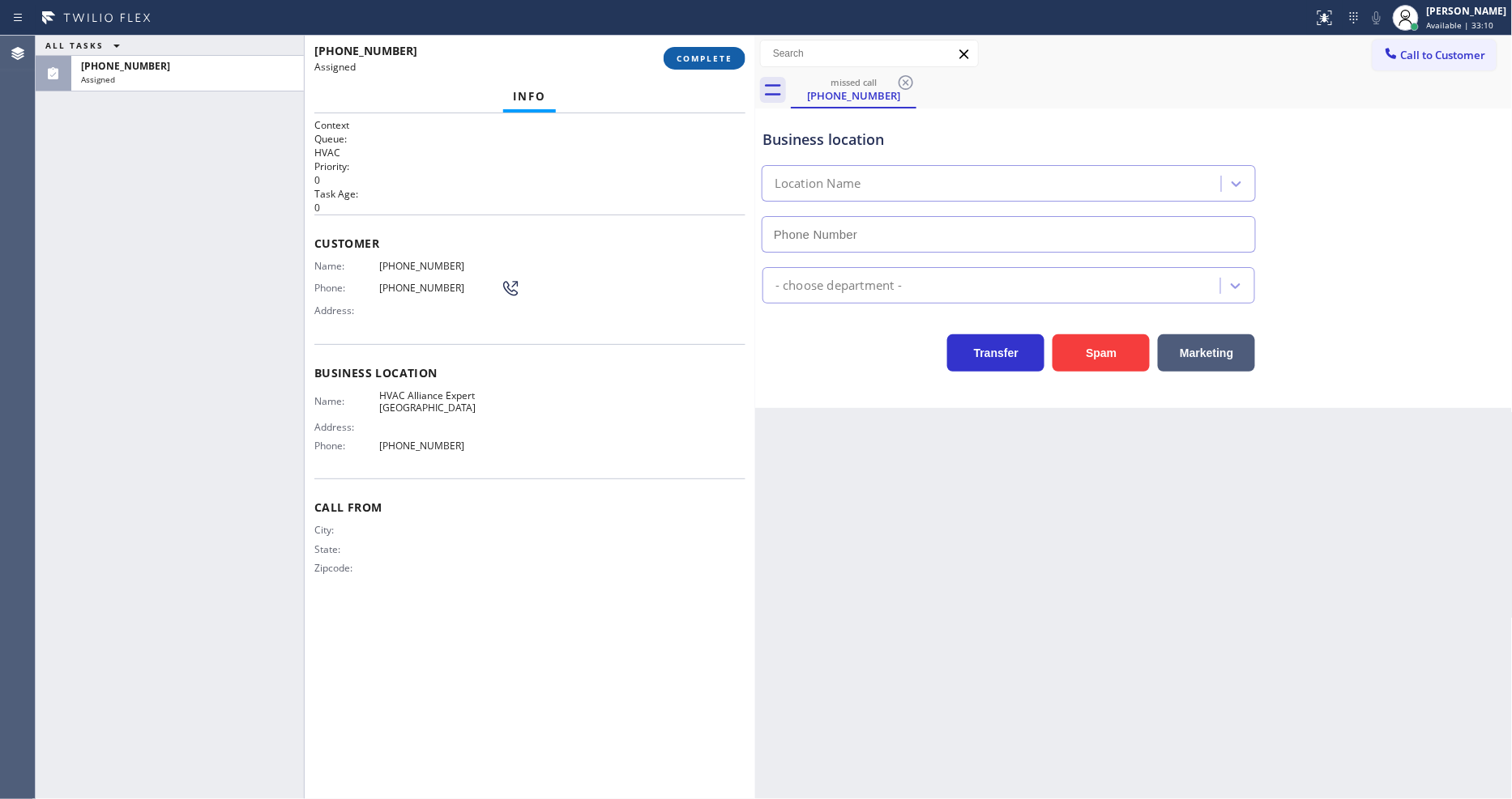
type input "[PHONE_NUMBER]"
click at [701, 53] on span "COMPLETE" at bounding box center [704, 58] width 56 height 11
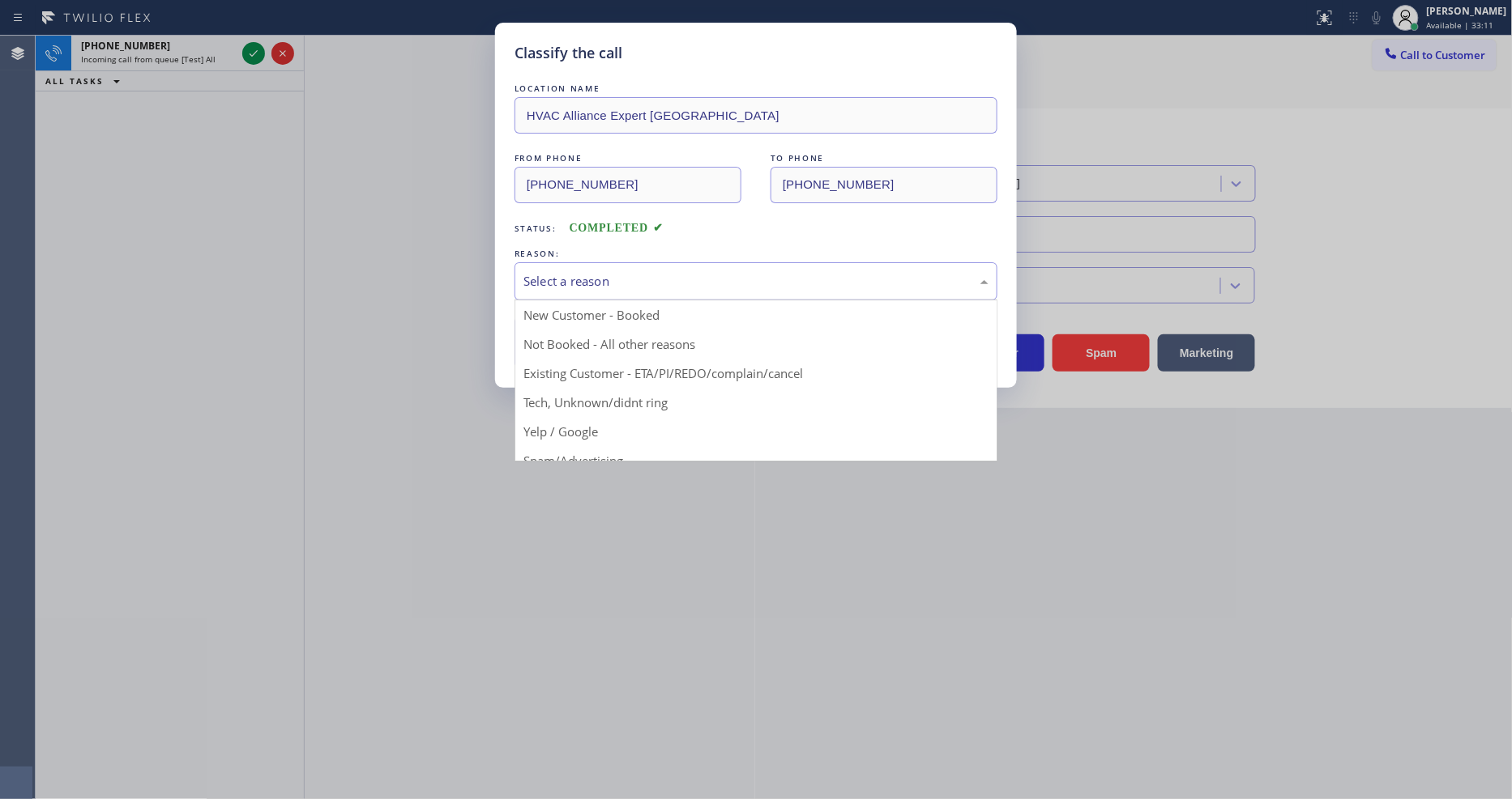
click at [606, 272] on div "Select a reason" at bounding box center [756, 282] width 465 height 19
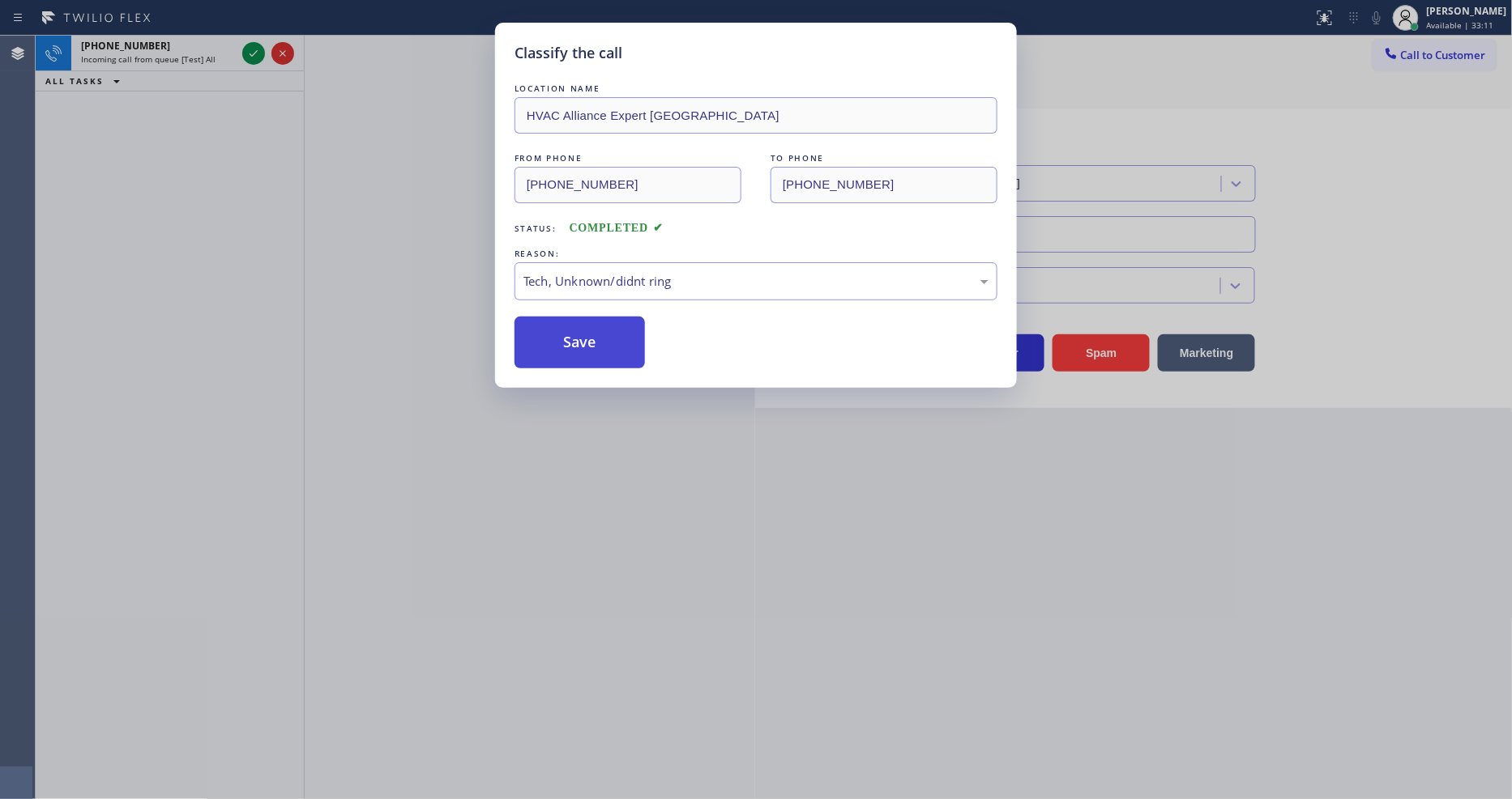
click at [603, 317] on button "Save" at bounding box center [580, 343] width 131 height 52
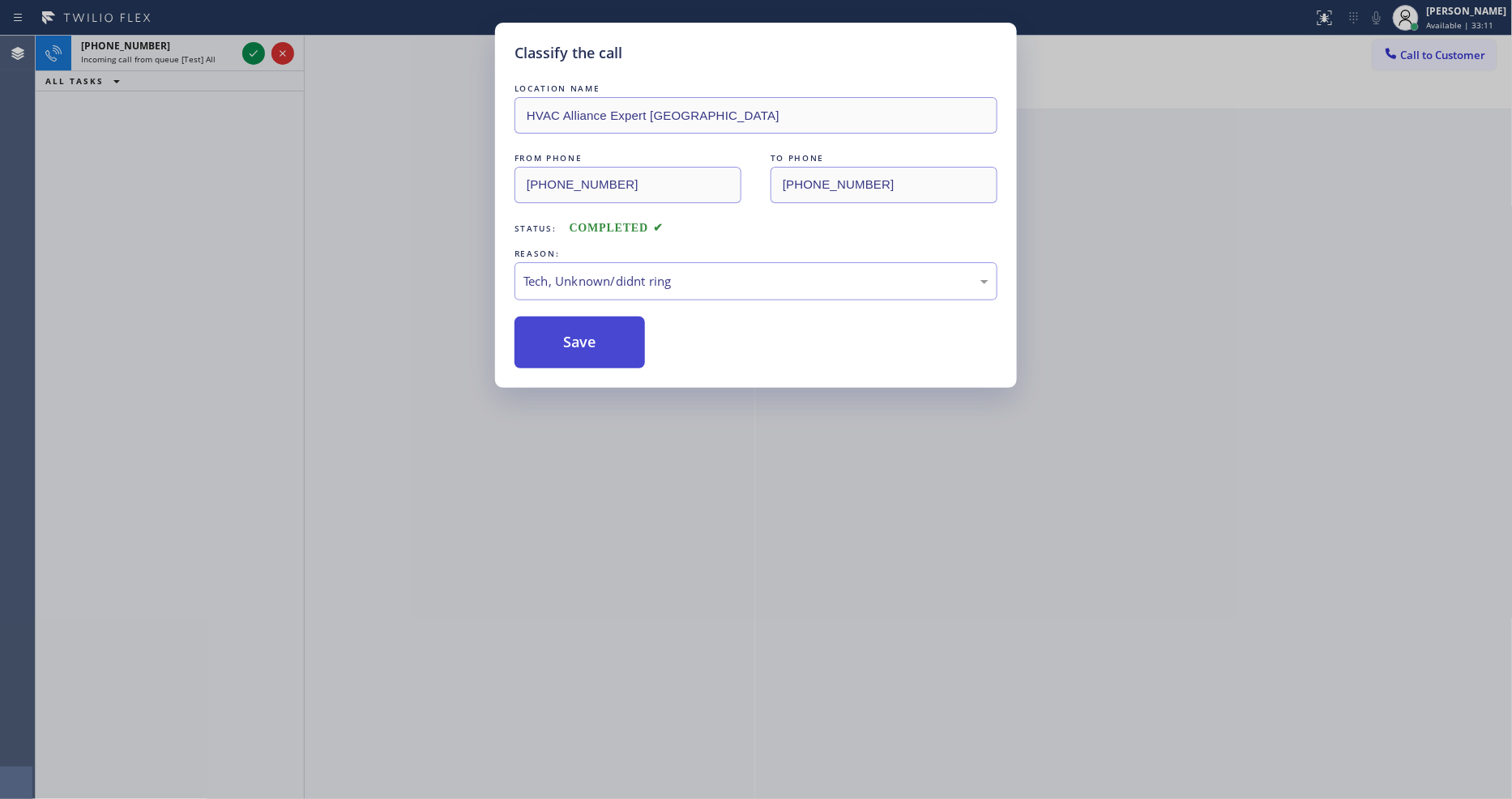
drag, startPoint x: 603, startPoint y: 317, endPoint x: 354, endPoint y: 144, distance: 303.2
click at [603, 317] on button "Save" at bounding box center [580, 343] width 131 height 52
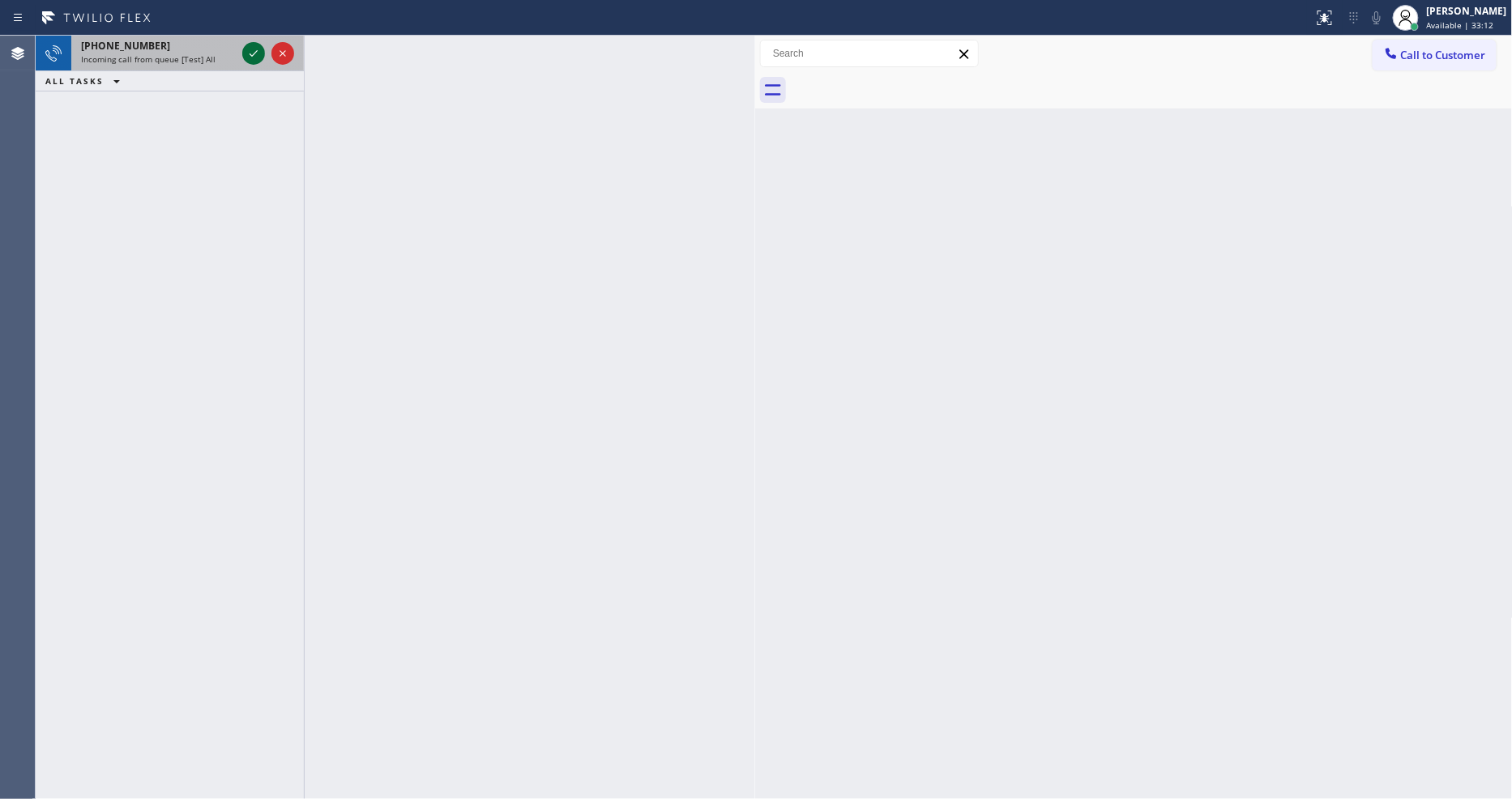
click at [254, 51] on icon at bounding box center [253, 53] width 19 height 19
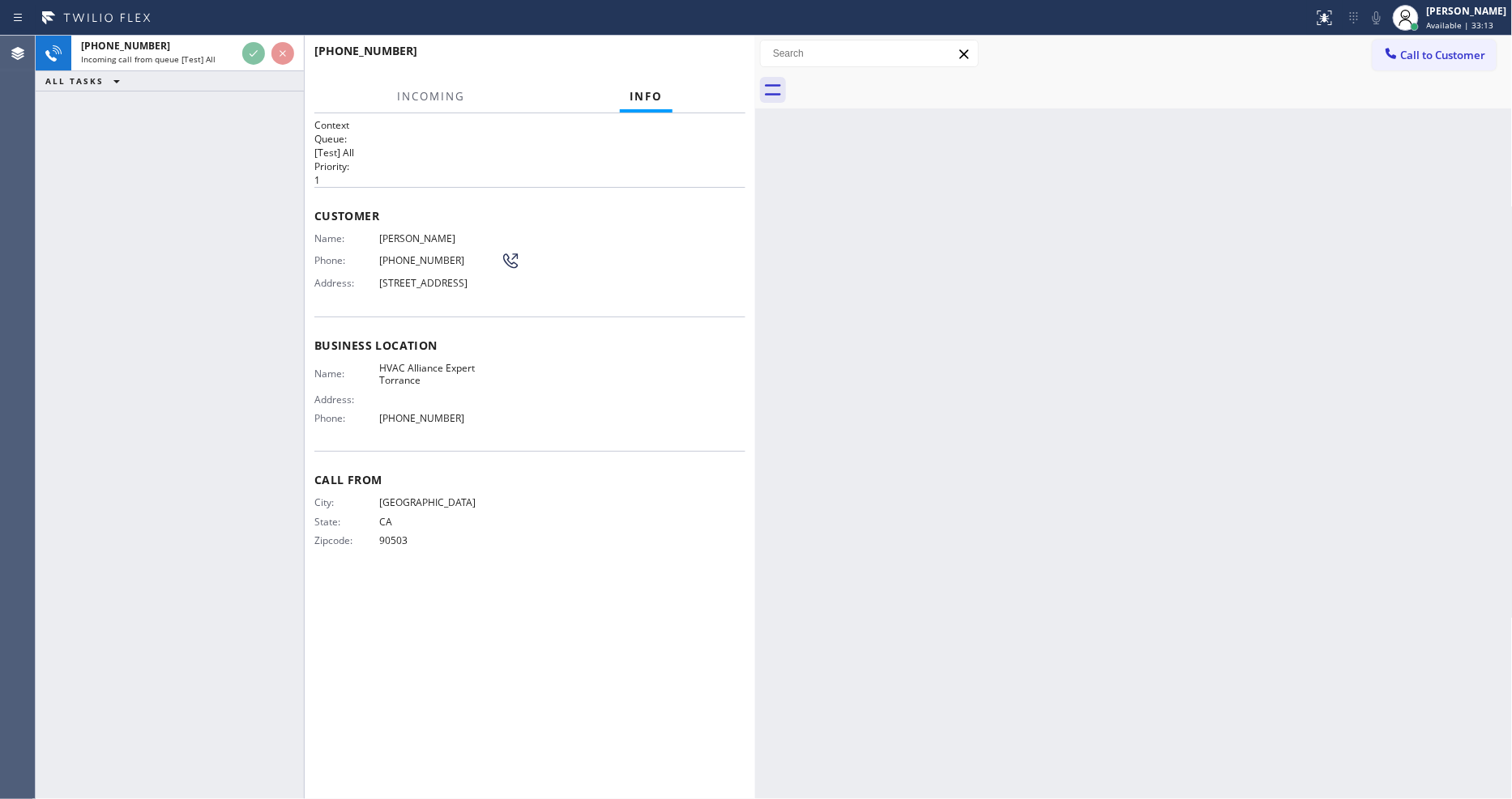
click at [163, 410] on div "[PHONE_NUMBER] Incoming call from queue [Test] All ALL TASKS ALL TASKS ACTIVE T…" at bounding box center [169, 417] width 268 height 764
drag, startPoint x: 632, startPoint y: 294, endPoint x: 687, endPoint y: 239, distance: 77.8
click at [630, 292] on div "Name: [PERSON_NAME] Phone: [PHONE_NUMBER] Address: [STREET_ADDRESS]" at bounding box center [529, 263] width 431 height 64
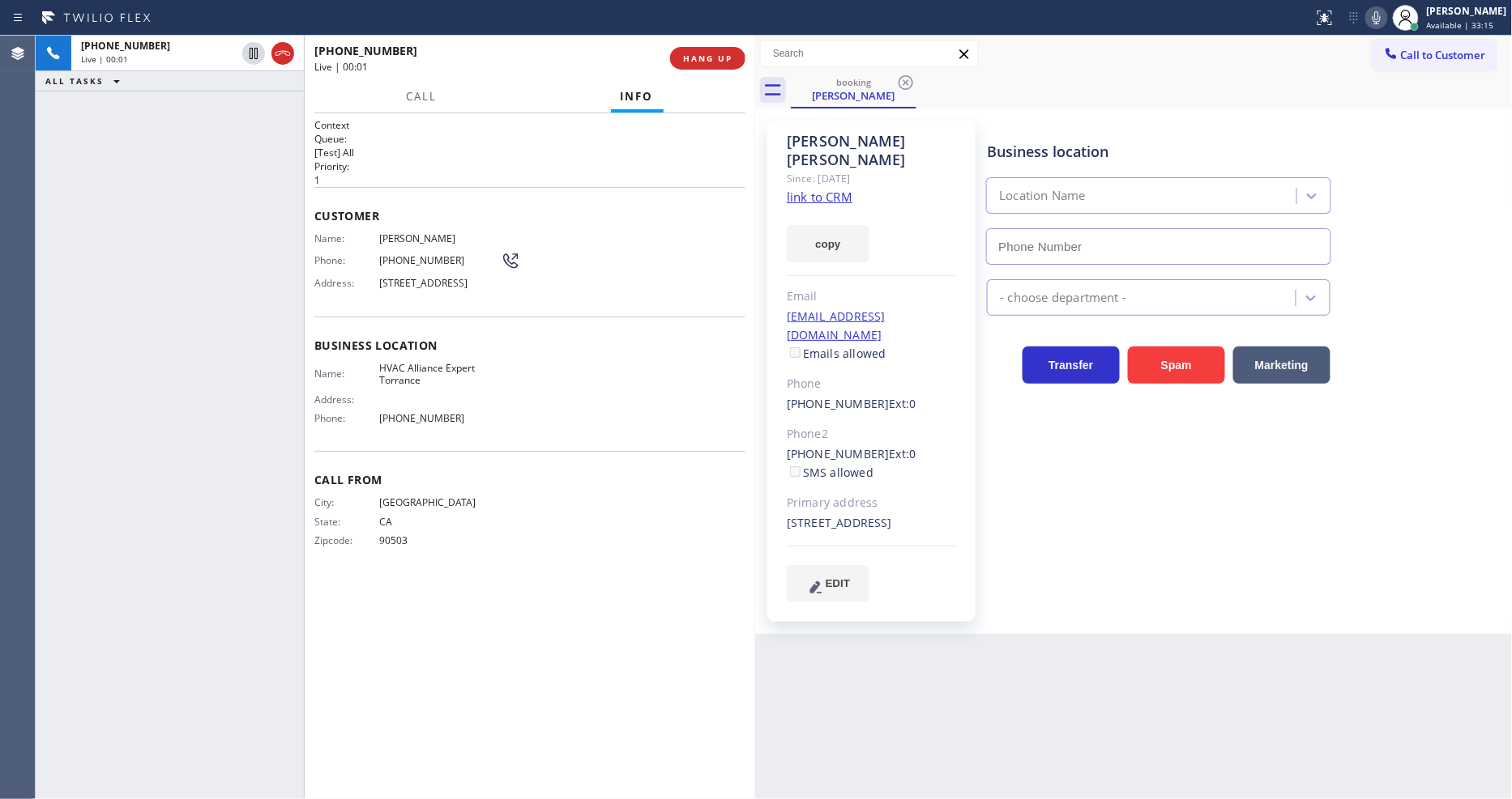
type input "[PHONE_NUMBER]"
click at [802, 189] on link "link to CRM" at bounding box center [820, 197] width 66 height 16
drag, startPoint x: 257, startPoint y: 51, endPoint x: 678, endPoint y: 31, distance: 421.5
click at [257, 51] on icon at bounding box center [253, 53] width 8 height 11
click at [1386, 19] on icon at bounding box center [1376, 17] width 19 height 19
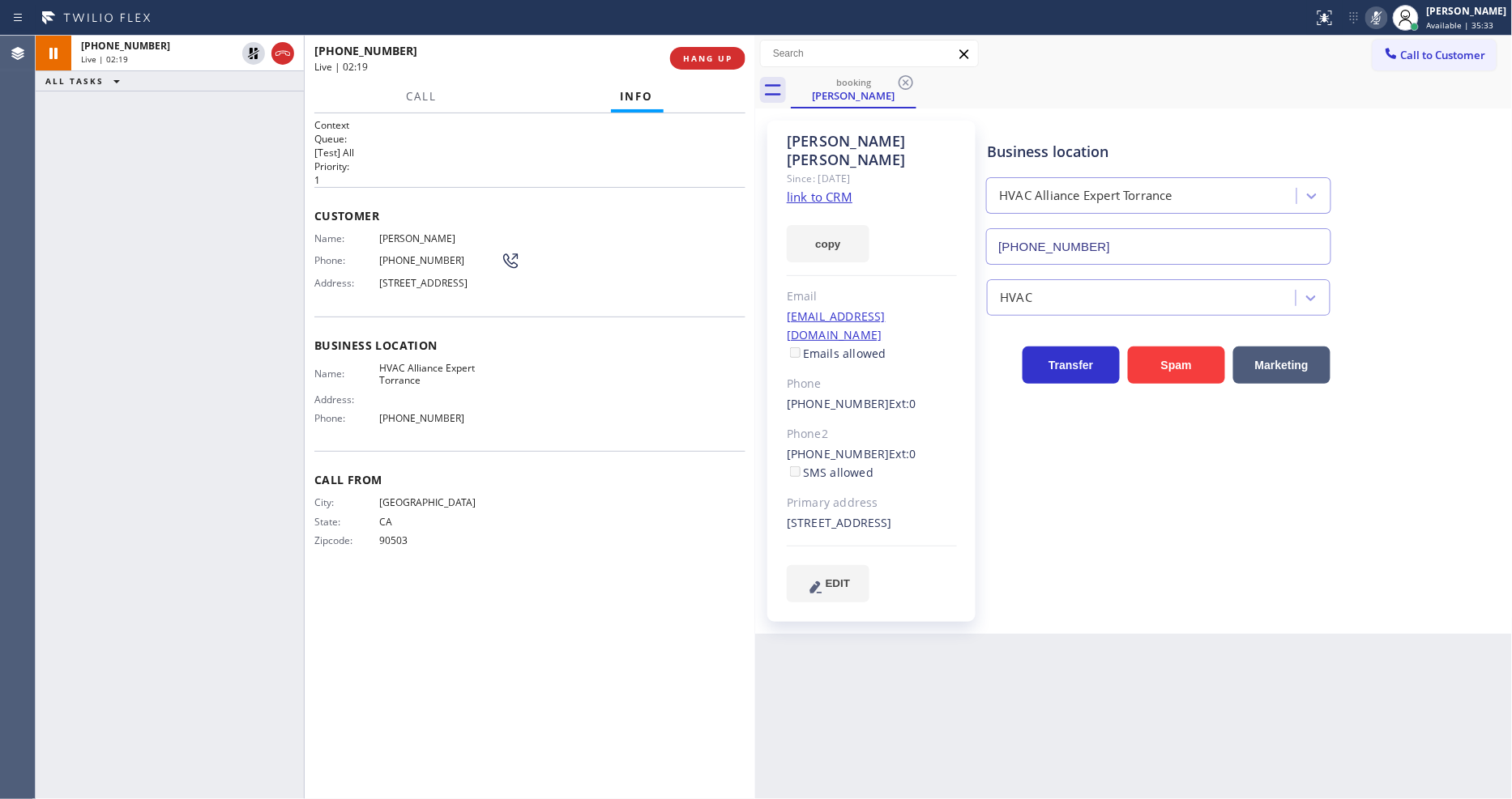
drag, startPoint x: 238, startPoint y: 157, endPoint x: 444, endPoint y: 749, distance: 626.8
click at [238, 158] on div "[PHONE_NUMBER] Live | 02:19 ALL TASKS ALL TASKS ACTIVE TASKS TASKS IN WRAP UP" at bounding box center [169, 417] width 268 height 764
click at [245, 46] on icon at bounding box center [253, 53] width 19 height 19
click at [1384, 13] on icon at bounding box center [1376, 17] width 19 height 19
click at [539, 574] on div "Call From City: [GEOGRAPHIC_DATA]: [US_STATE] Zipcode: 90503" at bounding box center [529, 512] width 431 height 122
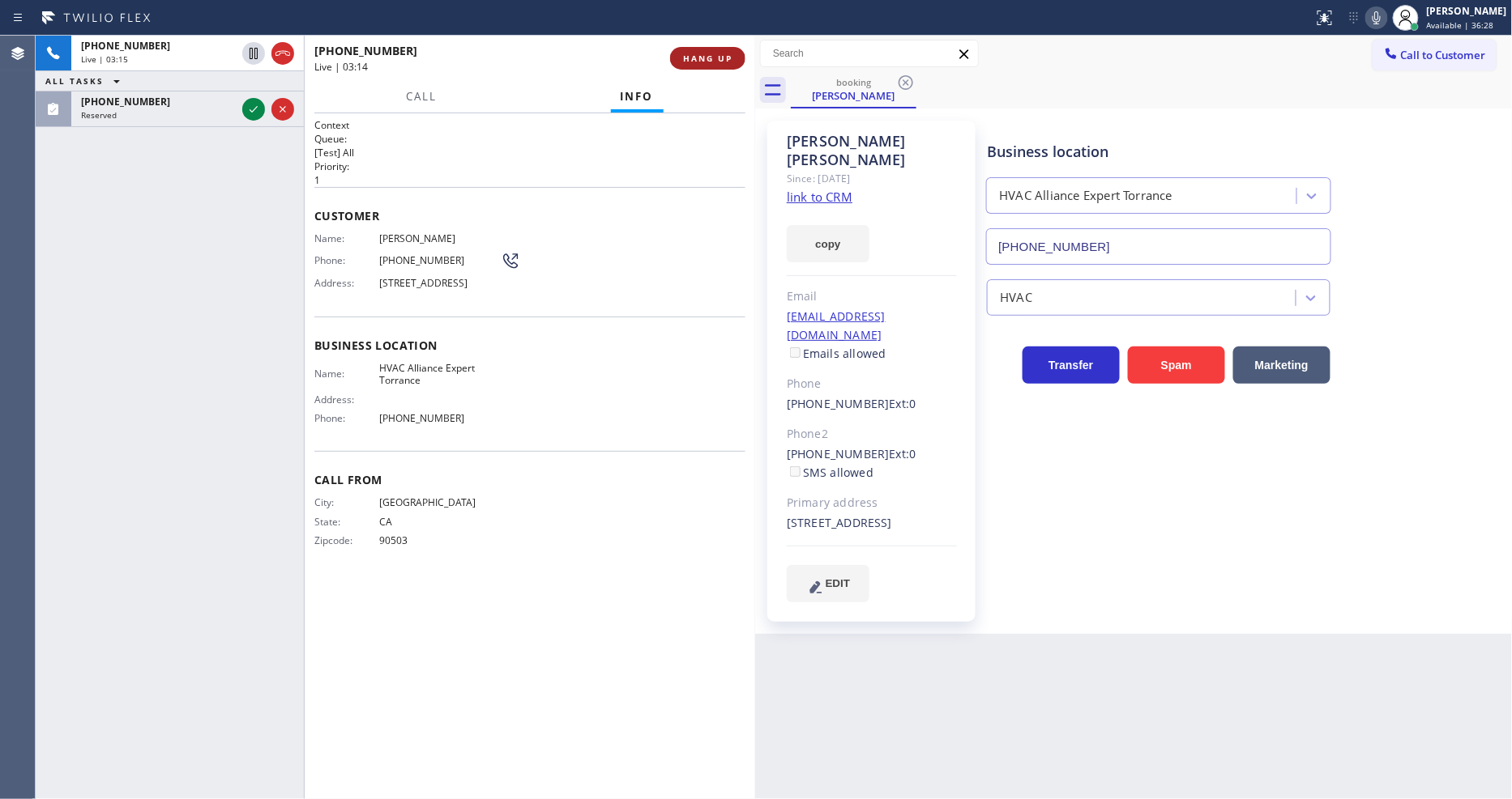
click at [700, 61] on span "HANG UP" at bounding box center [708, 58] width 50 height 11
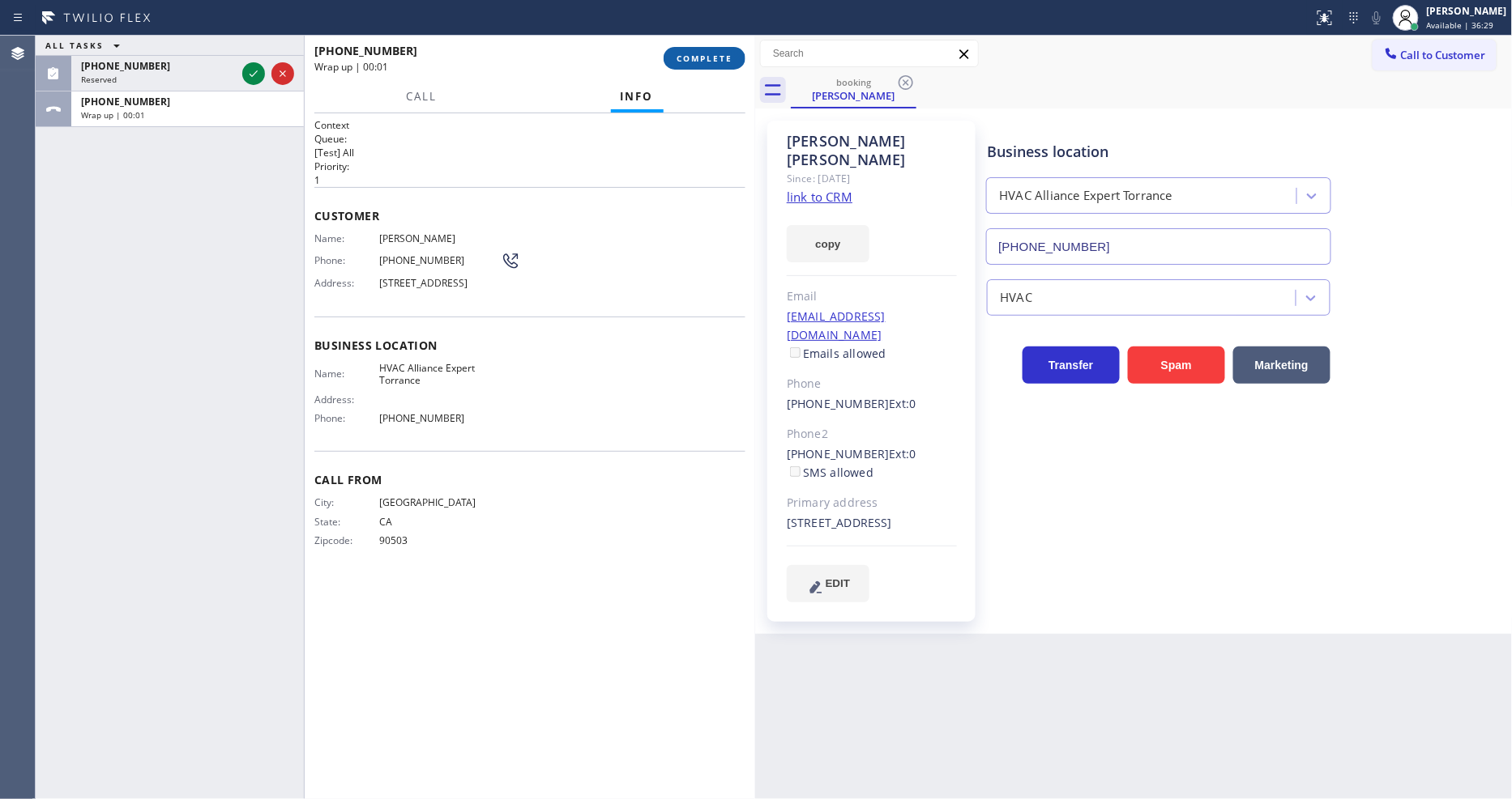
click at [700, 61] on span "COMPLETE" at bounding box center [704, 58] width 56 height 11
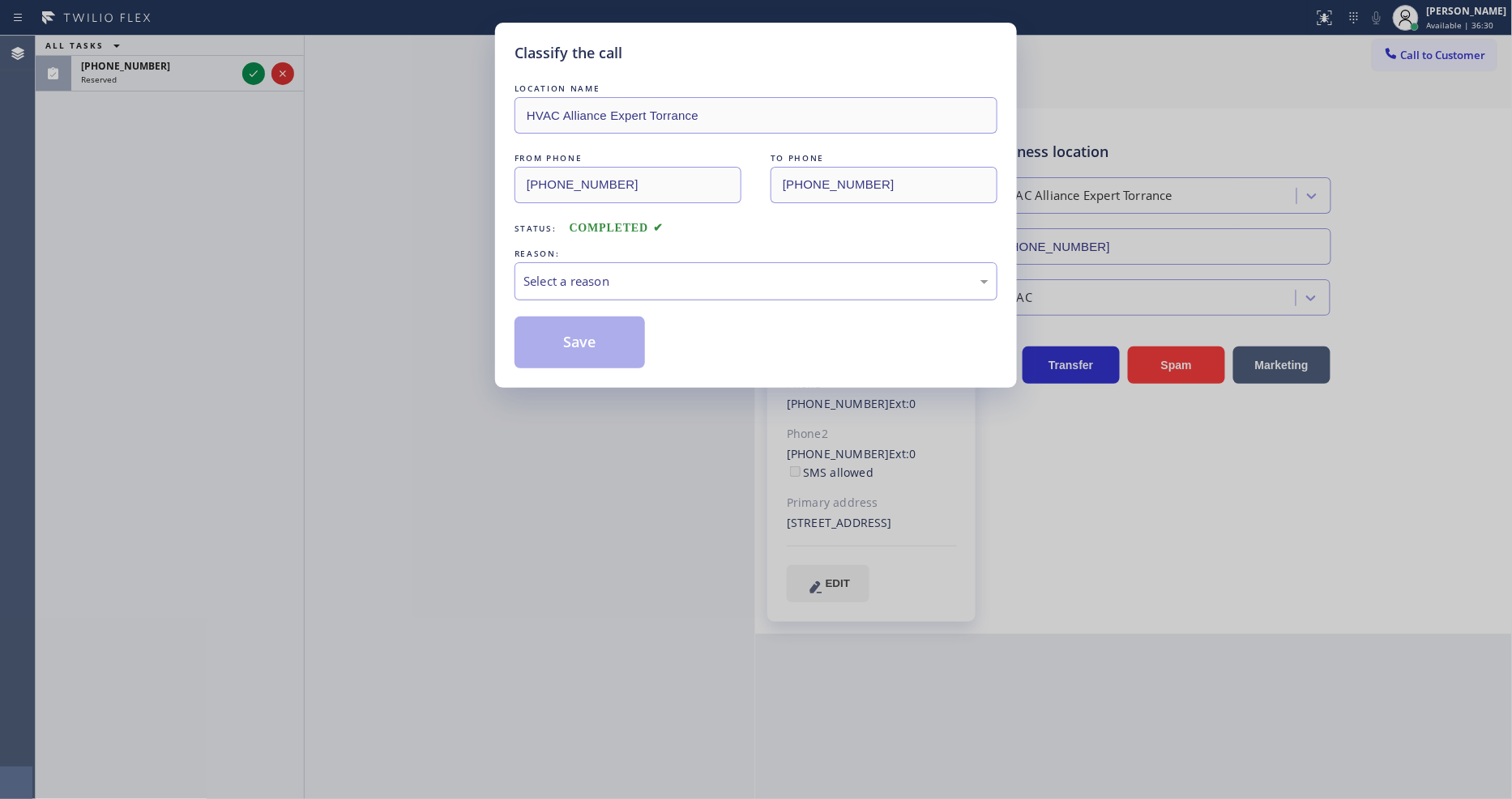
click at [570, 285] on div "Select a reason" at bounding box center [756, 282] width 483 height 38
click at [581, 333] on button "Save" at bounding box center [580, 343] width 131 height 52
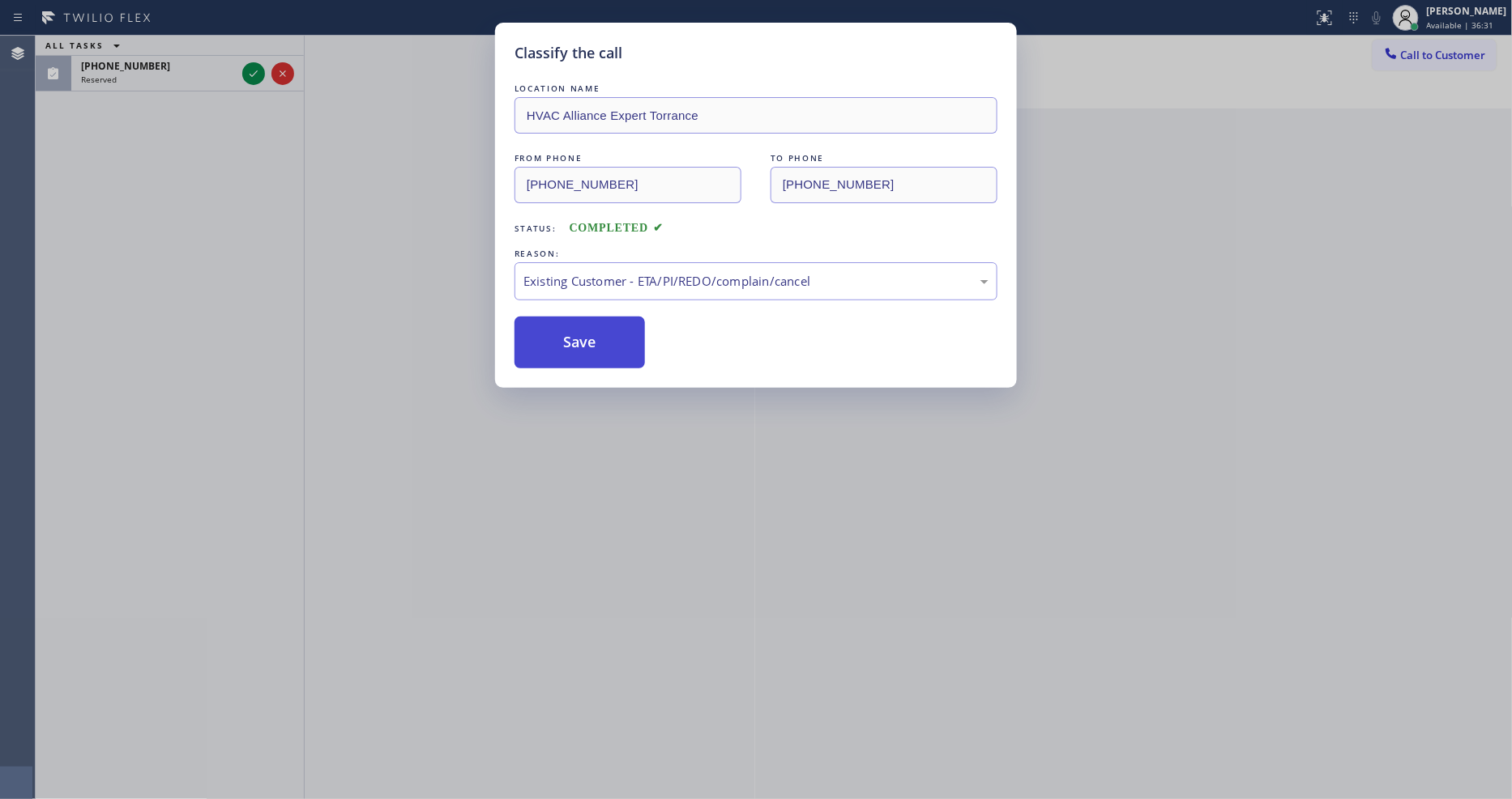
click at [581, 333] on button "Save" at bounding box center [580, 343] width 131 height 52
drag, startPoint x: 581, startPoint y: 333, endPoint x: 587, endPoint y: 321, distance: 13.4
click at [584, 329] on button "Save" at bounding box center [580, 343] width 131 height 52
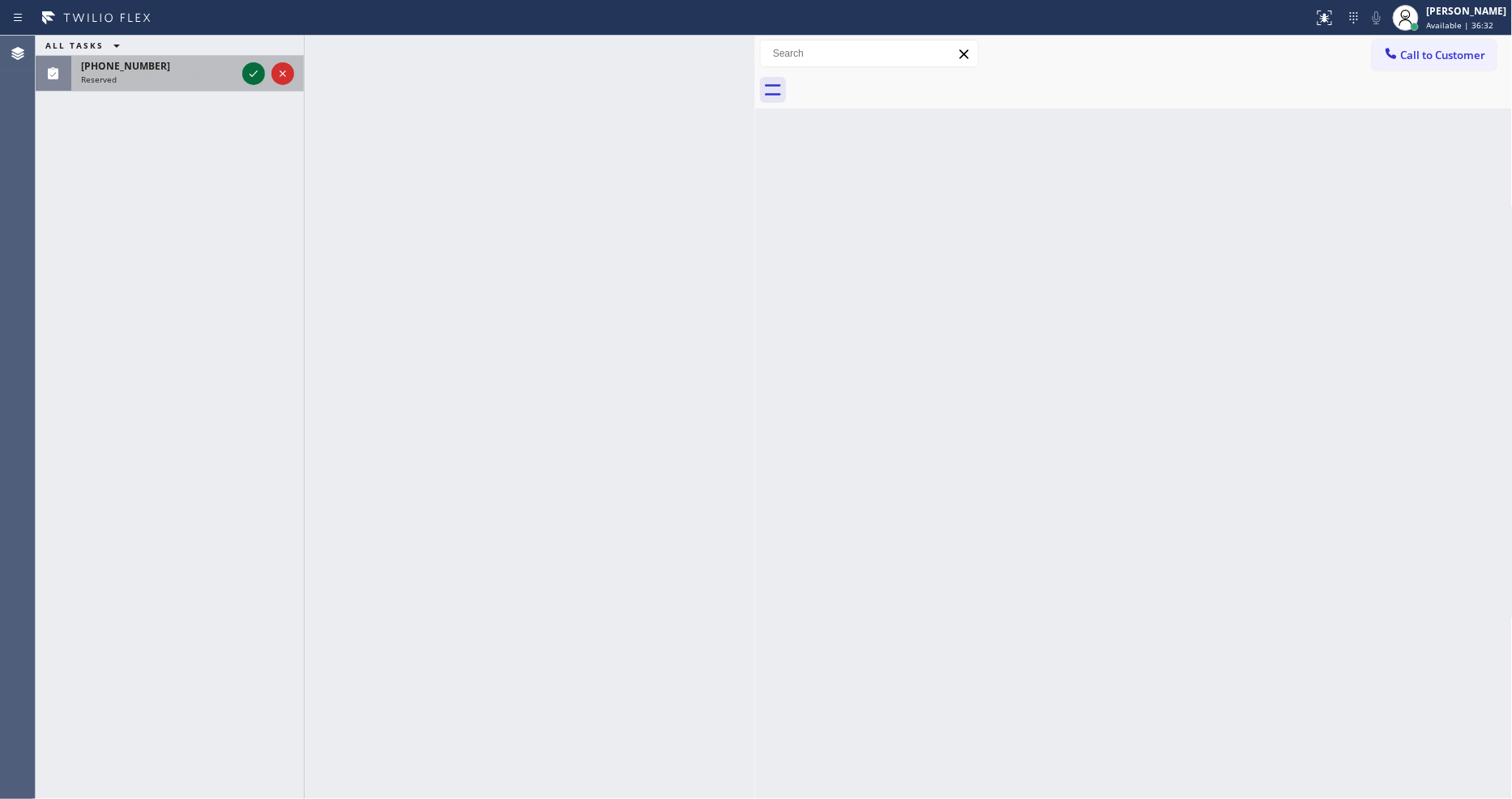
click at [248, 74] on icon at bounding box center [253, 74] width 19 height 19
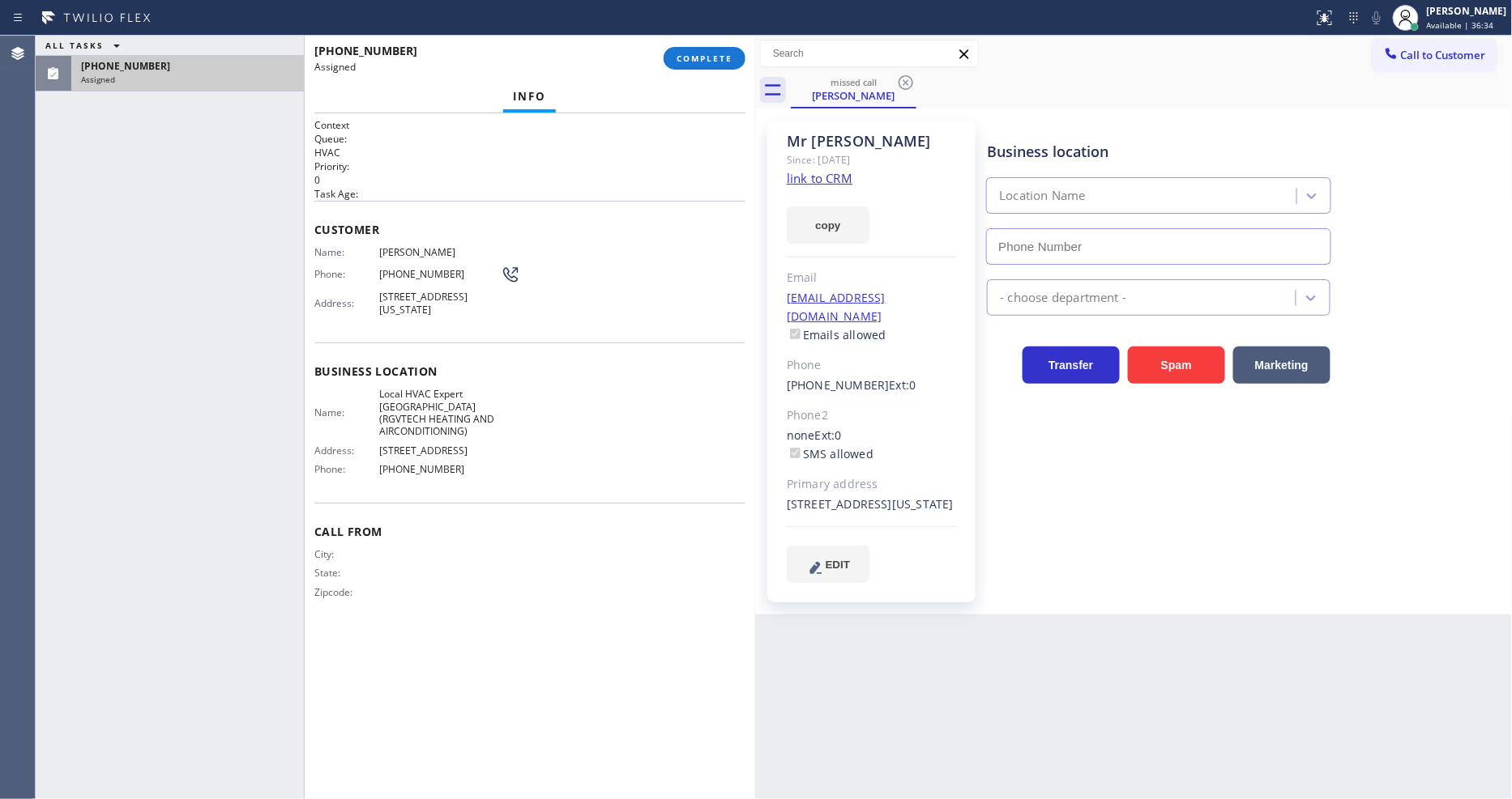
type input "[PHONE_NUMBER]"
click at [799, 181] on link "link to CRM" at bounding box center [820, 178] width 66 height 16
drag, startPoint x: 399, startPoint y: 282, endPoint x: 377, endPoint y: 273, distance: 23.8
click at [397, 282] on div "Name: [PERSON_NAME] Phone: [PHONE_NUMBER] Address: [STREET_ADDRESS][US_STATE]" at bounding box center [416, 284] width 205 height 76
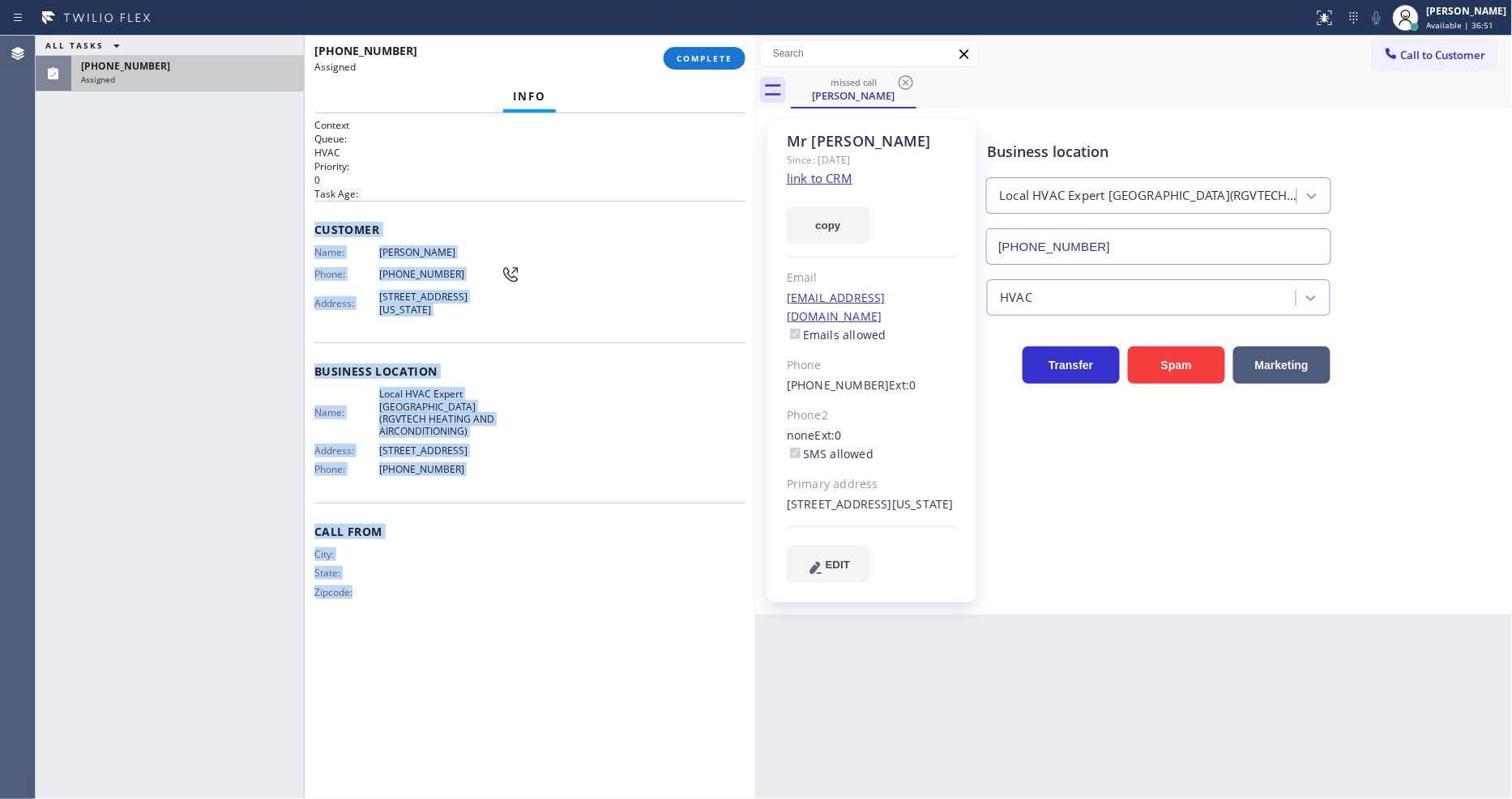
drag, startPoint x: 312, startPoint y: 219, endPoint x: 459, endPoint y: 703, distance: 505.8
click at [451, 725] on div "Context Queue: HVAC Priority: 0 Task Age: Customer Name: [PERSON_NAME] Phone: […" at bounding box center [530, 456] width 451 height 685
click at [692, 60] on span "COMPLETE" at bounding box center [704, 58] width 56 height 11
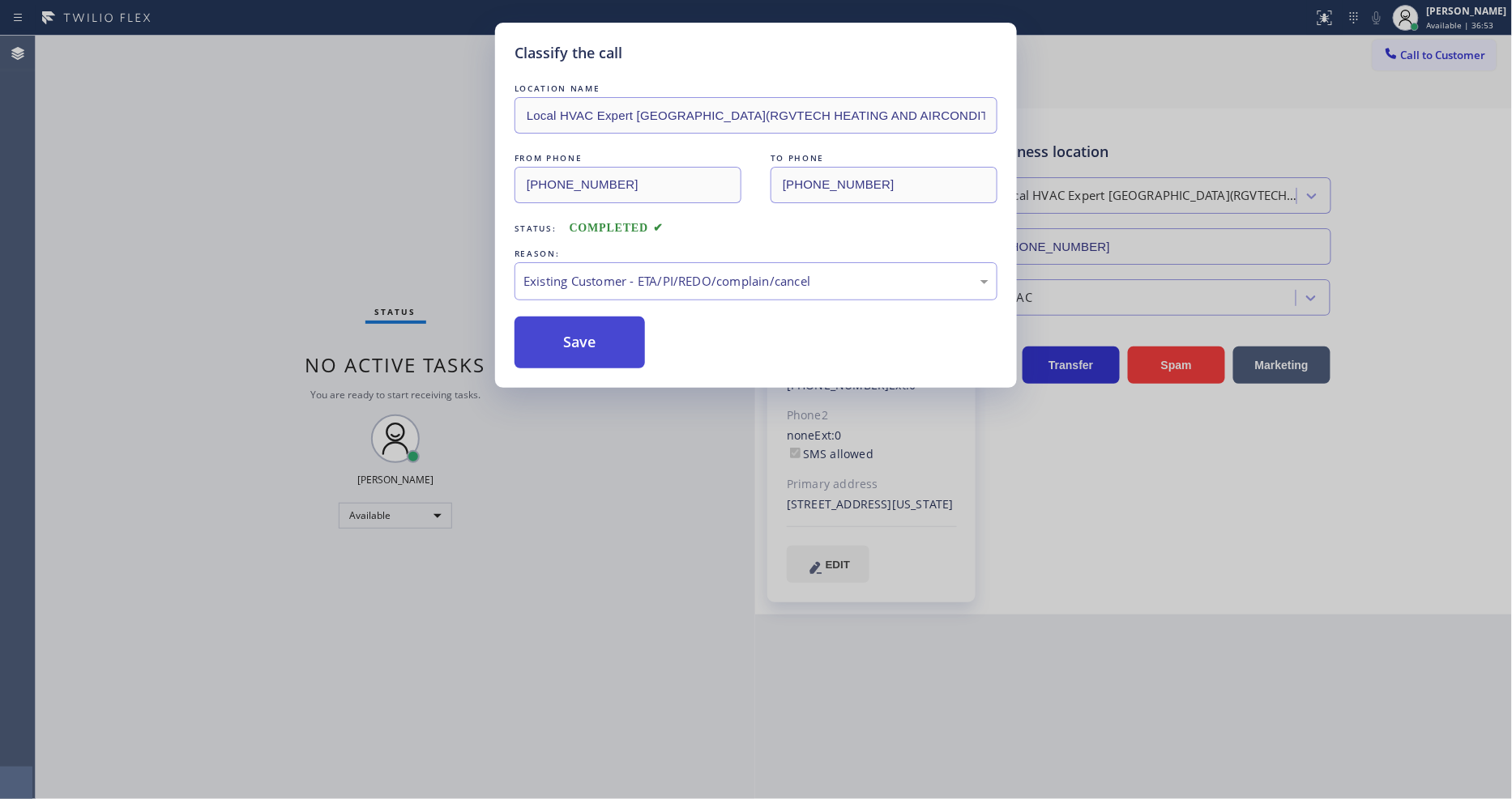
click at [601, 339] on button "Save" at bounding box center [580, 343] width 131 height 52
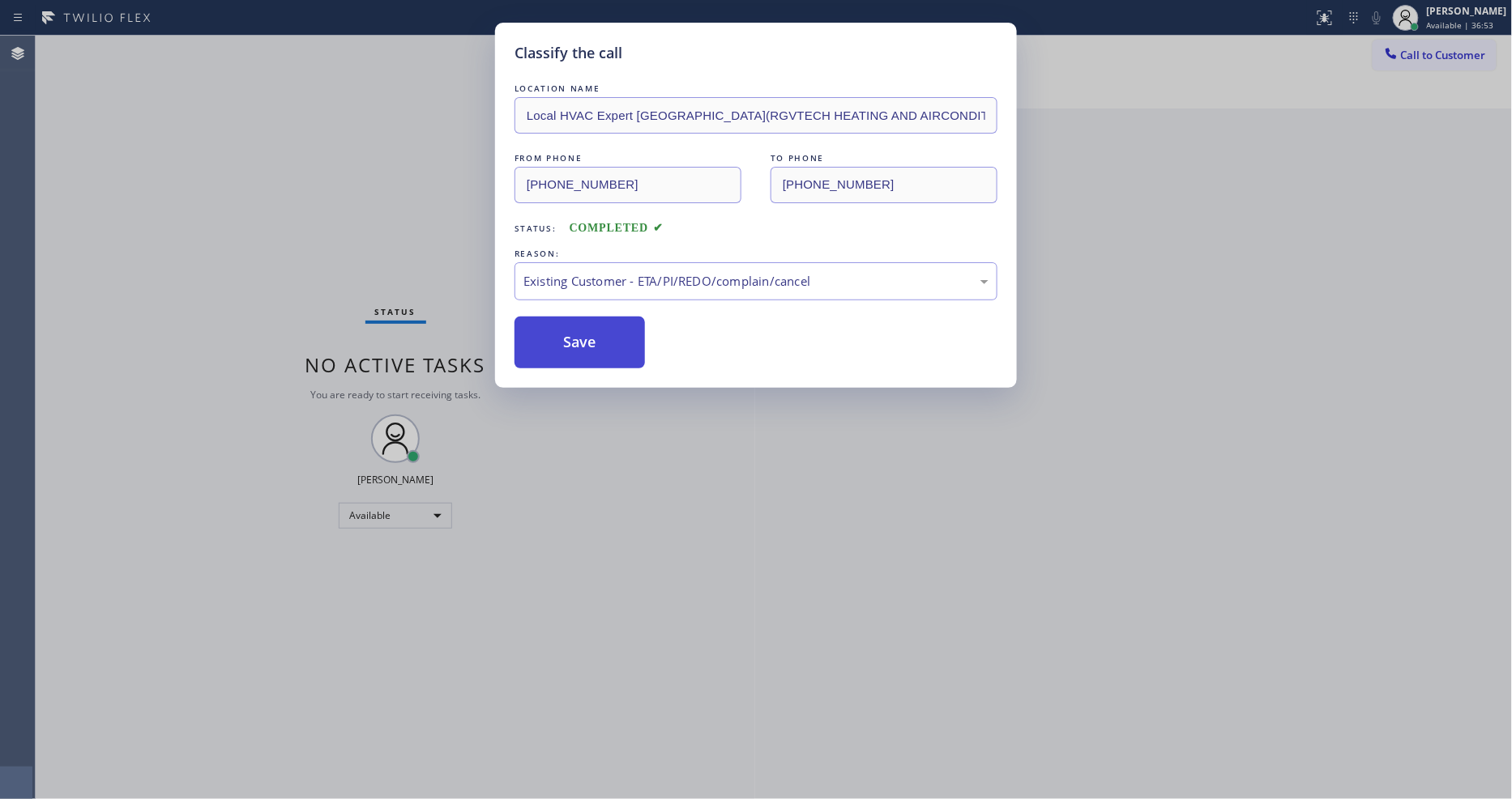
click at [601, 339] on button "Save" at bounding box center [580, 343] width 131 height 52
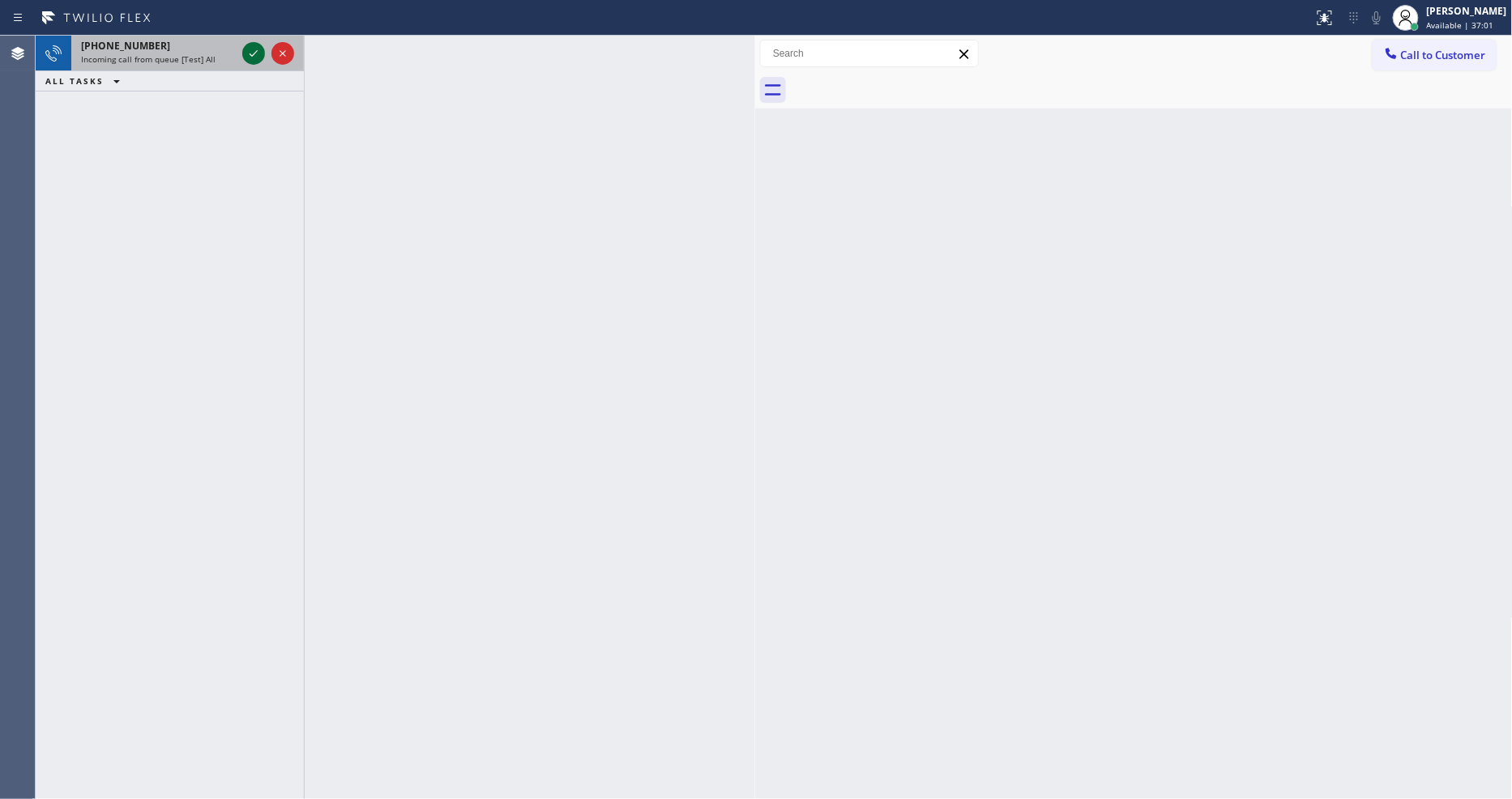
click at [247, 52] on icon at bounding box center [253, 53] width 19 height 19
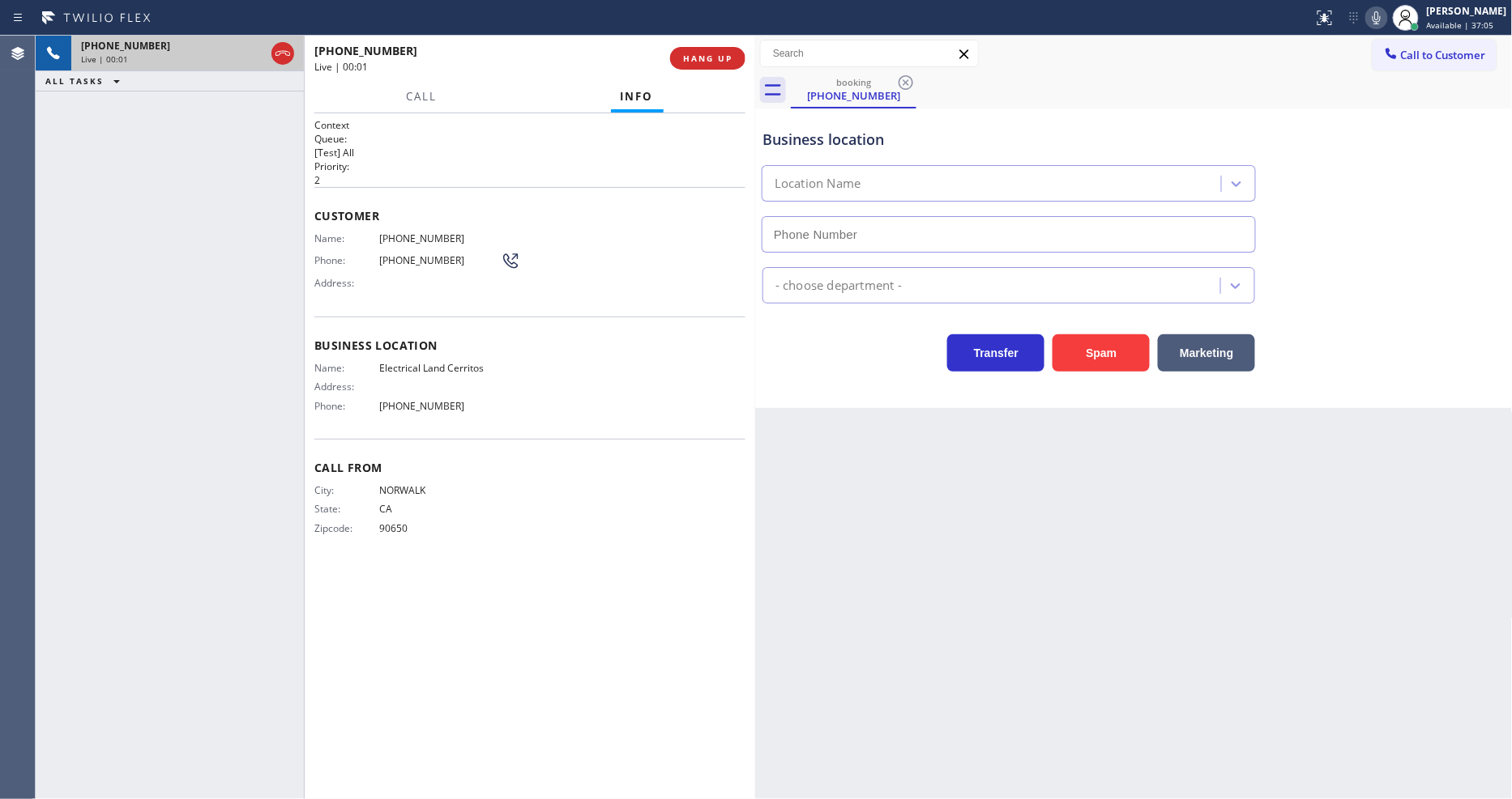
type input "[PHONE_NUMBER]"
click at [502, 460] on span "Call From" at bounding box center [529, 468] width 431 height 15
click at [400, 362] on span "Electrical Land Cerritos" at bounding box center [439, 368] width 121 height 12
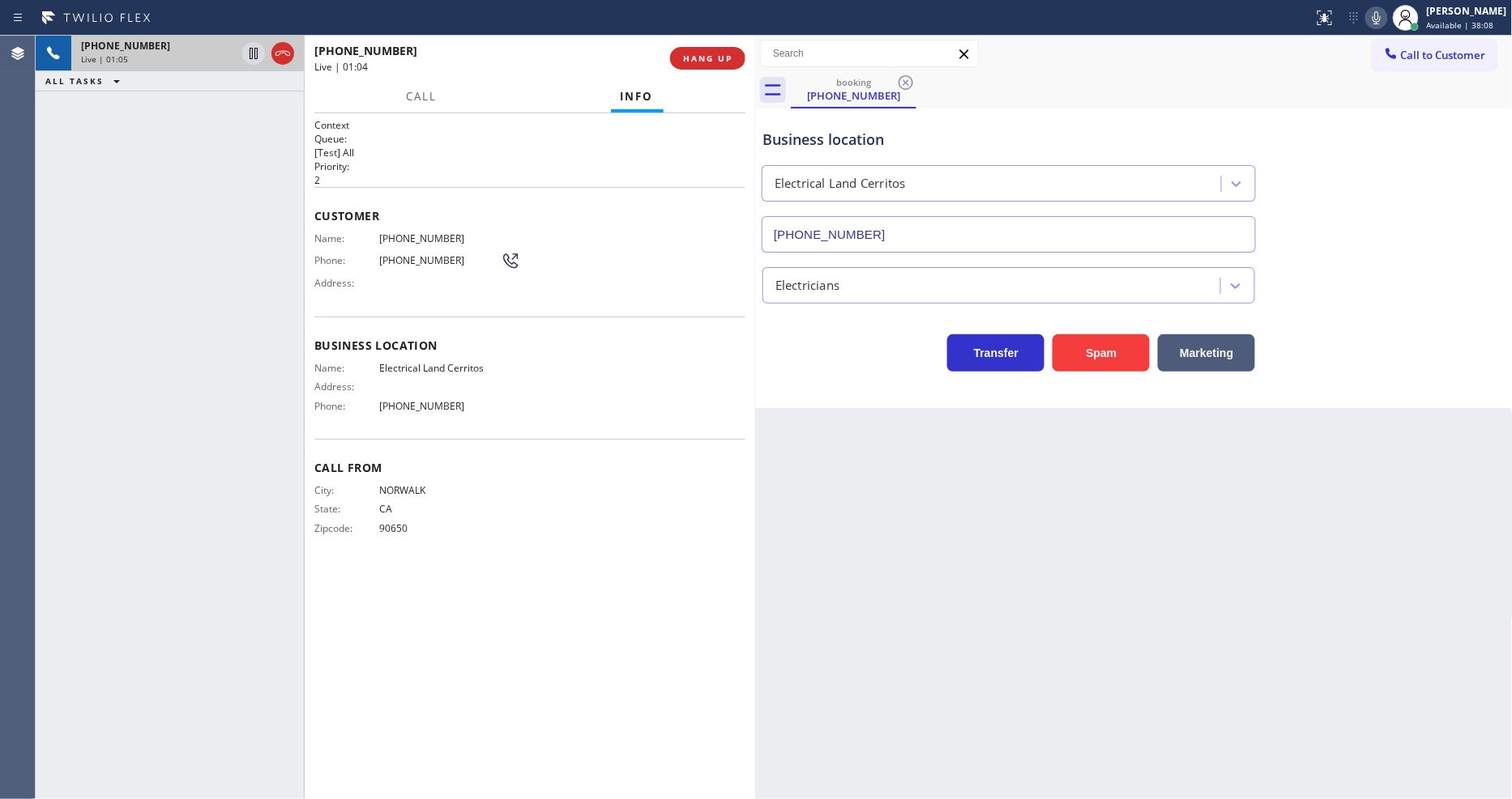
drag, startPoint x: 262, startPoint y: 217, endPoint x: 498, endPoint y: 518, distance: 382.5
click at [262, 216] on div "[PHONE_NUMBER] Live | 01:05 ALL TASKS ALL TASKS ACTIVE TASKS TASKS IN WRAP UP" at bounding box center [169, 417] width 268 height 764
click at [1120, 440] on div "Back to Dashboard Change Sender ID Customers Technicians Select a contact Outbo…" at bounding box center [1134, 417] width 757 height 764
click at [699, 59] on span "HANG UP" at bounding box center [708, 58] width 50 height 11
click at [698, 59] on span "HANG UP" at bounding box center [708, 58] width 50 height 11
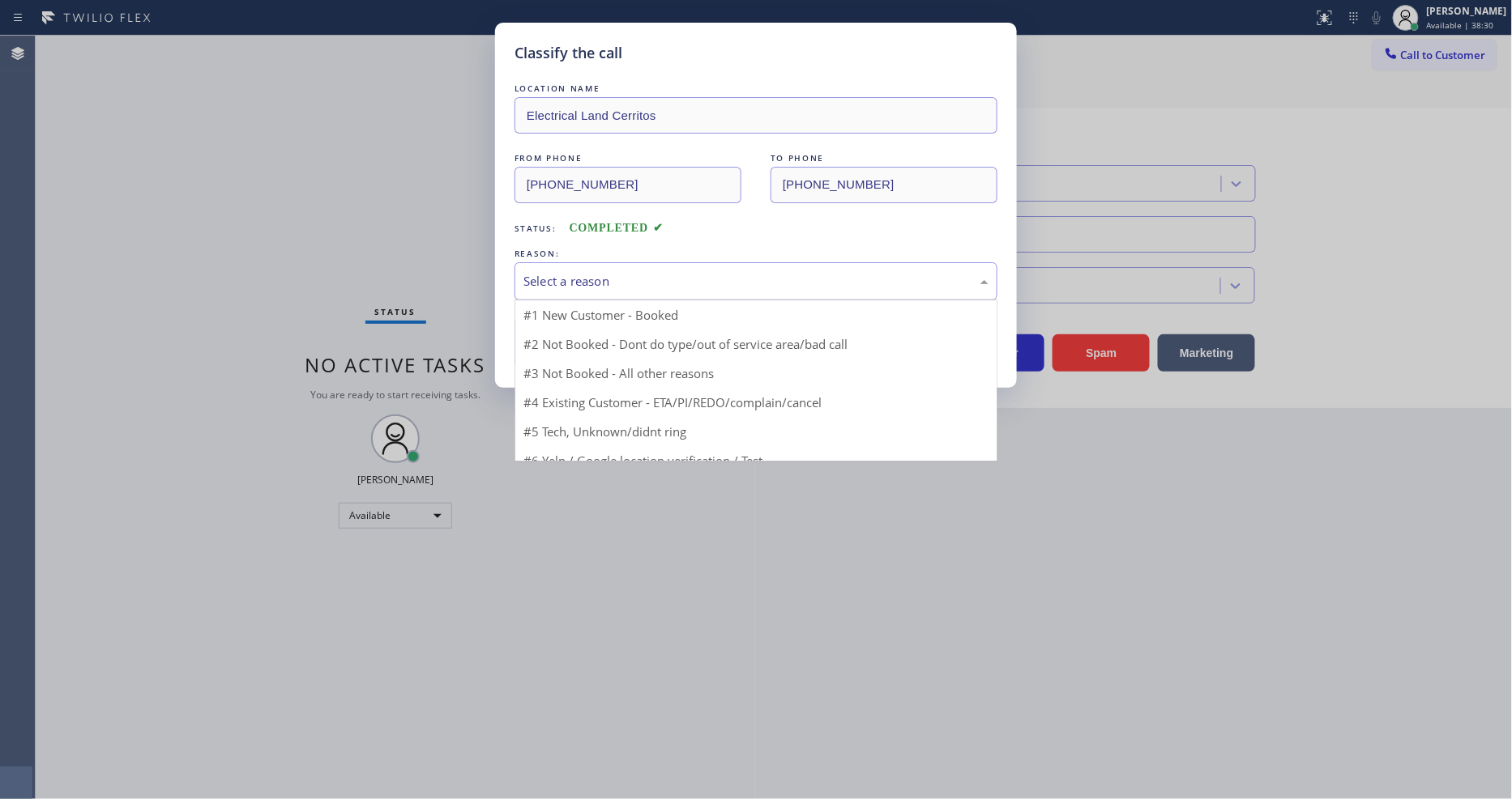
click at [614, 263] on div "Select a reason" at bounding box center [756, 282] width 483 height 38
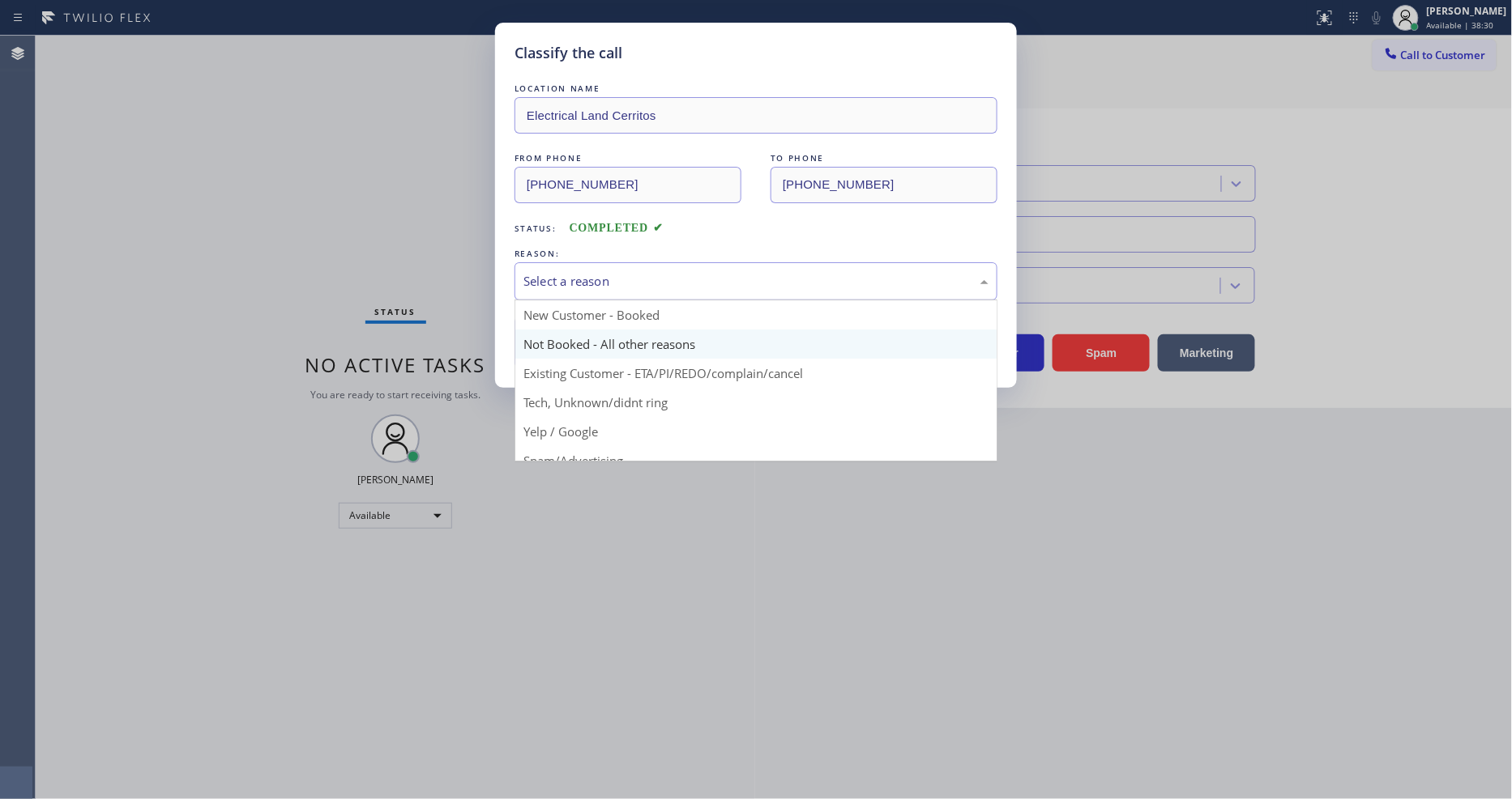
click at [593, 329] on button "Save" at bounding box center [580, 343] width 131 height 52
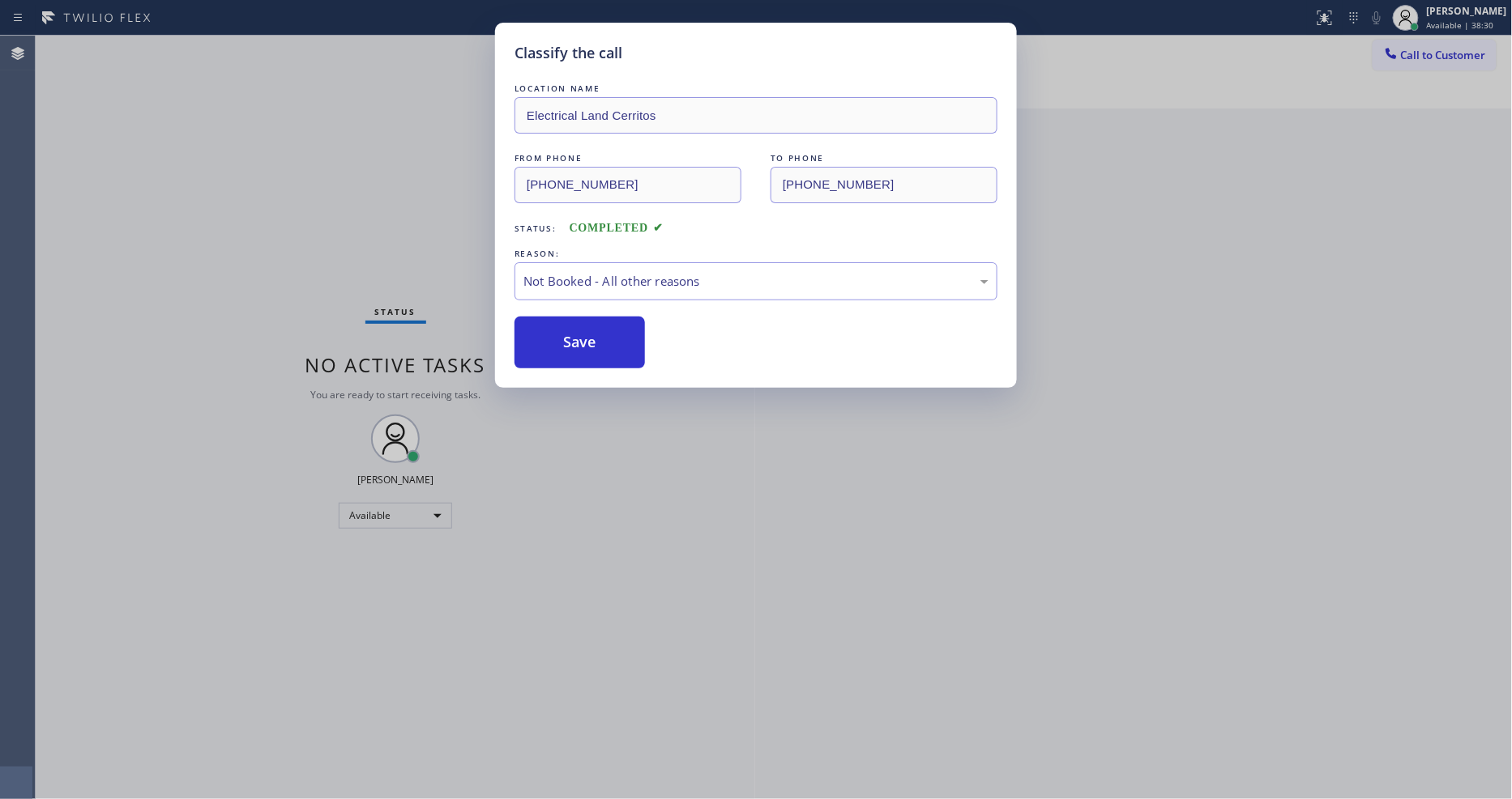
click at [593, 329] on button "Save" at bounding box center [580, 343] width 131 height 52
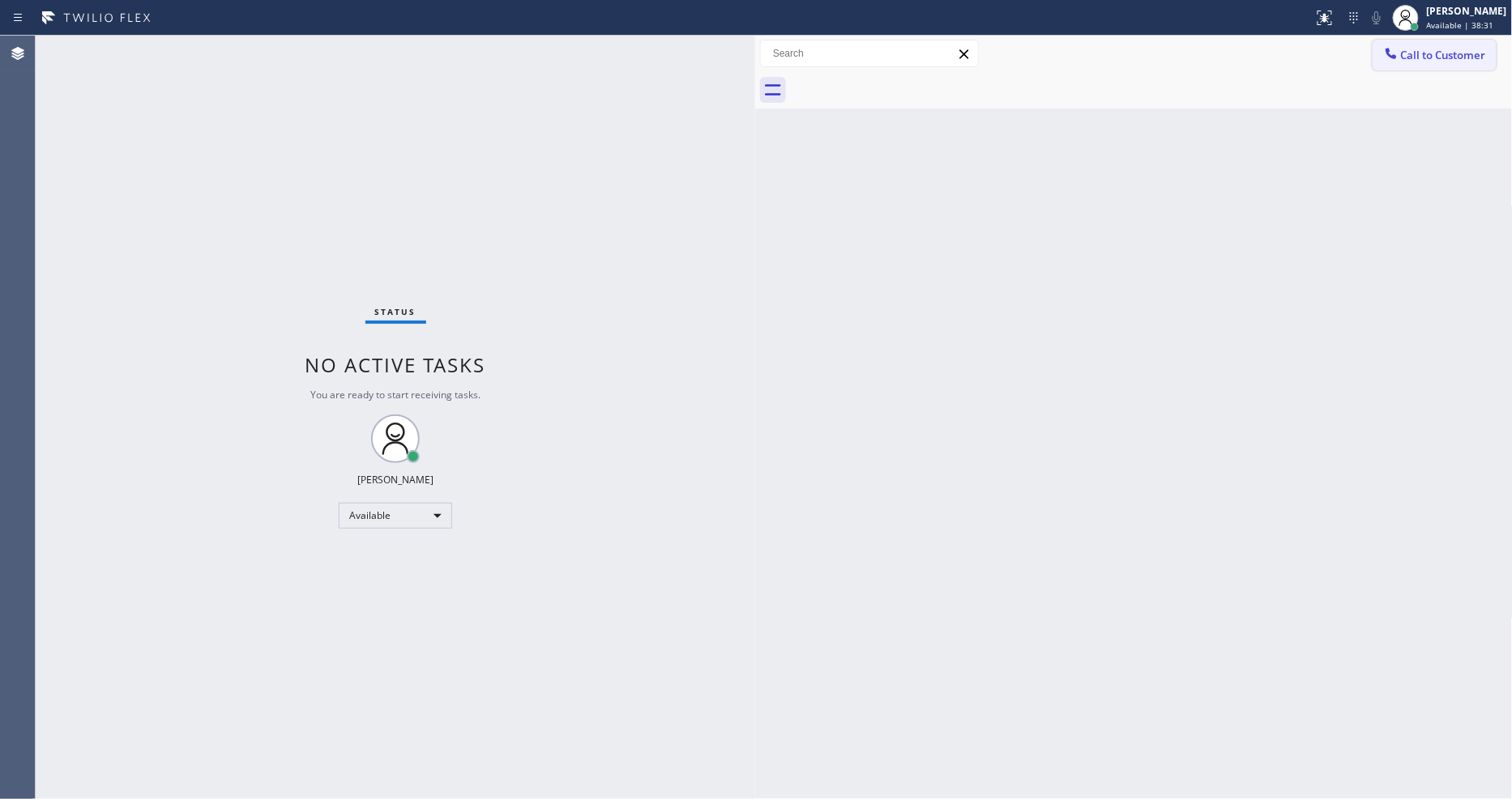
click at [1416, 57] on span "Call to Customer" at bounding box center [1443, 54] width 85 height 14
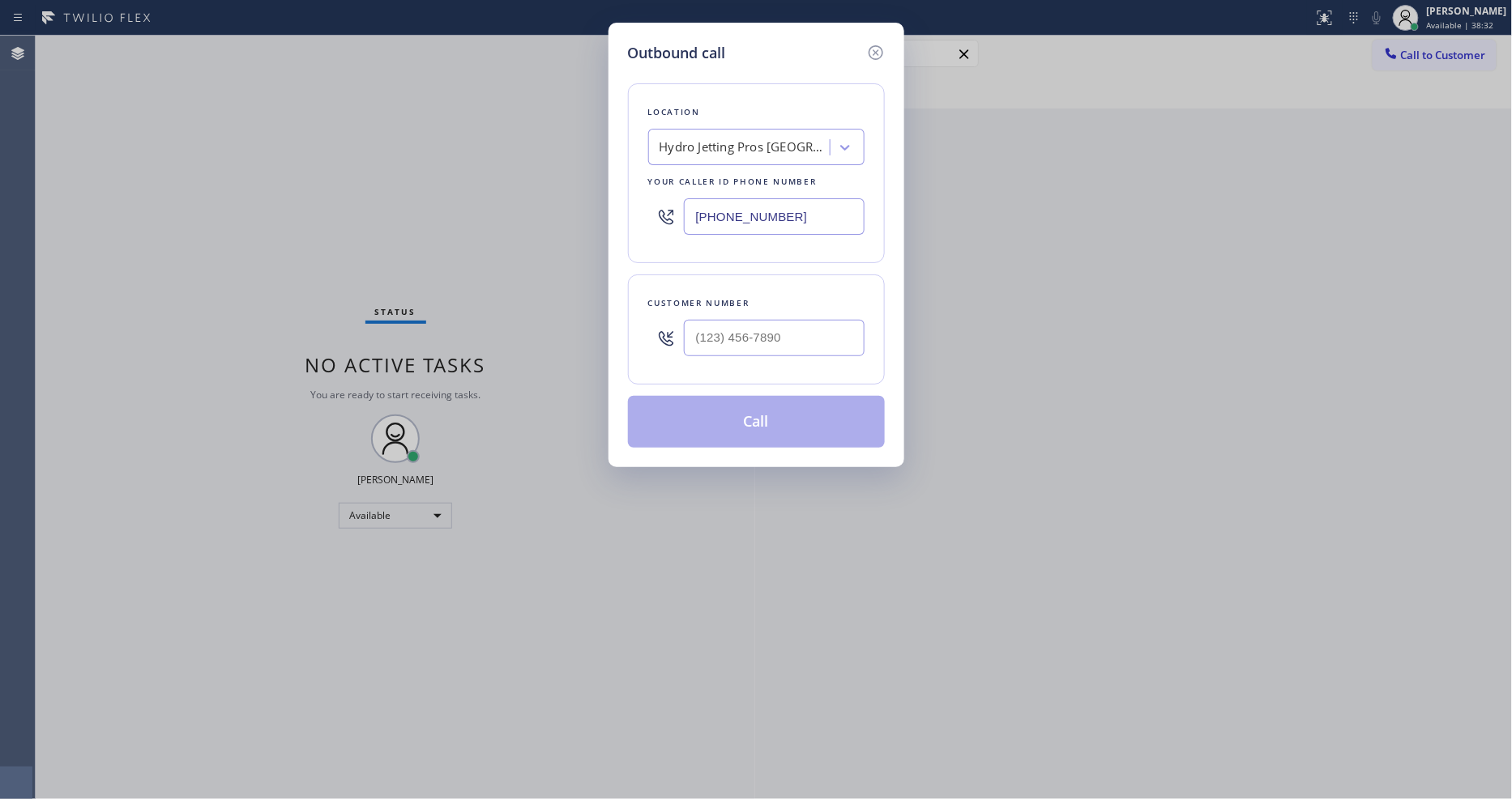
click at [723, 157] on div "Hydro Jetting Pros [GEOGRAPHIC_DATA][PERSON_NAME]" at bounding box center [756, 147] width 216 height 36
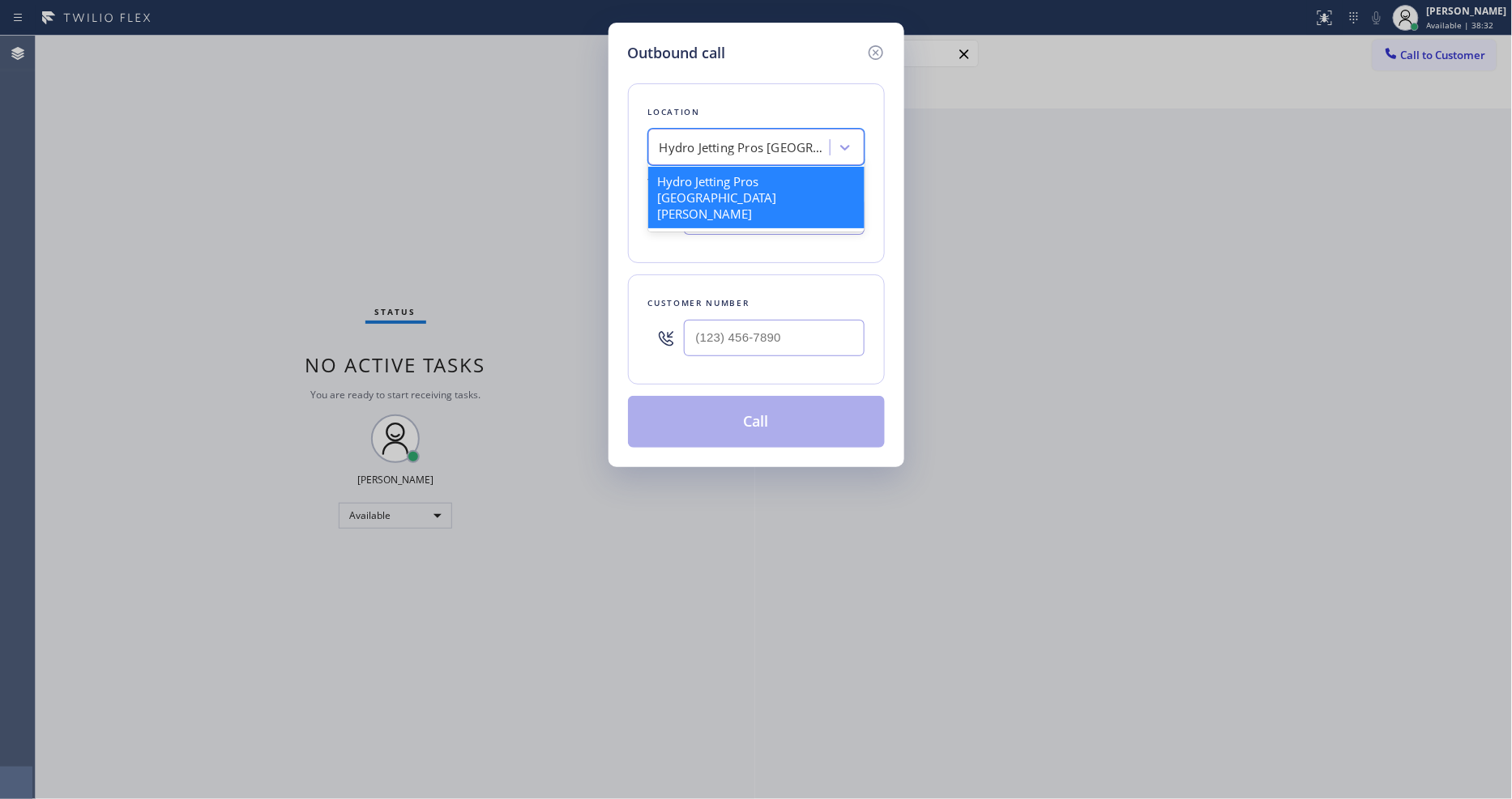
paste input "Viking Repair Service (Google Ads, [GEOGRAPHIC_DATA])"
type input "Viking Repair Service (Google Ads, [GEOGRAPHIC_DATA])"
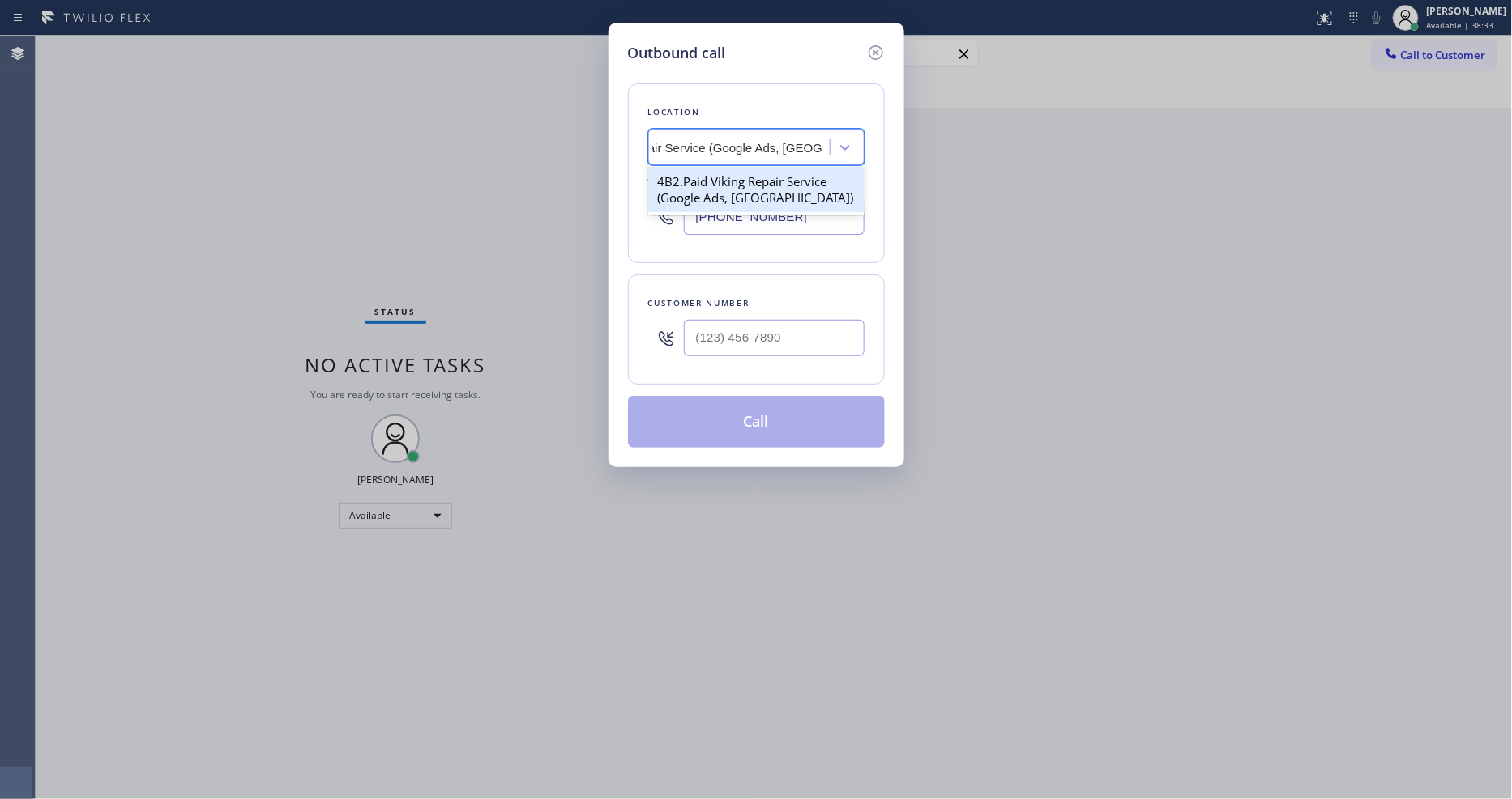
click at [723, 180] on div "4B2.Paid Viking Repair Service (Google Ads, [GEOGRAPHIC_DATA])" at bounding box center [756, 189] width 216 height 45
type input "[PHONE_NUMBER]"
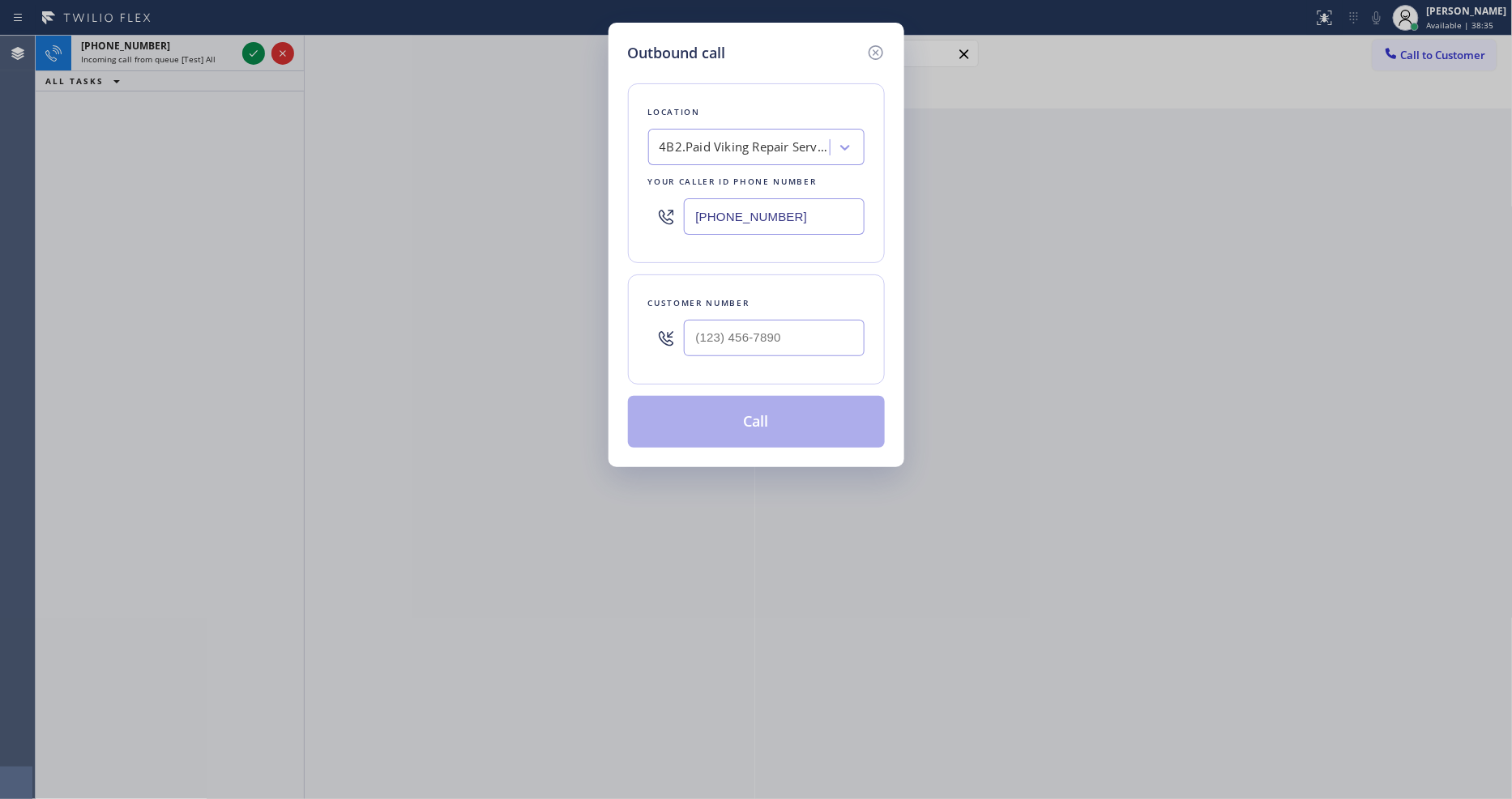
drag, startPoint x: 406, startPoint y: 363, endPoint x: 355, endPoint y: 760, distance: 400.3
click at [406, 363] on div "Outbound call Location 4B2.Paid Viking Repair Service (Google Ads, [GEOGRAPHIC_…" at bounding box center [756, 399] width 1512 height 799
click at [748, 344] on input "(___) ___-____" at bounding box center [774, 338] width 181 height 36
paste input "214) 763-9654"
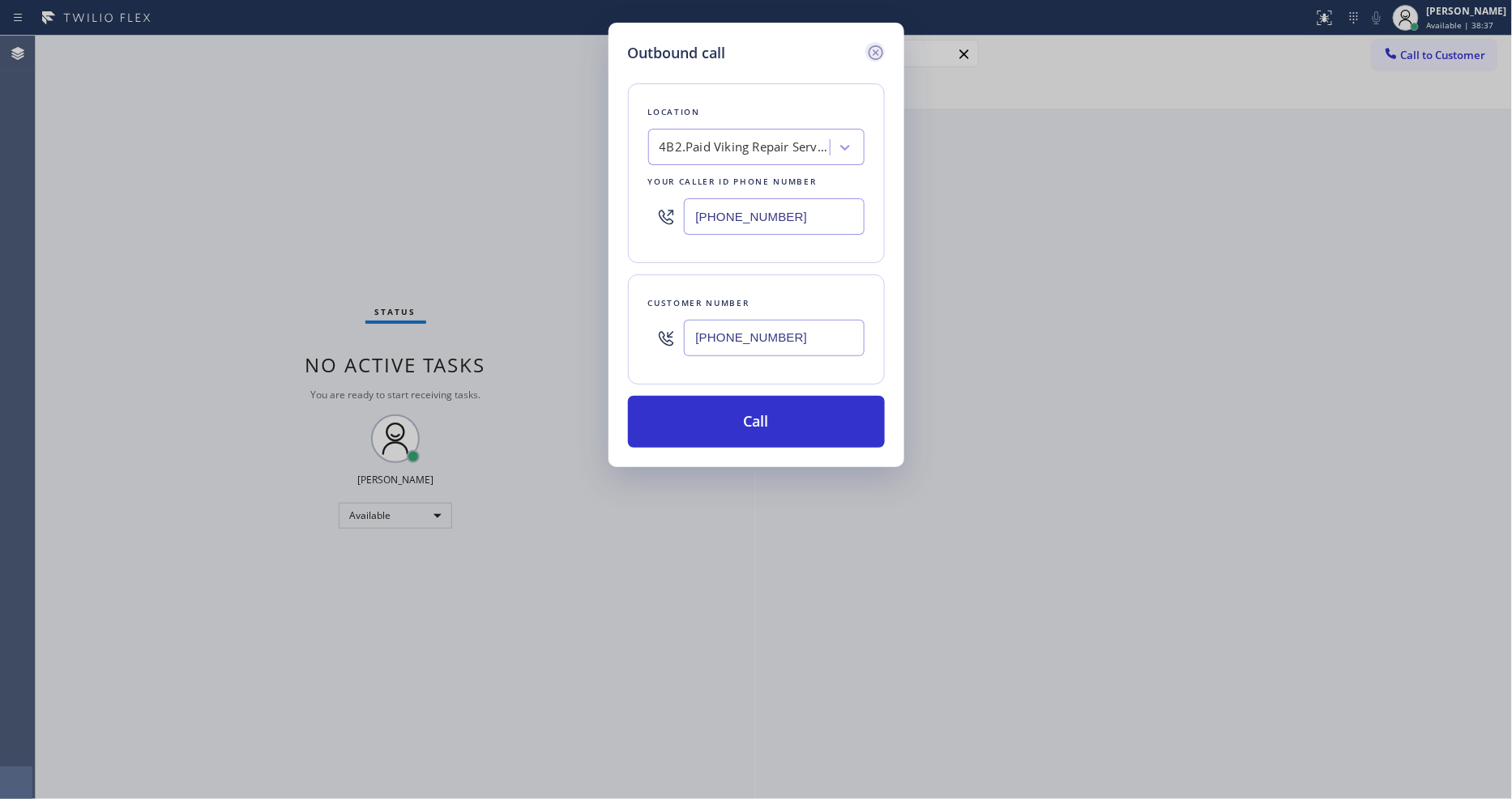
type input "[PHONE_NUMBER]"
click at [875, 50] on icon at bounding box center [876, 53] width 19 height 19
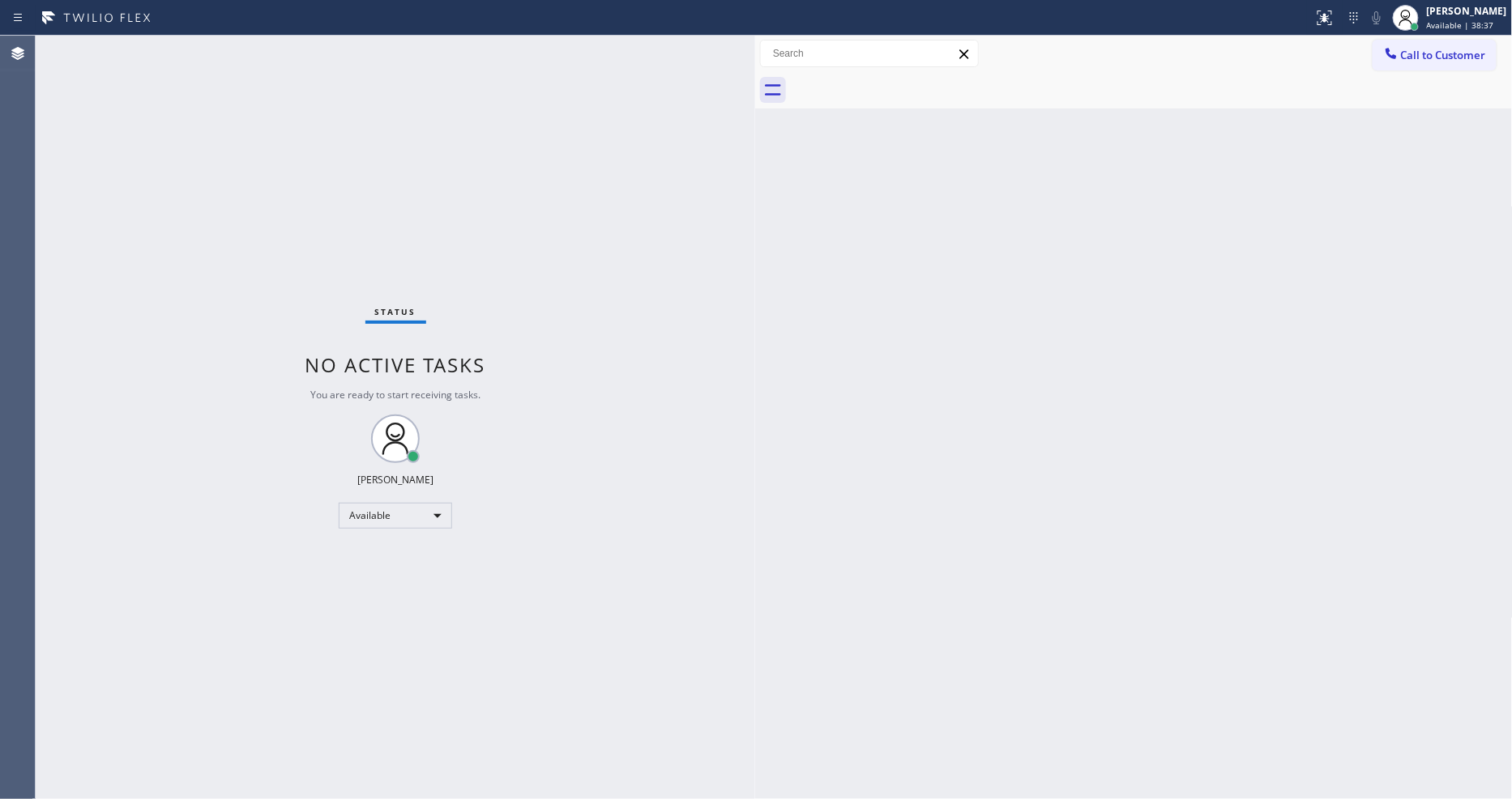
type input "[PHONE_NUMBER]"
click at [1414, 59] on span "Call to Customer" at bounding box center [1443, 54] width 85 height 14
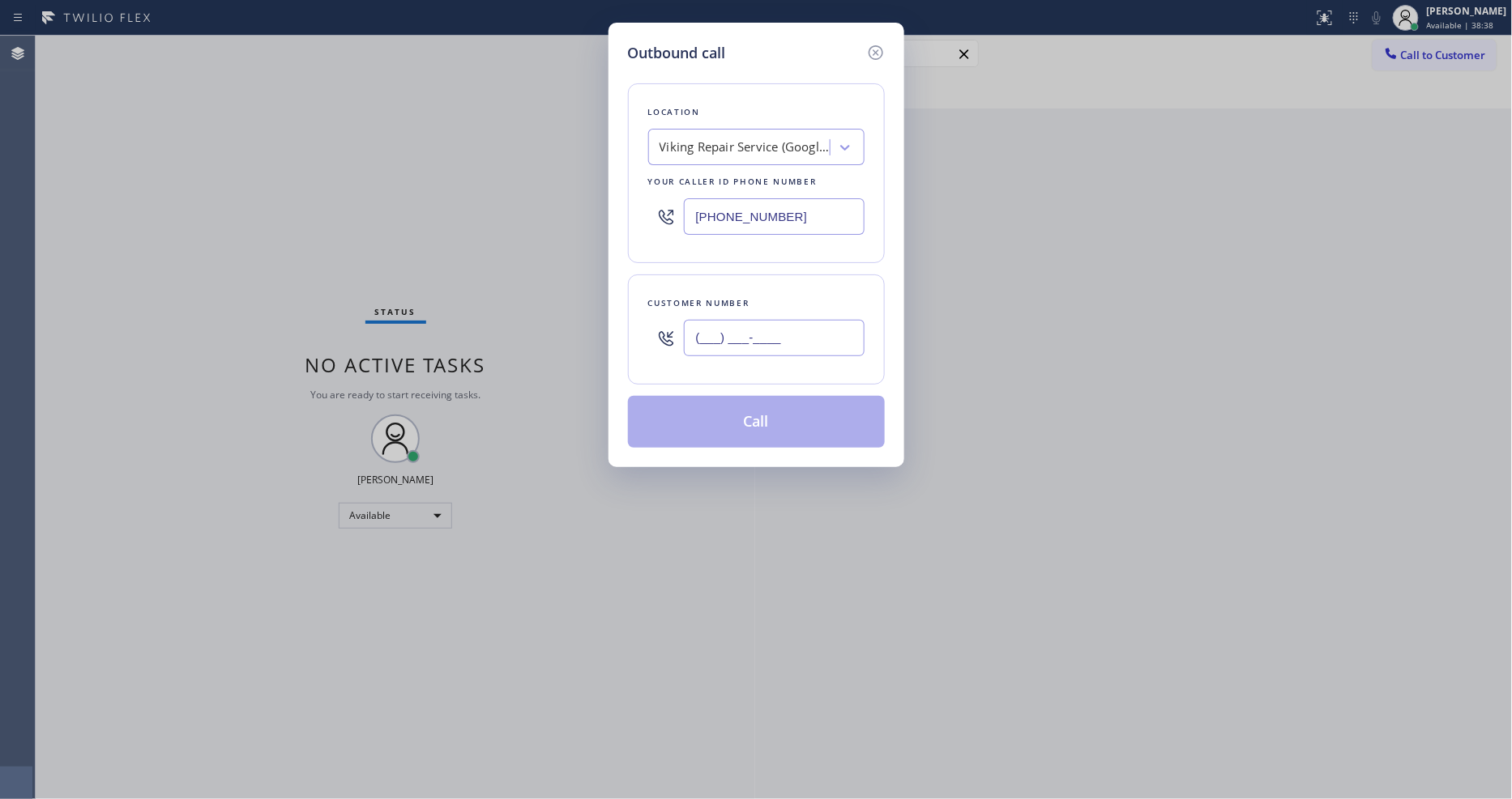
click at [828, 320] on input "(___) ___-____" at bounding box center [774, 338] width 181 height 36
paste input "214) 763-9654"
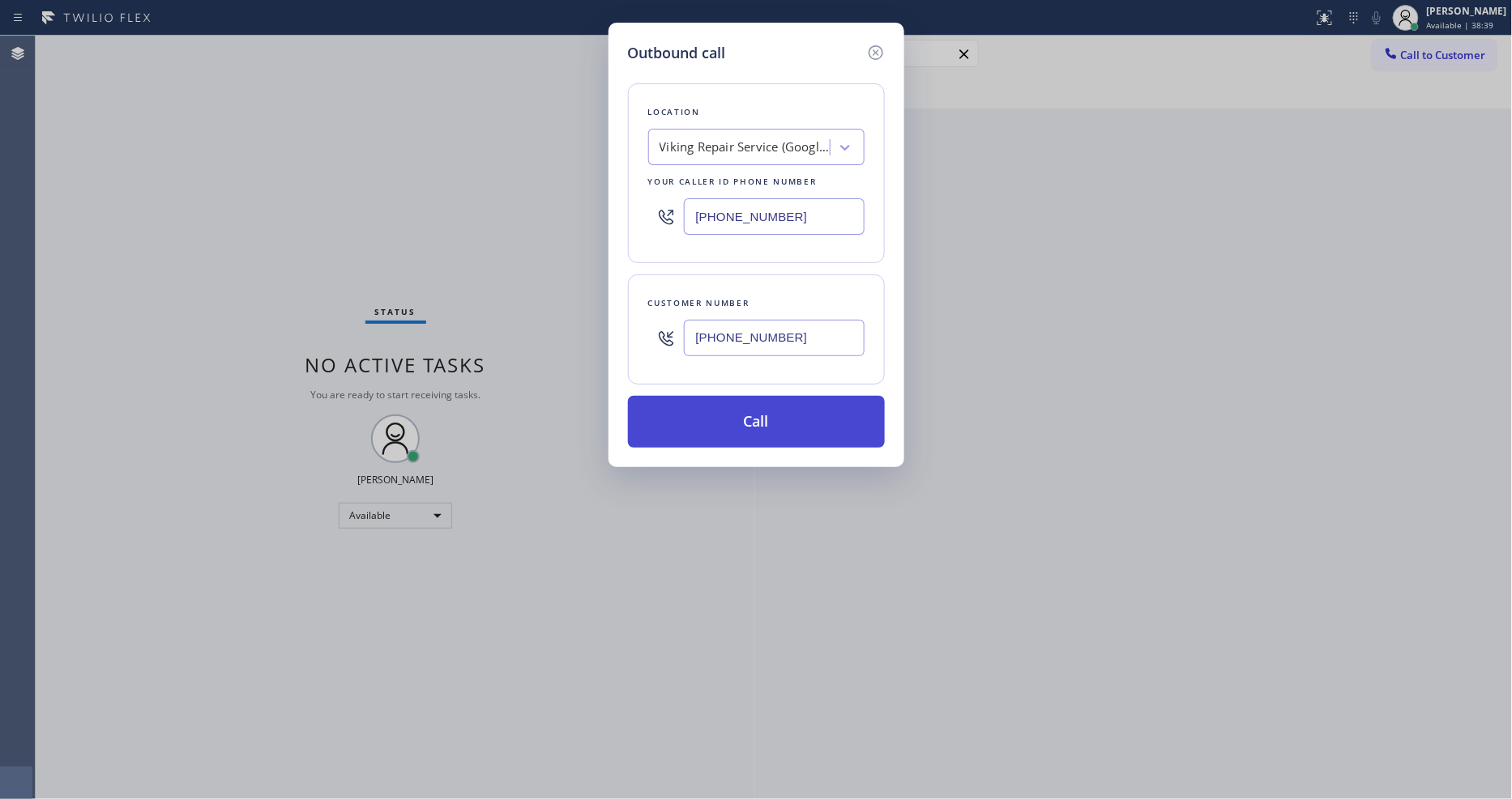
type input "[PHONE_NUMBER]"
click at [729, 415] on button "Call" at bounding box center [756, 422] width 257 height 52
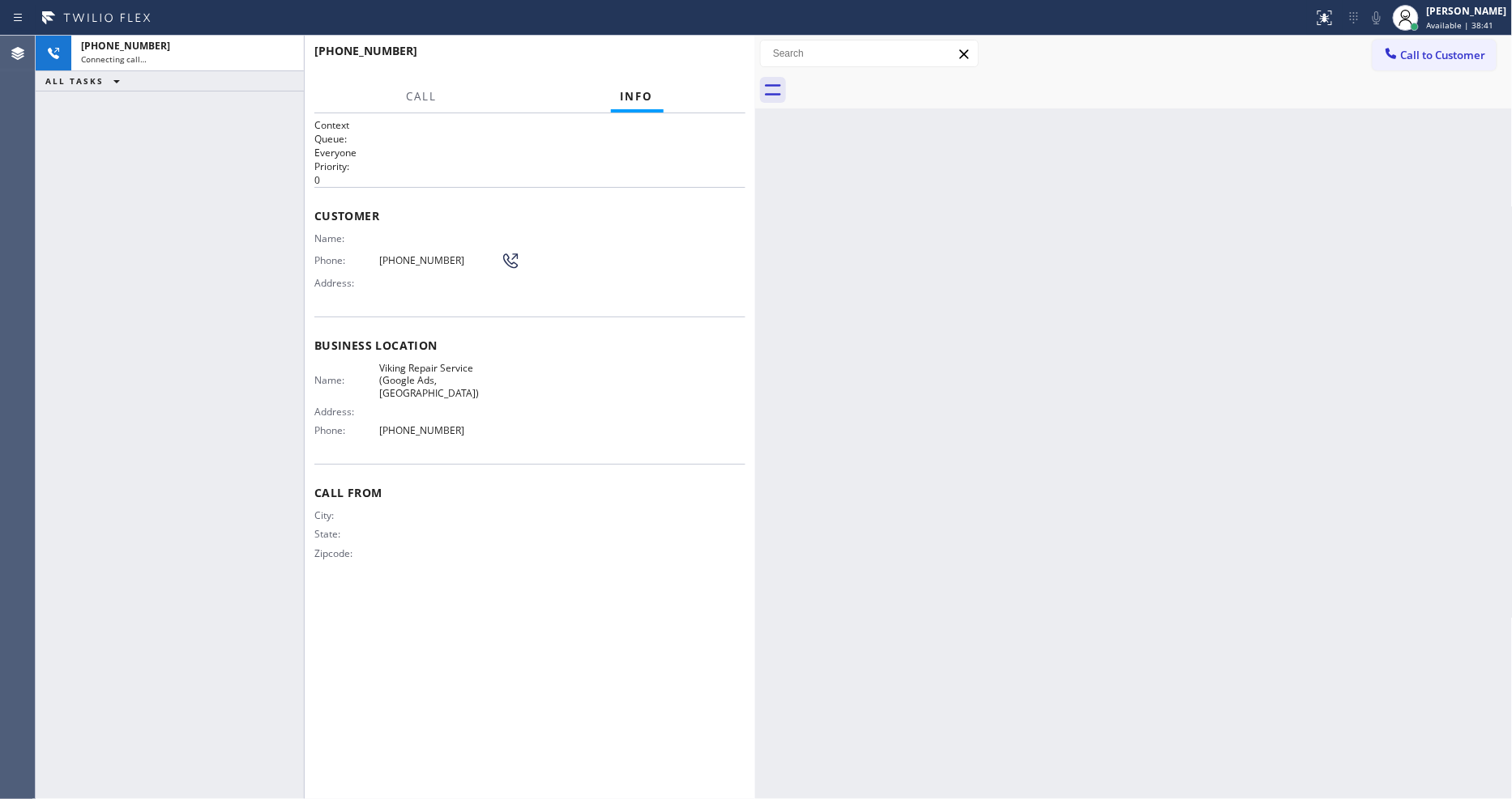
click at [505, 375] on div "Name: Viking Repair Service (Google Ads, [GEOGRAPHIC_DATA]) Address: Phone: [PH…" at bounding box center [529, 403] width 431 height 82
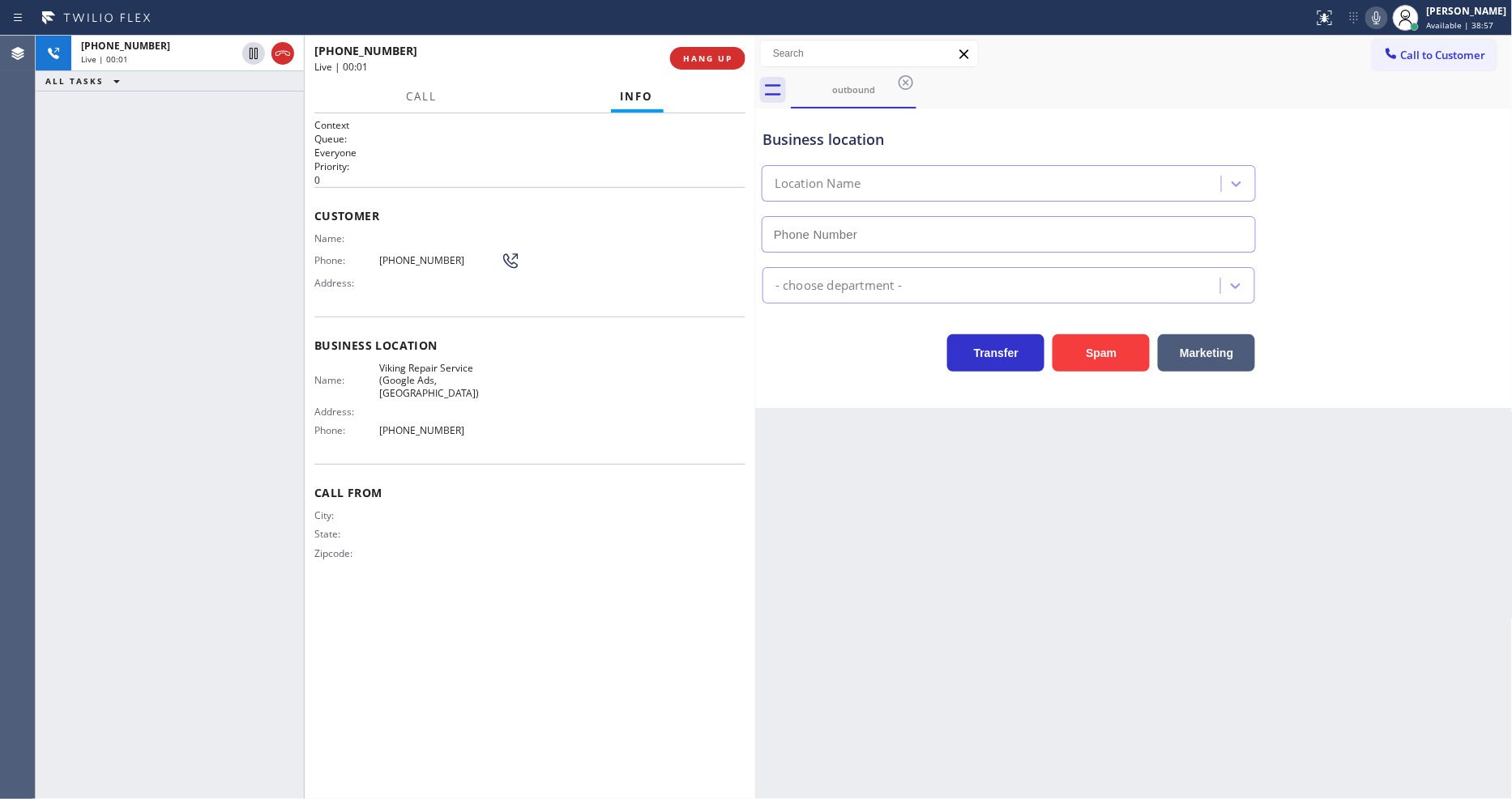
type input "[PHONE_NUMBER]"
click at [996, 489] on div "Back to Dashboard Change Sender ID Customers Technicians Select a contact Outbo…" at bounding box center [1134, 417] width 757 height 764
drag, startPoint x: 285, startPoint y: 193, endPoint x: 330, endPoint y: 179, distance: 47.1
click at [284, 191] on div "[PHONE_NUMBER] Live | 00:31 ALL TASKS ALL TASKS ACTIVE TASKS TASKS IN WRAP UP" at bounding box center [169, 417] width 268 height 764
click at [693, 53] on span "HANG UP" at bounding box center [708, 58] width 50 height 11
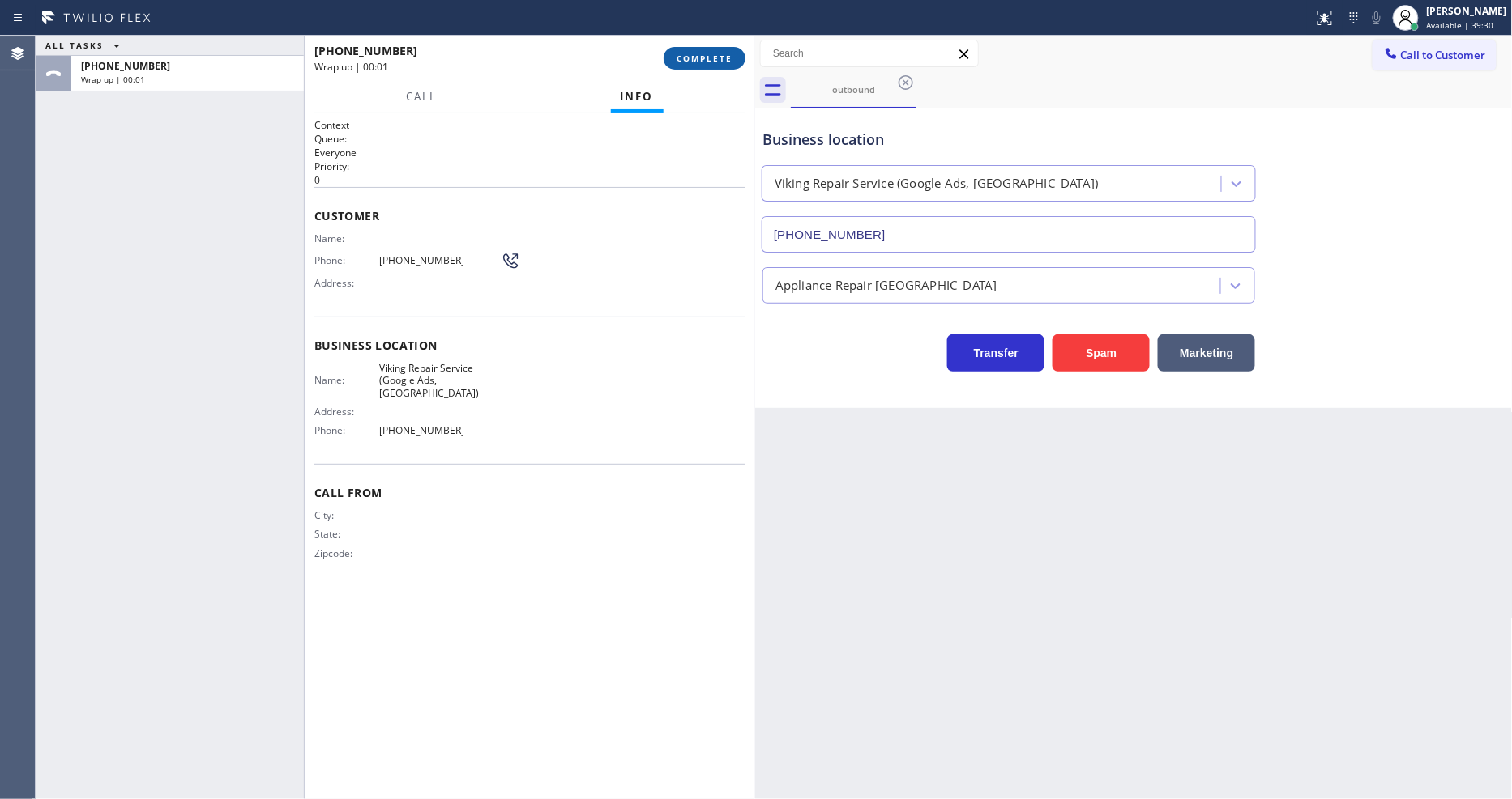
click at [693, 53] on span "COMPLETE" at bounding box center [704, 58] width 56 height 11
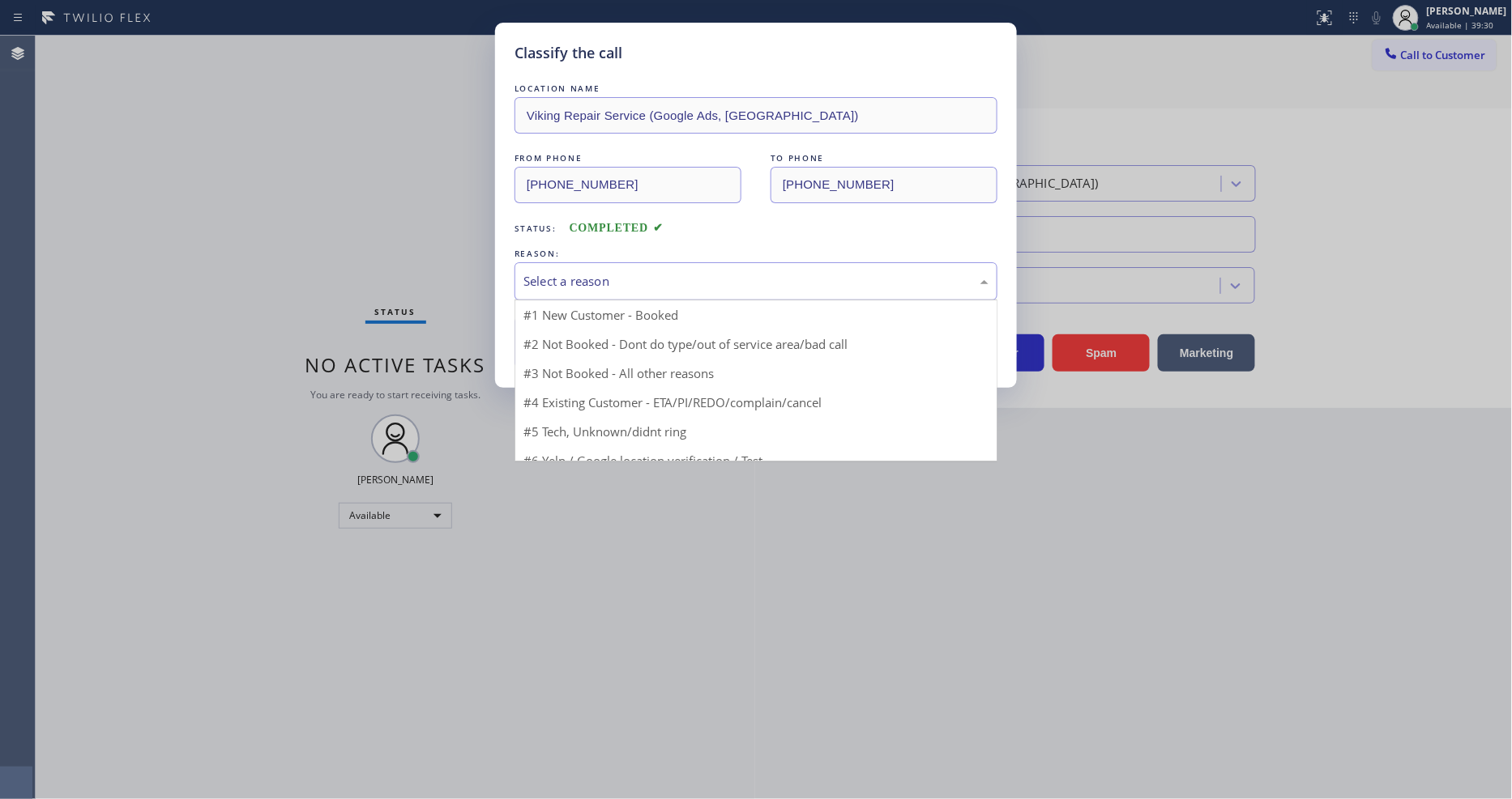
click at [533, 280] on div "Select a reason" at bounding box center [756, 282] width 465 height 19
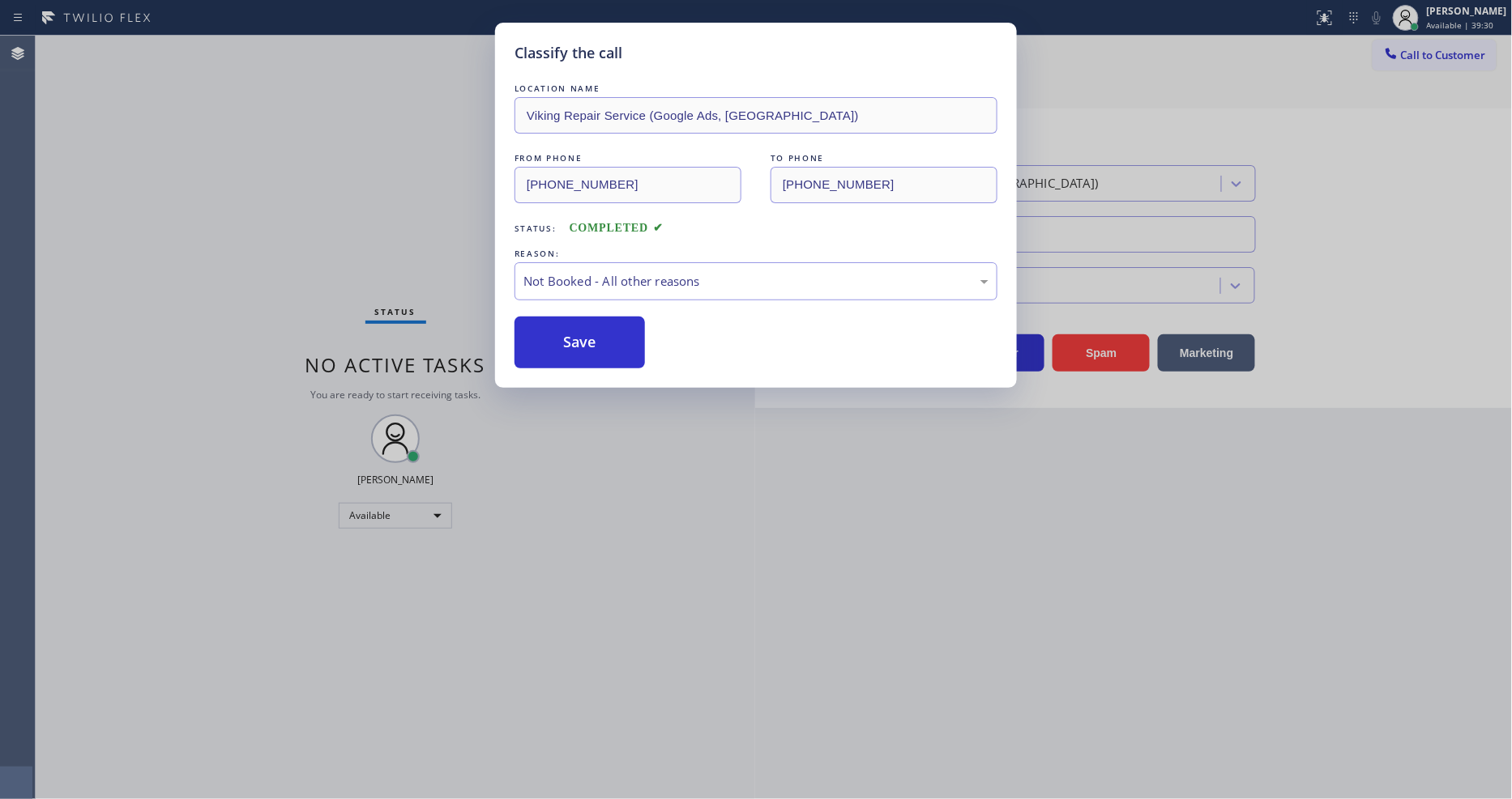
click at [538, 336] on button "Save" at bounding box center [580, 343] width 131 height 52
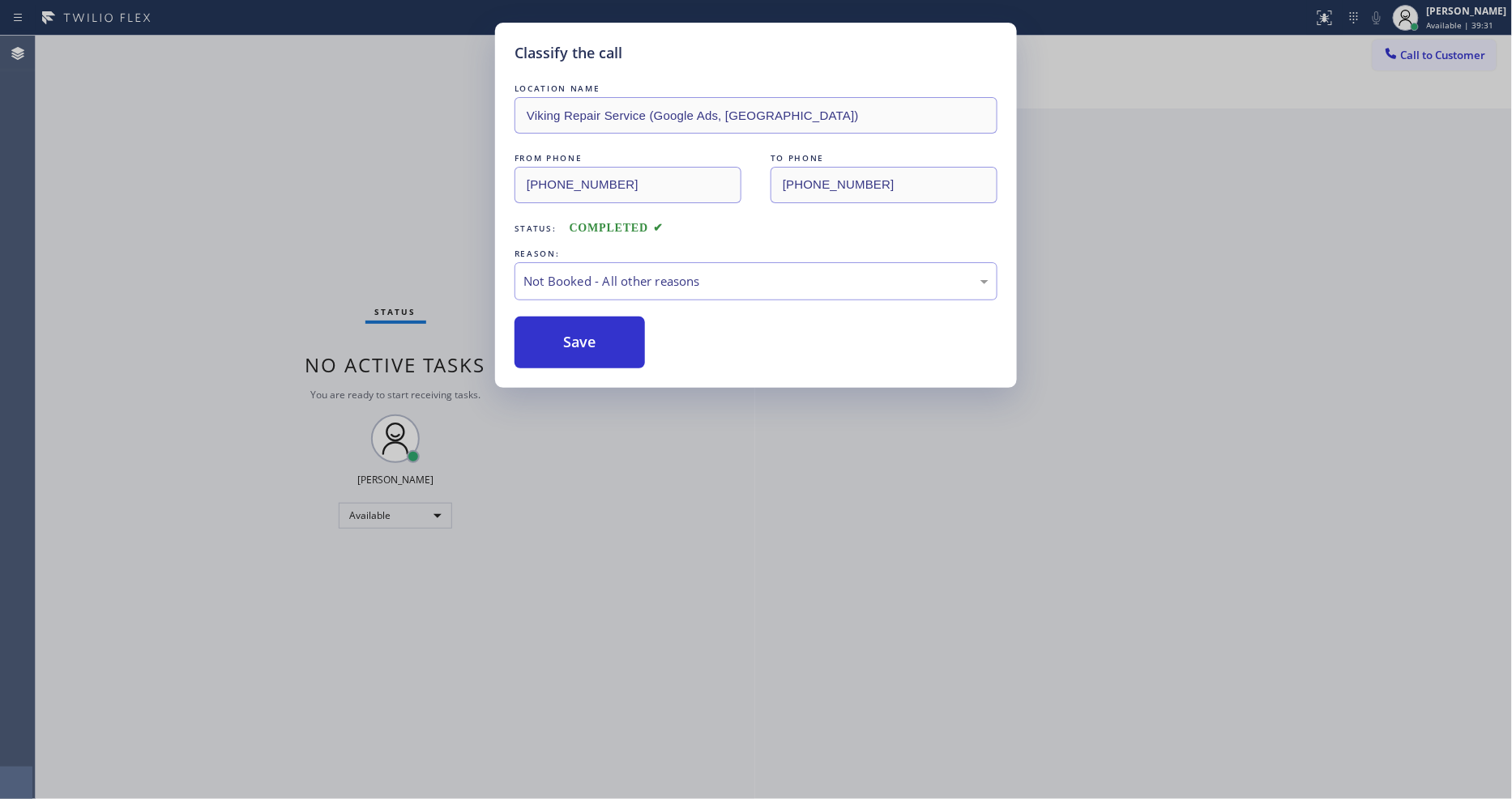
click at [1447, 58] on span "Call to Customer" at bounding box center [1443, 54] width 85 height 14
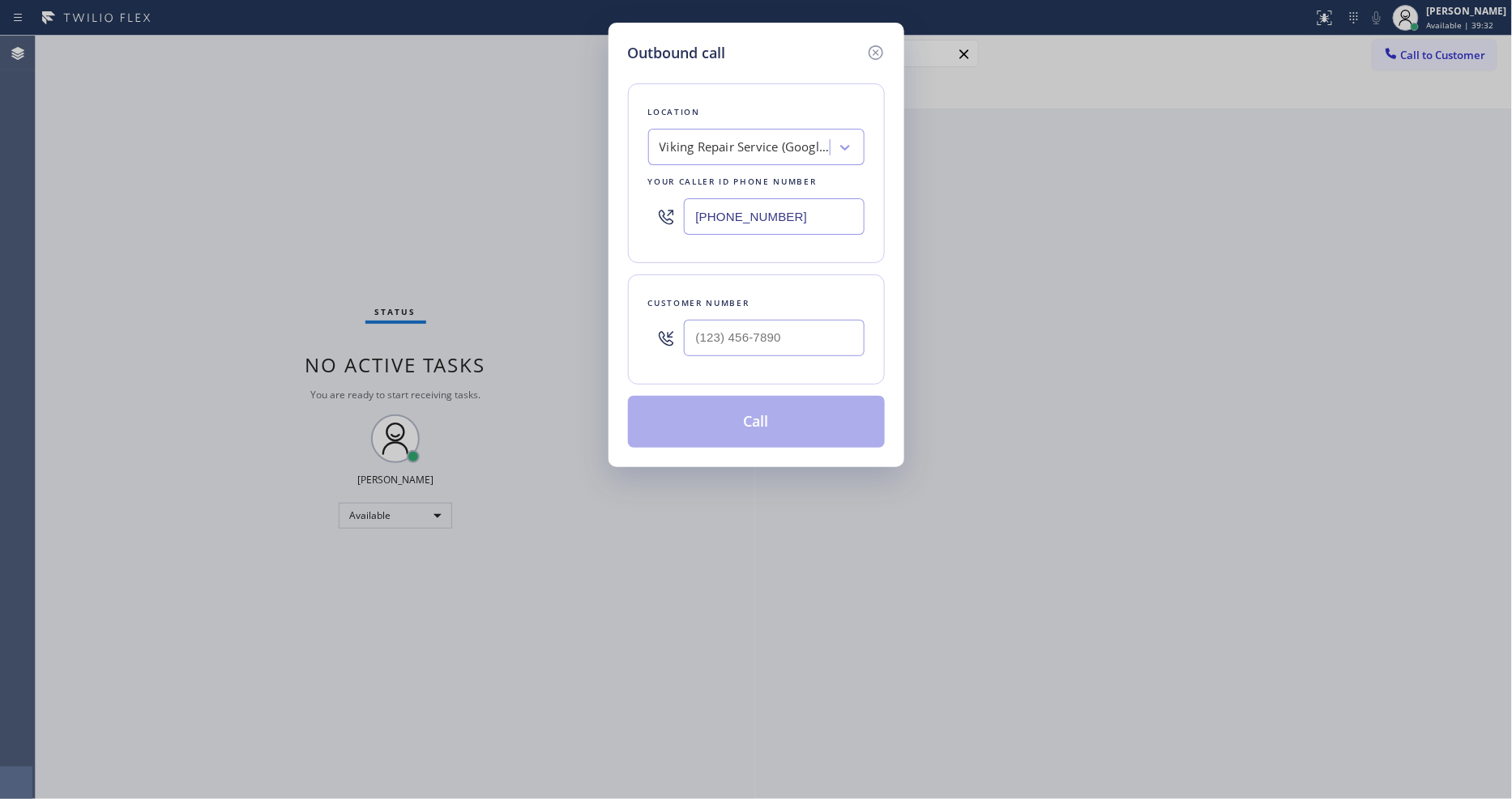
click at [772, 139] on div "Viking Repair Service (Google Ads, [GEOGRAPHIC_DATA])" at bounding box center [744, 148] width 170 height 19
paste input "Brooklyn Appliance Repair Experts"
type input "Brooklyn Appliance Repair Experts"
click at [740, 177] on div "4B2.Paid Brooklyn Appliance Repair Experts" at bounding box center [756, 189] width 216 height 45
type input "[PHONE_NUMBER]"
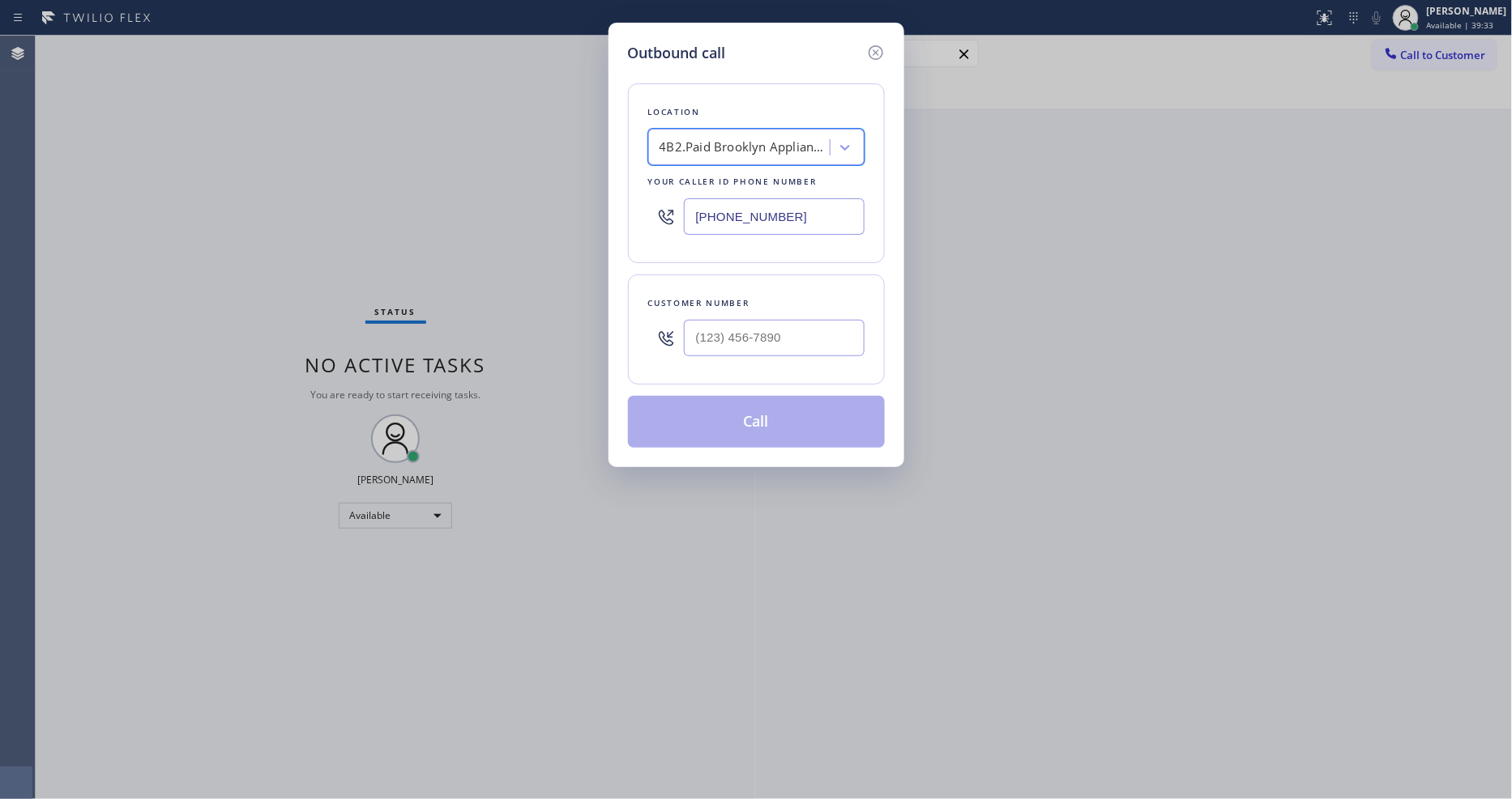
scroll to position [0, 2]
click at [442, 246] on div "Outbound call Location 4B2.Paid Brooklyn Appliance Repair Experts Your caller i…" at bounding box center [756, 399] width 1512 height 799
click at [737, 326] on input "(___) ___-____" at bounding box center [774, 338] width 181 height 36
paste input "303) 917-7718"
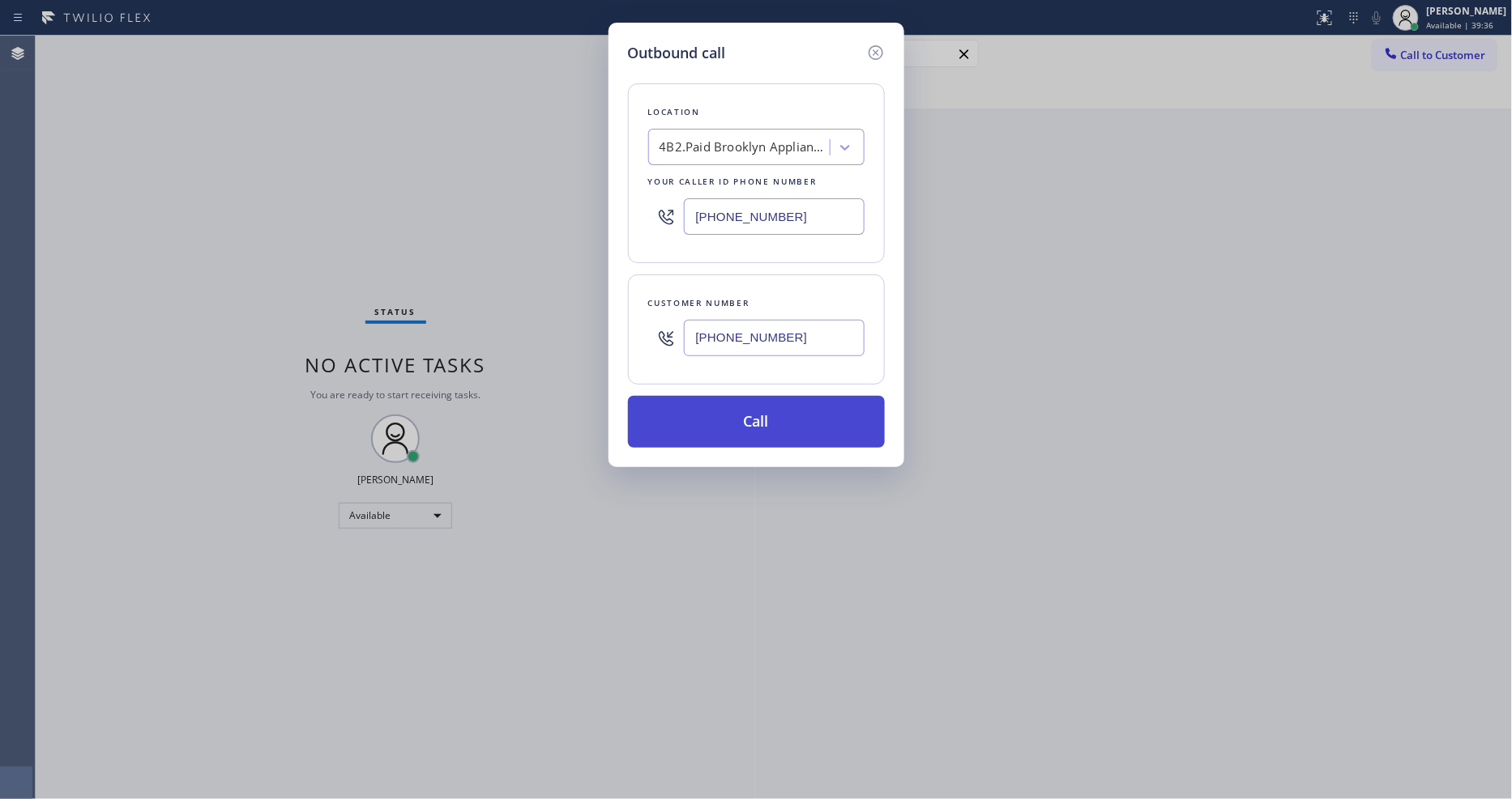
type input "[PHONE_NUMBER]"
click at [710, 403] on button "Call" at bounding box center [756, 422] width 257 height 52
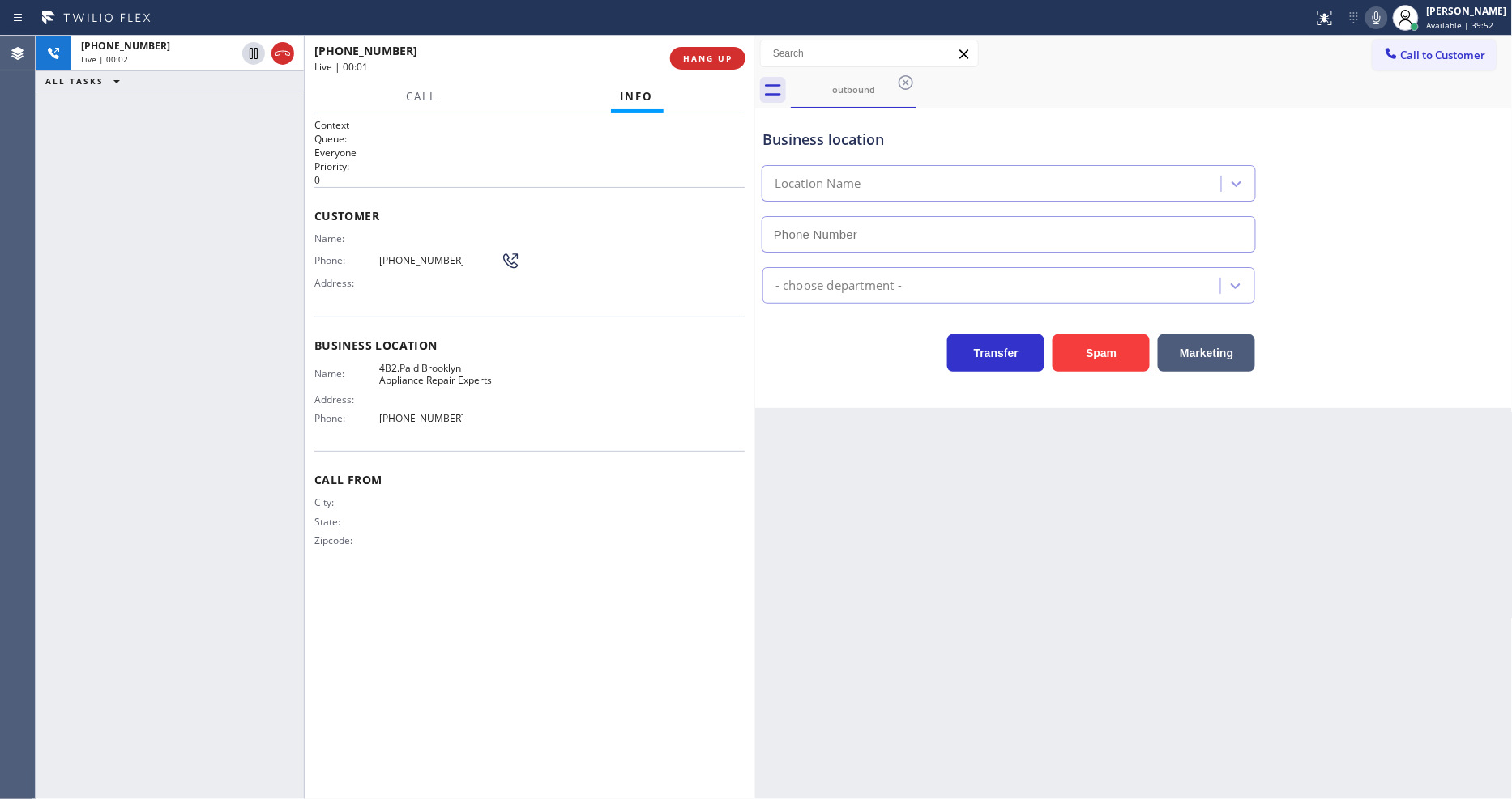
type input "[PHONE_NUMBER]"
drag, startPoint x: 313, startPoint y: 306, endPoint x: 562, endPoint y: 214, distance: 265.5
click at [312, 306] on div "Context Queue: Everyone Priority: 0 Customer Name: Phone: [PHONE_NUMBER] Addres…" at bounding box center [530, 456] width 451 height 685
click at [717, 57] on span "HANG UP" at bounding box center [708, 58] width 50 height 11
click at [717, 56] on span "HANG UP" at bounding box center [708, 58] width 50 height 11
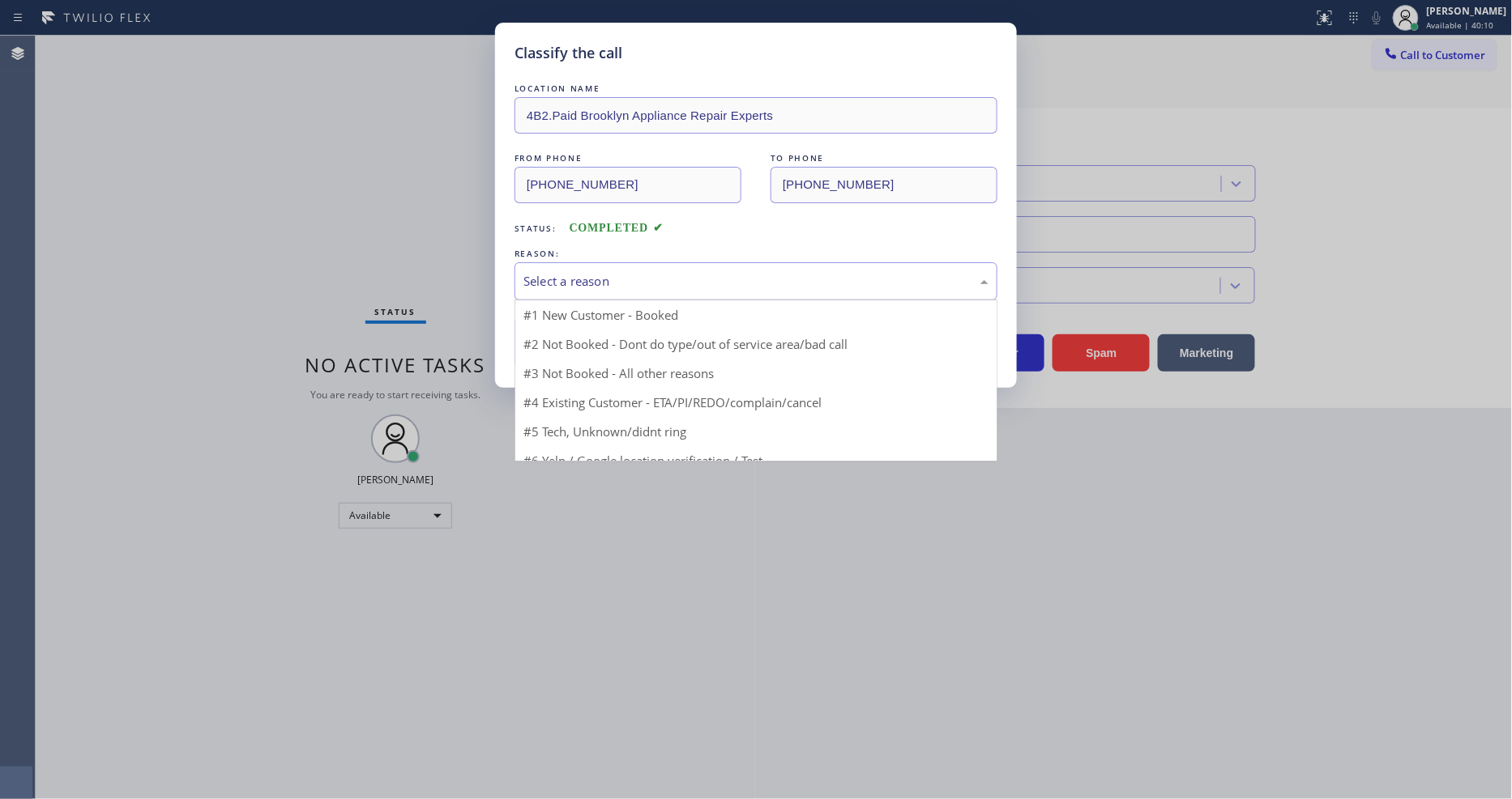
click at [641, 274] on div "Select a reason" at bounding box center [756, 282] width 465 height 19
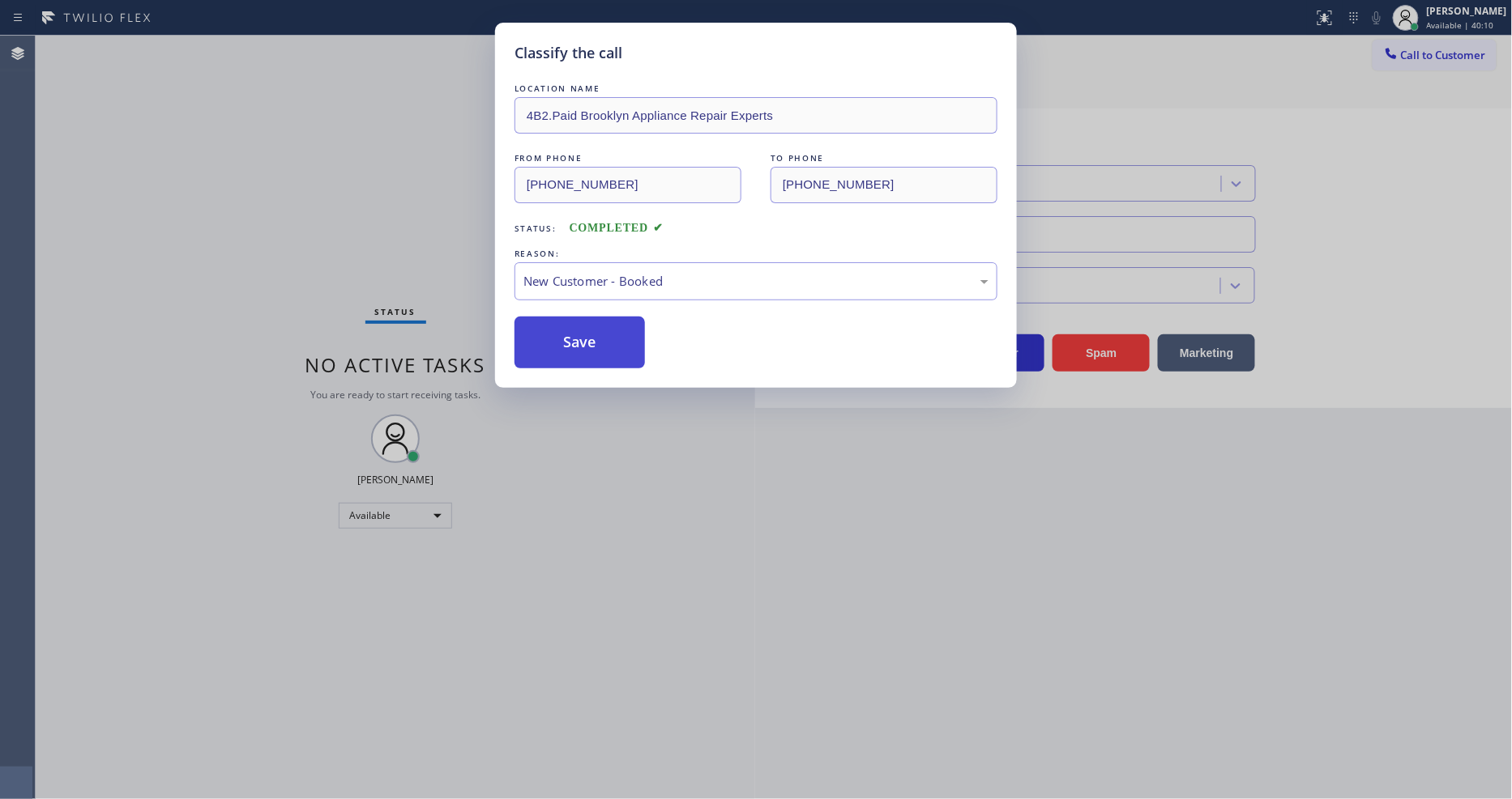
click at [587, 325] on button "Save" at bounding box center [580, 343] width 131 height 52
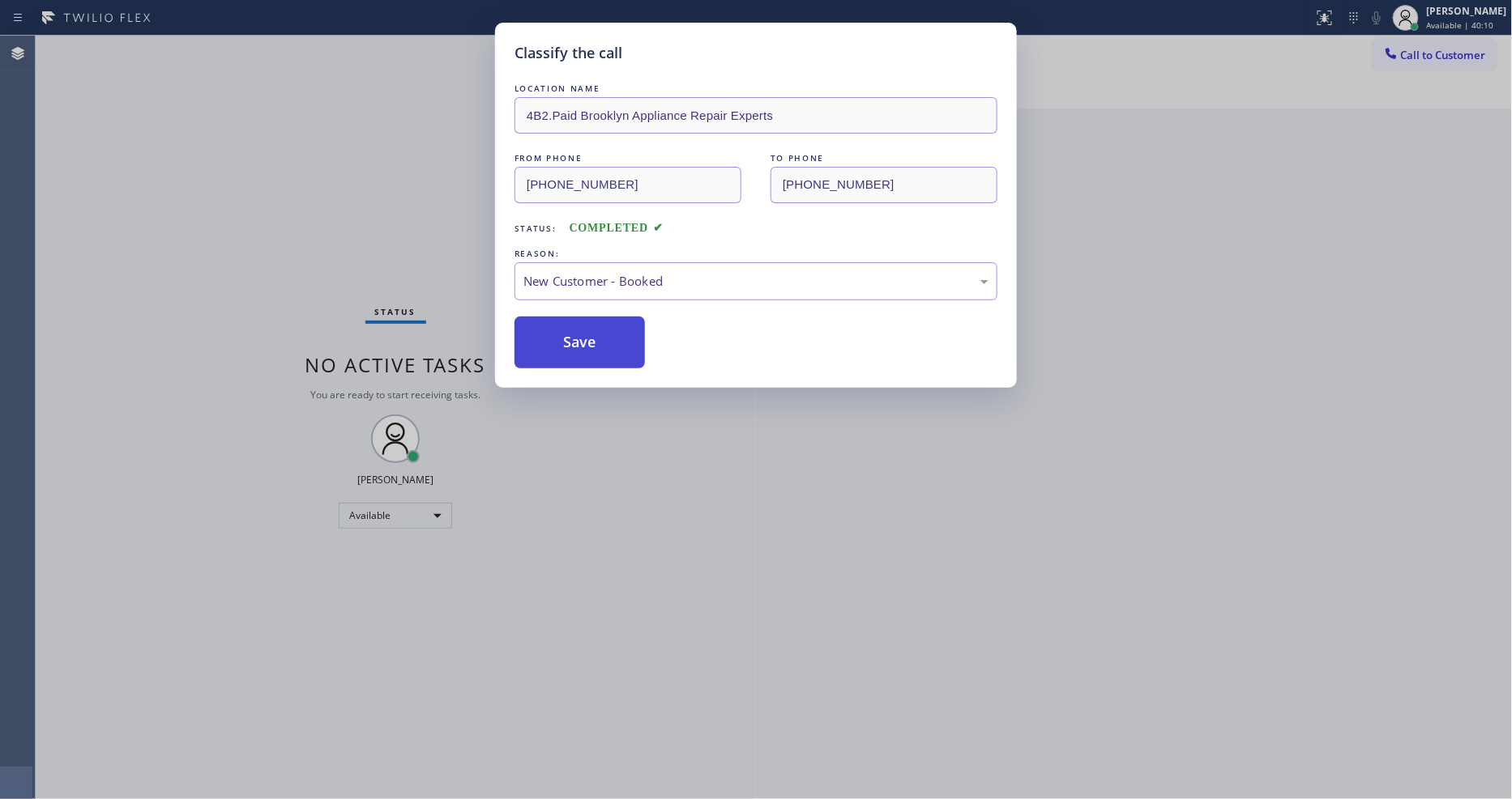
click at [587, 325] on button "Save" at bounding box center [580, 343] width 131 height 52
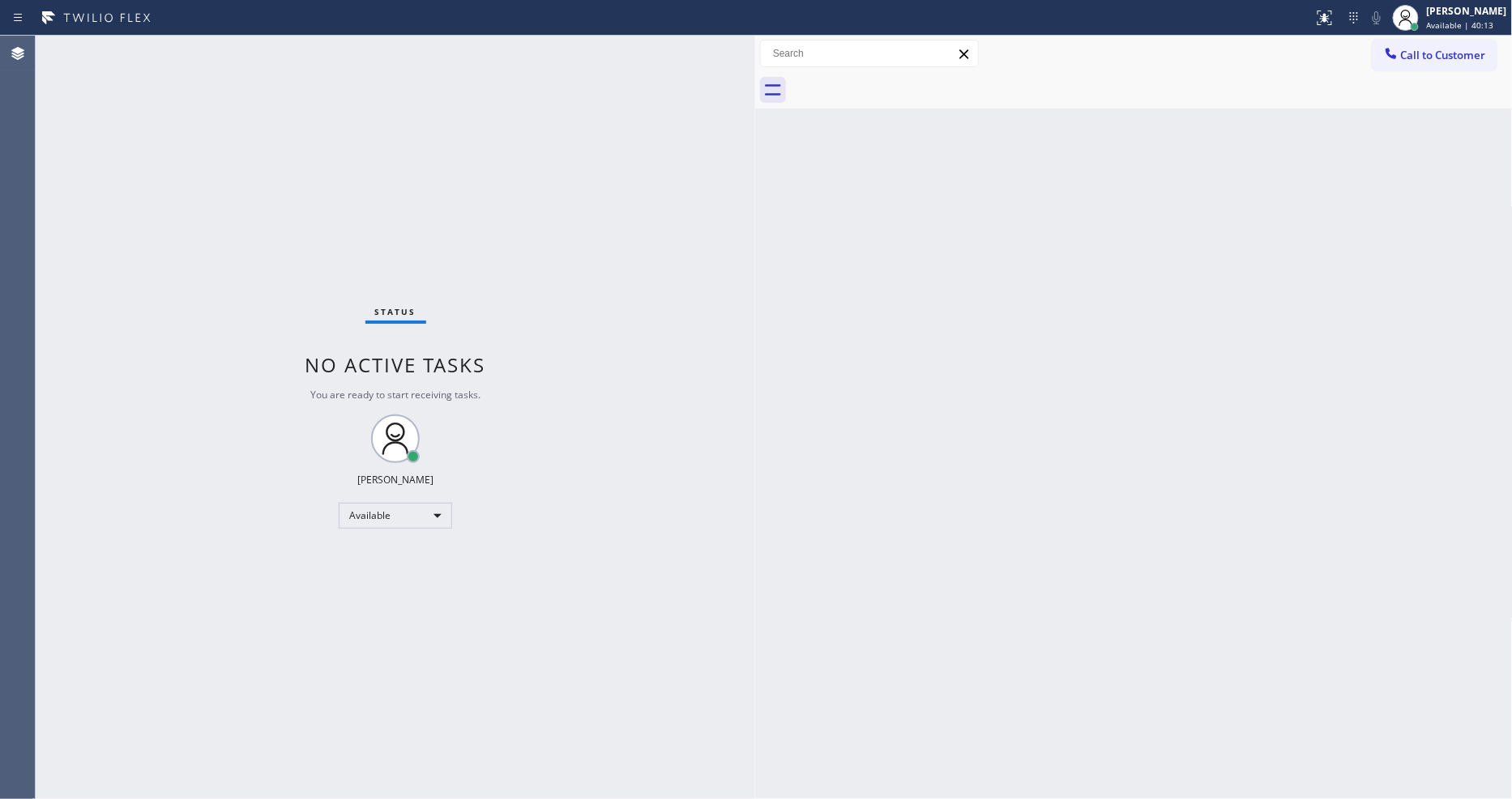
drag, startPoint x: 1410, startPoint y: 67, endPoint x: 1091, endPoint y: 137, distance: 326.6
click at [1410, 66] on button "Call to Customer" at bounding box center [1435, 55] width 124 height 31
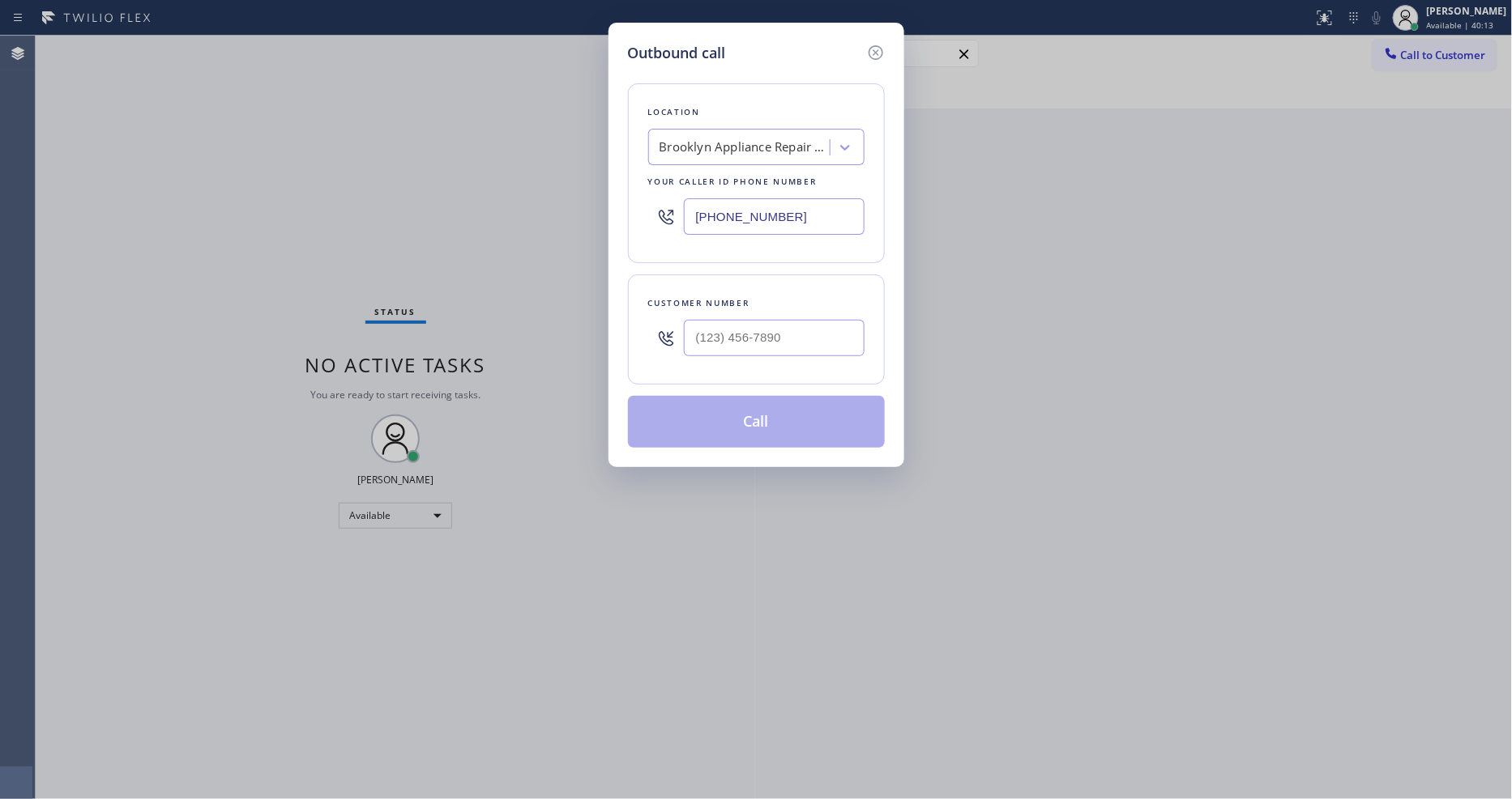
click at [808, 139] on div "Brooklyn Appliance Repair Experts" at bounding box center [744, 148] width 170 height 19
paste input "Rheem Heating And Cooling Repair"
type input "Rheem Heating And Cooling Repair"
click at [728, 172] on div "Rheem Heating And Cooling Repair" at bounding box center [756, 181] width 216 height 30
type input "[PHONE_NUMBER]"
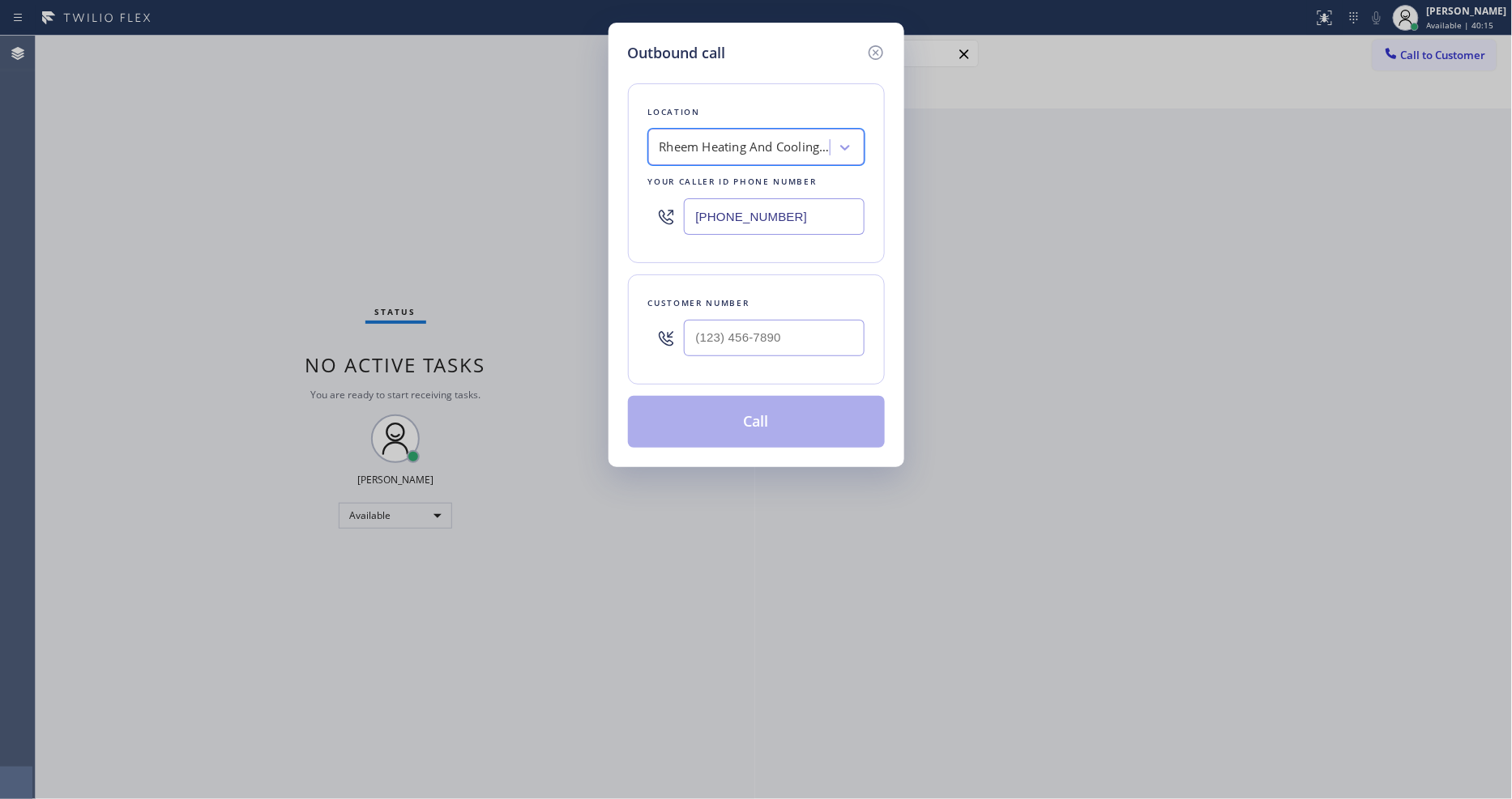
scroll to position [0, 2]
drag, startPoint x: 412, startPoint y: 349, endPoint x: 433, endPoint y: 341, distance: 22.5
click at [412, 348] on div "Outbound call Location Rheem Heating And Cooling Repair Your caller id phone nu…" at bounding box center [756, 399] width 1512 height 799
click at [708, 339] on input "(___) ___-____" at bounding box center [774, 338] width 181 height 36
paste input "650) 962-9495"
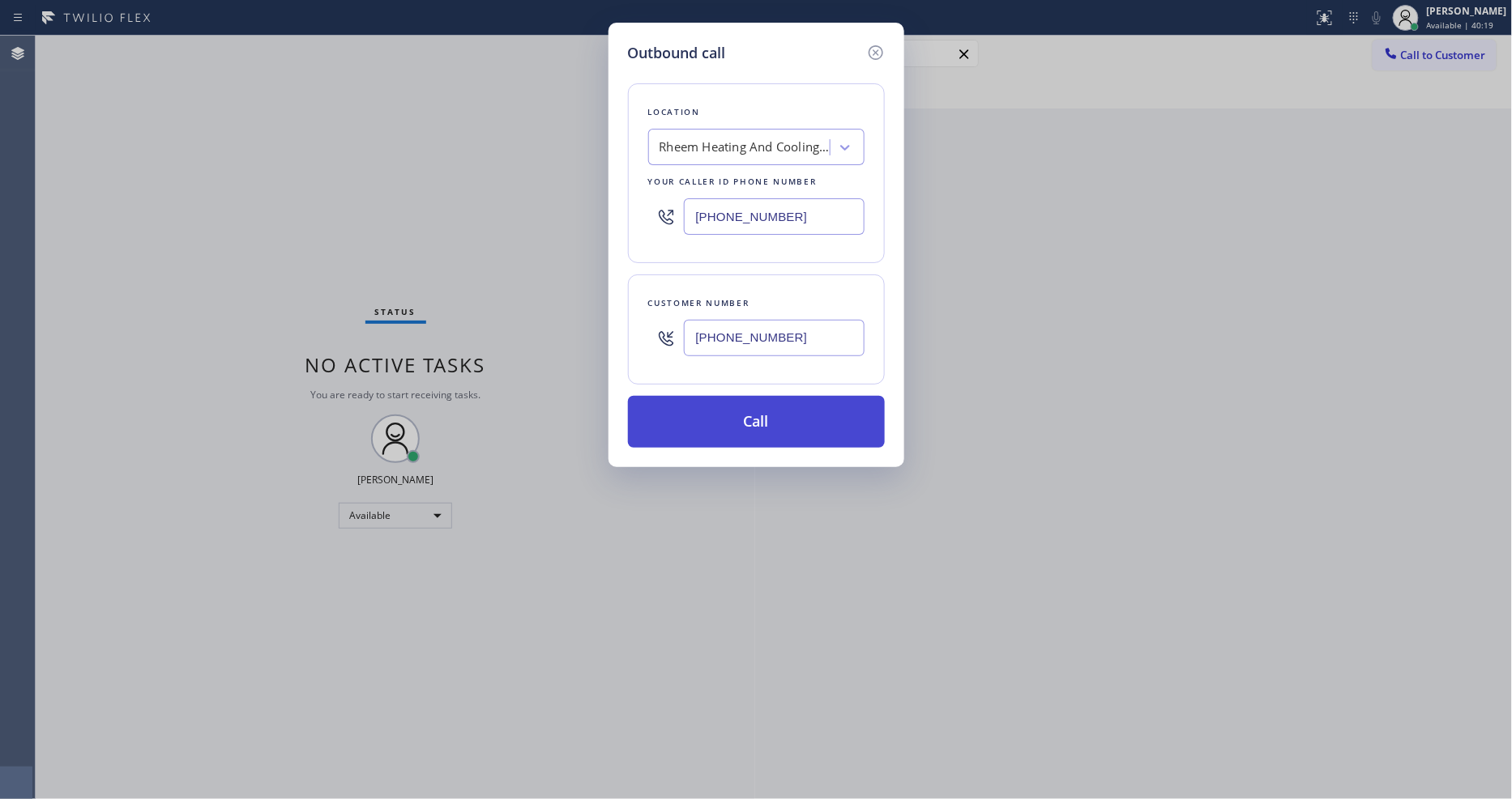
type input "[PHONE_NUMBER]"
click at [699, 409] on button "Call" at bounding box center [756, 422] width 257 height 52
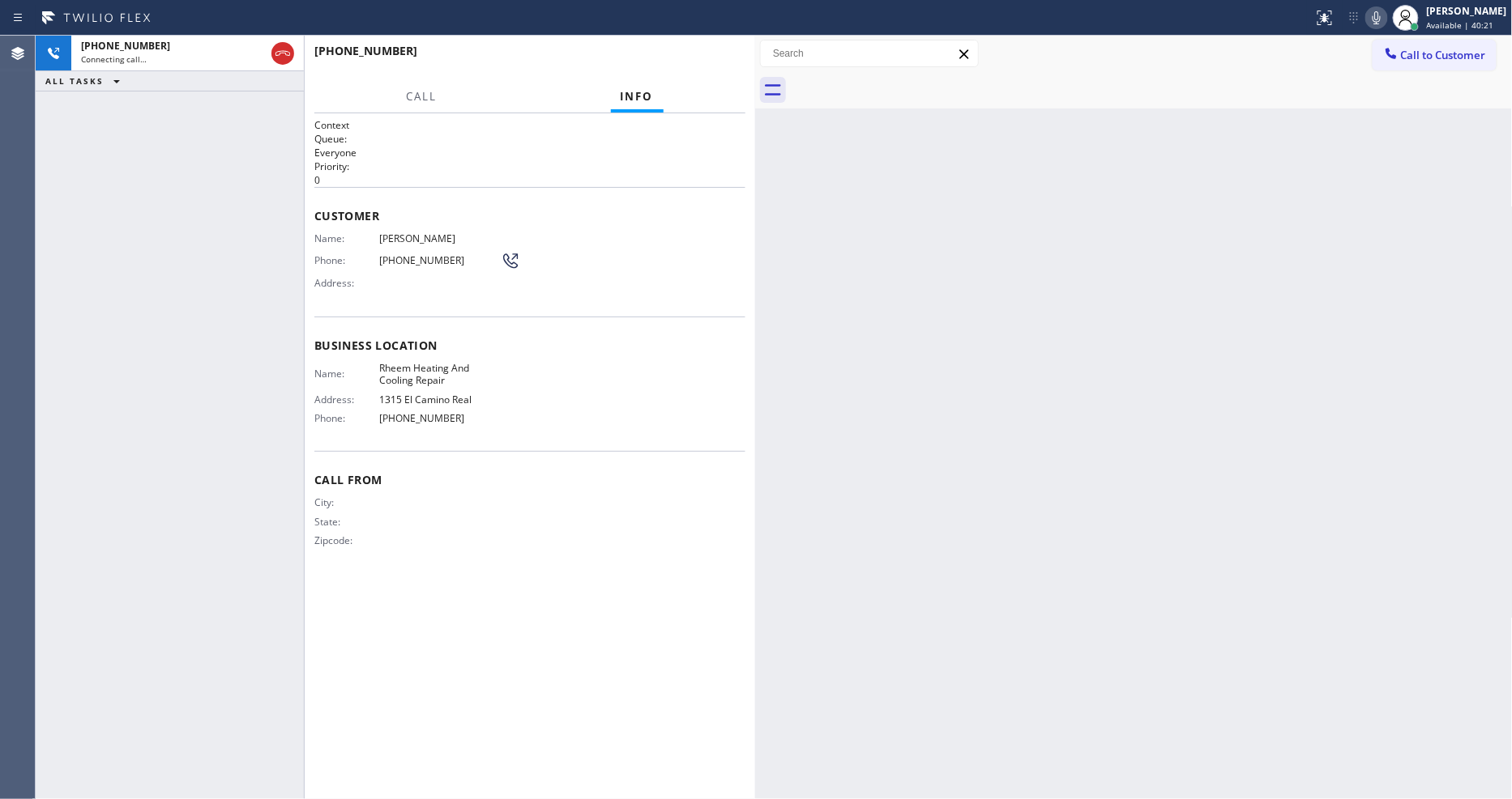
click at [613, 193] on div "Customer Name: [PERSON_NAME] Phone: [PHONE_NUMBER] Address:" at bounding box center [529, 252] width 431 height 130
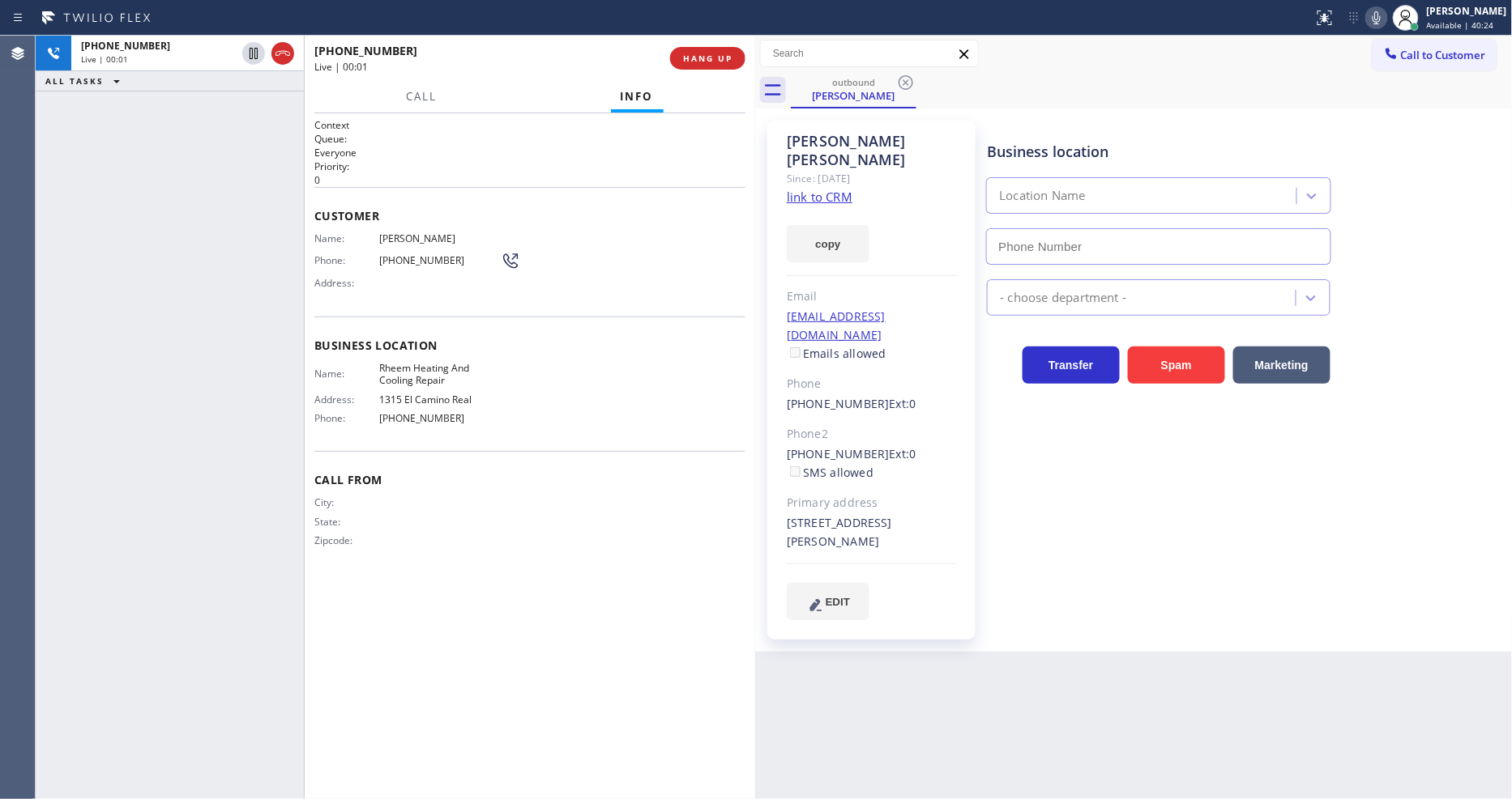
type input "[PHONE_NUMBER]"
click at [833, 189] on link "link to CRM" at bounding box center [820, 197] width 66 height 16
drag, startPoint x: 424, startPoint y: 98, endPoint x: 464, endPoint y: 303, distance: 208.9
click at [424, 97] on span "Call" at bounding box center [421, 95] width 31 height 14
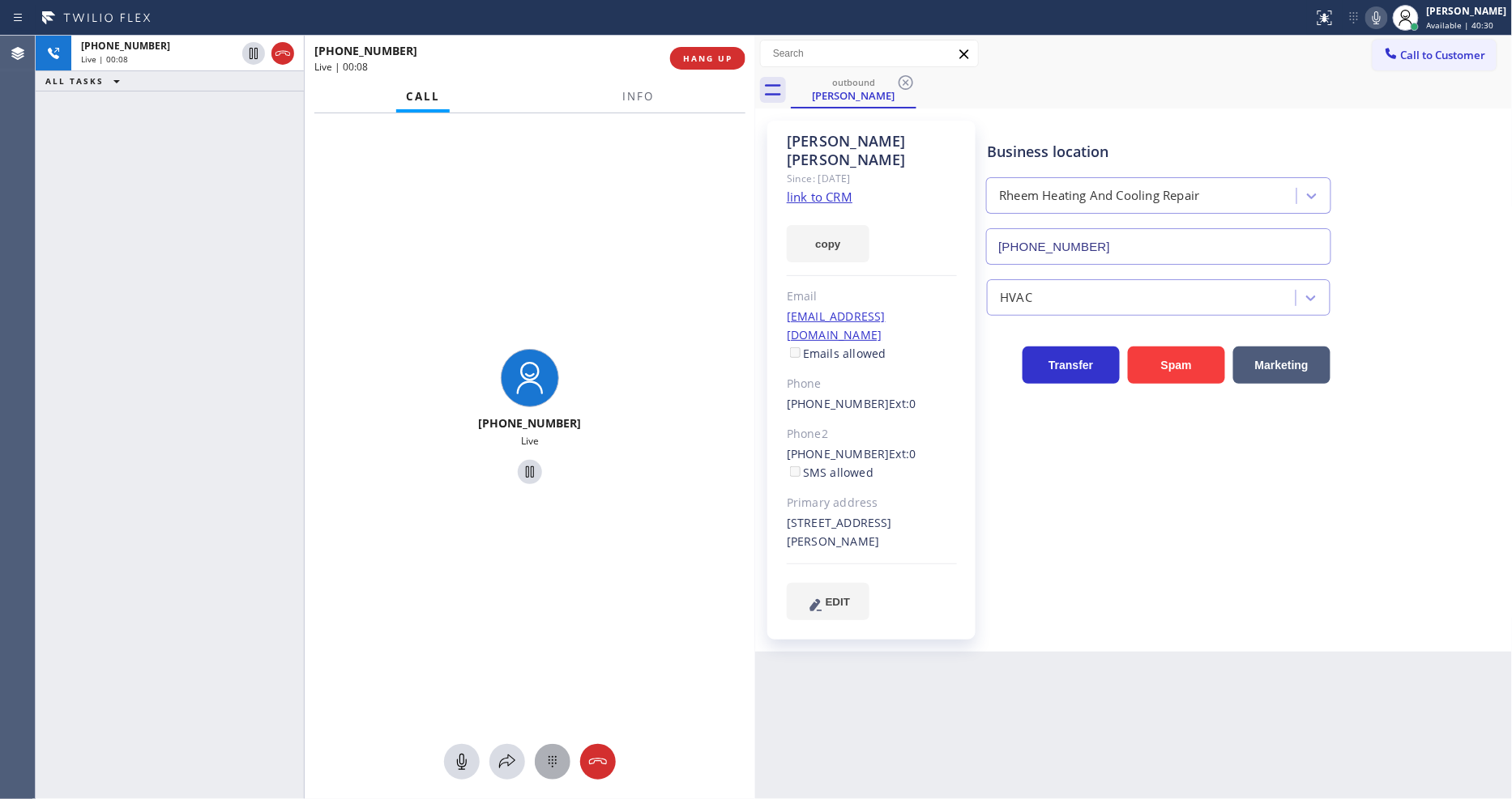
click at [548, 769] on icon at bounding box center [552, 762] width 19 height 19
click at [458, 360] on span "1" at bounding box center [461, 364] width 8 height 19
click at [634, 98] on span "Info" at bounding box center [637, 95] width 32 height 14
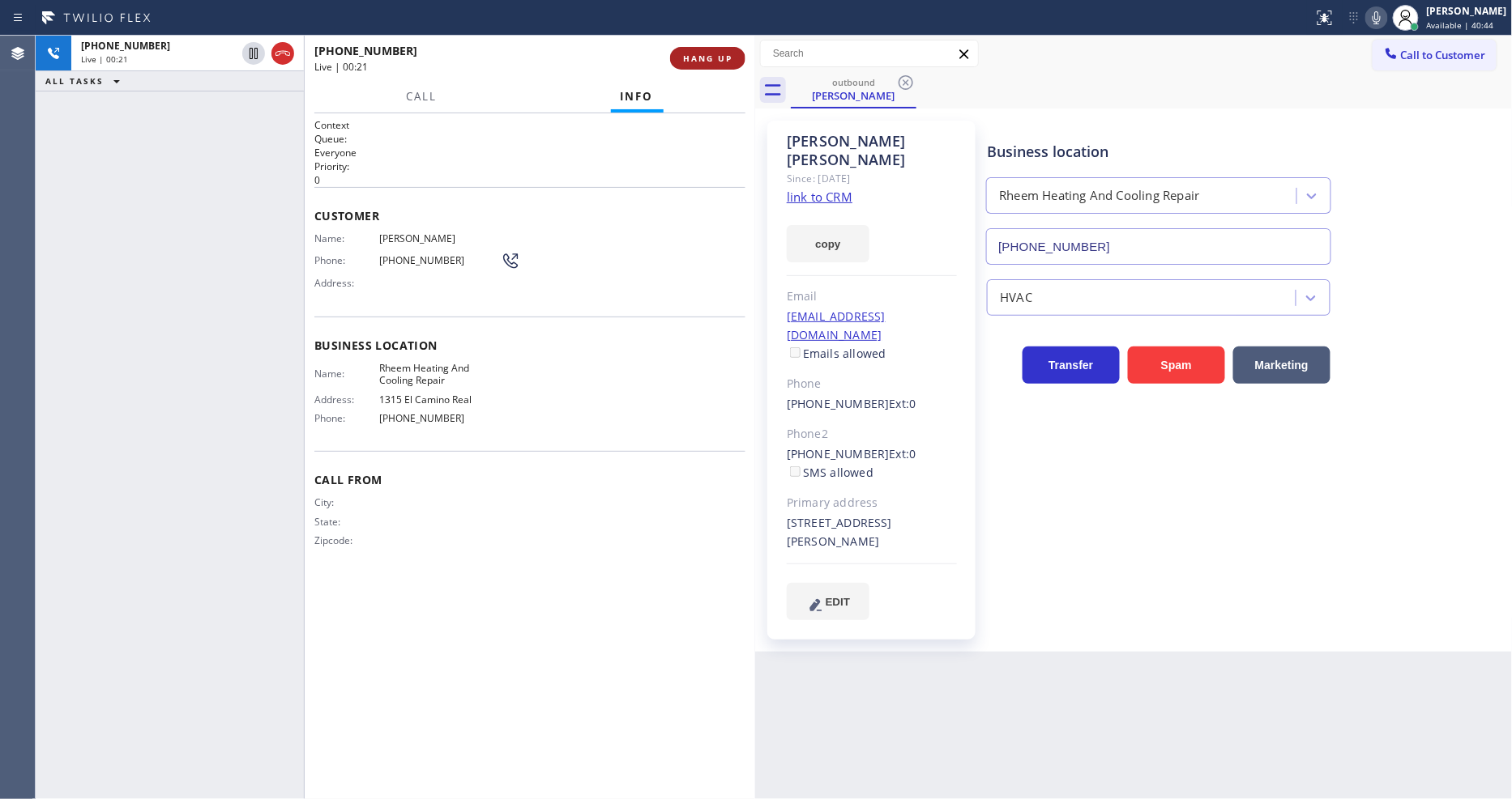
click at [707, 60] on span "HANG UP" at bounding box center [708, 58] width 50 height 11
click at [707, 59] on span "HANG UP" at bounding box center [708, 58] width 50 height 11
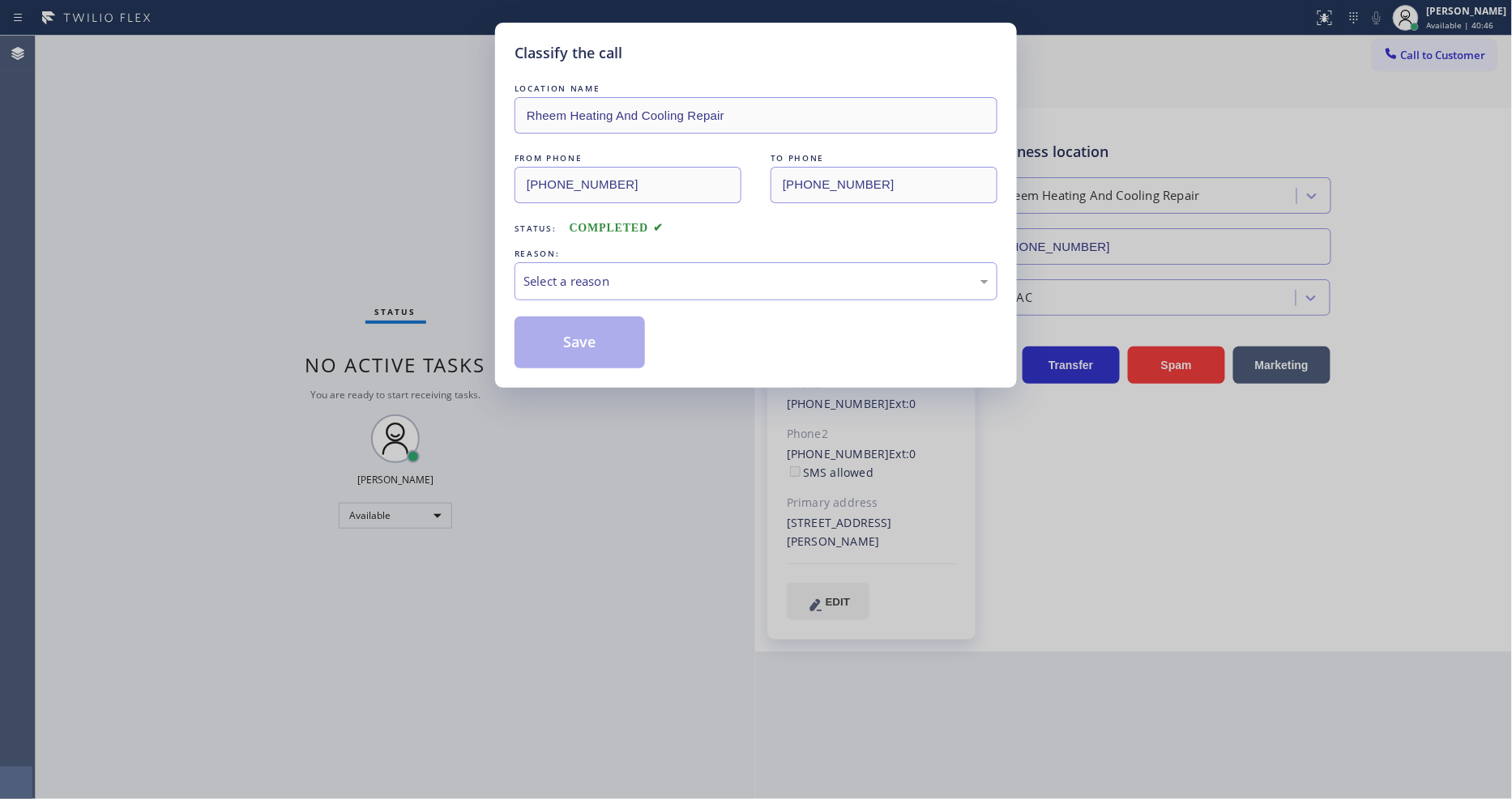
click at [632, 279] on div "Select a reason" at bounding box center [756, 282] width 465 height 19
click at [605, 326] on button "Save" at bounding box center [580, 343] width 131 height 52
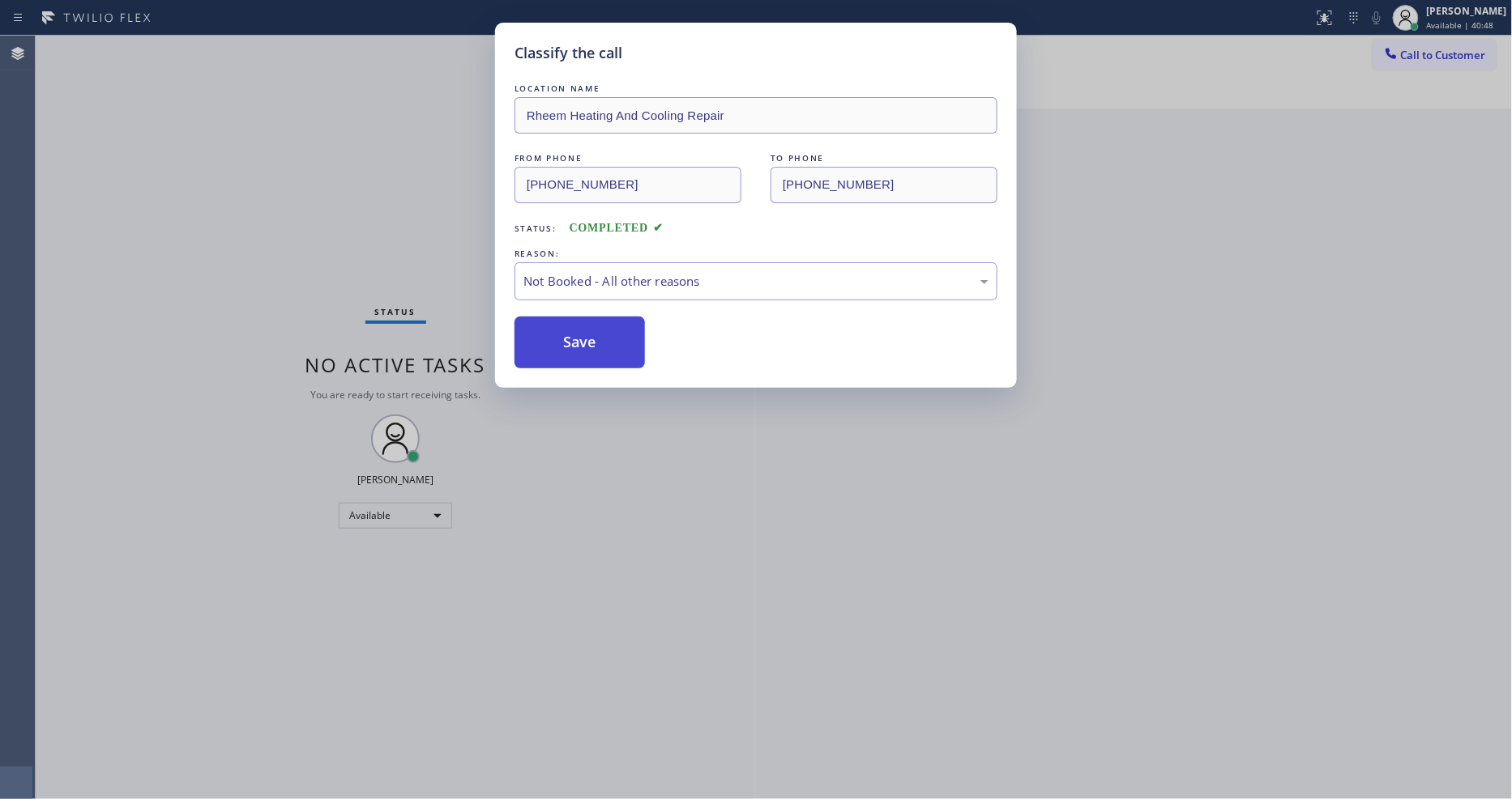
click at [605, 326] on button "Save" at bounding box center [580, 343] width 131 height 52
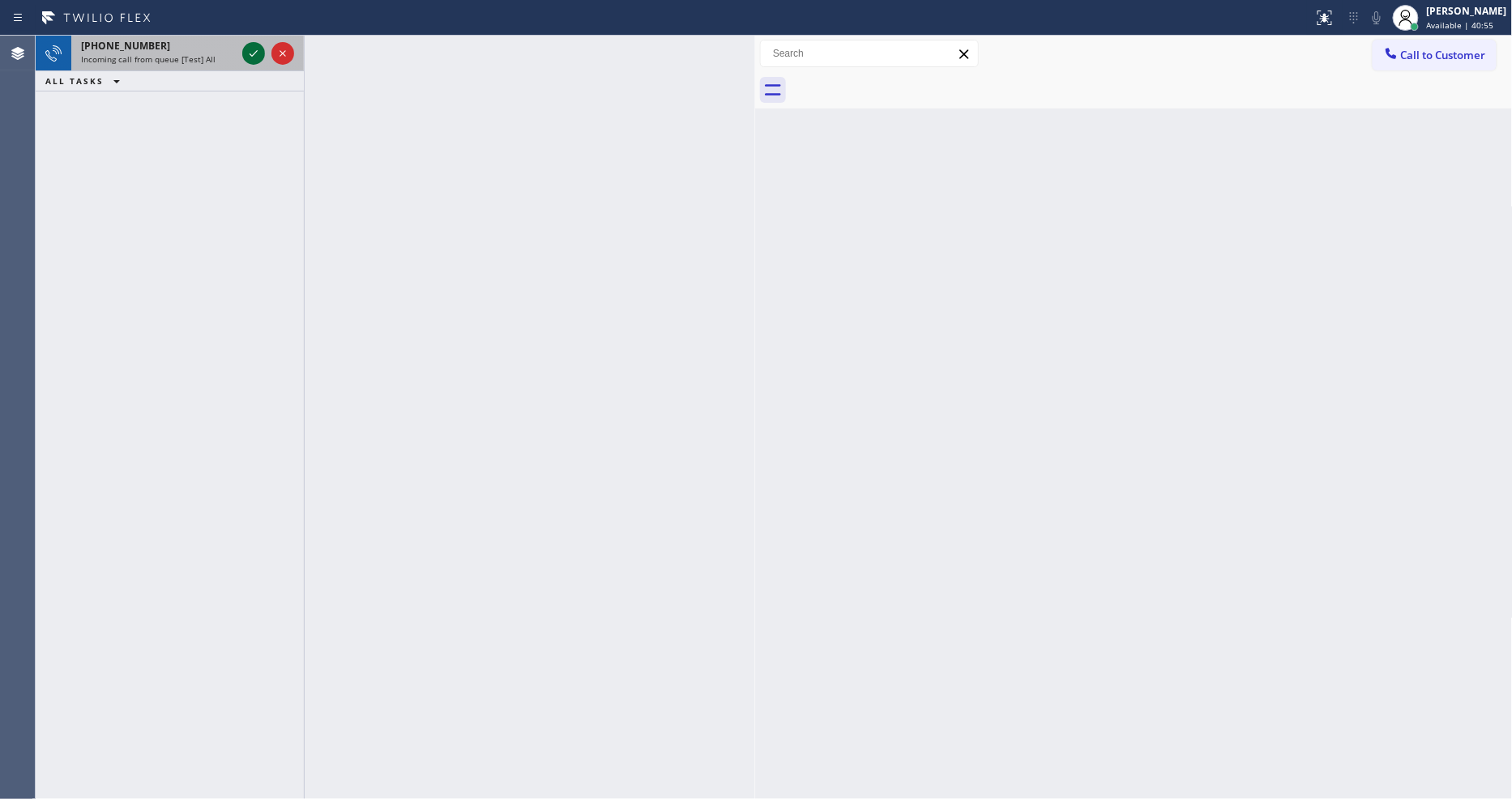
click at [258, 54] on icon at bounding box center [253, 53] width 19 height 19
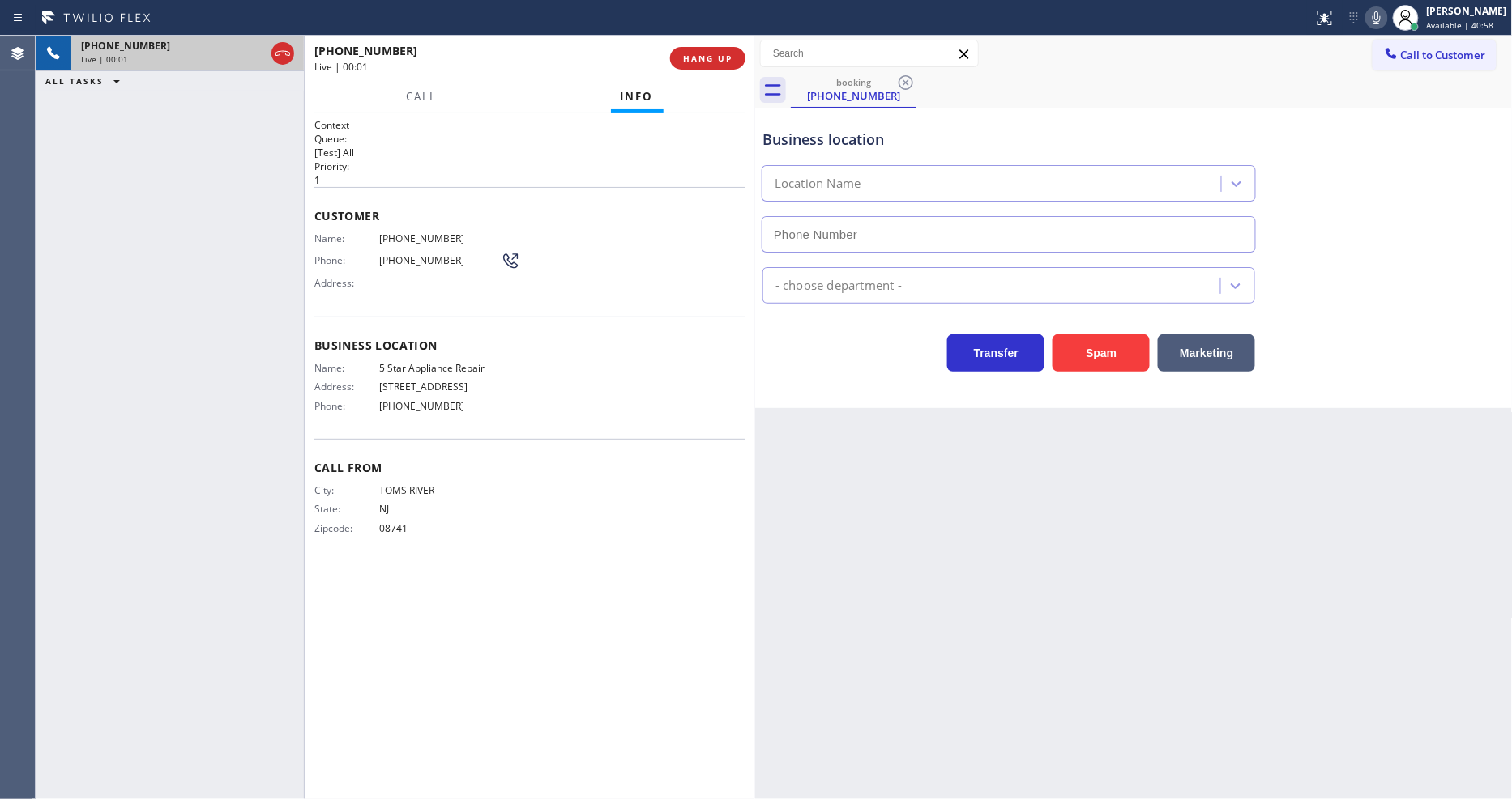
type input "[PHONE_NUMBER]"
drag, startPoint x: 394, startPoint y: 520, endPoint x: 1213, endPoint y: 143, distance: 901.6
click at [394, 522] on span "08741" at bounding box center [439, 528] width 121 height 12
click at [1386, 16] on icon at bounding box center [1376, 17] width 19 height 19
click at [1385, 19] on icon at bounding box center [1376, 17] width 19 height 19
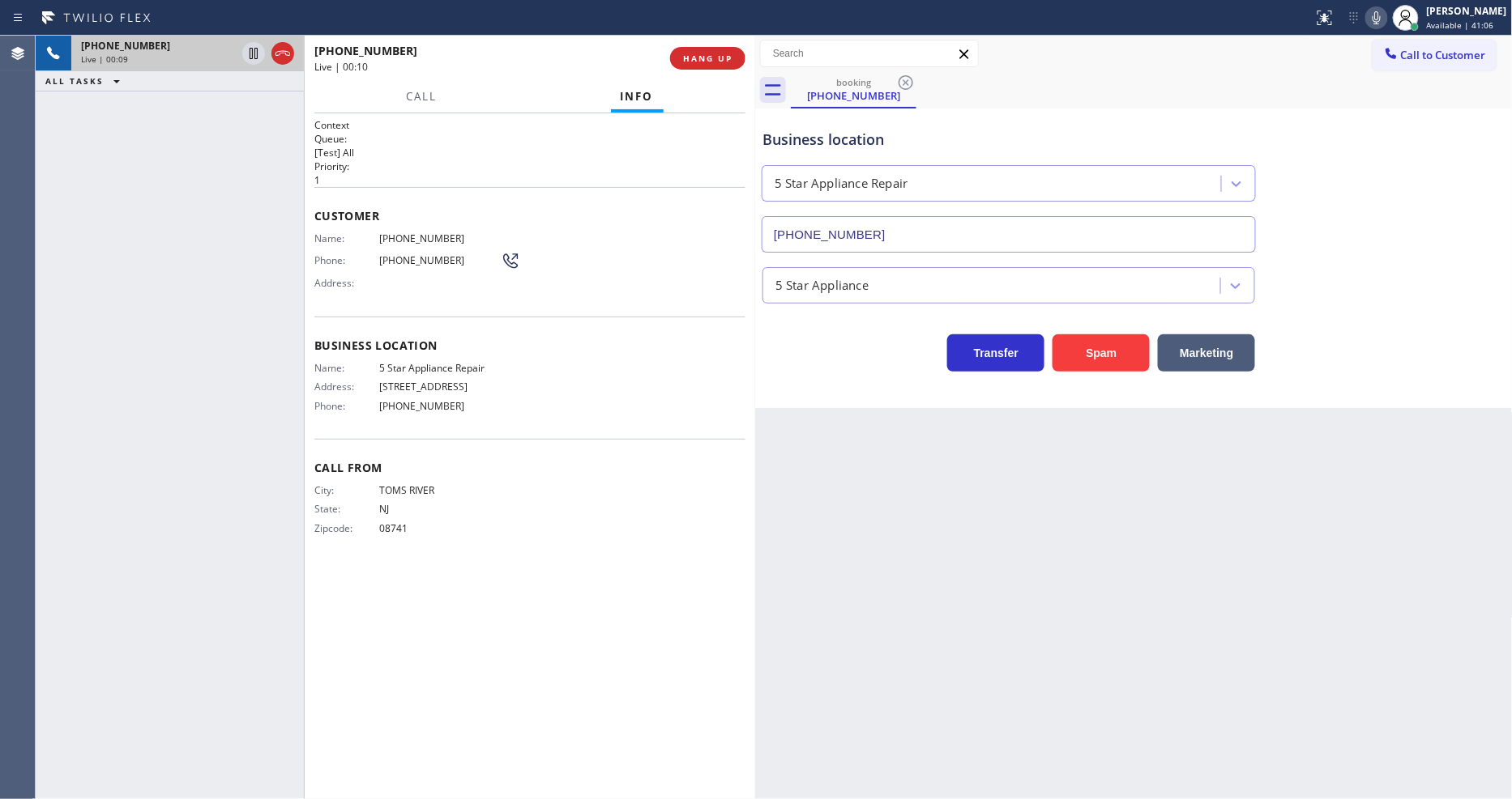
click at [1386, 13] on icon at bounding box center [1376, 17] width 19 height 19
click at [1382, 13] on rect at bounding box center [1376, 16] width 11 height 11
click at [723, 65] on button "HANG UP" at bounding box center [707, 58] width 75 height 23
click at [724, 53] on span "HANG UP" at bounding box center [708, 58] width 50 height 11
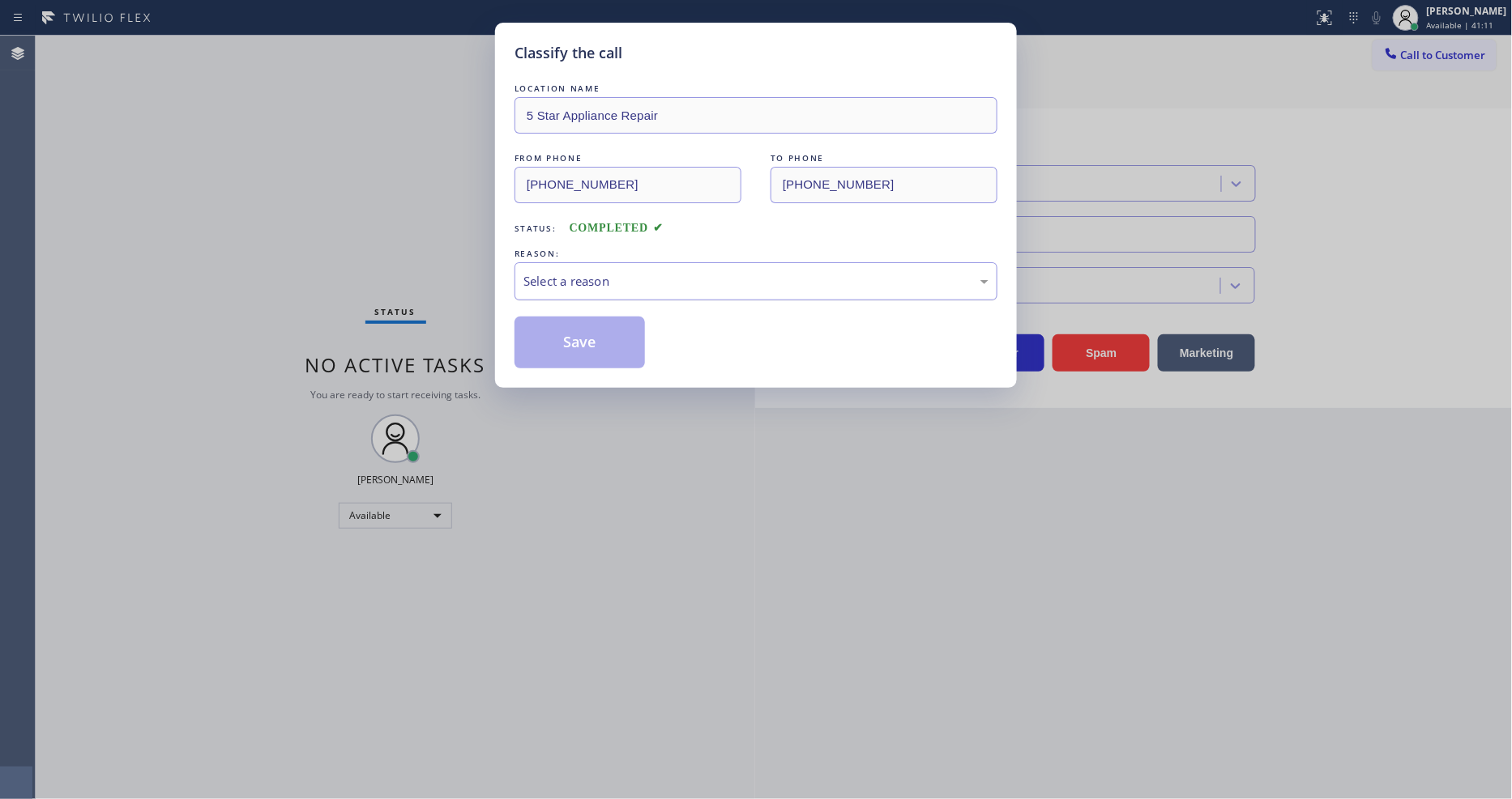
click at [584, 272] on div "Select a reason" at bounding box center [756, 282] width 465 height 19
click at [576, 335] on button "Save" at bounding box center [580, 343] width 131 height 52
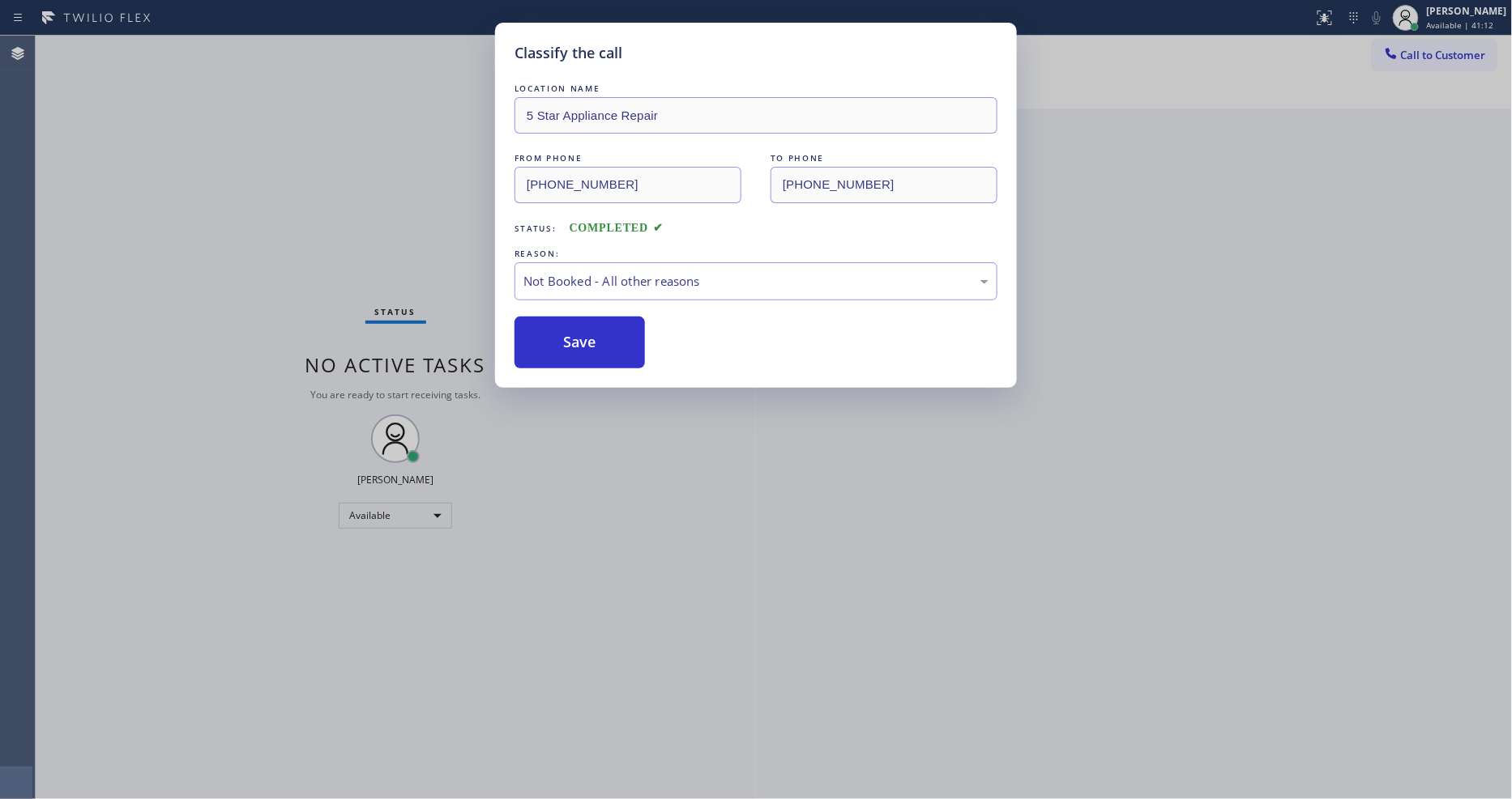
click at [576, 335] on button "Save" at bounding box center [580, 343] width 131 height 52
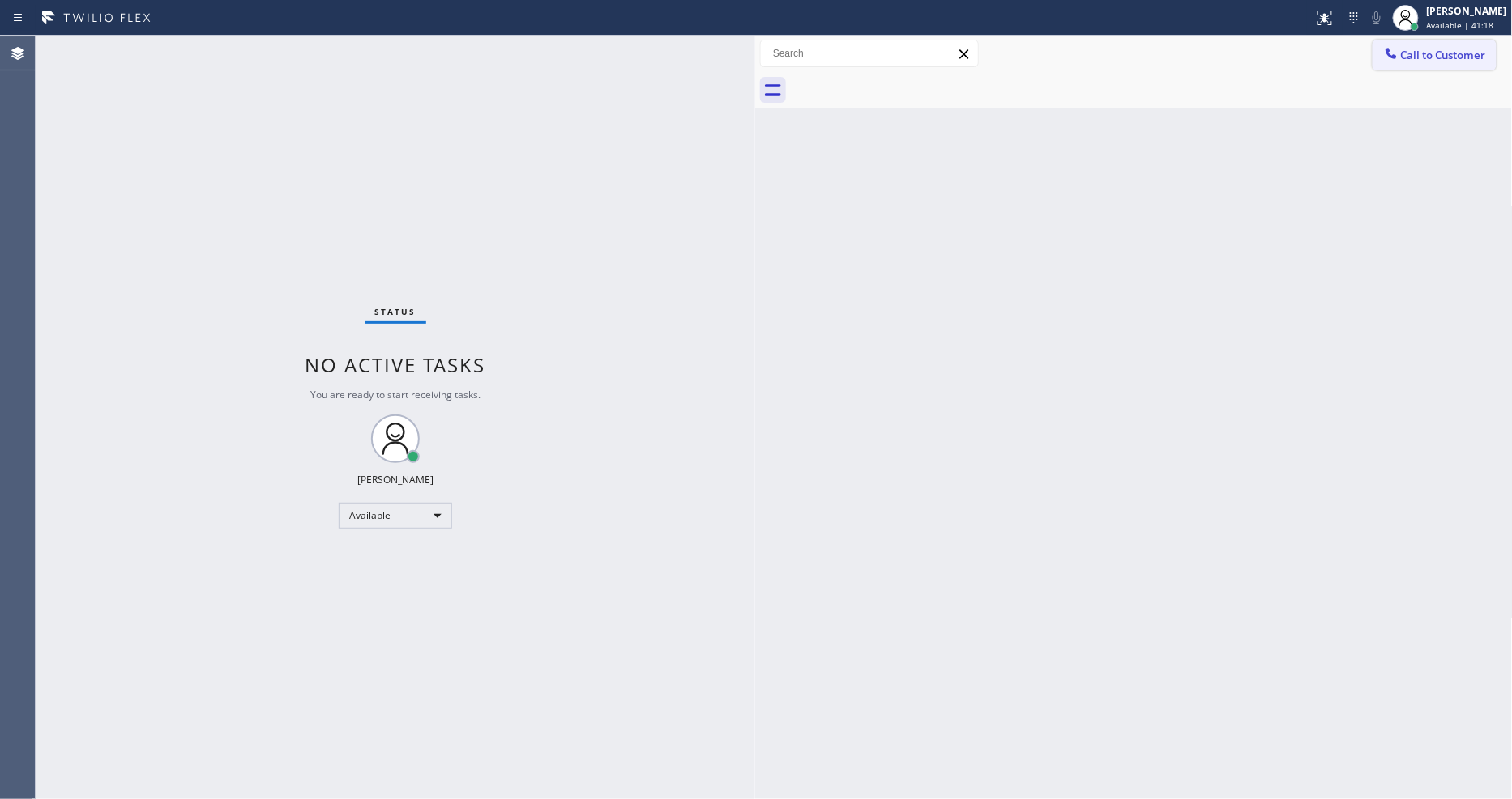
click at [1463, 53] on button "Call to Customer" at bounding box center [1435, 55] width 124 height 31
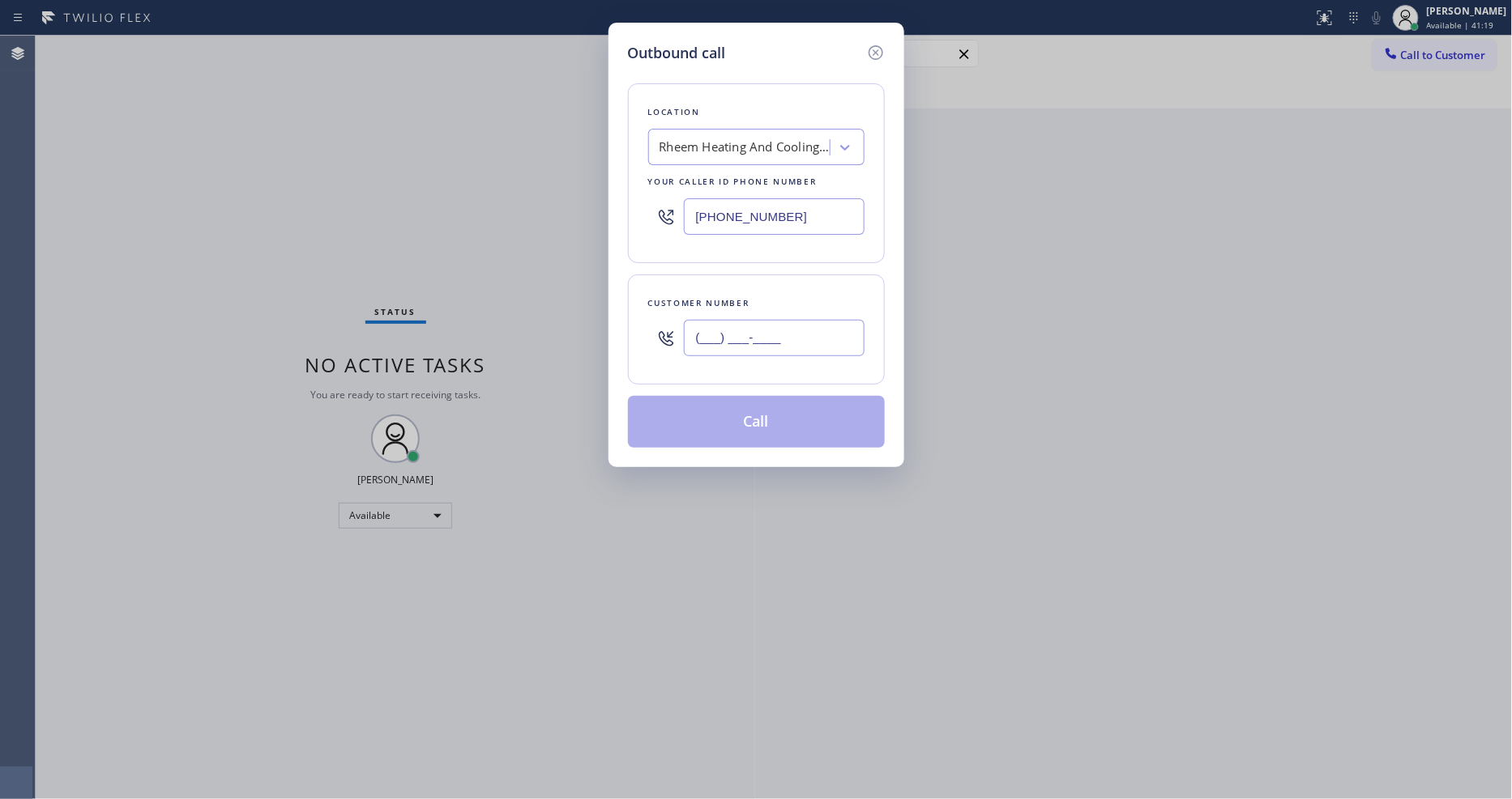
click at [810, 329] on input "(___) ___-____" at bounding box center [774, 338] width 181 height 36
paste input "650) 962-9495"
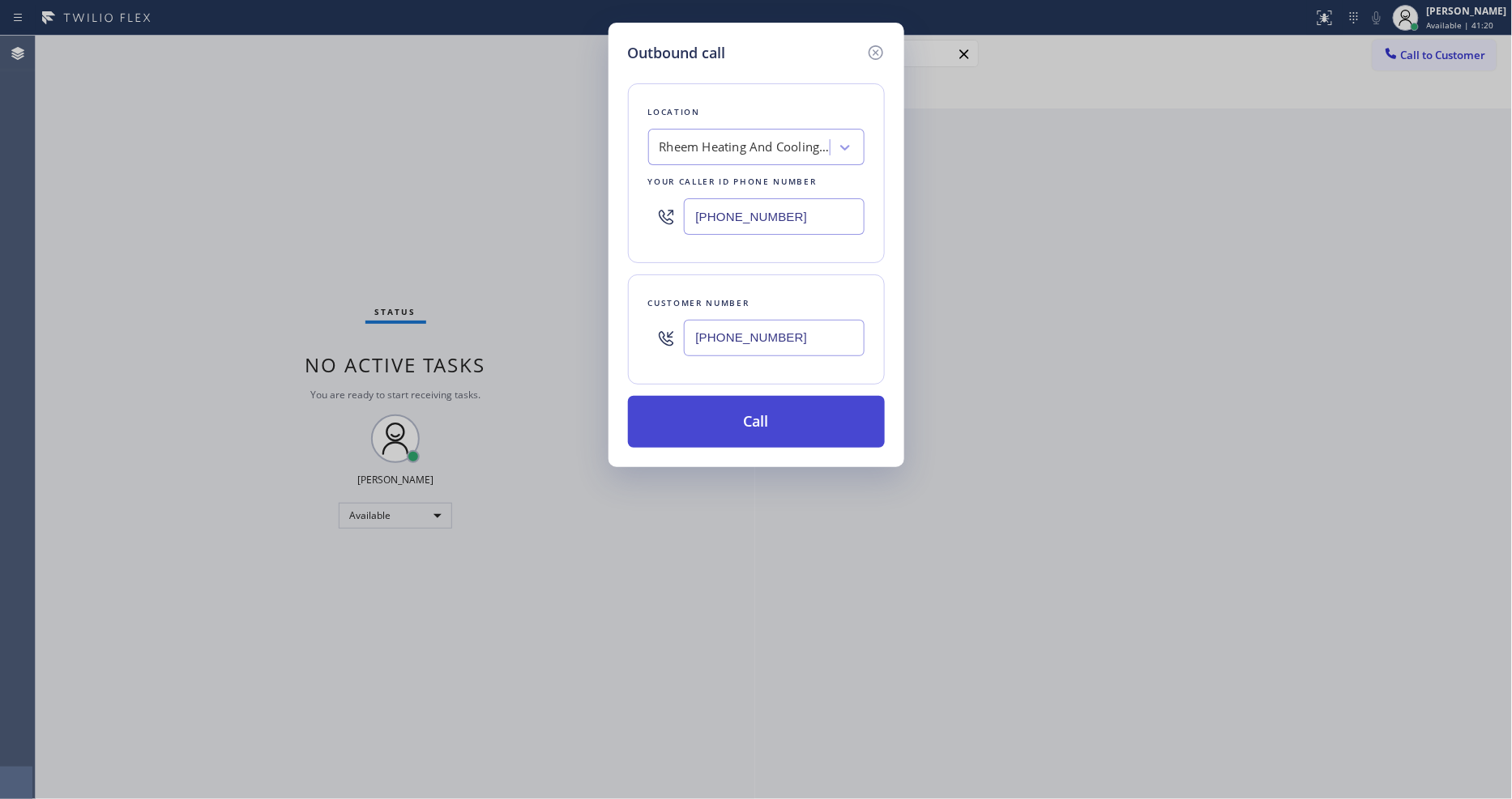
type input "[PHONE_NUMBER]"
click at [750, 415] on button "Call" at bounding box center [756, 422] width 257 height 52
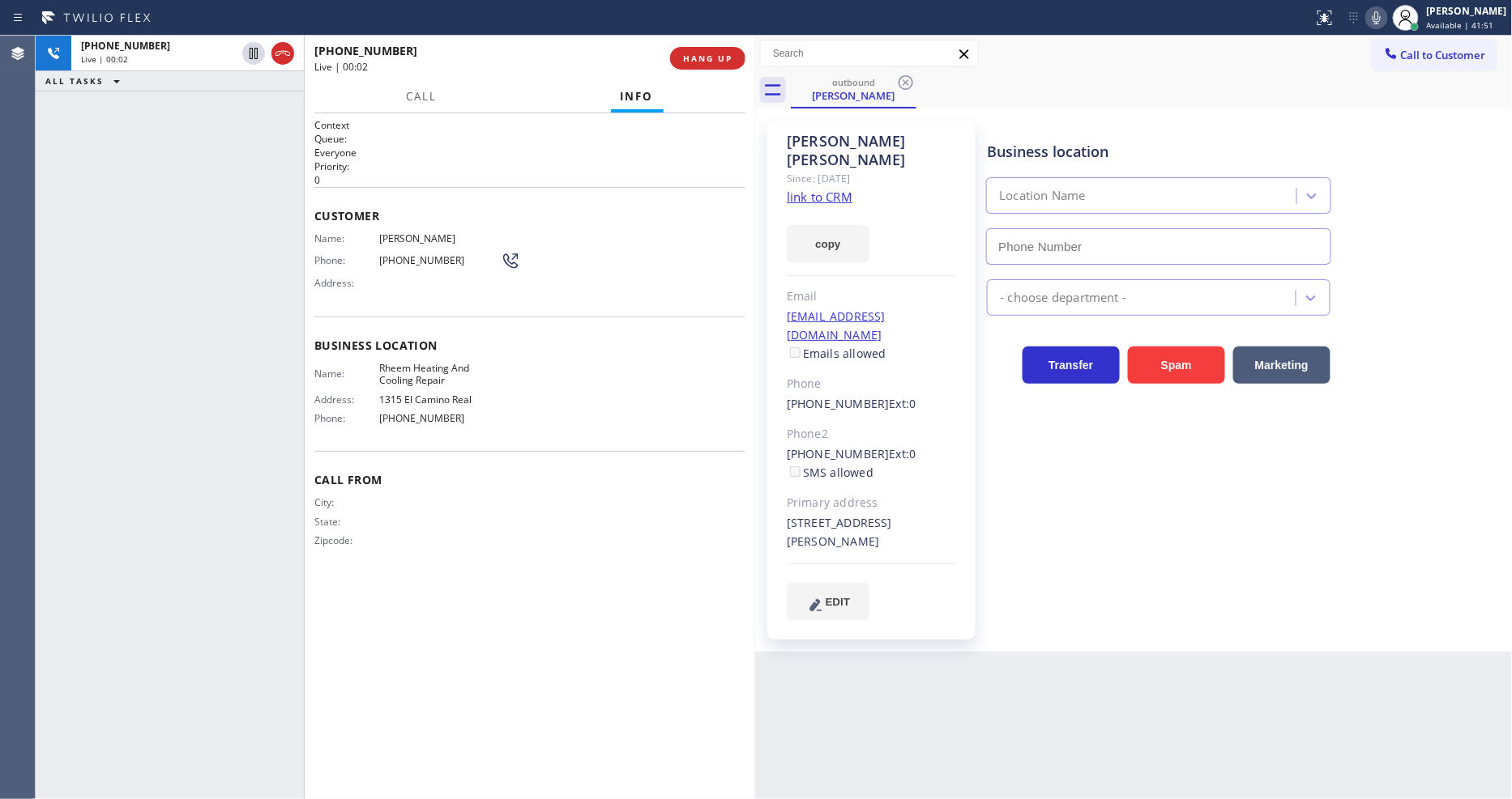
type input "[PHONE_NUMBER]"
click at [389, 385] on div "Name: Rheem Heating And Cooling Repair Address: [STREET_ADDRESS] Phone: [PHONE_…" at bounding box center [407, 396] width 186 height 70
click at [703, 54] on span "HANG UP" at bounding box center [708, 58] width 50 height 11
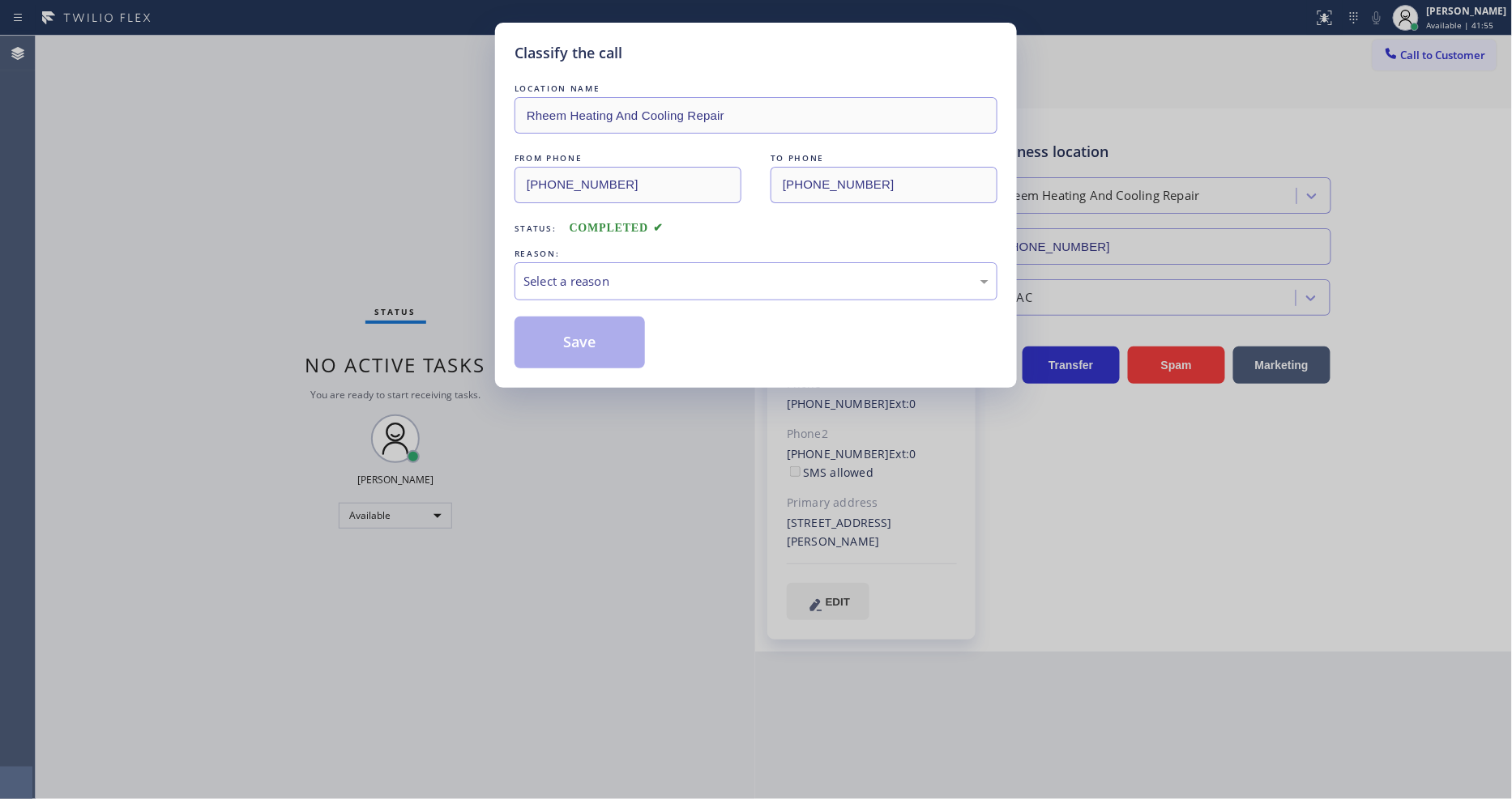
click at [589, 272] on div "Select a reason" at bounding box center [756, 282] width 465 height 19
click at [588, 349] on button "Save" at bounding box center [580, 343] width 131 height 52
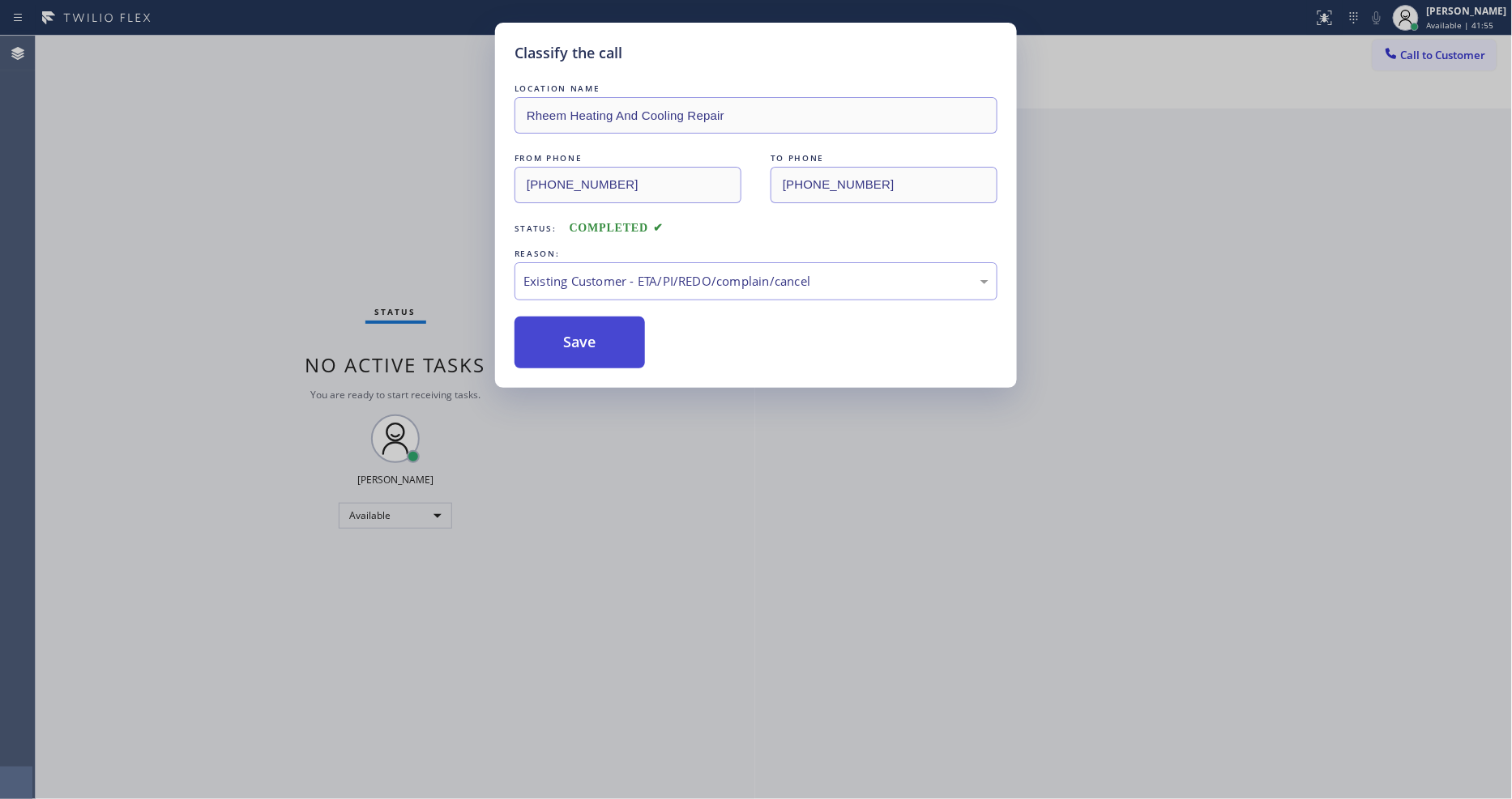
click at [588, 349] on button "Save" at bounding box center [580, 343] width 131 height 52
click at [589, 349] on button "Save" at bounding box center [580, 343] width 131 height 52
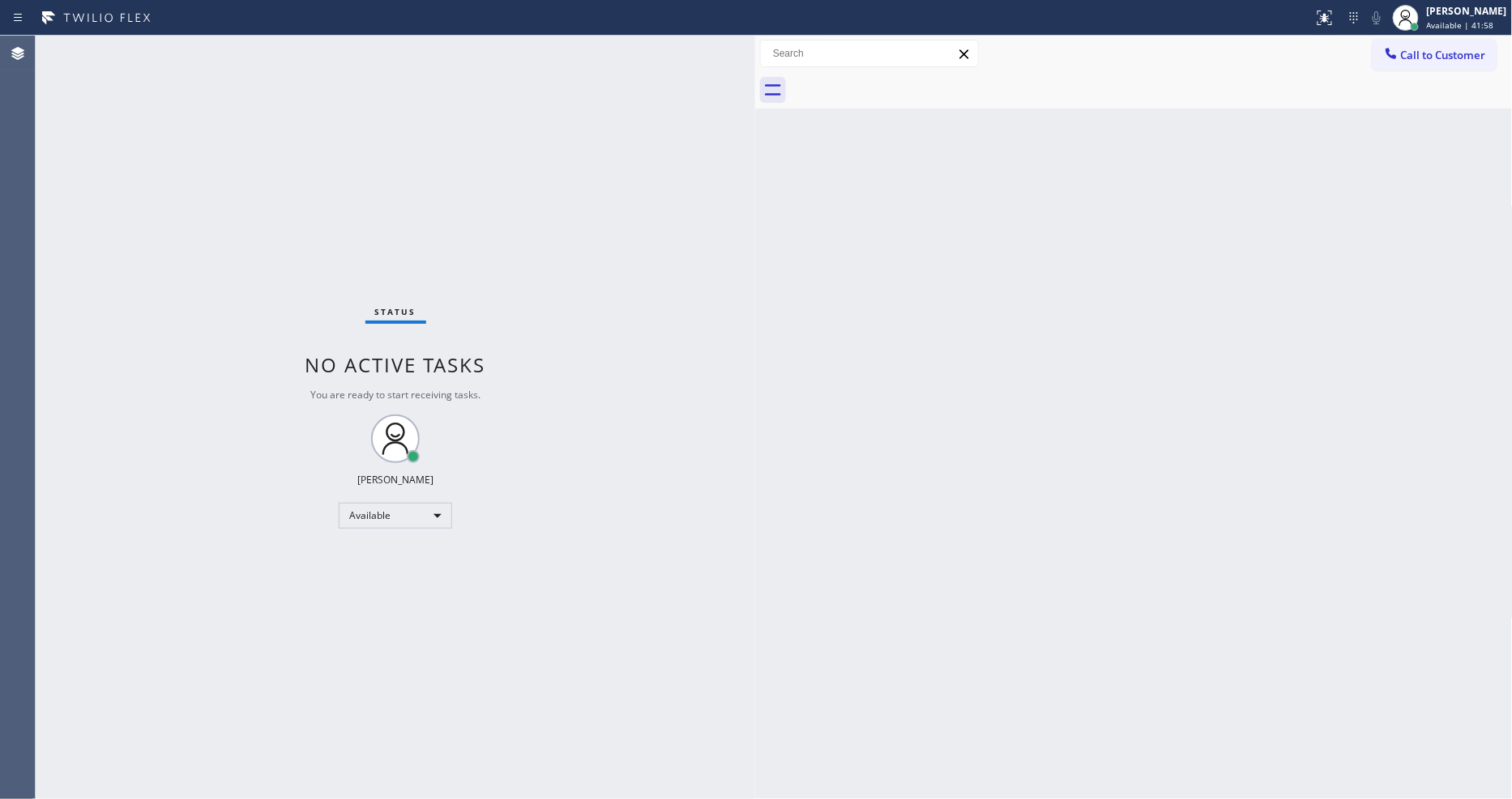
drag, startPoint x: 1396, startPoint y: 58, endPoint x: 1274, endPoint y: 83, distance: 124.5
click at [1396, 58] on icon at bounding box center [1391, 53] width 16 height 16
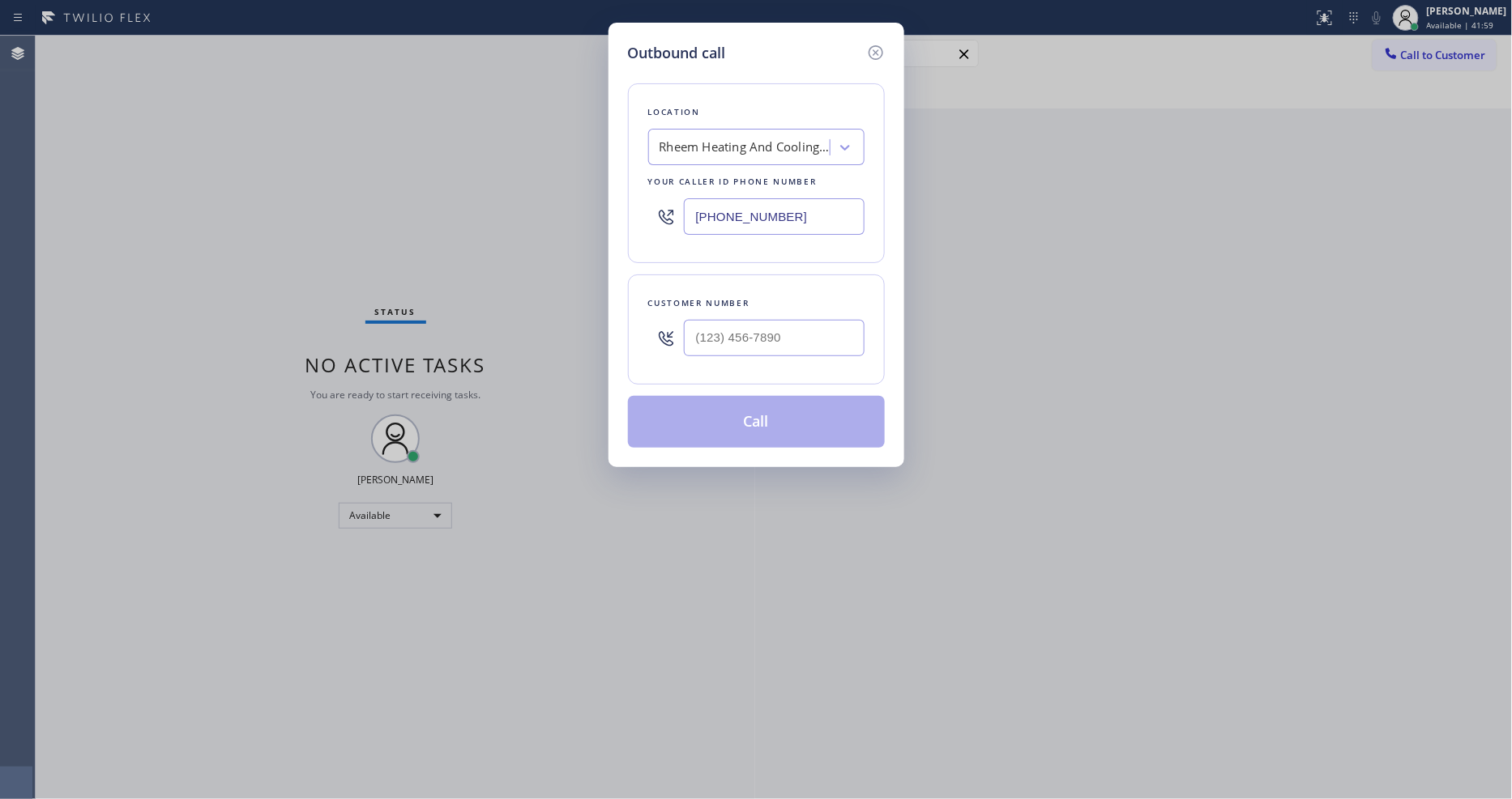
click at [786, 138] on div "Rheem Heating And Cooling Repair" at bounding box center [744, 148] width 170 height 19
paste input "Spectrum Appliance Repair [GEOGRAPHIC_DATA]"
type input "Spectrum Appliance Repair [GEOGRAPHIC_DATA]"
click at [735, 181] on div "Spectrum Appliance Repair [GEOGRAPHIC_DATA]" at bounding box center [756, 189] width 216 height 45
type input "[PHONE_NUMBER]"
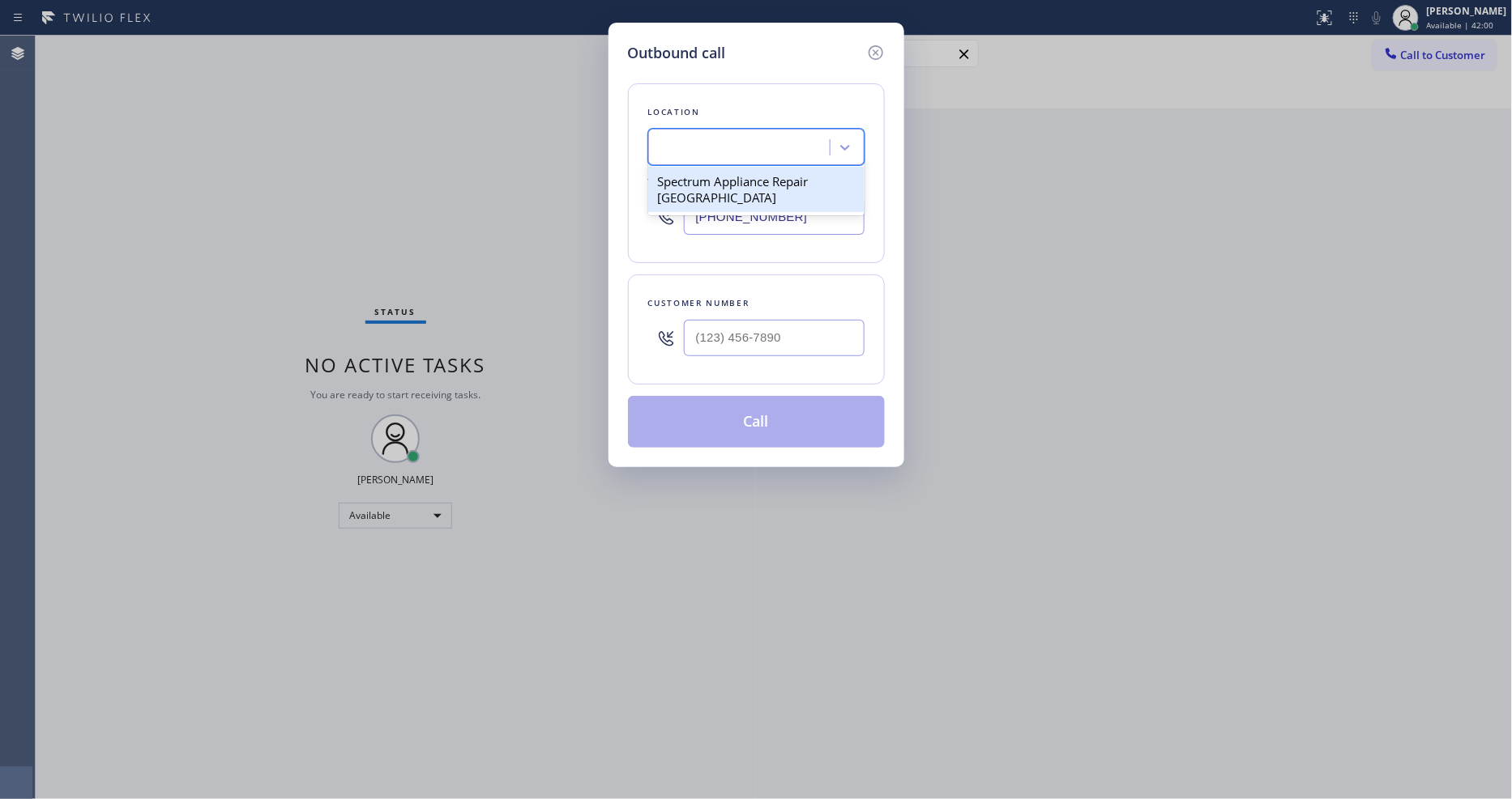
scroll to position [0, 2]
drag, startPoint x: 400, startPoint y: 239, endPoint x: 734, endPoint y: 376, distance: 361.0
click at [400, 238] on div "Outbound call Location Spectrum Appliance Repair [GEOGRAPHIC_DATA] Your caller …" at bounding box center [756, 399] width 1512 height 799
click at [776, 337] on input "(___) ___-____" at bounding box center [774, 338] width 181 height 36
paste input "949) 278-2523"
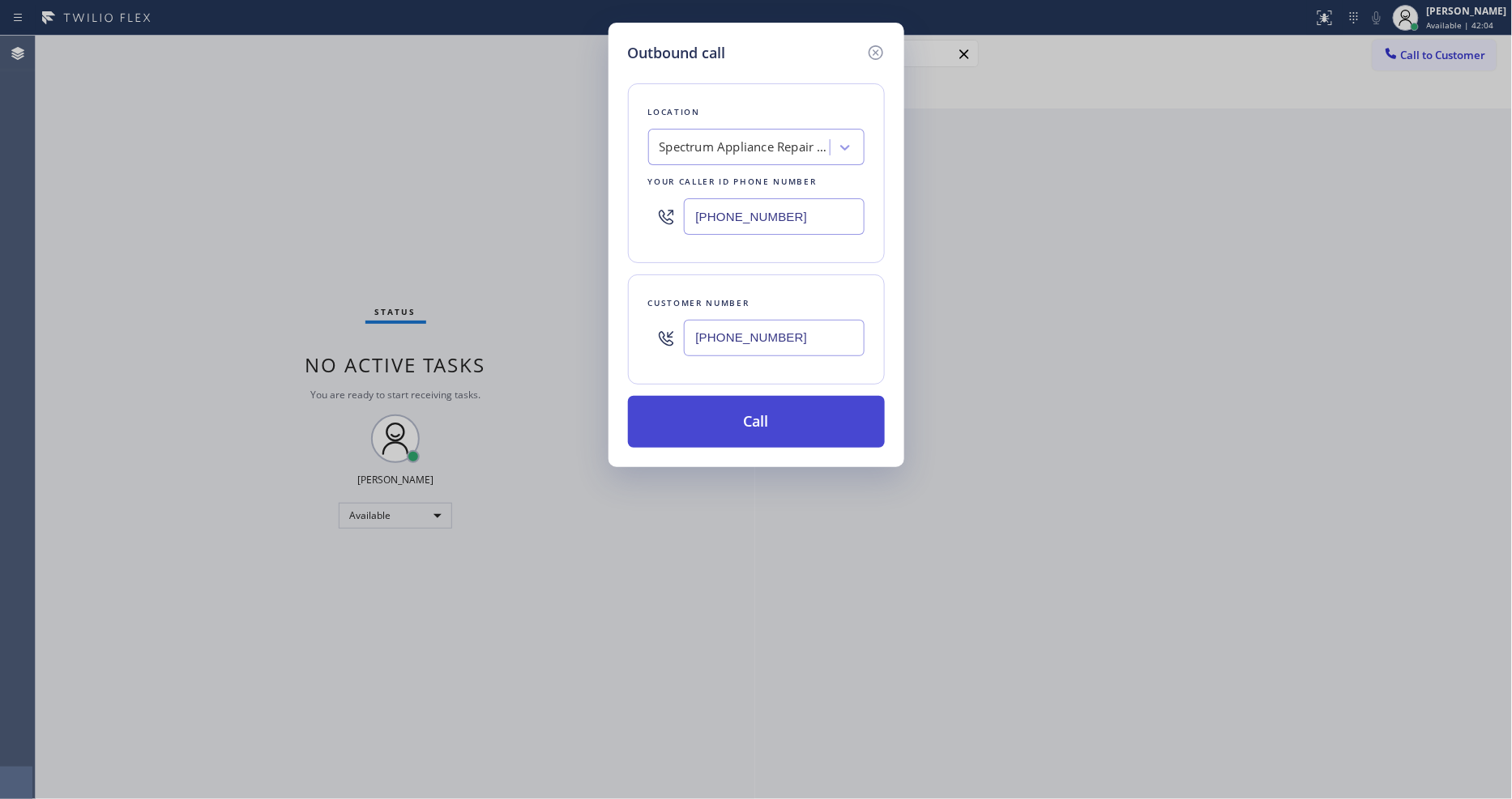
type input "[PHONE_NUMBER]"
click at [743, 425] on button "Call" at bounding box center [756, 422] width 257 height 52
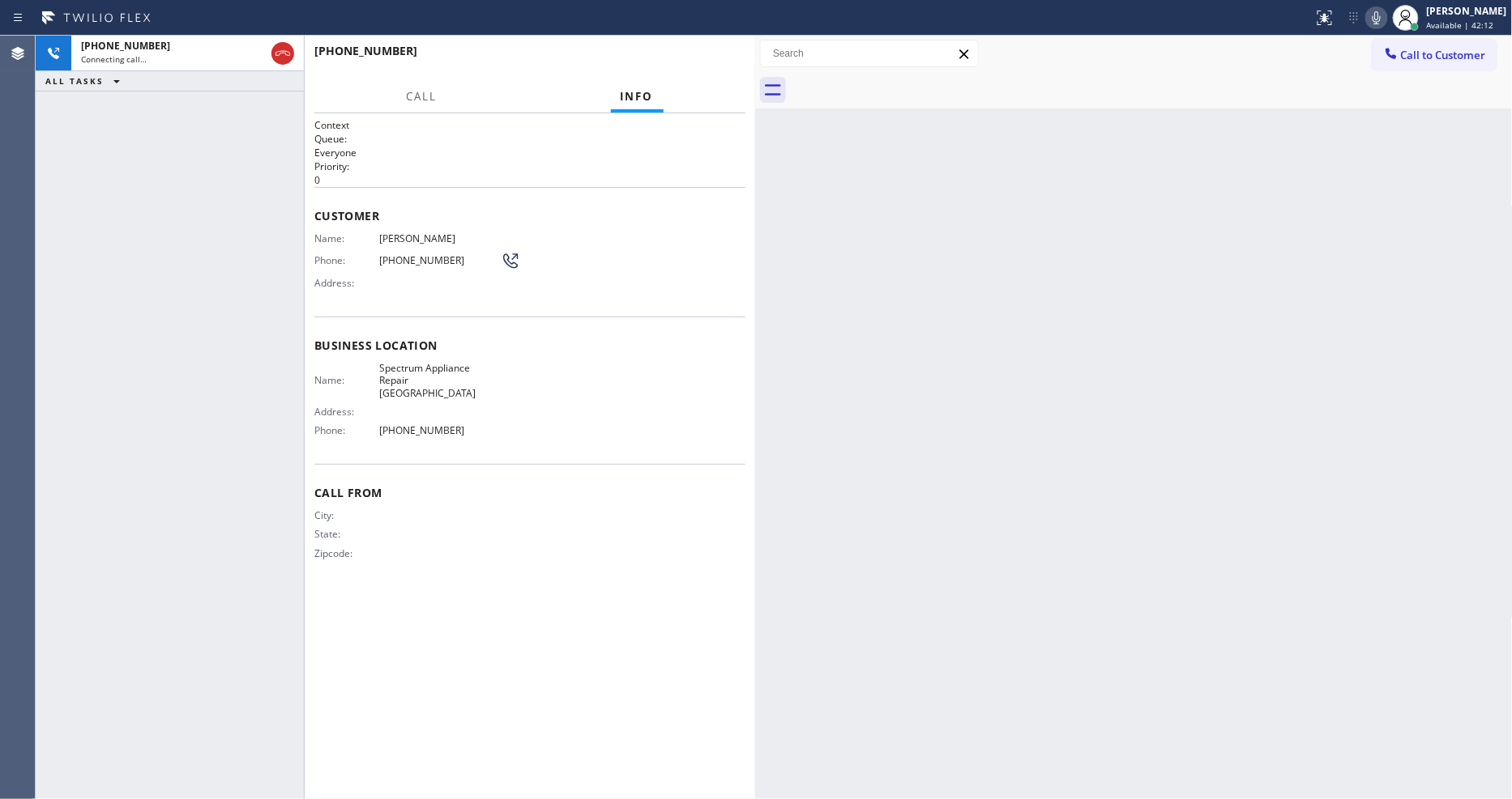
click at [636, 191] on div "Customer Name: [PERSON_NAME] Phone: [PHONE_NUMBER] Address:" at bounding box center [529, 252] width 431 height 130
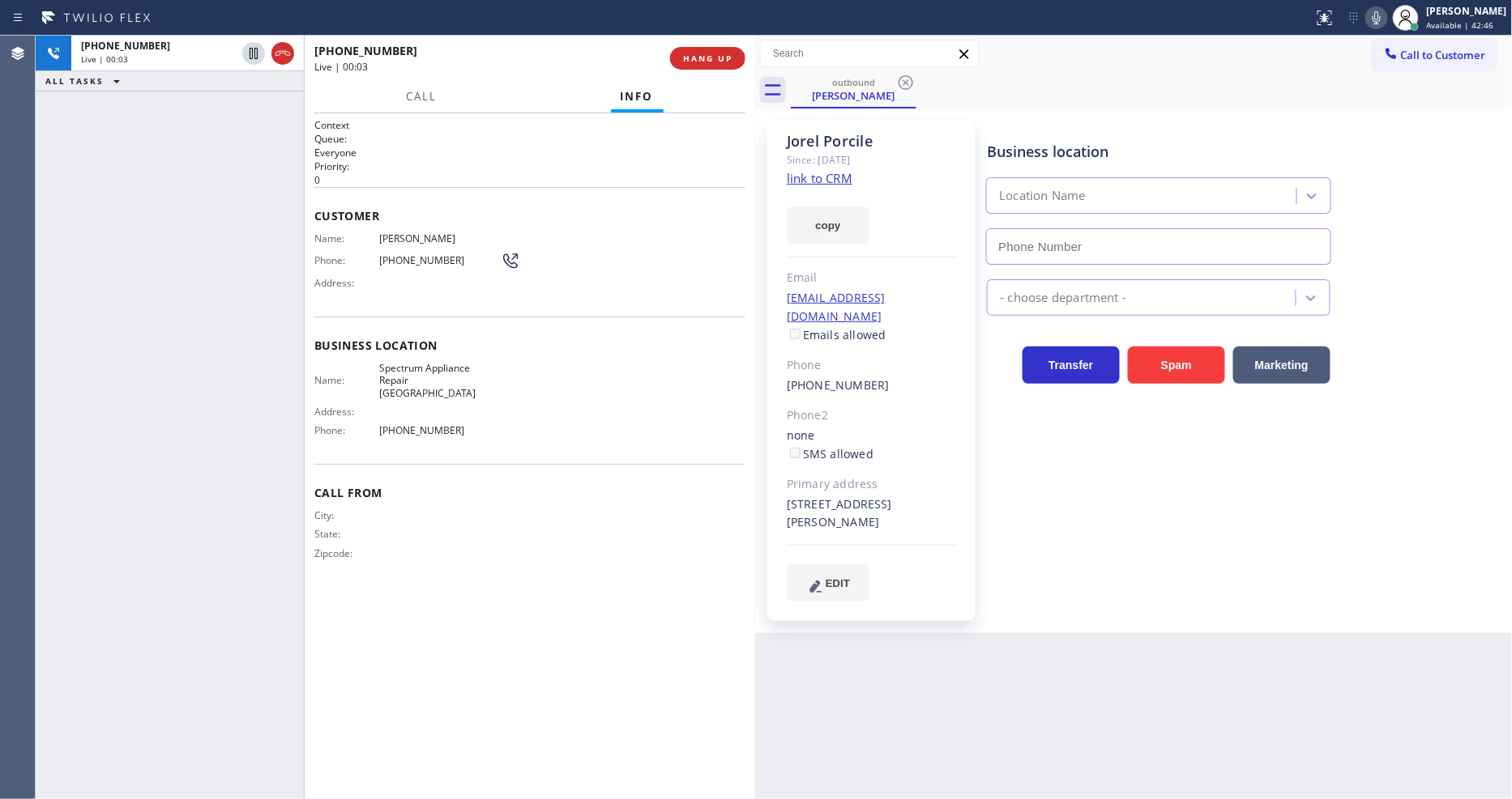
type input "[PHONE_NUMBER]"
click at [694, 54] on span "HANG UP" at bounding box center [708, 58] width 50 height 11
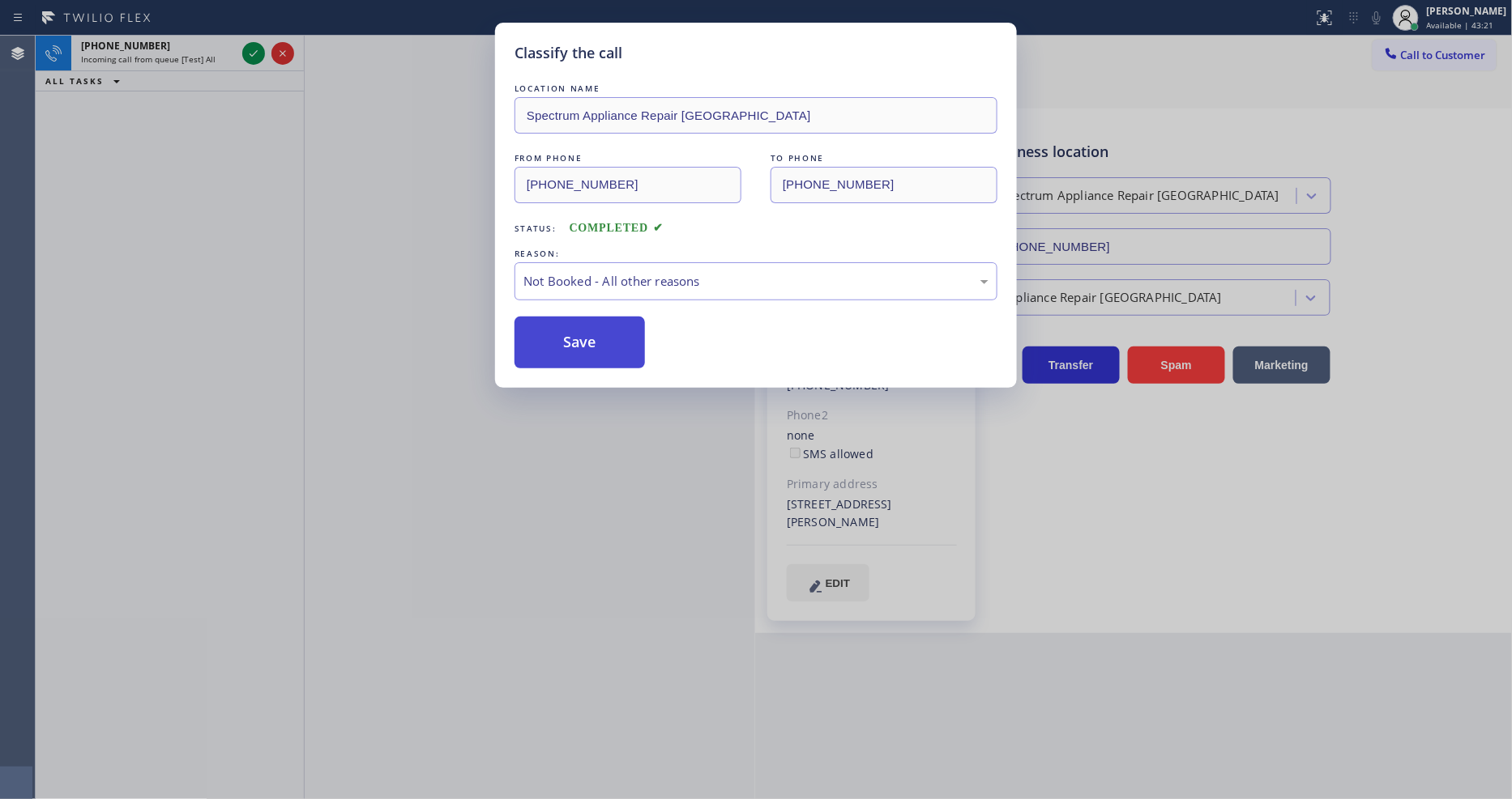
click at [608, 332] on button "Save" at bounding box center [580, 343] width 131 height 52
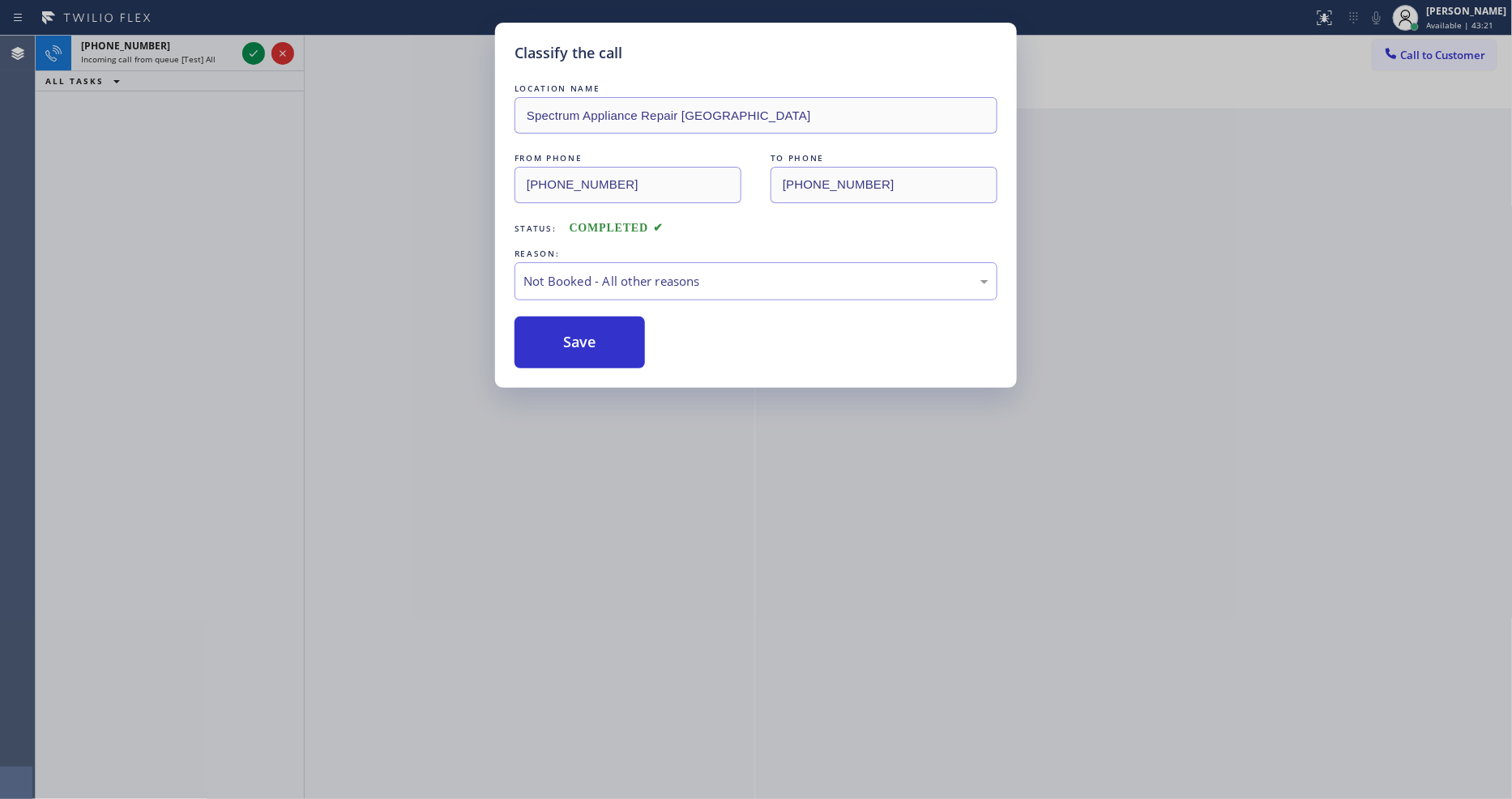
drag, startPoint x: 608, startPoint y: 332, endPoint x: 325, endPoint y: 110, distance: 359.7
click at [608, 330] on button "Save" at bounding box center [580, 343] width 131 height 52
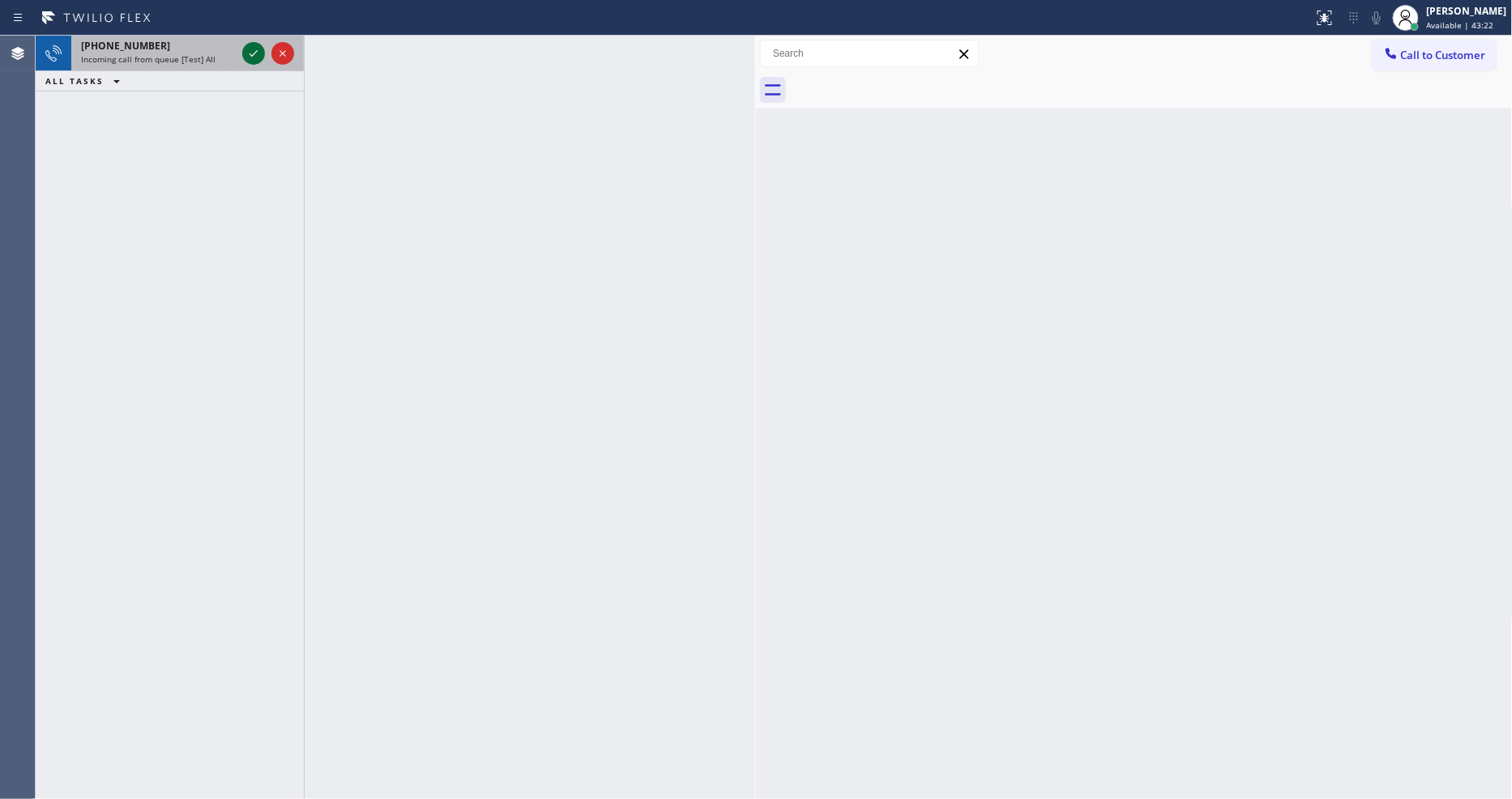
click at [251, 51] on icon at bounding box center [253, 53] width 19 height 19
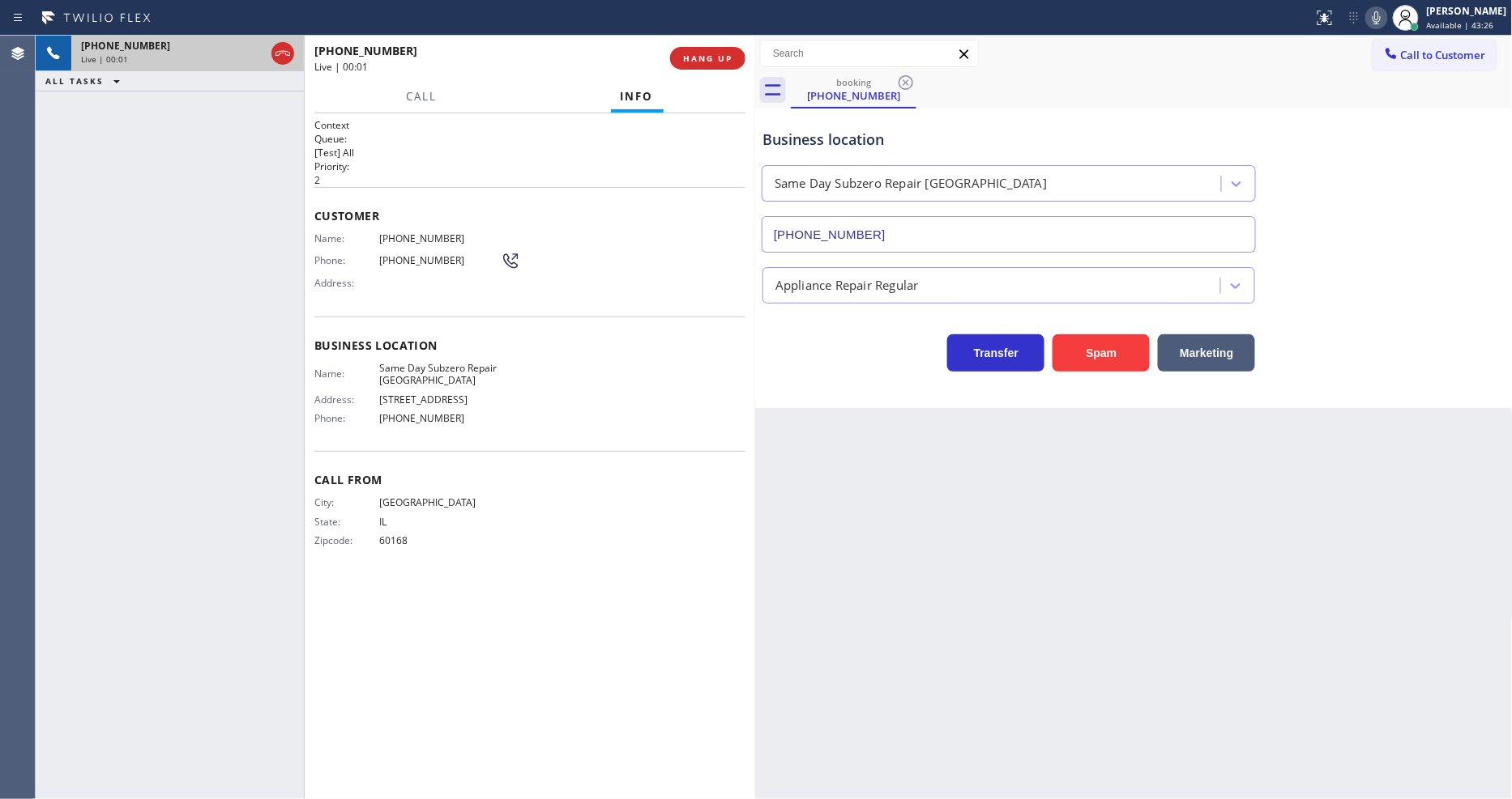
type input "[PHONE_NUMBER]"
click at [407, 362] on span "Same Day Subzero Repair [GEOGRAPHIC_DATA]" at bounding box center [439, 374] width 121 height 25
click at [402, 237] on span "[PHONE_NUMBER]" at bounding box center [439, 238] width 121 height 12
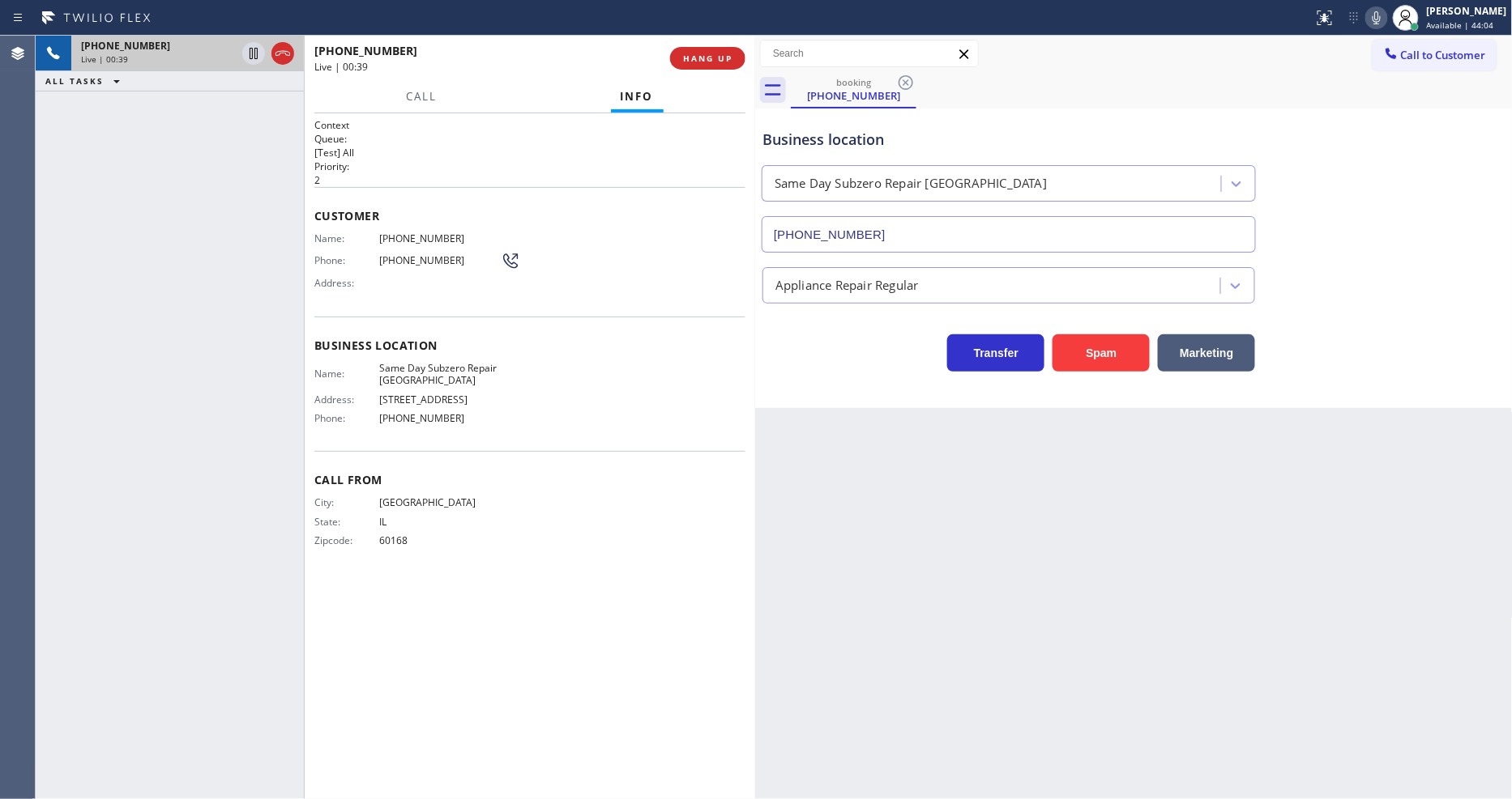
click at [402, 237] on span "[PHONE_NUMBER]" at bounding box center [439, 238] width 121 height 12
click at [255, 56] on icon at bounding box center [253, 53] width 19 height 19
click at [1386, 20] on icon at bounding box center [1376, 17] width 19 height 19
drag, startPoint x: 1033, startPoint y: 473, endPoint x: 737, endPoint y: 31, distance: 532.0
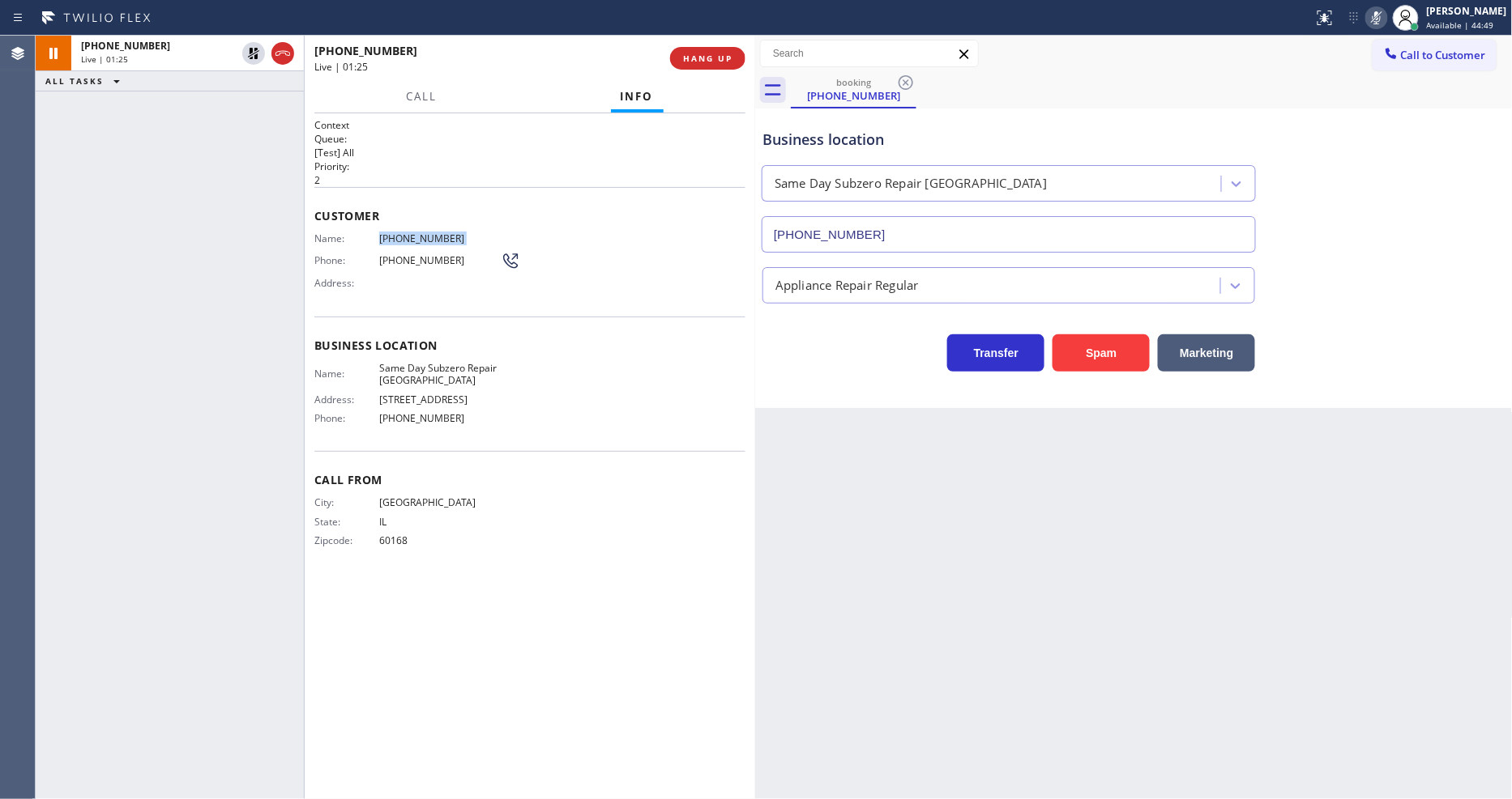
click at [1033, 473] on div "Back to Dashboard Change Sender ID Customers Technicians Select a contact Outbo…" at bounding box center [1134, 417] width 757 height 764
drag, startPoint x: 251, startPoint y: 51, endPoint x: 531, endPoint y: 3, distance: 284.1
click at [249, 51] on icon at bounding box center [254, 53] width 11 height 11
click at [1386, 8] on icon at bounding box center [1376, 17] width 19 height 19
click at [516, 574] on div "Call From City: [GEOGRAPHIC_DATA]: [US_STATE] Zipcode: 60168" at bounding box center [529, 512] width 431 height 122
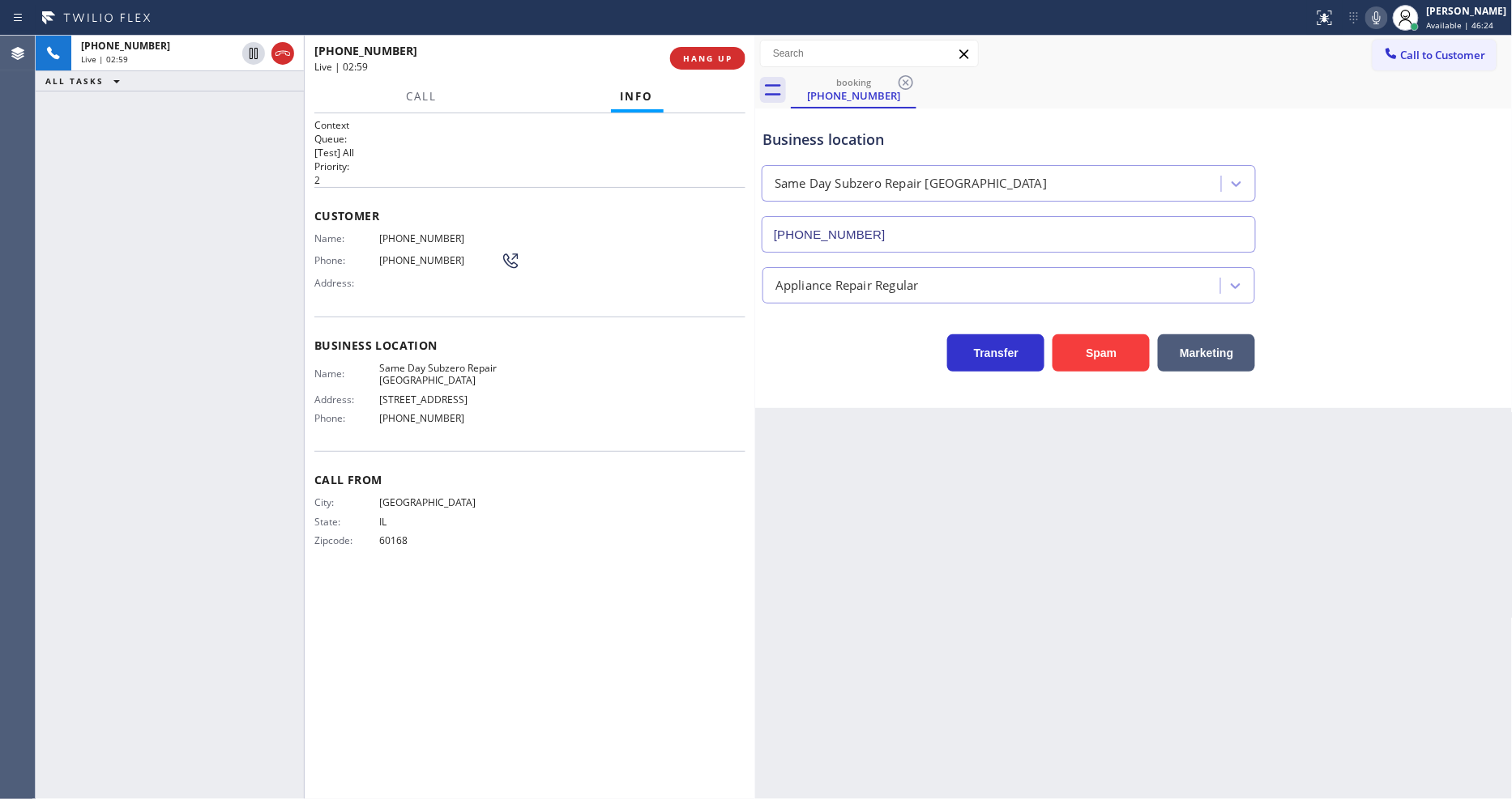
click at [486, 68] on div "Live | 02:59" at bounding box center [486, 67] width 344 height 13
click at [712, 56] on span "HANG UP" at bounding box center [708, 58] width 50 height 11
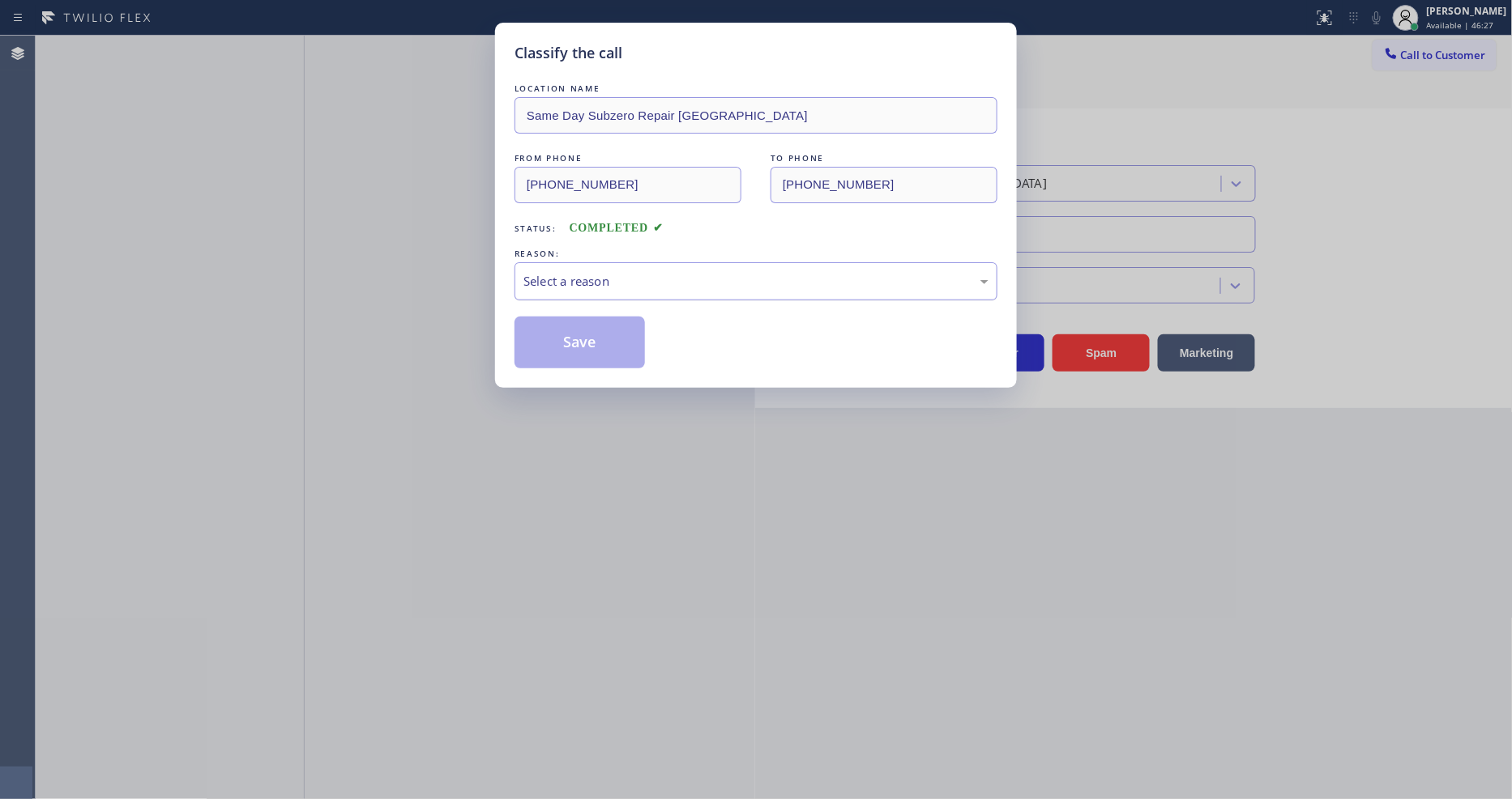
click at [610, 282] on div "Select a reason" at bounding box center [756, 282] width 465 height 19
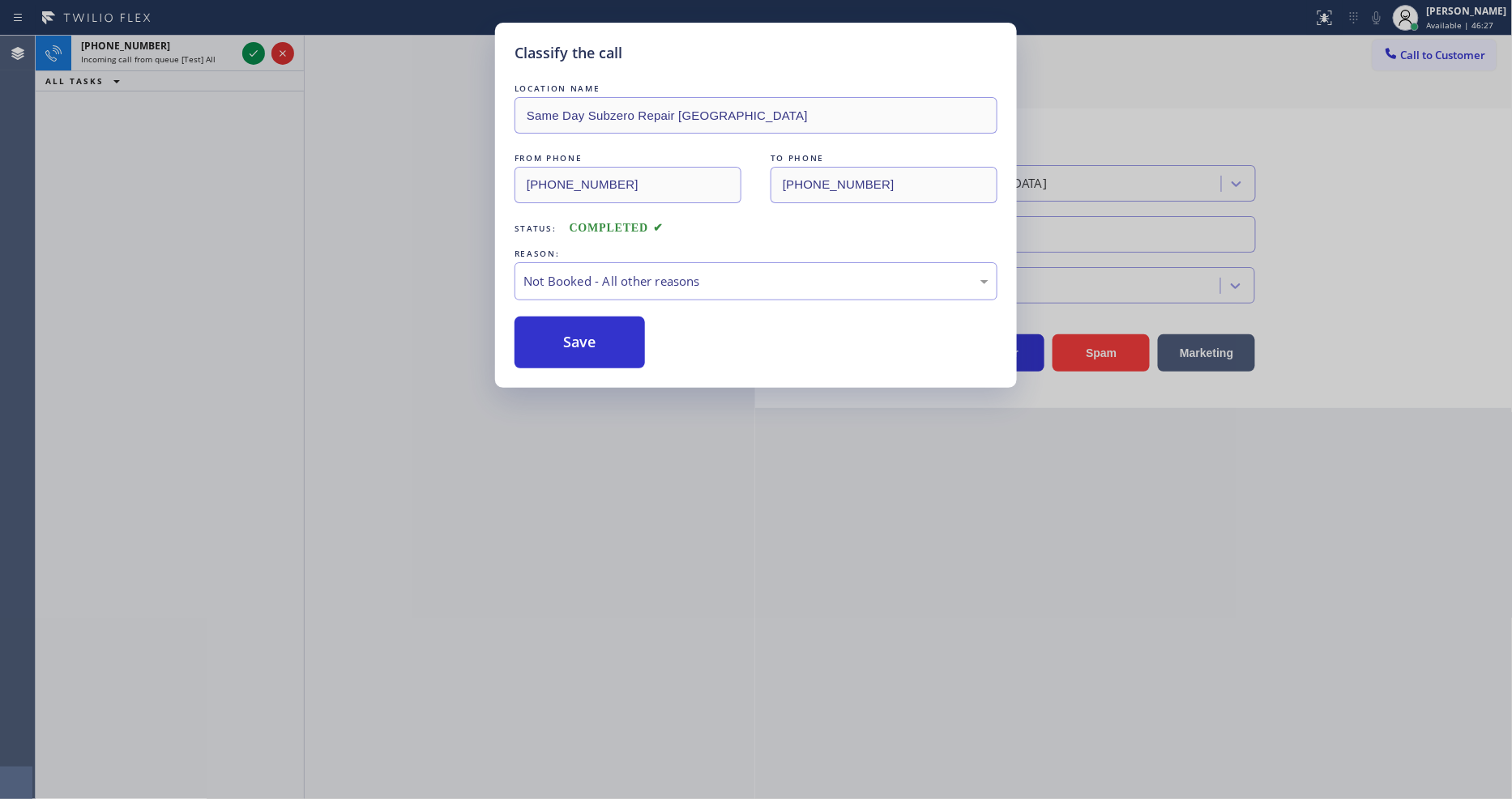
click at [610, 326] on button "Save" at bounding box center [580, 343] width 131 height 52
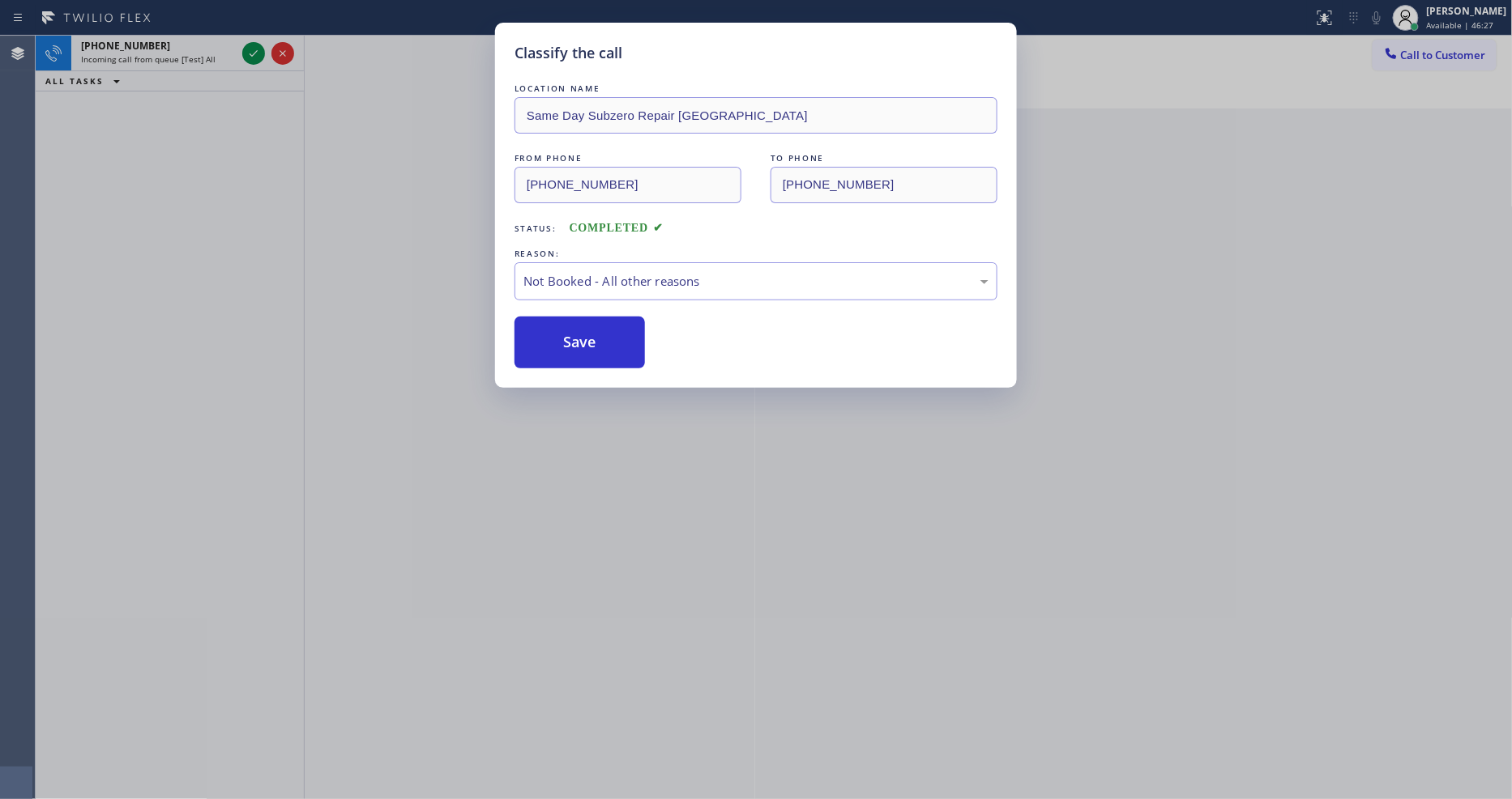
click at [610, 326] on button "Save" at bounding box center [580, 343] width 131 height 52
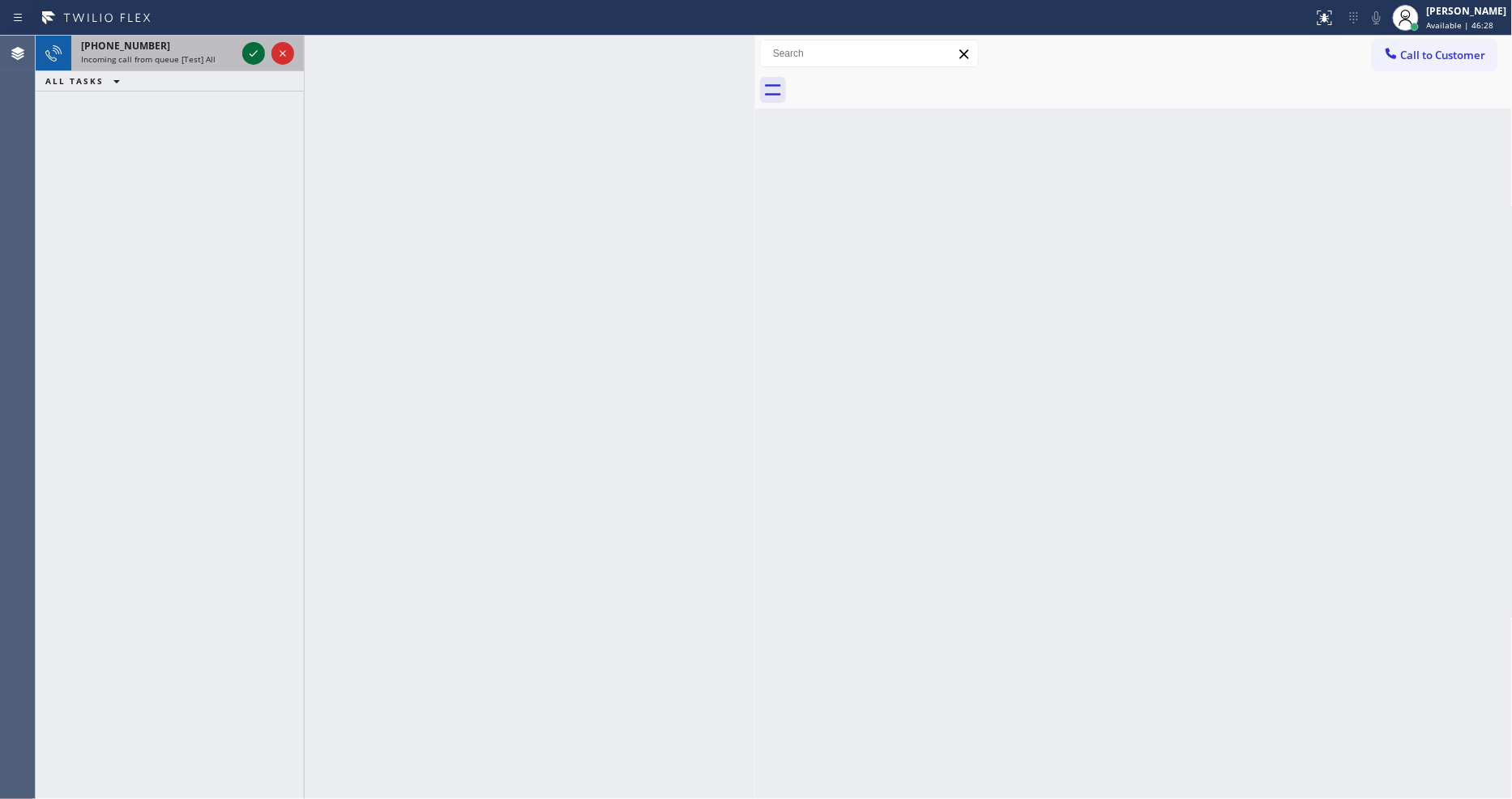
click at [253, 53] on icon at bounding box center [253, 53] width 19 height 19
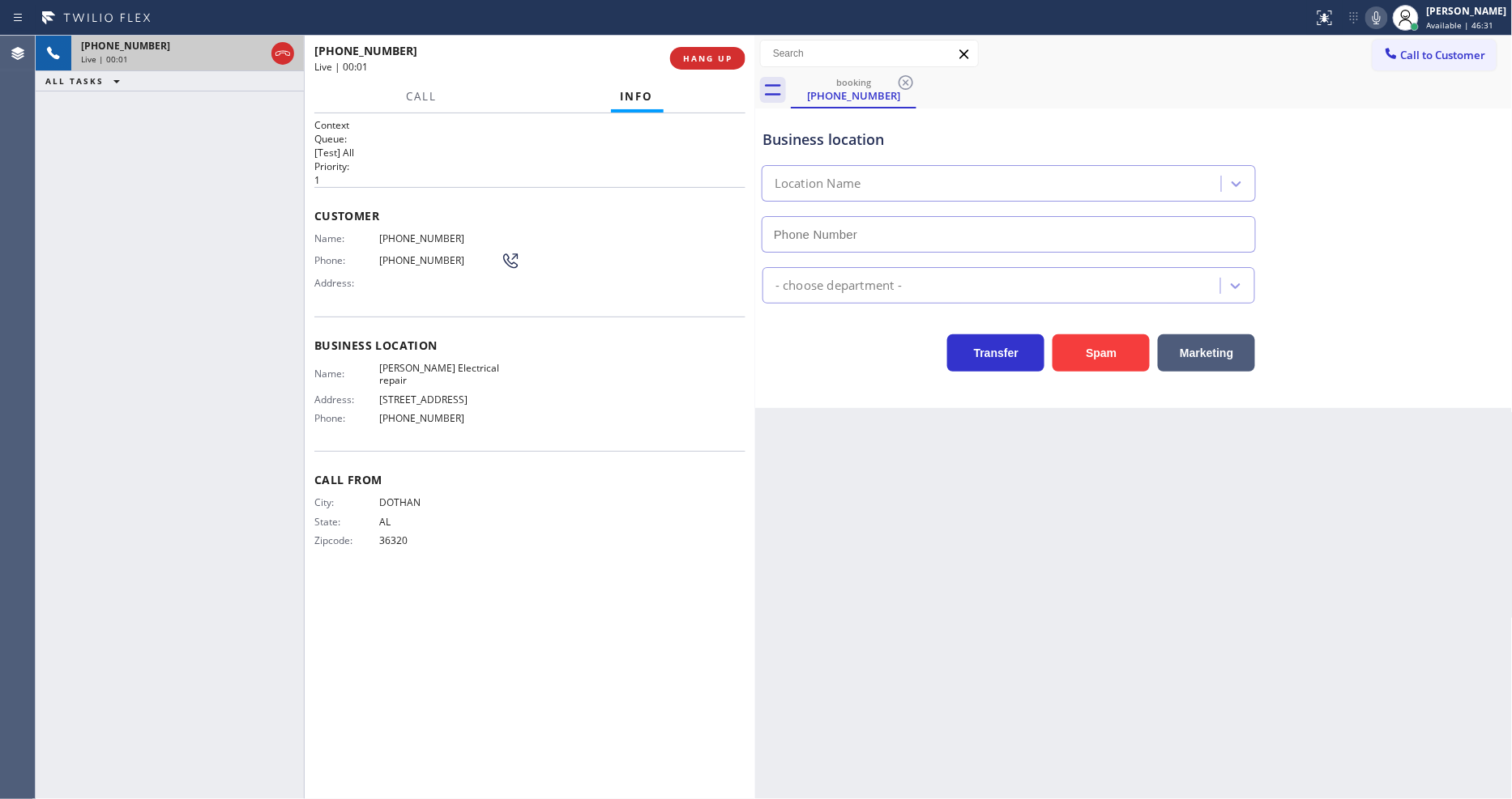
type input "[PHONE_NUMBER]"
click at [531, 346] on span "Business location" at bounding box center [529, 346] width 431 height 15
click at [241, 301] on div "[PHONE_NUMBER] Live | 00:19 ALL TASKS ALL TASKS ACTIVE TASKS TASKS IN WRAP UP" at bounding box center [169, 417] width 268 height 764
click at [740, 58] on button "HANG UP" at bounding box center [707, 58] width 75 height 23
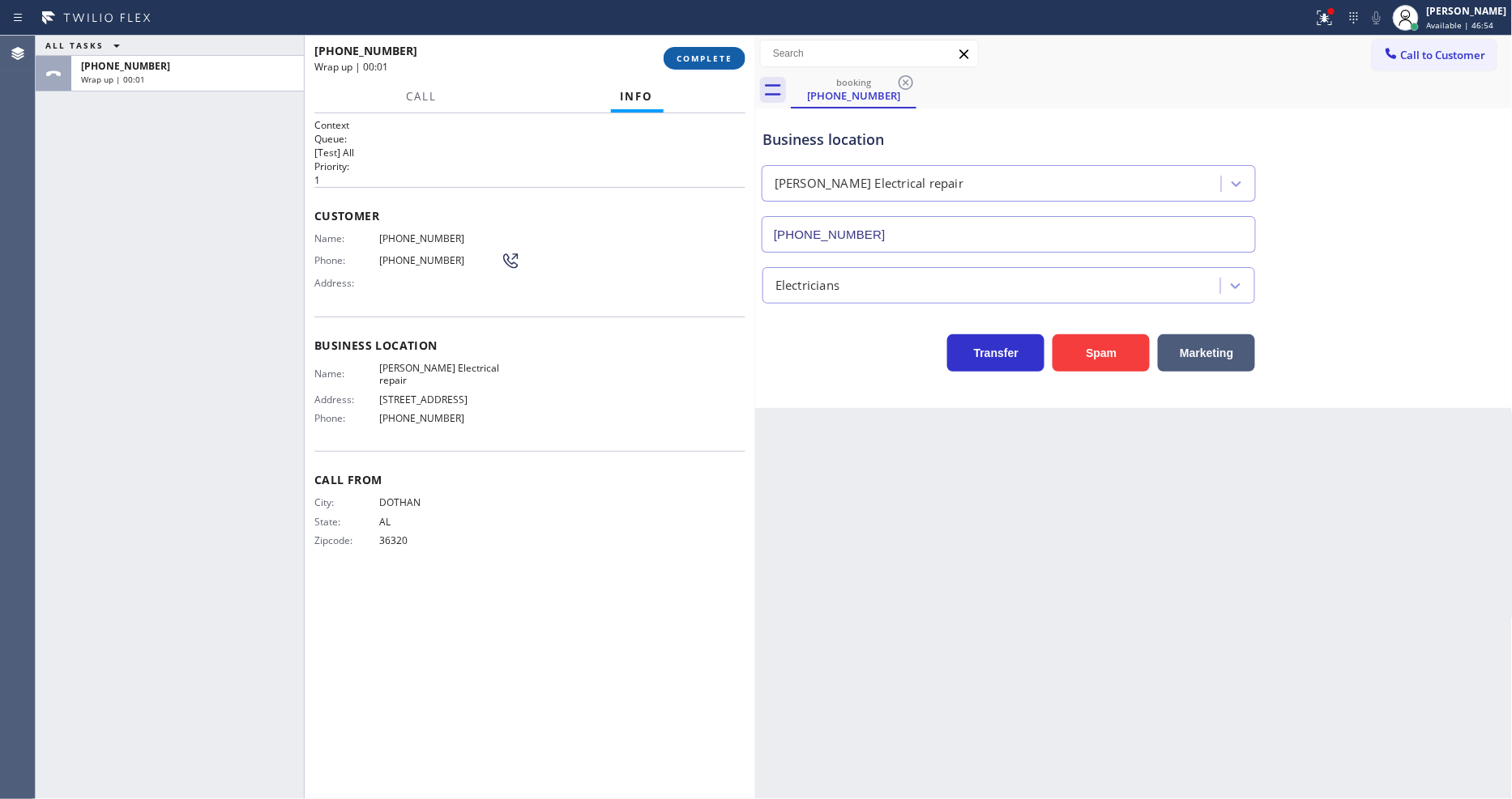
click at [725, 55] on span "COMPLETE" at bounding box center [704, 58] width 56 height 11
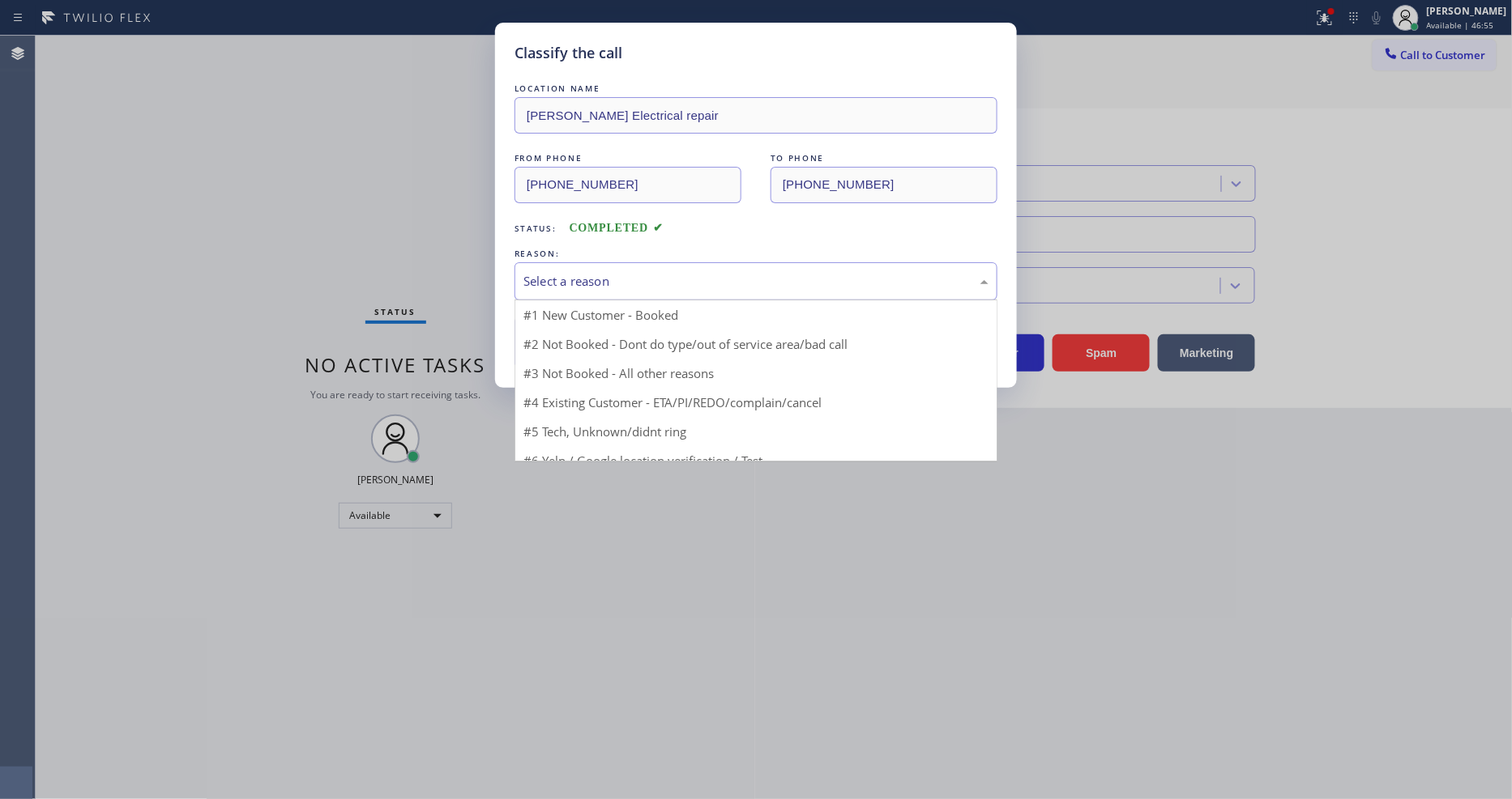
click at [610, 263] on div "Select a reason" at bounding box center [756, 282] width 483 height 38
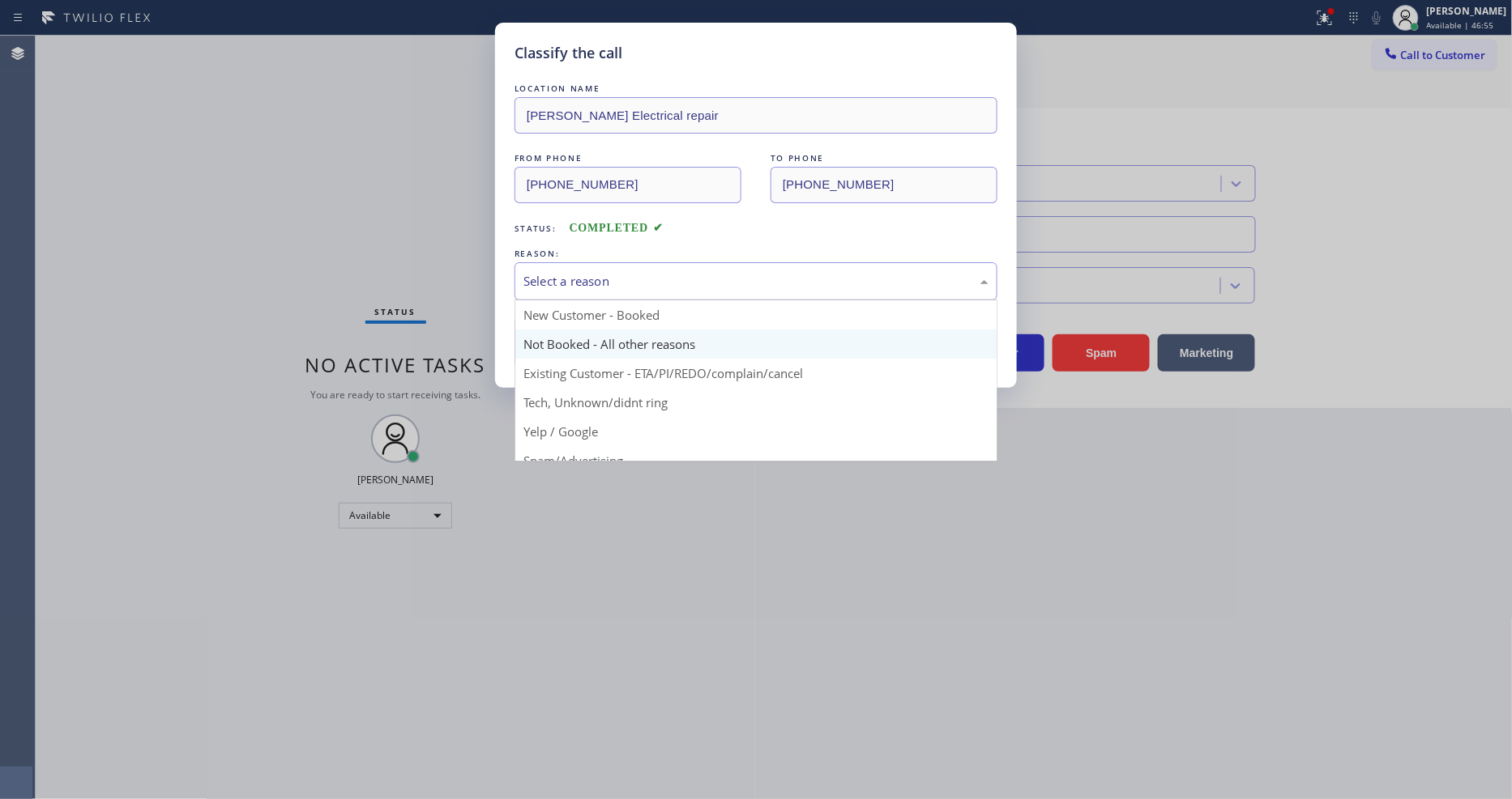
click at [581, 326] on button "Save" at bounding box center [580, 343] width 131 height 52
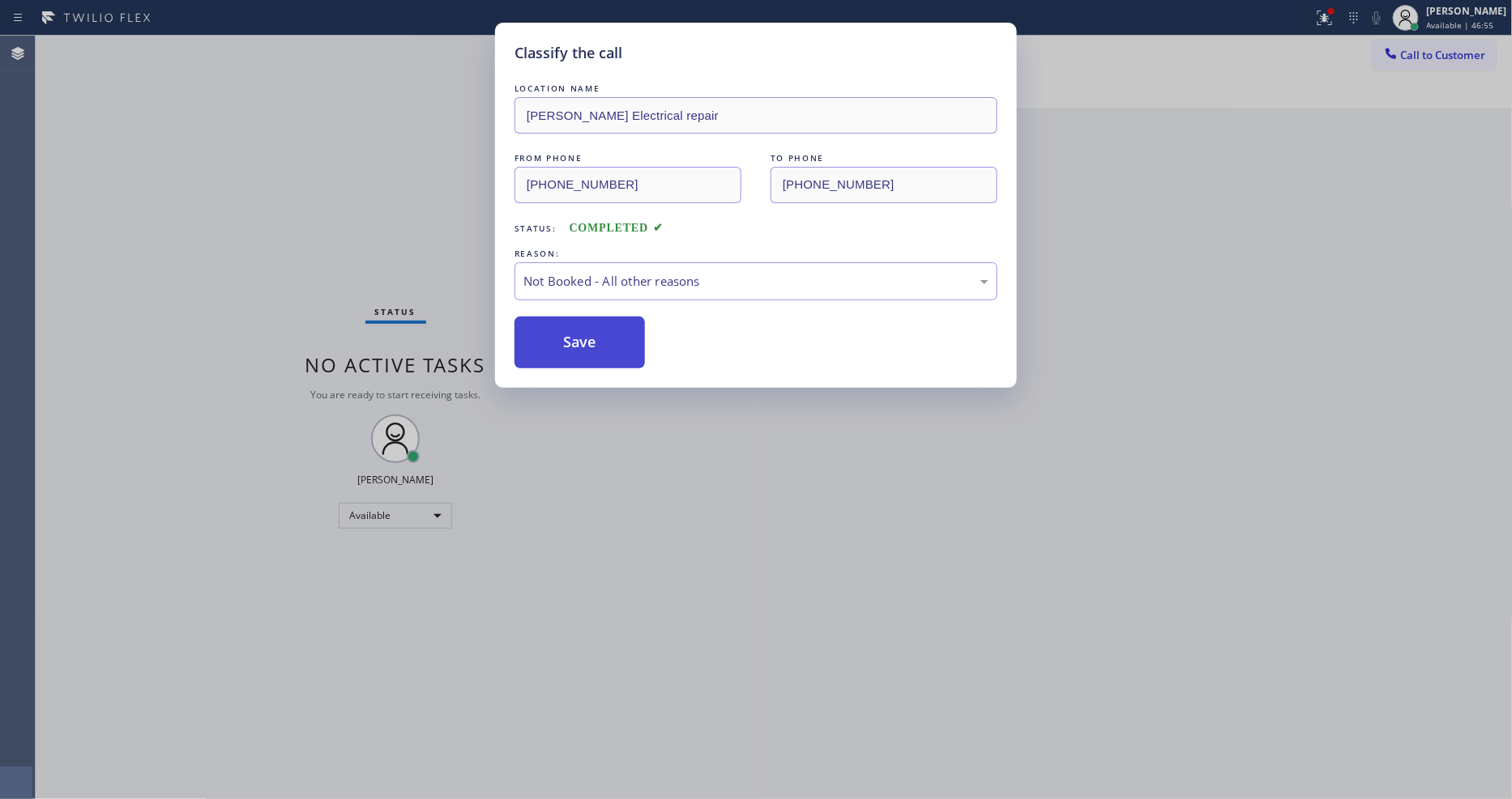
click at [580, 325] on button "Save" at bounding box center [580, 343] width 131 height 52
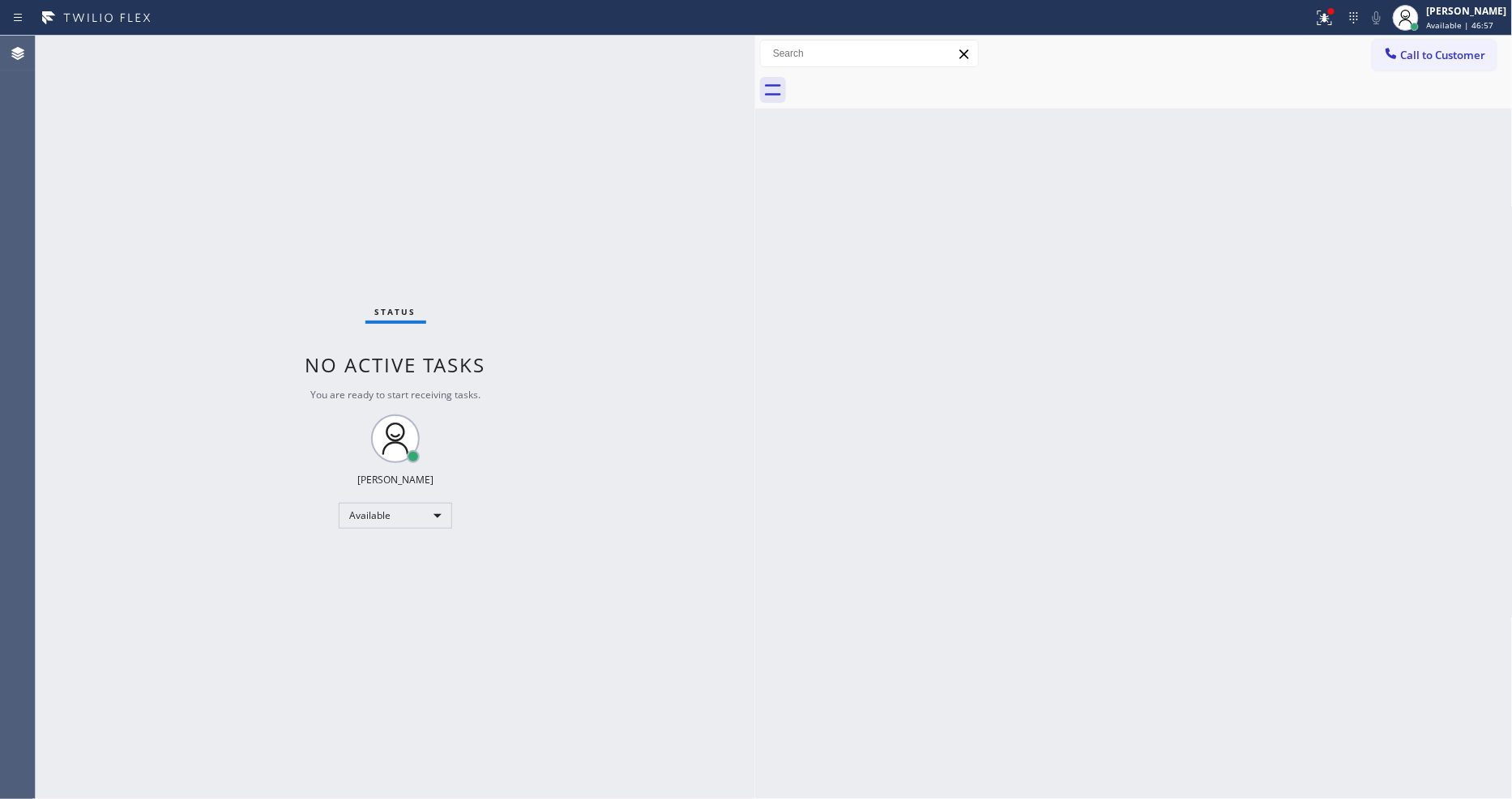
drag, startPoint x: 1444, startPoint y: 53, endPoint x: 1051, endPoint y: 92, distance: 394.9
click at [1443, 52] on span "Call to Customer" at bounding box center [1443, 54] width 85 height 14
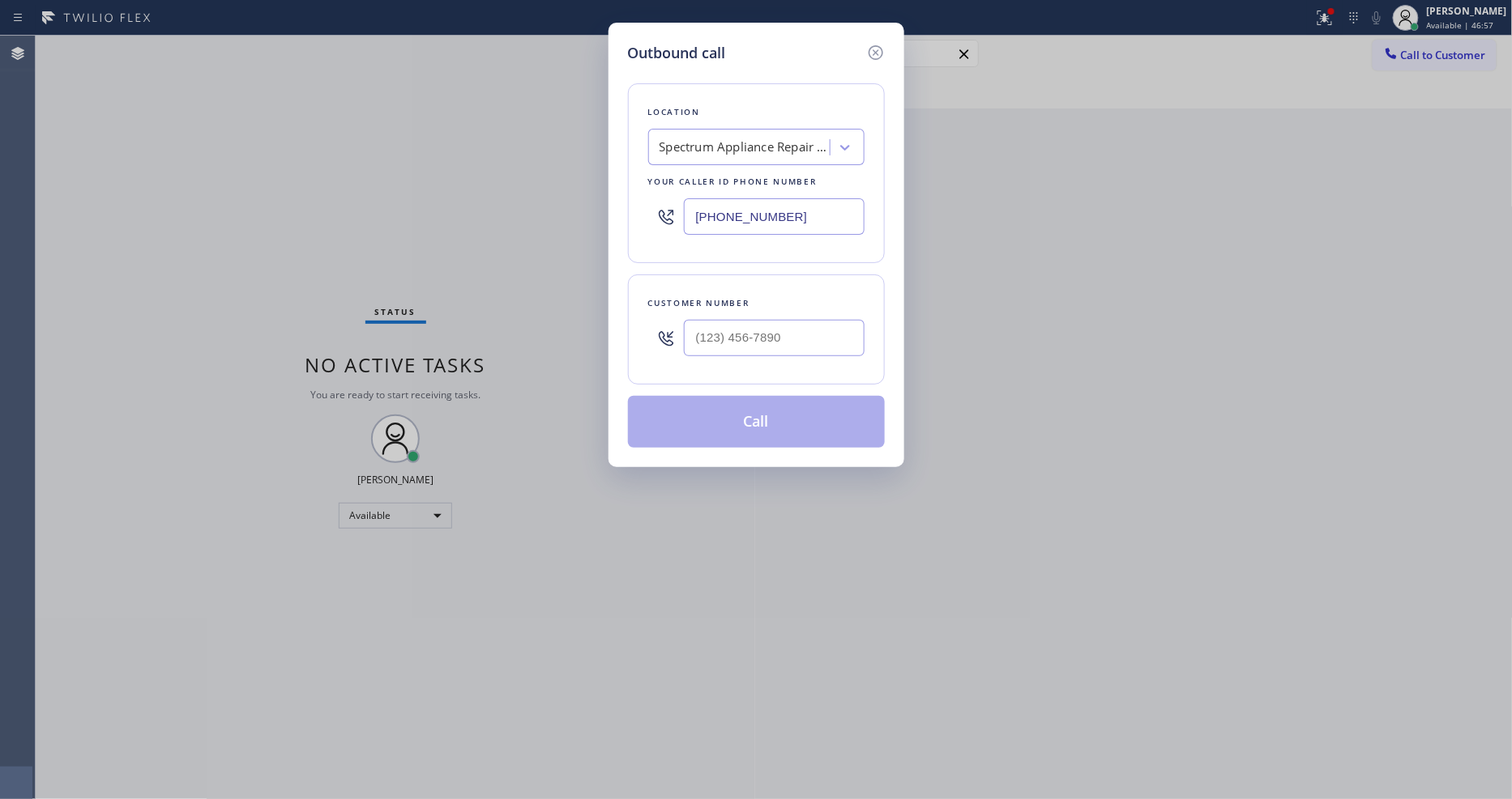
click at [770, 138] on div "Spectrum Appliance Repair [GEOGRAPHIC_DATA]" at bounding box center [744, 148] width 170 height 19
paste input "[MEDICAL_DATA] Electrical Ojai"
type input "[MEDICAL_DATA] Electrical Ojai"
click at [717, 172] on div "[MEDICAL_DATA] Electrical Ojai" at bounding box center [756, 181] width 216 height 30
type input "[PHONE_NUMBER]"
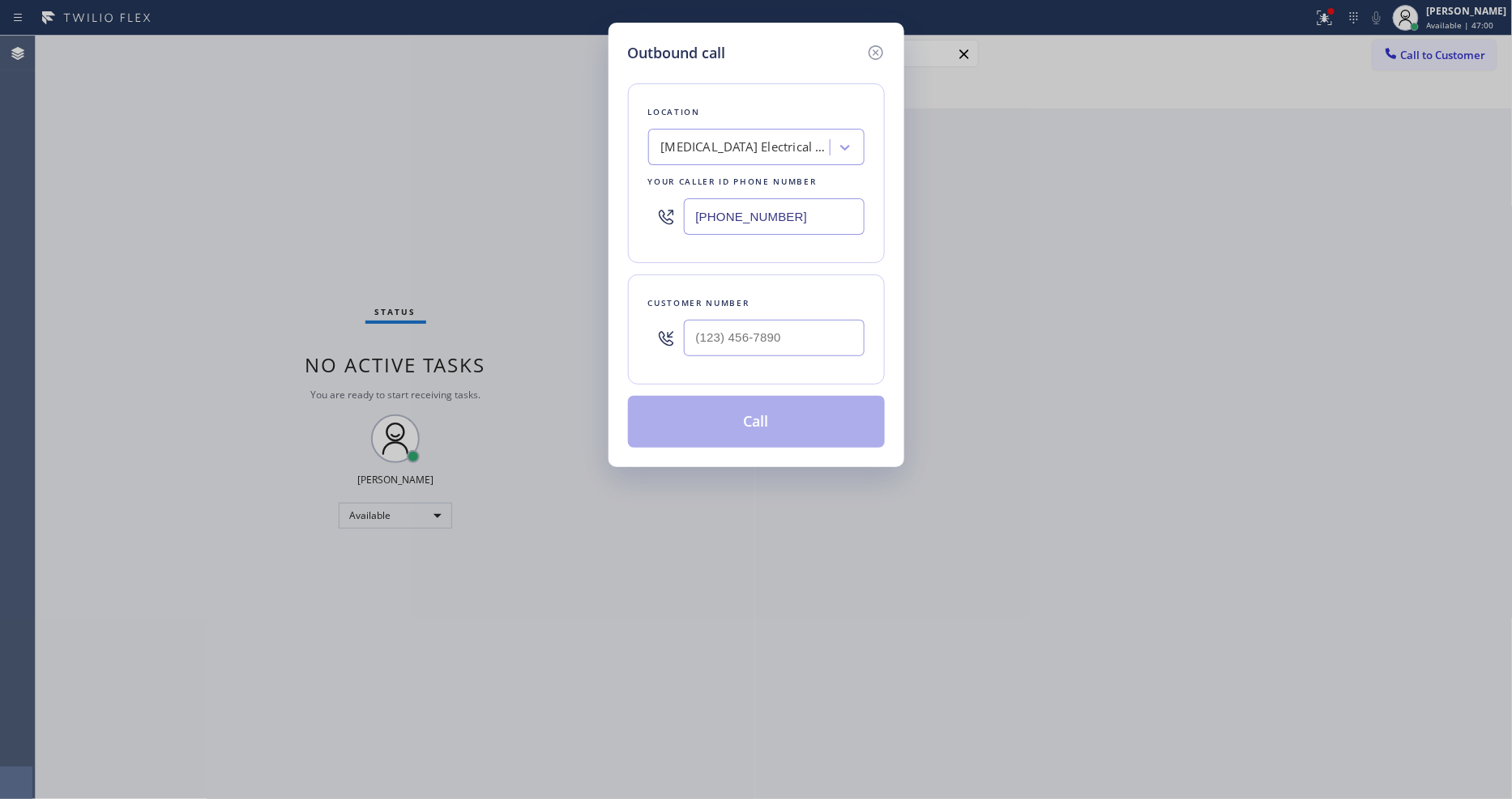
click at [430, 287] on div "Outbound call Location [MEDICAL_DATA] Electrical Ojai Your caller id phone numb…" at bounding box center [756, 399] width 1512 height 799
click at [762, 338] on input "(___) ___-____" at bounding box center [774, 338] width 181 height 36
paste input "310) 909-9725"
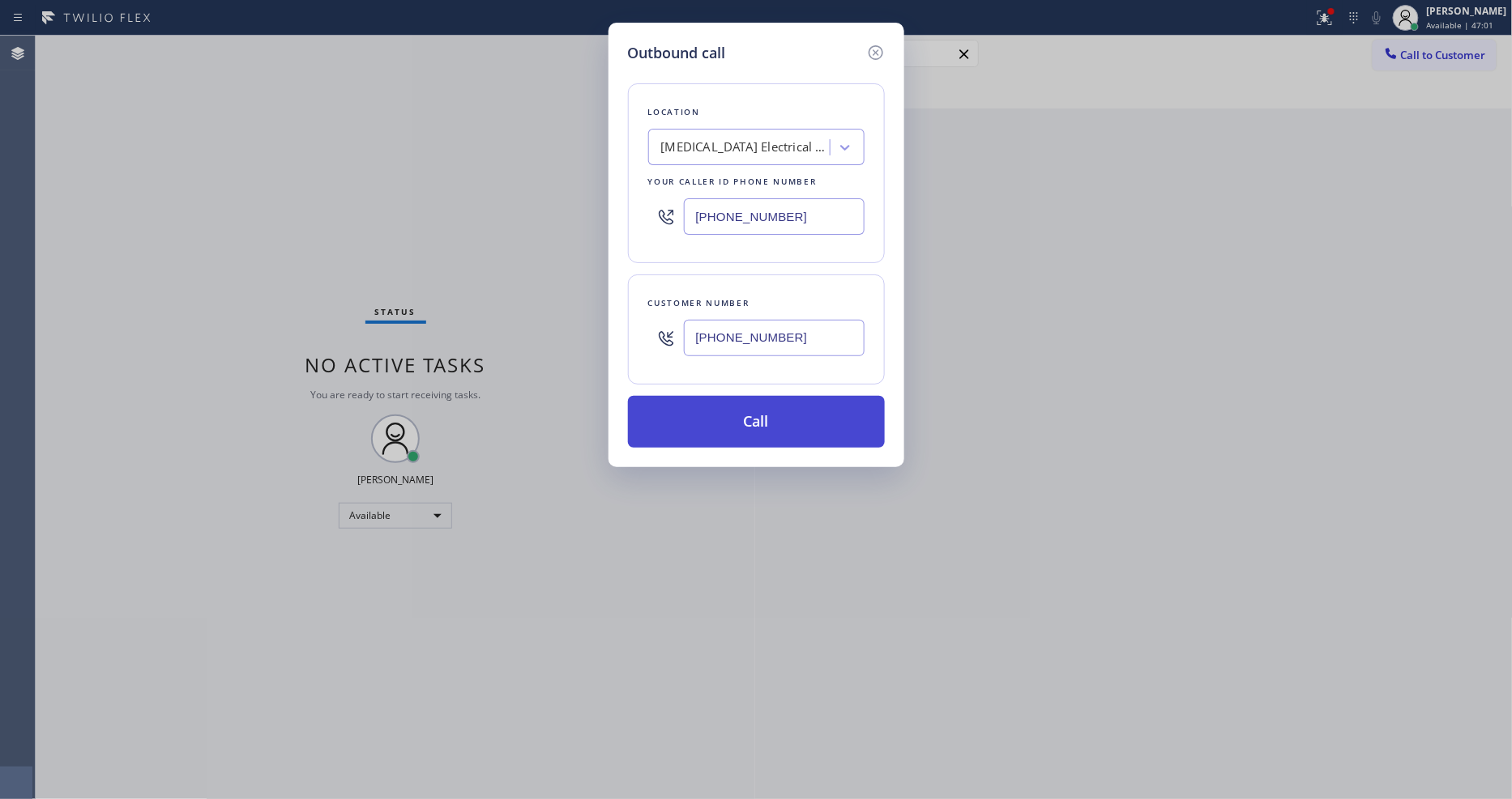
type input "[PHONE_NUMBER]"
click at [734, 403] on button "Call" at bounding box center [756, 422] width 257 height 52
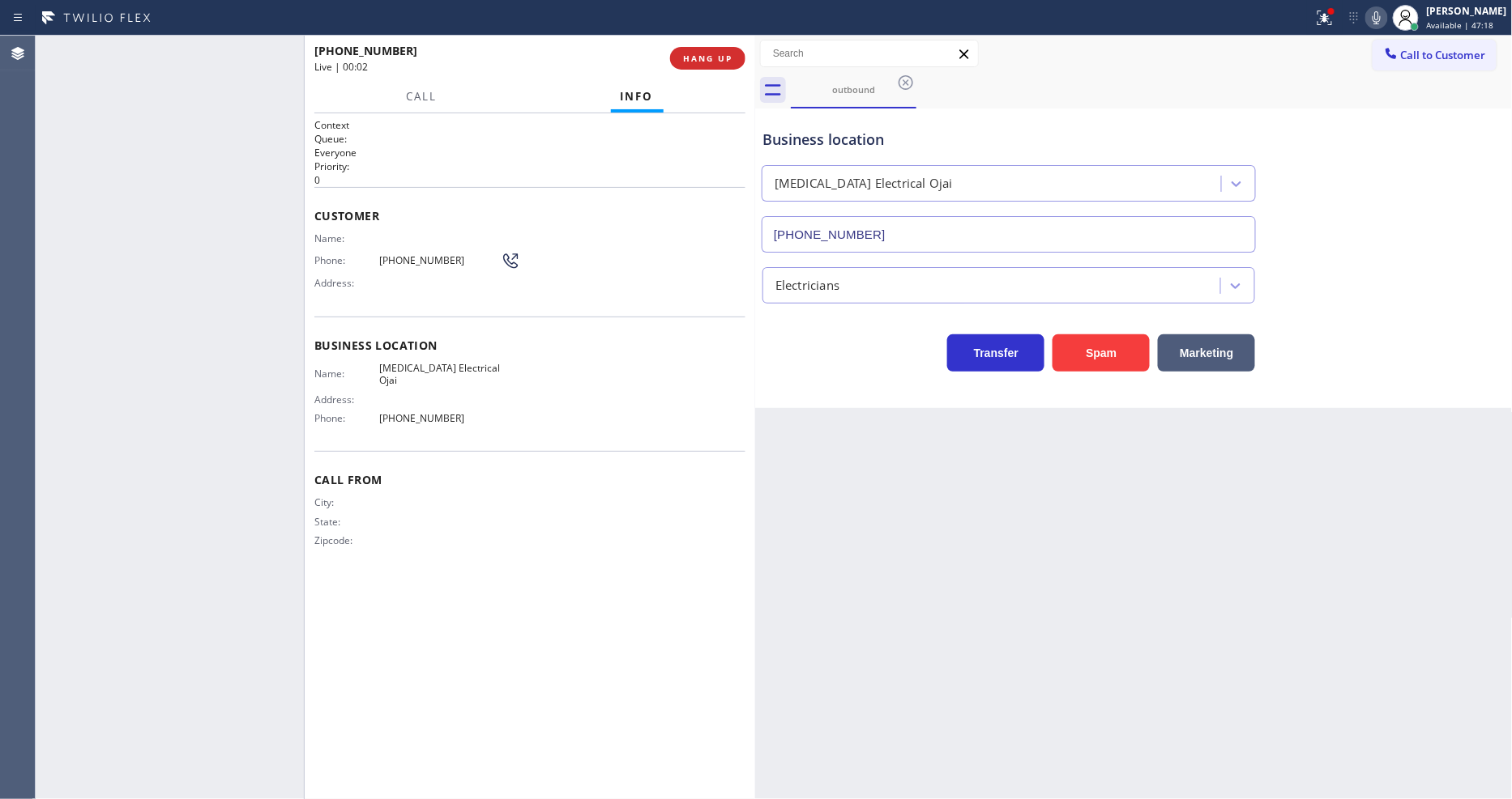
type input "[PHONE_NUMBER]"
click at [984, 431] on div "Back to Dashboard Change Sender ID Customers Technicians Select a contact Outbo…" at bounding box center [1134, 417] width 757 height 764
click at [200, 251] on div "+13109099725 Live | 00:27 ALL TASKS ALL TASKS ACTIVE TASKS TASKS IN WRAP UP" at bounding box center [169, 417] width 268 height 764
click at [727, 49] on button "HANG UP" at bounding box center [707, 58] width 75 height 23
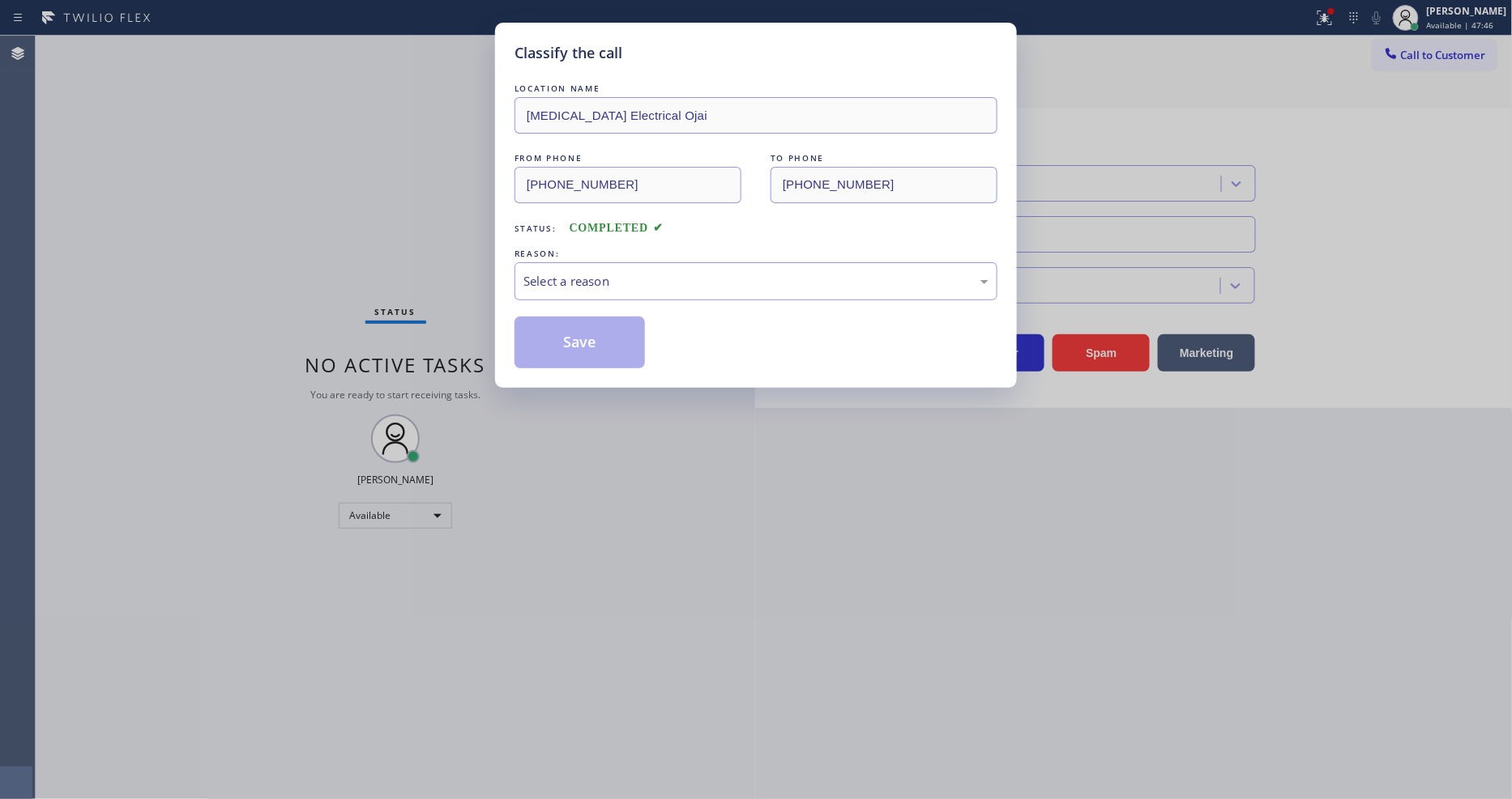
click at [595, 255] on div "REASON:" at bounding box center [756, 254] width 483 height 17
click at [595, 272] on div "Select a reason" at bounding box center [756, 282] width 465 height 19
click at [580, 335] on button "Save" at bounding box center [580, 343] width 131 height 52
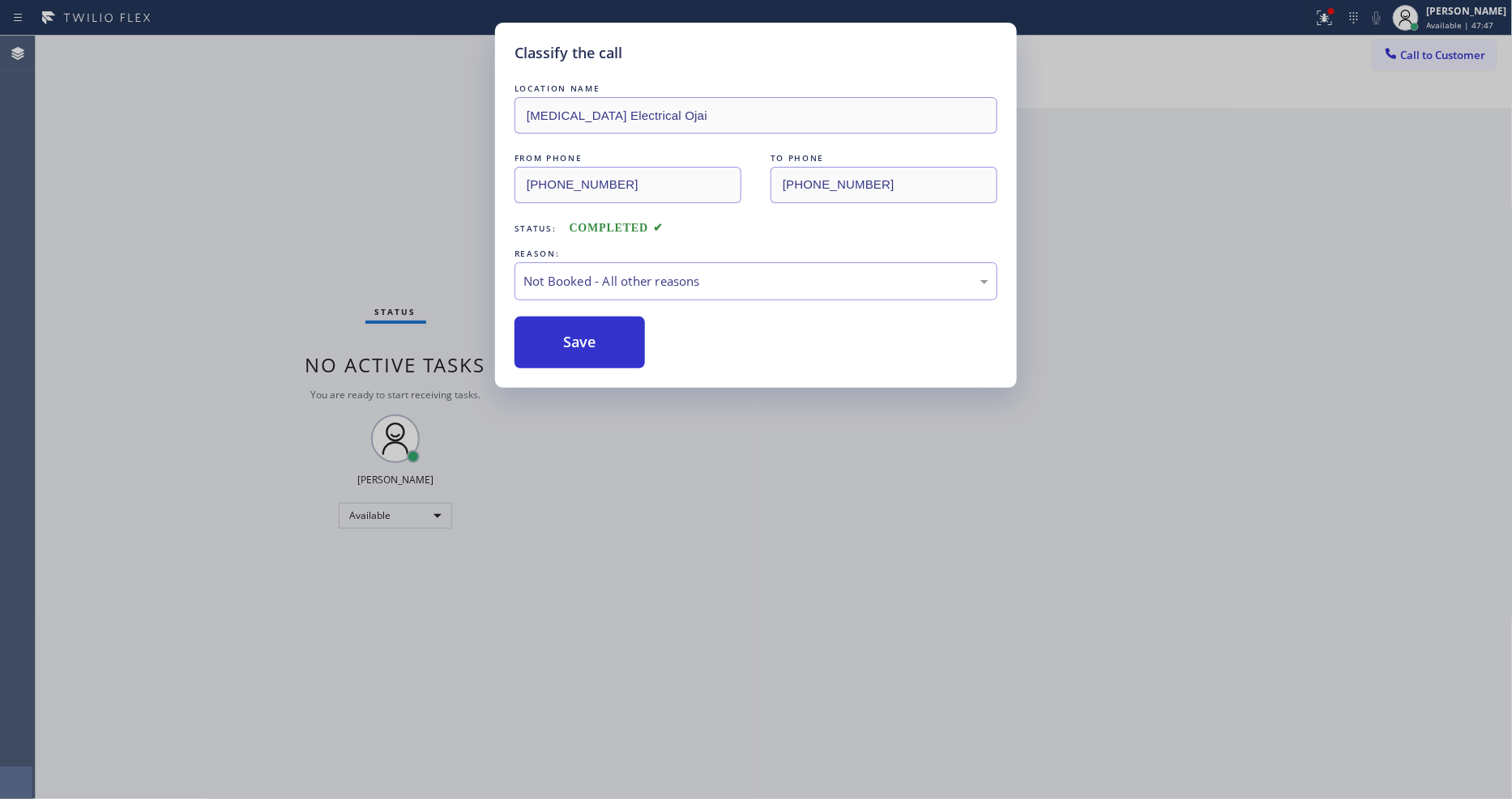
click at [580, 335] on button "Save" at bounding box center [580, 343] width 131 height 52
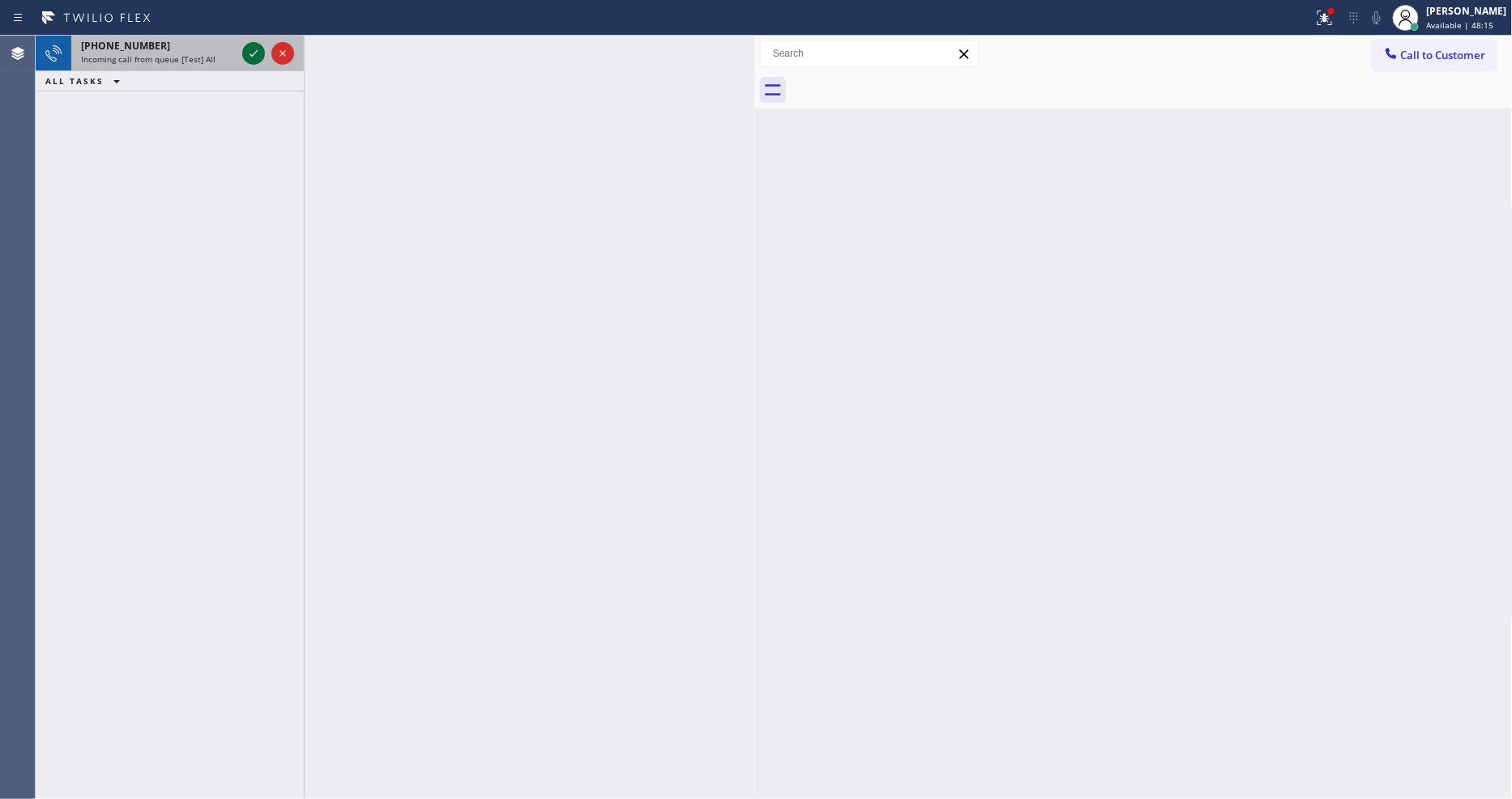
click at [258, 49] on icon at bounding box center [253, 53] width 19 height 19
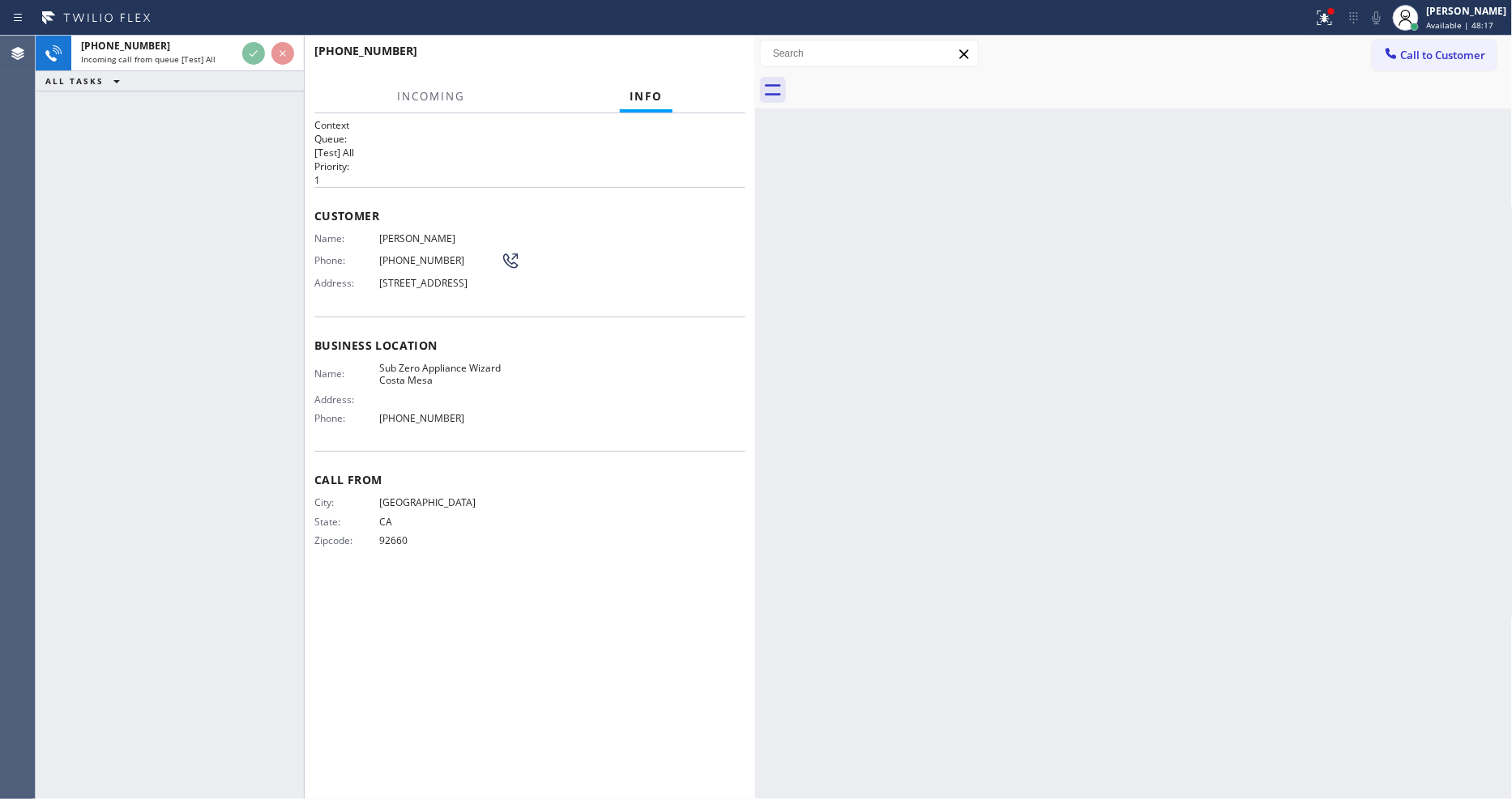
click at [617, 222] on div "Customer Name: Daniel Orpeza Phone: (949) 650-6169 Address: 1041 W 18th St, Cos…" at bounding box center [529, 252] width 431 height 130
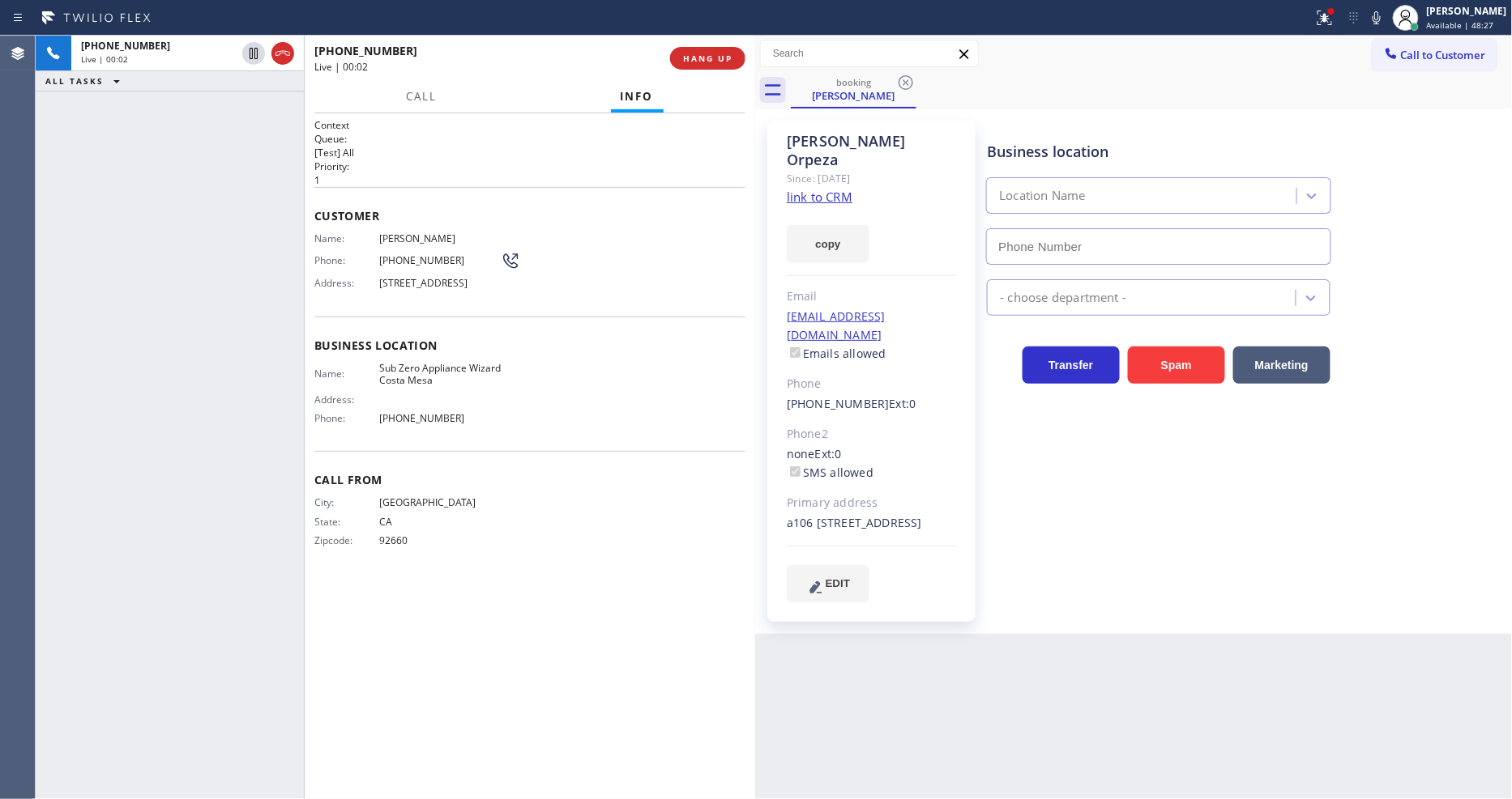
type input "(714) 677-8441"
click at [792, 189] on link "link to CRM" at bounding box center [820, 197] width 66 height 16
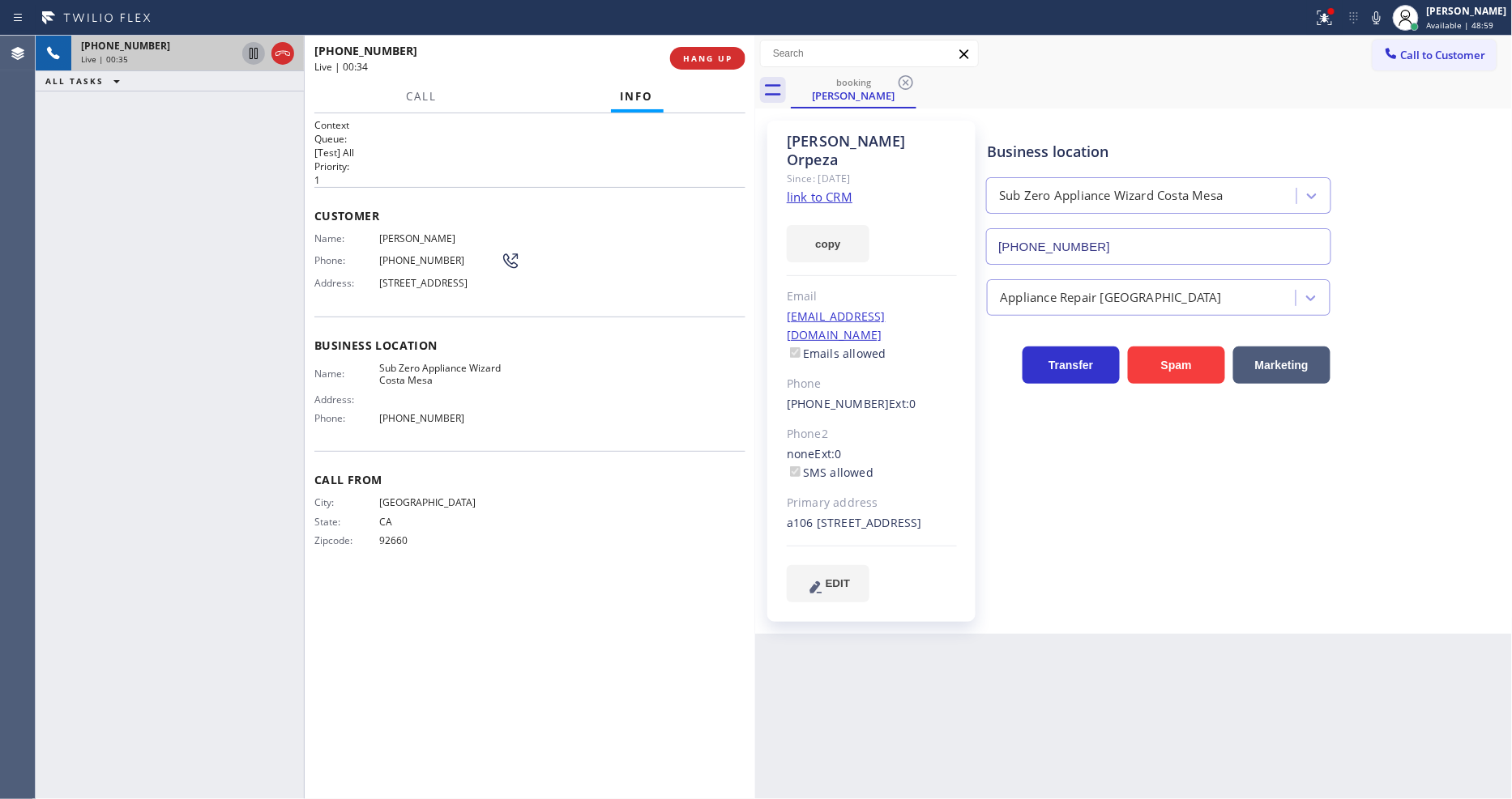
click at [249, 53] on icon at bounding box center [253, 53] width 8 height 11
click at [1380, 17] on icon at bounding box center [1376, 18] width 8 height 13
click at [1324, 21] on div at bounding box center [1324, 17] width 35 height 19
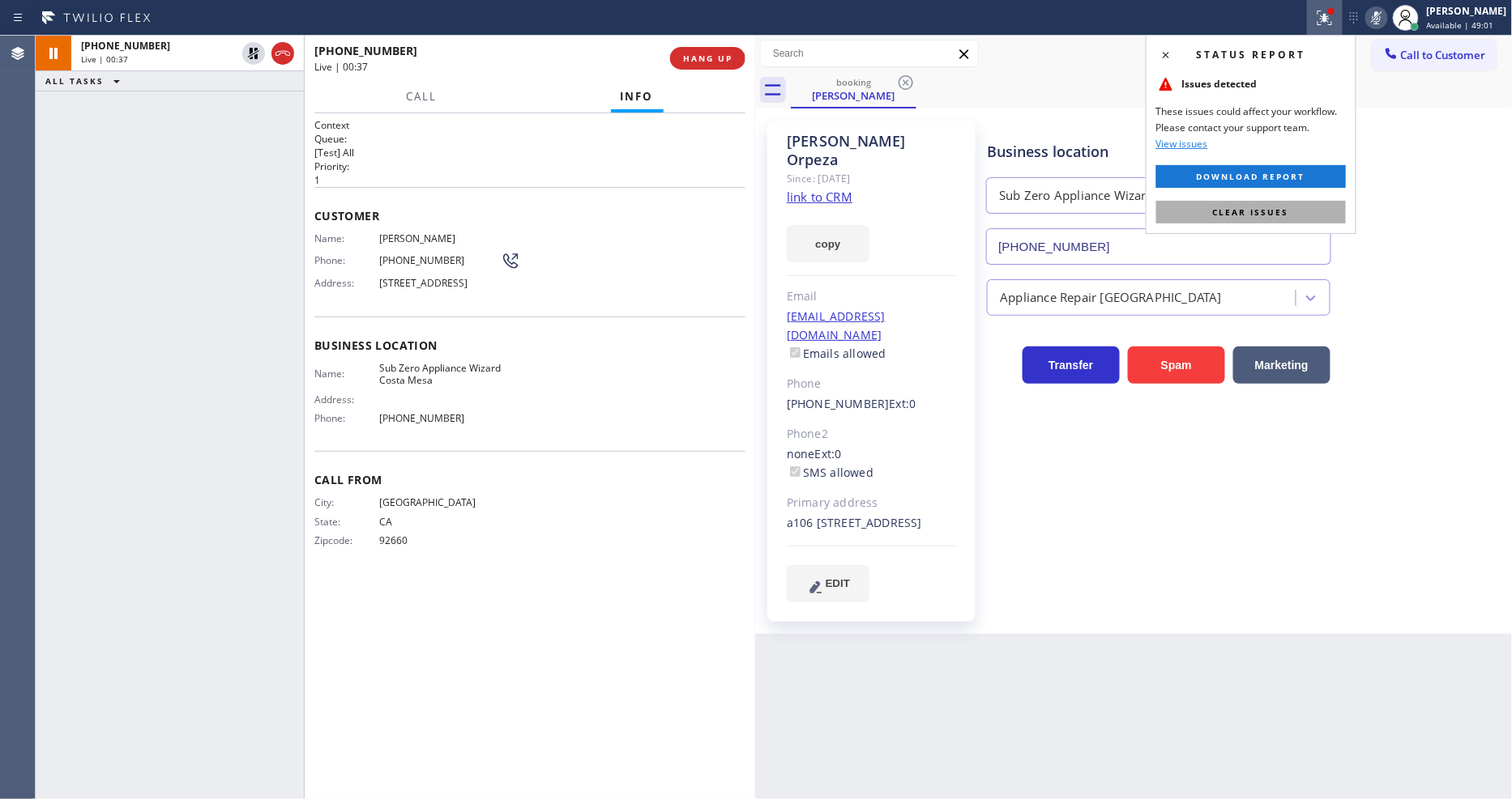
click at [1267, 219] on button "Clear issues" at bounding box center [1250, 212] width 189 height 23
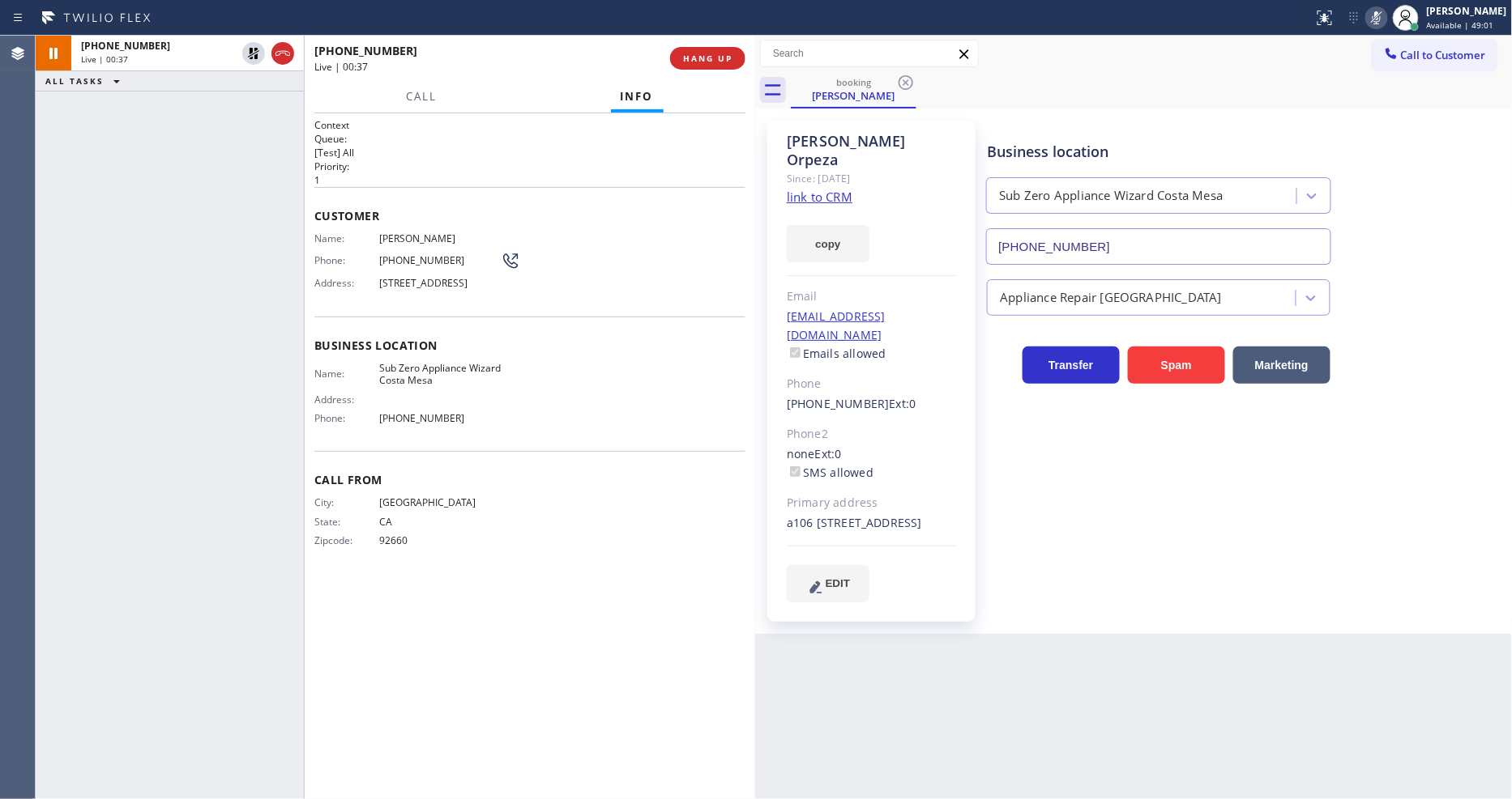
drag, startPoint x: 558, startPoint y: 463, endPoint x: 551, endPoint y: 457, distance: 9.2
click at [555, 463] on div "Call From City: NEWPORT BEACH State: CA Zipcode: 92660" at bounding box center [529, 512] width 431 height 122
click at [249, 498] on div "+19496506169 Live | 00:39 ALL TASKS ALL TASKS ACTIVE TASKS TASKS IN WRAP UP" at bounding box center [169, 417] width 268 height 764
click at [627, 660] on div "Context Queue: [Test] All Priority: 1 Customer Name: Daniel Orpeza Phone: (949)…" at bounding box center [529, 456] width 431 height 676
click at [255, 52] on icon at bounding box center [253, 53] width 19 height 19
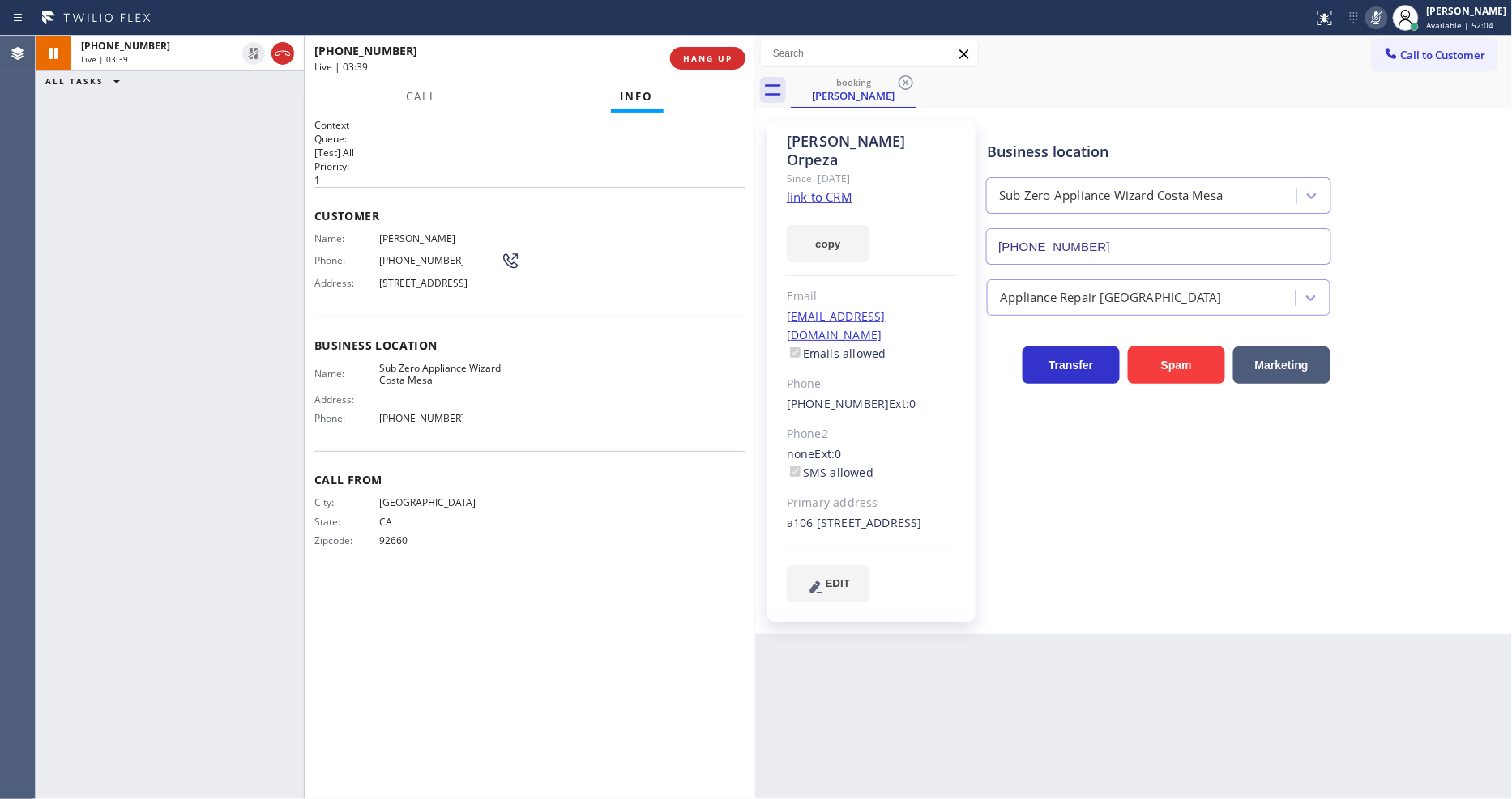
click at [1386, 16] on icon at bounding box center [1376, 17] width 19 height 19
click at [716, 54] on span "HANG UP" at bounding box center [708, 58] width 50 height 11
click at [716, 53] on span "HANG UP" at bounding box center [708, 58] width 50 height 11
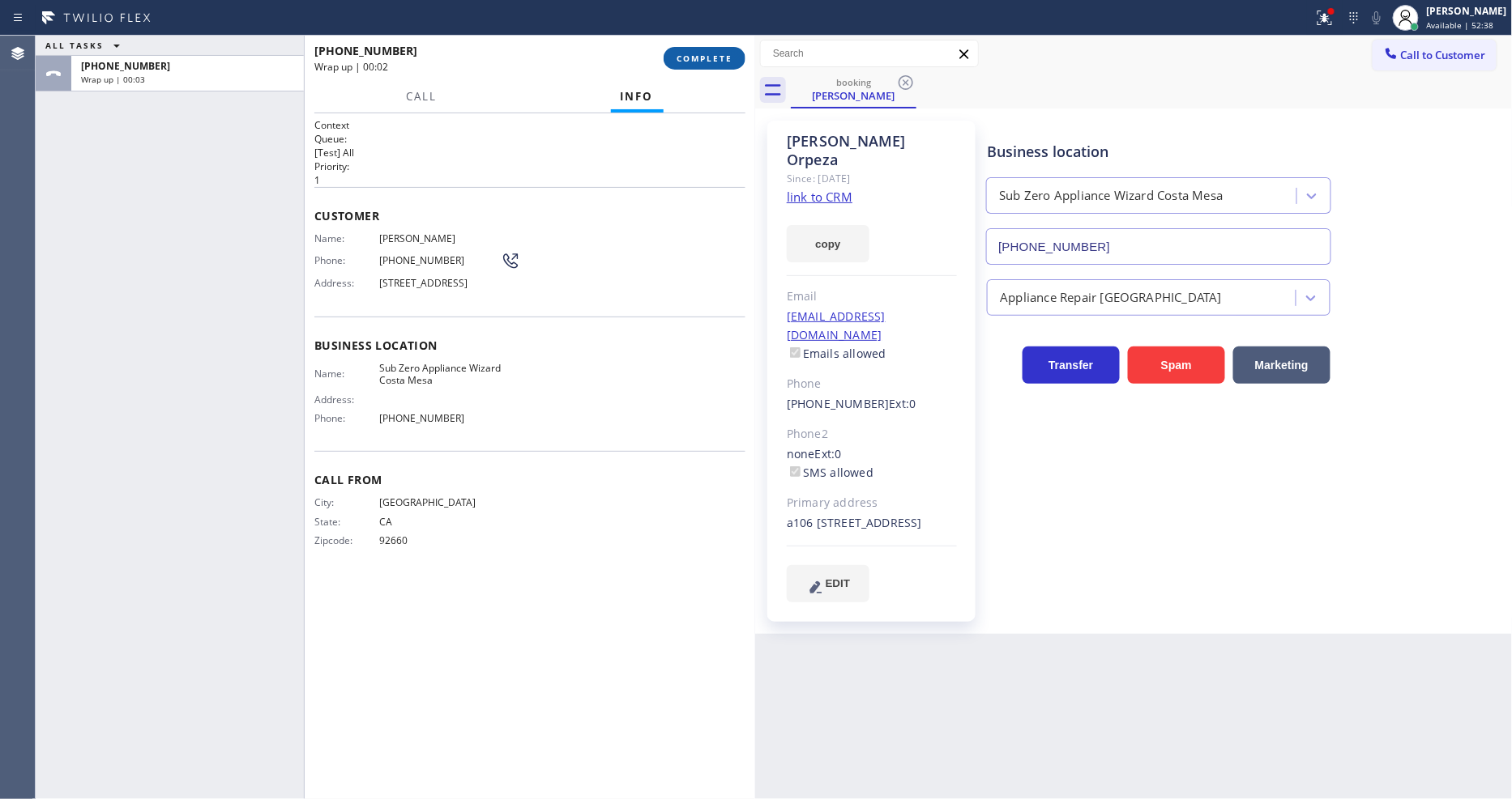
click at [717, 50] on button "COMPLETE" at bounding box center [705, 58] width 82 height 23
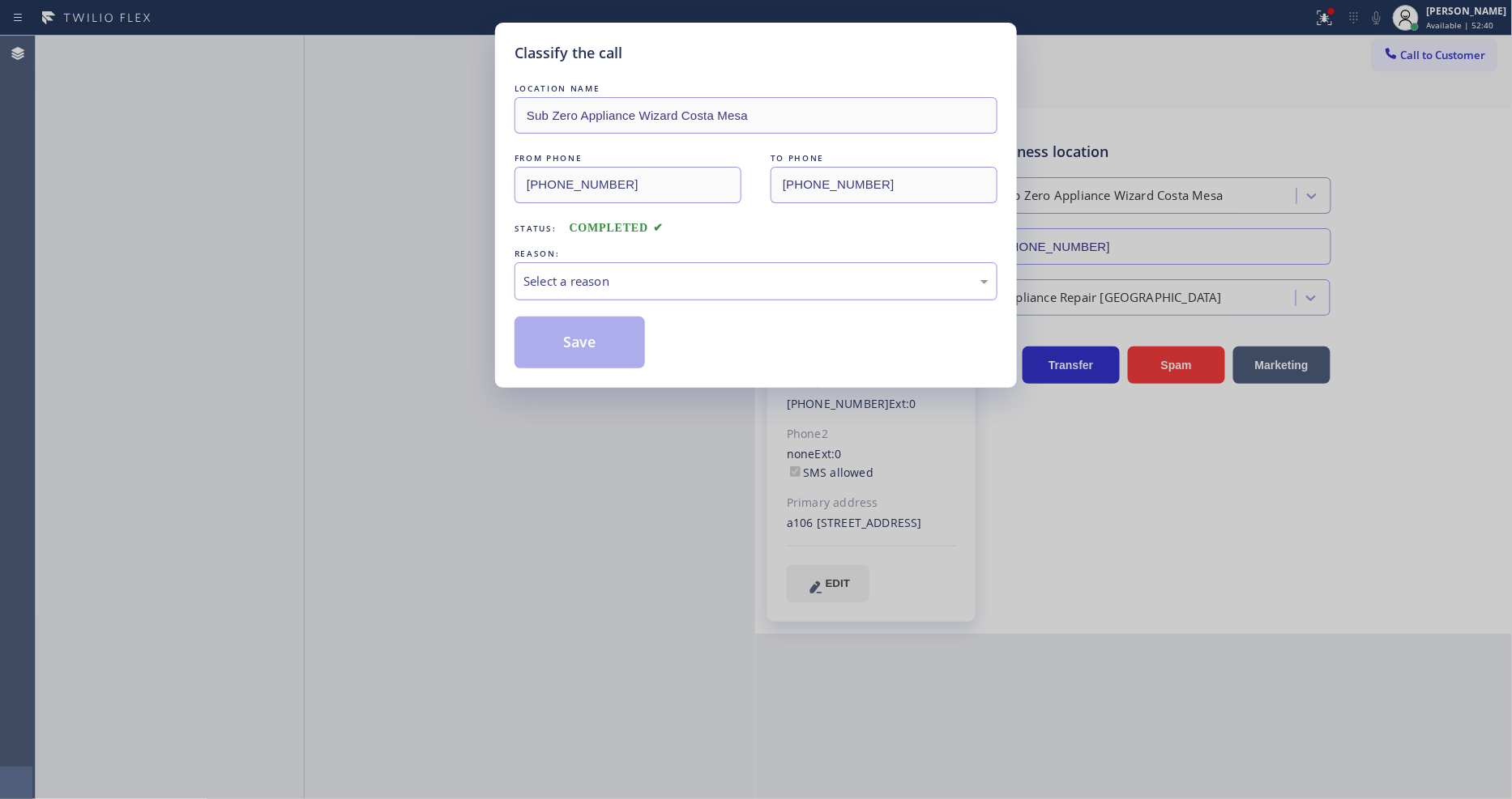
click at [617, 272] on div "Select a reason" at bounding box center [756, 282] width 465 height 19
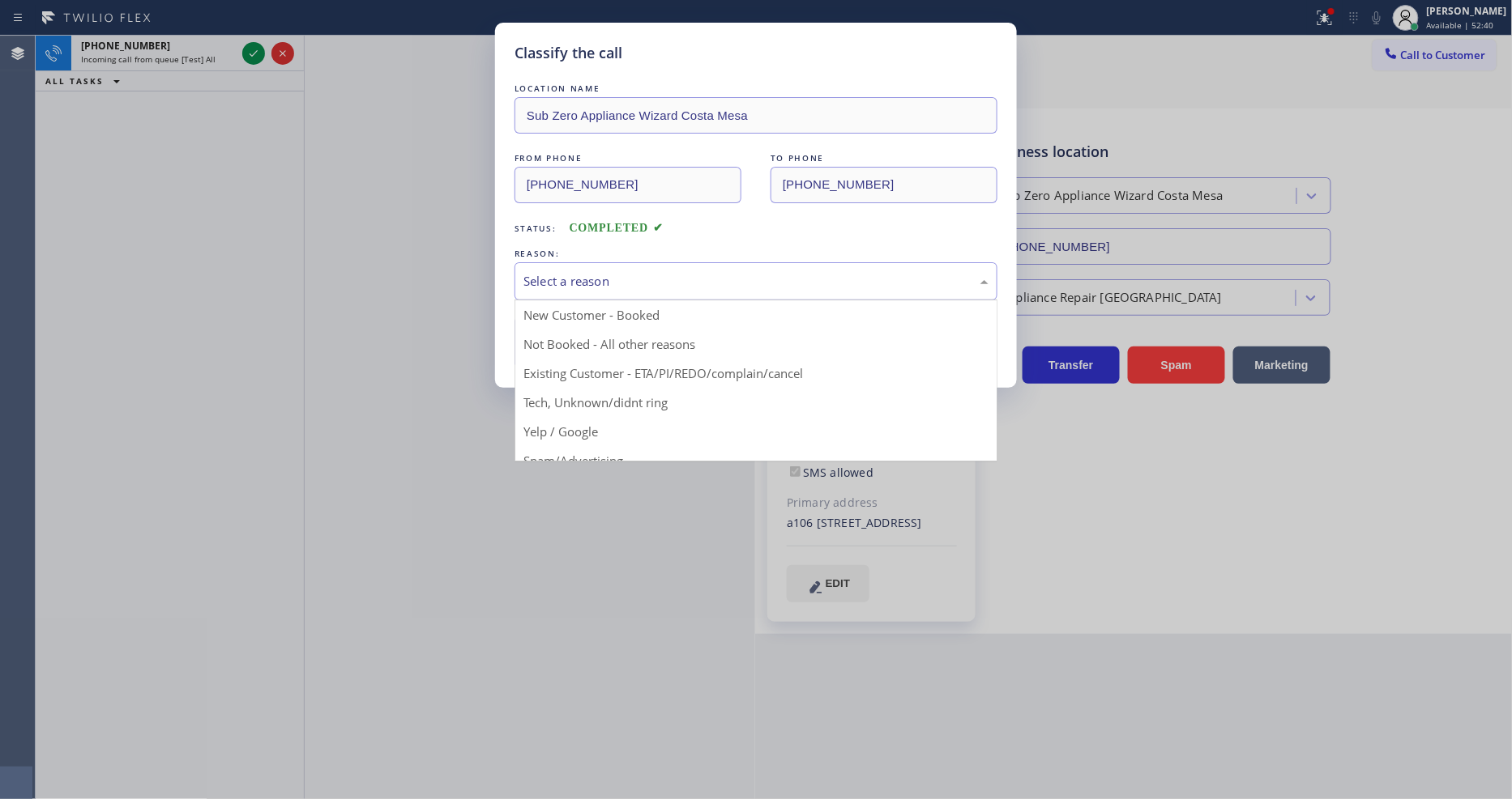
drag, startPoint x: 608, startPoint y: 366, endPoint x: 600, endPoint y: 337, distance: 30.1
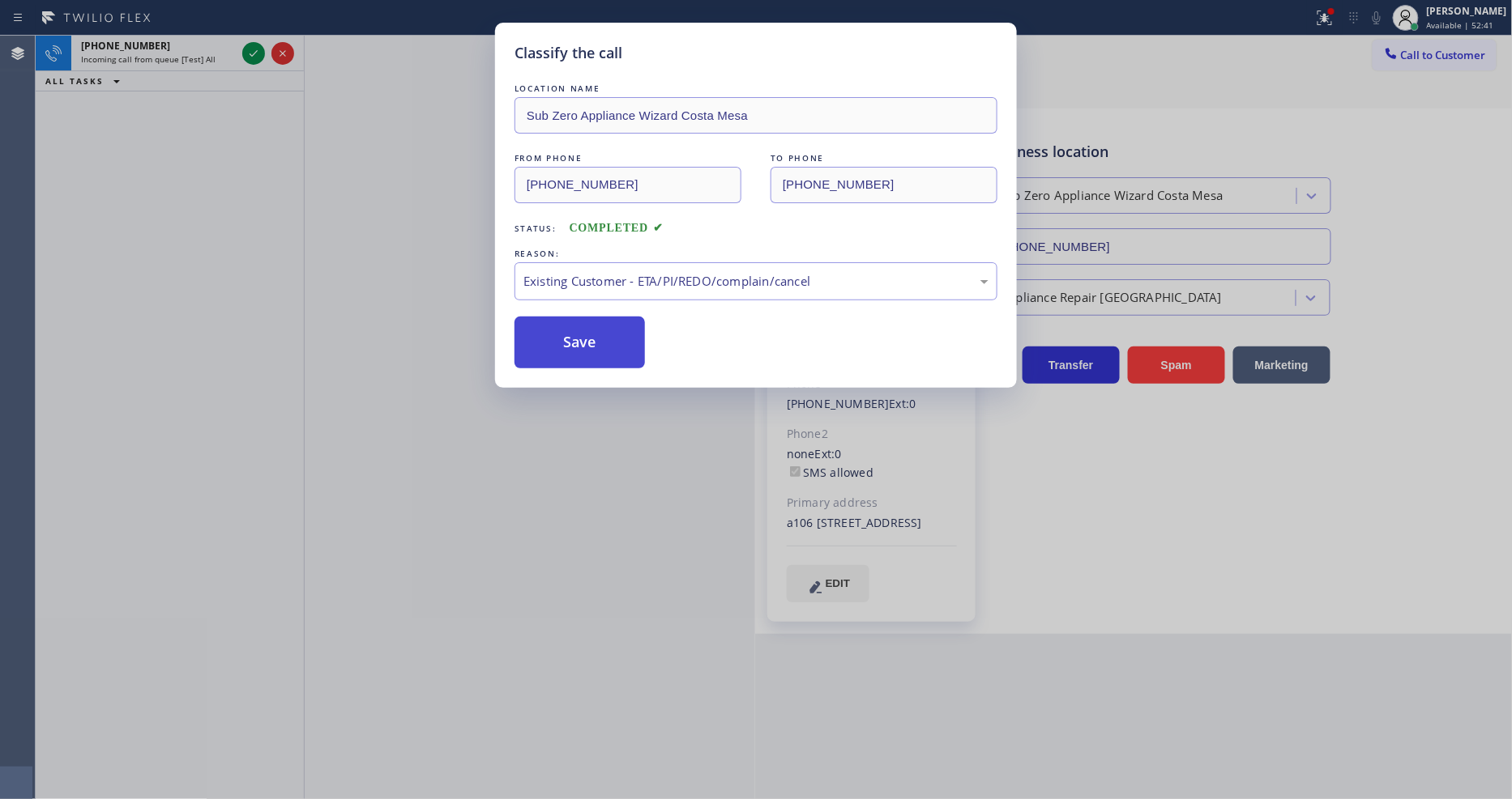
click at [600, 337] on button "Save" at bounding box center [580, 343] width 131 height 52
click at [600, 335] on button "Save" at bounding box center [580, 343] width 131 height 52
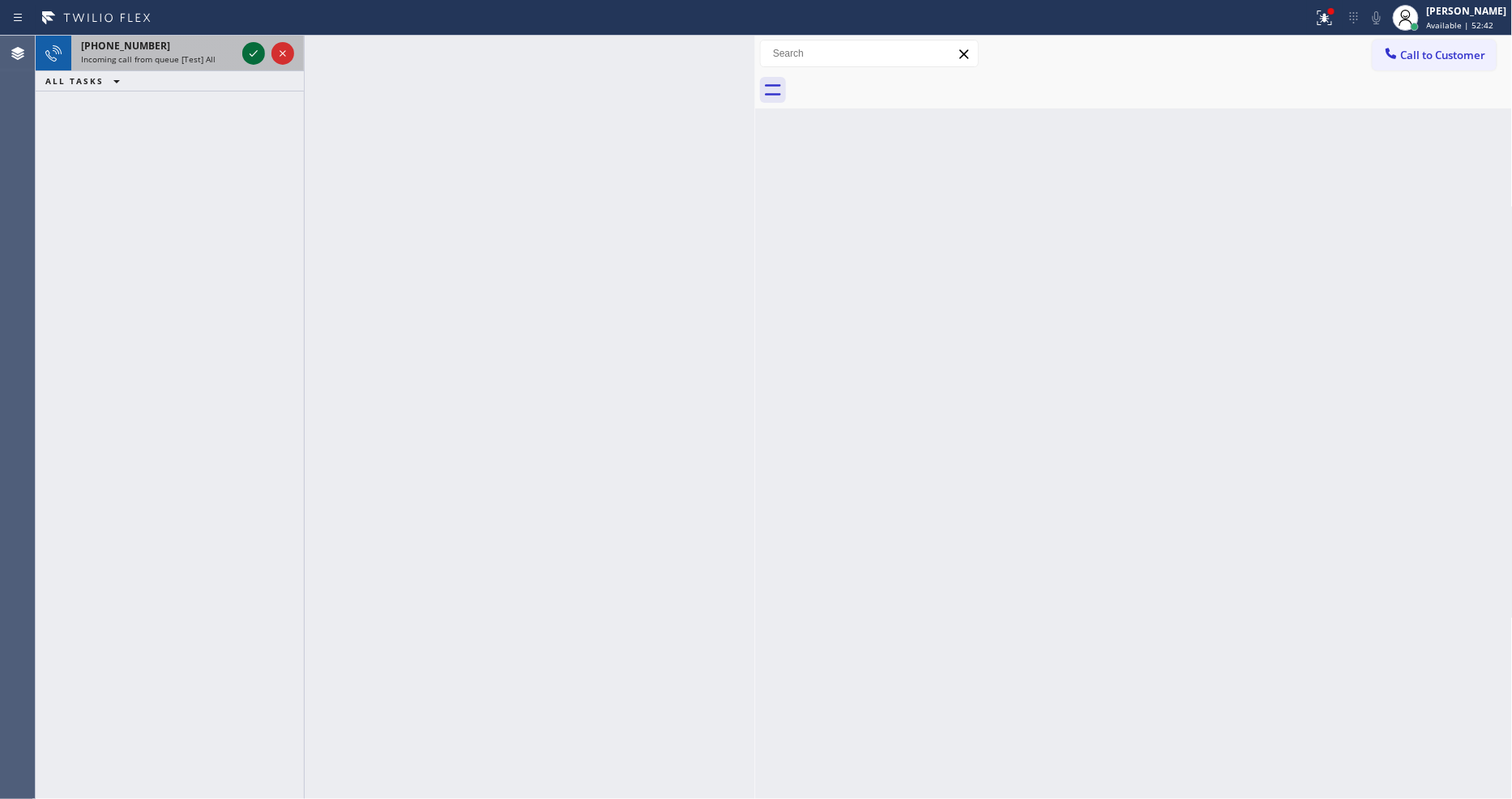
click at [248, 53] on icon at bounding box center [253, 53] width 19 height 19
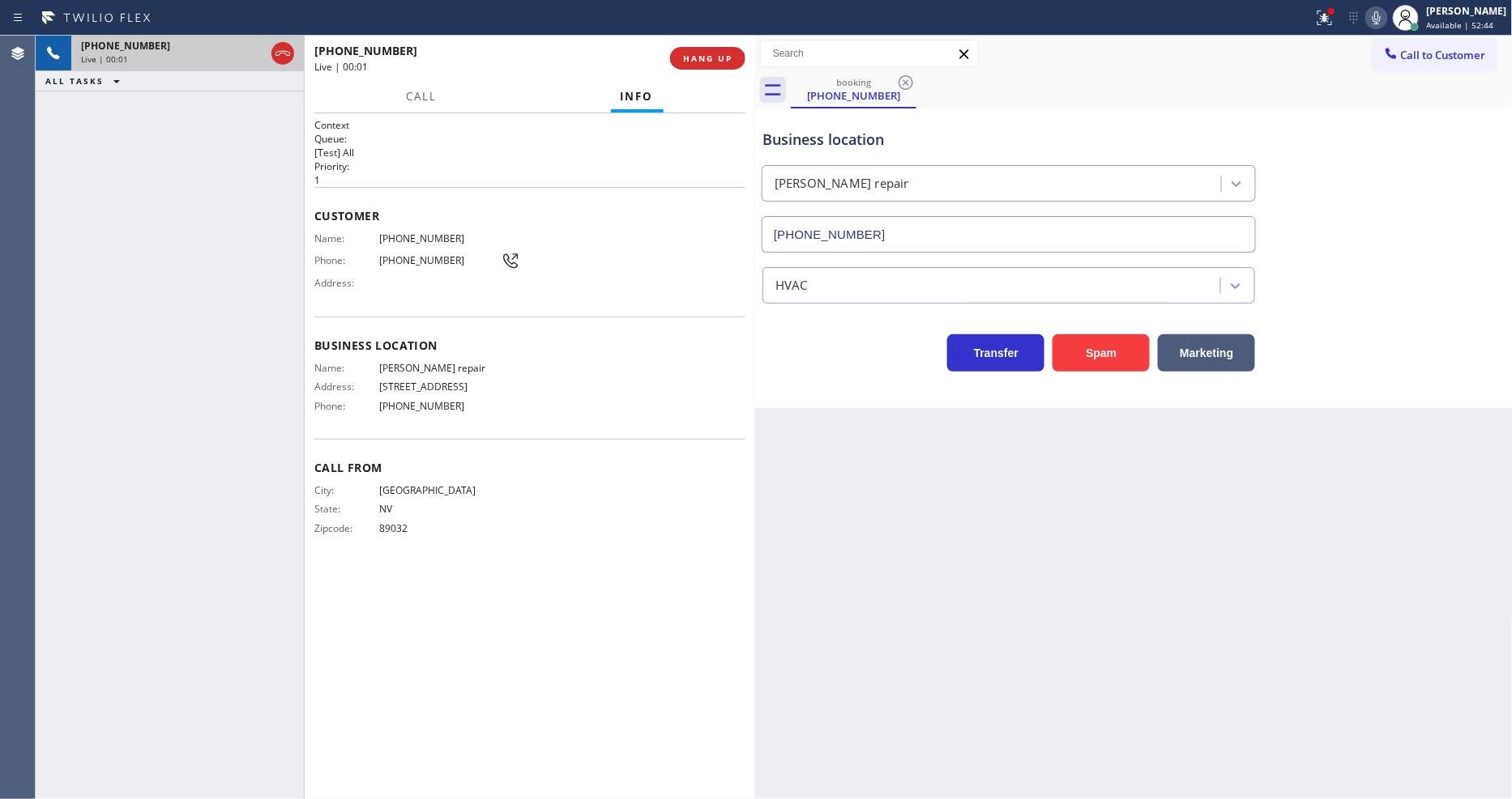
type input "(626) 470-6107"
drag, startPoint x: 1107, startPoint y: 601, endPoint x: 1084, endPoint y: 598, distance: 23.2
click at [1098, 598] on div "Back to Dashboard Change Sender ID Customers Technicians Select a contact Outbo…" at bounding box center [1134, 417] width 757 height 764
click at [440, 362] on span "Duarte AC repair" at bounding box center [439, 368] width 121 height 12
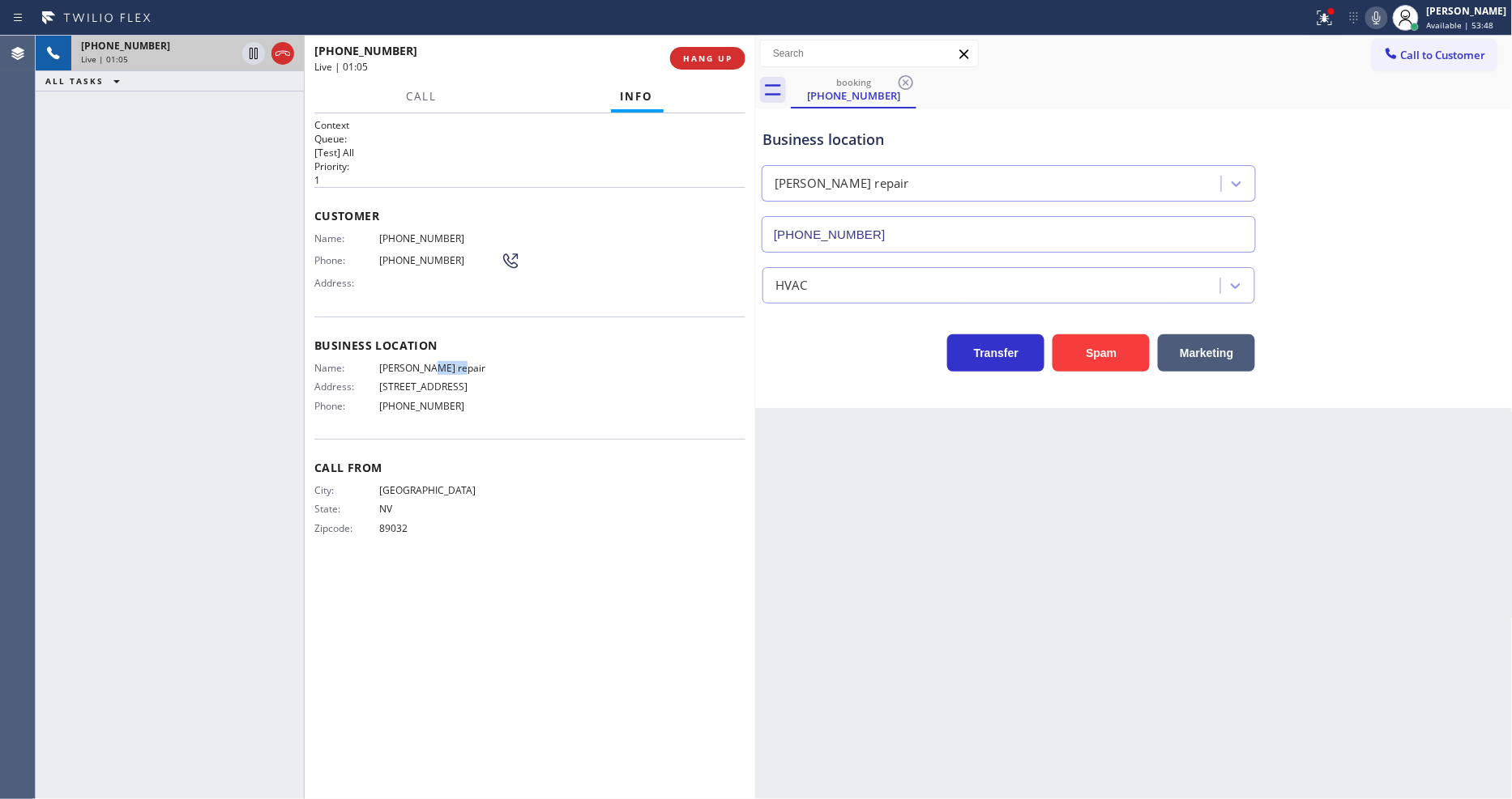
click at [440, 362] on span "Duarte AC repair" at bounding box center [439, 368] width 121 height 12
copy span "Duarte AC repair"
click at [248, 51] on icon at bounding box center [253, 53] width 19 height 19
drag, startPoint x: 1386, startPoint y: 19, endPoint x: 1284, endPoint y: 85, distance: 121.5
click at [1386, 18] on icon at bounding box center [1376, 17] width 19 height 19
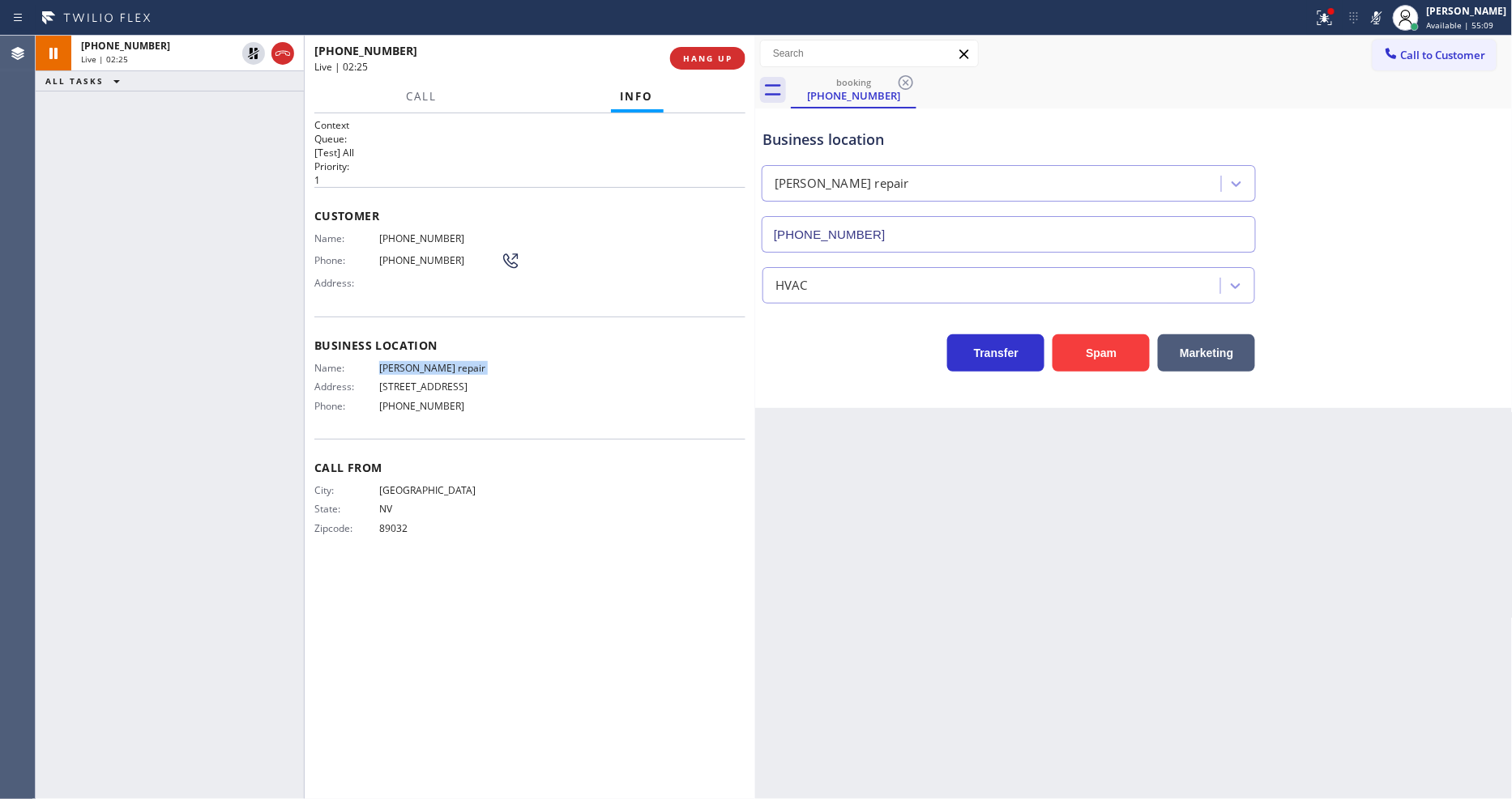
click at [1185, 445] on div "Back to Dashboard Change Sender ID Customers Technicians Select a contact Outbo…" at bounding box center [1134, 417] width 757 height 764
click at [435, 223] on div "Customer Name: (702) 533-1197 Phone: (702) 533-1197 Address:" at bounding box center [529, 252] width 431 height 130
copy span "(702) 533-1197"
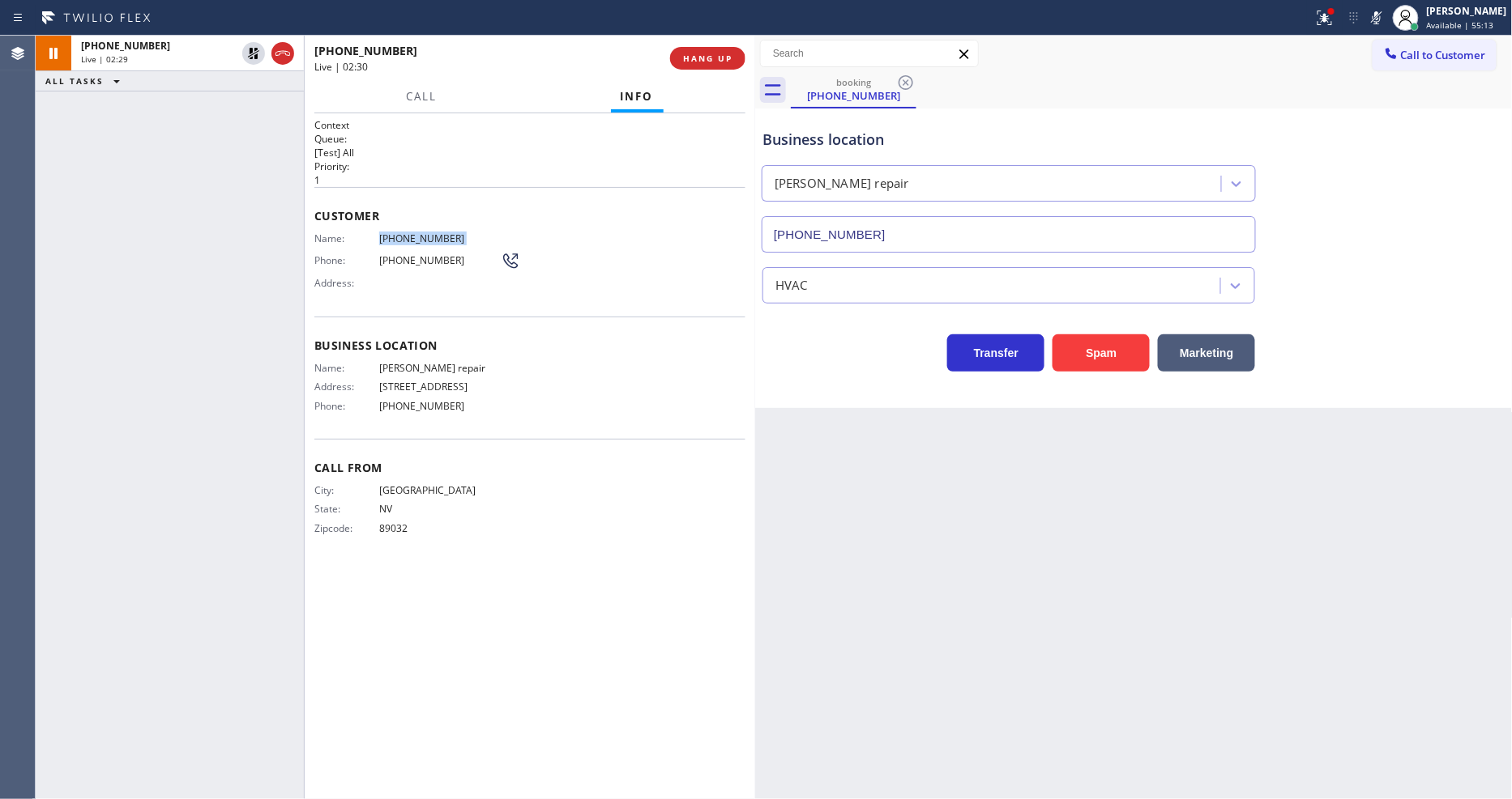
click at [329, 440] on div "Call From City: NORTH LAS VEGAS State: NV Zipcode: 89032" at bounding box center [529, 500] width 431 height 122
click at [253, 109] on icon at bounding box center [253, 109] width 19 height 19
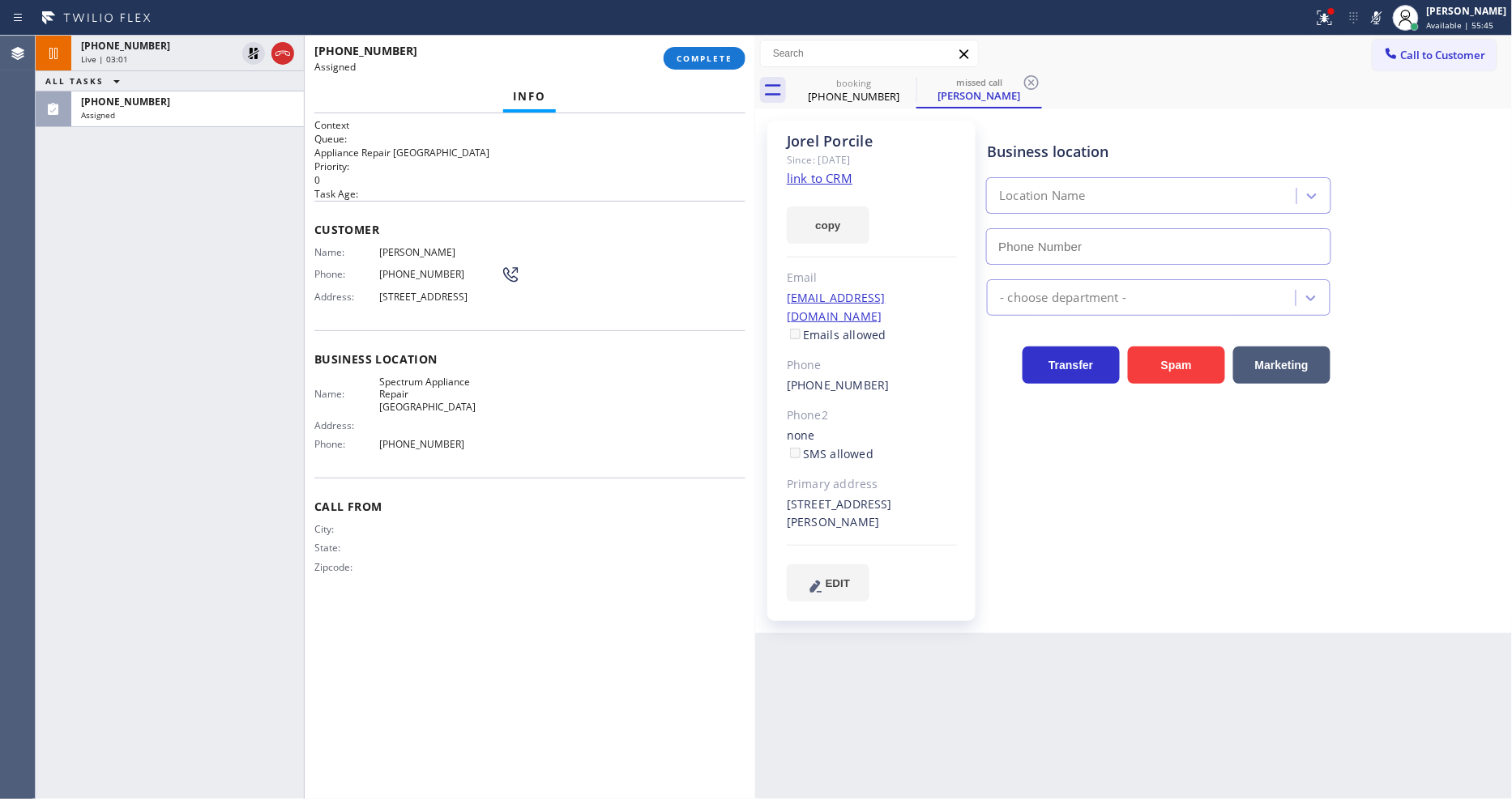
click at [393, 361] on span "Business location" at bounding box center [529, 359] width 431 height 15
type input "[PHONE_NUMBER]"
click at [835, 183] on link "link to CRM" at bounding box center [820, 178] width 66 height 16
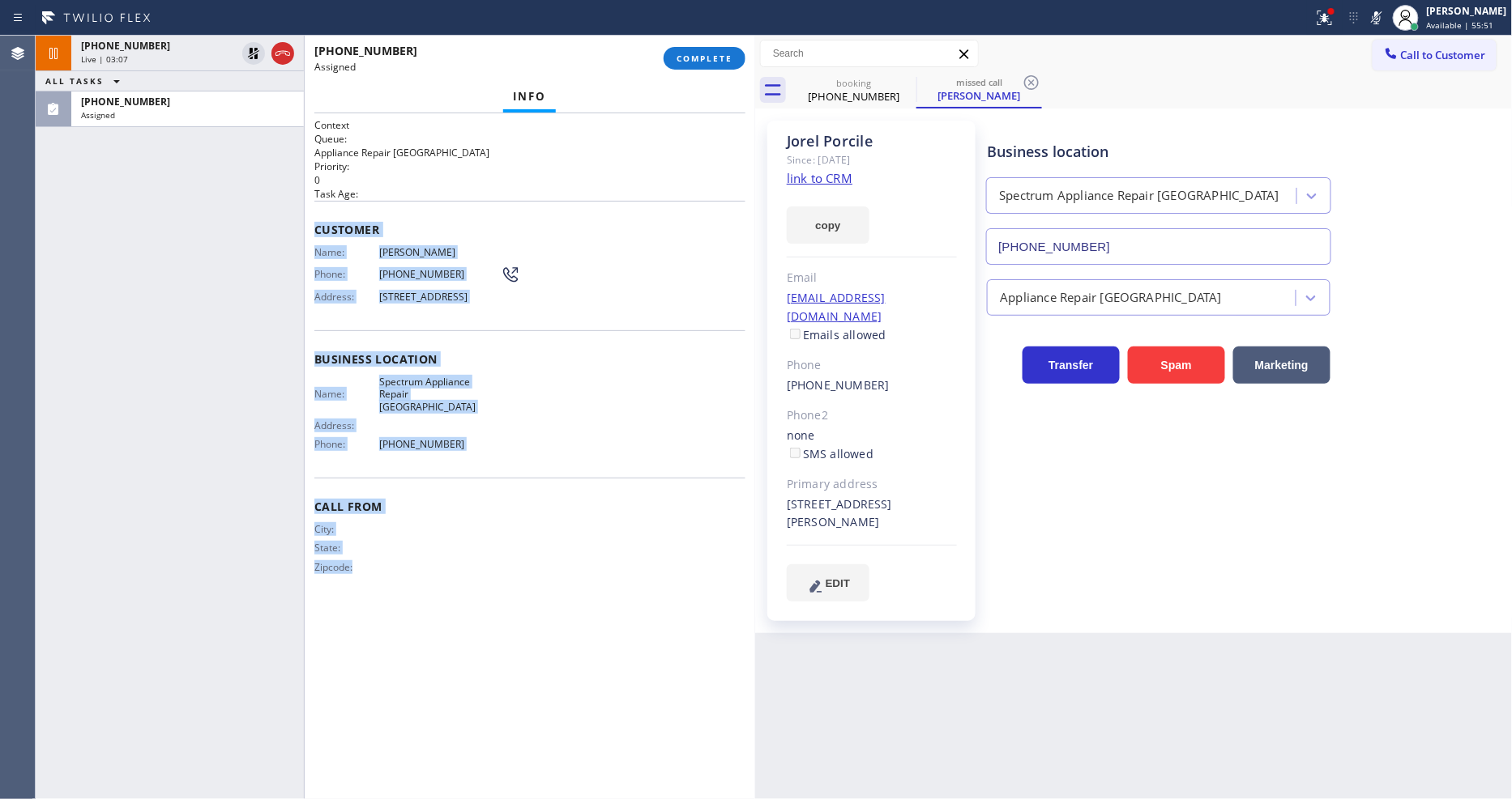
drag, startPoint x: 328, startPoint y: 249, endPoint x: 475, endPoint y: 626, distance: 404.6
click at [475, 626] on div "Context Queue: Appliance Repair High End Priority: 0 Task Age: Customer Name: J…" at bounding box center [529, 456] width 431 height 676
copy div "Customer Name: Jorel Porcile Phone: (949) 278-2523 Address: 930 W Berkeley St, …"
click at [698, 56] on span "COMPLETE" at bounding box center [704, 58] width 56 height 11
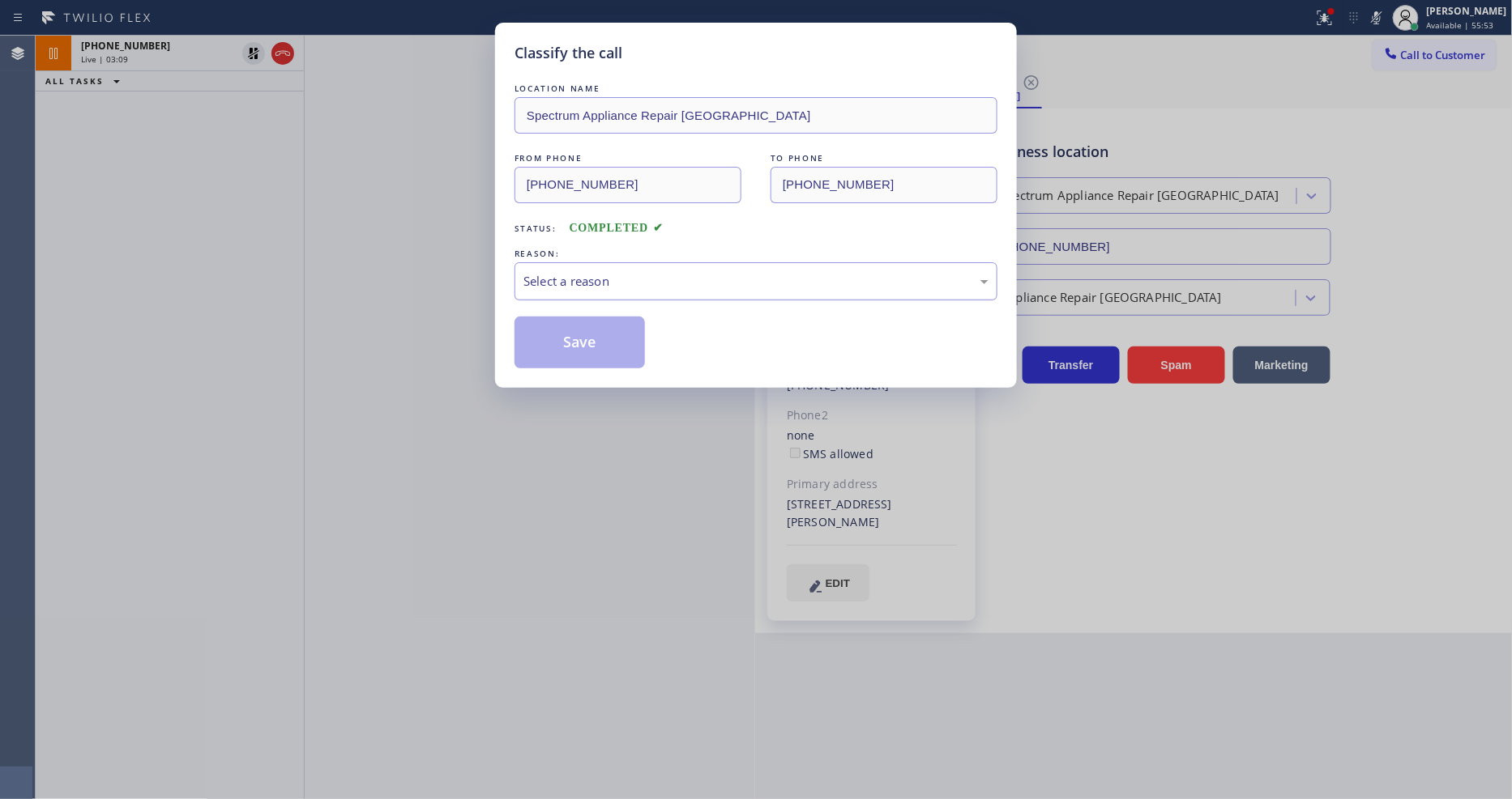
click at [618, 280] on div "Select a reason" at bounding box center [756, 282] width 465 height 19
click at [606, 345] on button "Save" at bounding box center [580, 343] width 131 height 52
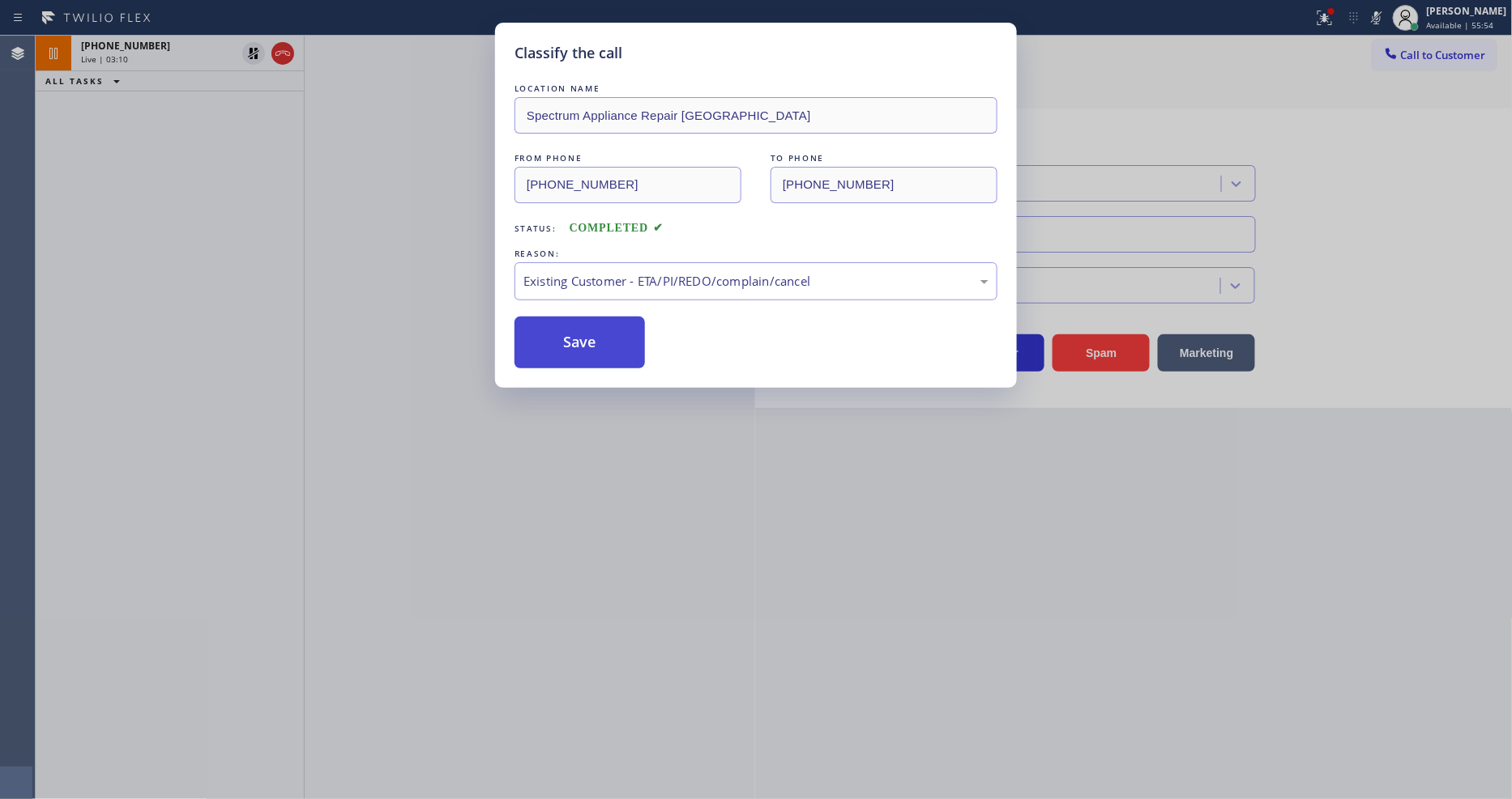
click at [606, 345] on button "Save" at bounding box center [580, 343] width 131 height 52
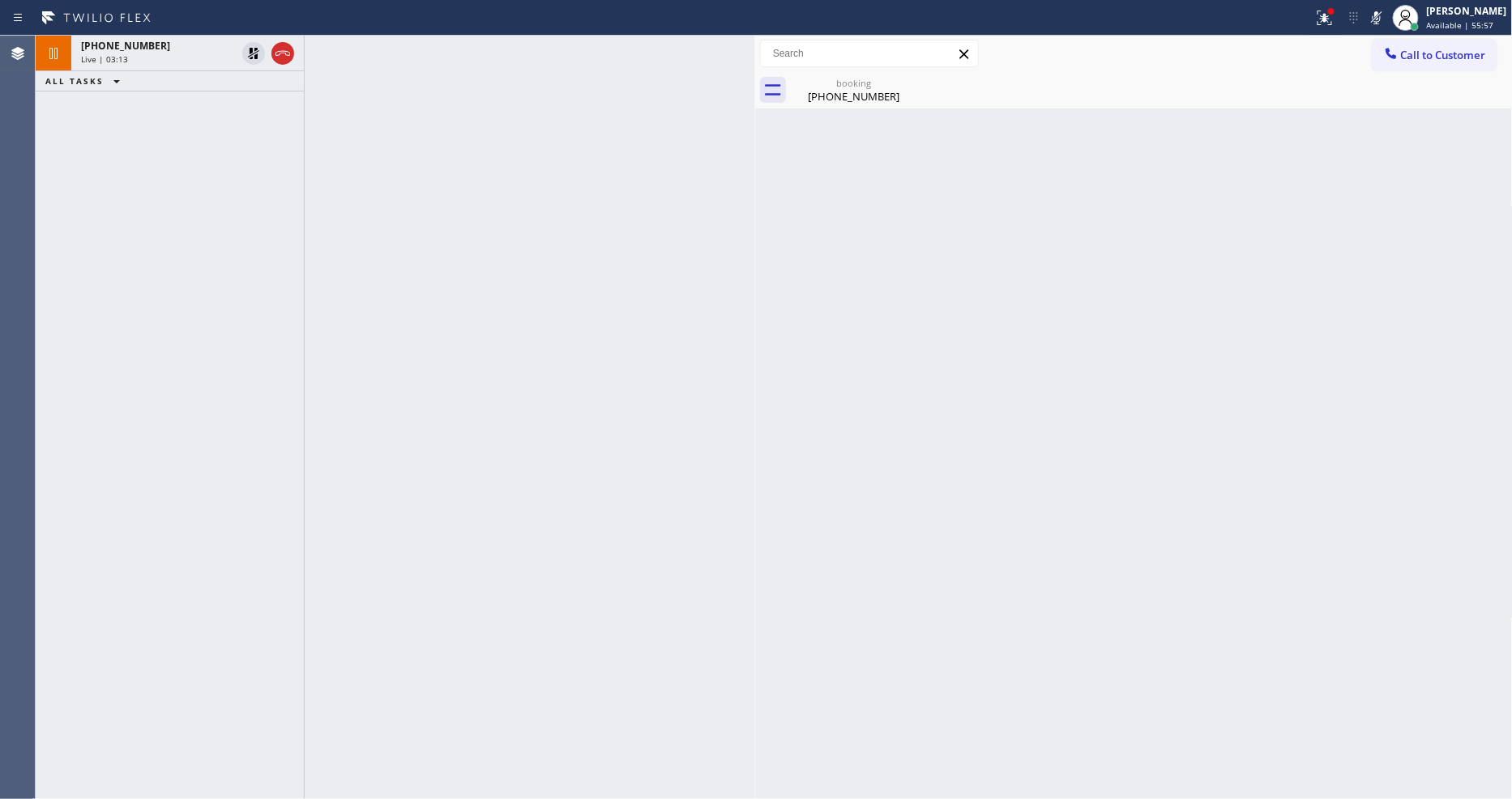
click at [342, 330] on div at bounding box center [530, 417] width 451 height 764
drag, startPoint x: 249, startPoint y: 51, endPoint x: 1273, endPoint y: 24, distance: 1024.4
click at [249, 51] on icon at bounding box center [254, 53] width 11 height 11
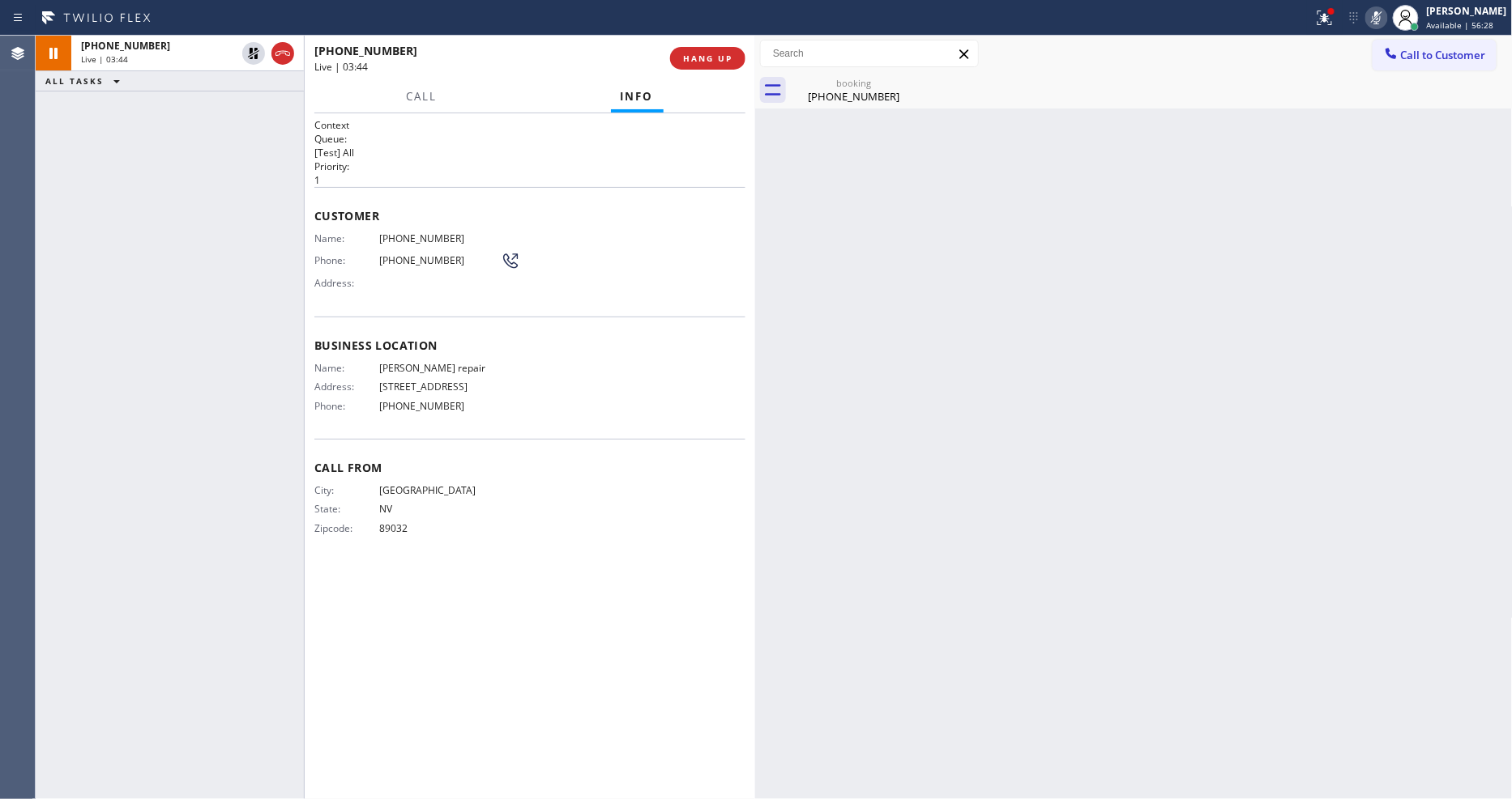
click at [1385, 13] on icon at bounding box center [1376, 17] width 19 height 19
click at [1331, 24] on icon at bounding box center [1324, 17] width 14 height 14
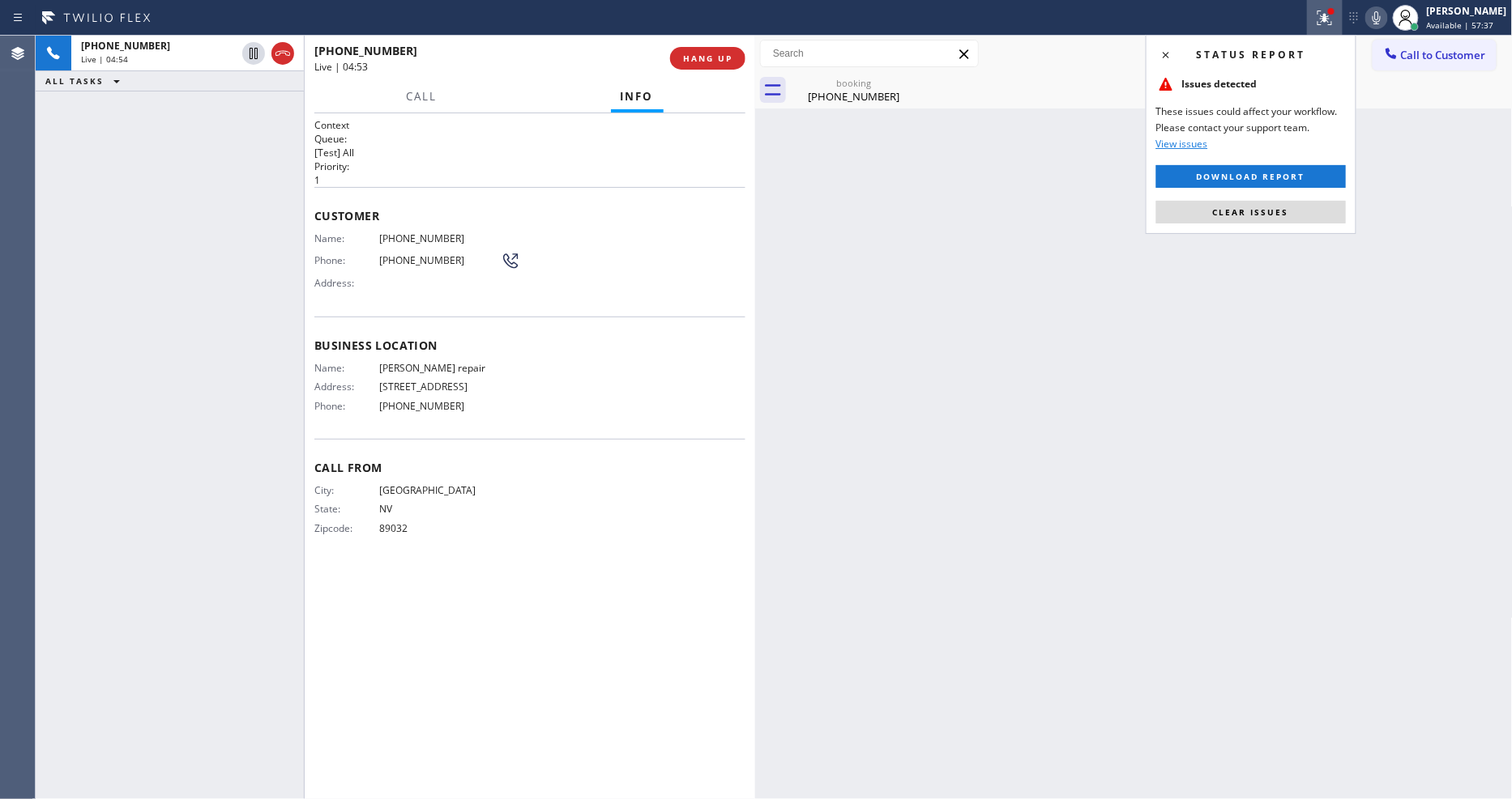
click at [1267, 220] on button "Clear issues" at bounding box center [1250, 212] width 189 height 23
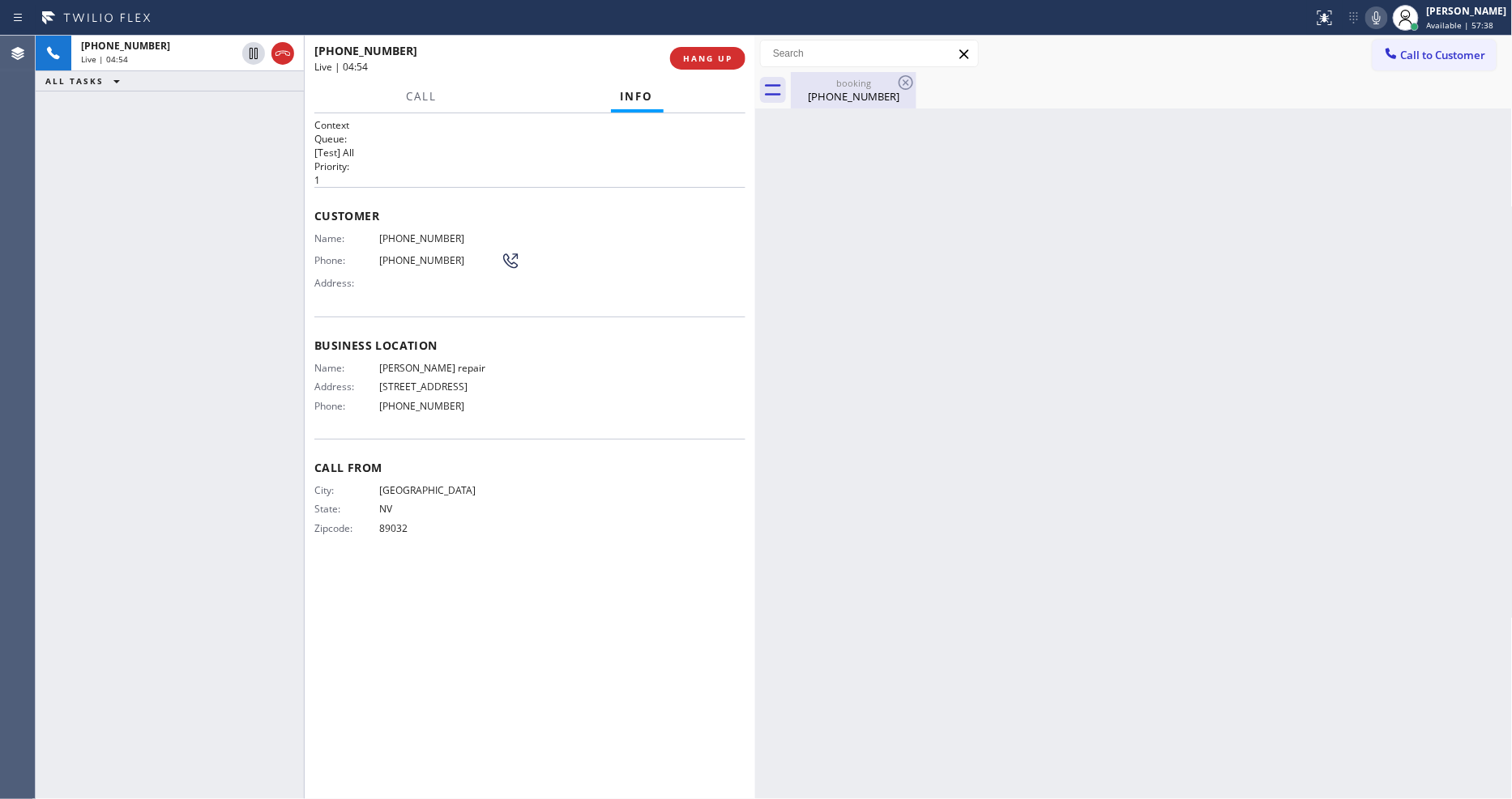
click at [824, 99] on div "(702) 533-1197" at bounding box center [854, 95] width 122 height 14
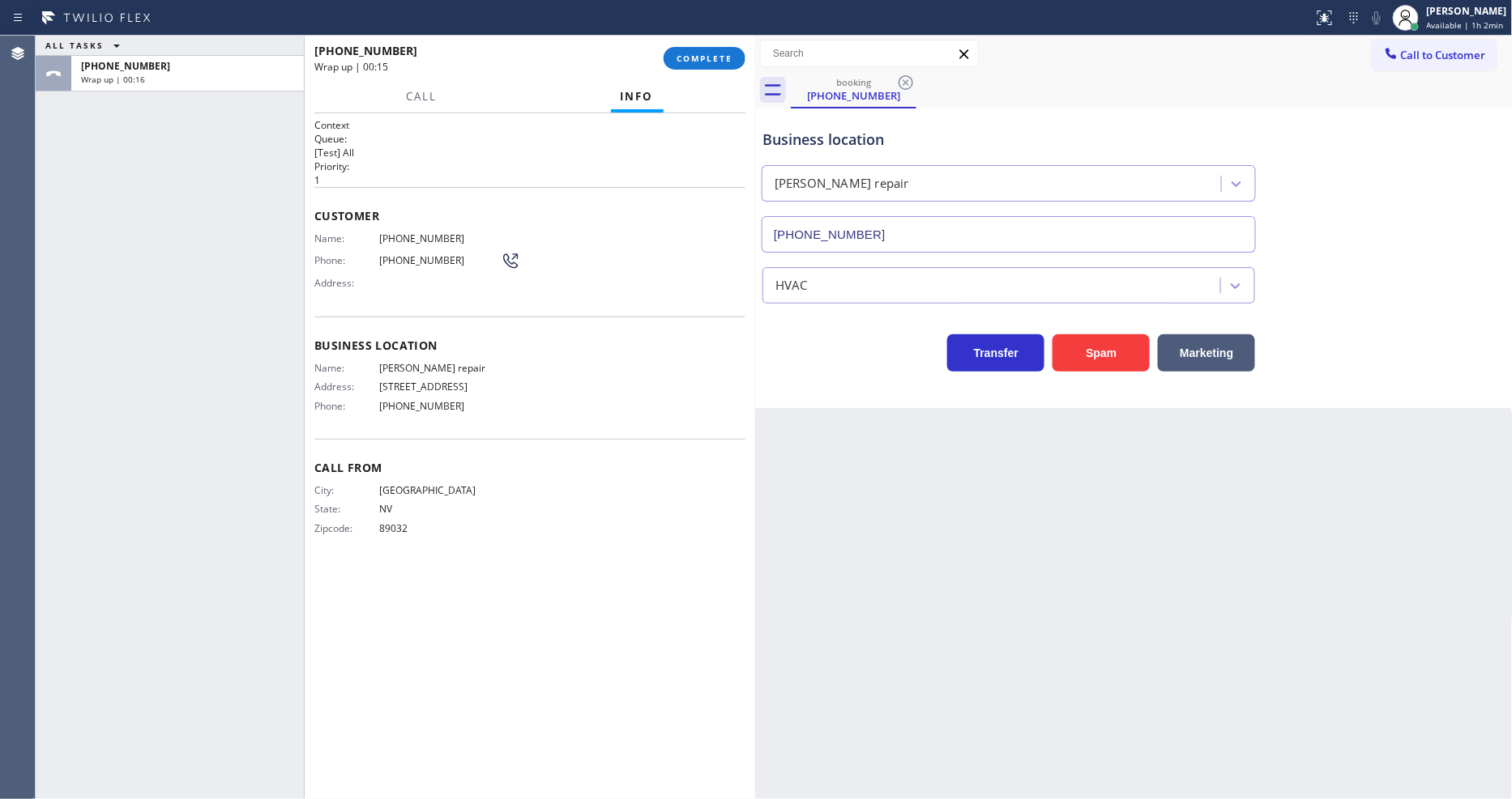
click at [1177, 526] on div "Back to Dashboard Change Sender ID Customers Technicians Select a contact Outbo…" at bounding box center [1134, 417] width 757 height 764
click at [1416, 14] on icon at bounding box center [1405, 17] width 19 height 19
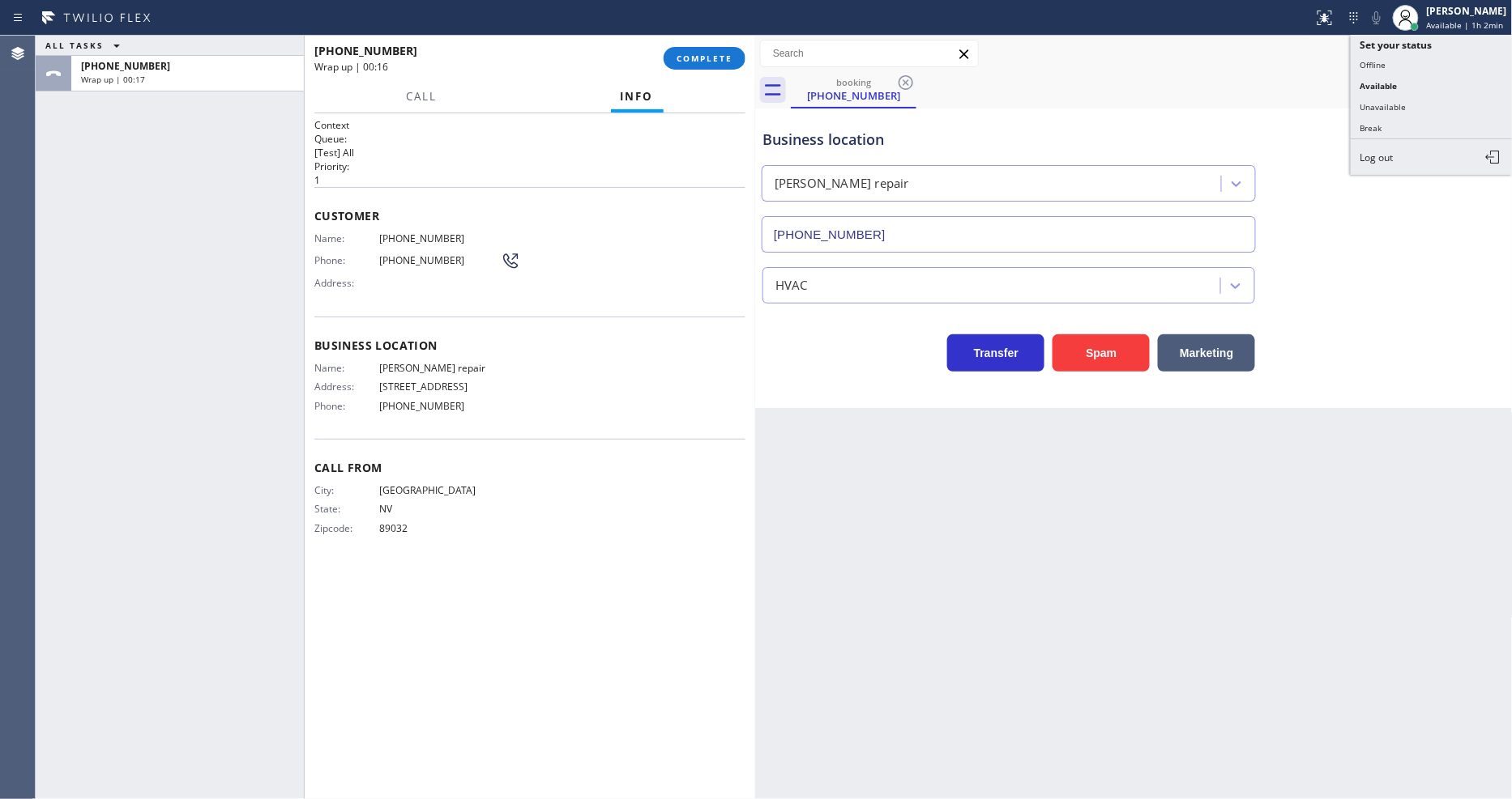
click at [1390, 110] on button "Unavailable" at bounding box center [1432, 107] width 162 height 21
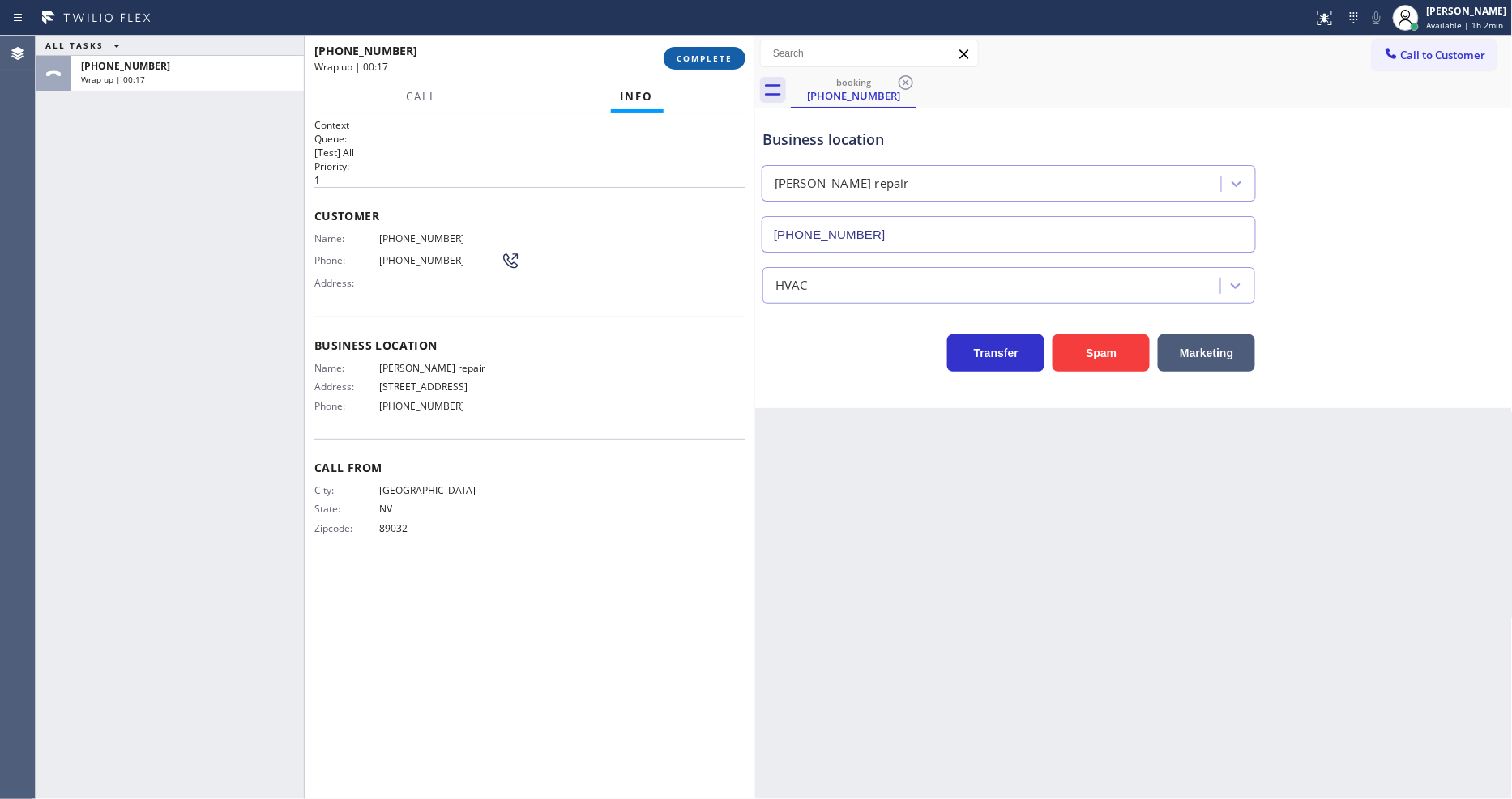
click at [732, 62] on span "COMPLETE" at bounding box center [704, 58] width 56 height 11
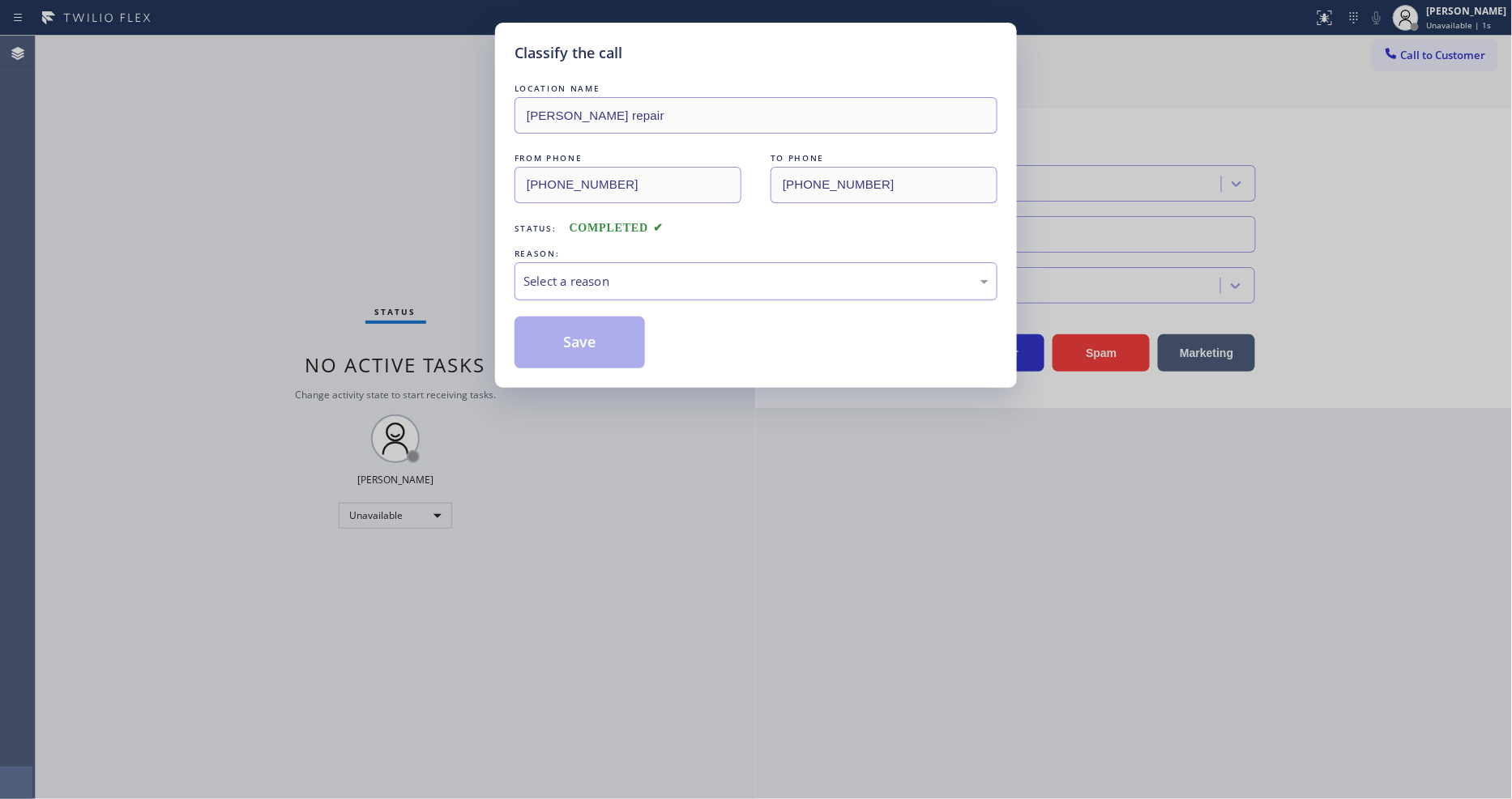
click at [573, 279] on div "Select a reason" at bounding box center [756, 282] width 465 height 19
click at [565, 333] on button "Save" at bounding box center [580, 343] width 131 height 52
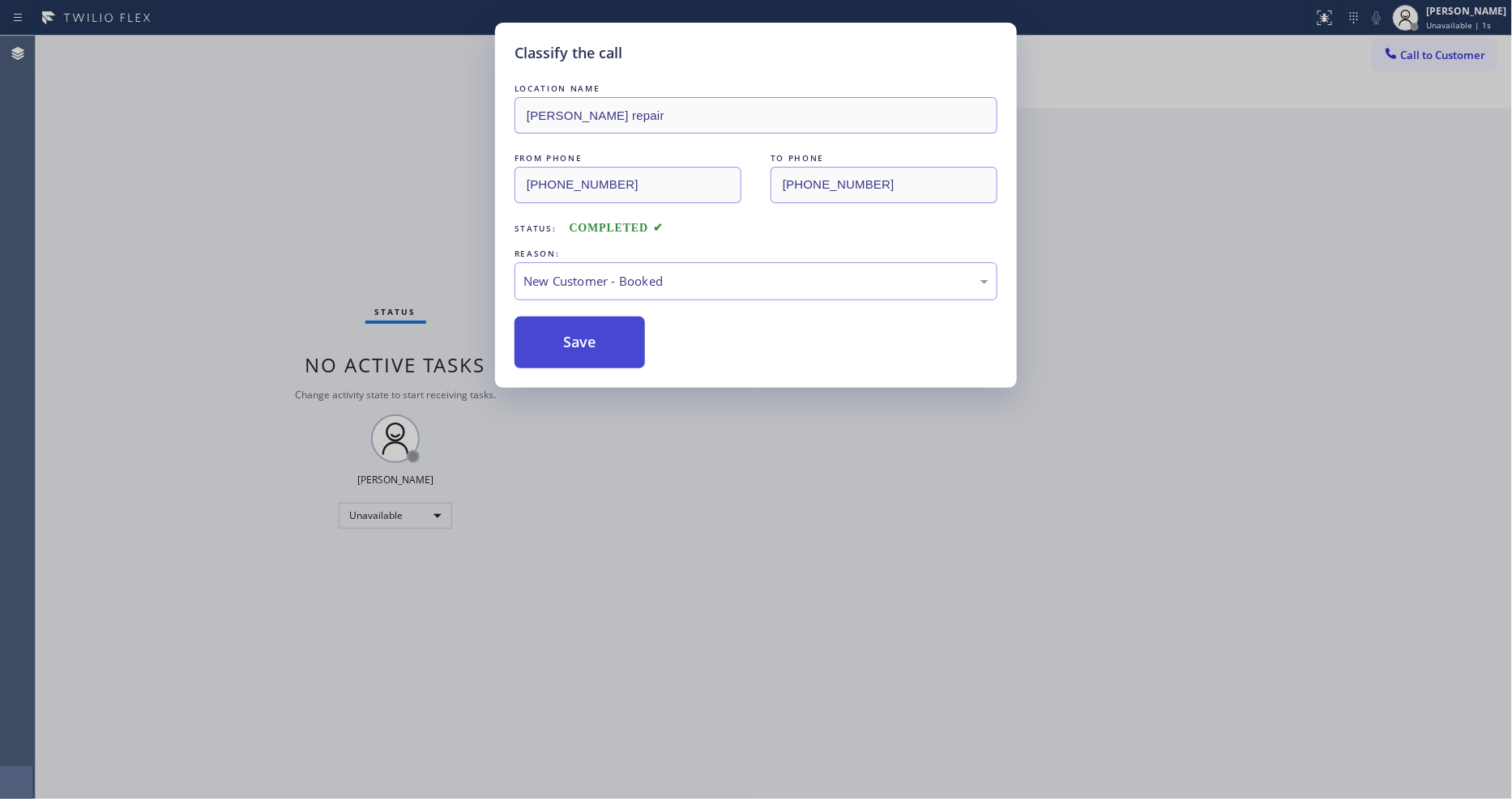
click at [565, 333] on button "Save" at bounding box center [580, 343] width 131 height 52
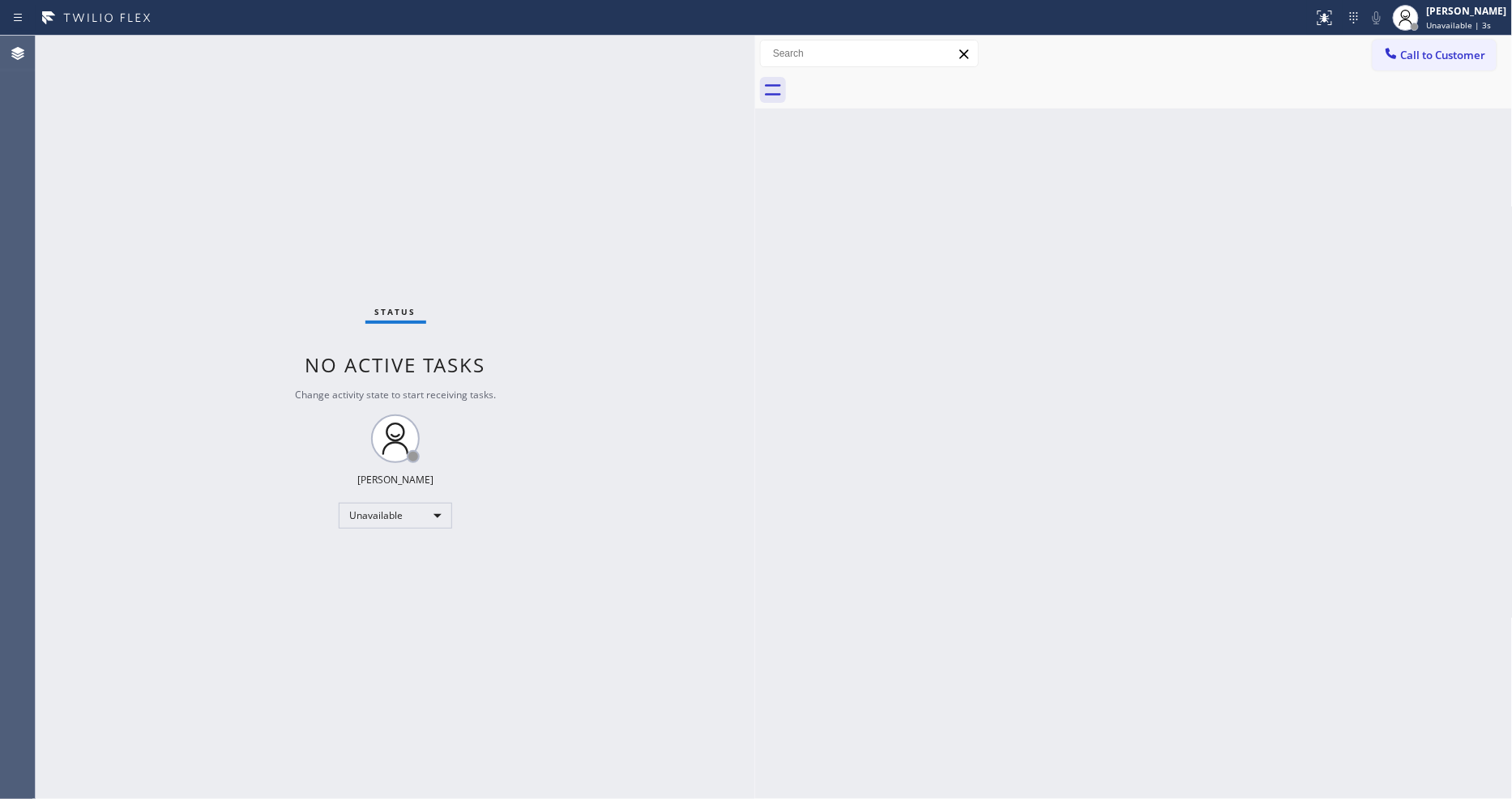
click at [1416, 37] on div "Call to Customer Outbound call Location High Voltage Electrical Ojai Your calle…" at bounding box center [1134, 53] width 757 height 36
click at [1386, 61] on icon at bounding box center [1391, 53] width 16 height 16
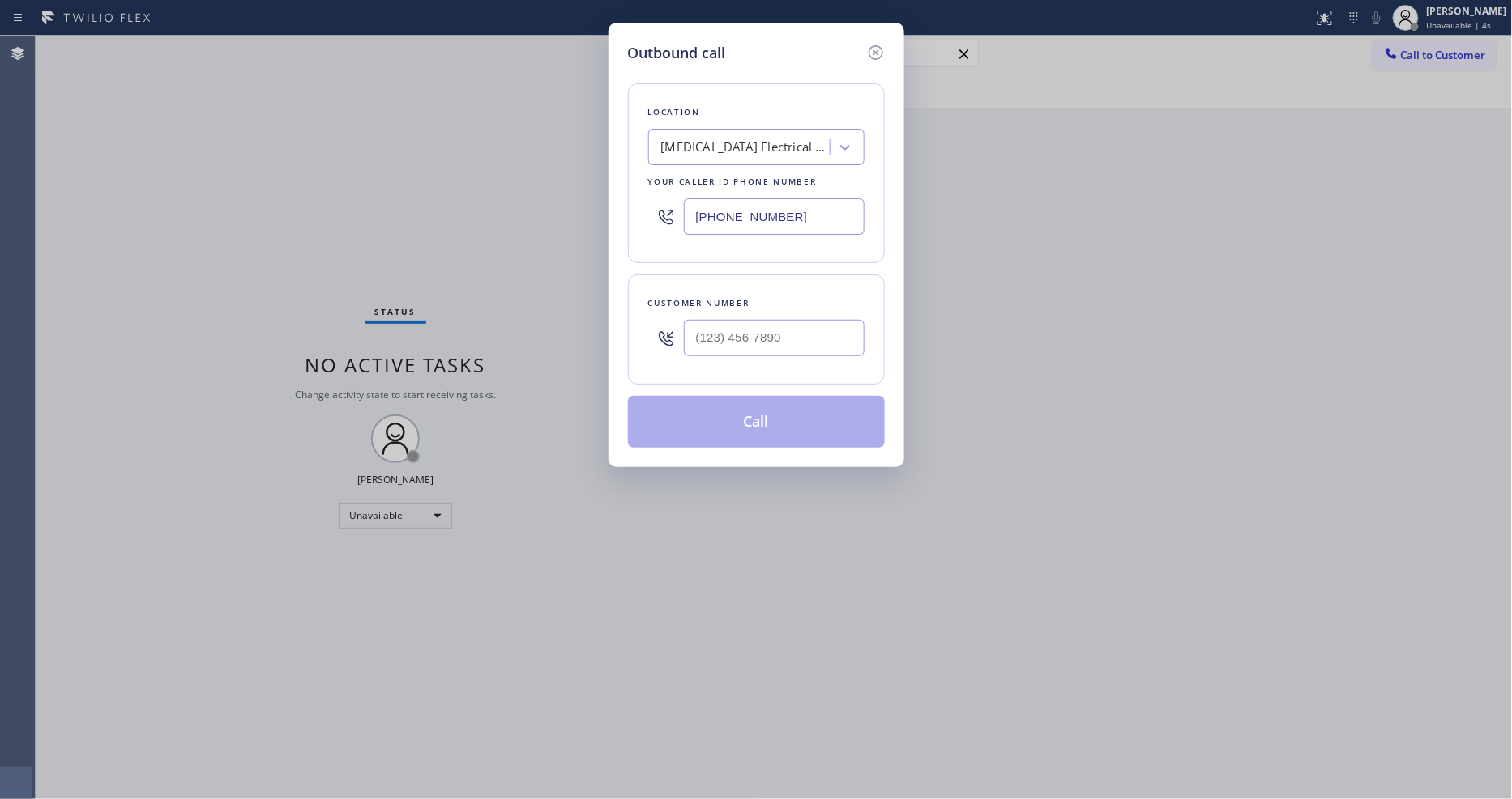
click at [743, 148] on div "[MEDICAL_DATA] Electrical Ojai" at bounding box center [746, 148] width 170 height 19
paste input "Spectrum Appliance Repair [GEOGRAPHIC_DATA]"
type input "Spectrum Appliance Repair [GEOGRAPHIC_DATA]"
click at [707, 182] on div "Spectrum Appliance Repair [GEOGRAPHIC_DATA]" at bounding box center [756, 189] width 216 height 45
type input "[PHONE_NUMBER]"
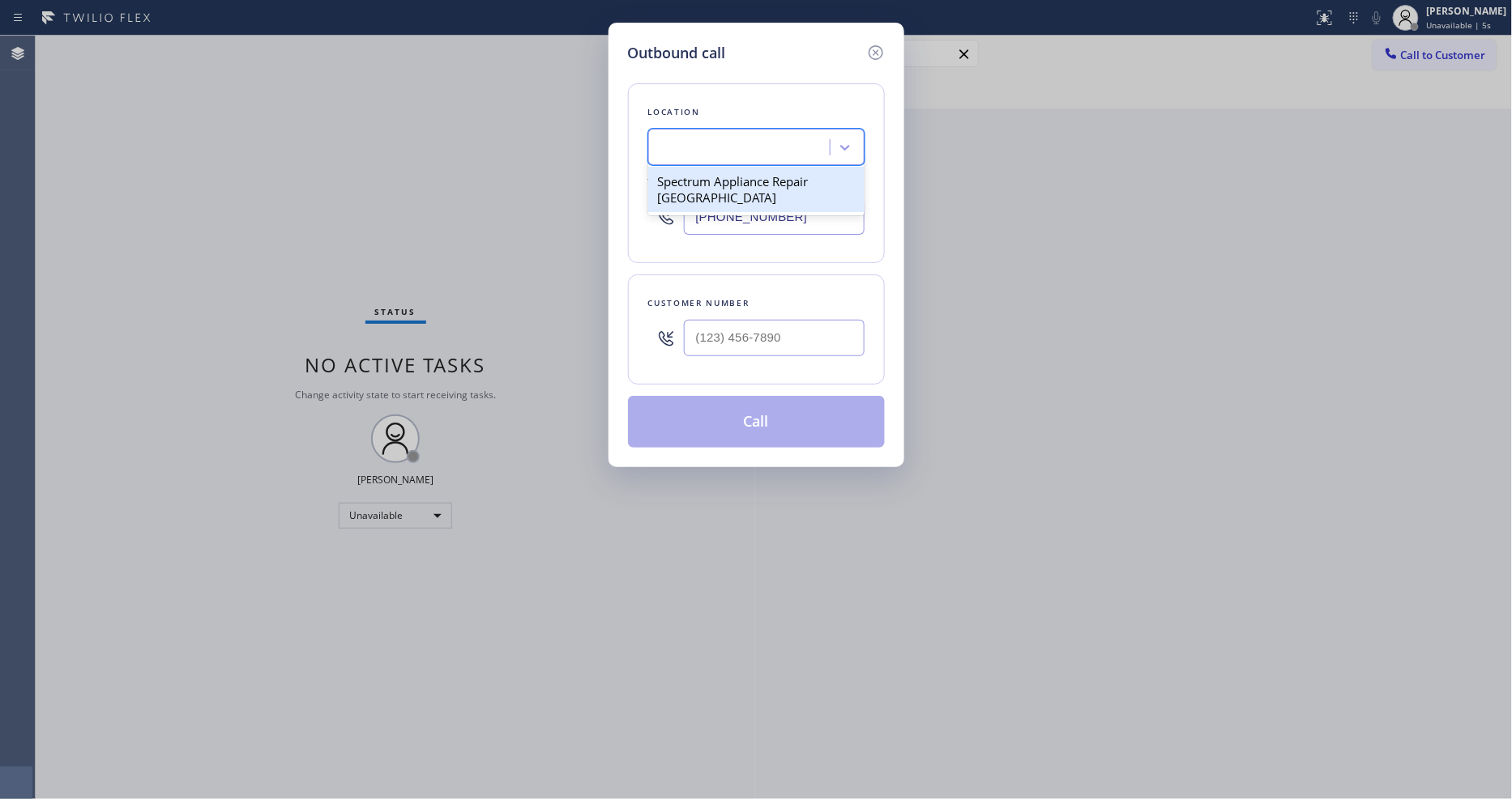
scroll to position [0, 2]
click at [381, 148] on div "Outbound call Location Spectrum Appliance Repair [GEOGRAPHIC_DATA] Your caller …" at bounding box center [756, 399] width 1512 height 799
click at [721, 312] on div at bounding box center [774, 338] width 181 height 53
click at [723, 322] on input "(___) ___-____" at bounding box center [774, 338] width 181 height 36
paste input "949) 278-2523"
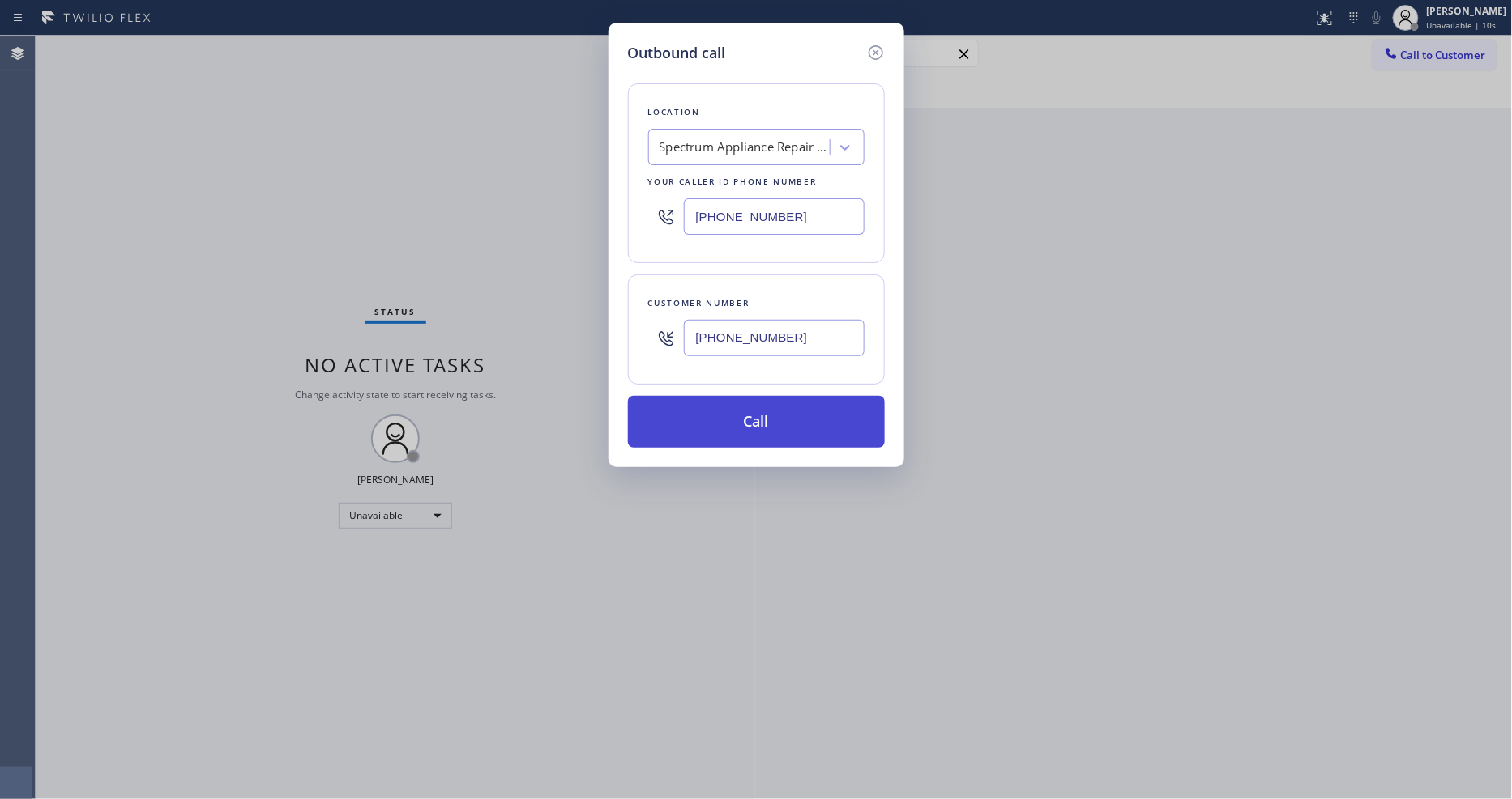
type input "[PHONE_NUMBER]"
click at [707, 415] on button "Call" at bounding box center [756, 422] width 257 height 52
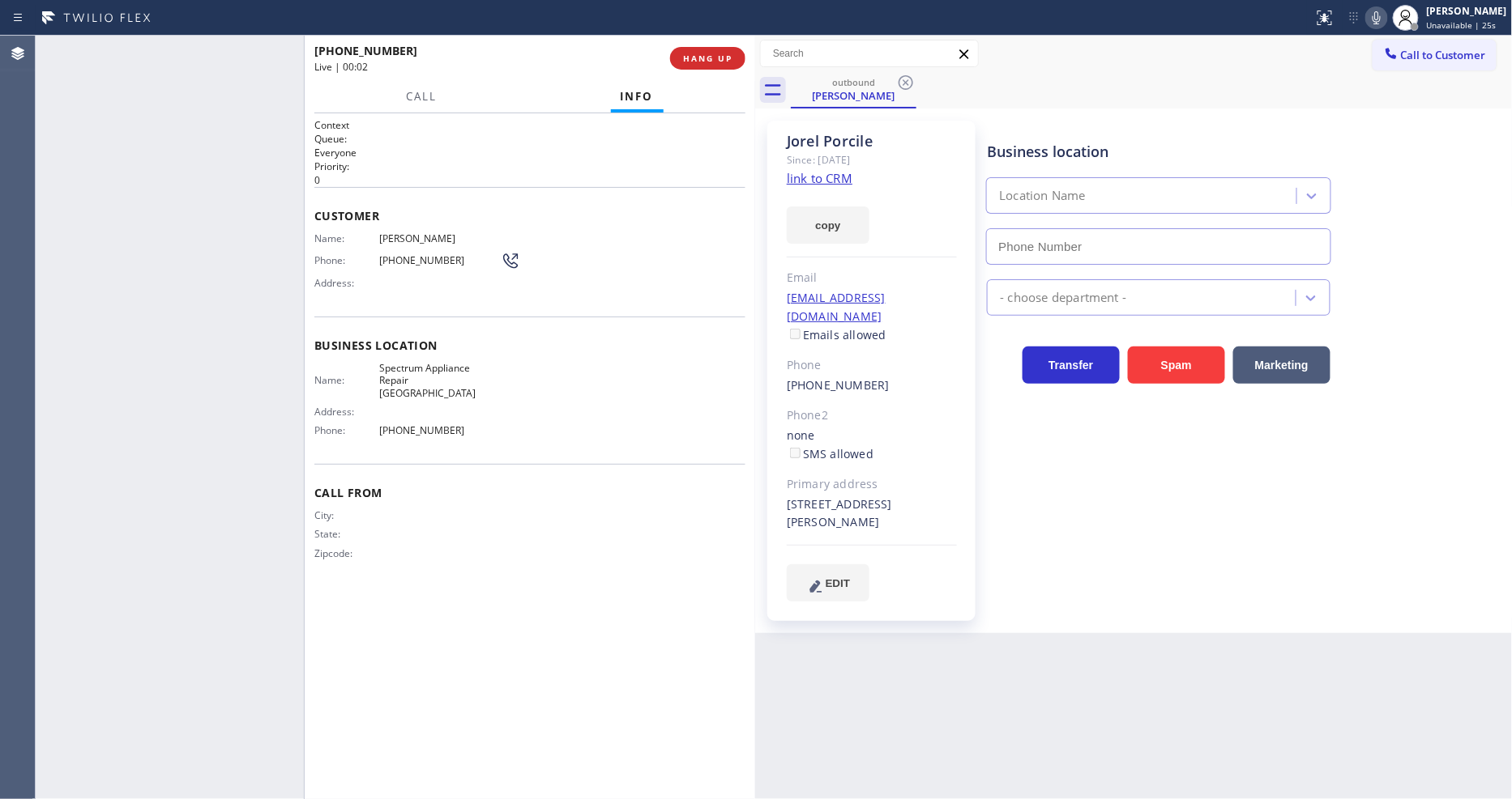
type input "[PHONE_NUMBER]"
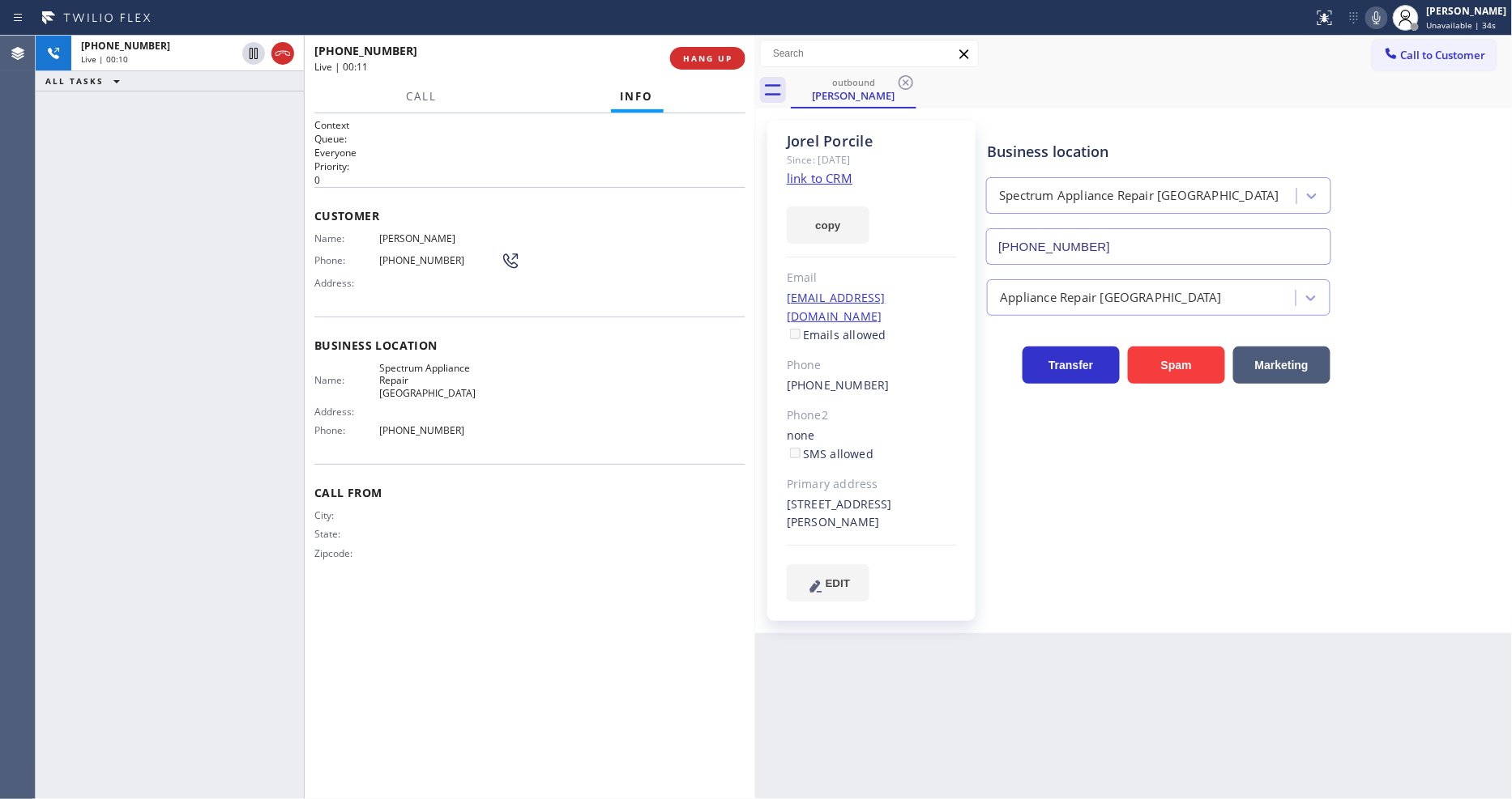
click at [517, 632] on div "Context Queue: Everyone Priority: 0 Customer Name: Jorel Porcile Phone: (949) 2…" at bounding box center [529, 456] width 431 height 676
click at [713, 58] on span "HANG UP" at bounding box center [708, 58] width 50 height 11
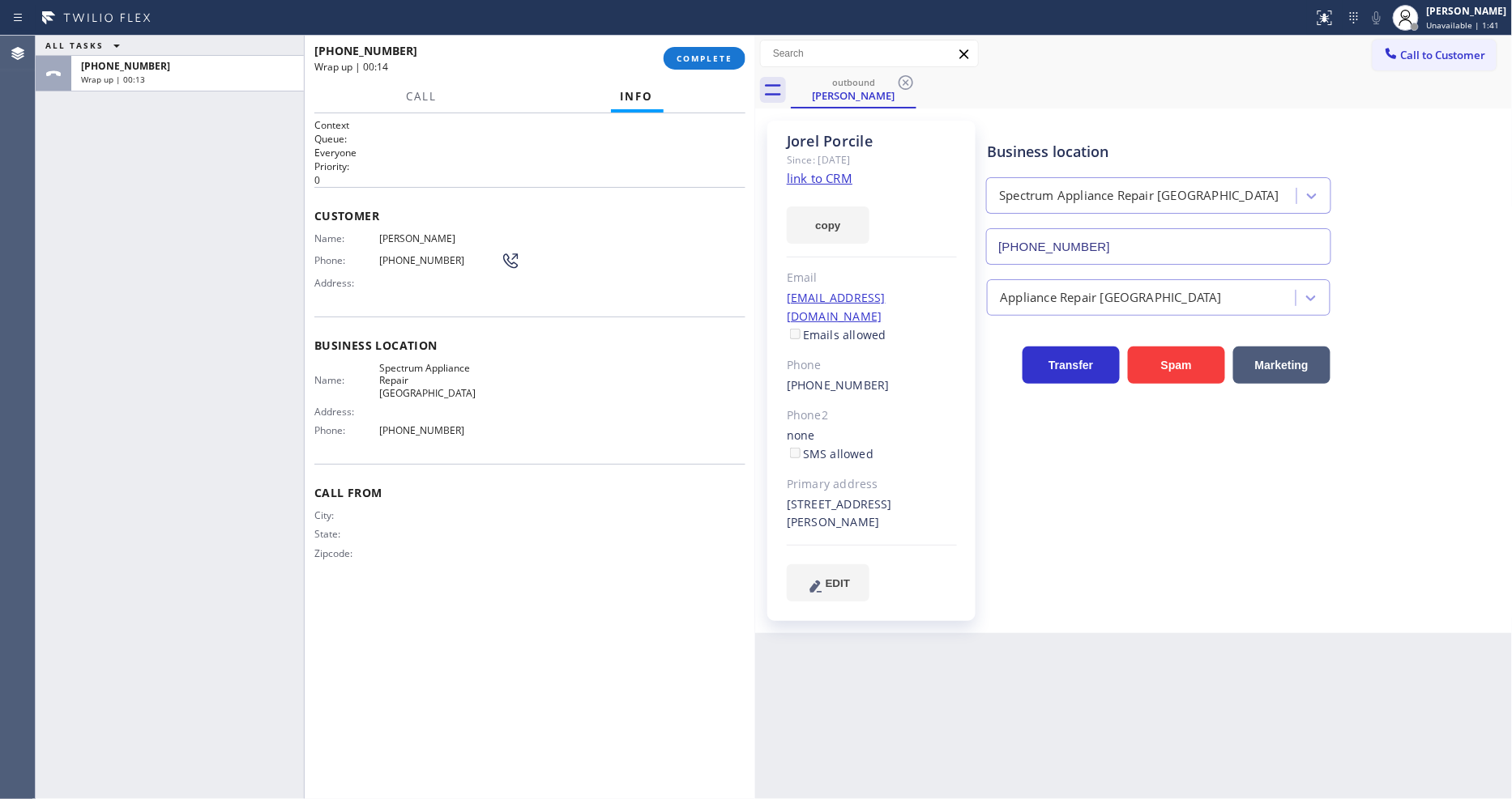
click at [696, 44] on div "+19492782523 Wrap up | 00:14 COMPLETE" at bounding box center [529, 58] width 431 height 42
click at [705, 50] on button "COMPLETE" at bounding box center [705, 58] width 82 height 23
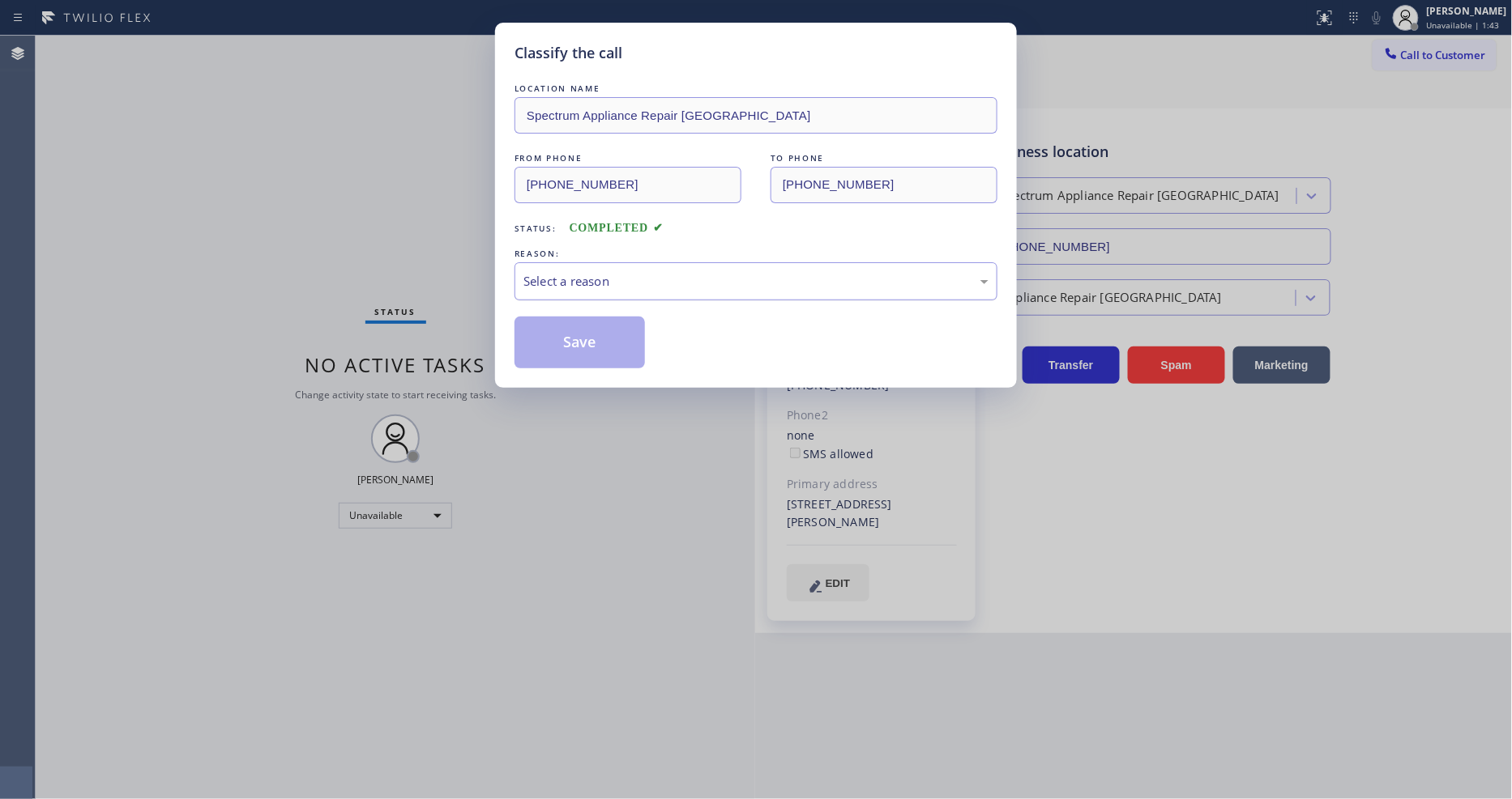
click at [608, 291] on div "Select a reason" at bounding box center [756, 282] width 483 height 38
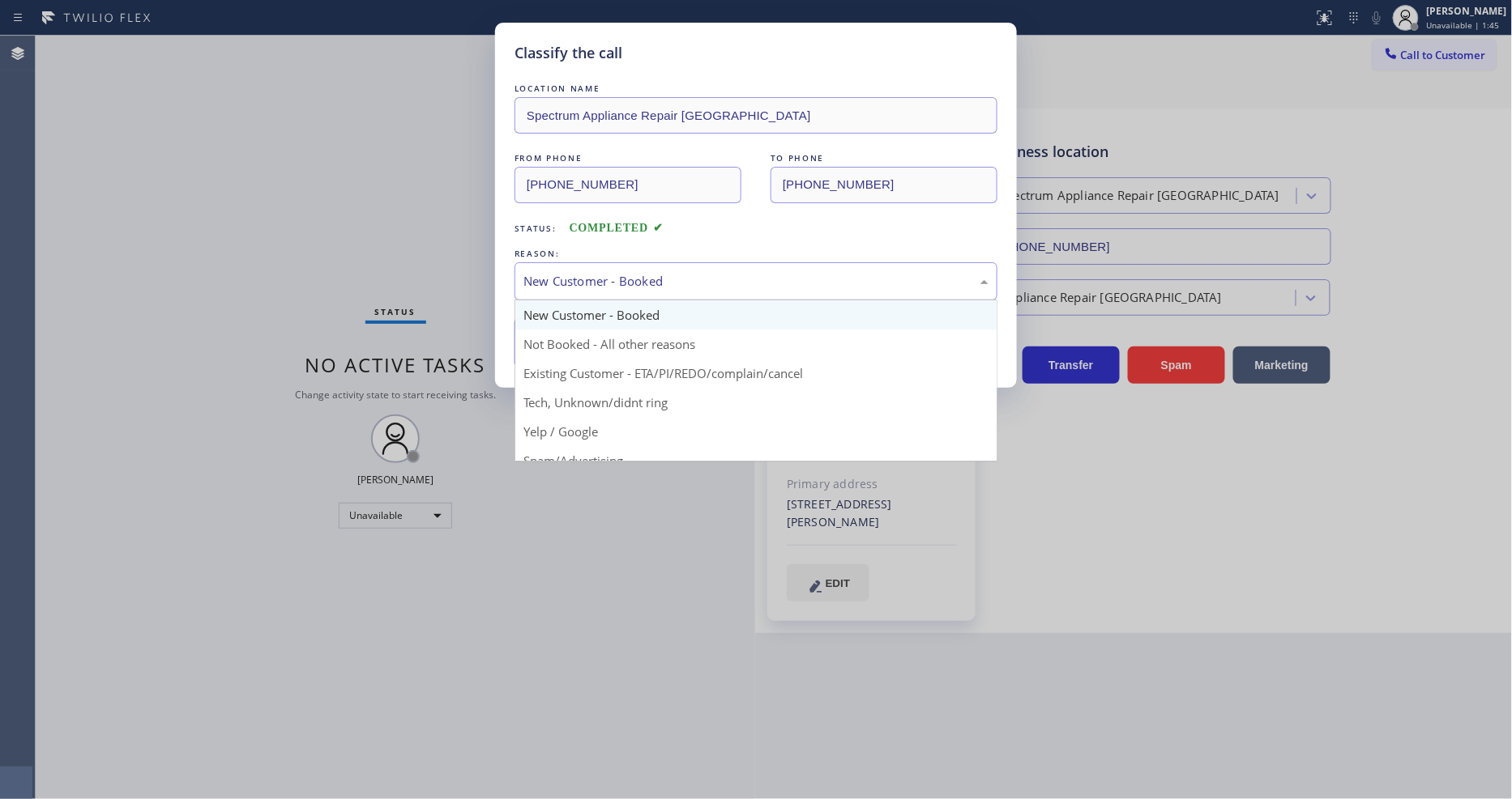
click at [586, 280] on div "New Customer - Booked" at bounding box center [756, 282] width 465 height 19
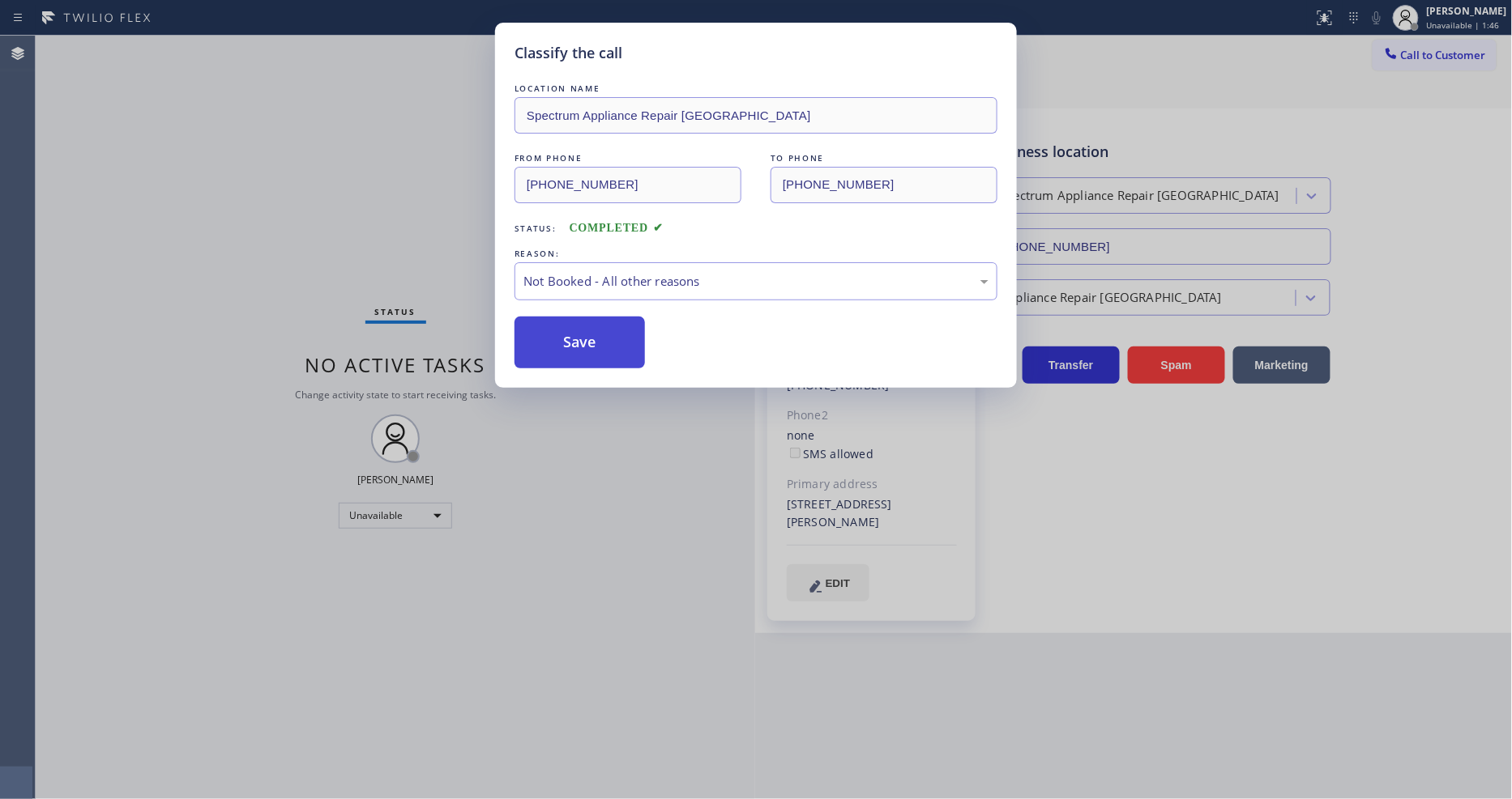
click at [579, 335] on button "Save" at bounding box center [580, 343] width 131 height 52
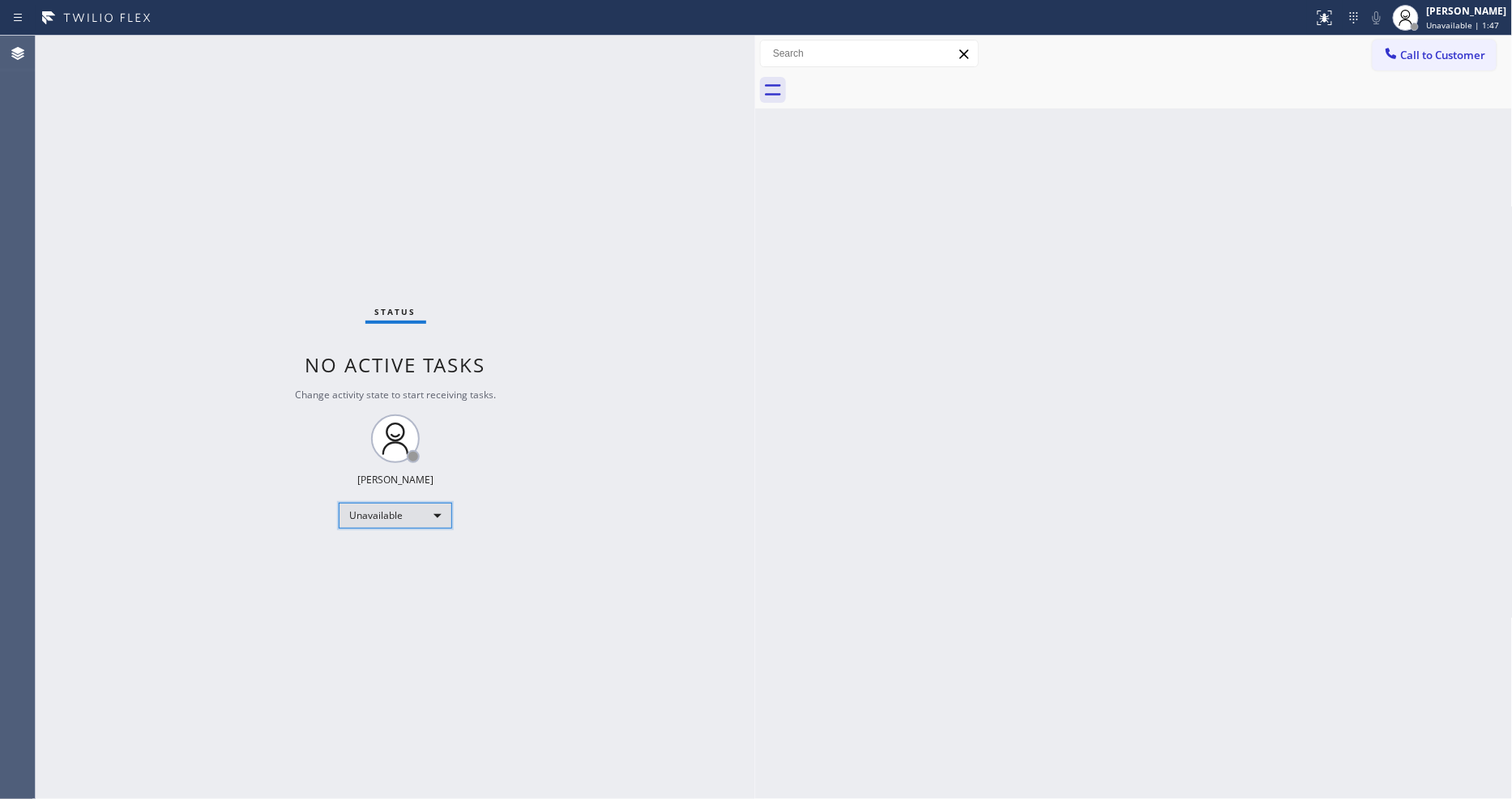
click at [408, 515] on div "Unavailable" at bounding box center [395, 515] width 114 height 26
click at [402, 562] on li "Available" at bounding box center [394, 558] width 110 height 19
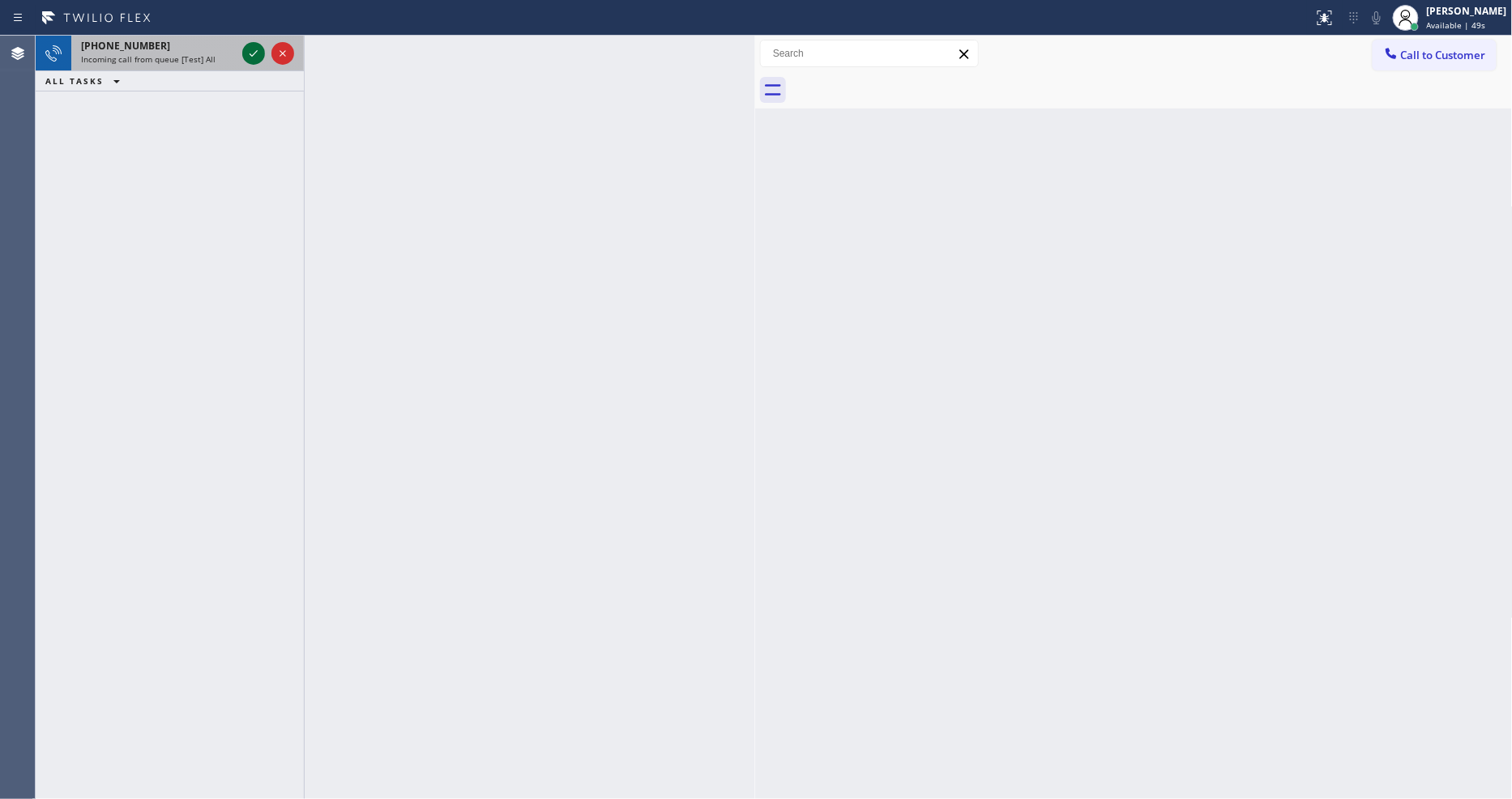
click at [257, 51] on icon at bounding box center [253, 53] width 19 height 19
click at [251, 51] on icon at bounding box center [253, 53] width 19 height 19
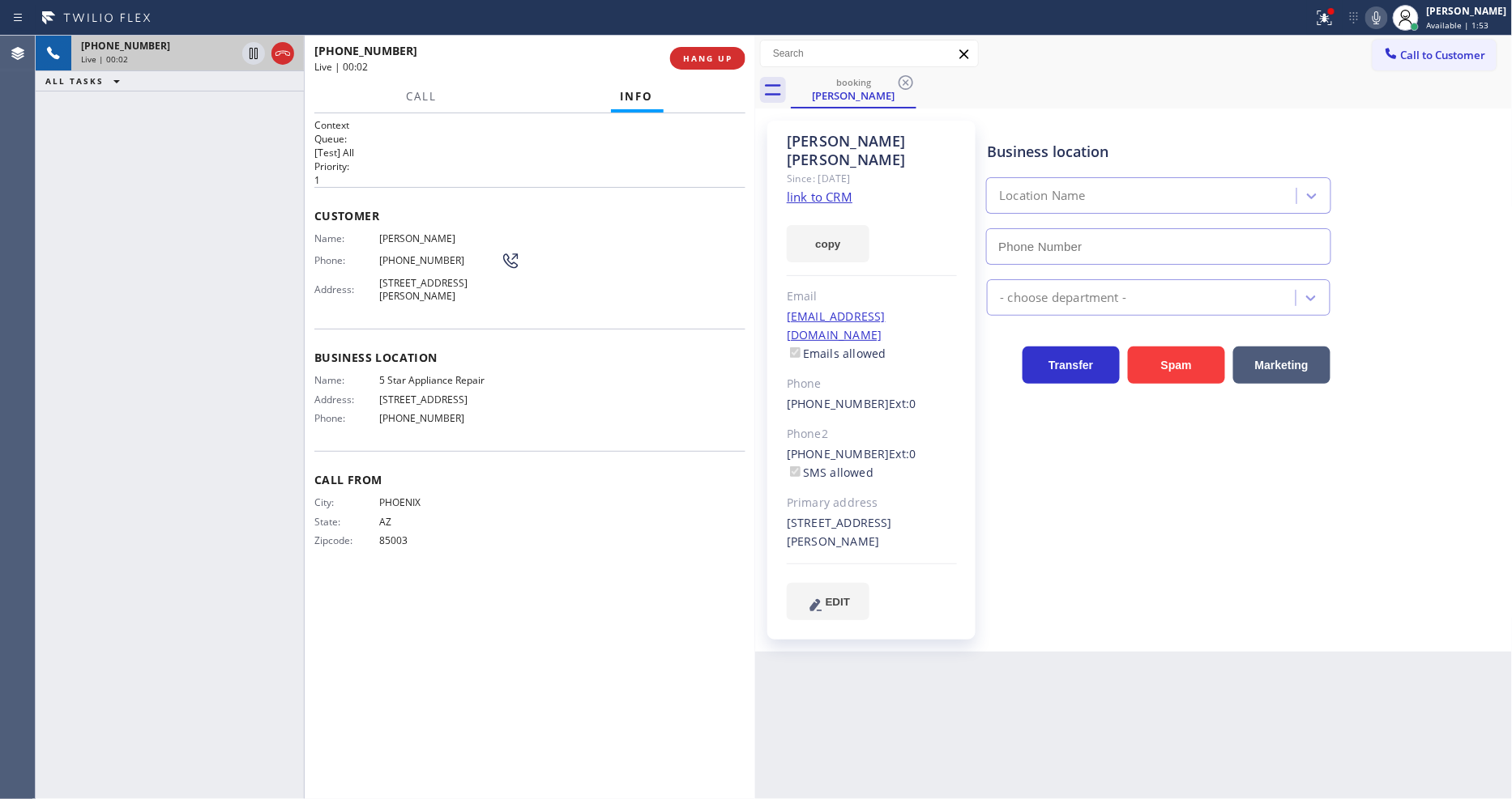
type input "[PHONE_NUMBER]"
click at [803, 189] on link "link to CRM" at bounding box center [820, 197] width 66 height 16
drag, startPoint x: 253, startPoint y: 51, endPoint x: 265, endPoint y: 50, distance: 12.0
click at [253, 51] on icon at bounding box center [253, 53] width 19 height 19
click at [1380, 22] on icon at bounding box center [1376, 17] width 19 height 19
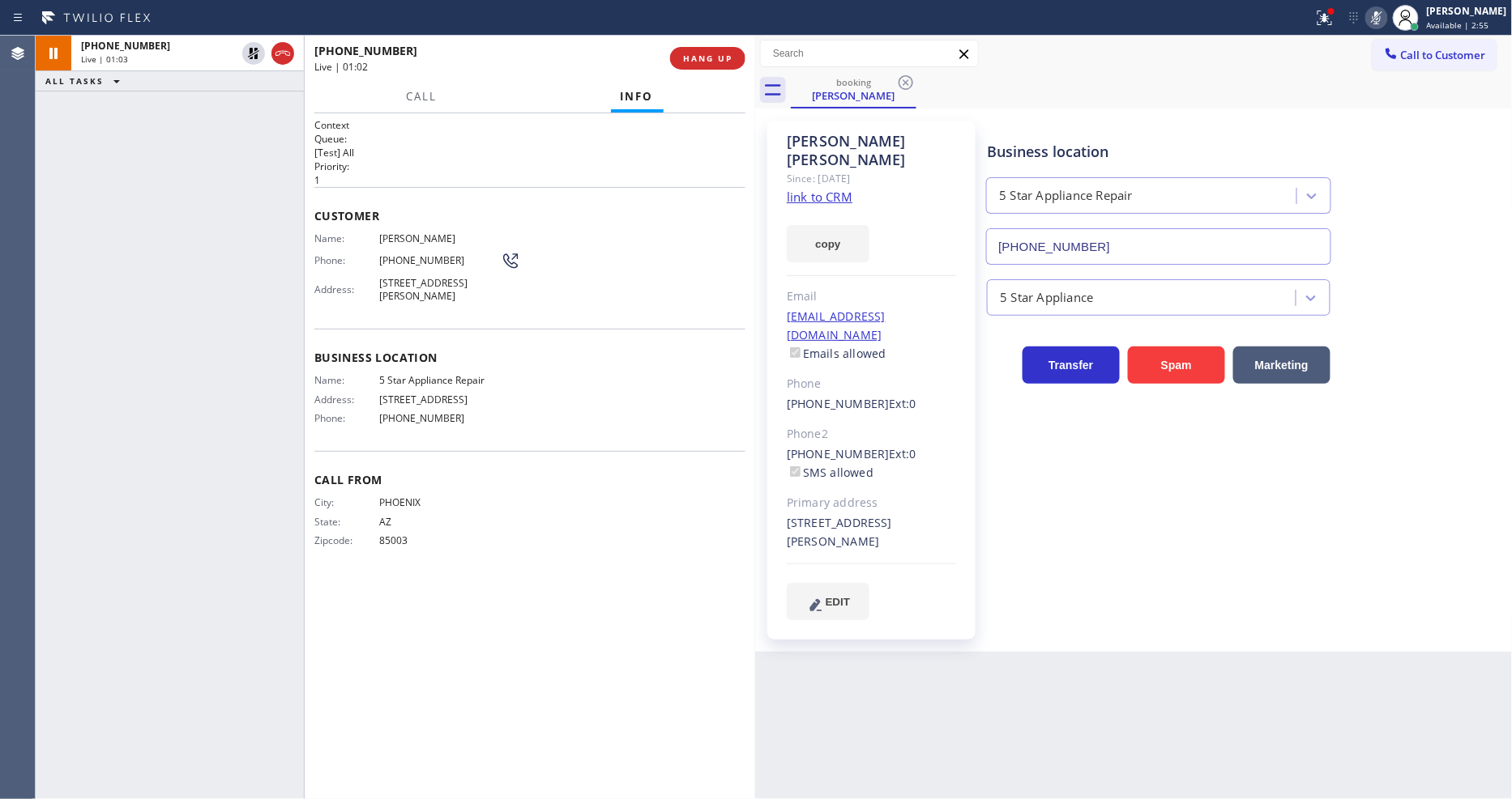
click at [1065, 515] on div "Business location 5 Star Appliance Repair (855) 731-4952 5 Star Appliance Trans…" at bounding box center [1246, 370] width 524 height 491
click at [253, 111] on icon at bounding box center [253, 109] width 19 height 19
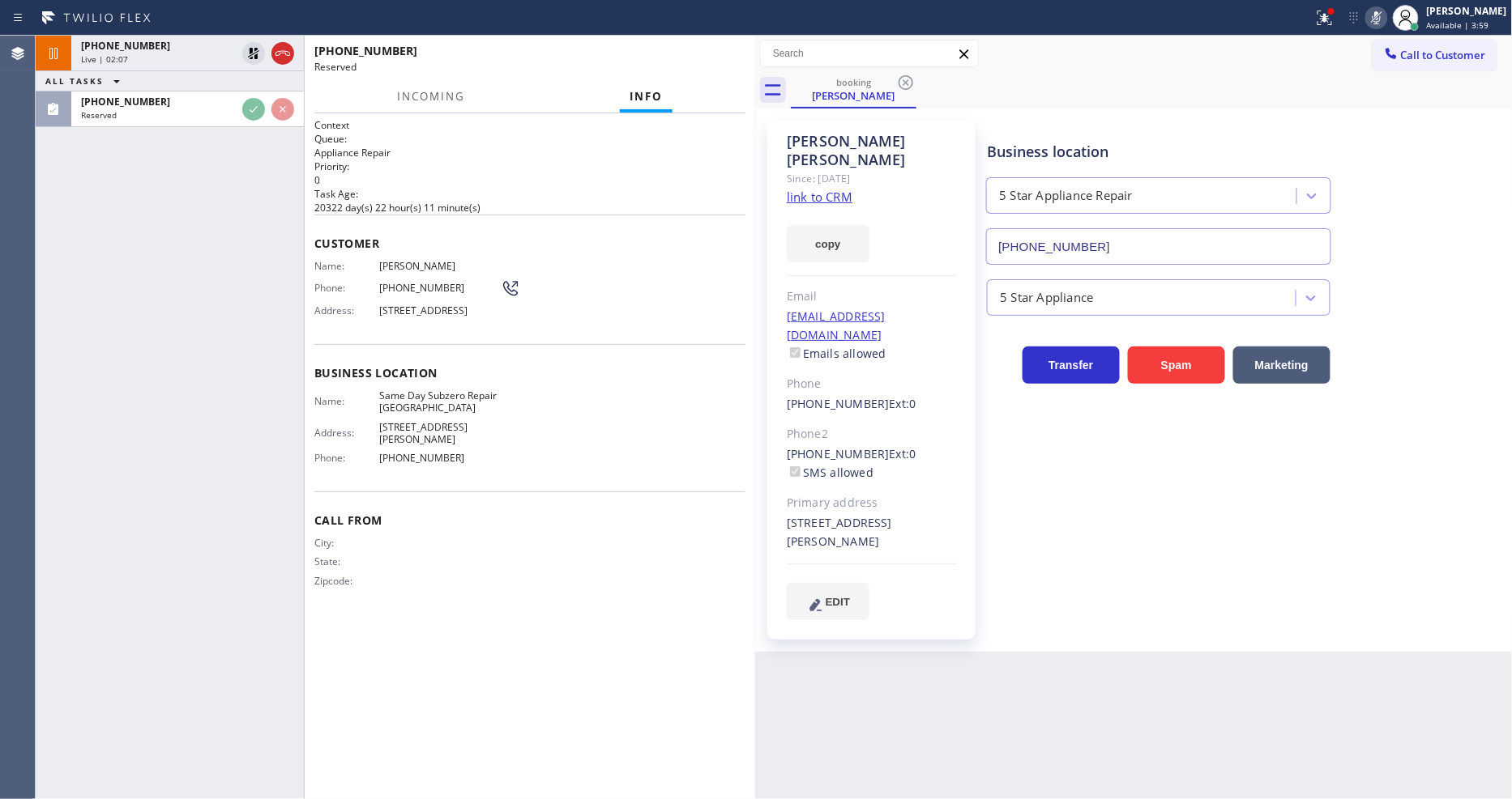
click at [304, 301] on div at bounding box center [304, 417] width 1 height 764
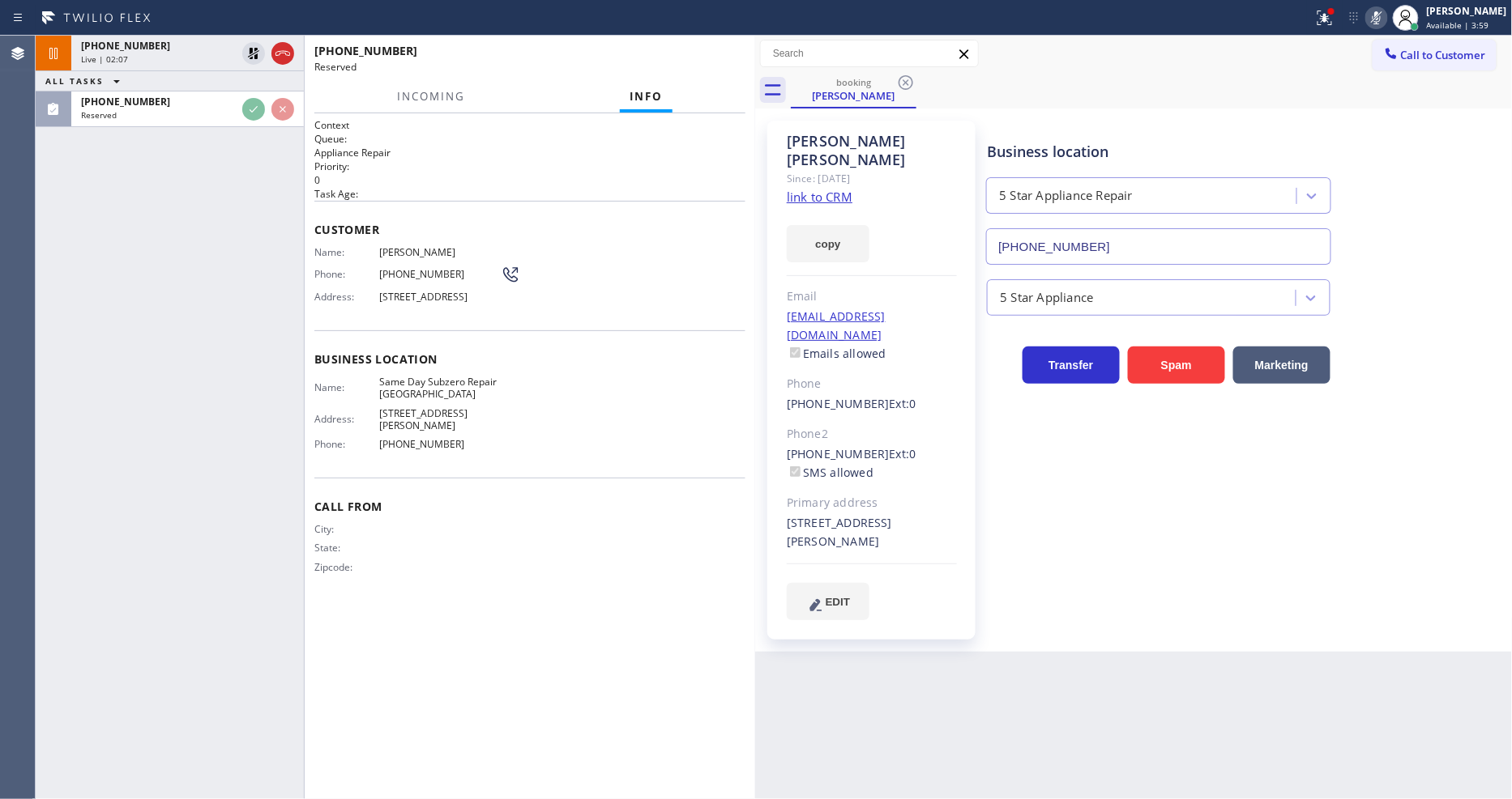
click at [578, 222] on span "Customer" at bounding box center [529, 229] width 431 height 15
click at [823, 189] on link "link to CRM" at bounding box center [820, 197] width 66 height 16
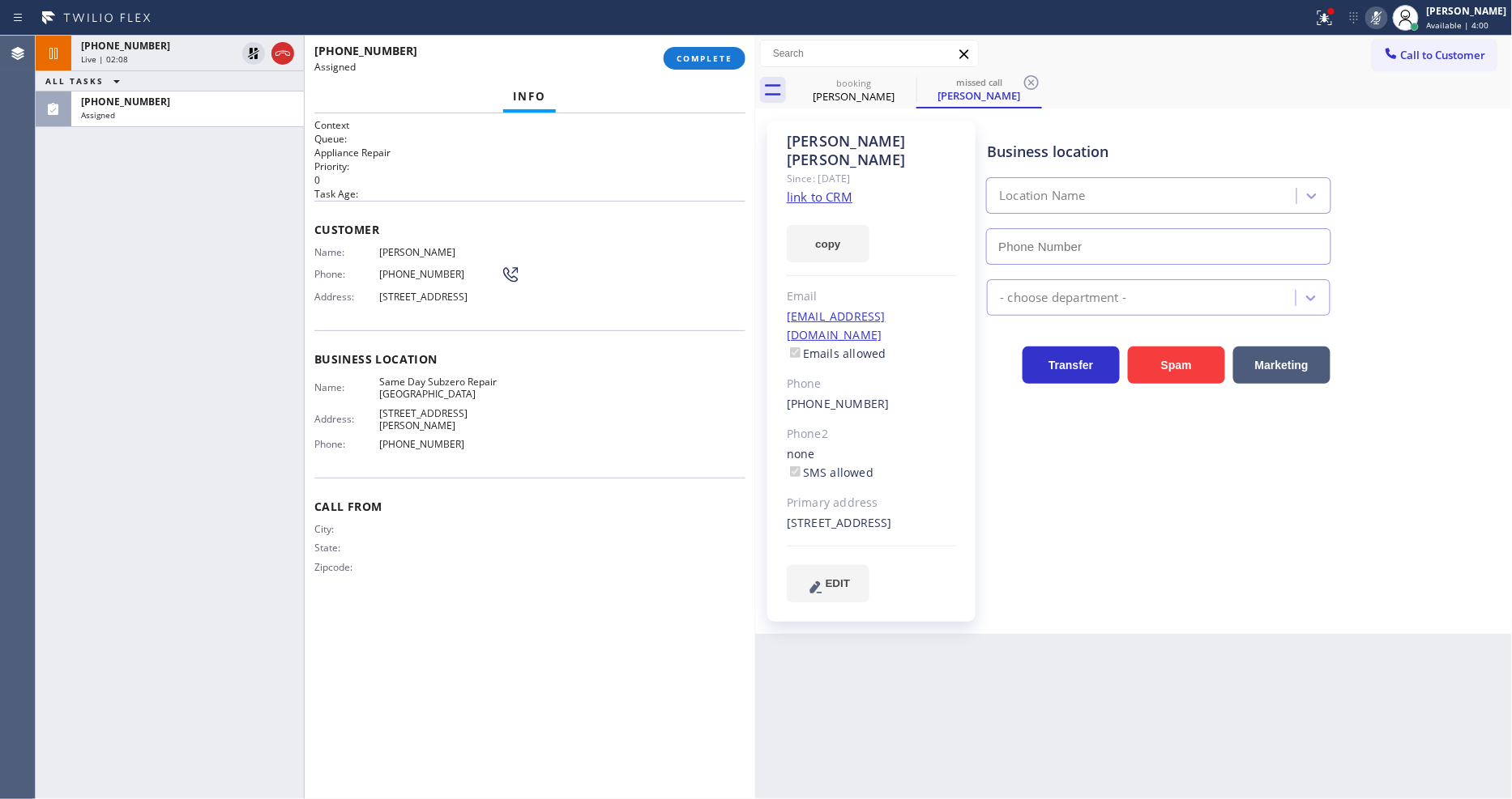
type input "(773) 299-1272"
click at [665, 221] on span "Customer" at bounding box center [529, 229] width 431 height 15
click at [819, 189] on link "link to CRM" at bounding box center [820, 197] width 66 height 16
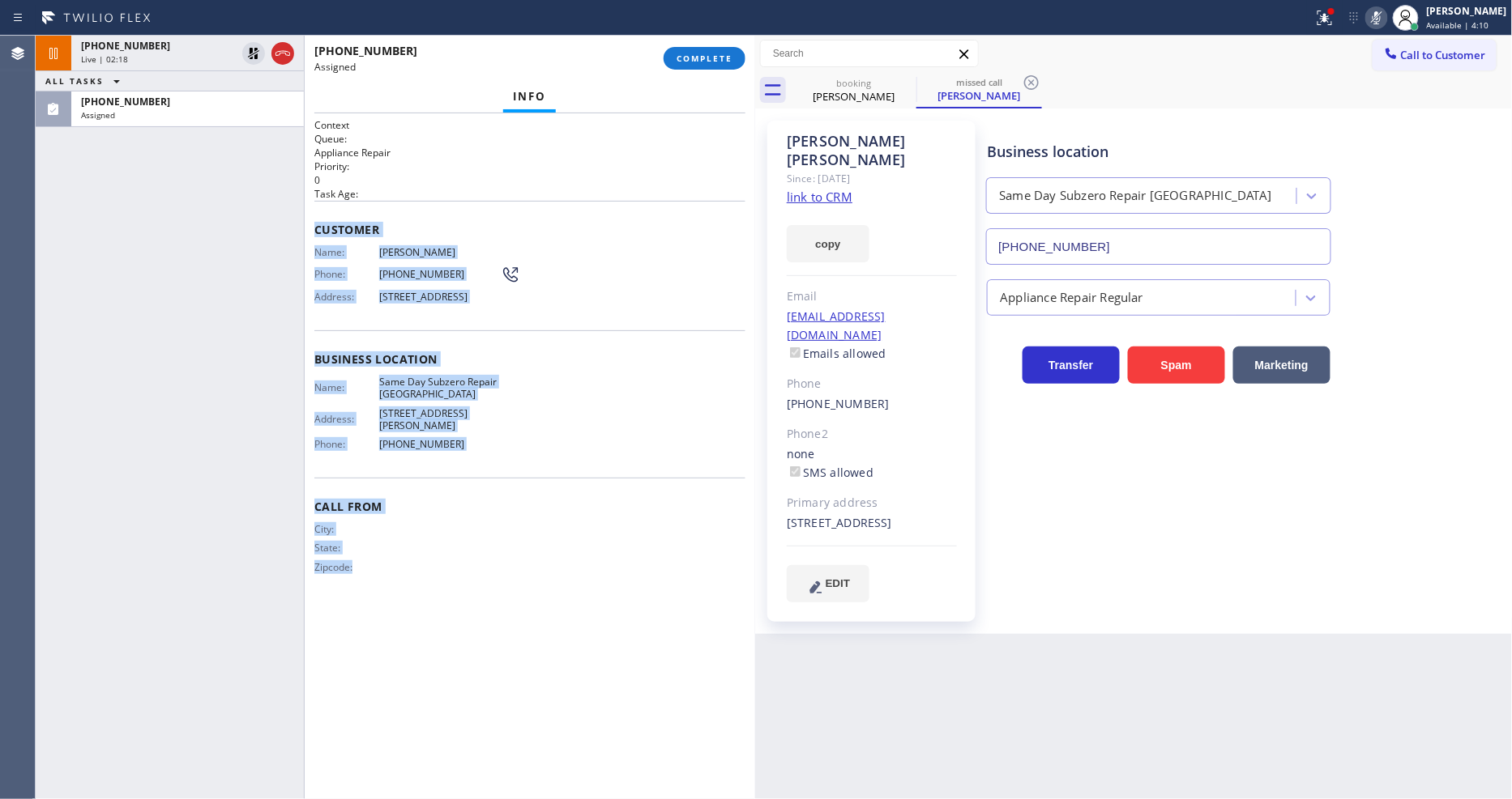
drag, startPoint x: 312, startPoint y: 220, endPoint x: 642, endPoint y: 363, distance: 359.7
click at [467, 714] on div "Context Queue: Appliance Repair Priority: 0 Task Age: Customer Name: Adam Colan…" at bounding box center [530, 456] width 451 height 685
copy div "Customer Name: Adam Colangelo Phone: (847) 980-3500 Address: 4322 N Hermitage A…"
click at [719, 56] on span "COMPLETE" at bounding box center [704, 58] width 56 height 11
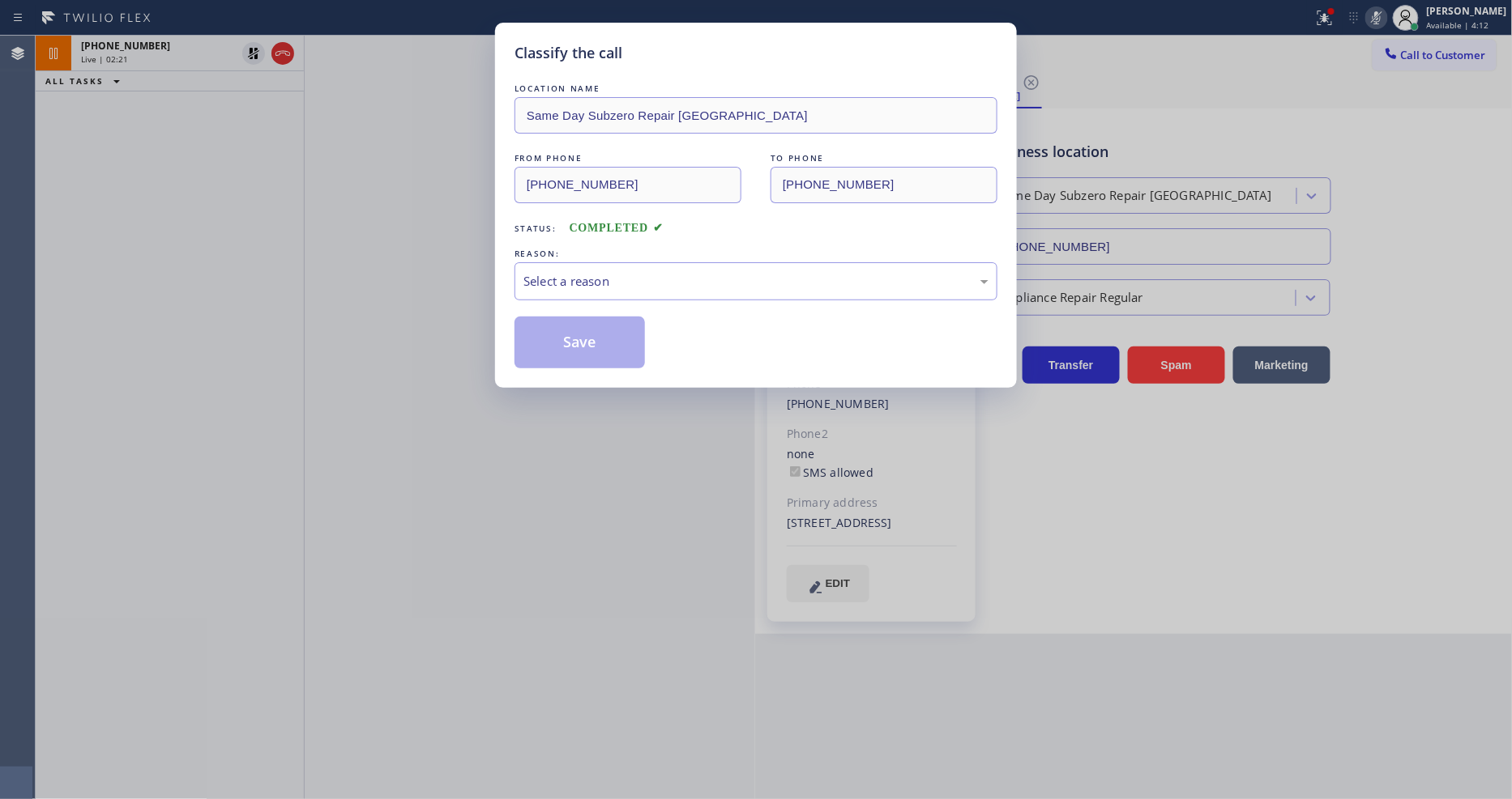
click at [643, 263] on div "Select a reason" at bounding box center [756, 282] width 483 height 38
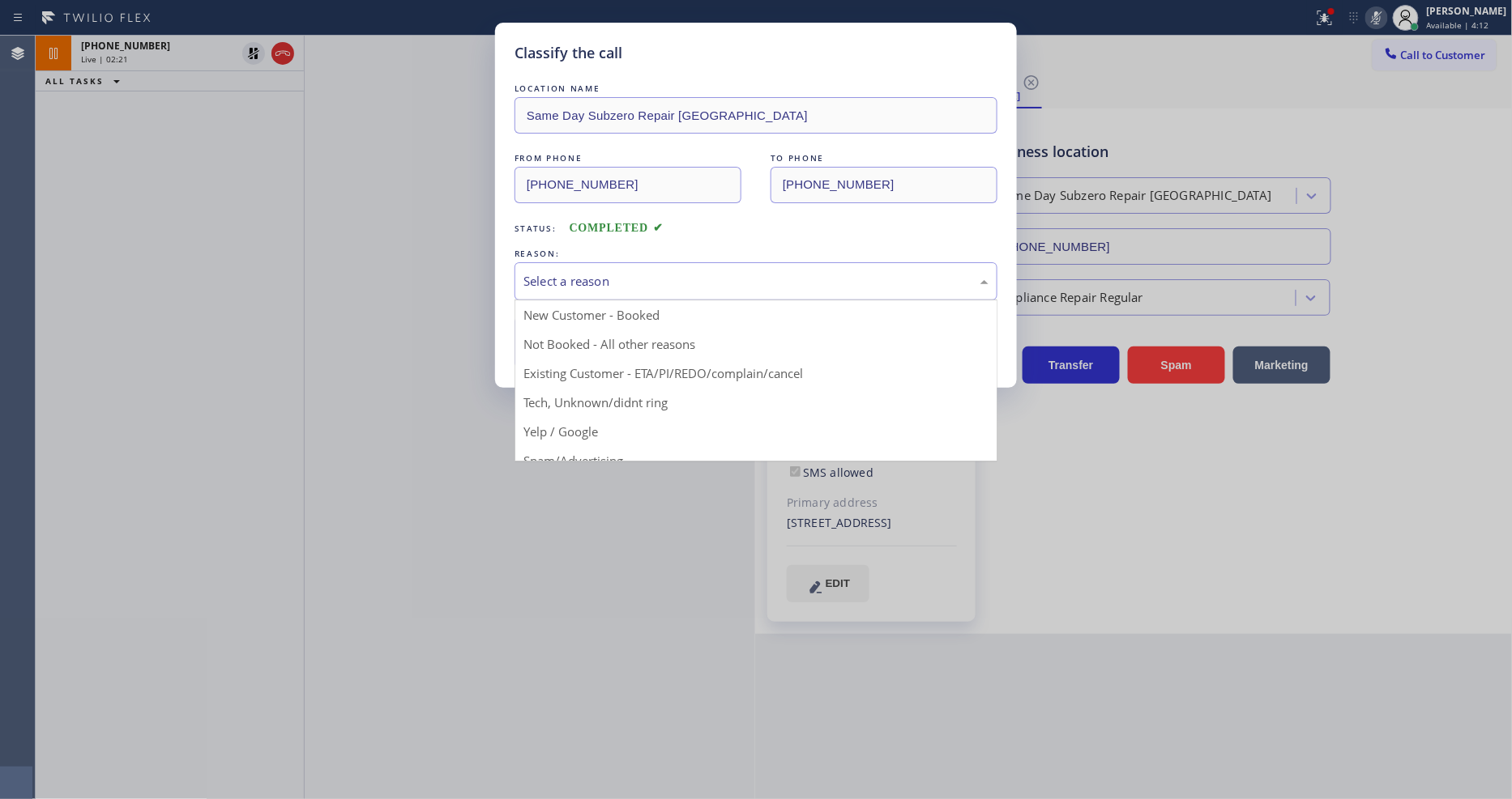
click at [621, 355] on button "Save" at bounding box center [580, 343] width 131 height 52
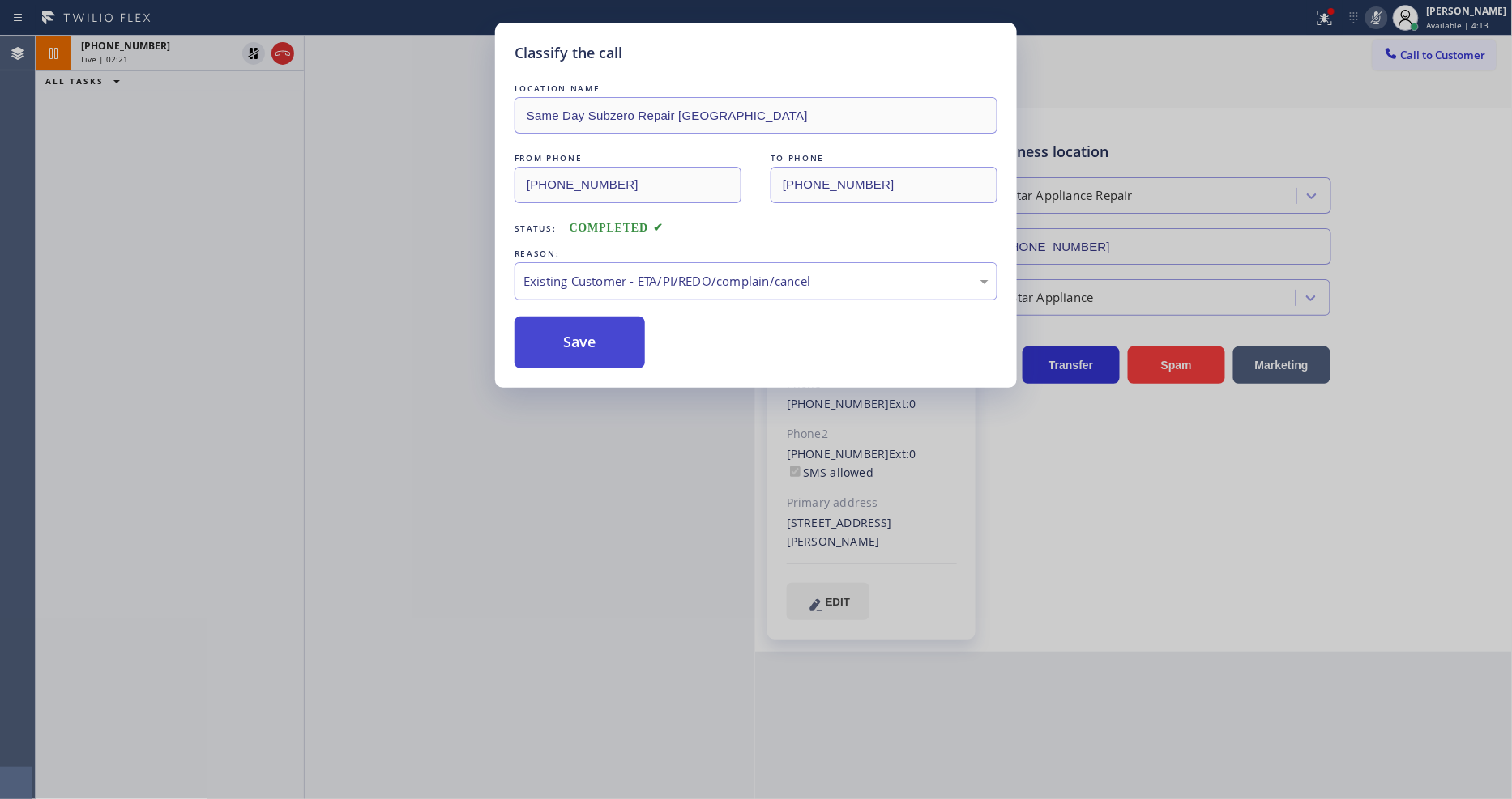
click at [621, 355] on button "Save" at bounding box center [580, 343] width 131 height 52
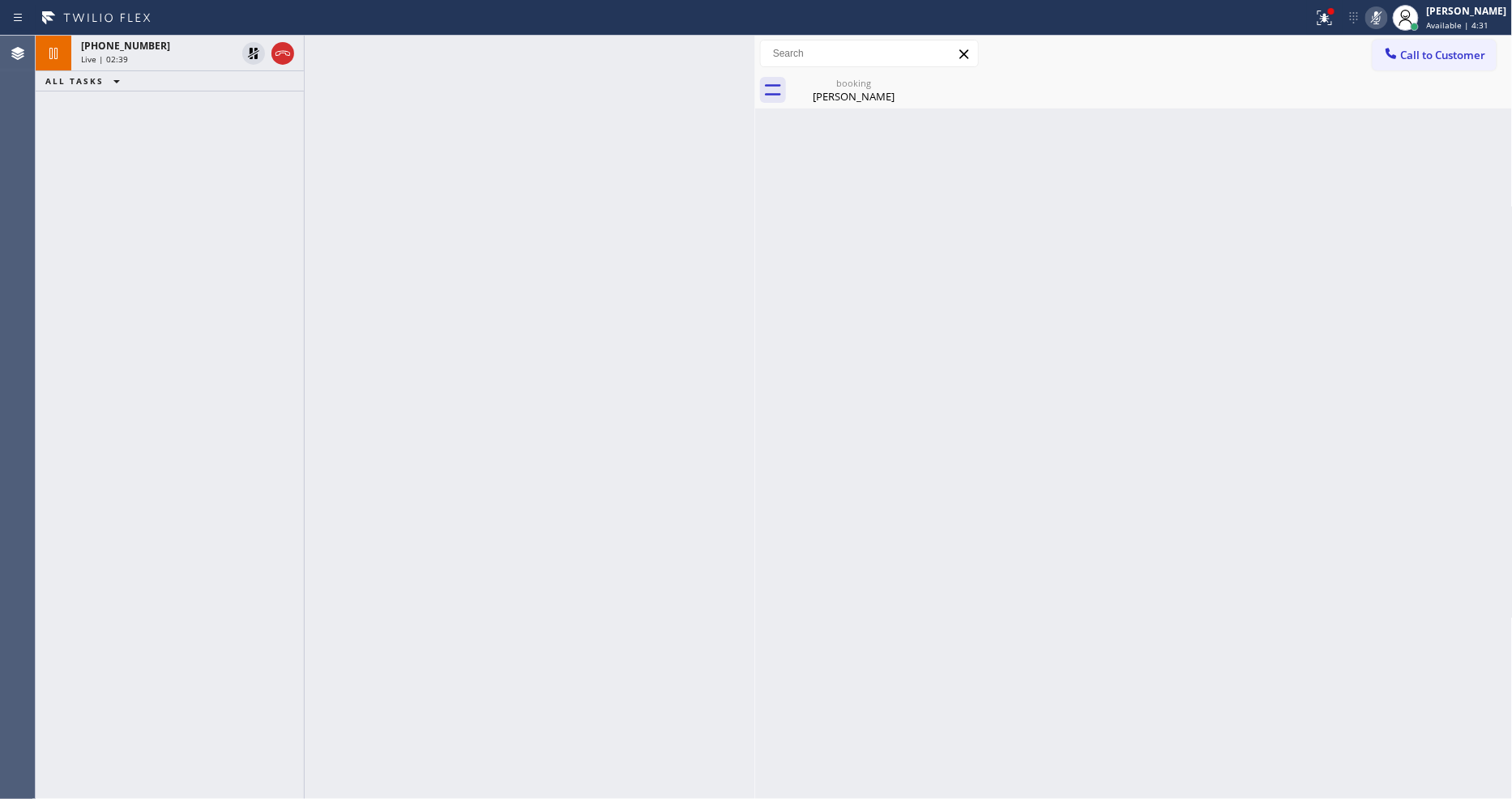
click at [251, 51] on icon at bounding box center [254, 53] width 11 height 11
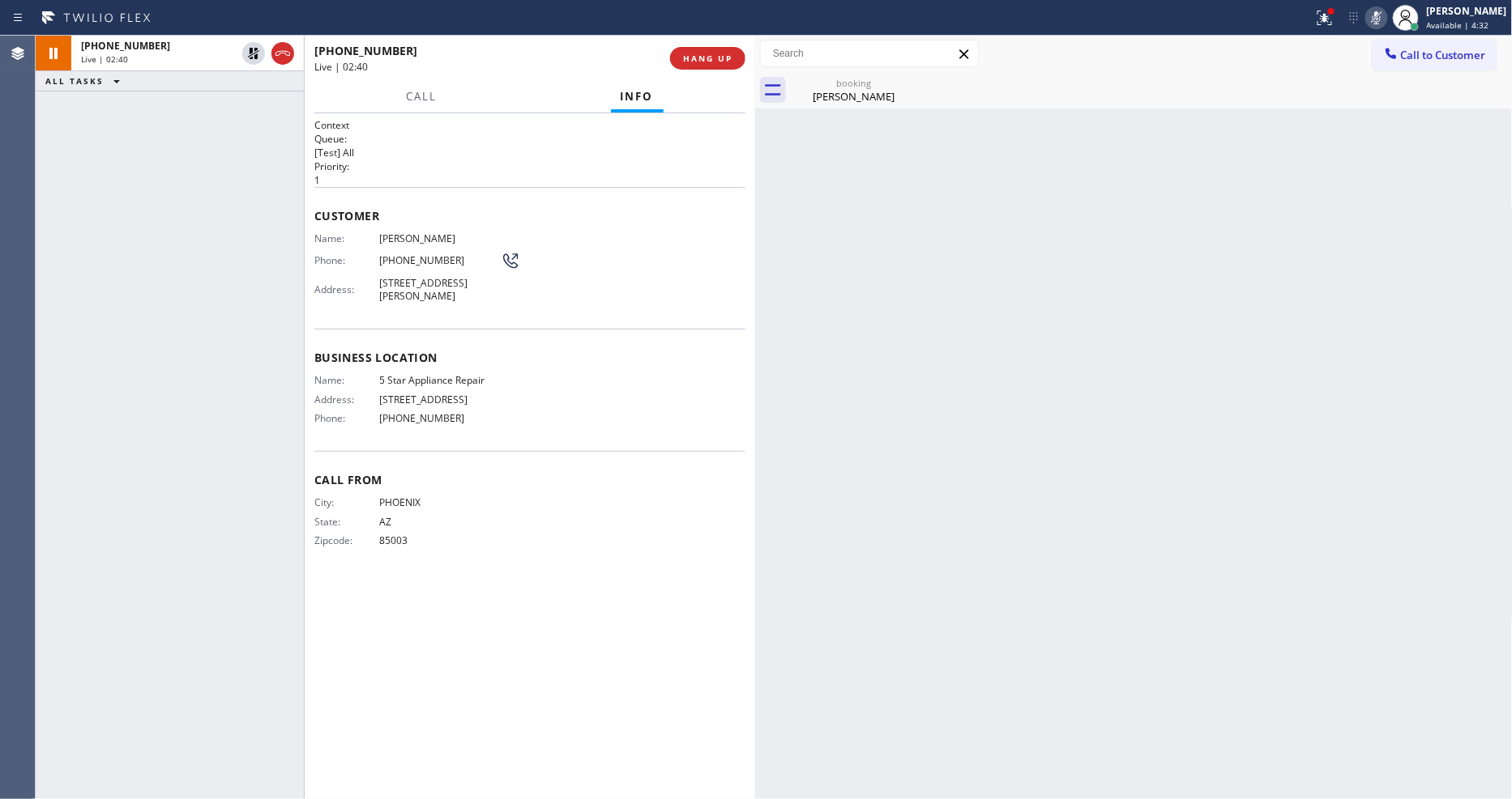
click at [1386, 14] on icon at bounding box center [1376, 17] width 19 height 19
drag, startPoint x: 1343, startPoint y: 16, endPoint x: 1277, endPoint y: 186, distance: 182.4
click at [1334, 16] on icon at bounding box center [1325, 17] width 19 height 19
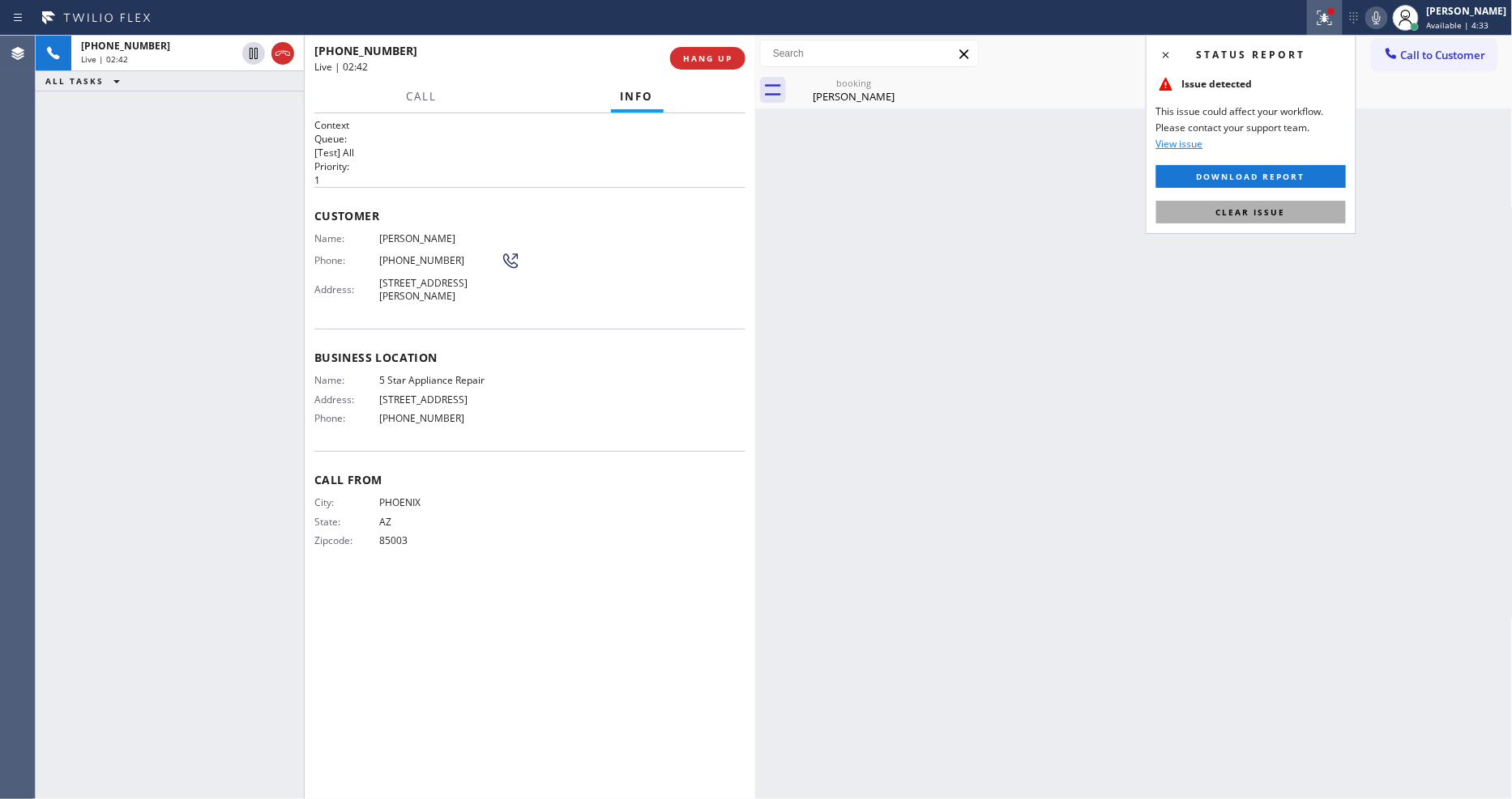
click at [1251, 213] on span "Clear issue" at bounding box center [1250, 212] width 70 height 11
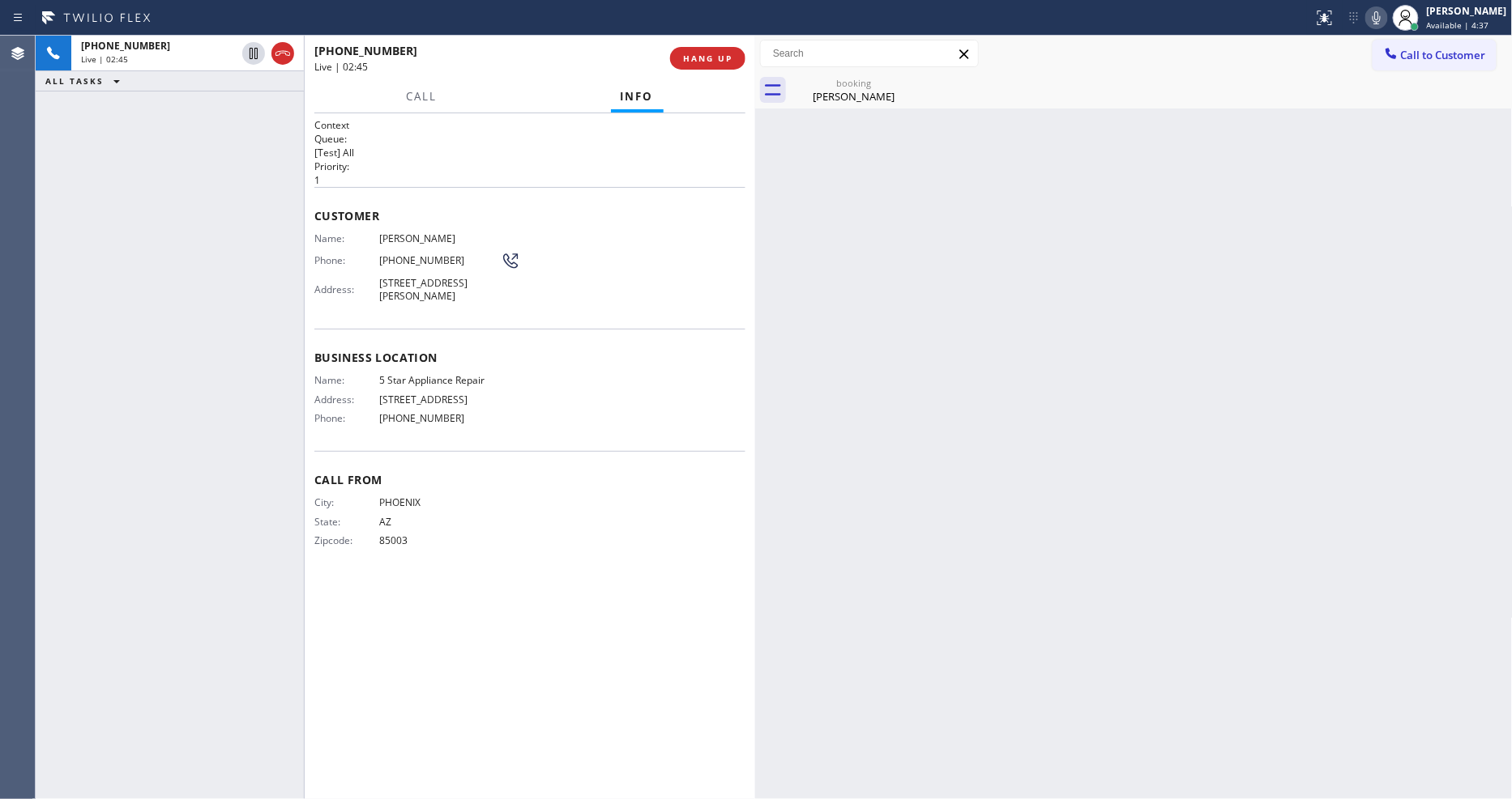
click at [578, 515] on div "City: PHOENIX State: AZ Zipcode: 85003" at bounding box center [529, 524] width 431 height 56
drag, startPoint x: 1079, startPoint y: 211, endPoint x: 1067, endPoint y: 211, distance: 12.0
click at [1077, 211] on div "Back to Dashboard Change Sender ID Customers Technicians Select a contact Outbo…" at bounding box center [1134, 417] width 757 height 764
click at [806, 73] on div "booking Michael Sehnert" at bounding box center [854, 90] width 122 height 36
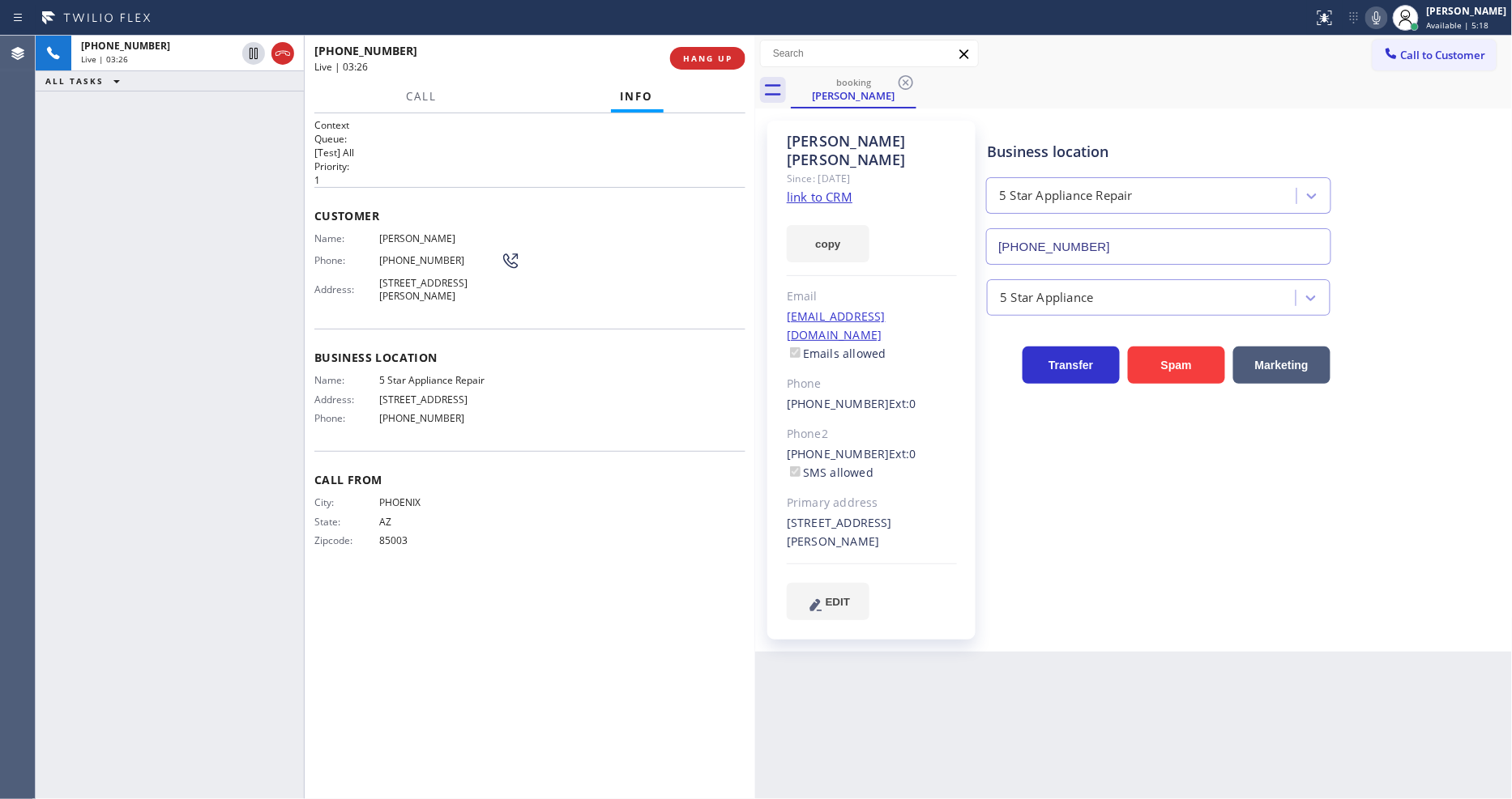
click at [1012, 472] on div "Business location 5 Star Appliance Repair (855) 731-4952 5 Star Appliance Trans…" at bounding box center [1246, 370] width 524 height 491
click at [440, 263] on div "Phone: (480) 427-6920" at bounding box center [416, 261] width 205 height 19
copy div "(480) 427-6920"
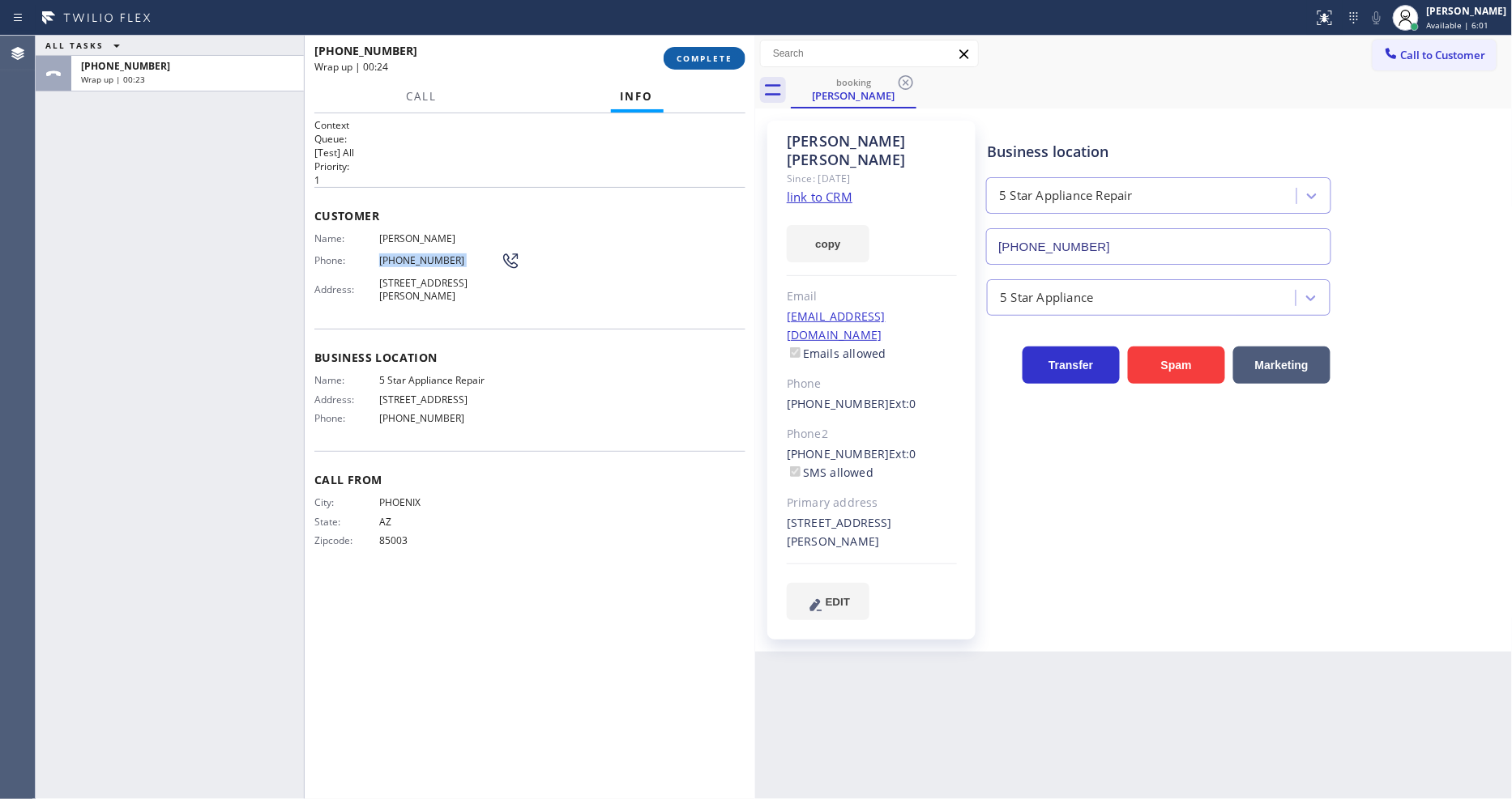
click at [699, 53] on span "COMPLETE" at bounding box center [704, 58] width 56 height 11
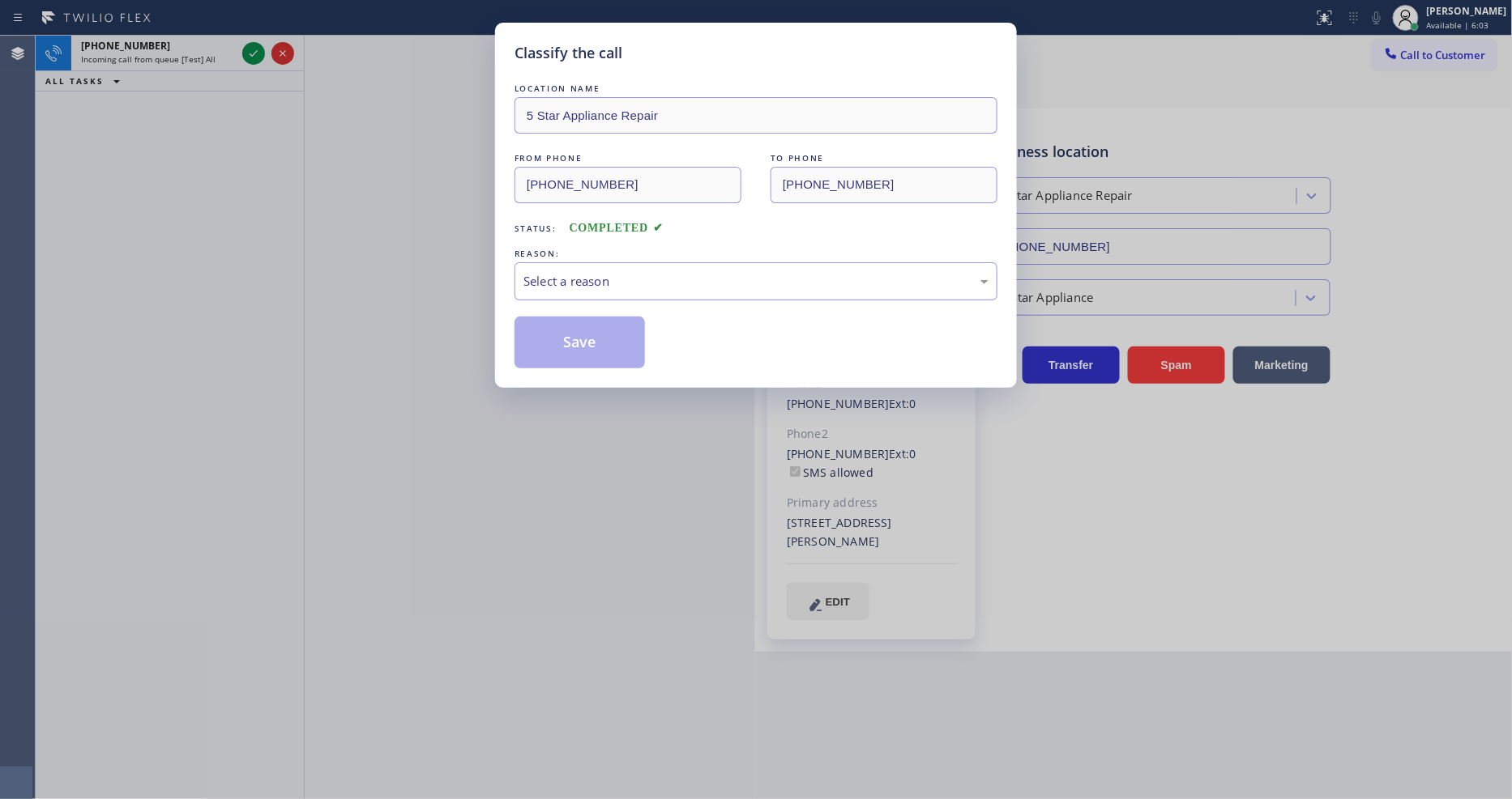
click at [606, 272] on div "Select a reason" at bounding box center [756, 282] width 465 height 19
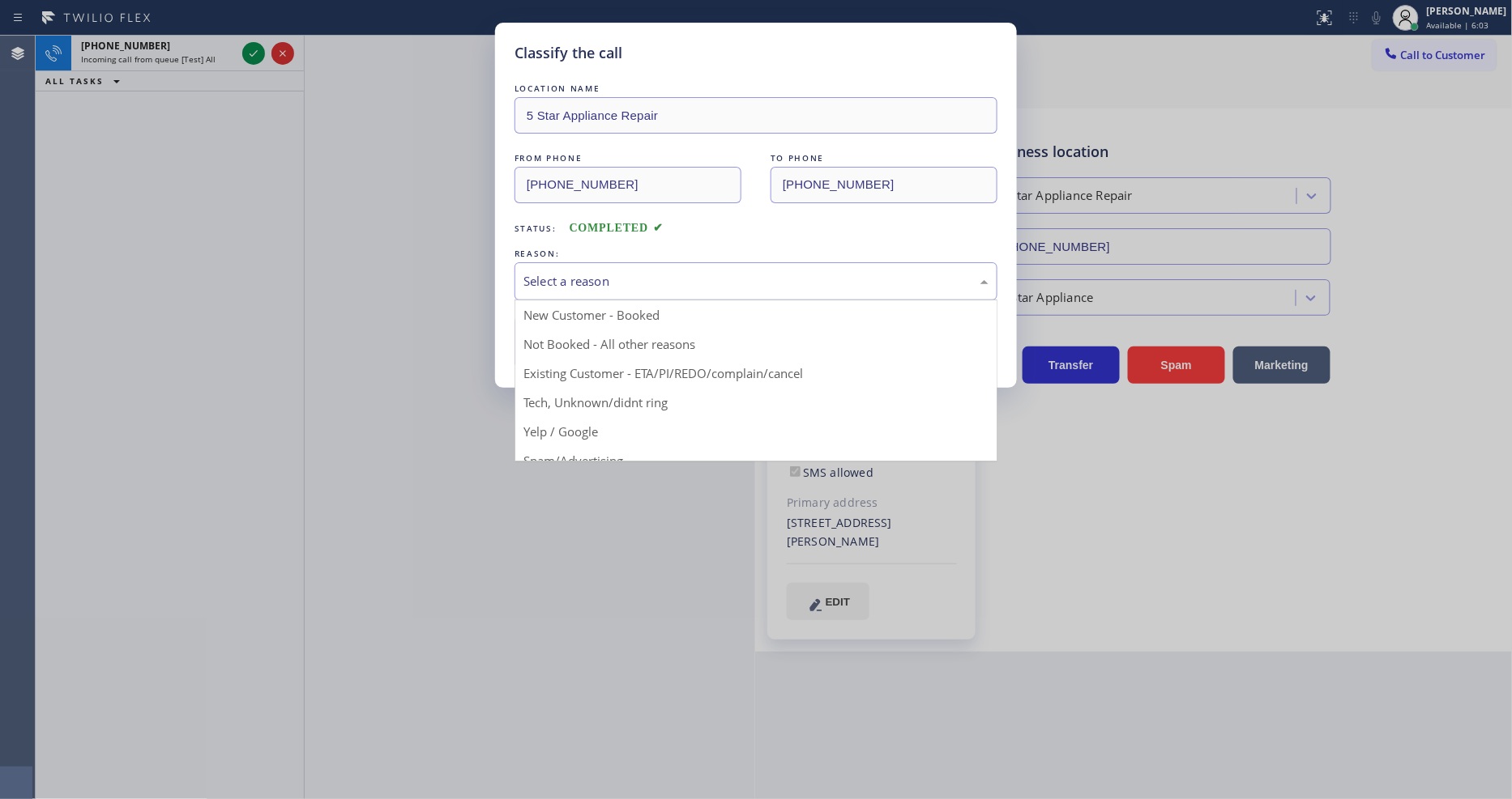
drag, startPoint x: 576, startPoint y: 366, endPoint x: 578, endPoint y: 338, distance: 28.1
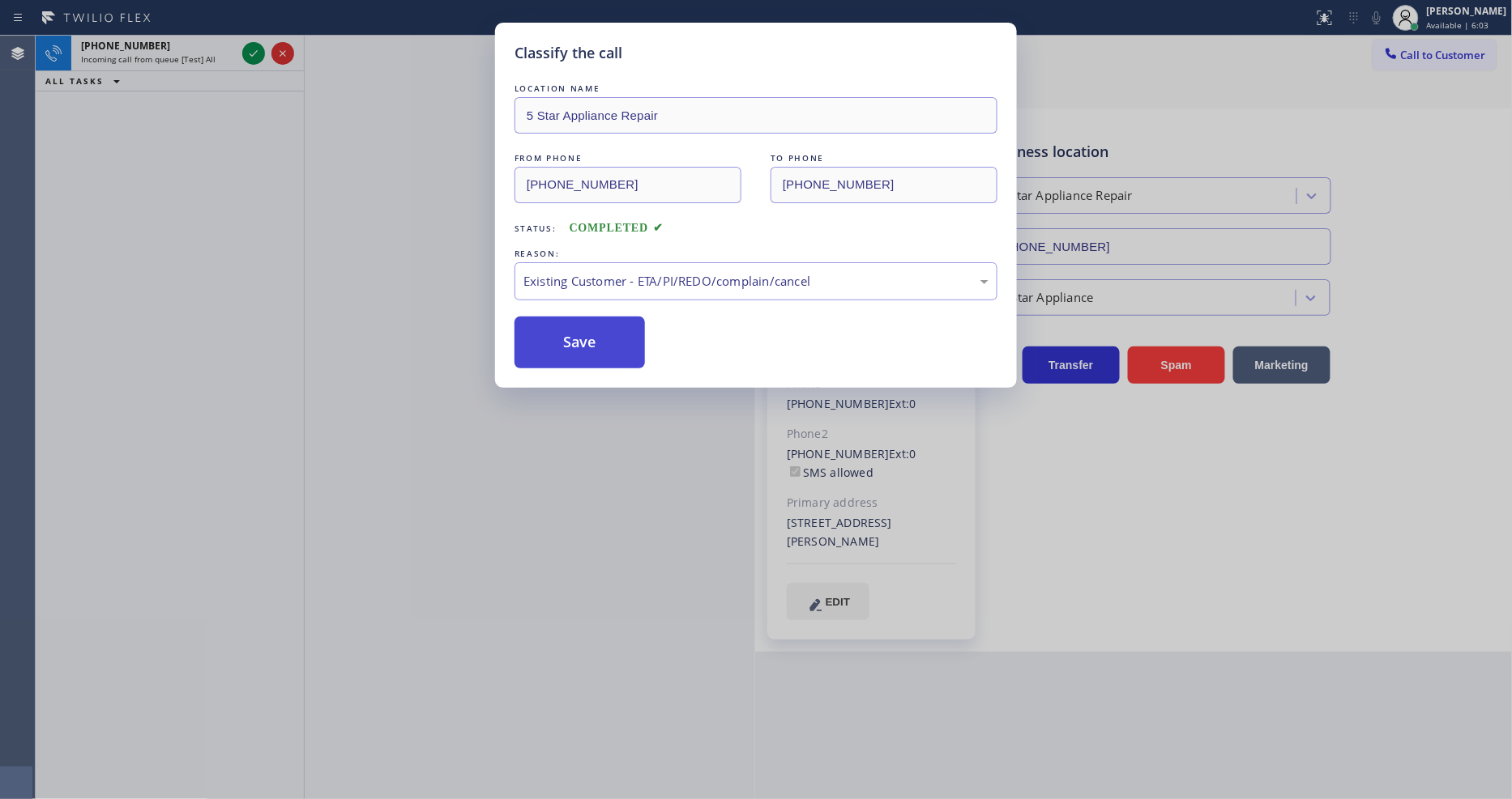
click at [578, 338] on button "Save" at bounding box center [580, 343] width 131 height 52
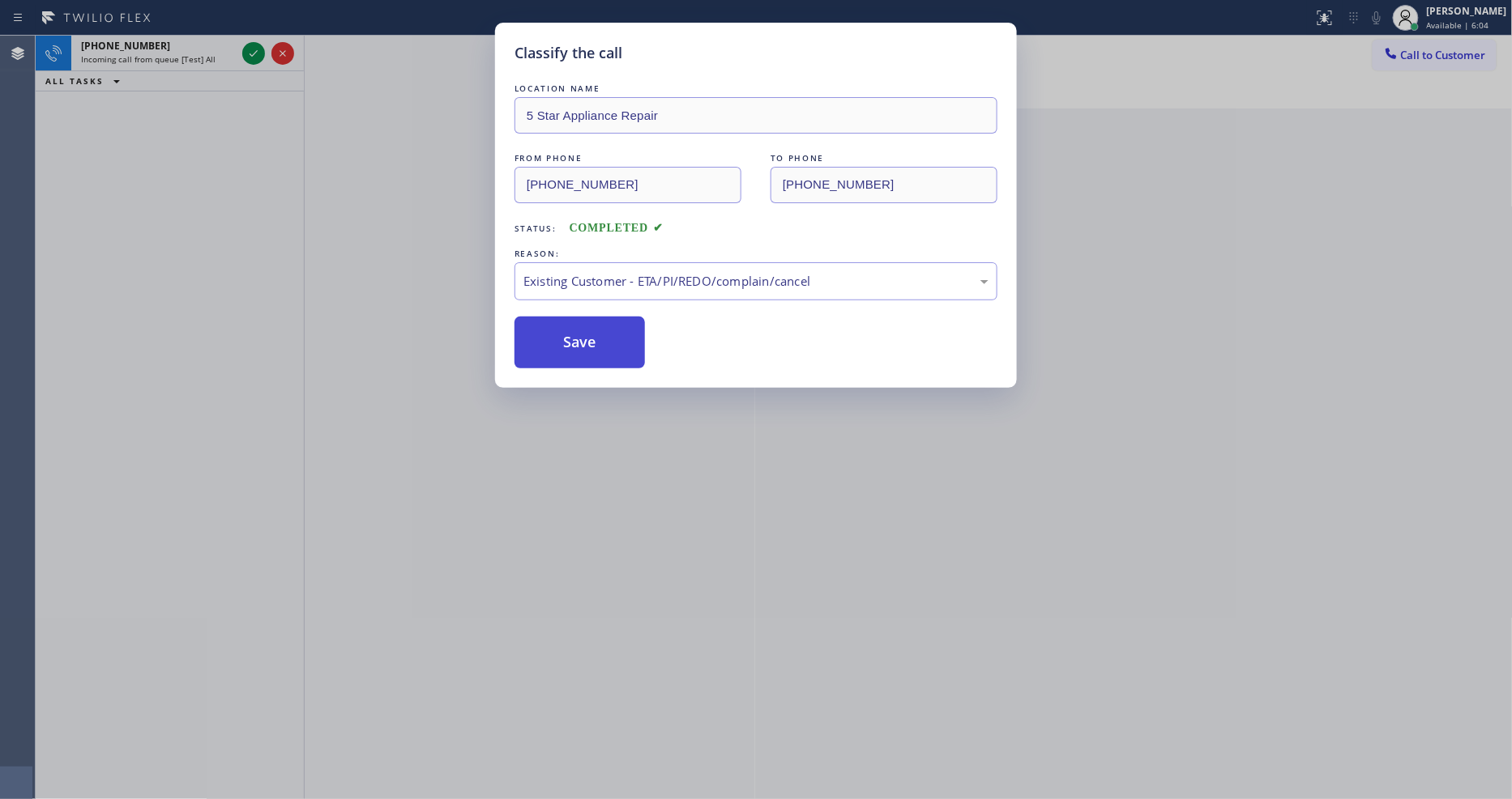
drag, startPoint x: 578, startPoint y: 338, endPoint x: 393, endPoint y: 141, distance: 270.2
click at [579, 338] on button "Save" at bounding box center [580, 343] width 131 height 52
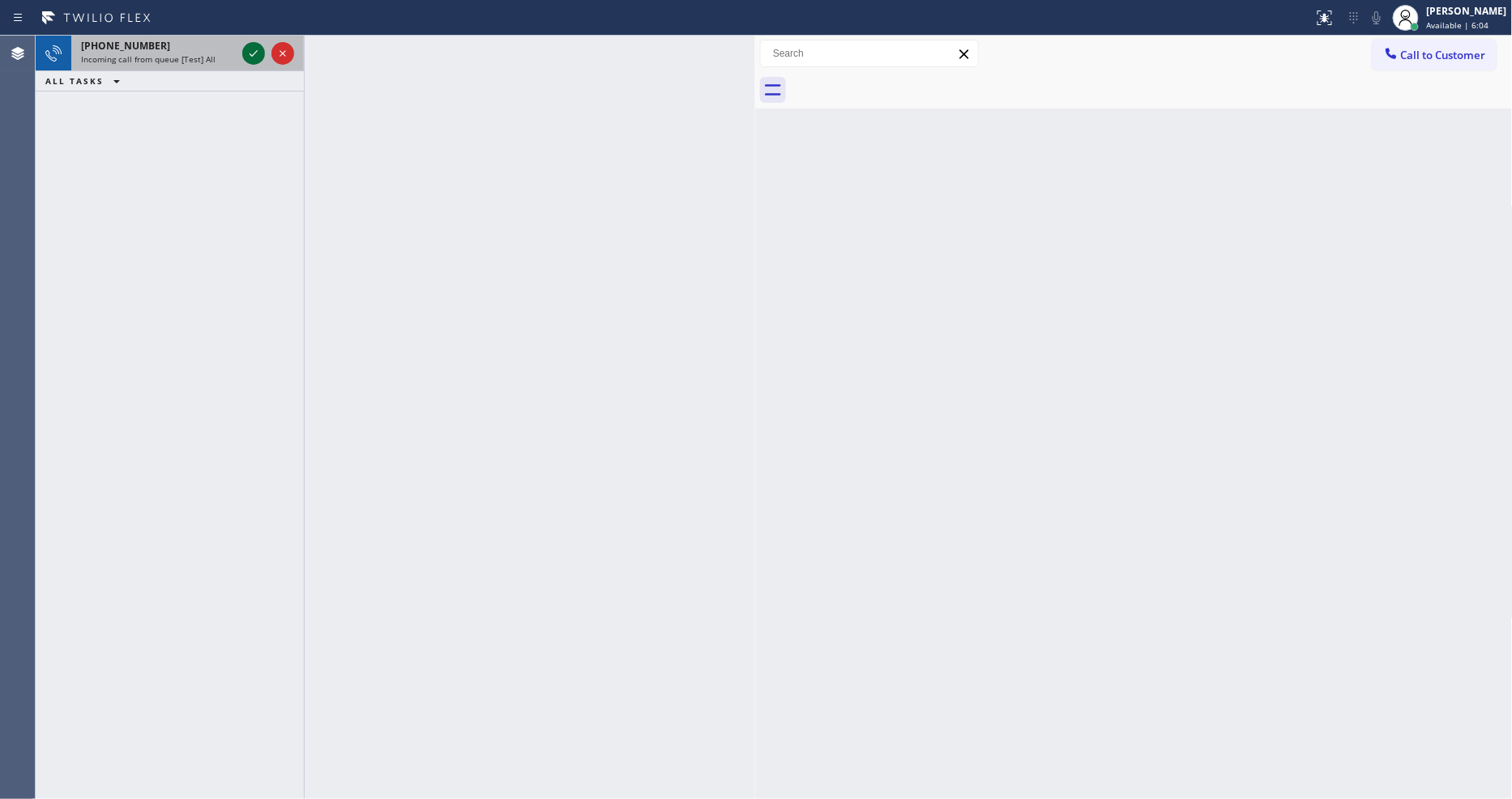
click at [251, 46] on icon at bounding box center [253, 53] width 19 height 19
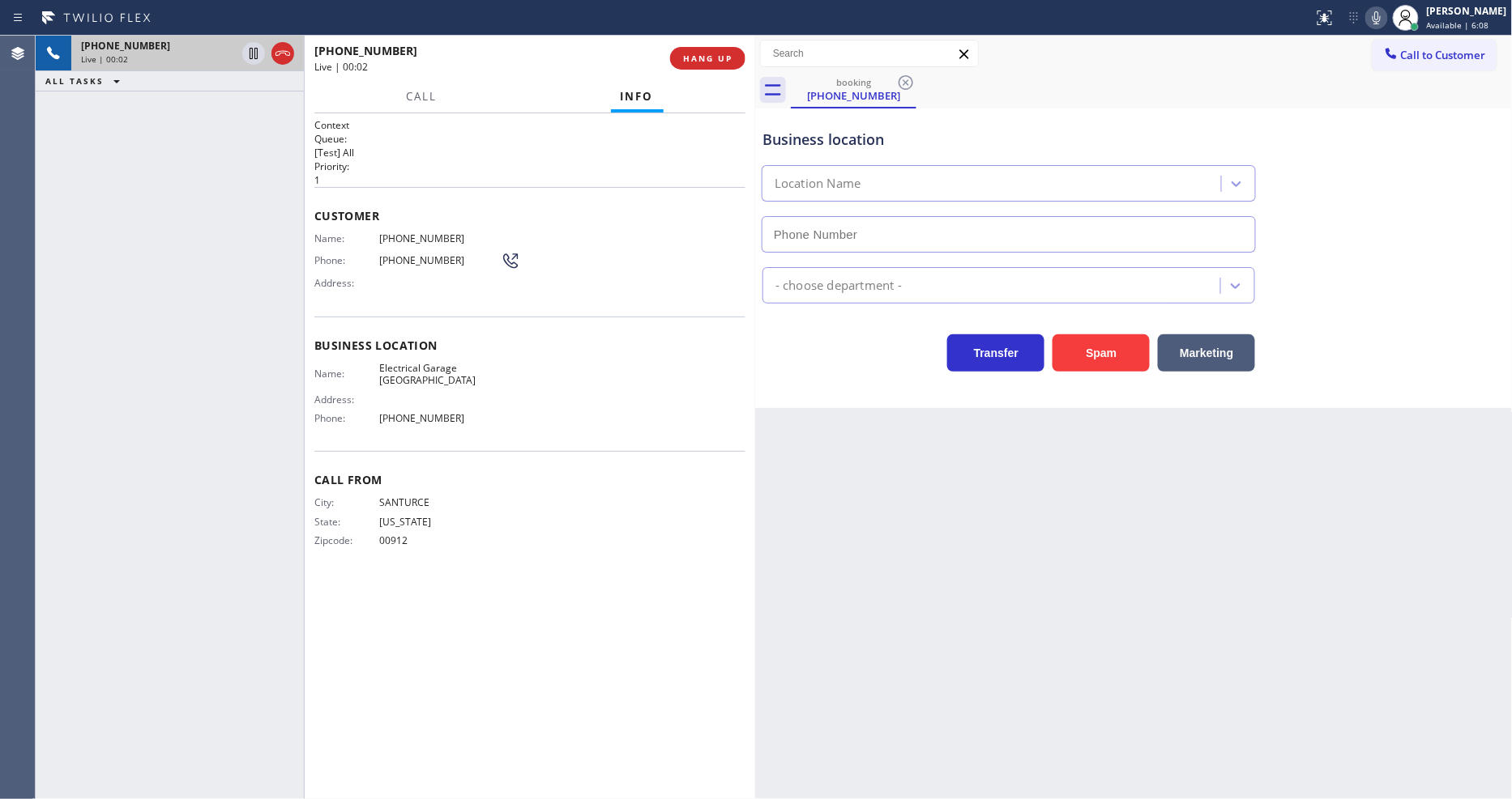
type input "(714) 930-2389"
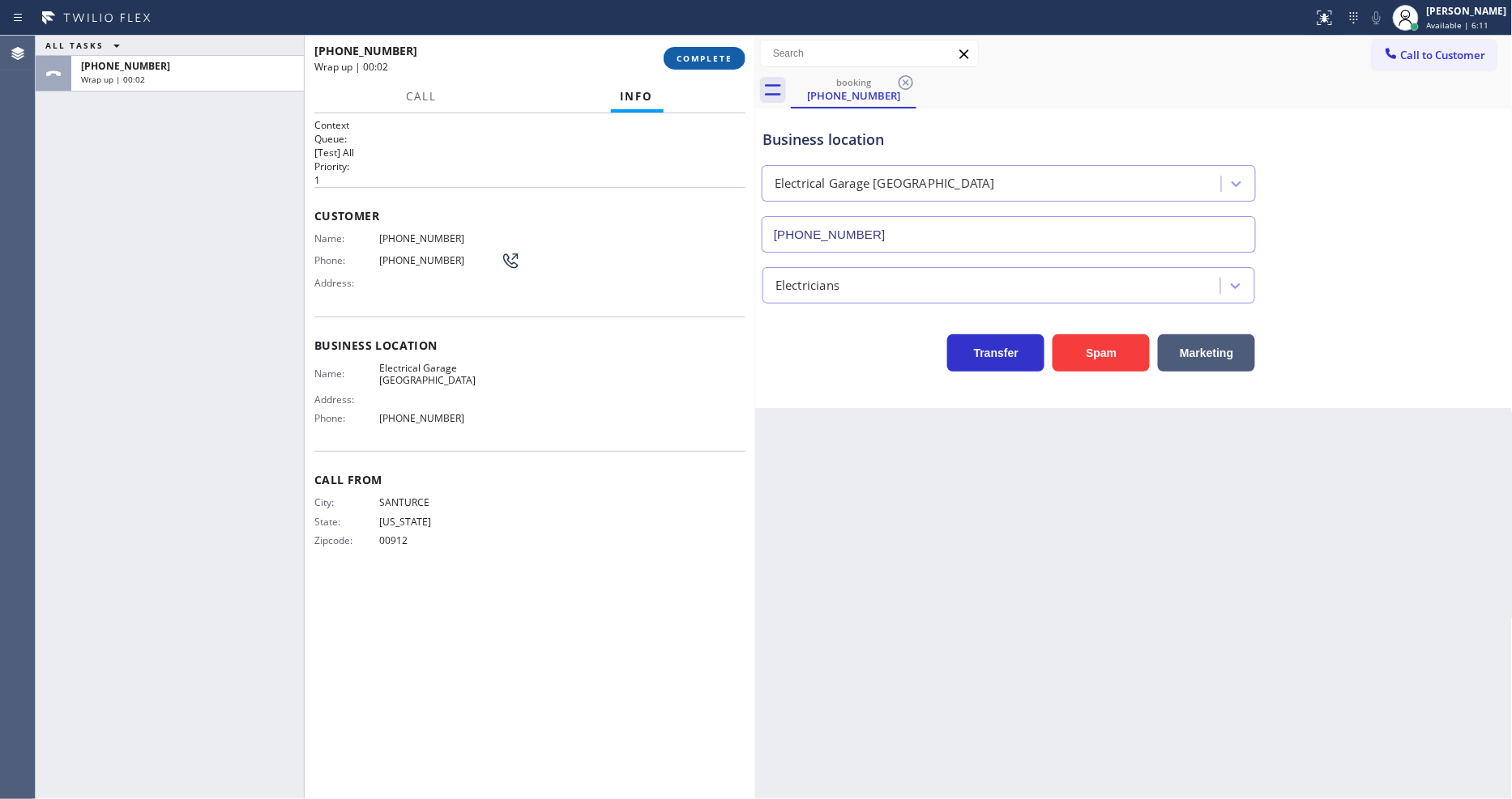
click at [685, 63] on span "COMPLETE" at bounding box center [704, 58] width 56 height 11
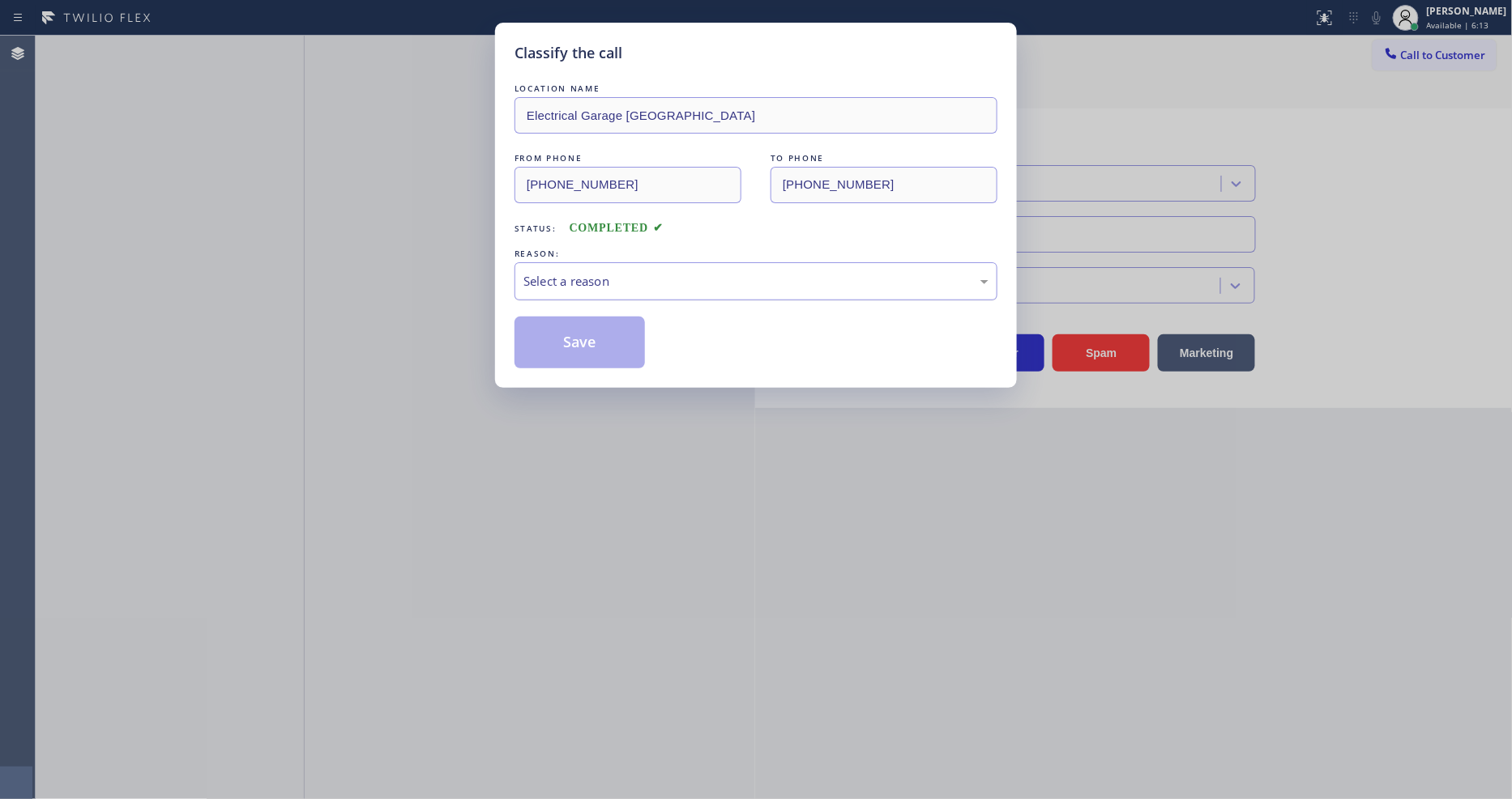
click at [635, 275] on div "Select a reason" at bounding box center [756, 282] width 465 height 19
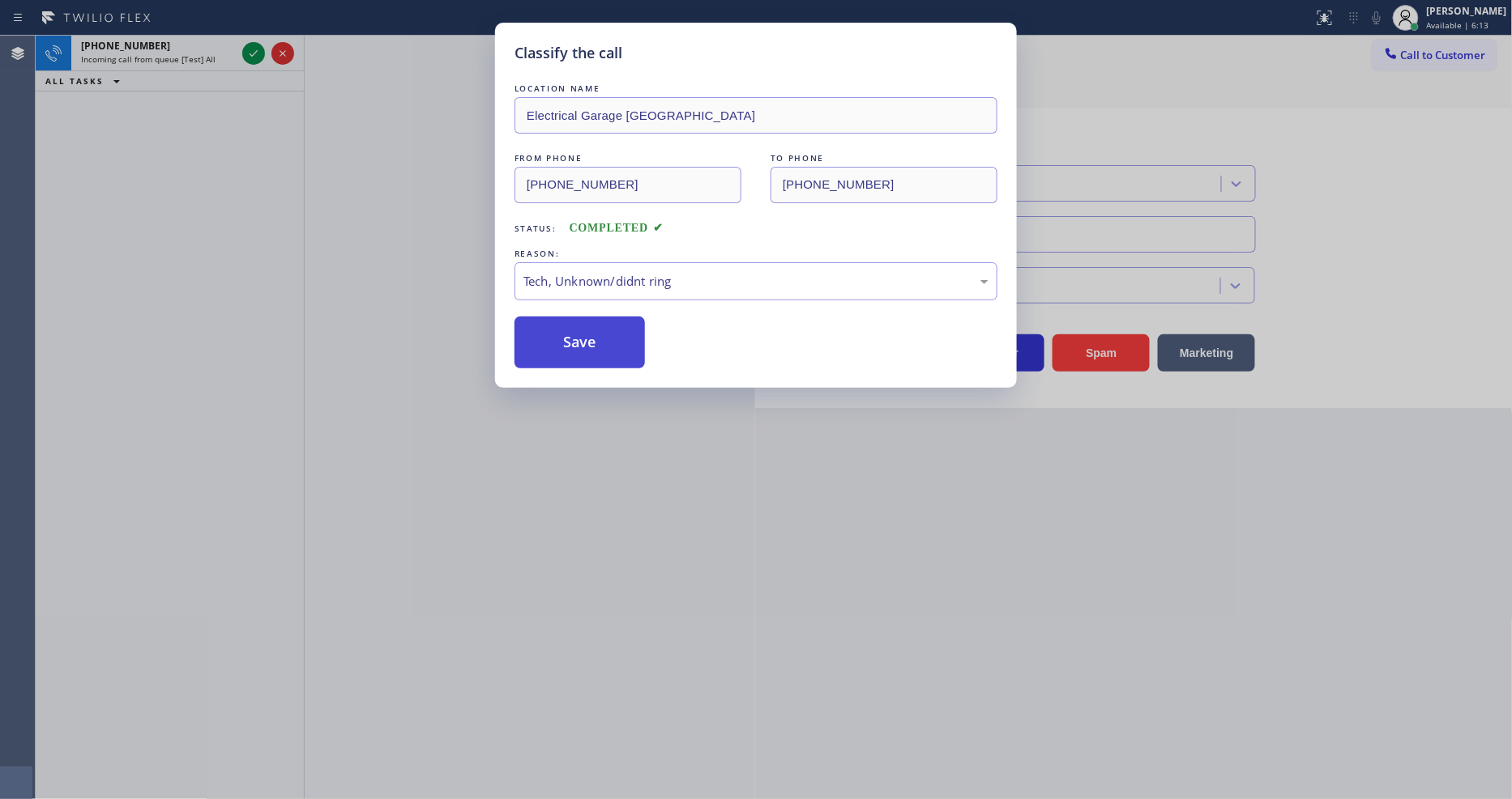
click at [595, 320] on button "Save" at bounding box center [580, 343] width 131 height 52
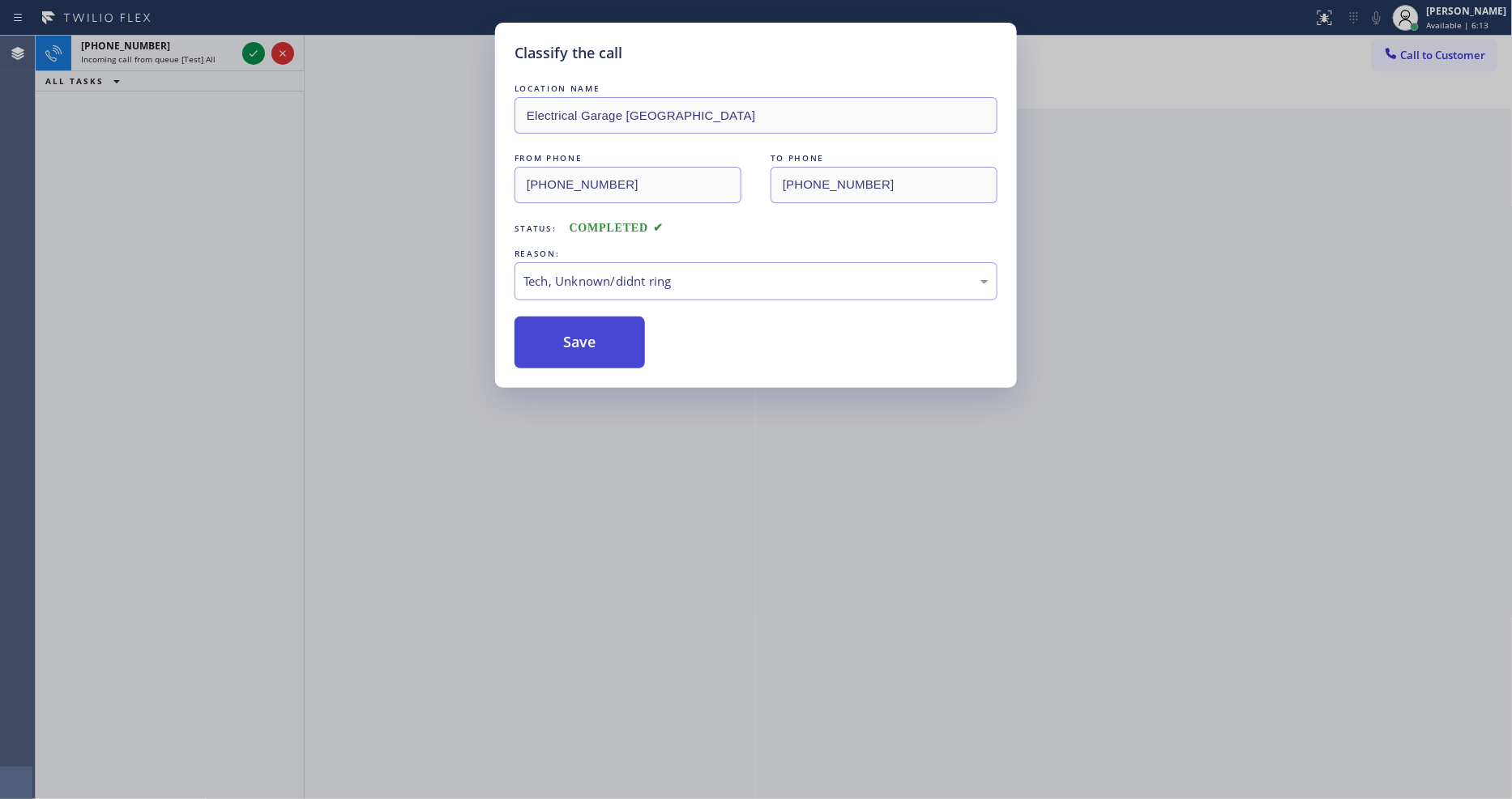
click at [595, 320] on button "Save" at bounding box center [580, 343] width 131 height 52
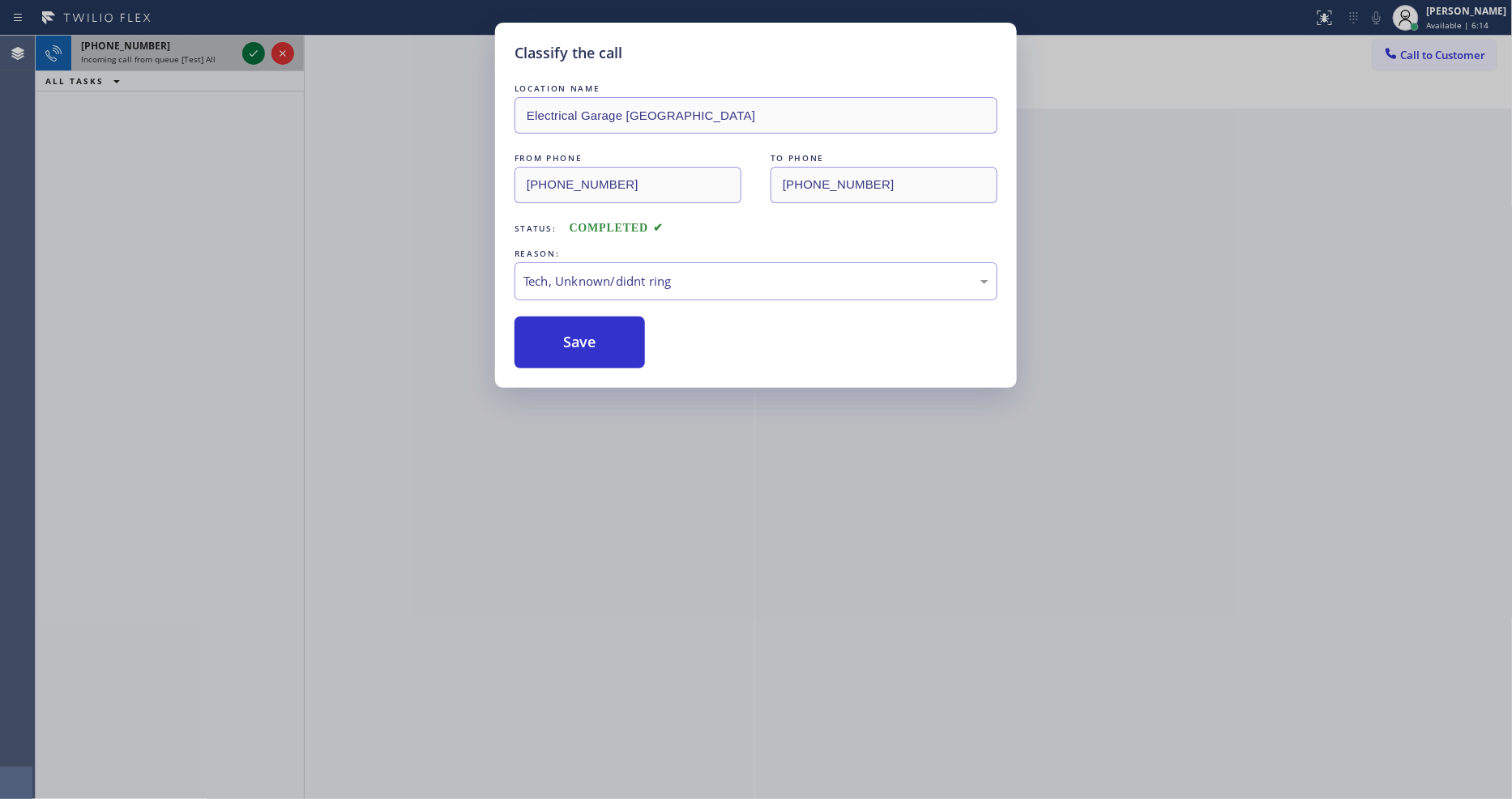
click at [251, 56] on icon at bounding box center [253, 53] width 19 height 19
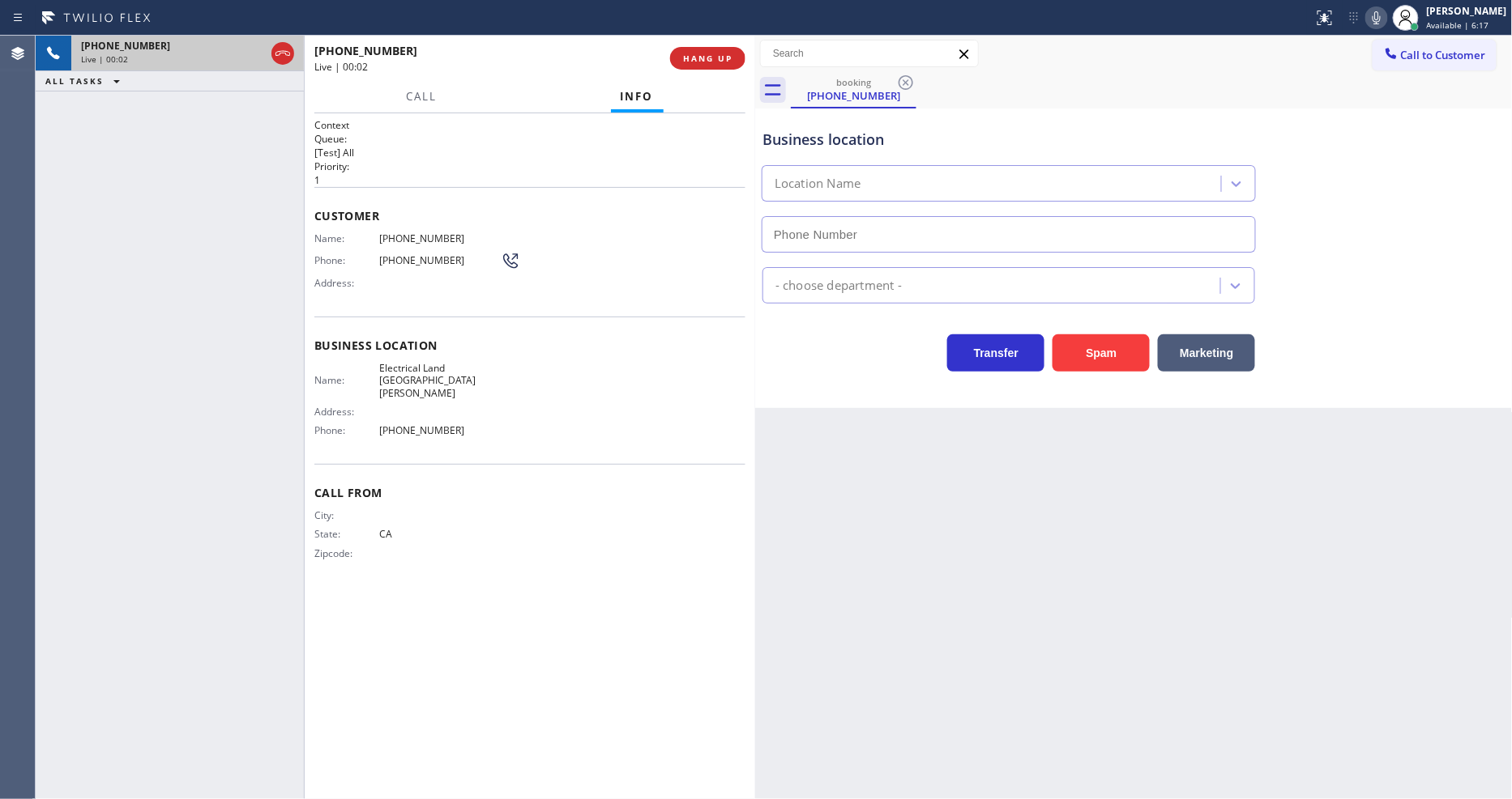
type input "(714) 410-6692"
click at [457, 366] on span "Electrical Land Santa Clara" at bounding box center [439, 380] width 121 height 37
copy span "Electrical Land Santa Clara"
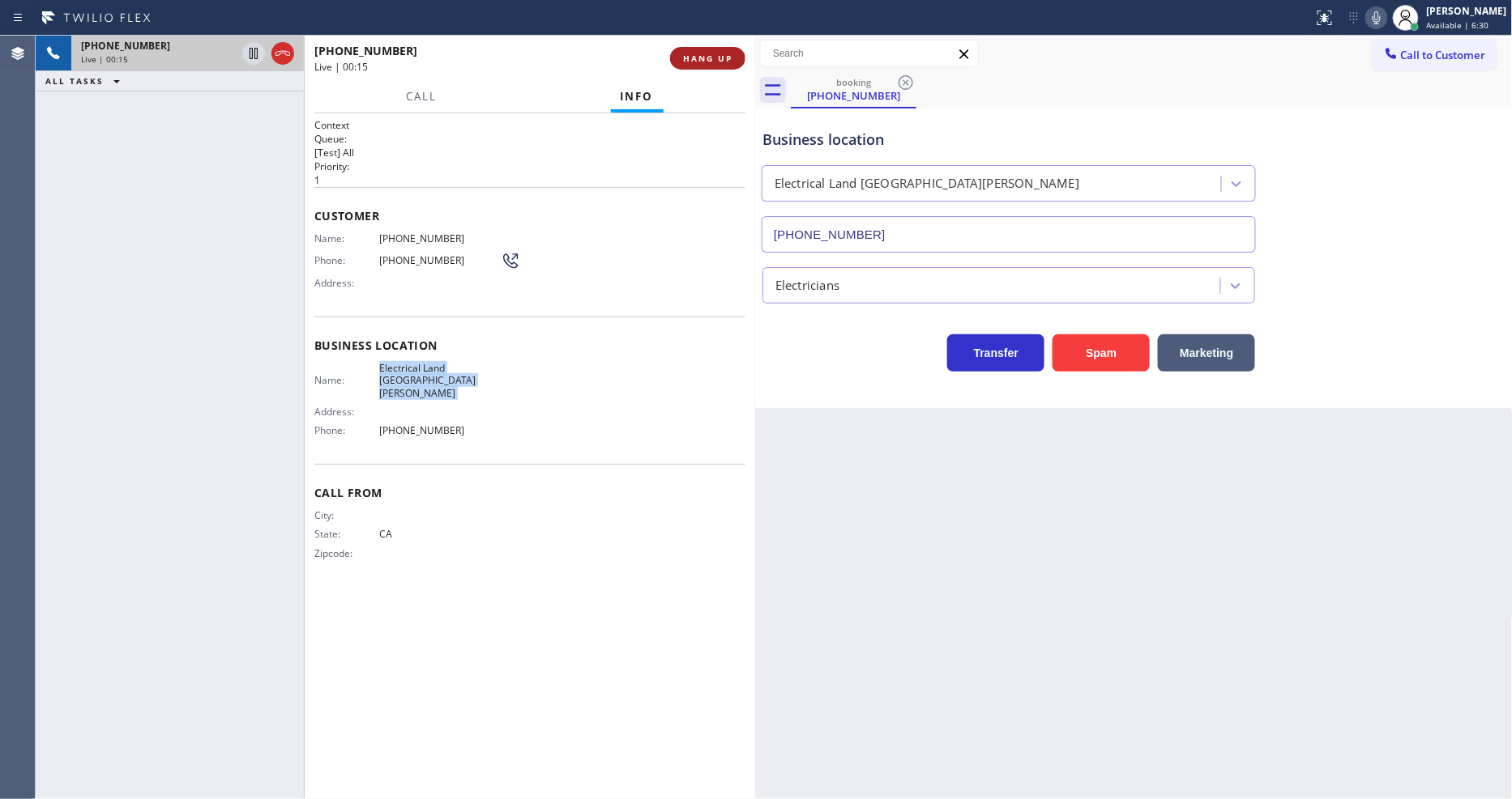
click at [705, 56] on span "HANG UP" at bounding box center [708, 58] width 50 height 11
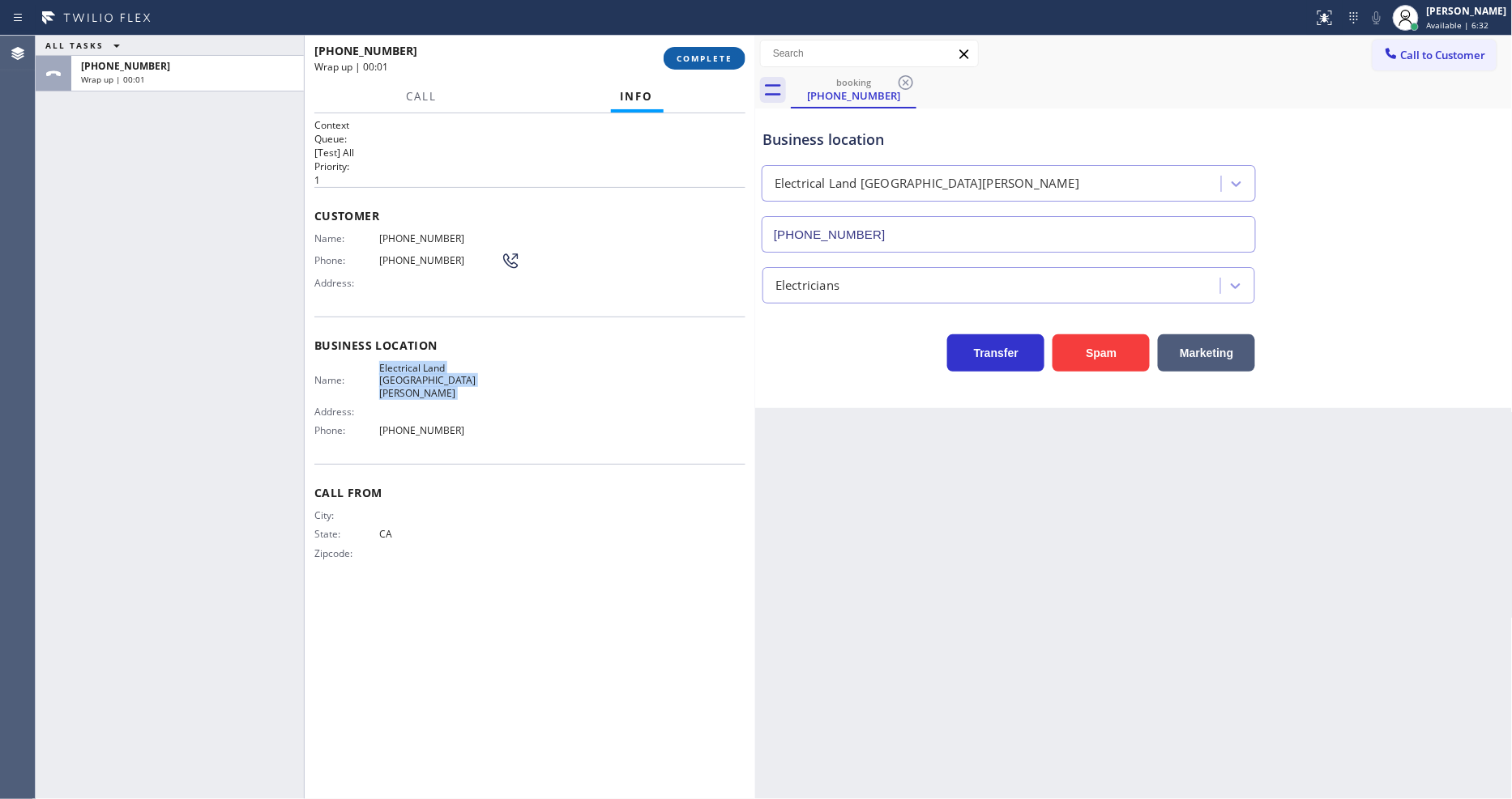
click at [705, 53] on span "COMPLETE" at bounding box center [704, 58] width 56 height 11
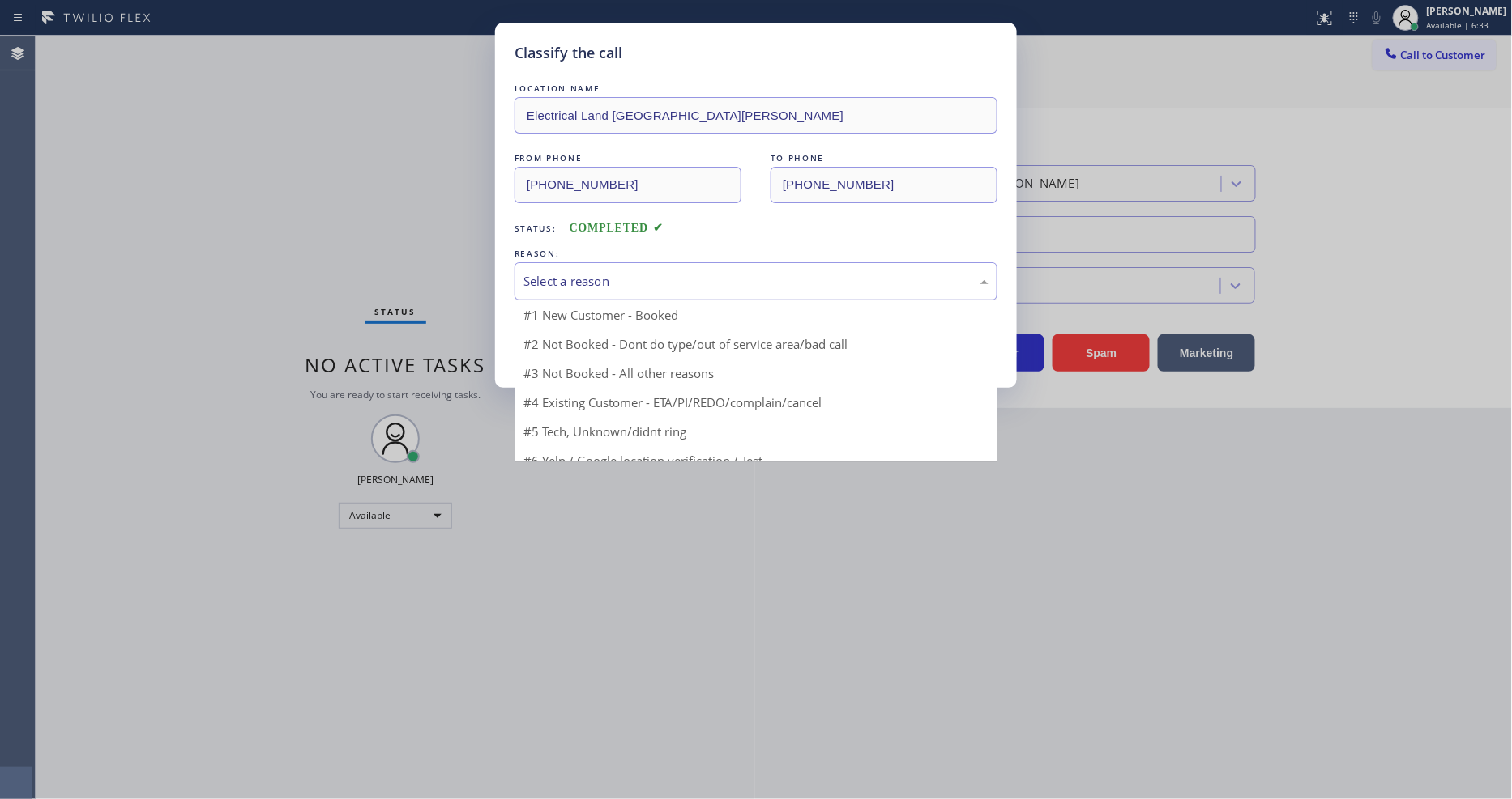
click at [611, 275] on div "Select a reason" at bounding box center [756, 282] width 465 height 19
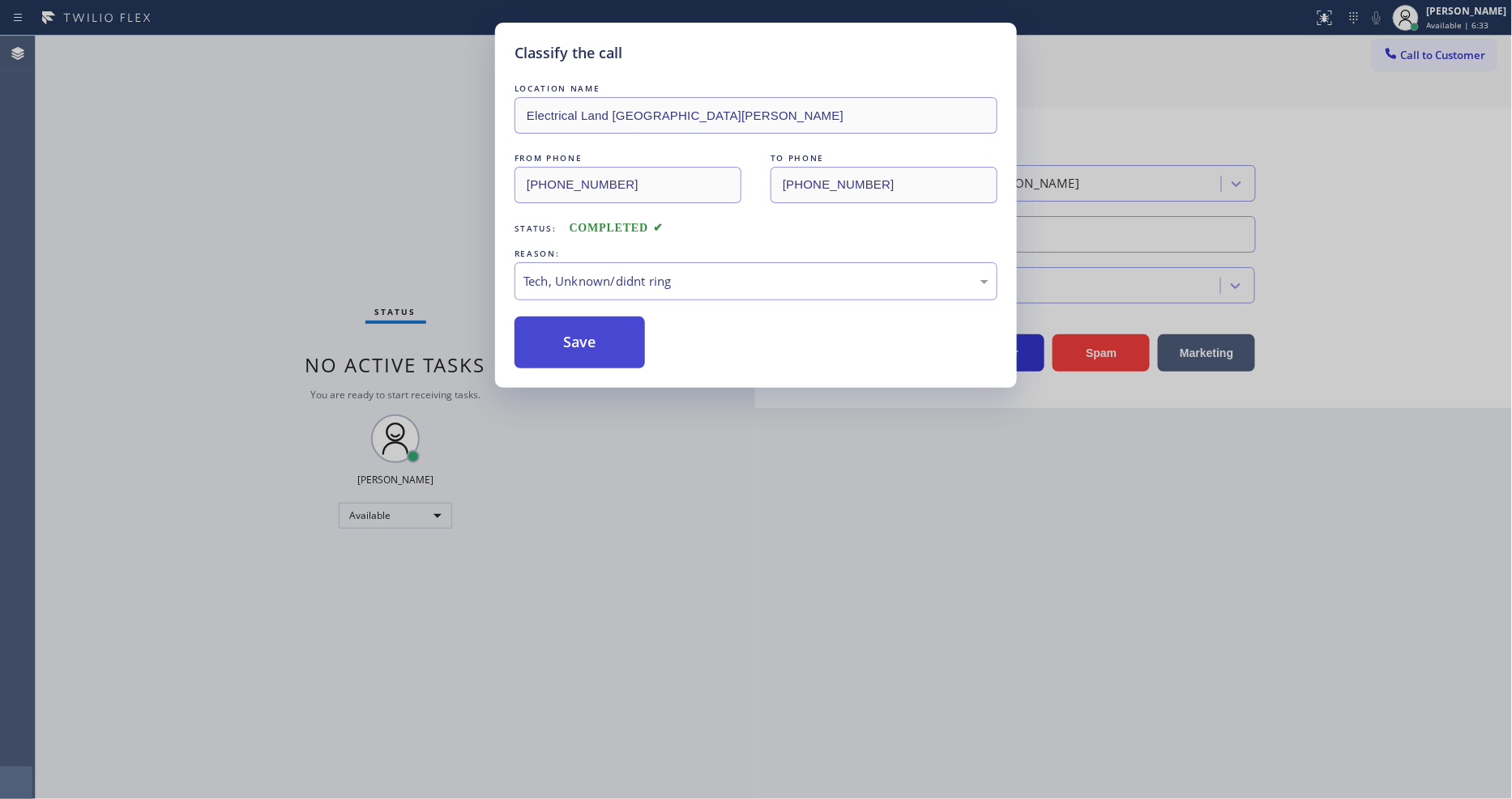
click at [613, 345] on button "Save" at bounding box center [580, 343] width 131 height 52
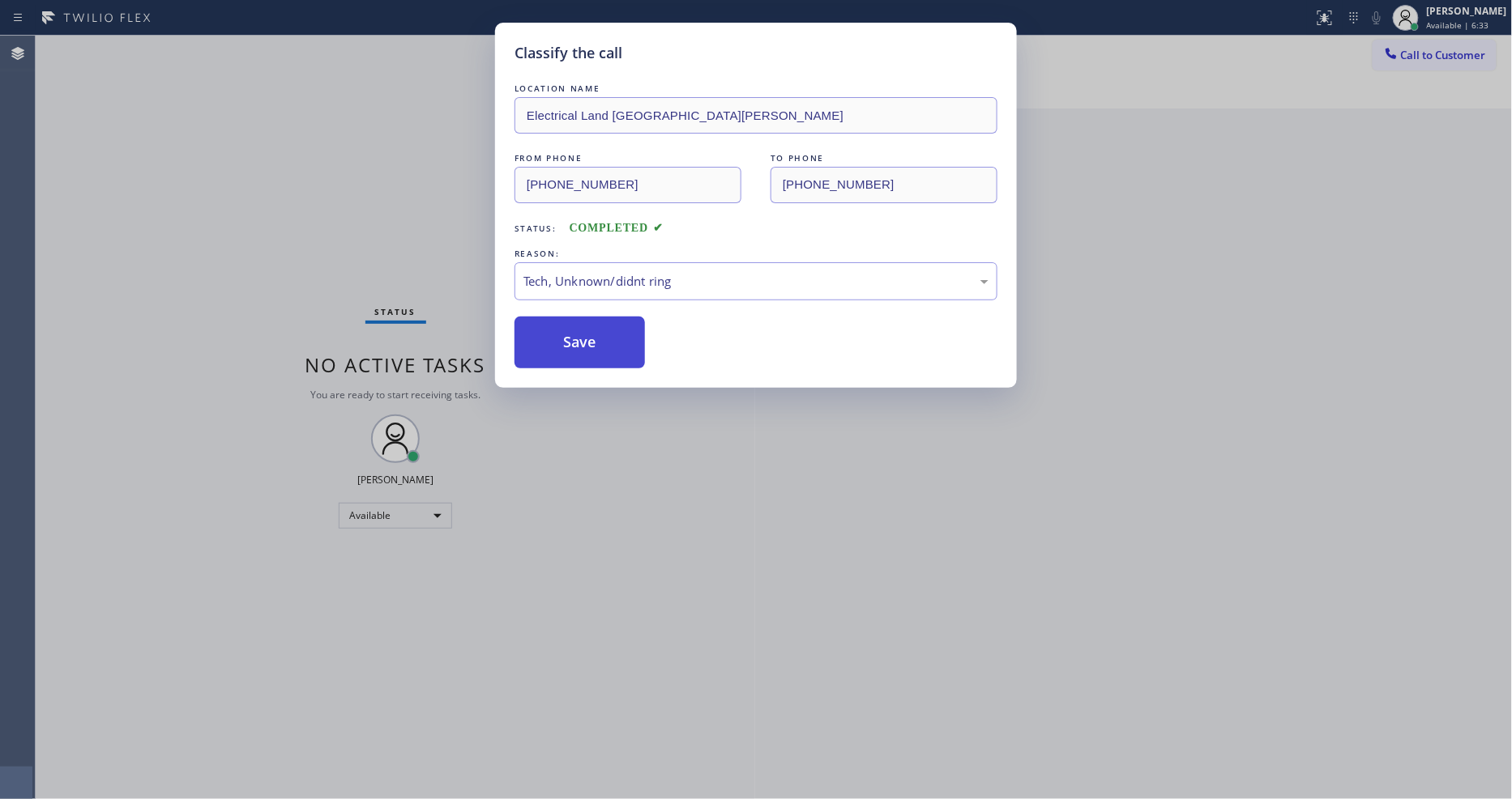
click at [613, 345] on button "Save" at bounding box center [580, 343] width 131 height 52
drag, startPoint x: 613, startPoint y: 345, endPoint x: 588, endPoint y: 791, distance: 446.7
click at [613, 344] on button "Save" at bounding box center [580, 343] width 131 height 52
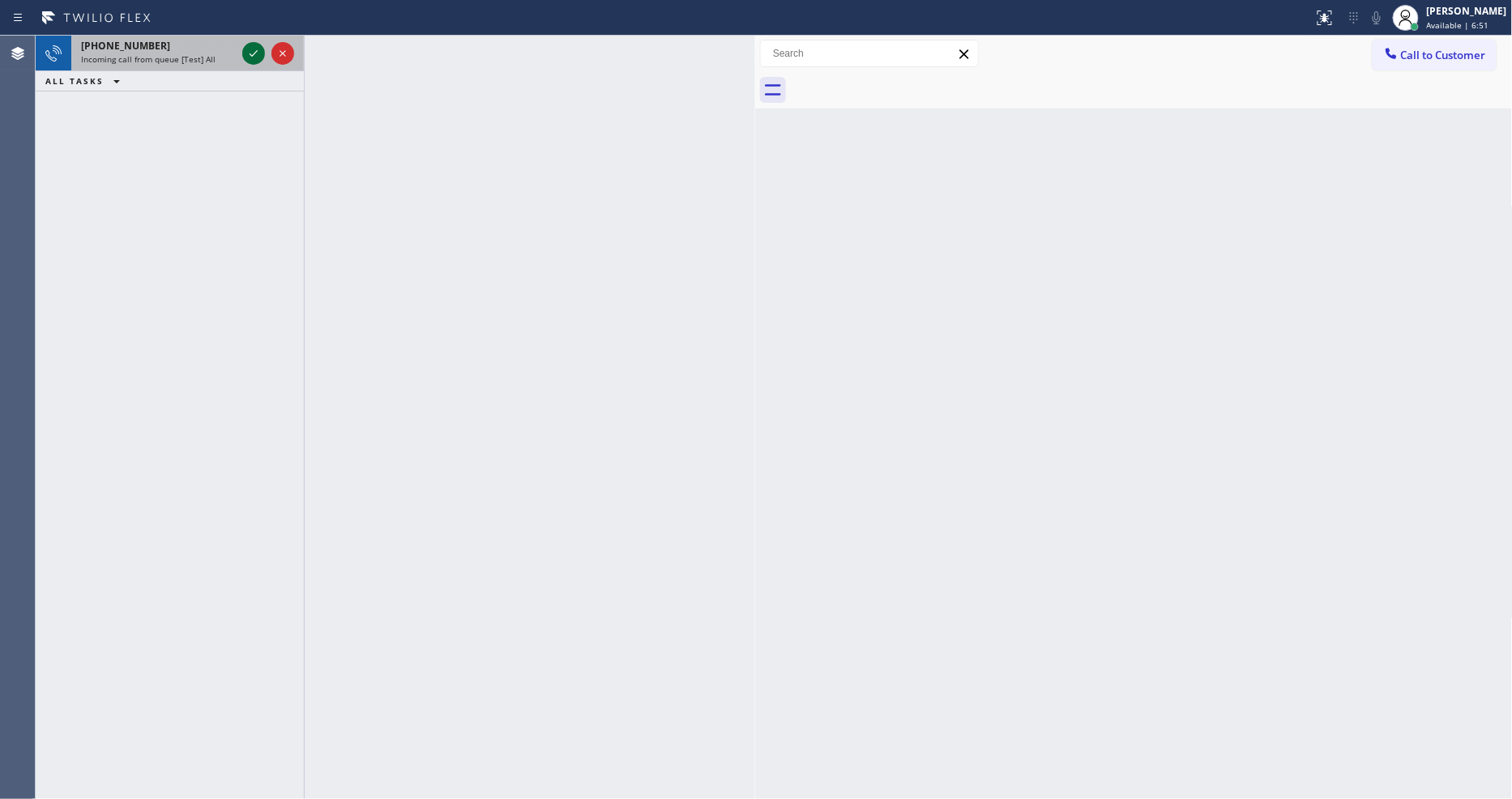
click at [245, 51] on icon at bounding box center [253, 53] width 19 height 19
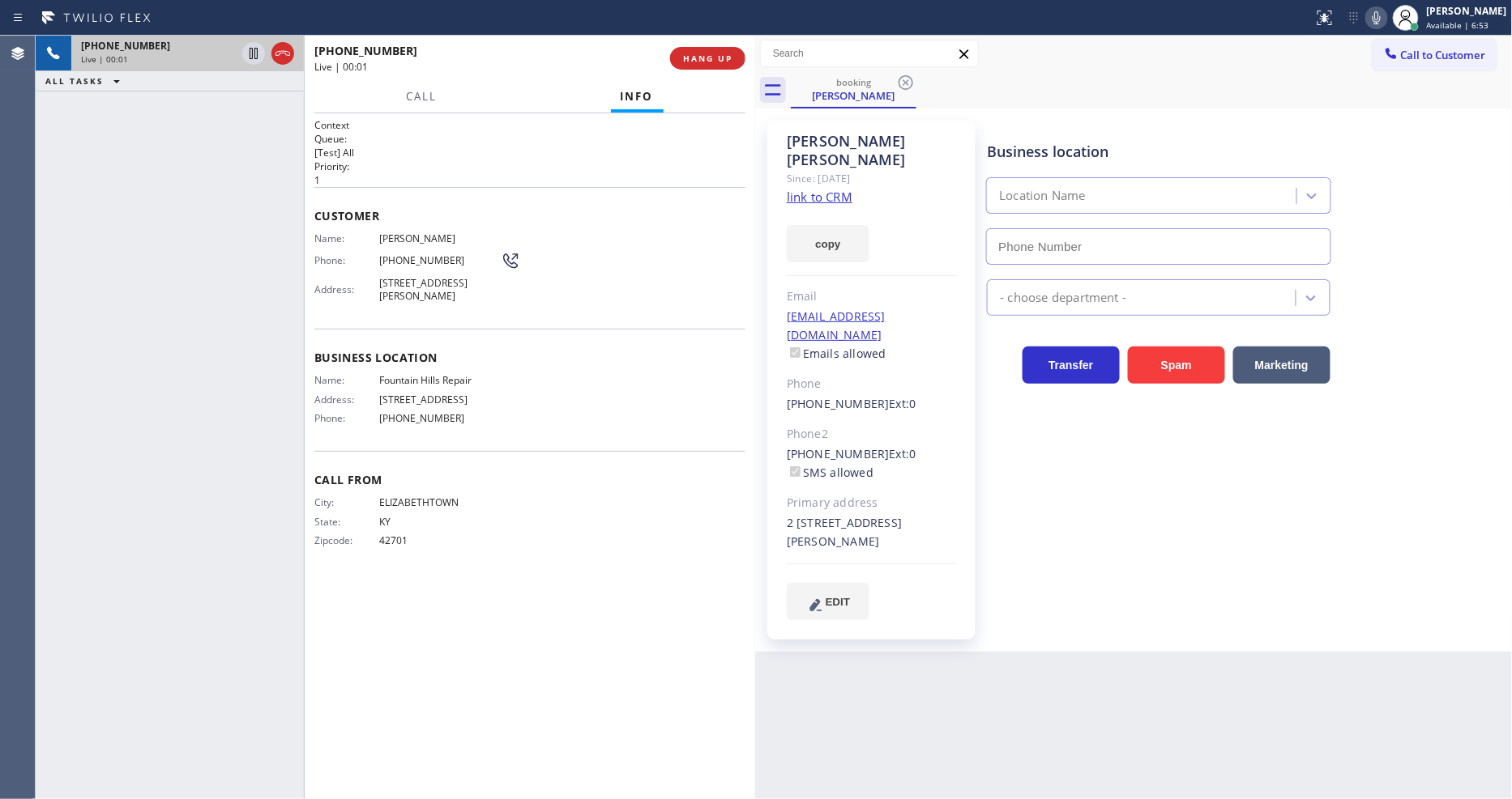
type input "(480) 347-9833"
click at [793, 189] on link "link to CRM" at bounding box center [820, 197] width 66 height 16
click at [247, 50] on icon at bounding box center [253, 53] width 19 height 19
click at [1386, 13] on icon at bounding box center [1376, 17] width 19 height 19
click at [252, 45] on icon at bounding box center [253, 53] width 19 height 19
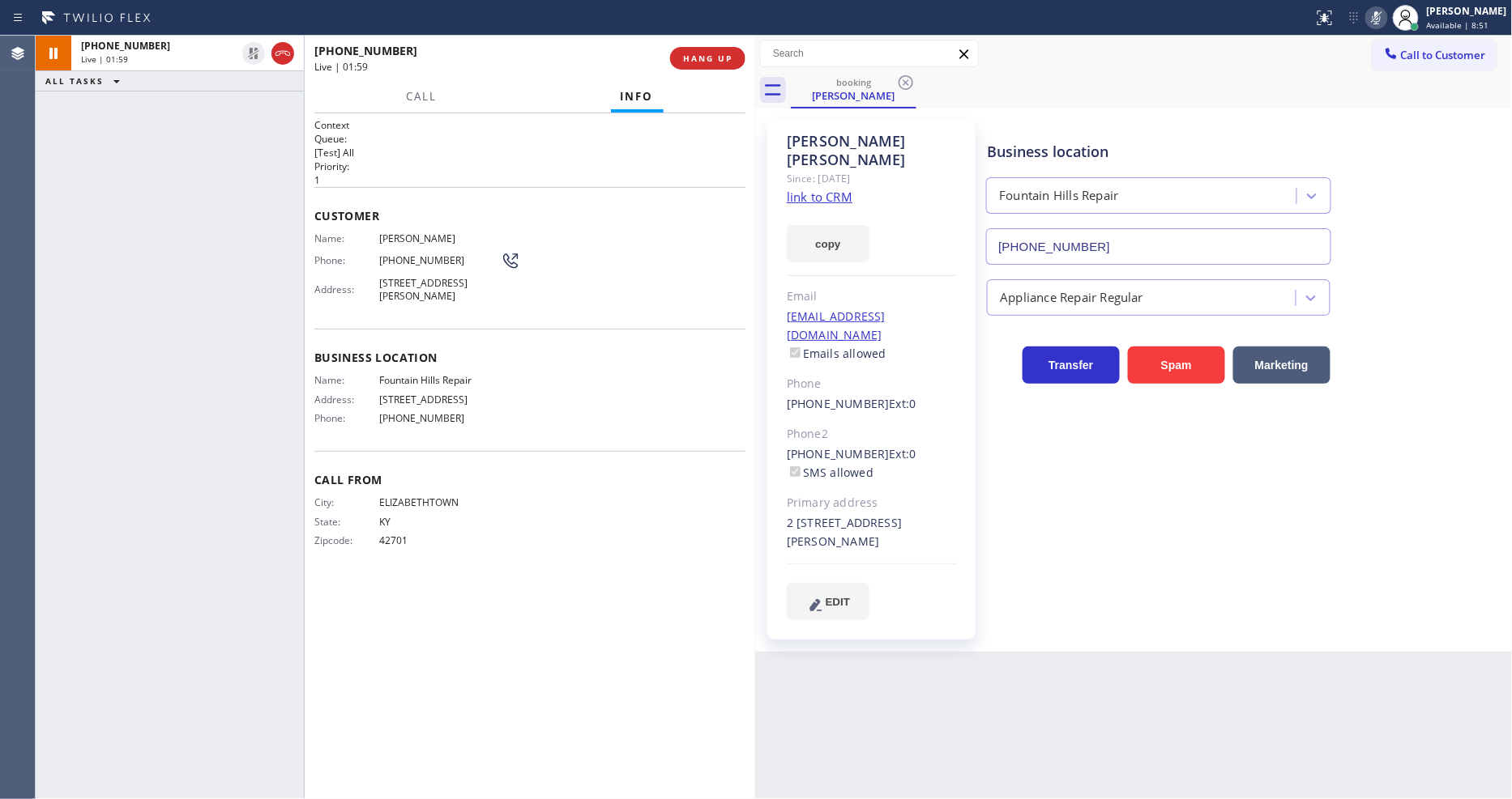
click at [1382, 18] on icon at bounding box center [1376, 17] width 19 height 19
click at [378, 553] on div "City: ELIZABETHTOWN State: KY Zipcode: 42701" at bounding box center [407, 524] width 186 height 56
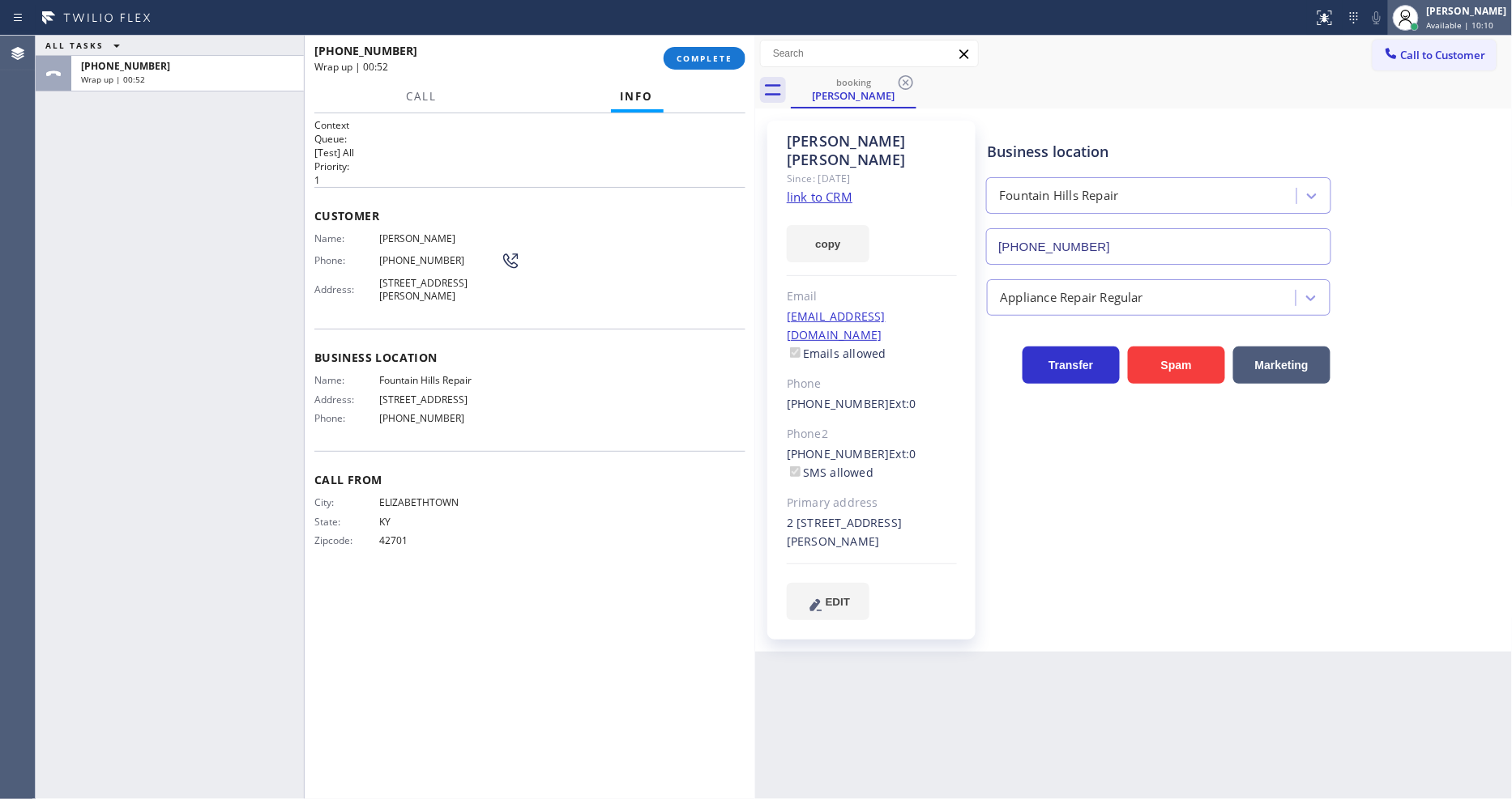
click at [1454, 14] on div "[PERSON_NAME]" at bounding box center [1467, 11] width 80 height 13
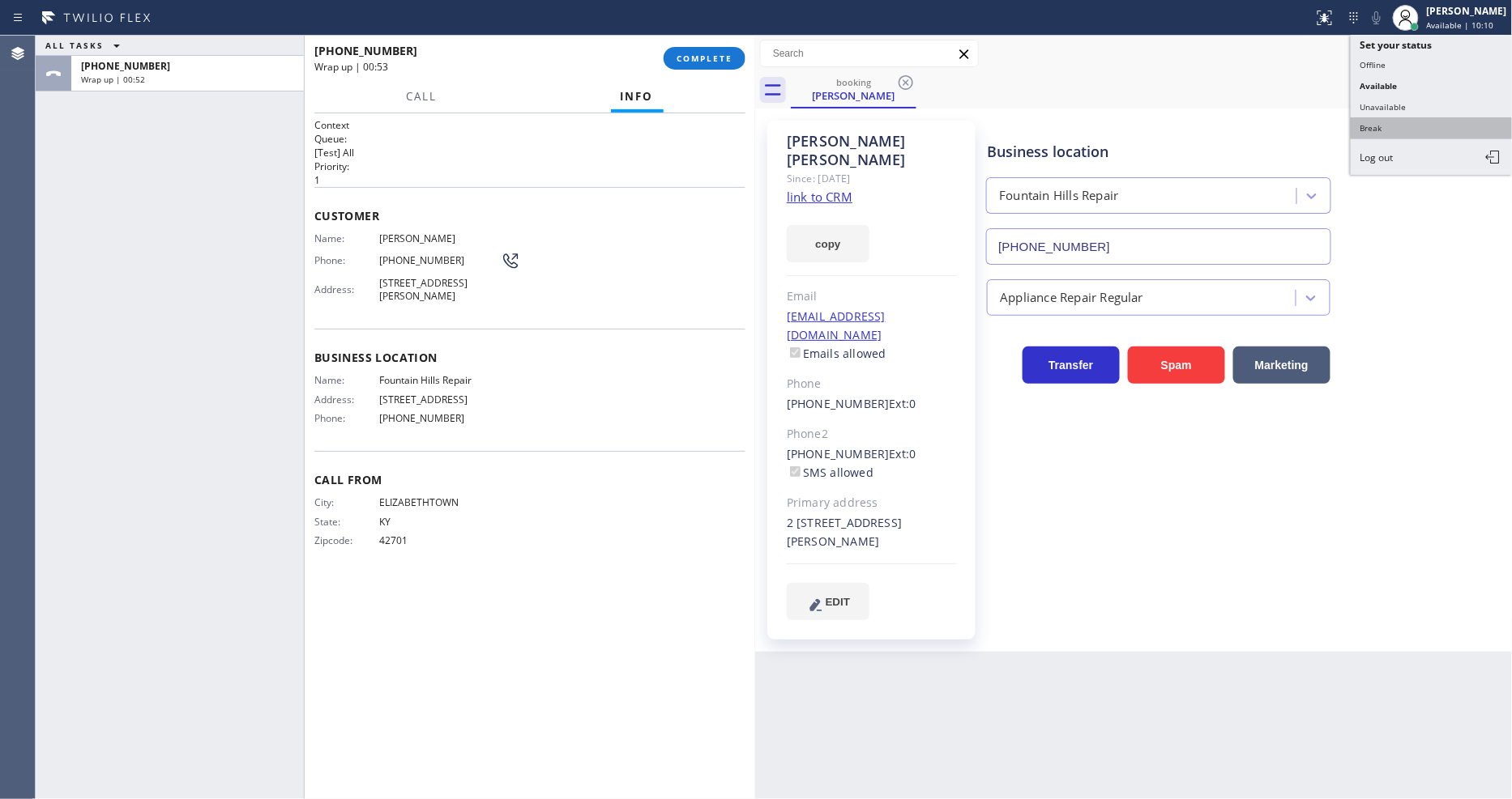
click at [1395, 132] on button "Break" at bounding box center [1432, 128] width 162 height 21
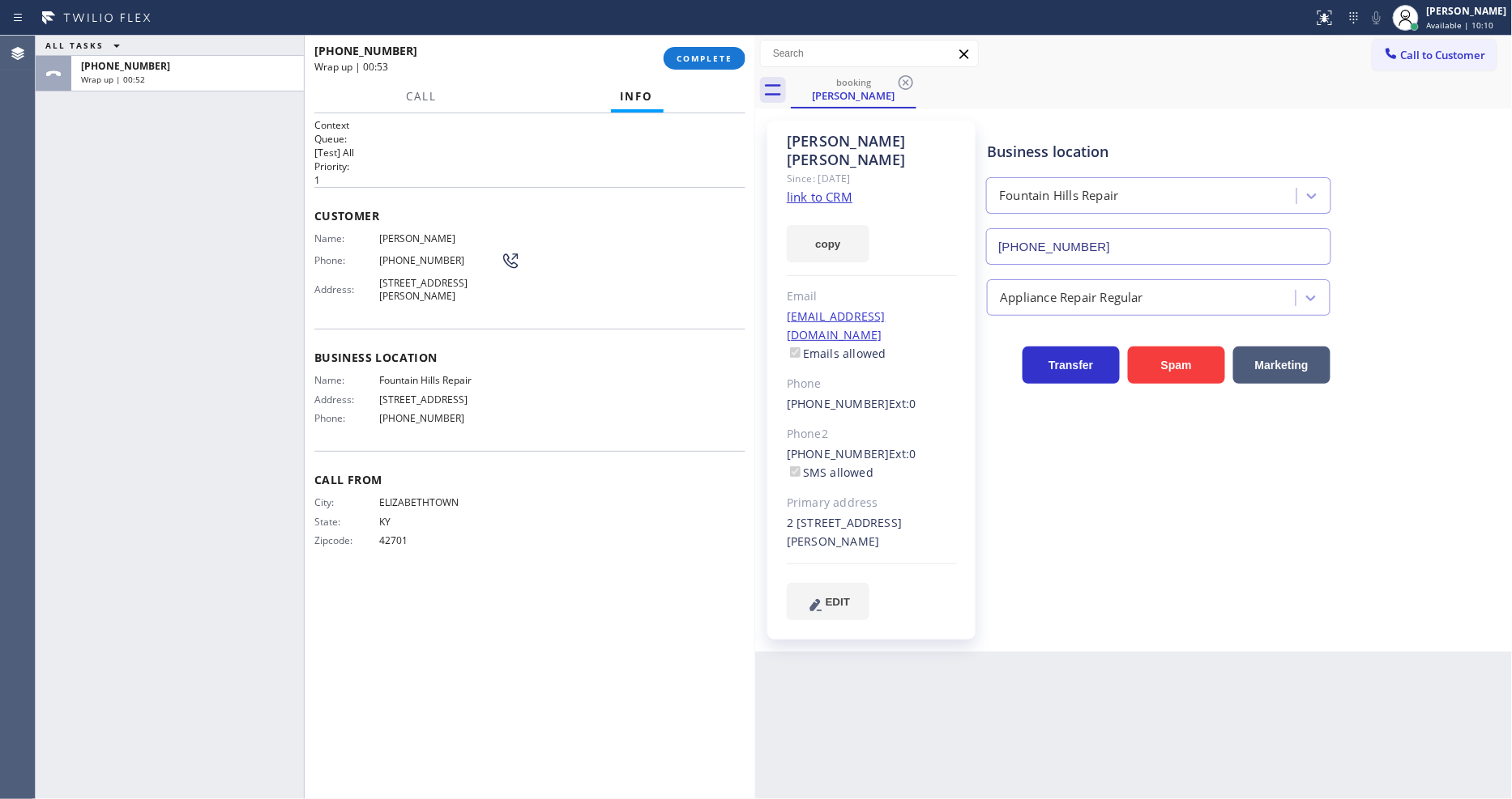
drag, startPoint x: 728, startPoint y: 55, endPoint x: 960, endPoint y: 128, distance: 243.2
click at [727, 55] on span "COMPLETE" at bounding box center [704, 58] width 56 height 11
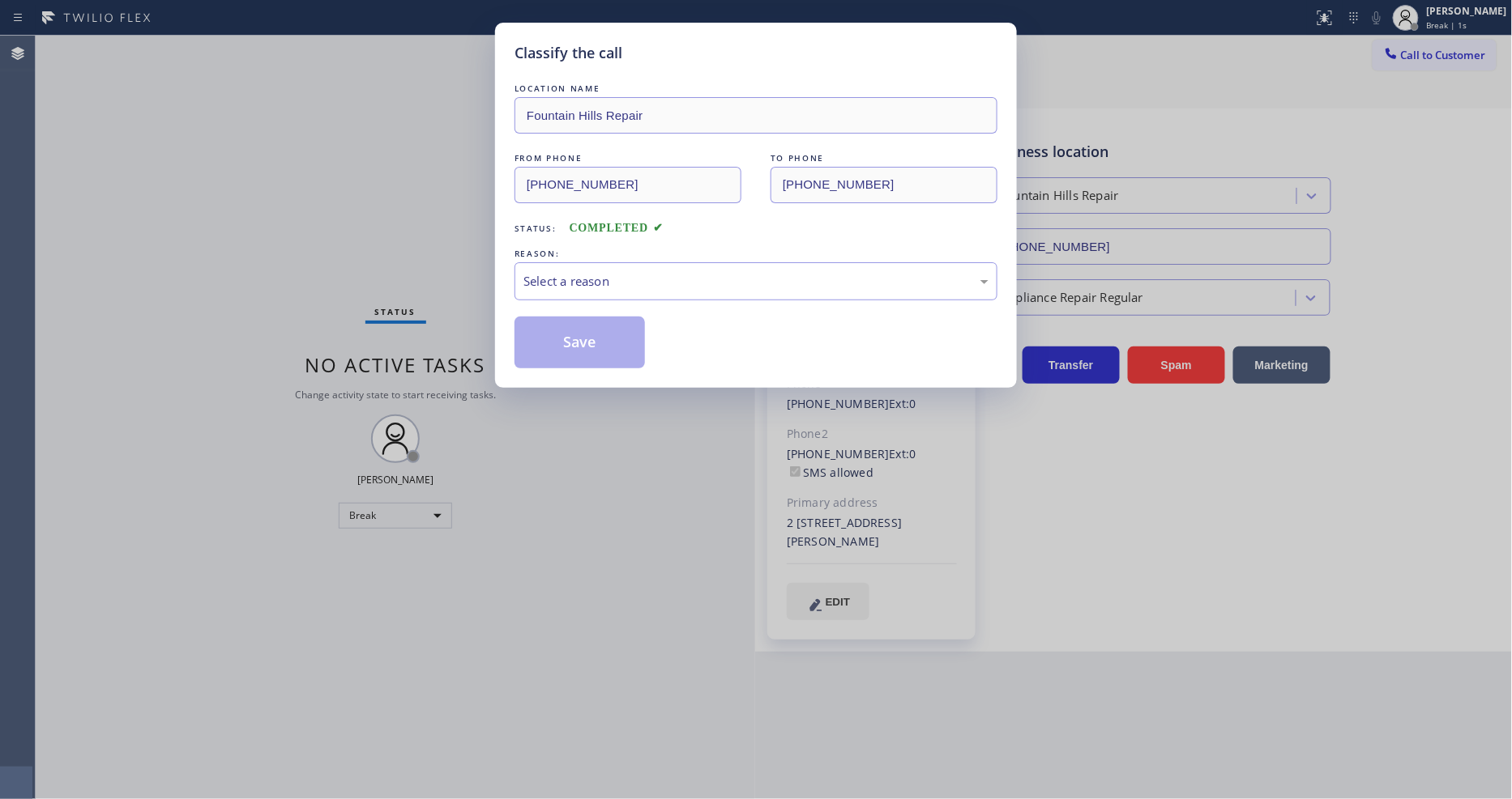
click at [568, 287] on div "Select a reason" at bounding box center [756, 282] width 483 height 38
click at [564, 336] on button "Save" at bounding box center [580, 343] width 131 height 52
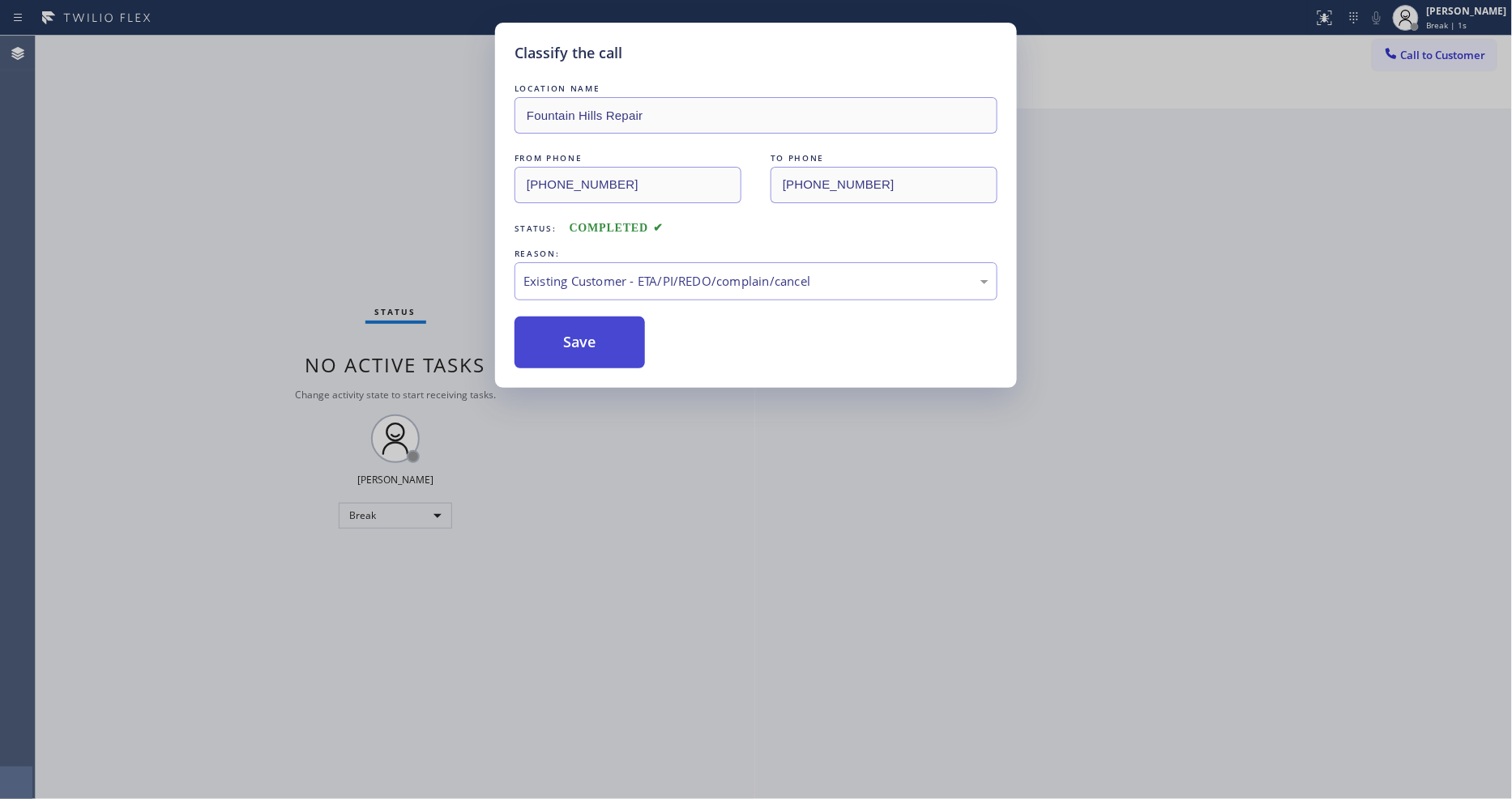
click at [564, 336] on button "Save" at bounding box center [580, 343] width 131 height 52
drag, startPoint x: 564, startPoint y: 336, endPoint x: 471, endPoint y: 57, distance: 294.1
click at [564, 335] on button "Save" at bounding box center [580, 343] width 131 height 52
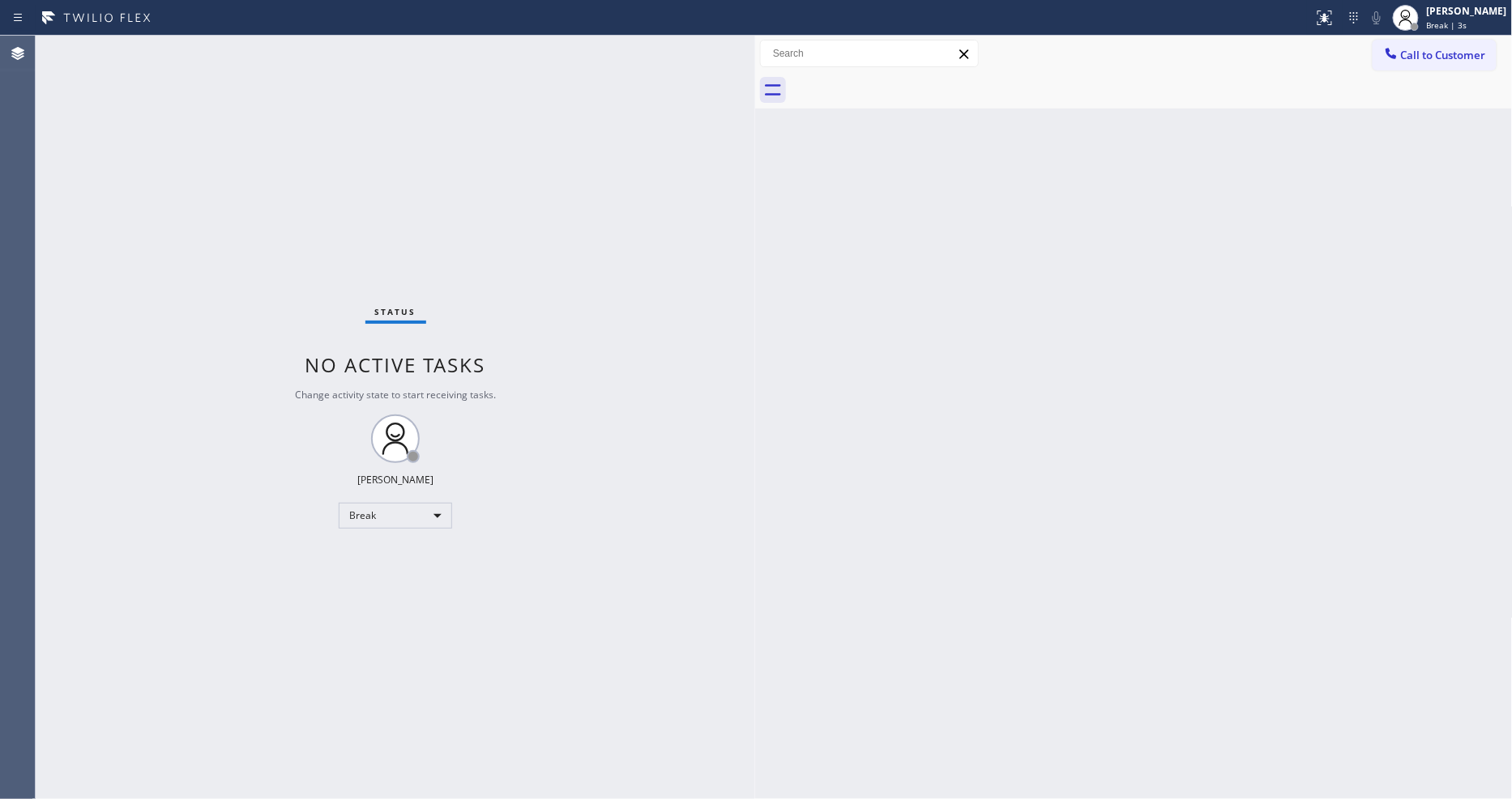
click at [224, 53] on div "Status No active tasks Change activity state to start receiving tasks. [PERSON_…" at bounding box center [394, 417] width 719 height 764
click at [843, 530] on div "Back to Dashboard Change Sender ID Customers Technicians Select a contact Outbo…" at bounding box center [1134, 417] width 757 height 764
click at [711, 509] on div "Status No active tasks Change activity state to start receiving tasks. [PERSON_…" at bounding box center [394, 417] width 719 height 764
click at [426, 512] on div "Break" at bounding box center [395, 515] width 114 height 26
click at [390, 552] on li "Available" at bounding box center [394, 558] width 110 height 19
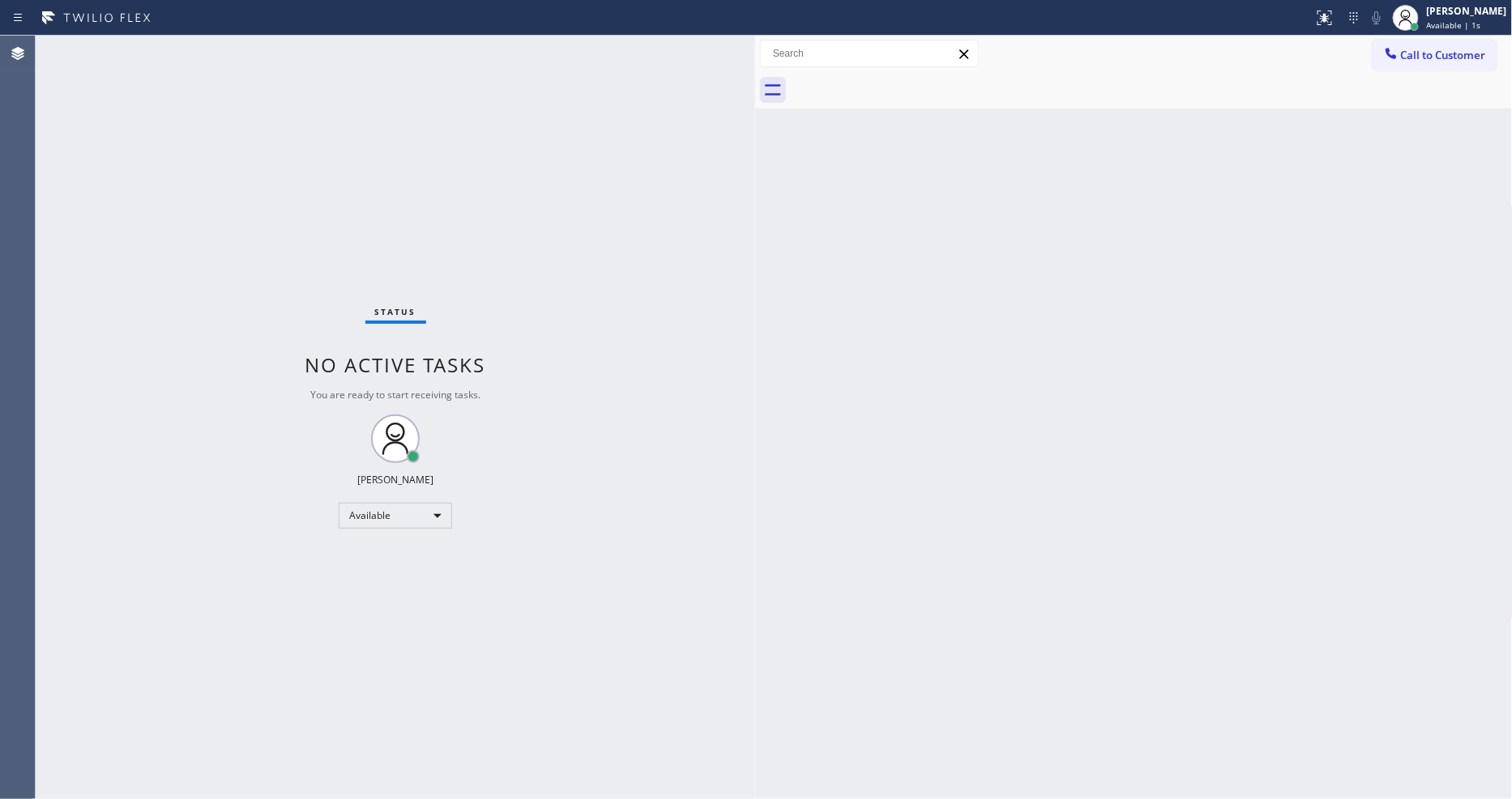
click at [213, 50] on div "Status No active tasks You are ready to start receiving tasks. [PERSON_NAME] Av…" at bounding box center [394, 417] width 719 height 764
click at [1030, 570] on div "Back to Dashboard Change Sender ID Customers Technicians Select a contact Outbo…" at bounding box center [1134, 417] width 757 height 764
click at [231, 44] on div "Status No active tasks You are ready to start receiving tasks. [PERSON_NAME] Av…" at bounding box center [394, 417] width 719 height 764
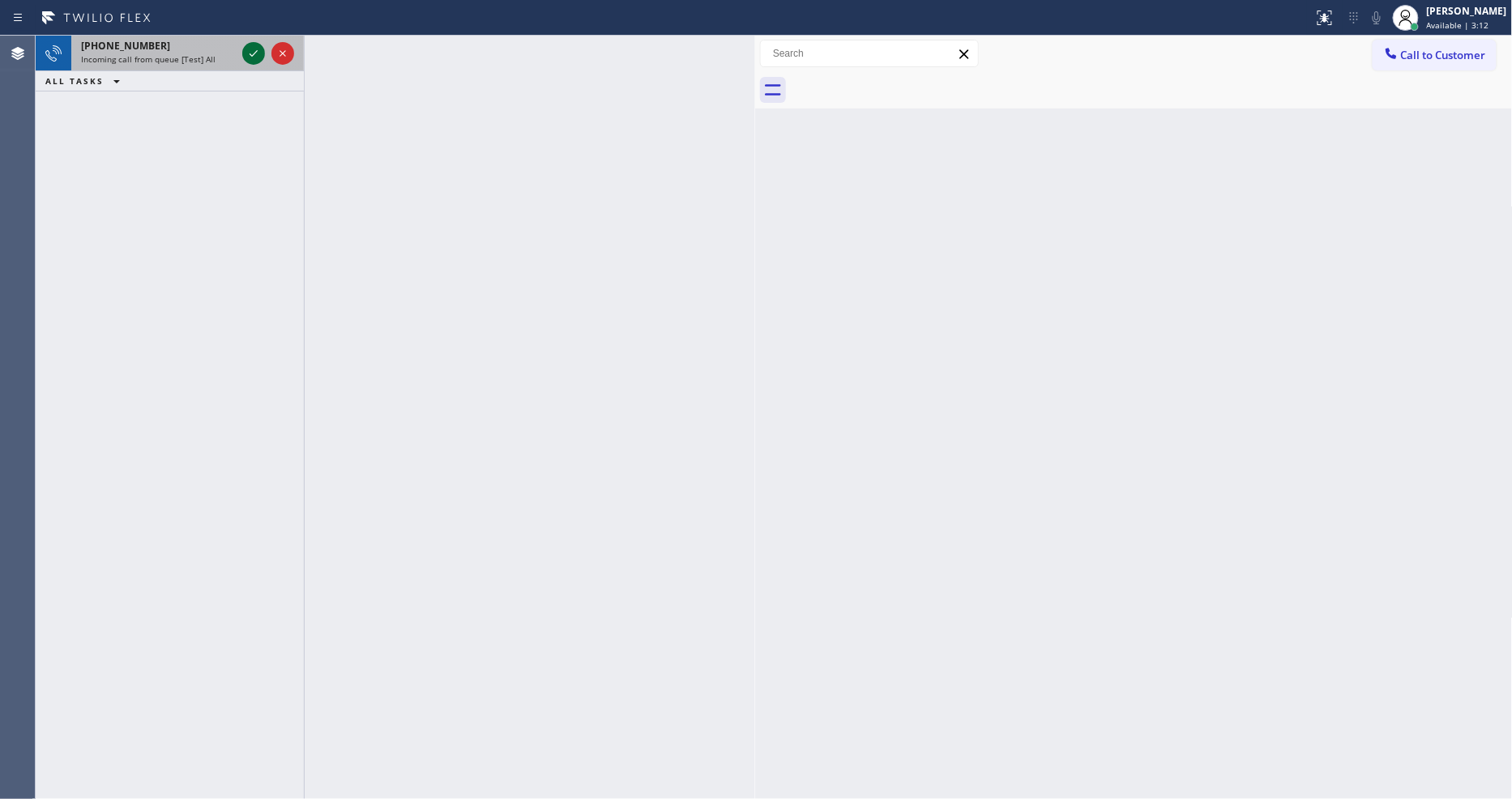
click at [249, 53] on icon at bounding box center [253, 53] width 19 height 19
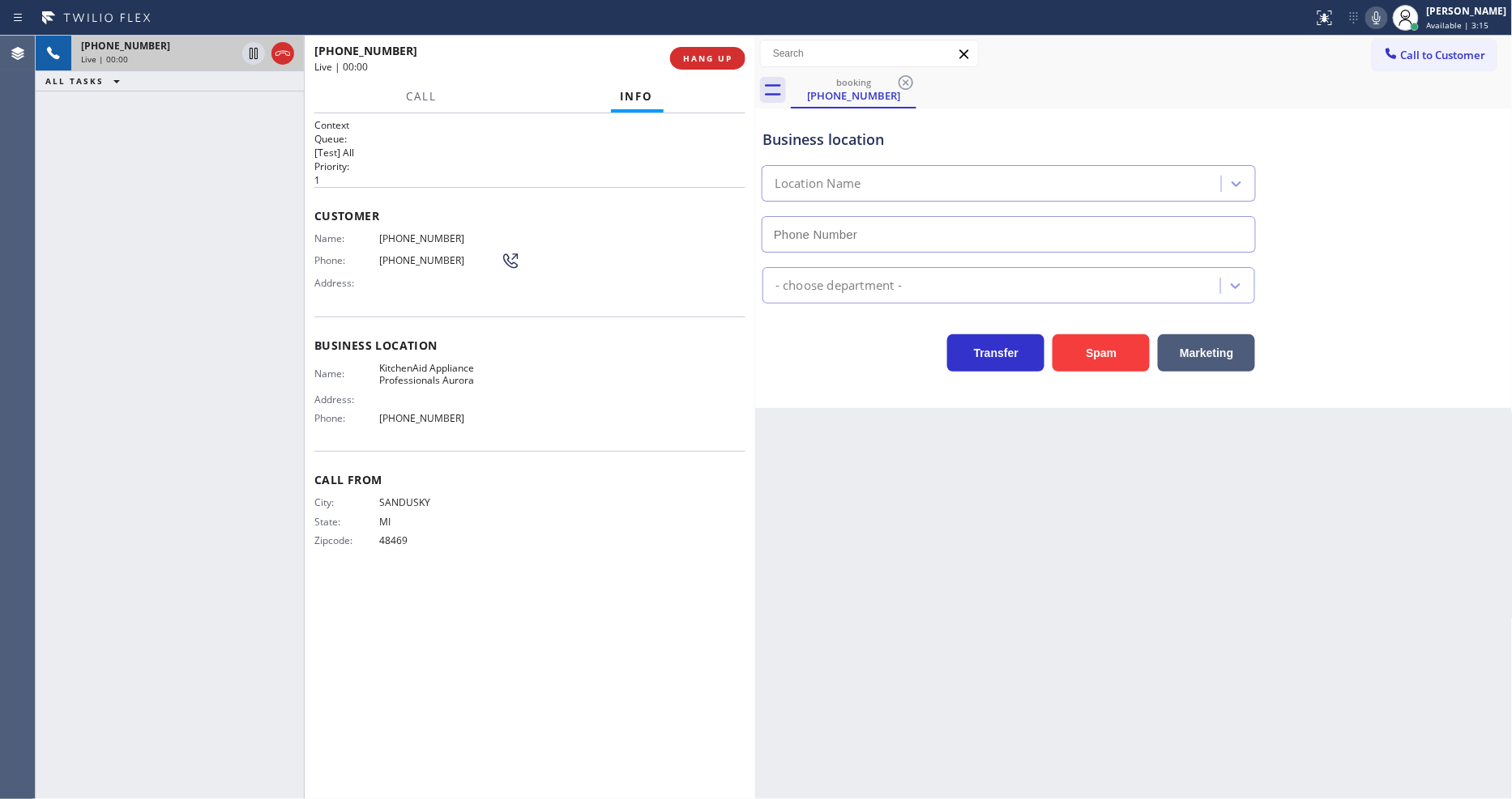
type input "(630) 538-8685"
click at [703, 53] on span "HANG UP" at bounding box center [708, 58] width 50 height 11
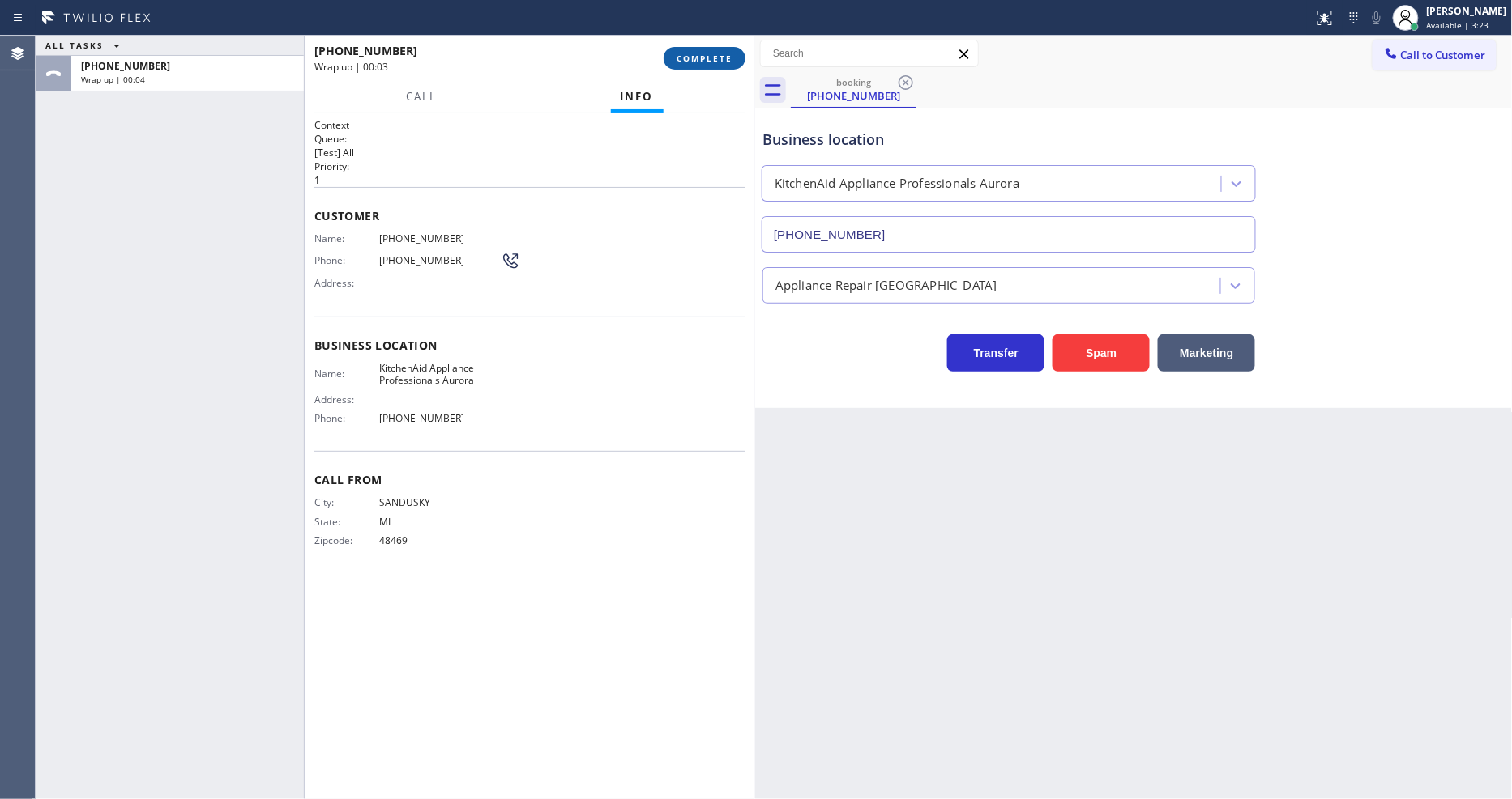
click at [702, 53] on span "COMPLETE" at bounding box center [704, 58] width 56 height 11
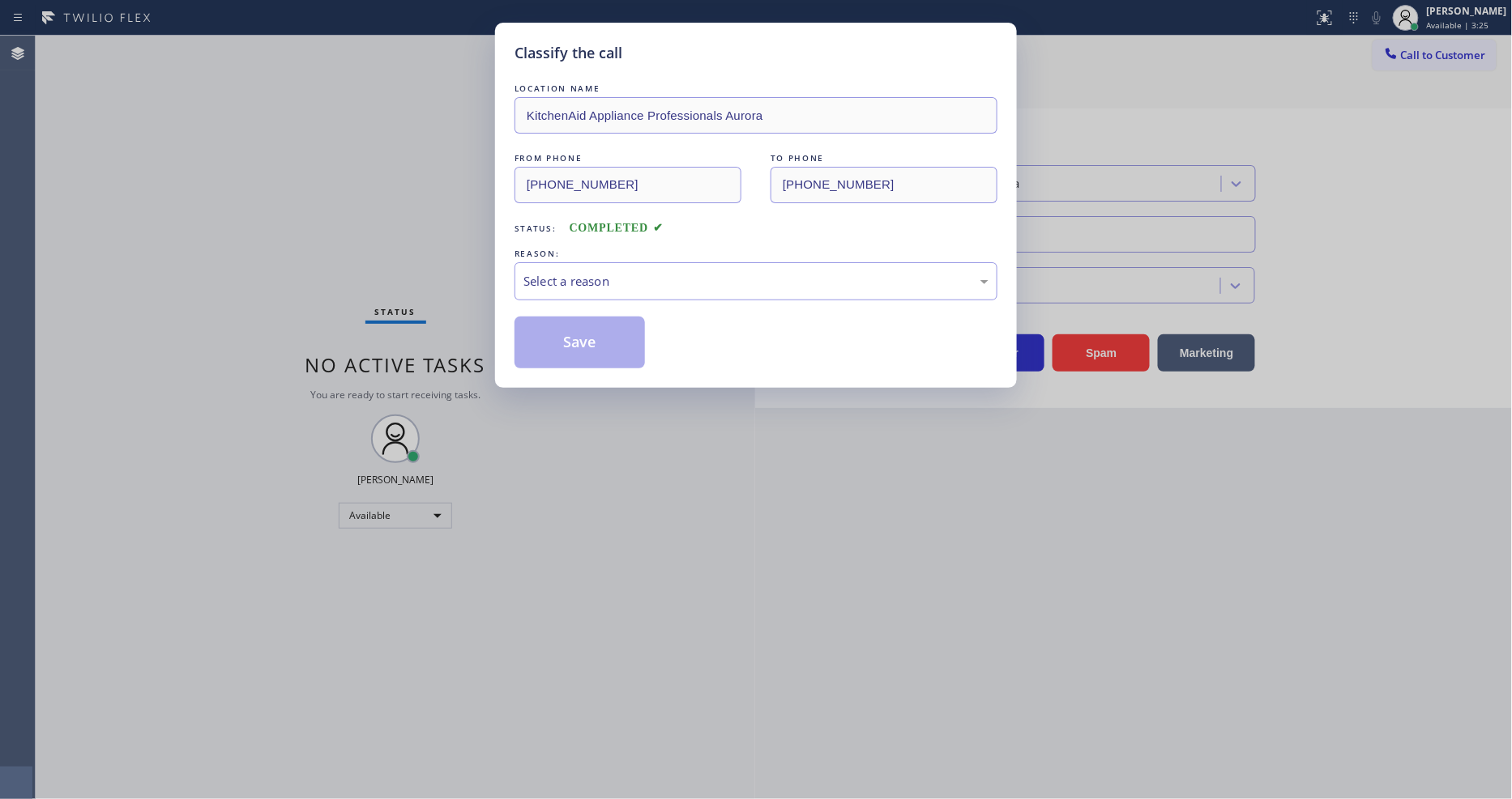
click at [533, 296] on div "LOCATION NAME KitchenAid Appliance Professionals Aurora FROM PHONE (810) 633-81…" at bounding box center [756, 224] width 483 height 288
click at [565, 287] on div "Select a reason" at bounding box center [756, 282] width 483 height 38
click at [568, 336] on button "Save" at bounding box center [580, 343] width 131 height 52
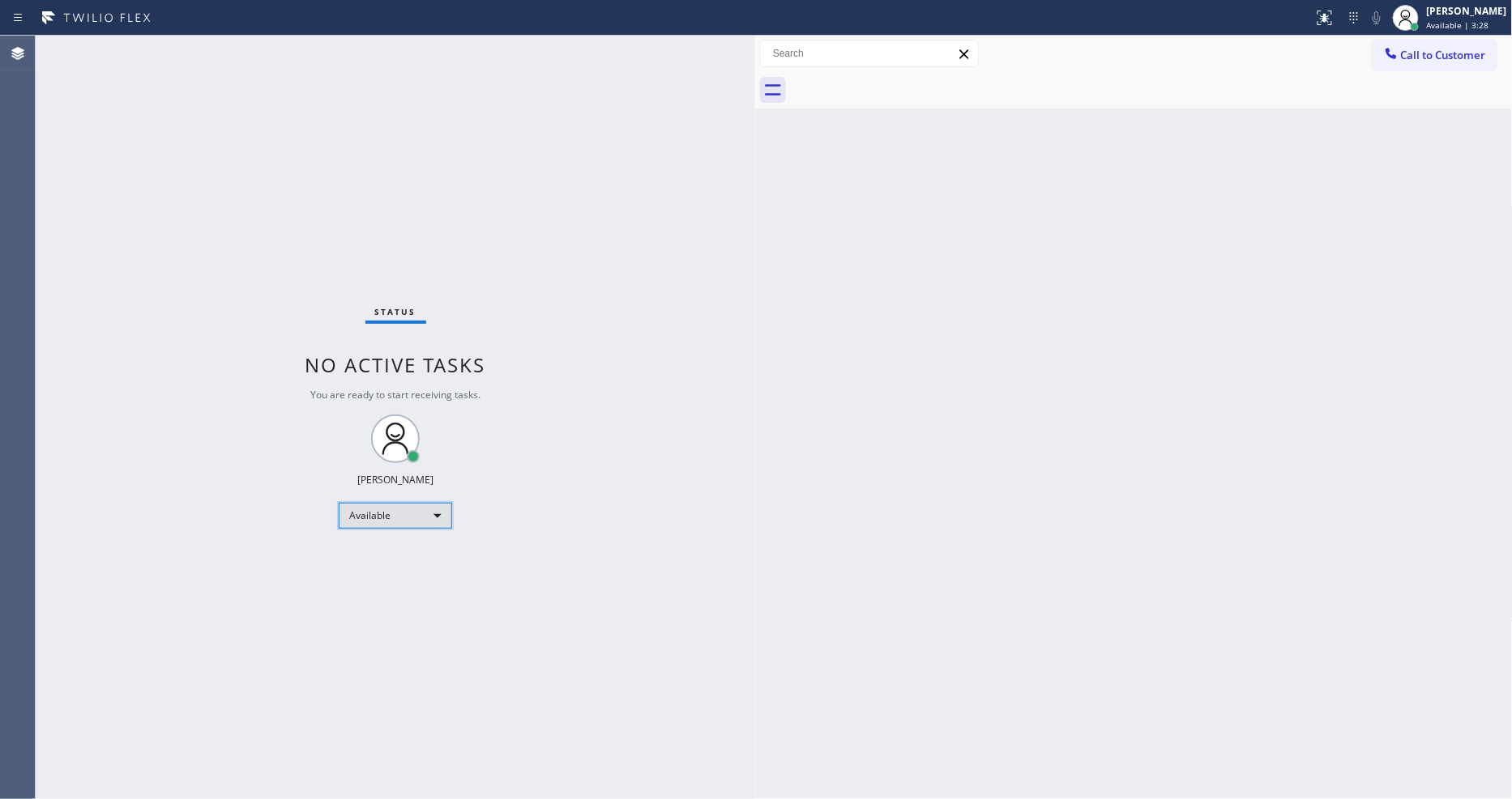
click at [366, 510] on div "Available" at bounding box center [395, 515] width 114 height 26
click at [366, 593] on li "Break" at bounding box center [394, 599] width 110 height 19
click at [366, 505] on div "Break" at bounding box center [395, 515] width 114 height 26
click at [361, 549] on li "Available" at bounding box center [394, 558] width 110 height 19
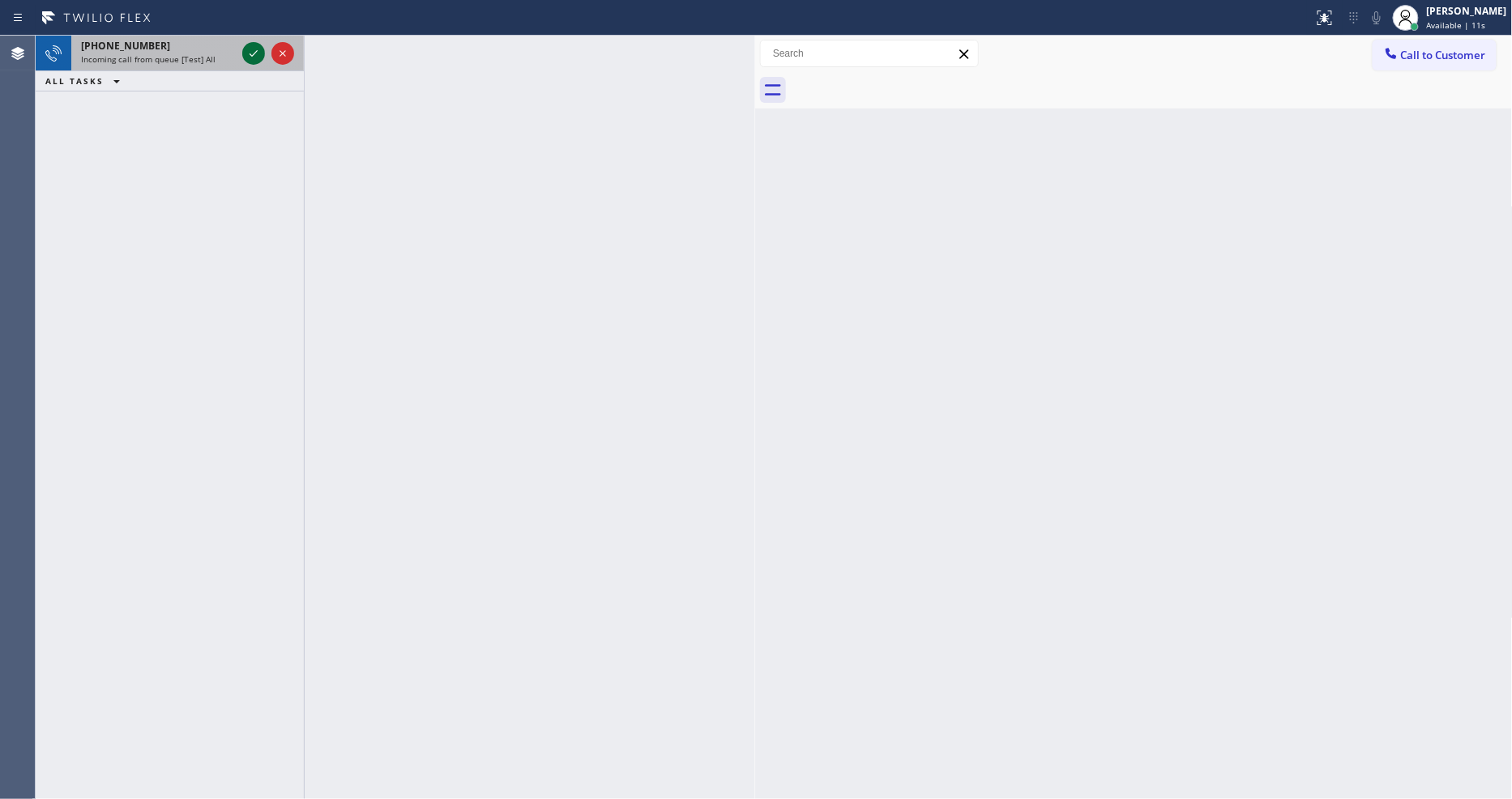
click at [255, 45] on icon at bounding box center [253, 53] width 19 height 19
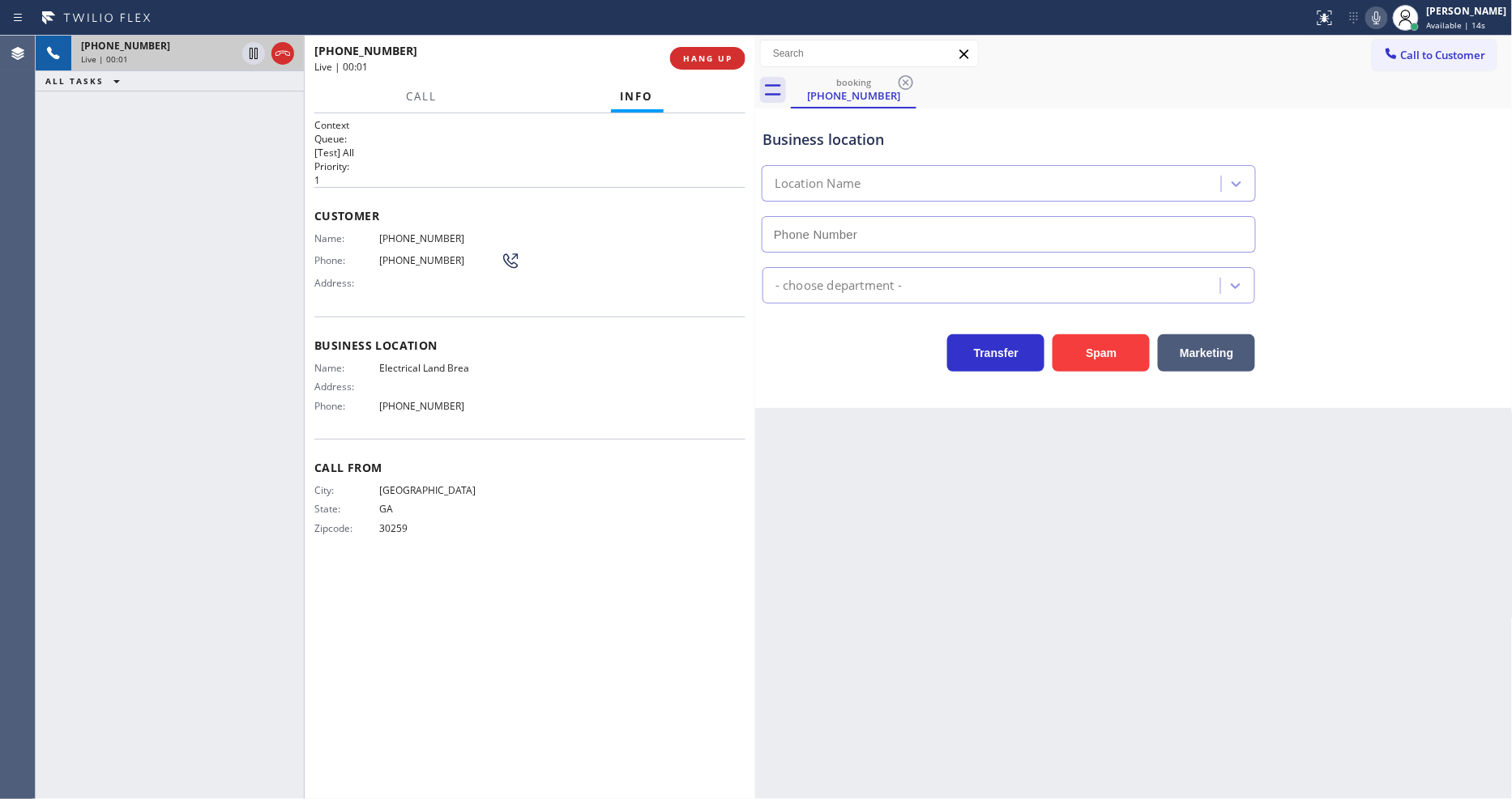
type input "(714) 463-1693"
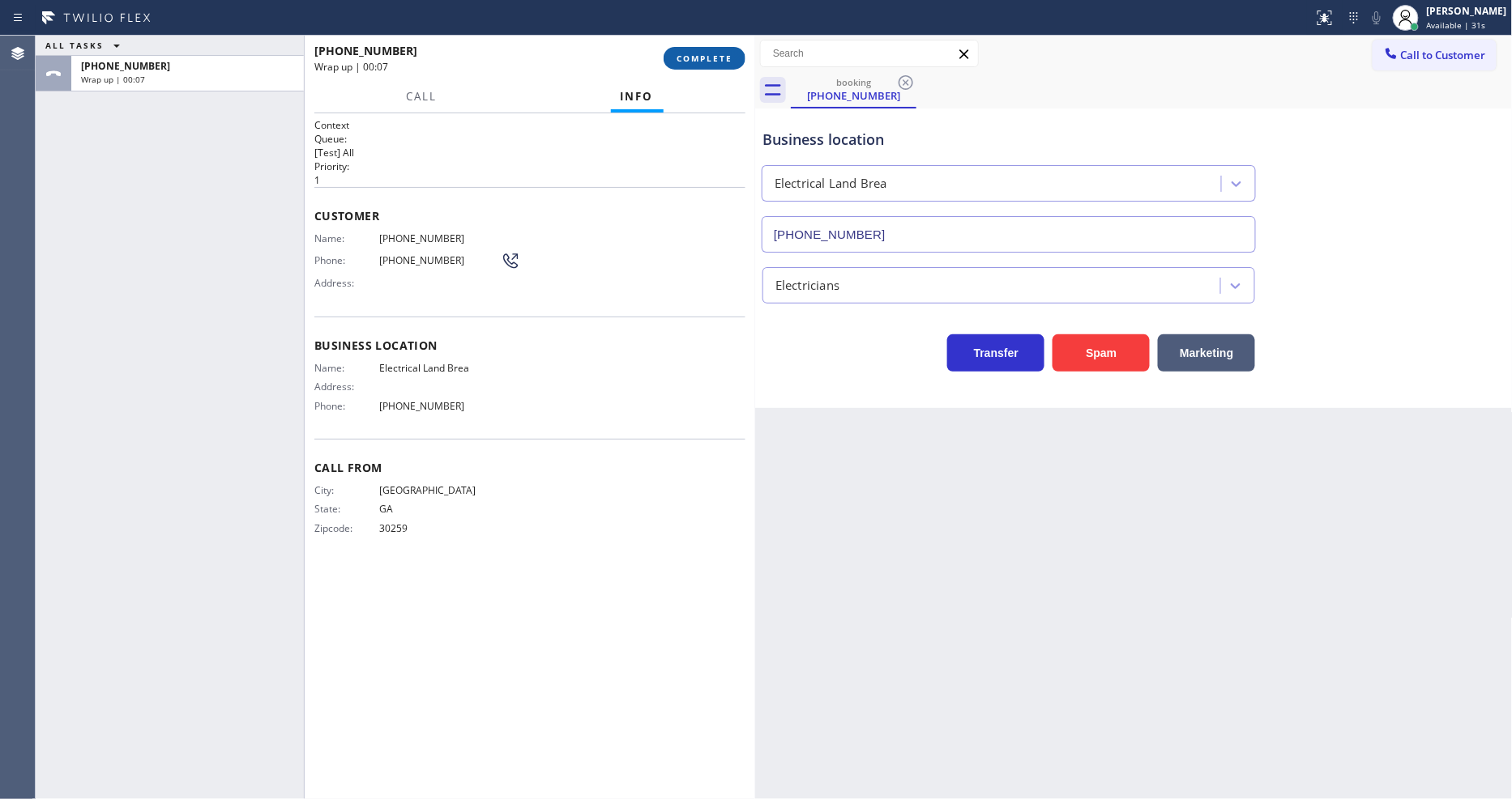
click at [717, 65] on button "COMPLETE" at bounding box center [705, 58] width 82 height 23
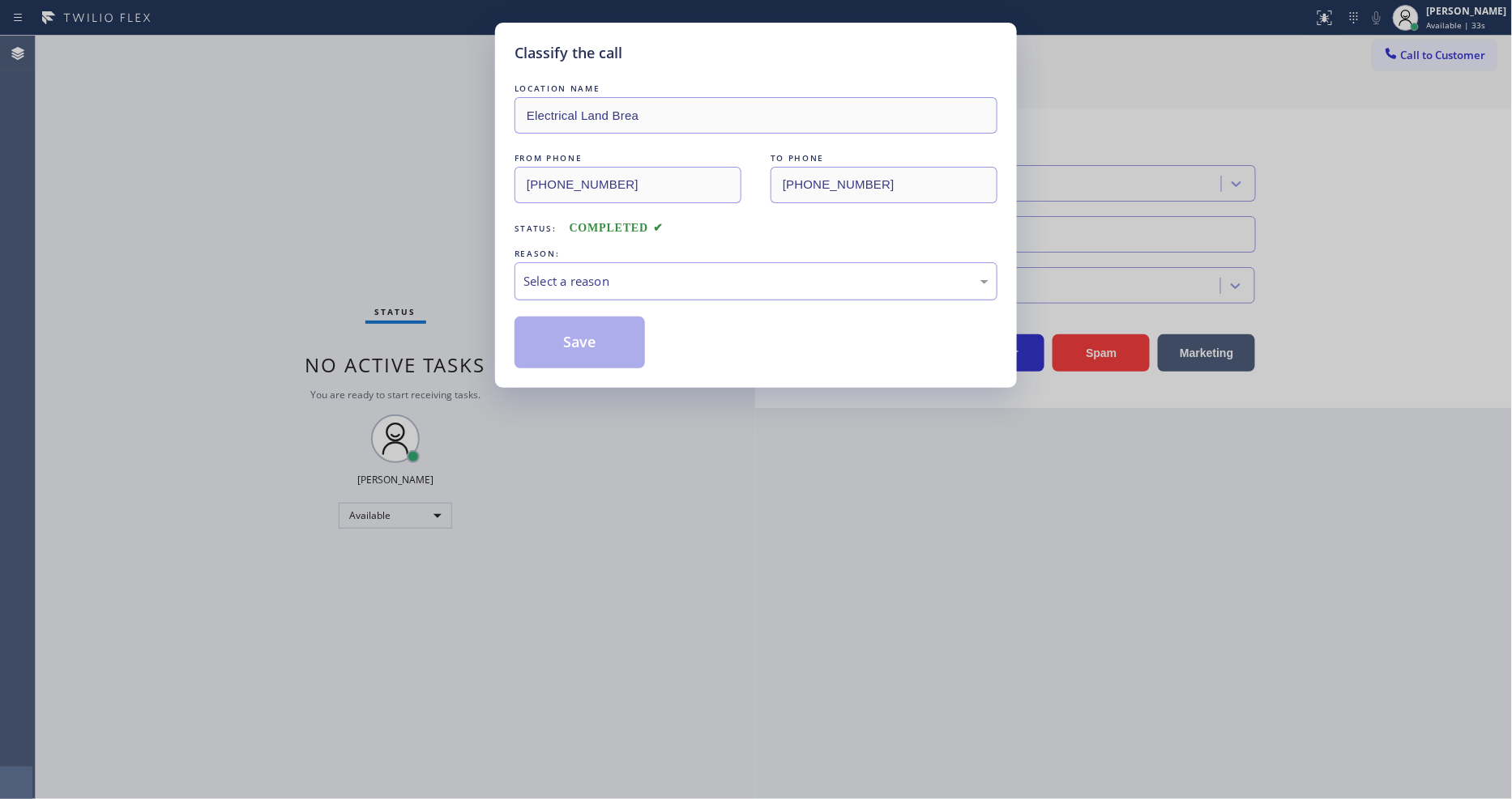
click at [620, 272] on div "Select a reason" at bounding box center [756, 282] width 465 height 19
drag, startPoint x: 613, startPoint y: 392, endPoint x: 601, endPoint y: 333, distance: 60.2
click at [601, 330] on button "Save" at bounding box center [580, 343] width 131 height 52
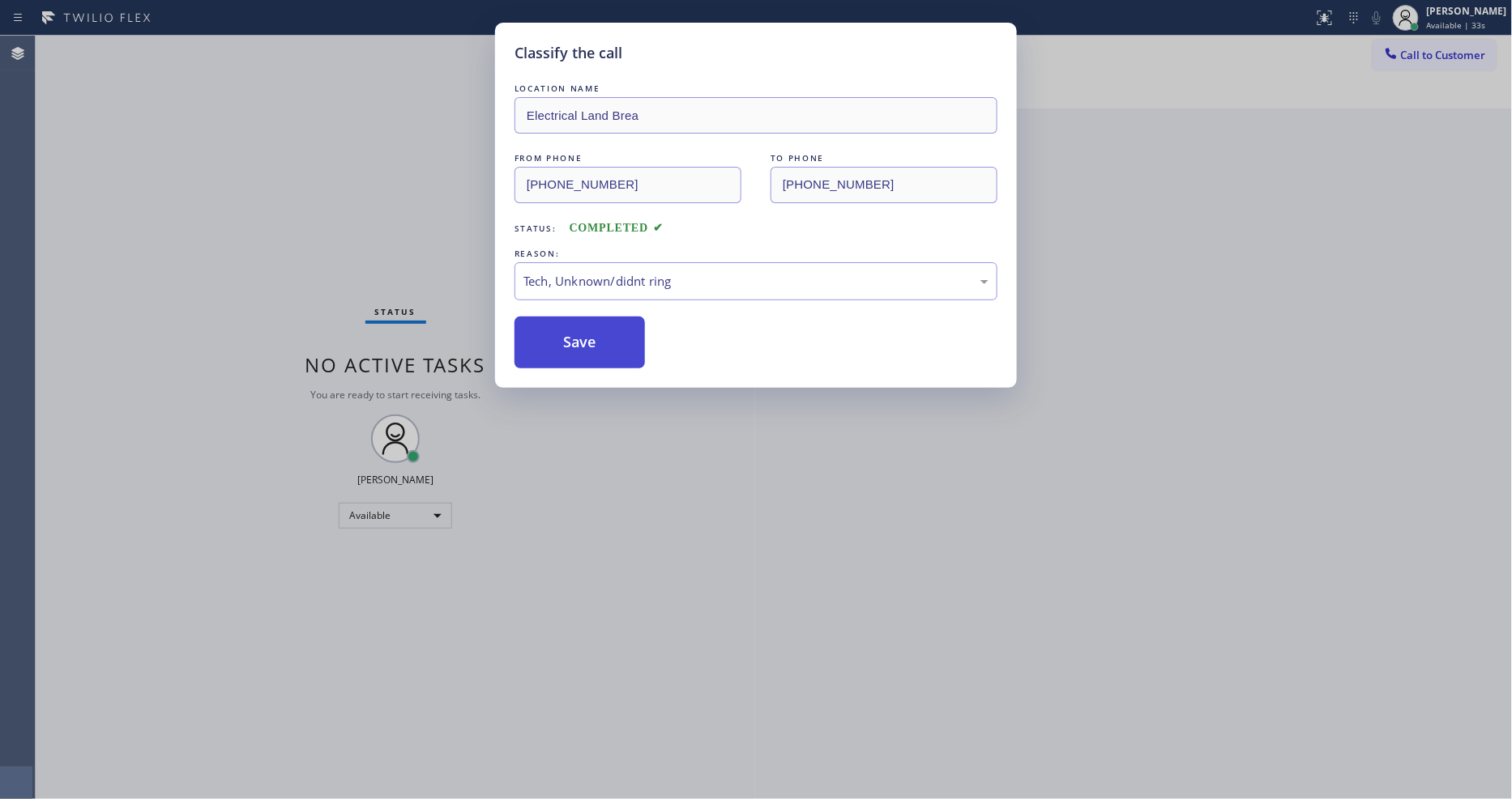
click at [601, 330] on button "Save" at bounding box center [580, 343] width 131 height 52
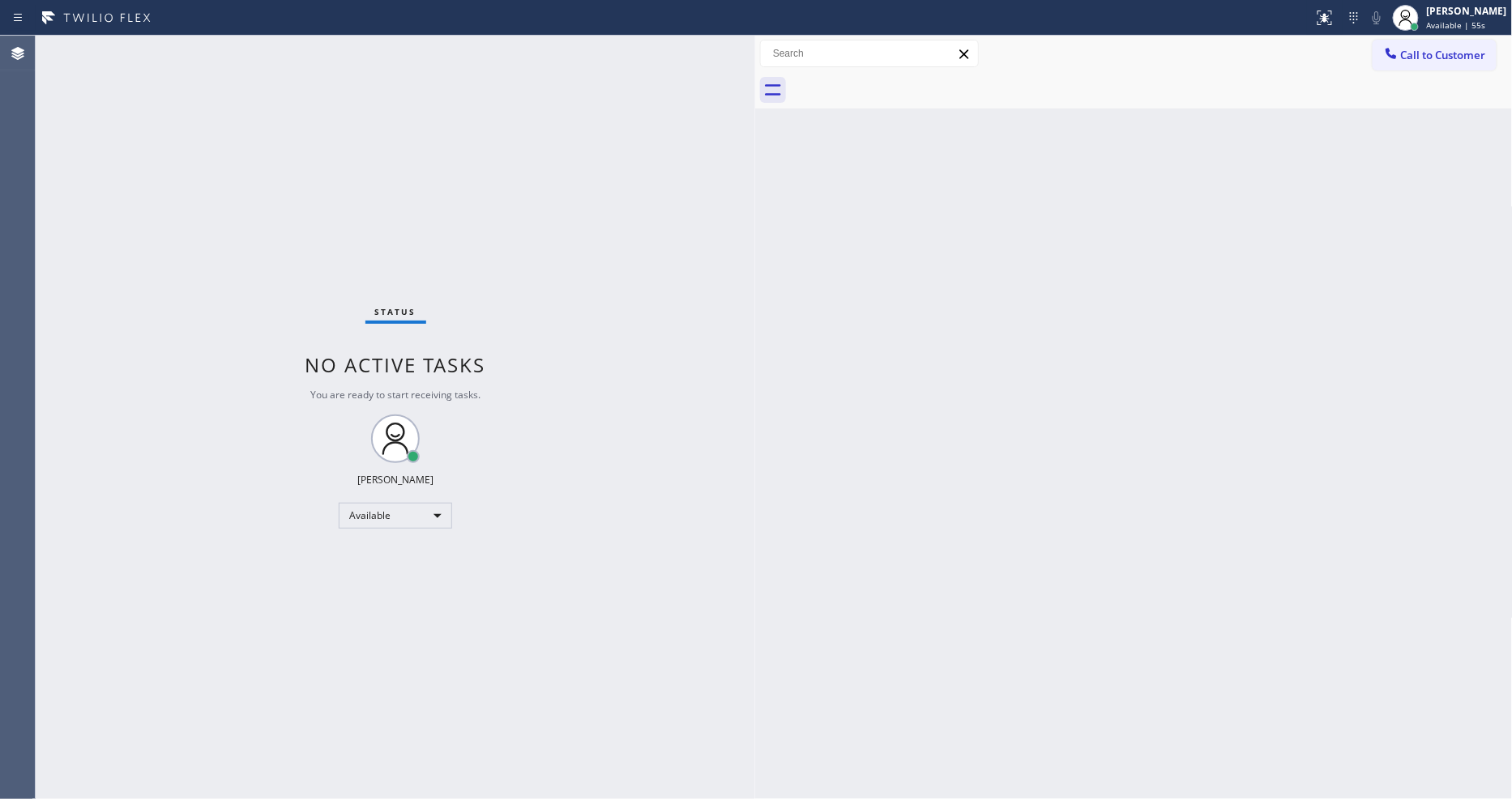
click at [662, 568] on div "Status No active tasks You are ready to start receiving tasks. [PERSON_NAME] Av…" at bounding box center [394, 417] width 719 height 764
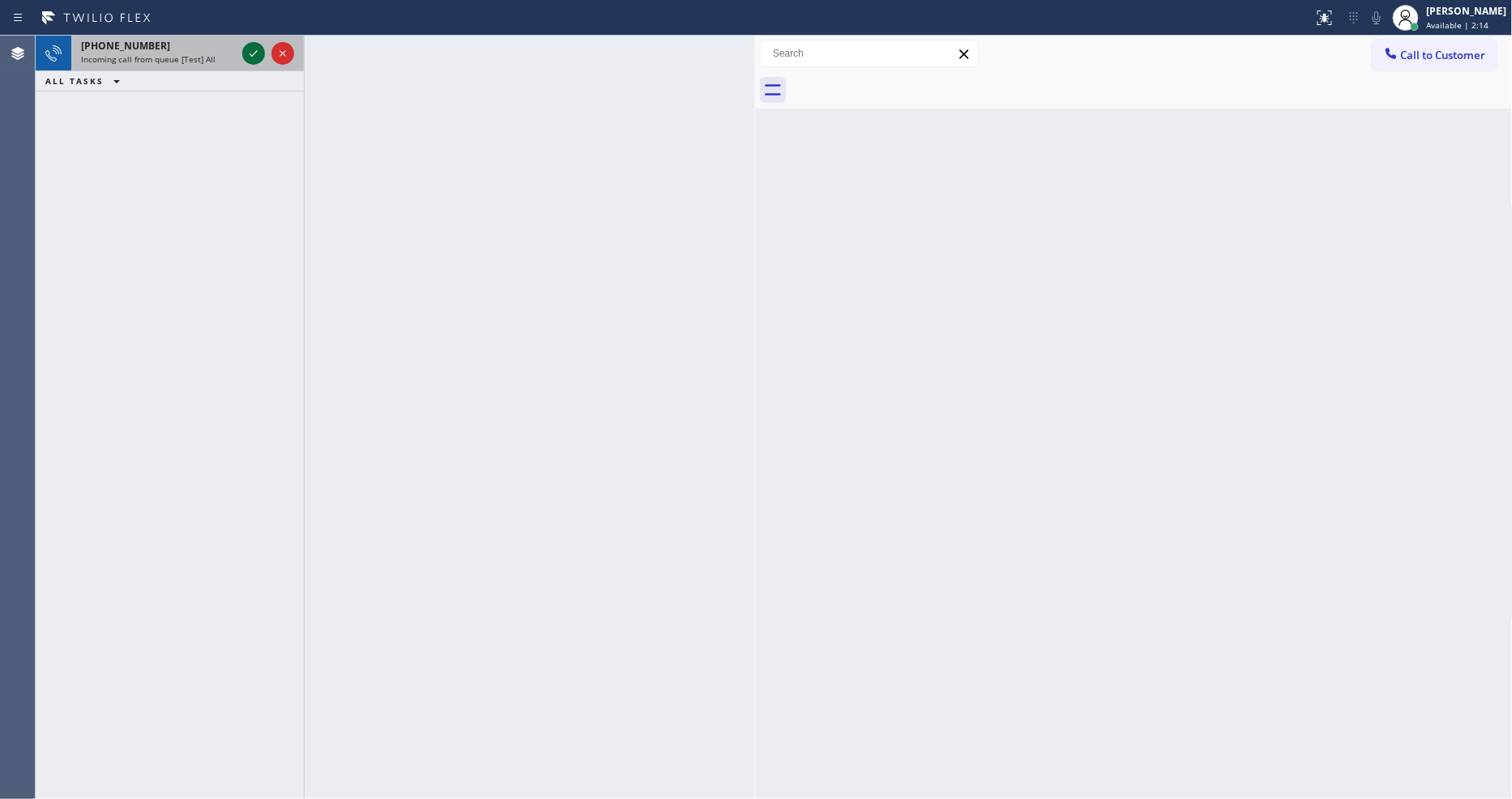
click at [252, 49] on icon at bounding box center [253, 53] width 19 height 19
click at [254, 54] on icon at bounding box center [253, 53] width 19 height 19
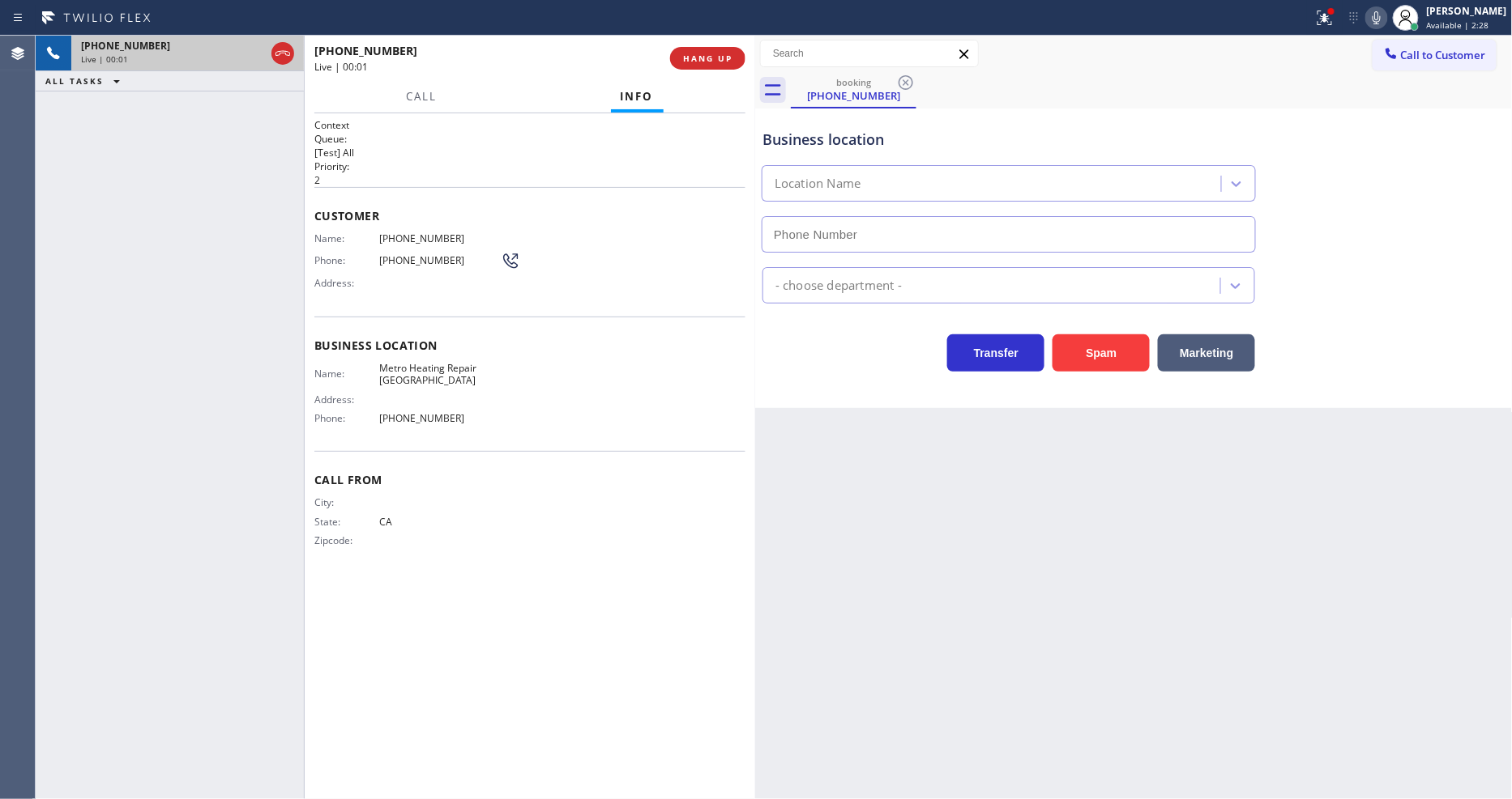
type input "(805) 600-3605"
click at [1334, 12] on icon at bounding box center [1325, 17] width 19 height 19
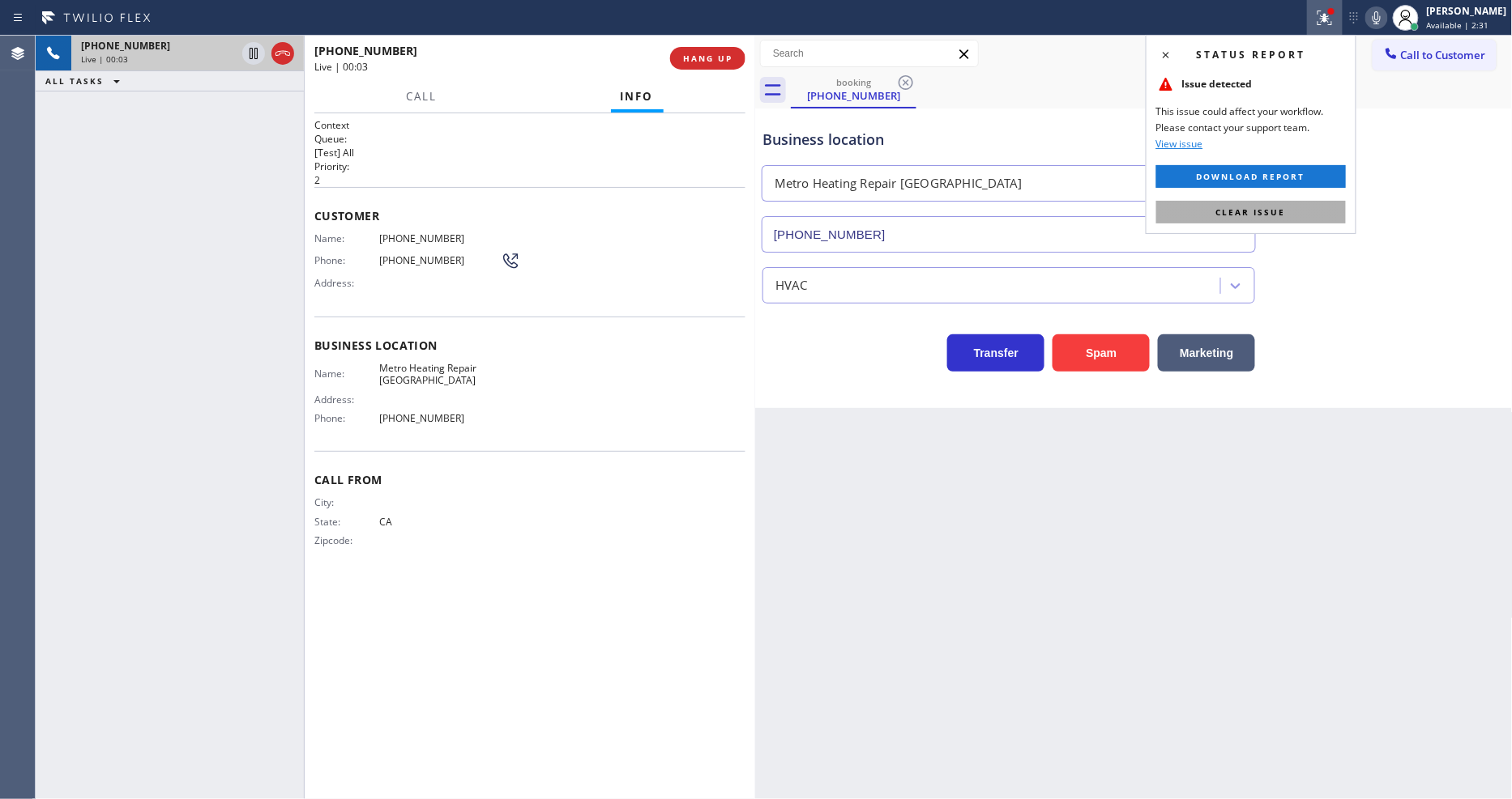
click at [1289, 208] on button "Clear issue" at bounding box center [1250, 212] width 189 height 23
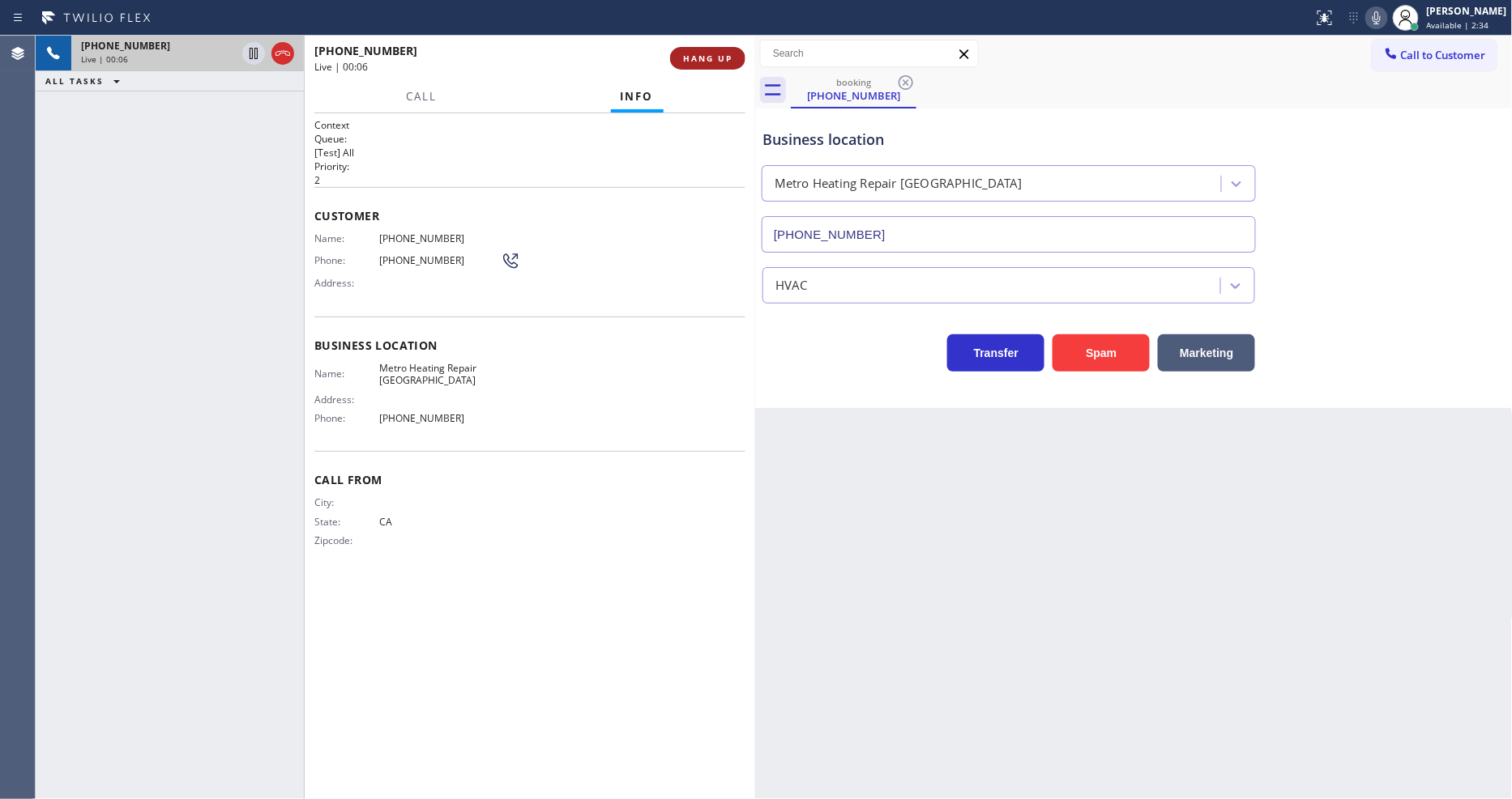
click at [727, 55] on span "HANG UP" at bounding box center [708, 58] width 50 height 11
click at [726, 55] on span "HANG UP" at bounding box center [708, 58] width 50 height 11
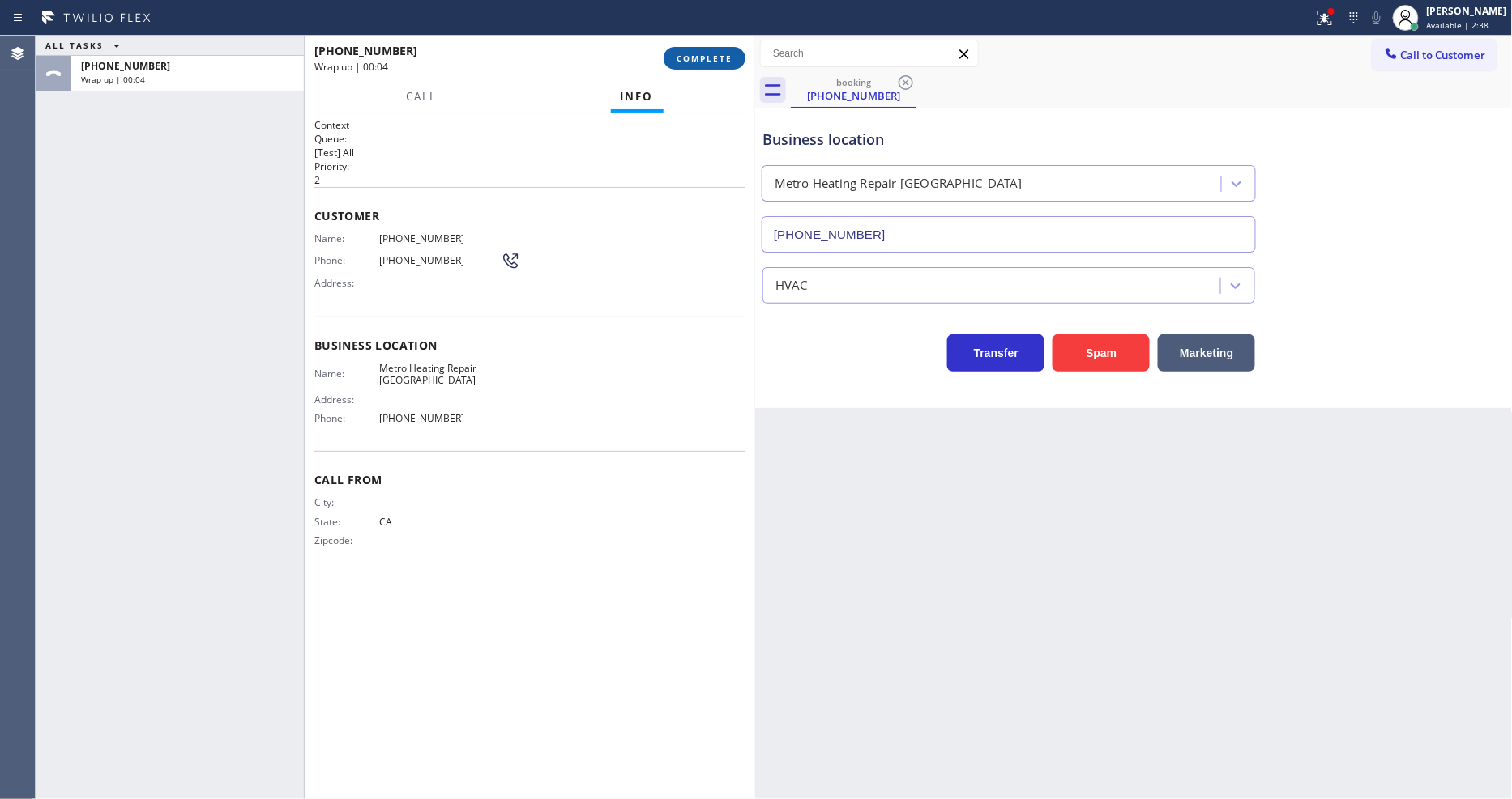
click at [726, 60] on span "COMPLETE" at bounding box center [704, 58] width 56 height 11
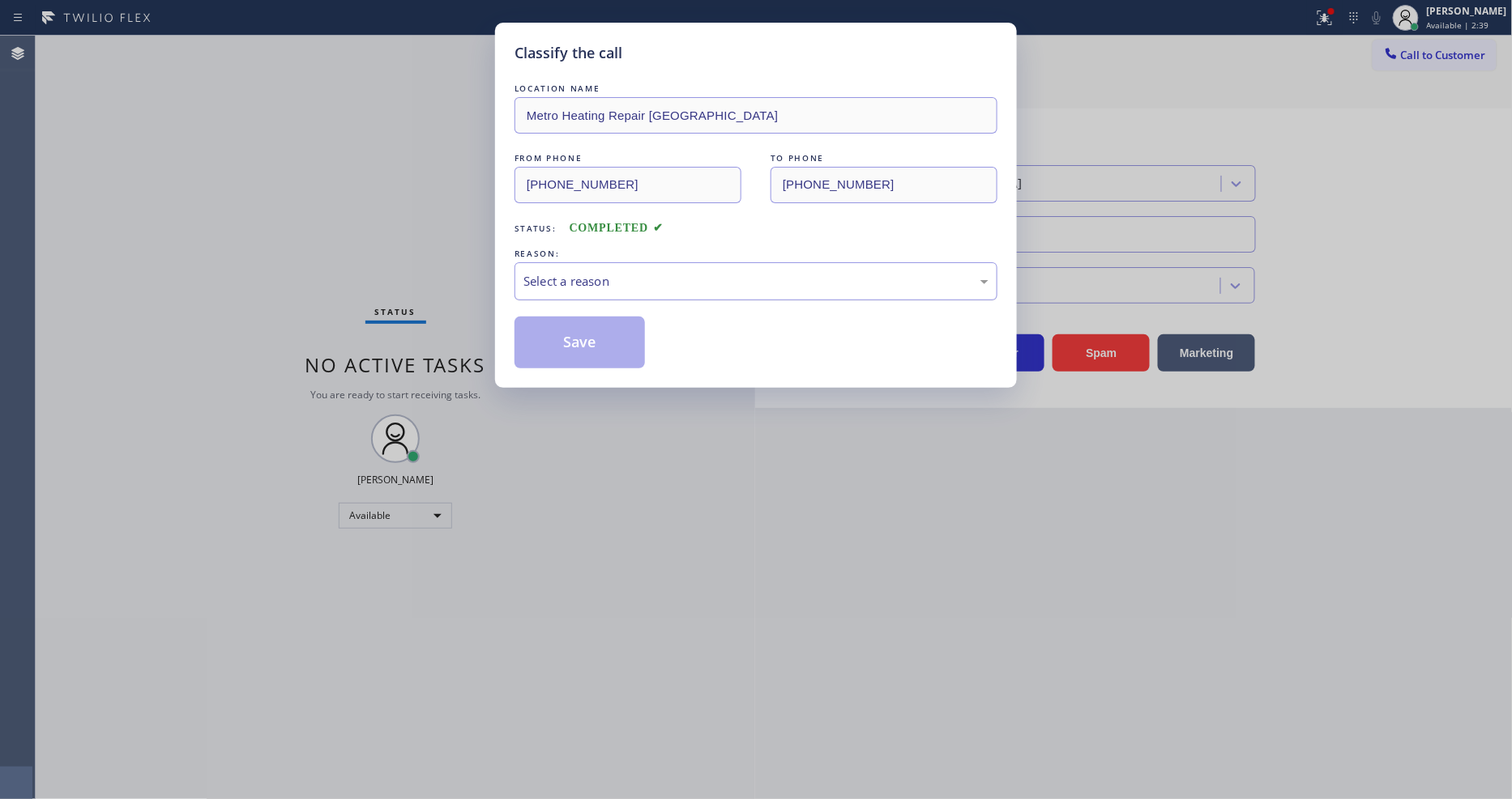
click at [588, 274] on div "Select a reason" at bounding box center [756, 282] width 465 height 19
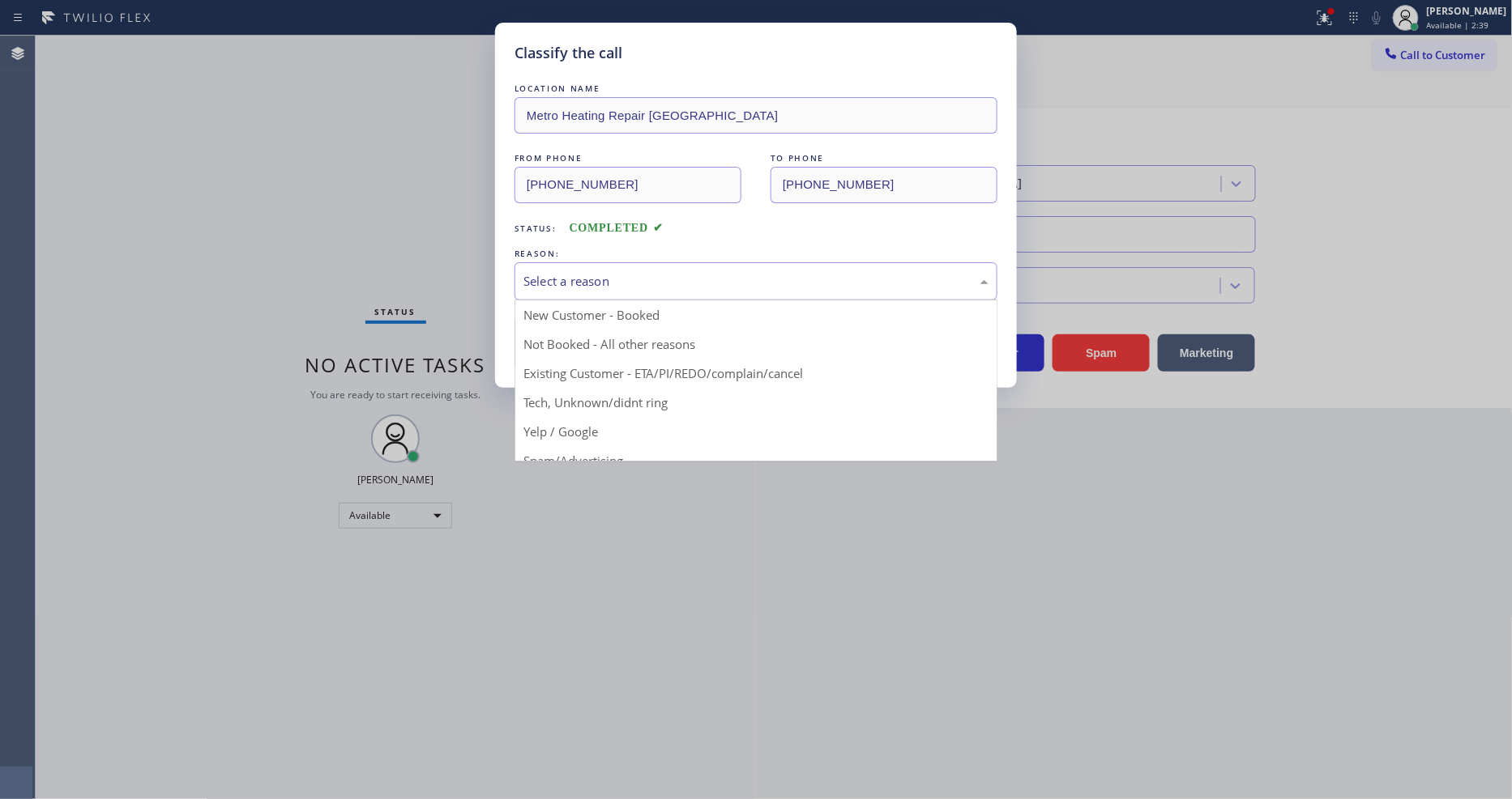
drag, startPoint x: 601, startPoint y: 397, endPoint x: 594, endPoint y: 354, distance: 43.6
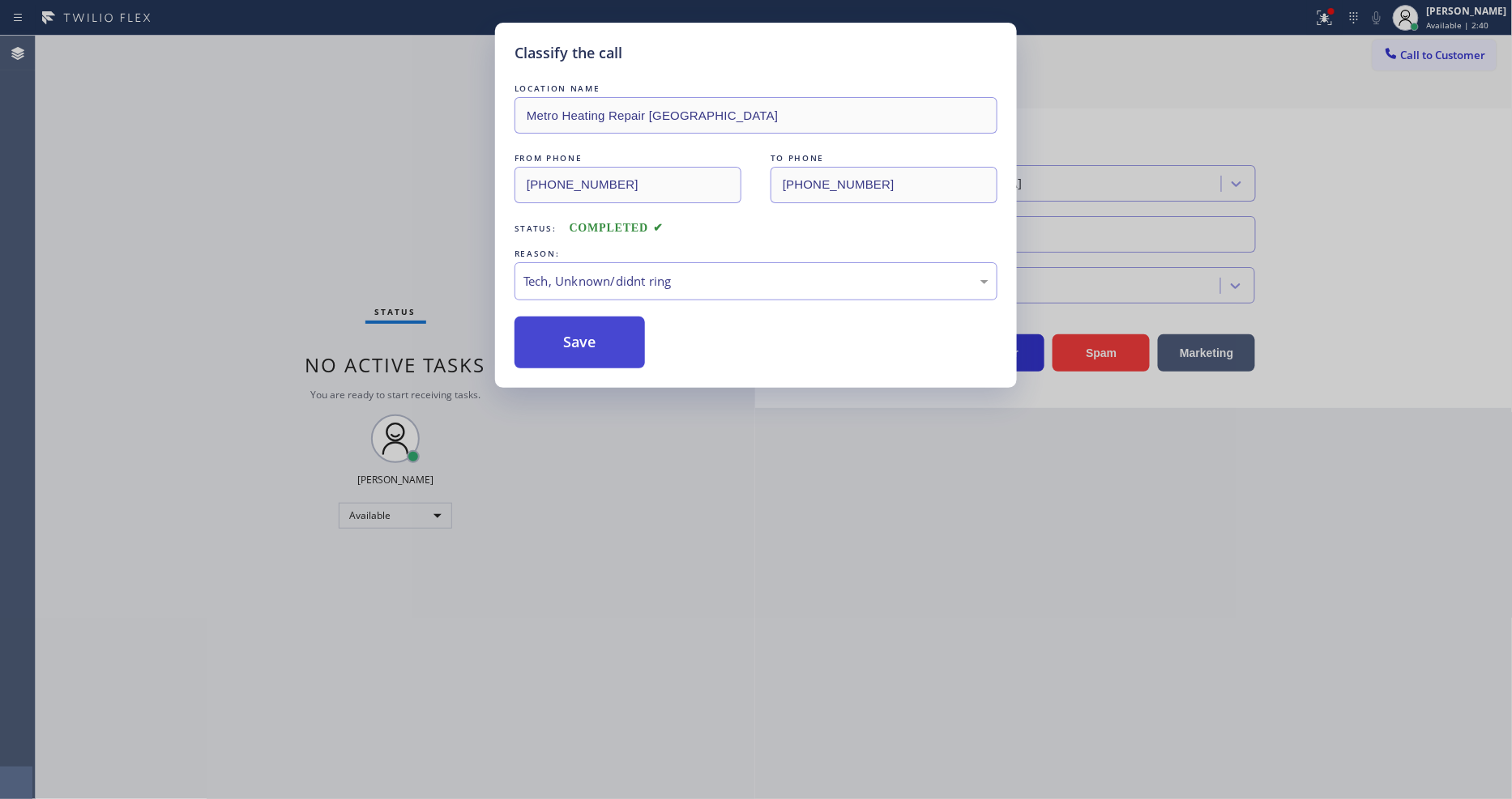
click at [588, 341] on button "Save" at bounding box center [580, 343] width 131 height 52
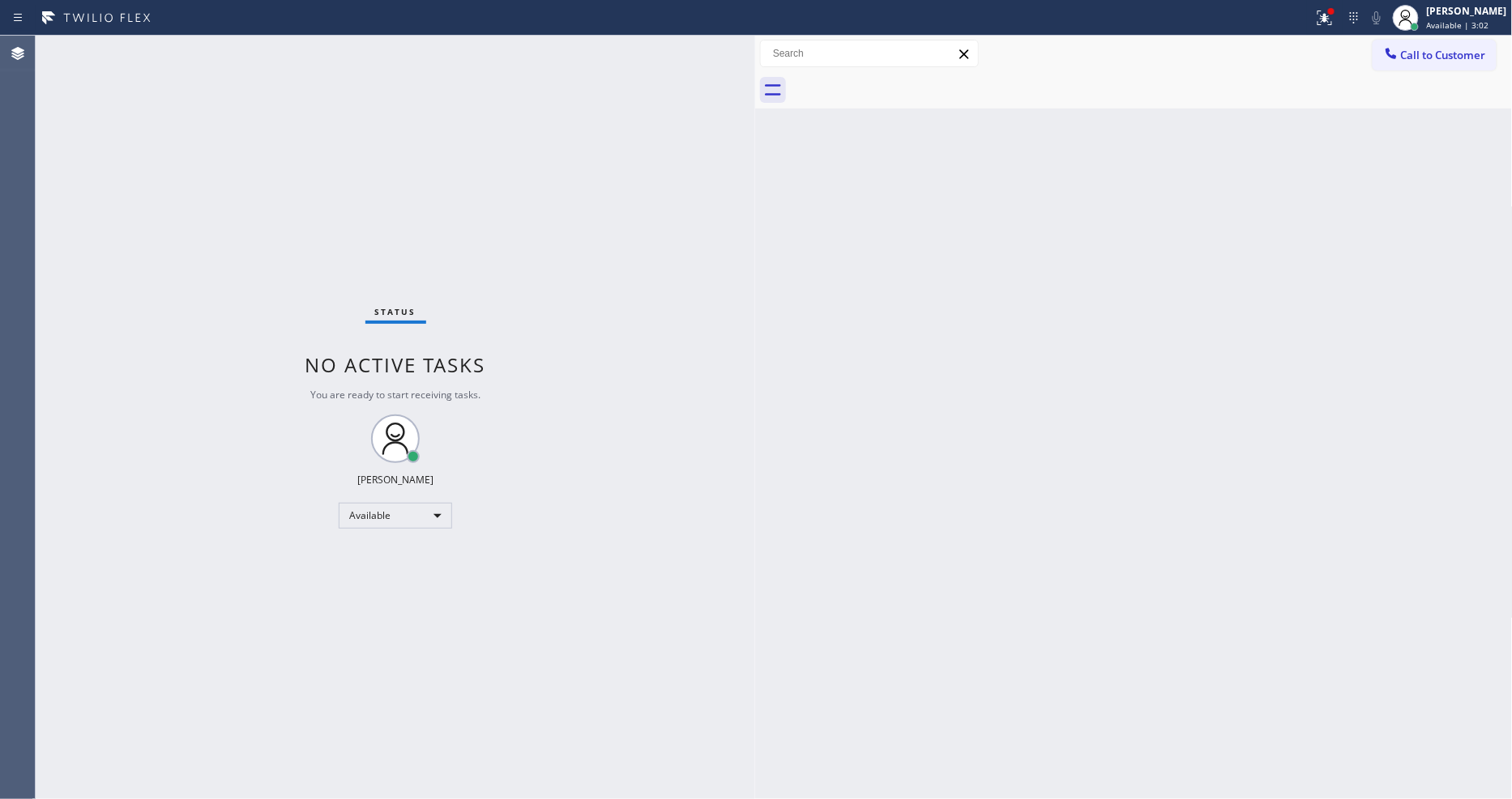
click at [209, 51] on div "Status No active tasks You are ready to start receiving tasks. [PERSON_NAME] Av…" at bounding box center [394, 417] width 719 height 764
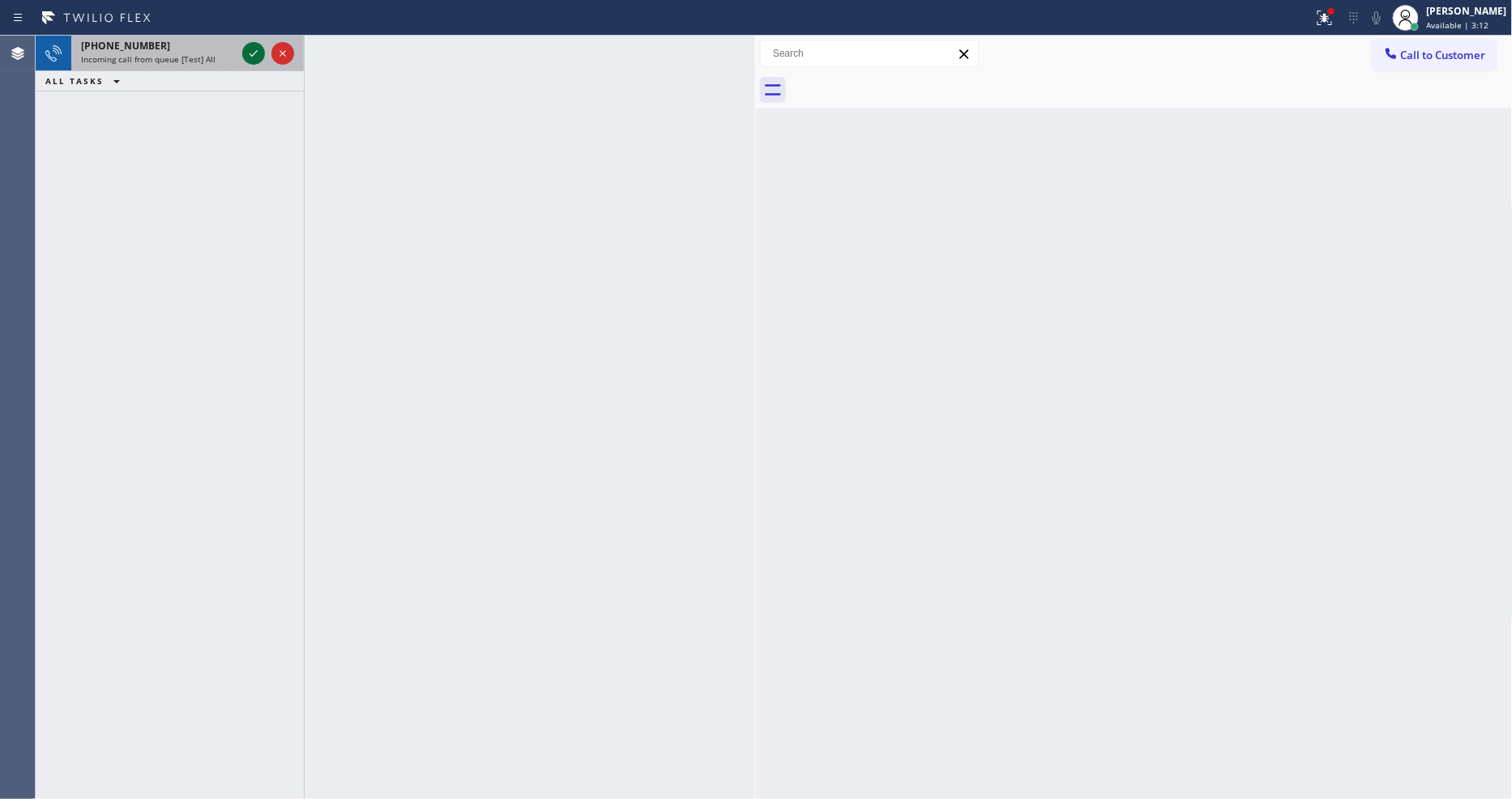
click at [249, 45] on icon at bounding box center [253, 53] width 19 height 19
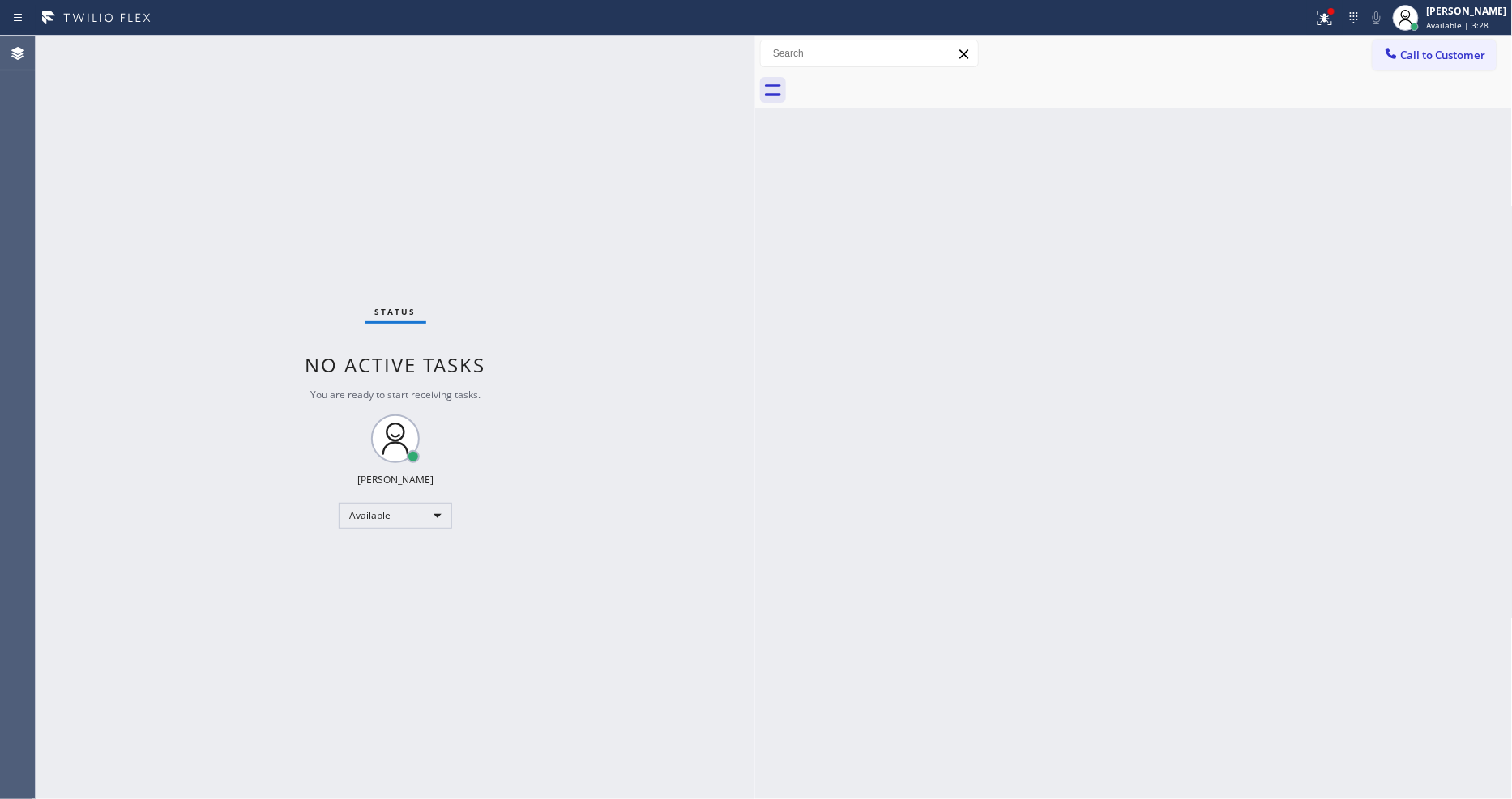
drag, startPoint x: 1345, startPoint y: 29, endPoint x: 1330, endPoint y: 98, distance: 70.6
click at [1342, 29] on button at bounding box center [1324, 17] width 35 height 35
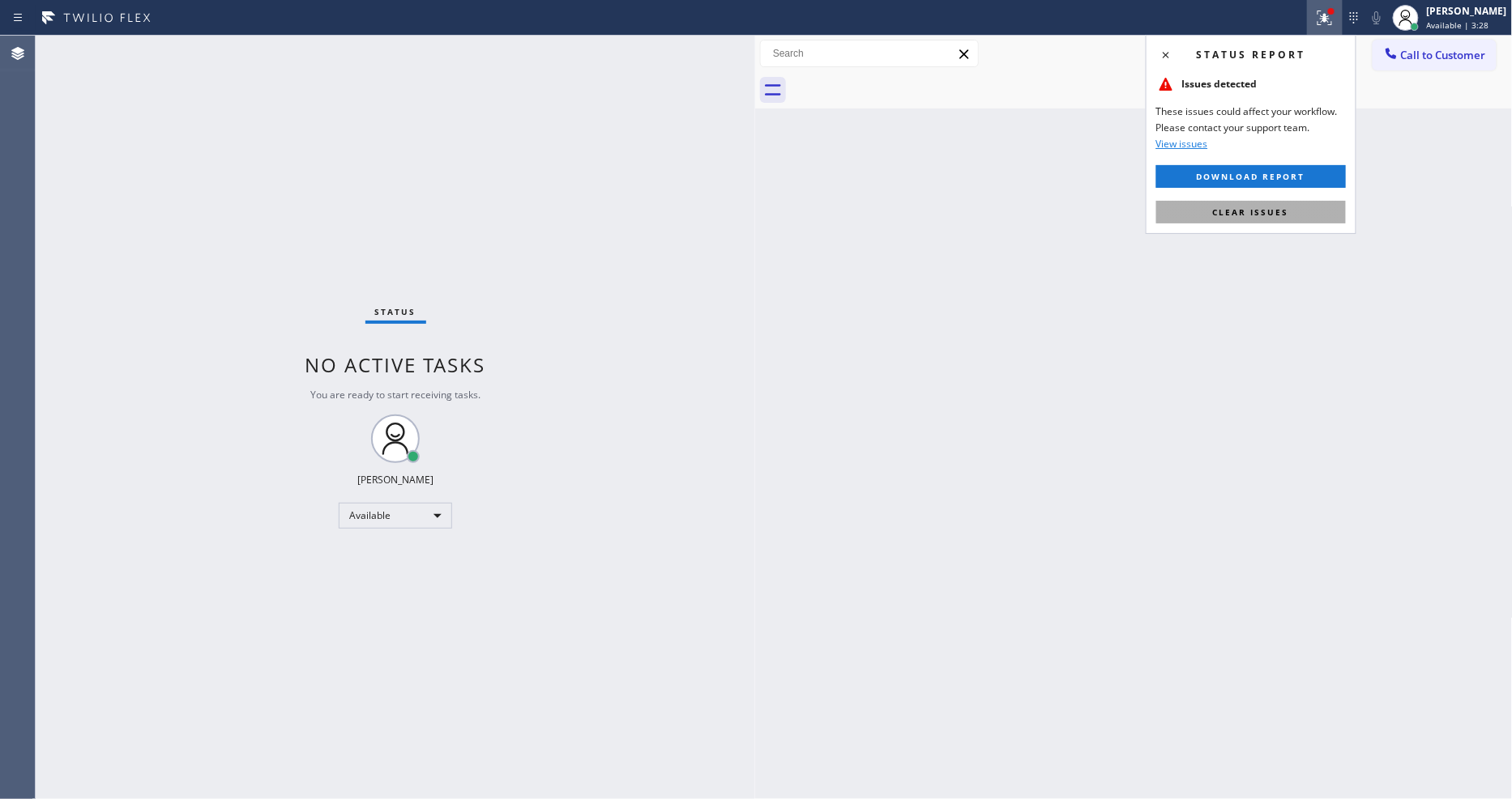
click at [1297, 207] on button "Clear issues" at bounding box center [1250, 212] width 189 height 23
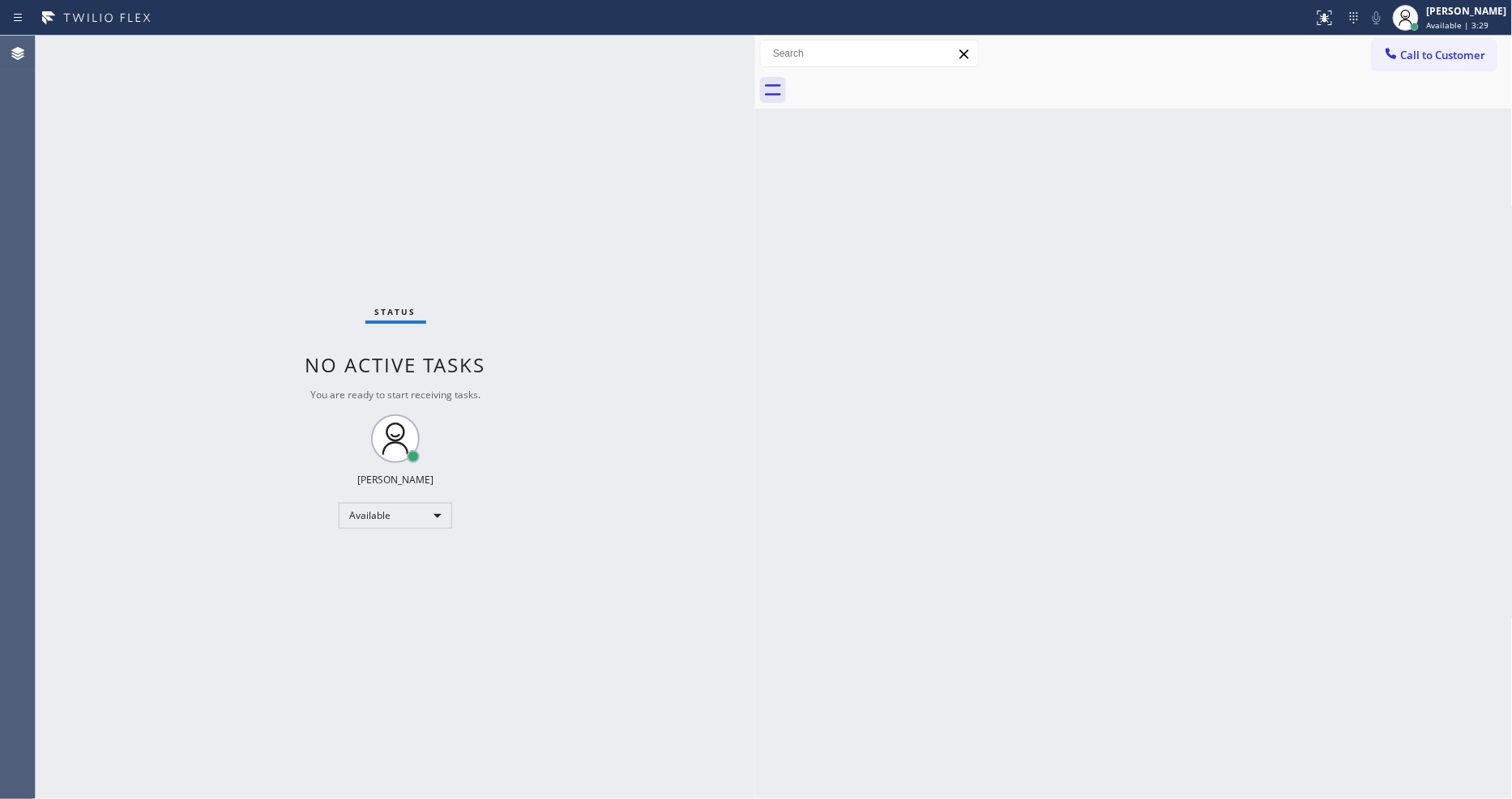
click at [226, 45] on div "Status No active tasks You are ready to start receiving tasks. [PERSON_NAME] Av…" at bounding box center [394, 417] width 719 height 764
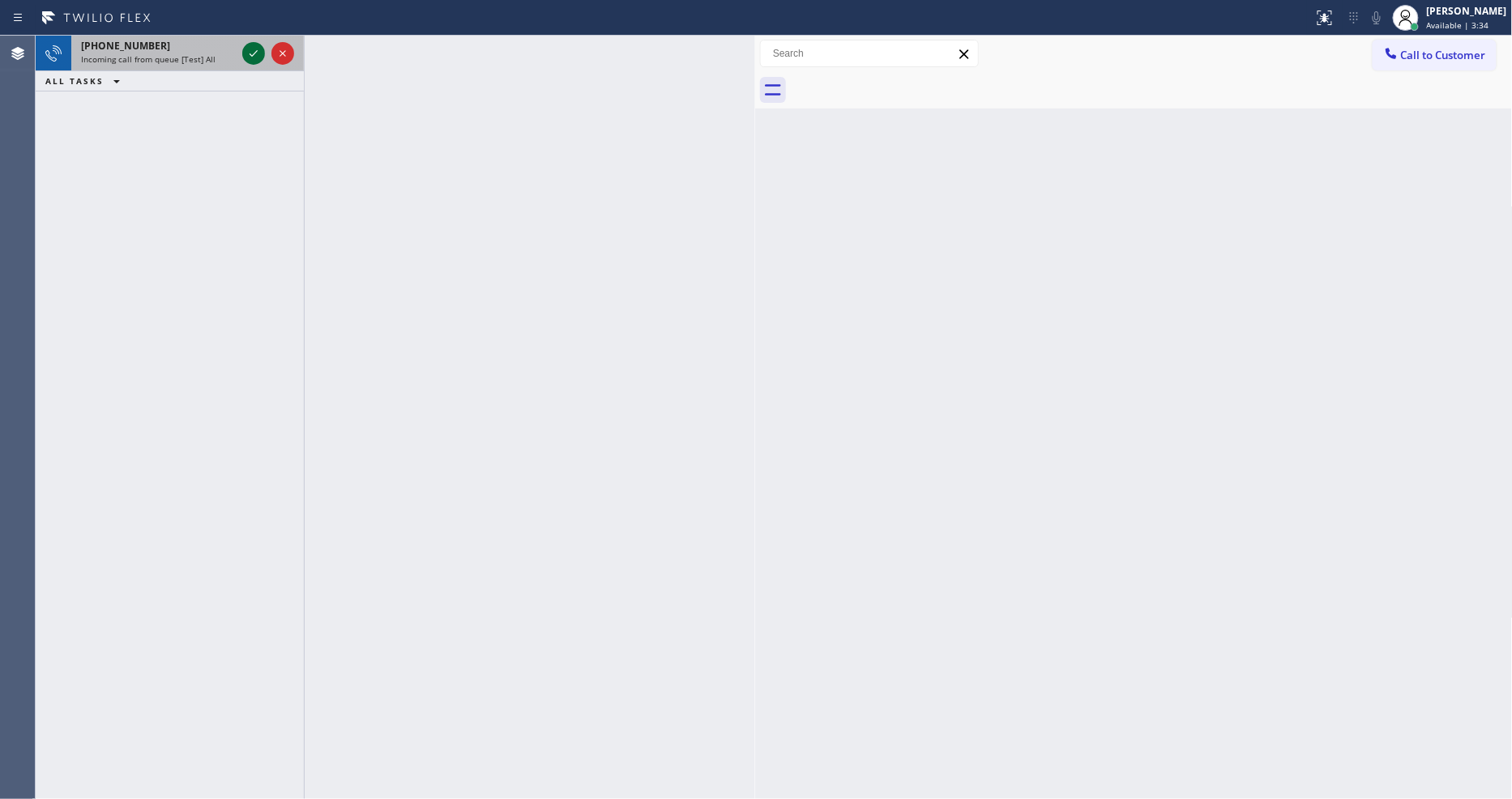
click at [252, 51] on icon at bounding box center [253, 53] width 19 height 19
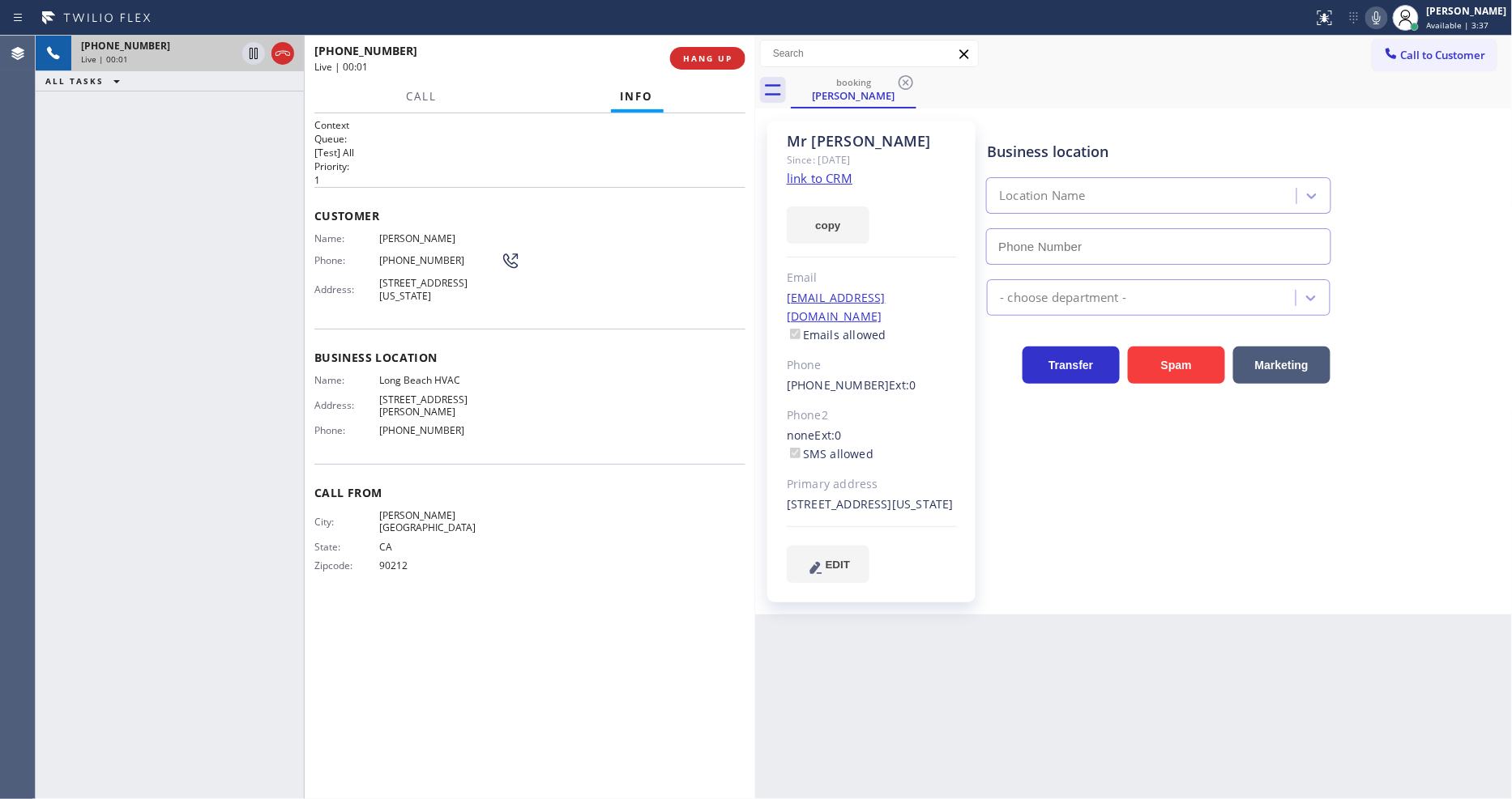
type input "(323) 641-4970"
click at [822, 179] on link "link to CRM" at bounding box center [820, 178] width 66 height 16
click at [253, 52] on icon at bounding box center [253, 53] width 19 height 19
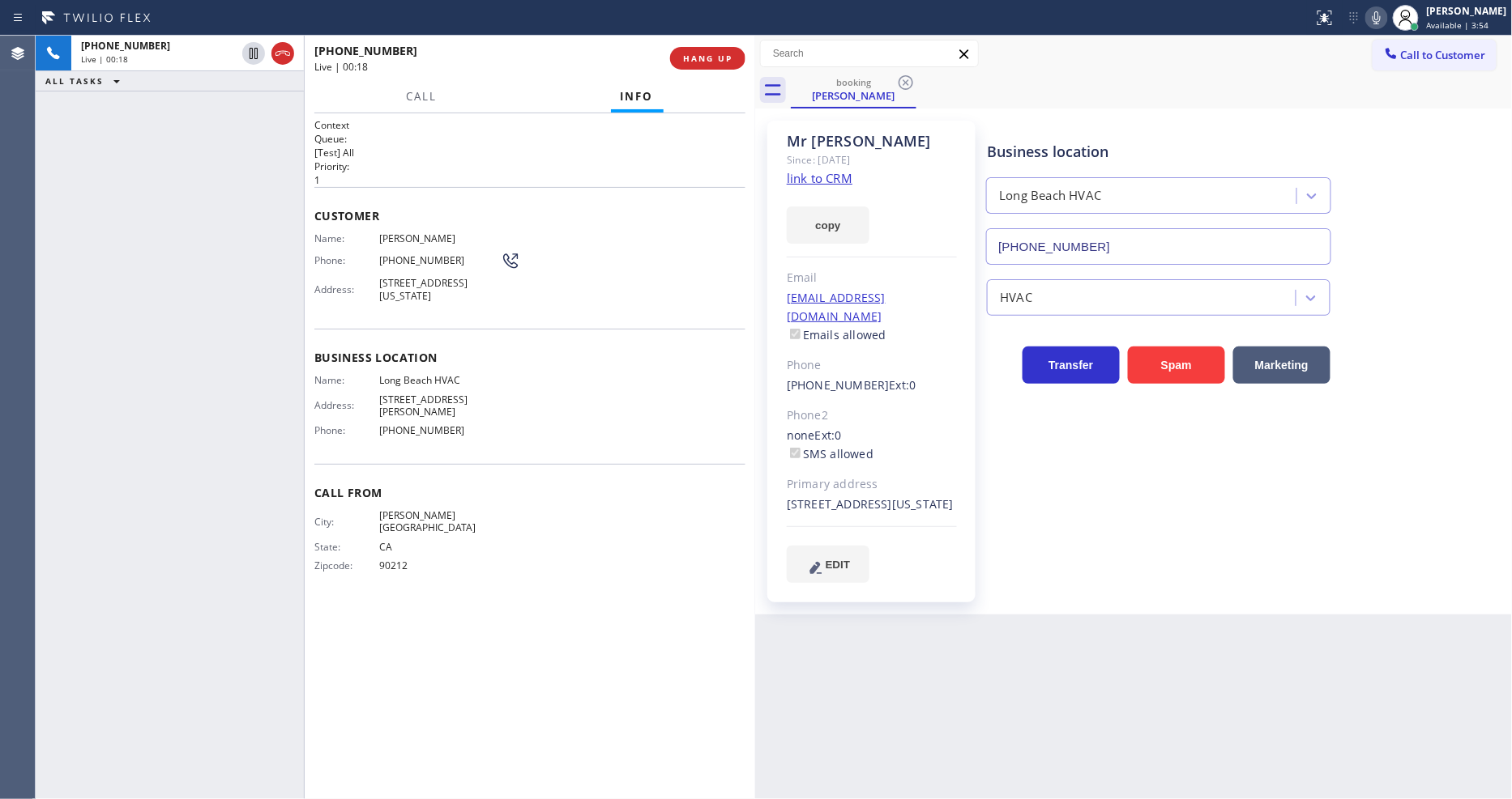
click at [1386, 11] on icon at bounding box center [1376, 17] width 19 height 19
click at [318, 232] on span "Name:" at bounding box center [347, 238] width 65 height 12
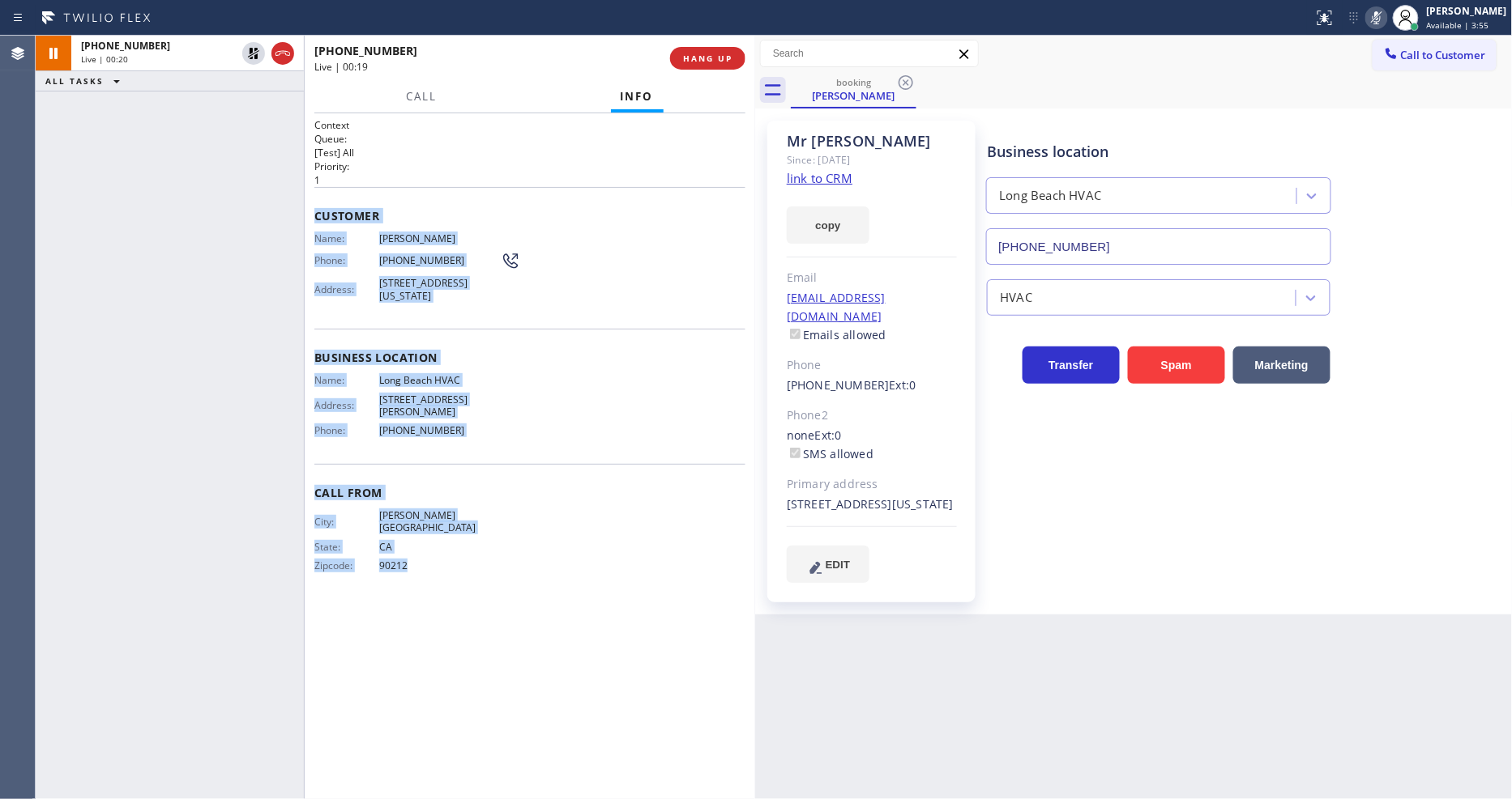
drag, startPoint x: 317, startPoint y: 211, endPoint x: 488, endPoint y: 727, distance: 543.6
click at [488, 727] on div "Context Queue: [Test] All Priority: 1 Customer Name: Mr David Phone: (310) 666-…" at bounding box center [529, 456] width 431 height 676
copy div "Customer Name: Mr David Phone: (310) 666-4279 Address: 1504 Ohio Ave, Long Beac…"
click at [412, 93] on span "Call" at bounding box center [421, 95] width 31 height 14
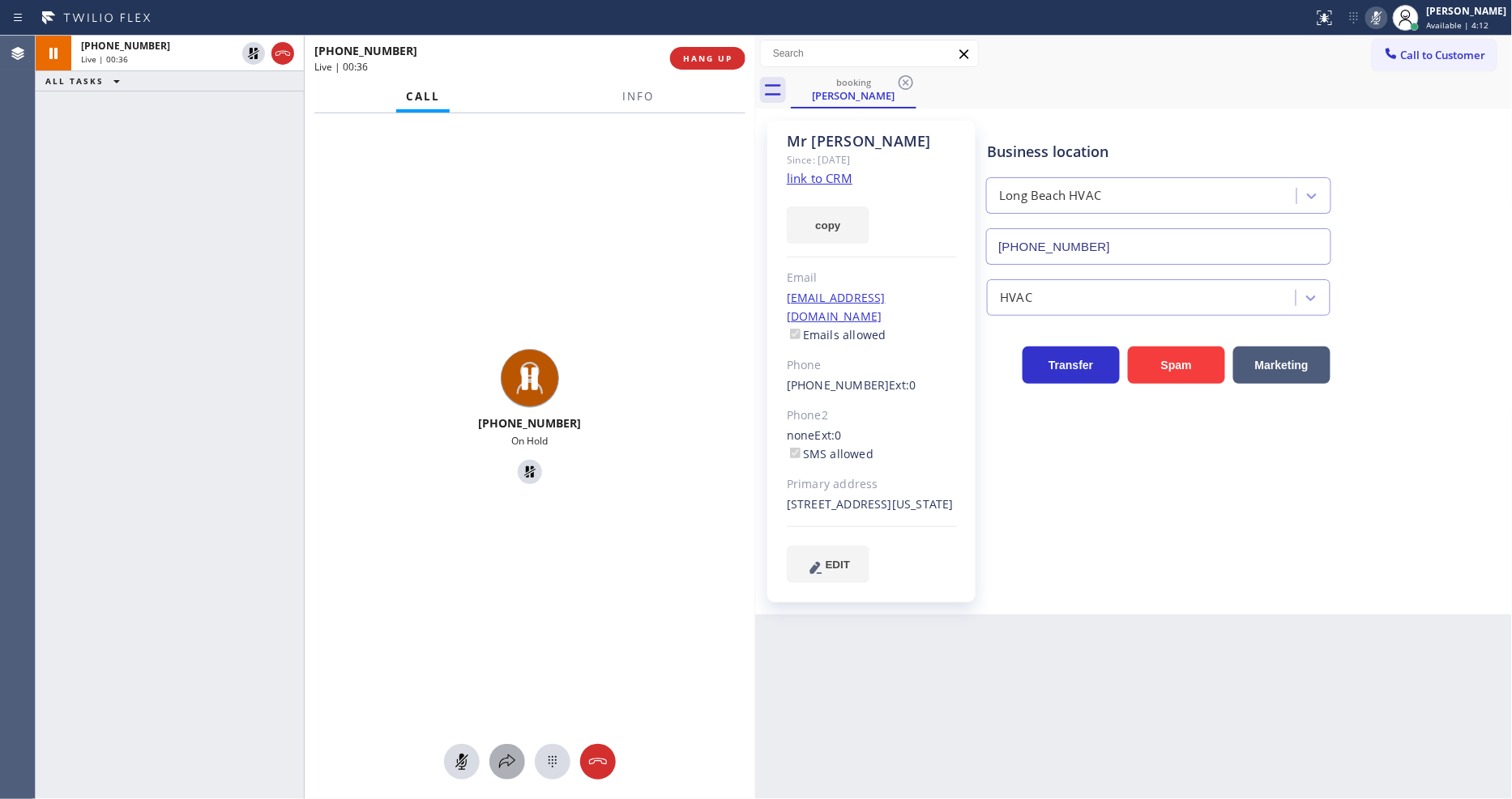
drag, startPoint x: 504, startPoint y: 744, endPoint x: 504, endPoint y: 753, distance: 9.0
click at [504, 748] on div at bounding box center [530, 761] width 451 height 35
click at [504, 753] on icon at bounding box center [507, 762] width 19 height 19
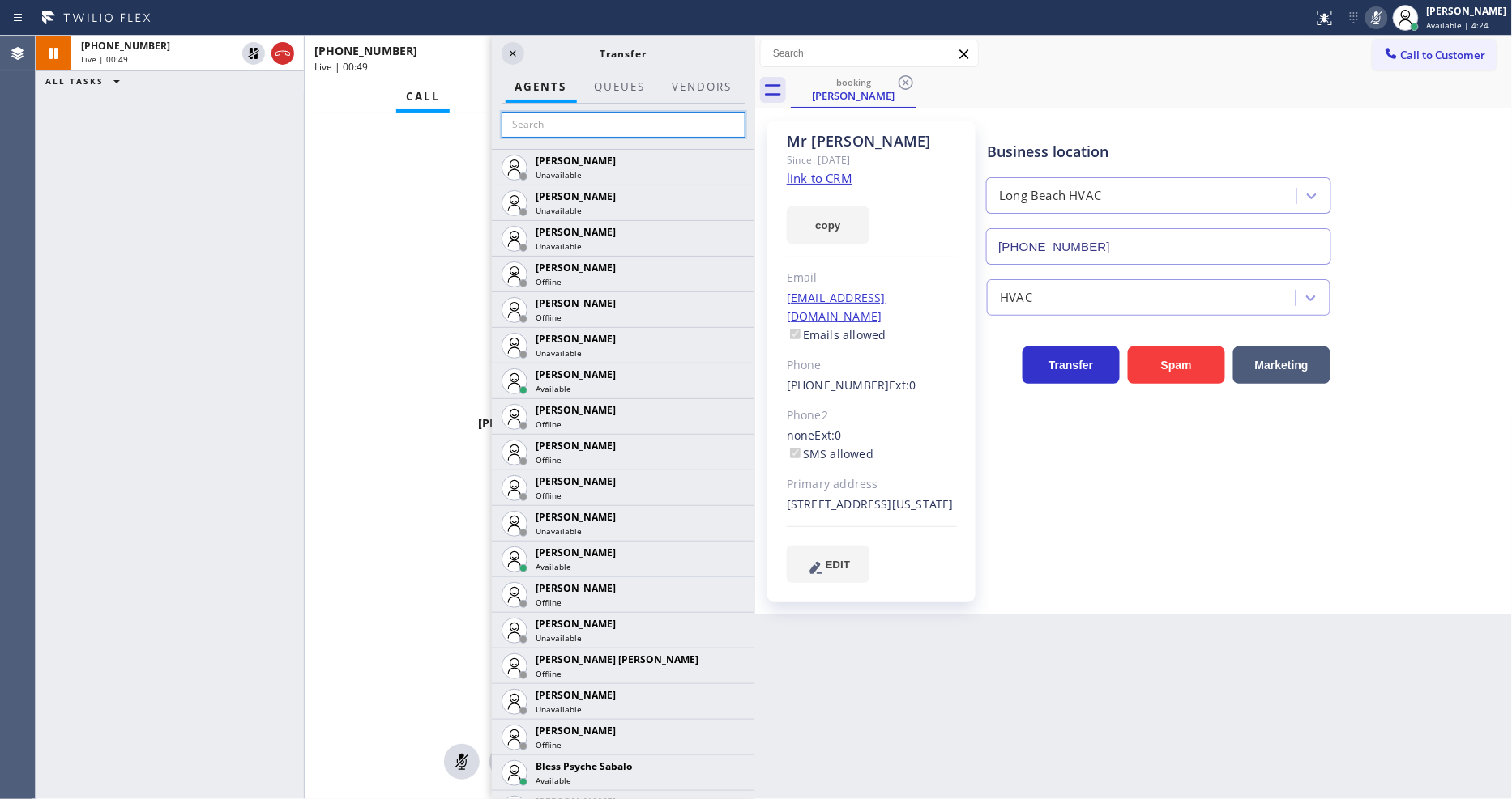
click at [605, 115] on input "text" at bounding box center [623, 124] width 244 height 26
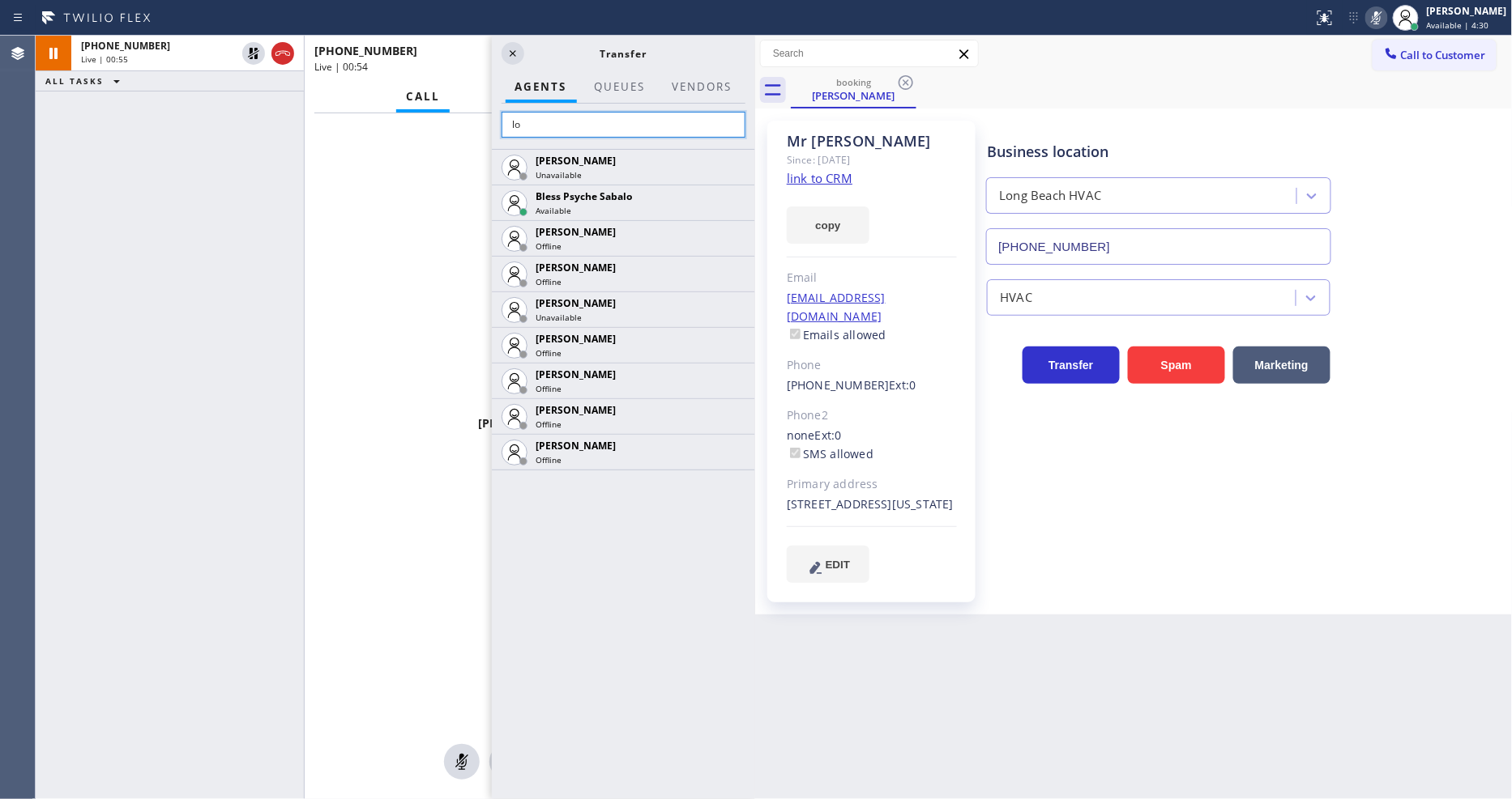
type input "l"
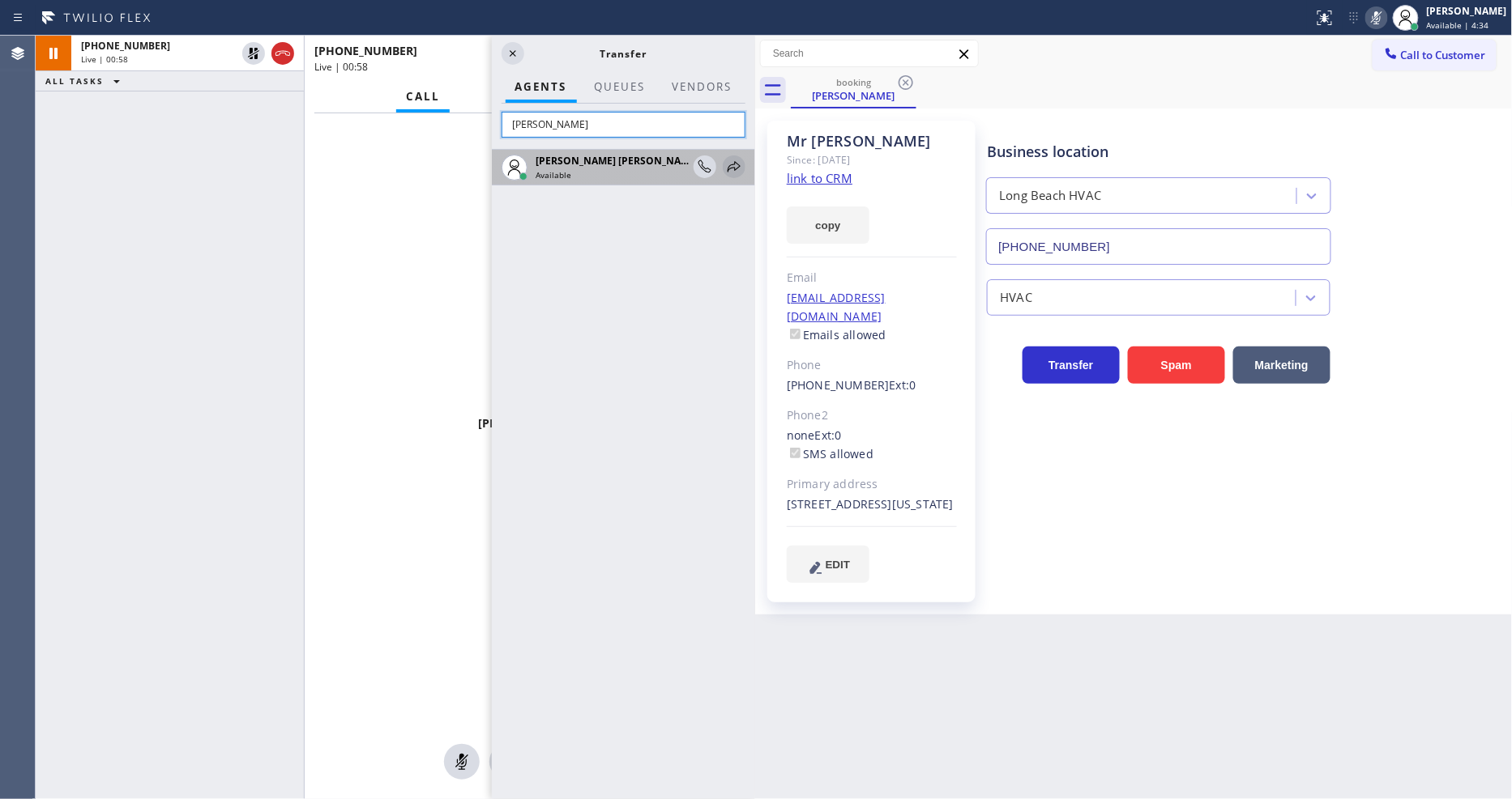
type input "keith"
click at [731, 166] on icon at bounding box center [734, 167] width 19 height 19
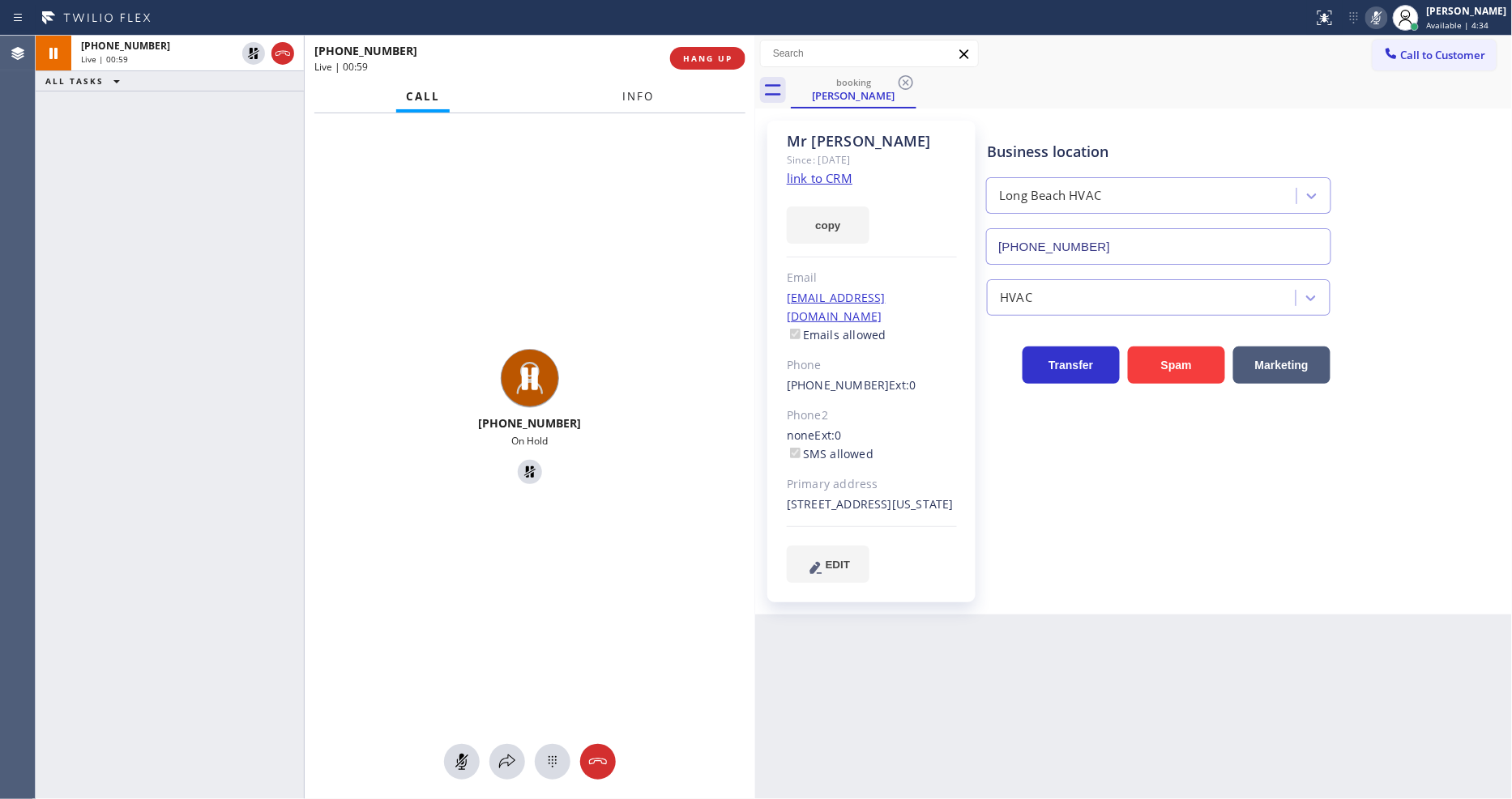
click at [637, 90] on span "Info" at bounding box center [637, 95] width 32 height 14
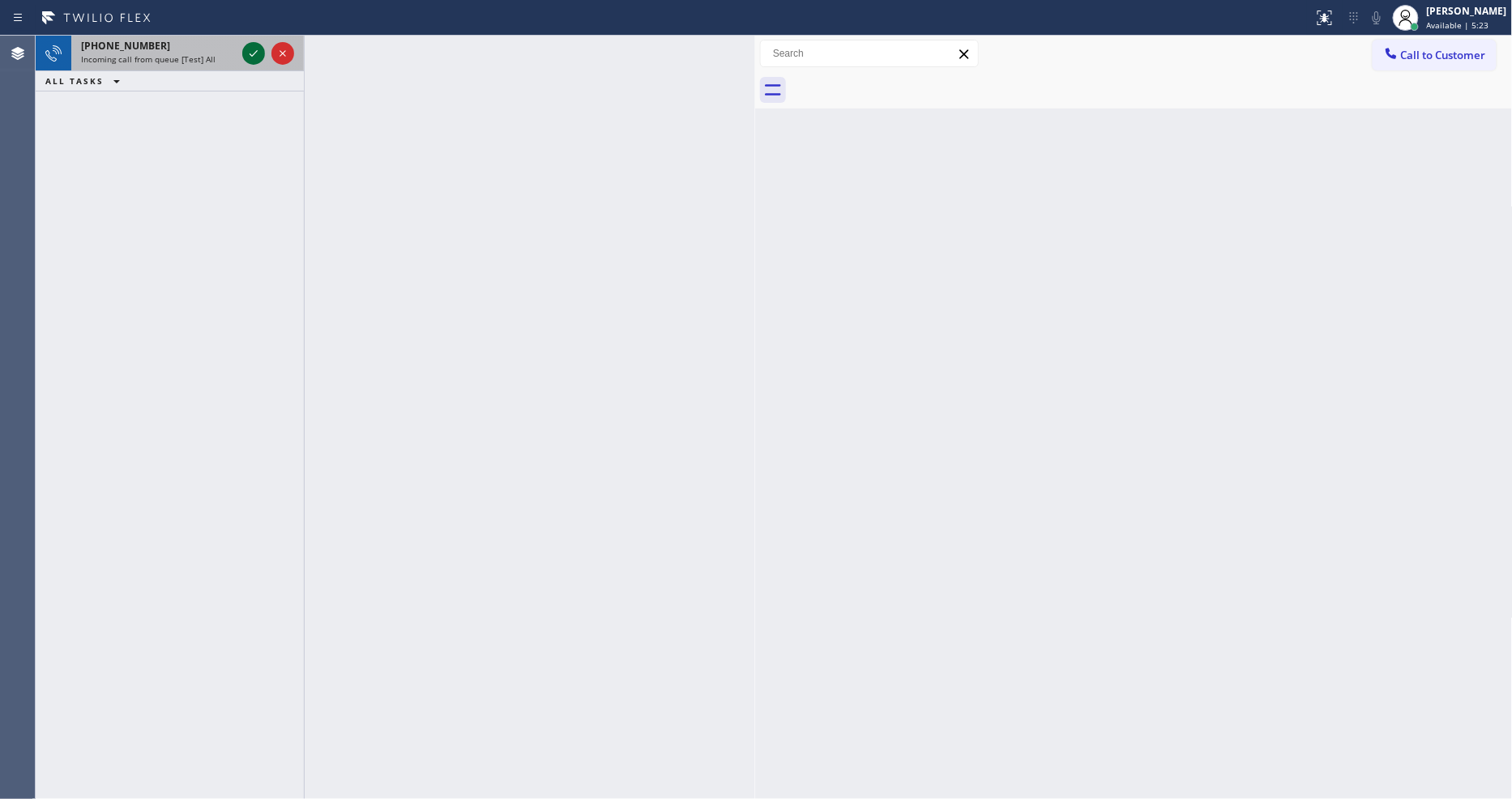
click at [248, 55] on icon at bounding box center [253, 53] width 19 height 19
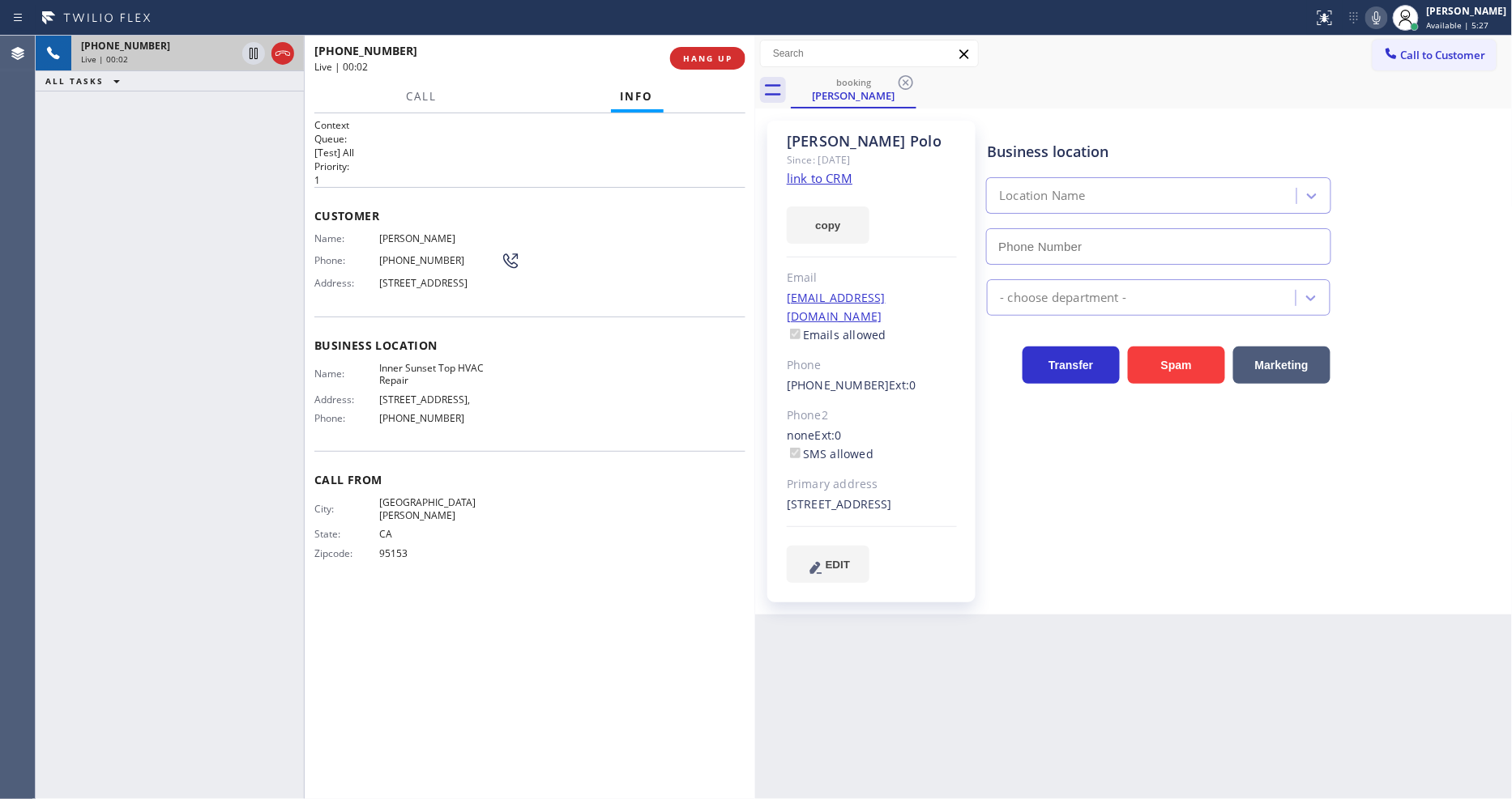
type input "(415) 592-6313"
click at [815, 175] on link "link to CRM" at bounding box center [820, 178] width 66 height 16
click at [269, 176] on div "+14087819579 Live | 00:44 ALL TASKS ALL TASKS ACTIVE TASKS TASKS IN WRAP UP" at bounding box center [169, 417] width 268 height 764
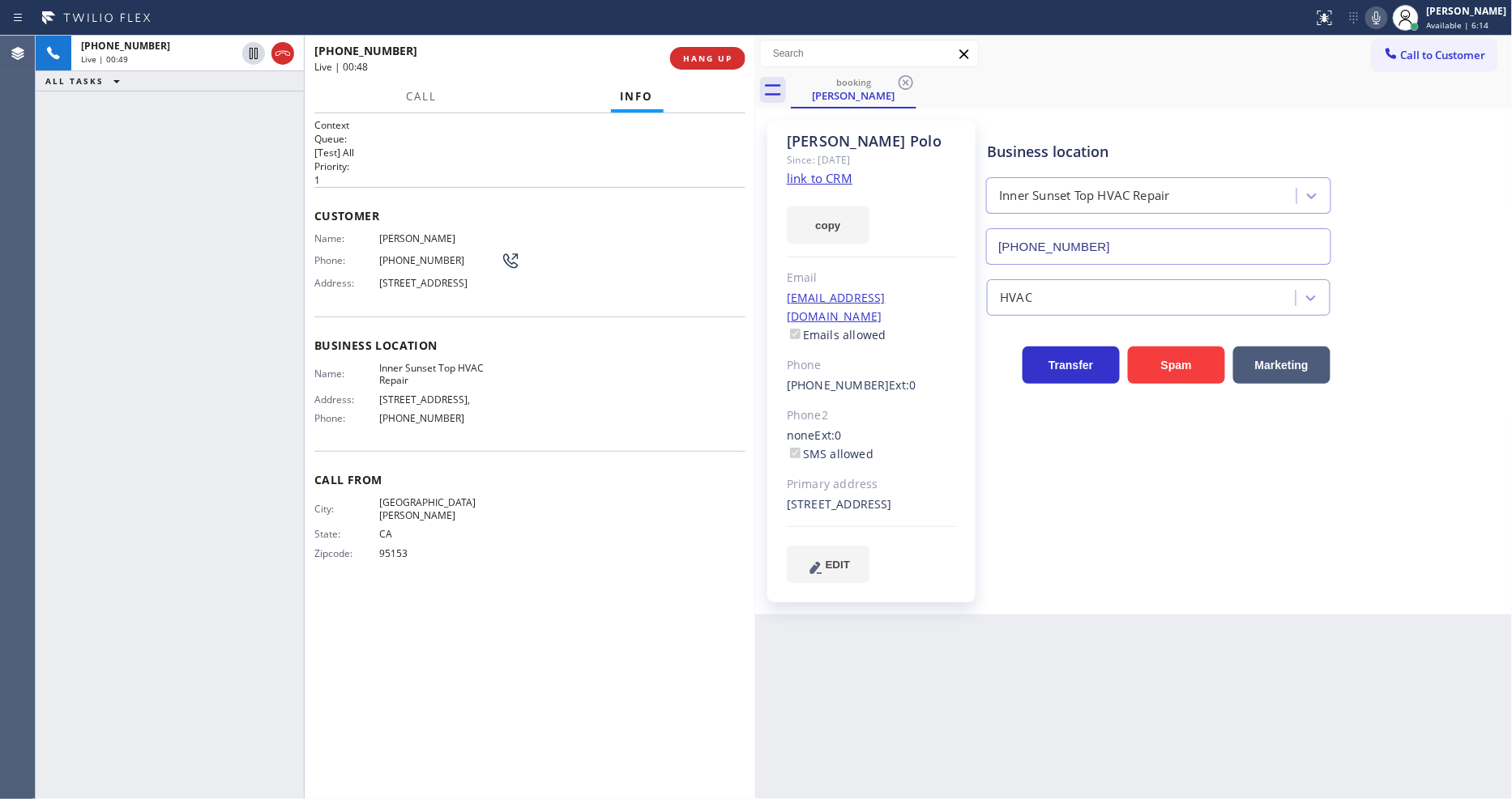
drag, startPoint x: 256, startPoint y: 51, endPoint x: 320, endPoint y: 54, distance: 64.1
click at [256, 51] on icon at bounding box center [253, 53] width 19 height 19
click at [1386, 13] on icon at bounding box center [1376, 17] width 19 height 19
click at [253, 51] on icon at bounding box center [253, 53] width 19 height 19
click at [1386, 18] on icon at bounding box center [1376, 17] width 19 height 19
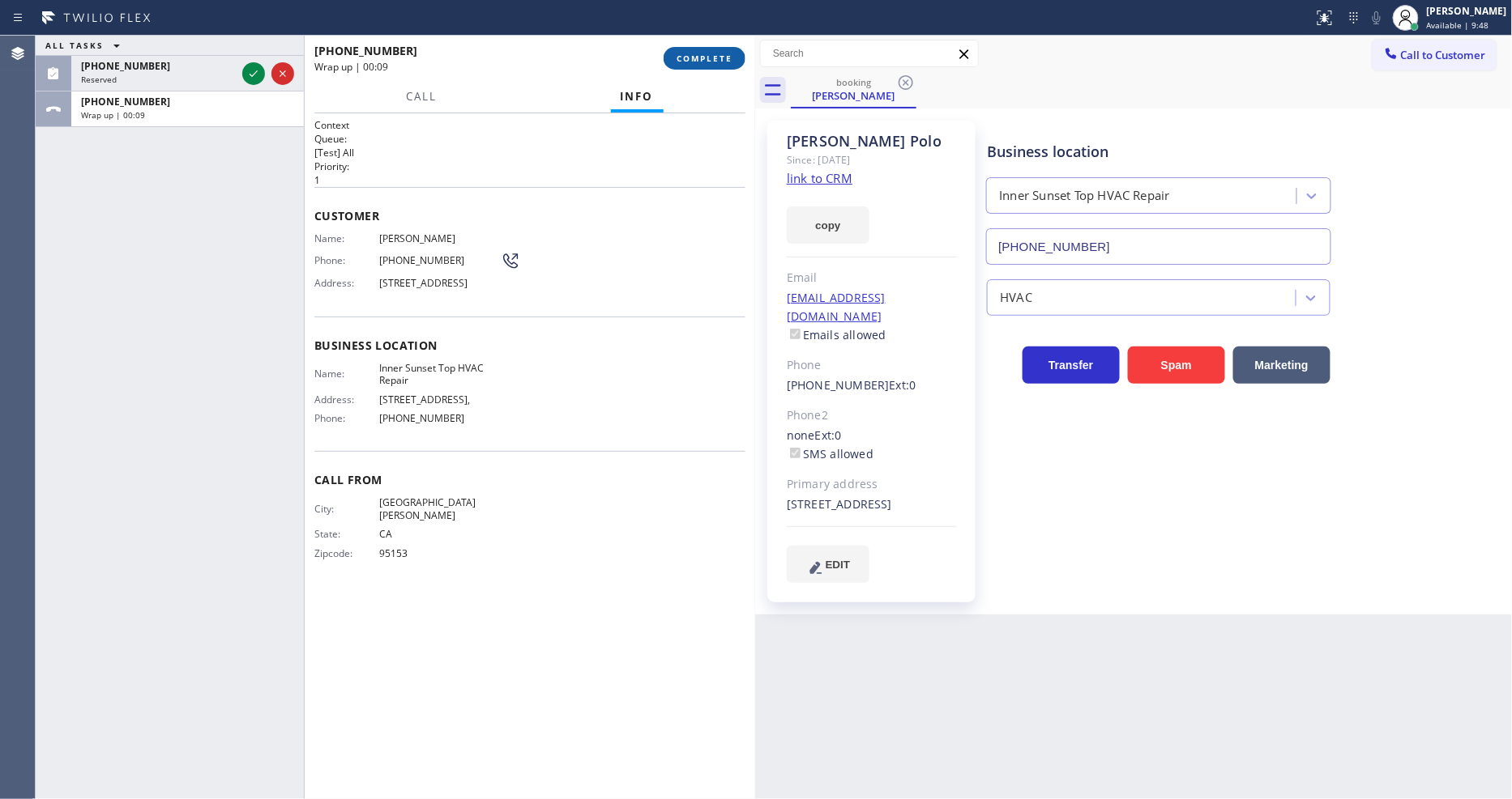
click at [683, 65] on button "COMPLETE" at bounding box center [705, 58] width 82 height 23
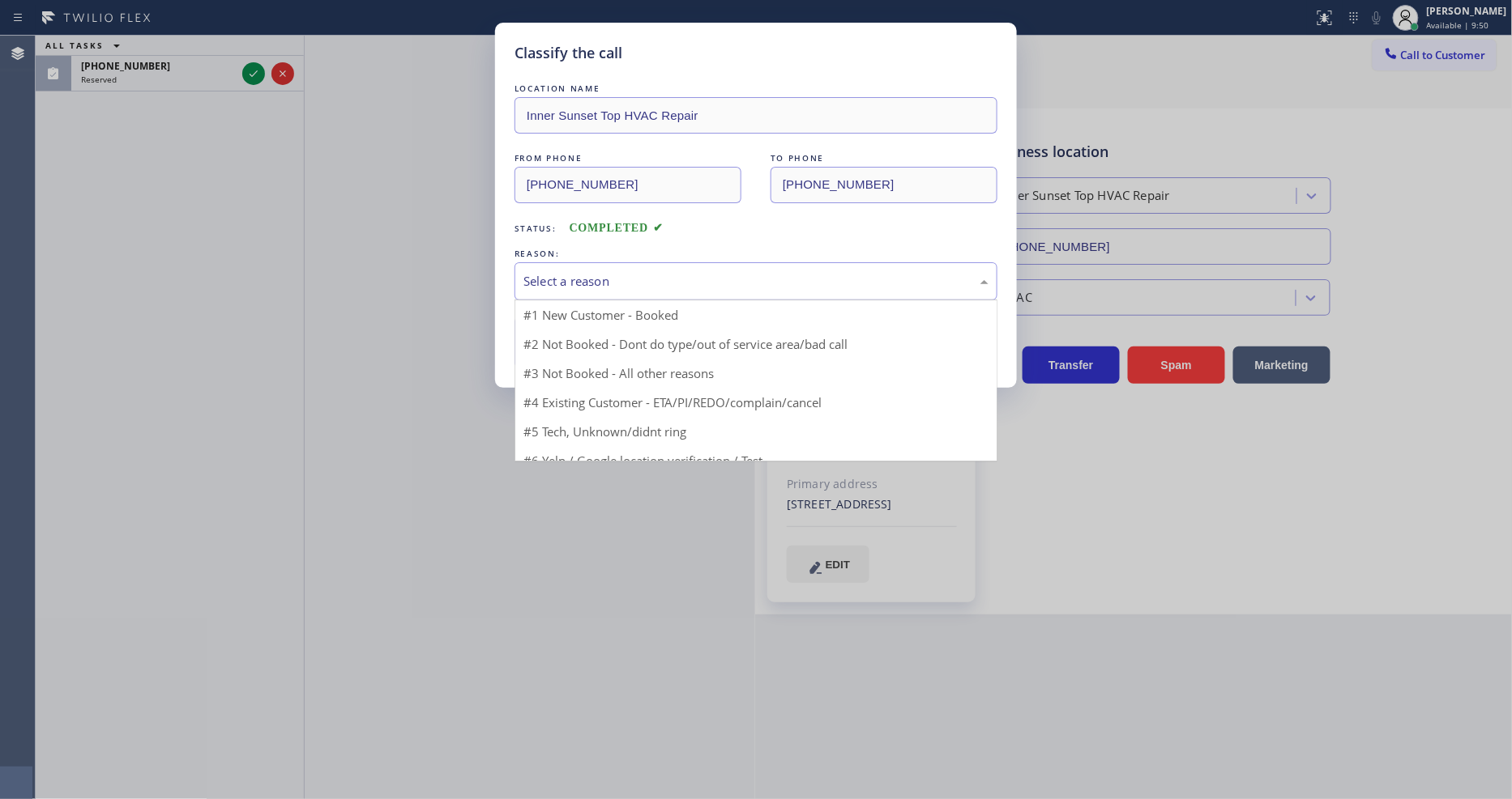
click at [588, 281] on div "Select a reason" at bounding box center [756, 282] width 465 height 19
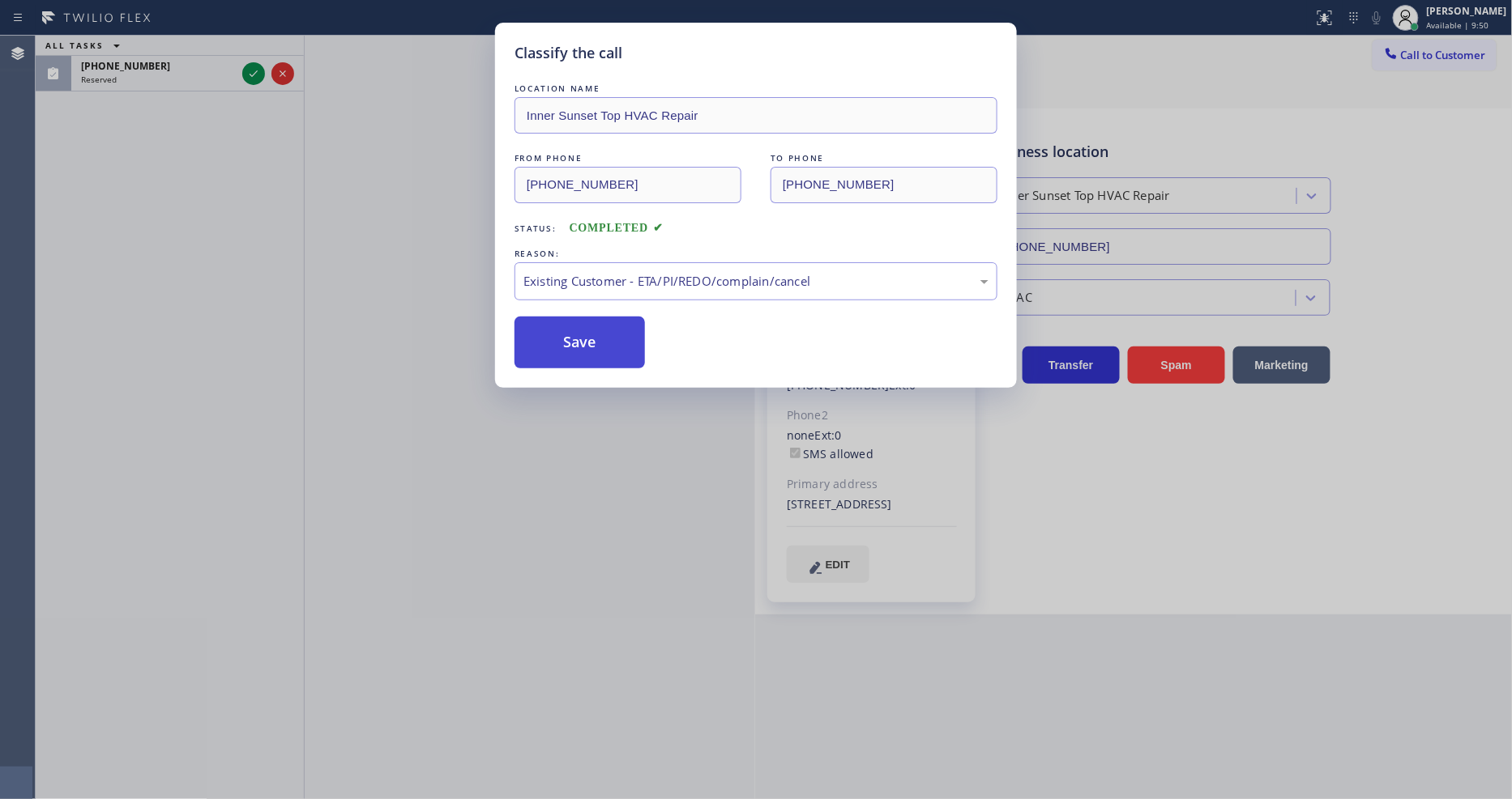
click at [579, 333] on button "Save" at bounding box center [580, 343] width 131 height 52
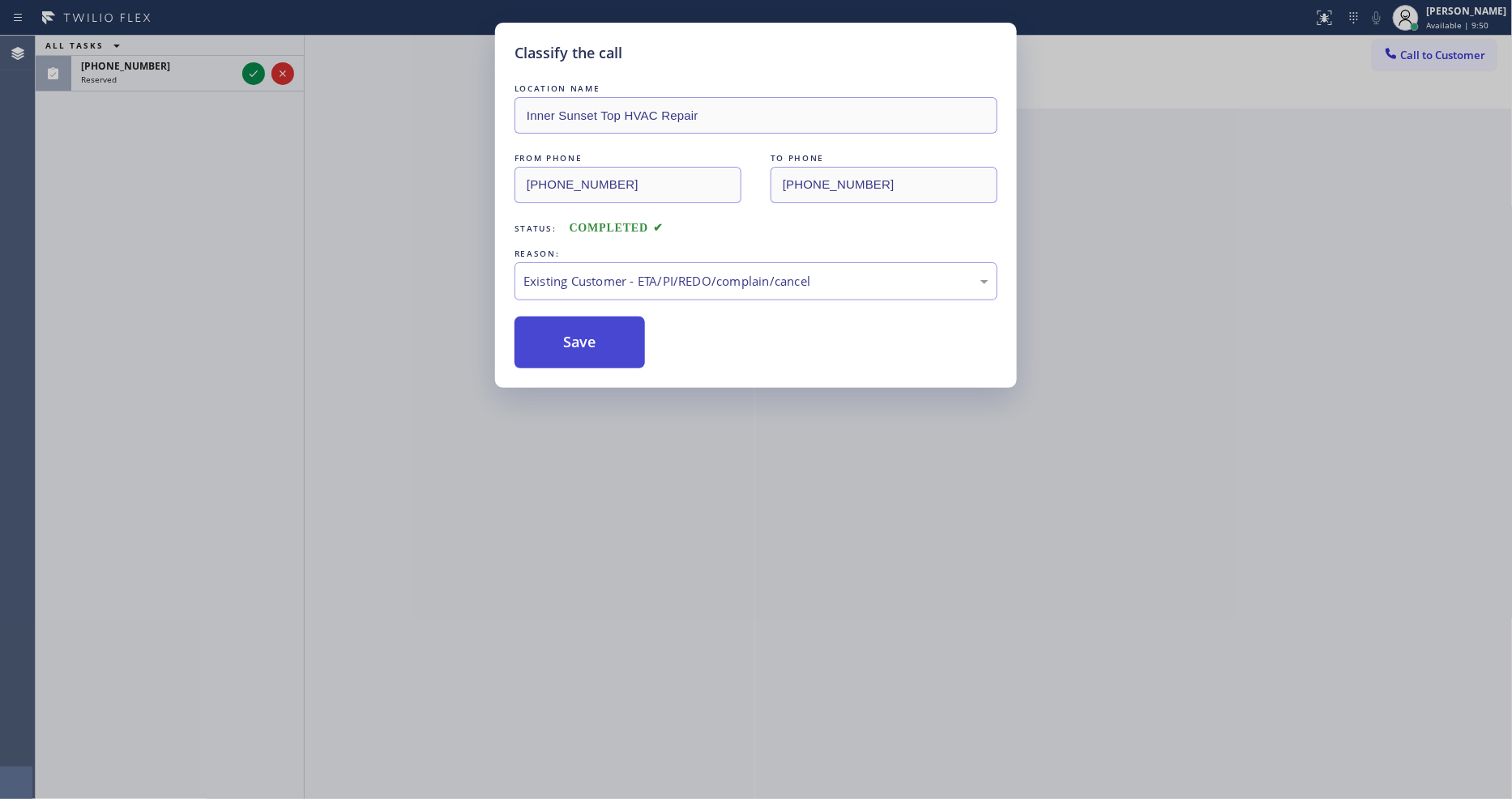
click at [579, 333] on button "Save" at bounding box center [580, 343] width 131 height 52
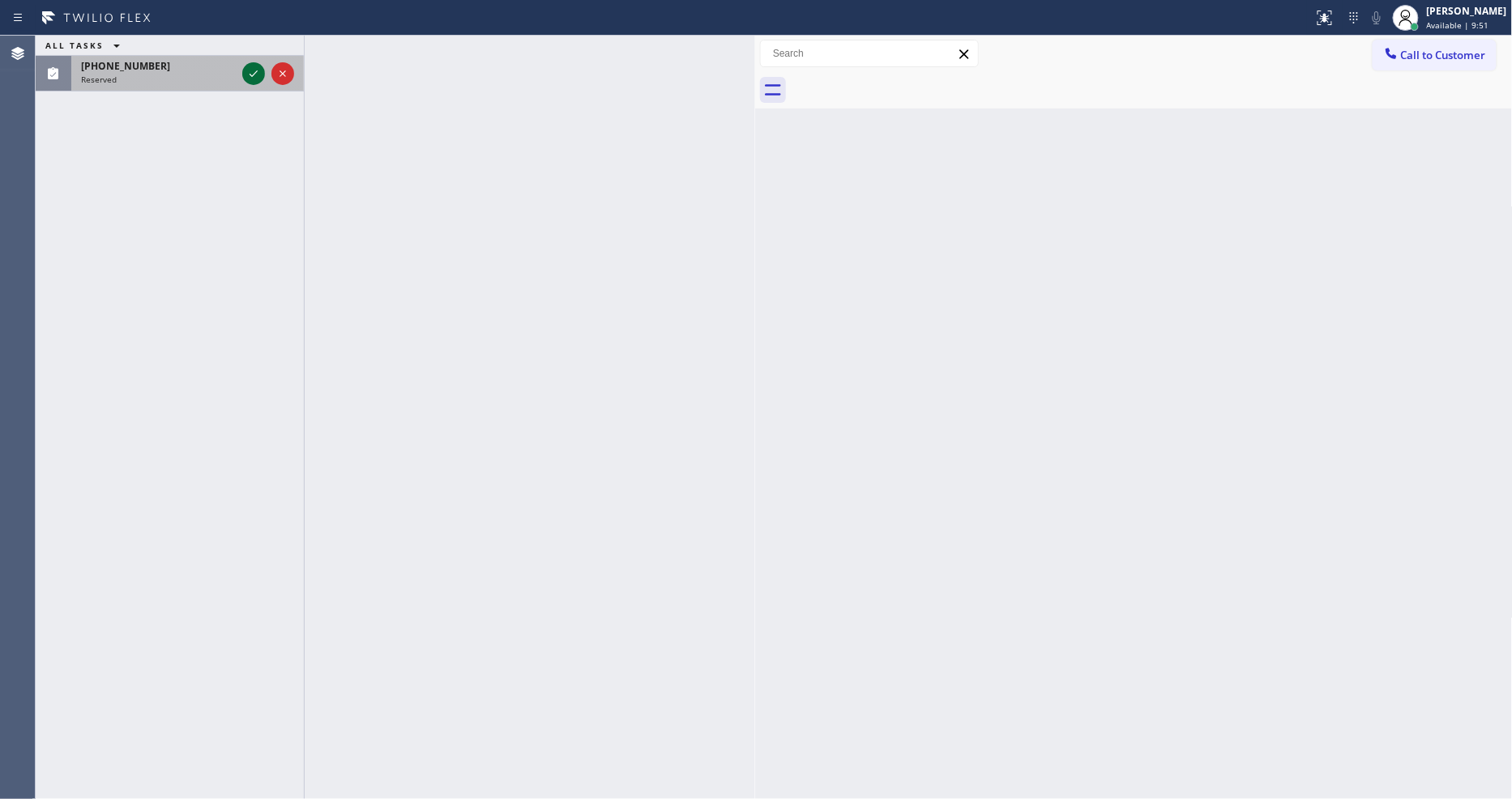
click at [253, 69] on icon at bounding box center [253, 74] width 19 height 19
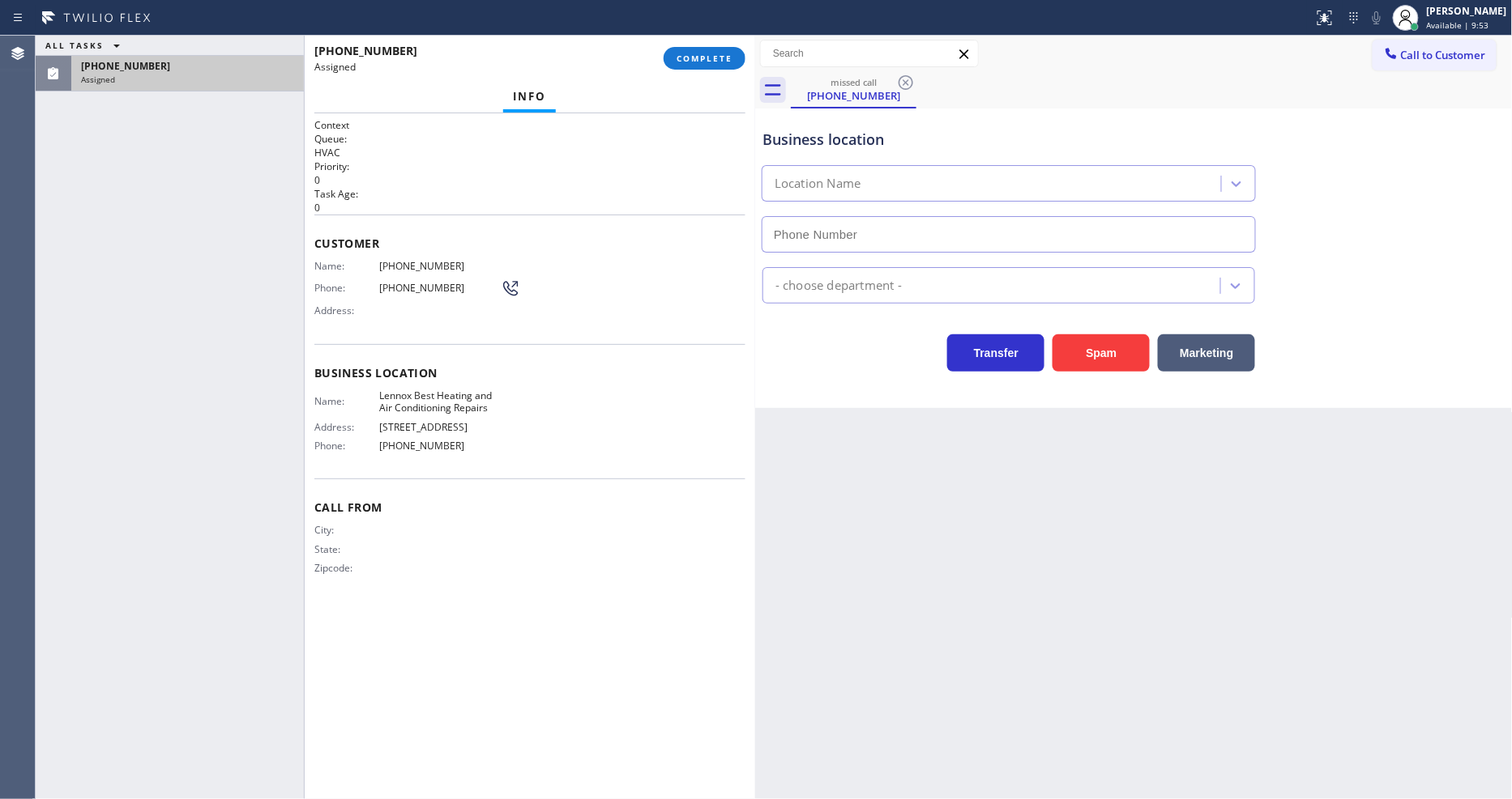
type input "(650) 529-4916"
click at [683, 61] on span "COMPLETE" at bounding box center [704, 58] width 56 height 11
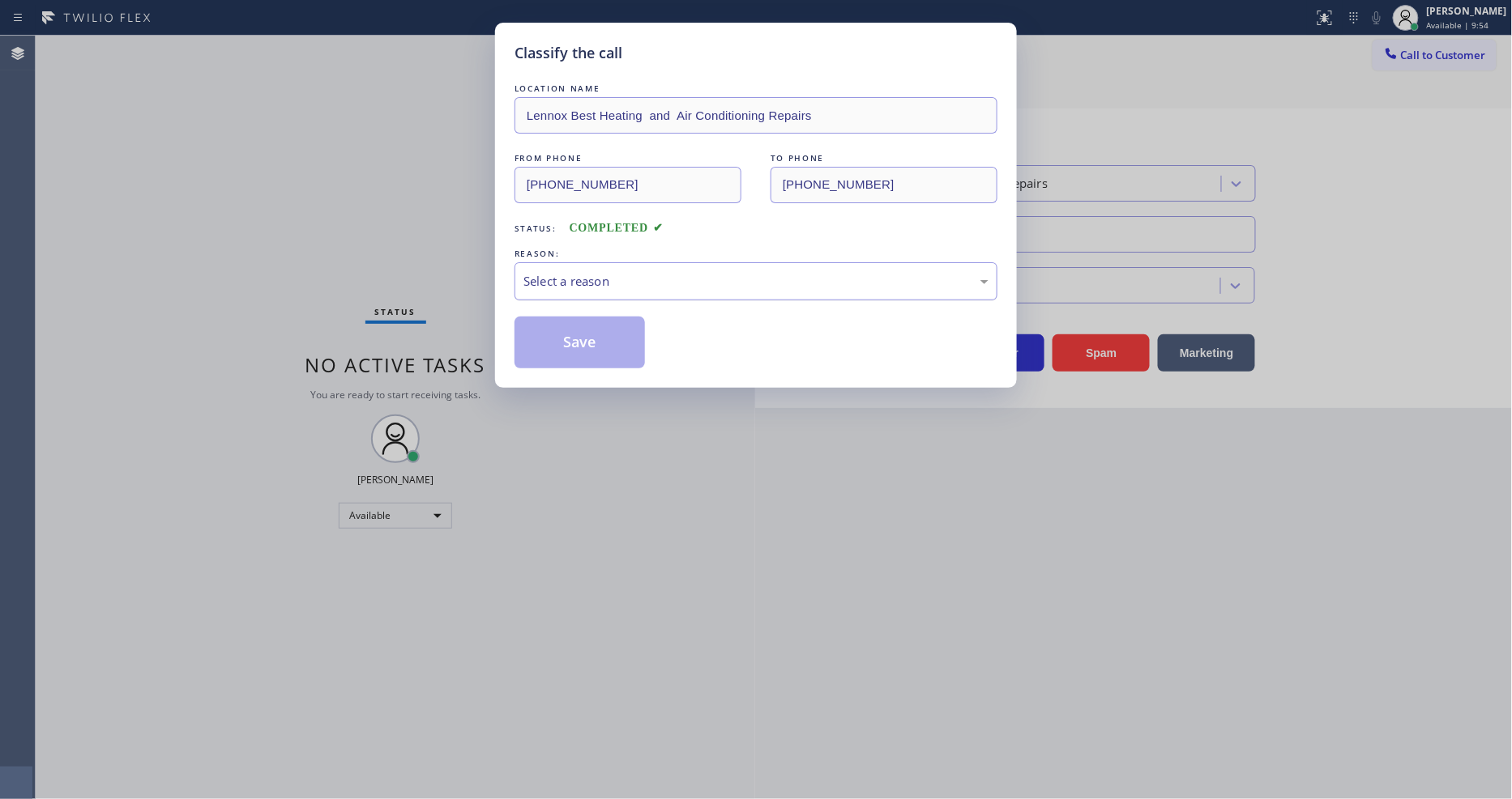
click at [597, 288] on div "Select a reason" at bounding box center [756, 282] width 483 height 38
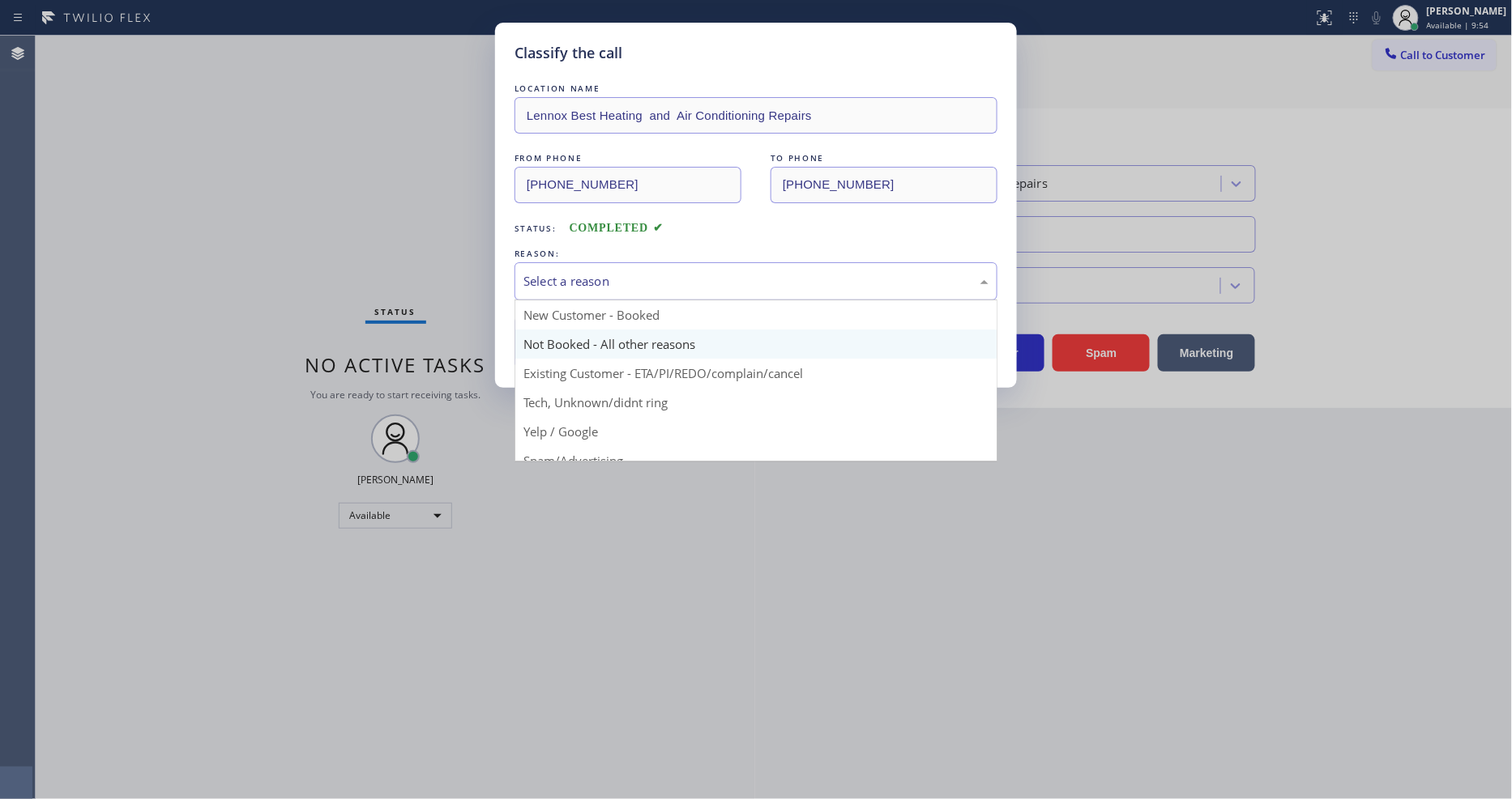
click at [591, 335] on button "Save" at bounding box center [580, 343] width 131 height 52
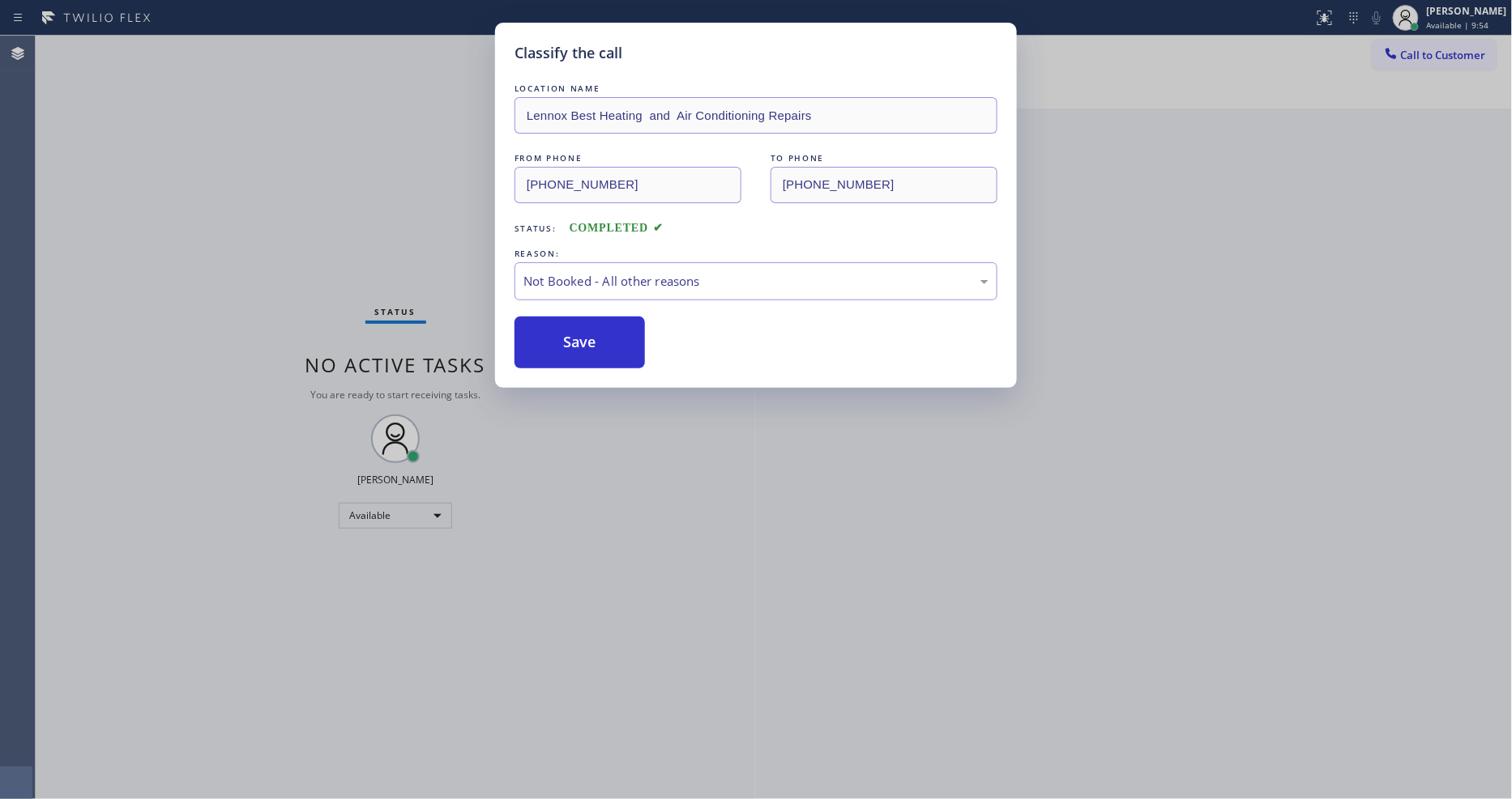
click at [591, 335] on button "Save" at bounding box center [580, 343] width 131 height 52
drag, startPoint x: 591, startPoint y: 335, endPoint x: 591, endPoint y: 326, distance: 9.0
click at [591, 326] on button "Save" at bounding box center [580, 343] width 131 height 52
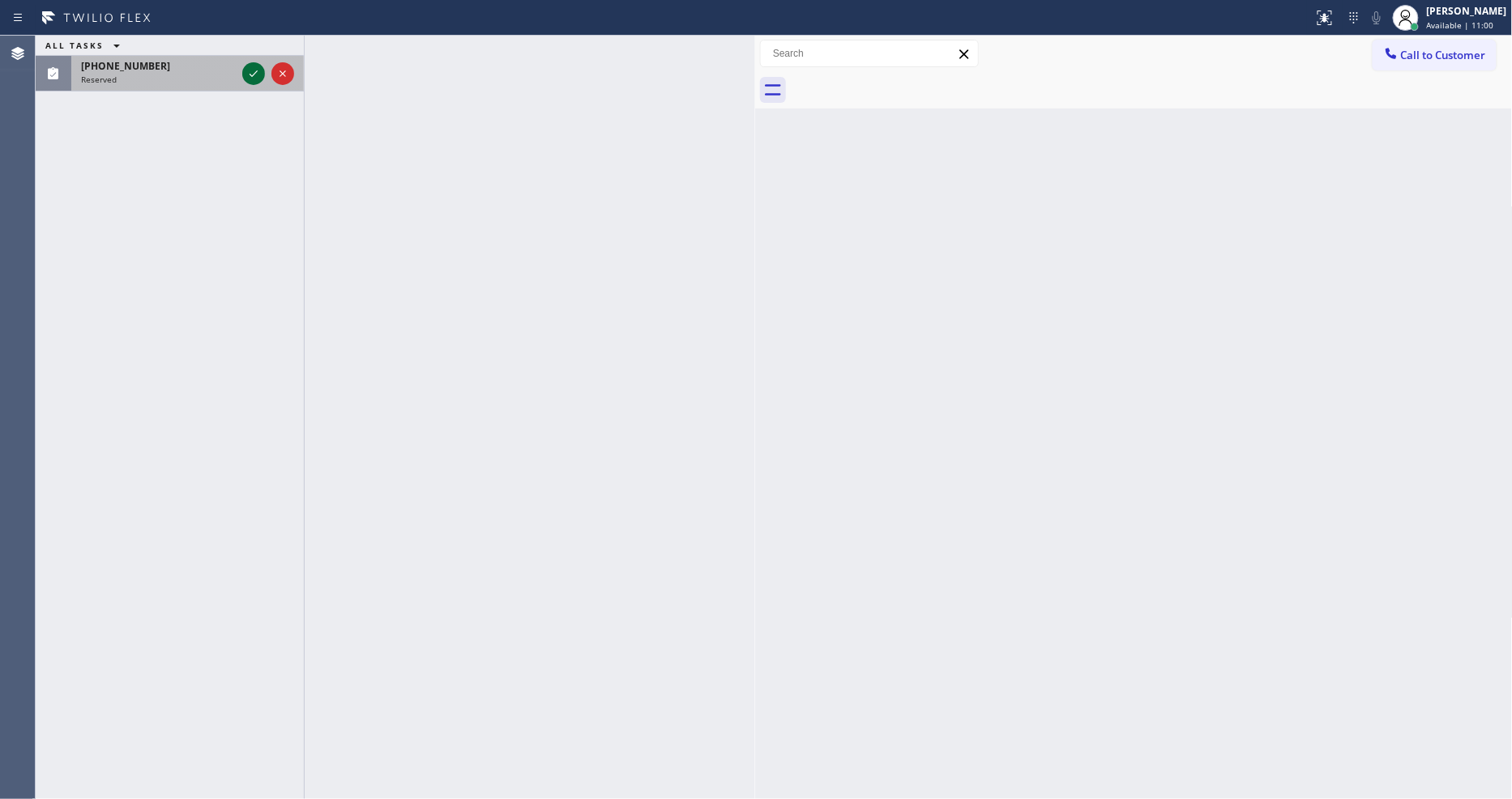
click at [246, 79] on icon at bounding box center [253, 74] width 19 height 19
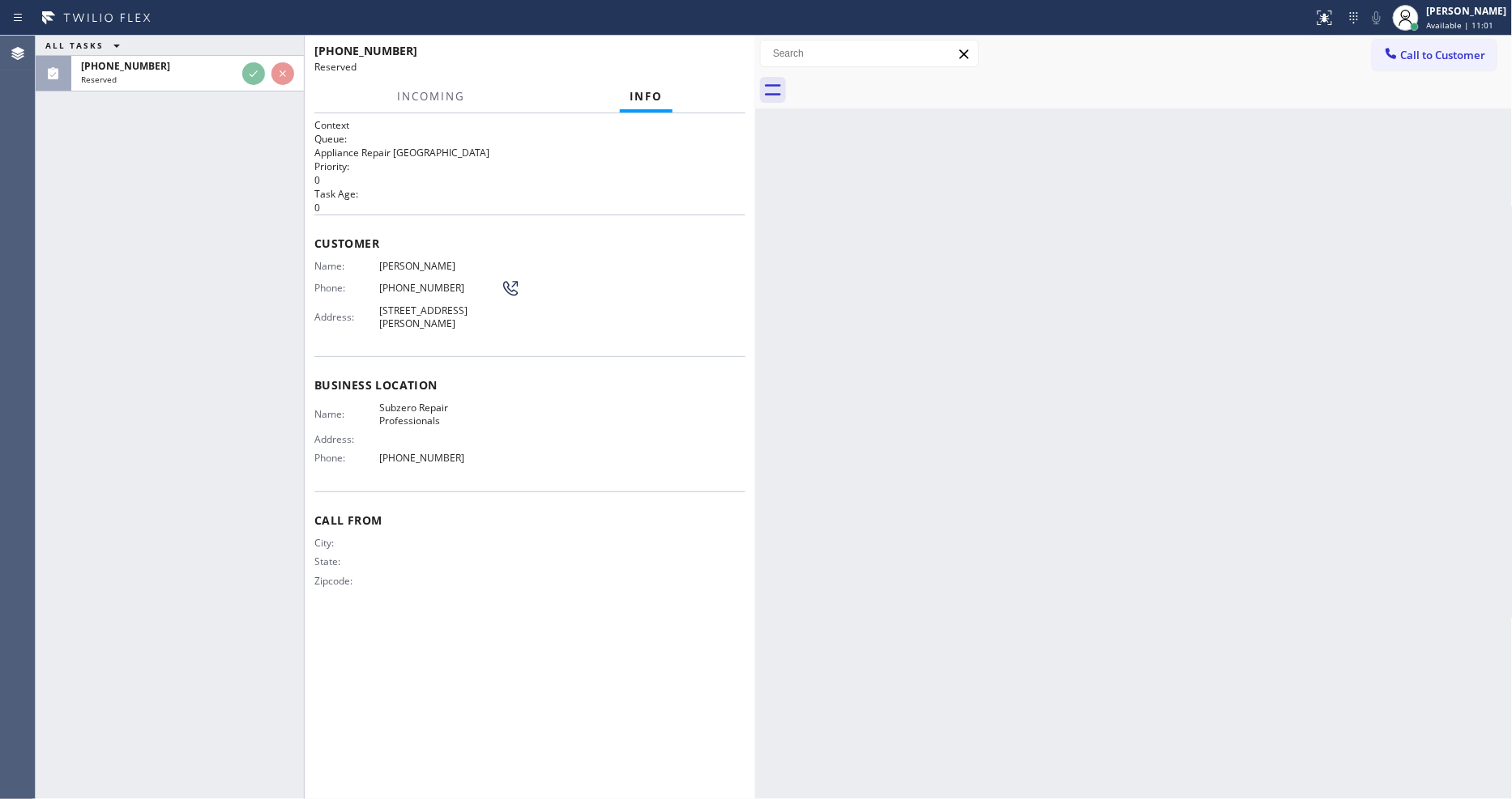
click at [649, 204] on p "0" at bounding box center [529, 207] width 431 height 13
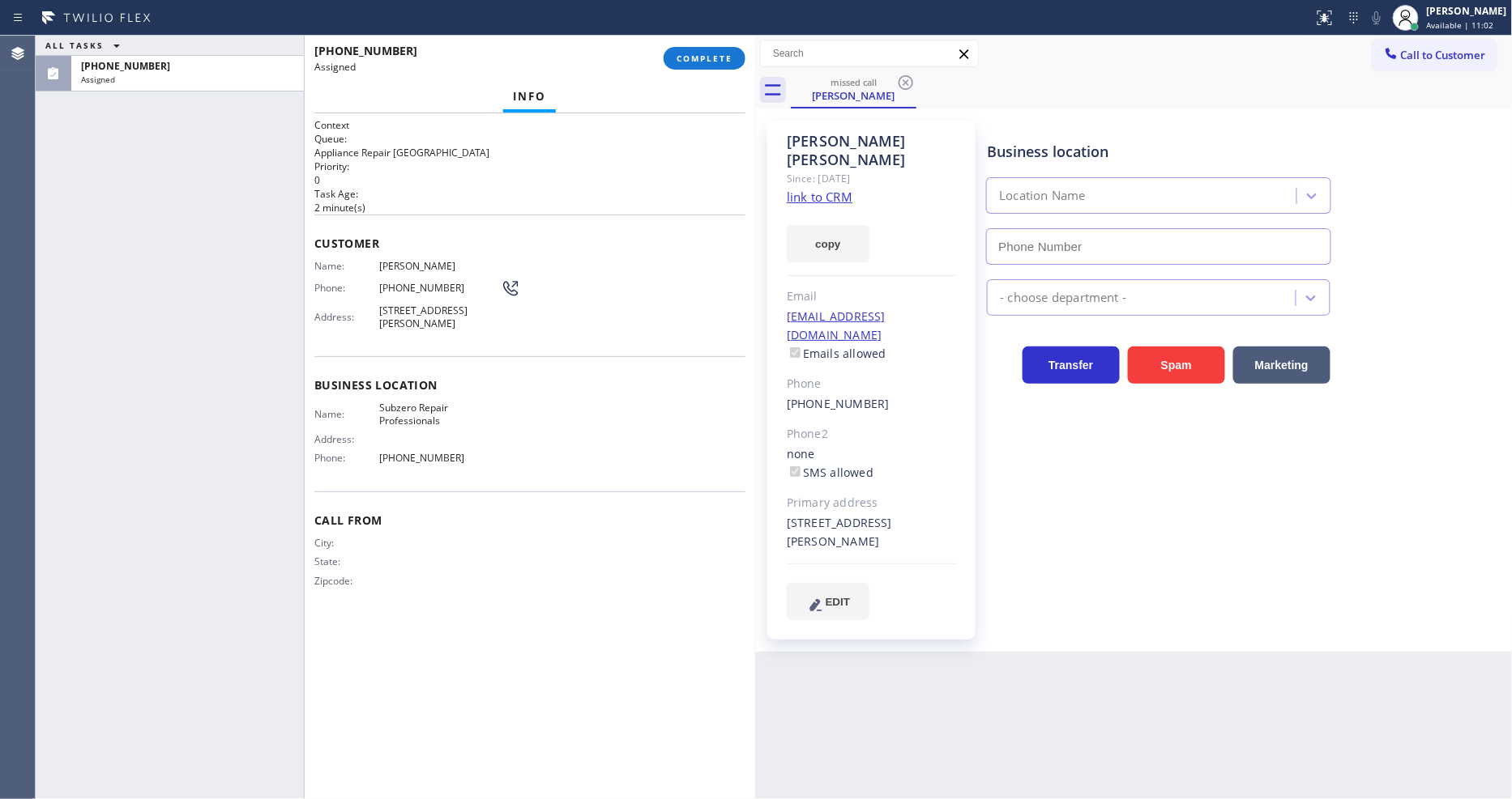
click at [803, 189] on link "link to CRM" at bounding box center [820, 197] width 66 height 16
type input "[PHONE_NUMBER]"
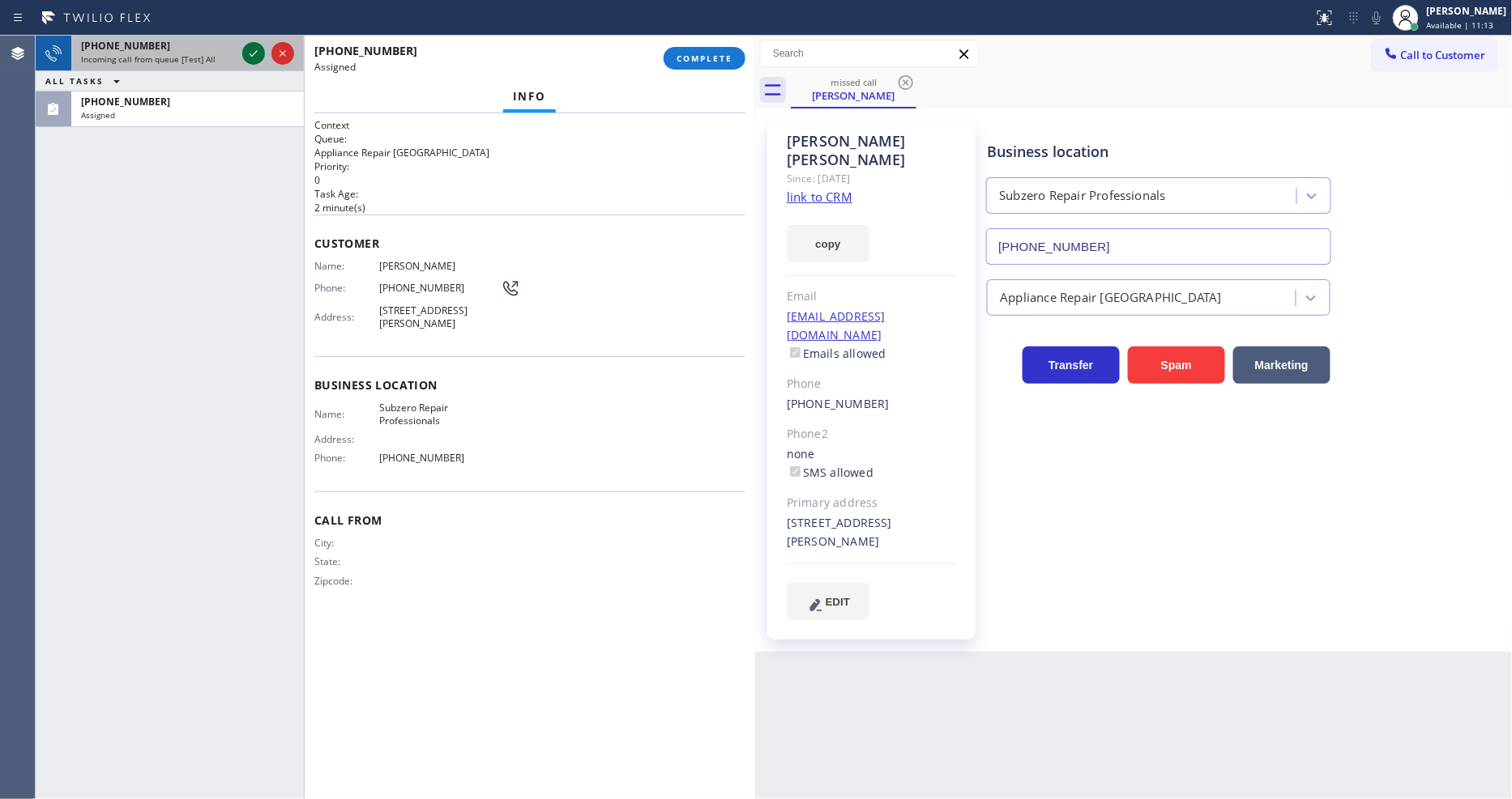
click at [254, 47] on icon at bounding box center [253, 53] width 19 height 19
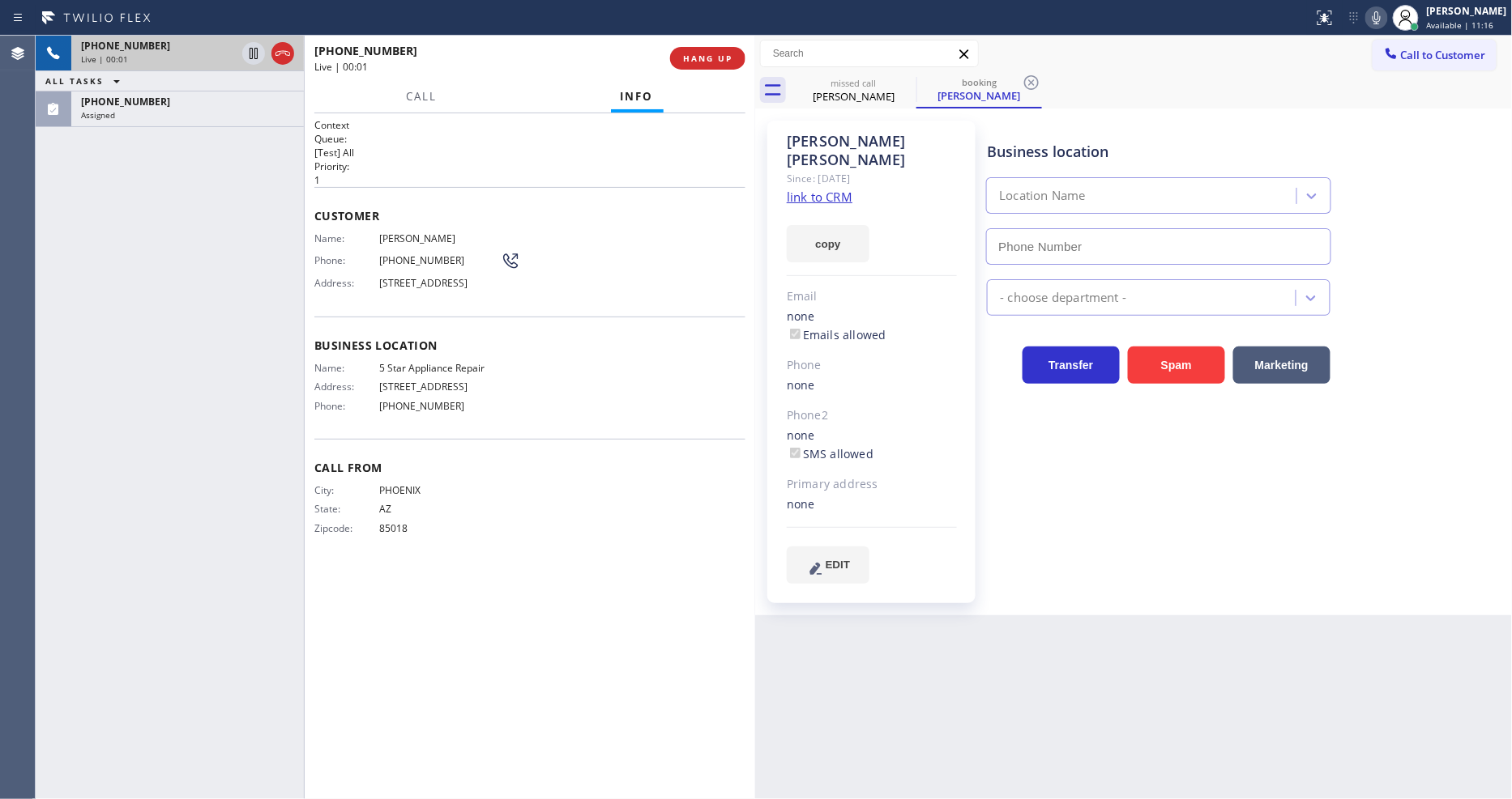
type input "[PHONE_NUMBER]"
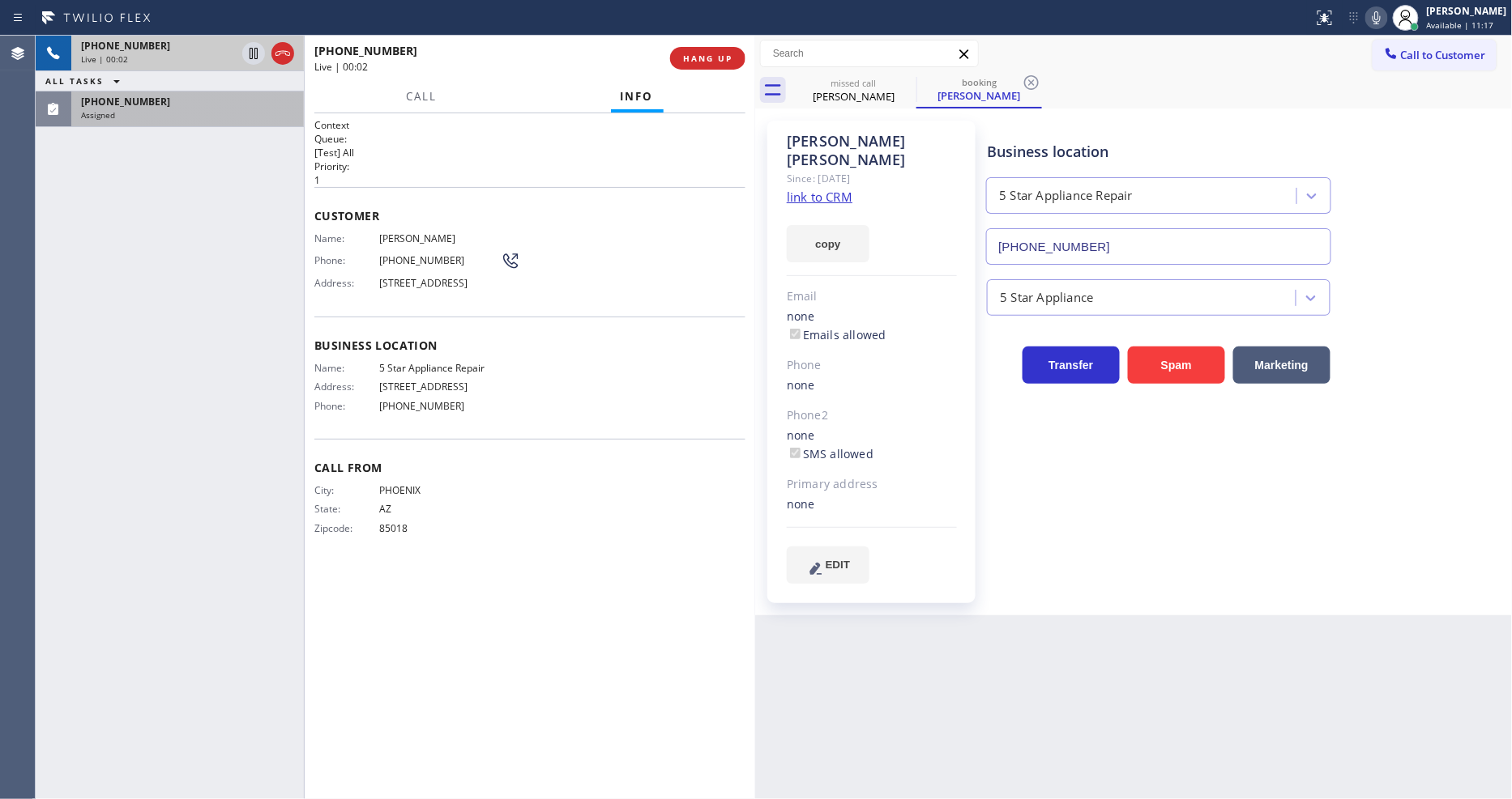
click at [245, 110] on div "Assigned" at bounding box center [187, 116] width 213 height 11
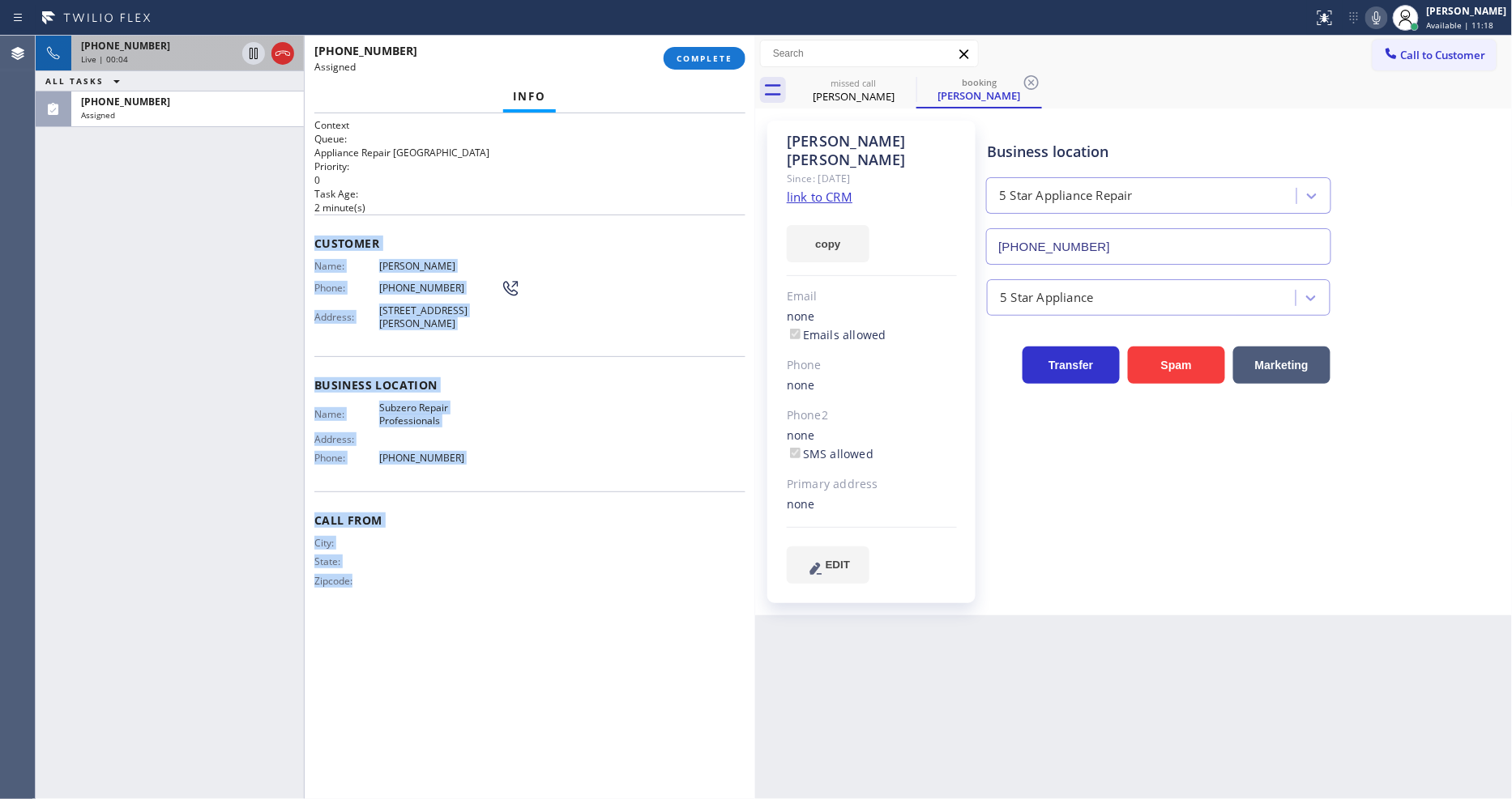
drag, startPoint x: 312, startPoint y: 231, endPoint x: 415, endPoint y: 803, distance: 581.2
click at [415, 798] on html "Status report No issues detected If you experience an issue, please download th…" at bounding box center [756, 399] width 1512 height 799
copy div "Customer Name: Judy Arndt Phone: (630) 568-3385 Address: 7980 Greenbriar Ct, Bu…"
click at [711, 68] on button "COMPLETE" at bounding box center [705, 58] width 82 height 23
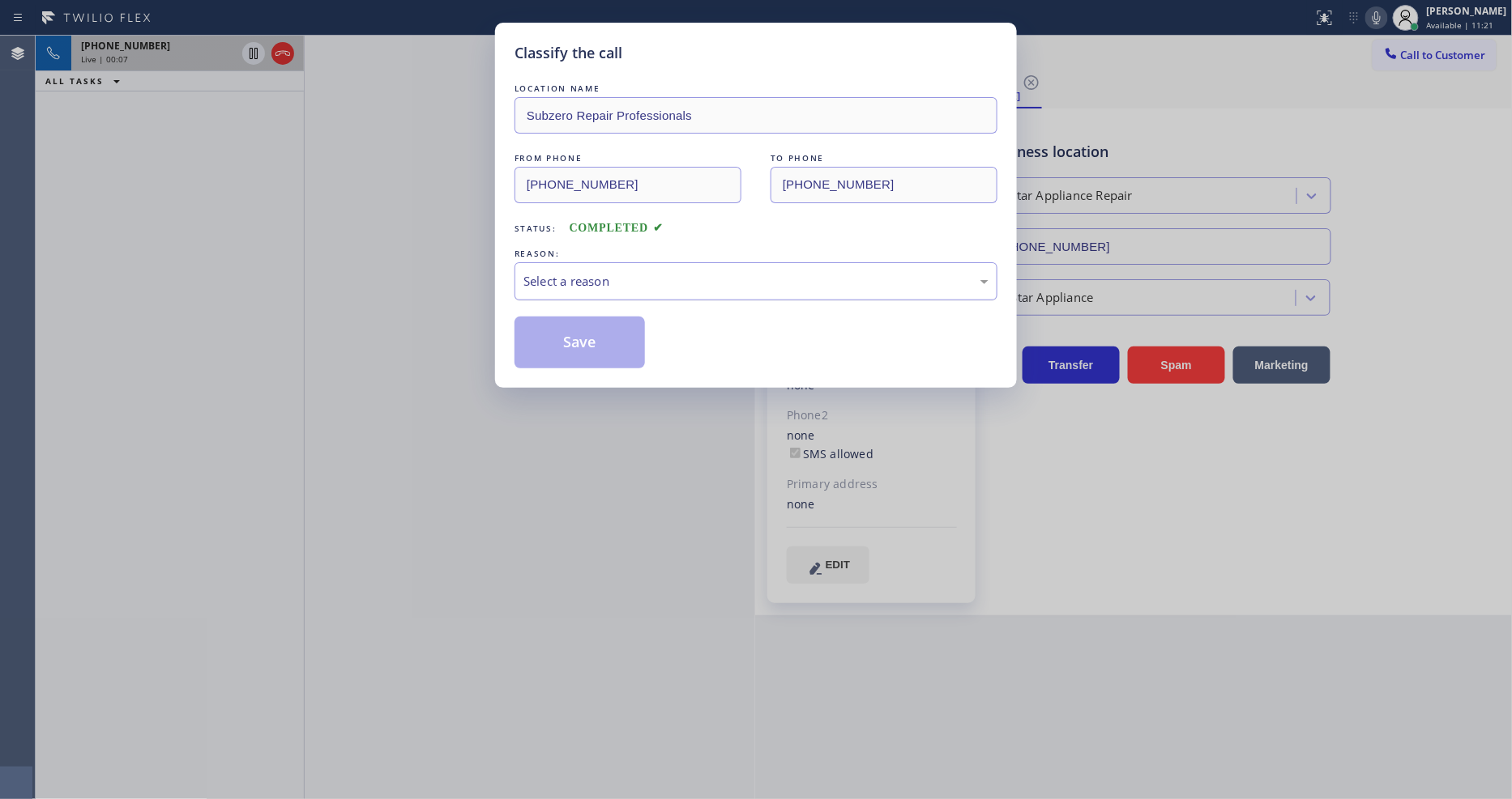
click at [563, 263] on div "Select a reason" at bounding box center [756, 282] width 483 height 38
click at [570, 323] on button "Save" at bounding box center [580, 343] width 131 height 52
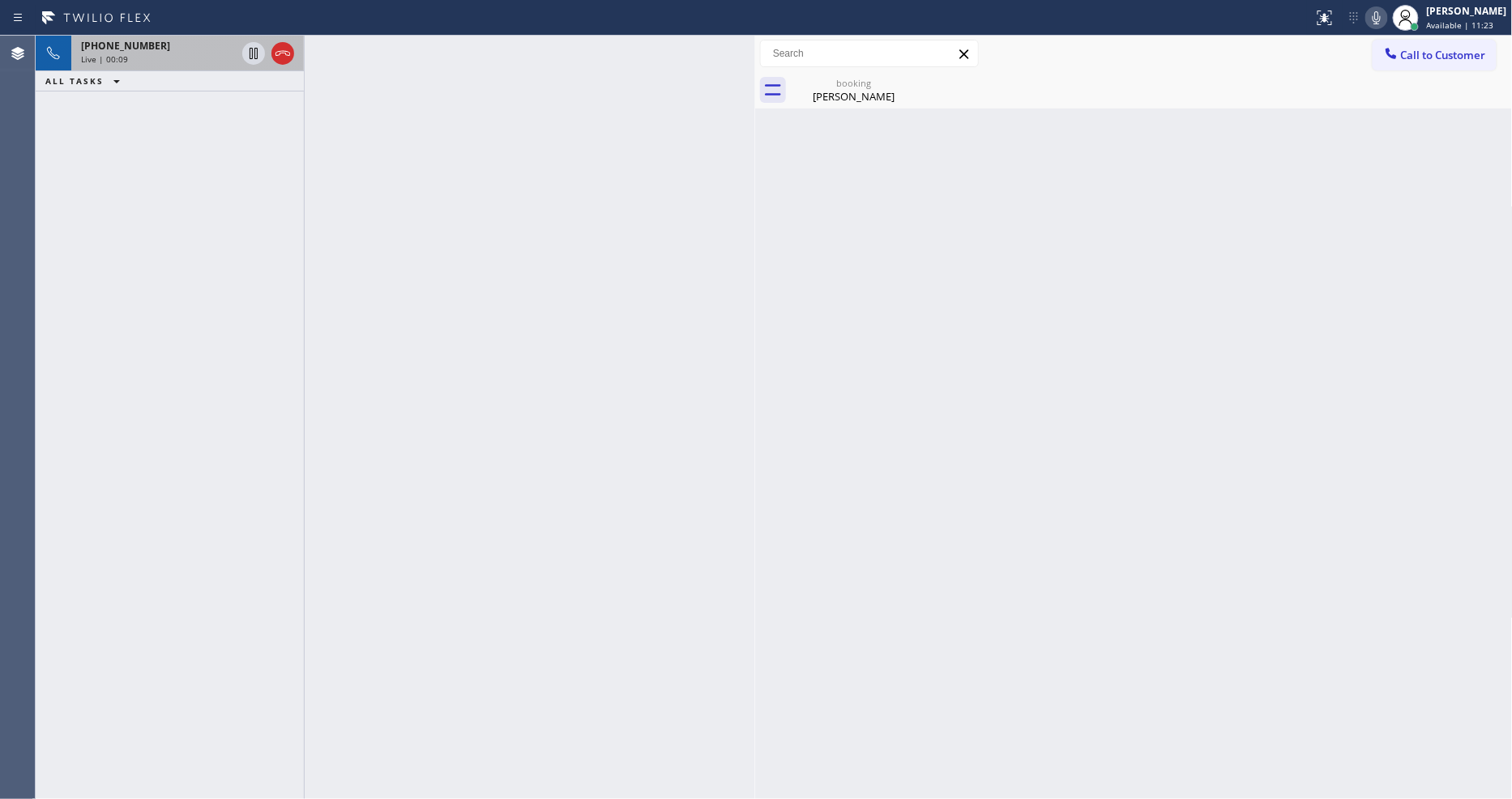
click at [171, 56] on div "Live | 00:09" at bounding box center [159, 59] width 155 height 11
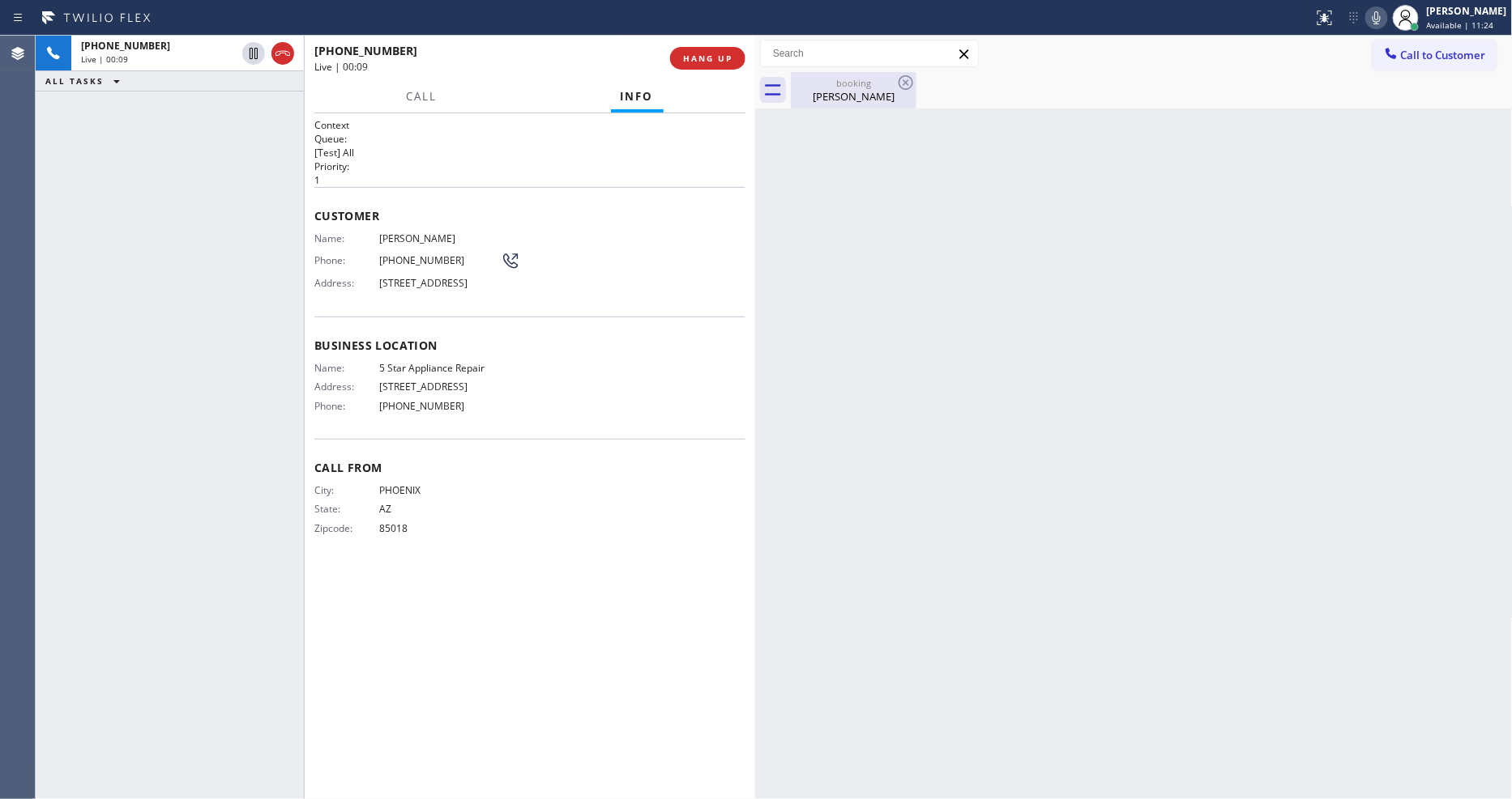
click at [820, 107] on div "Back to Dashboard Change Sender ID Customers Technicians Select a contact Outbo…" at bounding box center [1134, 417] width 757 height 764
click at [820, 78] on div "booking" at bounding box center [854, 83] width 122 height 12
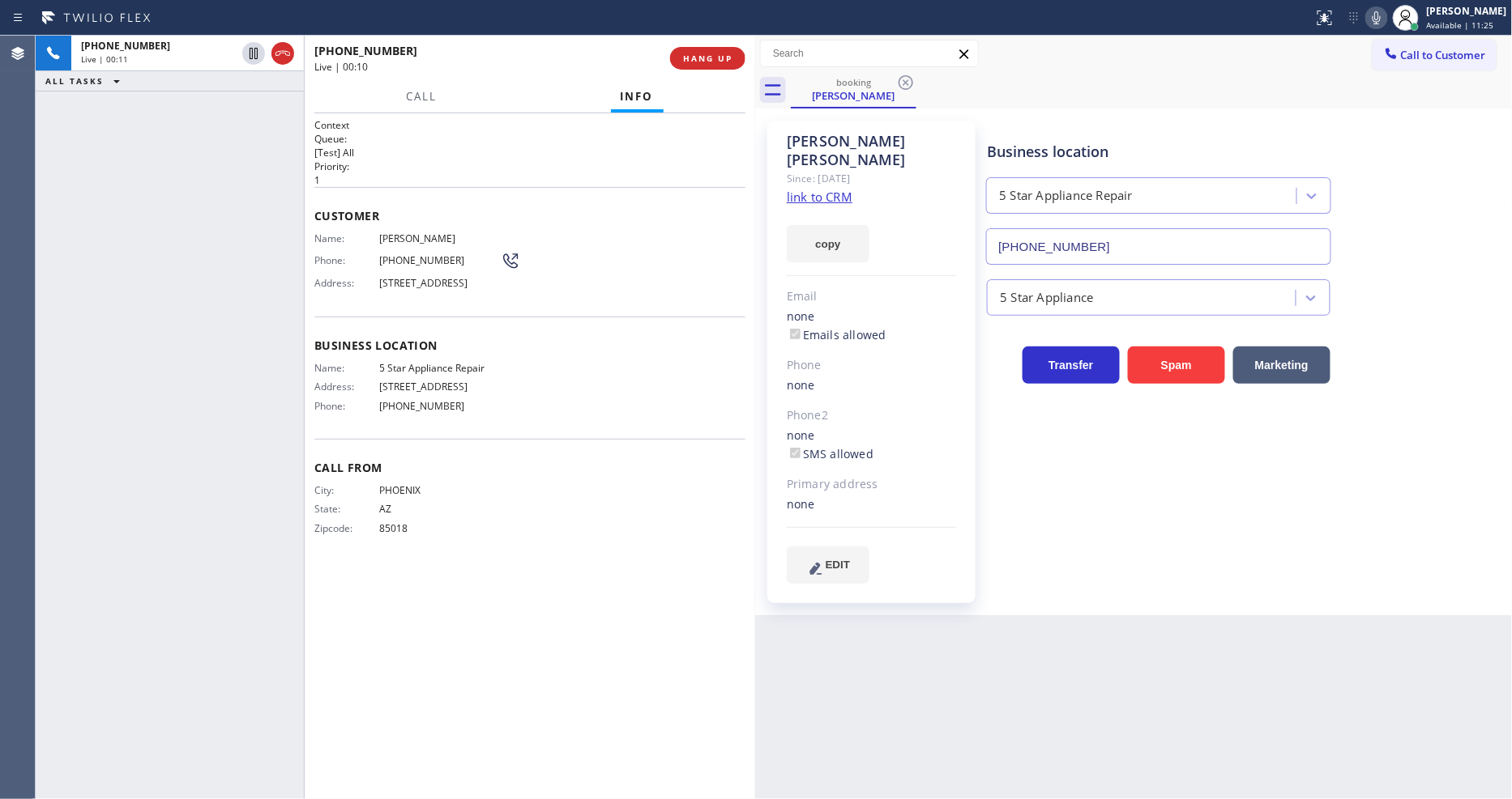
click at [822, 189] on link "link to CRM" at bounding box center [820, 197] width 66 height 16
click at [254, 52] on icon at bounding box center [253, 53] width 8 height 11
click at [1386, 19] on icon at bounding box center [1376, 17] width 19 height 19
click at [1316, 611] on div "Back to Dashboard Change Sender ID Customers Technicians Select a contact Outbo…" at bounding box center [1134, 417] width 757 height 764
click at [496, 569] on div "Context Queue: [Test] All Priority: 1 Customer Name: Sarah Hagen Phone: (480) 9…" at bounding box center [529, 456] width 431 height 676
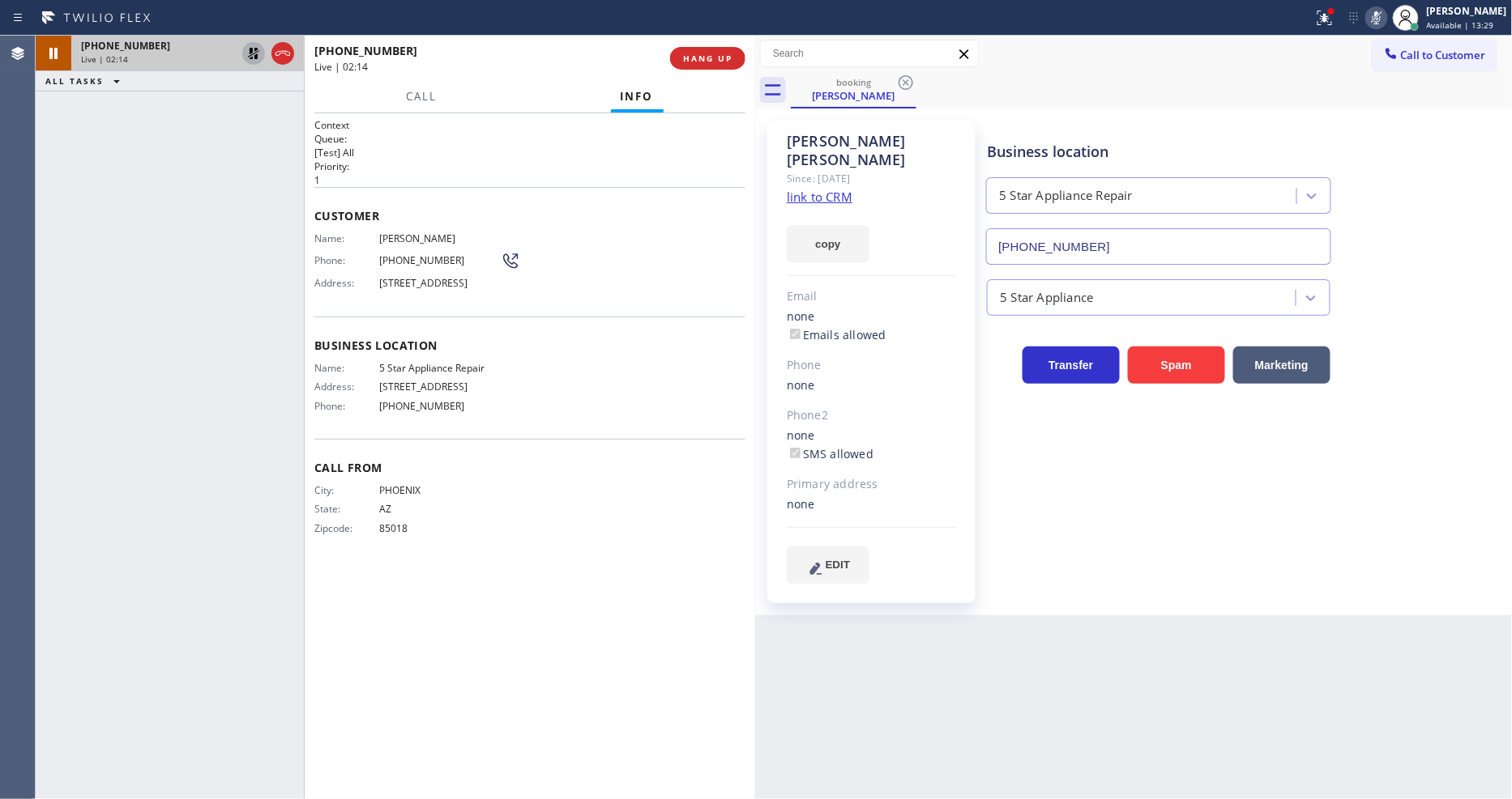
click at [254, 52] on icon at bounding box center [253, 53] width 19 height 19
click at [1386, 20] on icon at bounding box center [1376, 17] width 19 height 19
drag, startPoint x: 940, startPoint y: 205, endPoint x: 872, endPoint y: 208, distance: 68.1
click at [941, 206] on div "copy" at bounding box center [872, 234] width 170 height 56
click at [837, 189] on link "link to CRM" at bounding box center [820, 197] width 66 height 16
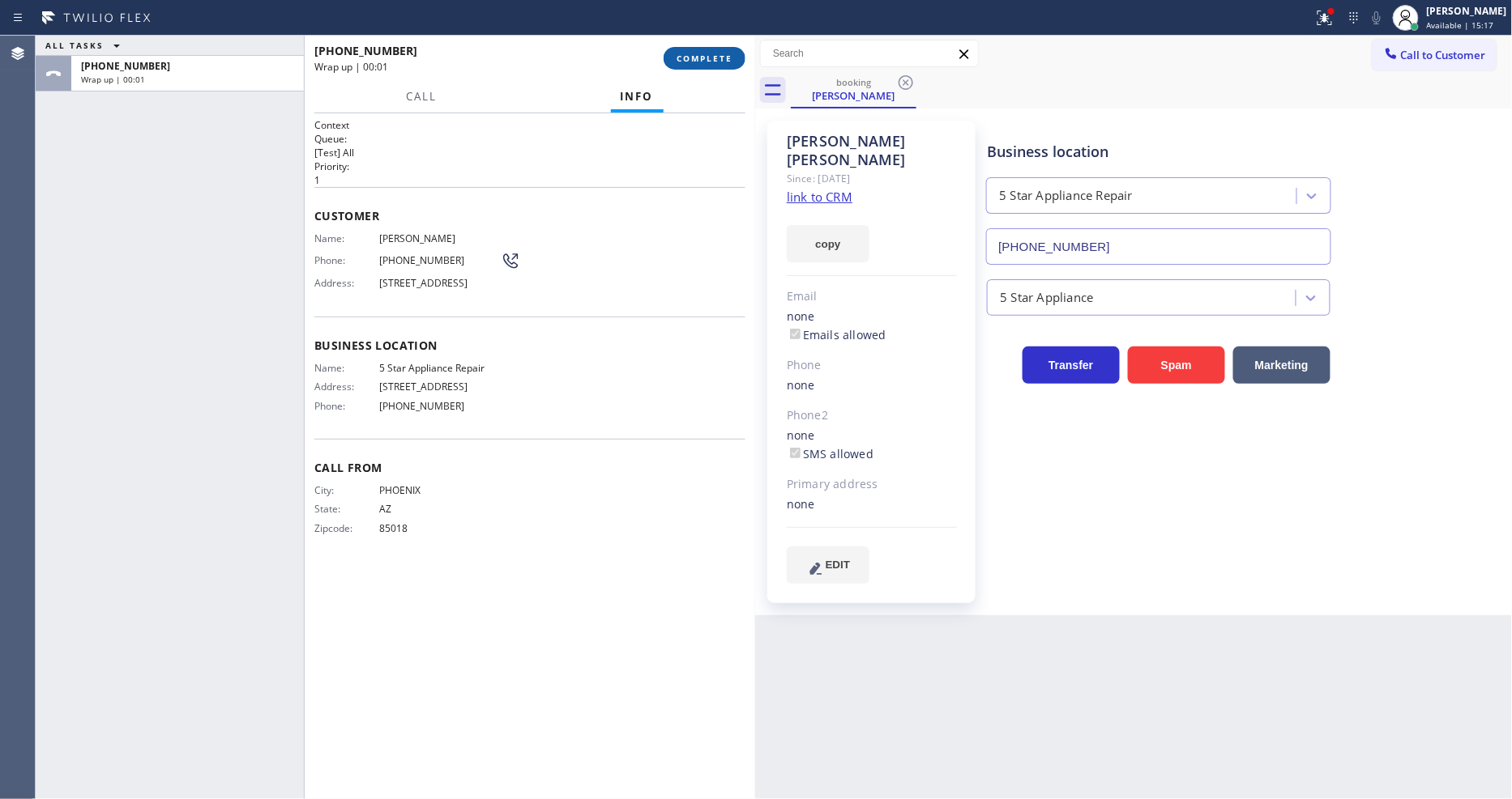
click at [726, 61] on span "COMPLETE" at bounding box center [704, 58] width 56 height 11
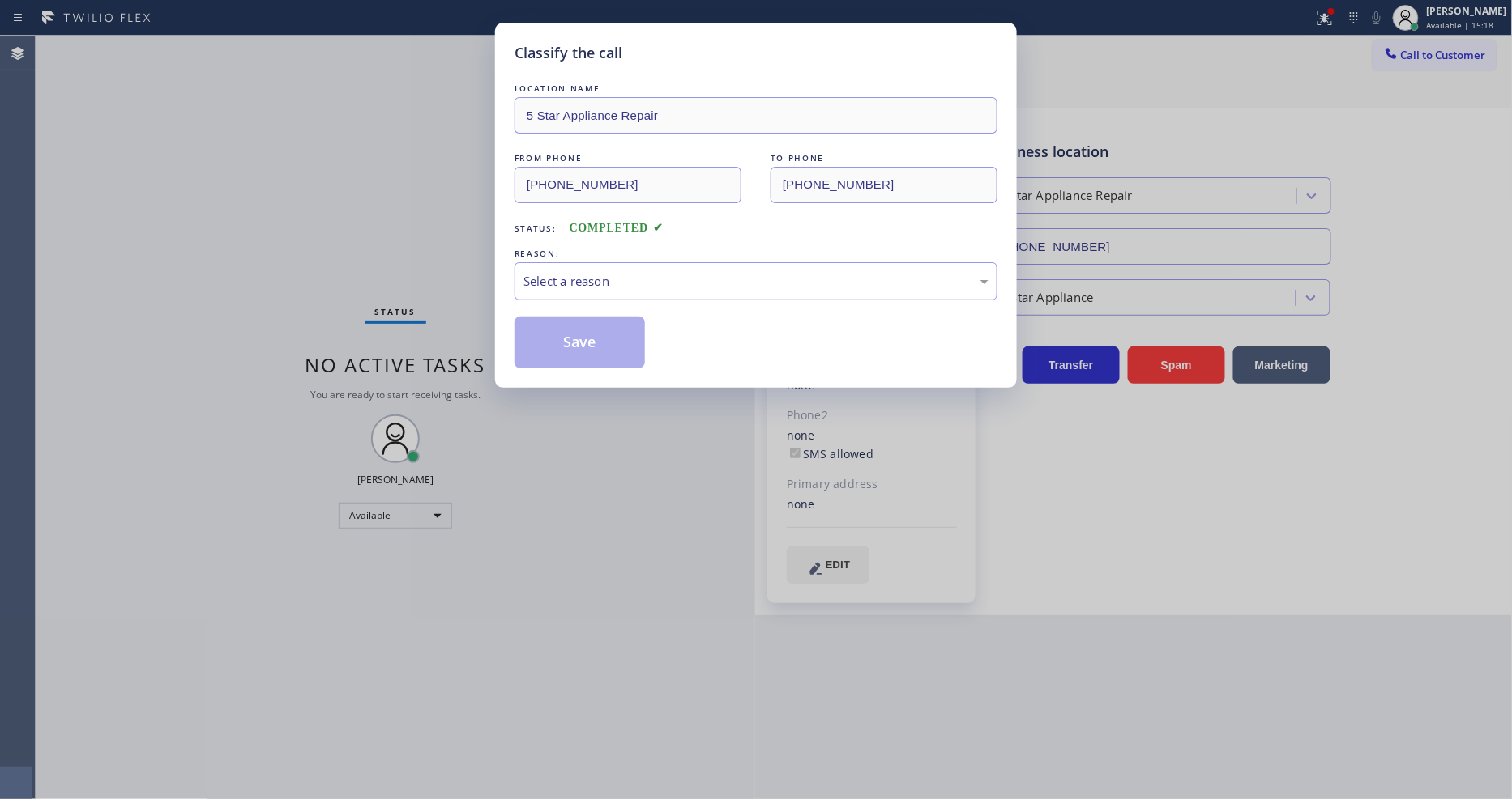
click at [585, 275] on div "Select a reason" at bounding box center [756, 282] width 465 height 19
drag, startPoint x: 586, startPoint y: 363, endPoint x: 585, endPoint y: 349, distance: 14.0
drag, startPoint x: 589, startPoint y: 260, endPoint x: 592, endPoint y: 272, distance: 12.4
click at [589, 263] on div "#3 Not Booked - All other reasons" at bounding box center [756, 282] width 483 height 38
click at [601, 328] on button "Save" at bounding box center [580, 343] width 131 height 52
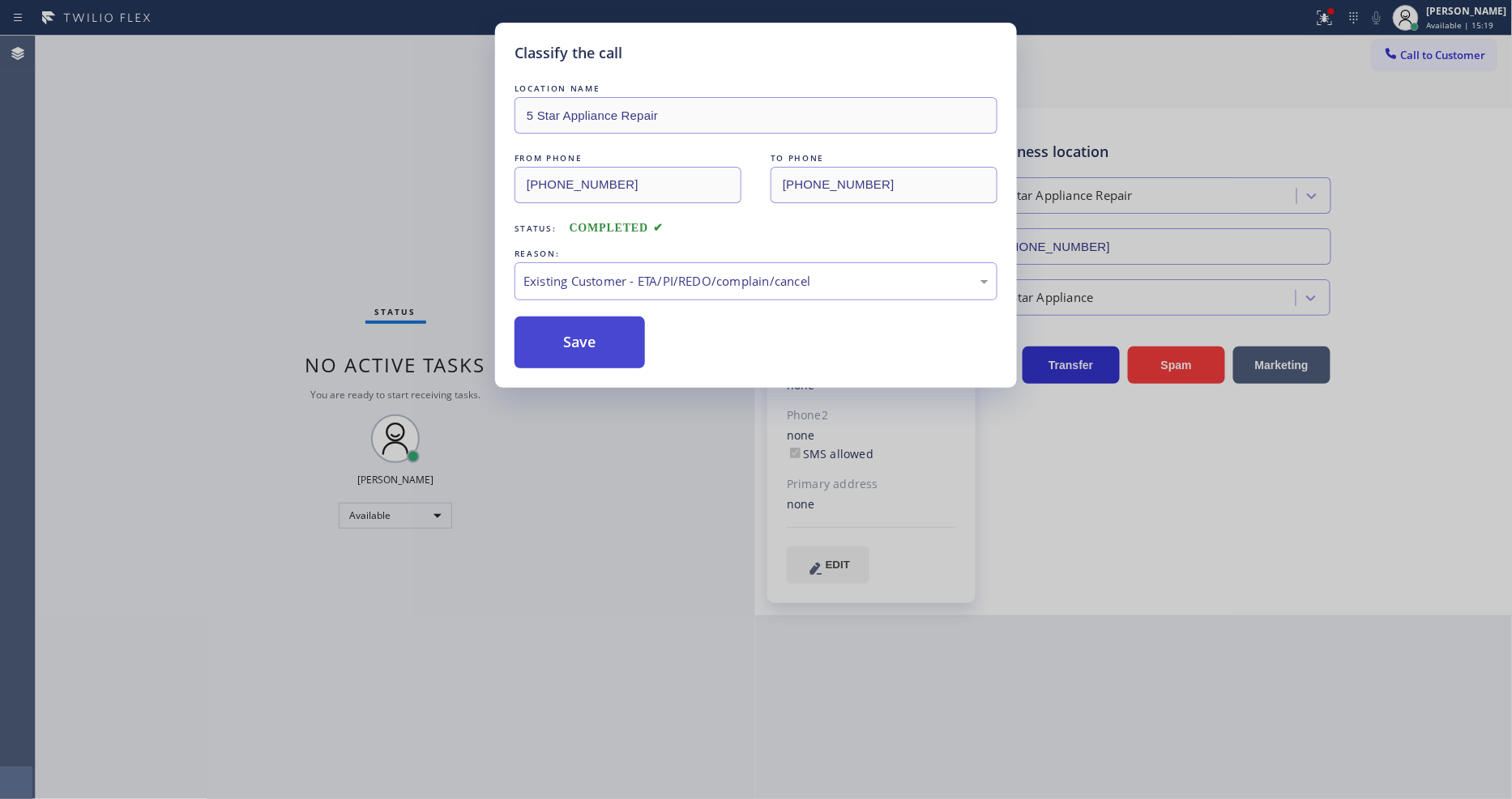
click at [601, 328] on button "Save" at bounding box center [580, 343] width 131 height 52
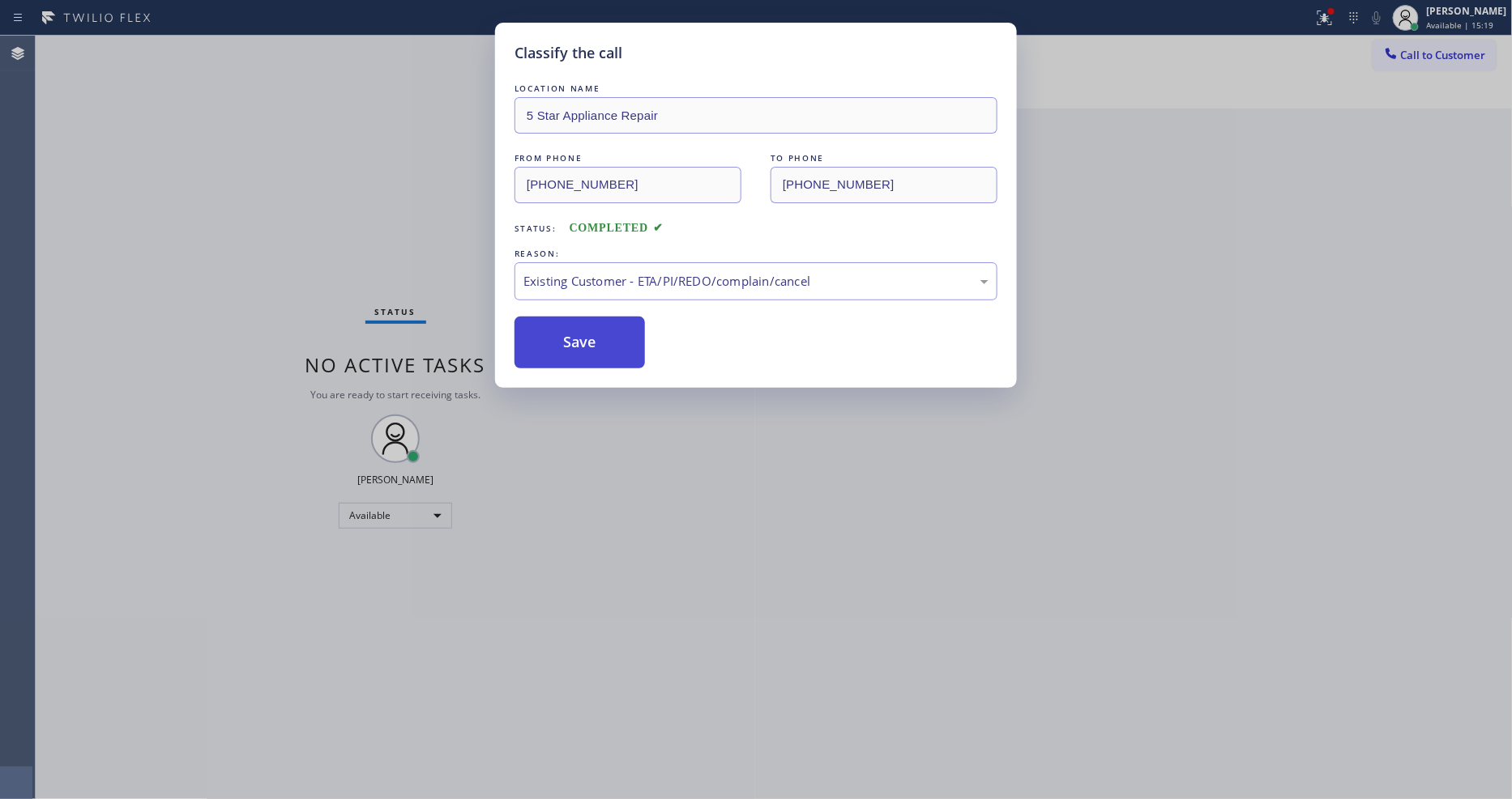
click at [601, 328] on button "Save" at bounding box center [580, 343] width 131 height 52
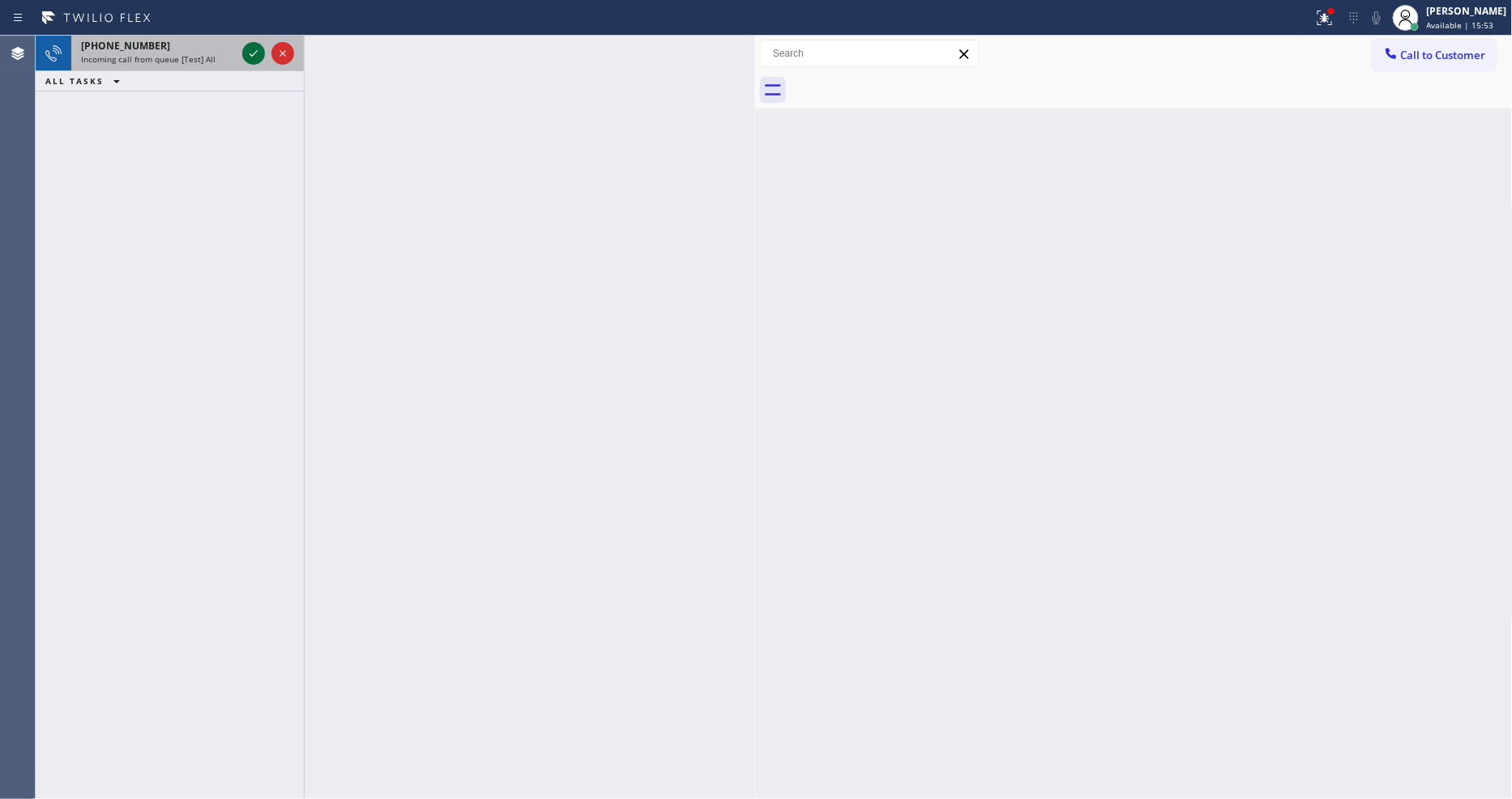
click at [254, 56] on icon at bounding box center [253, 53] width 19 height 19
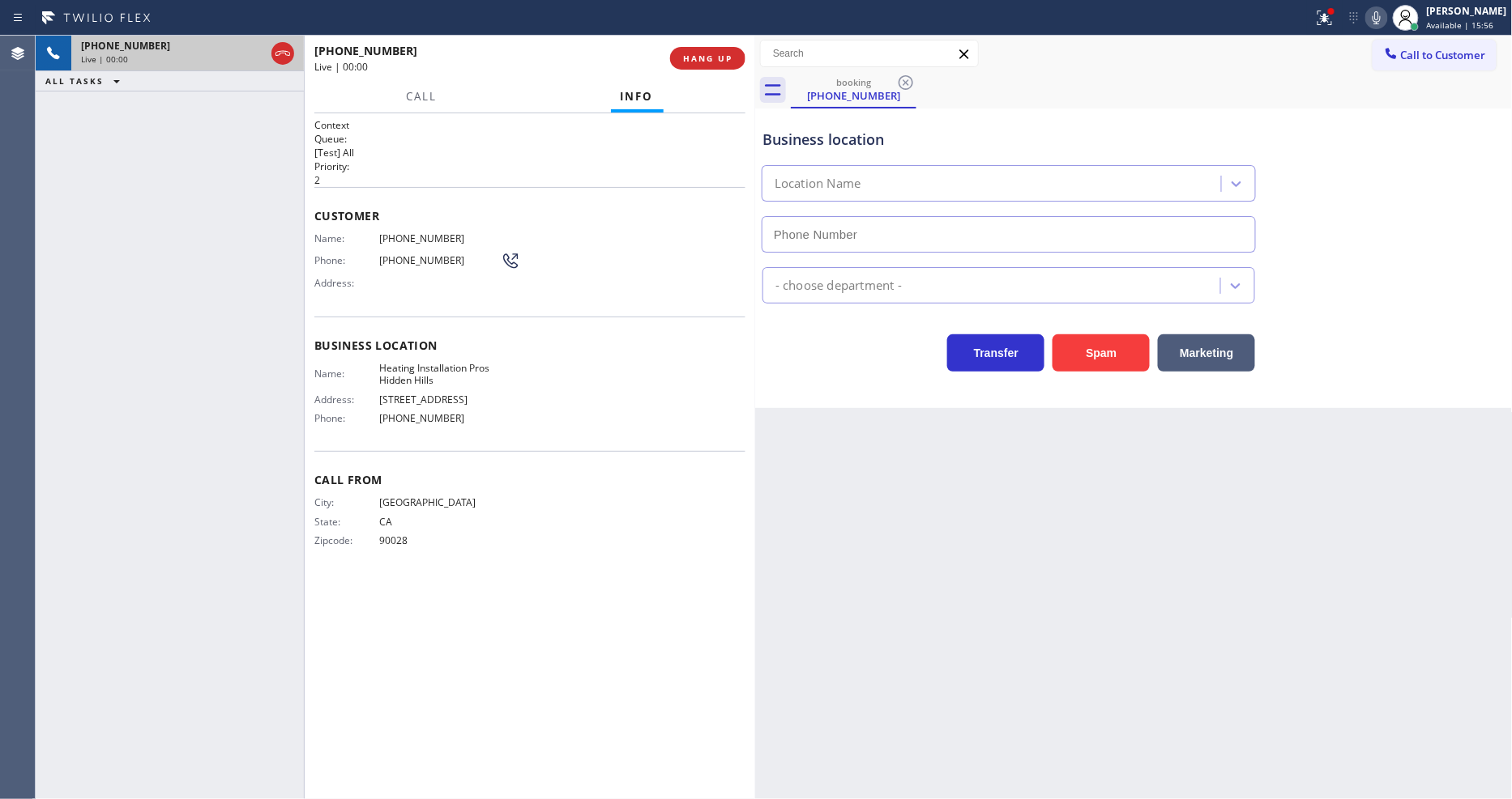
type input "(818) 938-1045"
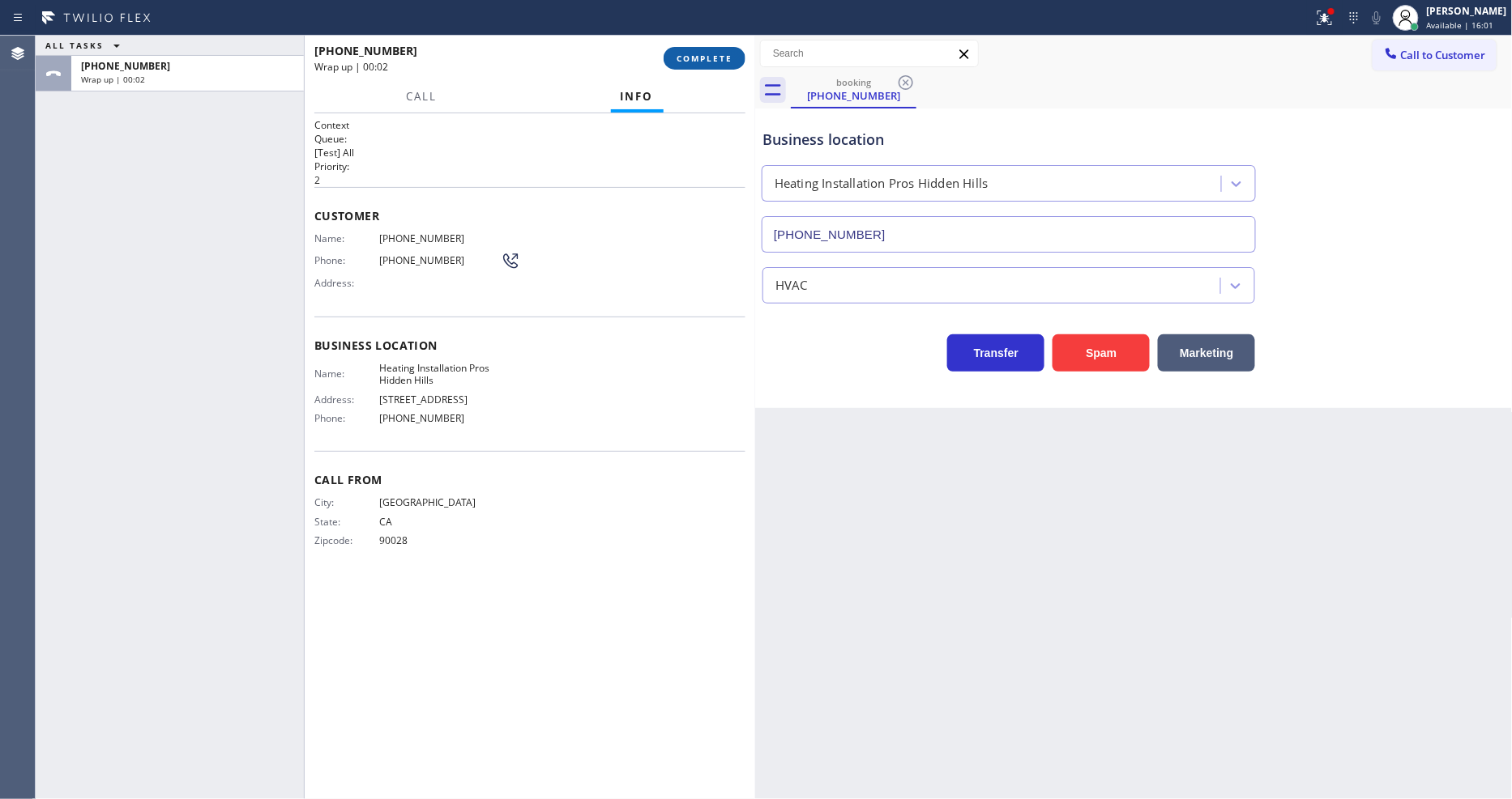
click at [696, 53] on span "COMPLETE" at bounding box center [704, 58] width 56 height 11
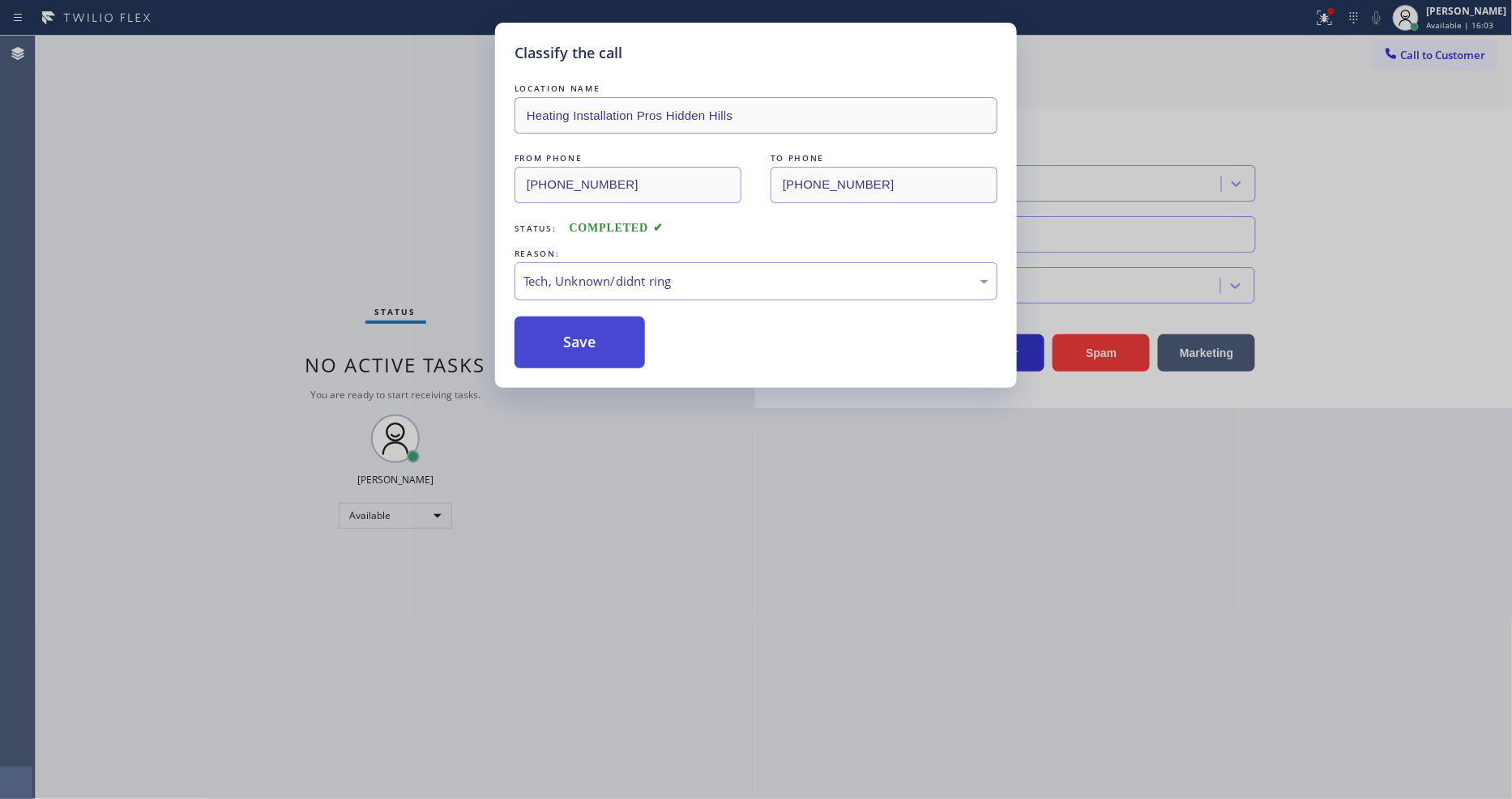
click at [635, 338] on button "Save" at bounding box center [580, 343] width 131 height 52
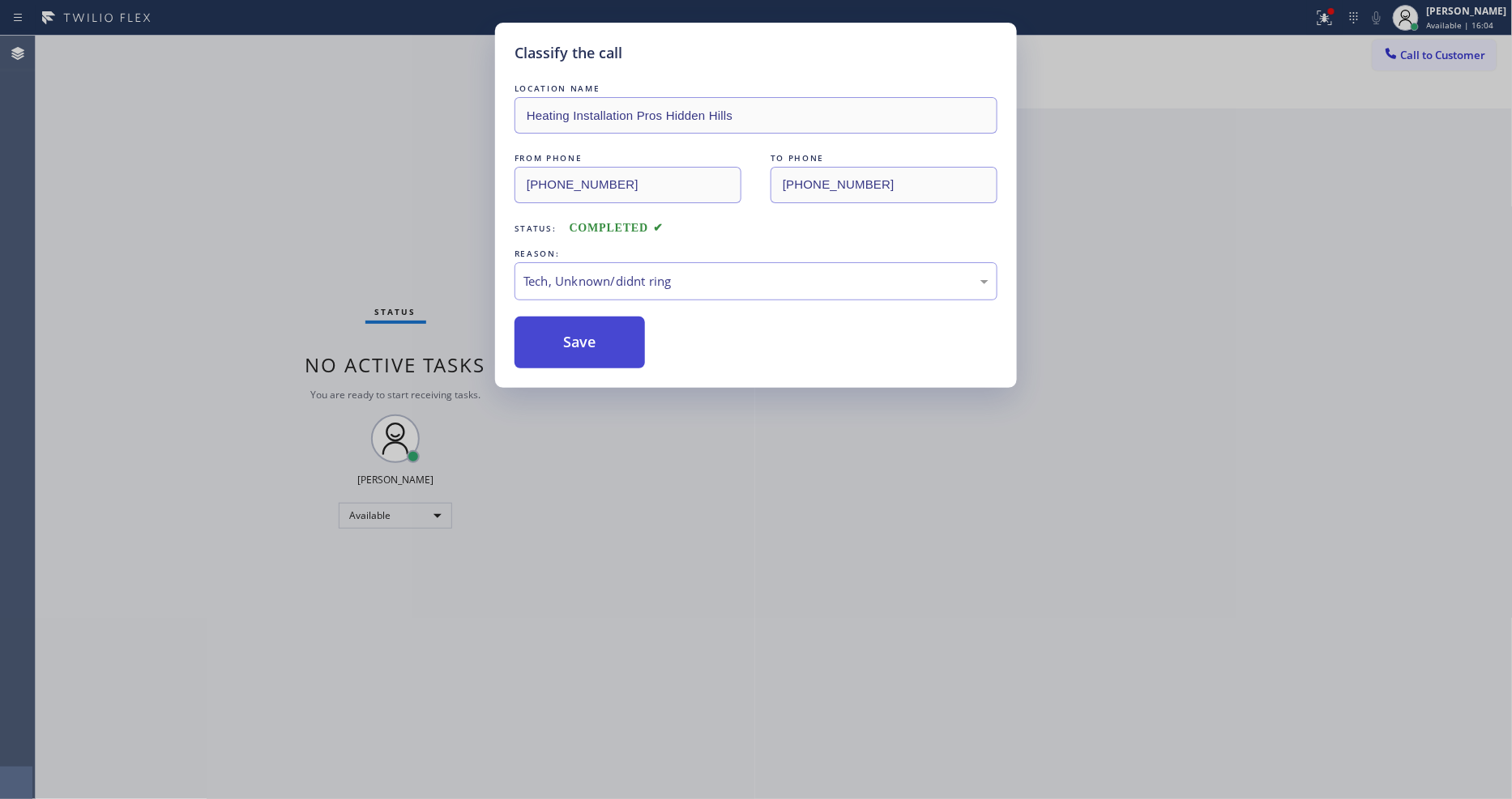
click at [635, 338] on button "Save" at bounding box center [580, 343] width 131 height 52
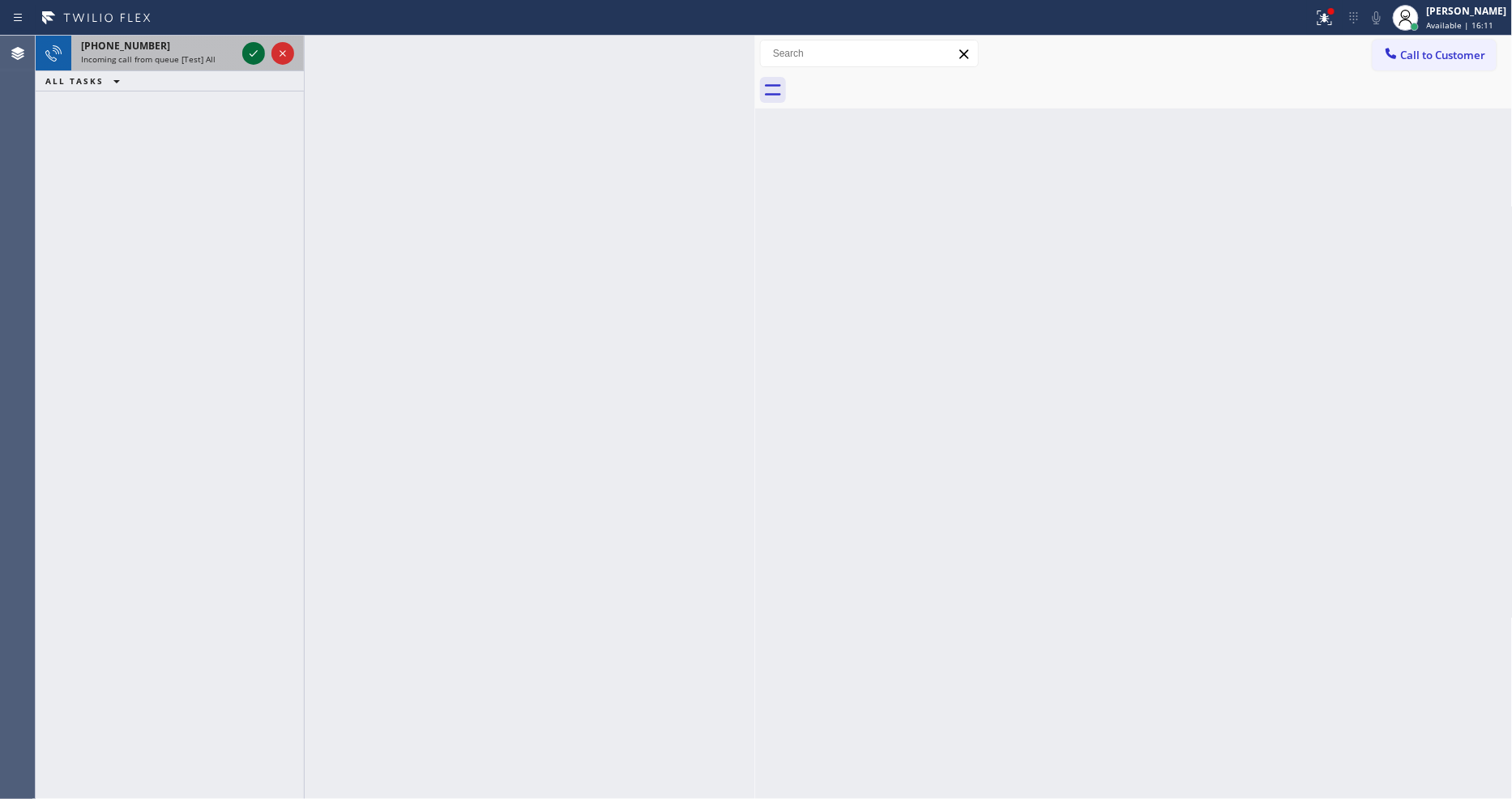
click at [259, 50] on icon at bounding box center [253, 53] width 19 height 19
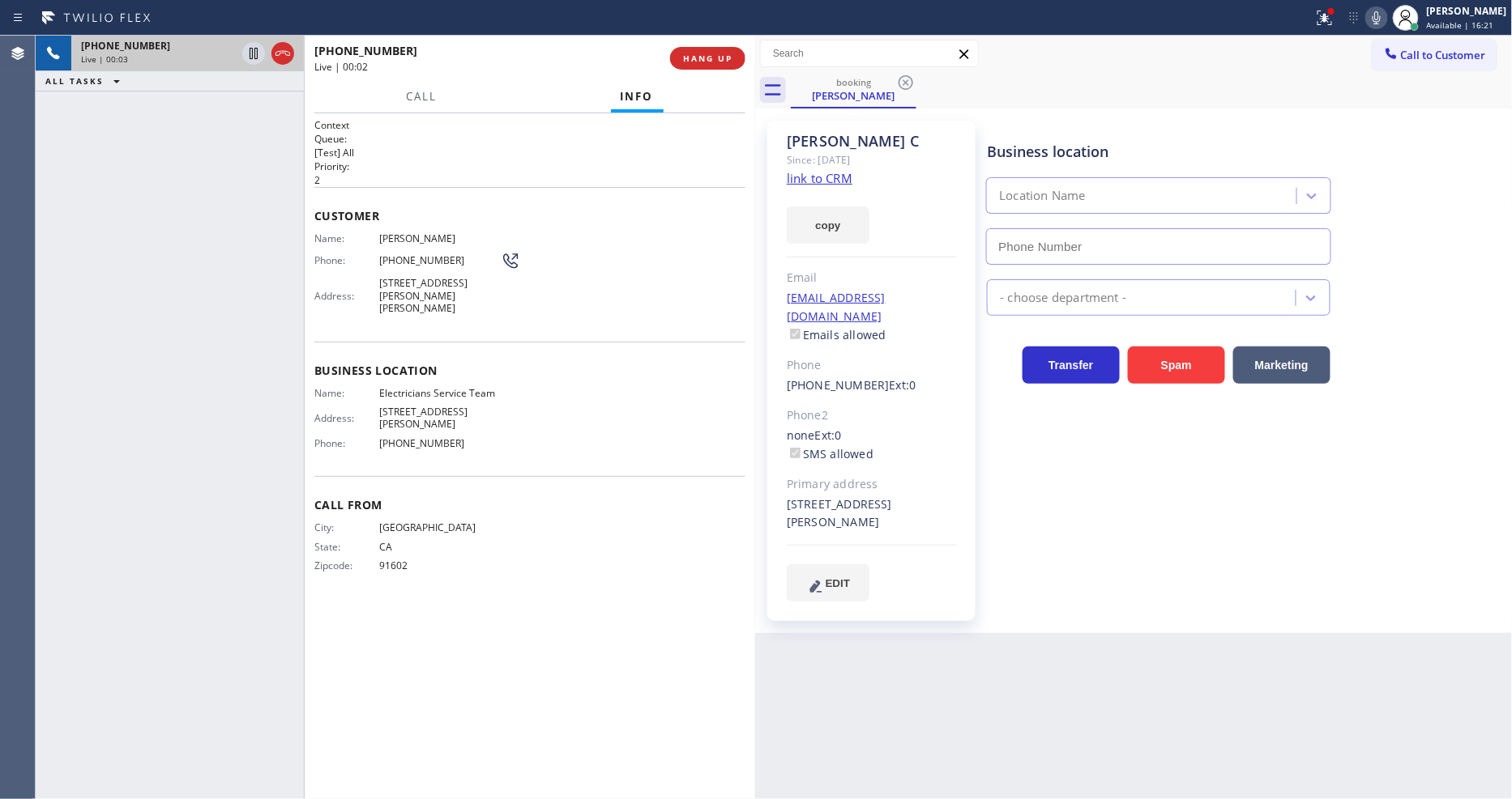
click at [803, 177] on link "link to CRM" at bounding box center [820, 178] width 66 height 16
type input "(800) 568-8664"
click at [700, 58] on span "HANG UP" at bounding box center [708, 58] width 50 height 11
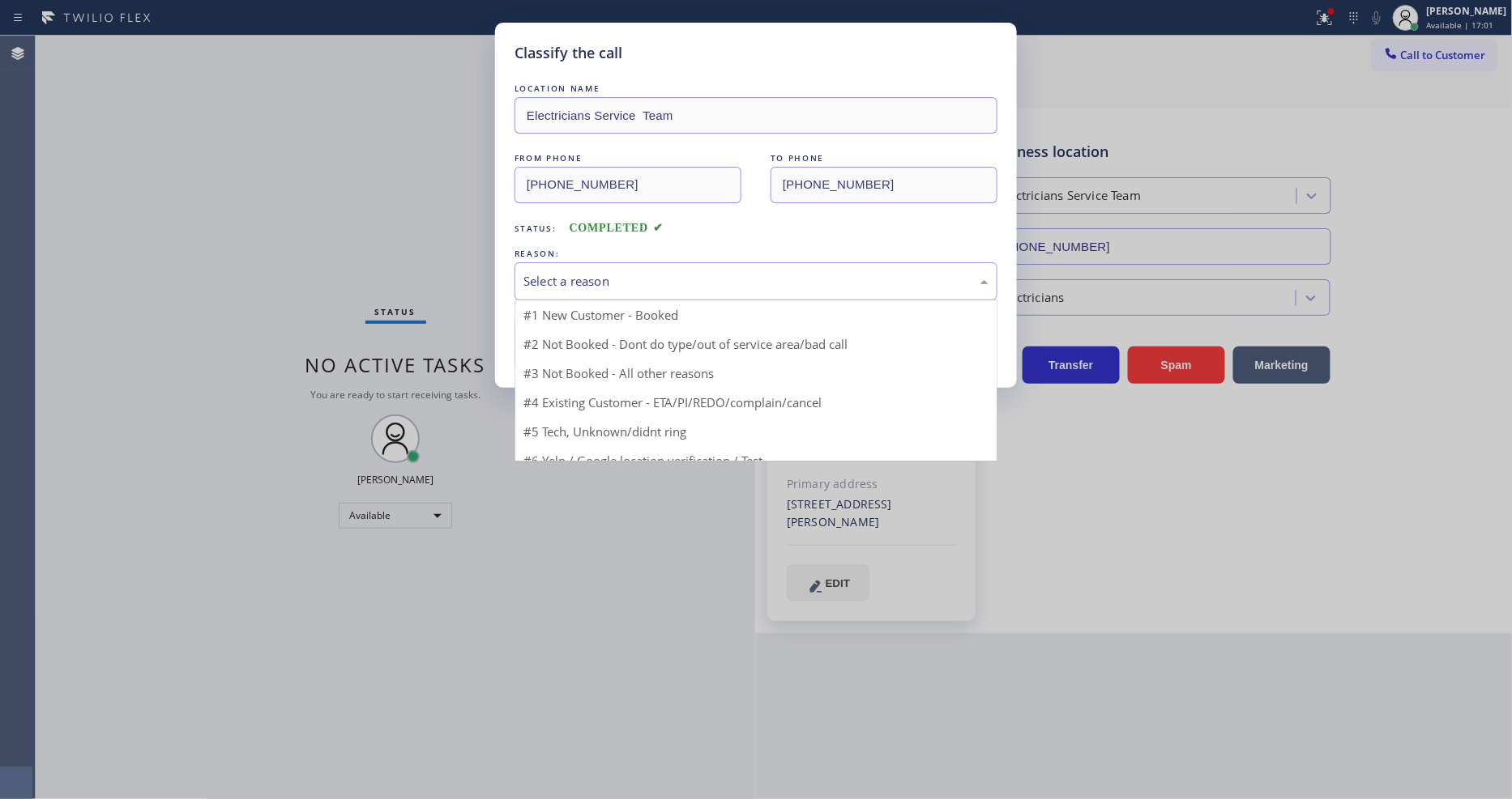
click at [626, 263] on div "Select a reason" at bounding box center [756, 282] width 483 height 38
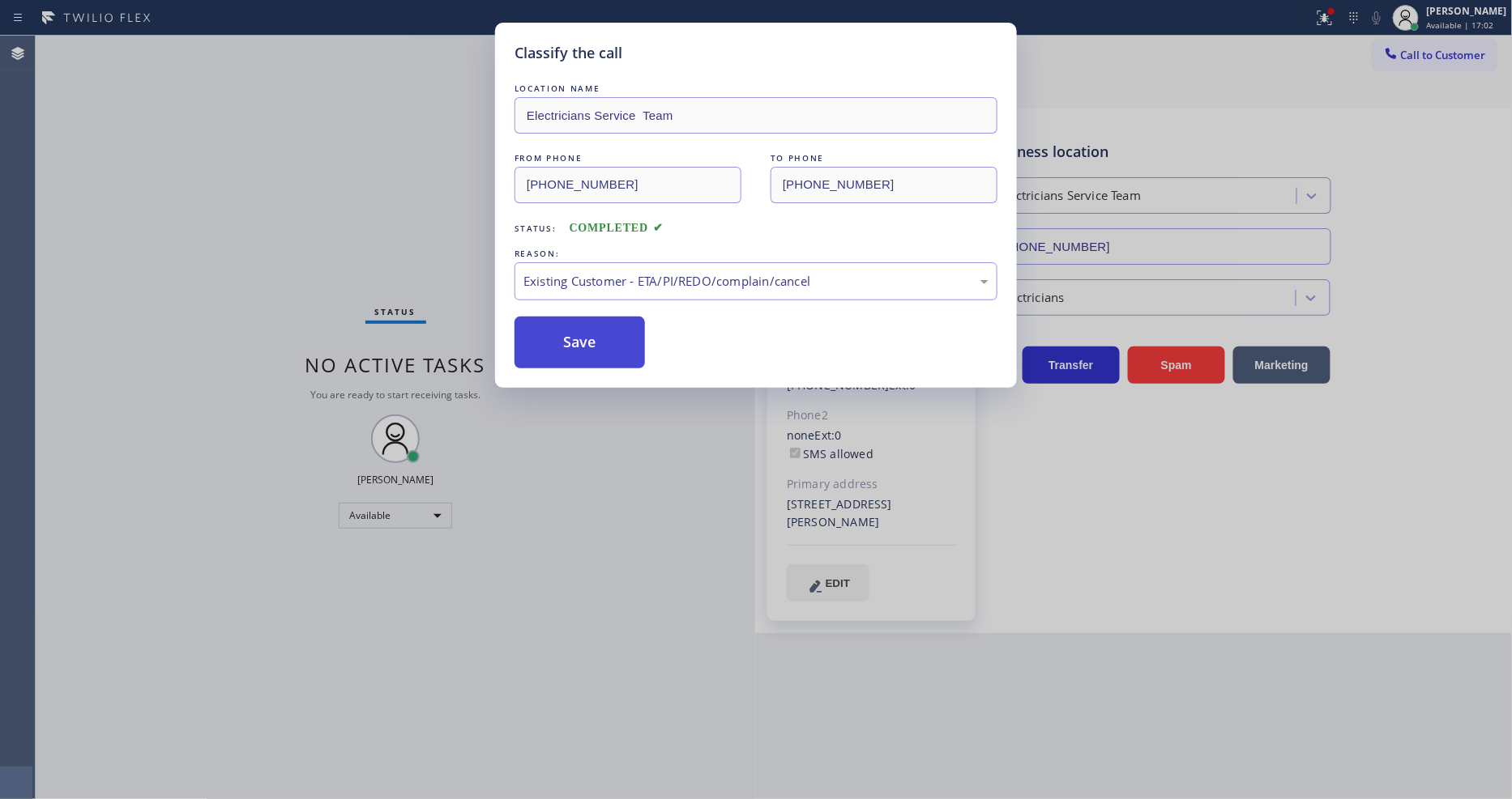
click at [601, 345] on button "Save" at bounding box center [580, 343] width 131 height 52
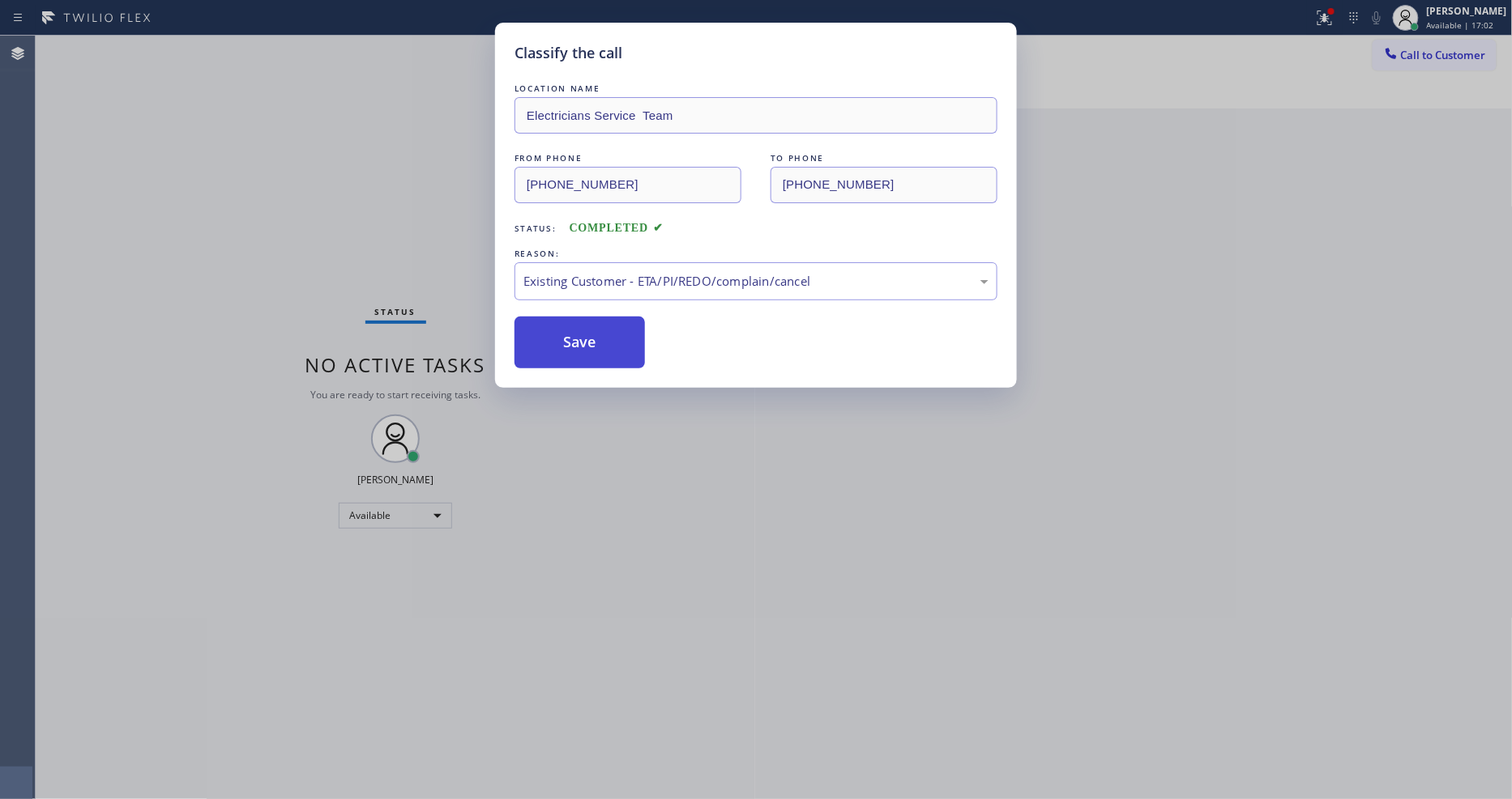
click at [601, 345] on button "Save" at bounding box center [580, 343] width 131 height 52
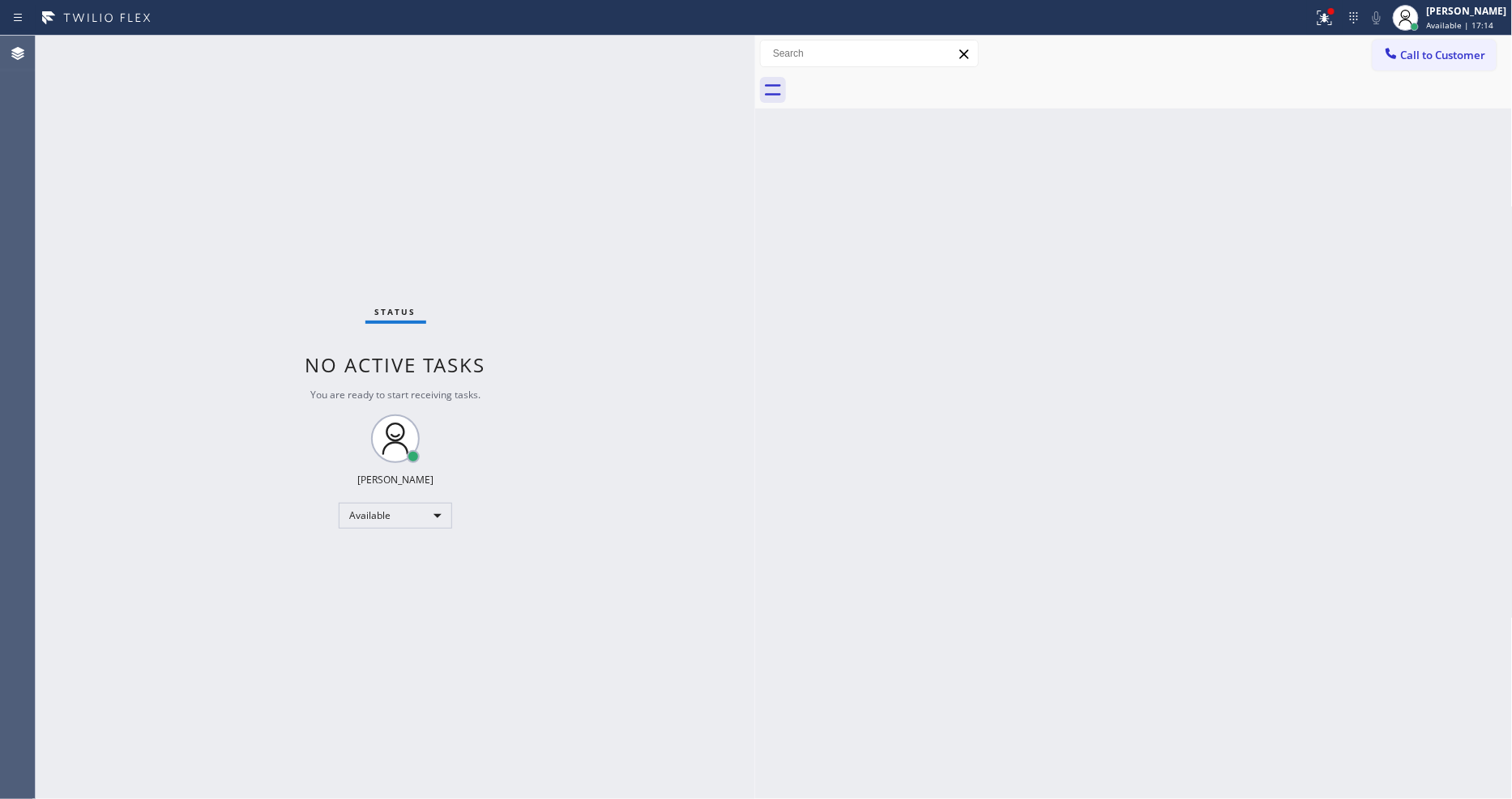
click at [211, 56] on div "Status No active tasks You are ready to start receiving tasks. [PERSON_NAME] Av…" at bounding box center [394, 417] width 719 height 764
click at [1334, 22] on icon at bounding box center [1325, 17] width 19 height 19
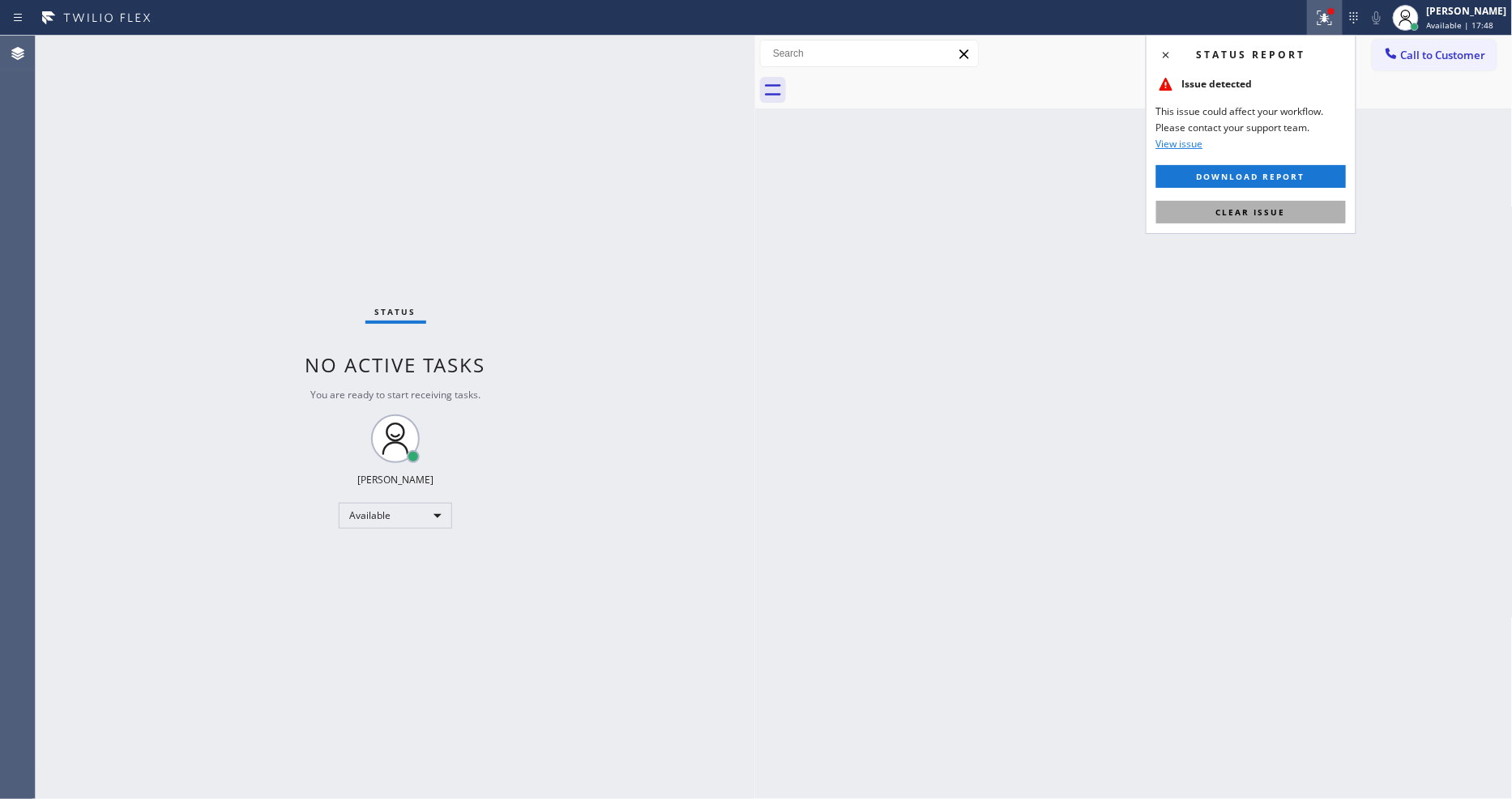
click at [1290, 212] on button "Clear issue" at bounding box center [1250, 212] width 189 height 23
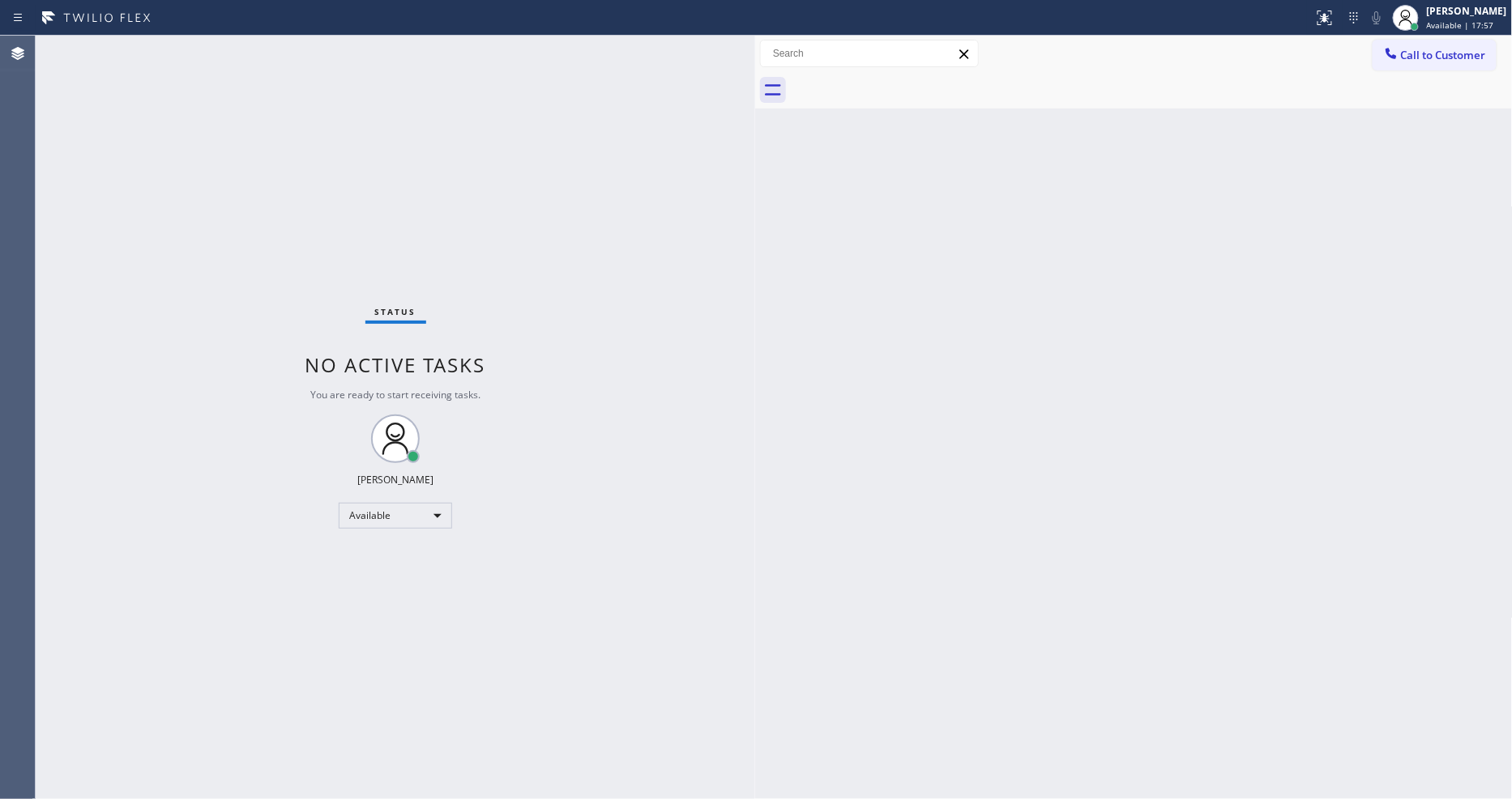
click at [1225, 584] on div "Back to Dashboard Change Sender ID Customers Technicians Select a contact Outbo…" at bounding box center [1134, 417] width 757 height 764
click at [251, 53] on div "Status No active tasks You are ready to start receiving tasks. [PERSON_NAME] Av…" at bounding box center [394, 417] width 719 height 764
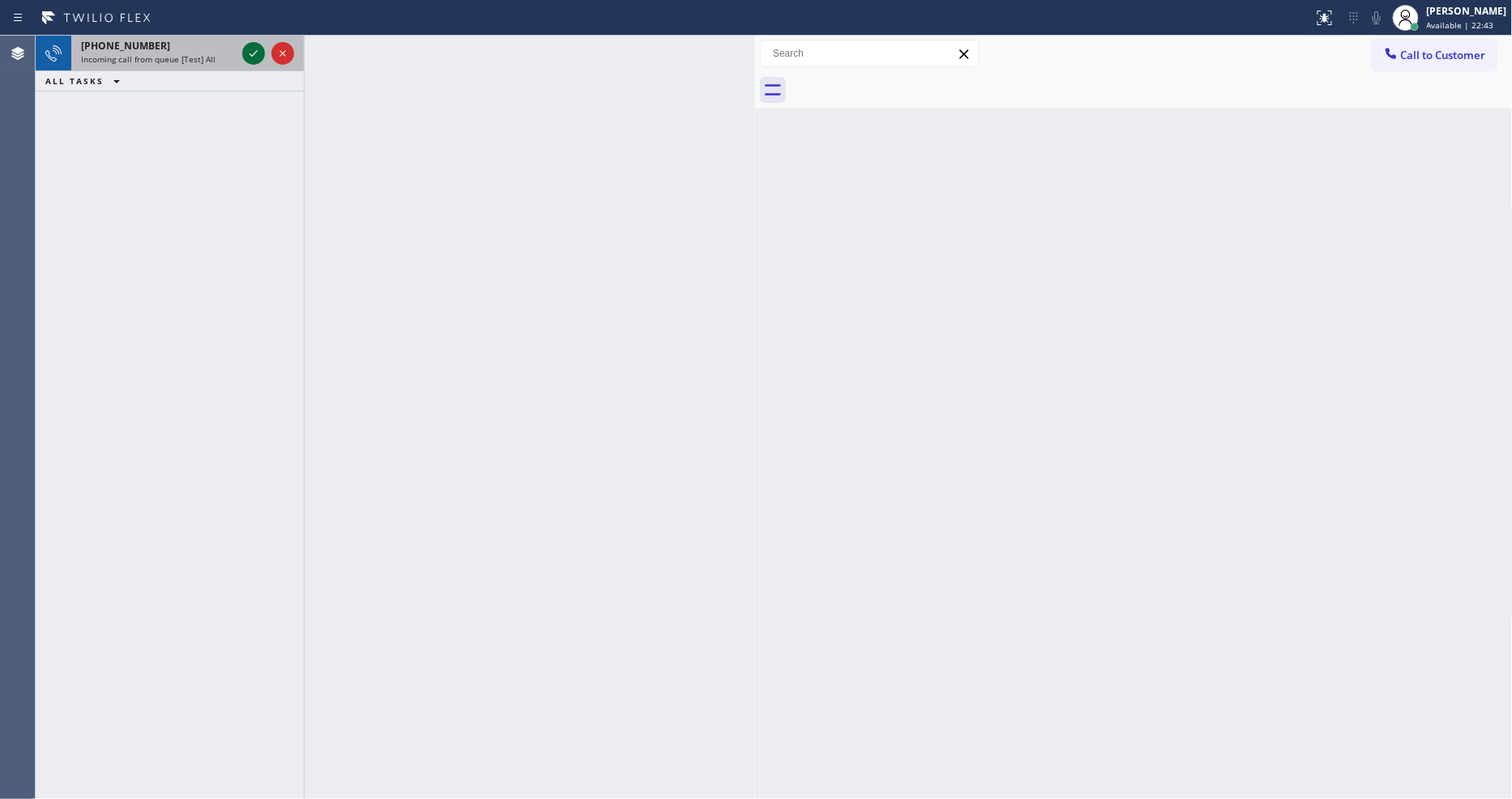
click at [249, 50] on icon at bounding box center [253, 53] width 19 height 19
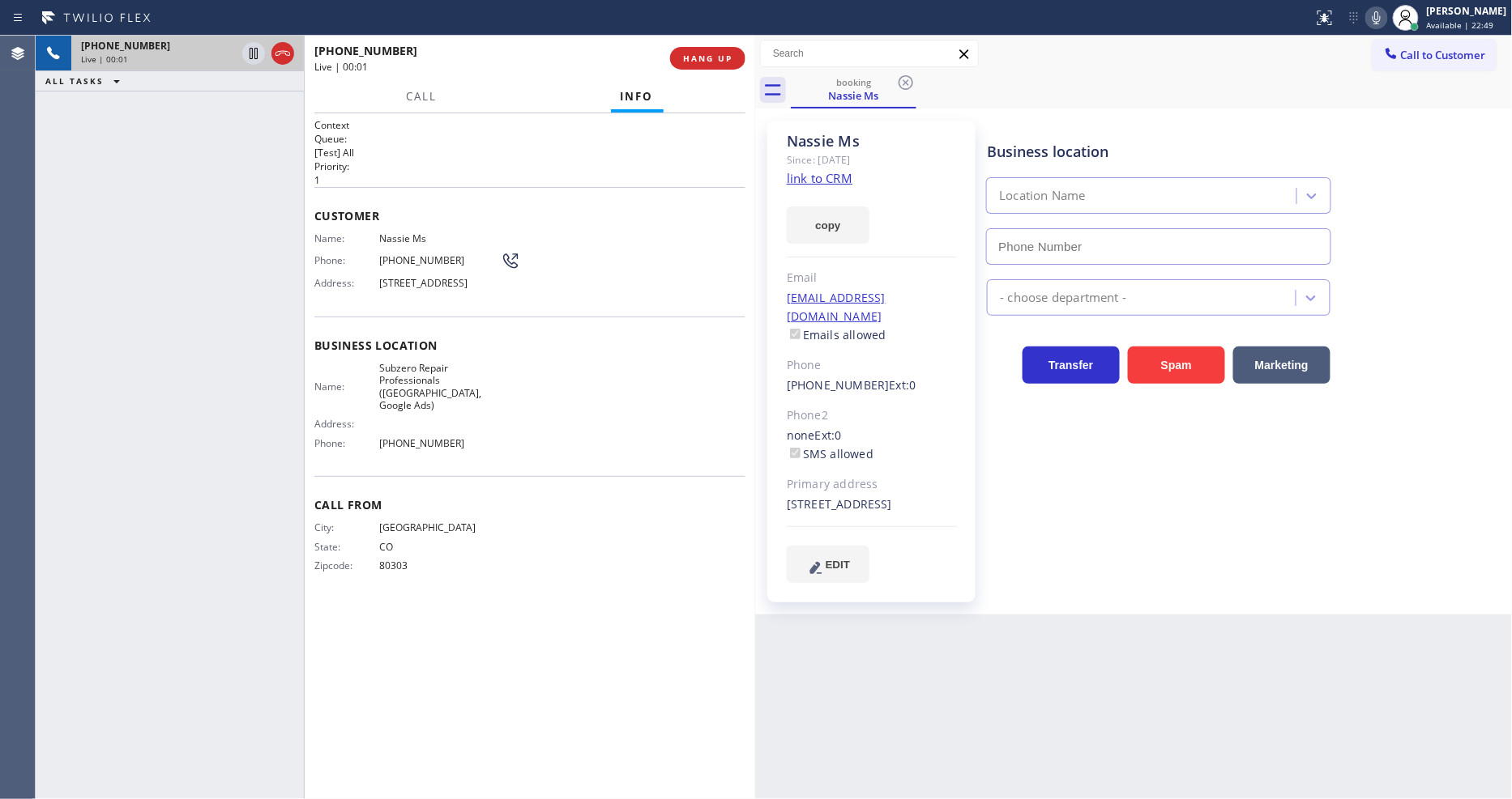
type input "(813) 694-9378"
click at [805, 184] on link "link to CRM" at bounding box center [820, 178] width 66 height 16
click at [257, 46] on icon at bounding box center [253, 53] width 19 height 19
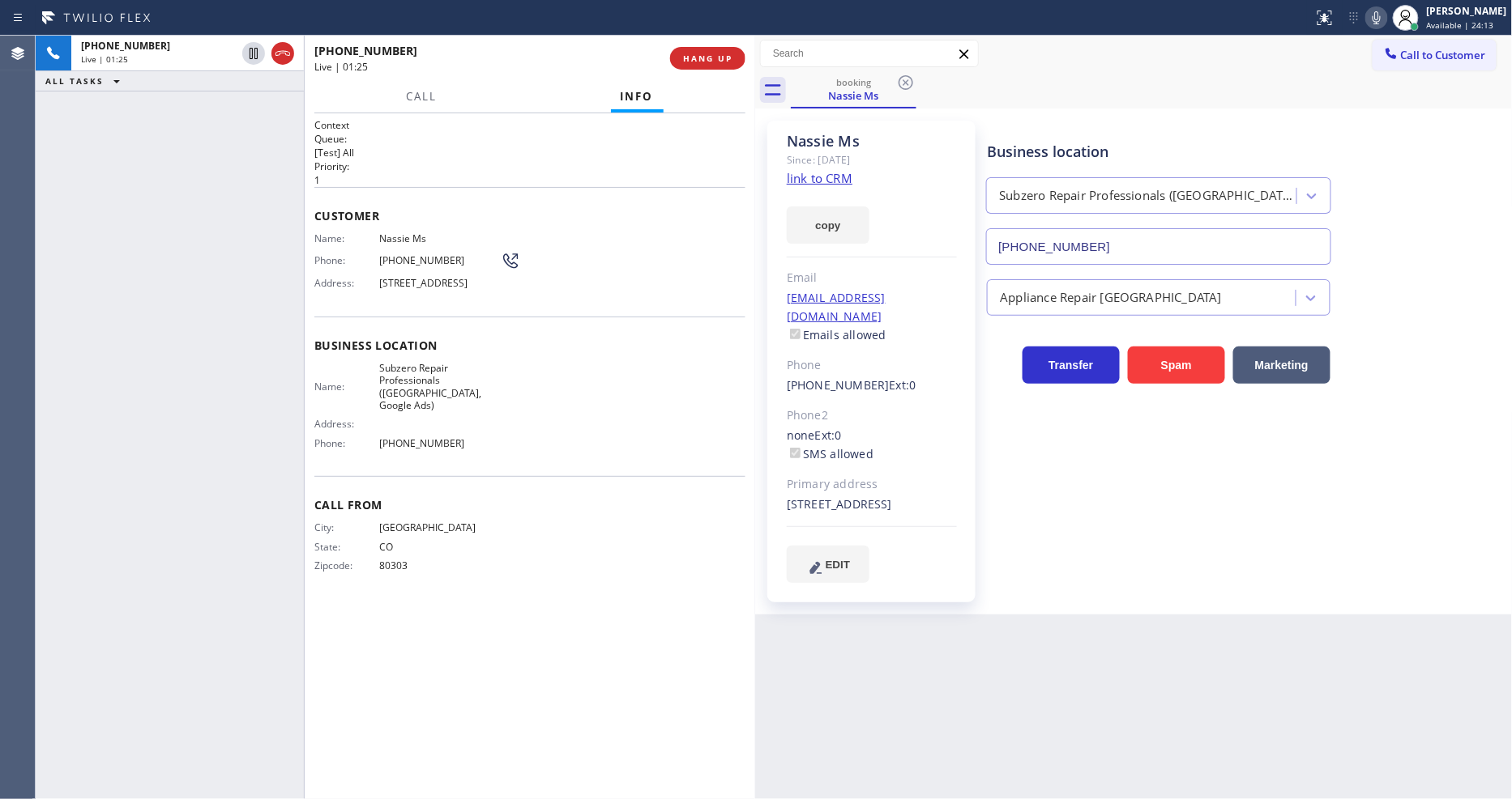
click at [1386, 21] on icon at bounding box center [1376, 17] width 19 height 19
click at [252, 53] on icon at bounding box center [253, 53] width 19 height 19
click at [1386, 16] on icon at bounding box center [1376, 17] width 19 height 19
click at [408, 390] on span "Subzero Repair Professionals (Tampa, Google Ads)" at bounding box center [439, 387] width 121 height 51
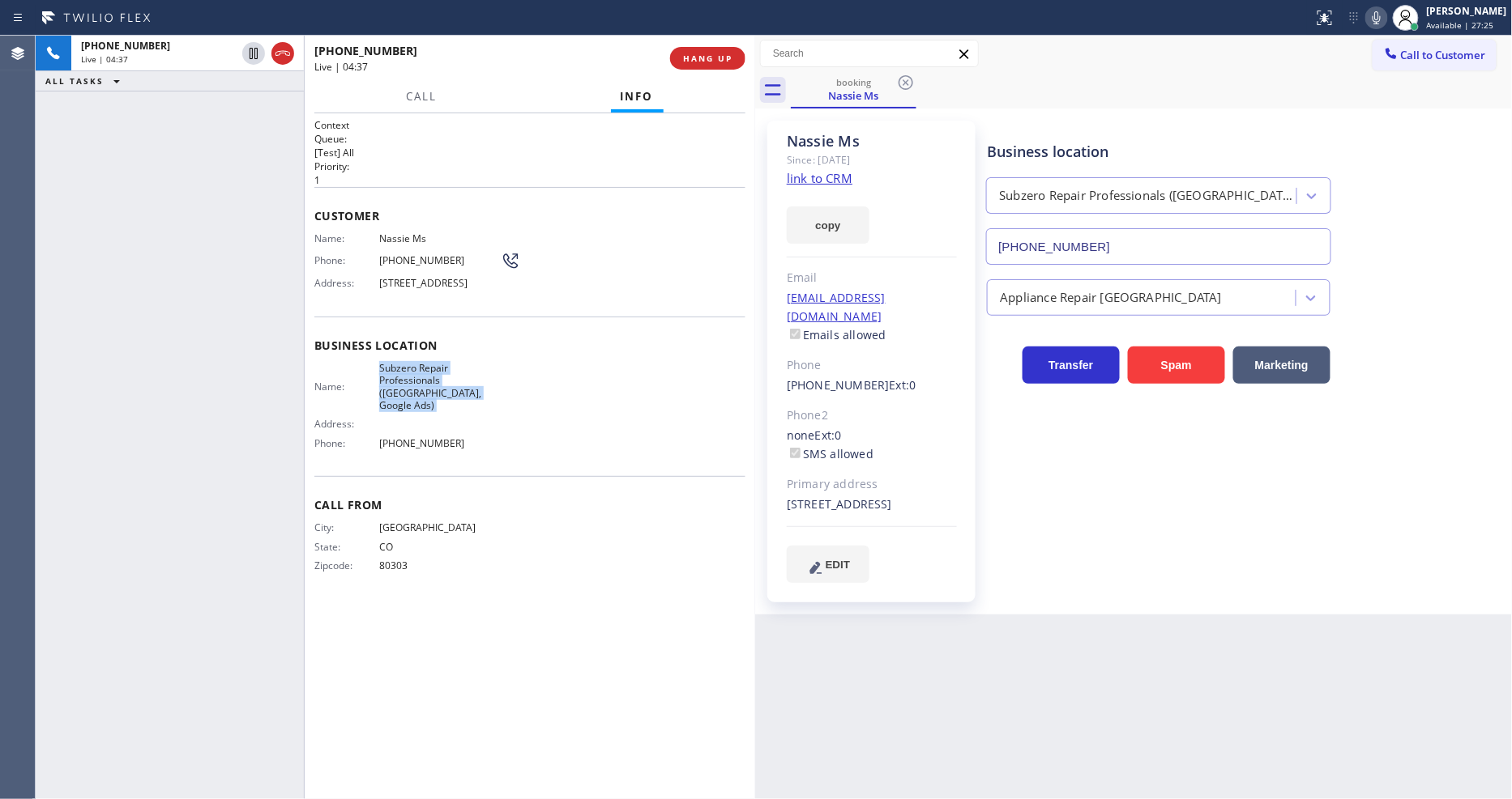
click at [408, 390] on span "Subzero Repair Professionals (Tampa, Google Ads)" at bounding box center [439, 387] width 121 height 51
copy span "Subzero Repair Professionals (Tampa, Google Ads)"
drag, startPoint x: 1119, startPoint y: 542, endPoint x: 1033, endPoint y: 547, distance: 86.1
click at [1119, 542] on div "Business location Subzero Repair Professionals (Tampa, Google Ads) (813) 694-93…" at bounding box center [1246, 351] width 524 height 453
click at [408, 254] on span "(303) 810-4585" at bounding box center [439, 260] width 121 height 12
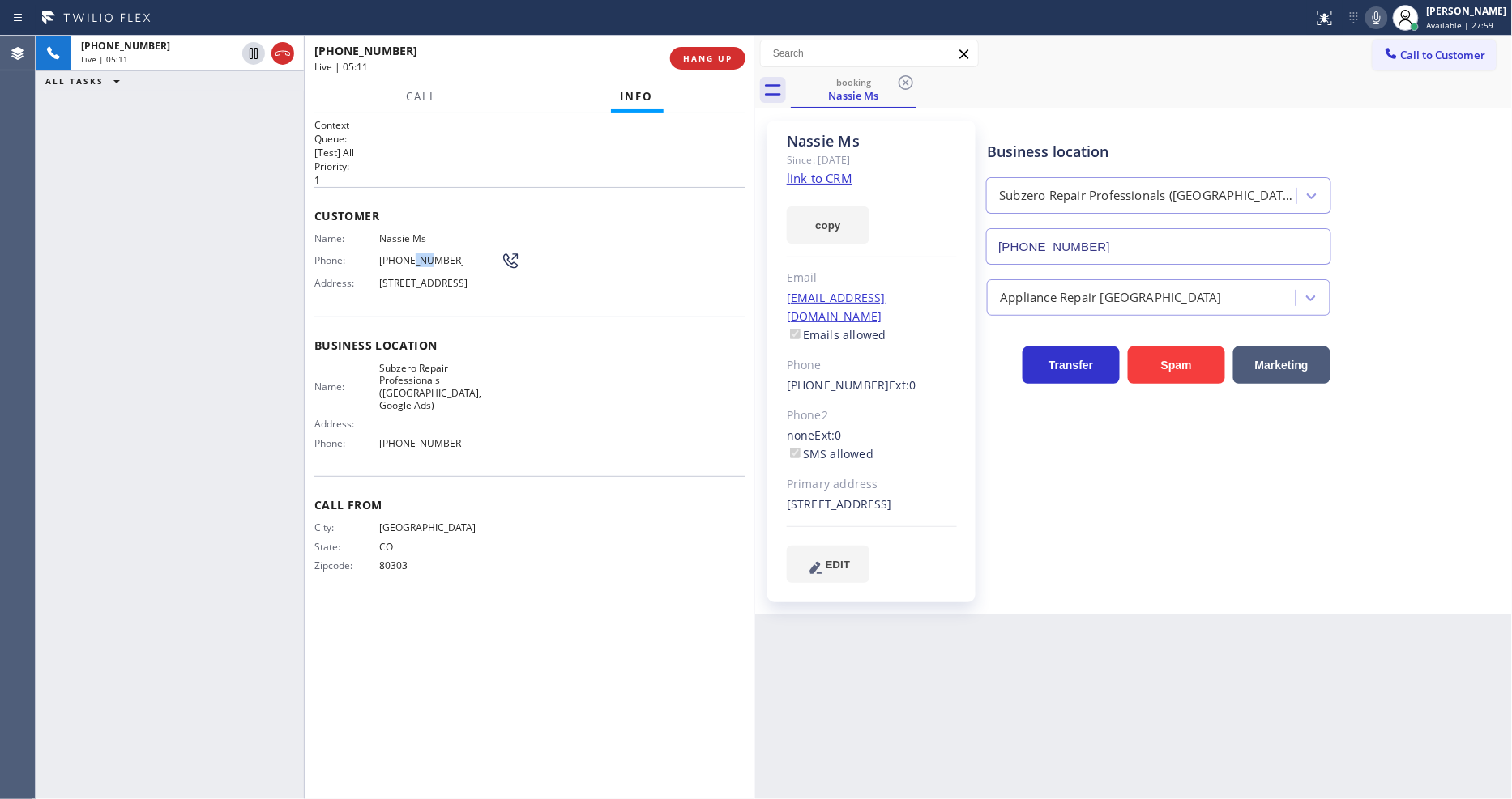
click at [408, 254] on span "(303) 810-4585" at bounding box center [439, 260] width 121 height 12
copy div "(303) 810-4585"
click at [576, 593] on div "Call From City: DENVER State: CO Zipcode: 80303" at bounding box center [529, 537] width 431 height 122
click at [1386, 12] on icon at bounding box center [1376, 17] width 19 height 19
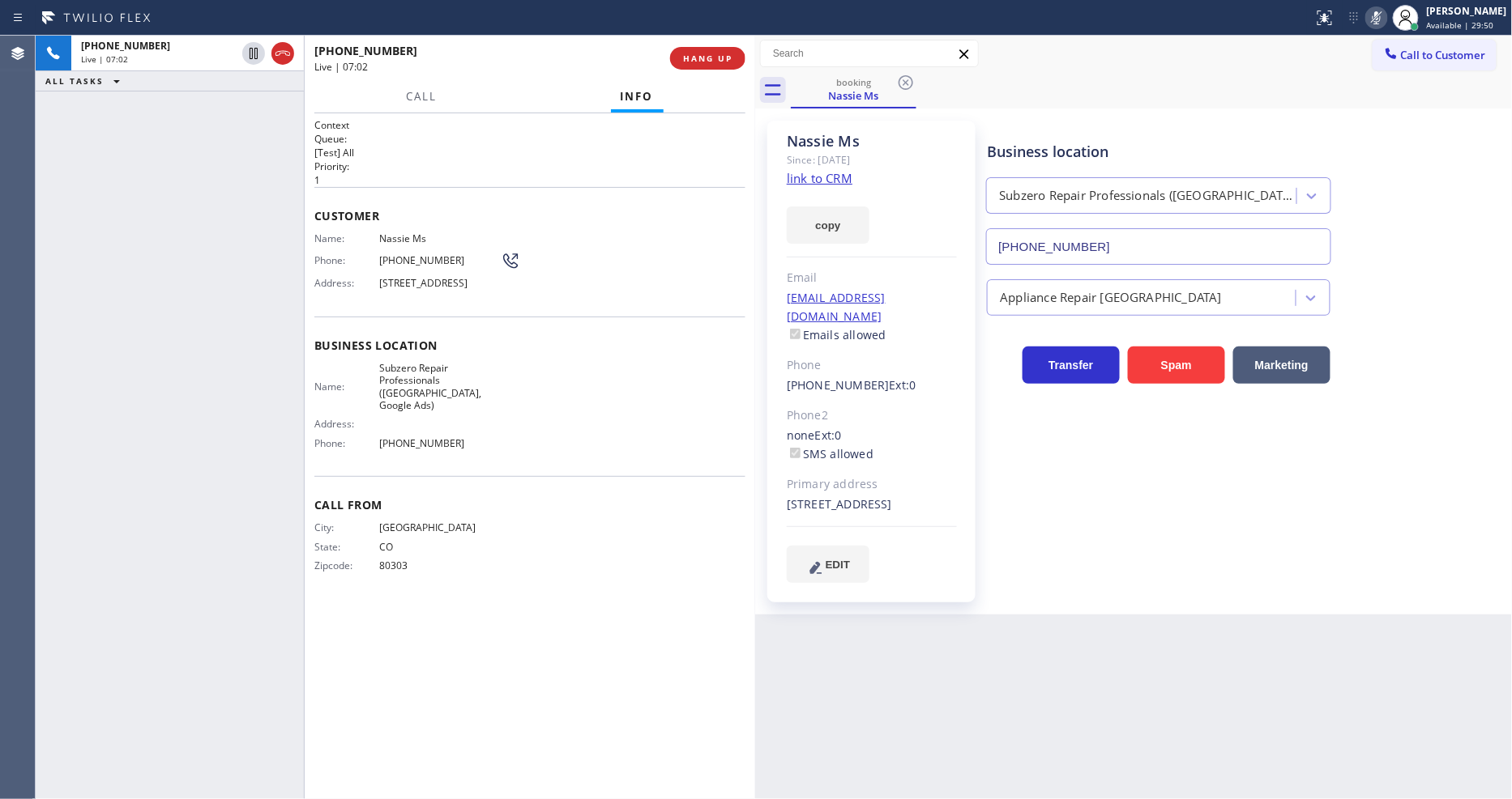
click at [1386, 12] on icon at bounding box center [1376, 17] width 19 height 19
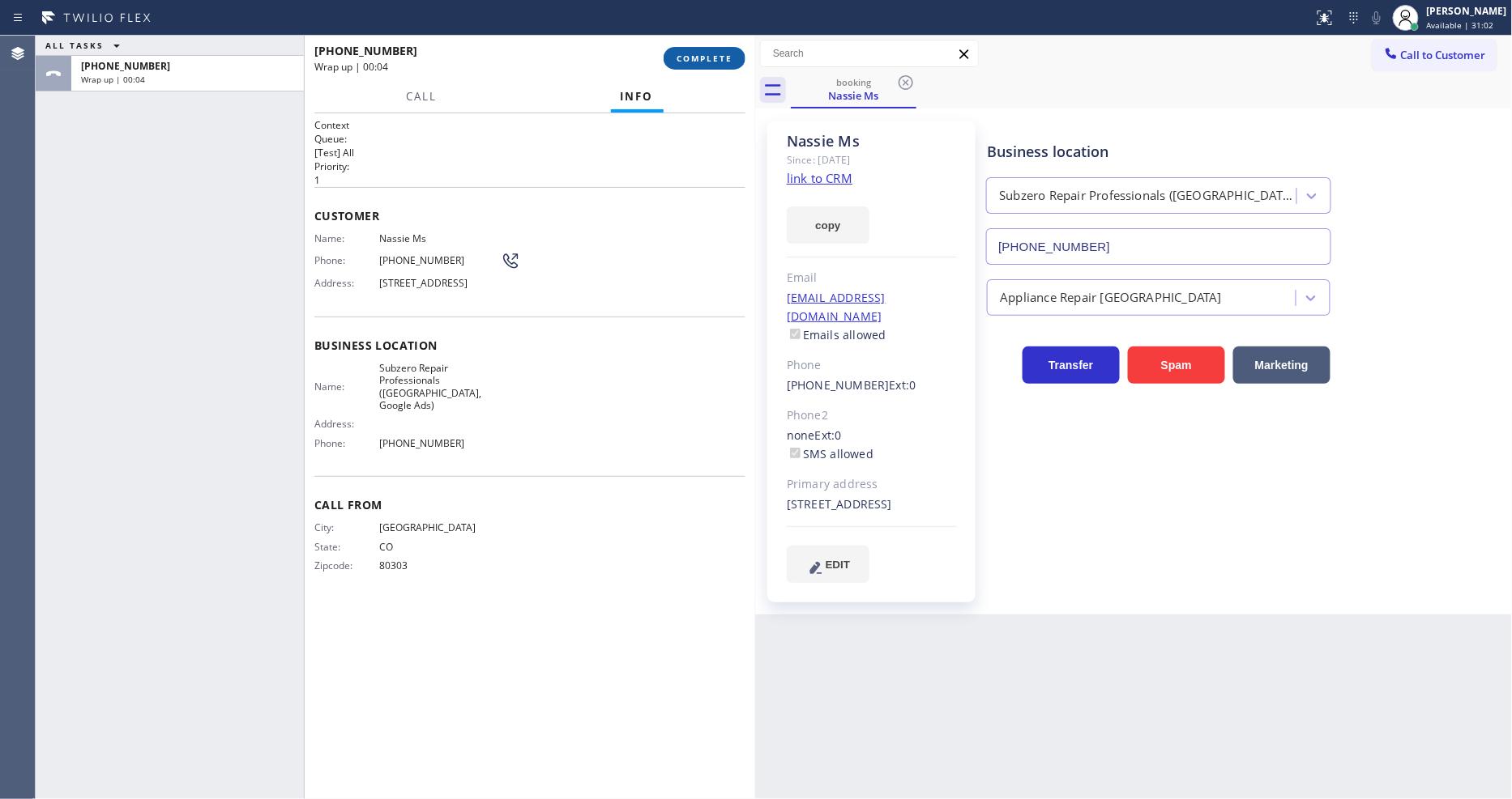
click at [690, 60] on span "COMPLETE" at bounding box center [704, 58] width 56 height 11
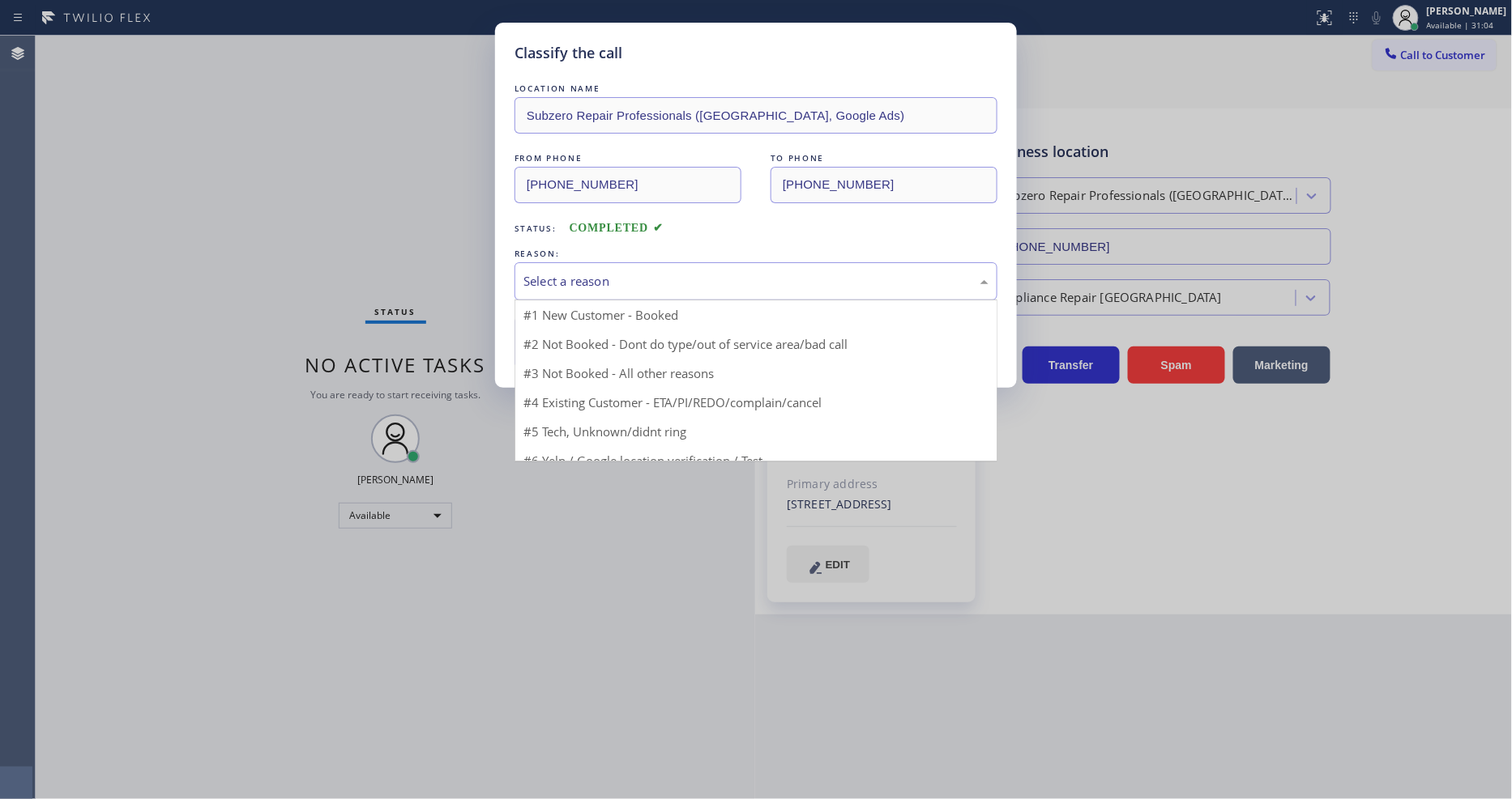
click at [593, 288] on div "Select a reason" at bounding box center [756, 282] width 483 height 38
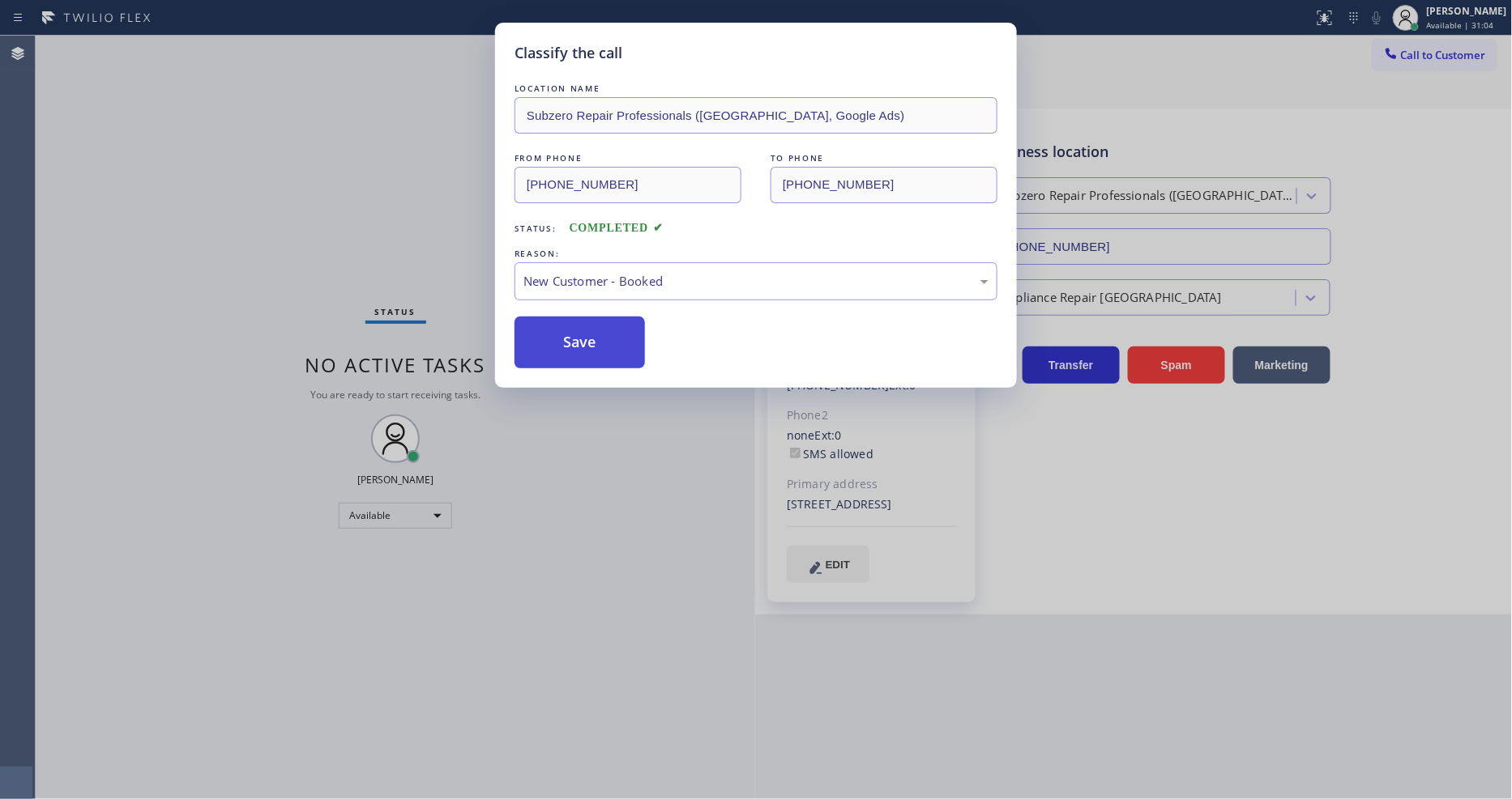
drag, startPoint x: 582, startPoint y: 302, endPoint x: 580, endPoint y: 328, distance: 26.1
click at [580, 328] on button "Save" at bounding box center [580, 343] width 131 height 52
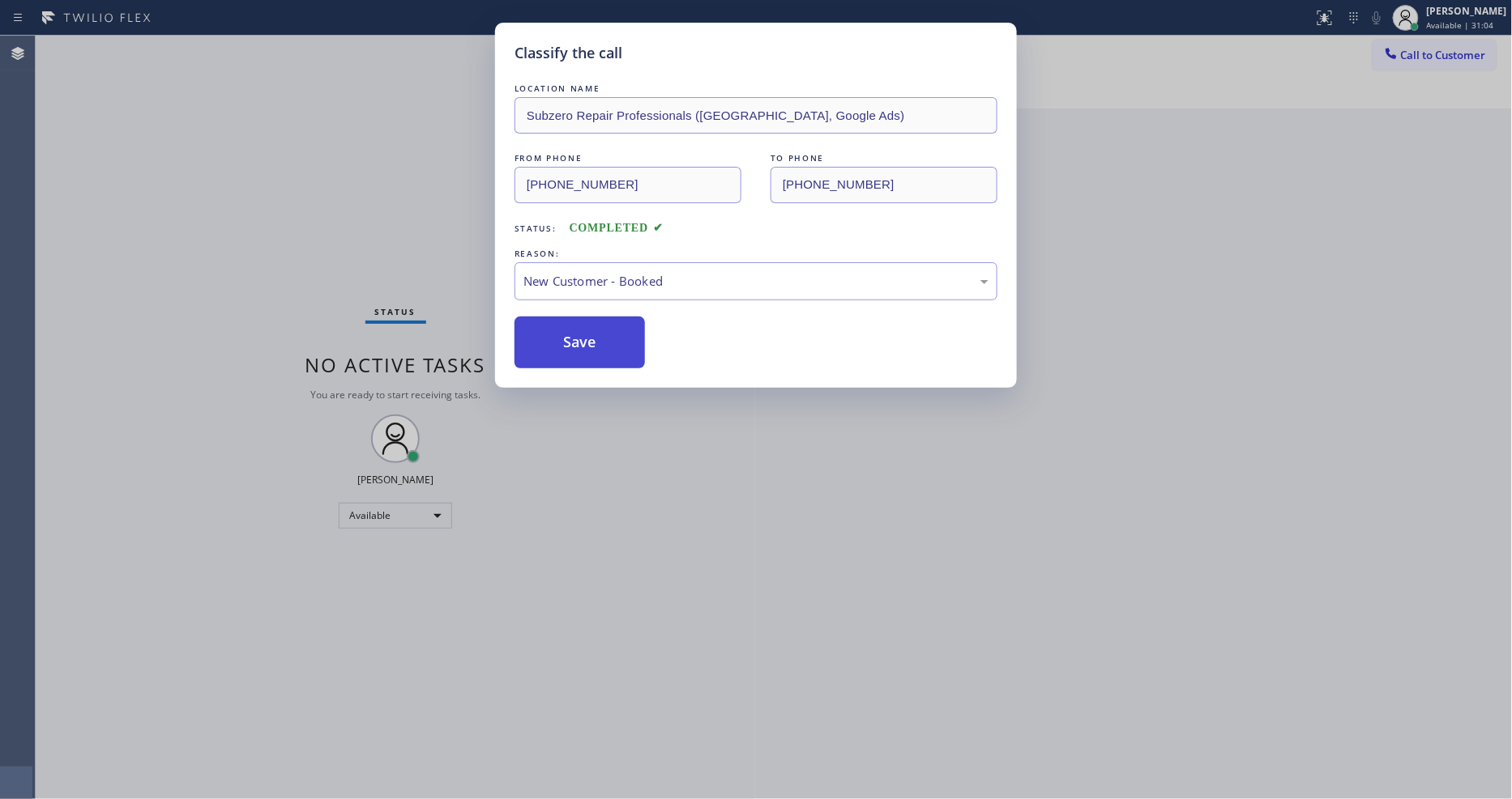
click at [580, 332] on button "Save" at bounding box center [580, 343] width 131 height 52
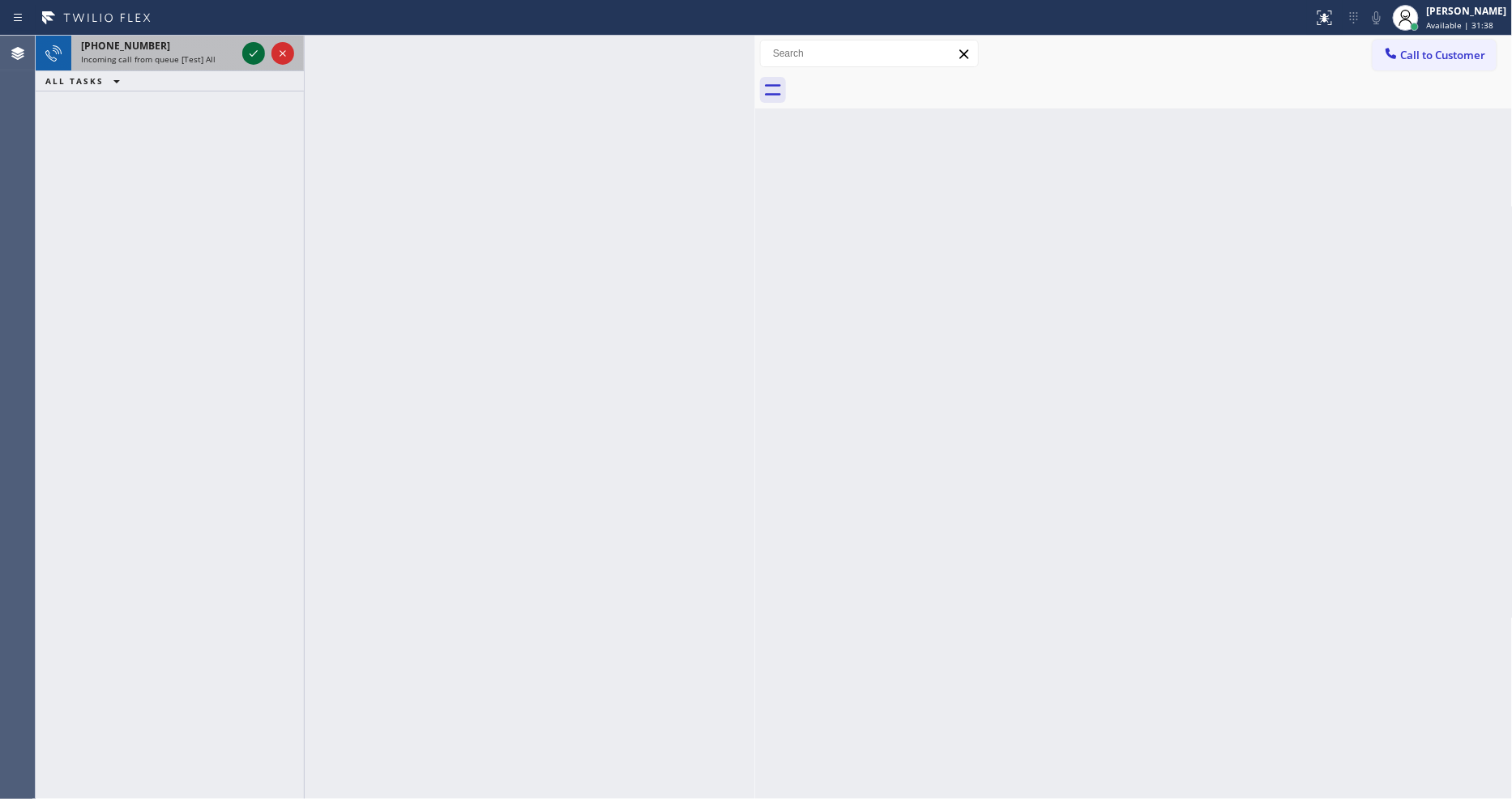
click at [245, 44] on icon at bounding box center [253, 53] width 19 height 19
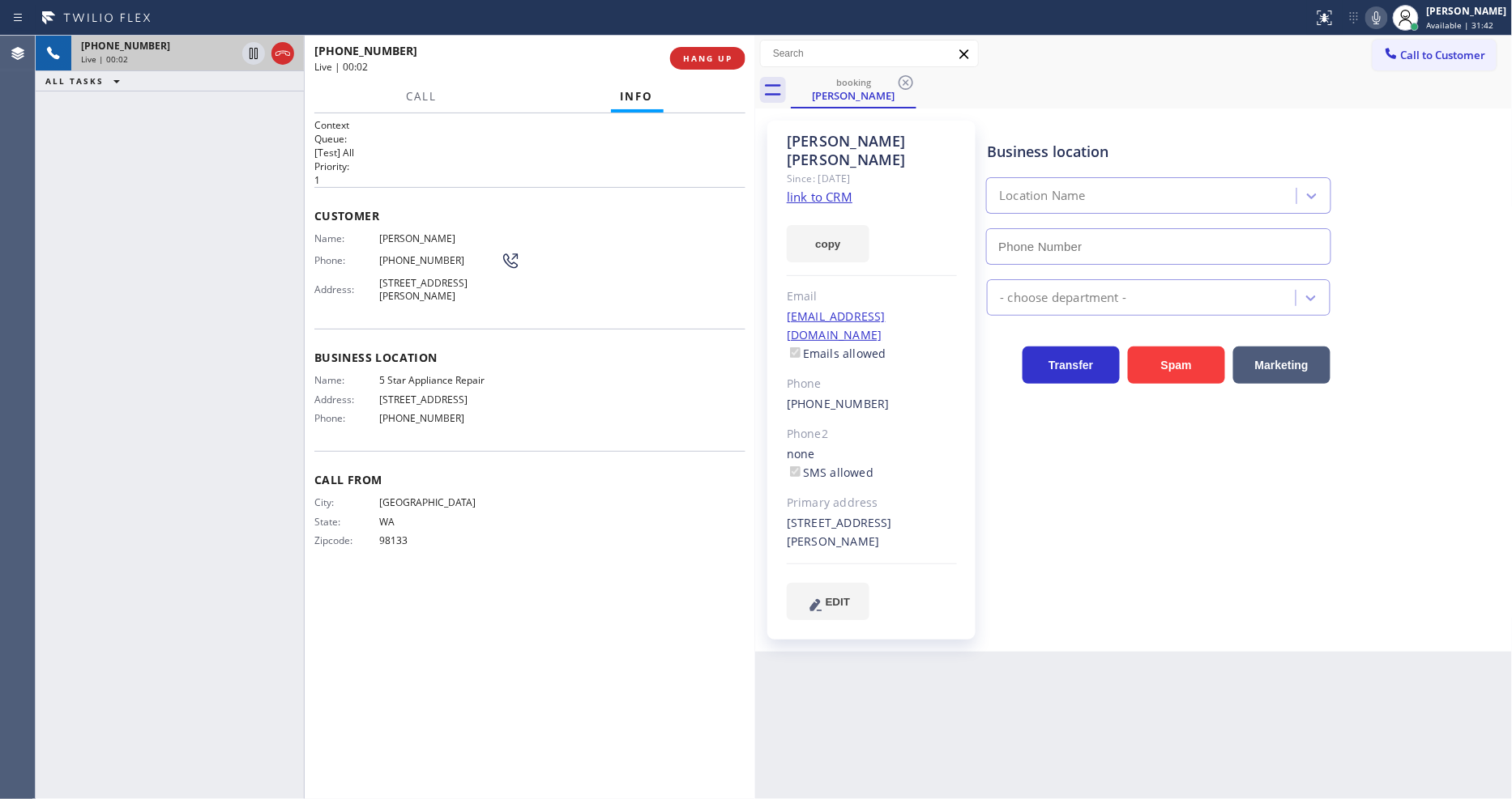
type input "[PHONE_NUMBER]"
click at [794, 189] on link "link to CRM" at bounding box center [820, 197] width 66 height 16
click at [721, 59] on span "HANG UP" at bounding box center [708, 58] width 50 height 11
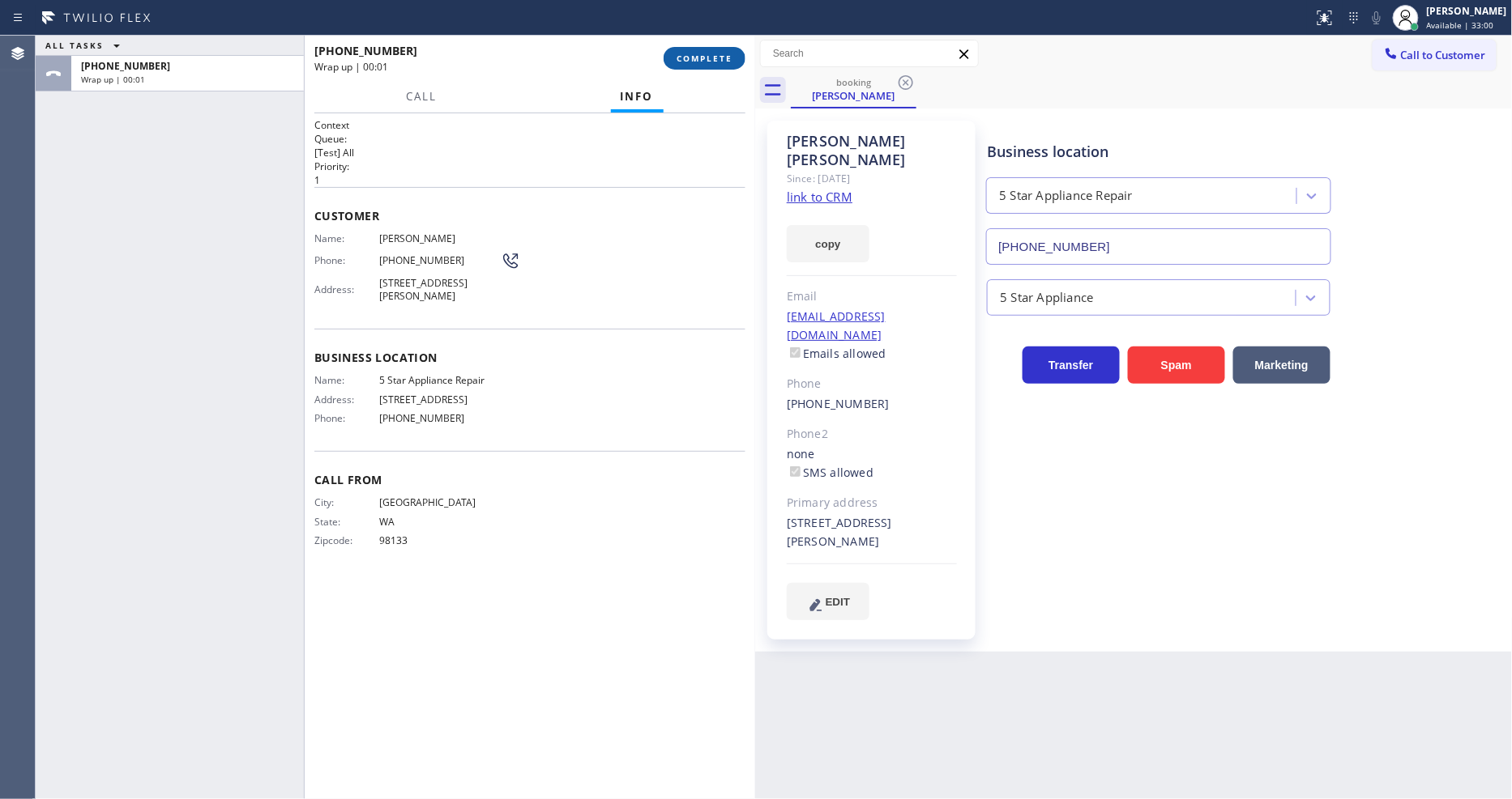
click at [721, 59] on span "COMPLETE" at bounding box center [704, 58] width 56 height 11
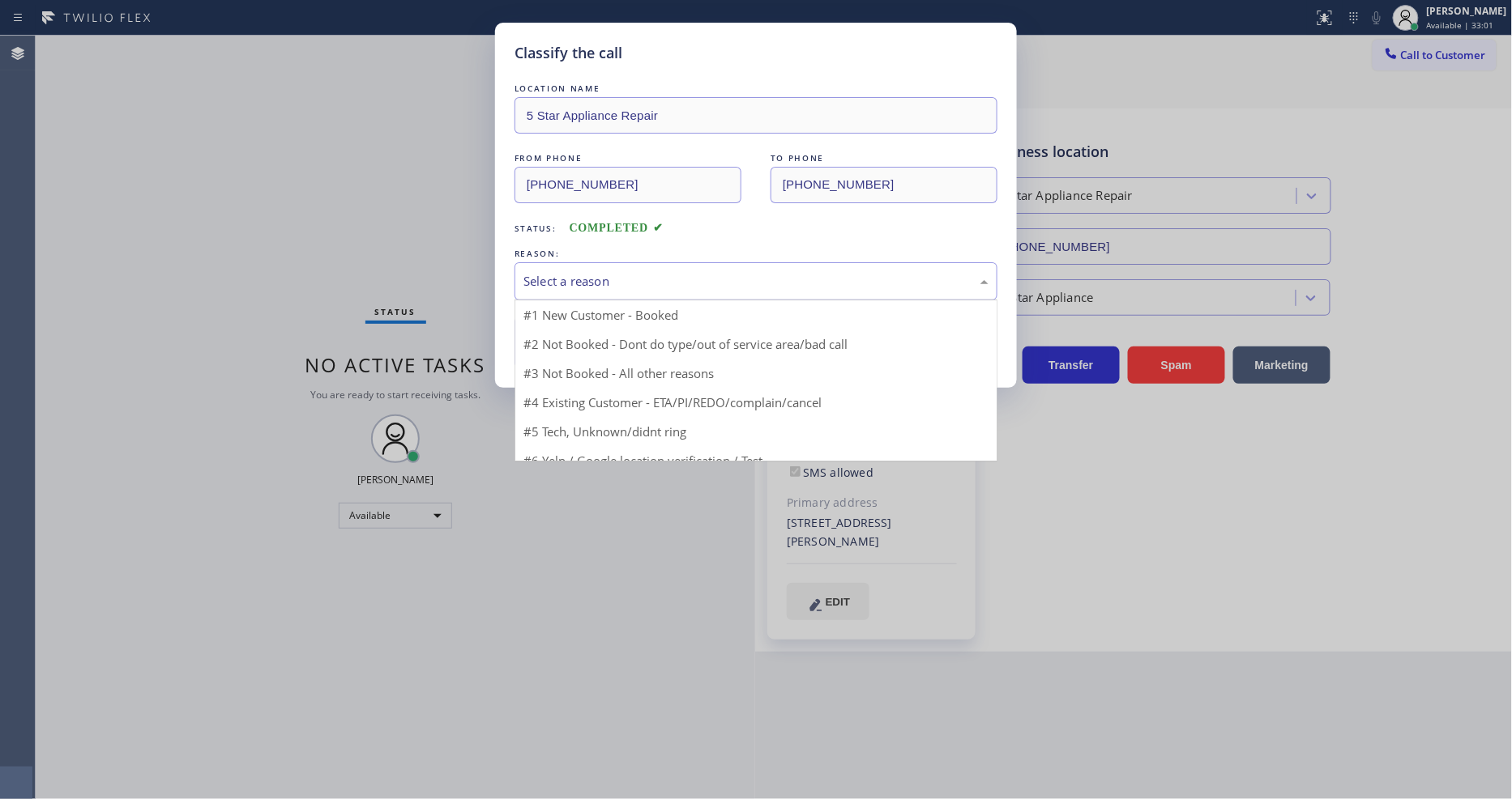
click at [660, 288] on div "Select a reason" at bounding box center [756, 282] width 483 height 38
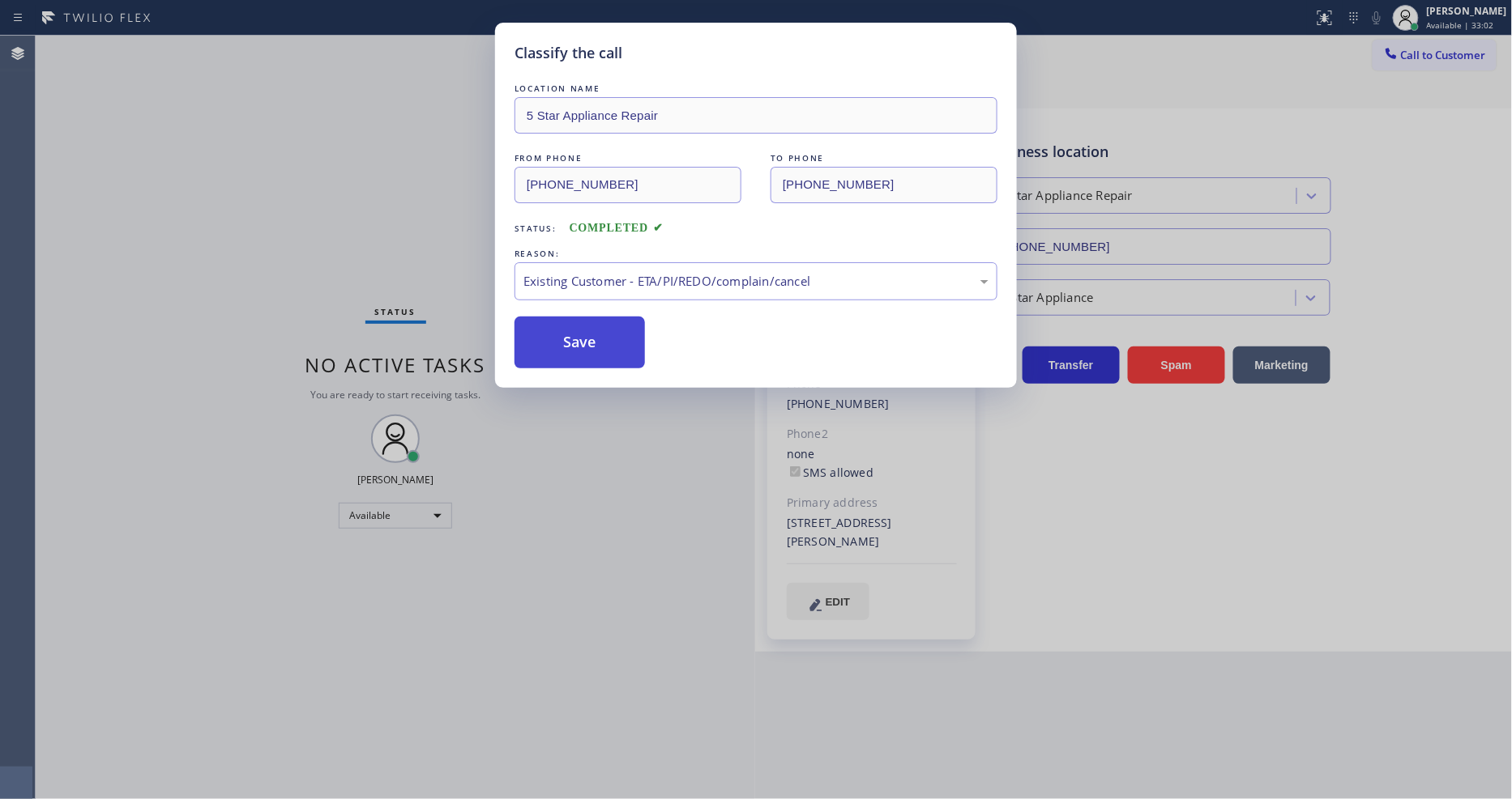
click at [618, 326] on button "Save" at bounding box center [580, 343] width 131 height 52
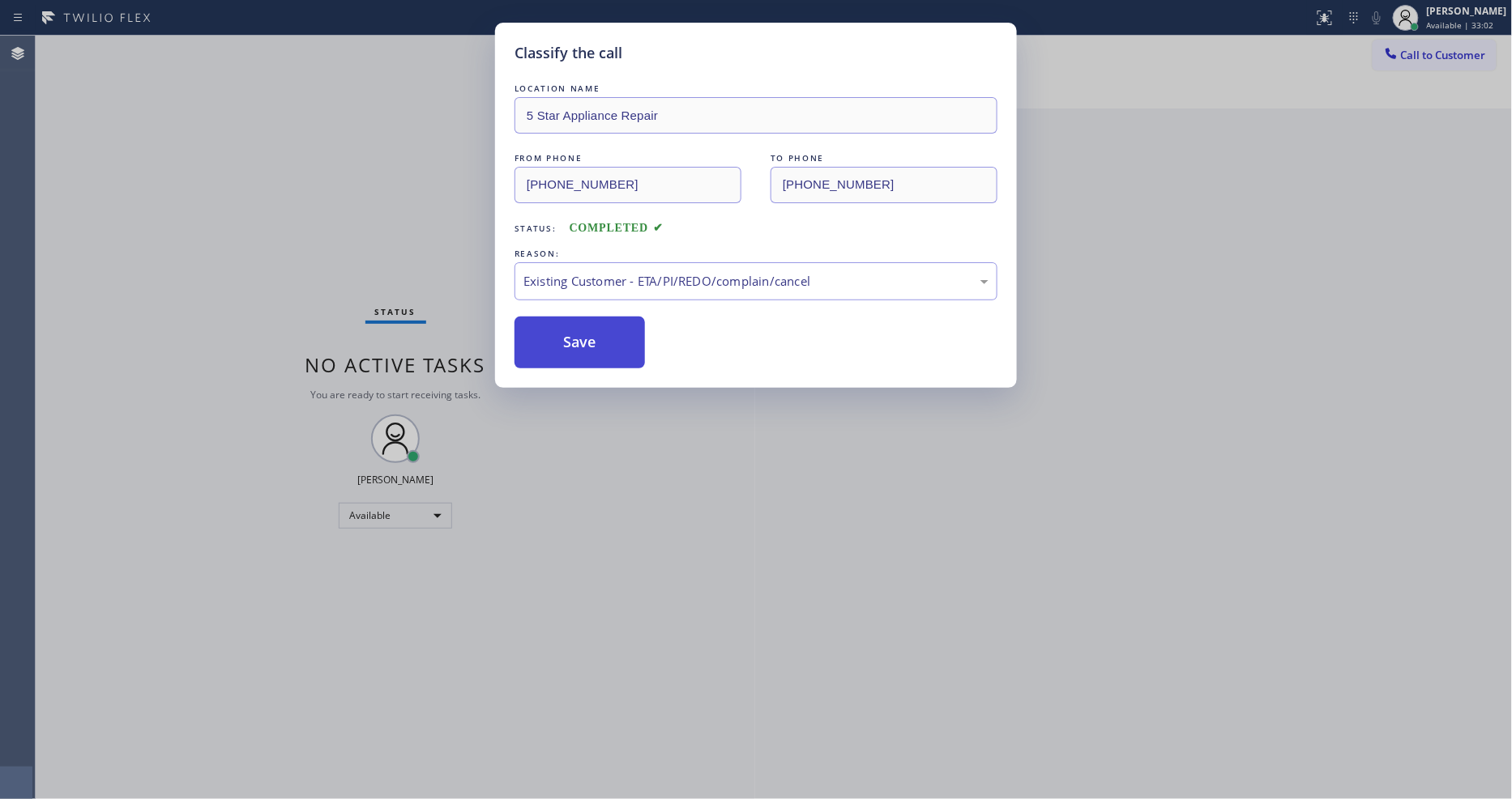
click at [618, 326] on button "Save" at bounding box center [580, 343] width 131 height 52
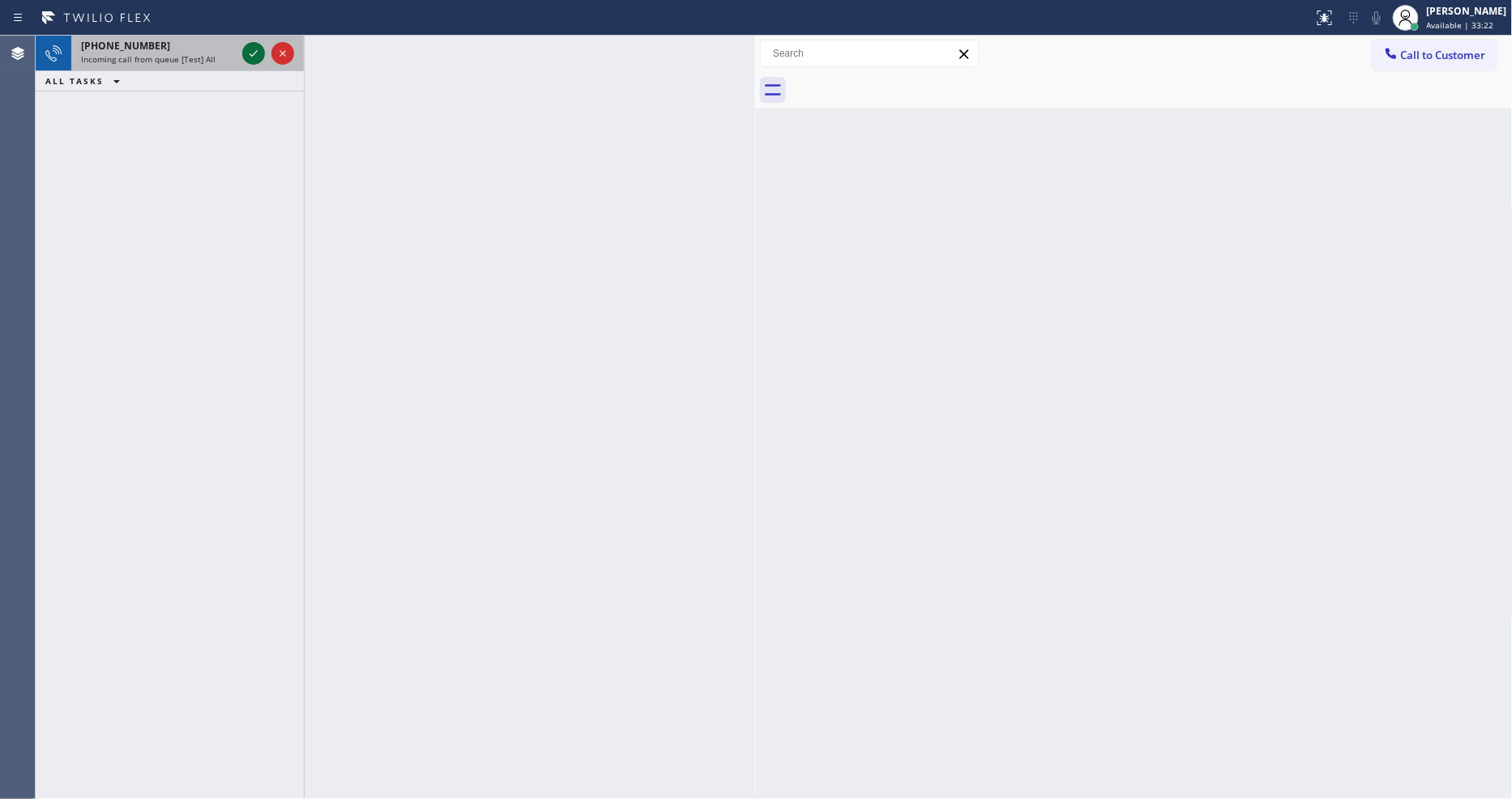
click at [253, 50] on icon at bounding box center [253, 53] width 19 height 19
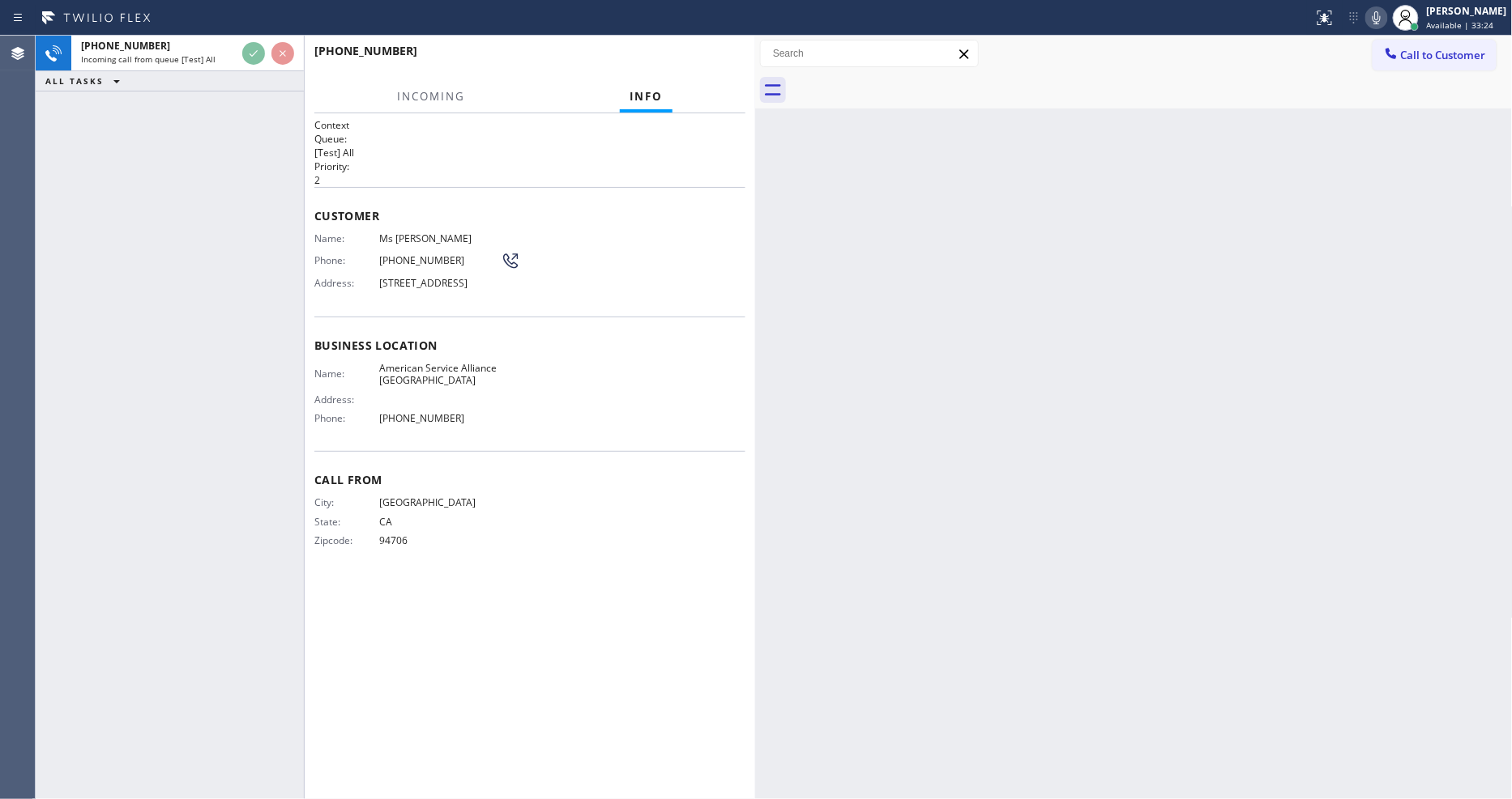
click at [564, 284] on div "Name: Ms Heather Phone: (510) 610-4236 Address: 1218 62nd St, Oakland, CA 94608" at bounding box center [529, 263] width 431 height 64
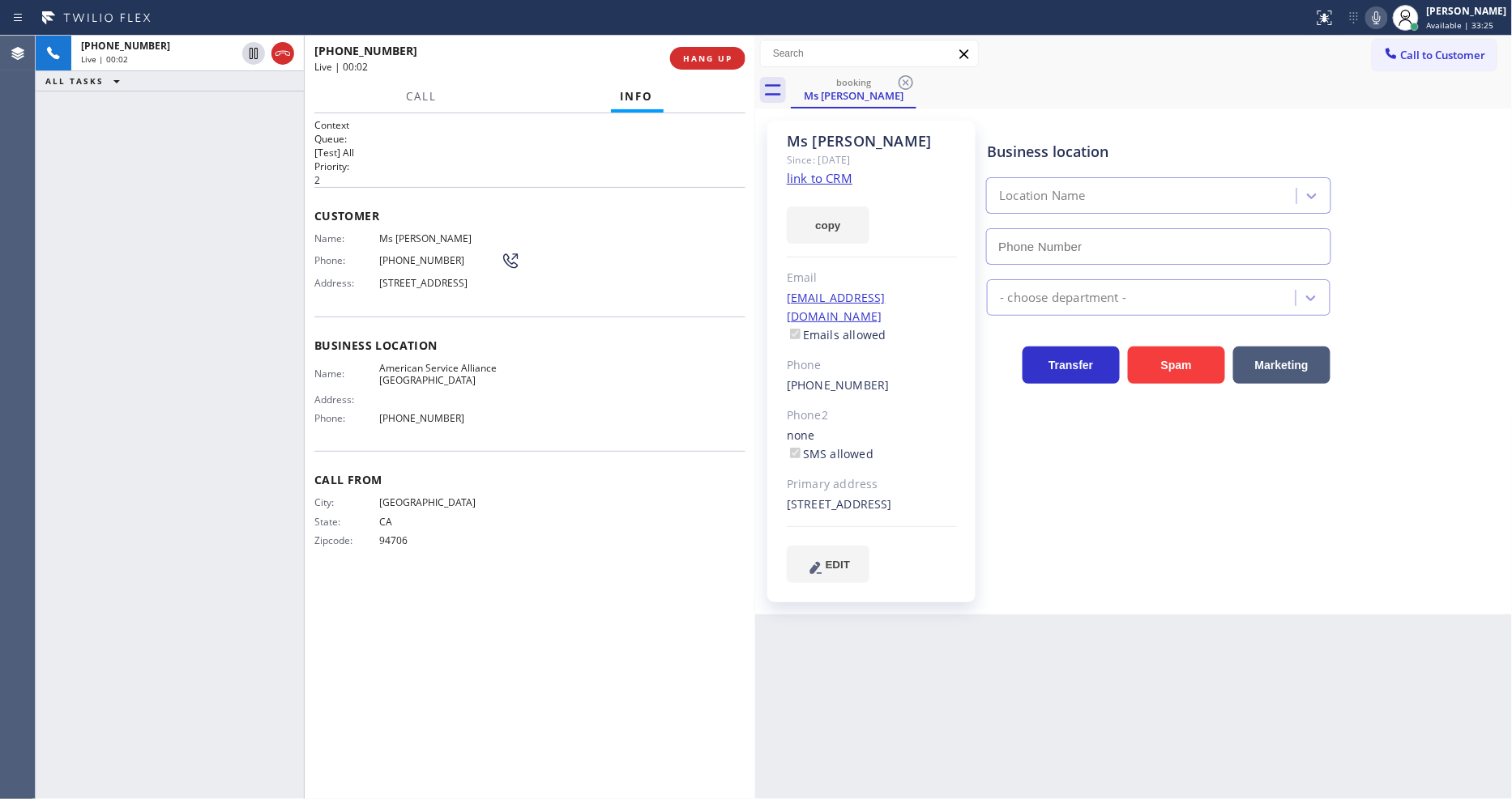
type input "(510) 756-4242"
click at [795, 173] on link "link to CRM" at bounding box center [820, 178] width 66 height 16
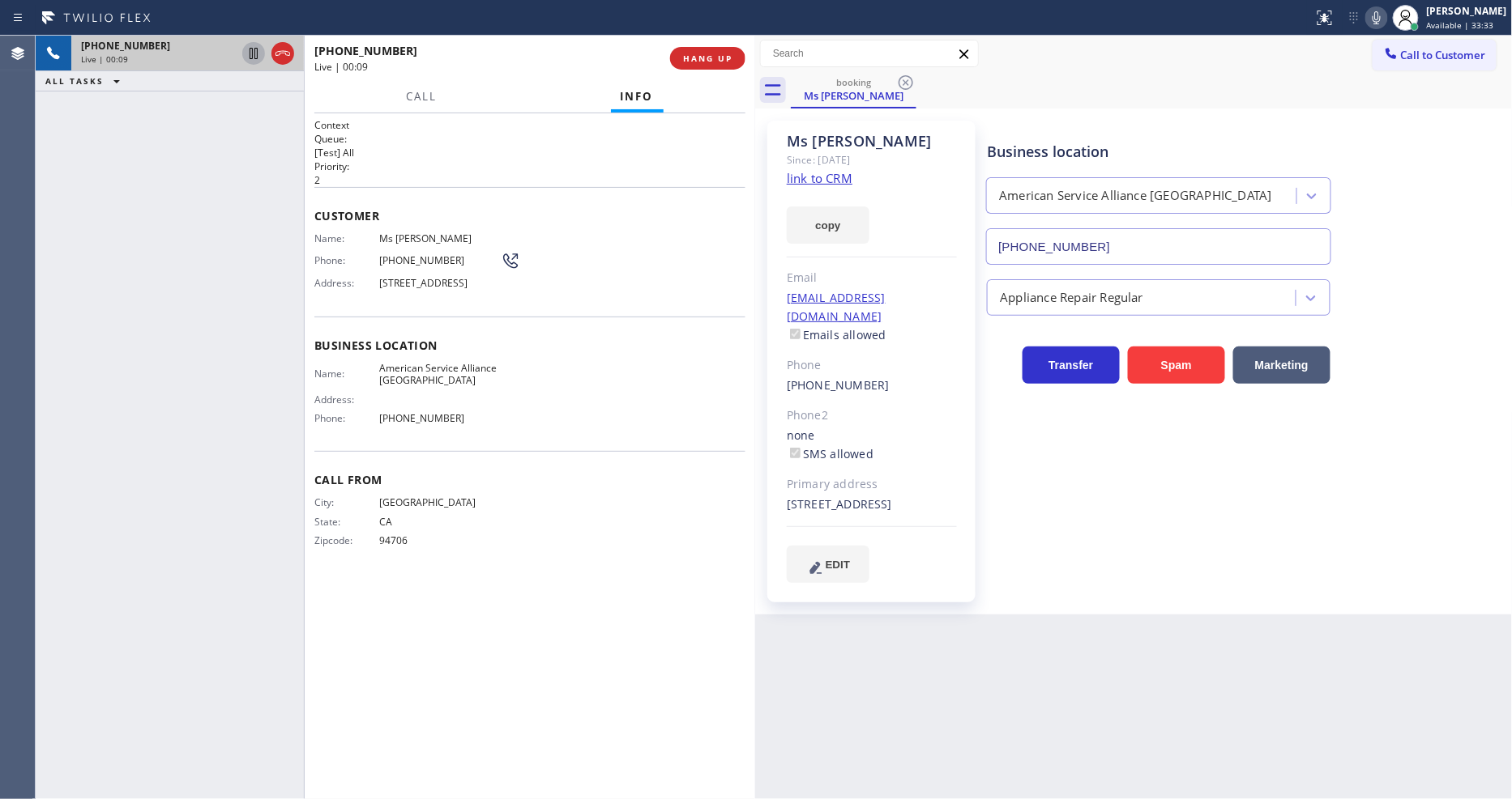
click at [254, 51] on icon at bounding box center [253, 53] width 8 height 11
click at [1386, 13] on icon at bounding box center [1376, 17] width 19 height 19
click at [419, 88] on button "Call" at bounding box center [421, 96] width 51 height 32
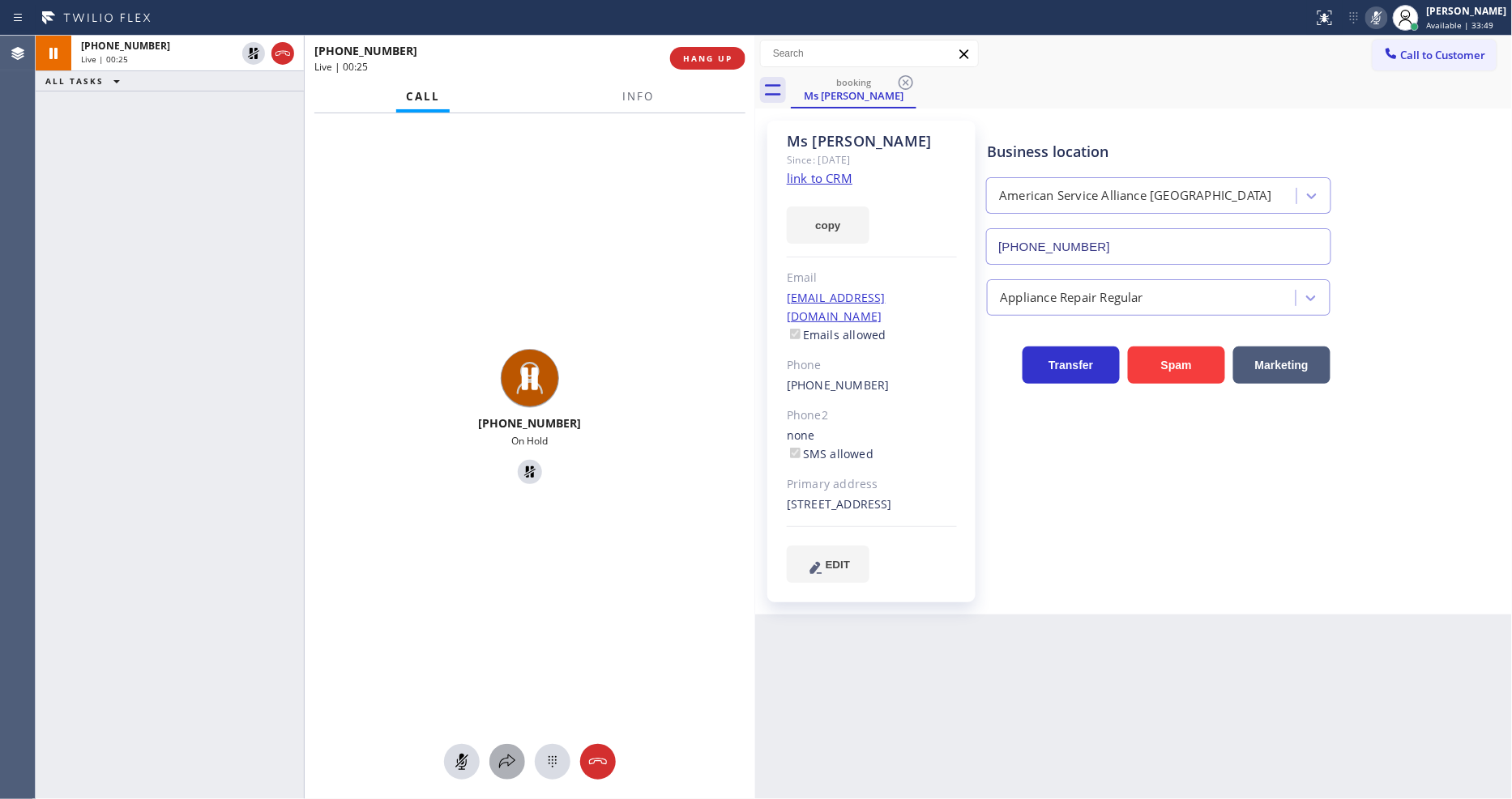
click at [504, 756] on icon at bounding box center [507, 762] width 19 height 19
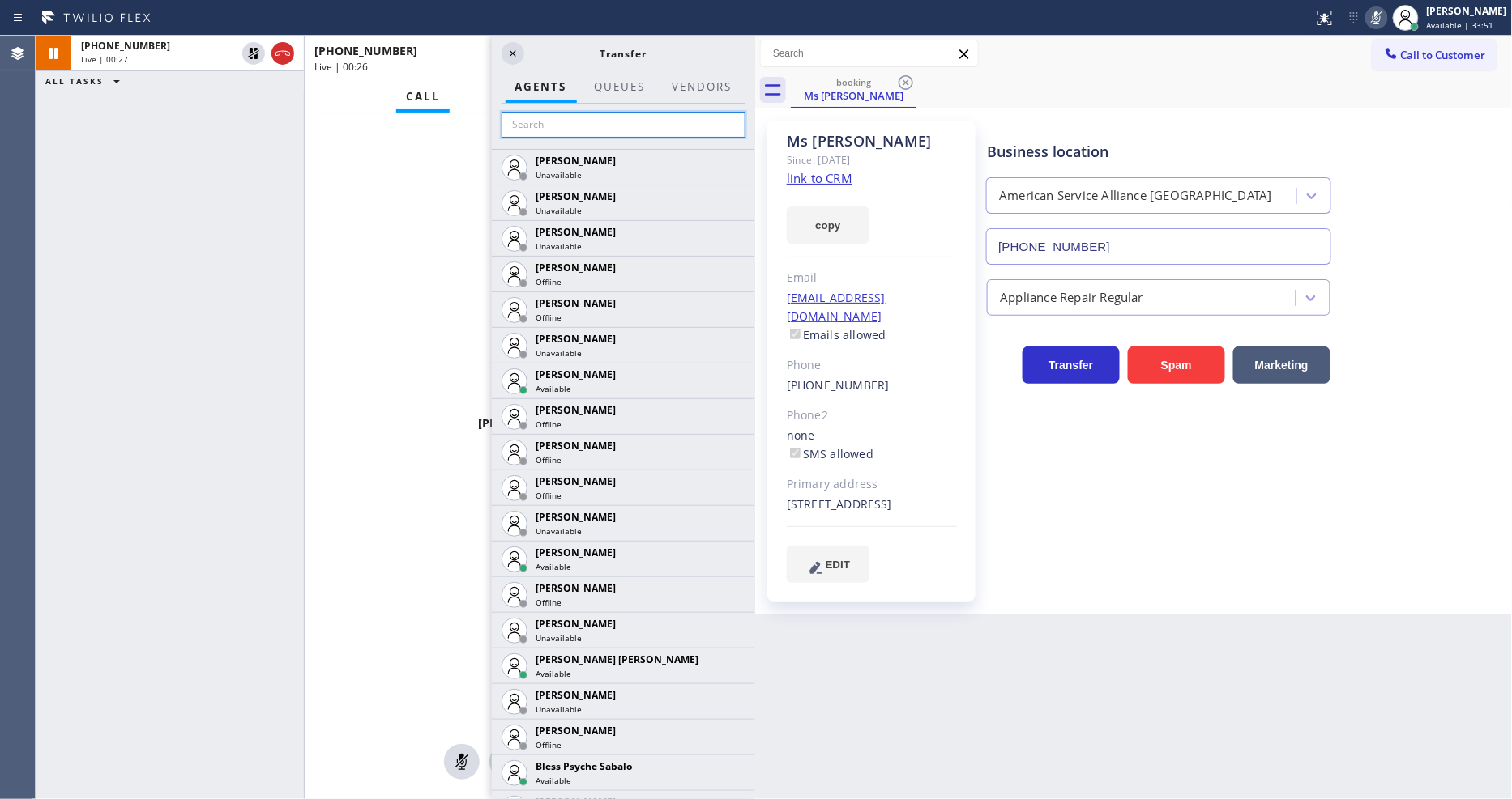
click at [584, 127] on input "text" at bounding box center [623, 124] width 244 height 26
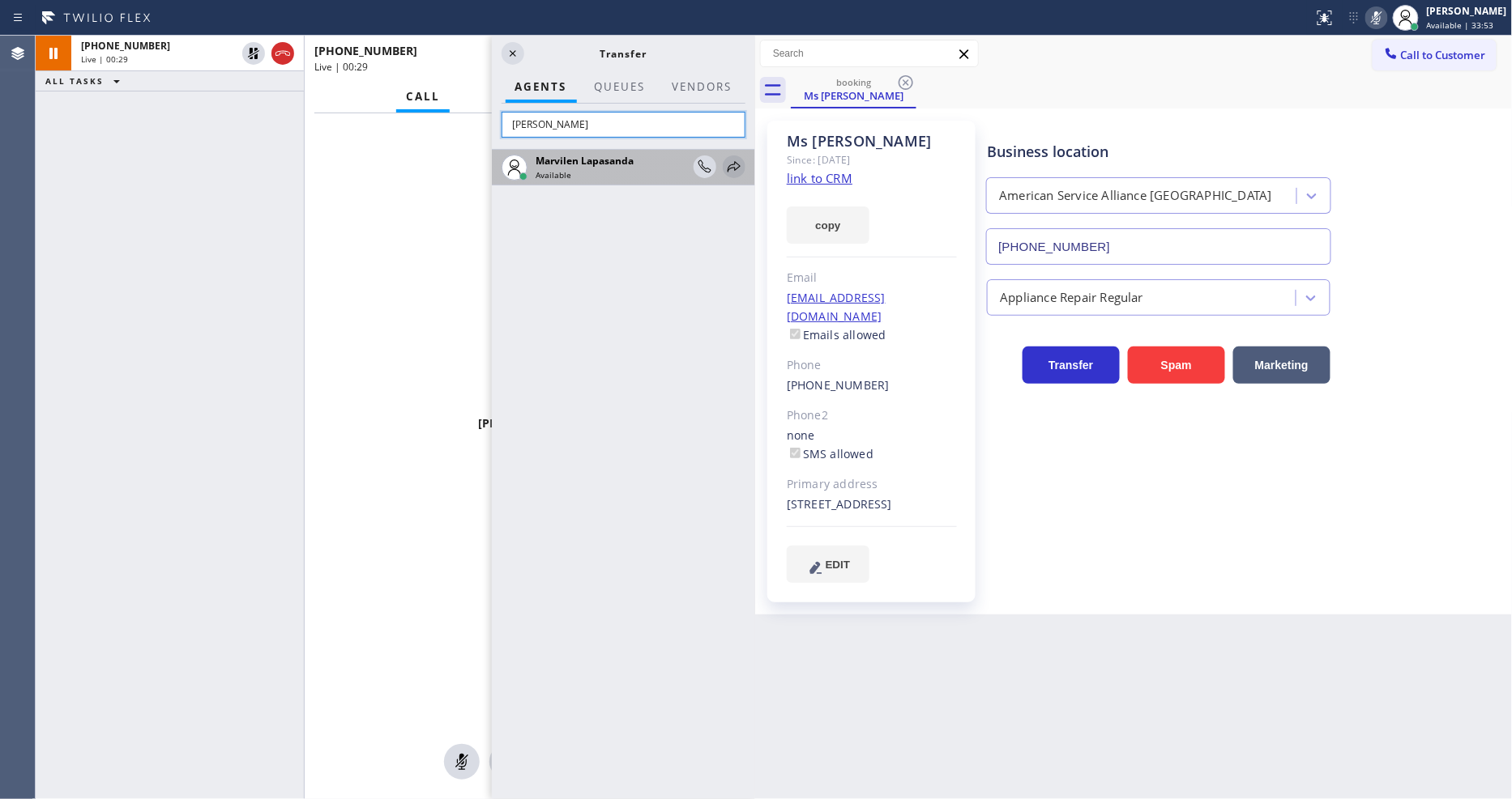
type input "marv"
click at [730, 158] on icon at bounding box center [734, 167] width 19 height 19
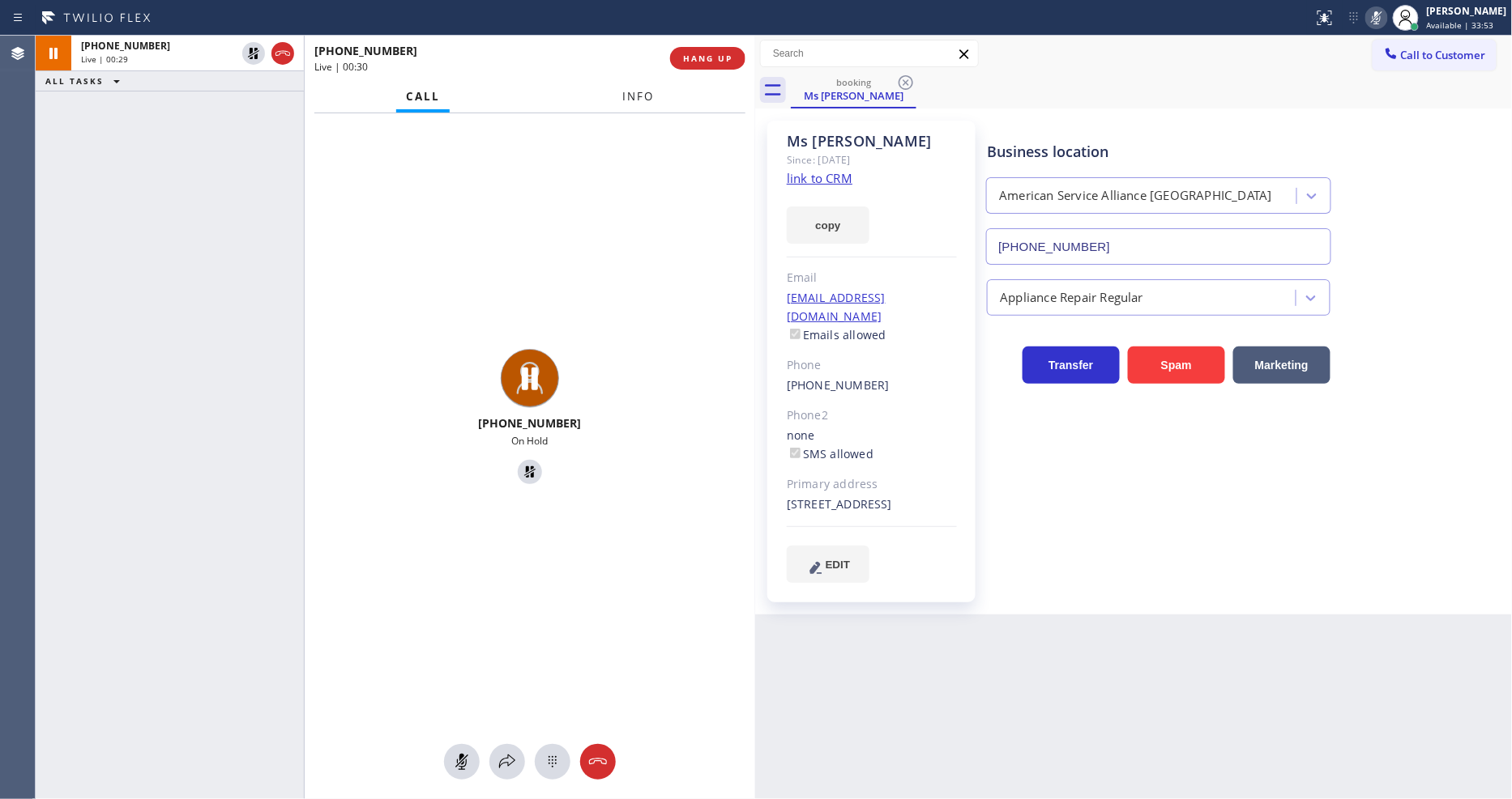
click at [637, 92] on span "Info" at bounding box center [637, 95] width 32 height 14
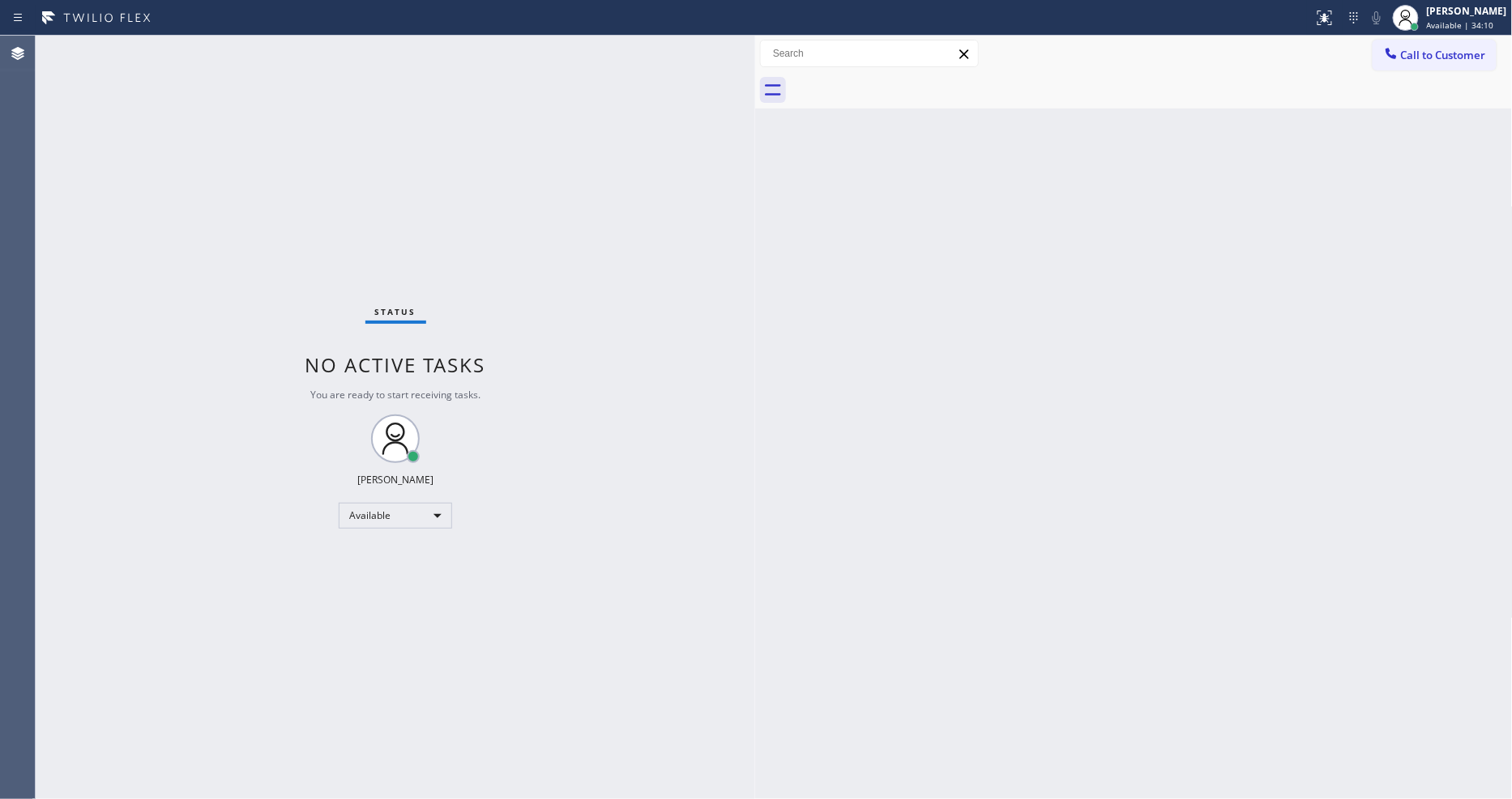
click at [1285, 498] on div "Back to Dashboard Change Sender ID Customers Technicians Select a contact Outbo…" at bounding box center [1134, 417] width 757 height 764
click at [586, 630] on div "Status No active tasks You are ready to start receiving tasks. [PERSON_NAME] Av…" at bounding box center [394, 417] width 719 height 764
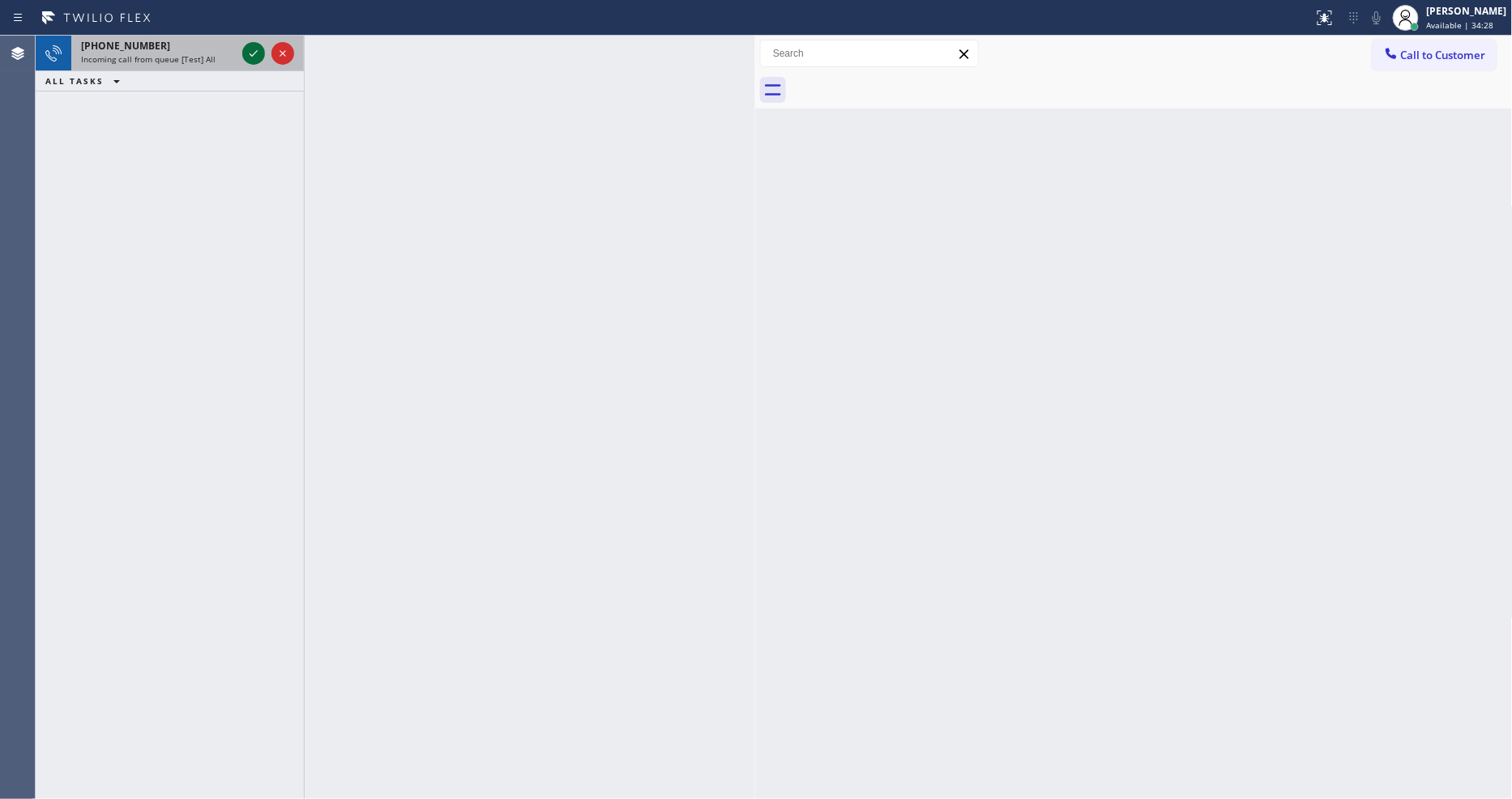
click at [248, 53] on icon at bounding box center [253, 53] width 19 height 19
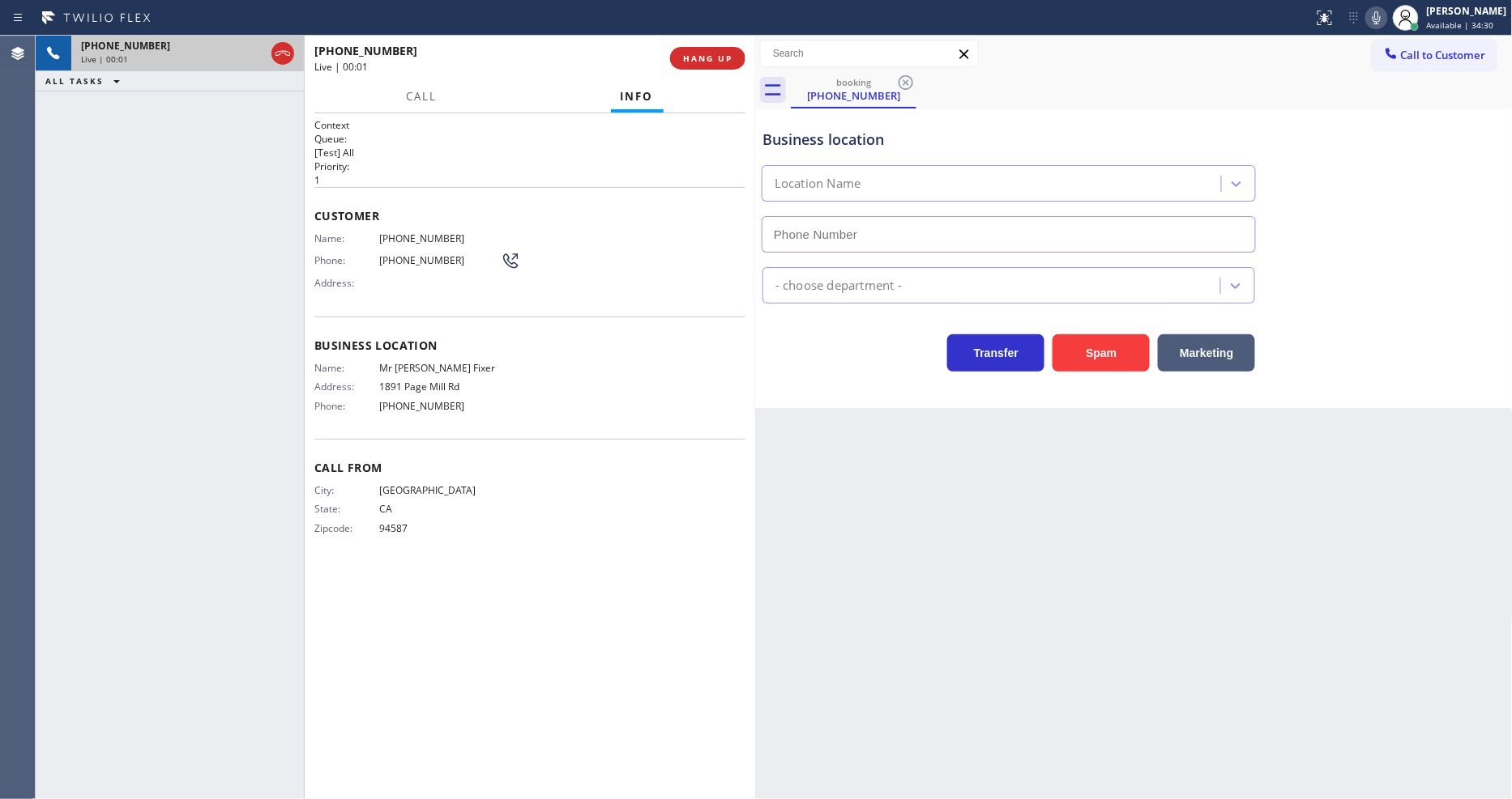
type input "(650) 933-4988"
click at [450, 365] on span "Mr Appliance Fixer" at bounding box center [439, 368] width 121 height 12
click at [422, 372] on div "Name: Mr Appliance Fixer Address: 1891 Page Mill Rd Phone: (650) 933-4988" at bounding box center [407, 389] width 186 height 56
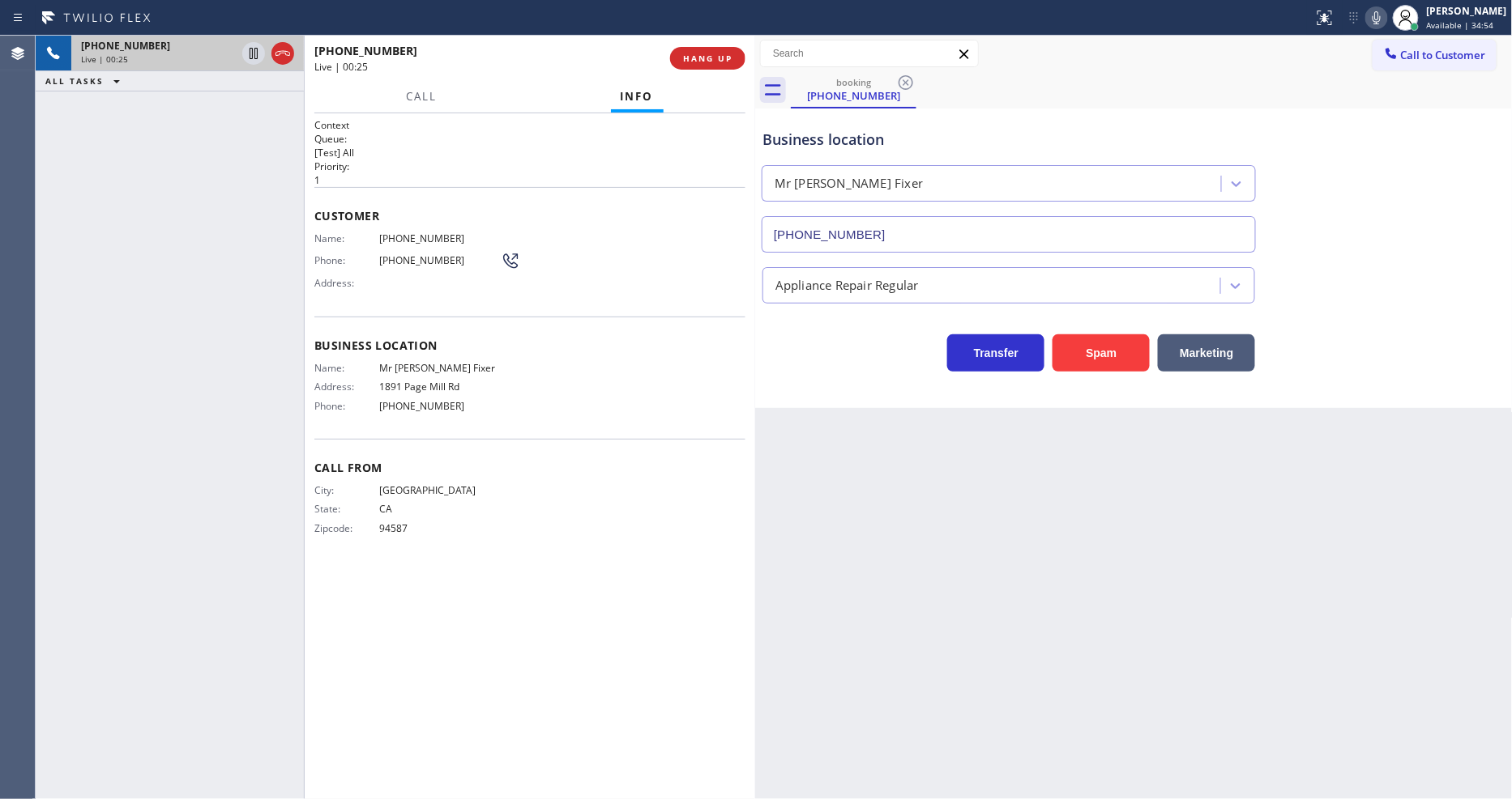
click at [419, 372] on div "Name: Mr Appliance Fixer Address: 1891 Page Mill Rd Phone: (650) 933-4988" at bounding box center [407, 389] width 186 height 56
click at [419, 365] on span "Mr Appliance Fixer" at bounding box center [439, 368] width 121 height 12
click at [414, 232] on span "(510) 333-1727" at bounding box center [439, 238] width 121 height 12
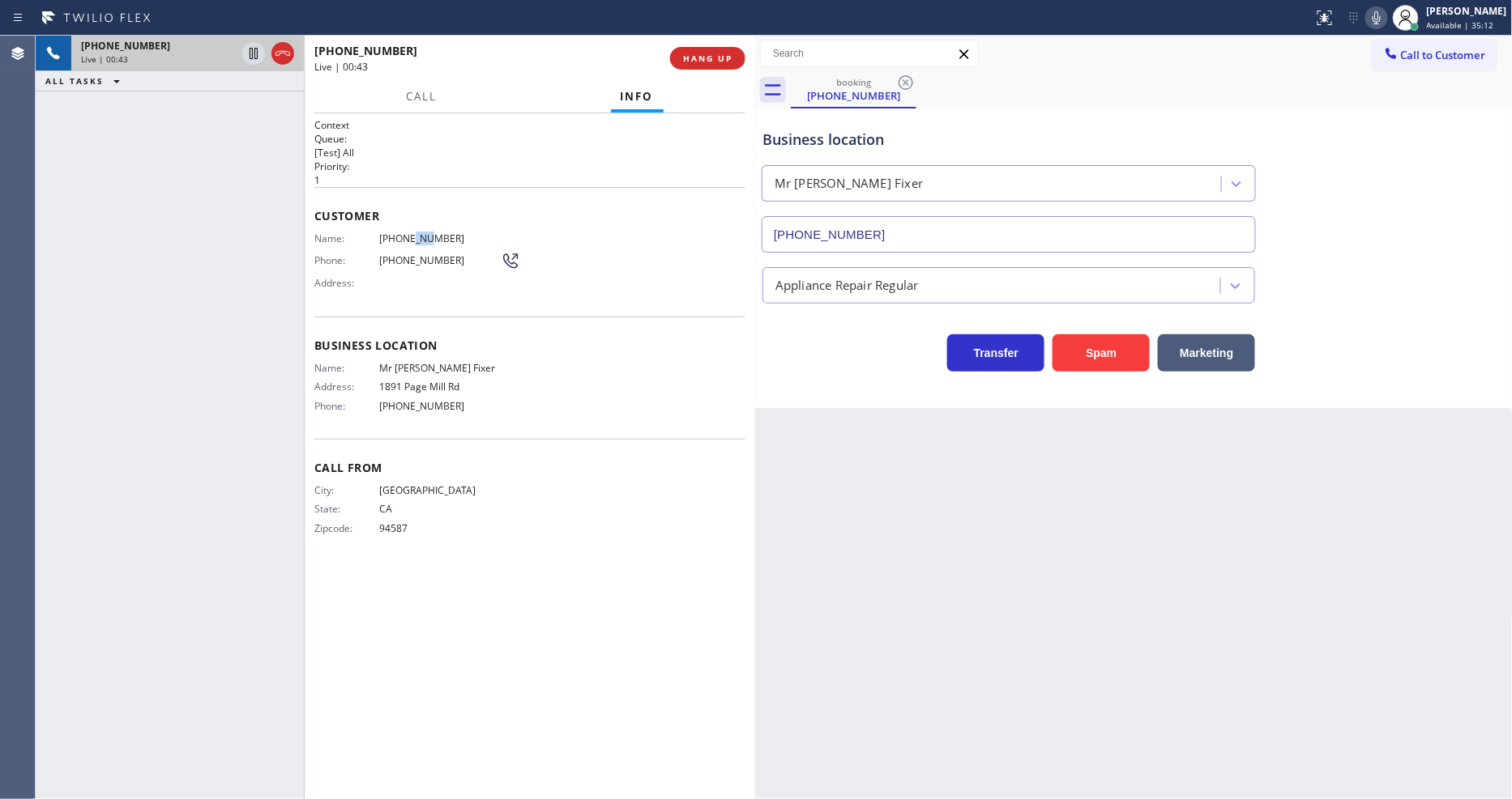
click at [414, 232] on span "(510) 333-1727" at bounding box center [439, 238] width 121 height 12
drag, startPoint x: 66, startPoint y: 180, endPoint x: 128, endPoint y: 168, distance: 63.2
click at [65, 180] on div "+15103331727 Live | 00:54 ALL TASKS ALL TASKS ACTIVE TASKS TASKS IN WRAP UP" at bounding box center [169, 417] width 268 height 764
click at [700, 69] on button "HANG UP" at bounding box center [707, 58] width 75 height 23
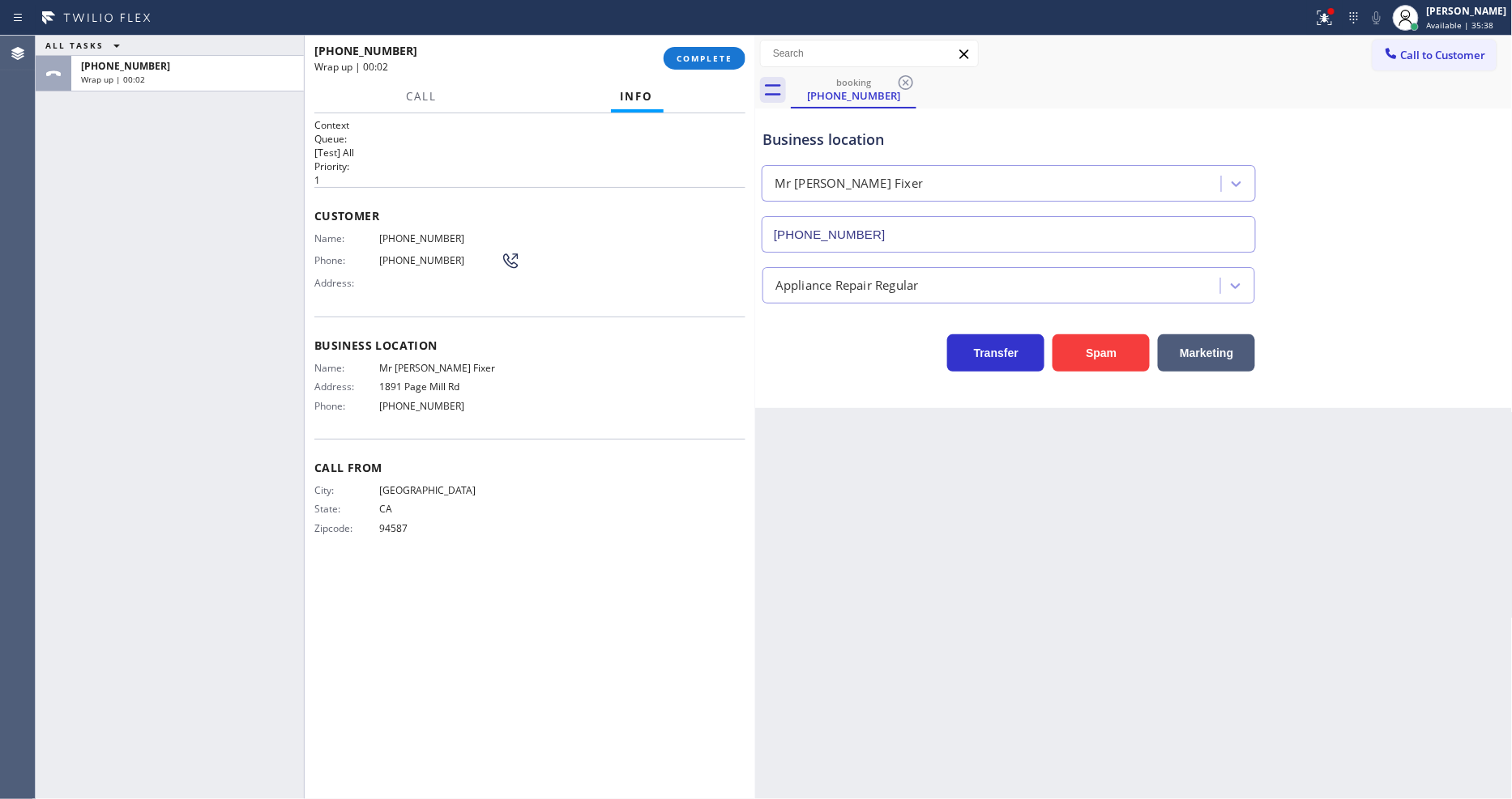
click at [409, 232] on span "(510) 333-1727" at bounding box center [439, 238] width 121 height 12
click at [698, 53] on span "COMPLETE" at bounding box center [704, 58] width 56 height 11
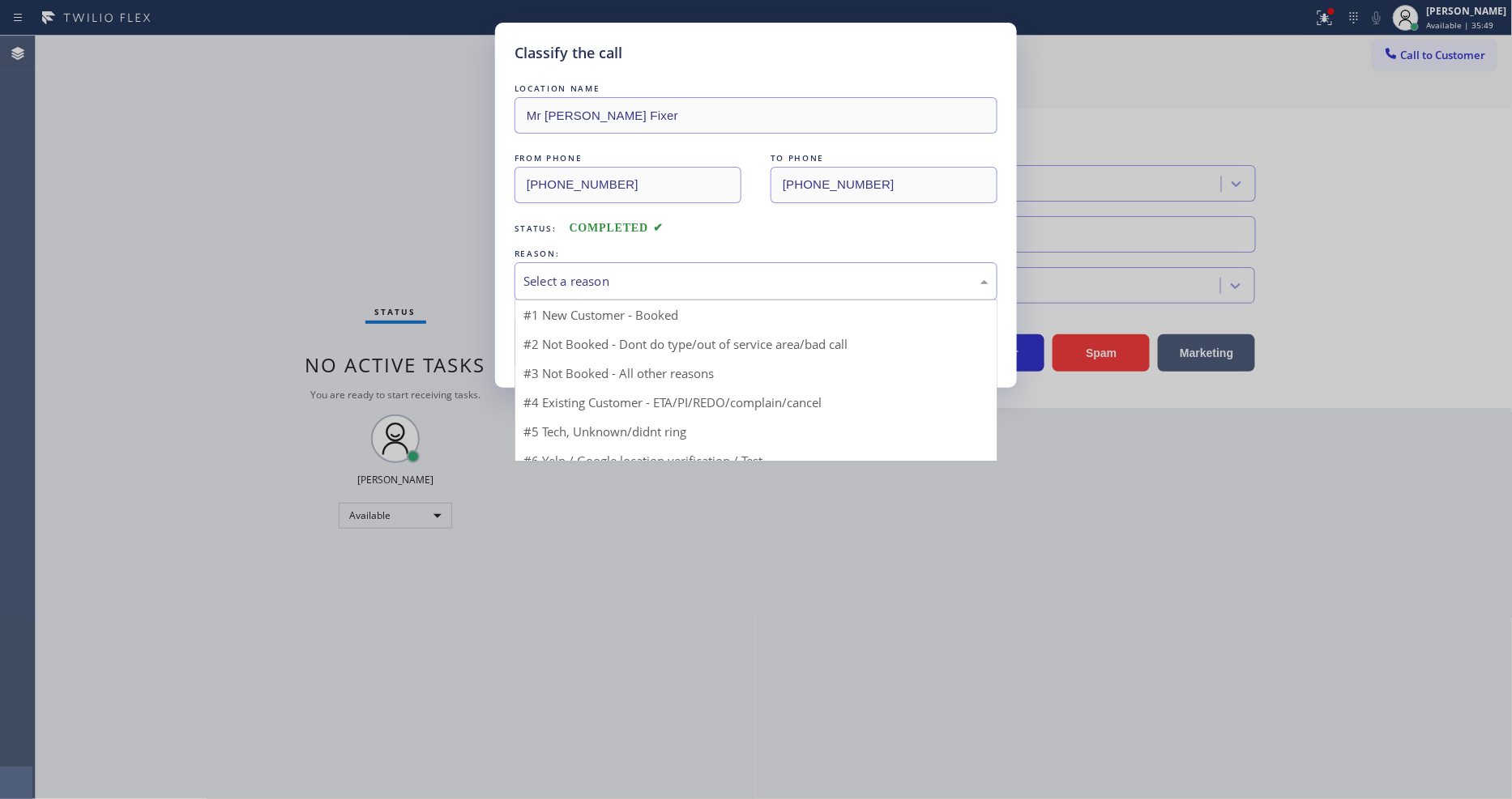
click at [559, 284] on div "Select a reason" at bounding box center [756, 282] width 465 height 19
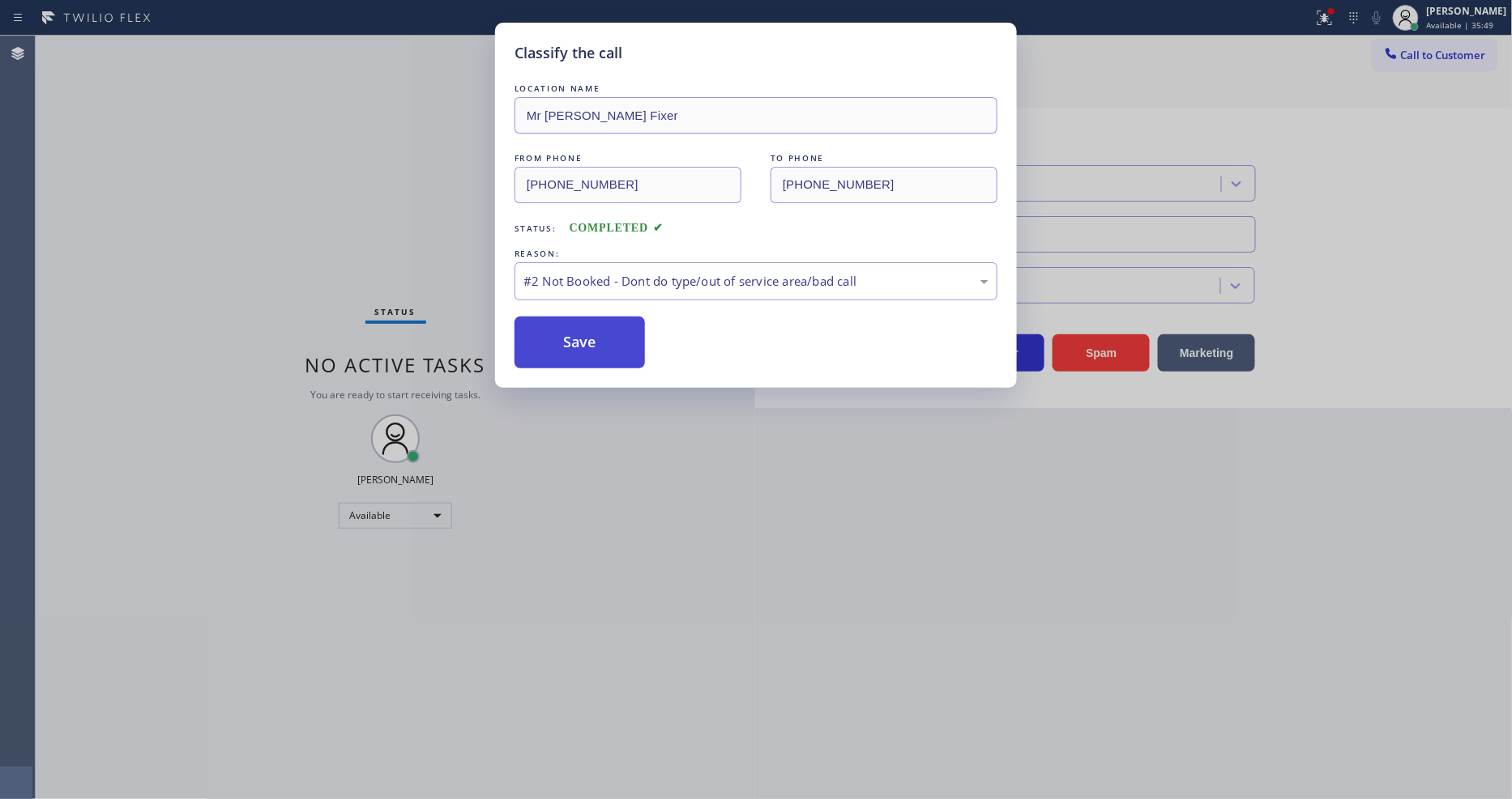
click at [555, 325] on button "Save" at bounding box center [580, 343] width 131 height 52
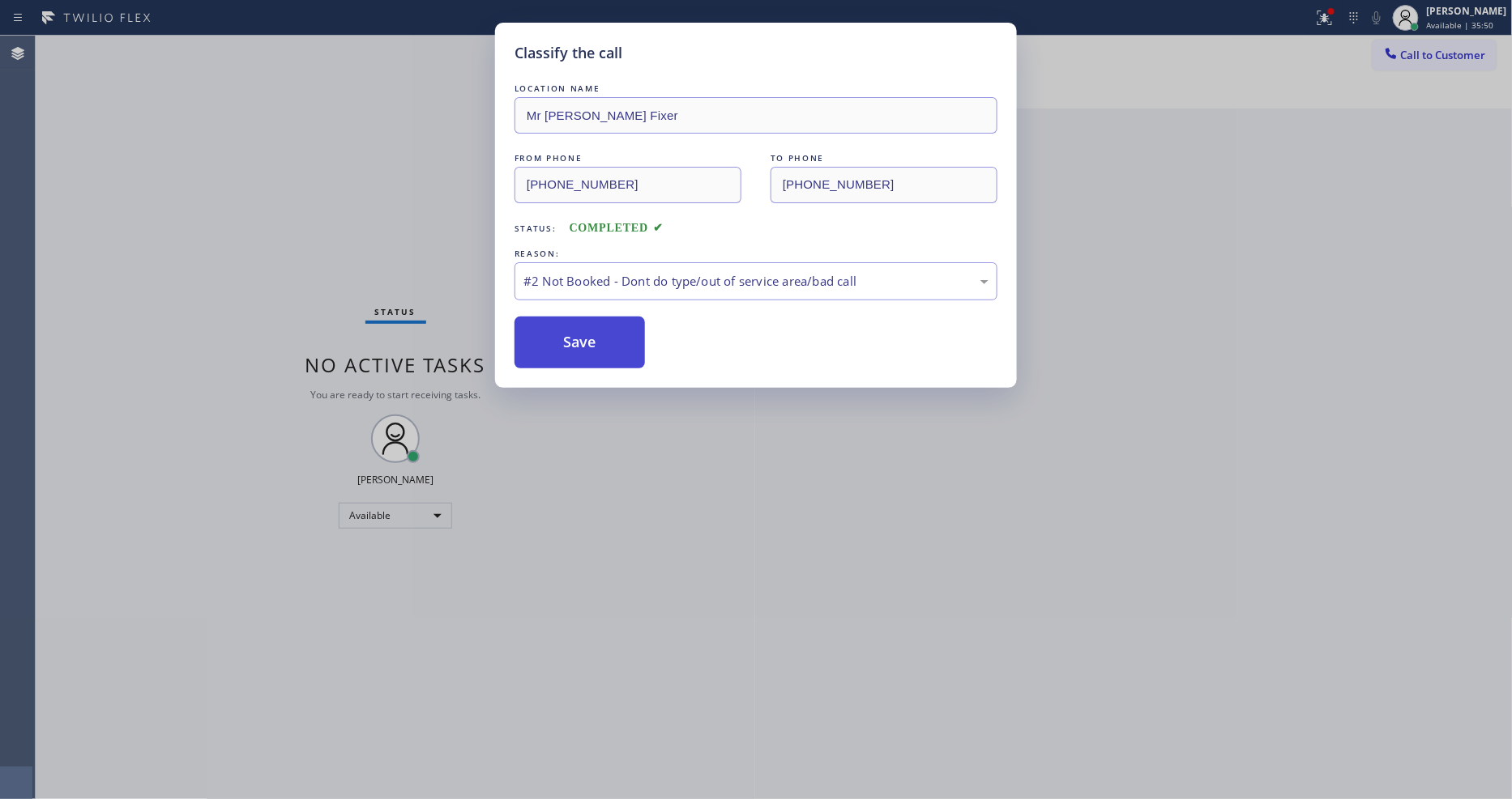
click at [555, 325] on button "Save" at bounding box center [580, 343] width 131 height 52
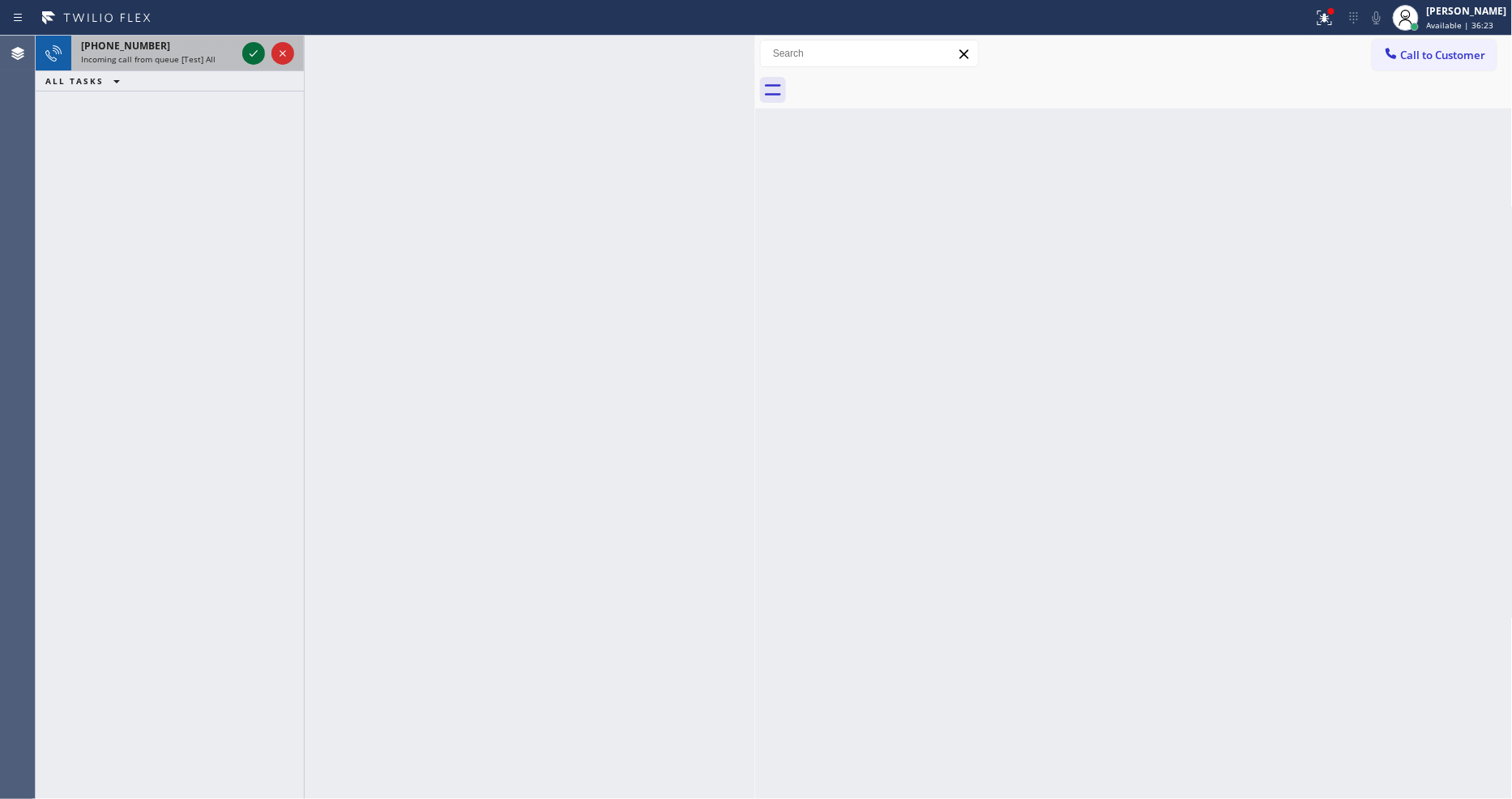
click at [253, 51] on icon at bounding box center [253, 53] width 19 height 19
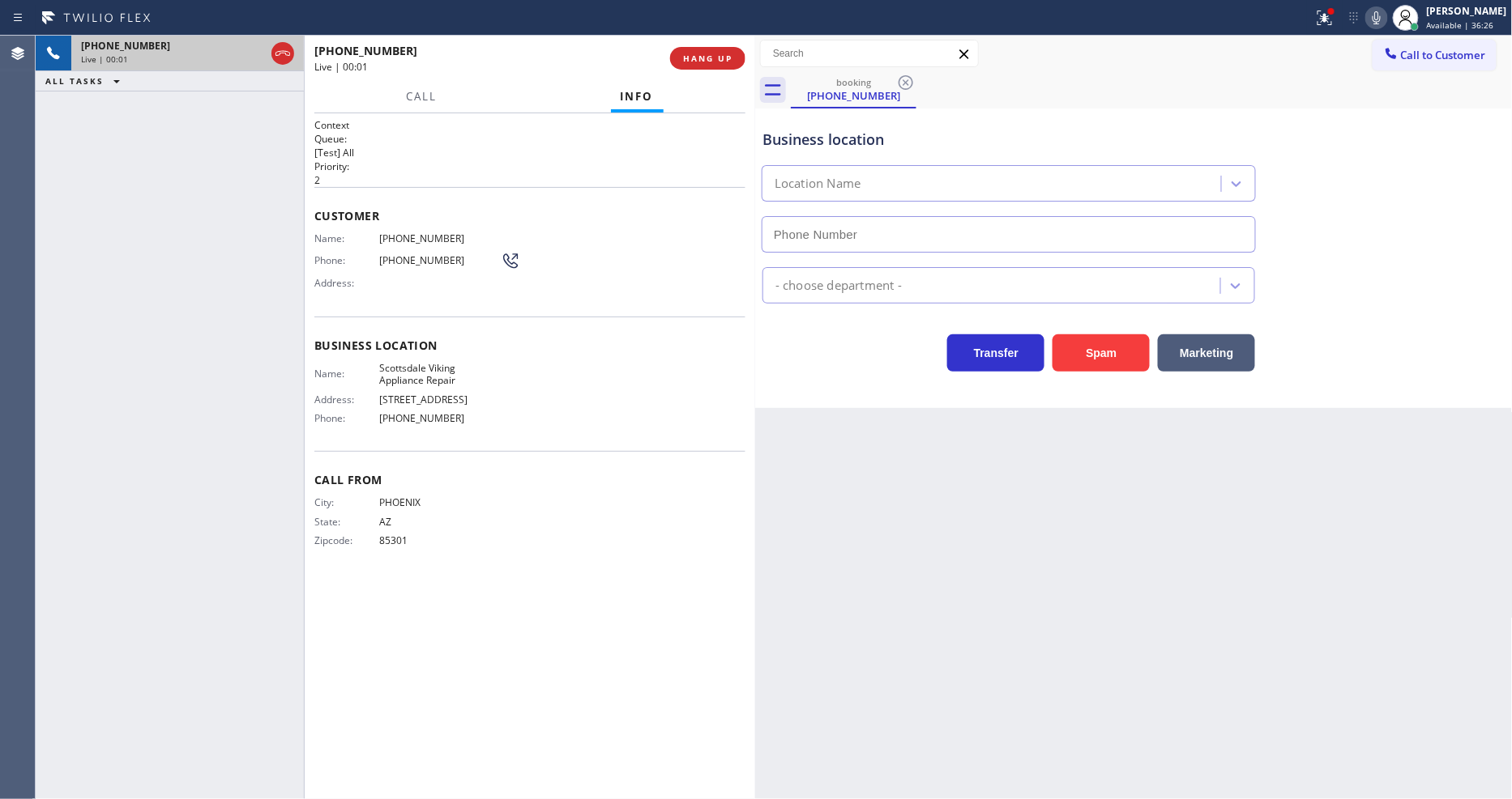
type input "(480) 787-0279"
click at [424, 644] on div "Context Queue: [Test] All Priority: 2 Customer Name: (602) 284-6501 Phone: (602…" at bounding box center [529, 456] width 431 height 676
click at [435, 374] on span "Scottsdale Viking Appliance Repair" at bounding box center [439, 374] width 121 height 25
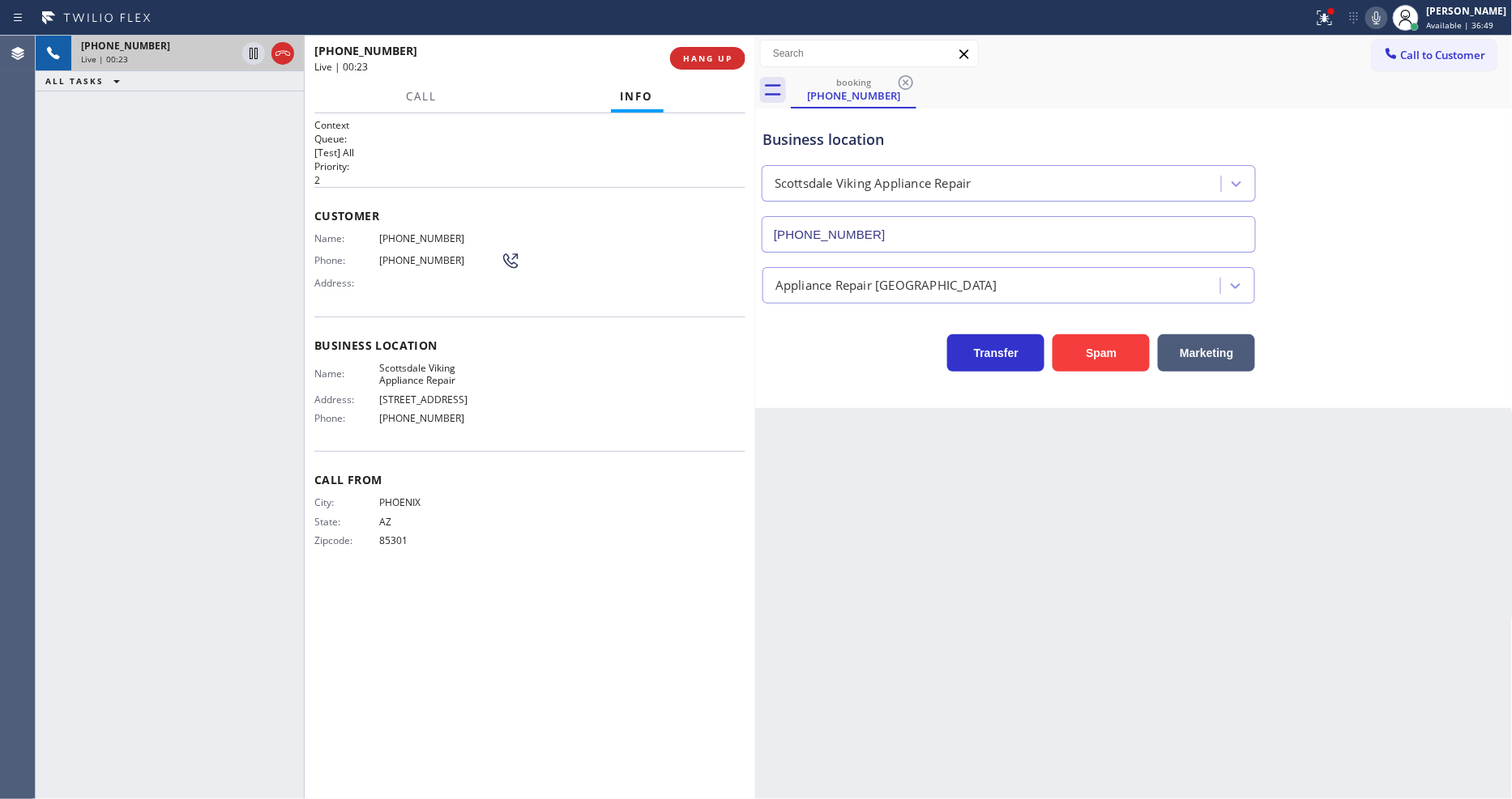
click at [415, 232] on span "(602) 284-6501" at bounding box center [439, 238] width 121 height 12
click at [289, 242] on div "+16022846501 Live | 01:38 ALL TASKS ALL TASKS ACTIVE TASKS TASKS IN WRAP UP" at bounding box center [169, 417] width 268 height 764
click at [248, 52] on icon at bounding box center [253, 53] width 19 height 19
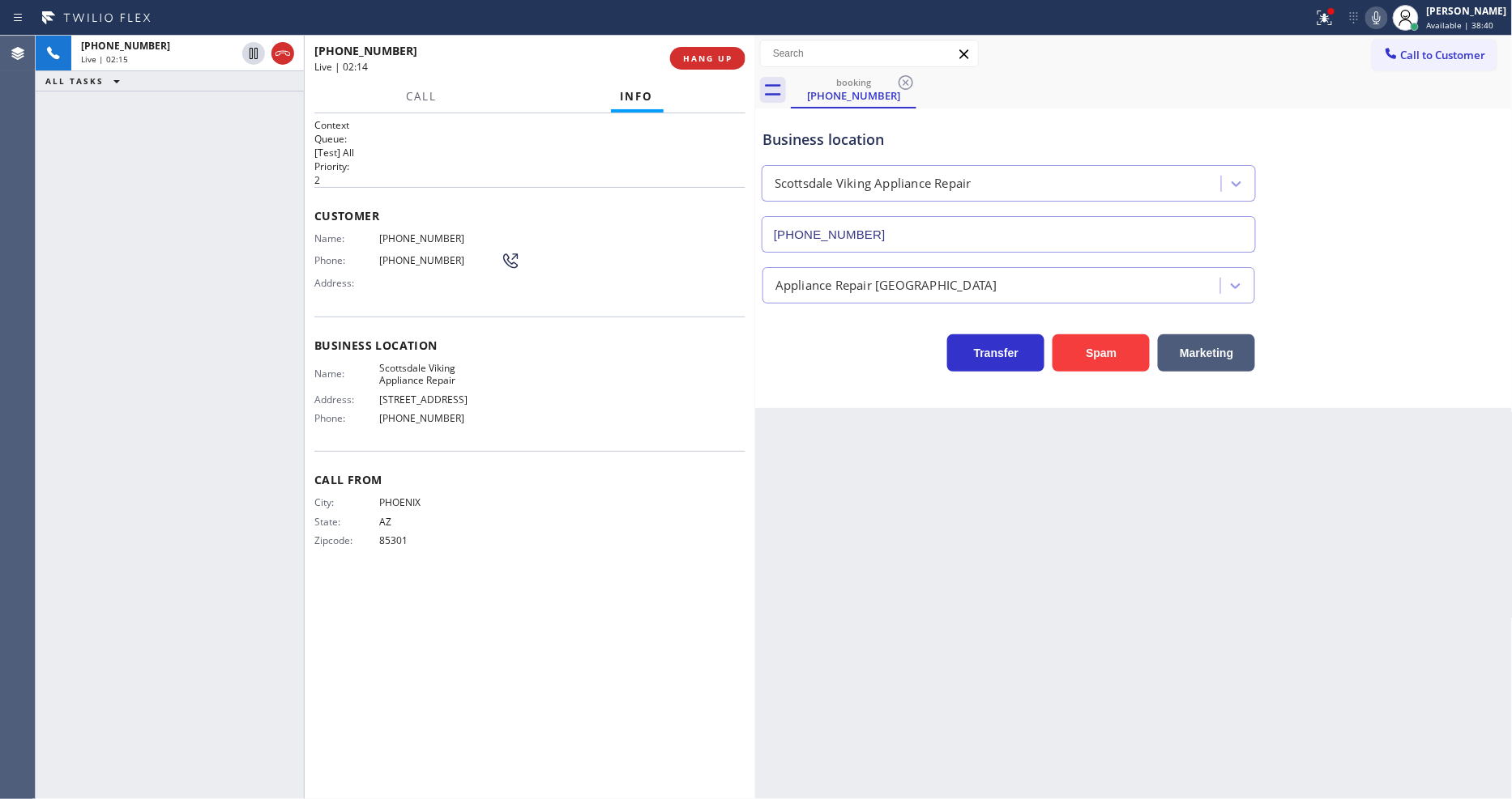
click at [1380, 13] on icon at bounding box center [1376, 18] width 8 height 13
click at [1188, 494] on div "Back to Dashboard Change Sender ID Customers Technicians Select a contact Outbo…" at bounding box center [1134, 417] width 757 height 764
click at [1070, 471] on div "Back to Dashboard Change Sender ID Customers Technicians Select a contact Outbo…" at bounding box center [1134, 417] width 757 height 764
click at [1049, 653] on div "Back to Dashboard Change Sender ID Customers Technicians Select a contact Outbo…" at bounding box center [1134, 417] width 757 height 764
drag, startPoint x: 252, startPoint y: 55, endPoint x: 312, endPoint y: 55, distance: 60.0
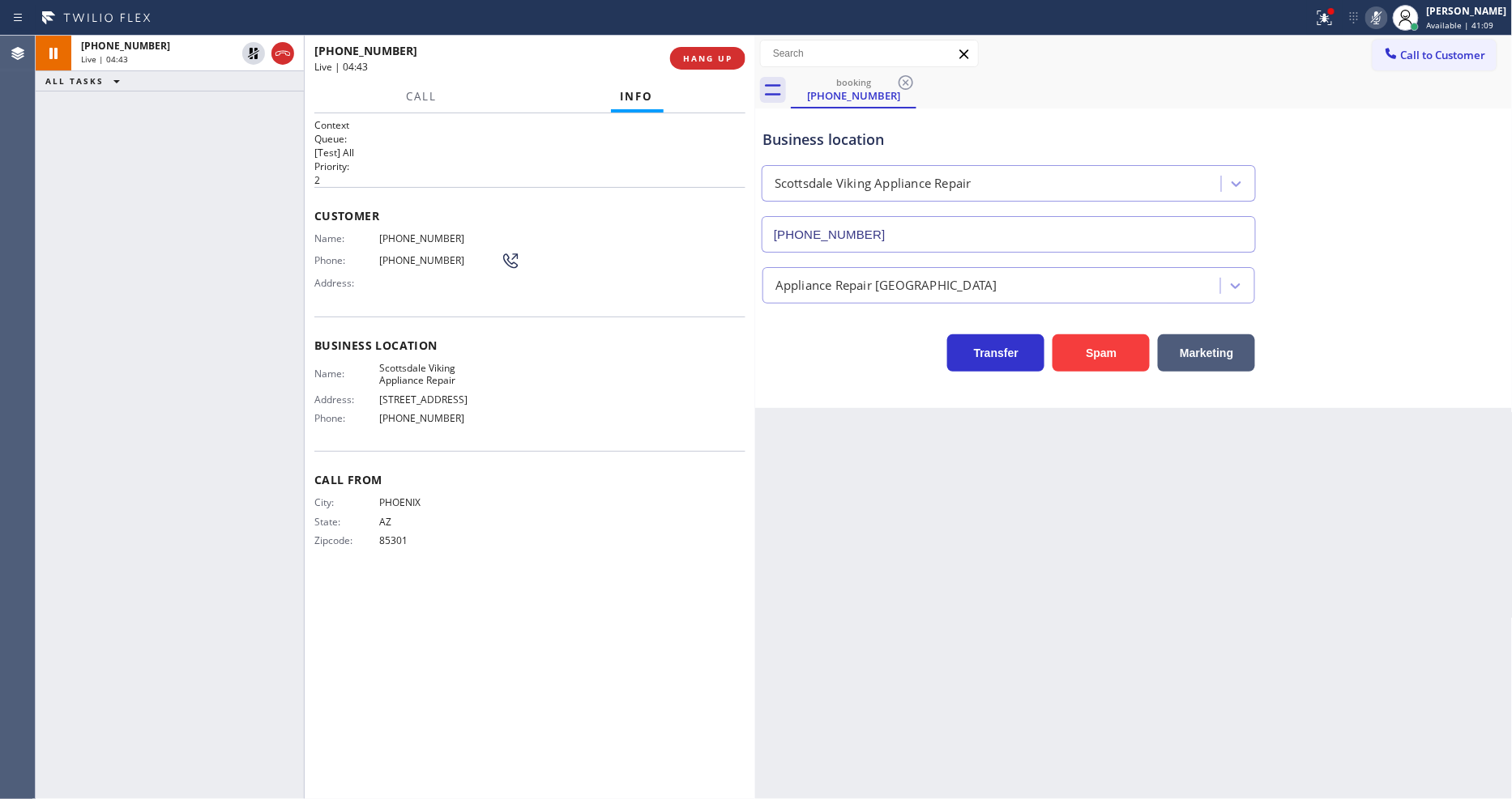
click at [252, 55] on icon at bounding box center [253, 53] width 19 height 19
click at [1381, 21] on icon at bounding box center [1376, 17] width 19 height 19
click at [1333, 20] on icon at bounding box center [1325, 17] width 19 height 19
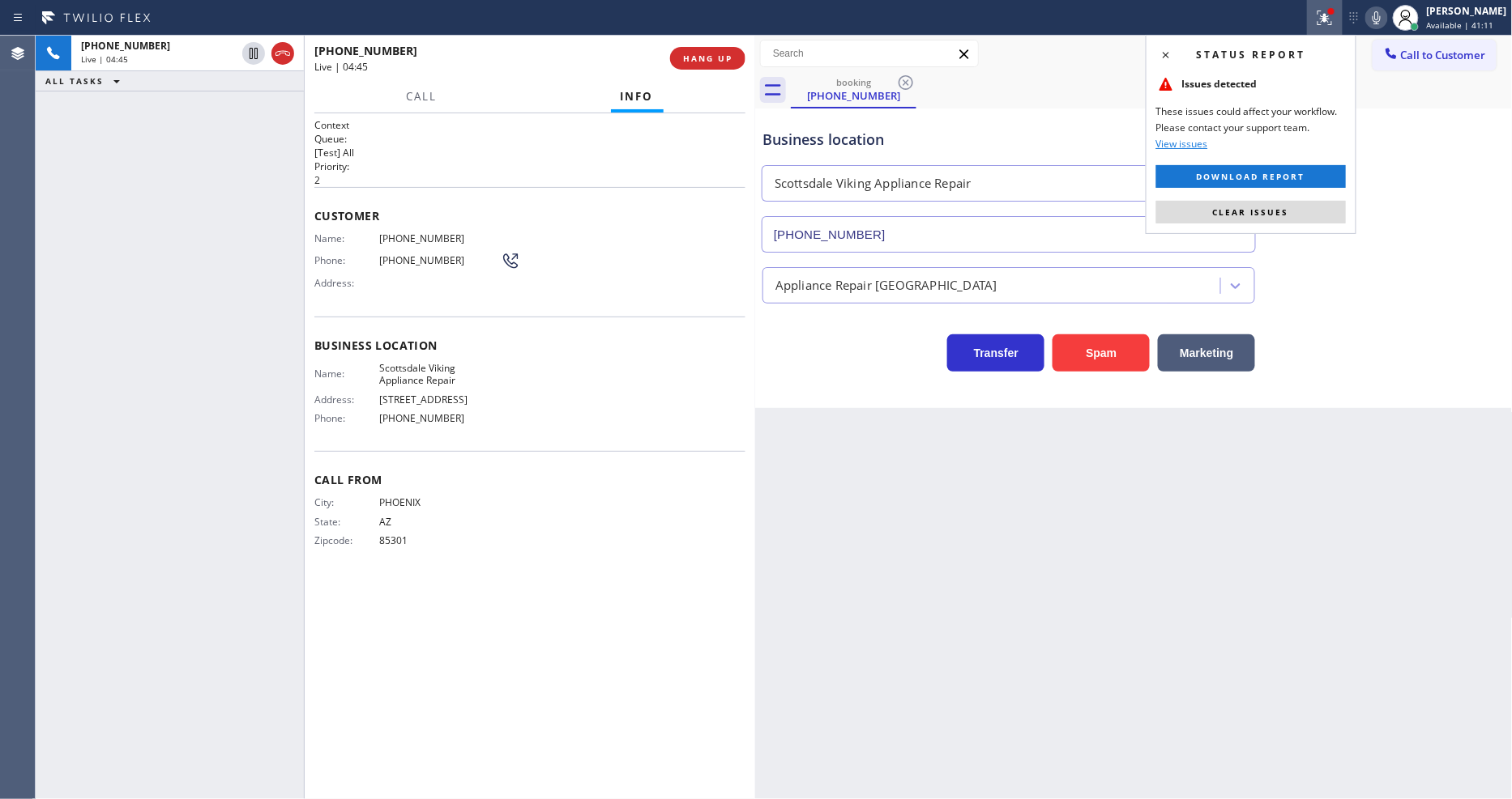
drag, startPoint x: 1281, startPoint y: 204, endPoint x: 1049, endPoint y: 45, distance: 281.3
click at [1281, 205] on button "Clear issues" at bounding box center [1250, 212] width 189 height 23
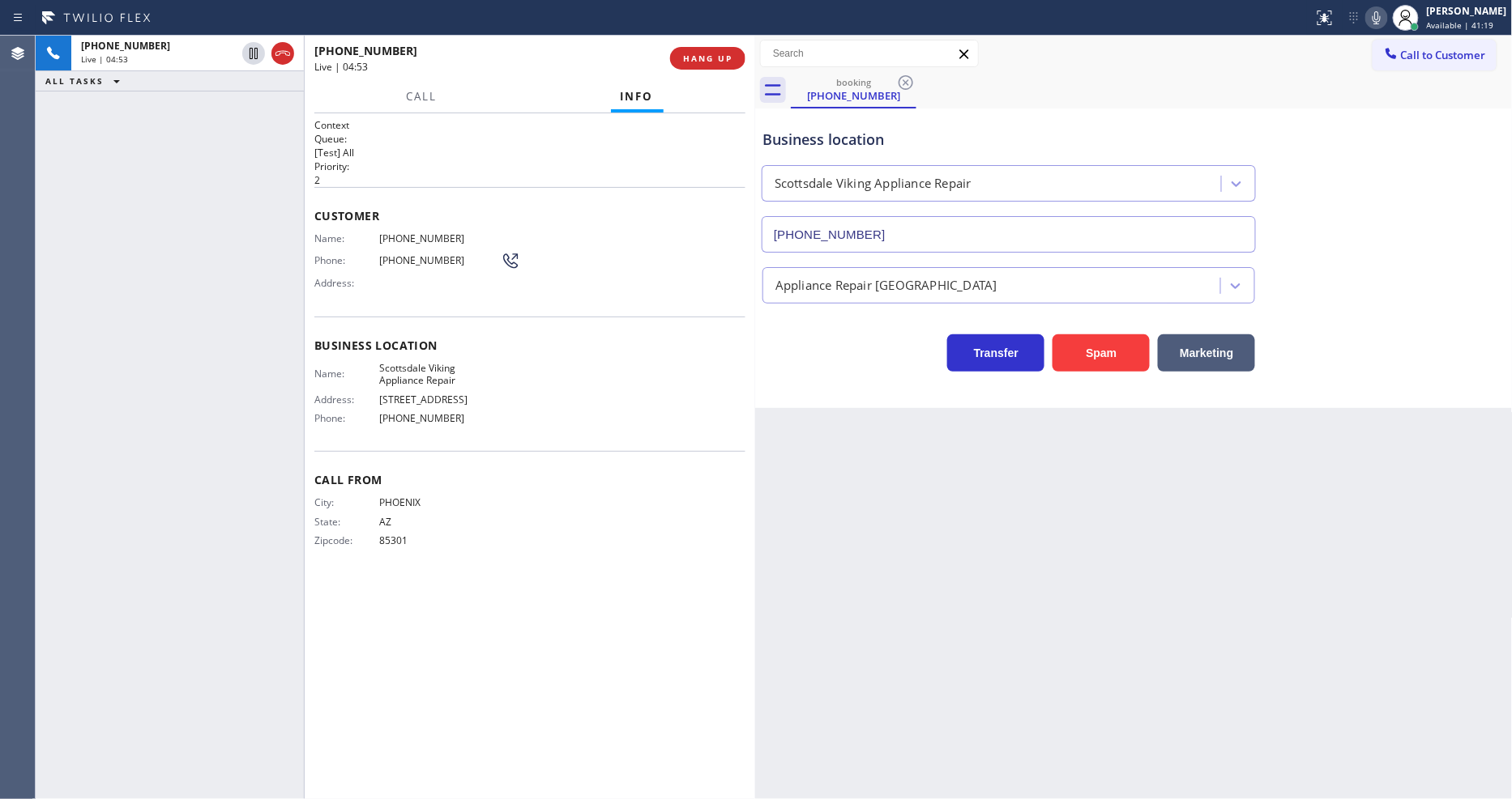
drag, startPoint x: 999, startPoint y: 525, endPoint x: 663, endPoint y: 627, distance: 351.1
click at [999, 525] on div "Back to Dashboard Change Sender ID Customers Technicians Select a contact Outbo…" at bounding box center [1134, 417] width 757 height 764
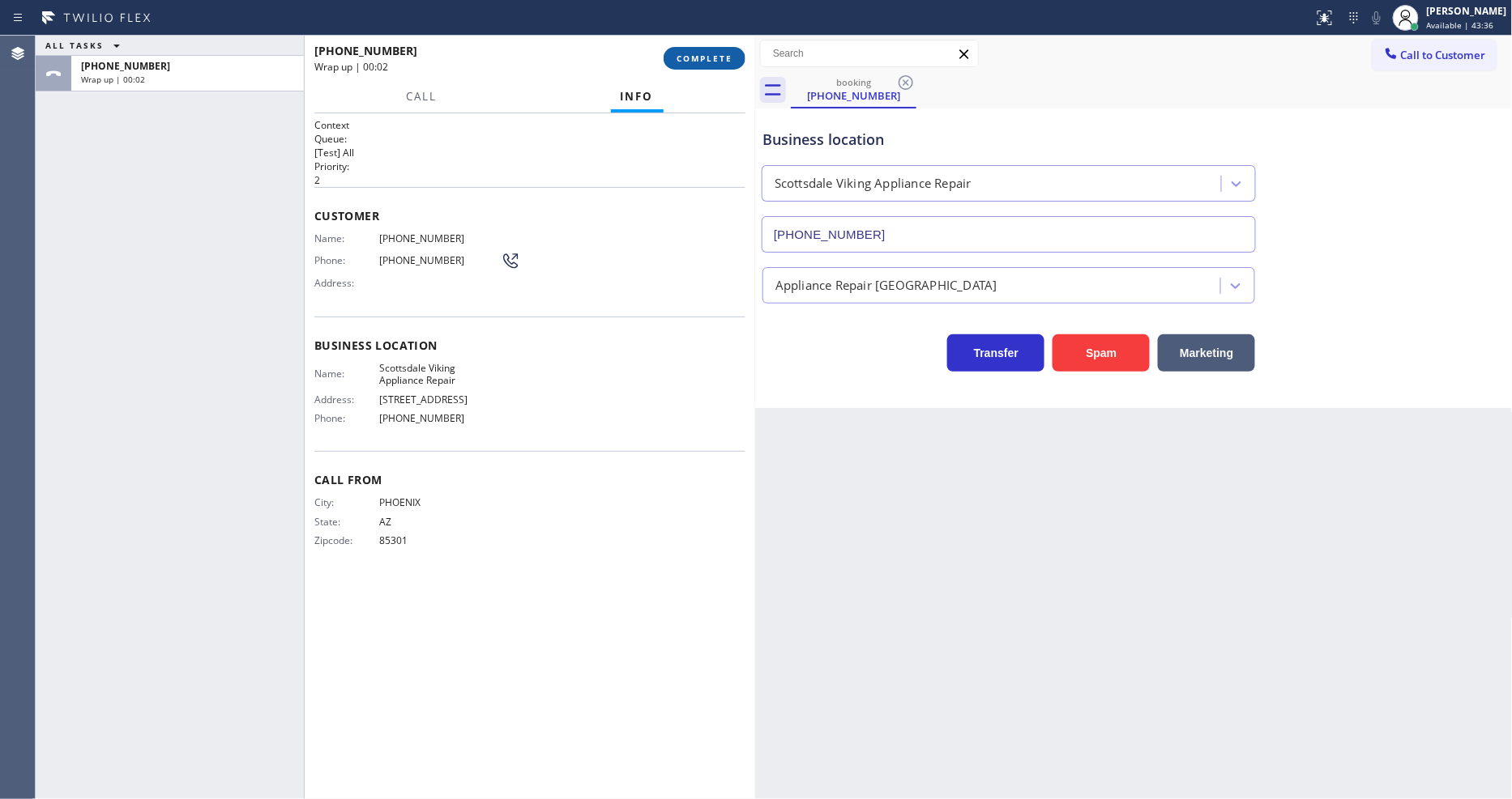
click at [696, 60] on span "COMPLETE" at bounding box center [704, 58] width 56 height 11
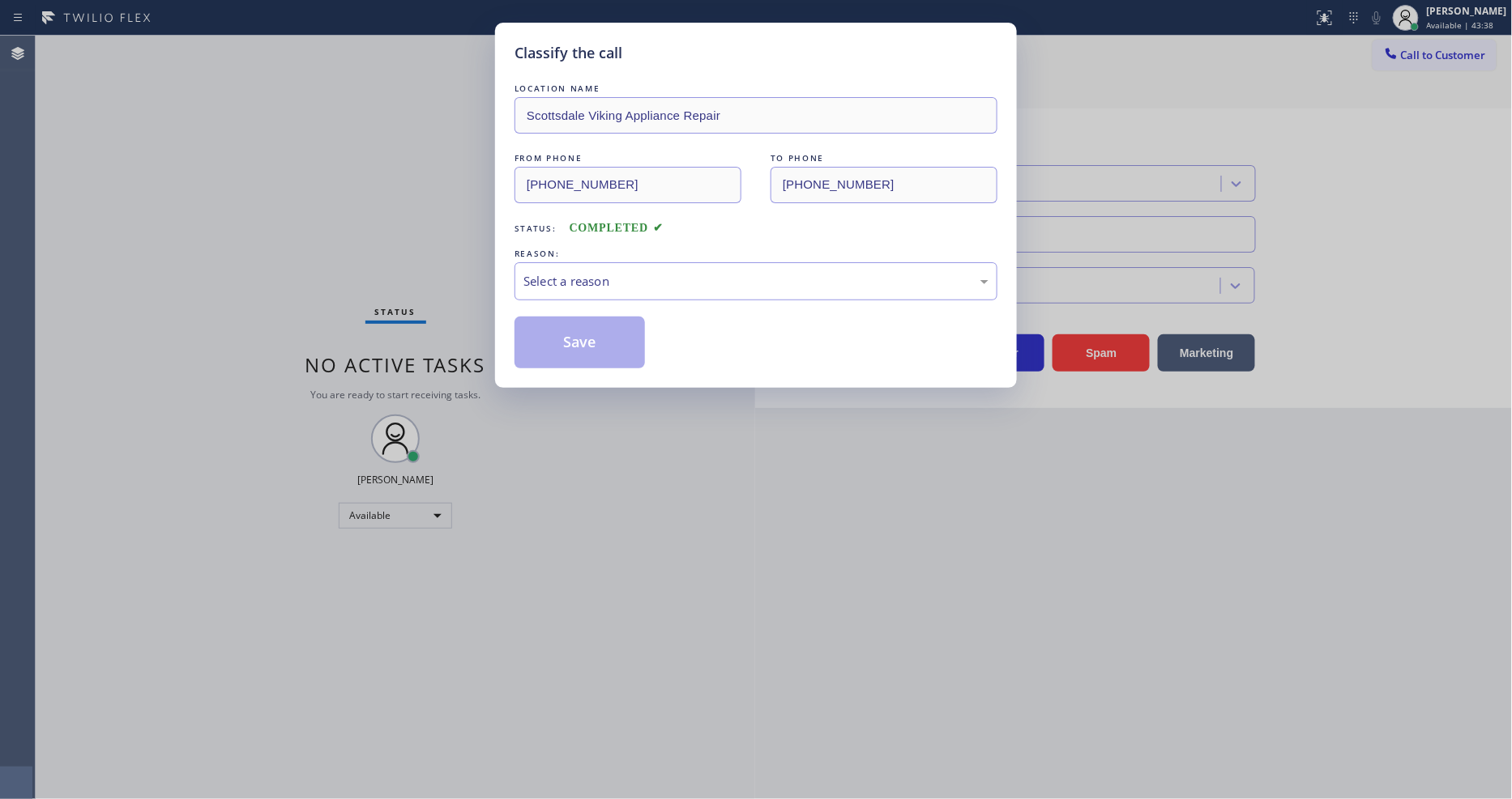
click at [610, 280] on div "Select a reason" at bounding box center [756, 282] width 465 height 19
click at [580, 346] on button "Save" at bounding box center [580, 343] width 131 height 52
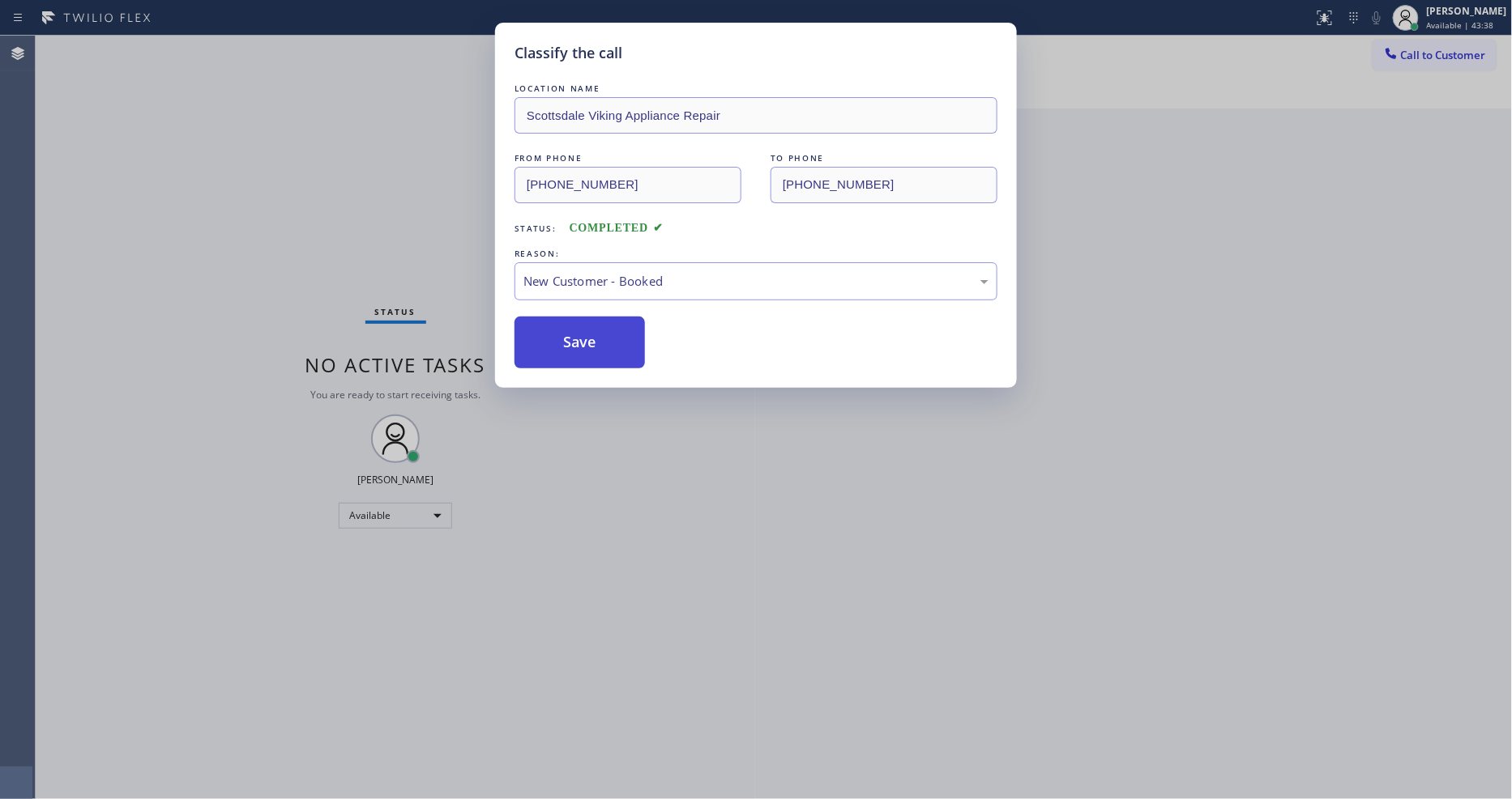
click at [579, 346] on button "Save" at bounding box center [580, 343] width 131 height 52
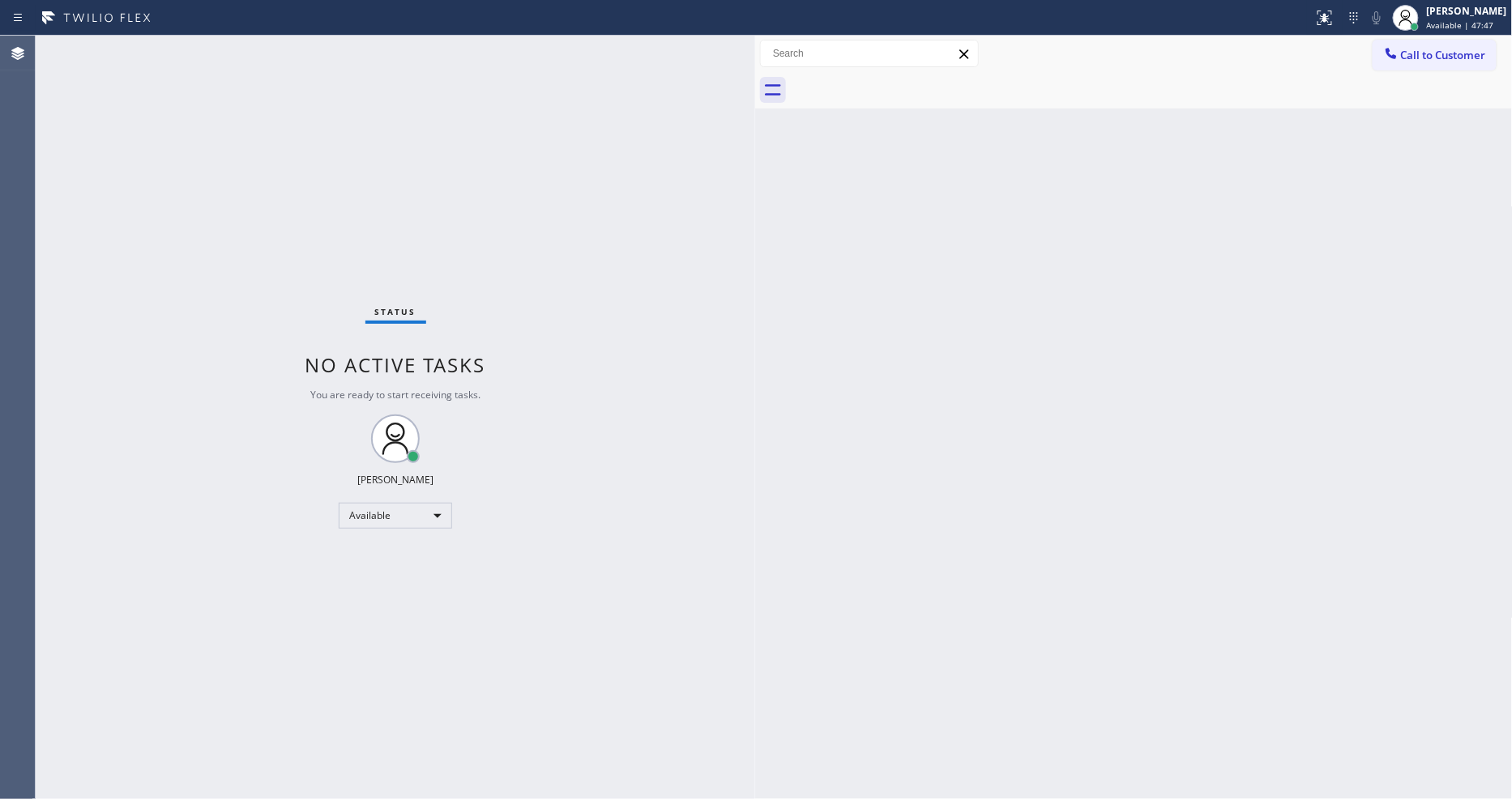
click at [317, 52] on div "Status No active tasks You are ready to start receiving tasks. [PERSON_NAME] Av…" at bounding box center [394, 417] width 719 height 764
click at [226, 53] on div "Status No active tasks You are ready to start receiving tasks. [PERSON_NAME] Av…" at bounding box center [394, 417] width 719 height 764
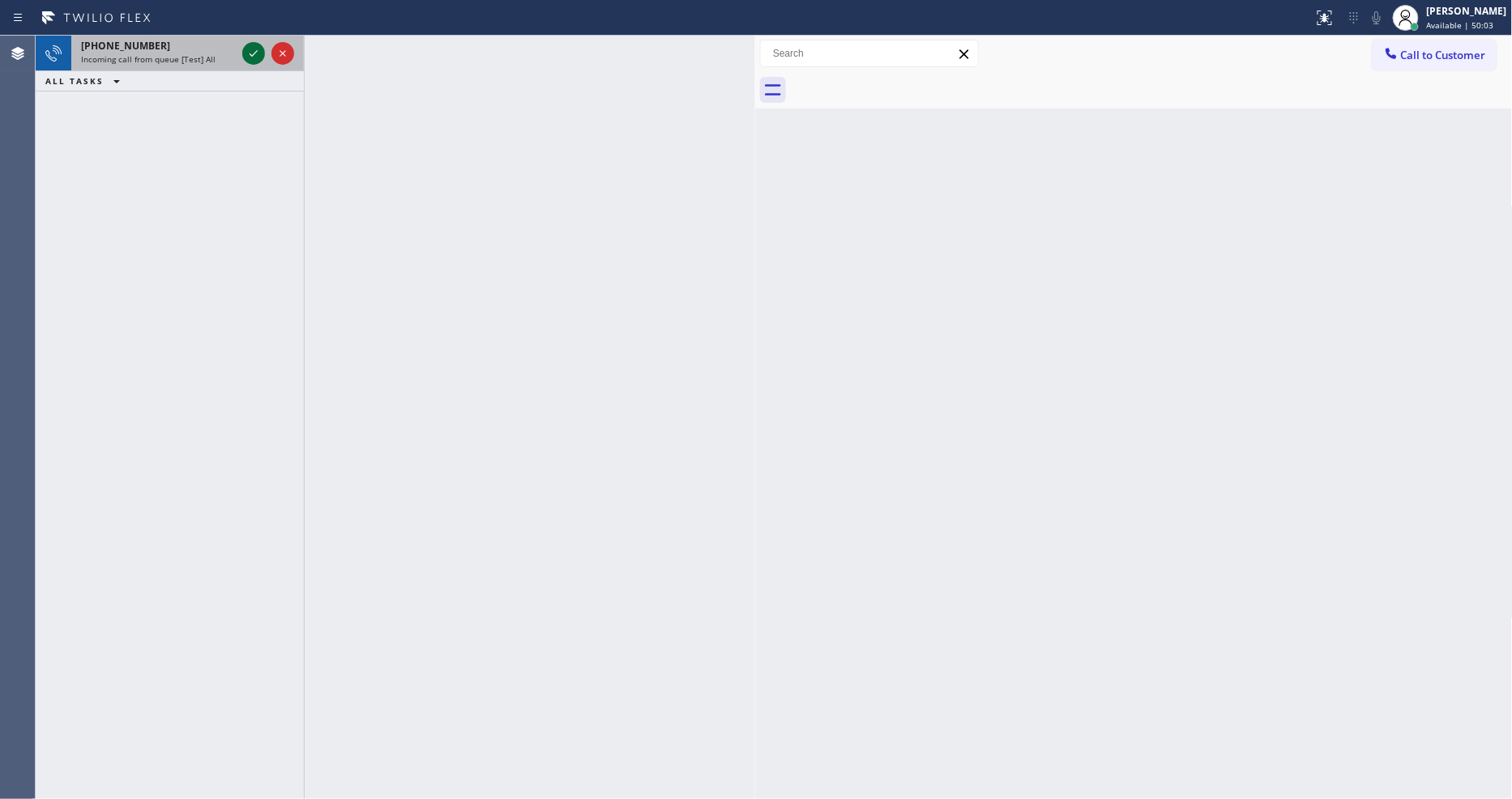
click at [252, 53] on icon at bounding box center [253, 53] width 19 height 19
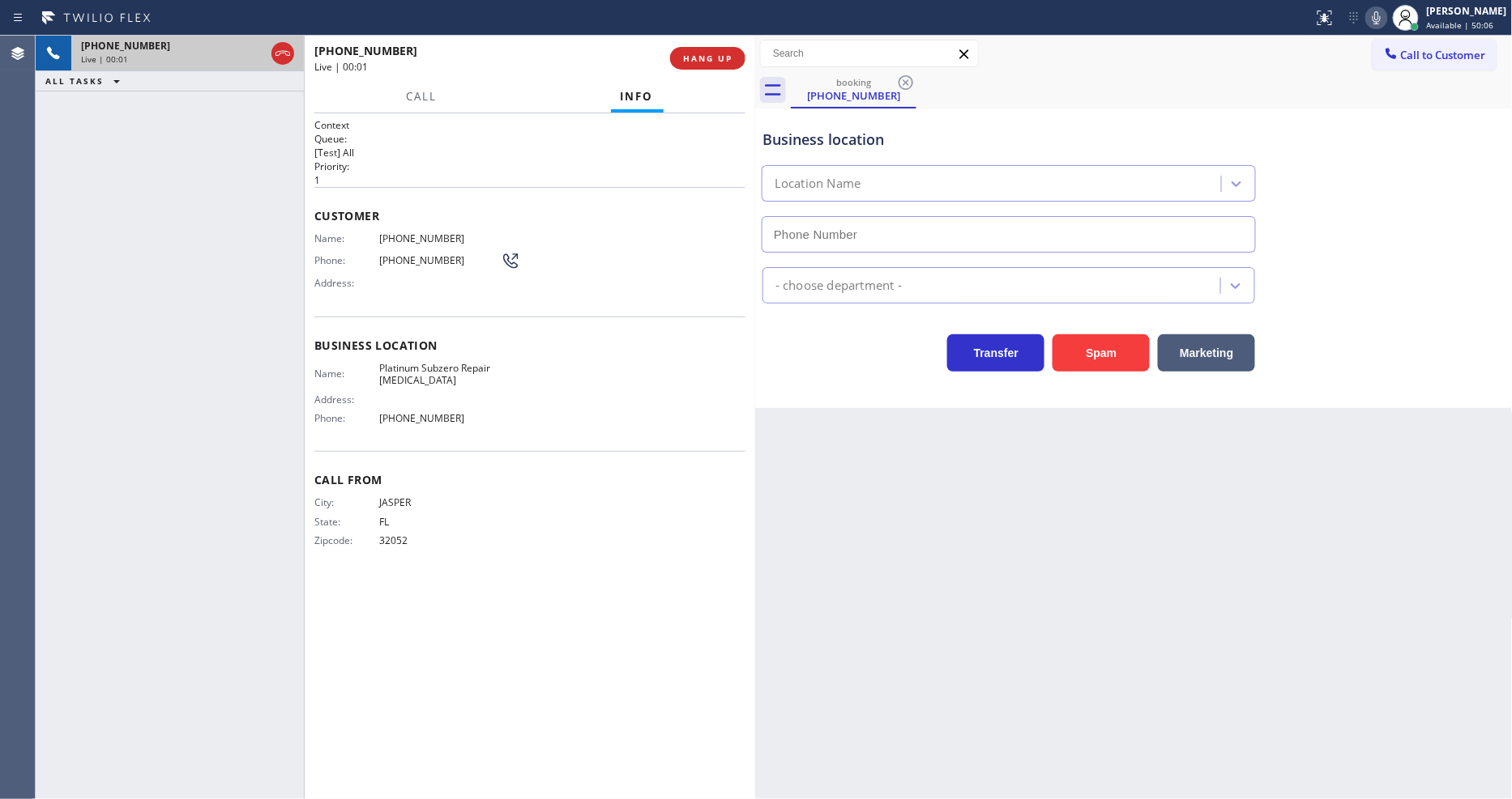
type input "(786) 305-5103"
click at [1088, 456] on div "Back to Dashboard Change Sender ID Customers Technicians Select a contact Outbo…" at bounding box center [1134, 417] width 757 height 764
click at [702, 53] on span "HANG UP" at bounding box center [708, 58] width 50 height 11
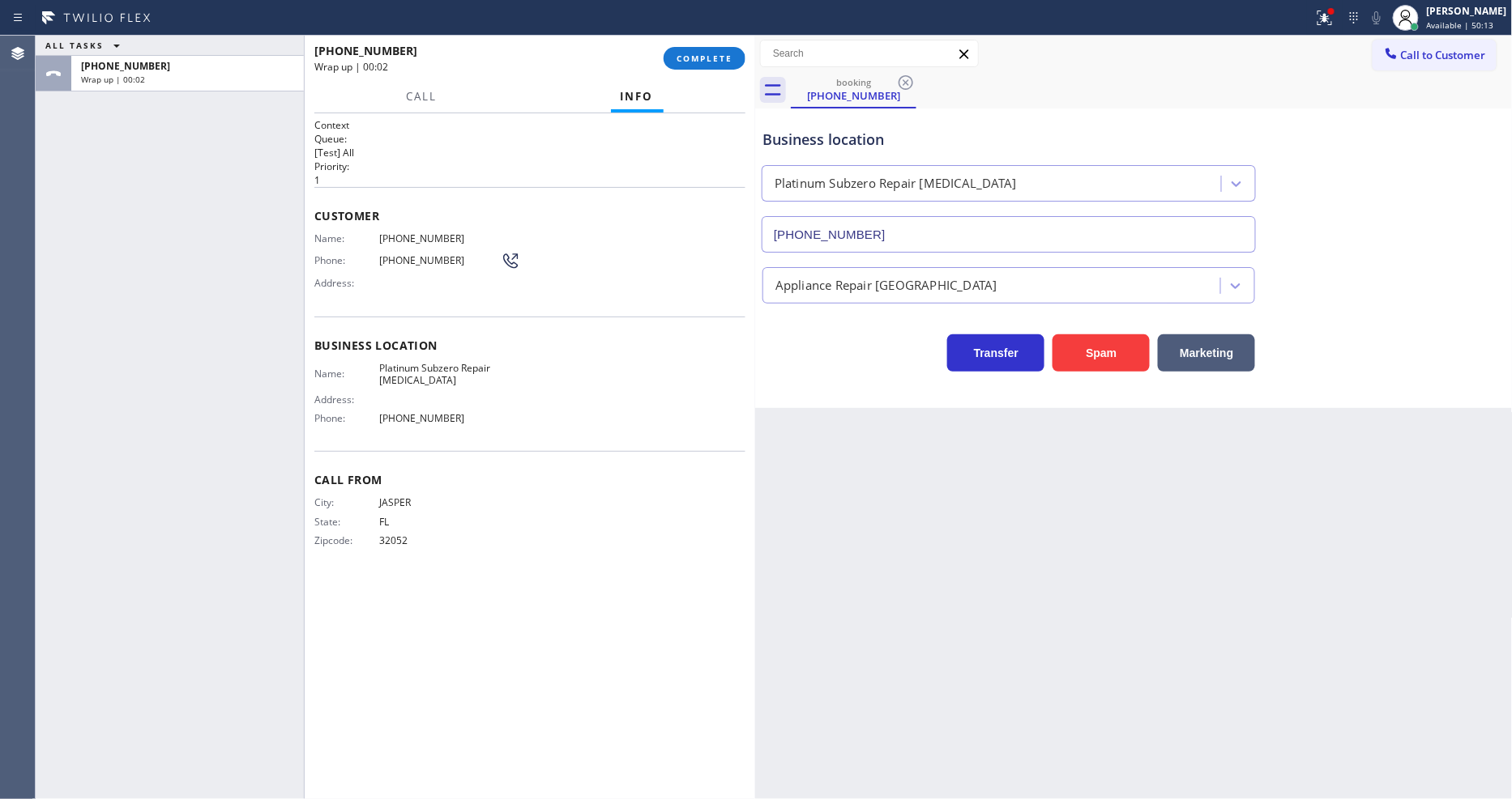
click at [606, 265] on div "Name: (386) 242-9458 Phone: (386) 242-9458 Address:" at bounding box center [529, 263] width 431 height 64
click at [697, 60] on span "COMPLETE" at bounding box center [704, 58] width 56 height 11
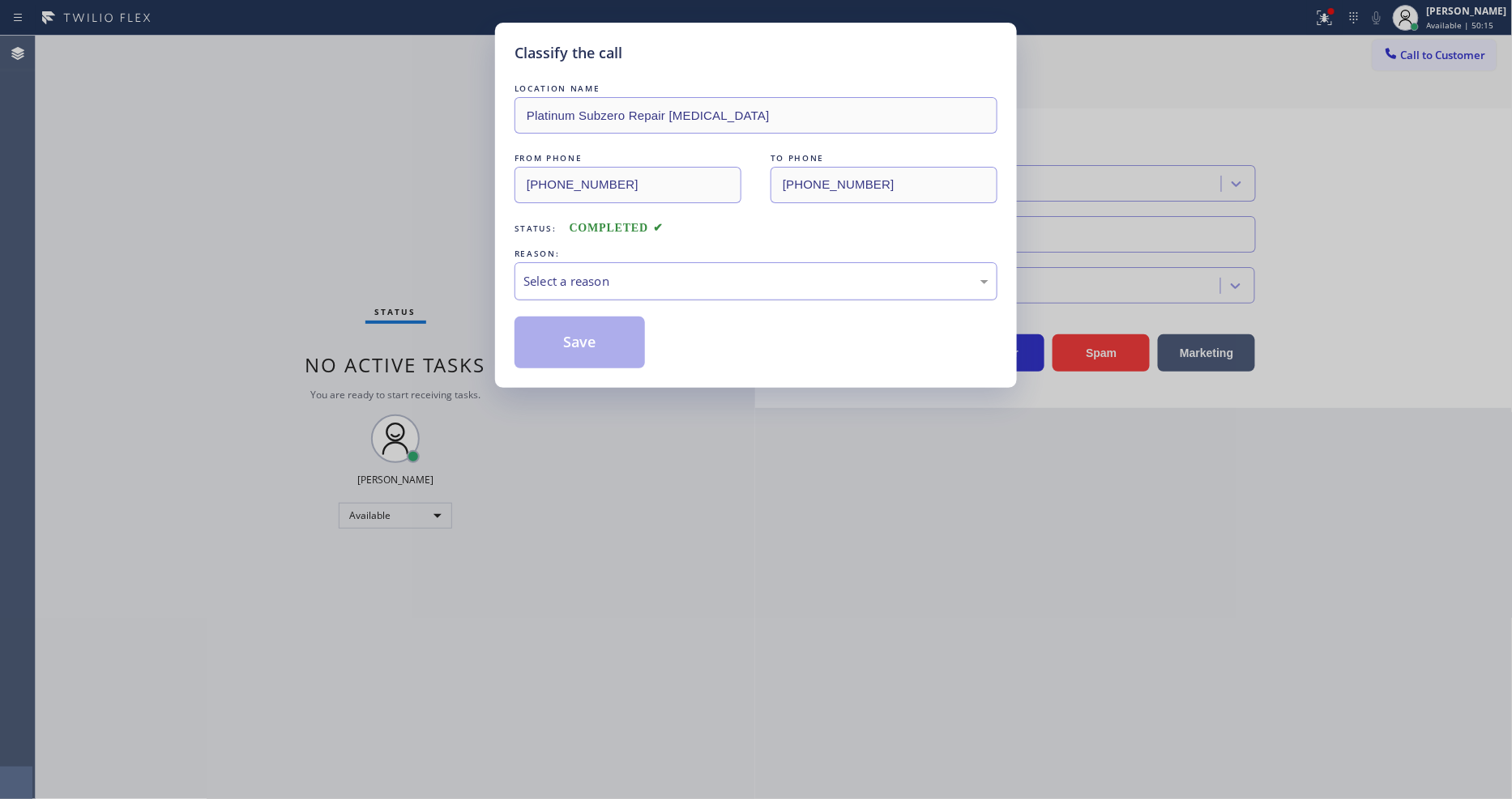
click at [609, 272] on div "Select a reason" at bounding box center [756, 282] width 465 height 19
click at [602, 328] on button "Save" at bounding box center [580, 343] width 131 height 52
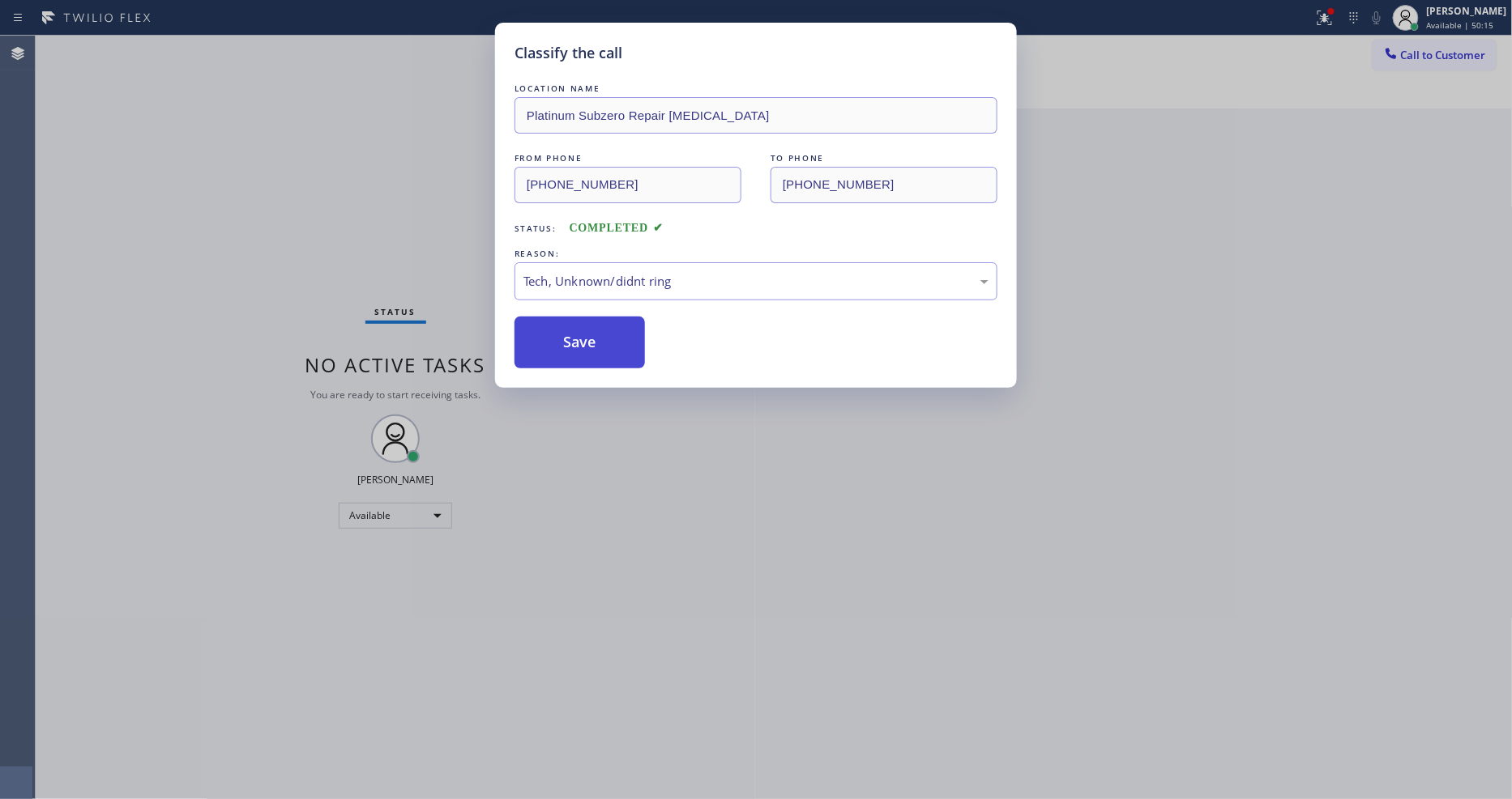
click at [602, 328] on button "Save" at bounding box center [580, 343] width 131 height 52
click at [602, 329] on button "Save" at bounding box center [580, 343] width 131 height 52
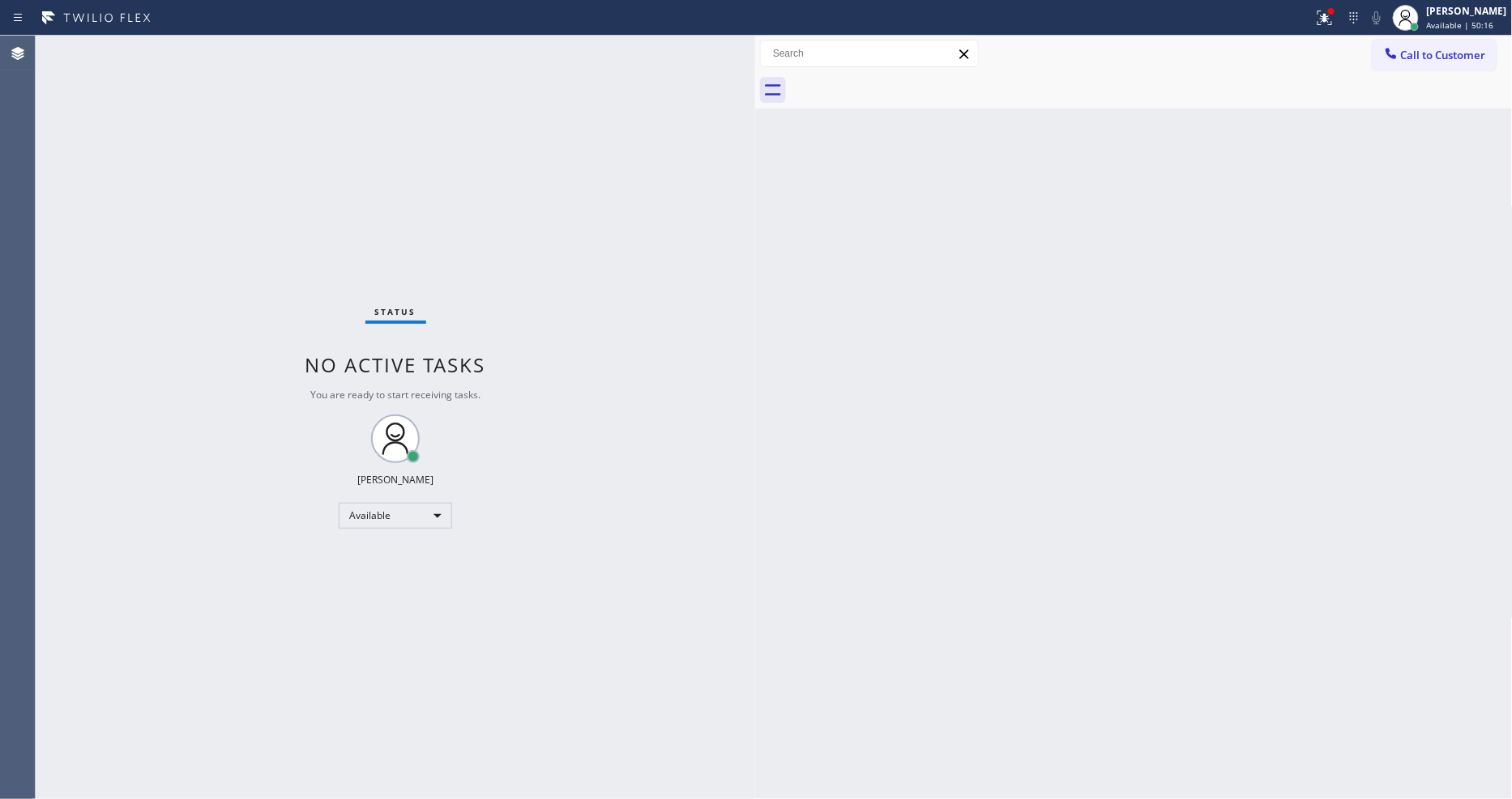
click at [244, 47] on div "Status No active tasks You are ready to start receiving tasks. [PERSON_NAME] Av…" at bounding box center [394, 417] width 719 height 764
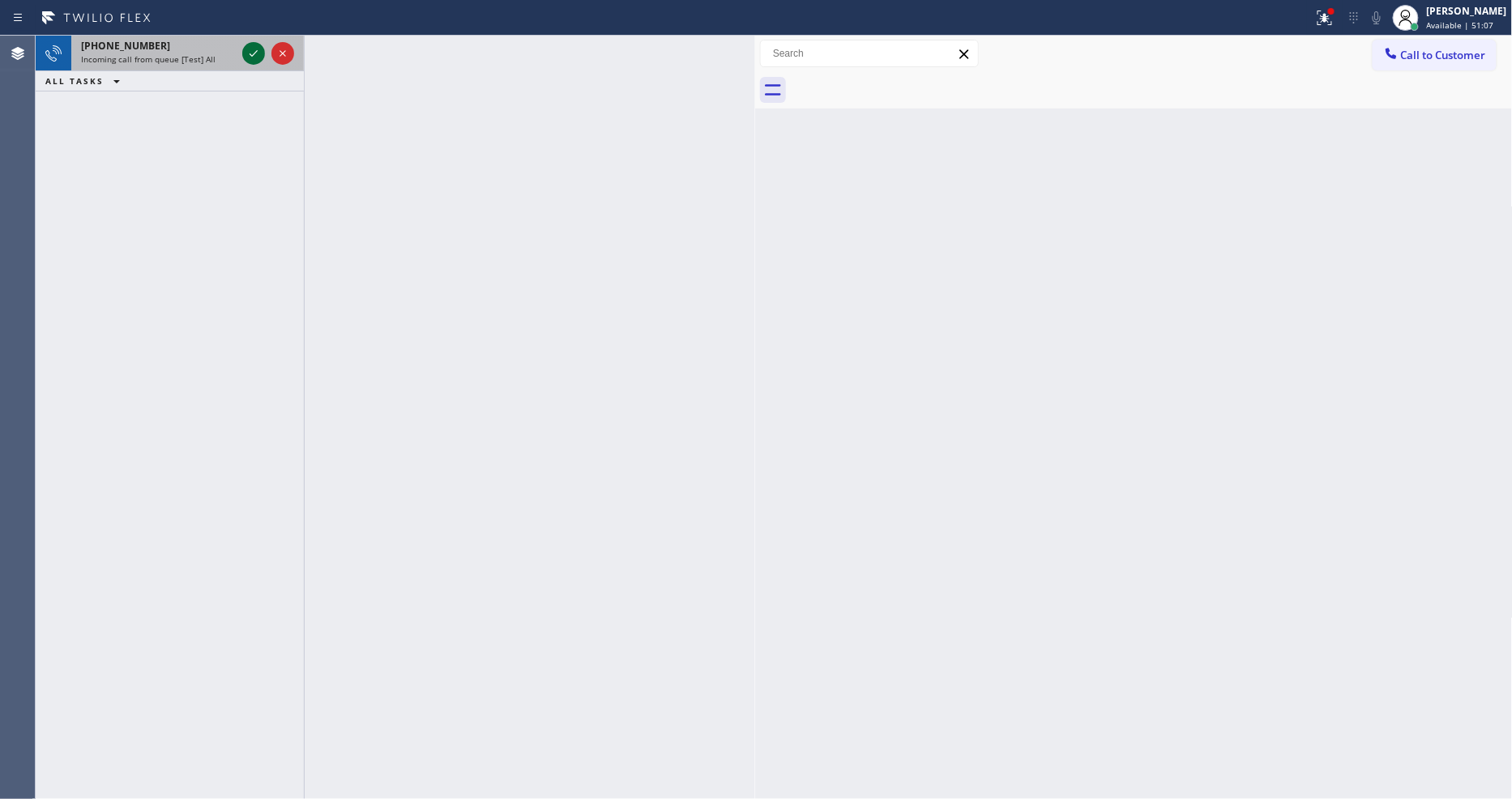
click at [253, 44] on icon at bounding box center [253, 53] width 19 height 19
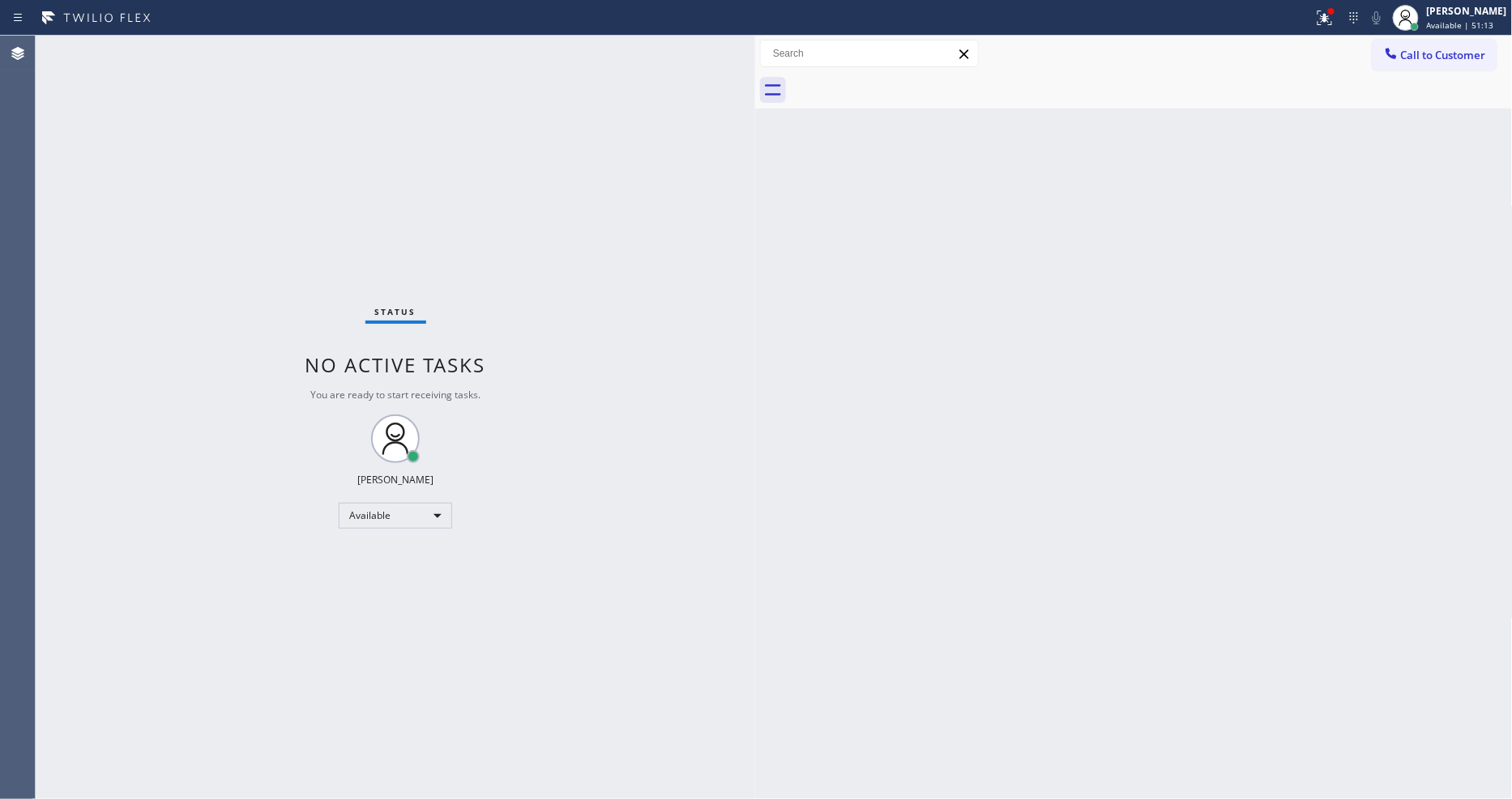
click at [237, 44] on div "Status No active tasks You are ready to start receiving tasks. [PERSON_NAME] Av…" at bounding box center [394, 417] width 719 height 764
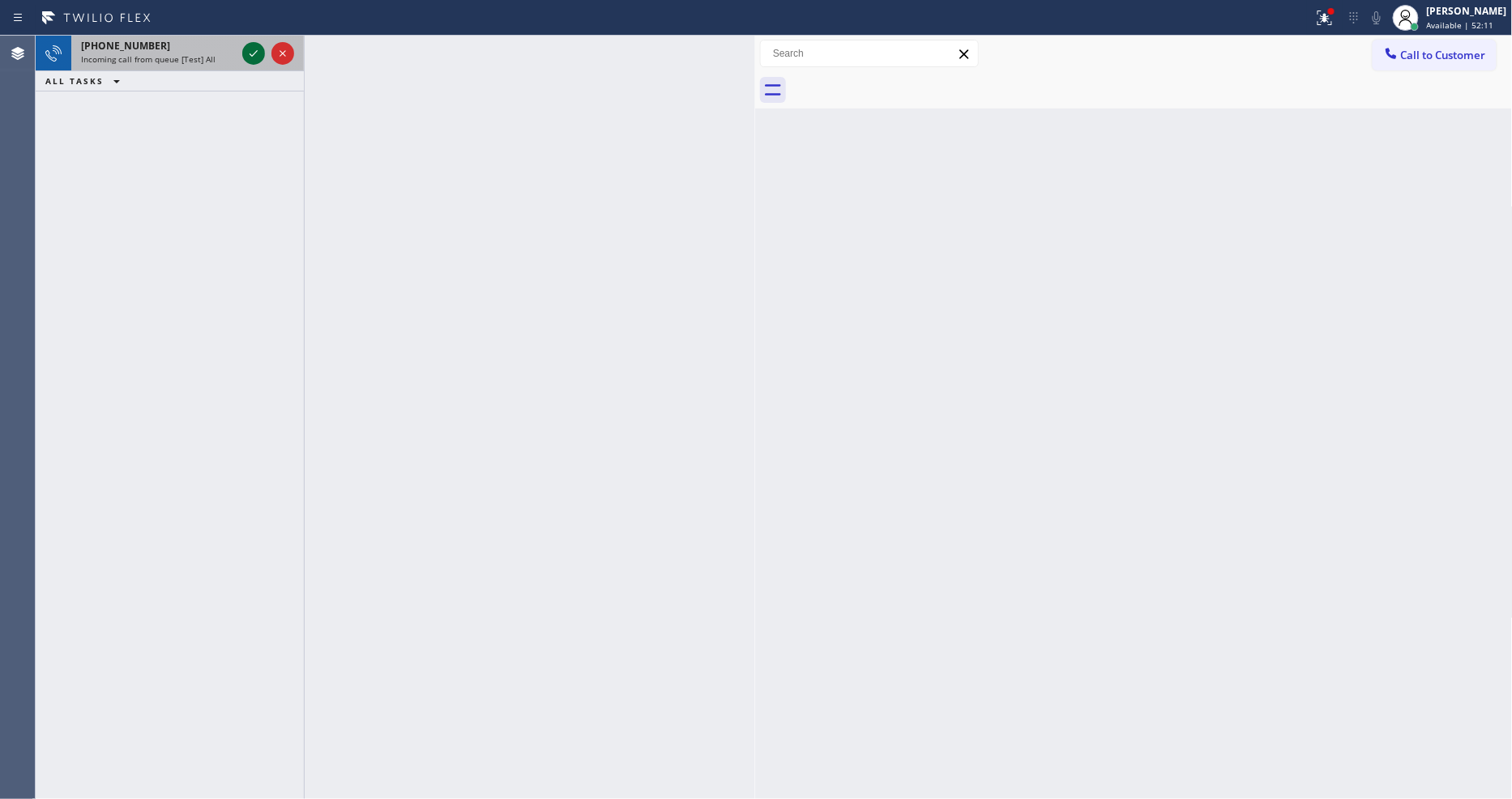
click at [246, 46] on icon at bounding box center [253, 53] width 19 height 19
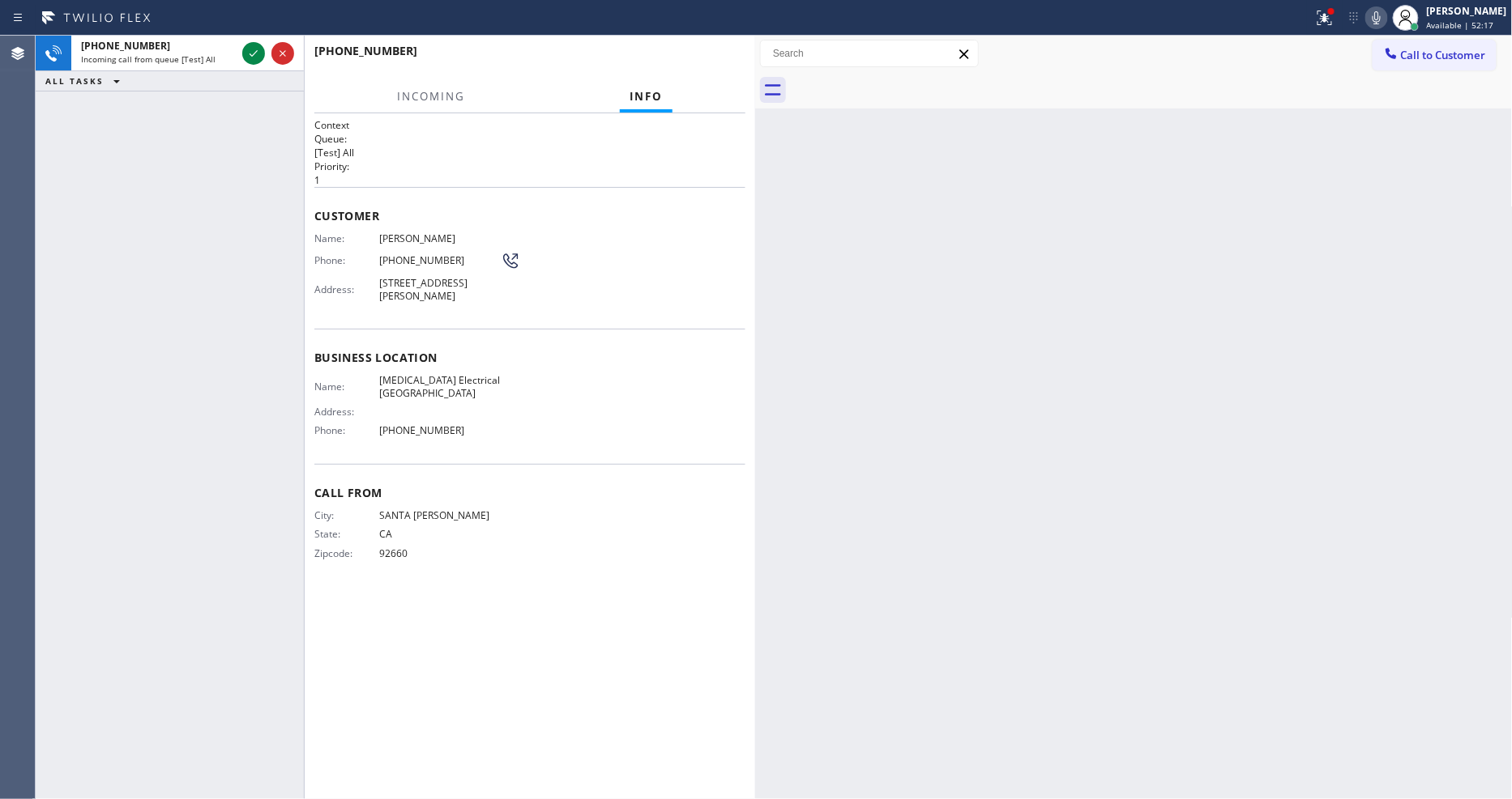
click at [936, 438] on div "Back to Dashboard Change Sender ID Customers Technicians Select a contact Outbo…" at bounding box center [1134, 417] width 757 height 764
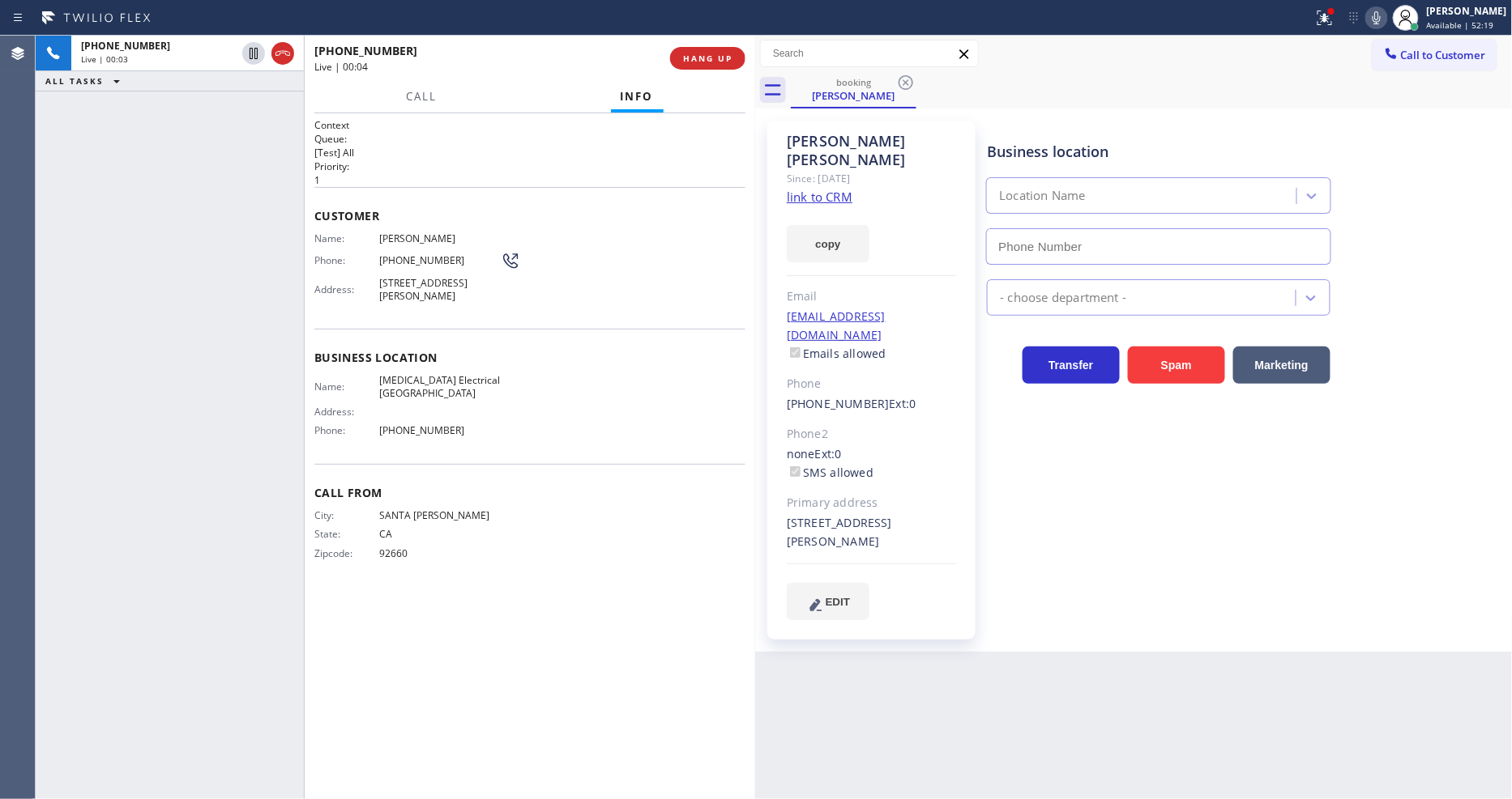
type input "(714) 613-0743"
click at [806, 189] on link "link to CRM" at bounding box center [820, 197] width 66 height 16
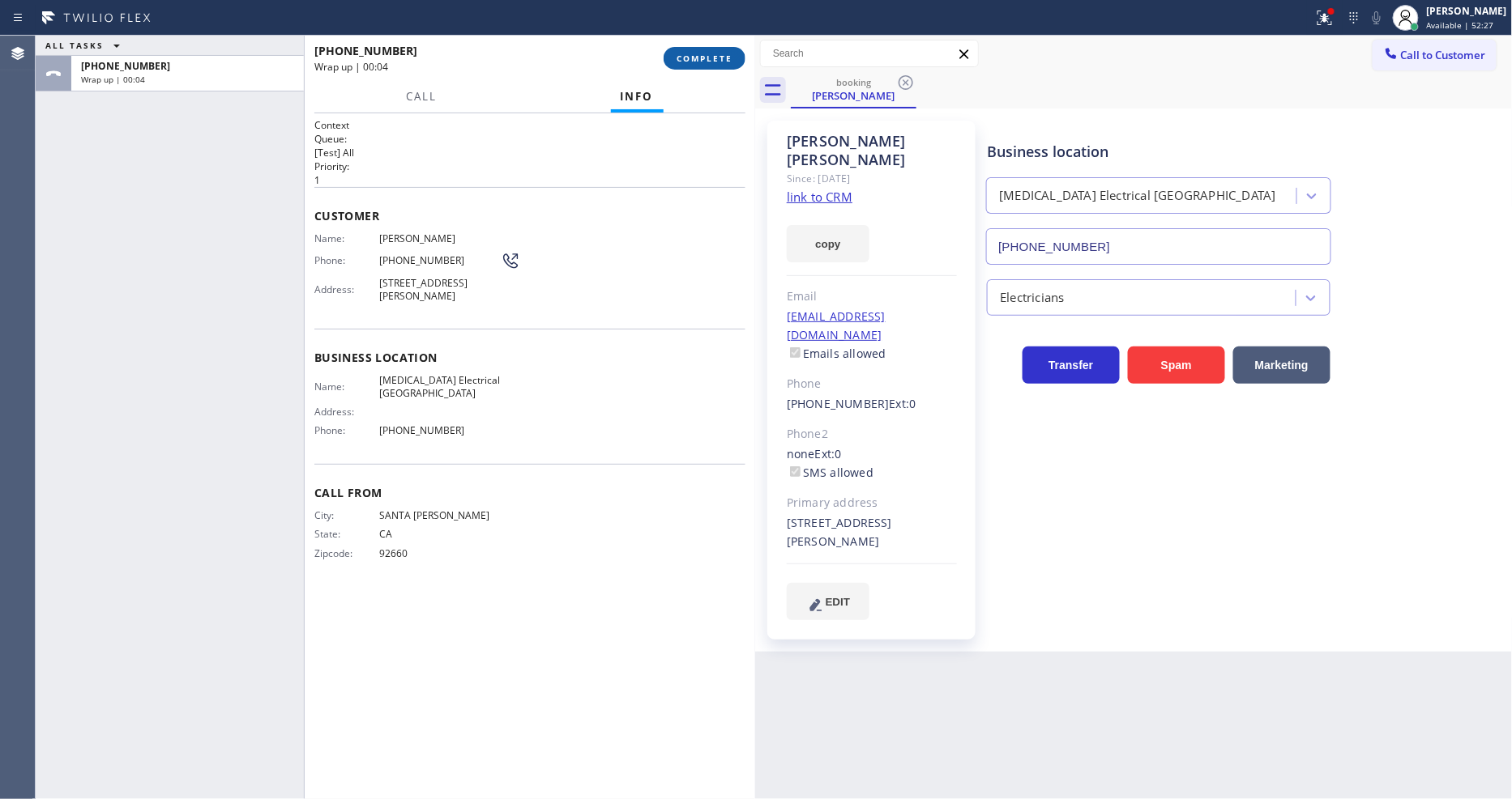
click at [695, 53] on span "COMPLETE" at bounding box center [704, 58] width 56 height 11
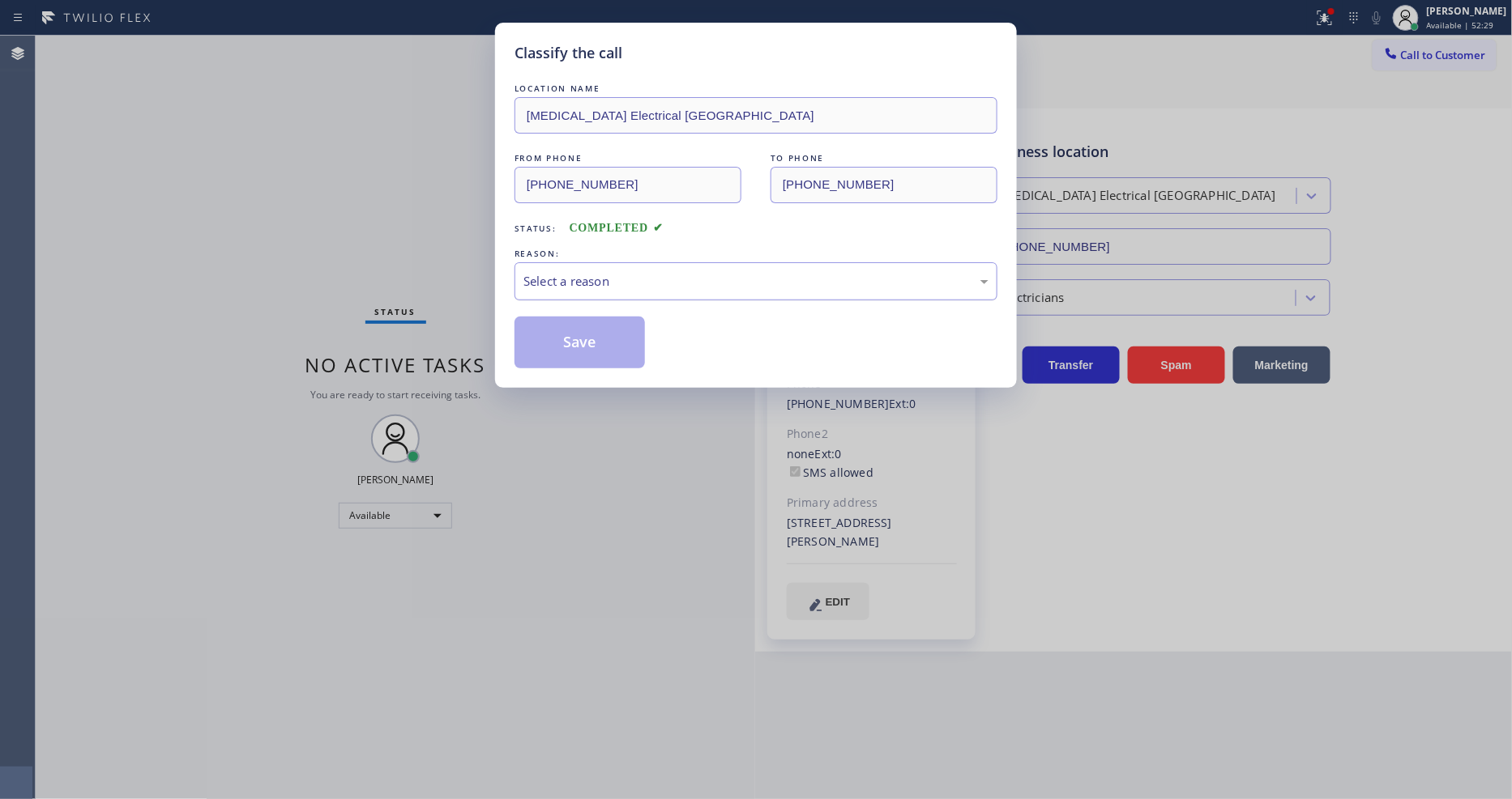
click at [638, 274] on div "Select a reason" at bounding box center [756, 282] width 465 height 19
click at [618, 332] on button "Save" at bounding box center [580, 343] width 131 height 52
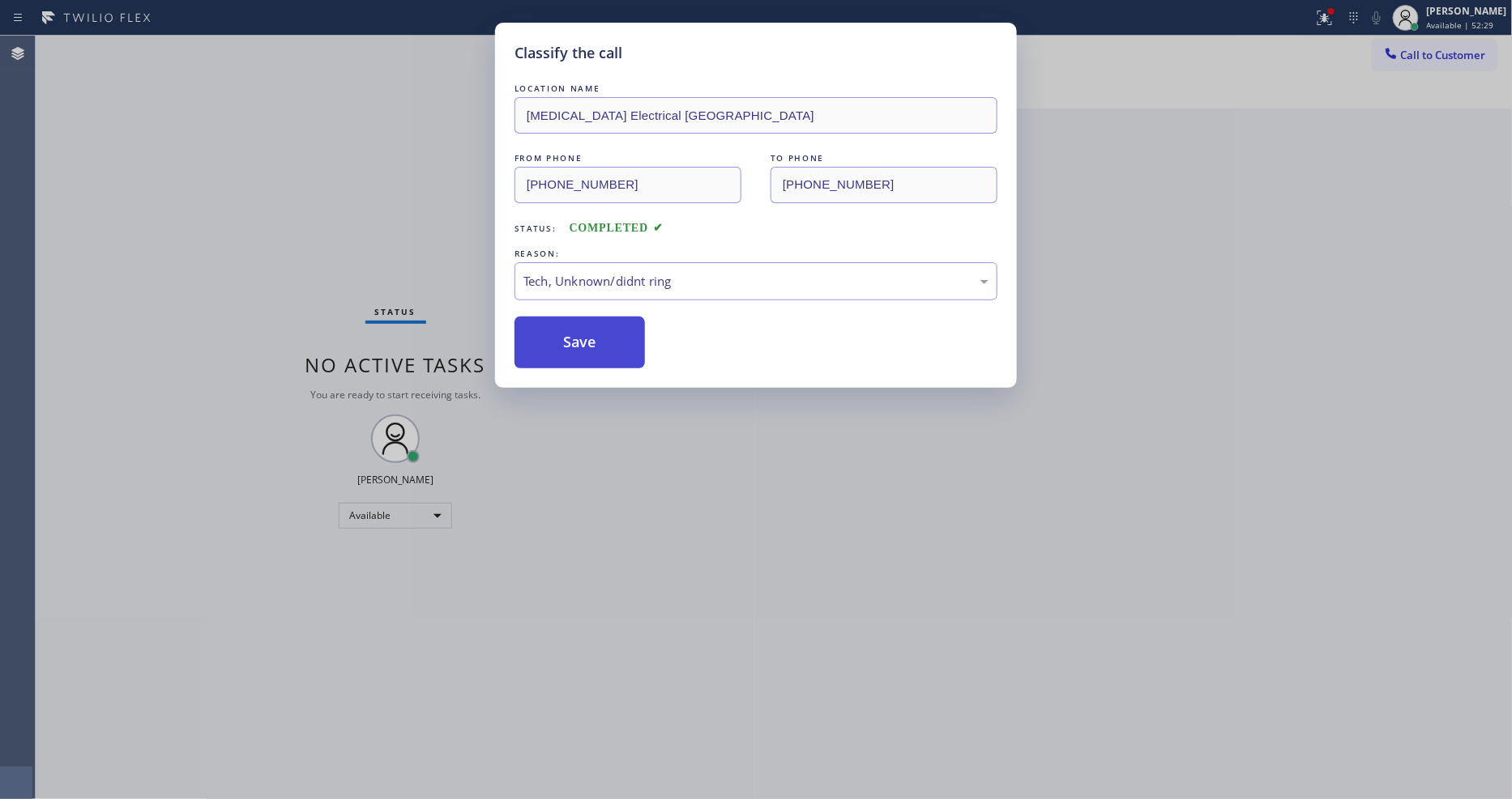
click at [618, 332] on button "Save" at bounding box center [580, 343] width 131 height 52
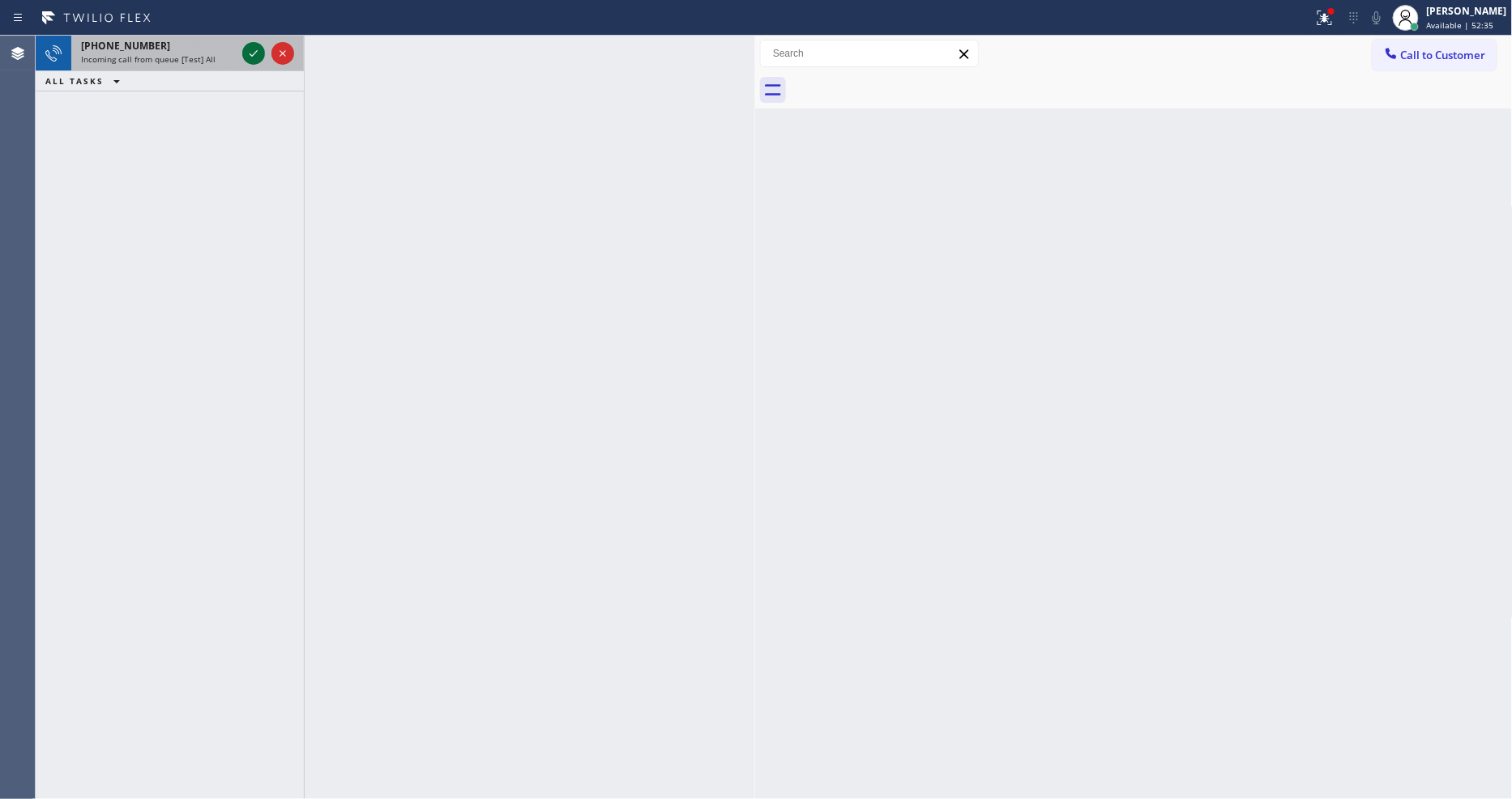
click at [245, 50] on icon at bounding box center [253, 53] width 19 height 19
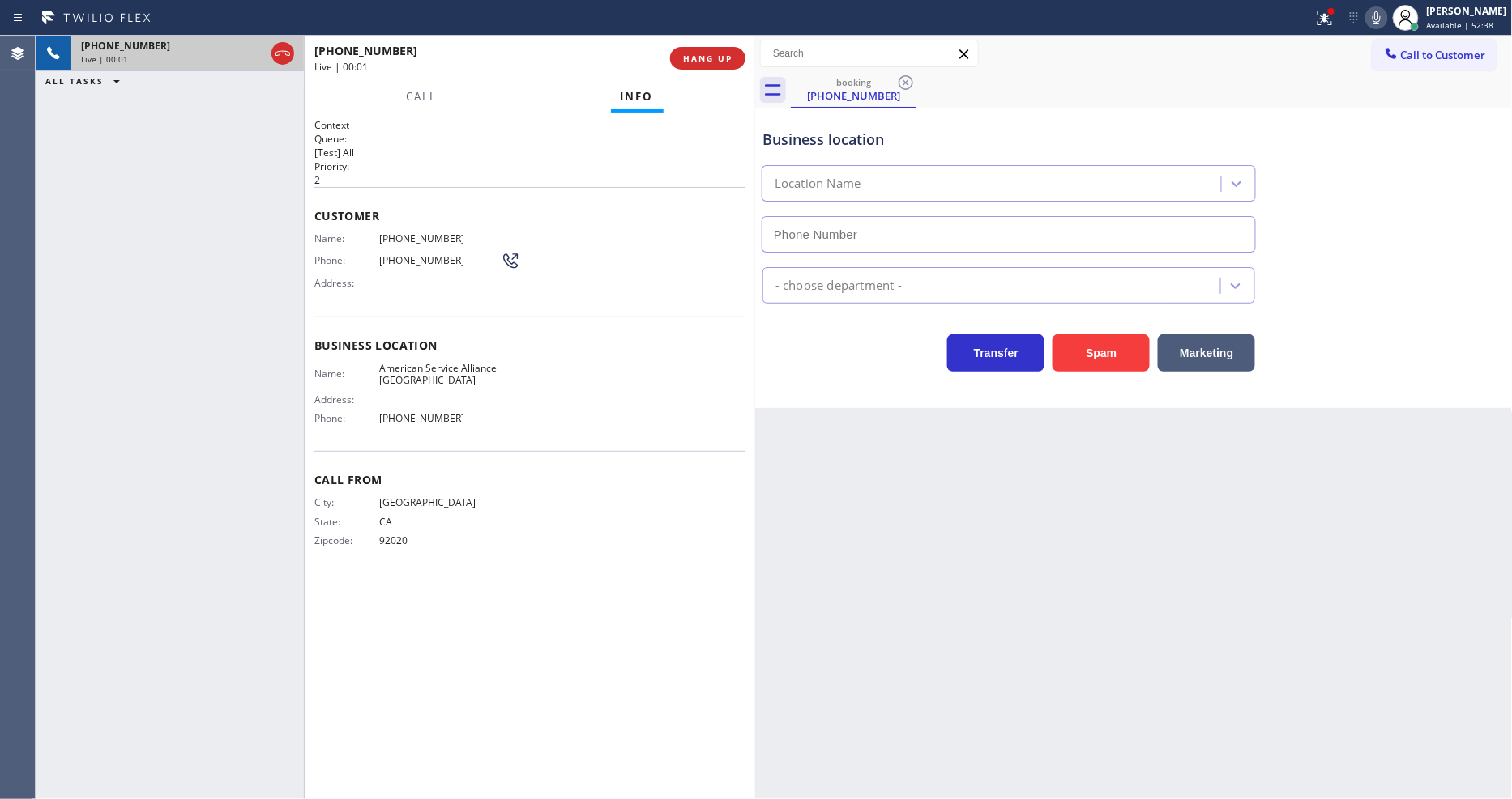
type input "(619) 413-0400"
click at [924, 443] on div "Back to Dashboard Change Sender ID Customers Technicians Select a contact Outbo…" at bounding box center [1134, 417] width 757 height 764
click at [707, 61] on span "HANG UP" at bounding box center [708, 58] width 50 height 11
click at [709, 54] on span "HANG UP" at bounding box center [708, 58] width 50 height 11
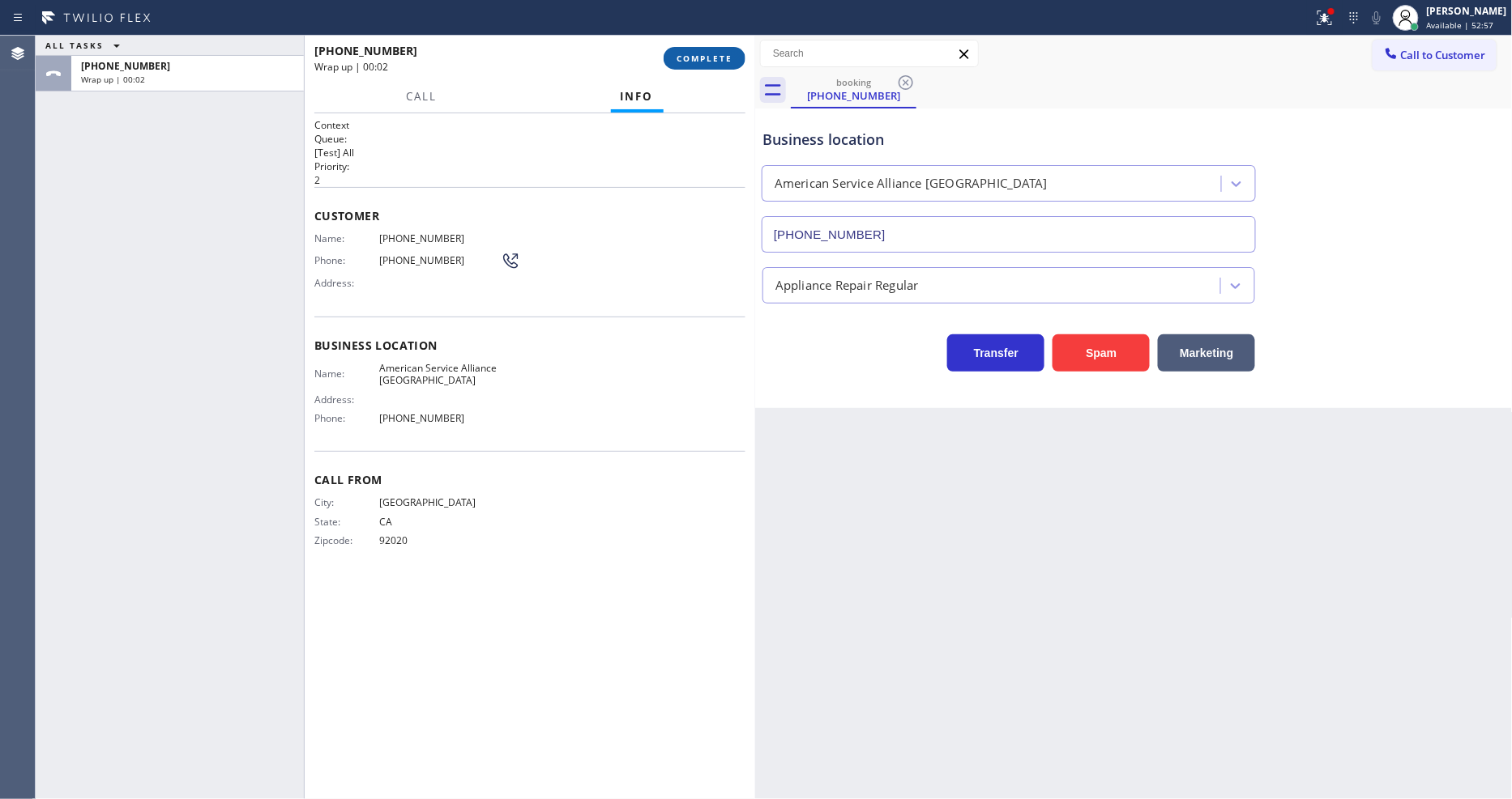
drag, startPoint x: 708, startPoint y: 58, endPoint x: 707, endPoint y: 67, distance: 9.1
click at [707, 60] on span "COMPLETE" at bounding box center [704, 58] width 56 height 11
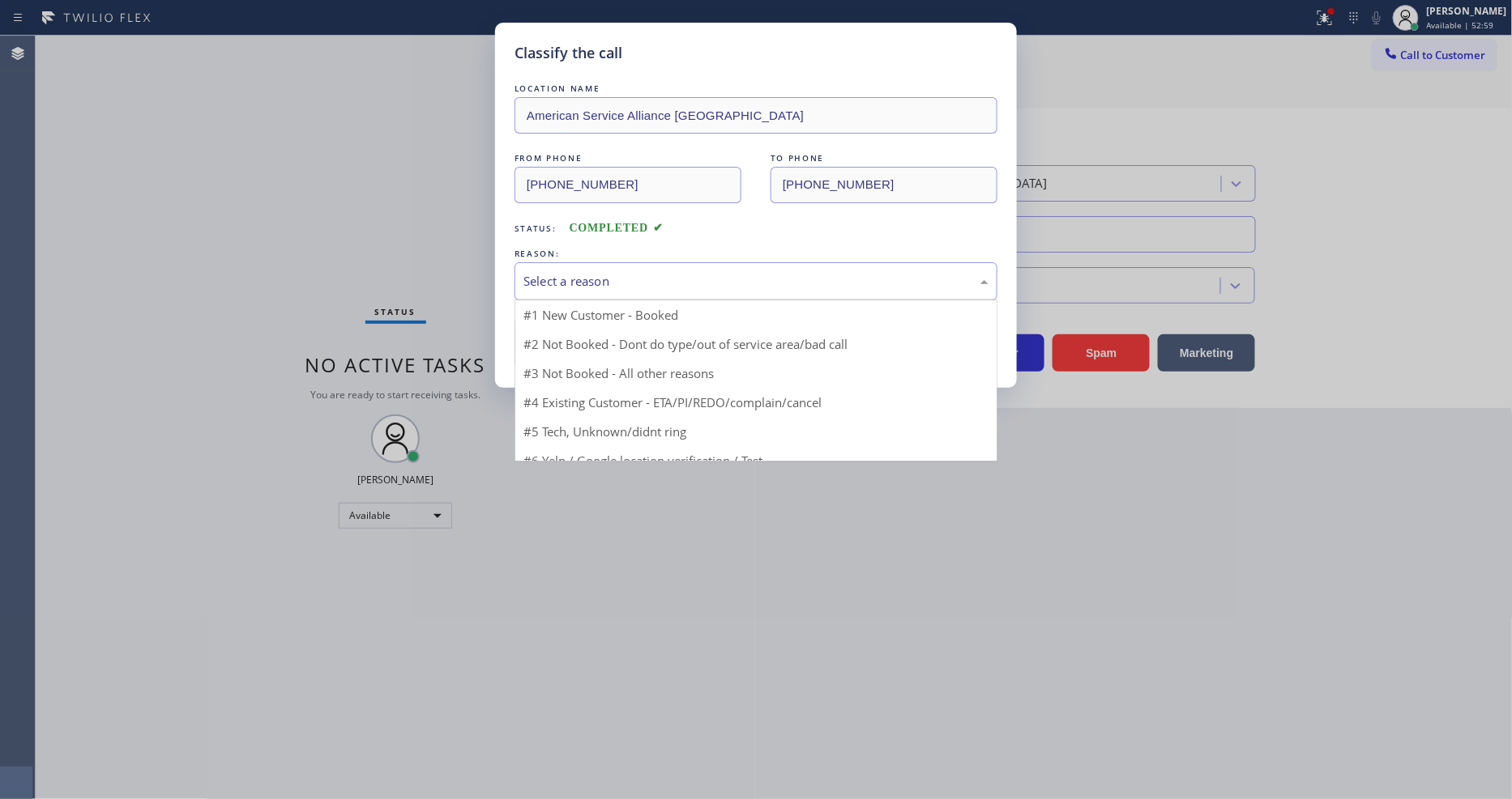
click at [551, 282] on div "Select a reason" at bounding box center [756, 282] width 465 height 19
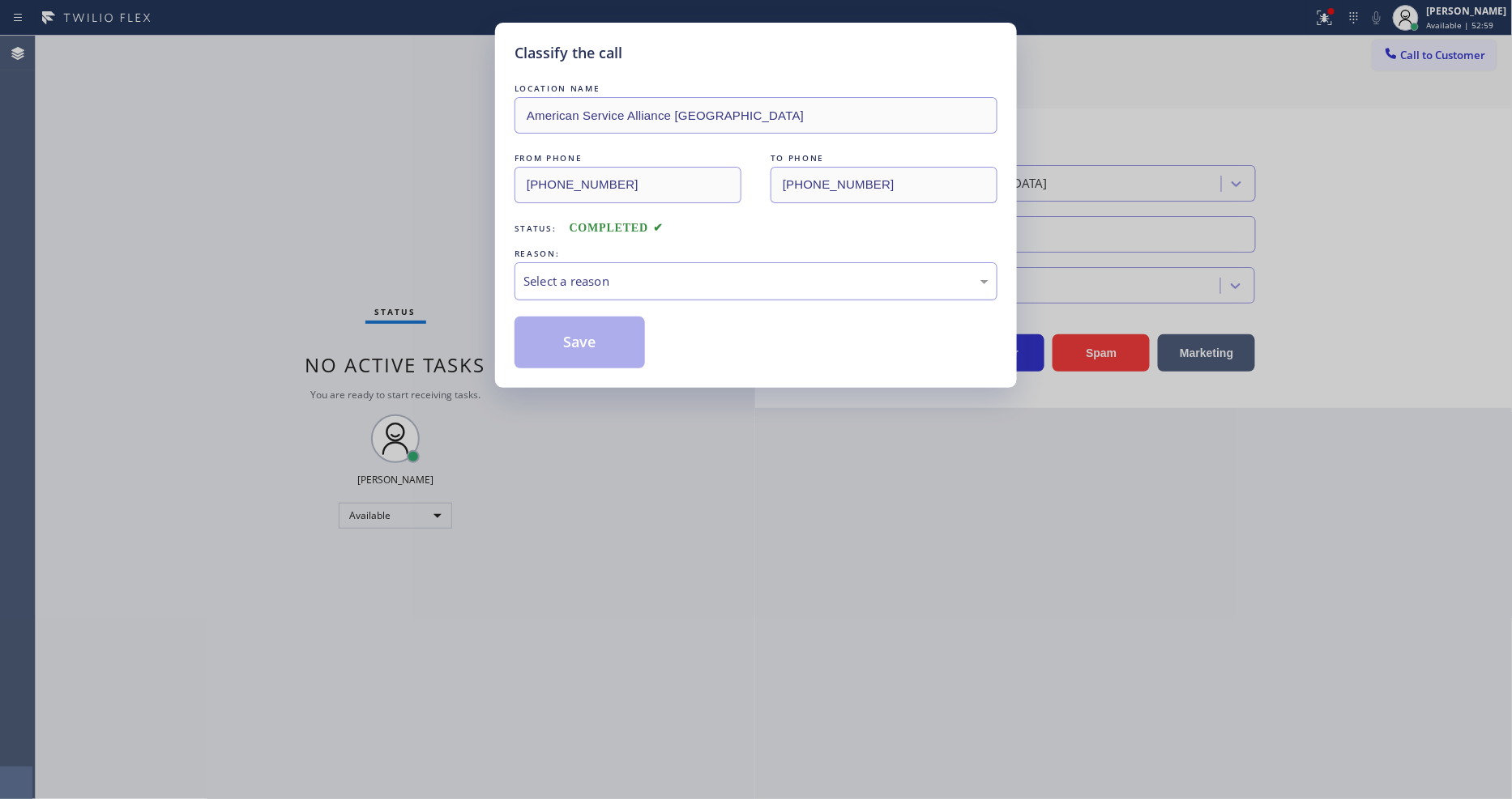
click at [551, 284] on div "Select a reason" at bounding box center [756, 282] width 465 height 19
click at [547, 330] on button "Save" at bounding box center [580, 343] width 131 height 52
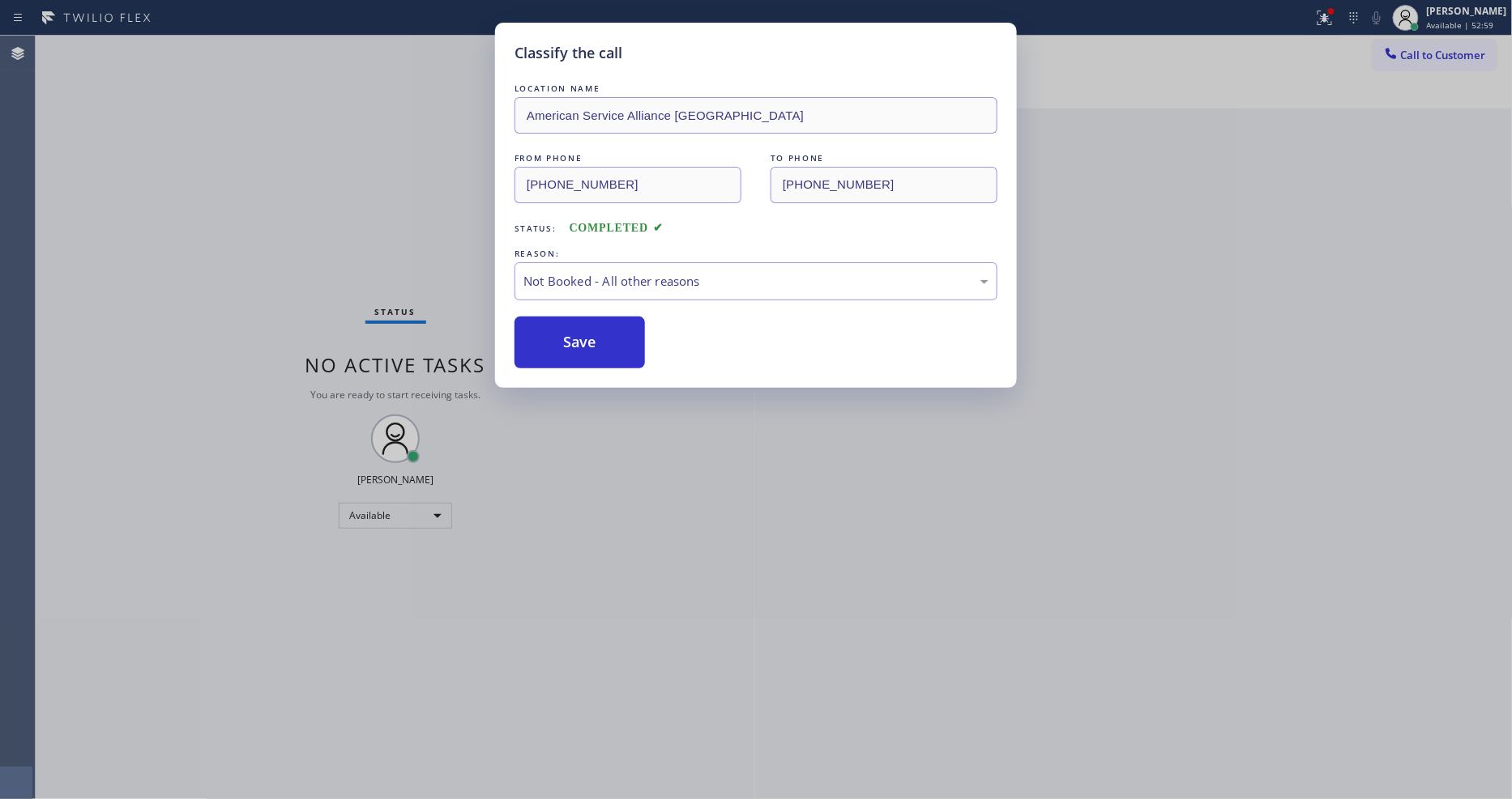
click at [547, 330] on button "Save" at bounding box center [580, 343] width 131 height 52
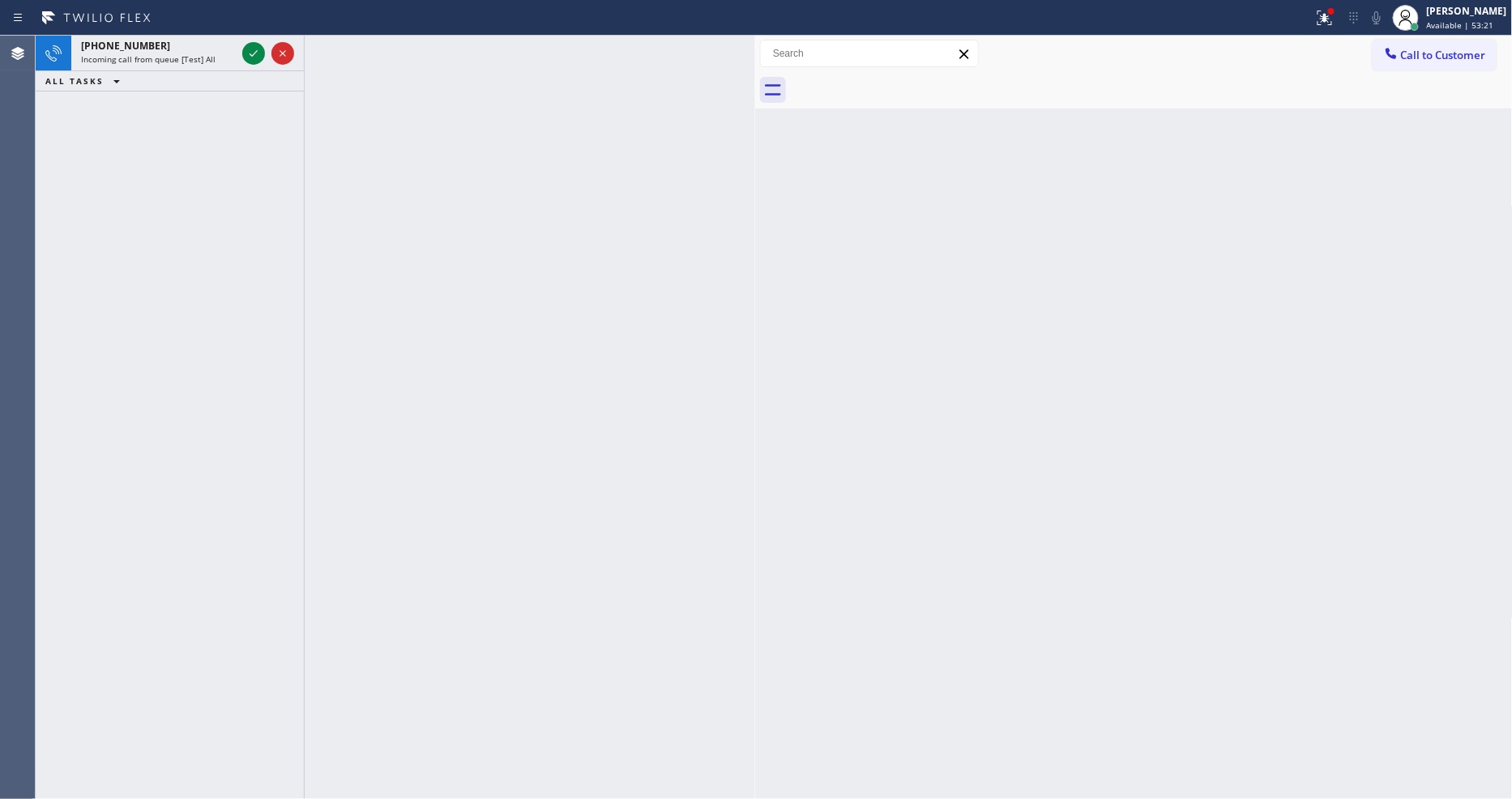
drag, startPoint x: 251, startPoint y: 51, endPoint x: 264, endPoint y: 9, distance: 44.0
click at [251, 51] on icon at bounding box center [253, 53] width 19 height 19
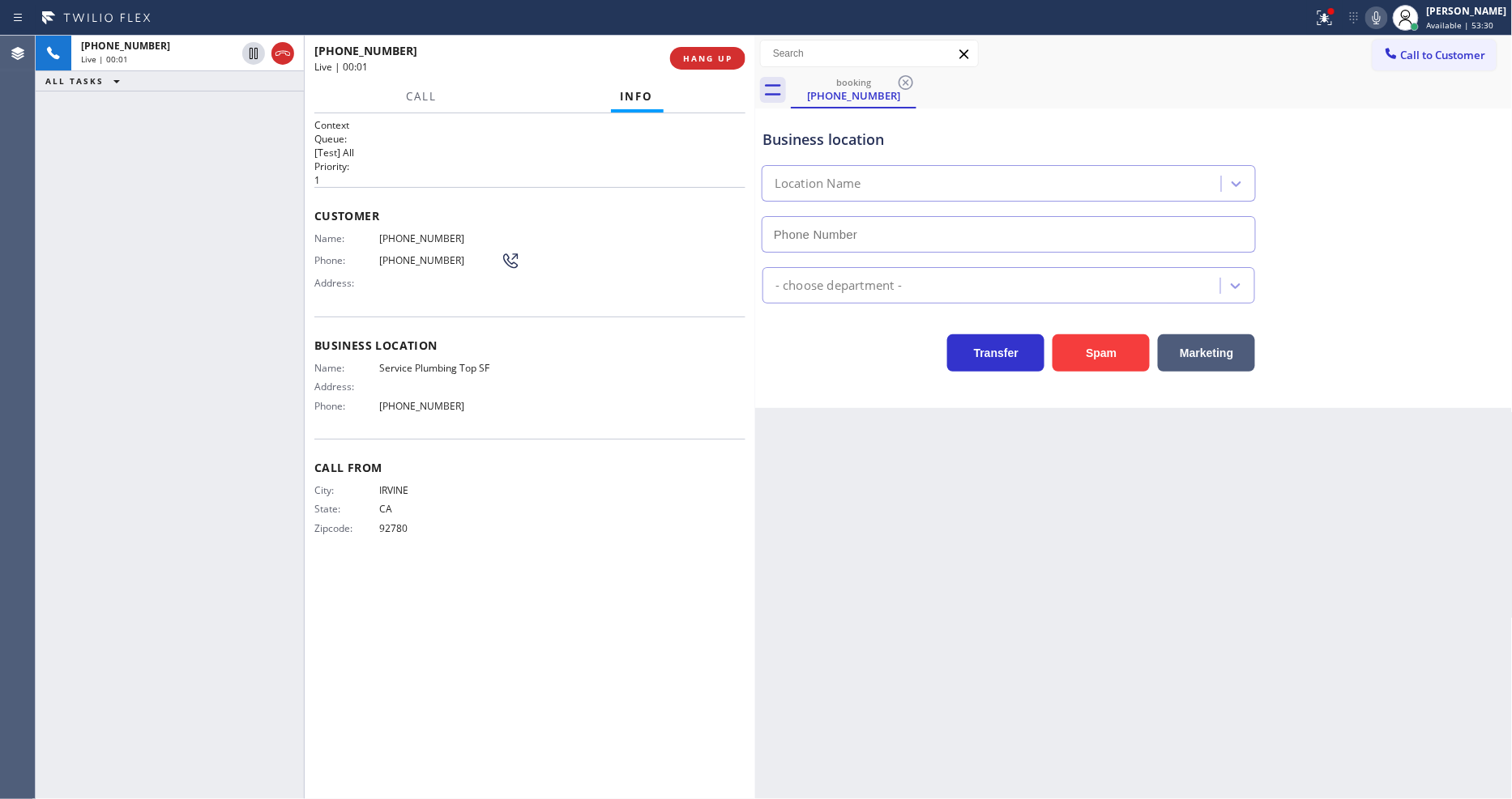
click at [963, 373] on div "Business location Location Name - choose department - Transfer Spam Marketing" at bounding box center [1134, 259] width 757 height 300
type input "(628) 277-8686"
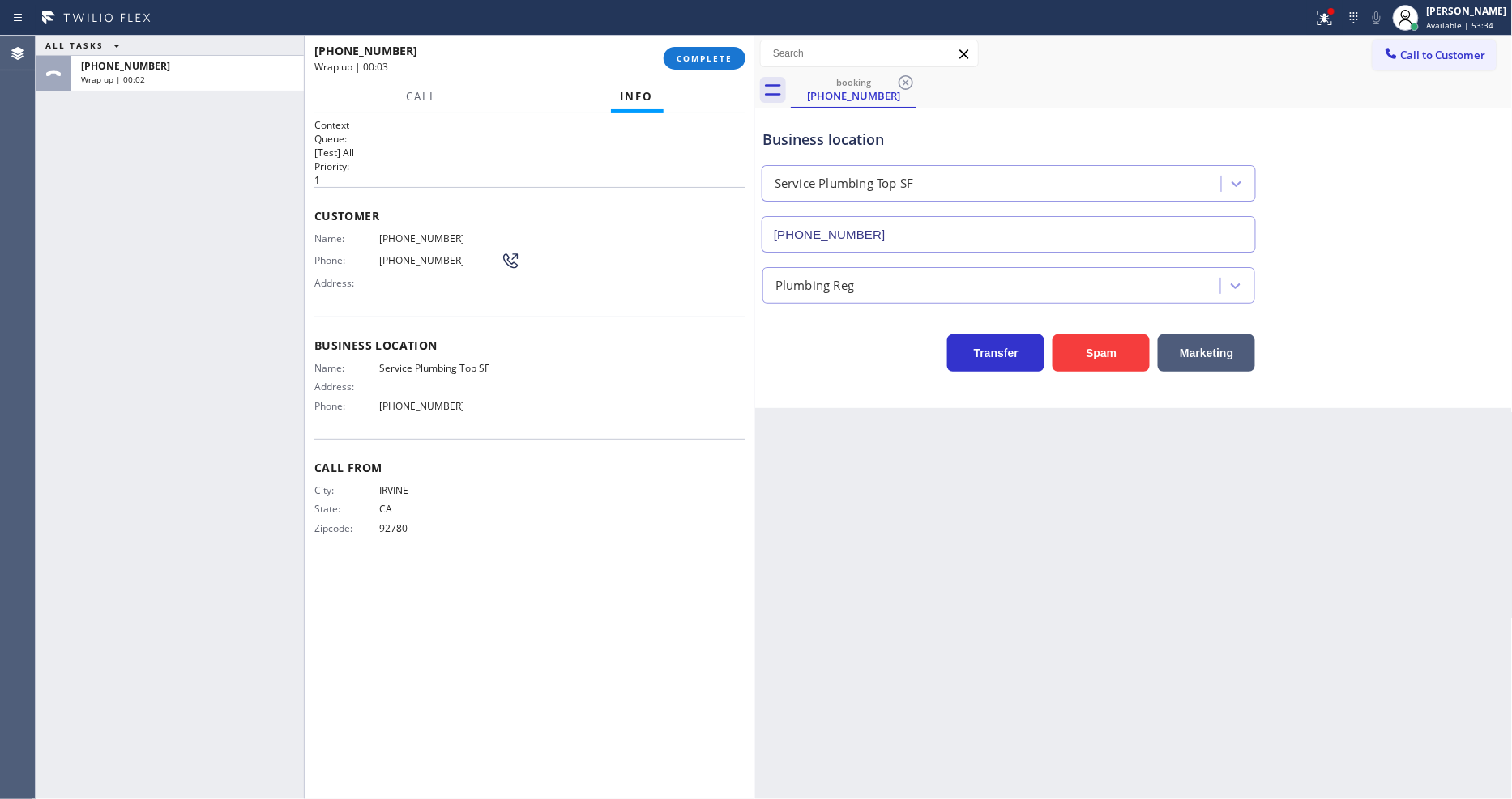
drag, startPoint x: 996, startPoint y: 638, endPoint x: 872, endPoint y: 636, distance: 124.0
click at [996, 636] on div "Back to Dashboard Change Sender ID Customers Technicians Select a contact Outbo…" at bounding box center [1134, 417] width 757 height 764
click at [426, 409] on div "Name: Service Plumbing Top SF Address: Phone: (628) 277-8686" at bounding box center [407, 389] width 186 height 56
click at [687, 56] on span "COMPLETE" at bounding box center [704, 58] width 56 height 11
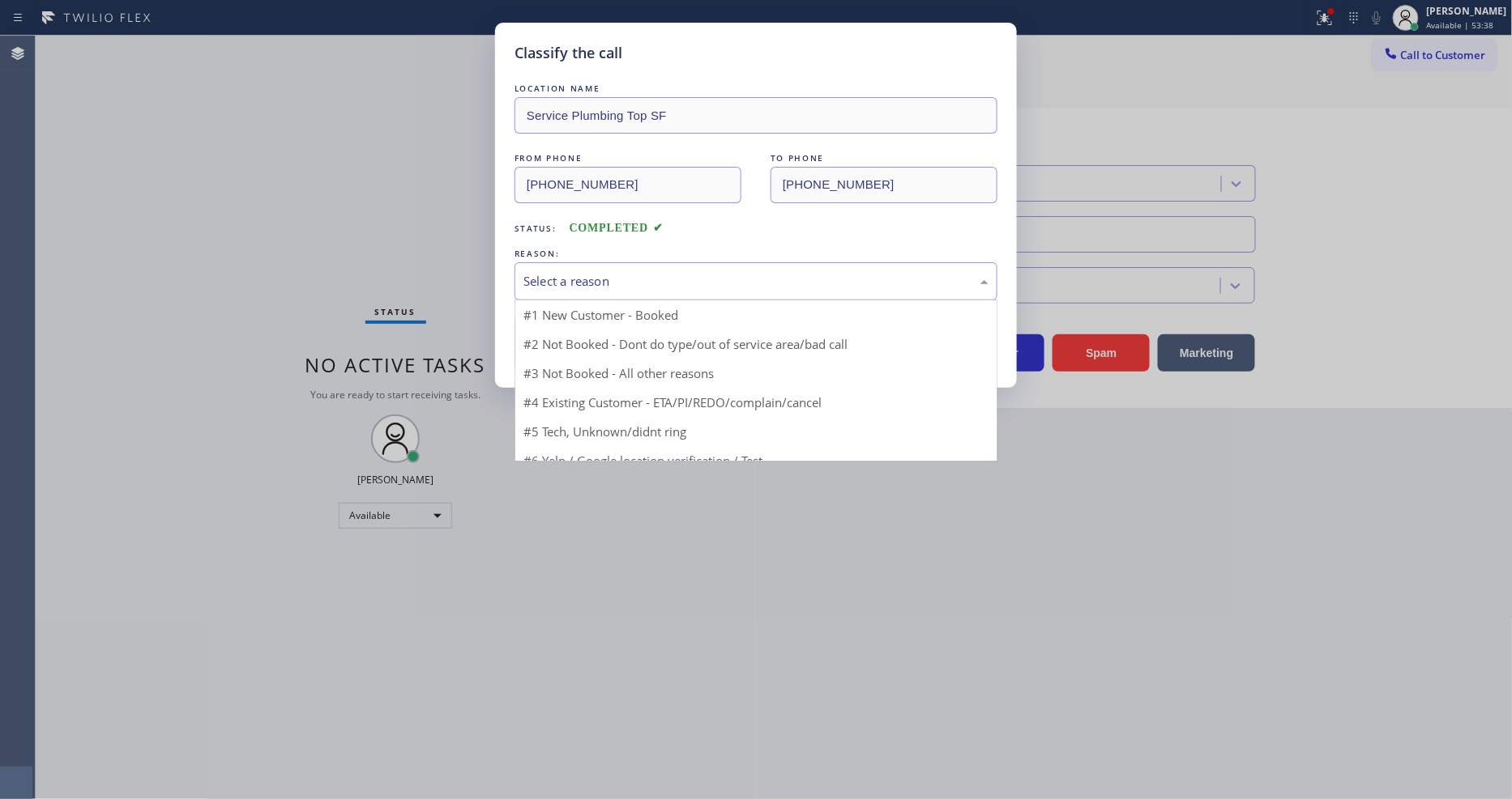
click at [621, 263] on div "Select a reason" at bounding box center [756, 282] width 483 height 38
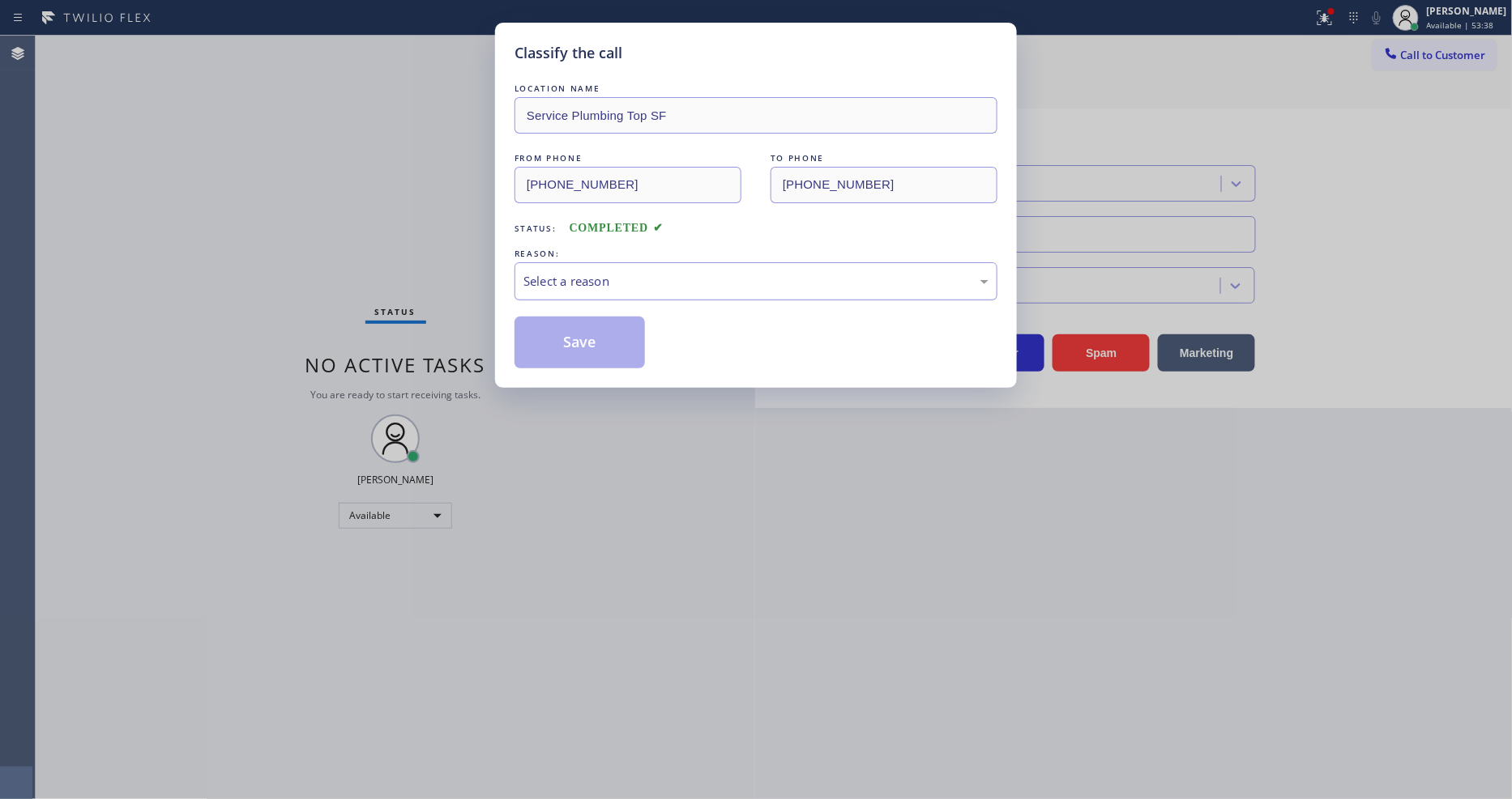
click at [622, 263] on div "Select a reason" at bounding box center [756, 282] width 483 height 38
click at [618, 340] on button "Save" at bounding box center [580, 343] width 131 height 52
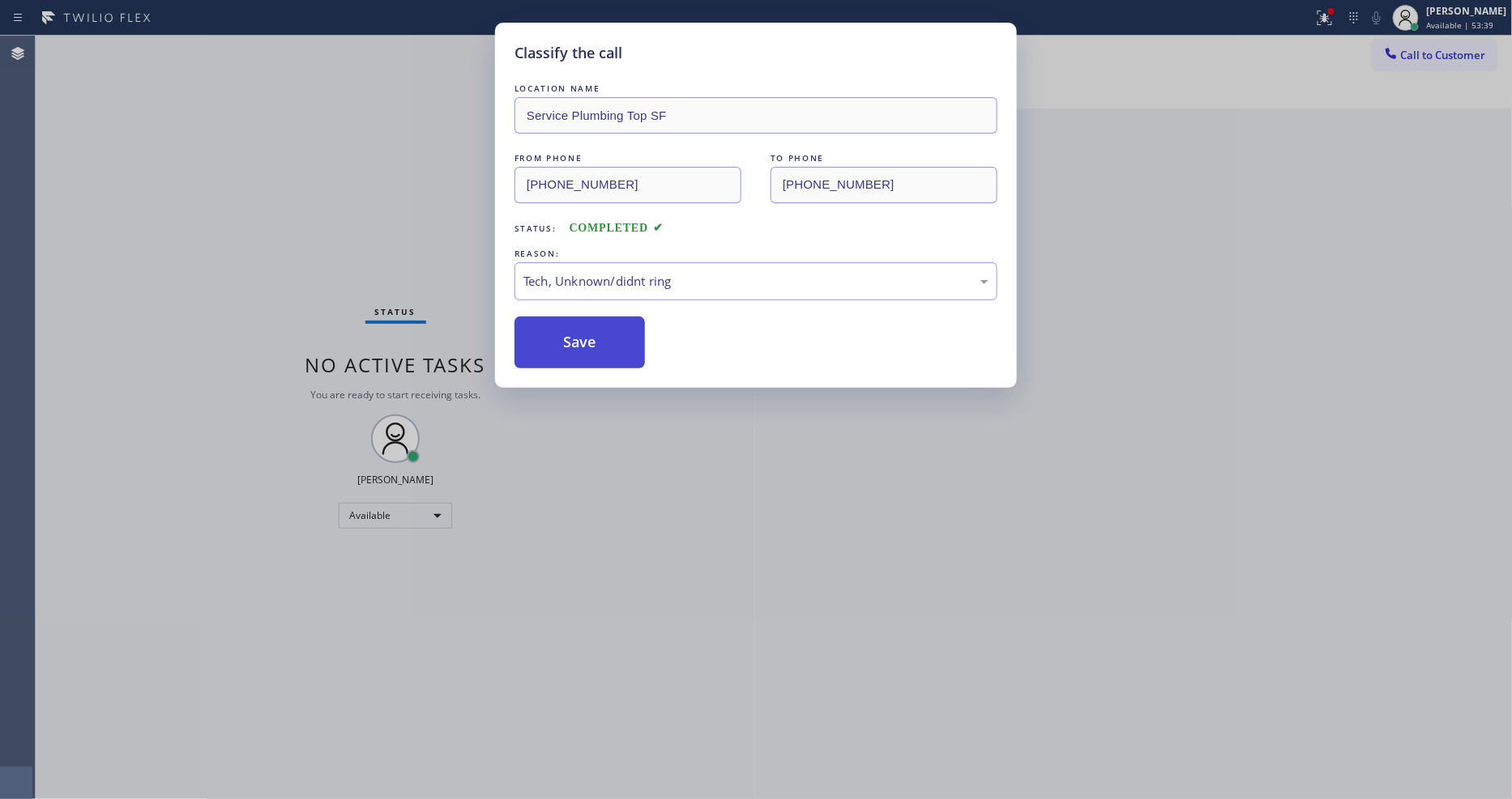
drag, startPoint x: 618, startPoint y: 340, endPoint x: 610, endPoint y: 374, distance: 34.9
click at [618, 338] on button "Save" at bounding box center [580, 343] width 131 height 52
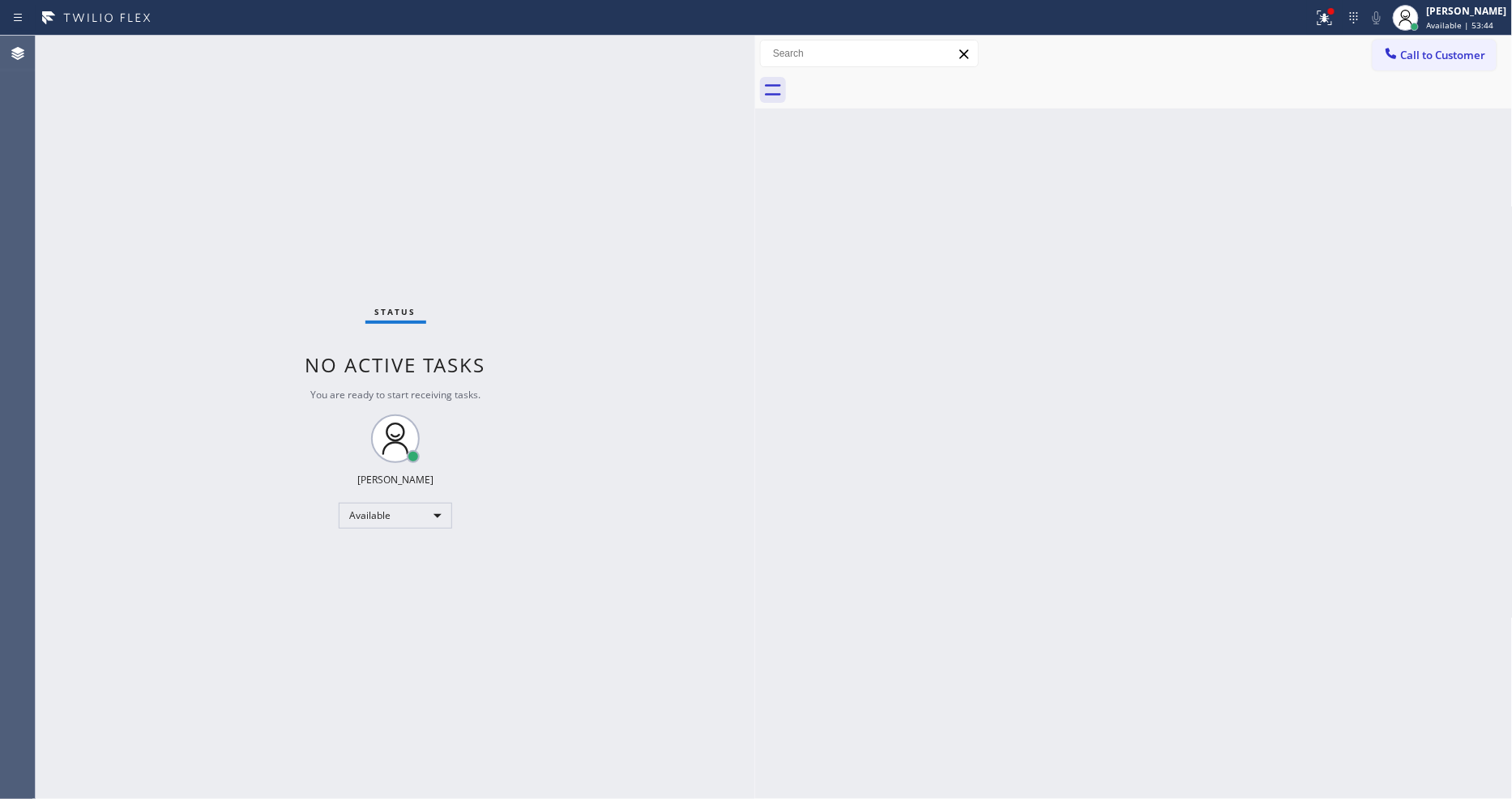
click at [1208, 403] on div "Back to Dashboard Change Sender ID Customers Technicians Select a contact Outbo…" at bounding box center [1134, 417] width 757 height 764
click at [244, 45] on div "Status No active tasks You are ready to start receiving tasks. [PERSON_NAME] Av…" at bounding box center [394, 417] width 719 height 764
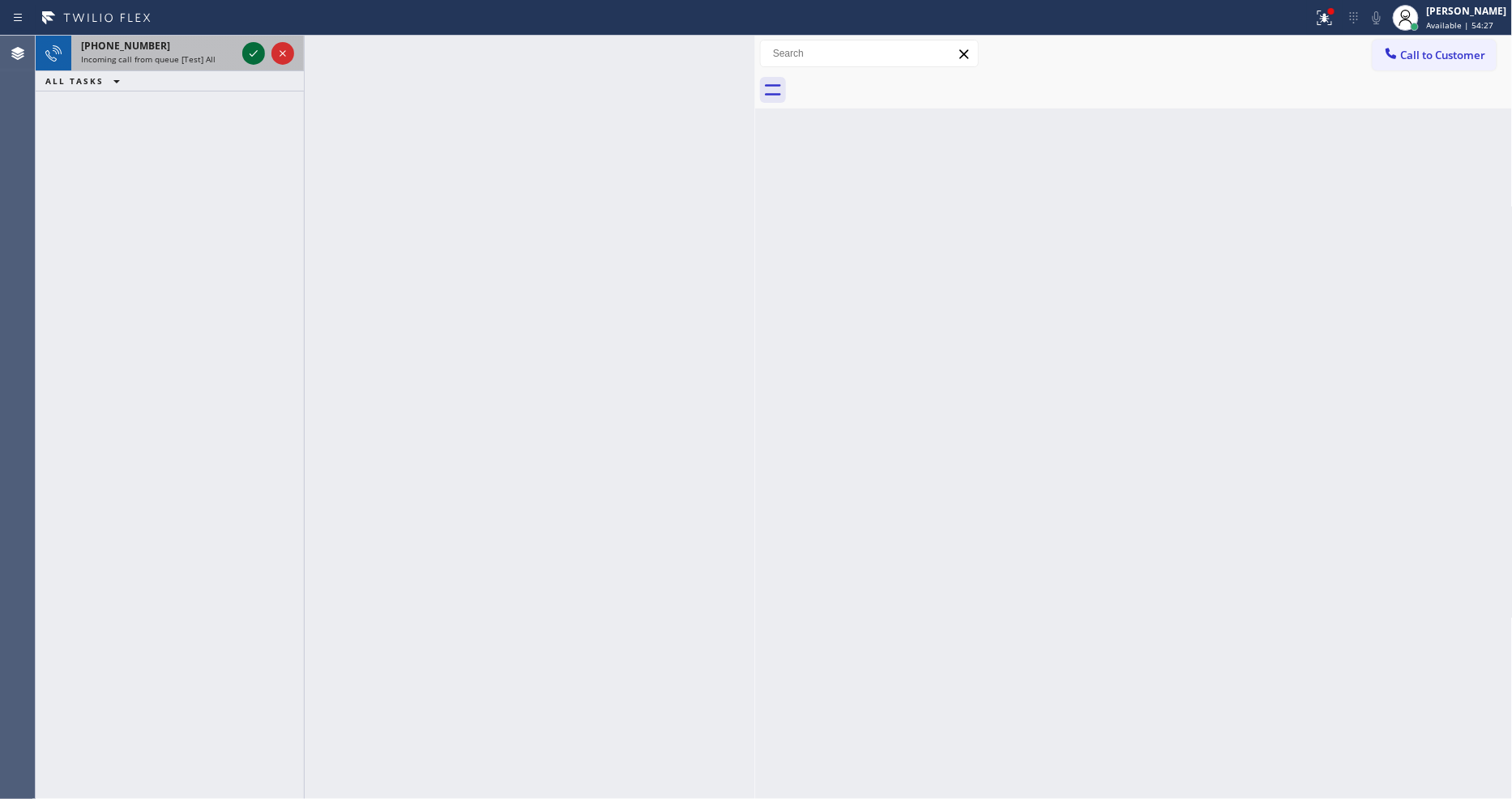
click at [249, 46] on icon at bounding box center [253, 53] width 19 height 19
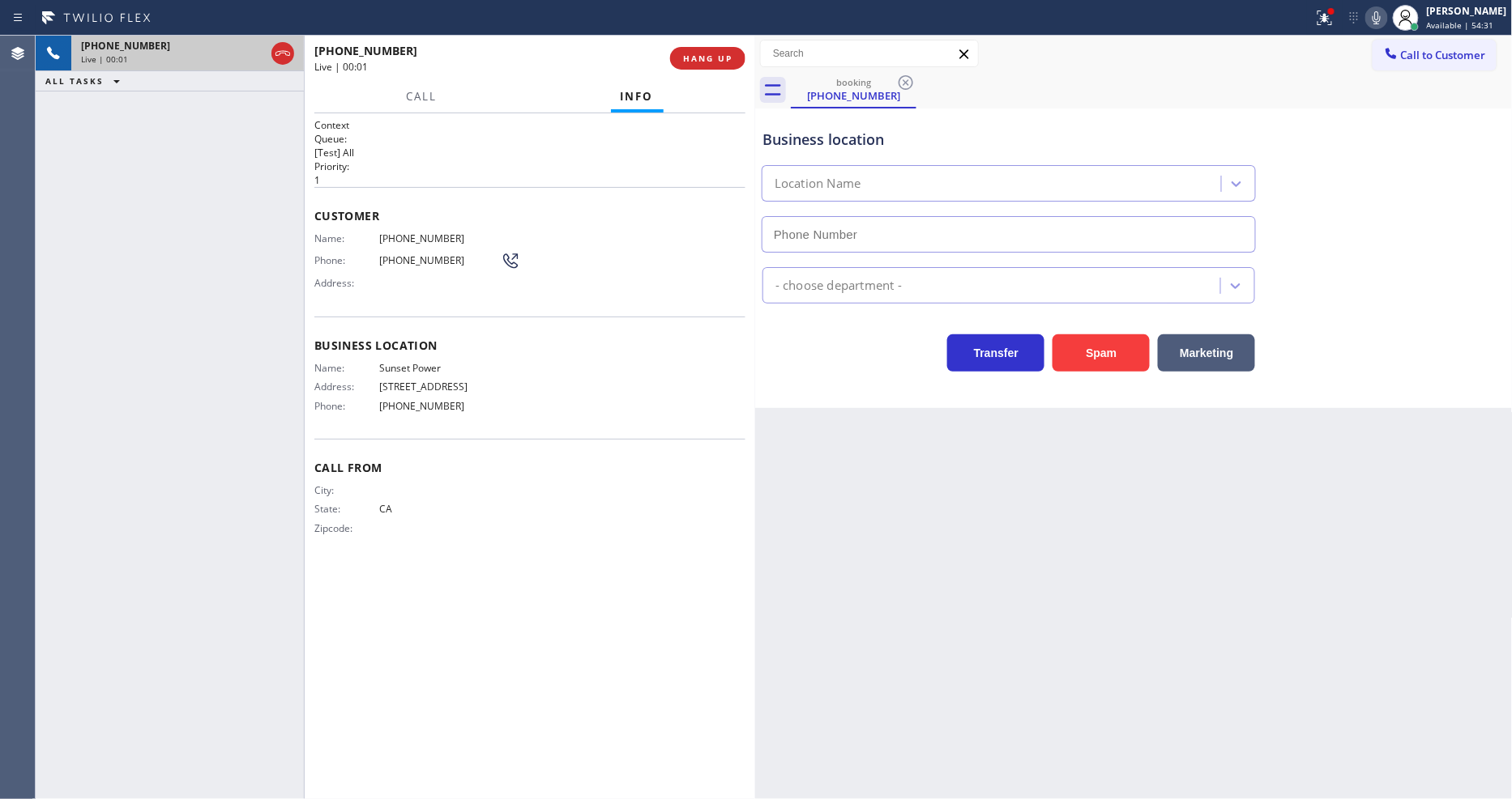
type input "(415) 817-9009"
click at [708, 54] on span "HANG UP" at bounding box center [708, 58] width 50 height 11
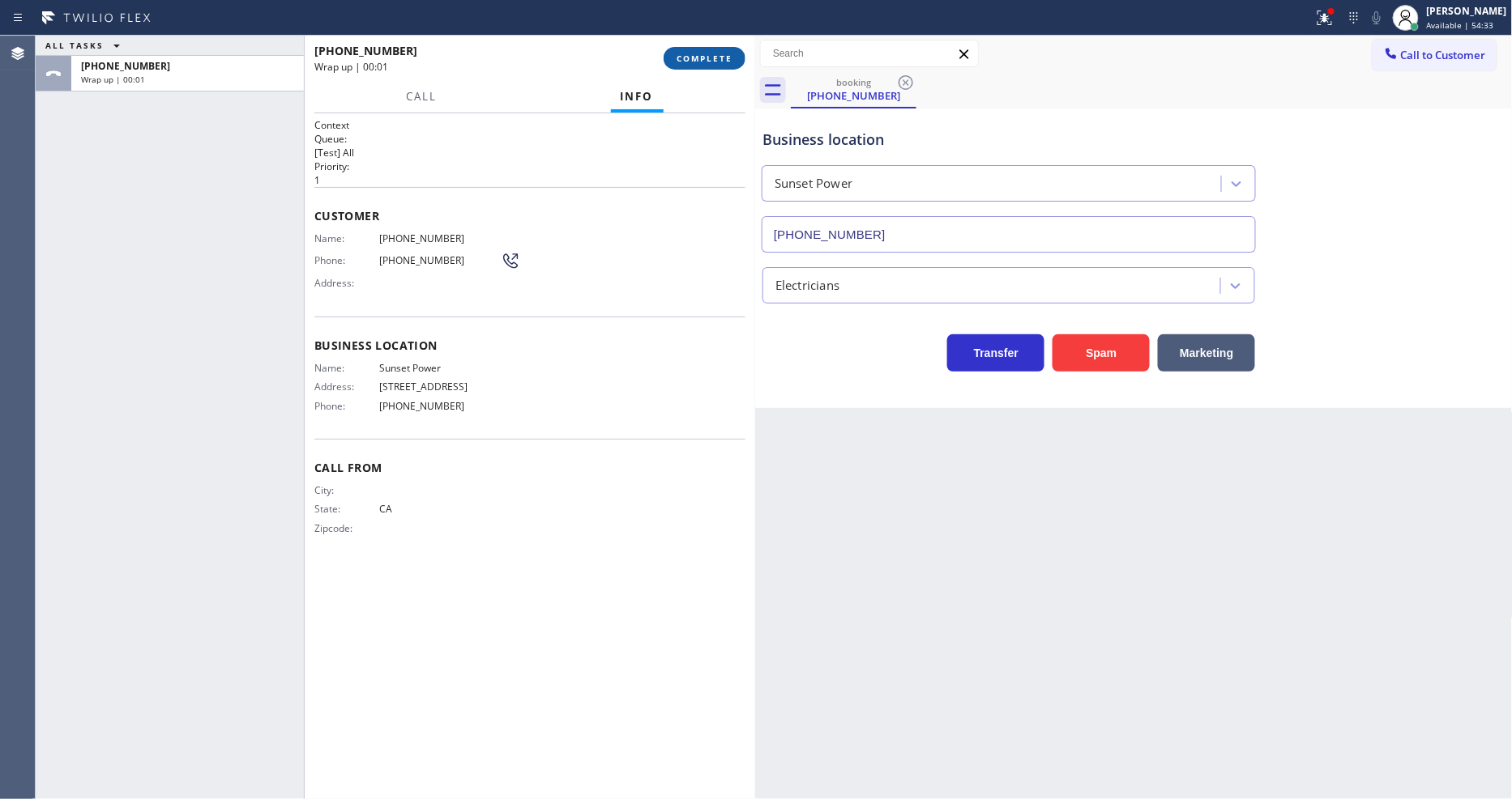
click at [708, 54] on span "COMPLETE" at bounding box center [704, 58] width 56 height 11
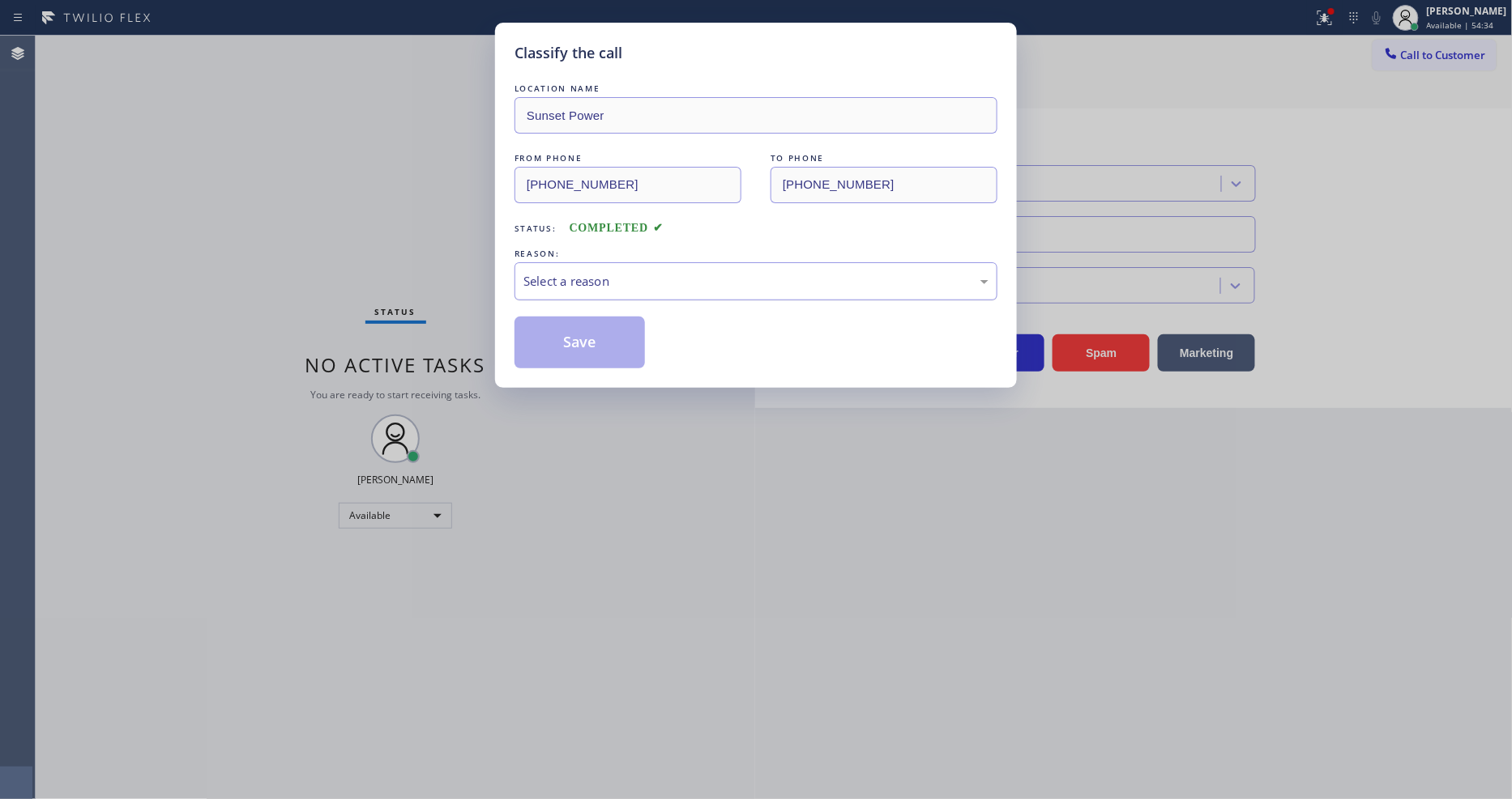
click at [586, 272] on div "Select a reason" at bounding box center [756, 282] width 465 height 19
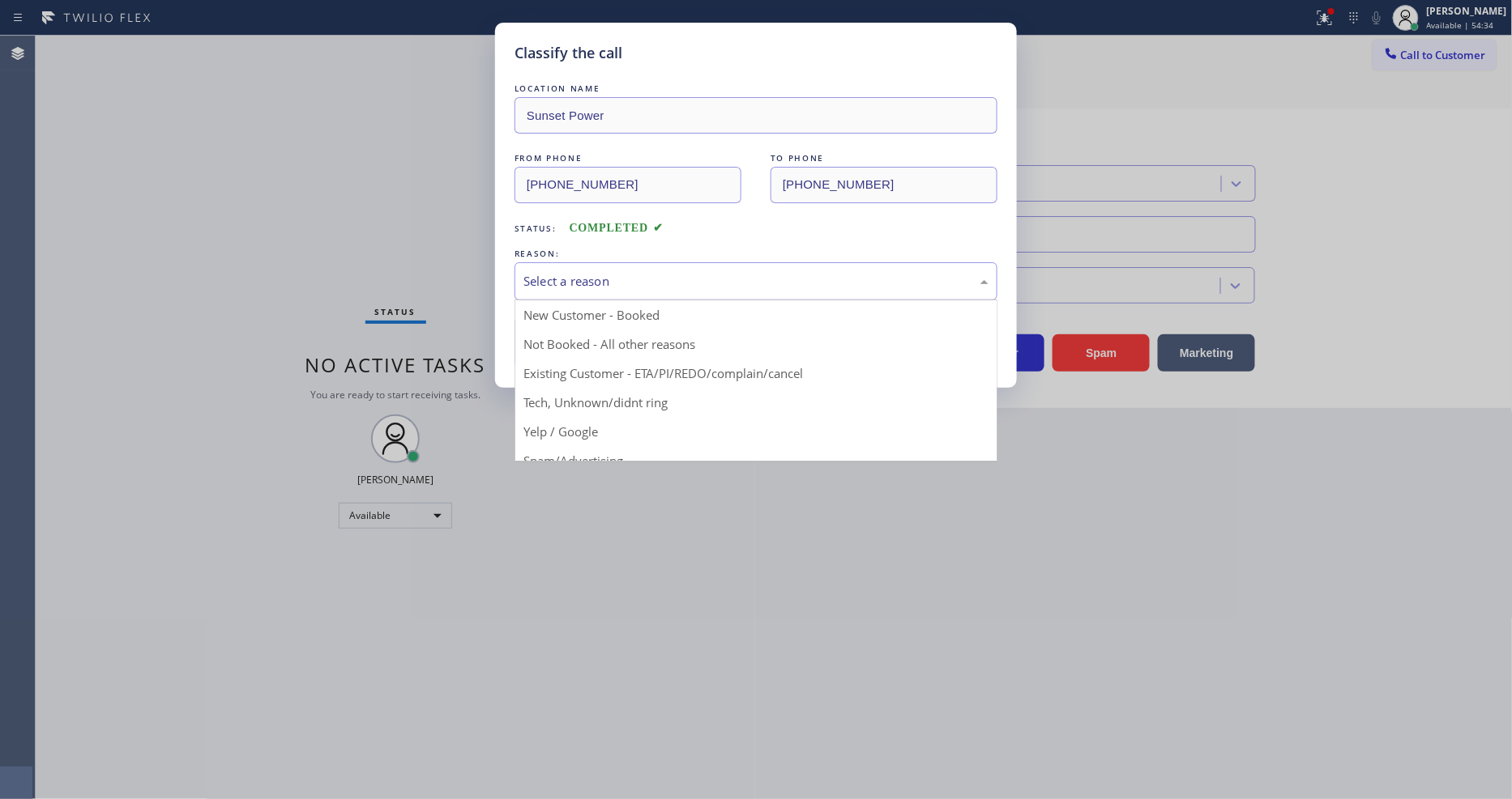
drag, startPoint x: 592, startPoint y: 402, endPoint x: 591, endPoint y: 344, distance: 58.0
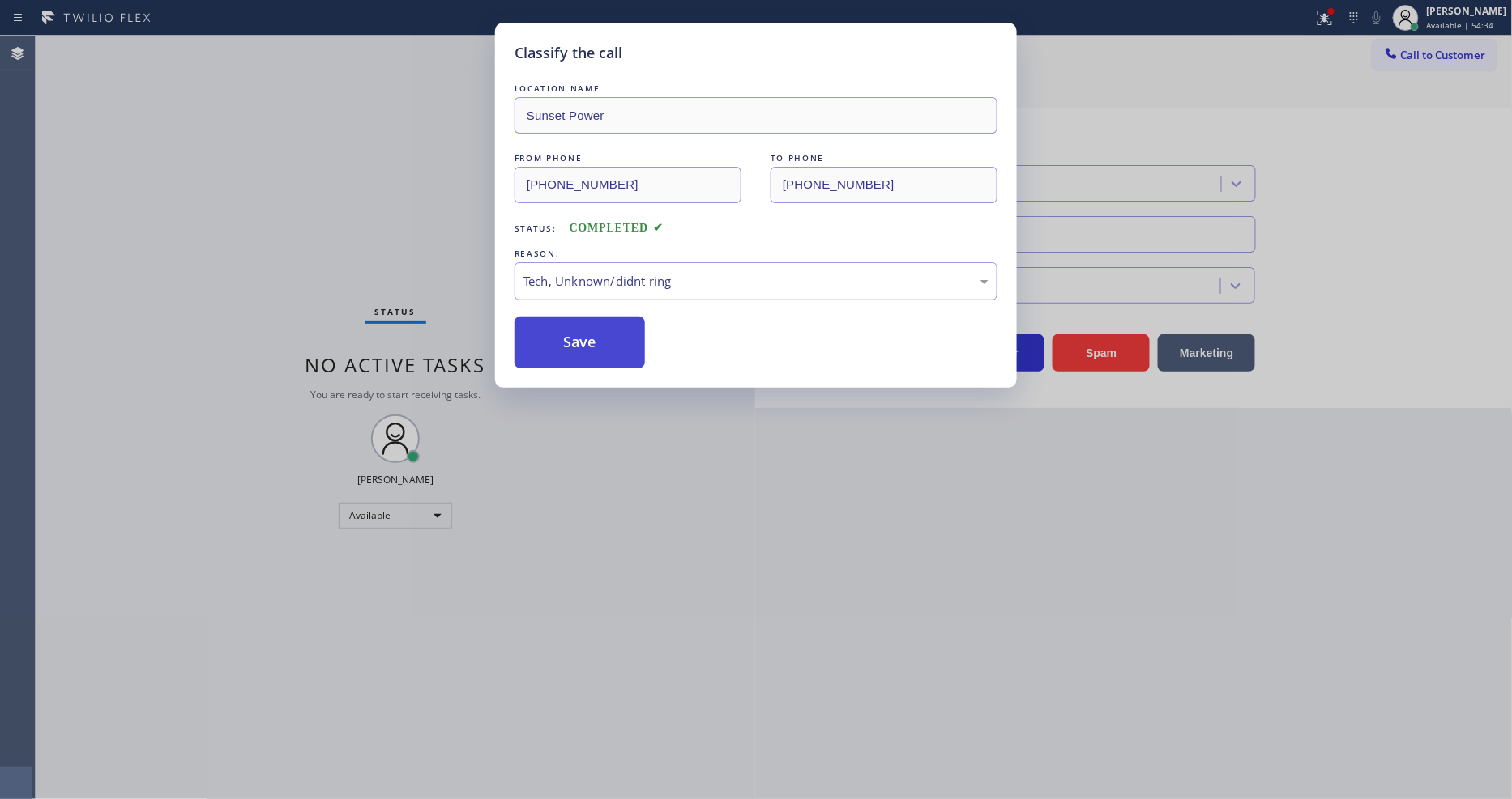
click at [591, 337] on button "Save" at bounding box center [580, 343] width 131 height 52
click at [589, 337] on button "Save" at bounding box center [580, 343] width 131 height 52
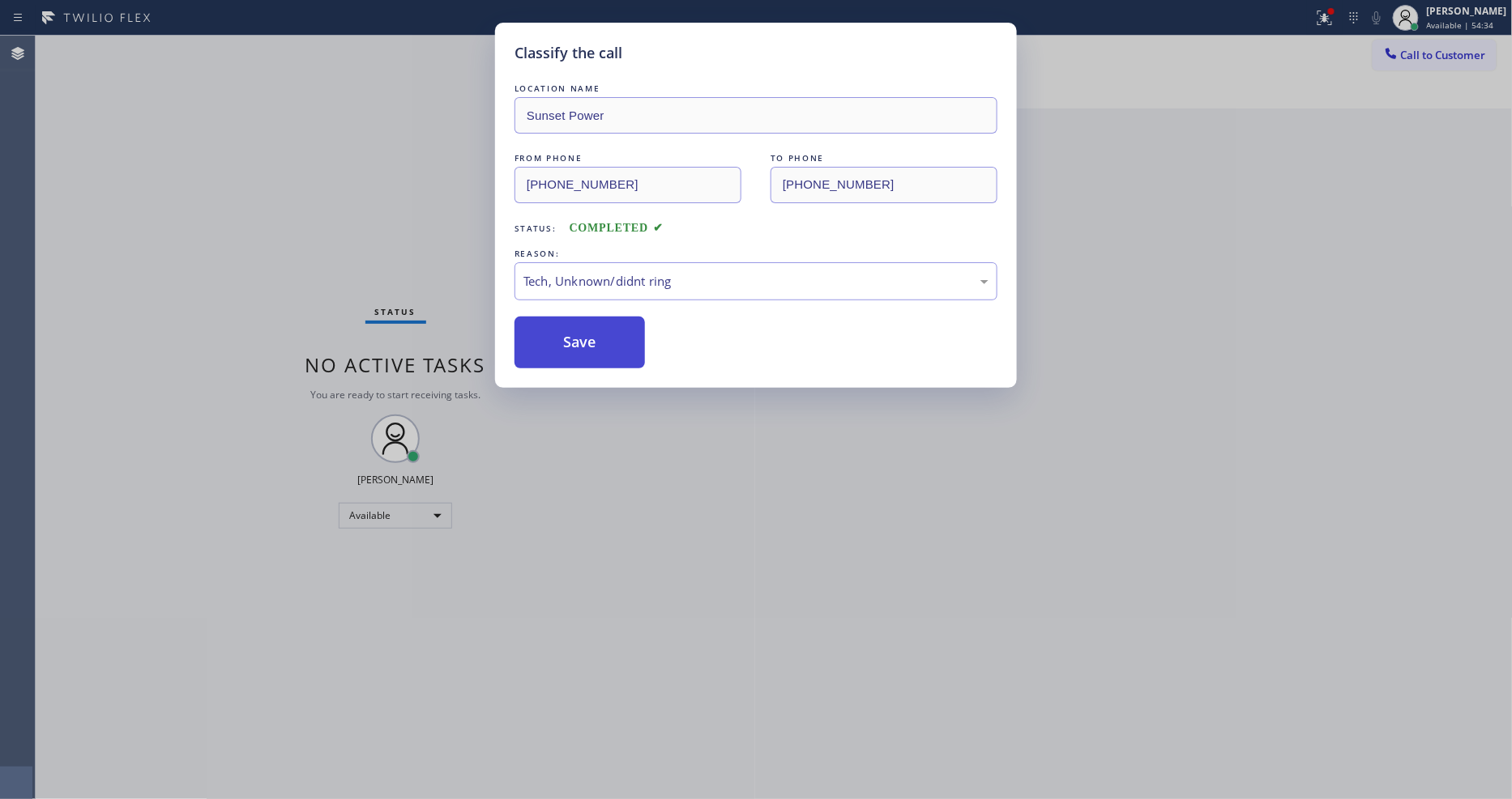
click at [589, 337] on button "Save" at bounding box center [580, 343] width 131 height 52
drag, startPoint x: 589, startPoint y: 337, endPoint x: 589, endPoint y: 282, distance: 55.0
click at [589, 336] on button "Save" at bounding box center [580, 343] width 131 height 52
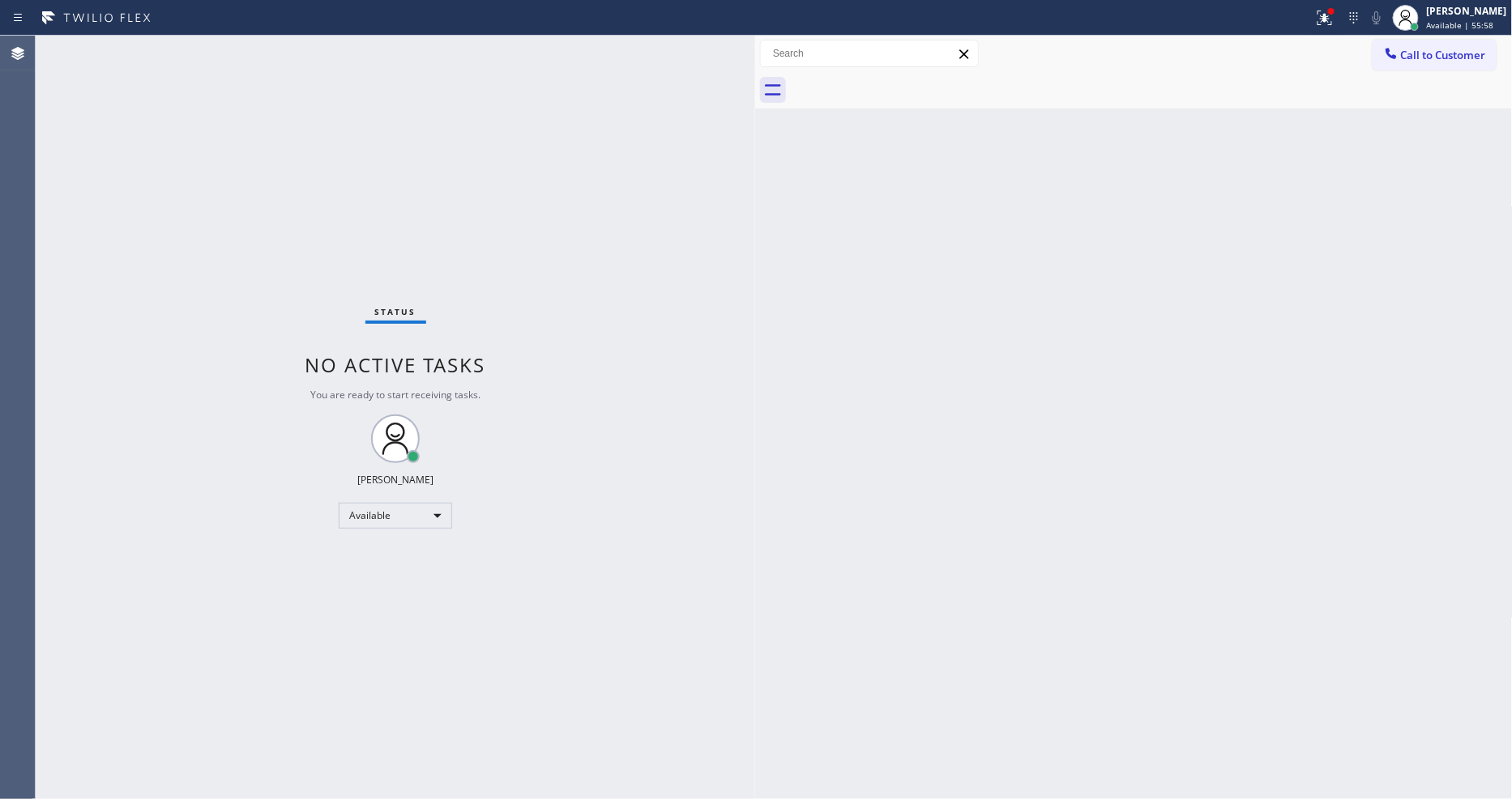
click at [1046, 443] on div "Back to Dashboard Change Sender ID Customers Technicians Select a contact Outbo…" at bounding box center [1134, 417] width 757 height 764
drag, startPoint x: 1404, startPoint y: 47, endPoint x: 1033, endPoint y: 128, distance: 379.7
click at [1402, 46] on button "Call to Customer" at bounding box center [1435, 55] width 124 height 31
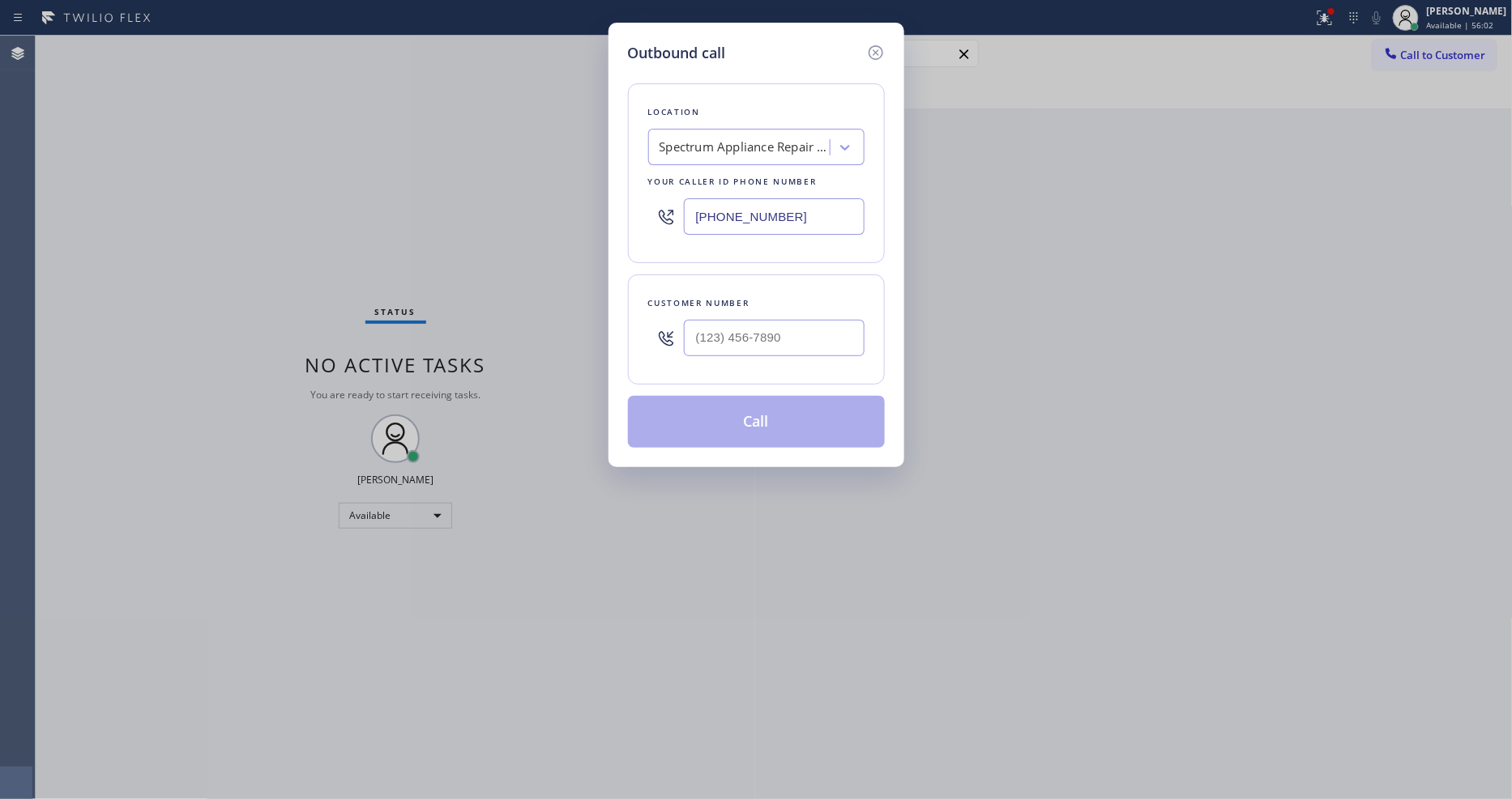
click at [686, 144] on div "Spectrum Appliance Repair [GEOGRAPHIC_DATA]" at bounding box center [744, 148] width 170 height 19
paste input "South Miami Appliance Repair"
type input "South Miami Appliance Repair"
click at [682, 177] on div "South Miami Appliance Repair" at bounding box center [756, 181] width 216 height 30
type input "(786) 802-7492"
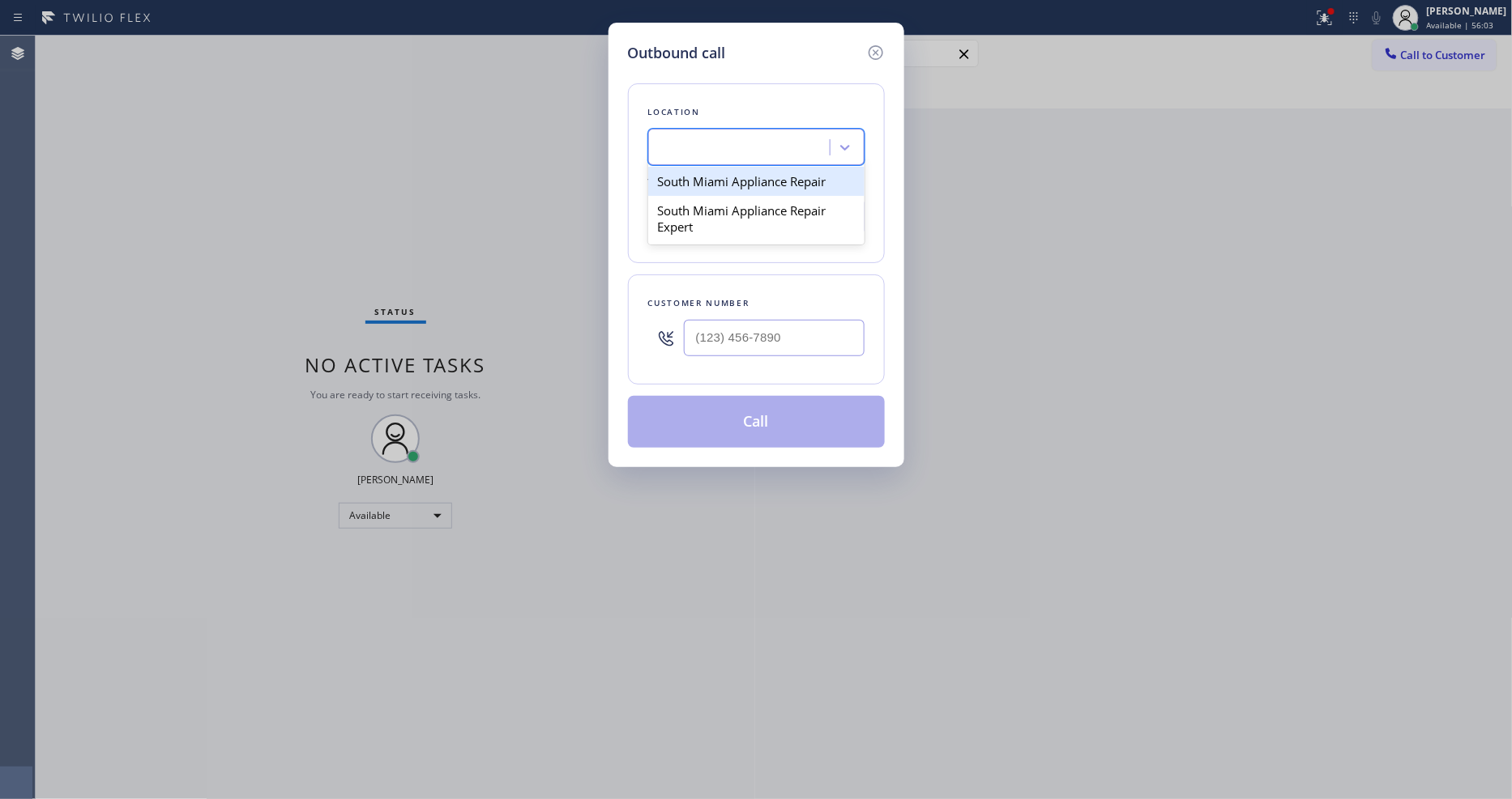
scroll to position [0, 2]
drag, startPoint x: 414, startPoint y: 249, endPoint x: 654, endPoint y: 265, distance: 240.5
click at [414, 249] on div "Outbound call Location South Miami Appliance Repair Your caller id phone number…" at bounding box center [756, 399] width 1512 height 799
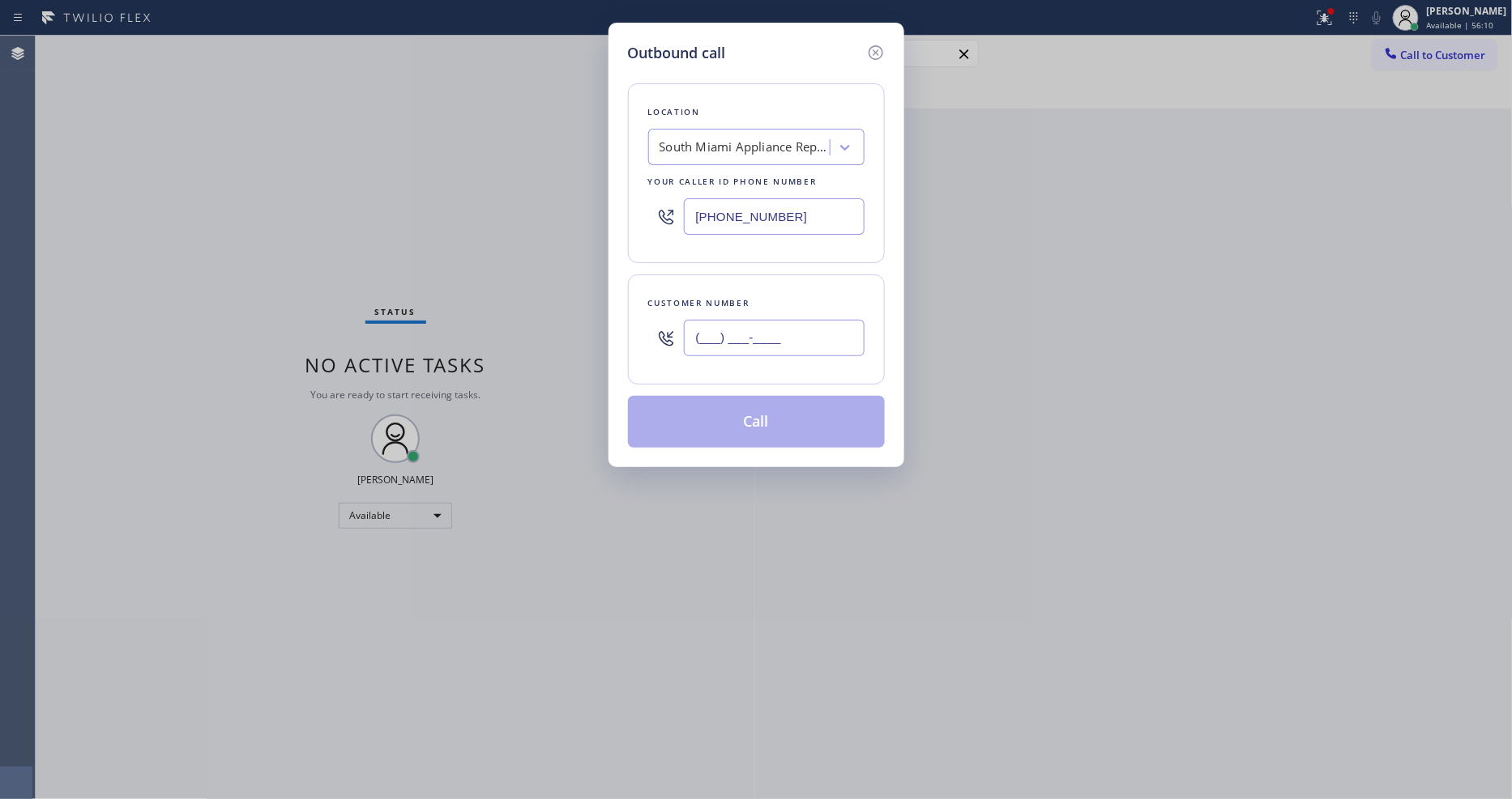
click at [744, 344] on input "(___) ___-____" at bounding box center [774, 338] width 181 height 36
paste input "305) 491-1533"
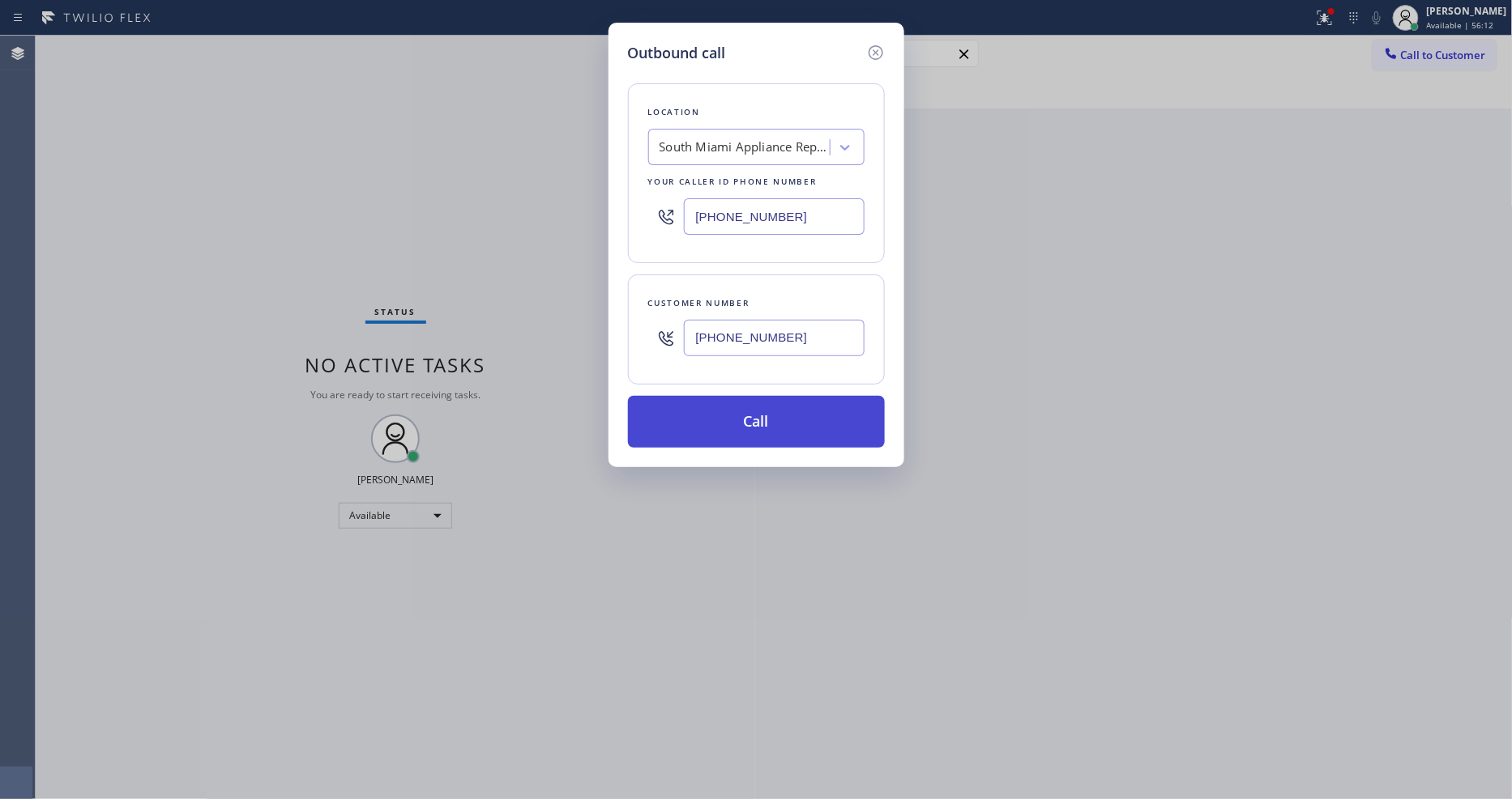
type input "(305) 491-1533"
click at [713, 403] on button "Call" at bounding box center [756, 422] width 257 height 52
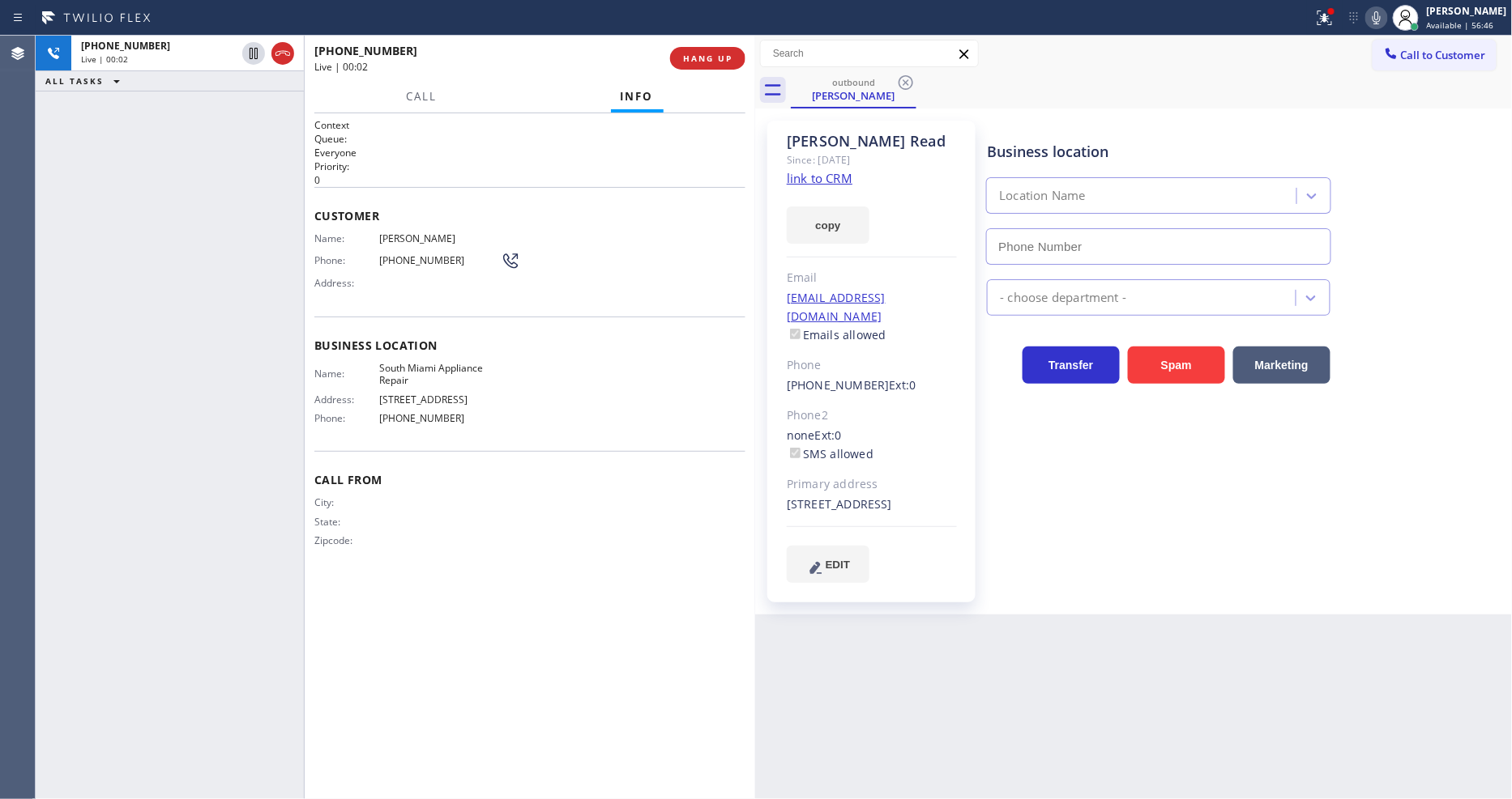
type input "(786) 802-7492"
drag, startPoint x: 1024, startPoint y: 601, endPoint x: 946, endPoint y: 616, distance: 79.4
click at [1024, 601] on div "Business location South Miami Appliance Repair (786) 802-7492 Appliance Repair …" at bounding box center [1246, 368] width 524 height 486
click at [251, 37] on div at bounding box center [267, 53] width 58 height 35
click at [251, 53] on icon at bounding box center [253, 53] width 19 height 19
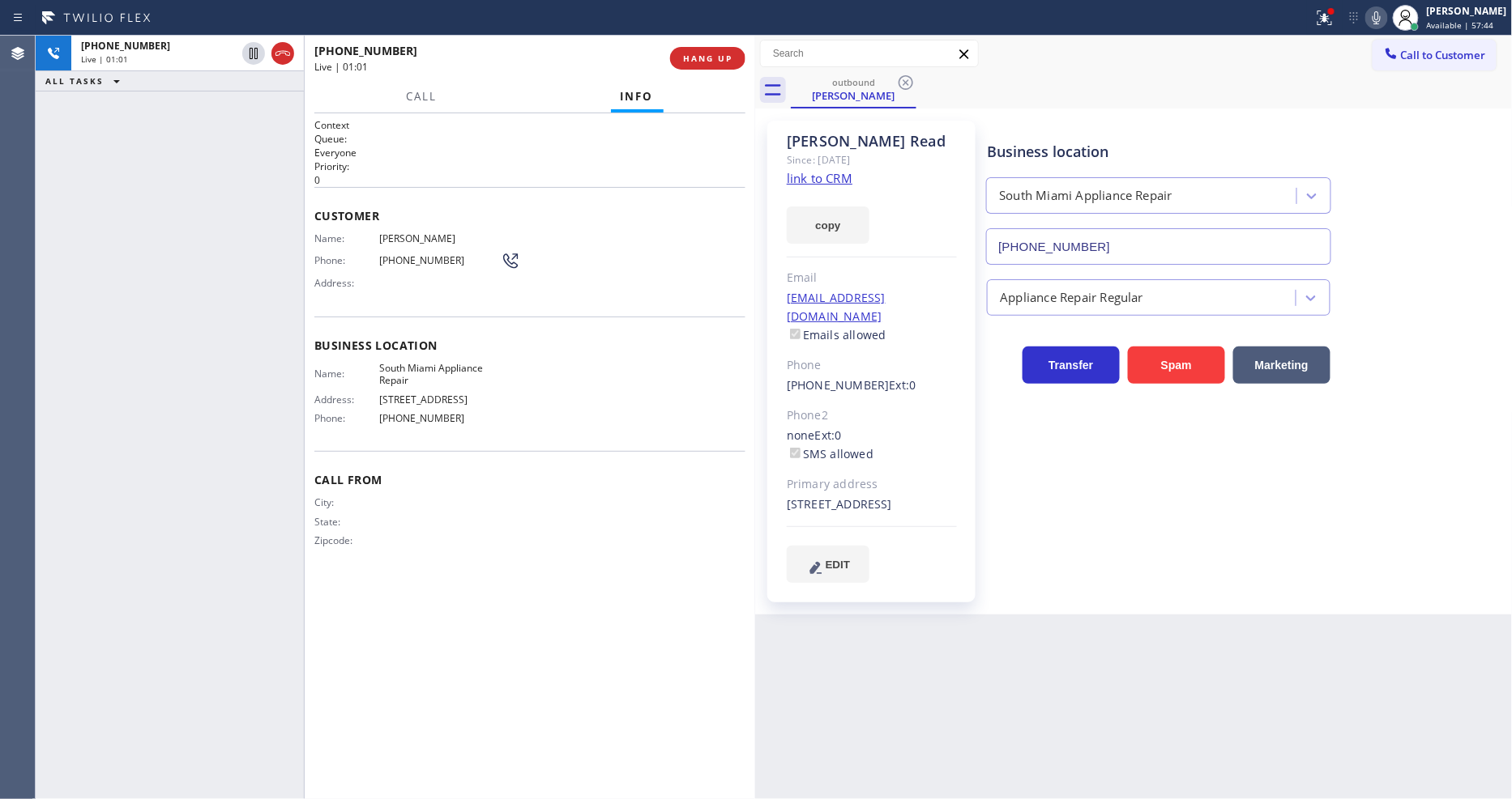
click at [1380, 21] on icon at bounding box center [1376, 18] width 8 height 13
click at [256, 52] on icon at bounding box center [253, 53] width 19 height 19
click at [1381, 19] on icon at bounding box center [1376, 17] width 19 height 19
click at [1065, 653] on div "Back to Dashboard Change Sender ID Customers Technicians Select a contact Outbo…" at bounding box center [1134, 417] width 757 height 764
click at [304, 454] on div at bounding box center [304, 417] width 1 height 764
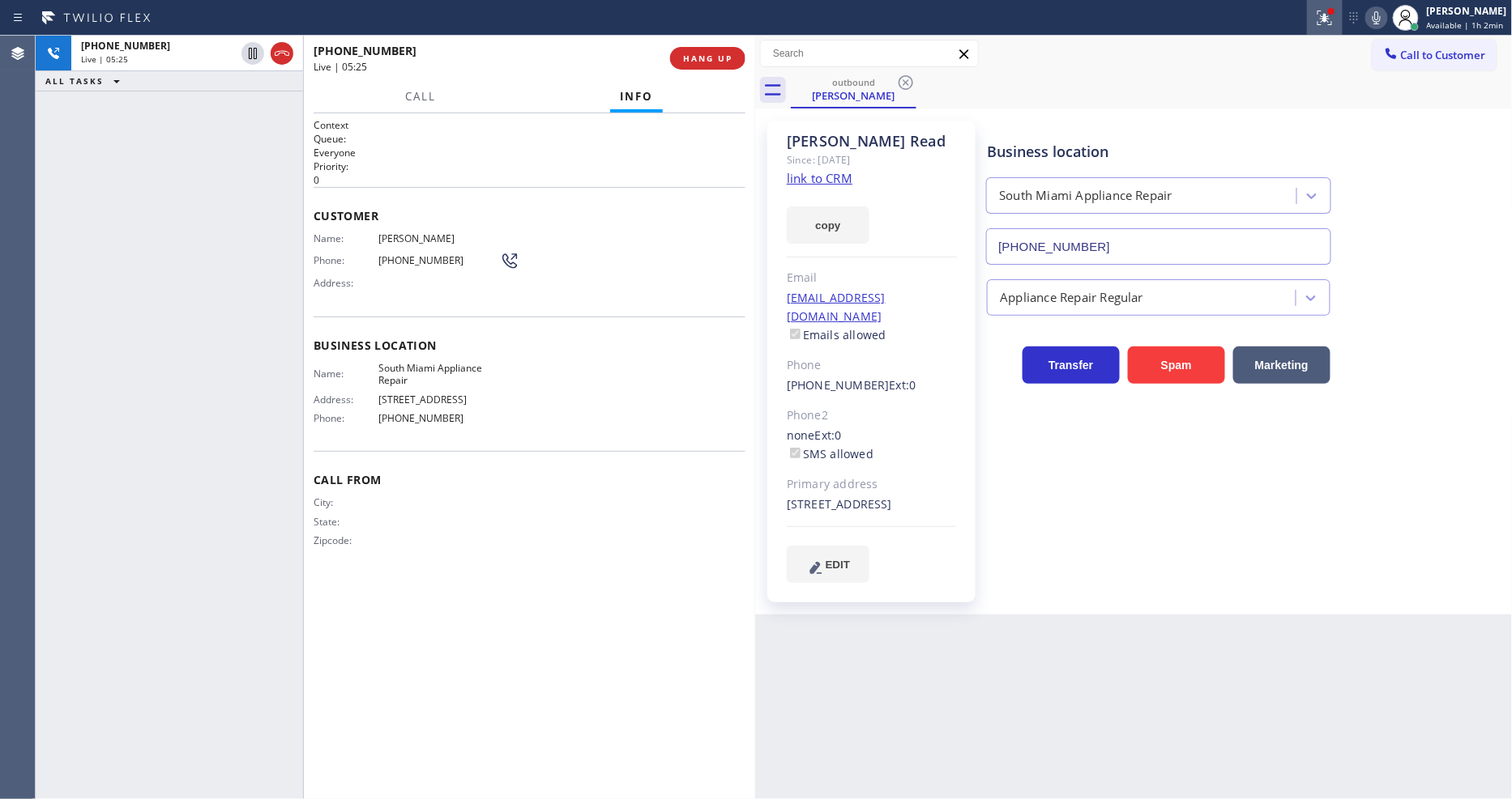
click at [1331, 24] on icon at bounding box center [1324, 17] width 14 height 14
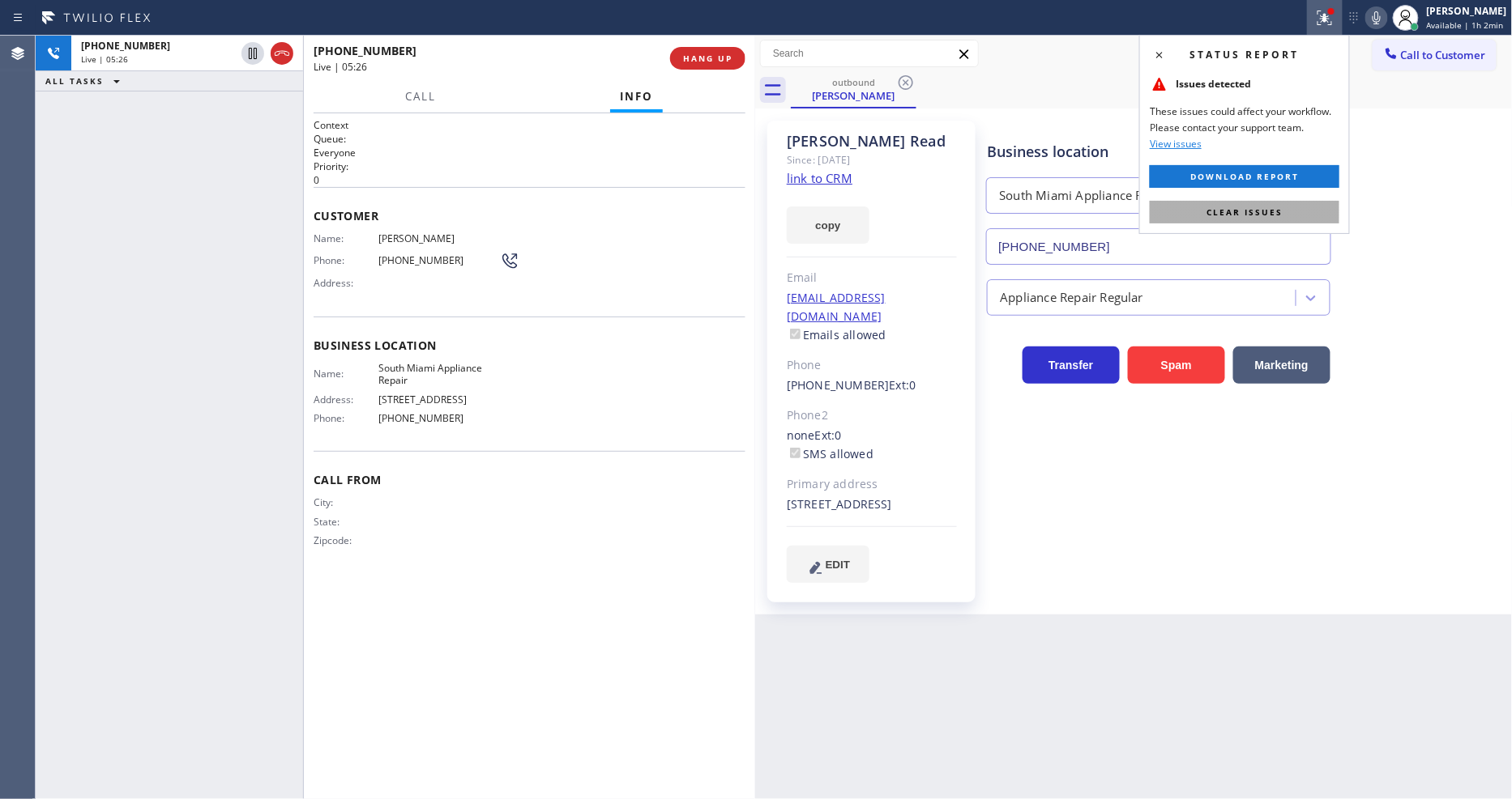
click at [1284, 215] on button "Clear issues" at bounding box center [1245, 212] width 189 height 23
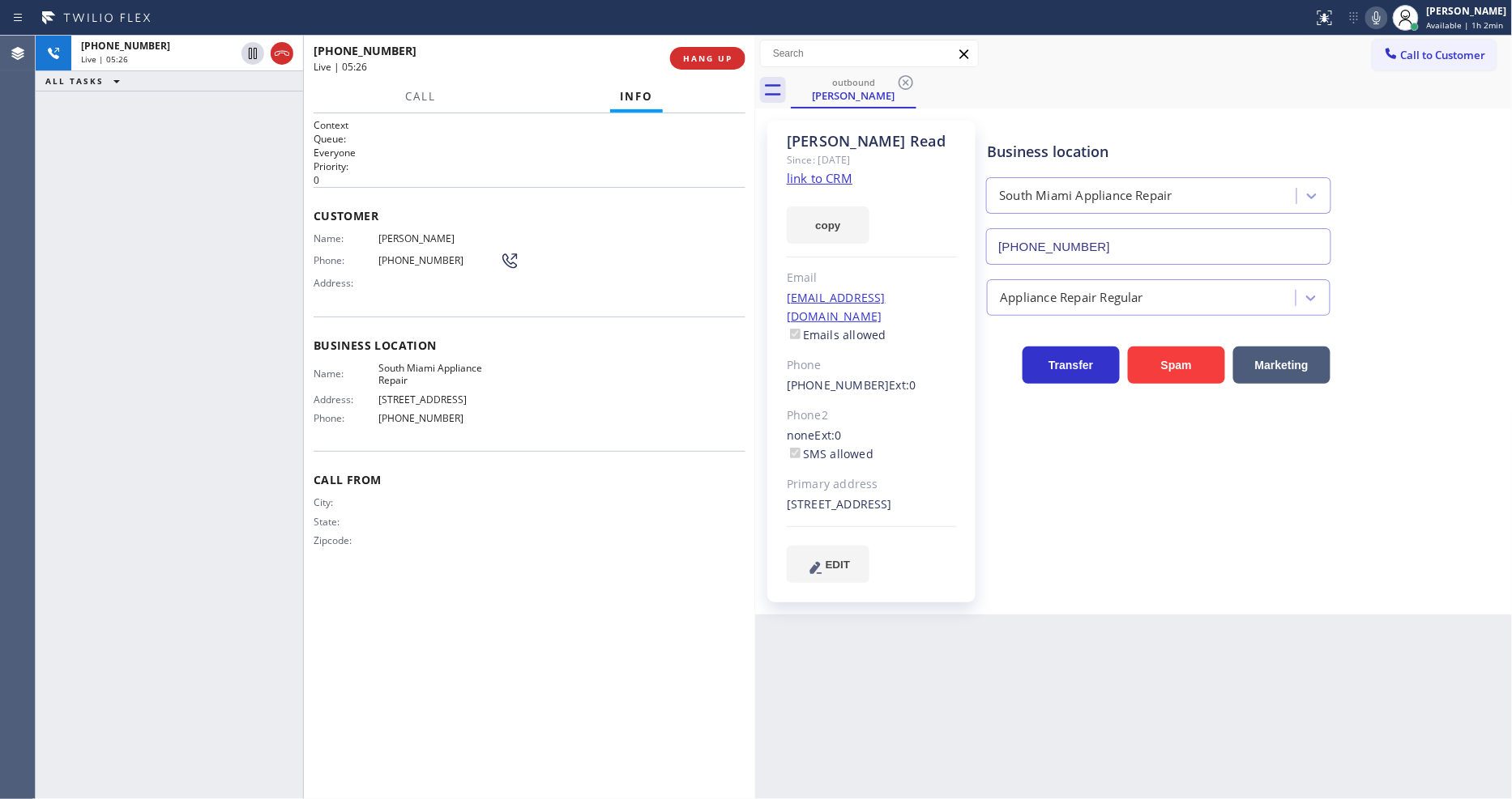
click at [467, 480] on span "Call From" at bounding box center [529, 479] width 432 height 15
click at [692, 51] on button "HANG UP" at bounding box center [707, 58] width 75 height 23
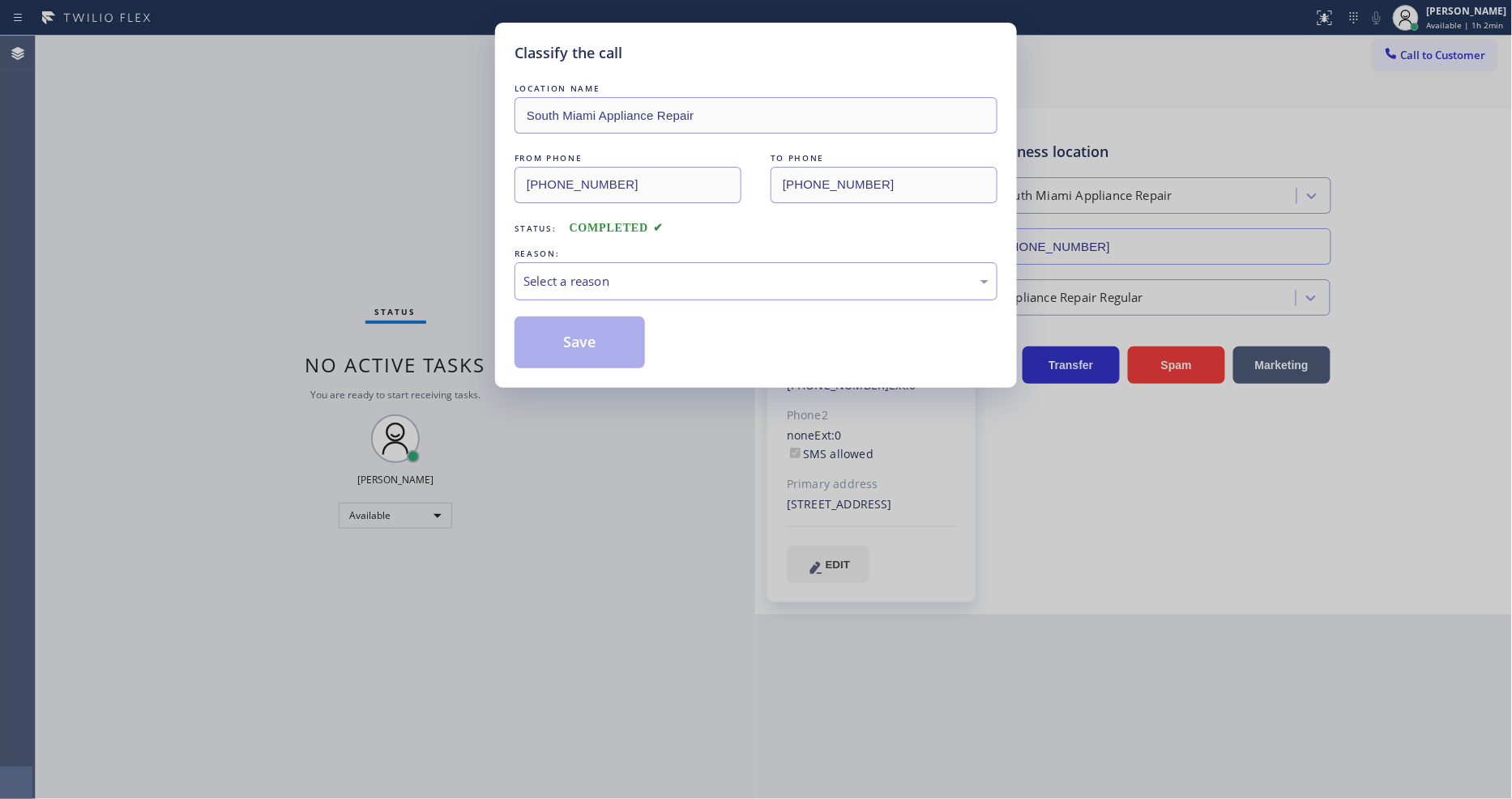
click at [660, 280] on div "Select a reason" at bounding box center [756, 282] width 465 height 19
click at [621, 347] on button "Save" at bounding box center [580, 343] width 131 height 52
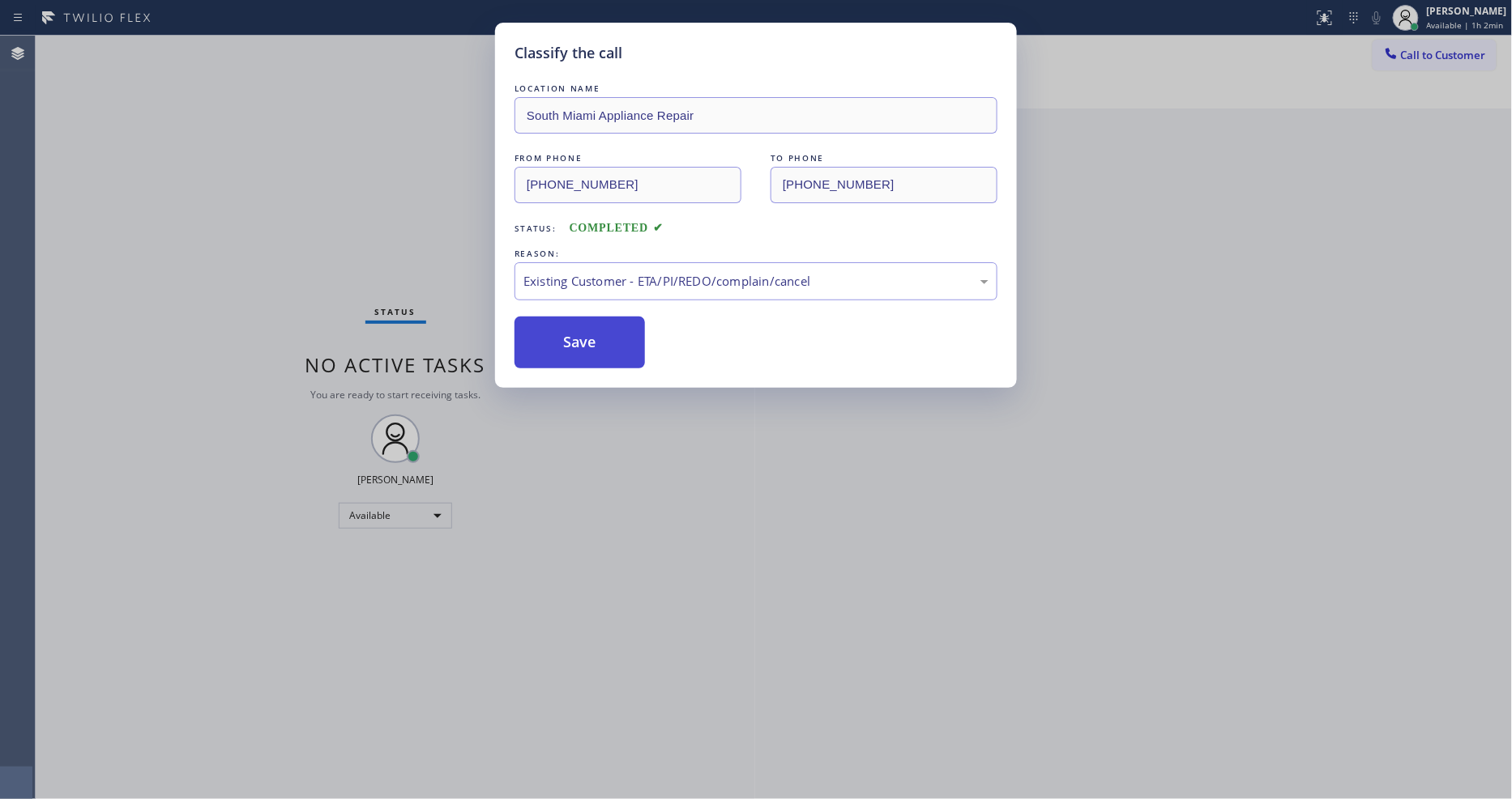
click at [621, 347] on button "Save" at bounding box center [580, 343] width 131 height 52
drag, startPoint x: 621, startPoint y: 347, endPoint x: 705, endPoint y: 322, distance: 87.6
click at [621, 346] on button "Save" at bounding box center [580, 343] width 131 height 52
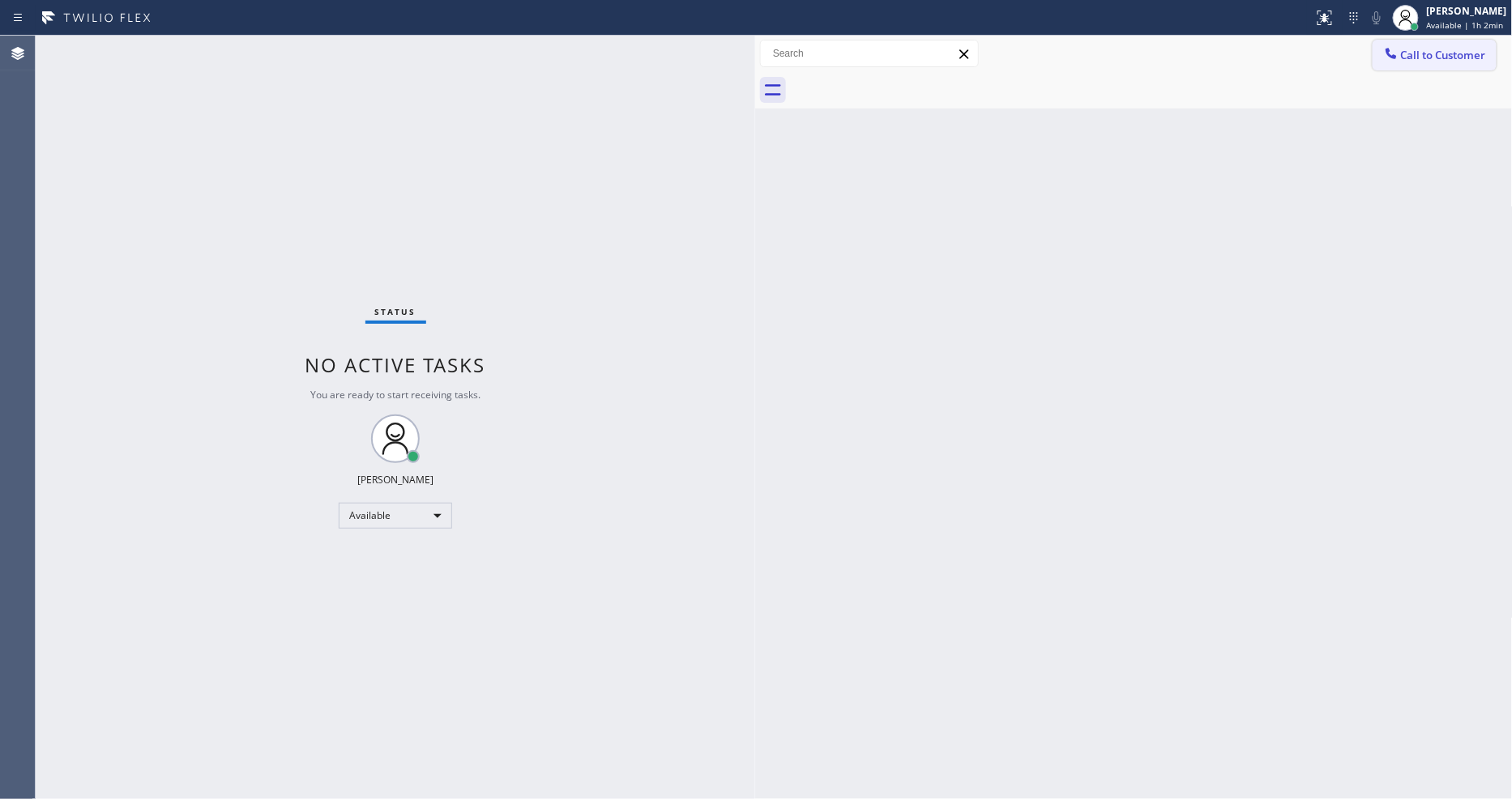
click at [1454, 51] on span "Call to Customer" at bounding box center [1443, 54] width 85 height 14
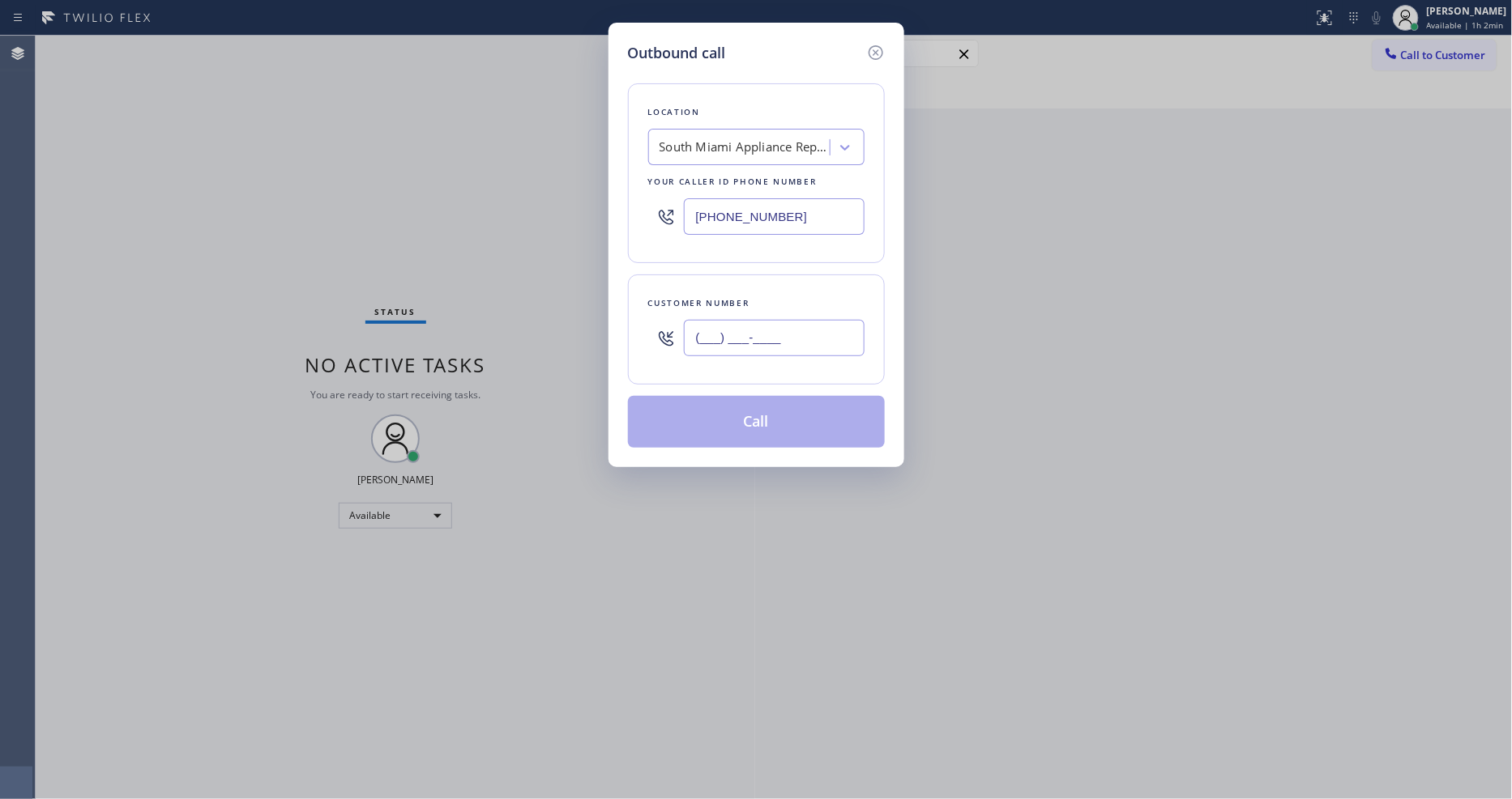
click at [696, 326] on input "(___) ___-____" at bounding box center [774, 338] width 181 height 36
paste input "786) 385-3489"
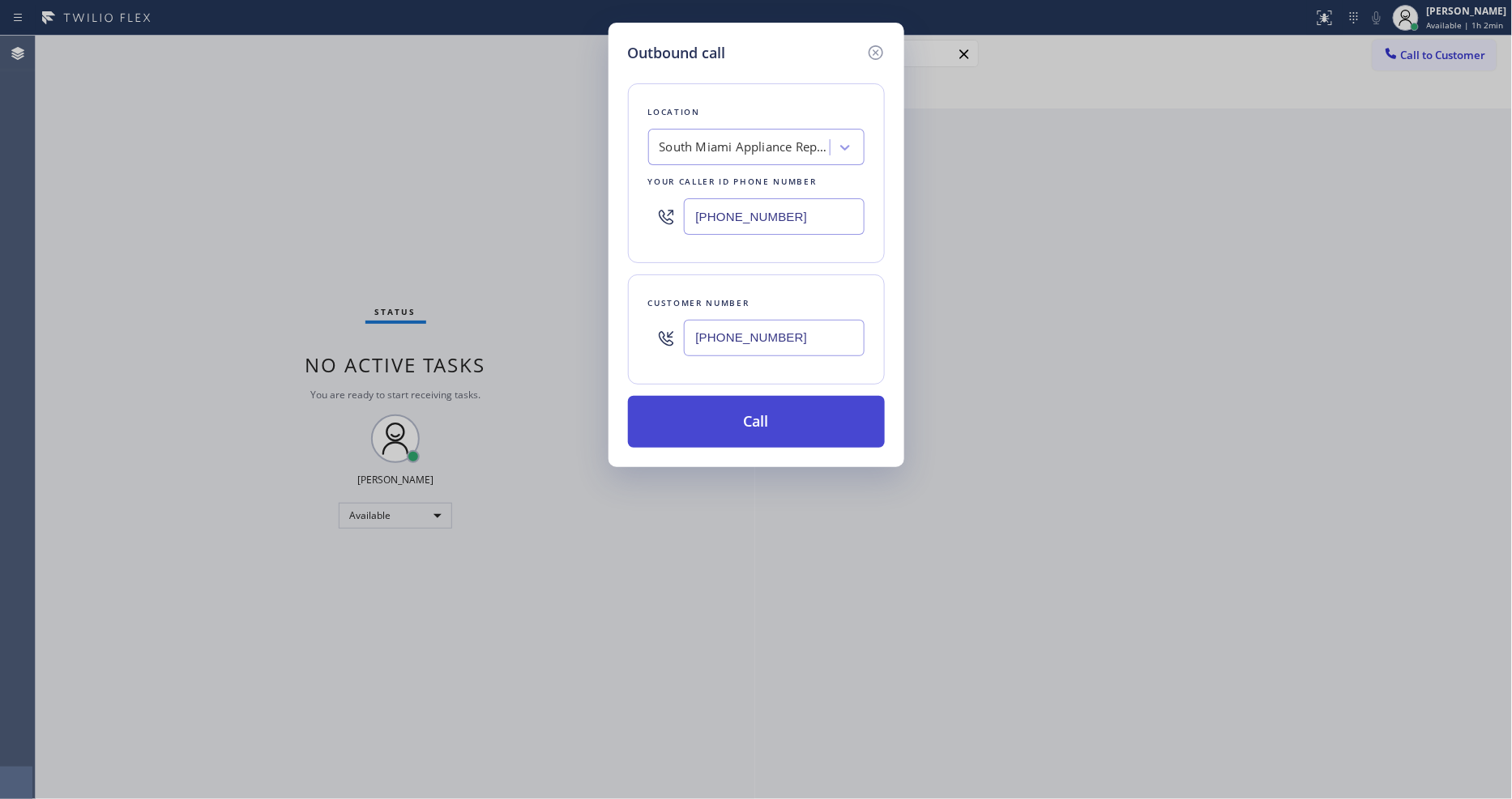
type input "(786) 385-3489"
click at [752, 422] on button "Call" at bounding box center [756, 422] width 257 height 52
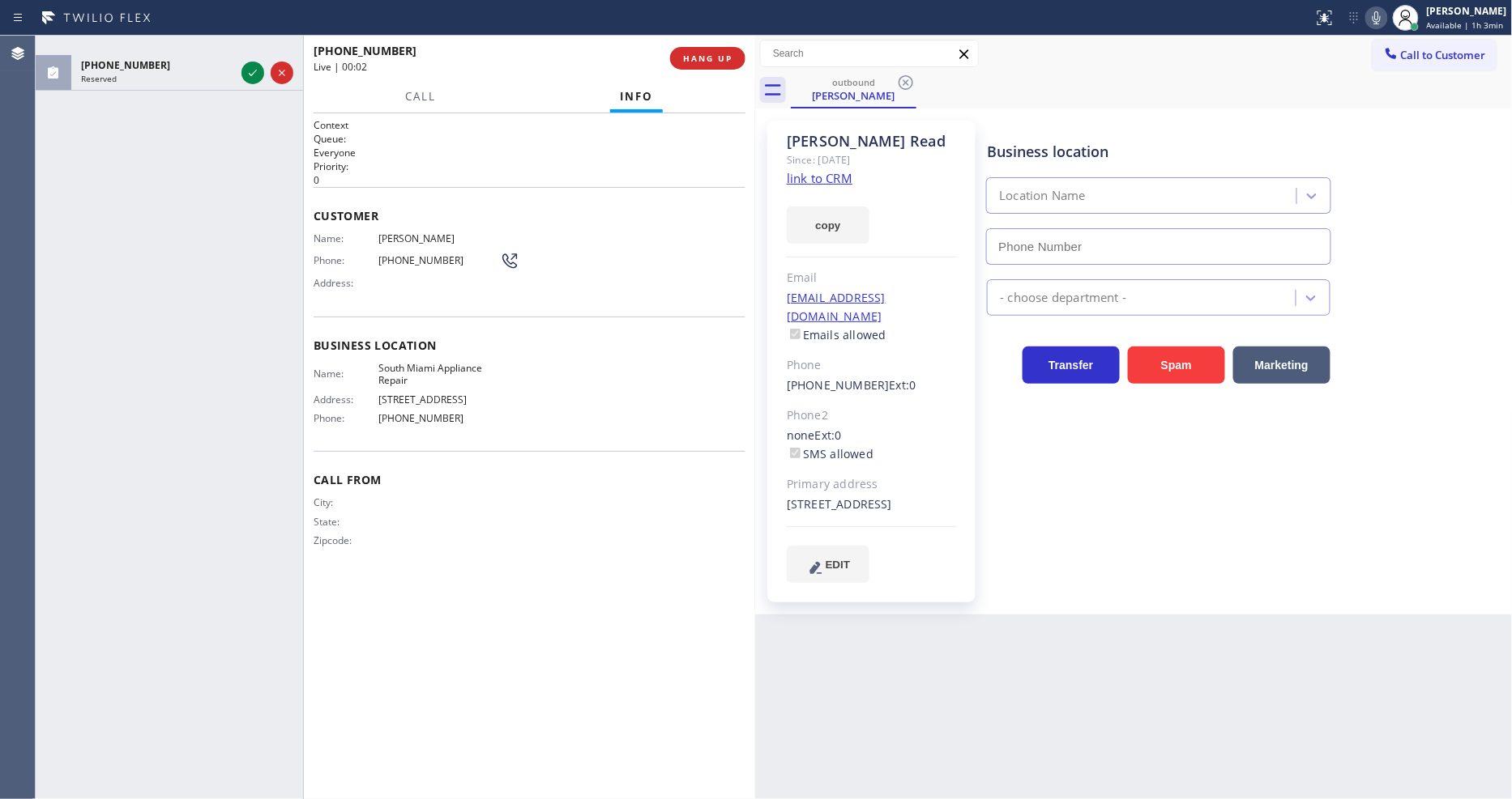
type input "(786) 802-7492"
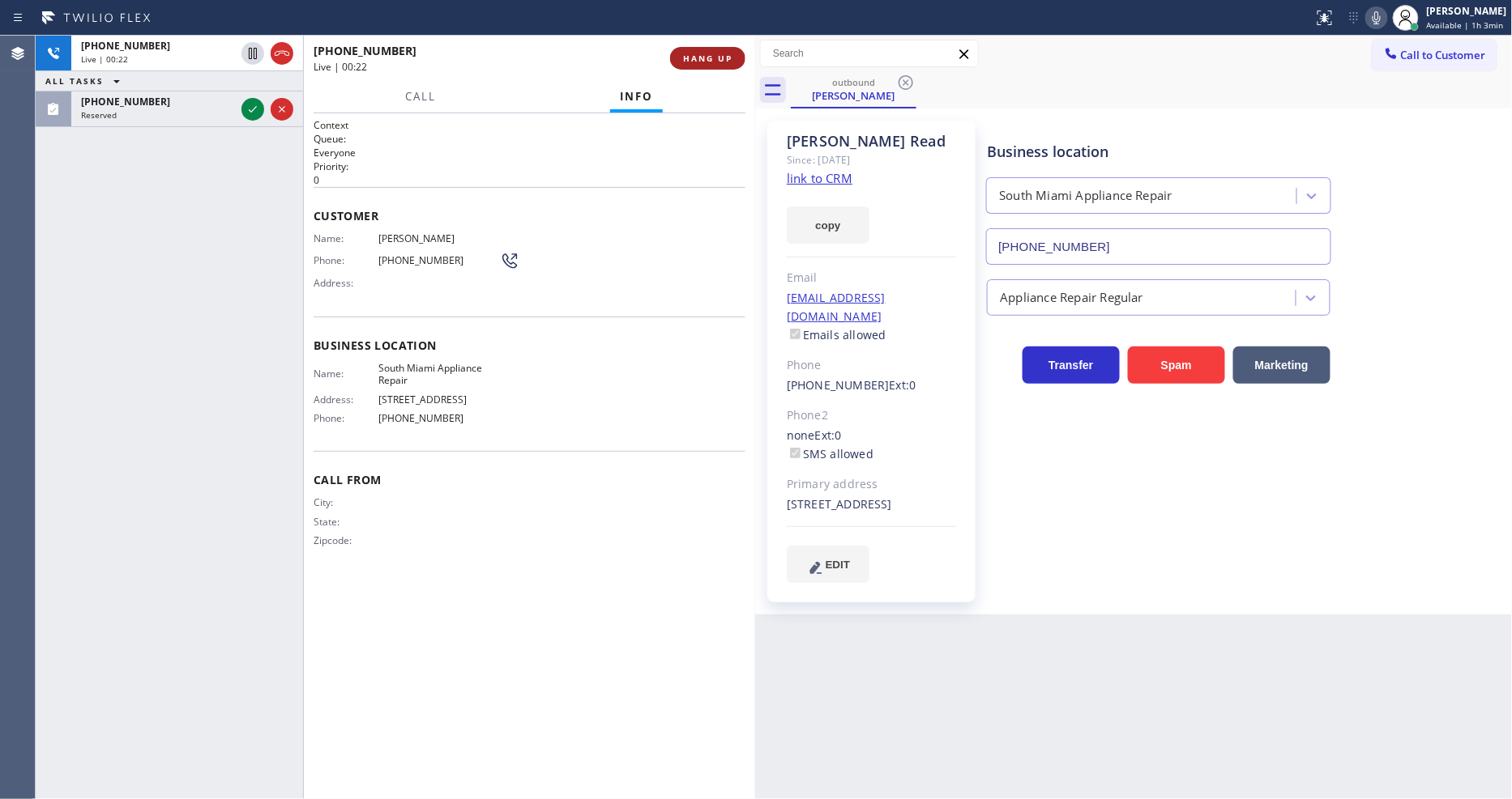
click at [691, 53] on span "HANG UP" at bounding box center [708, 58] width 50 height 11
click at [691, 53] on span "HANG UP" at bounding box center [708, 58] width 50 height 11
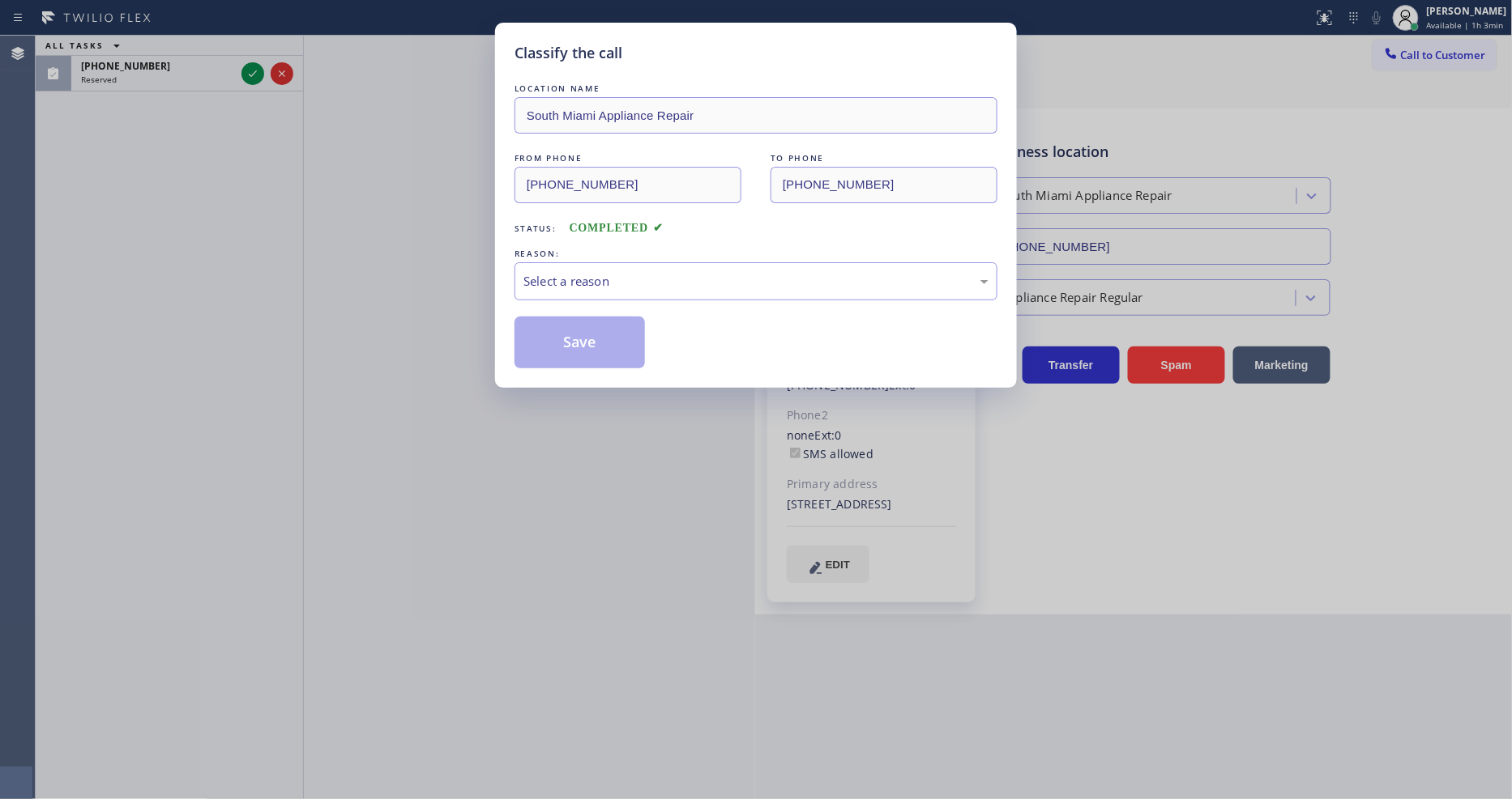
click at [584, 281] on div "Select a reason" at bounding box center [756, 282] width 465 height 19
click at [581, 330] on button "Save" at bounding box center [580, 343] width 131 height 52
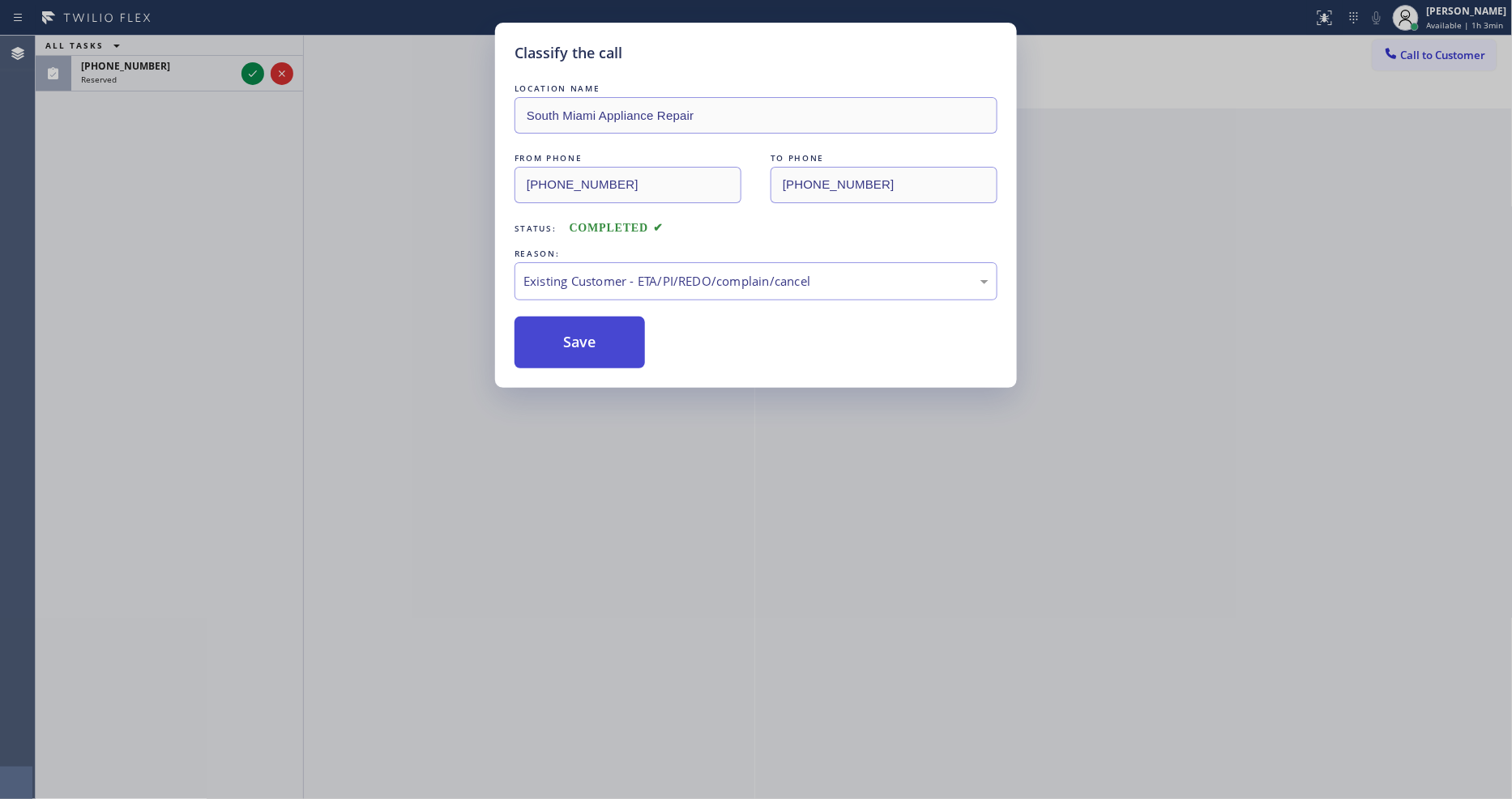
click at [581, 330] on button "Save" at bounding box center [580, 343] width 131 height 52
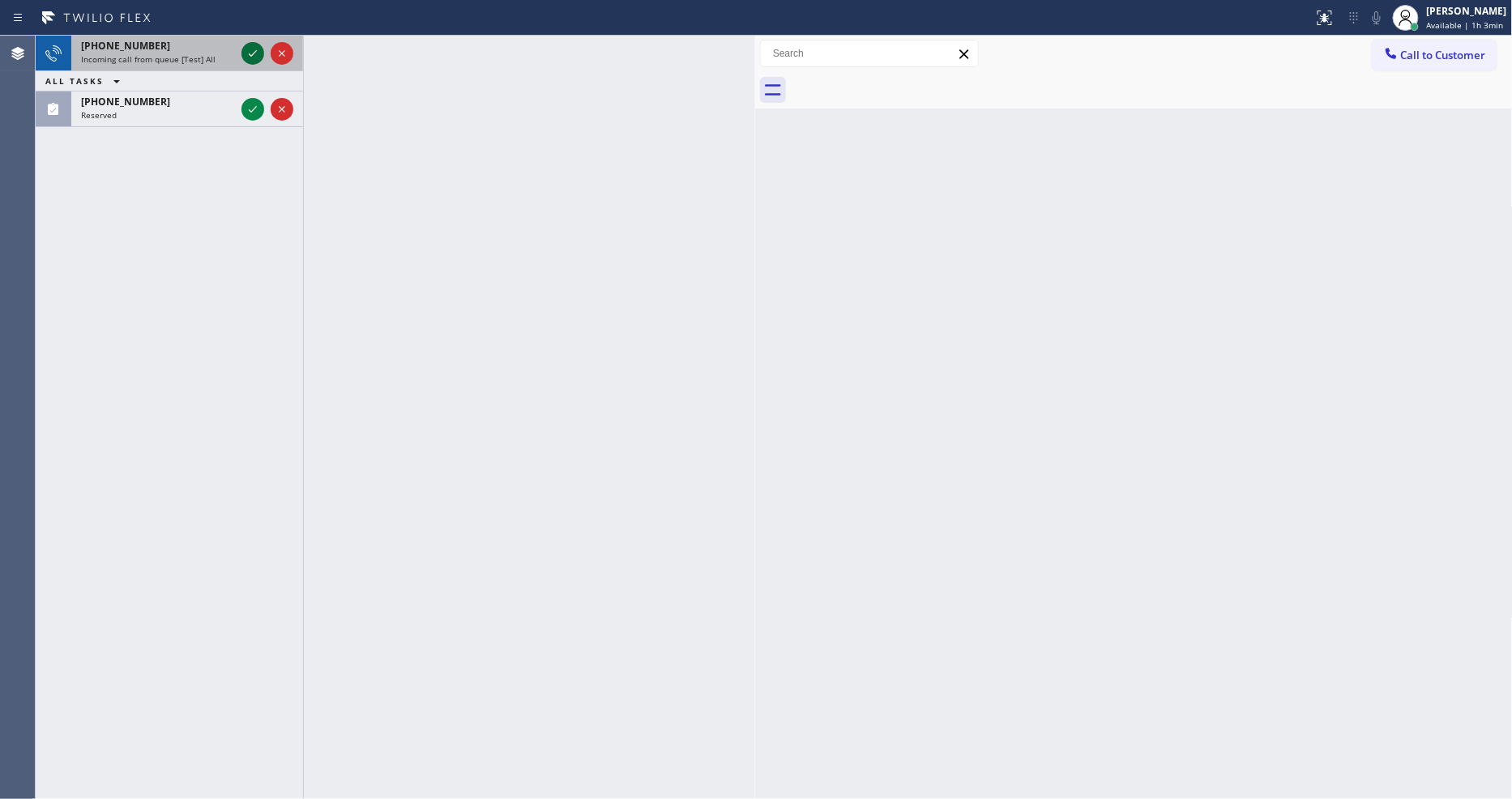
click at [254, 51] on icon at bounding box center [252, 53] width 19 height 19
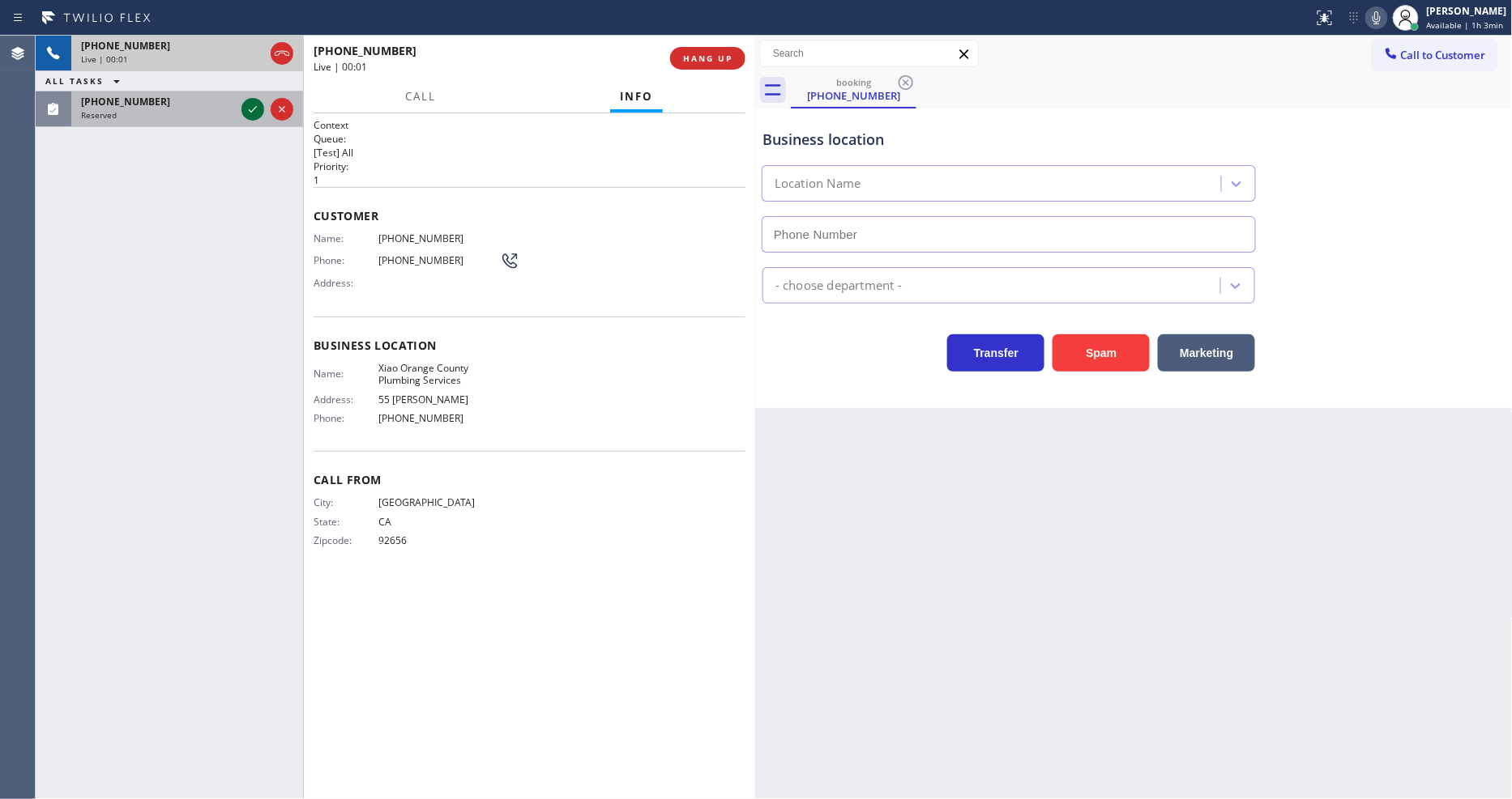
type input "(714) 710-1160"
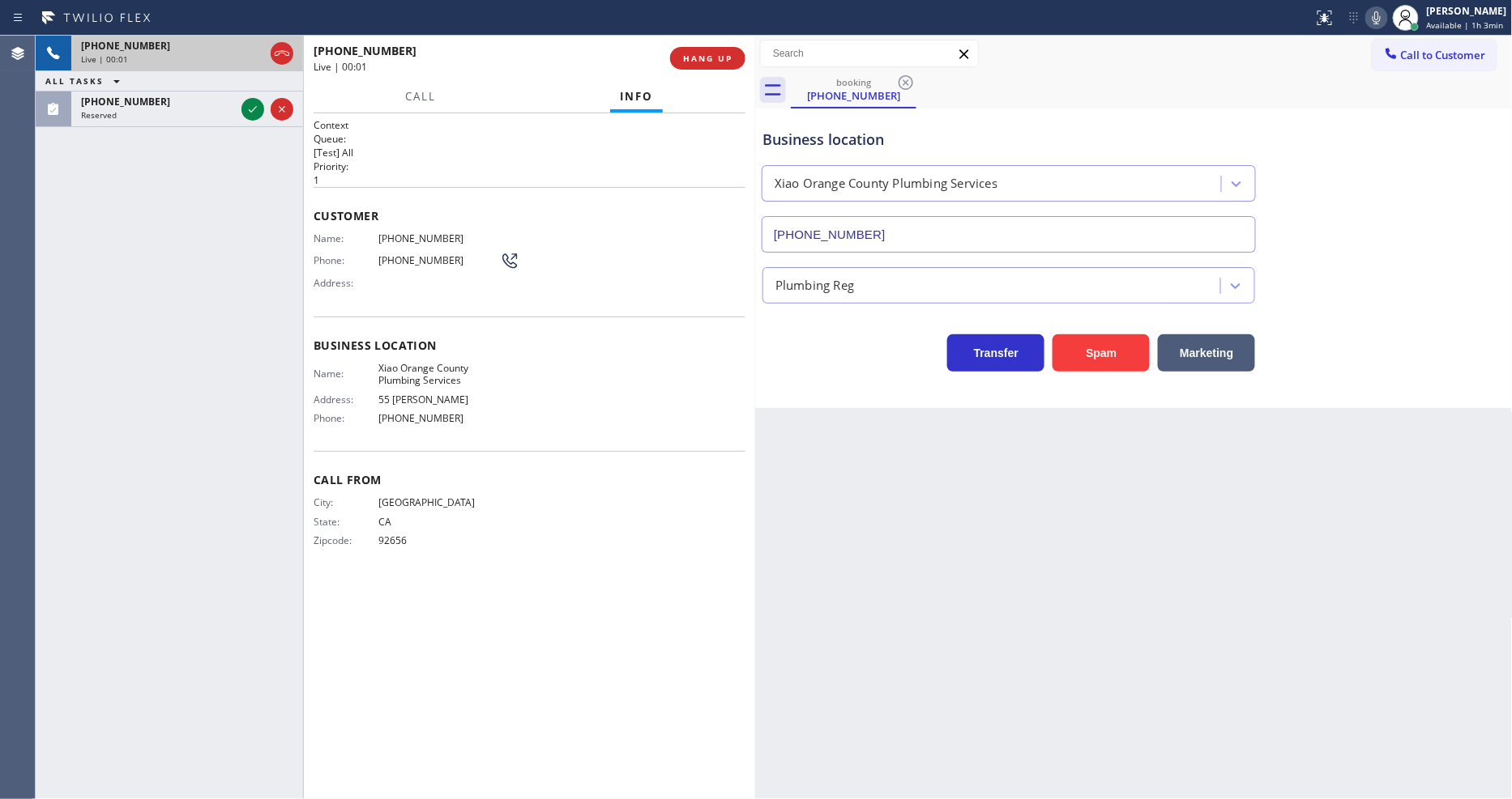
drag, startPoint x: 252, startPoint y: 112, endPoint x: 490, endPoint y: 109, distance: 238.0
click at [252, 110] on icon at bounding box center [252, 109] width 19 height 19
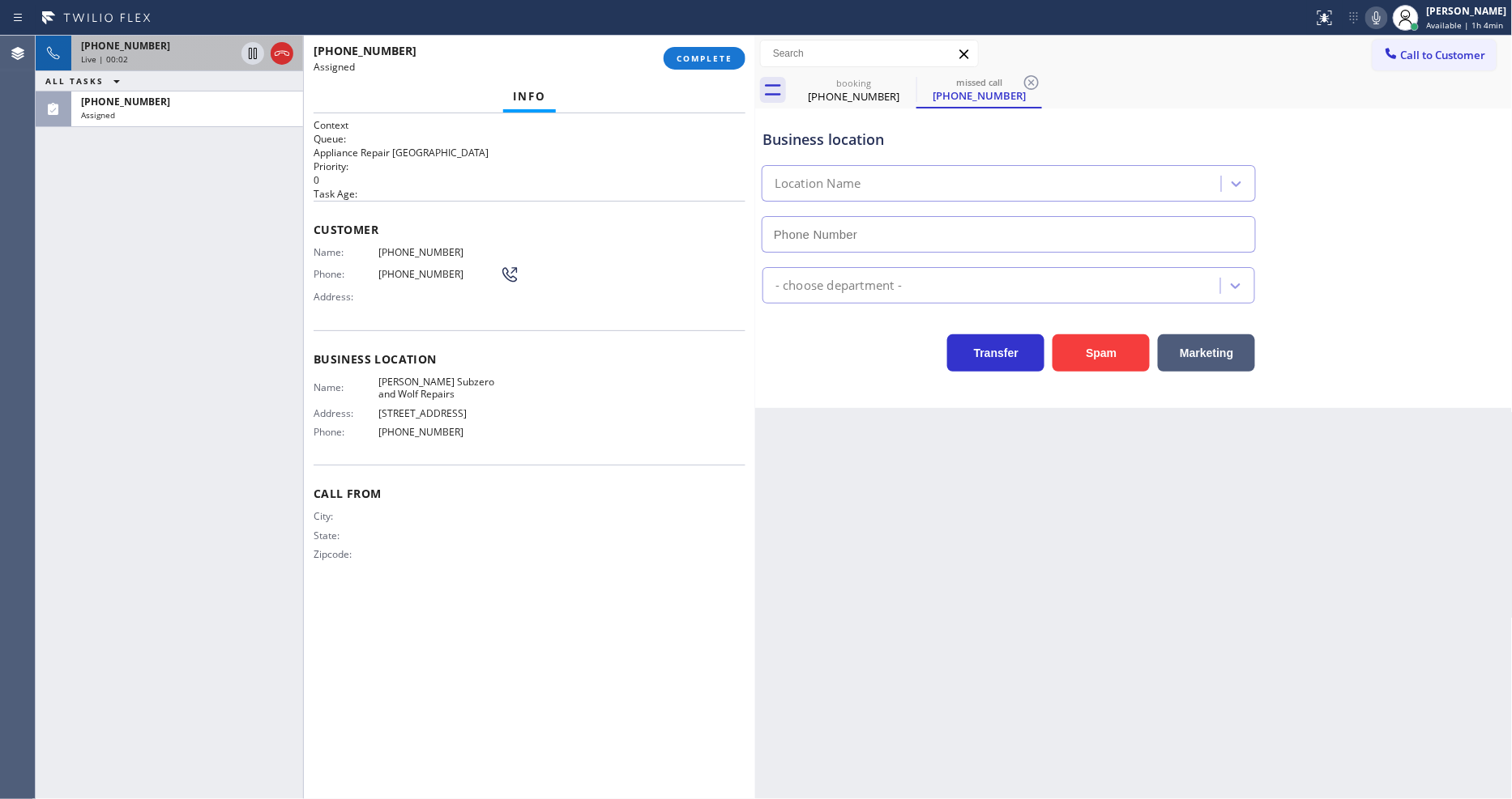
type input "(339) 209-0872"
click at [699, 56] on span "COMPLETE" at bounding box center [704, 58] width 56 height 11
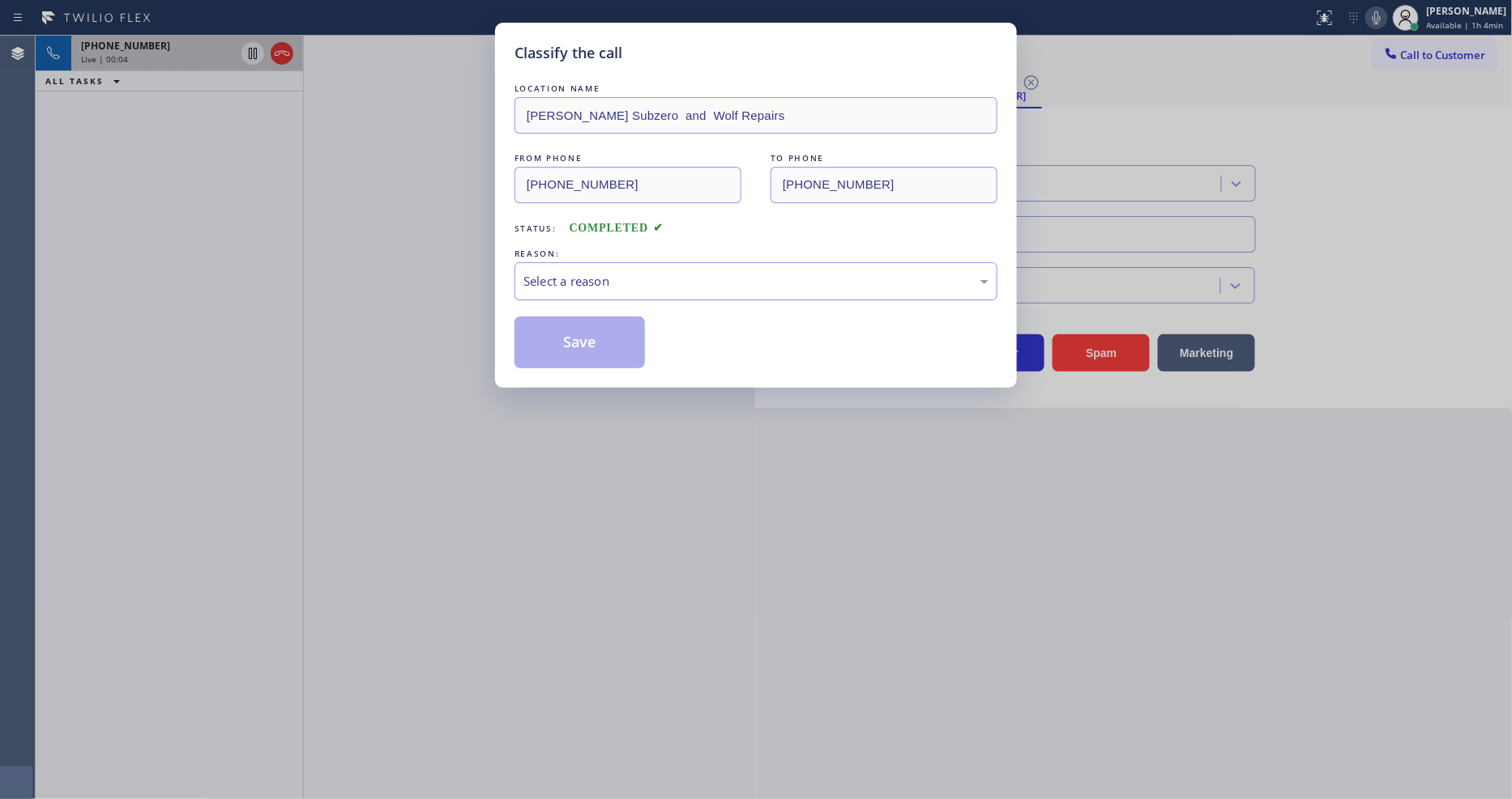
click at [610, 278] on div "Select a reason" at bounding box center [756, 282] width 465 height 19
click at [606, 335] on button "Save" at bounding box center [580, 343] width 131 height 52
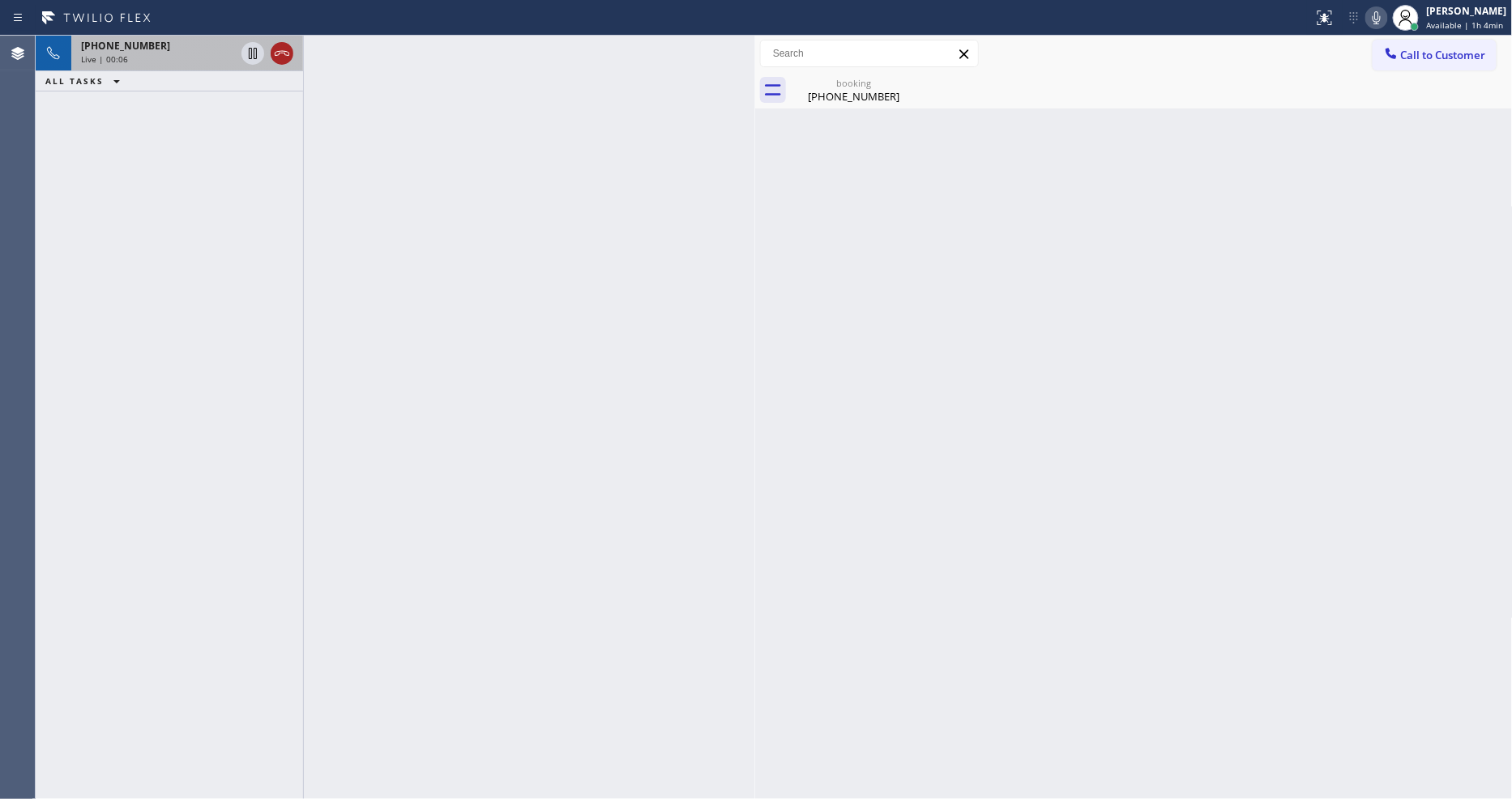
click at [286, 56] on icon at bounding box center [282, 53] width 19 height 19
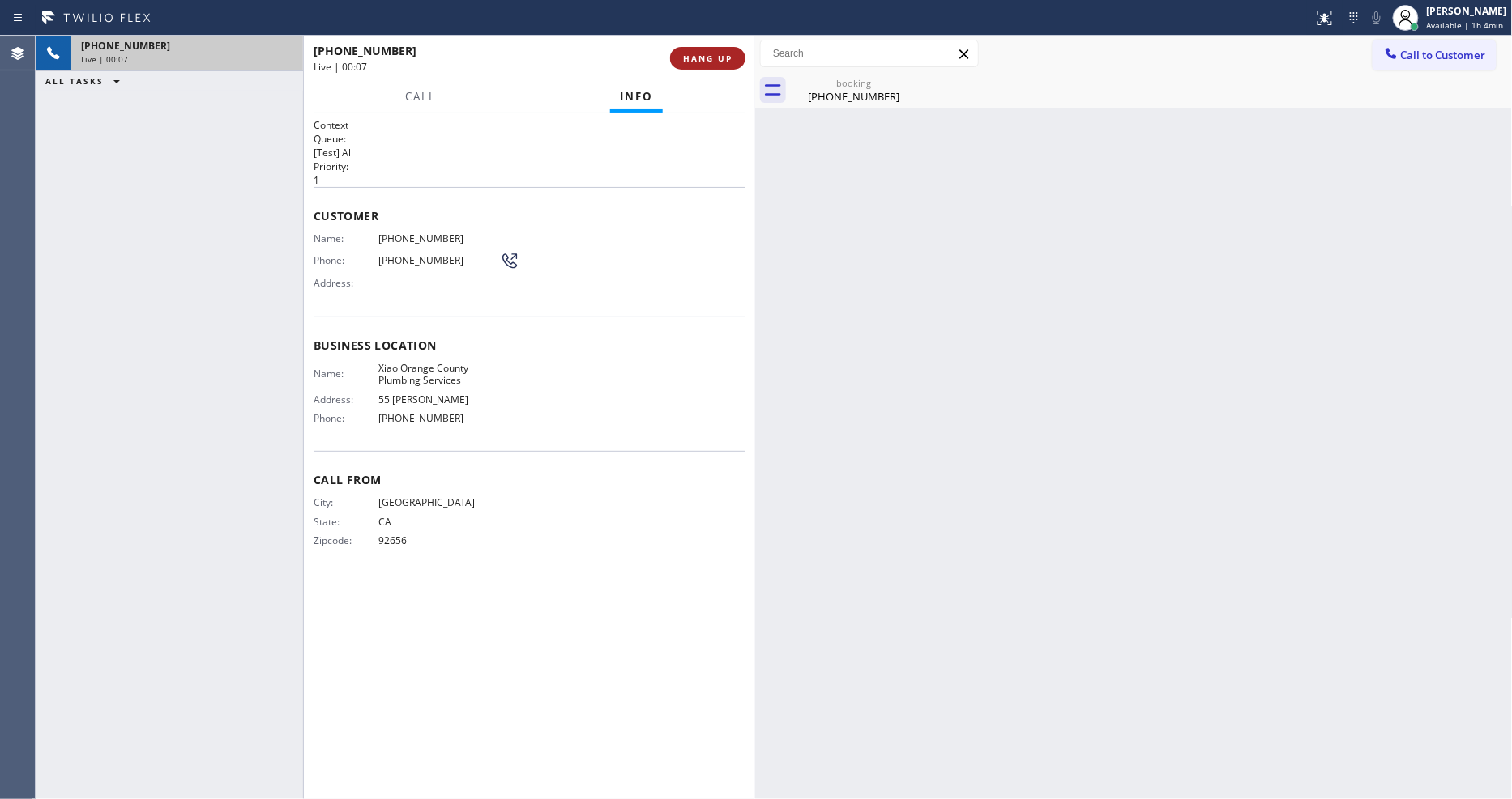
click at [684, 58] on span "HANG UP" at bounding box center [708, 58] width 50 height 11
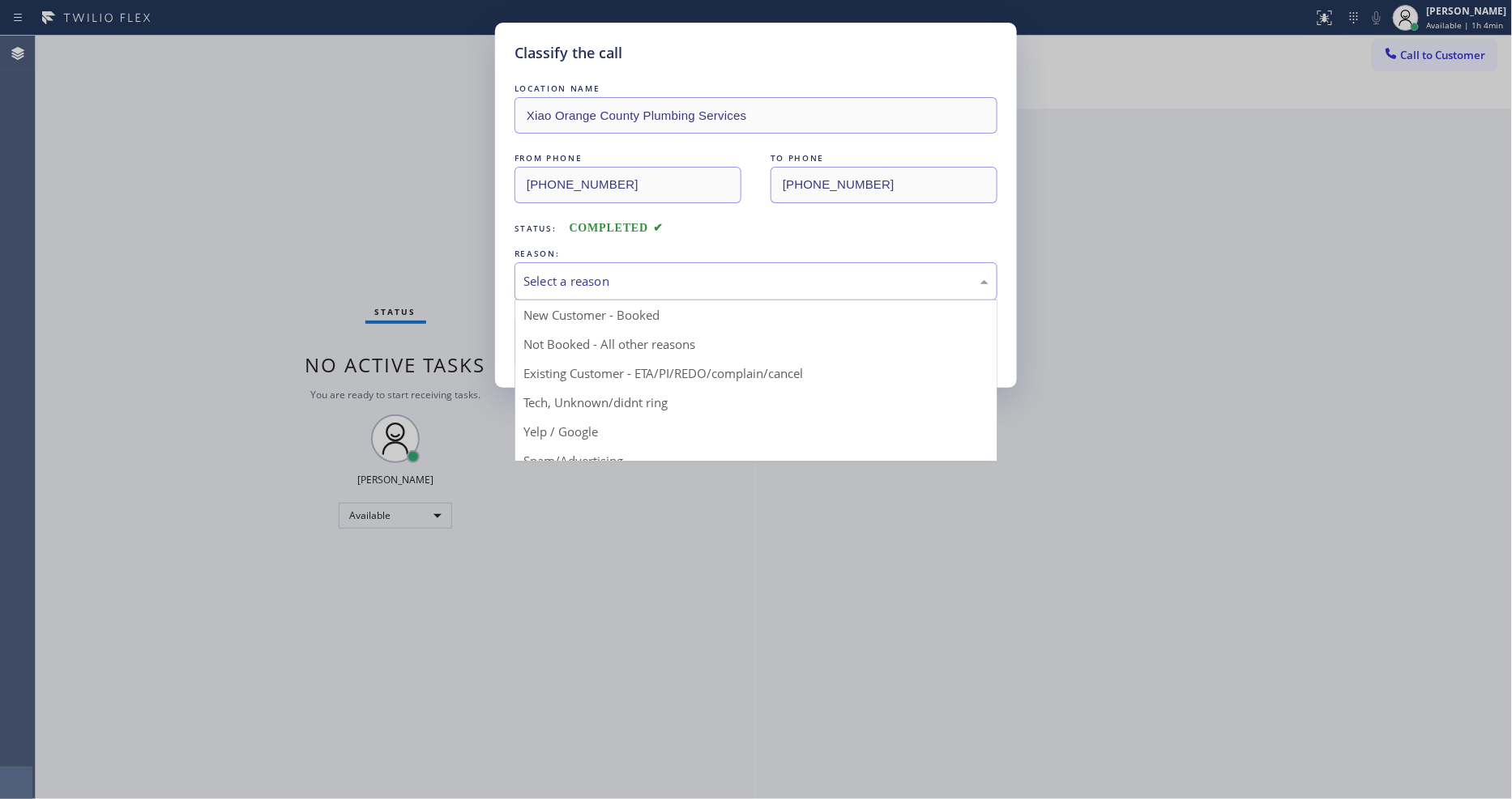
click at [593, 272] on div "Select a reason" at bounding box center [756, 282] width 465 height 19
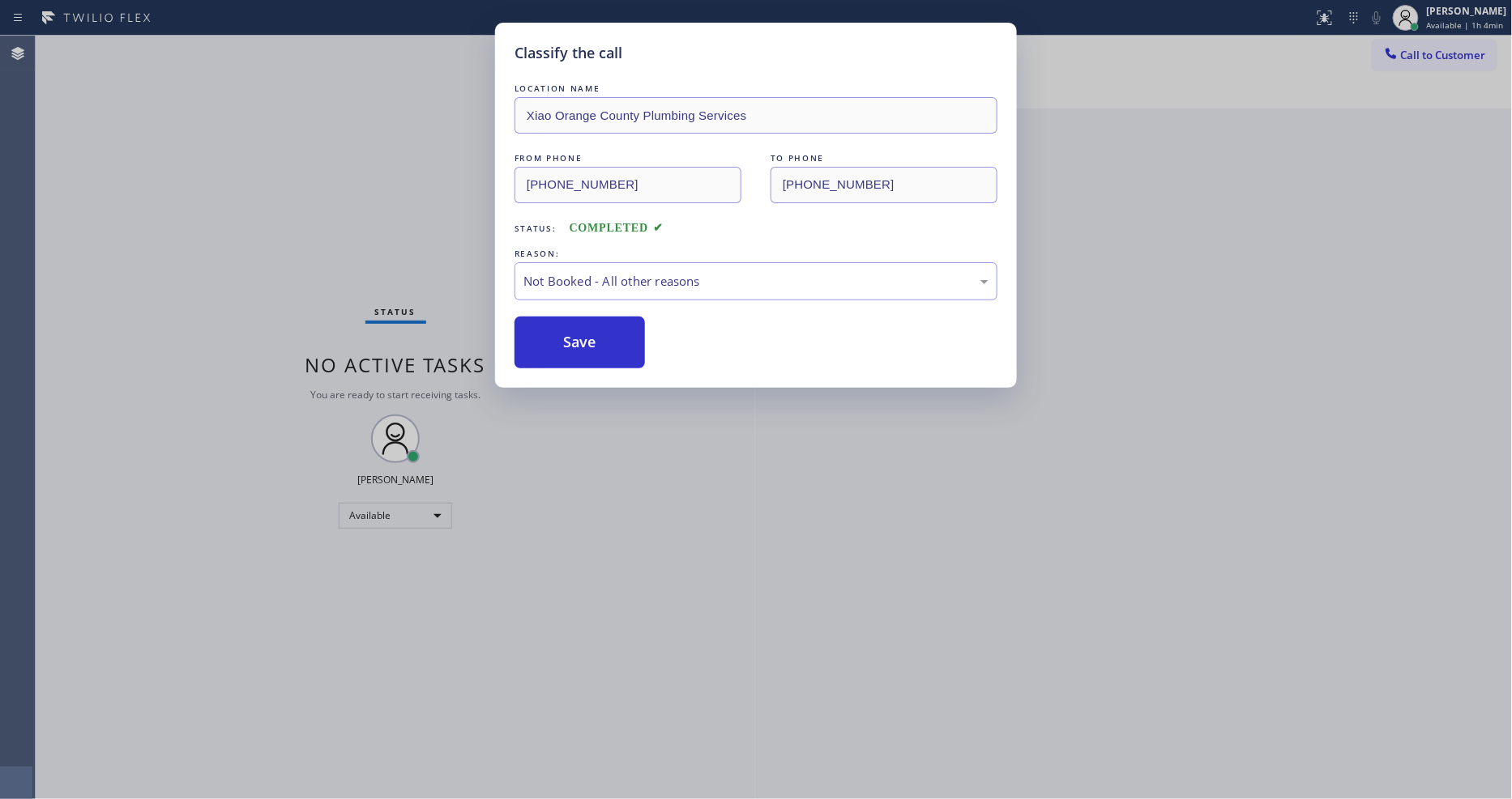
click at [571, 333] on button "Save" at bounding box center [580, 343] width 131 height 52
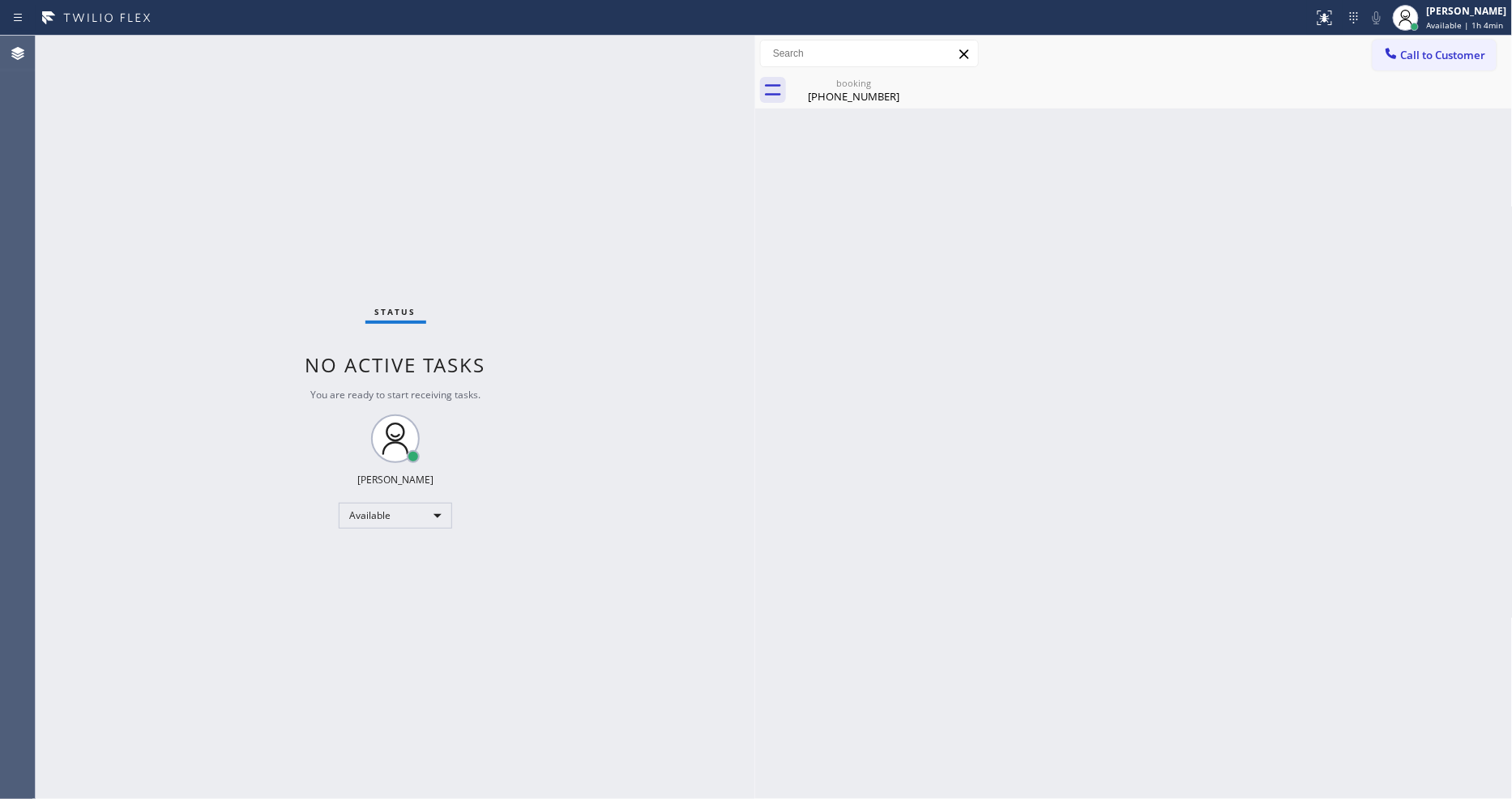
click at [878, 98] on div "(949) 295-6688" at bounding box center [854, 95] width 122 height 14
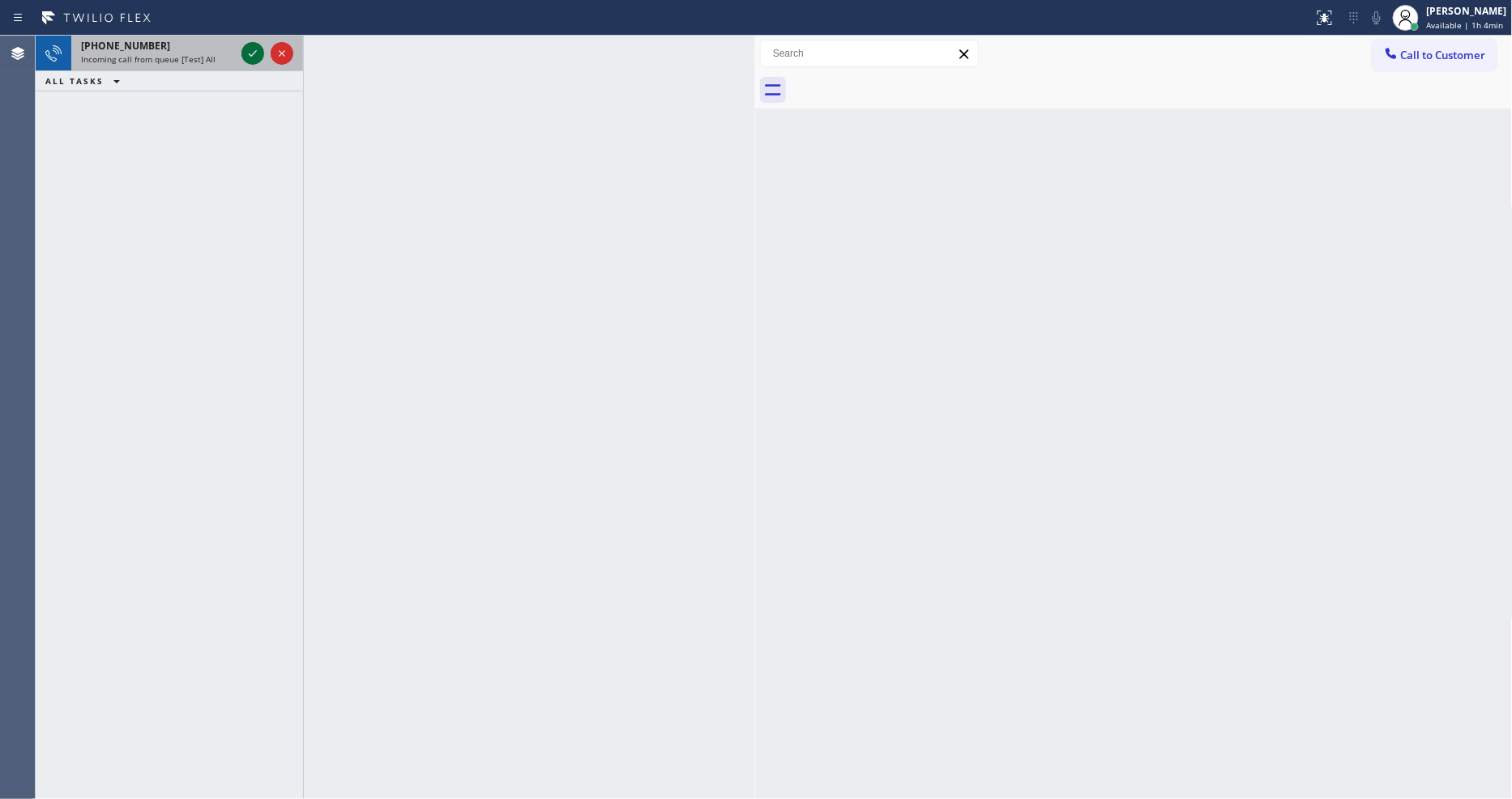
click at [246, 55] on icon at bounding box center [252, 53] width 19 height 19
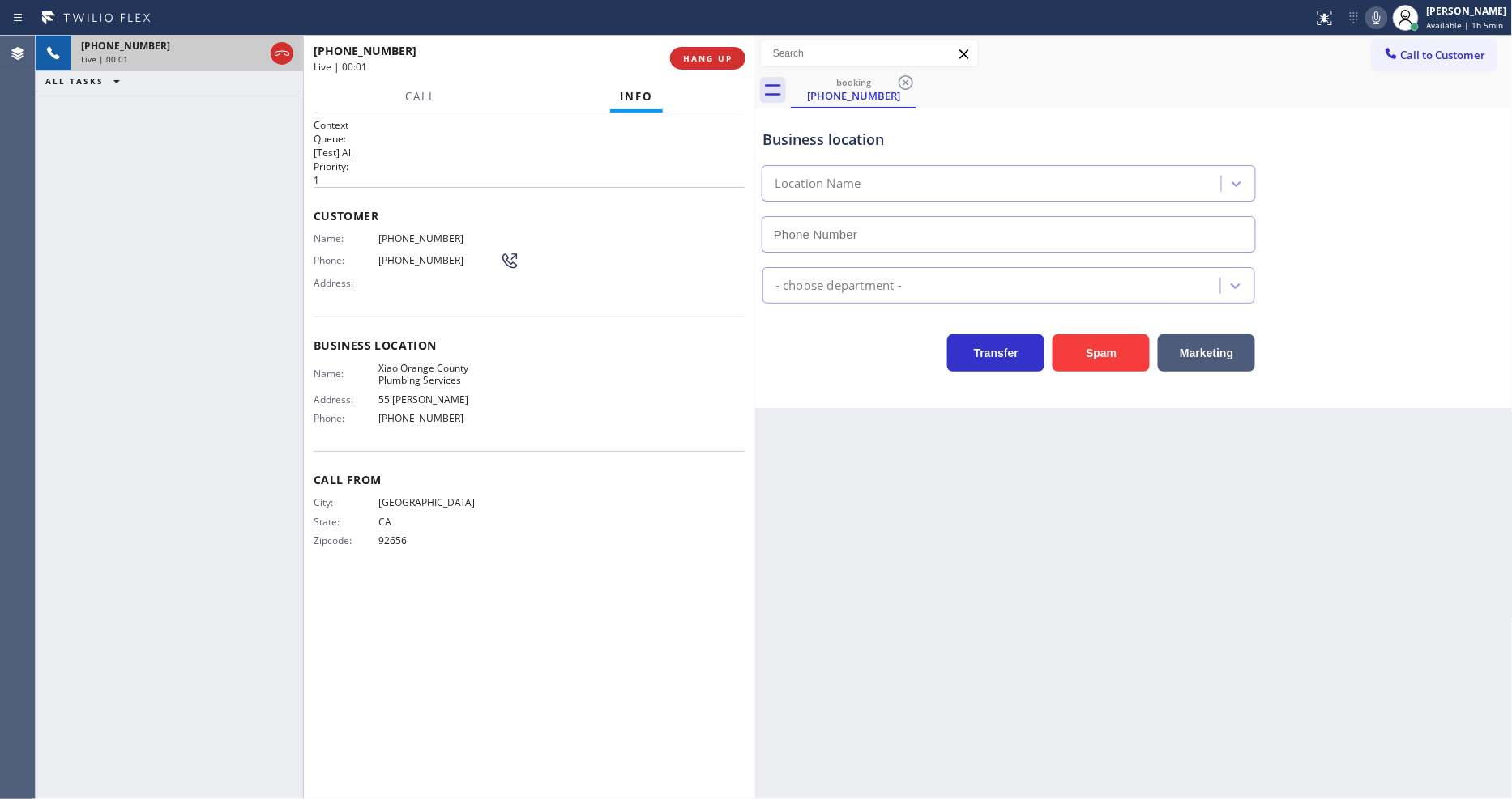
type input "(714) 710-1160"
click at [685, 63] on span "HANG UP" at bounding box center [708, 58] width 50 height 11
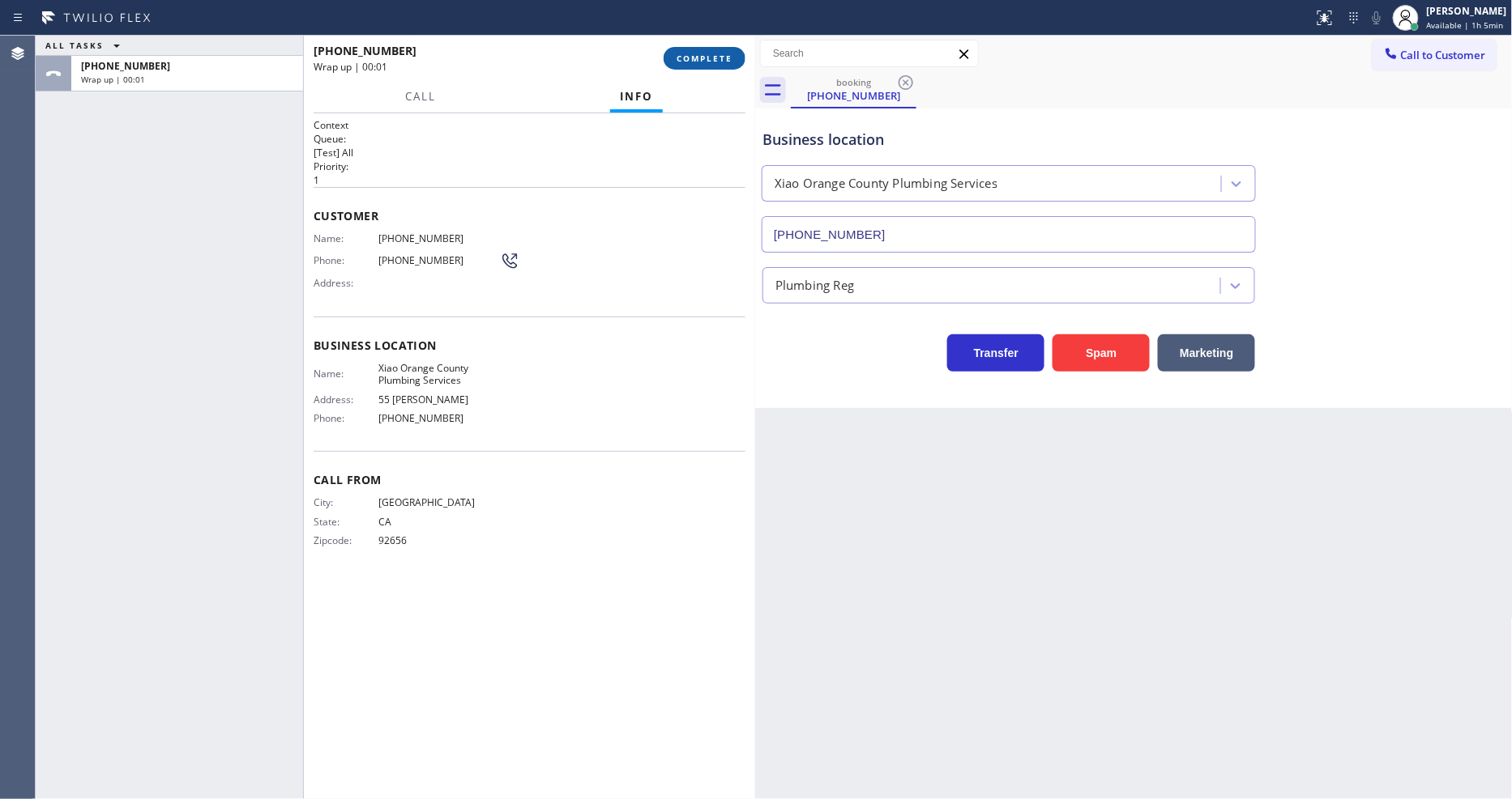
click at [683, 65] on button "COMPLETE" at bounding box center [705, 58] width 82 height 23
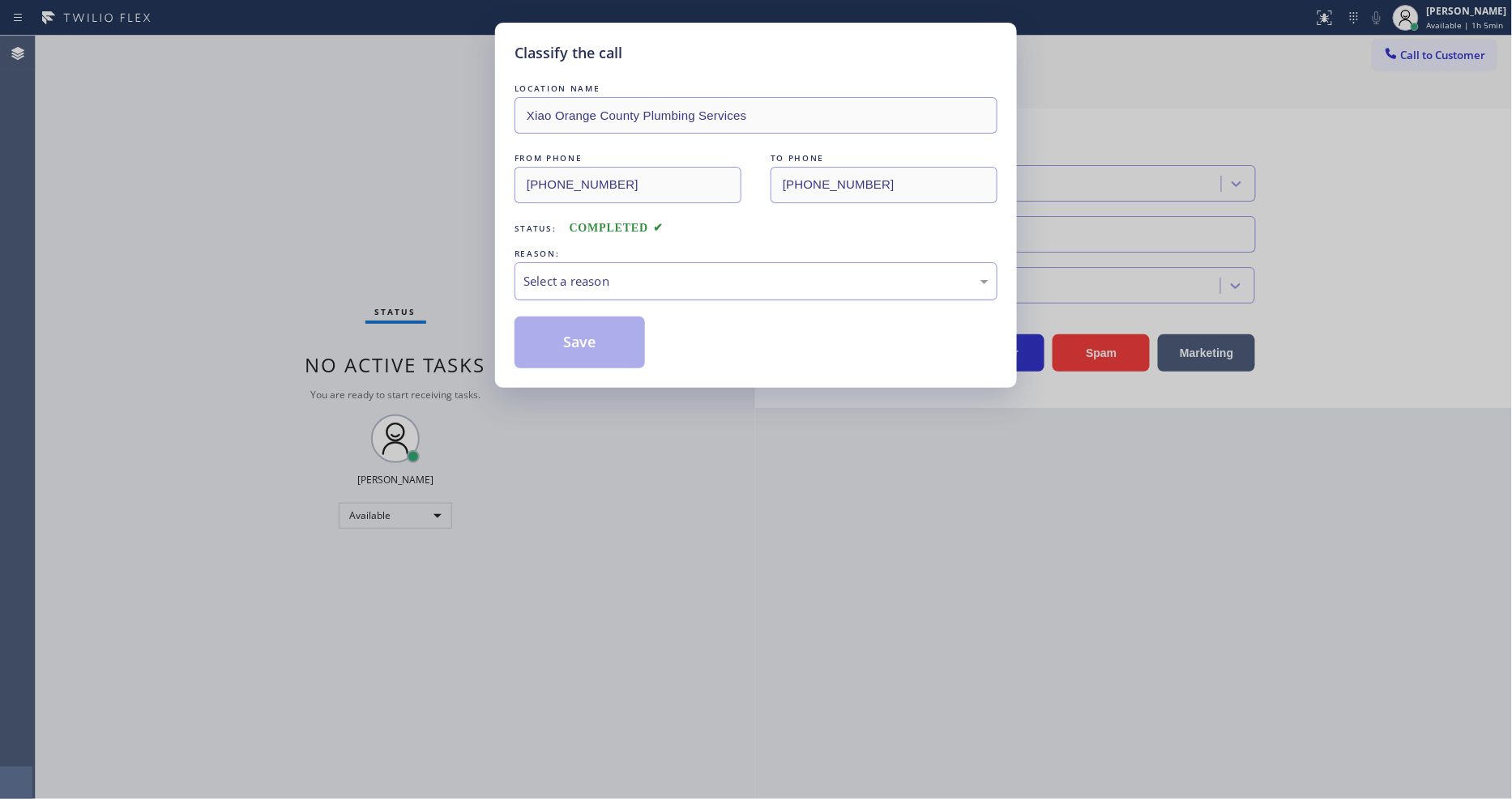
click at [589, 284] on div "Select a reason" at bounding box center [756, 282] width 465 height 19
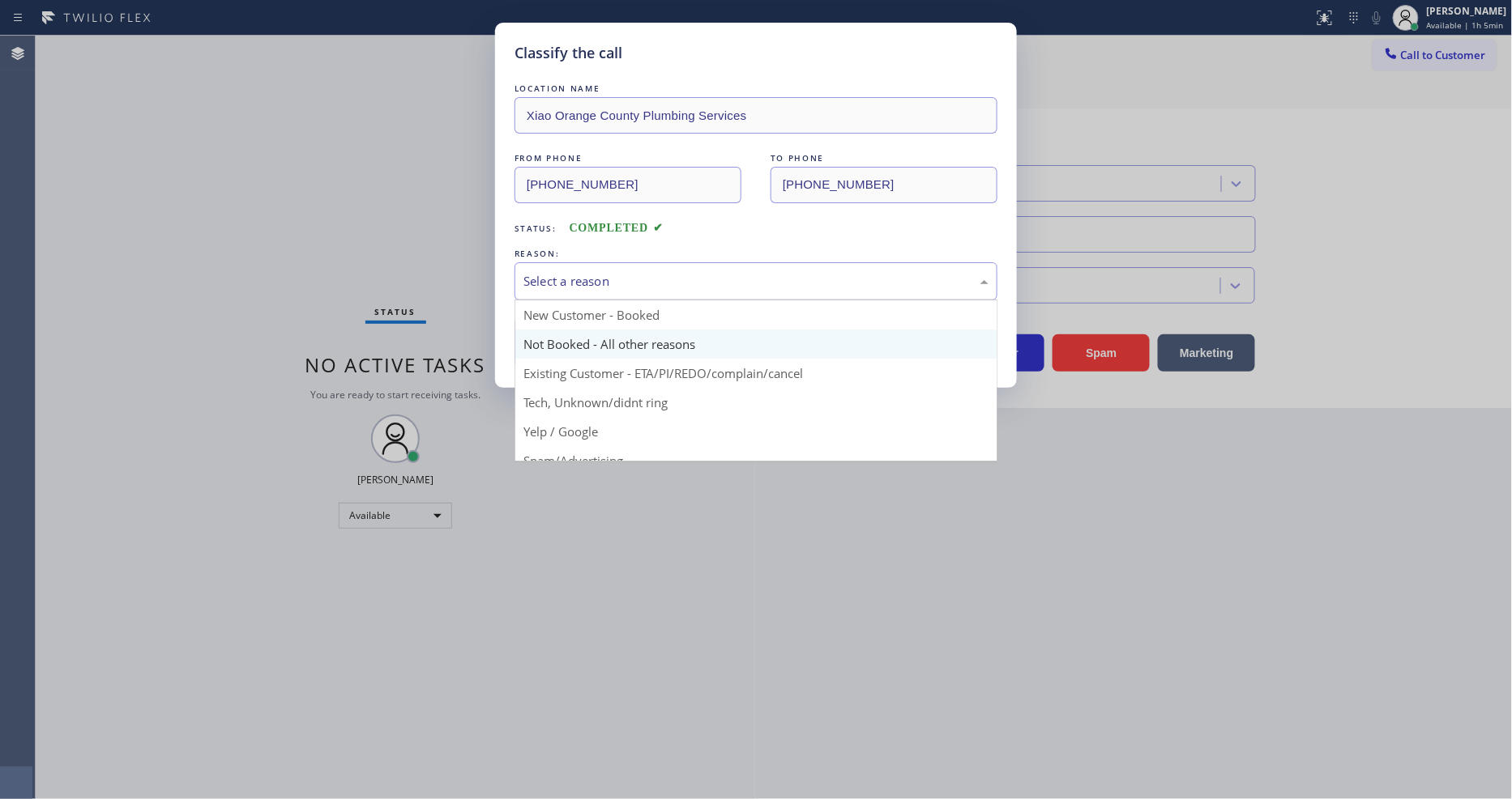
click at [576, 337] on button "Save" at bounding box center [580, 343] width 131 height 52
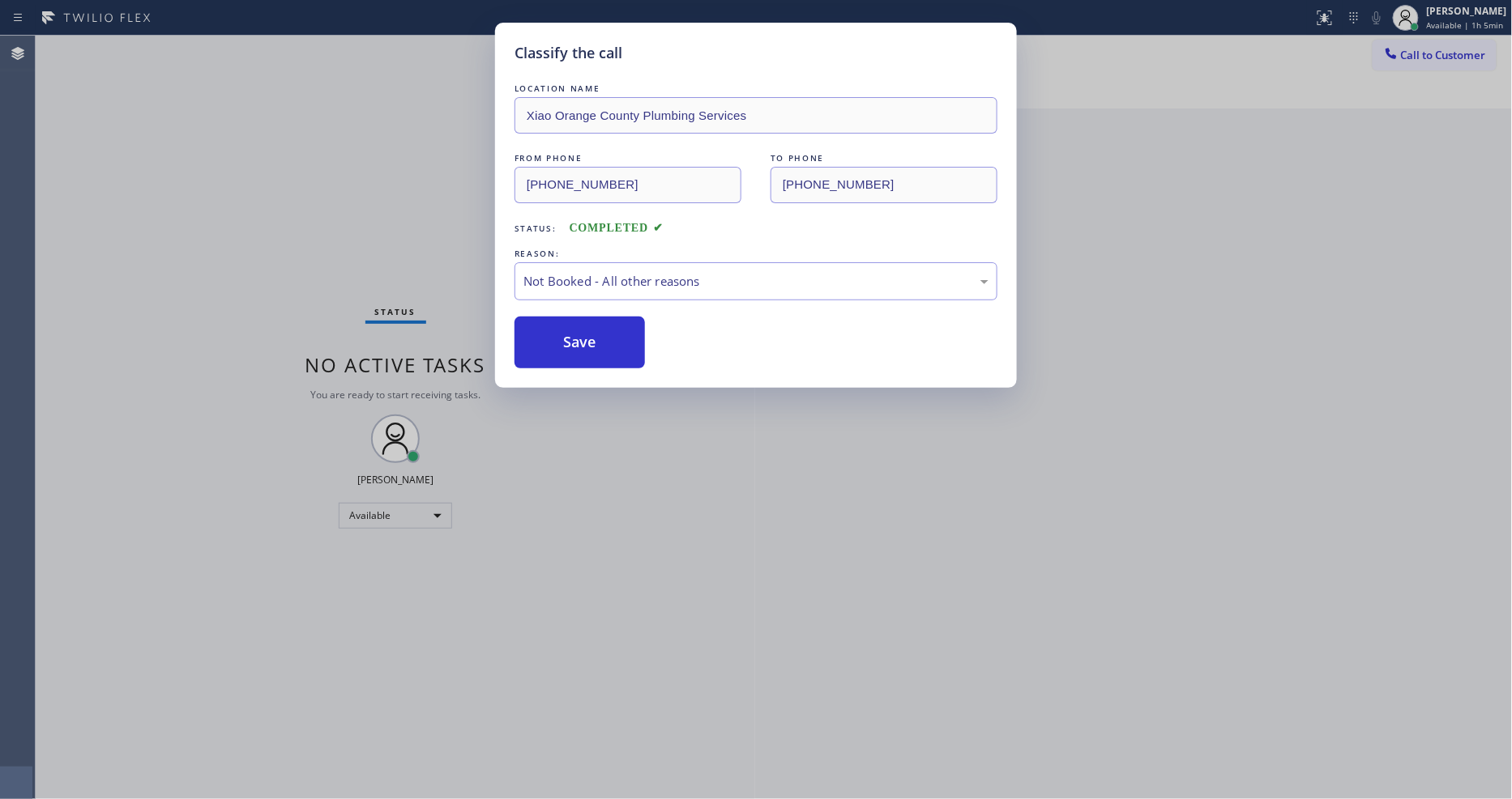
click at [576, 337] on button "Save" at bounding box center [580, 343] width 131 height 52
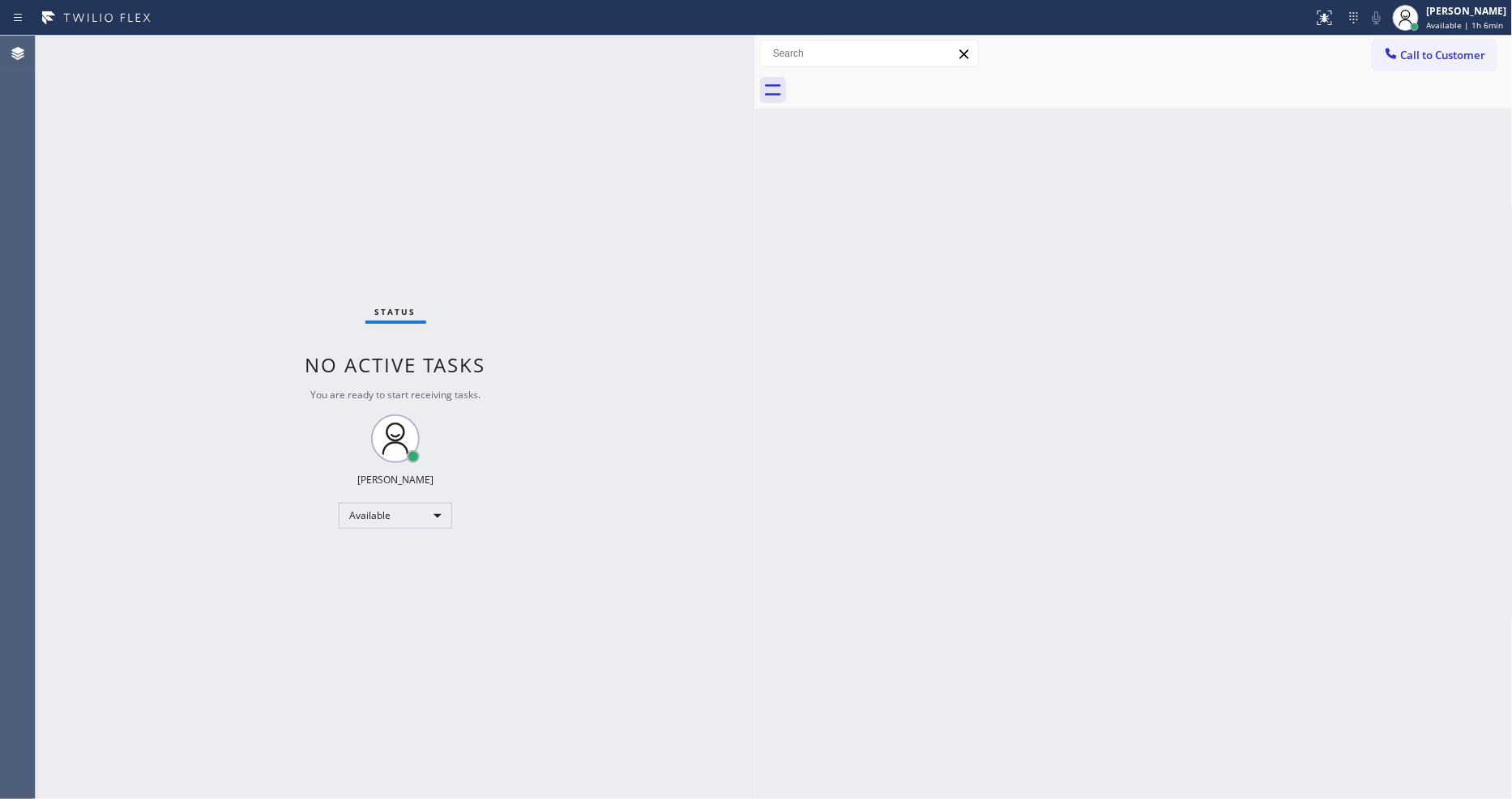
drag, startPoint x: 1428, startPoint y: 52, endPoint x: 1404, endPoint y: 53, distance: 24.0
click at [1430, 53] on span "Call to Customer" at bounding box center [1443, 54] width 85 height 14
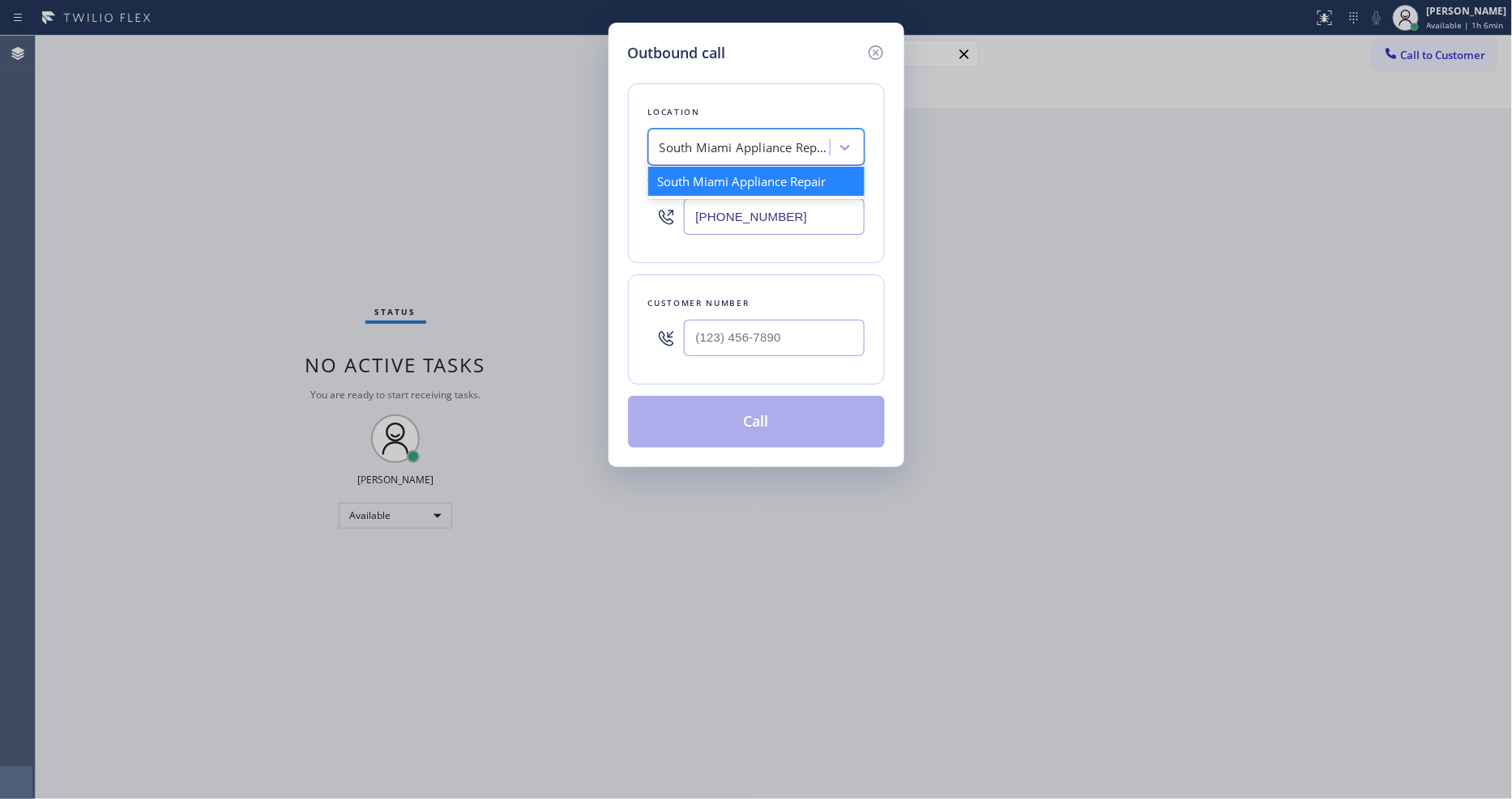
click at [772, 139] on div "South Miami Appliance Repair" at bounding box center [744, 148] width 170 height 19
paste input "HVAC Alliance Experts"
type input "HVAC Alliance Experts"
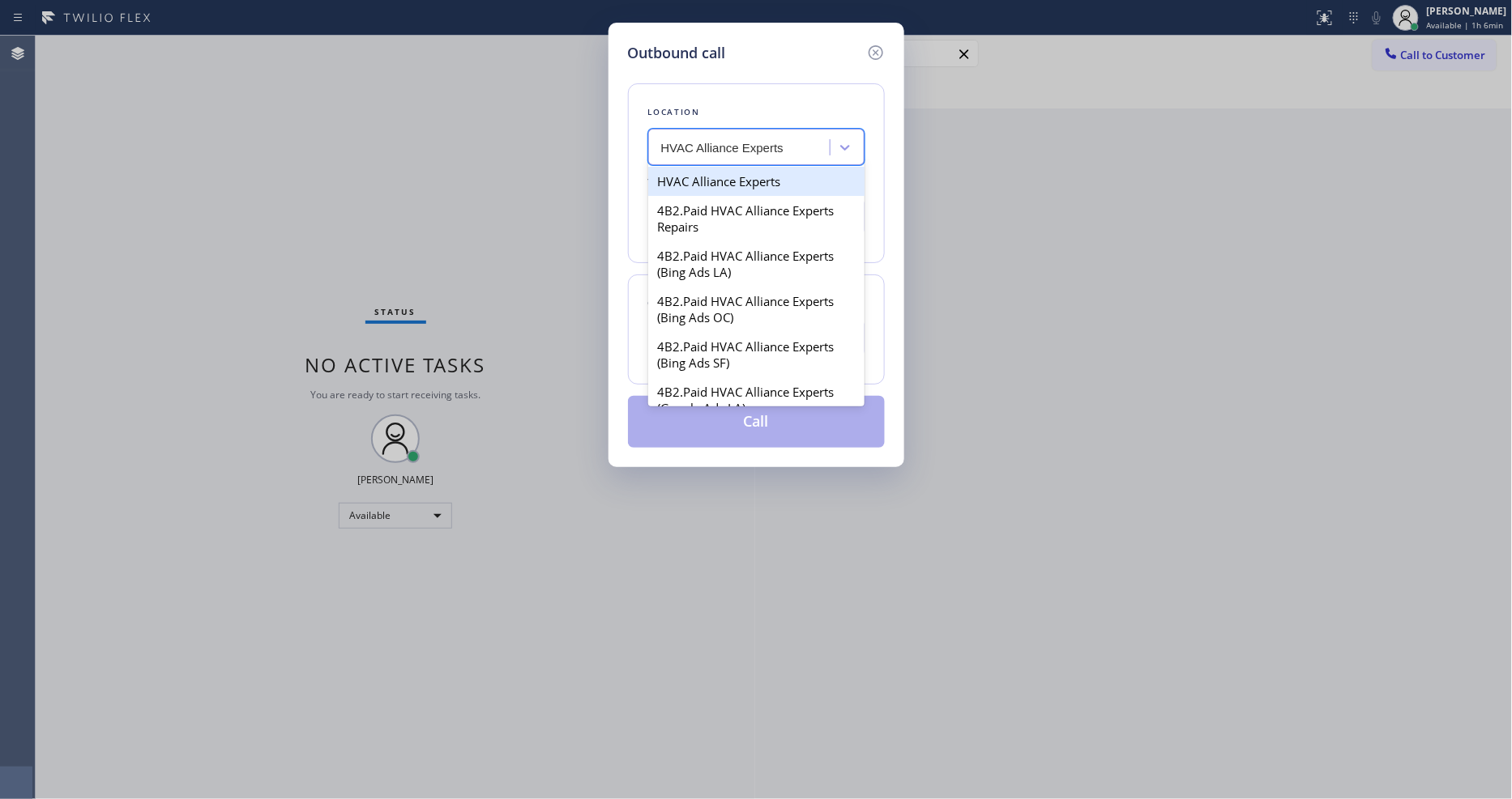
click at [730, 176] on div "HVAC Alliance Experts" at bounding box center [756, 181] width 216 height 30
type input "(424) 301-8950"
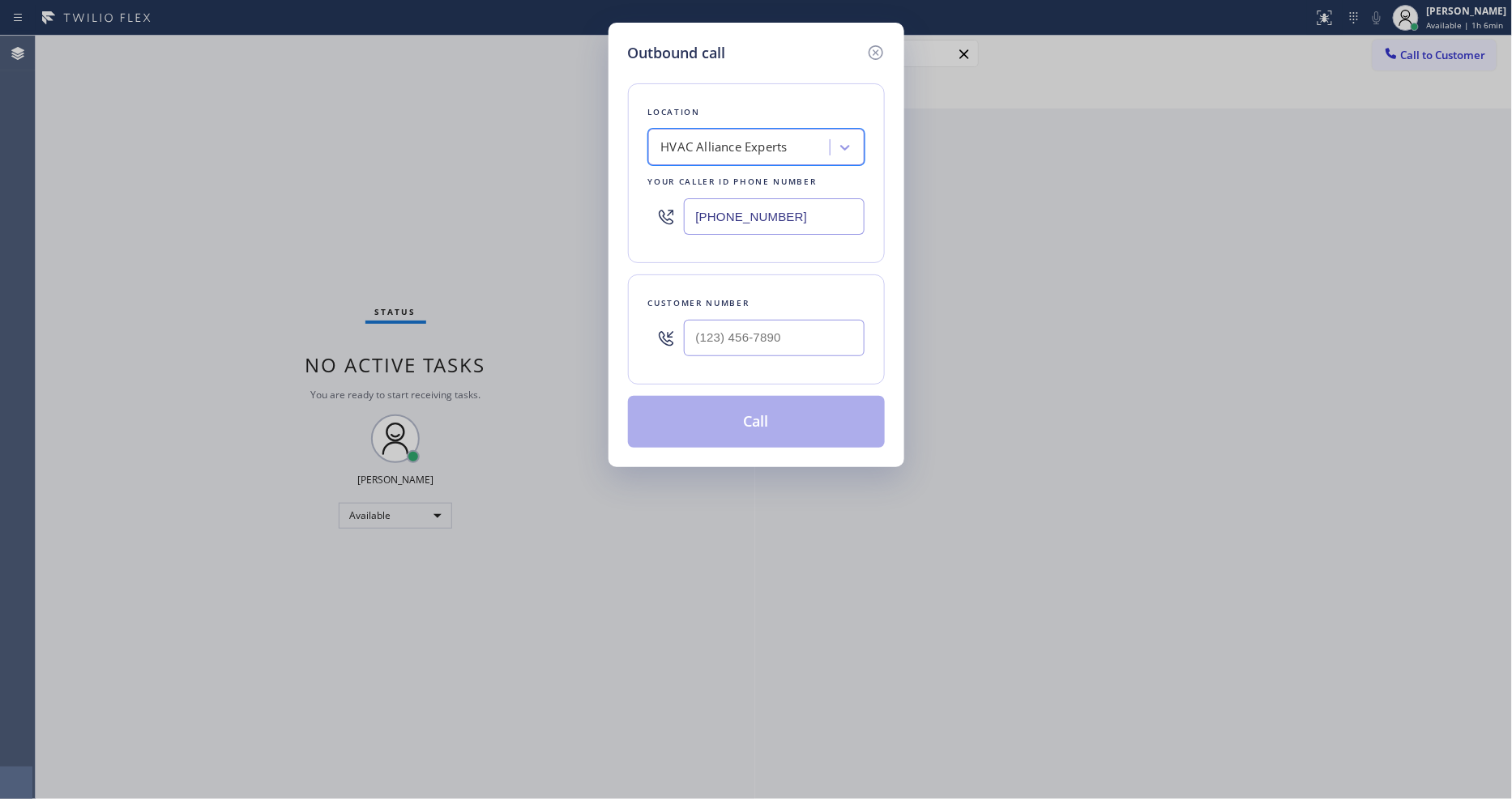
click at [729, 343] on input "text" at bounding box center [774, 338] width 181 height 36
paste input "818) 665-9035"
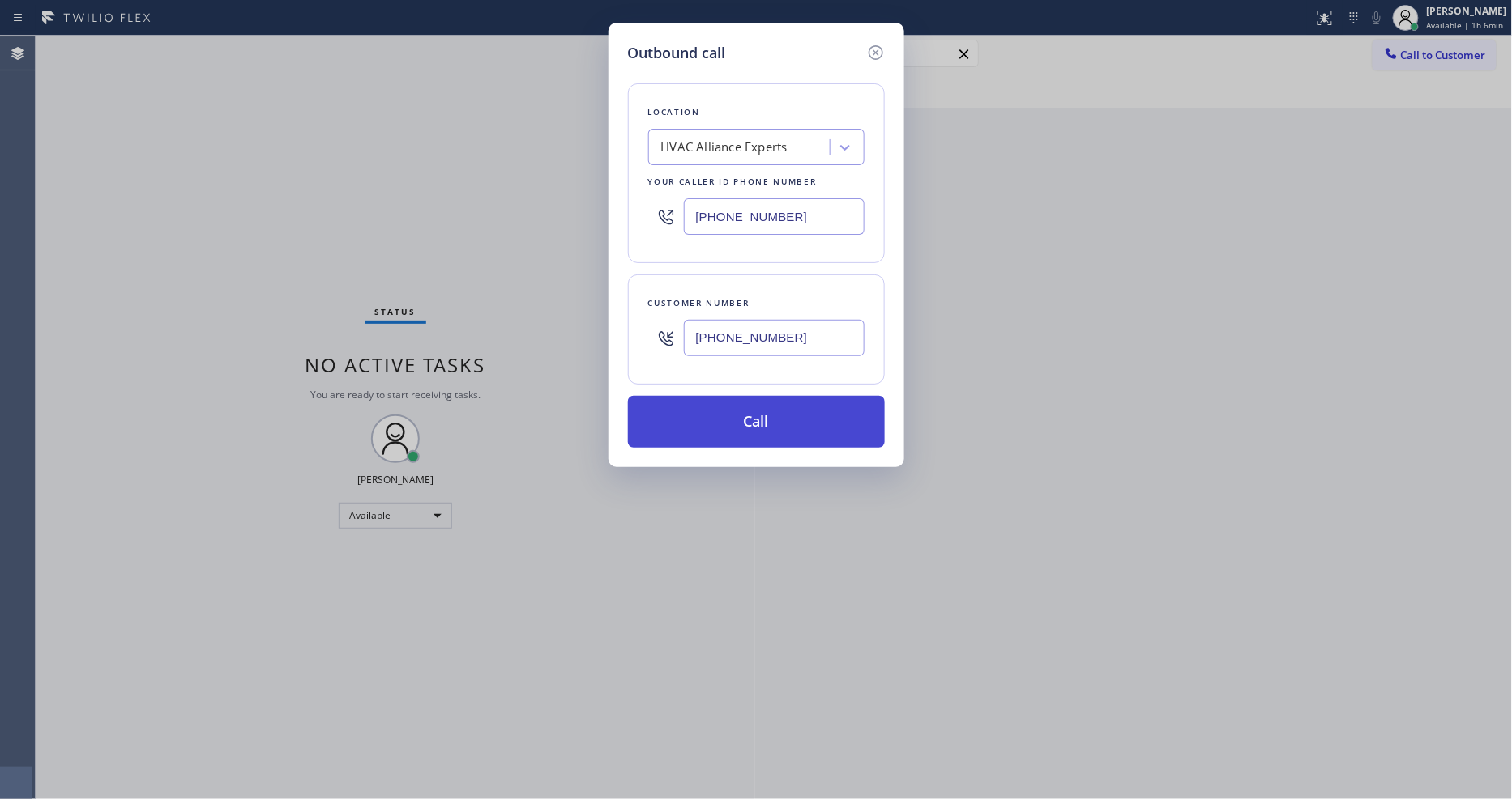
type input "(818) 665-9035"
click at [737, 414] on button "Call" at bounding box center [756, 422] width 257 height 52
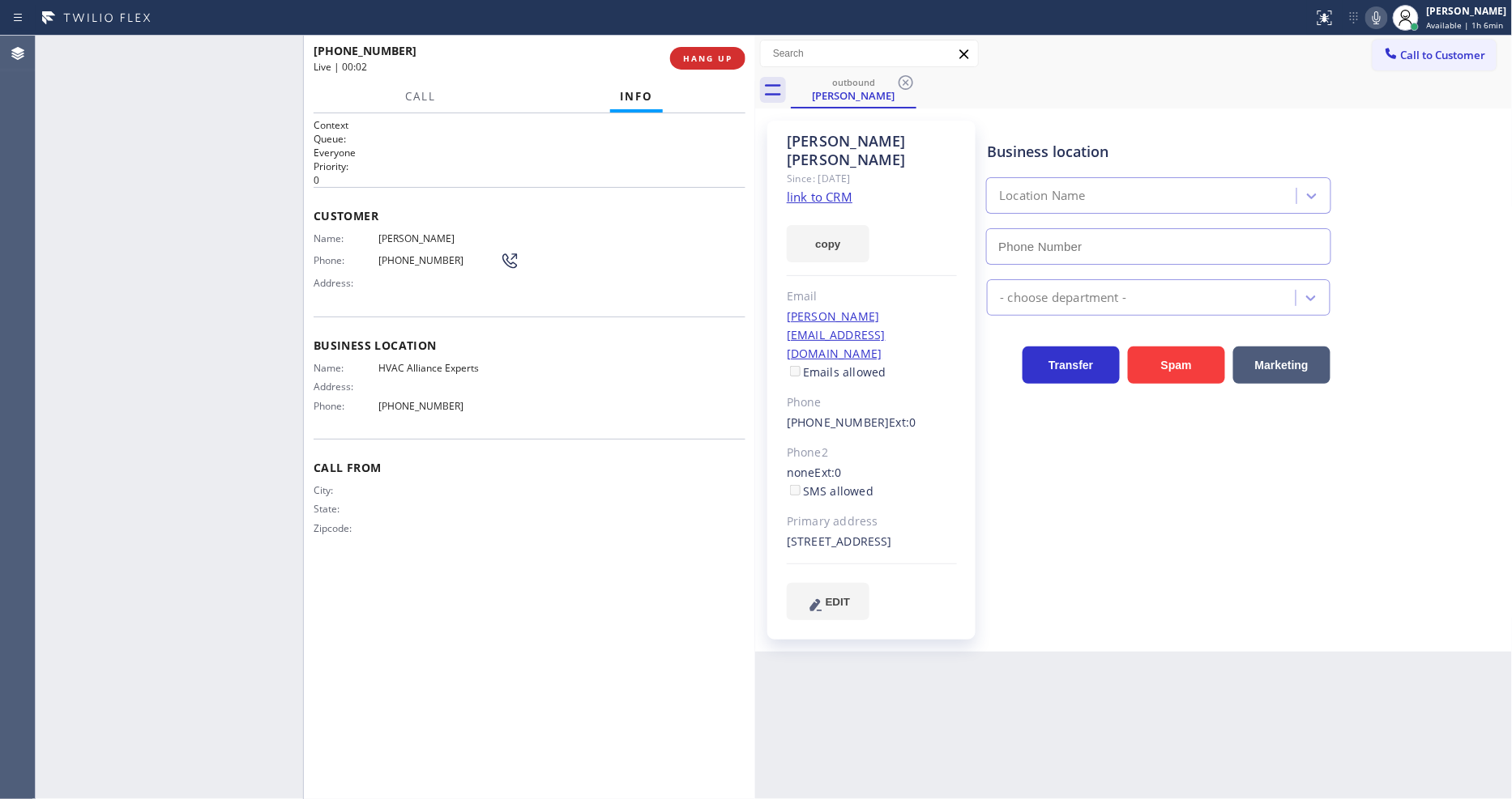
type input "(424) 301-8950"
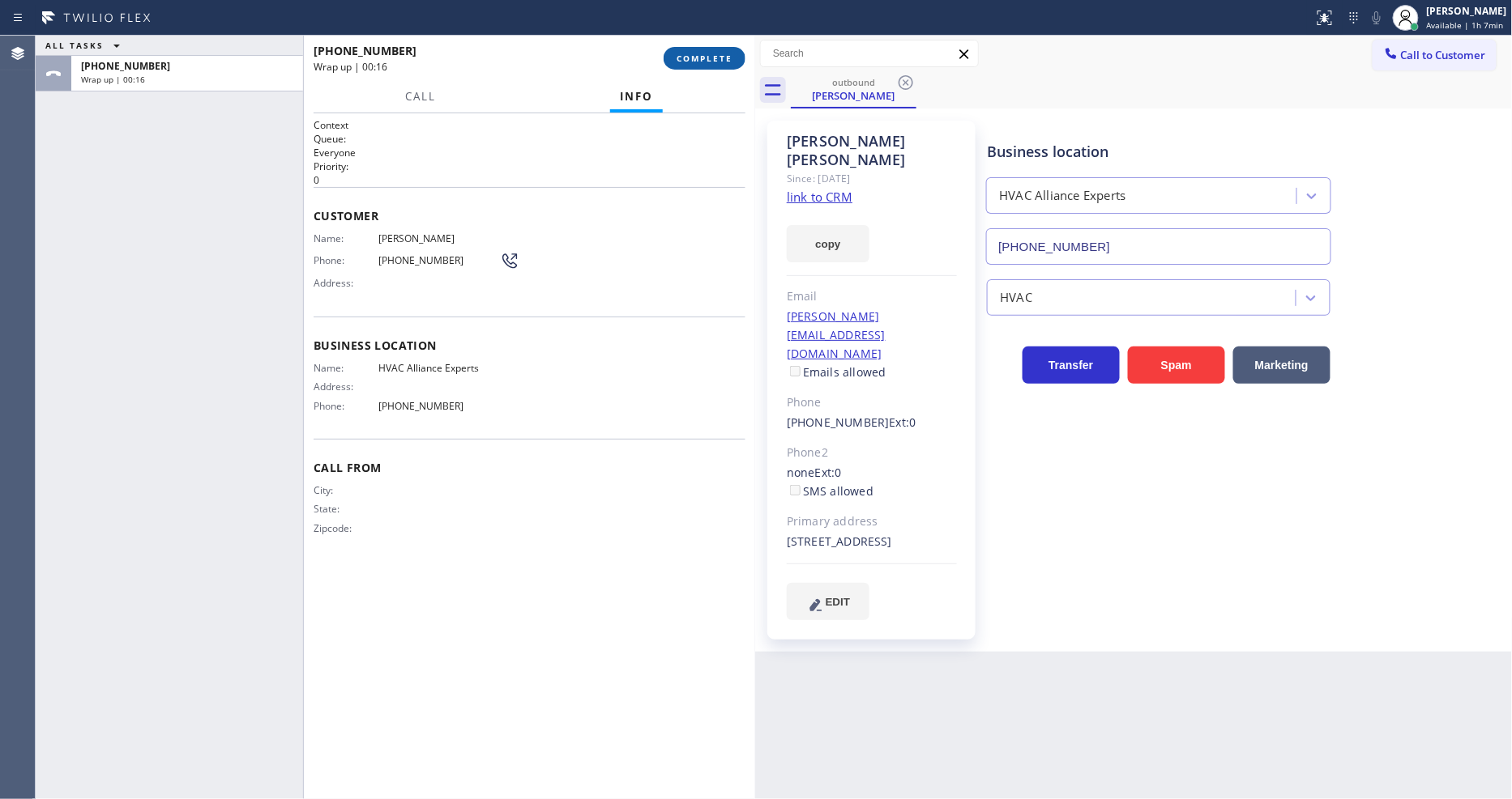
click at [677, 60] on span "COMPLETE" at bounding box center [704, 58] width 56 height 11
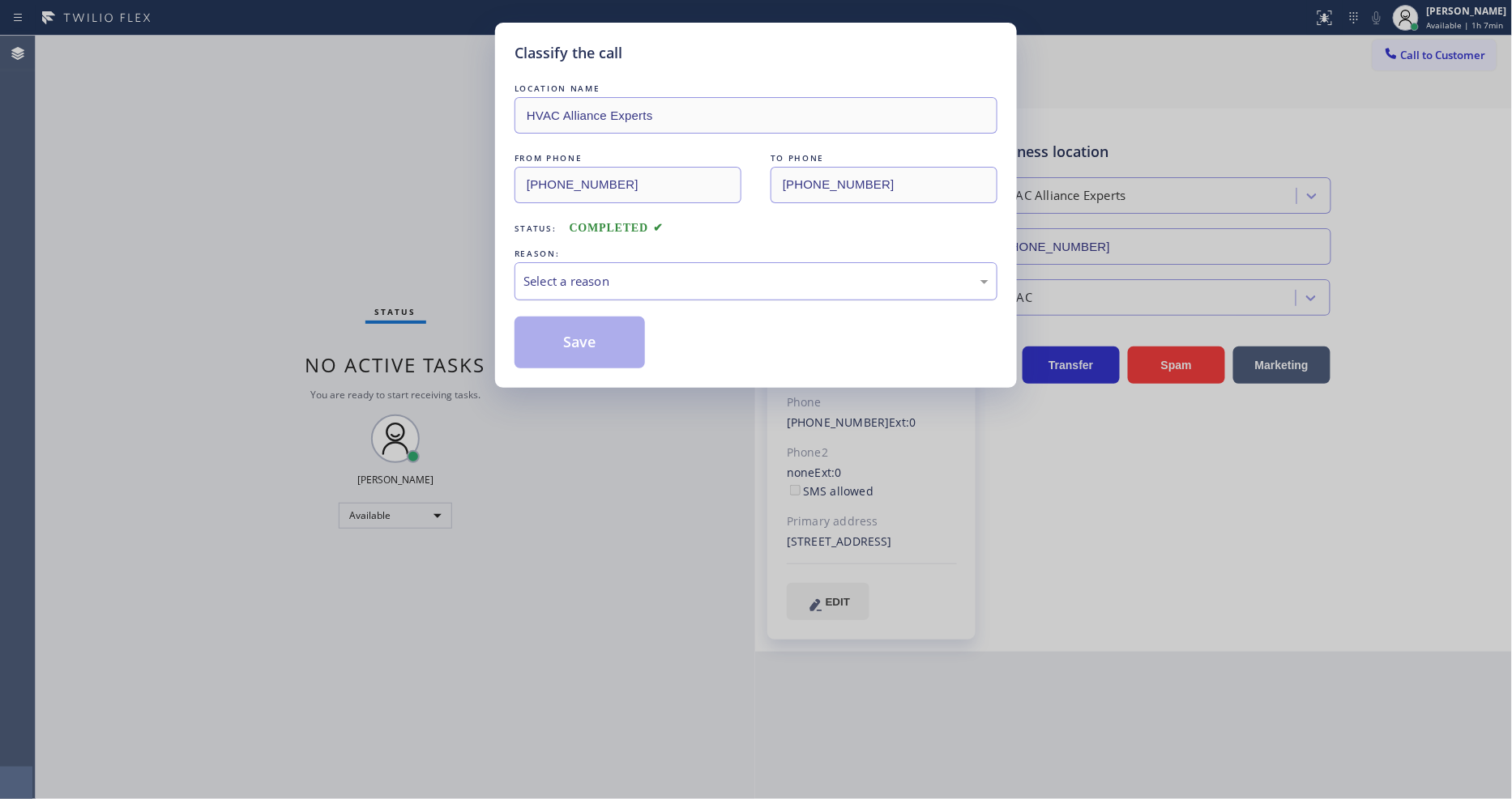
click at [603, 274] on div "Select a reason" at bounding box center [756, 282] width 465 height 19
drag, startPoint x: 605, startPoint y: 365, endPoint x: 612, endPoint y: 329, distance: 36.7
click at [612, 329] on button "Save" at bounding box center [580, 343] width 131 height 52
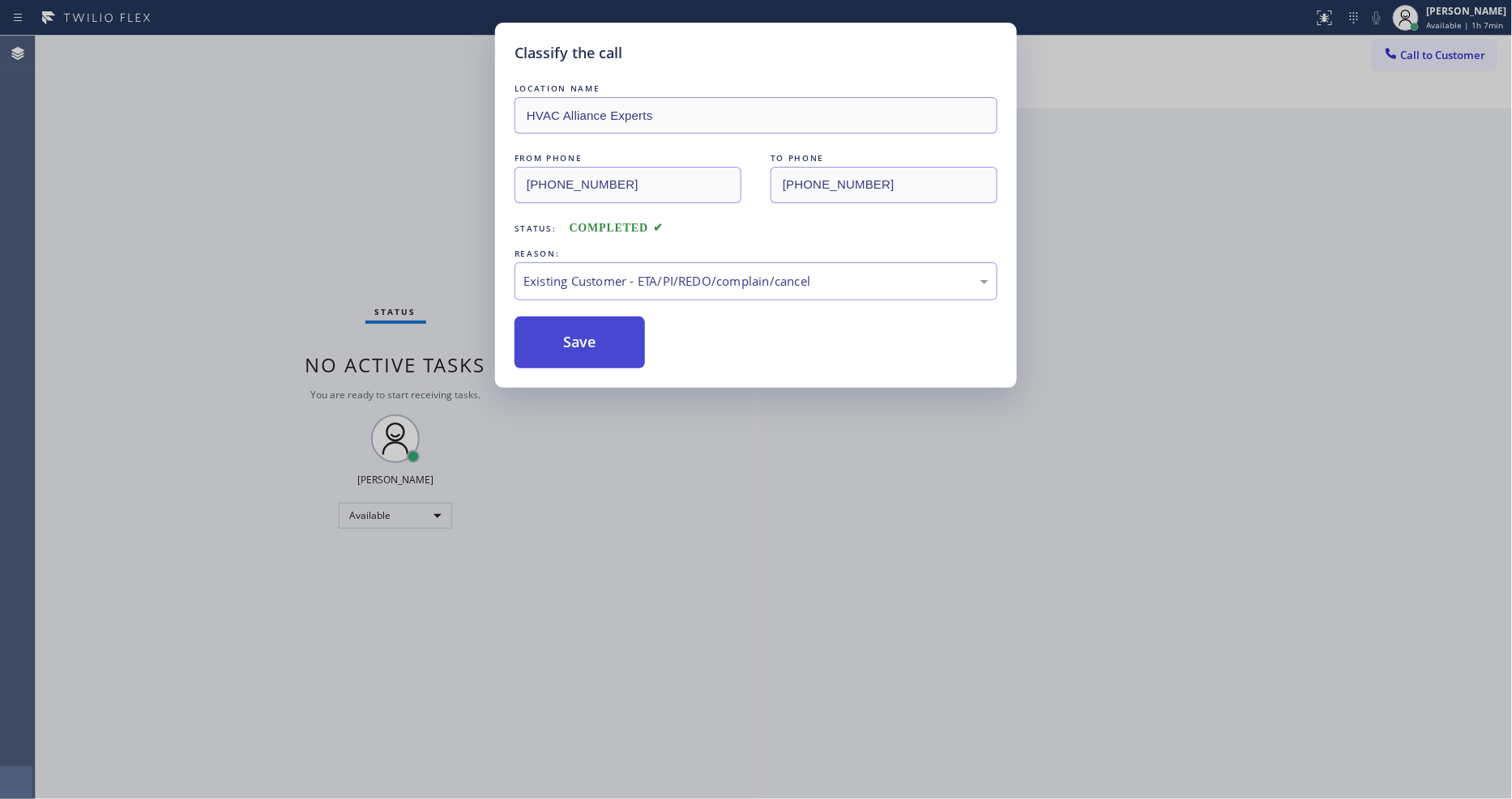
click at [612, 329] on button "Save" at bounding box center [580, 343] width 131 height 52
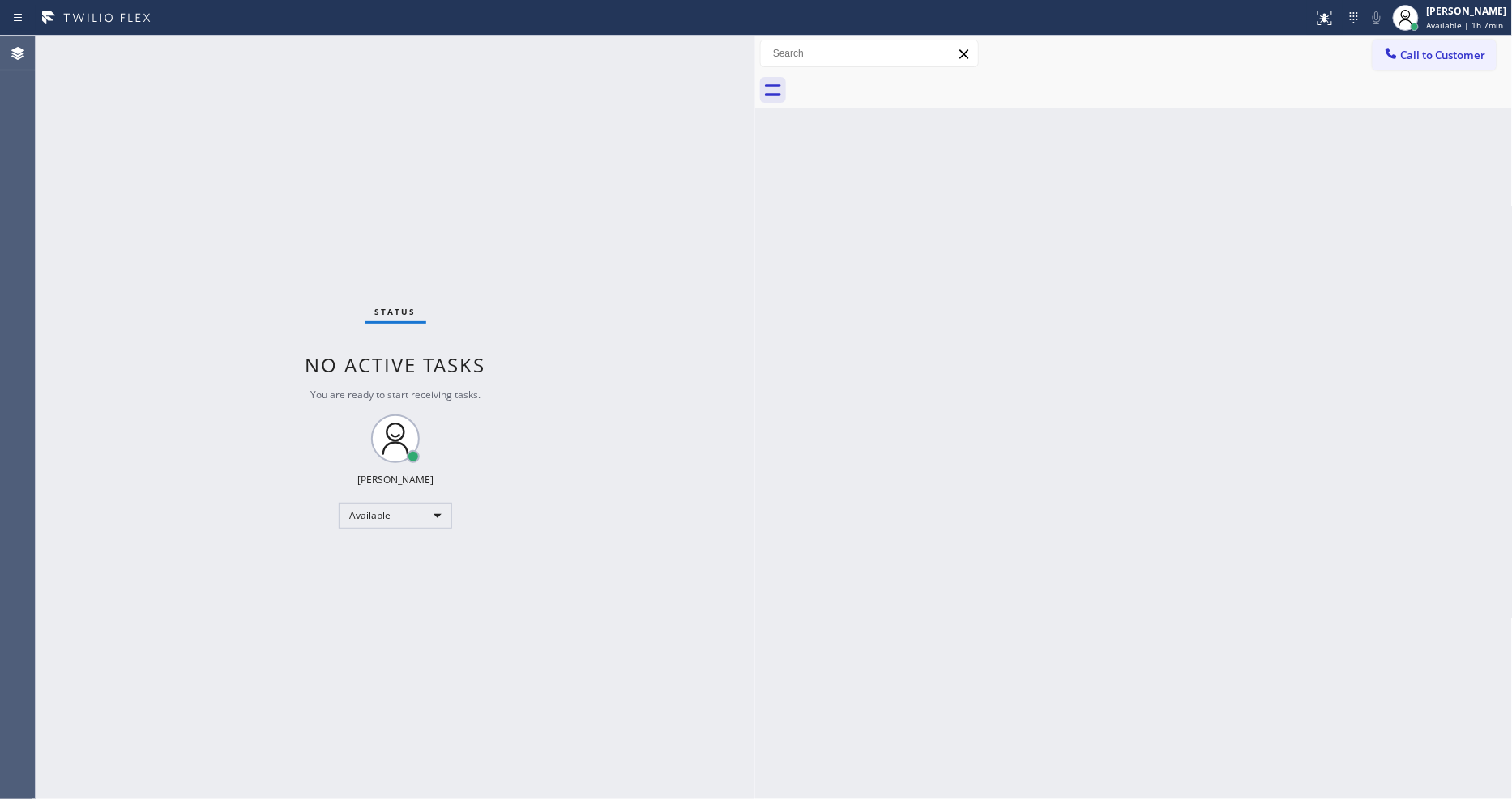
drag, startPoint x: 1136, startPoint y: 442, endPoint x: 984, endPoint y: 486, distance: 158.2
click at [1131, 440] on div "Back to Dashboard Change Sender ID Customers Technicians Select a contact Outbo…" at bounding box center [1134, 417] width 757 height 764
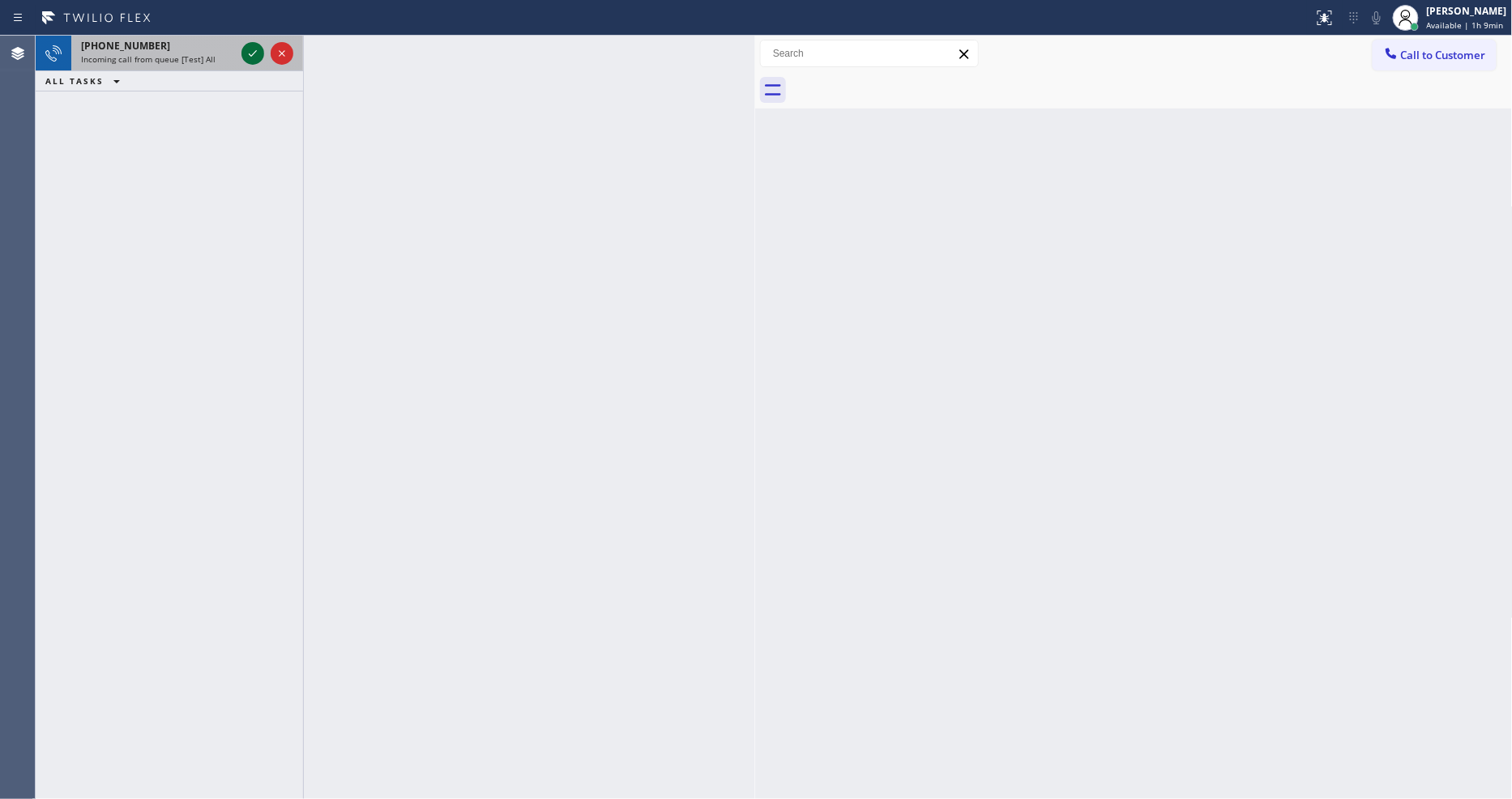
click at [254, 52] on icon at bounding box center [252, 53] width 19 height 19
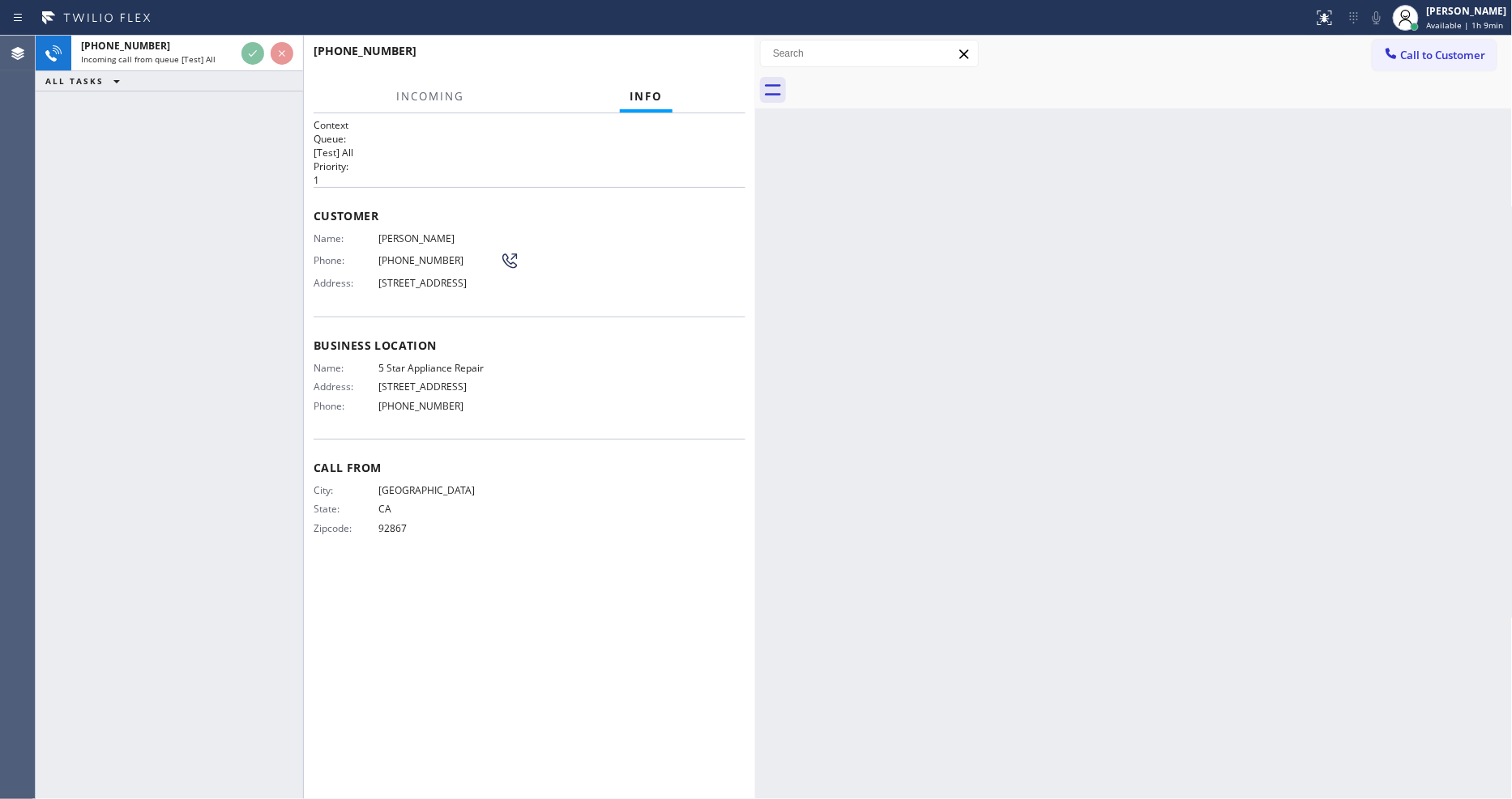
click at [554, 196] on div "Customer Name: Judy Chong Phone: (714) 222-3906 Address: 3544 E Woodbine Rd, Or…" at bounding box center [529, 252] width 432 height 130
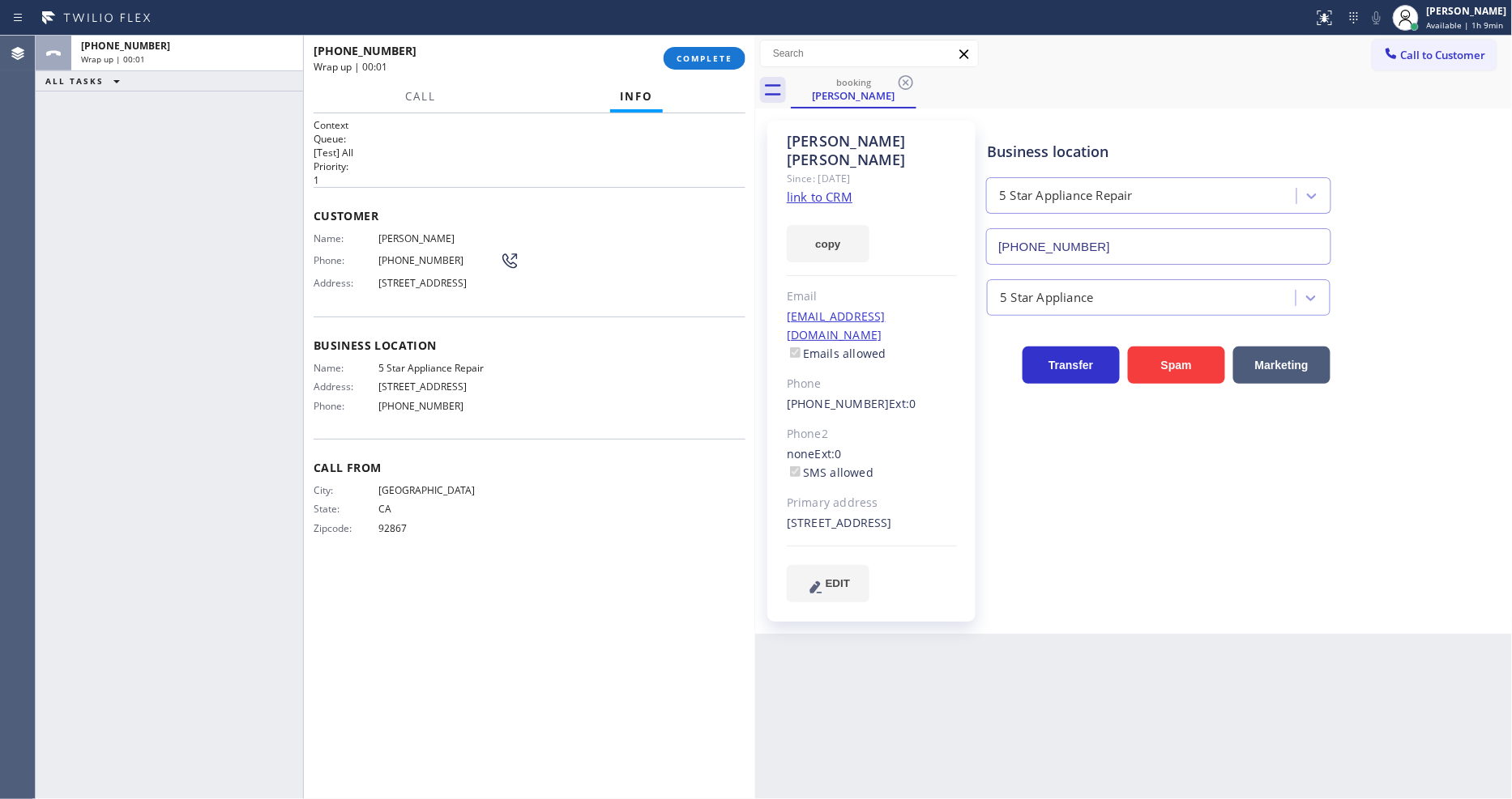
type input "[PHONE_NUMBER]"
click at [714, 51] on button "COMPLETE" at bounding box center [705, 58] width 82 height 23
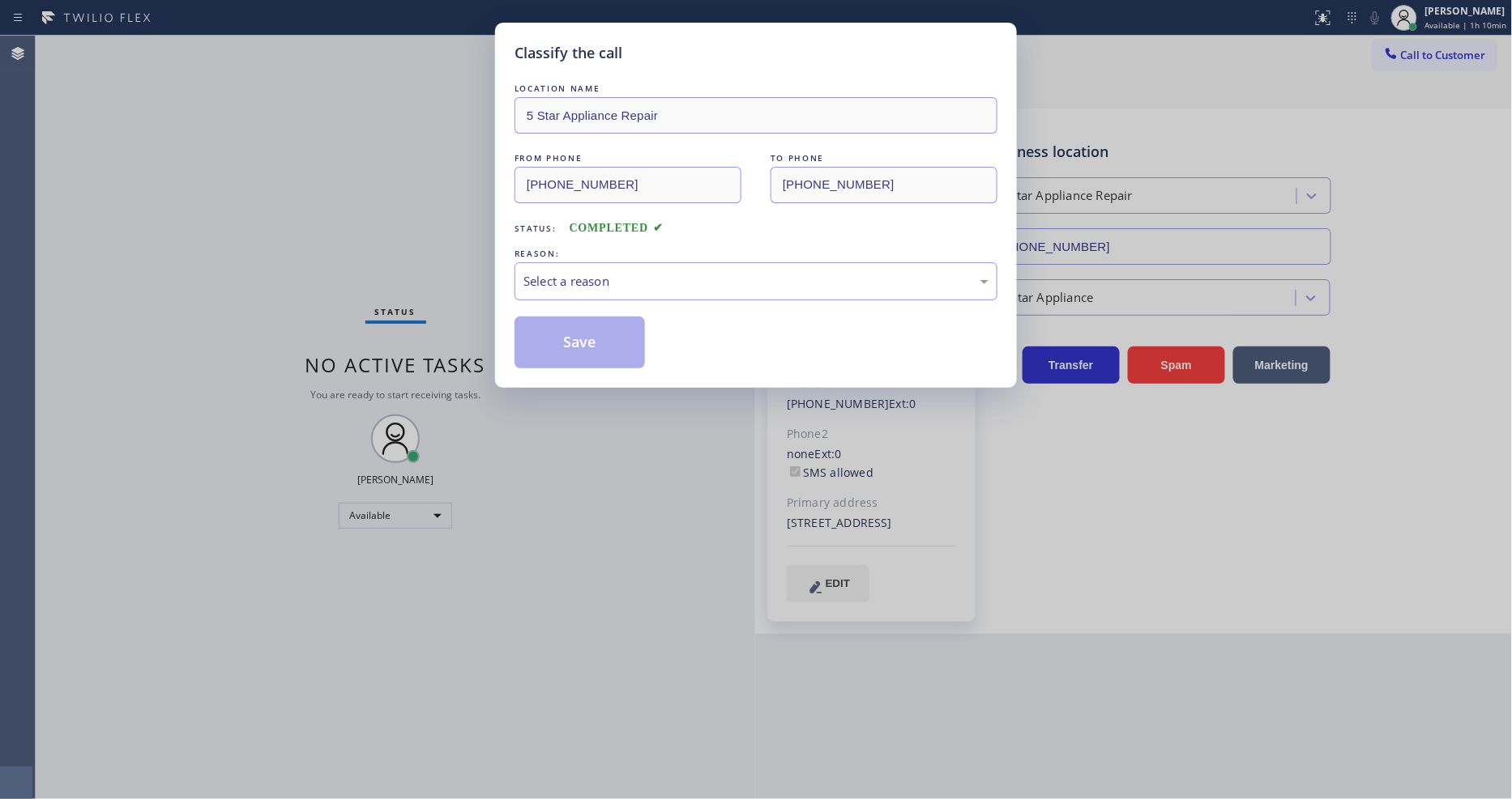
drag, startPoint x: 619, startPoint y: 278, endPoint x: 611, endPoint y: 287, distance: 12.0
click at [618, 278] on div "Select a reason" at bounding box center [756, 282] width 465 height 19
drag, startPoint x: 602, startPoint y: 366, endPoint x: 597, endPoint y: 333, distance: 33.4
click at [597, 333] on button "Save" at bounding box center [580, 343] width 131 height 52
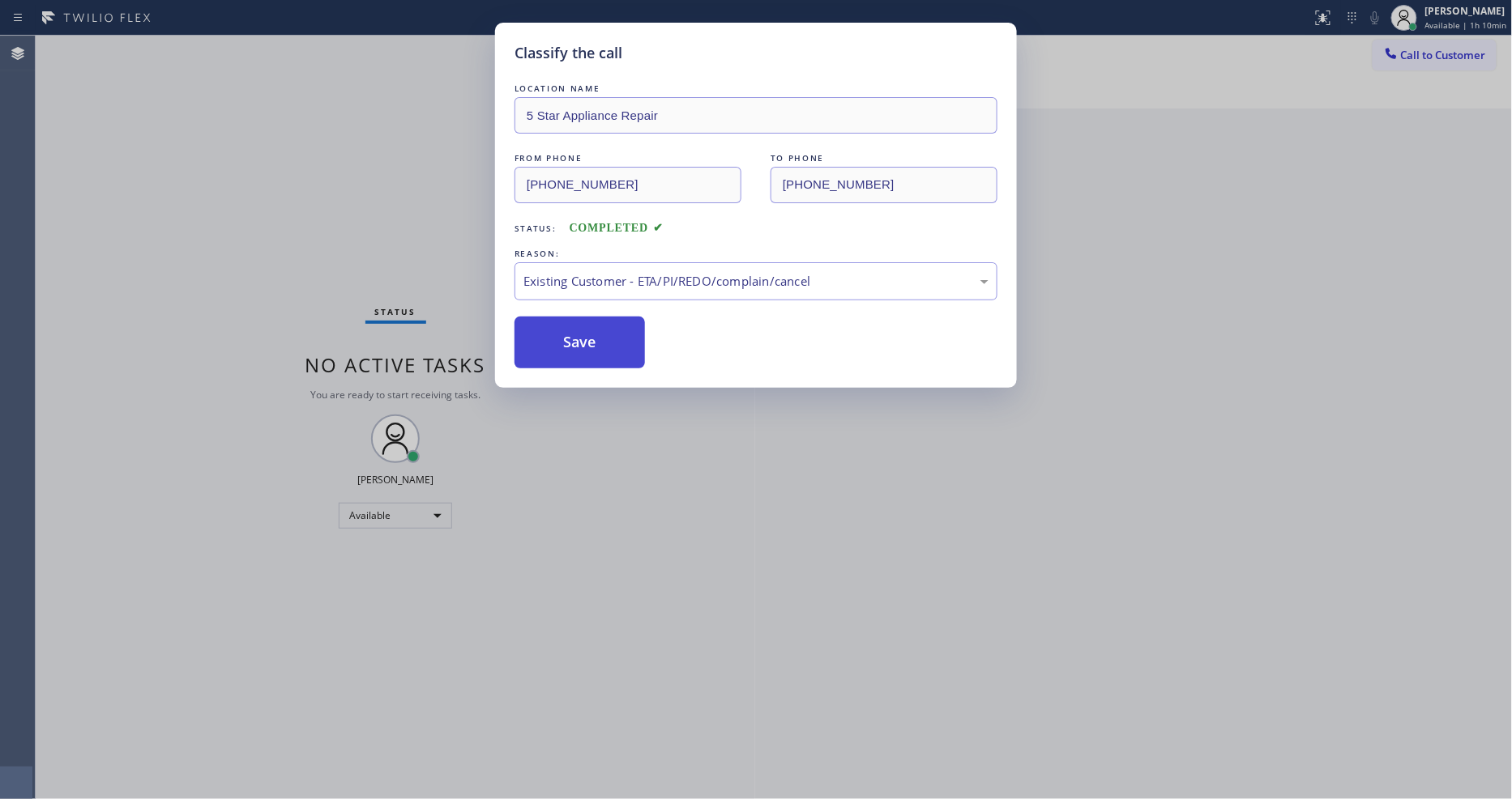
click at [597, 333] on button "Save" at bounding box center [580, 343] width 131 height 52
click at [597, 332] on button "Save" at bounding box center [580, 343] width 131 height 52
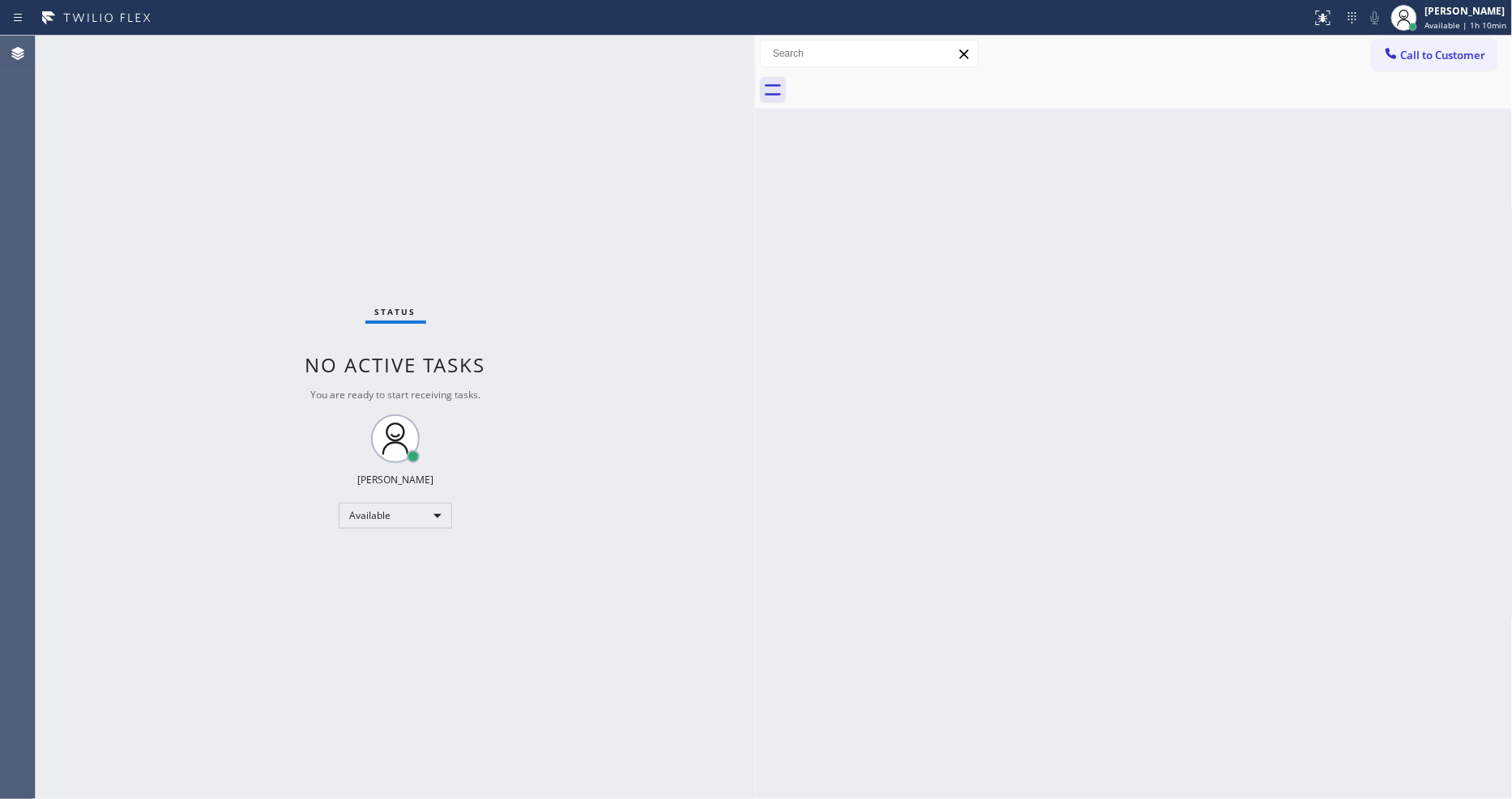
click at [788, 556] on div "Back to Dashboard Change Sender ID Customers Technicians Select a contact Outbo…" at bounding box center [1134, 417] width 757 height 764
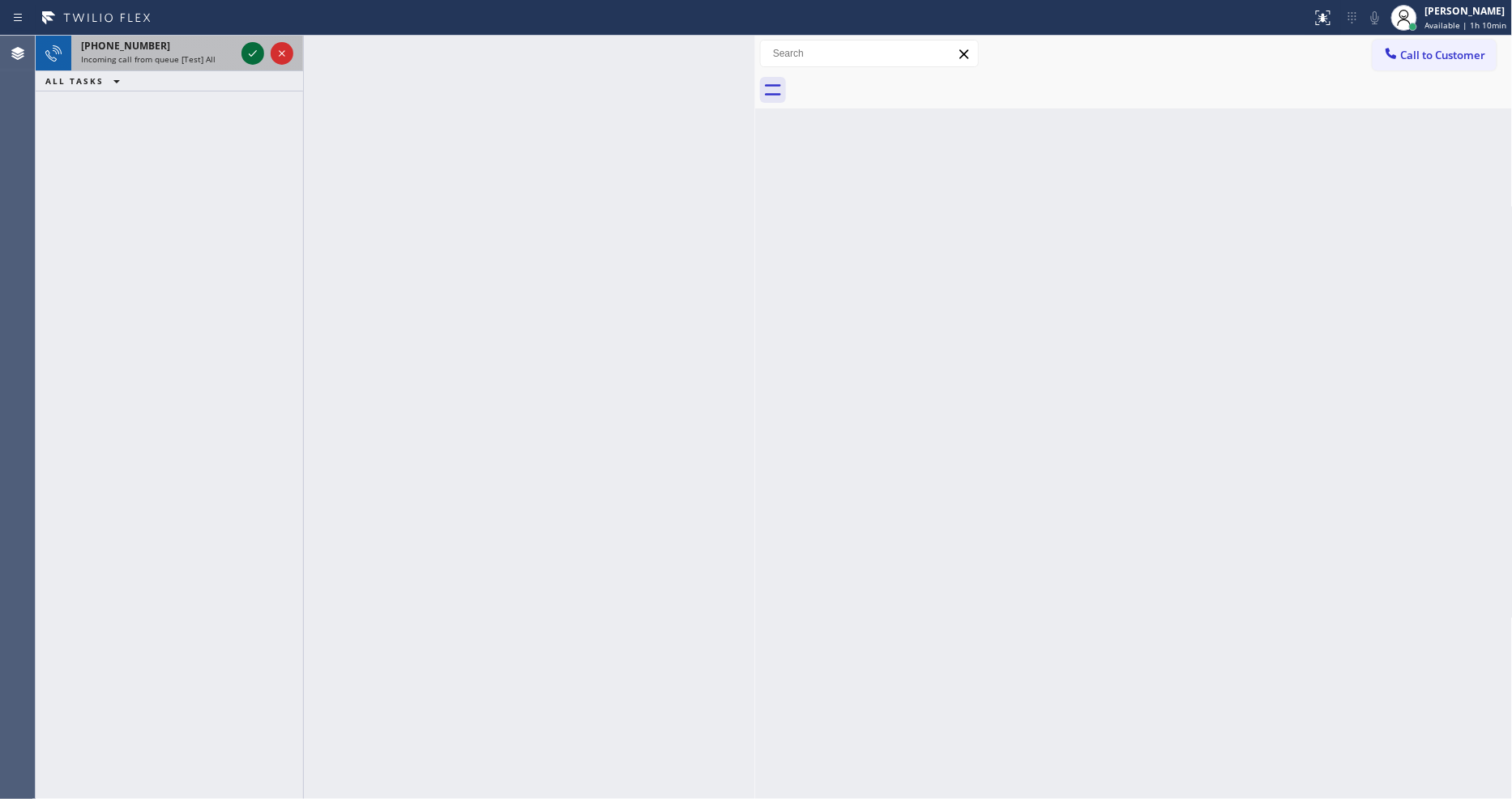
click at [245, 53] on icon at bounding box center [252, 53] width 19 height 19
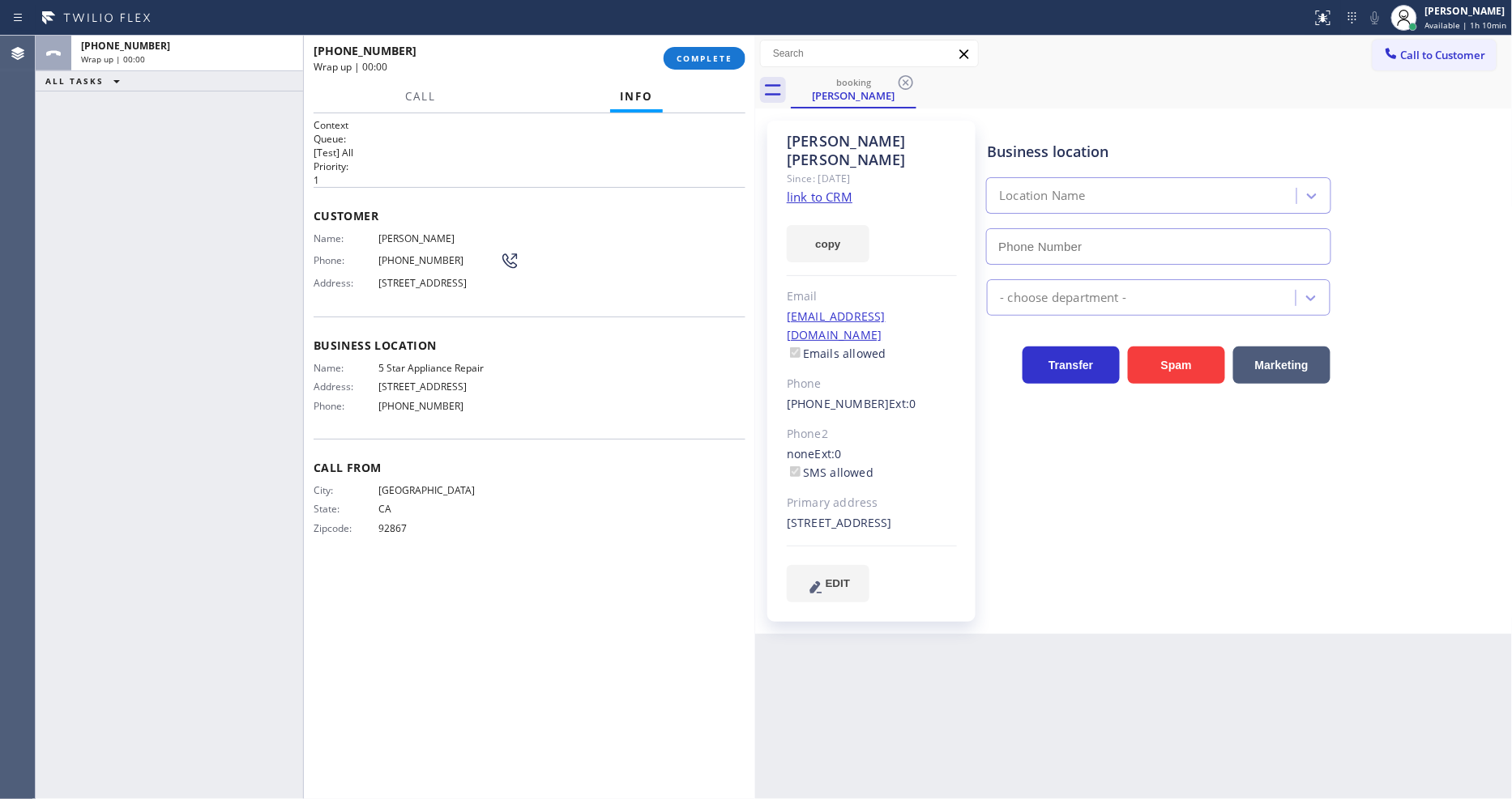
click at [698, 59] on span "COMPLETE" at bounding box center [704, 58] width 56 height 11
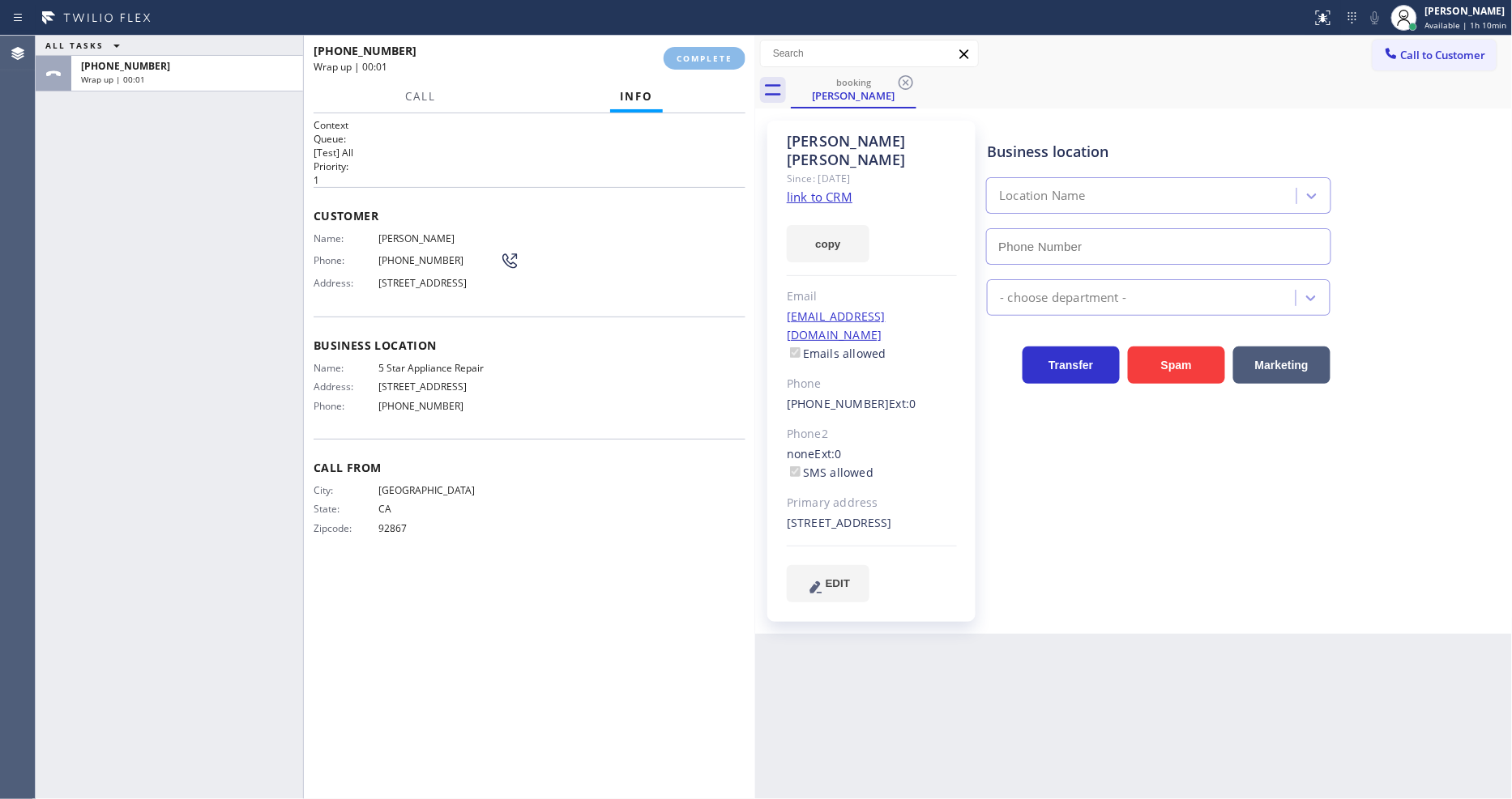
type input "[PHONE_NUMBER]"
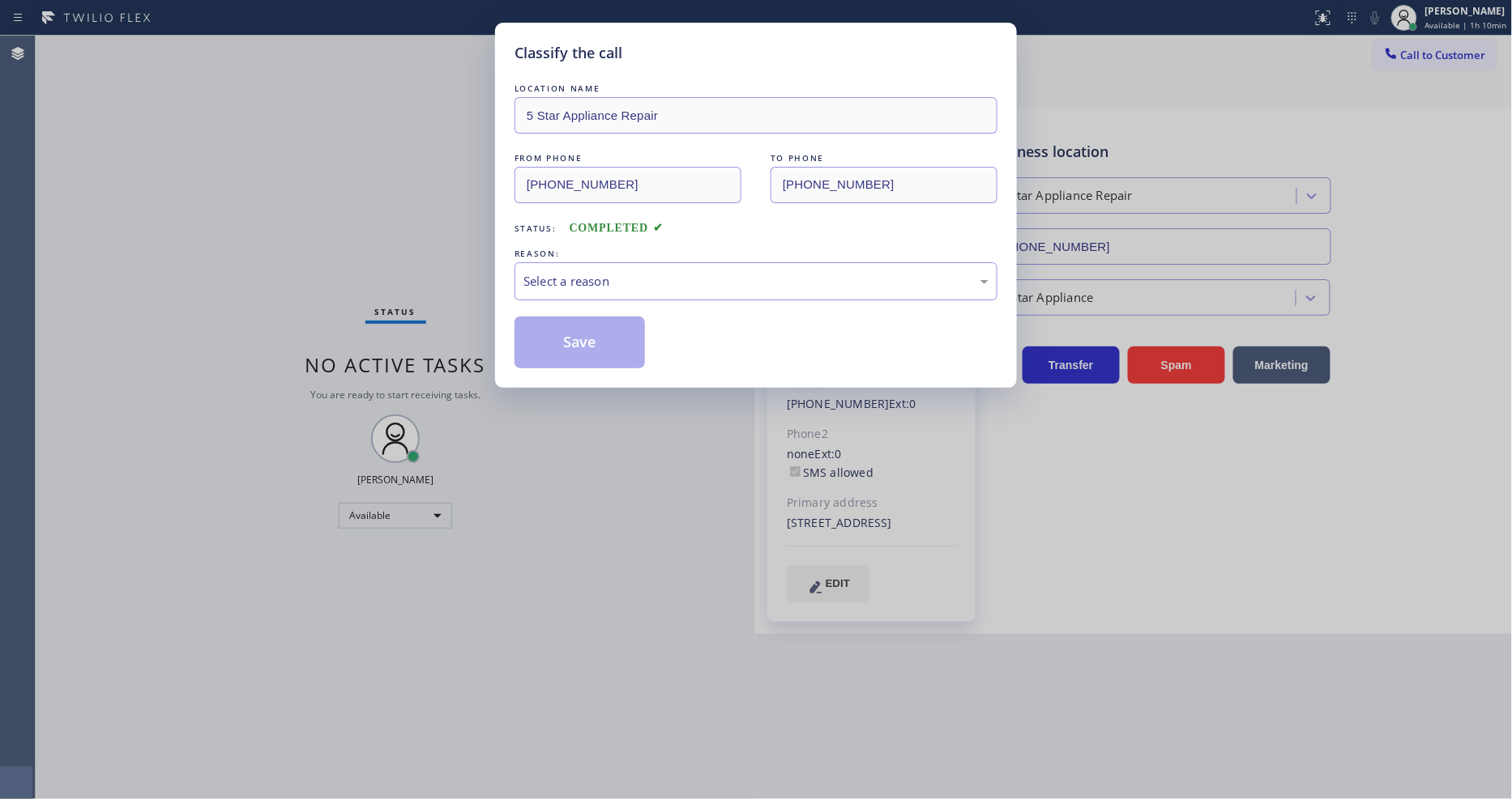
click at [649, 285] on div "Select a reason" at bounding box center [756, 282] width 465 height 19
click at [580, 338] on button "Save" at bounding box center [580, 343] width 131 height 52
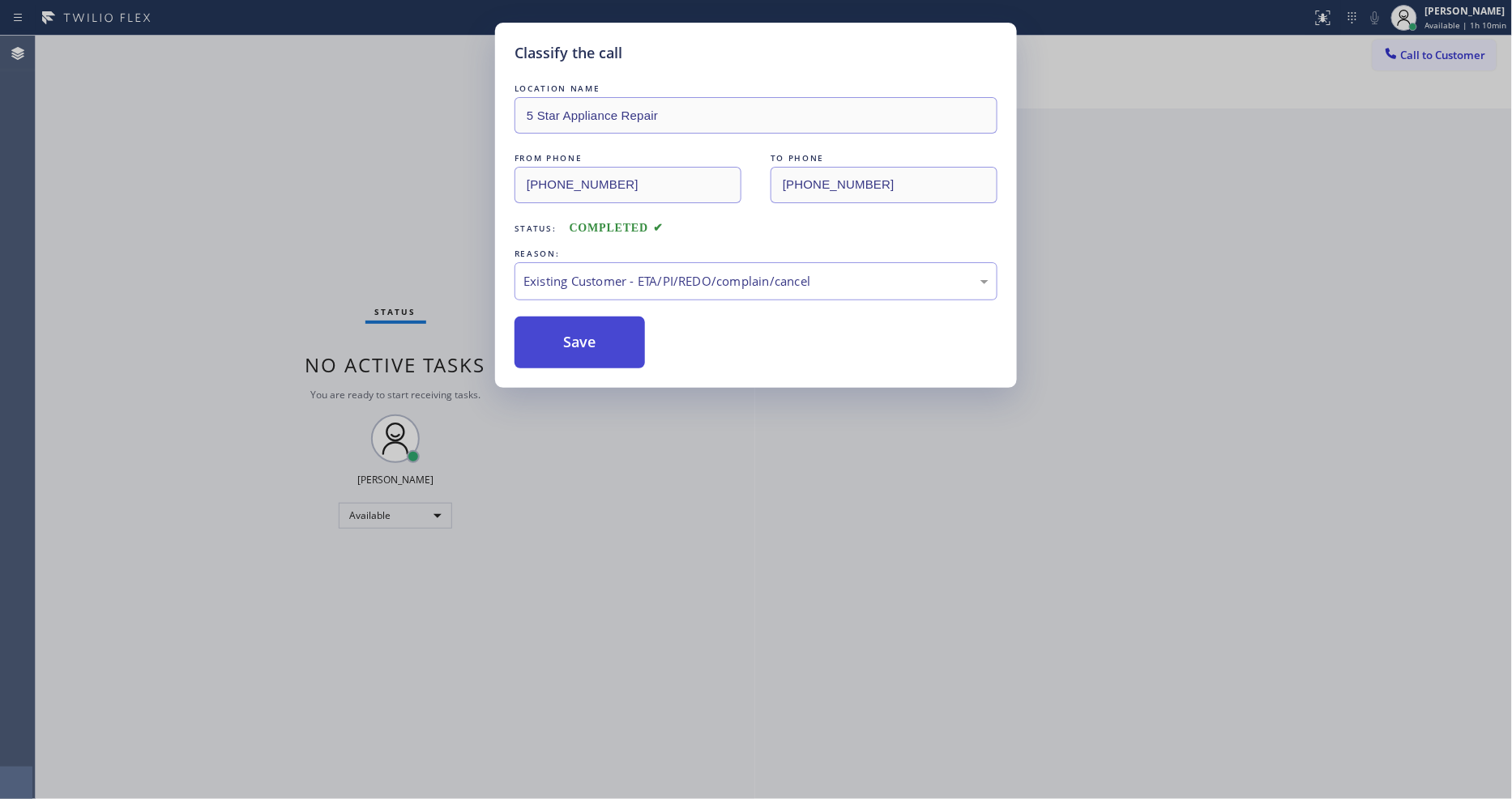
click at [580, 338] on button "Save" at bounding box center [580, 343] width 131 height 52
click at [579, 338] on button "Save" at bounding box center [580, 343] width 131 height 52
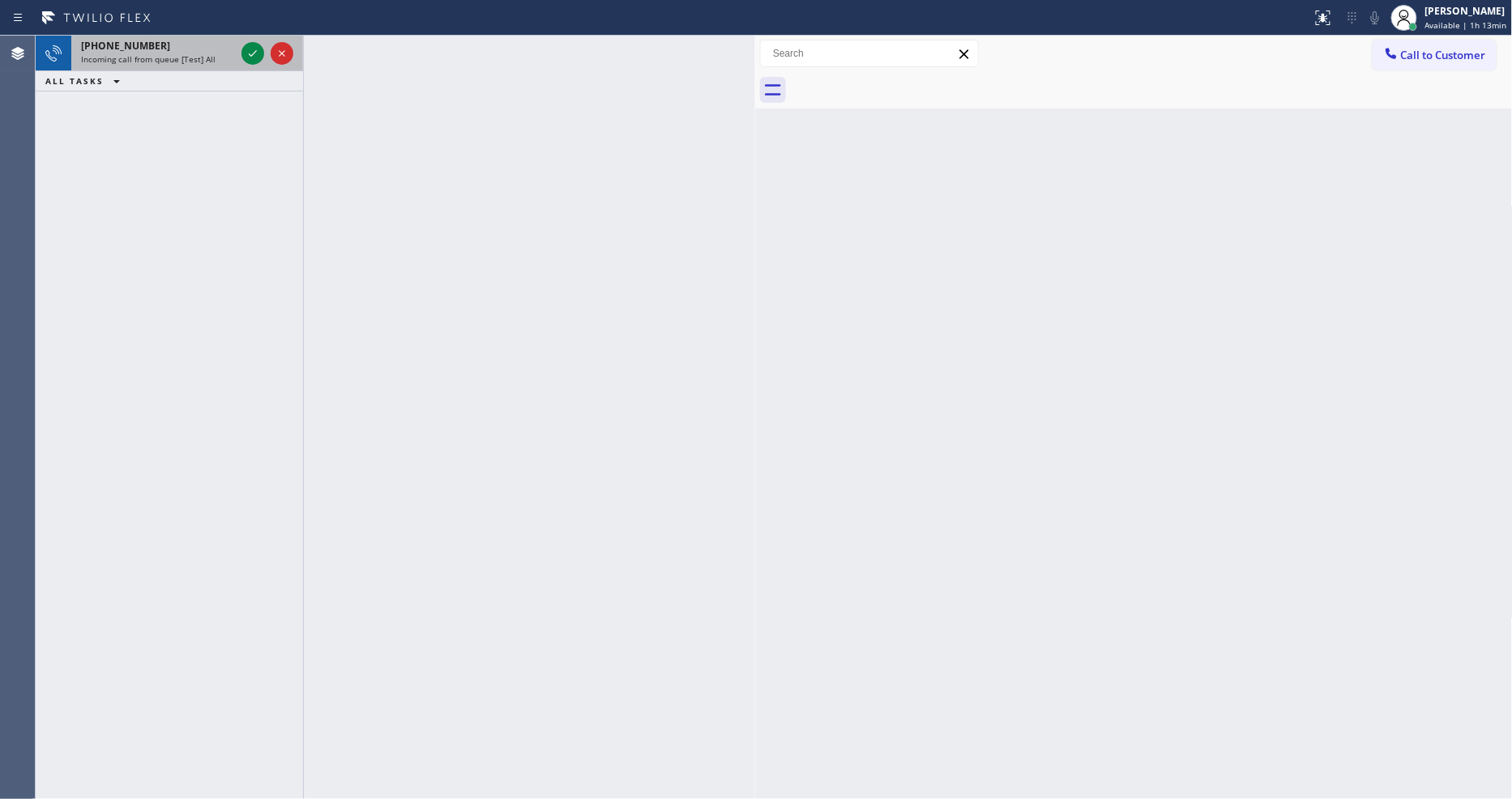
click at [232, 47] on div "+18054708073" at bounding box center [158, 46] width 154 height 13
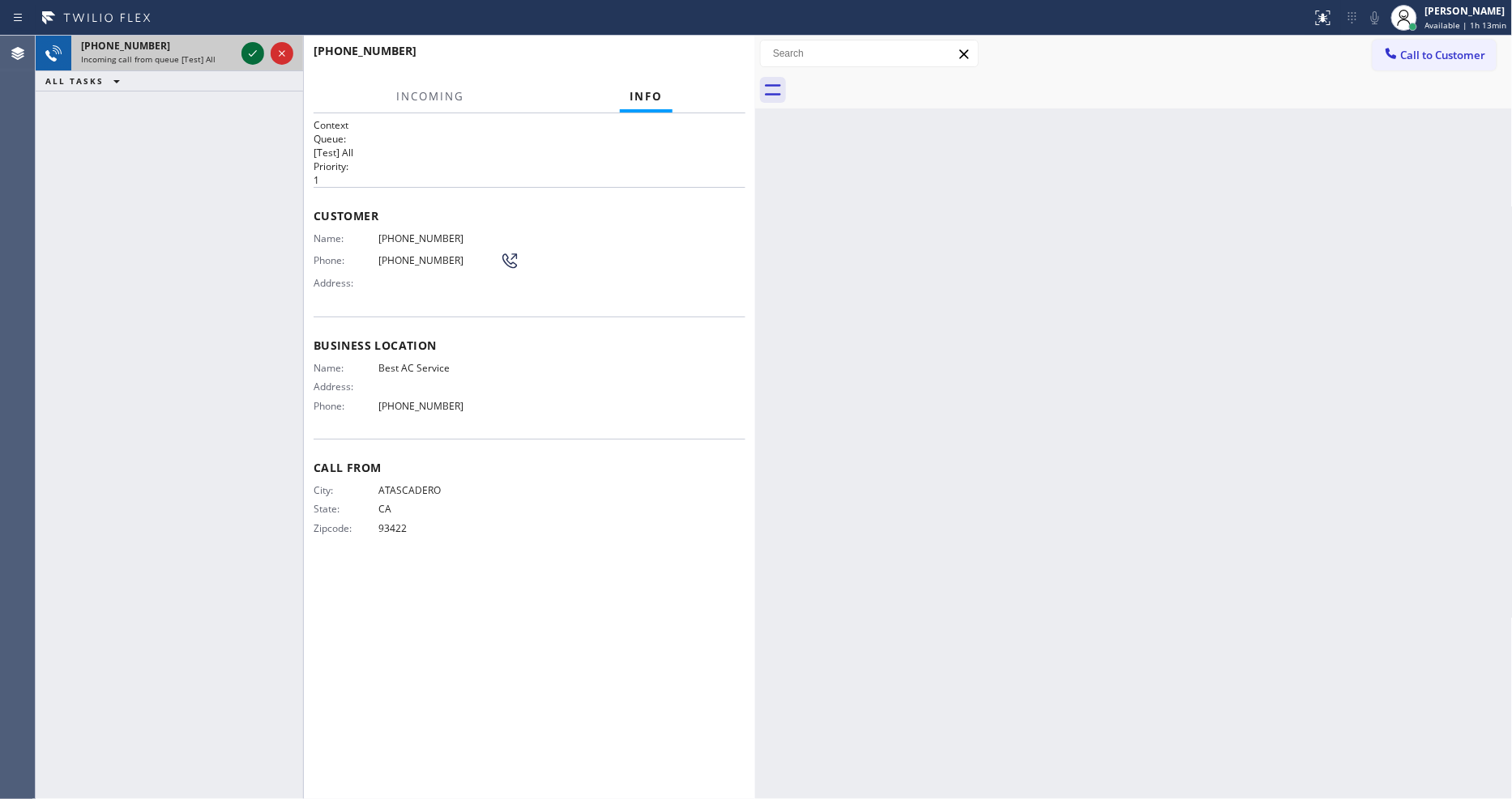
click at [252, 50] on icon at bounding box center [252, 53] width 19 height 19
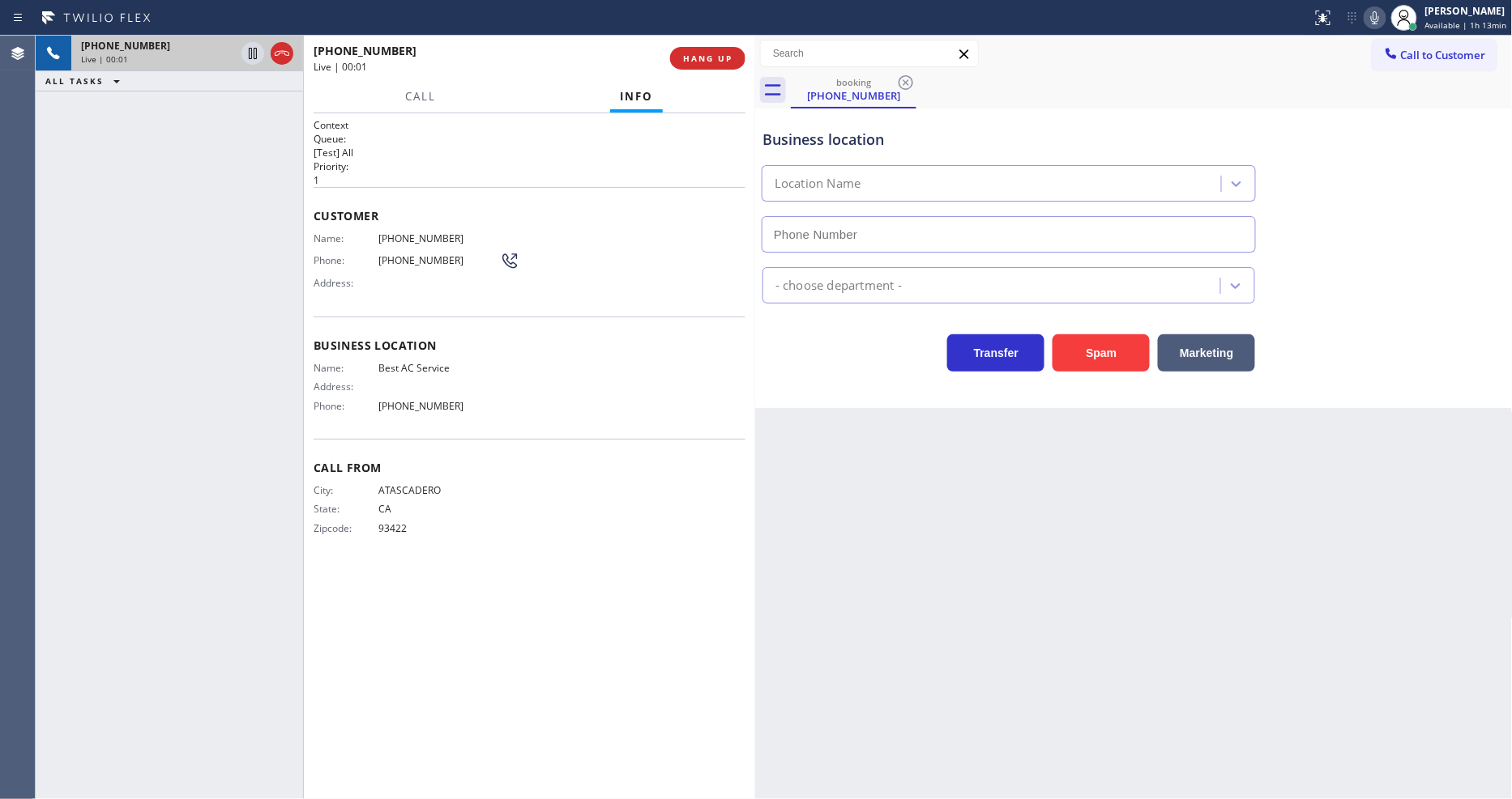
type input "[PHONE_NUMBER]"
click at [422, 366] on span "Best AC Service" at bounding box center [438, 368] width 121 height 12
click at [421, 366] on span "Best AC Service" at bounding box center [438, 368] width 121 height 12
click at [427, 366] on span "Best AC Service" at bounding box center [438, 368] width 121 height 12
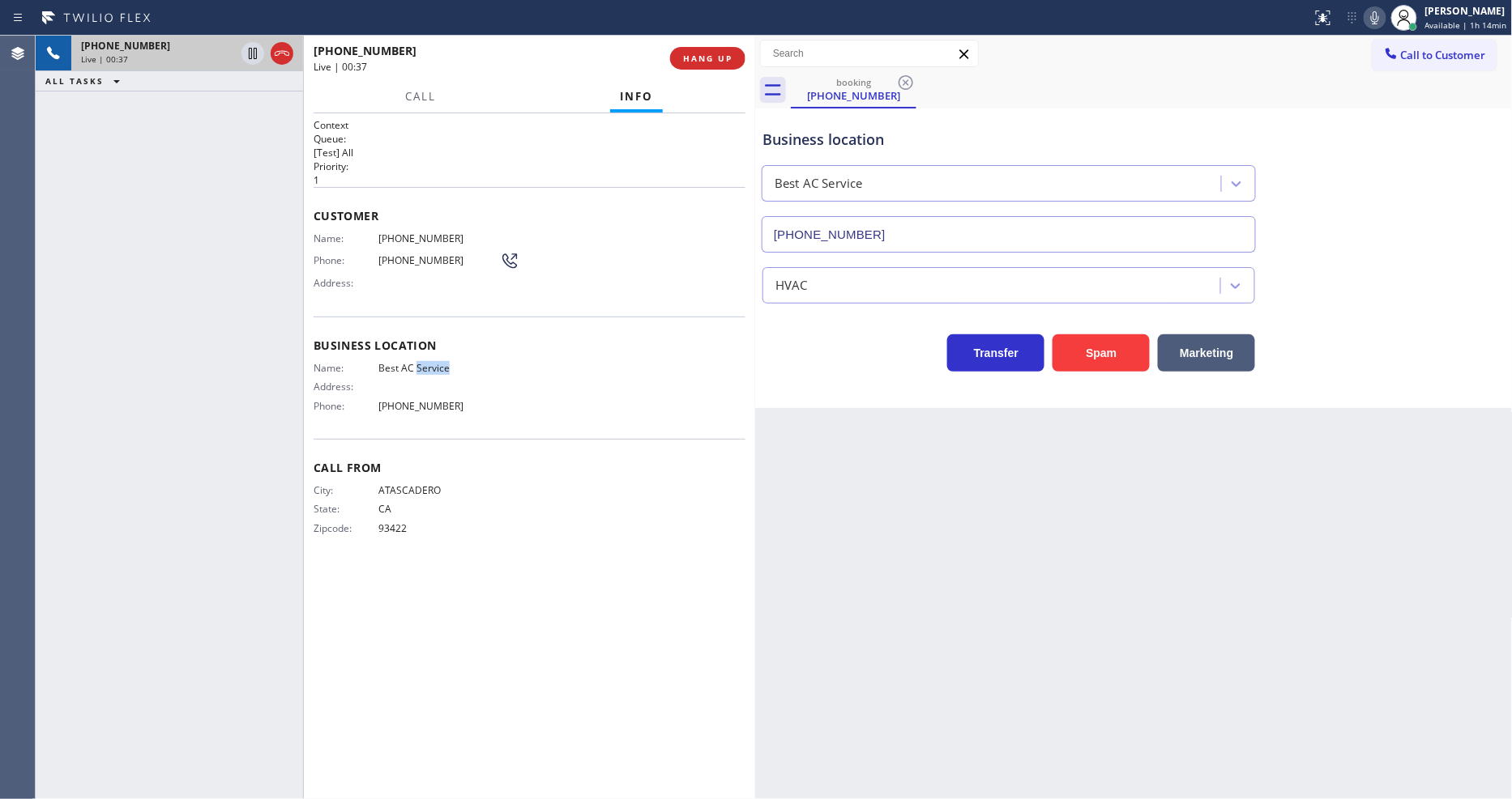
click at [426, 366] on span "Best AC Service" at bounding box center [438, 368] width 121 height 12
drag, startPoint x: 248, startPoint y: 52, endPoint x: 652, endPoint y: 51, distance: 404.0
click at [248, 52] on icon at bounding box center [252, 53] width 8 height 11
click at [1374, 19] on icon at bounding box center [1374, 17] width 19 height 19
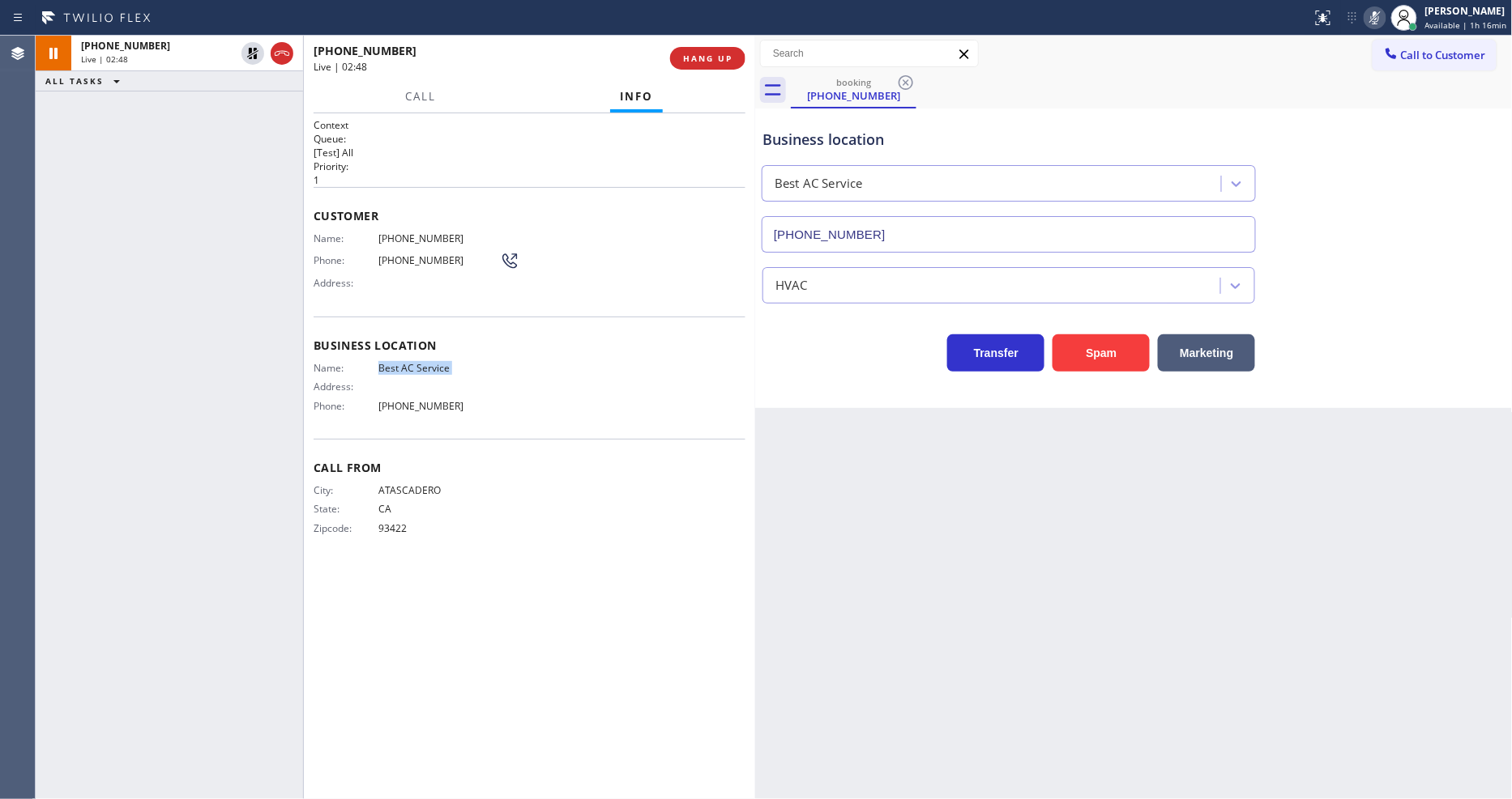
drag, startPoint x: 251, startPoint y: 55, endPoint x: 363, endPoint y: 69, distance: 112.9
click at [251, 55] on icon at bounding box center [252, 53] width 19 height 19
click at [1375, 18] on icon at bounding box center [1374, 17] width 19 height 19
click at [422, 232] on span "(805) 470-8073" at bounding box center [438, 238] width 121 height 12
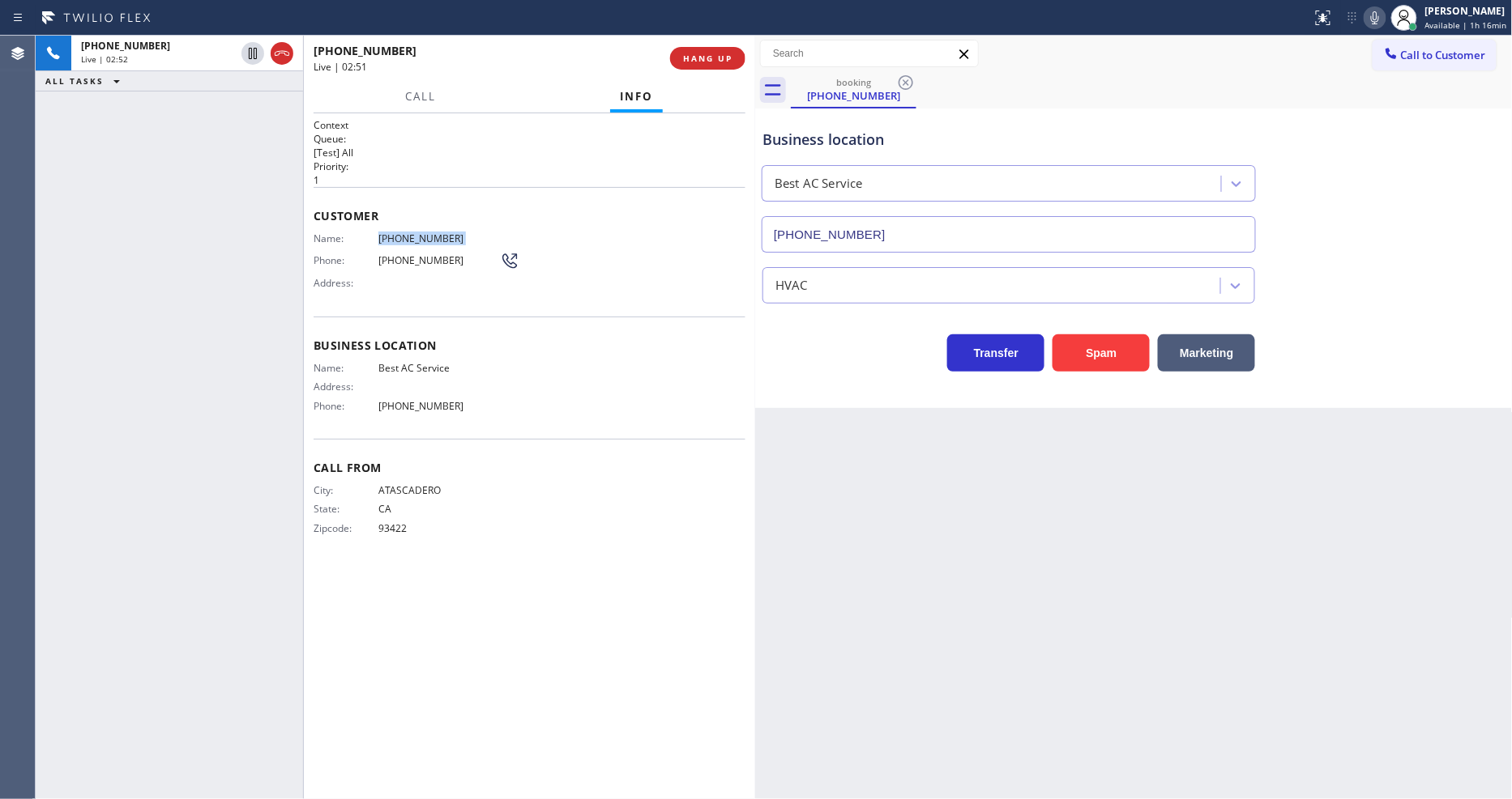
click at [422, 232] on span "(805) 470-8073" at bounding box center [438, 238] width 121 height 12
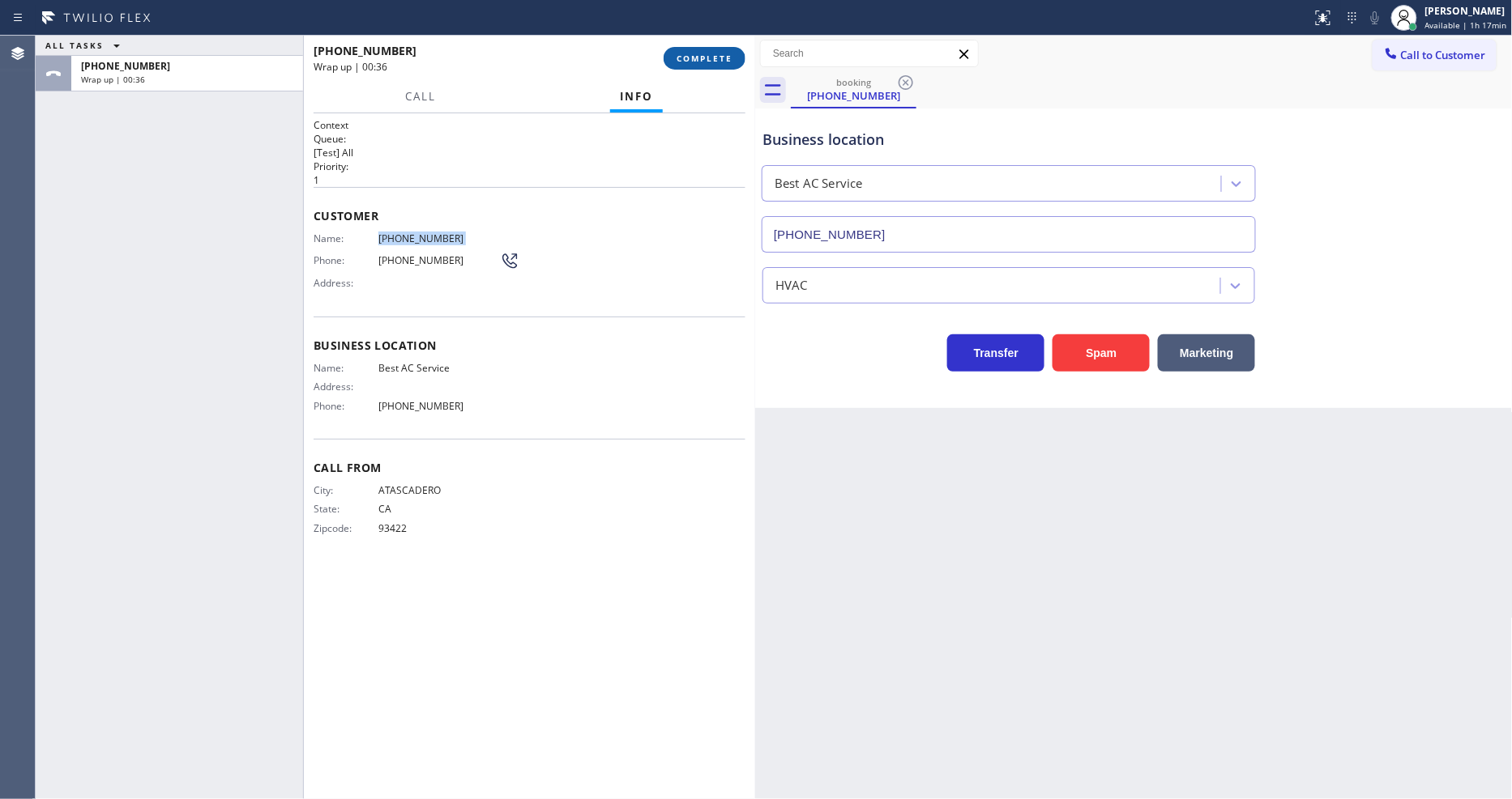
click at [713, 58] on span "COMPLETE" at bounding box center [704, 58] width 56 height 11
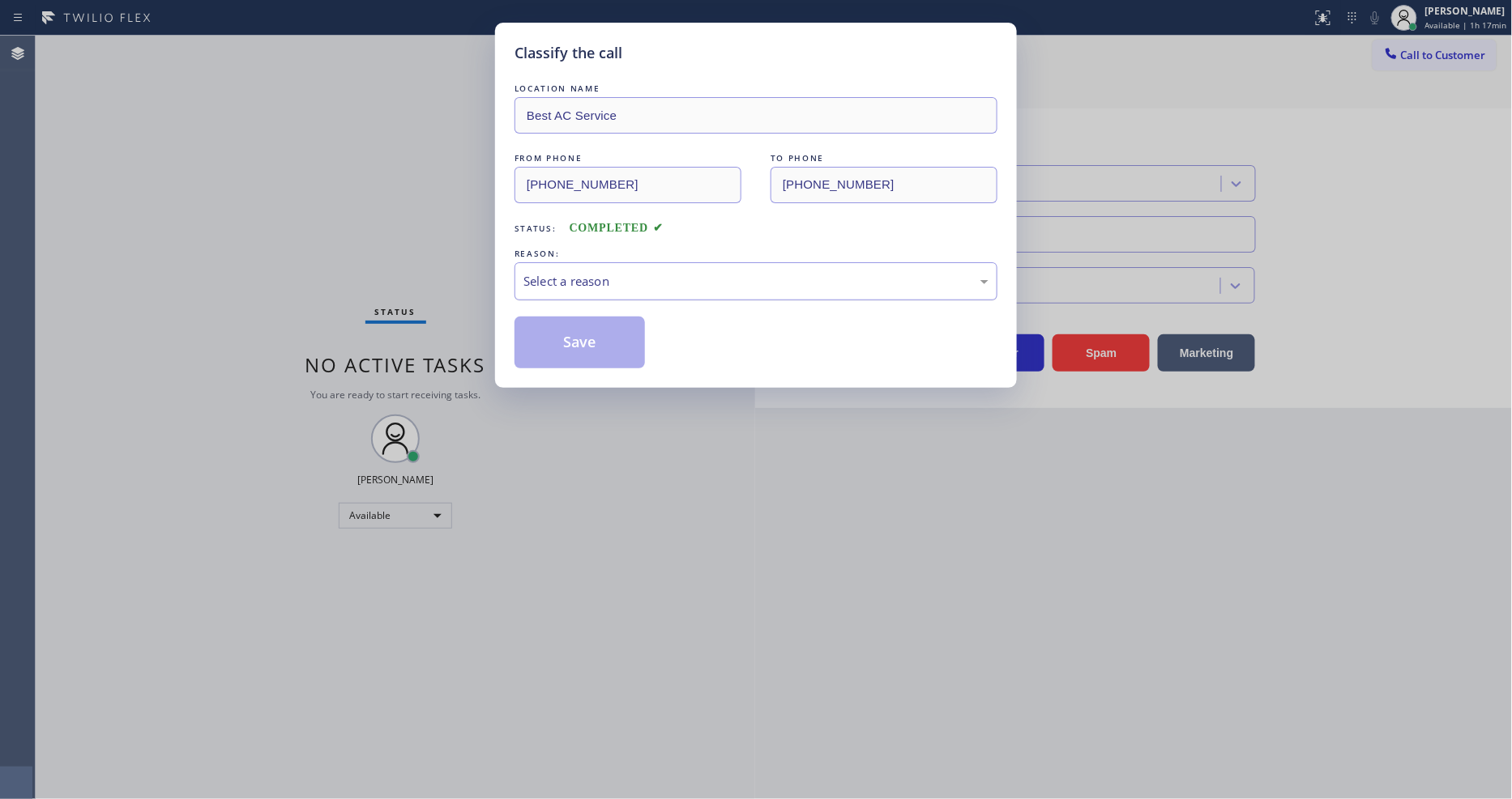
click at [581, 289] on div "Select a reason" at bounding box center [756, 282] width 483 height 38
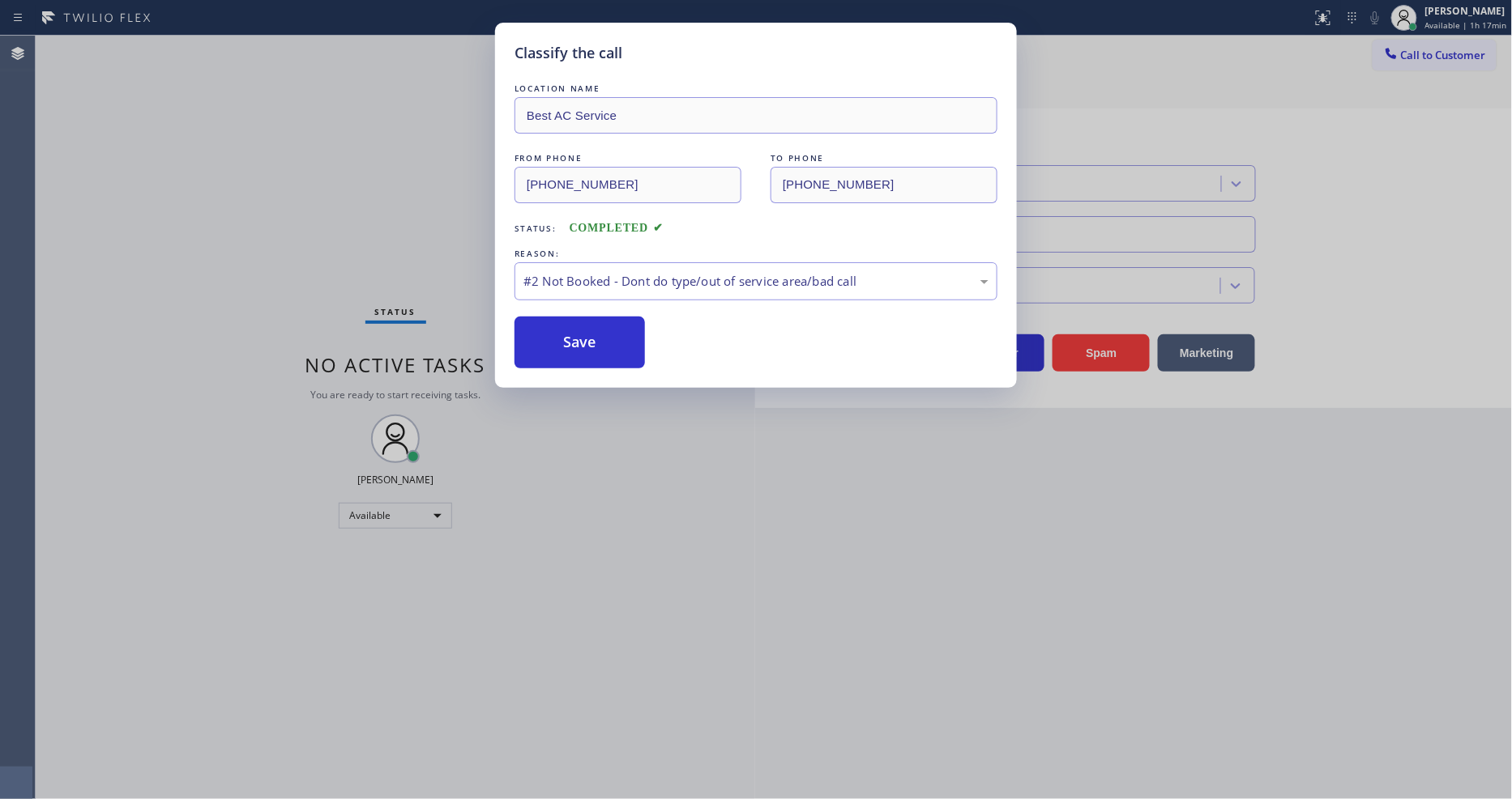
click at [576, 333] on button "Save" at bounding box center [580, 343] width 131 height 52
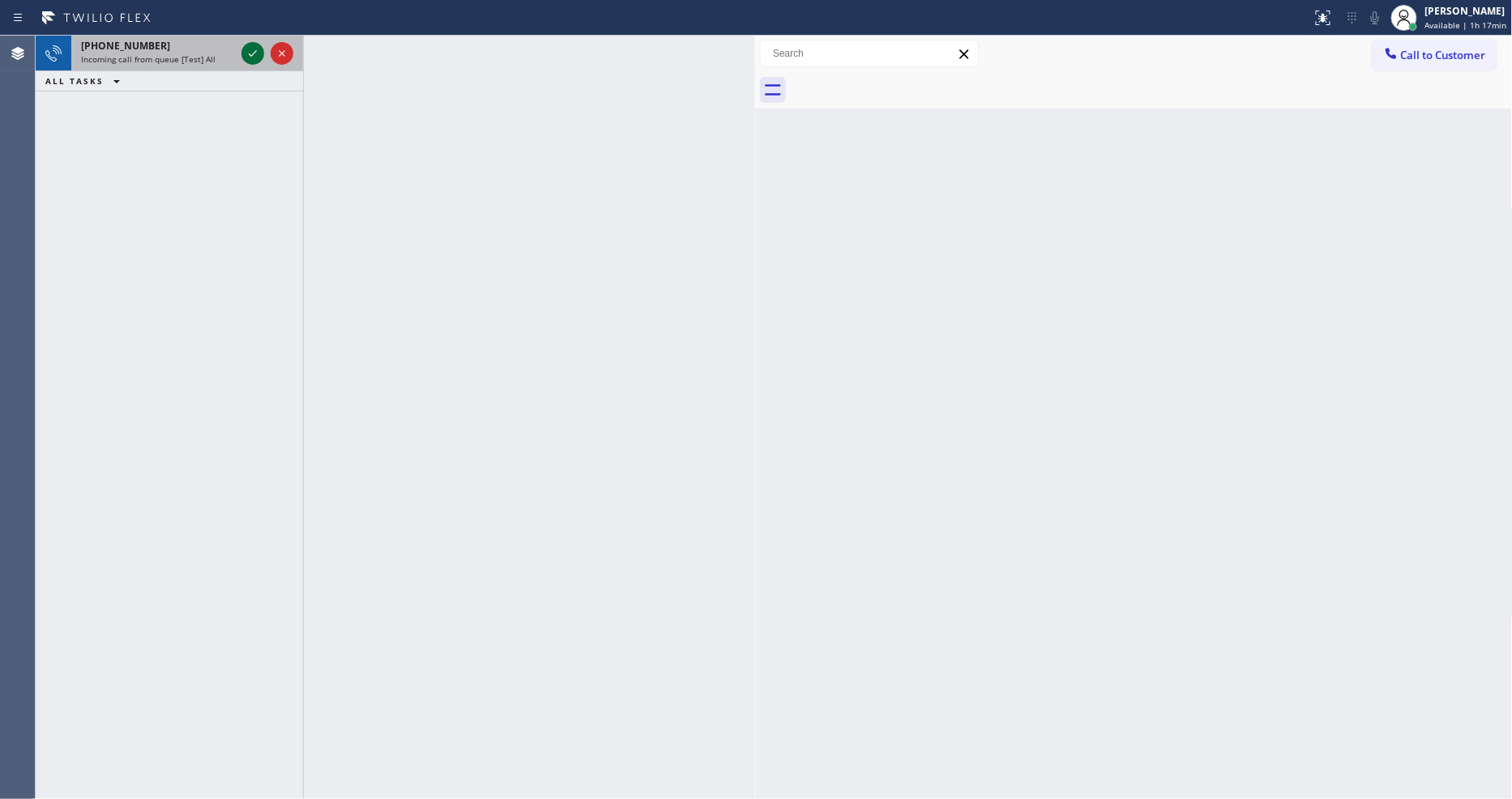
click at [243, 51] on icon at bounding box center [252, 53] width 19 height 19
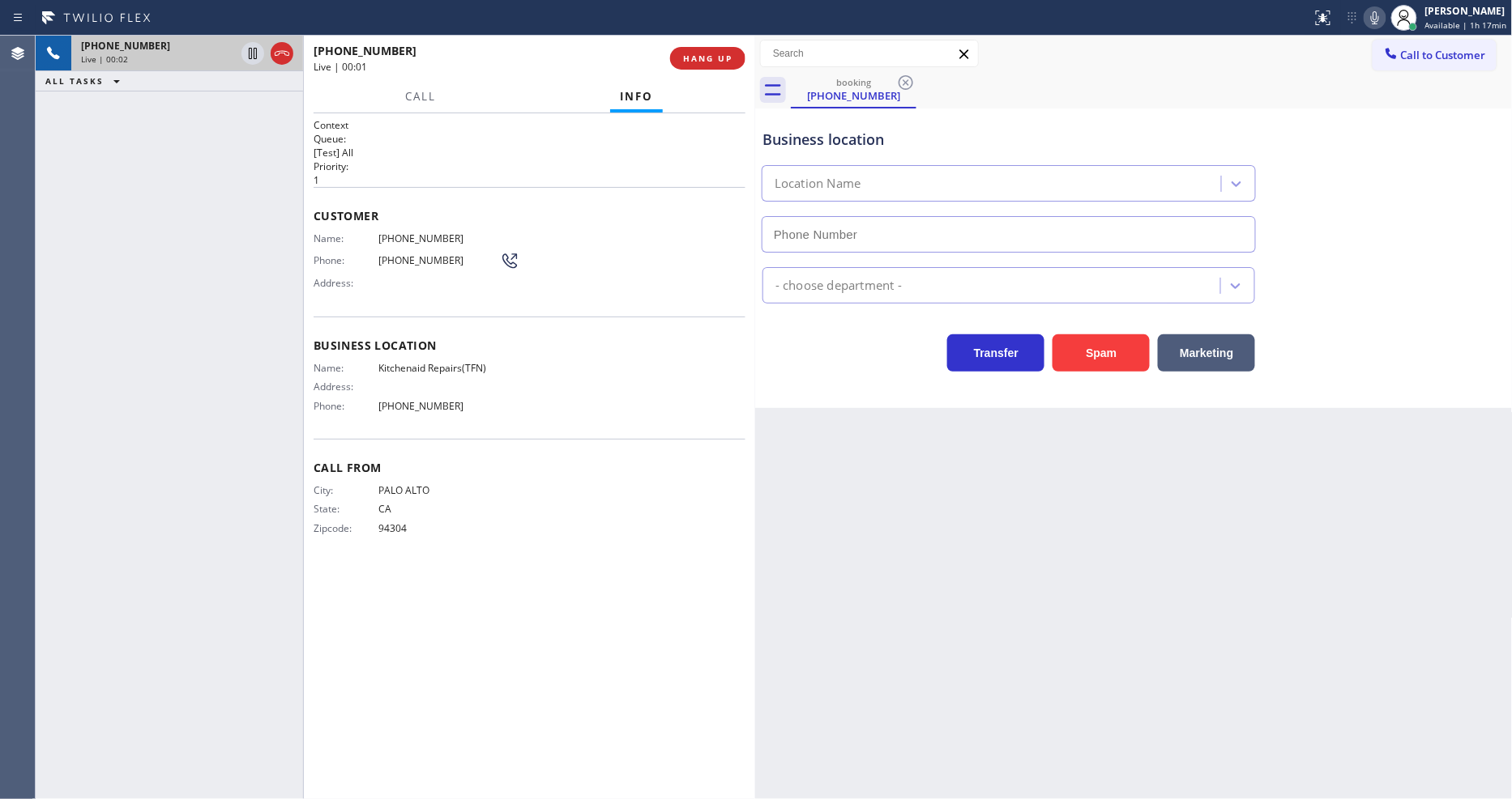
type input "(844) 899-7462"
click at [419, 369] on div "Name: Kitchenaid Repairs(TFN) Address: Phone: (844) 899-7462" at bounding box center [406, 389] width 186 height 56
click at [382, 238] on span "(650) 804-4495" at bounding box center [438, 238] width 121 height 12
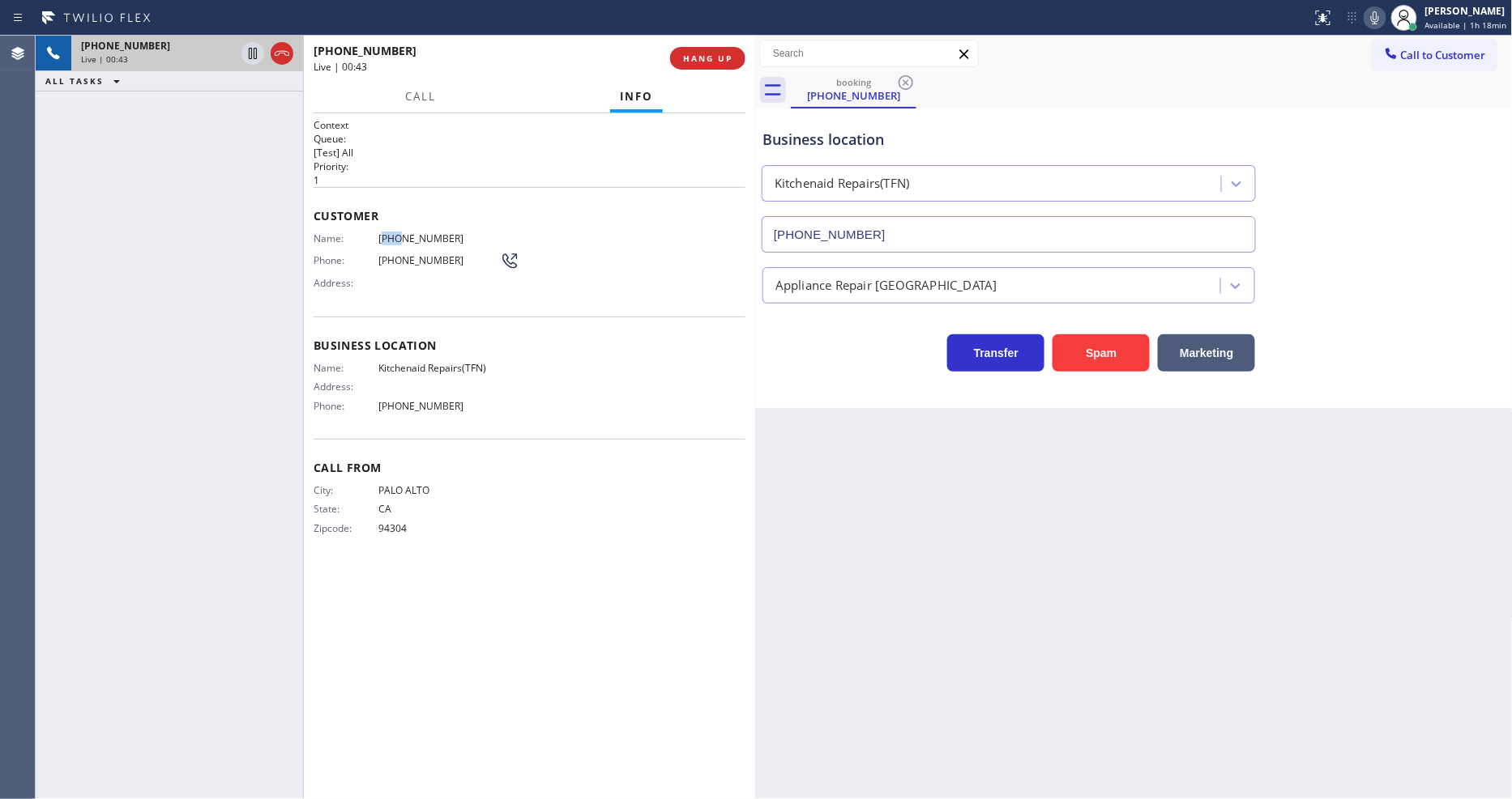
click at [382, 238] on span "(650) 804-4495" at bounding box center [438, 238] width 121 height 12
drag, startPoint x: 271, startPoint y: 53, endPoint x: 1027, endPoint y: 51, distance: 756.0
click at [272, 53] on icon at bounding box center [282, 53] width 19 height 19
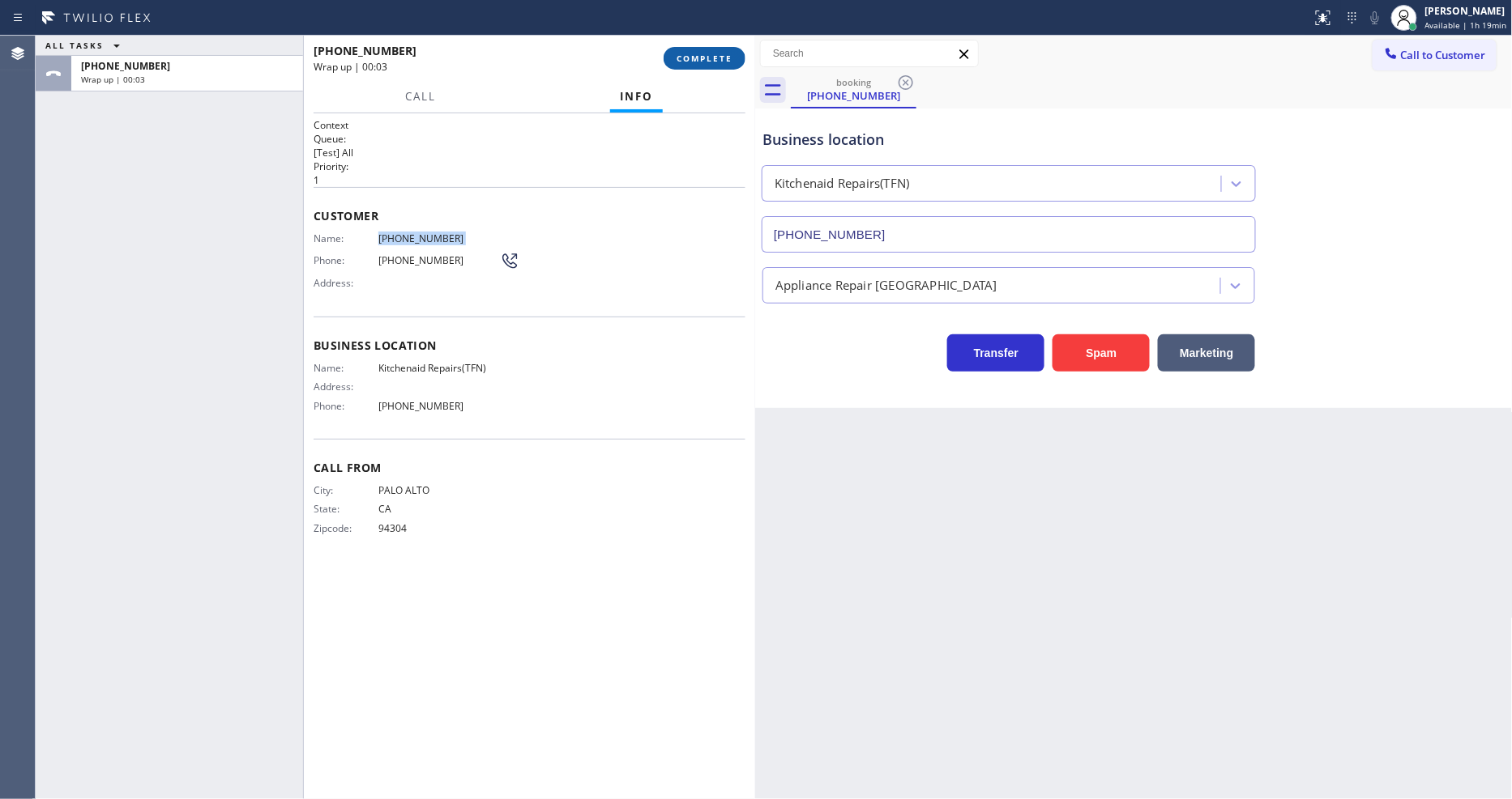
click at [710, 53] on span "COMPLETE" at bounding box center [704, 58] width 56 height 11
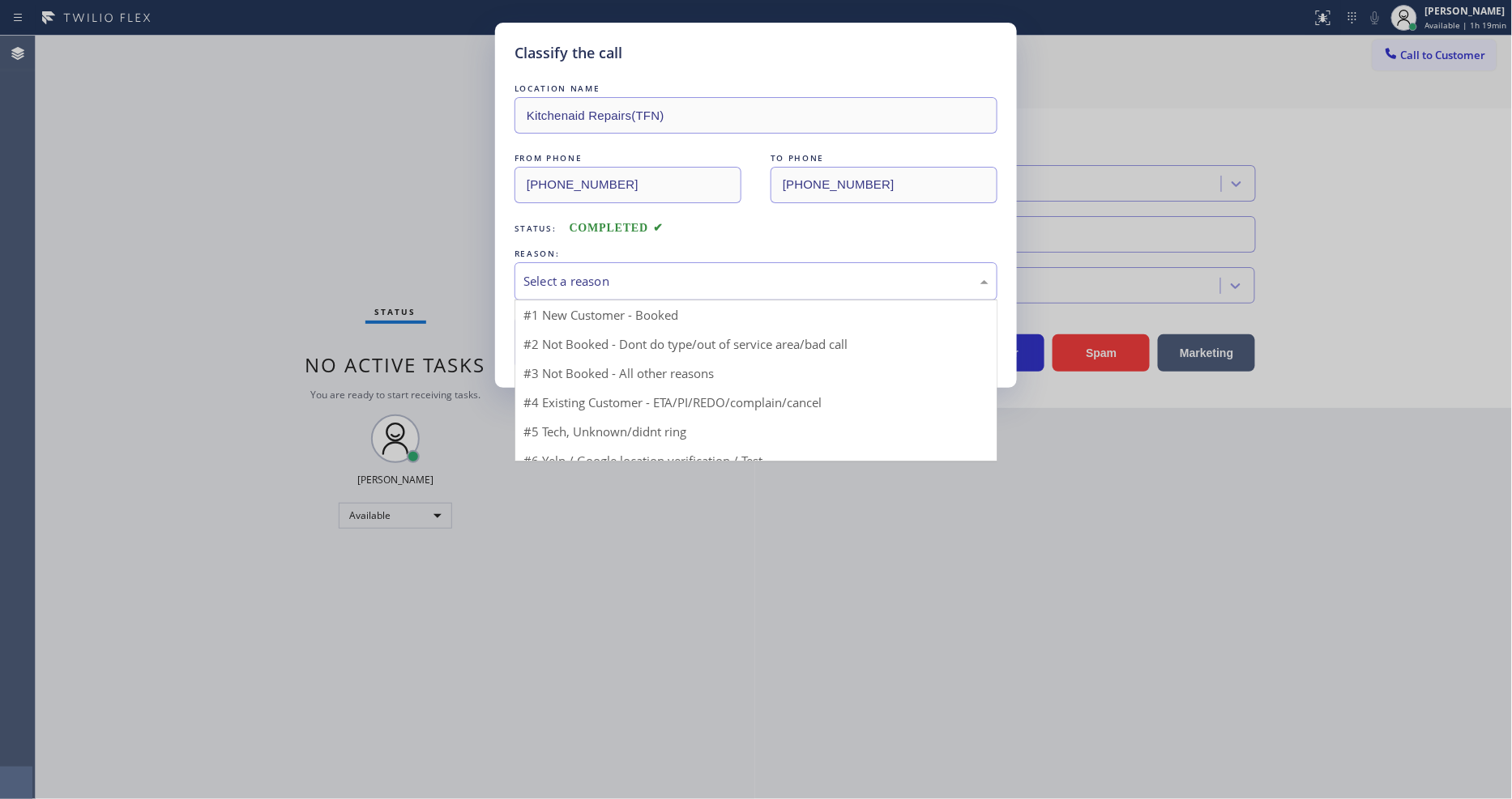
click at [579, 281] on div "Select a reason" at bounding box center [756, 282] width 465 height 19
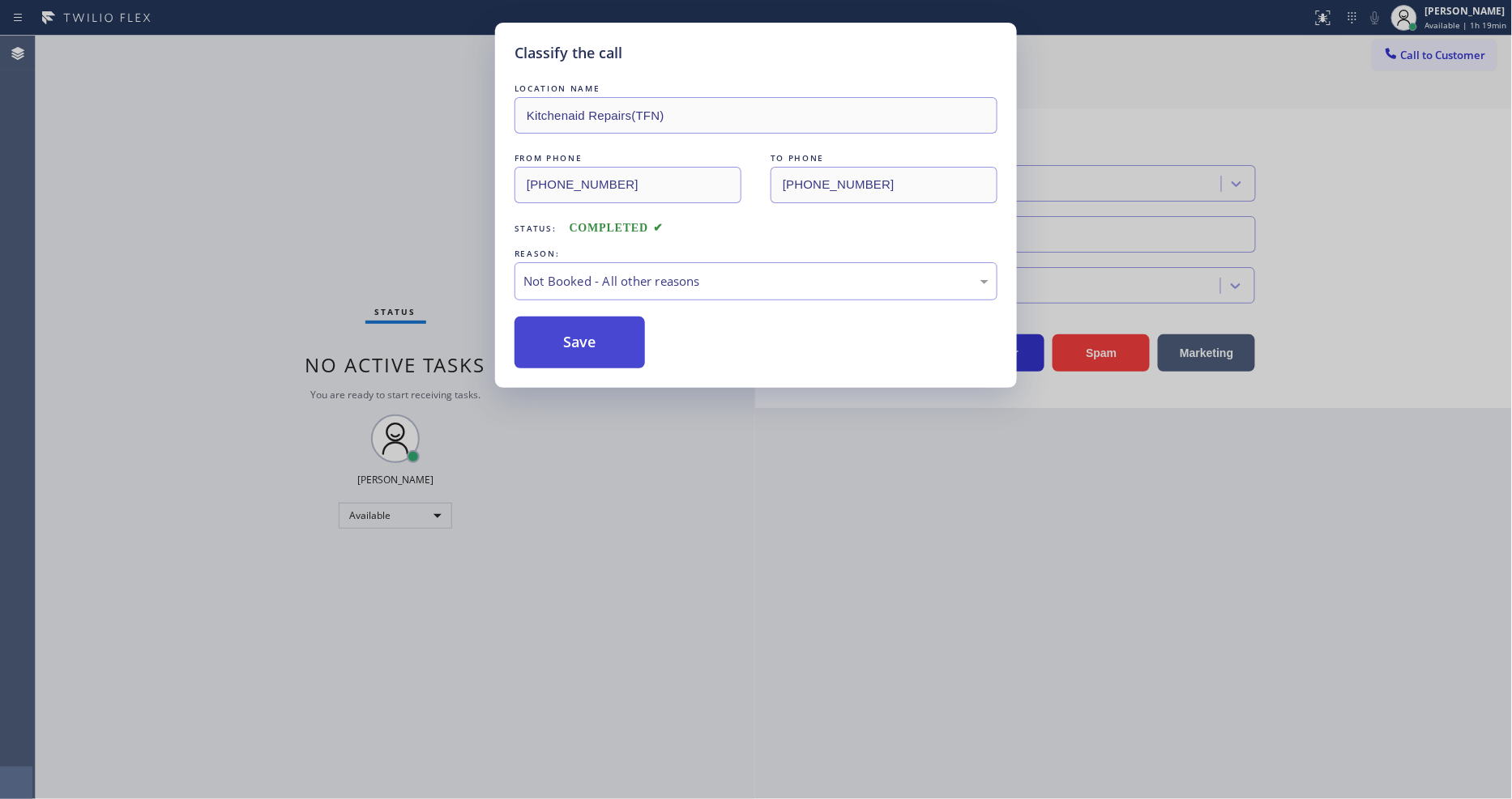
click at [573, 341] on button "Save" at bounding box center [580, 343] width 131 height 52
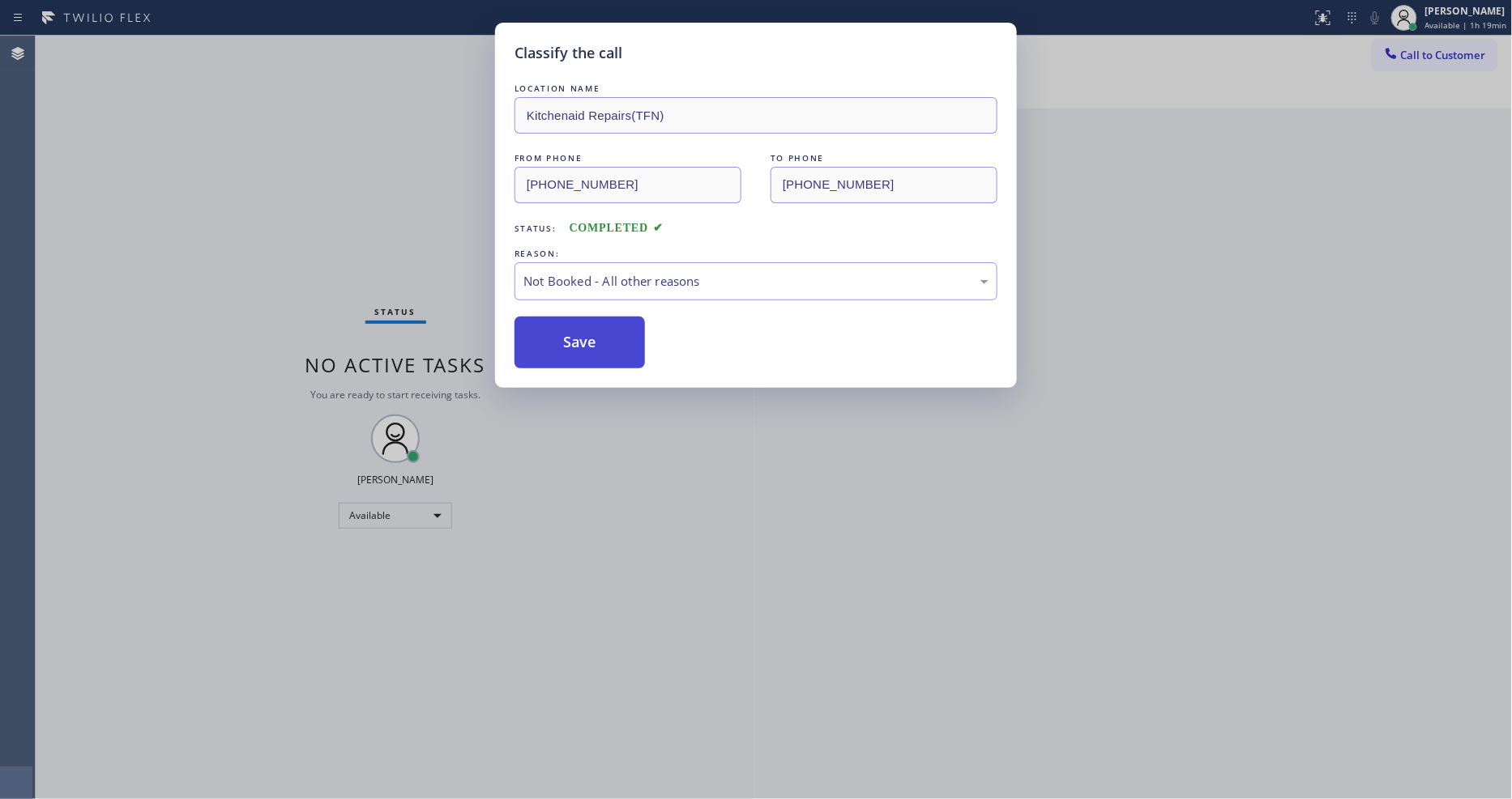
click at [573, 341] on button "Save" at bounding box center [580, 343] width 131 height 52
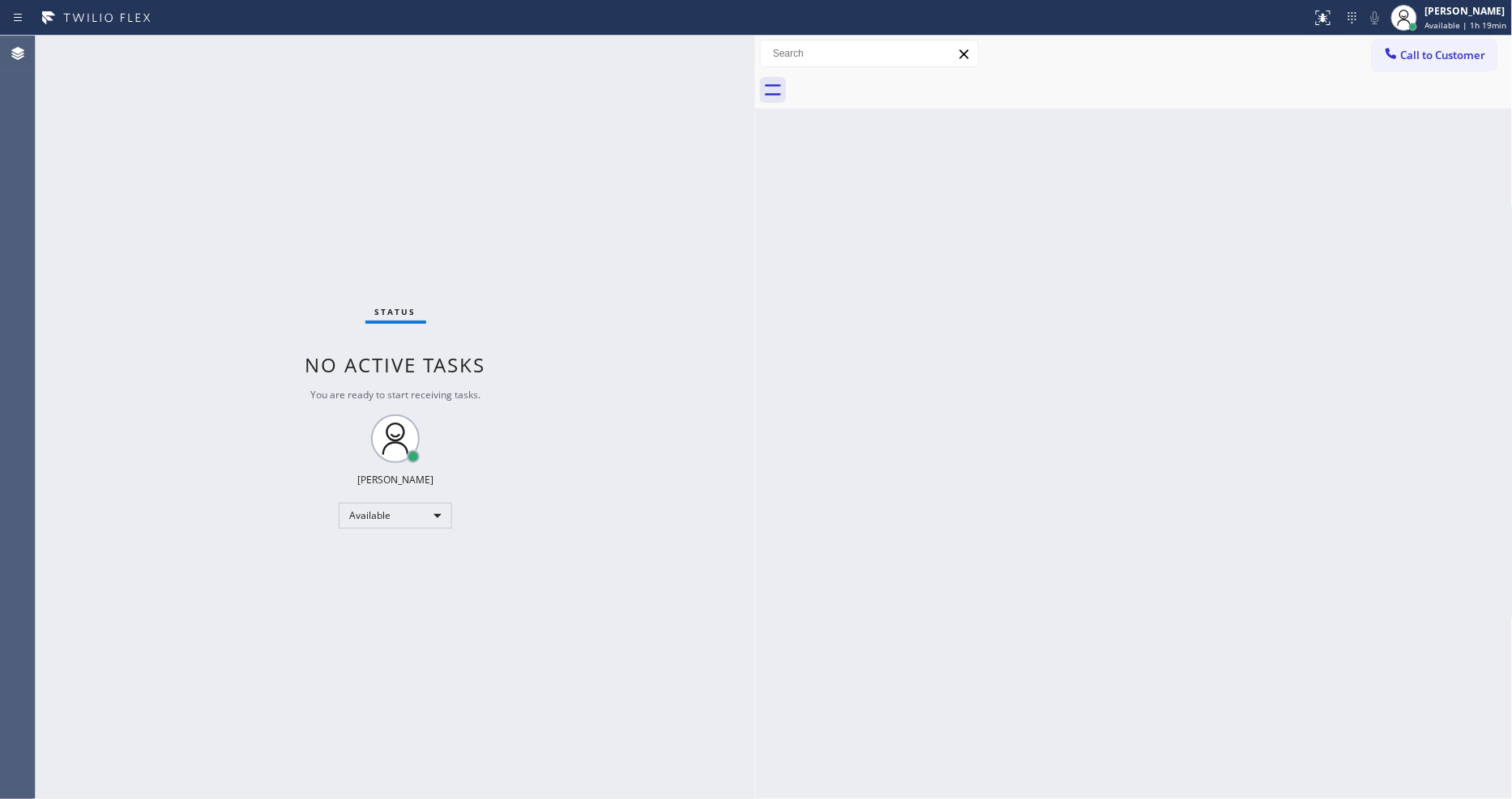
click at [1422, 59] on span "Call to Customer" at bounding box center [1443, 54] width 85 height 14
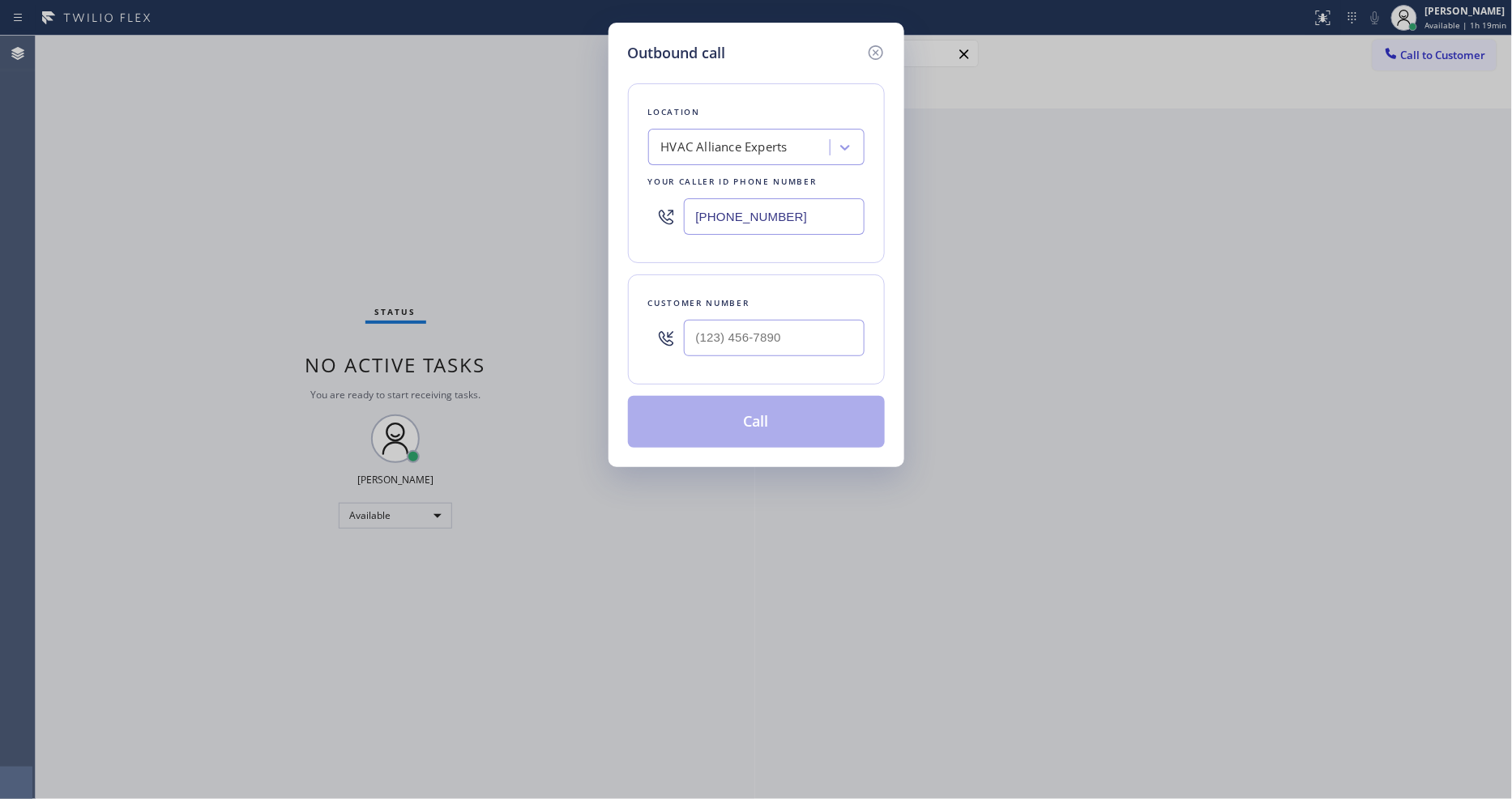
click at [747, 138] on div "HVAC Alliance Experts" at bounding box center [724, 148] width 126 height 19
paste input "Kitchenaid Repairs(TFN)"
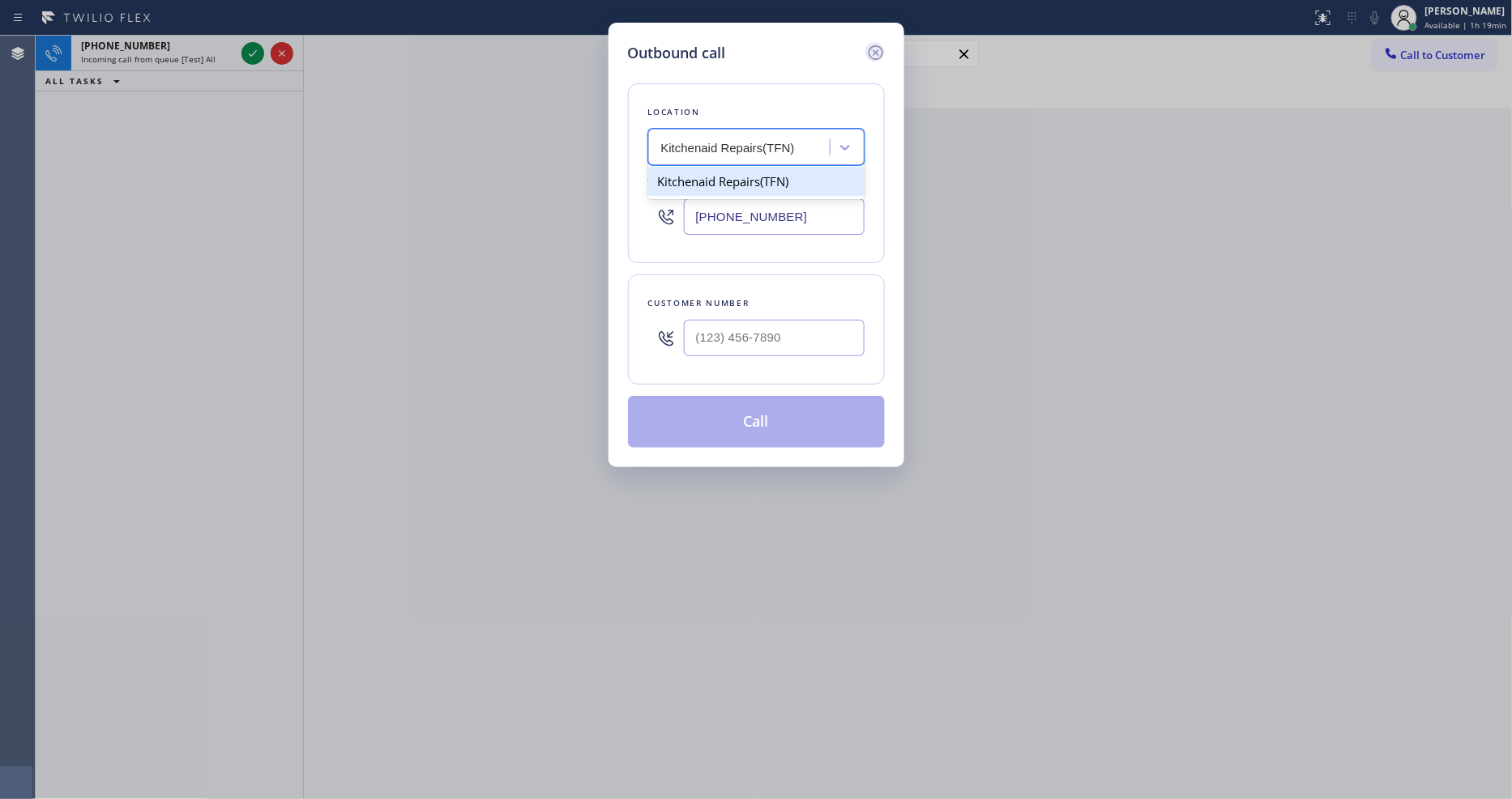
type input "Kitchenaid Repairs(TFN)"
click at [870, 46] on icon at bounding box center [876, 53] width 19 height 19
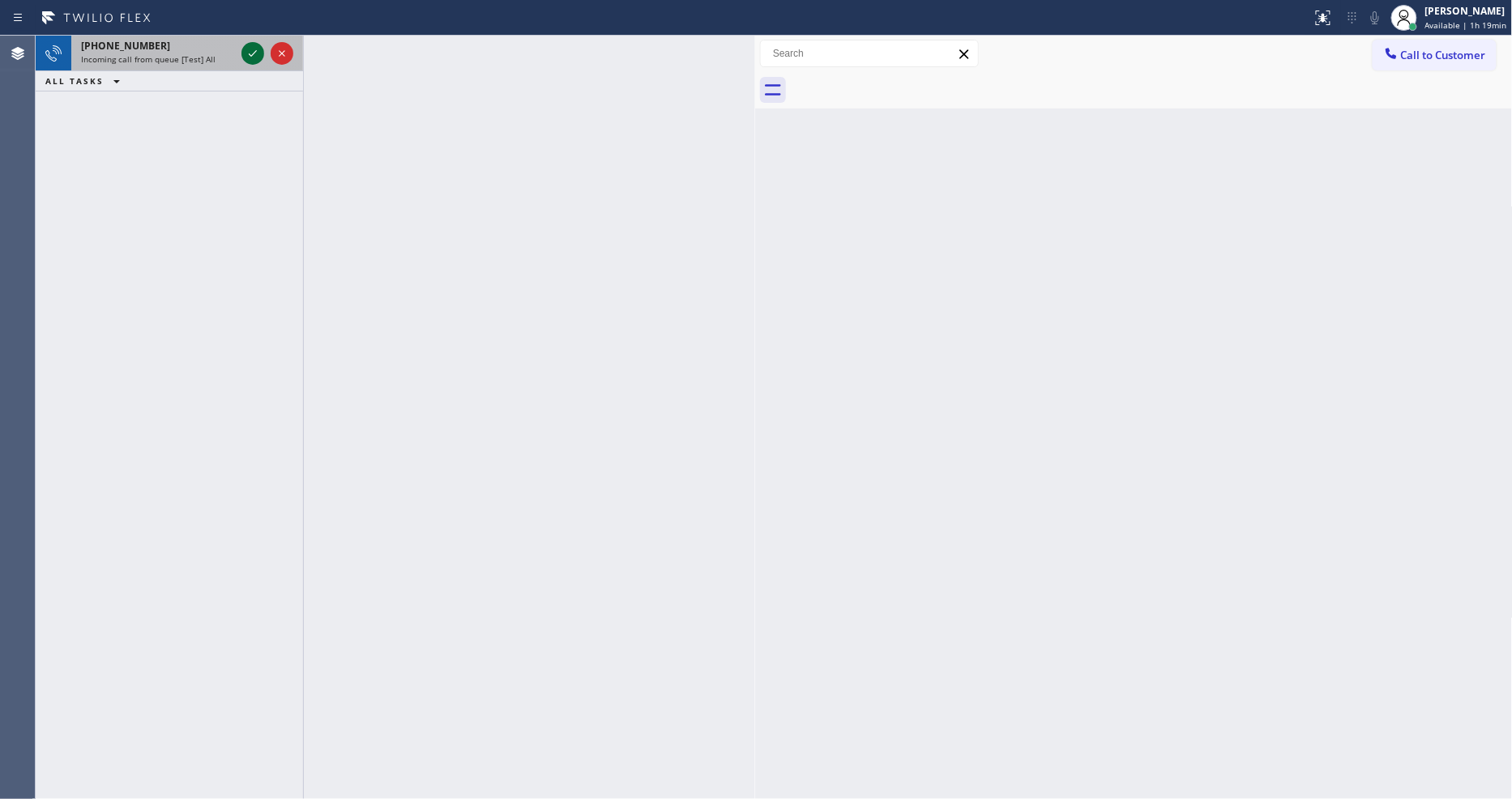
click at [244, 49] on icon at bounding box center [252, 53] width 19 height 19
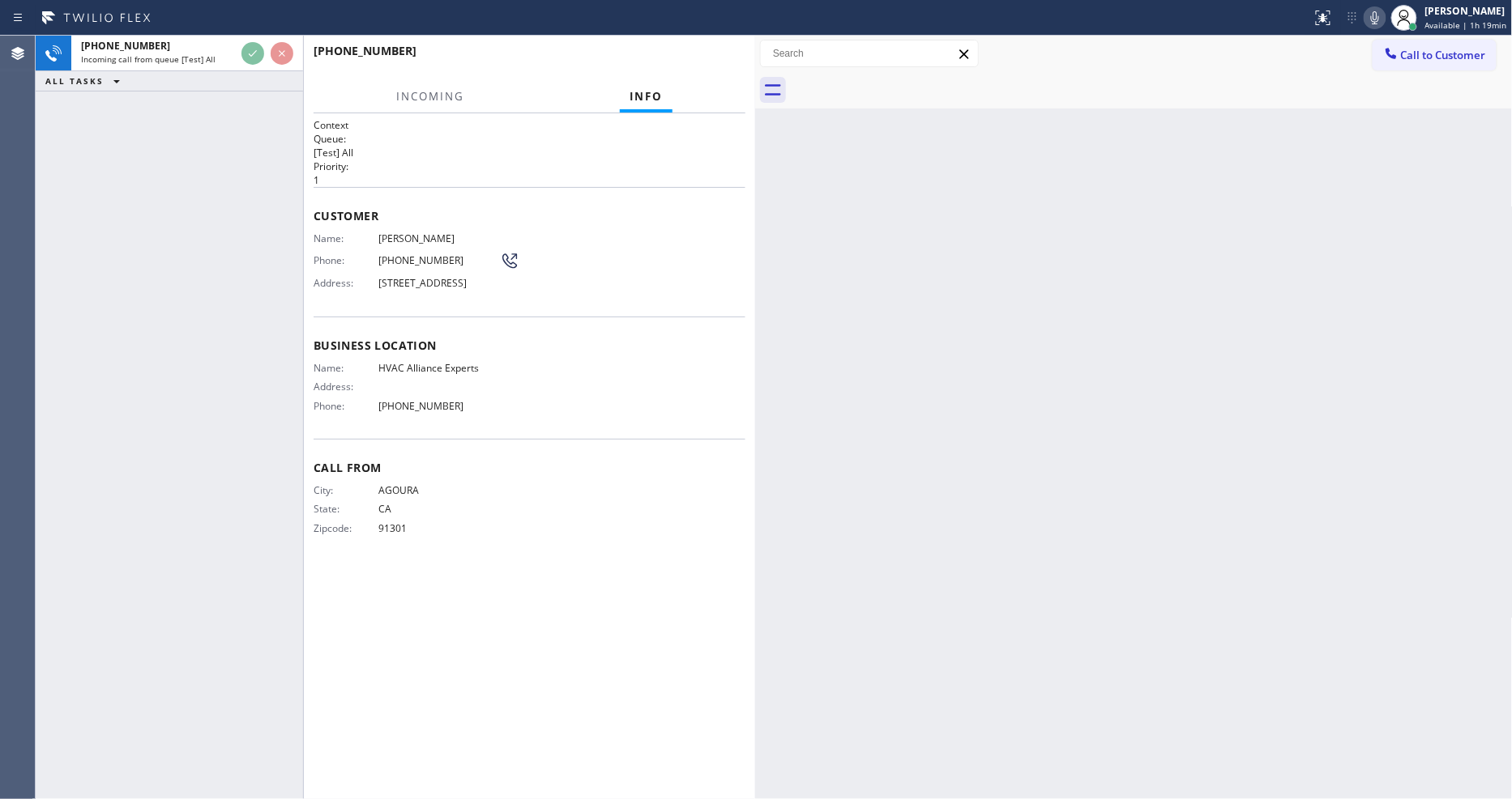
click at [520, 167] on h2 "Priority:" at bounding box center [529, 166] width 432 height 13
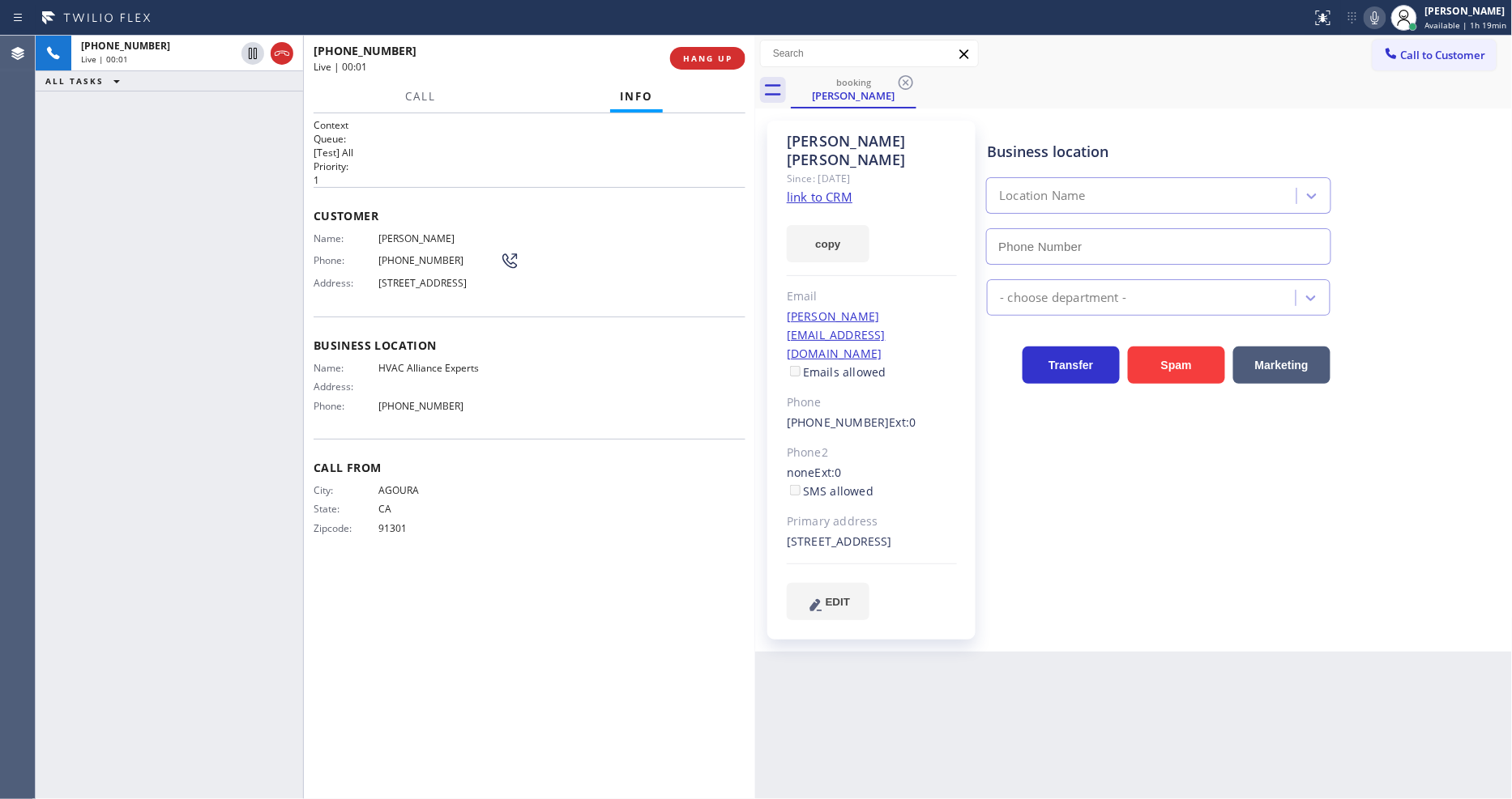
type input "(424) 301-8950"
click at [815, 189] on link "link to CRM" at bounding box center [820, 197] width 66 height 16
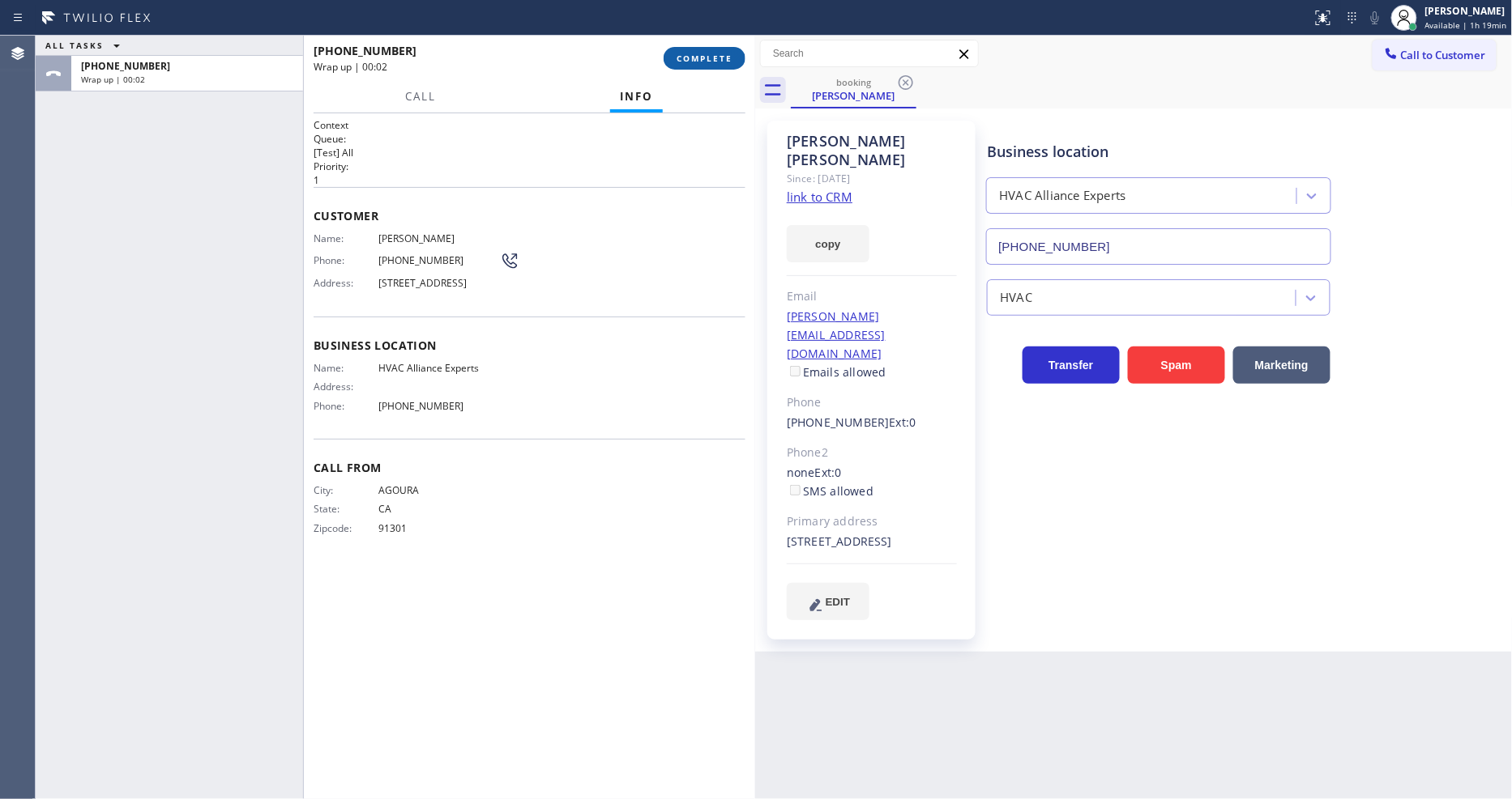
click at [689, 61] on span "COMPLETE" at bounding box center [704, 58] width 56 height 11
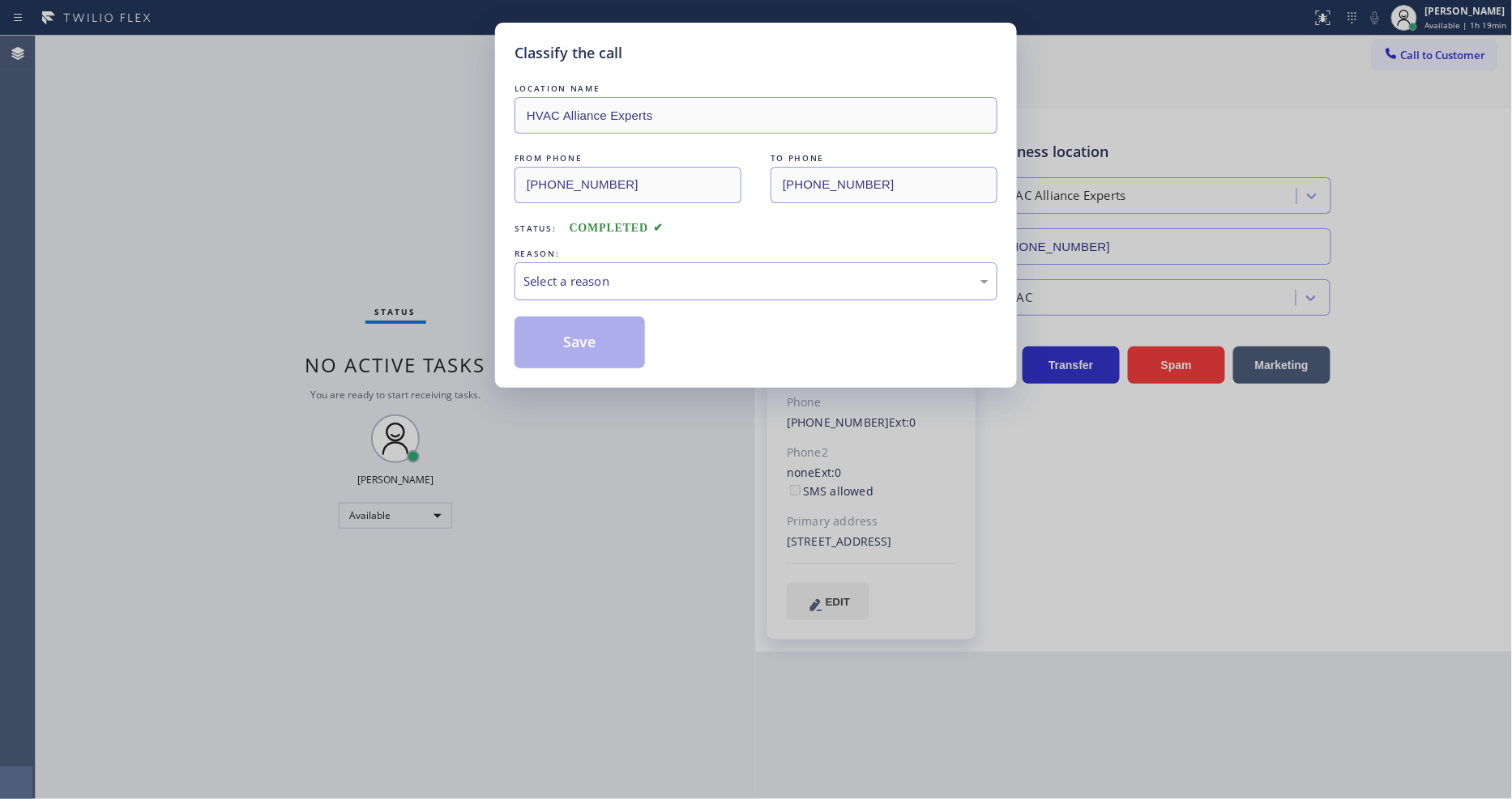
click at [582, 273] on div "Select a reason" at bounding box center [756, 282] width 465 height 19
click at [578, 329] on button "Save" at bounding box center [580, 343] width 131 height 52
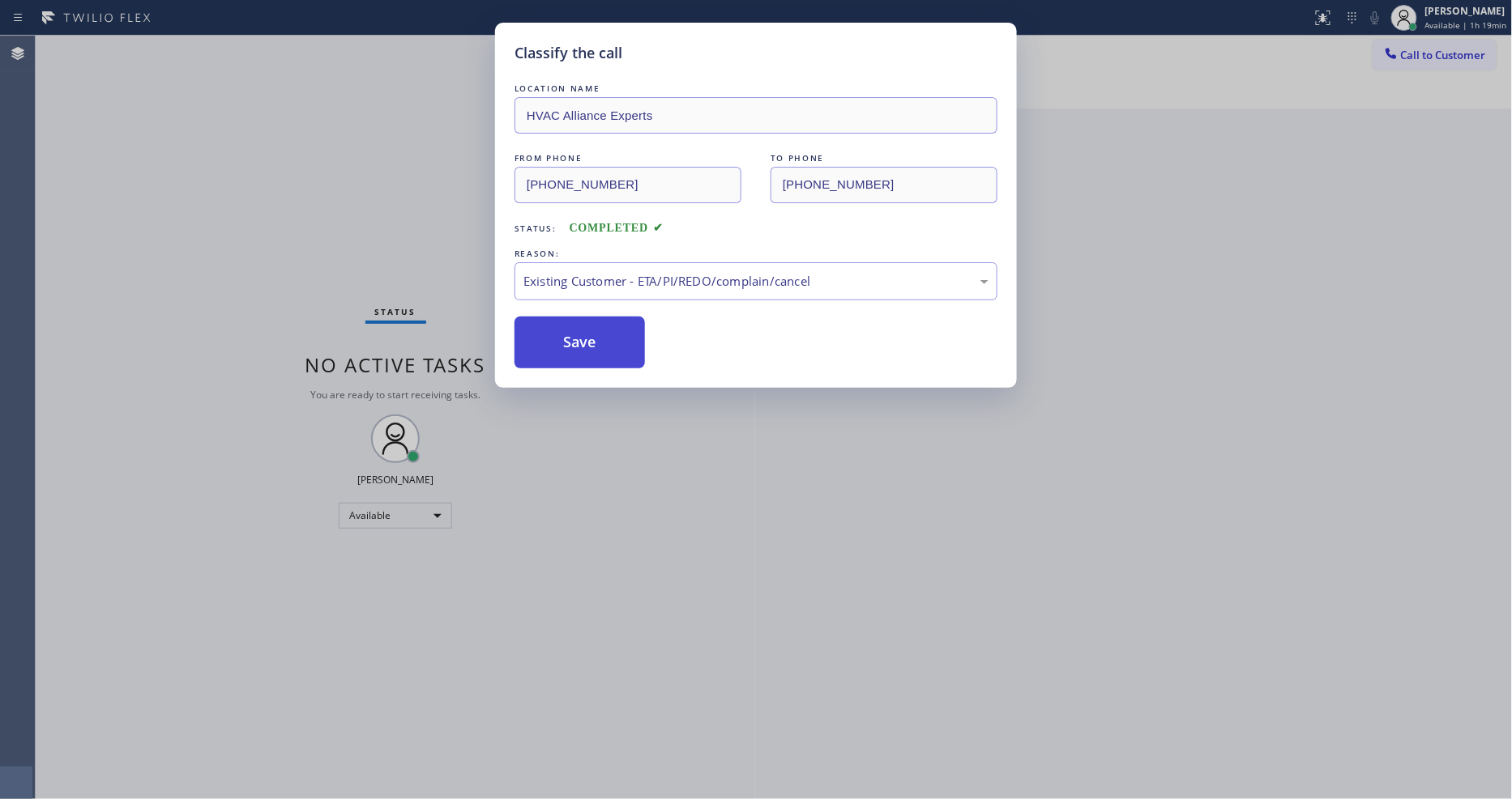
click at [578, 329] on button "Save" at bounding box center [580, 343] width 131 height 52
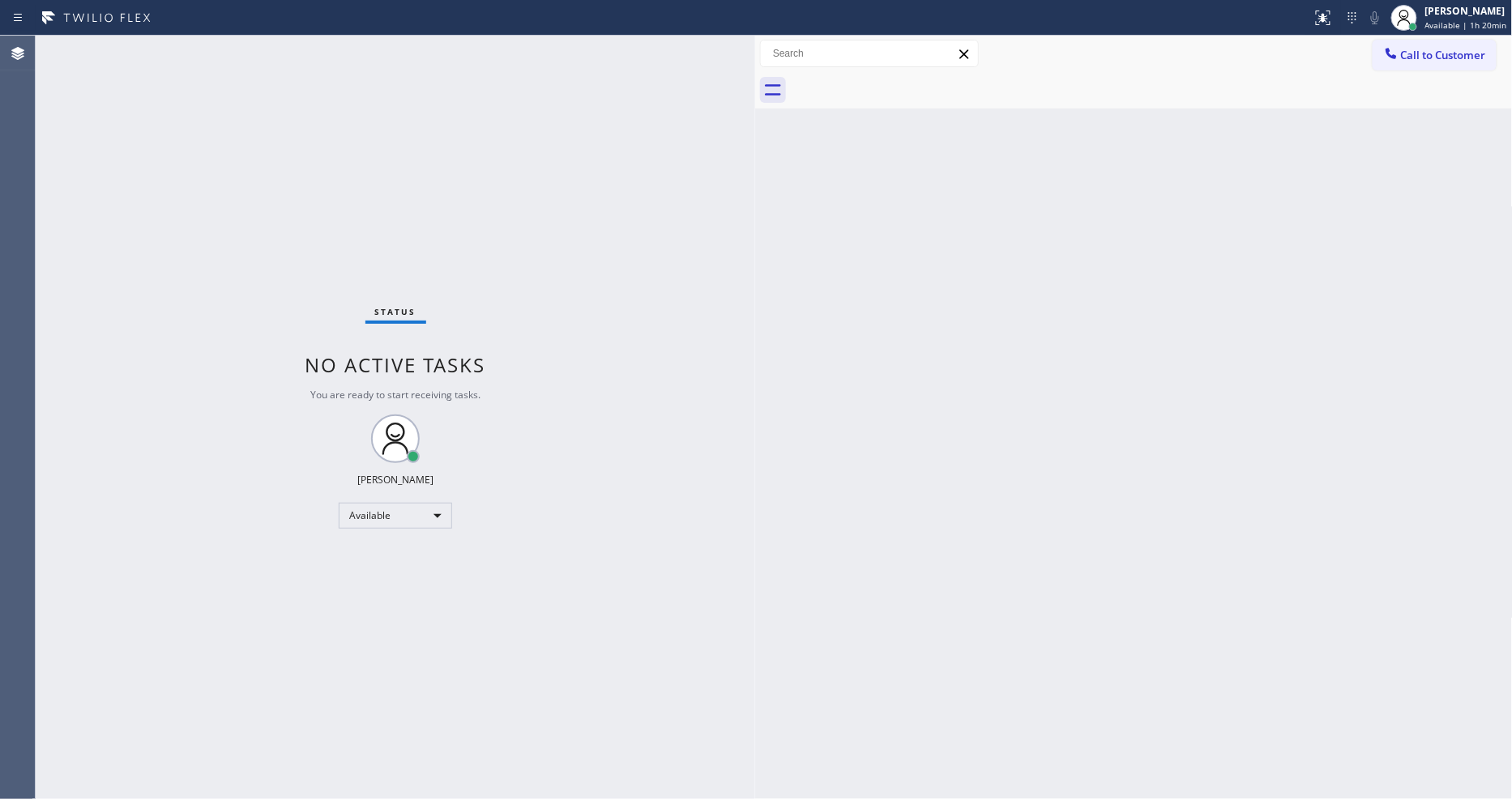
drag, startPoint x: 1471, startPoint y: 46, endPoint x: 1464, endPoint y: 51, distance: 8.6
click at [1470, 46] on button "Call to Customer" at bounding box center [1435, 55] width 124 height 31
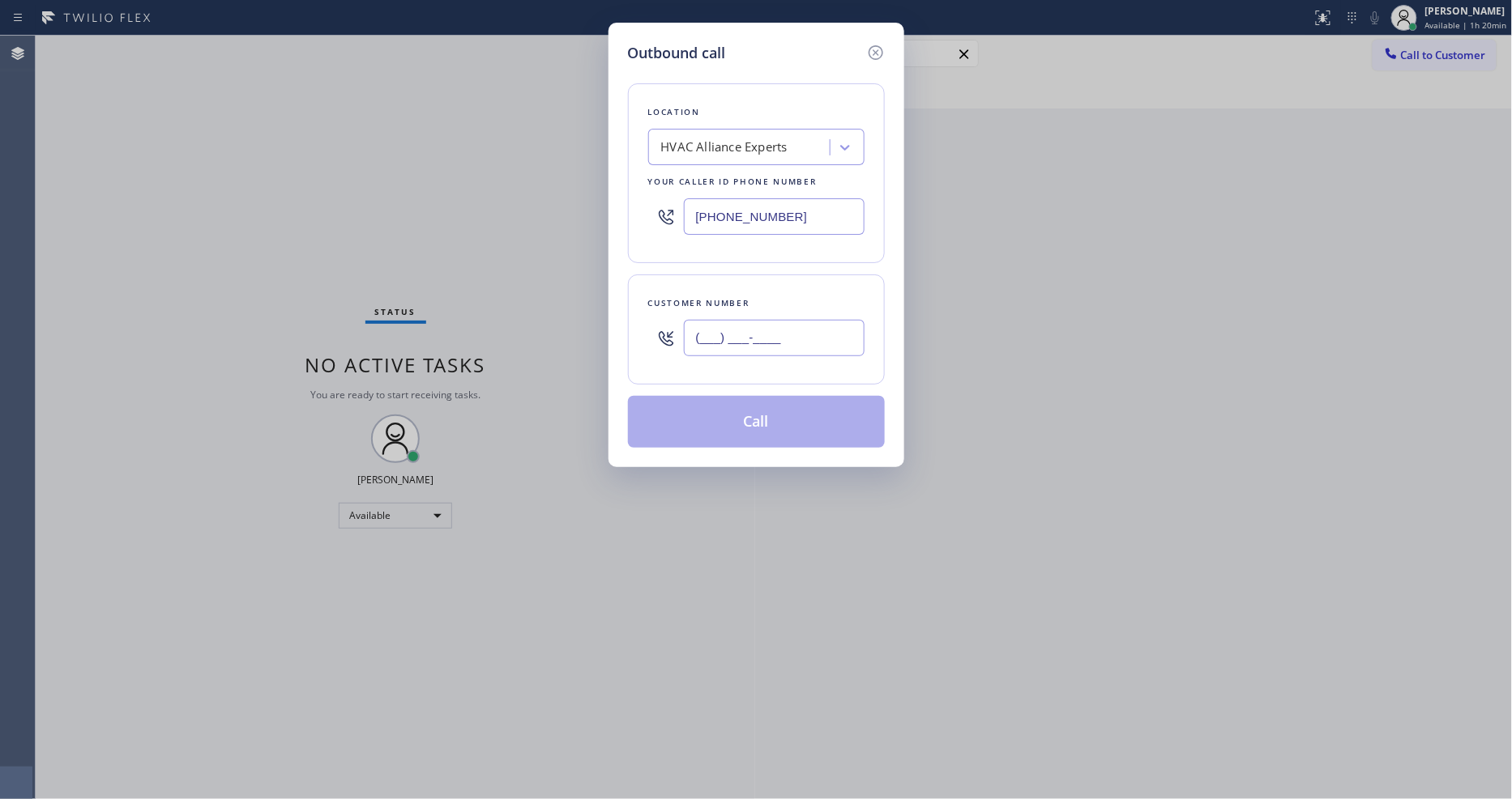
click at [731, 335] on input "(___) ___-____" at bounding box center [774, 338] width 181 height 36
paste input "650) 804-4495"
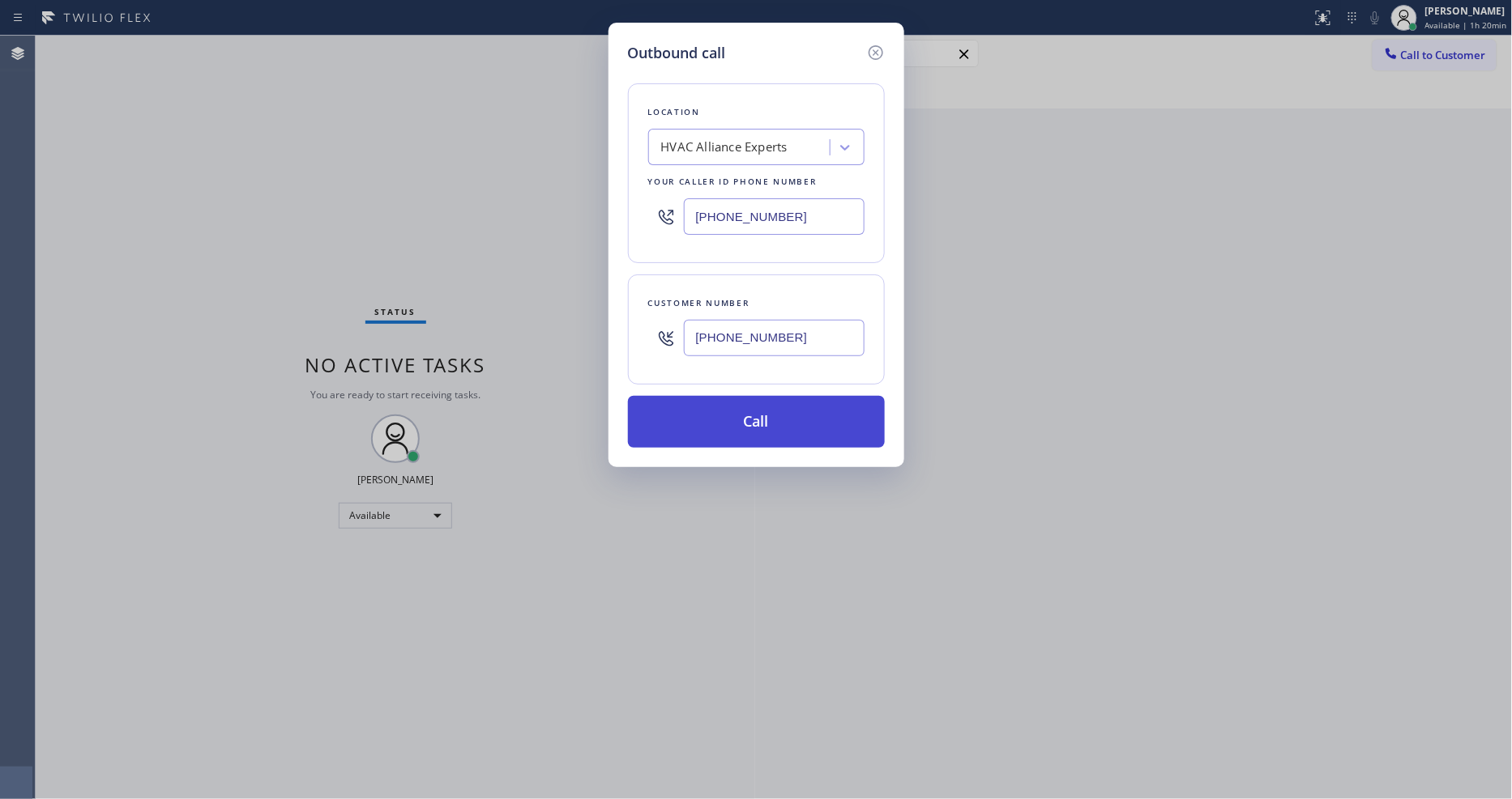
type input "(650) 804-4495"
click at [709, 408] on button "Call" at bounding box center [756, 422] width 257 height 52
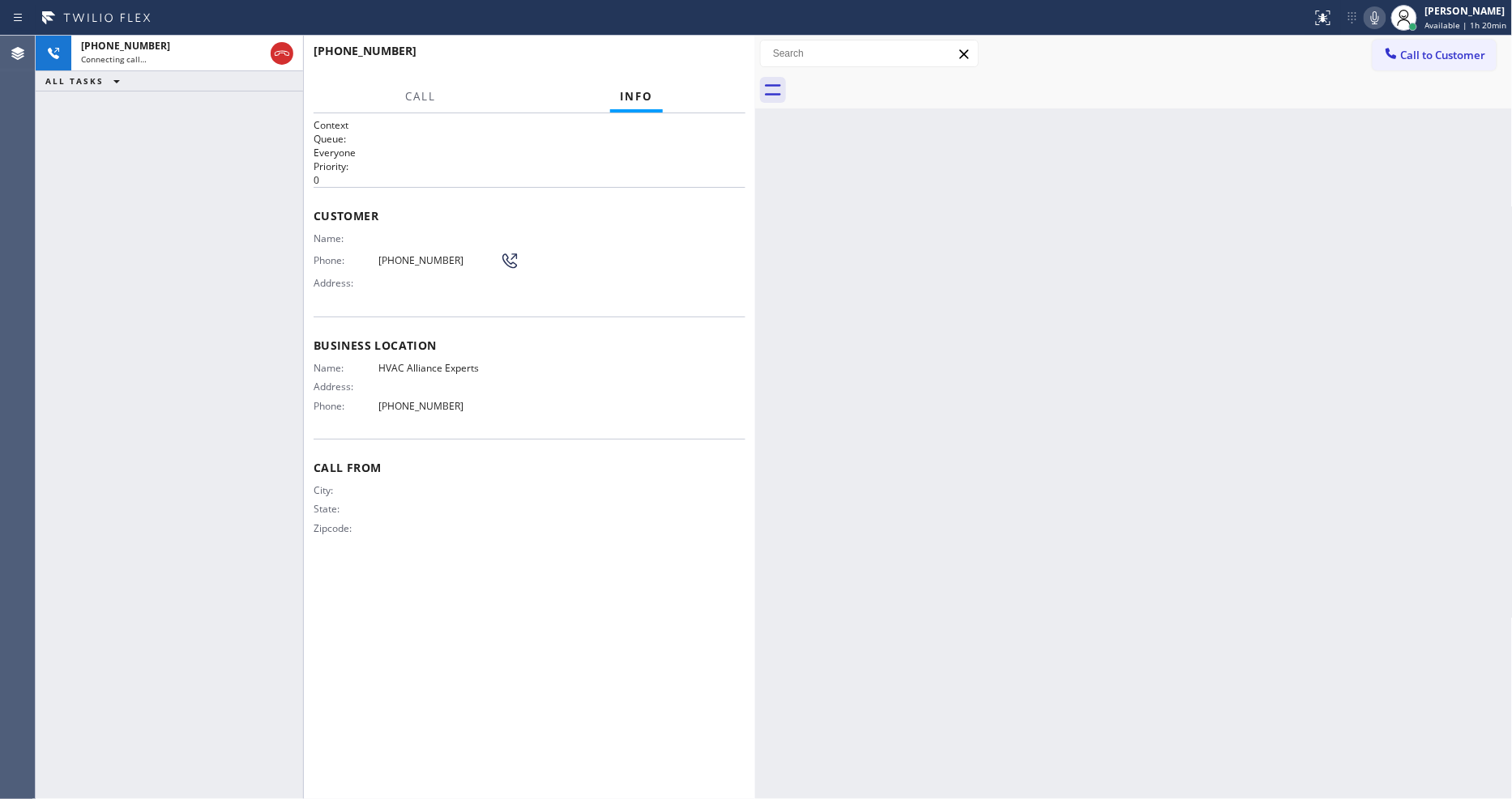
click at [418, 654] on div "Context Queue: Everyone Priority: 0 Customer Name: Phone: (650) 804-4495 Addres…" at bounding box center [529, 456] width 432 height 676
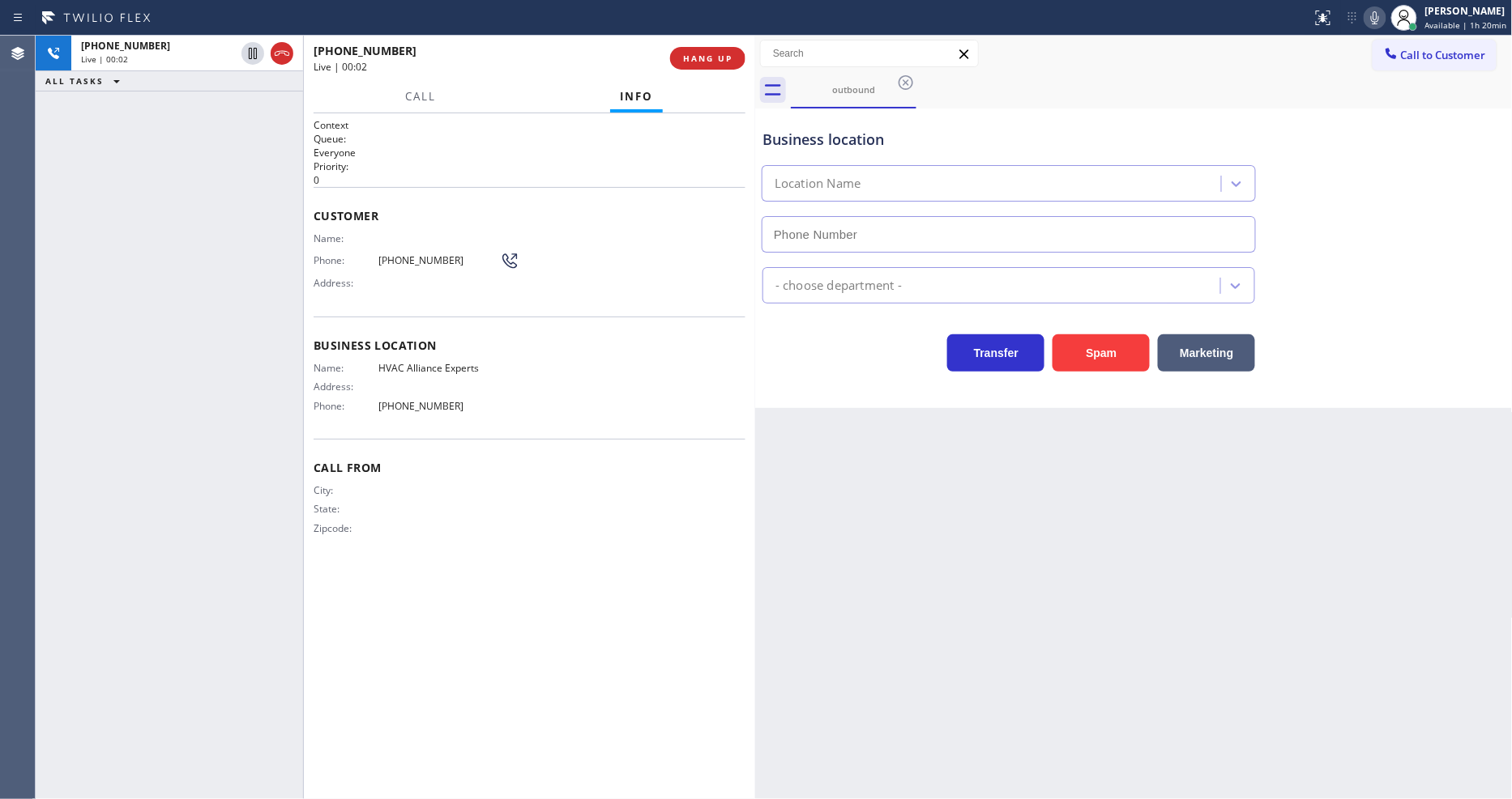
type input "(424) 301-8950"
click at [403, 254] on span "(650) 804-4495" at bounding box center [438, 260] width 121 height 12
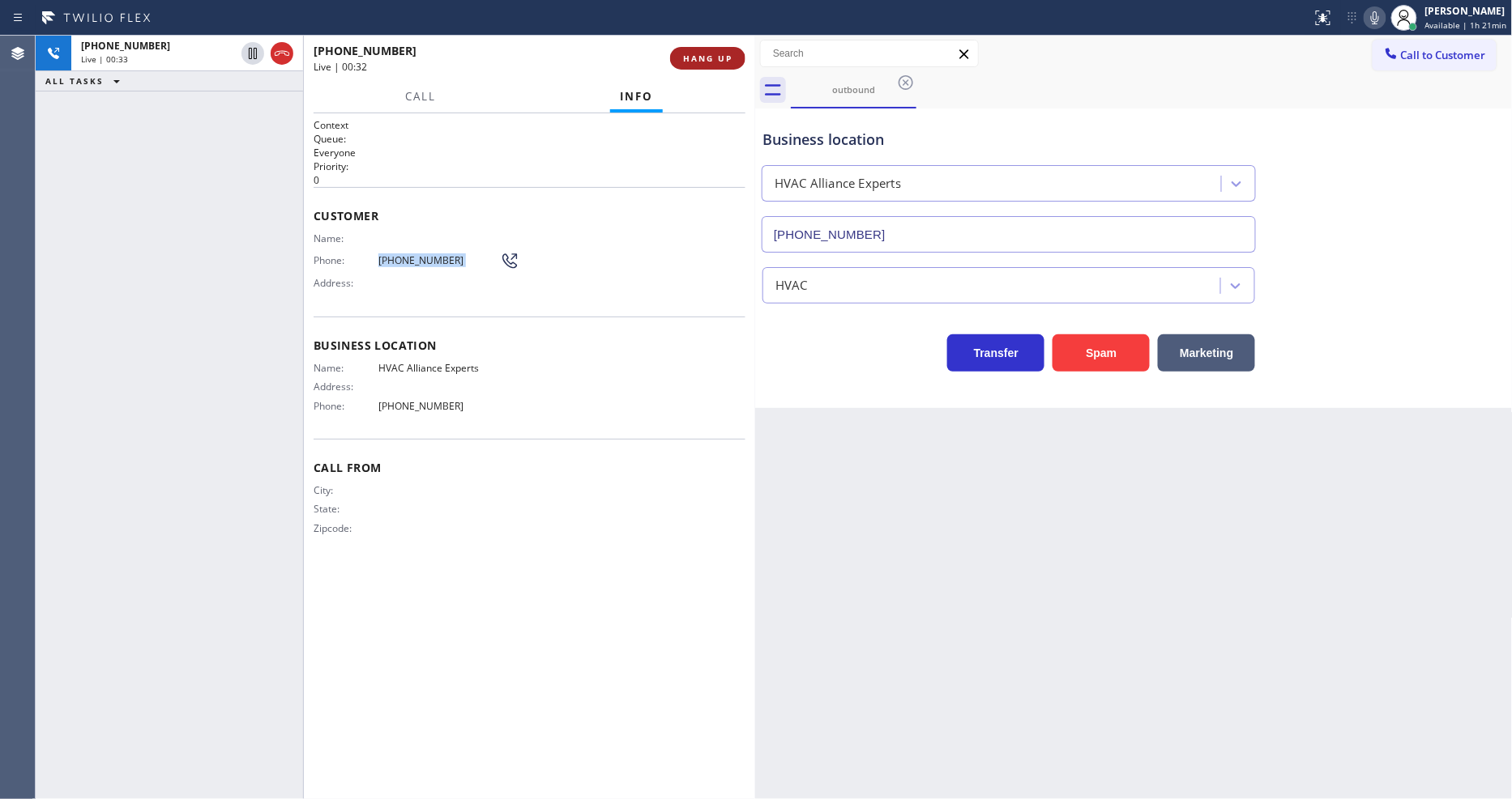
click at [717, 54] on span "HANG UP" at bounding box center [708, 58] width 50 height 11
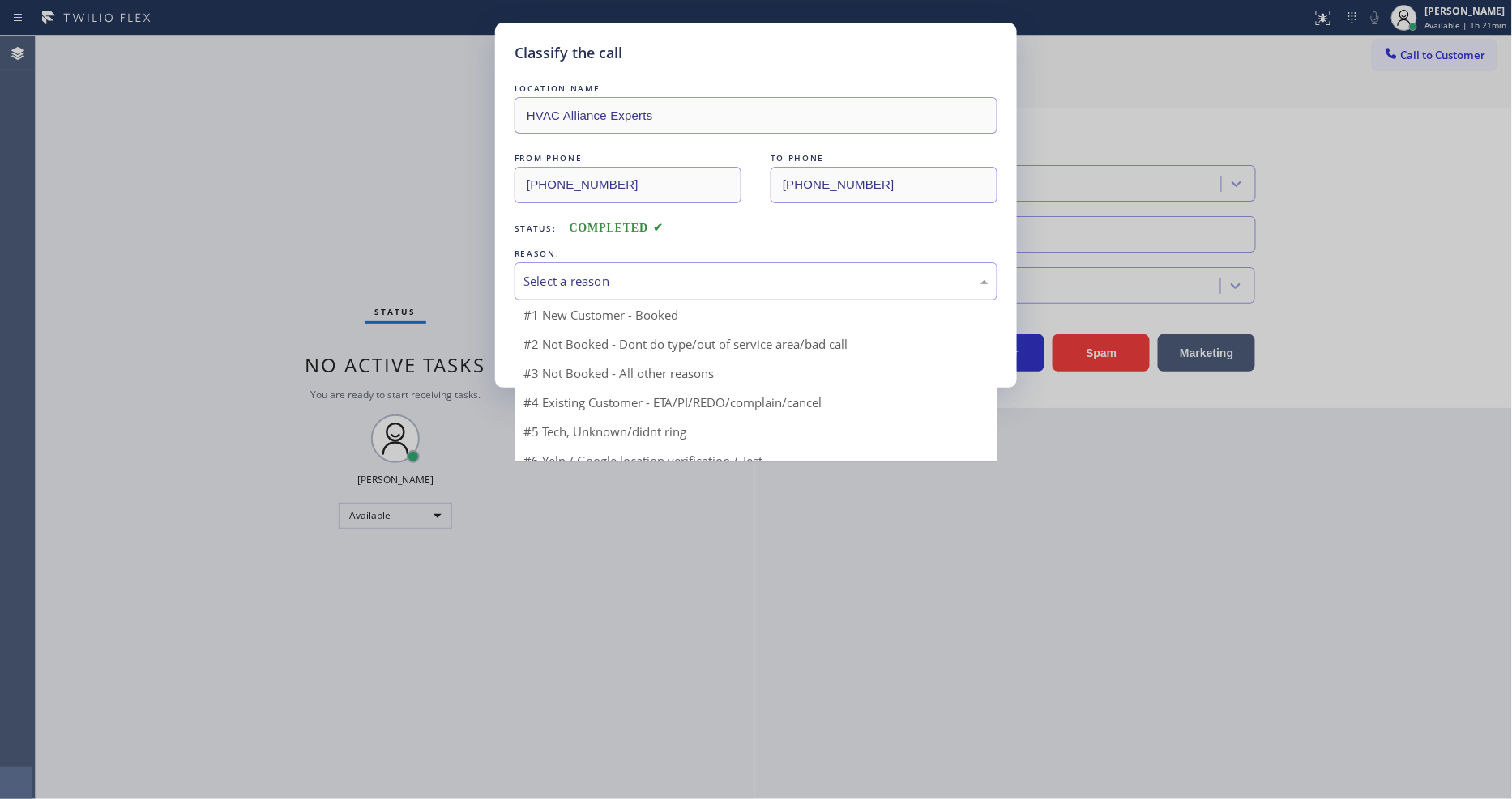
click at [568, 287] on div "Select a reason" at bounding box center [756, 282] width 483 height 38
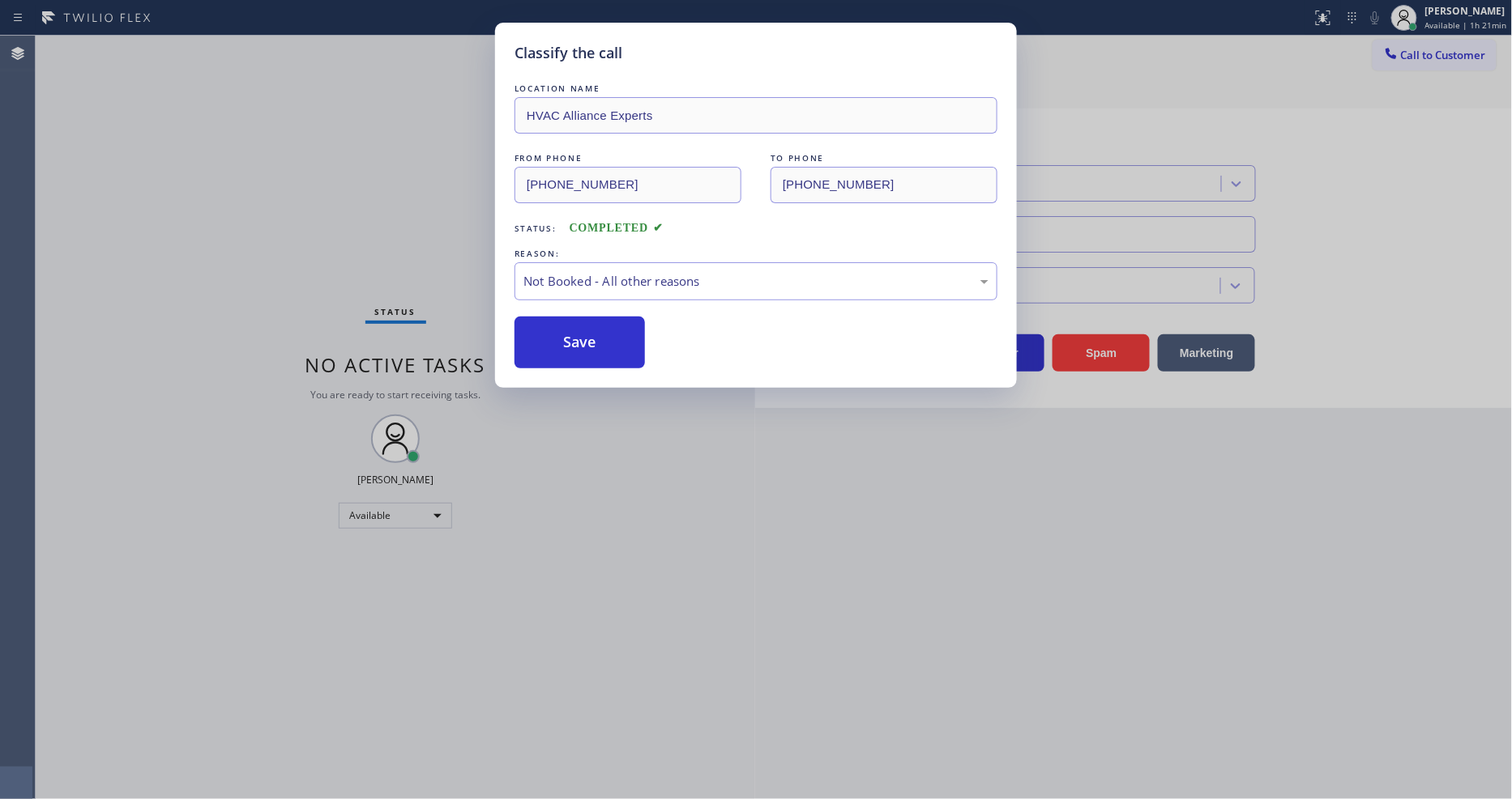
click at [568, 332] on button "Save" at bounding box center [580, 343] width 131 height 52
drag, startPoint x: 568, startPoint y: 332, endPoint x: 1367, endPoint y: 149, distance: 819.7
click at [570, 332] on button "Save" at bounding box center [580, 343] width 131 height 52
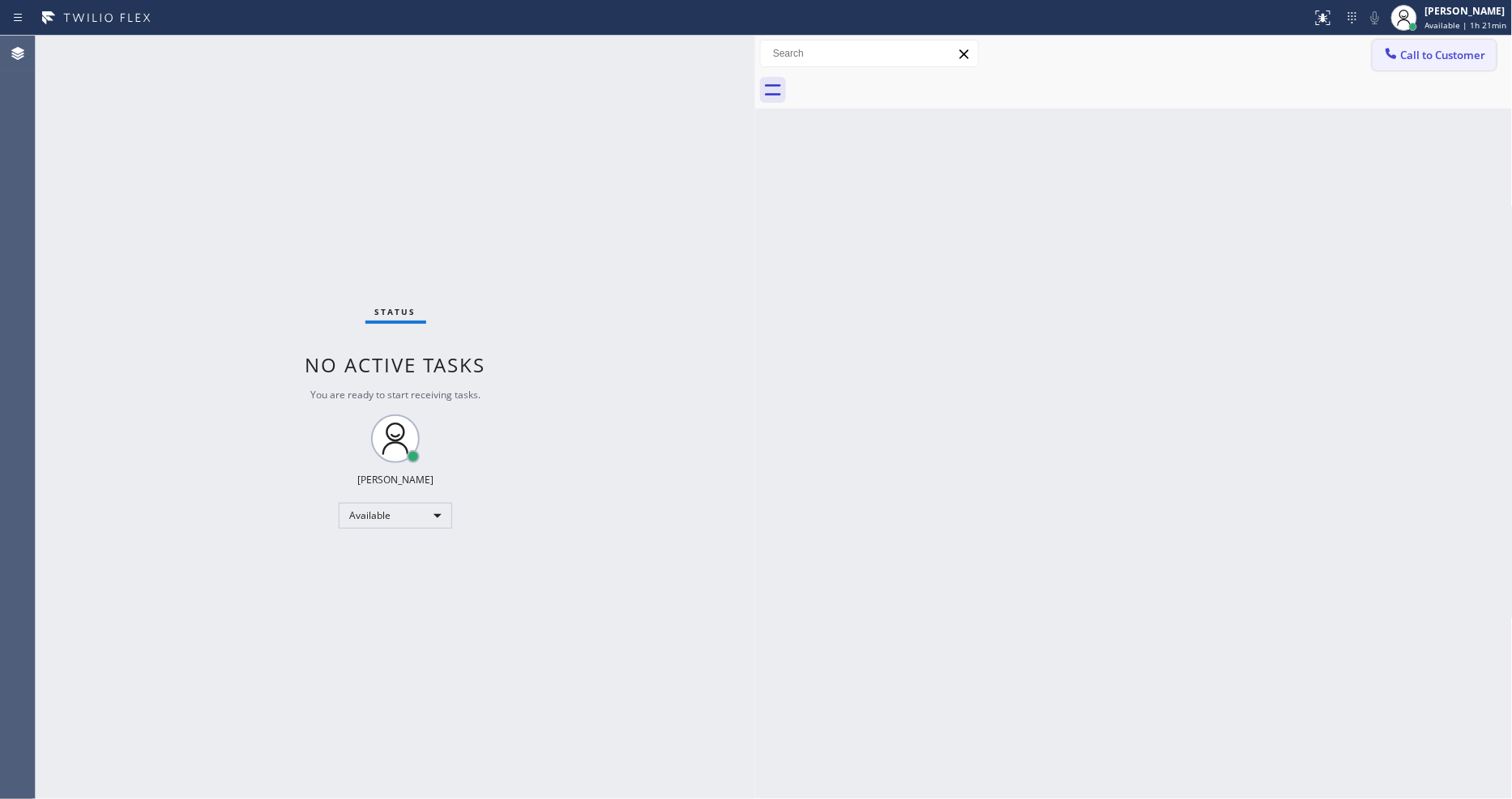
click at [1433, 59] on span "Call to Customer" at bounding box center [1443, 54] width 85 height 14
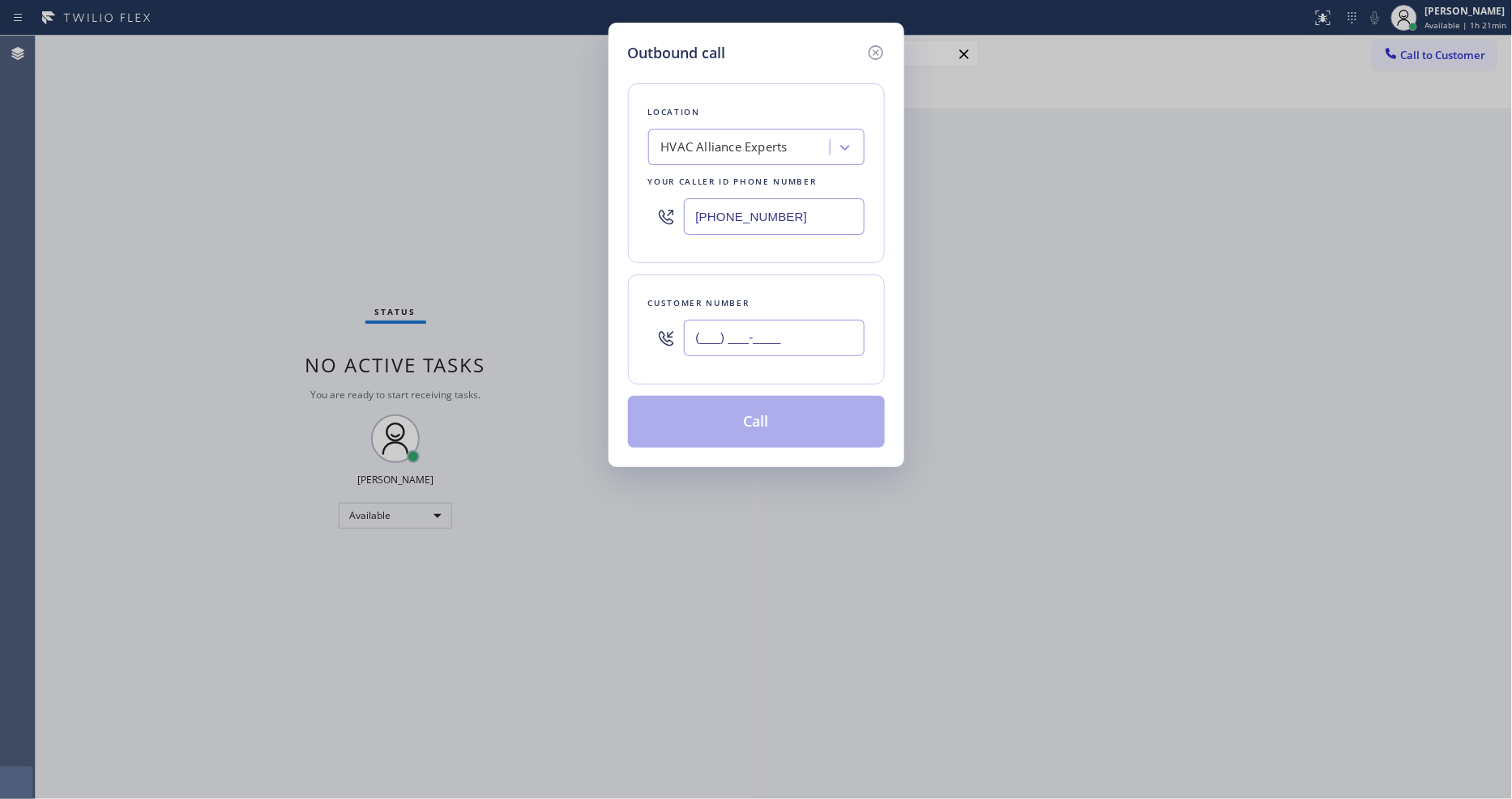
click at [756, 332] on input "(___) ___-____" at bounding box center [774, 338] width 181 height 36
paste input "650) 804-4495"
type input "(650) 804-4495"
click at [729, 414] on button "Call" at bounding box center [756, 422] width 257 height 52
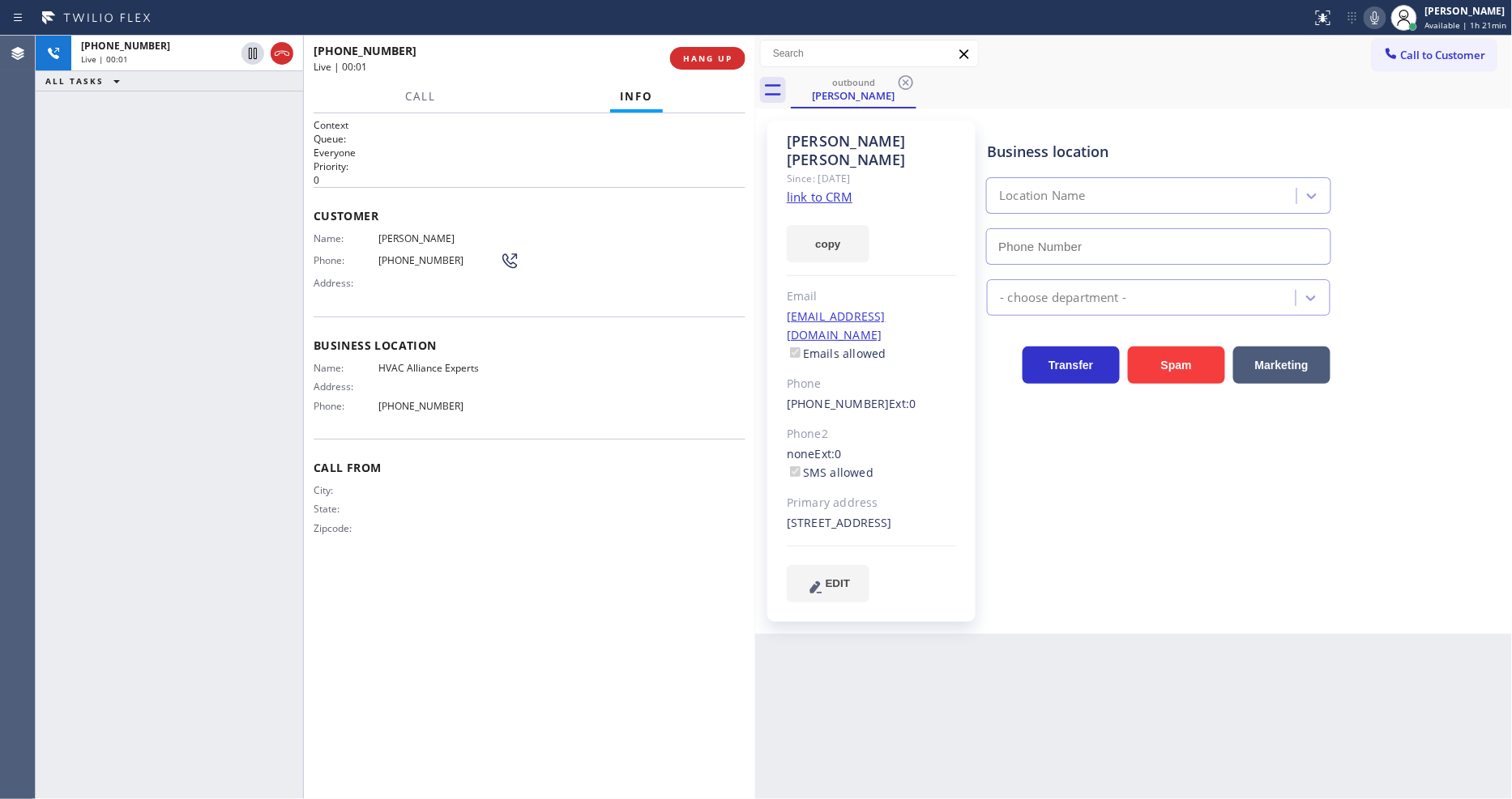
type input "(424) 301-8950"
drag, startPoint x: 253, startPoint y: 108, endPoint x: 481, endPoint y: 9, distance: 248.6
click at [253, 108] on icon at bounding box center [252, 109] width 19 height 19
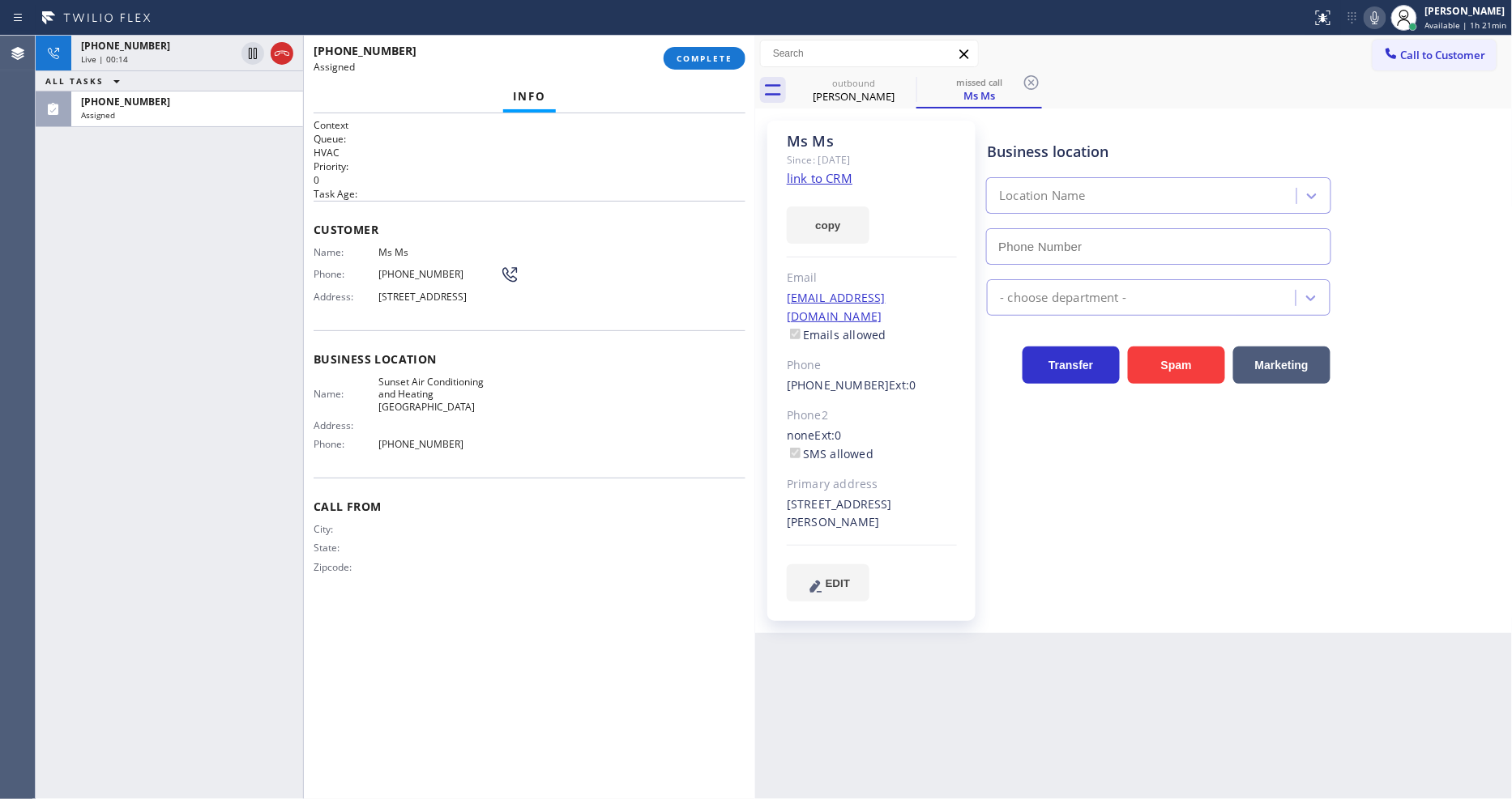
type input "(510) 621-6122"
click at [457, 268] on span "(805) 470-8073" at bounding box center [438, 274] width 121 height 12
click at [706, 60] on span "COMPLETE" at bounding box center [704, 58] width 56 height 11
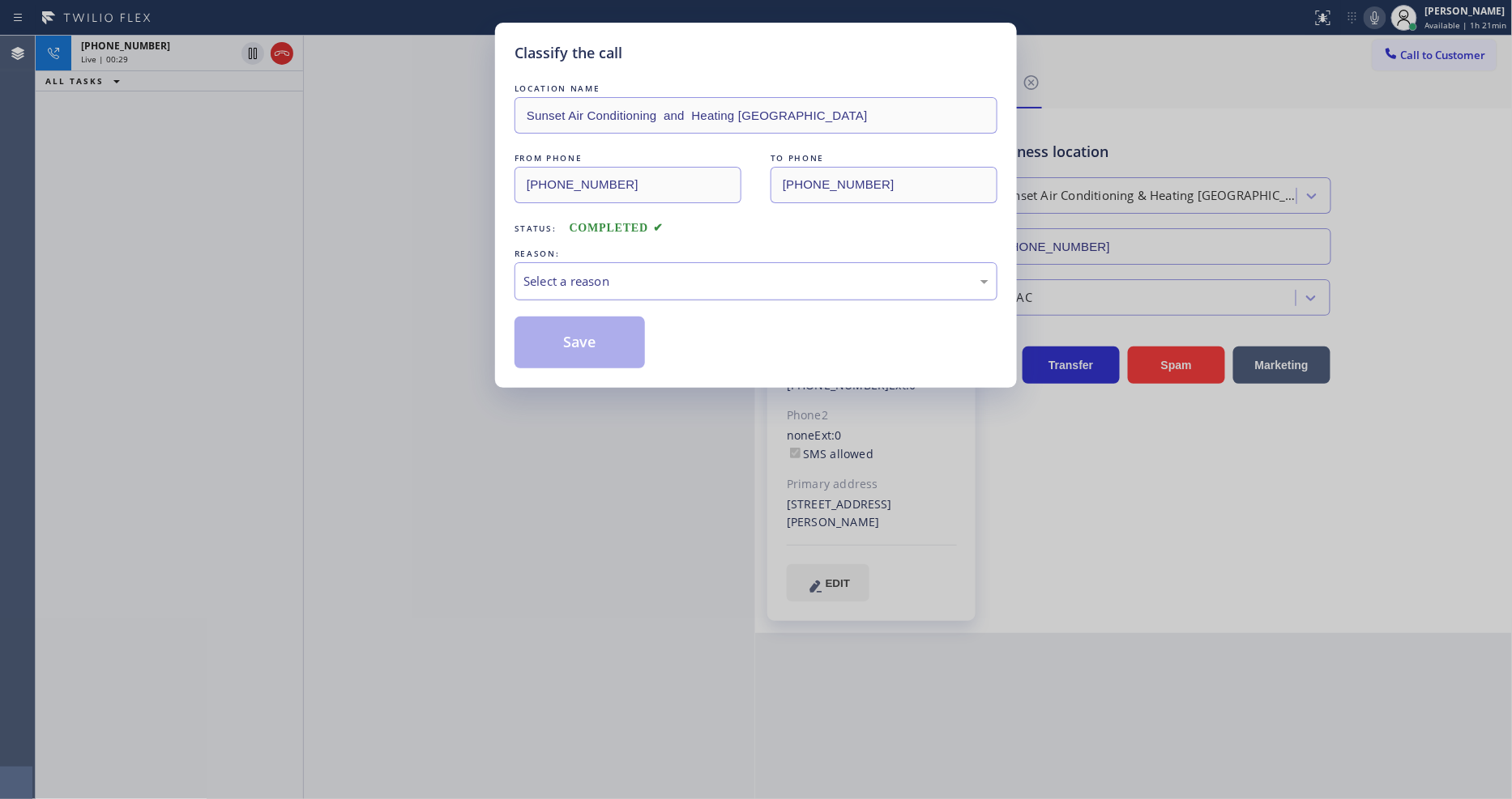
click at [609, 281] on div "Select a reason" at bounding box center [756, 282] width 465 height 19
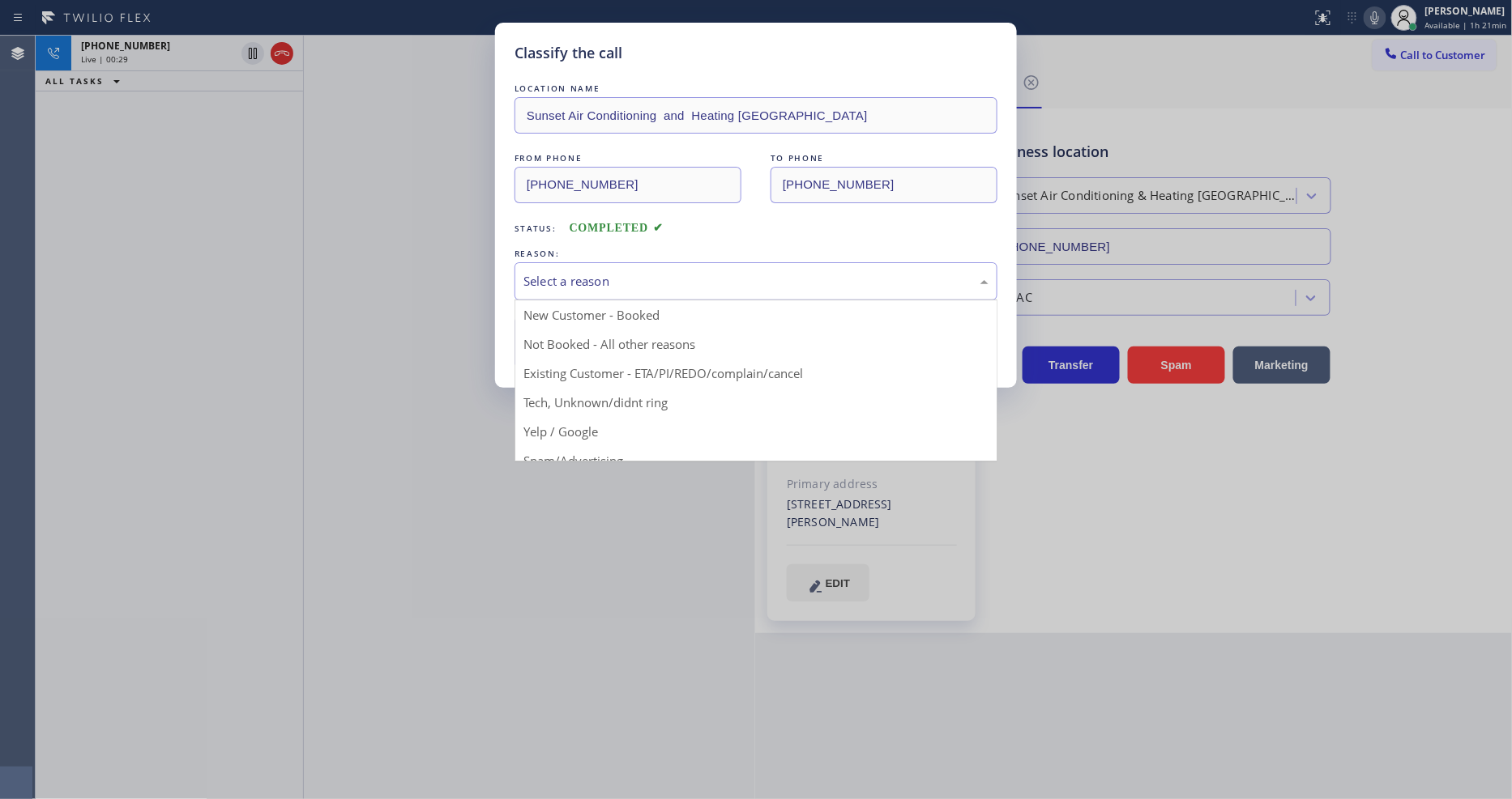
click at [601, 335] on button "Save" at bounding box center [580, 343] width 131 height 52
type input "(424) 301-8950"
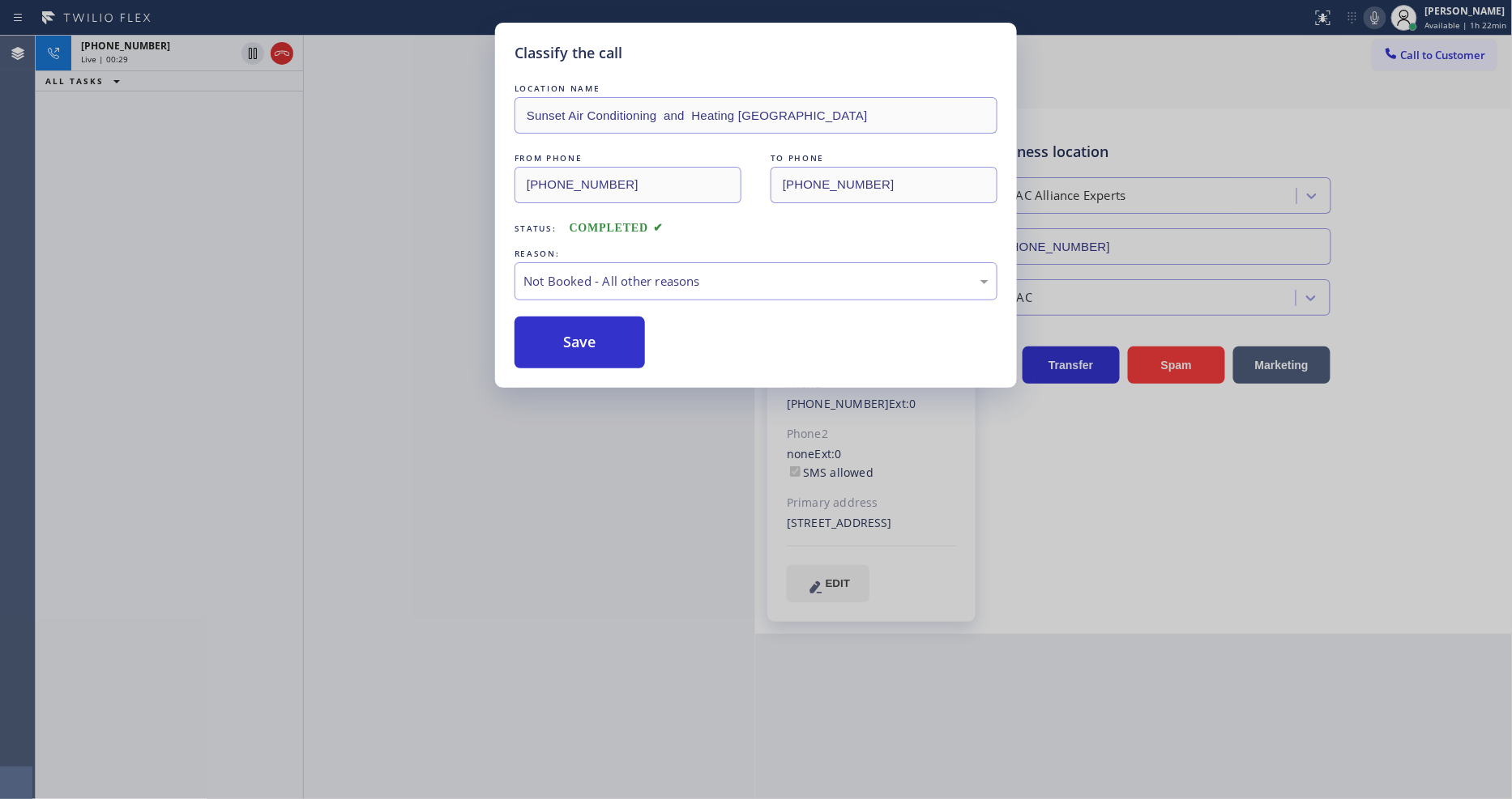
click at [601, 335] on button "Save" at bounding box center [580, 343] width 131 height 52
click at [601, 330] on button "Save" at bounding box center [580, 343] width 131 height 52
